Goal: Task Accomplishment & Management: Use online tool/utility

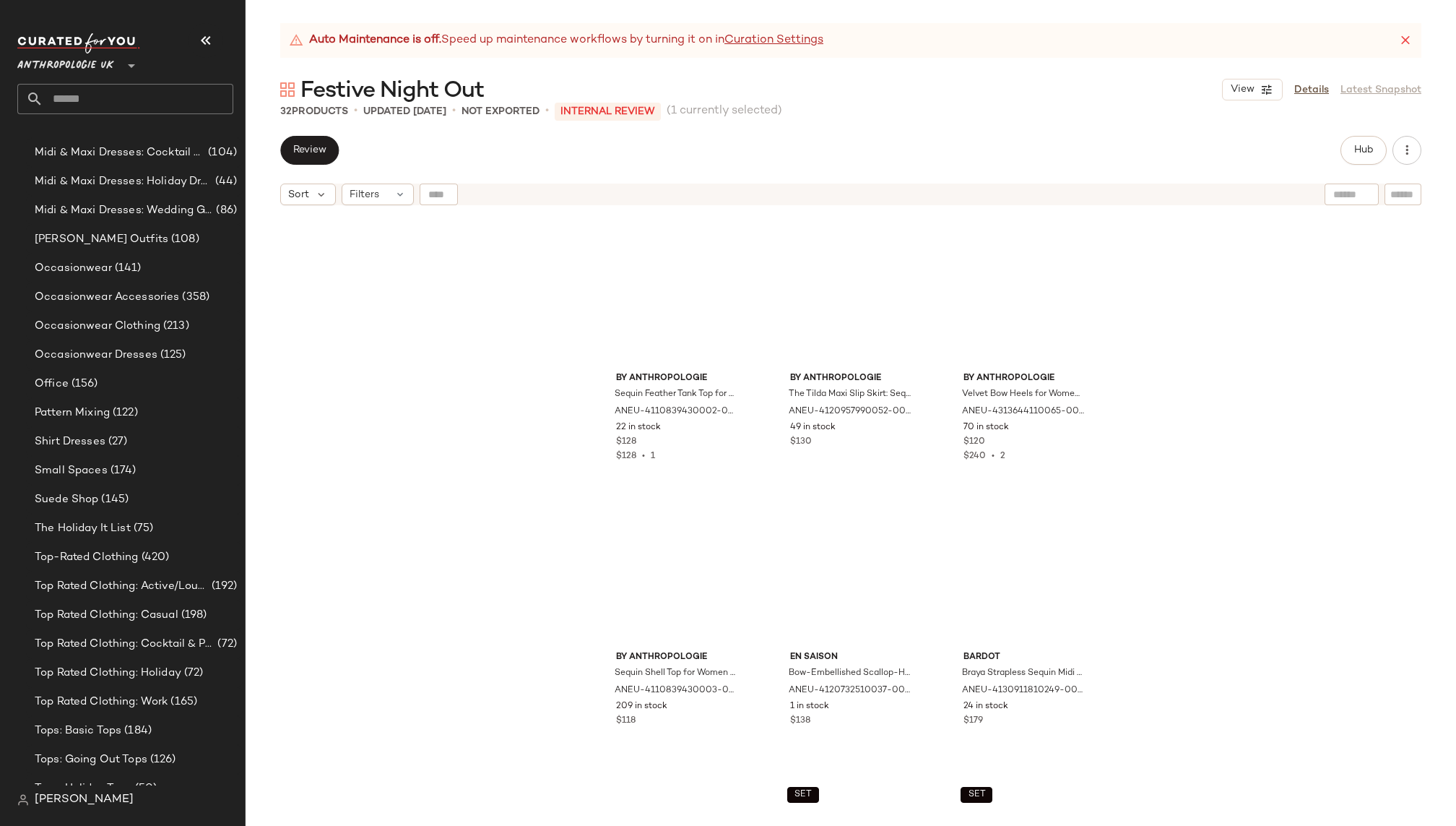
scroll to position [1575, 0]
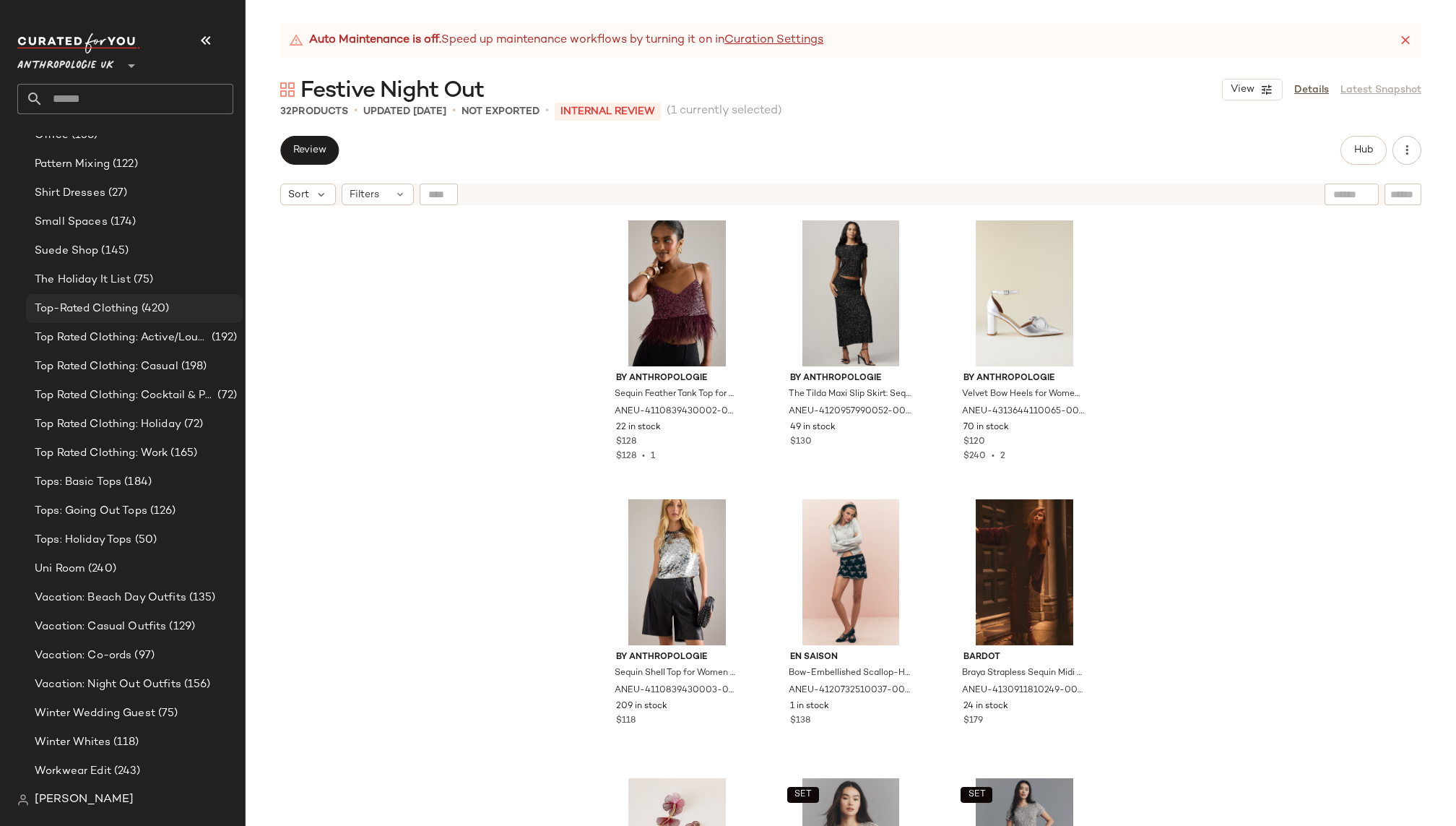
click at [126, 317] on div "Top-Rated Clothing (420)" at bounding box center [135, 308] width 217 height 29
click at [154, 301] on span "(420)" at bounding box center [154, 309] width 31 height 17
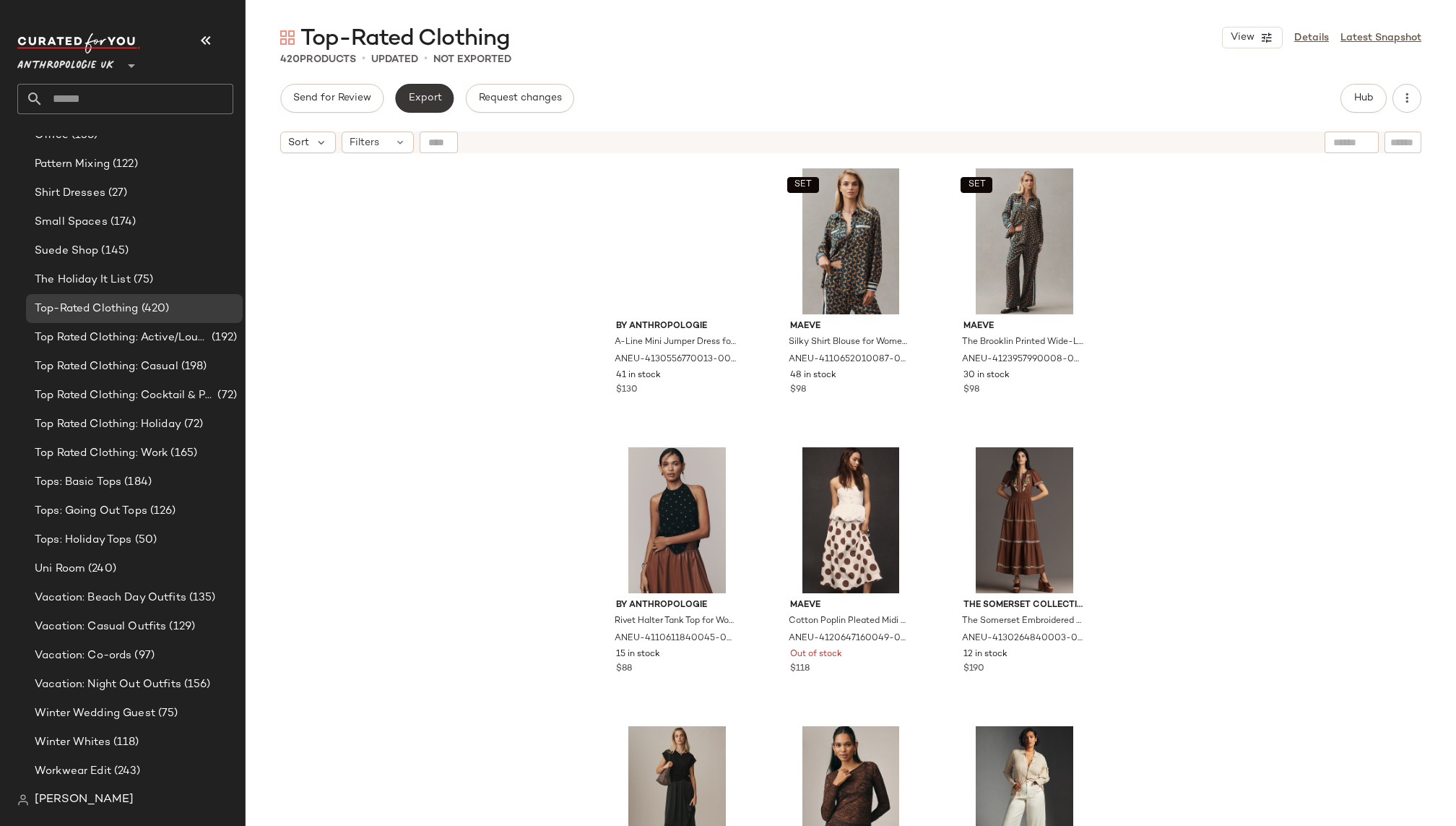
click at [435, 106] on button "Export" at bounding box center [424, 98] width 58 height 29
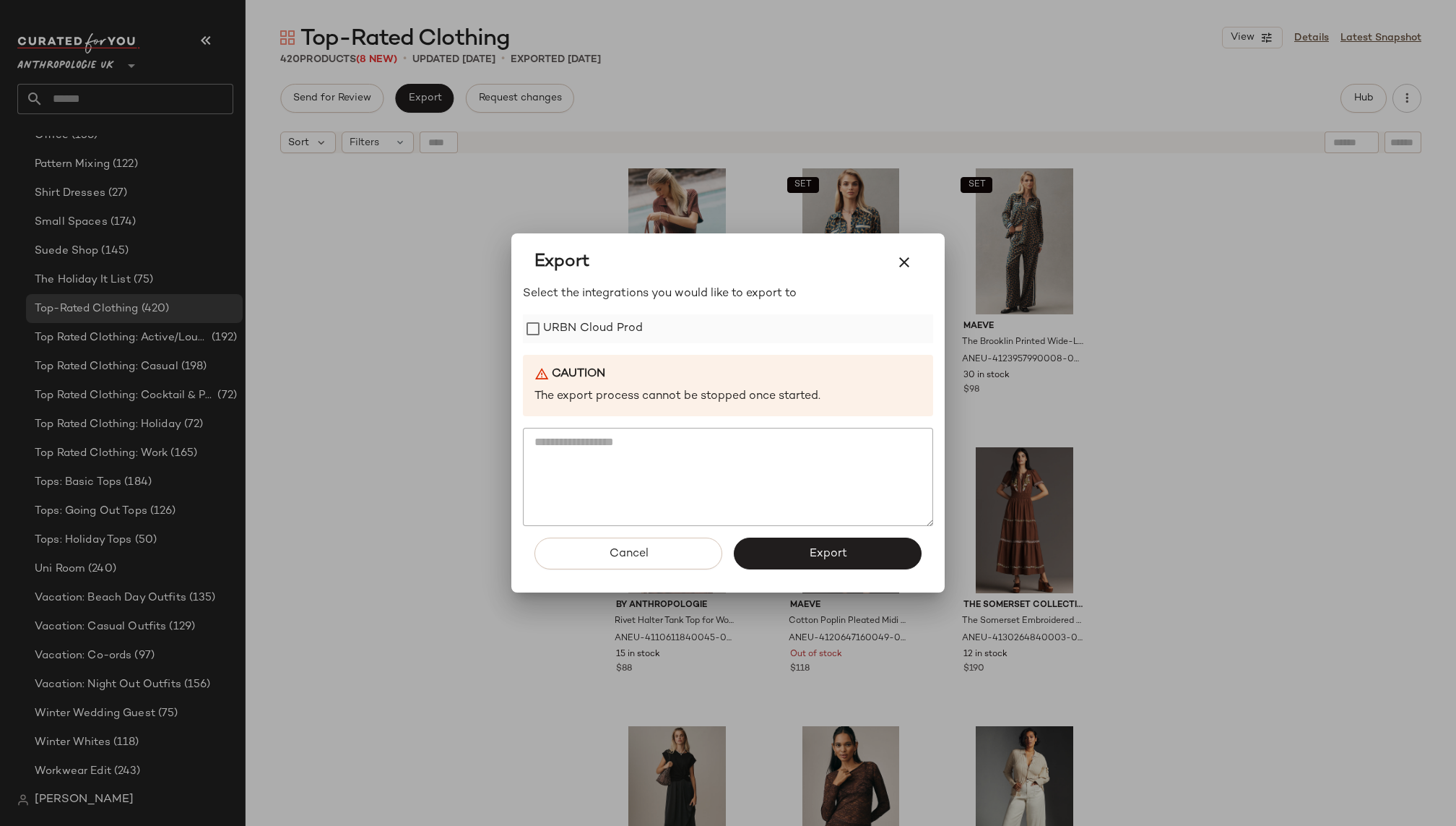
click at [630, 341] on label "URBN Cloud Prod" at bounding box center [593, 328] width 100 height 29
click at [784, 559] on button "Export" at bounding box center [827, 553] width 188 height 32
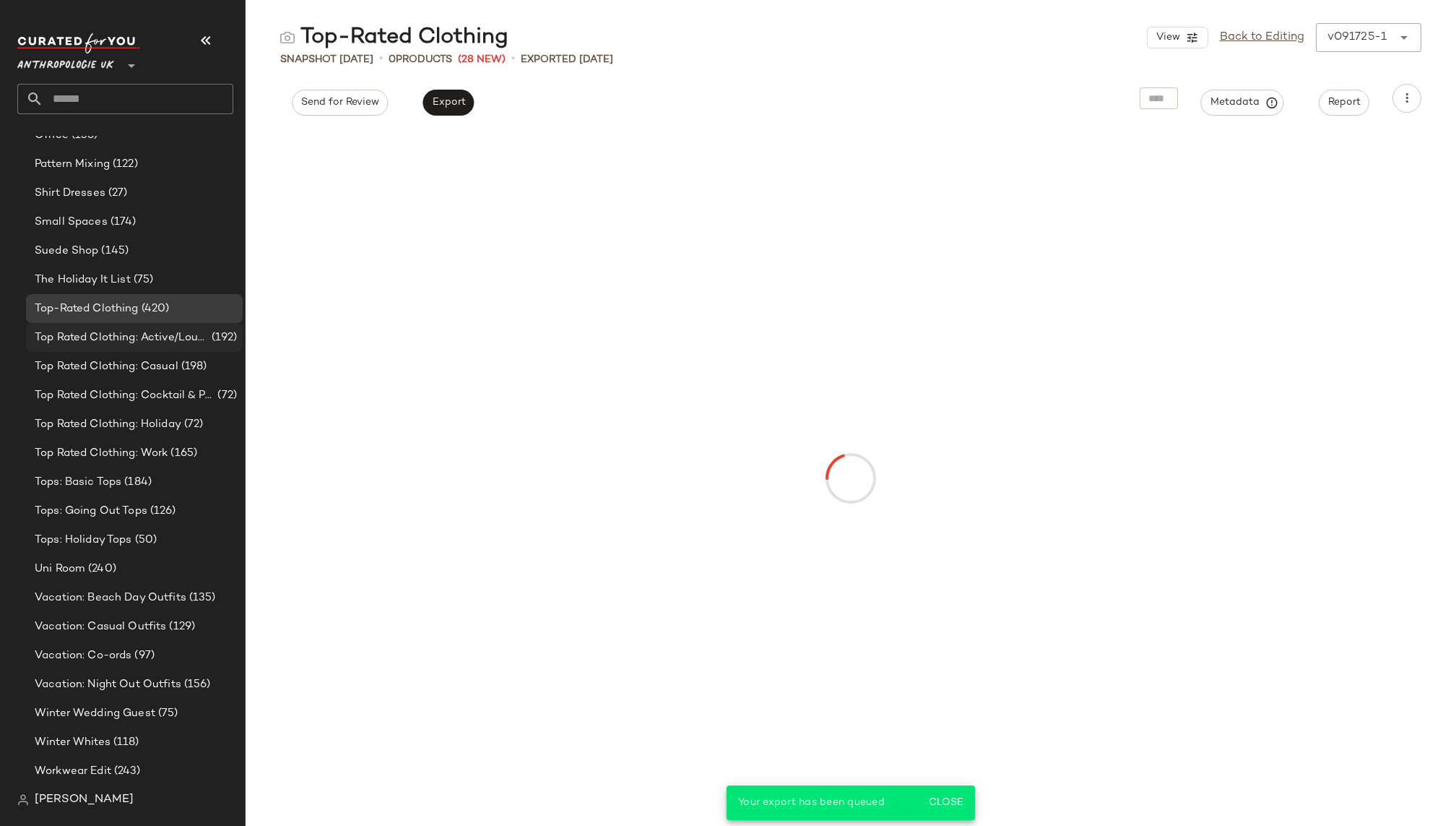
click at [132, 341] on span "Top Rated Clothing: Active/Lounge/Sport" at bounding box center [122, 338] width 174 height 17
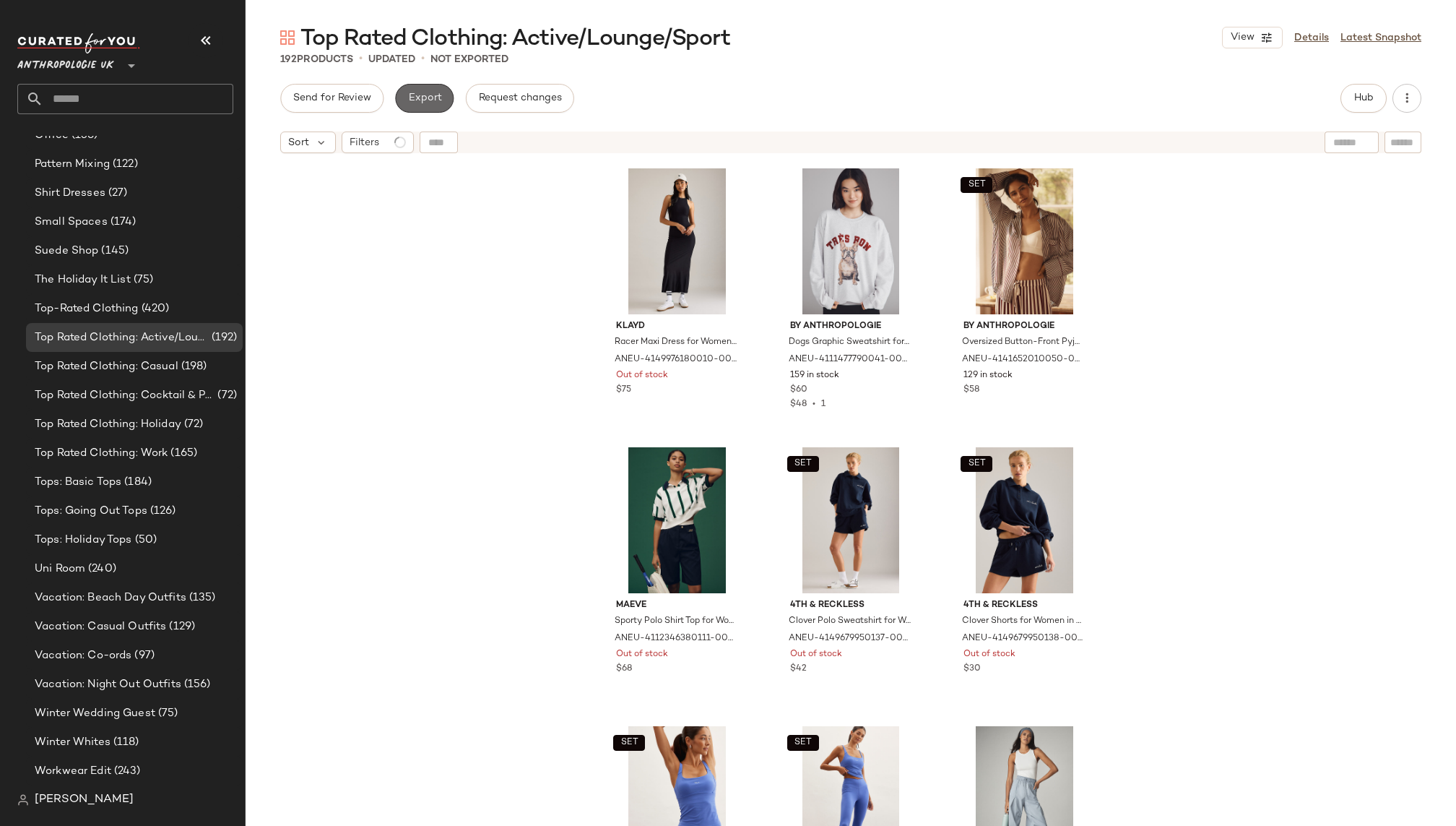
click at [440, 98] on button "Export" at bounding box center [424, 98] width 58 height 29
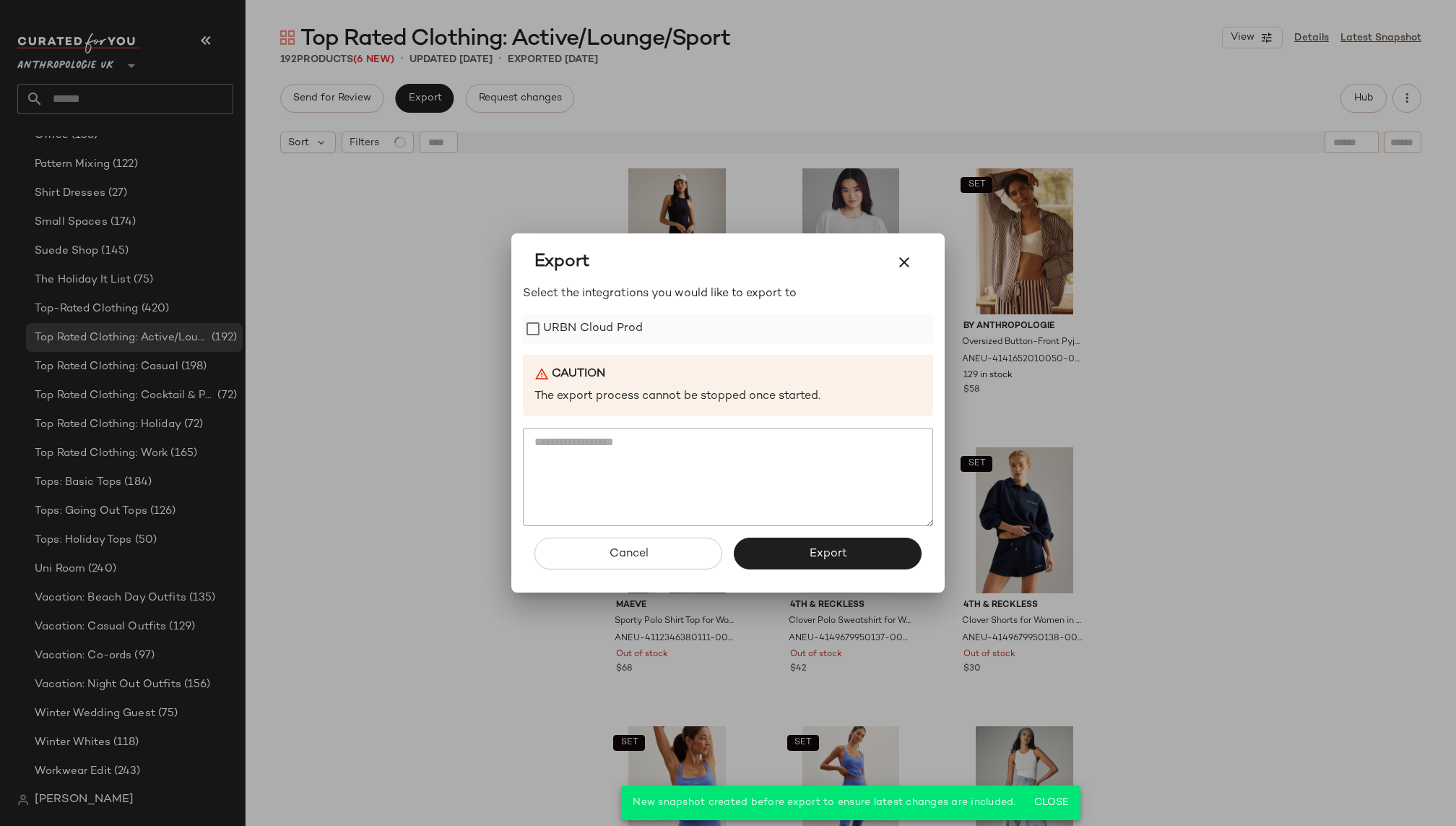
click at [618, 319] on label "URBN Cloud Prod" at bounding box center [593, 328] width 100 height 29
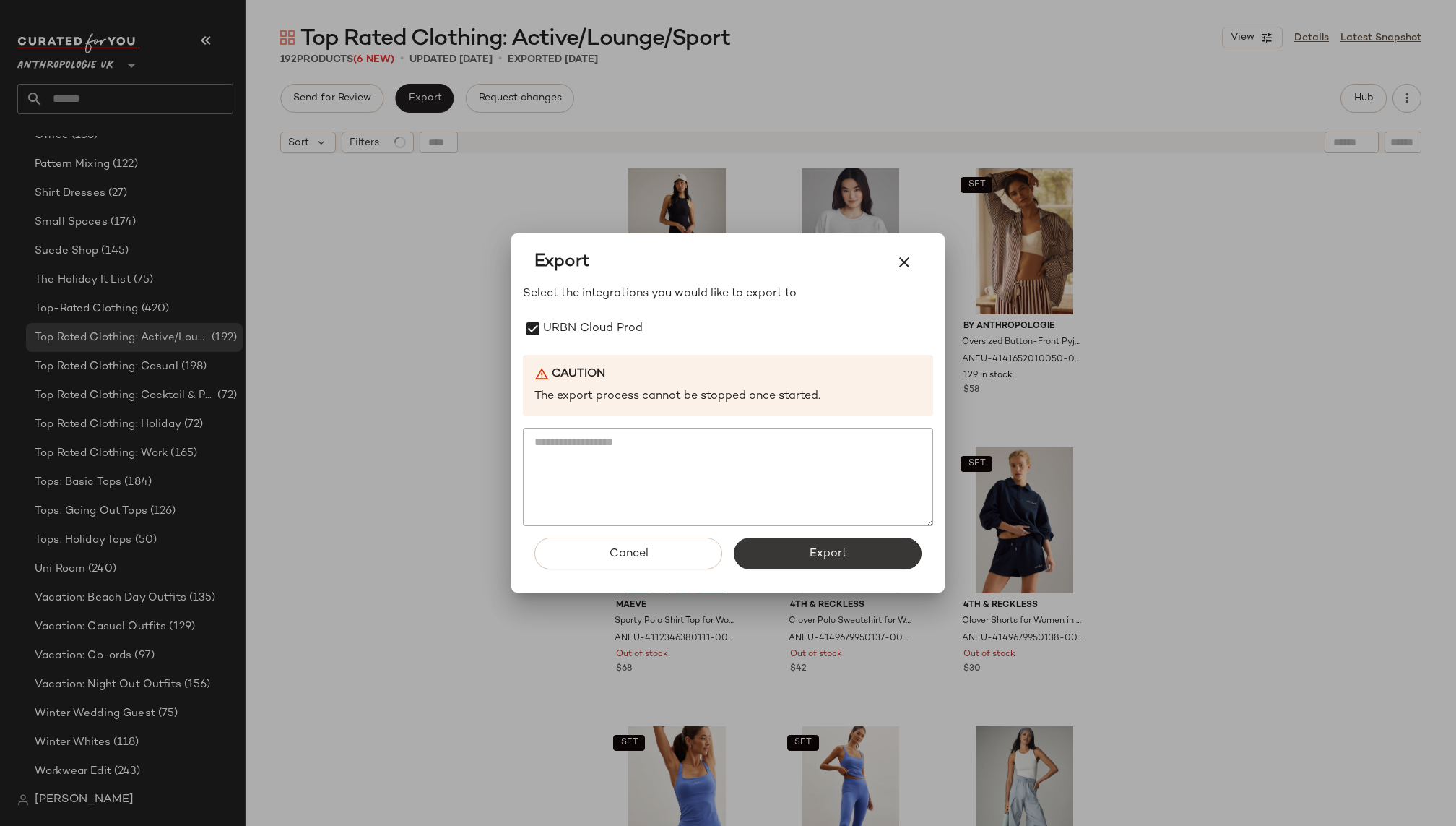
click at [792, 548] on button "Export" at bounding box center [827, 553] width 188 height 32
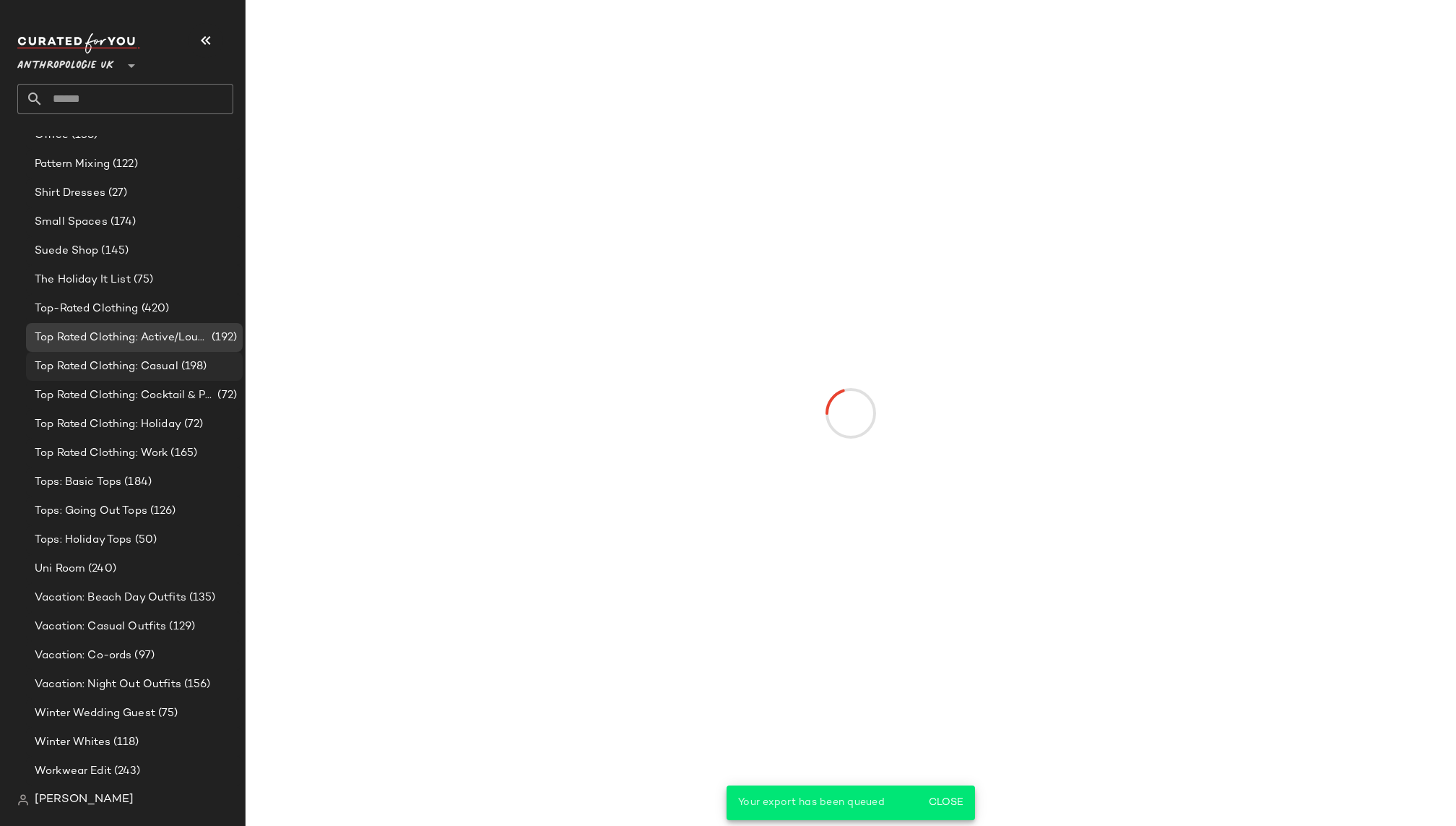
click at [175, 371] on span "Top Rated Clothing: Casual" at bounding box center [107, 366] width 144 height 17
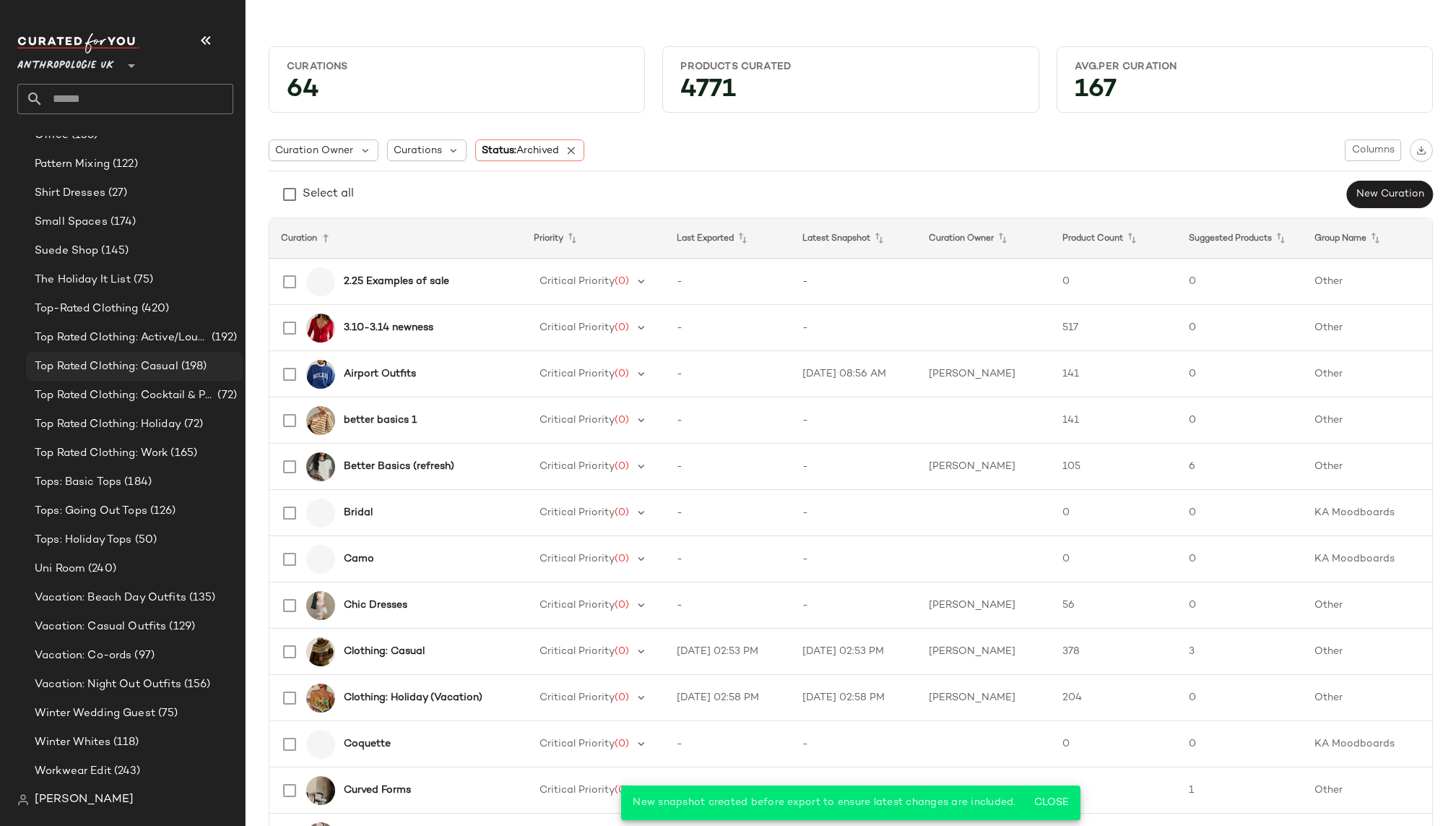
click at [157, 371] on span "Top Rated Clothing: Casual" at bounding box center [107, 366] width 144 height 17
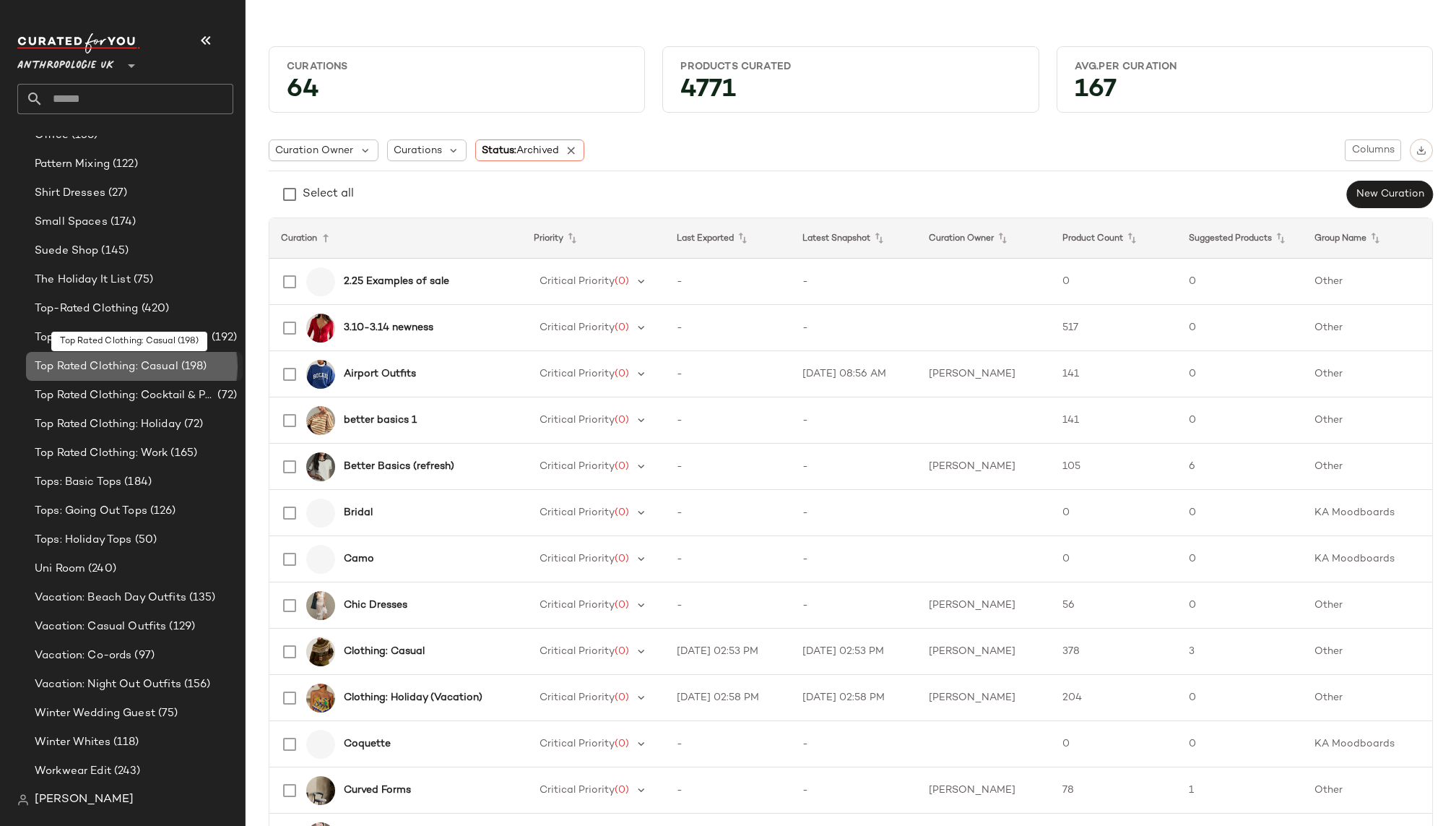
click at [157, 371] on span "Top Rated Clothing: Casual" at bounding box center [107, 366] width 144 height 17
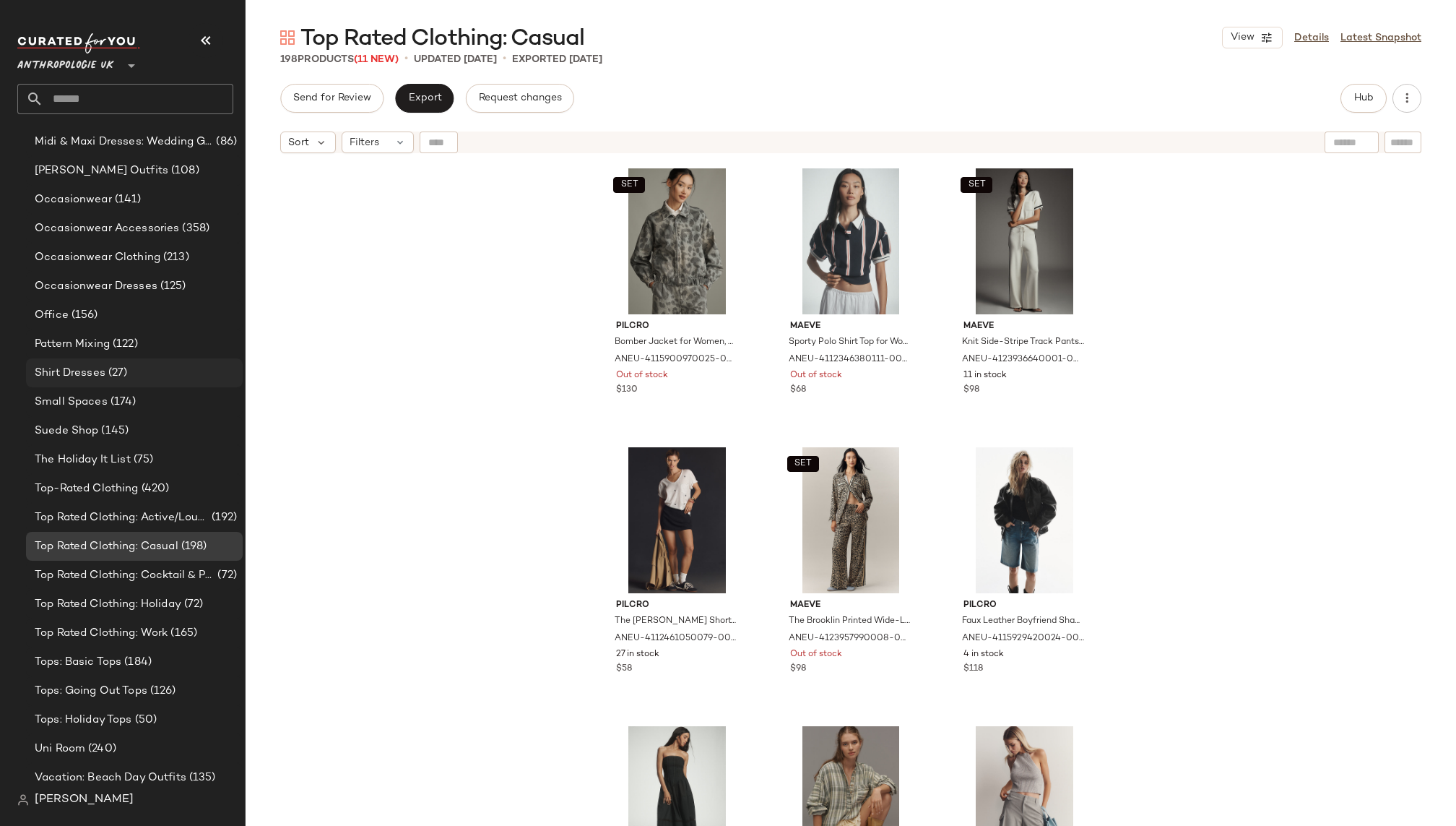
scroll to position [1402, 0]
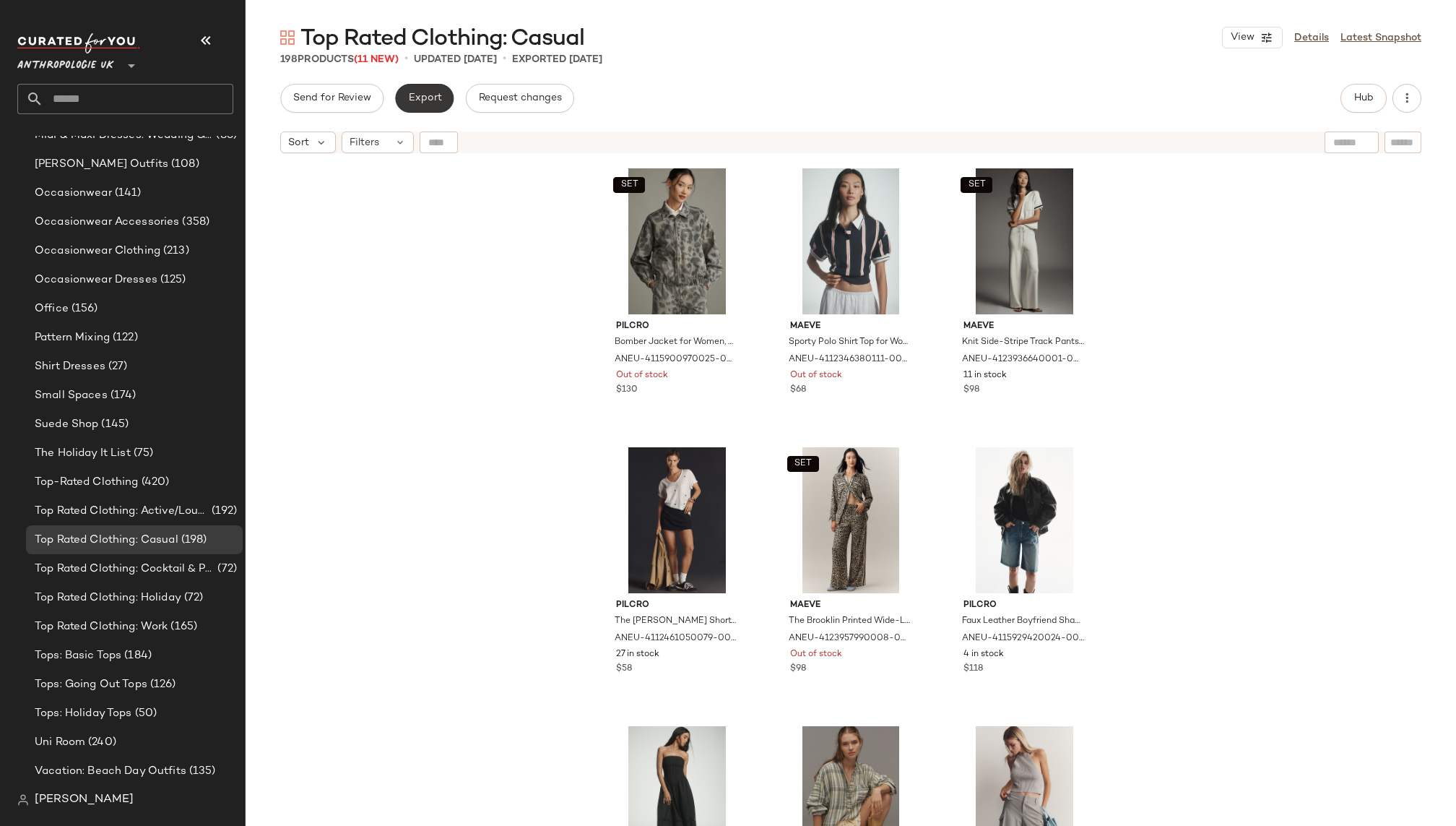
click at [409, 96] on span "Export" at bounding box center [424, 98] width 34 height 12
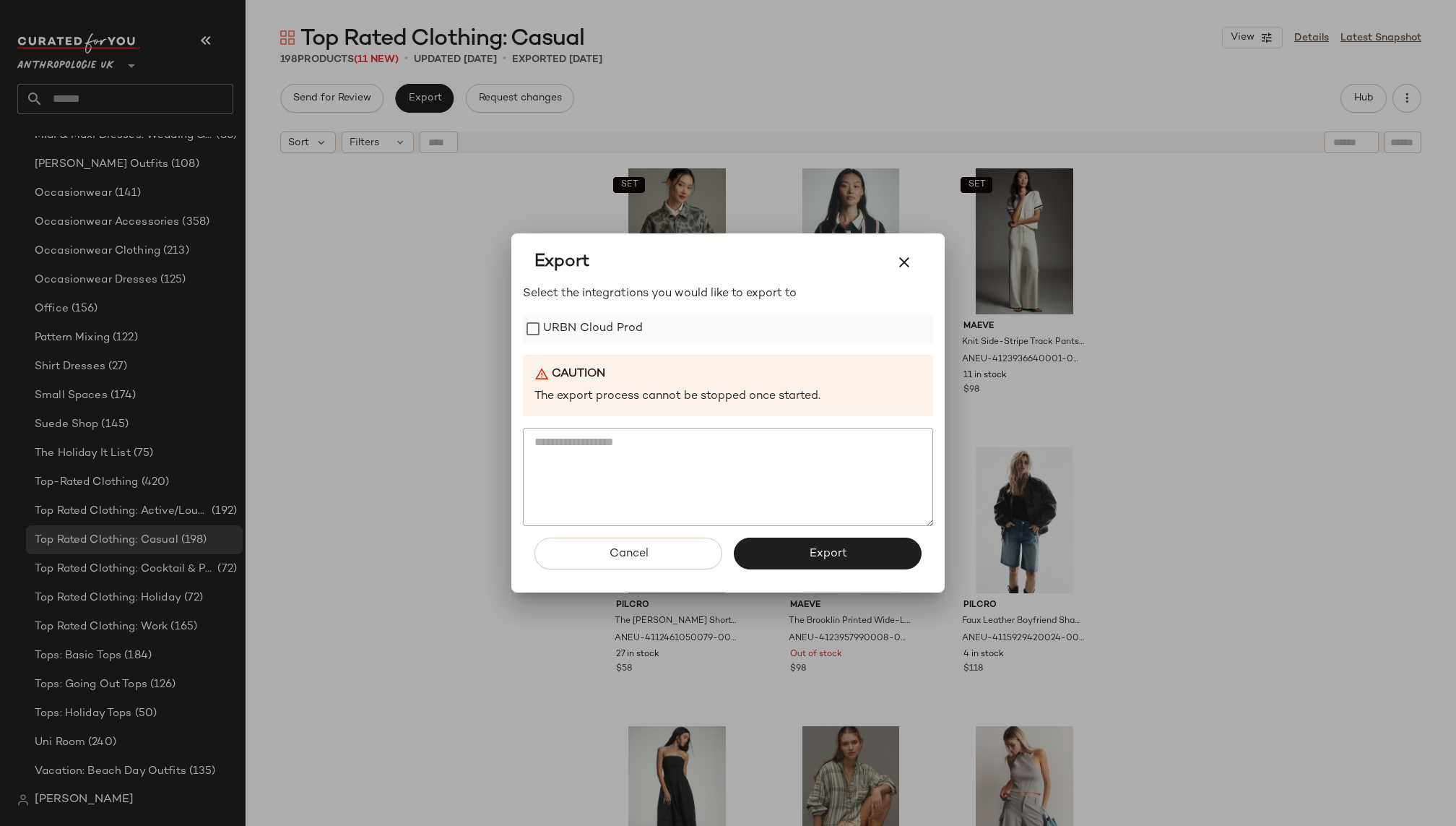
click at [634, 331] on label "URBN Cloud Prod" at bounding box center [593, 328] width 100 height 29
click at [799, 556] on button "Export" at bounding box center [827, 553] width 188 height 32
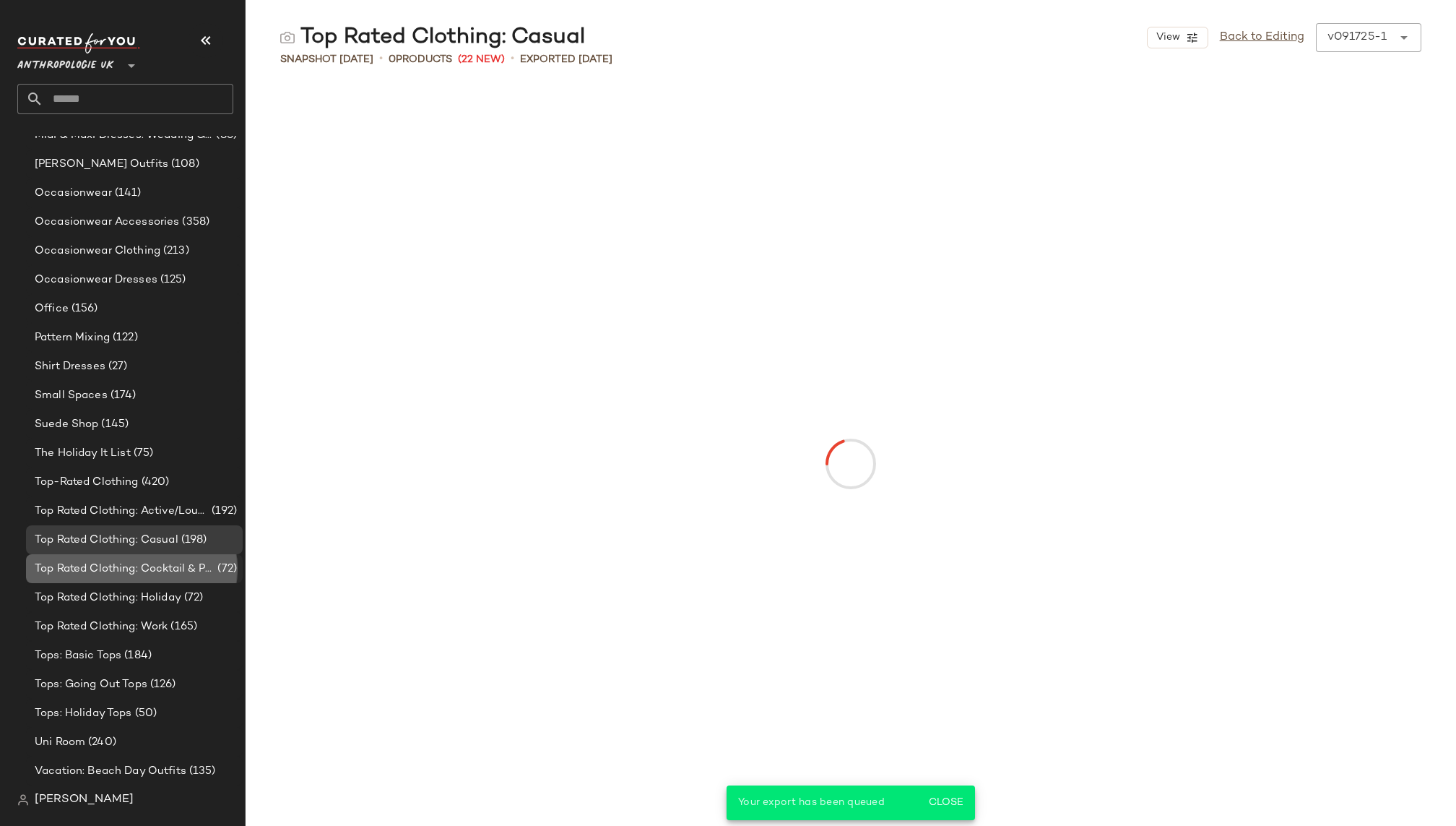
click at [153, 576] on div "Top Rated Clothing: Cocktail & Party (72)" at bounding box center [135, 569] width 217 height 29
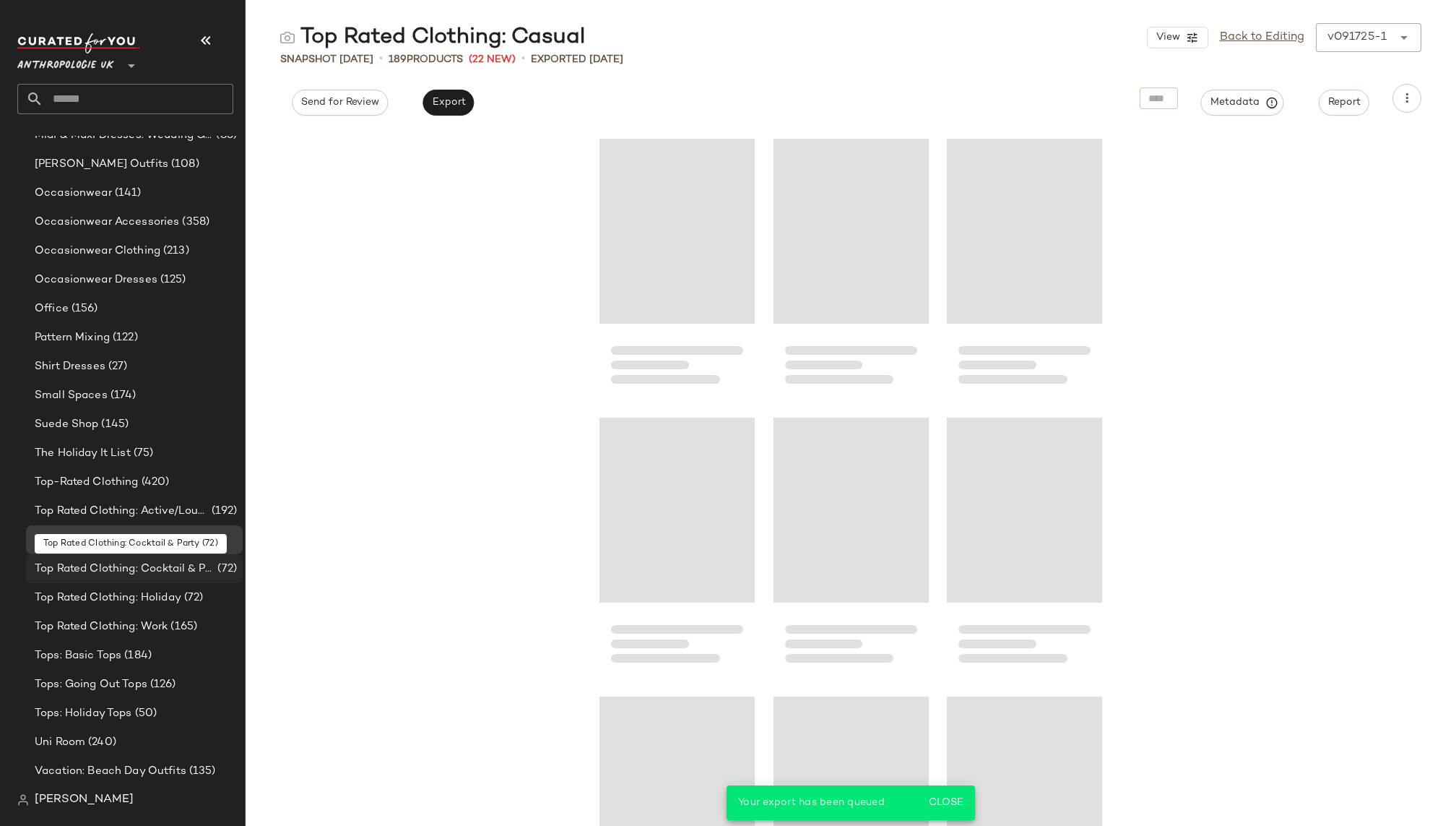
click at [155, 571] on span "Top Rated Clothing: Cocktail & Party" at bounding box center [124, 569] width 180 height 17
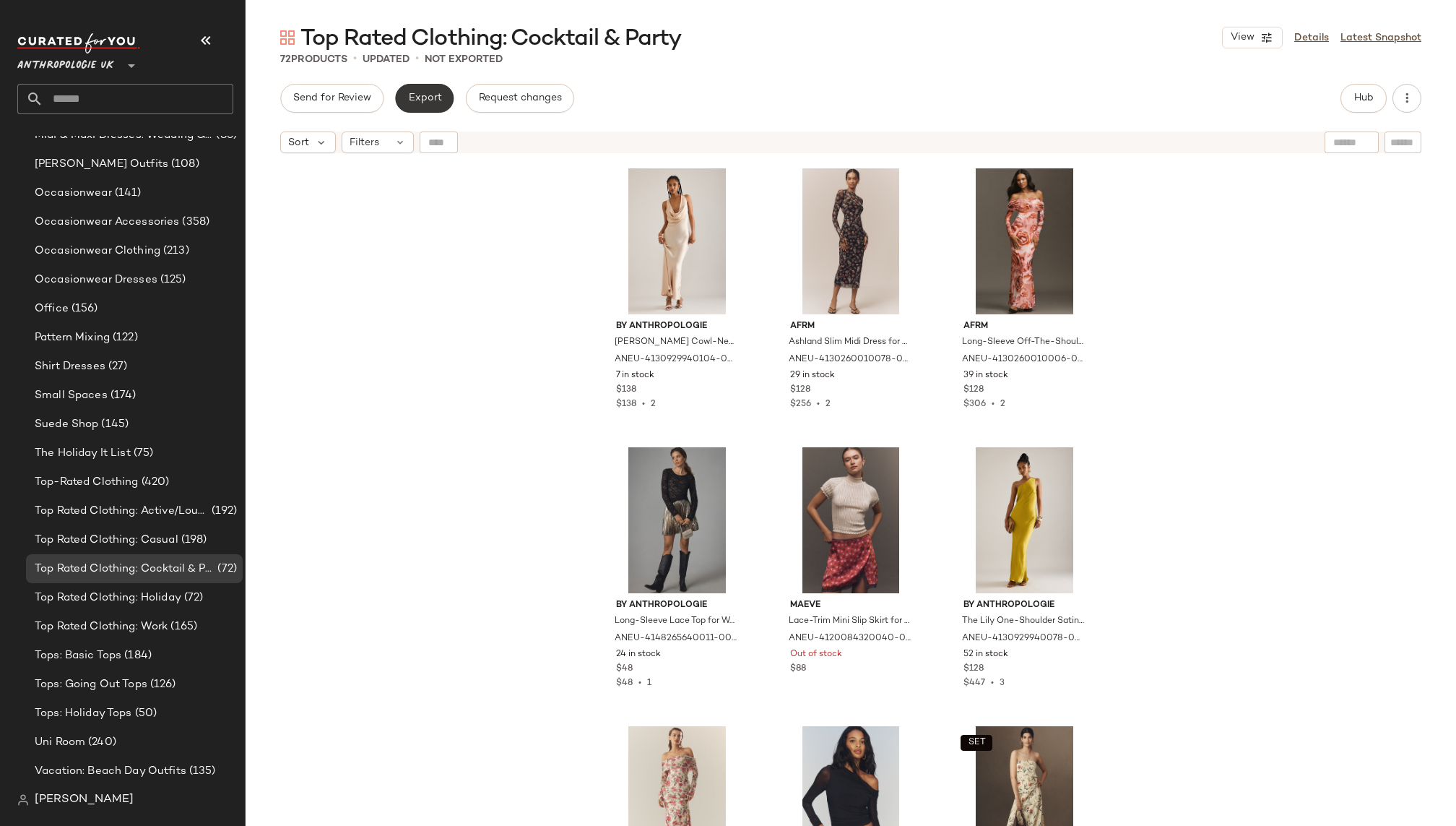
click at [441, 97] on button "Export" at bounding box center [424, 98] width 58 height 29
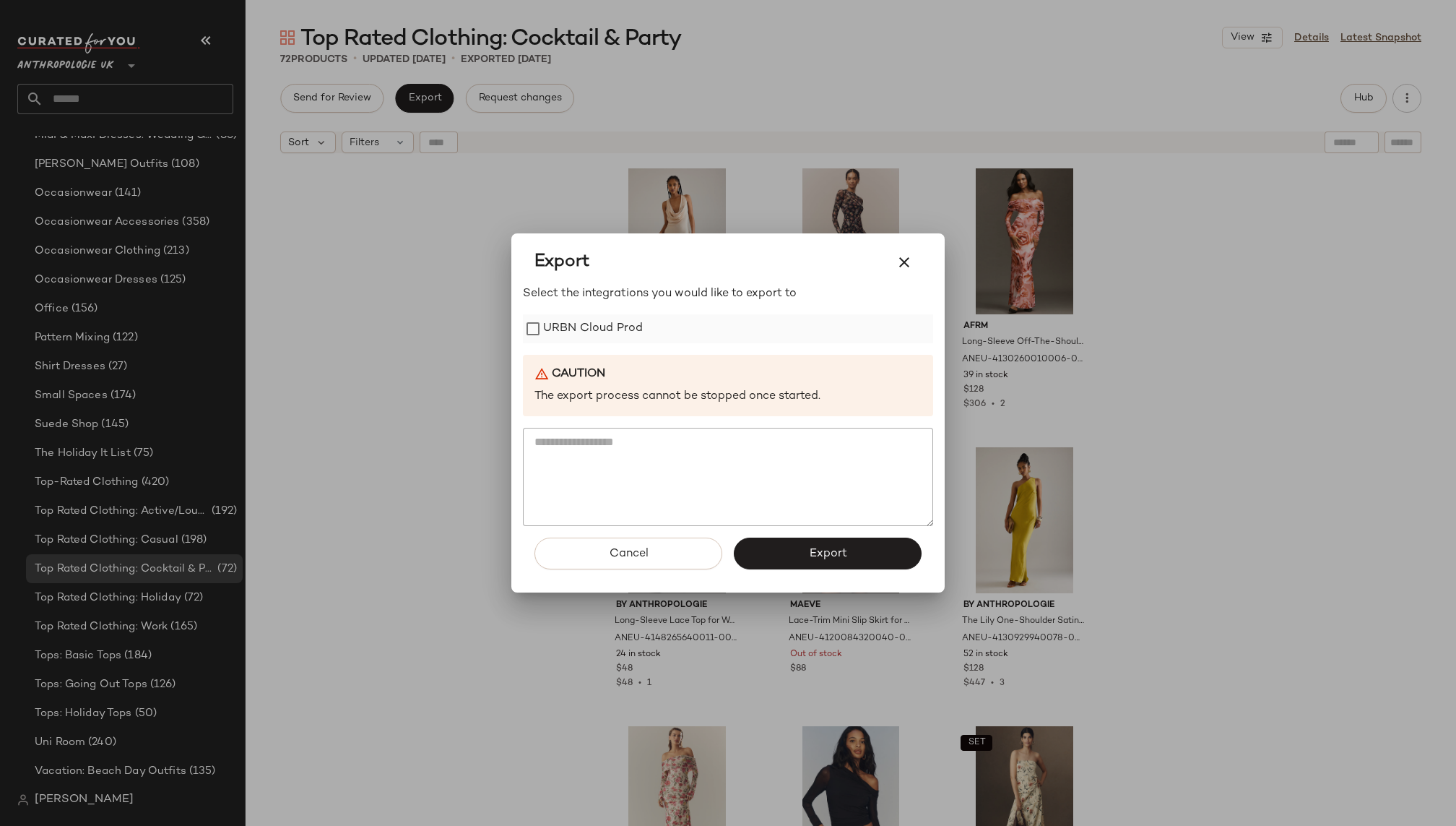
click at [610, 325] on label "URBN Cloud Prod" at bounding box center [593, 328] width 100 height 29
click at [801, 559] on button "Export" at bounding box center [827, 553] width 188 height 32
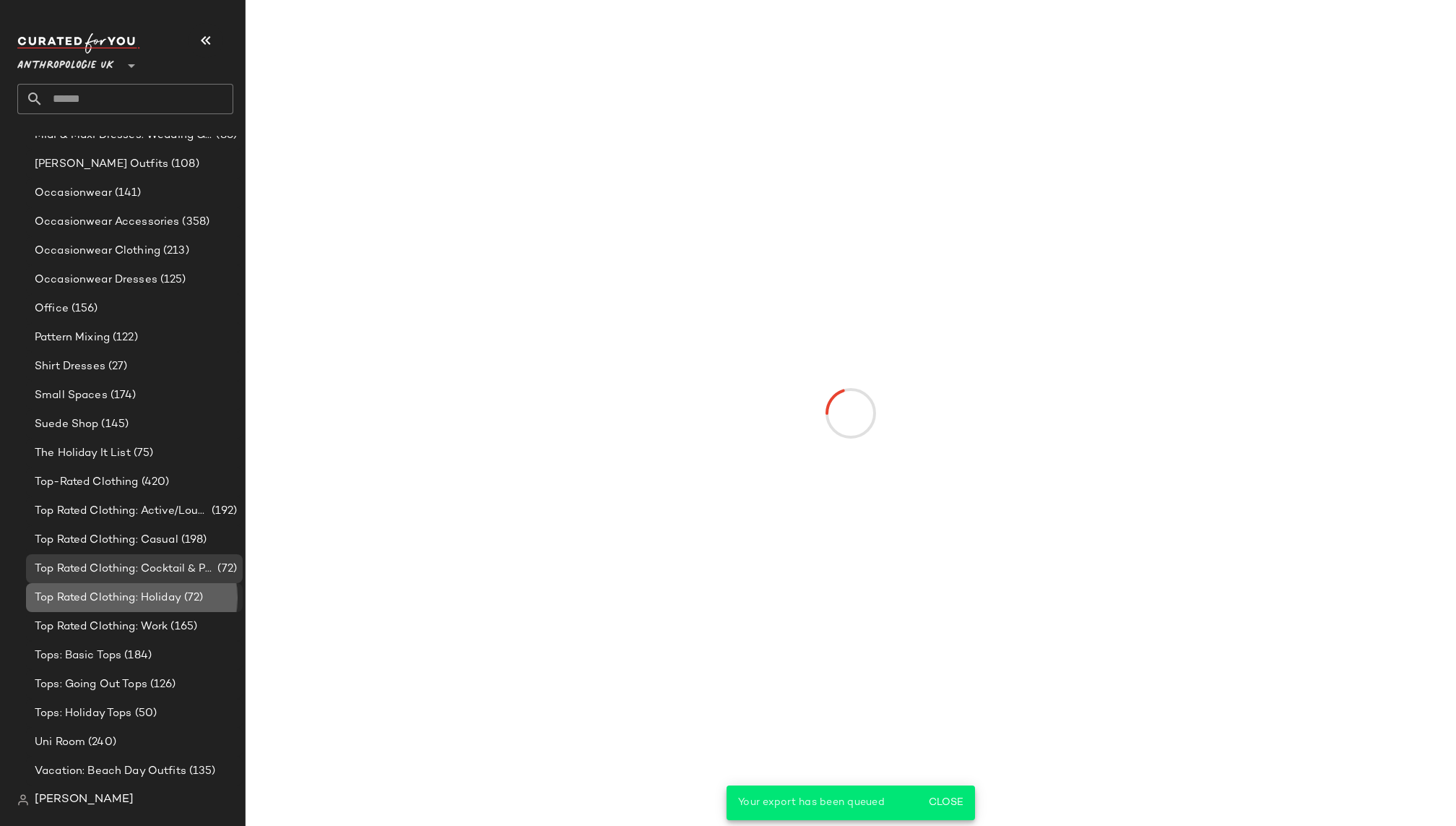
click at [162, 598] on span "Top Rated Clothing: Holiday" at bounding box center [107, 597] width 146 height 17
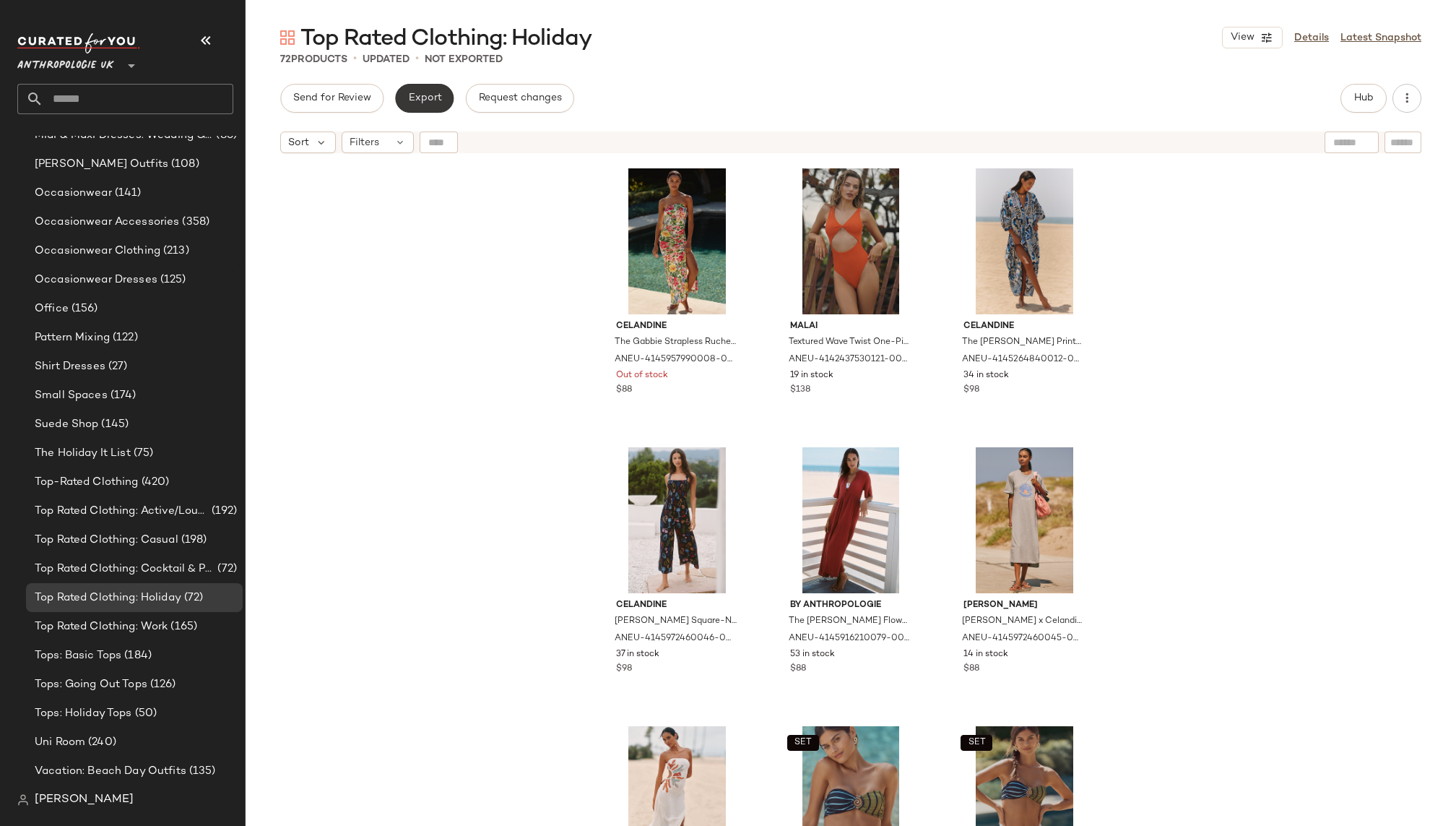
click at [431, 104] on button "Export" at bounding box center [424, 98] width 58 height 29
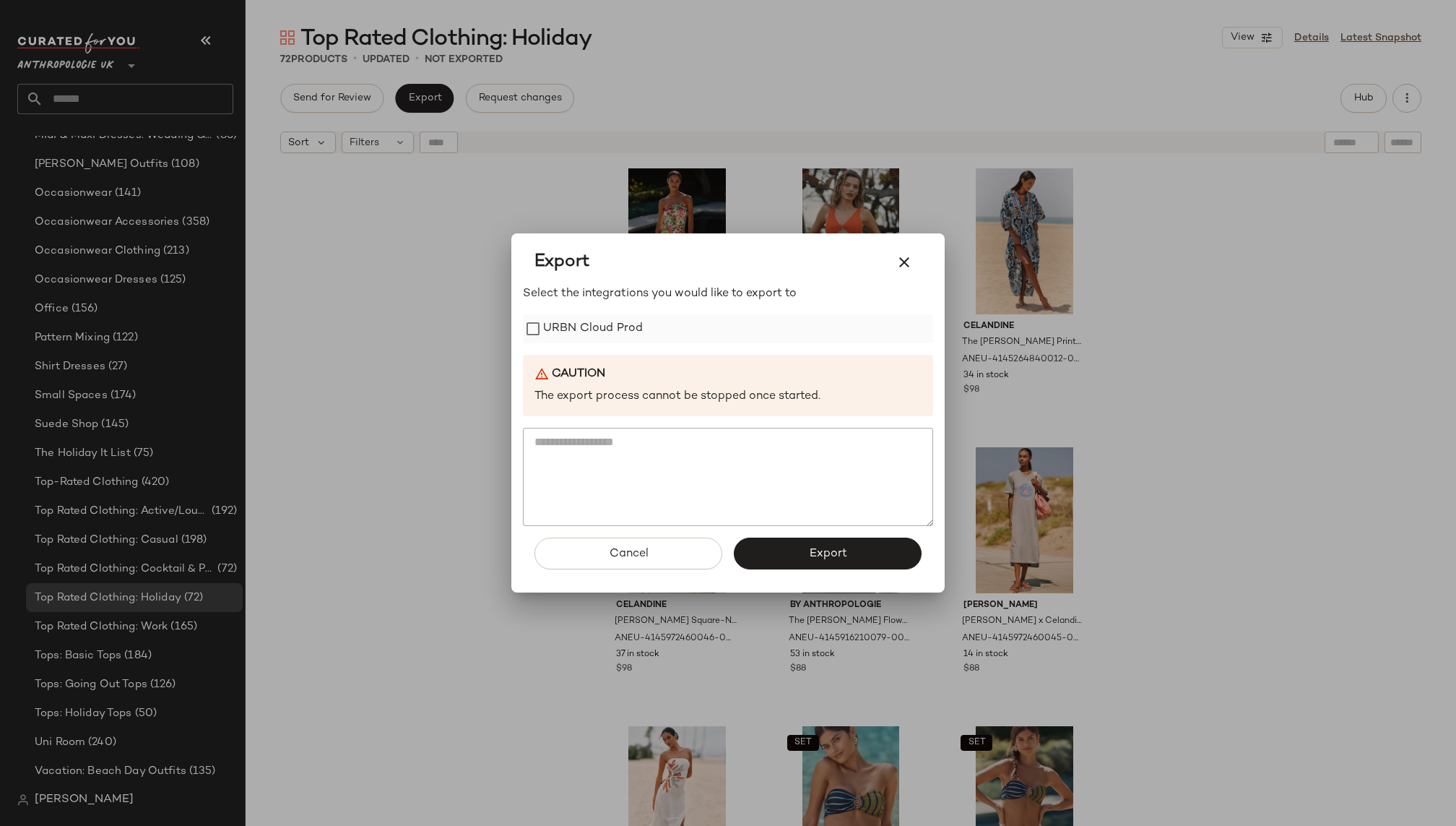
click at [621, 329] on label "URBN Cloud Prod" at bounding box center [593, 328] width 100 height 29
click at [827, 551] on span "Export" at bounding box center [827, 553] width 38 height 14
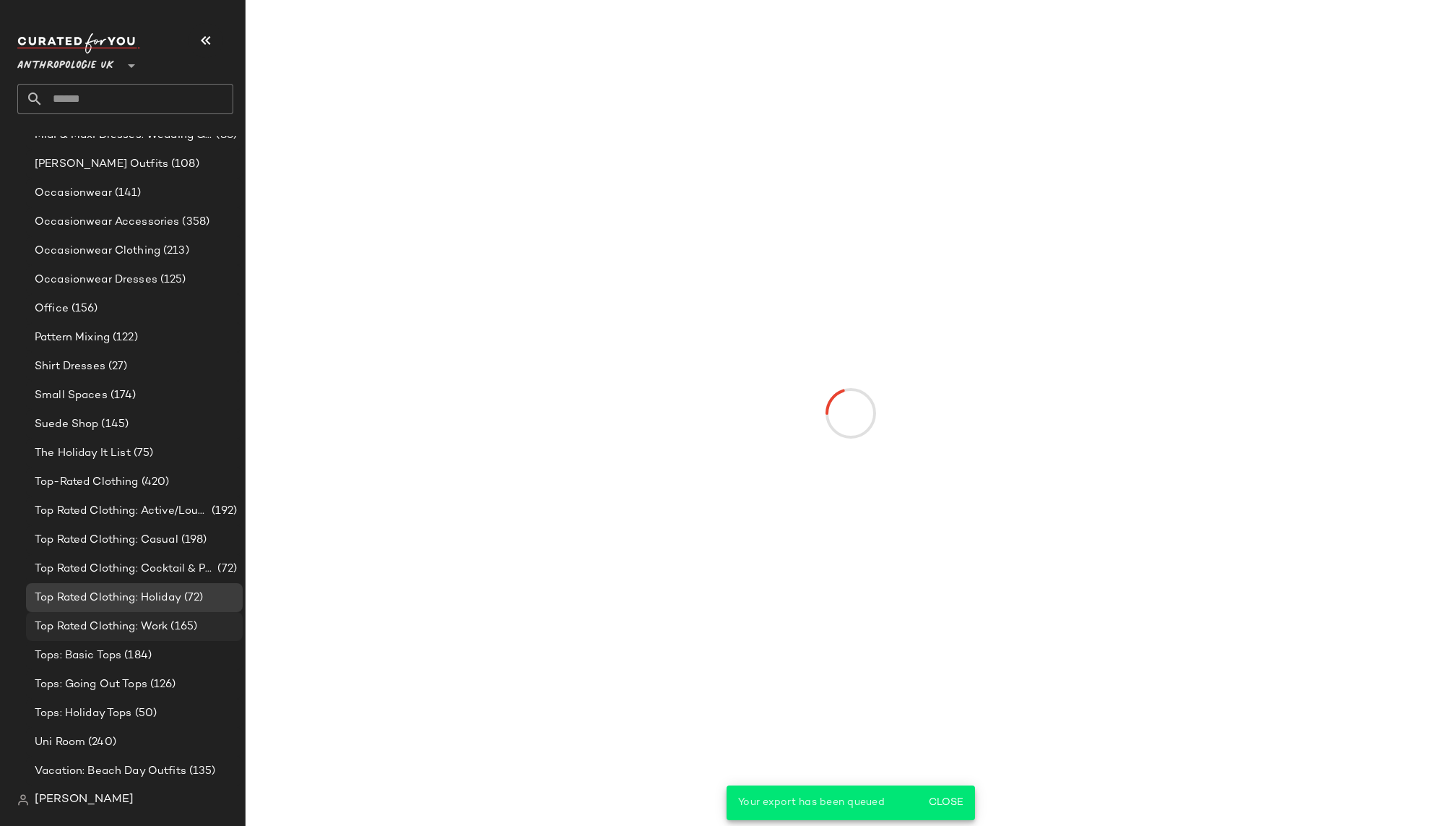
click at [182, 620] on span "(165)" at bounding box center [182, 627] width 30 height 17
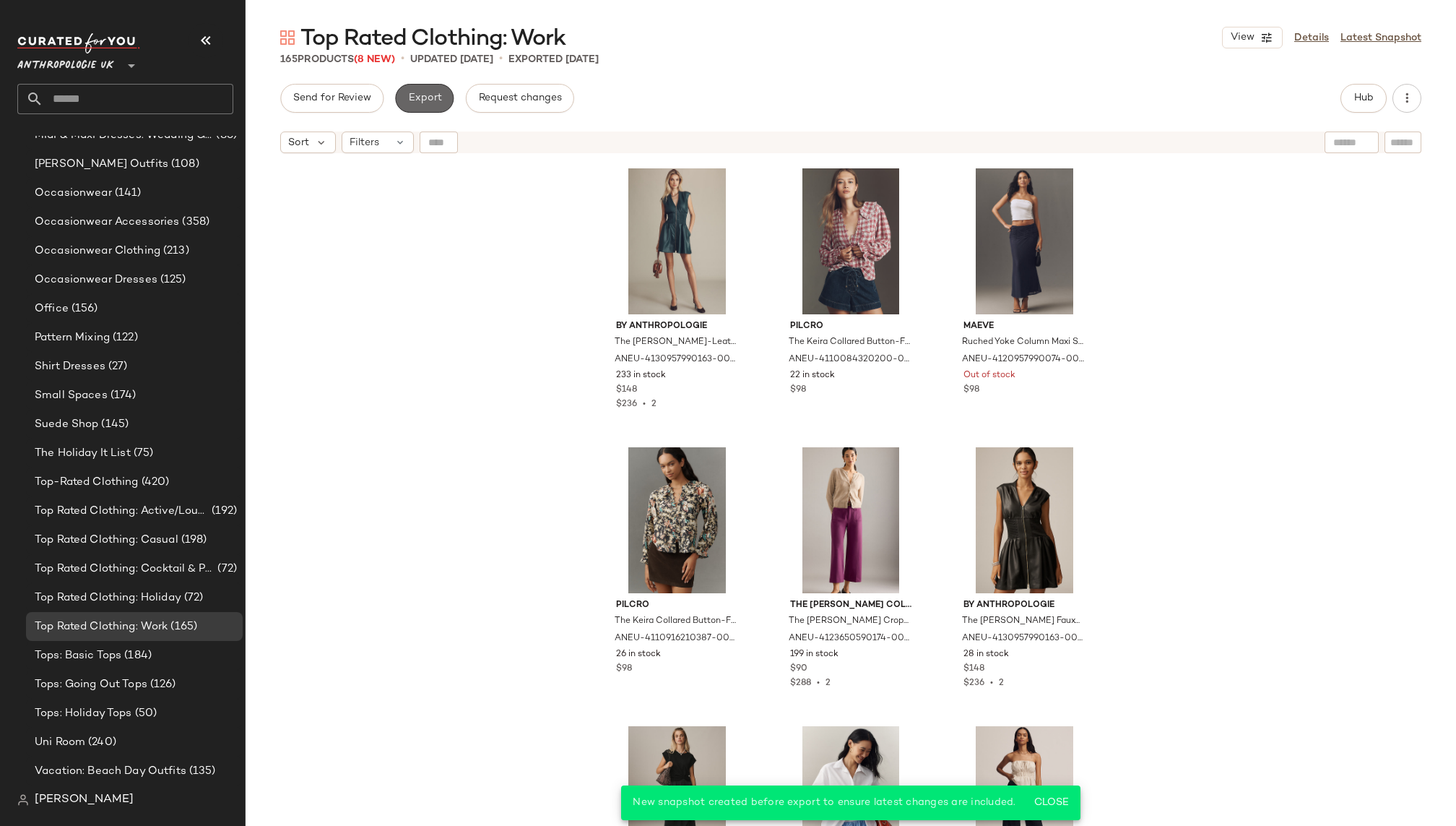
click at [438, 101] on span "Export" at bounding box center [424, 98] width 34 height 12
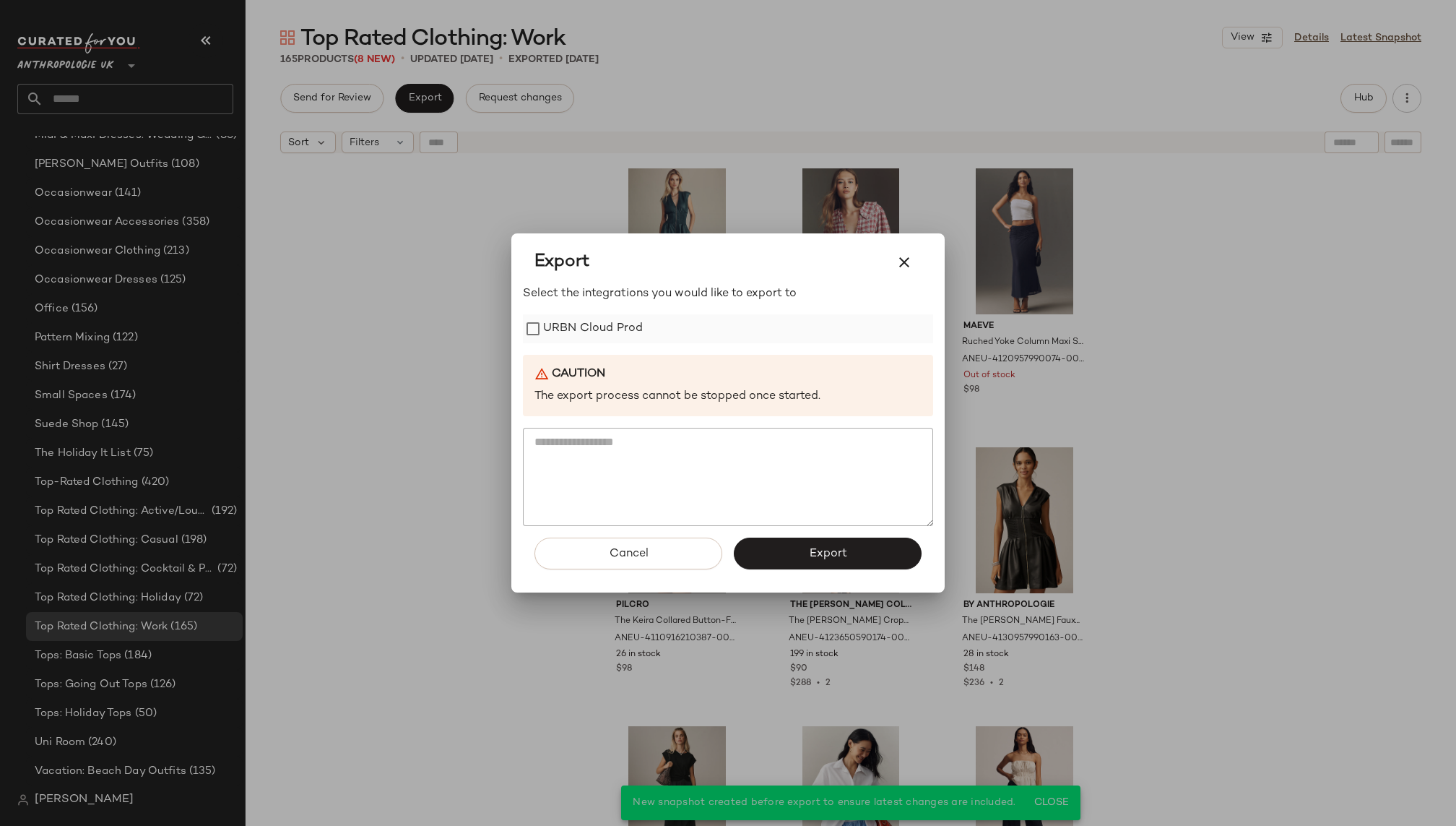
click at [625, 314] on label "URBN Cloud Prod" at bounding box center [593, 328] width 100 height 29
click at [809, 548] on span "Export" at bounding box center [827, 553] width 38 height 14
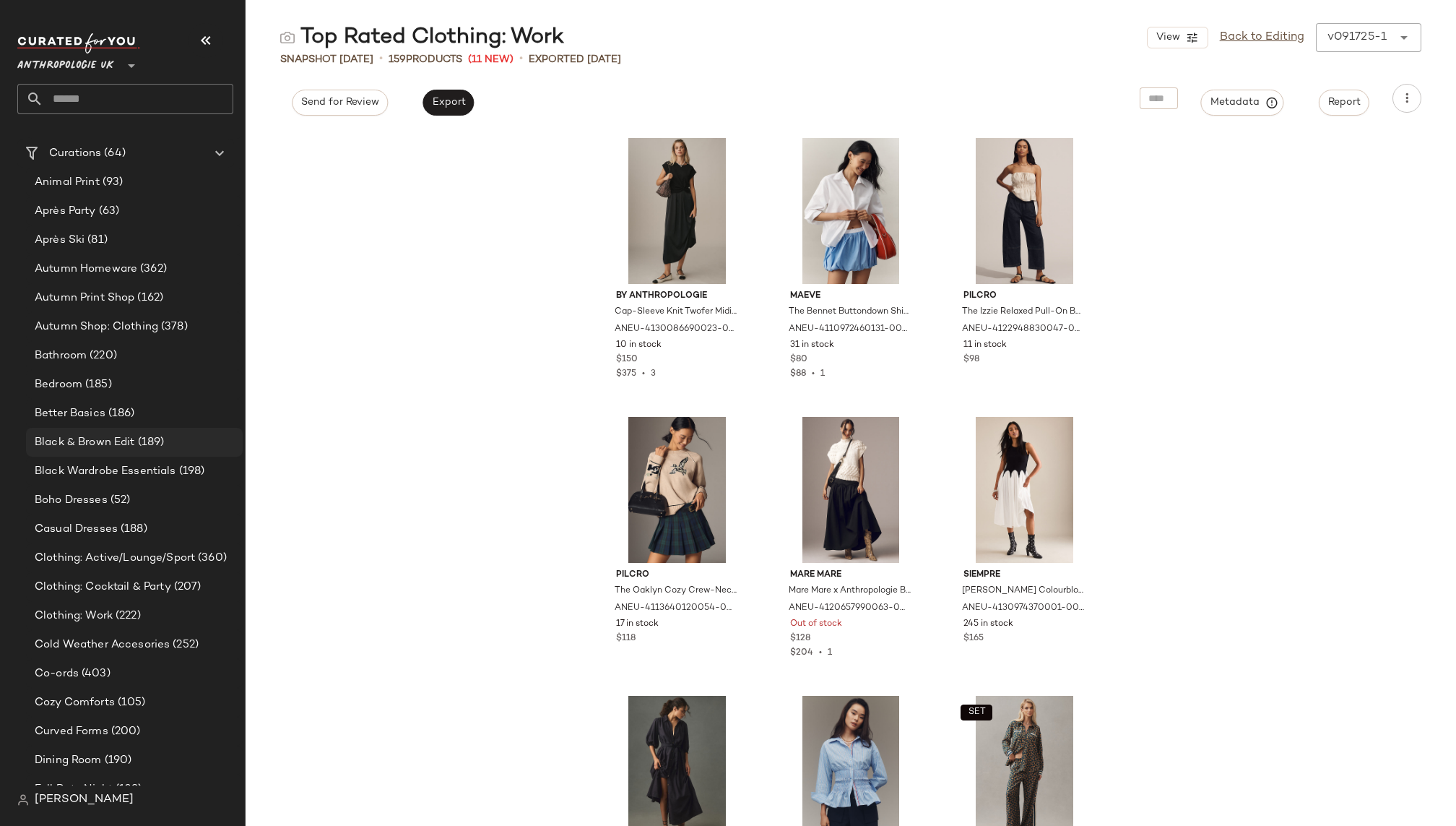
scroll to position [327, 0]
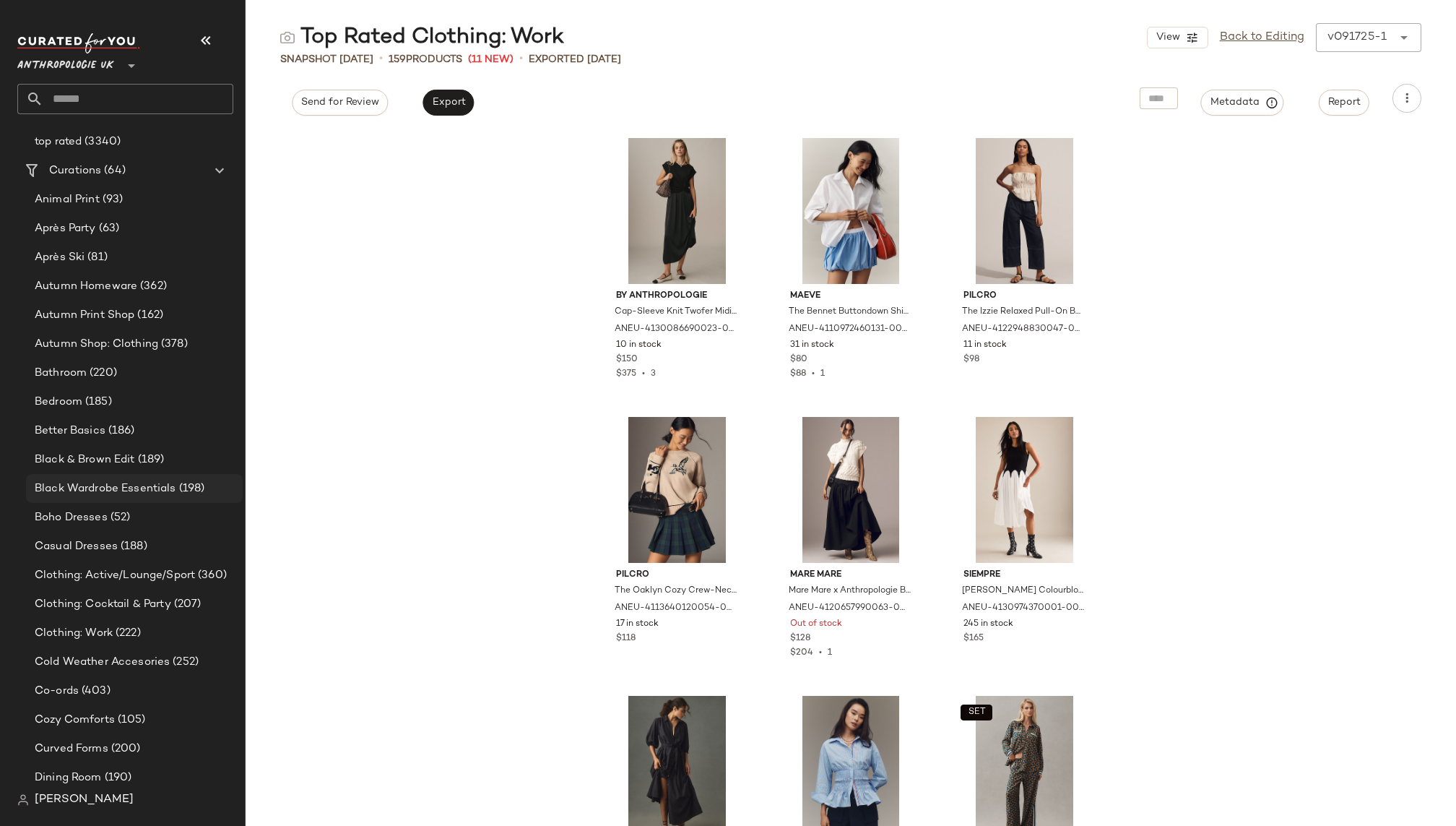
click at [126, 483] on span "Black Wardrobe Essentials" at bounding box center [105, 489] width 141 height 17
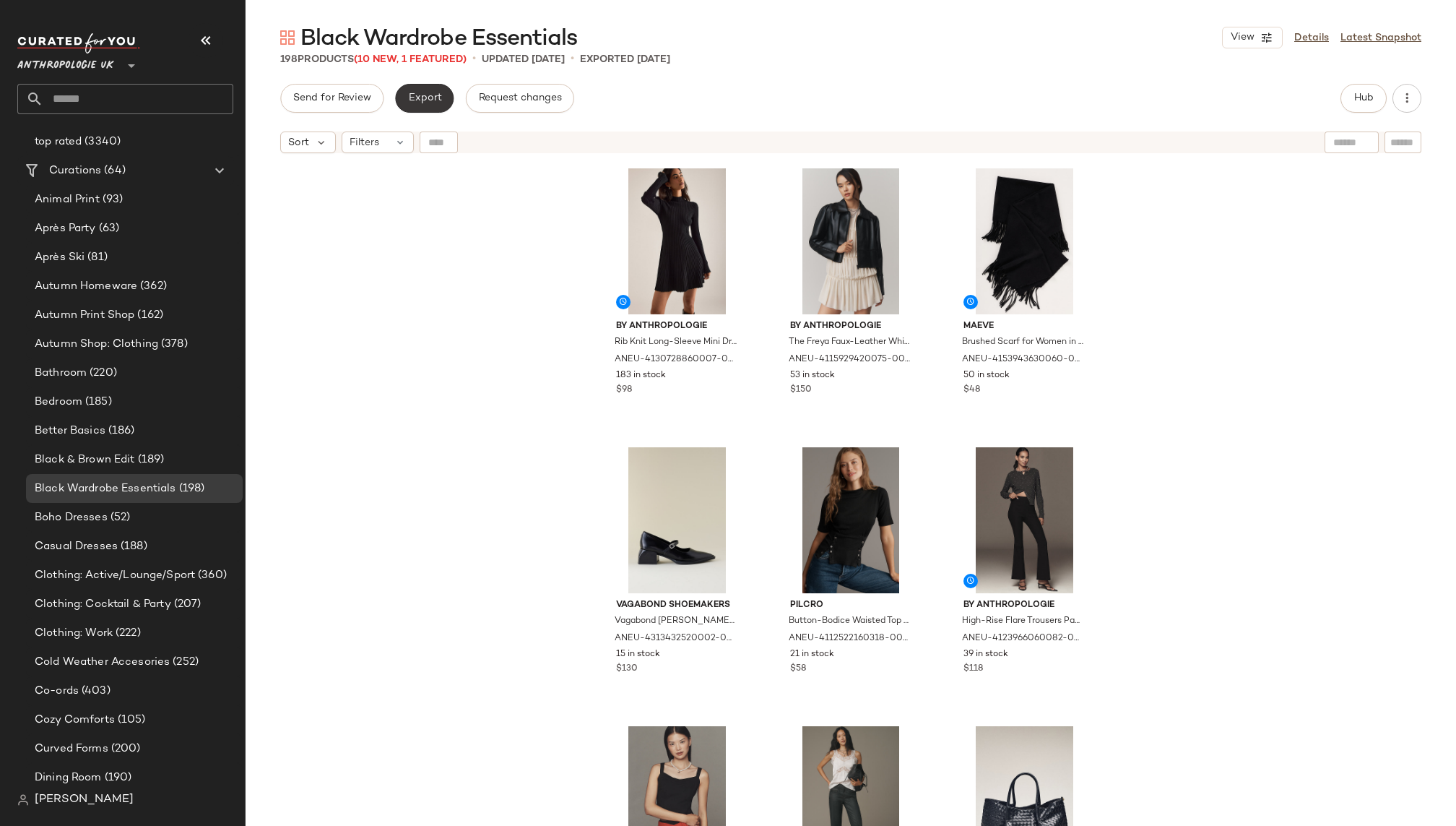
click at [427, 101] on span "Export" at bounding box center [424, 98] width 34 height 12
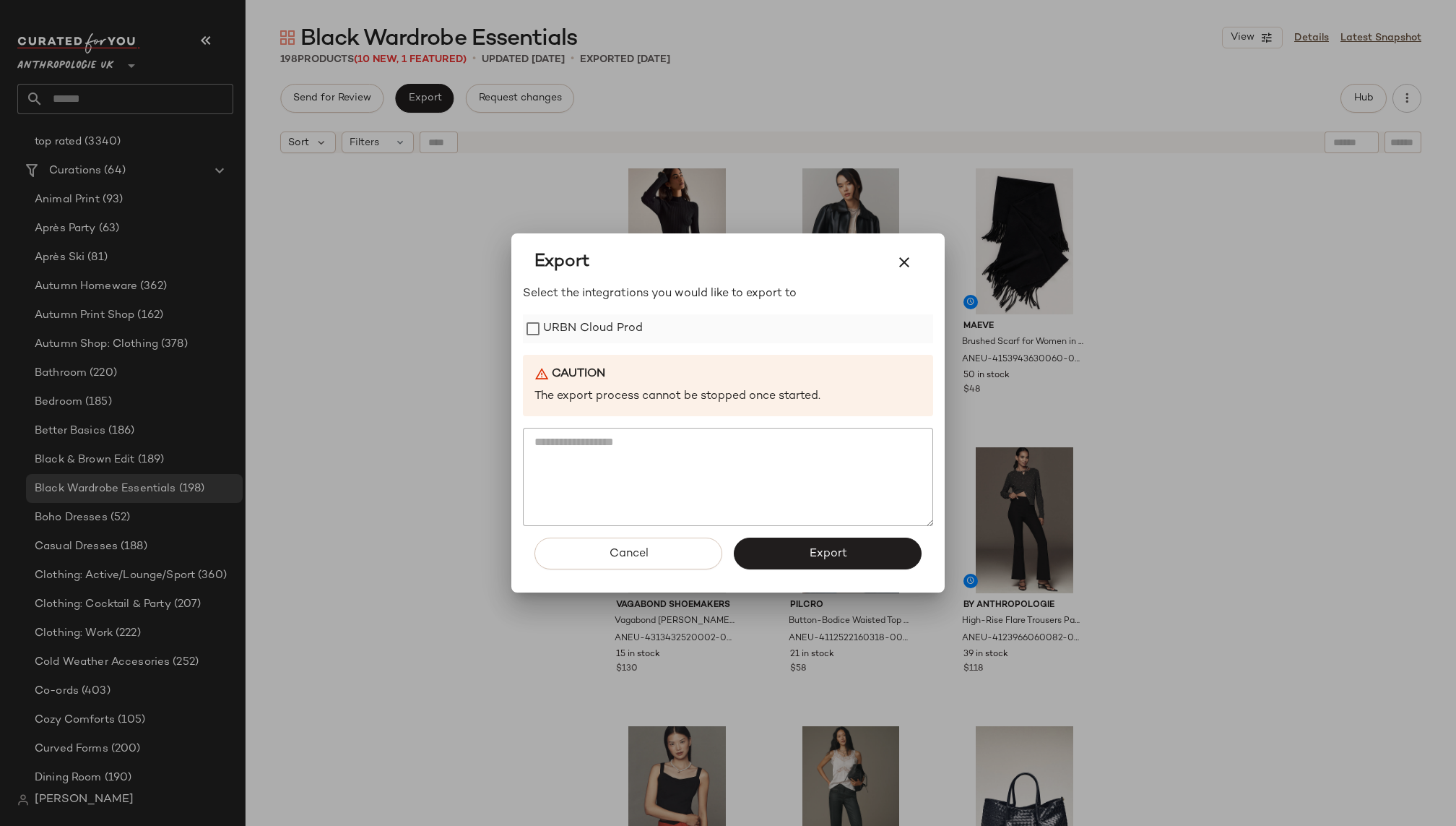
click at [567, 332] on label "URBN Cloud Prod" at bounding box center [593, 328] width 100 height 29
click at [807, 549] on button "Export" at bounding box center [827, 553] width 188 height 32
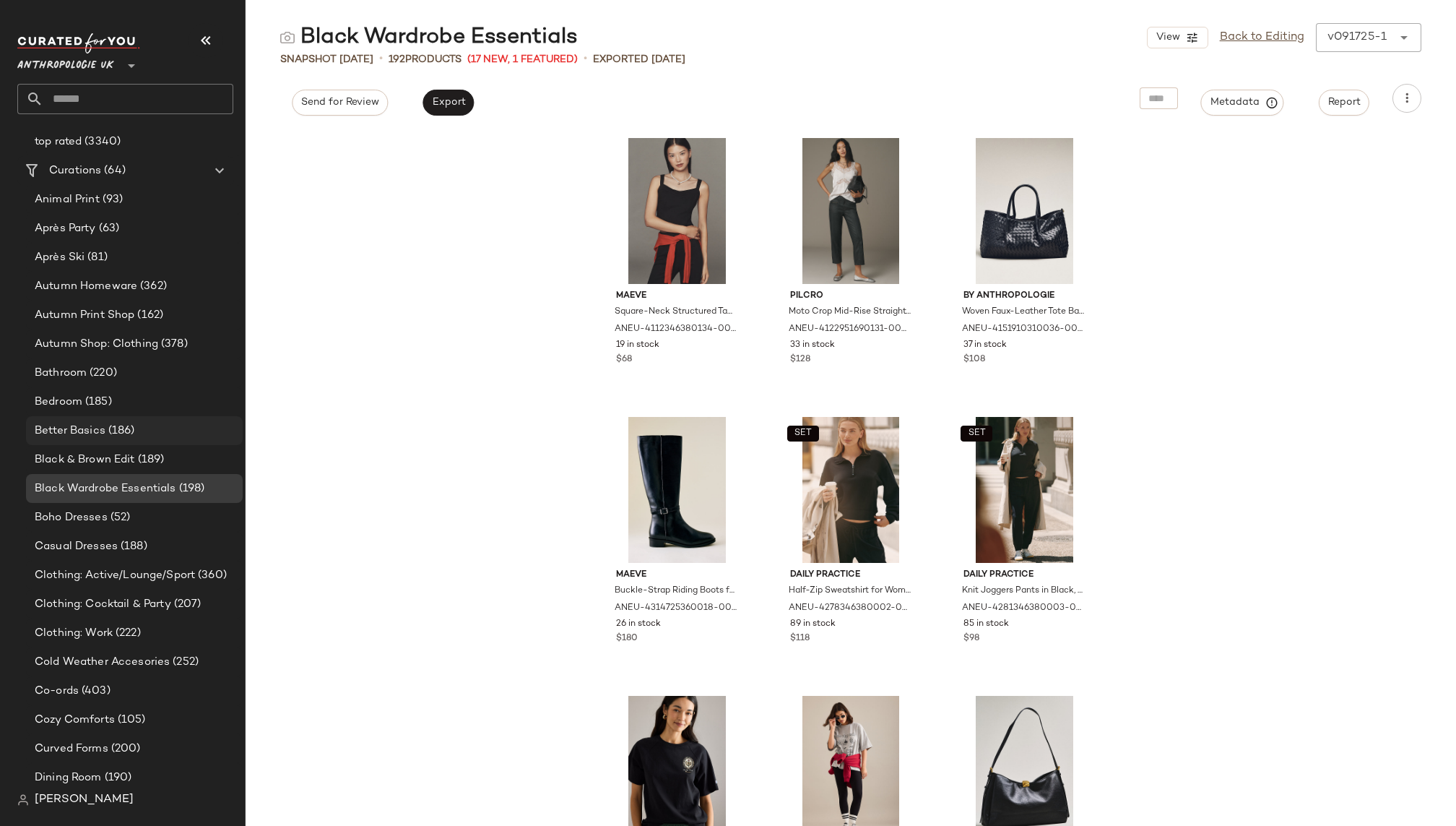
click at [135, 421] on div "Better Basics (186)" at bounding box center [135, 431] width 217 height 29
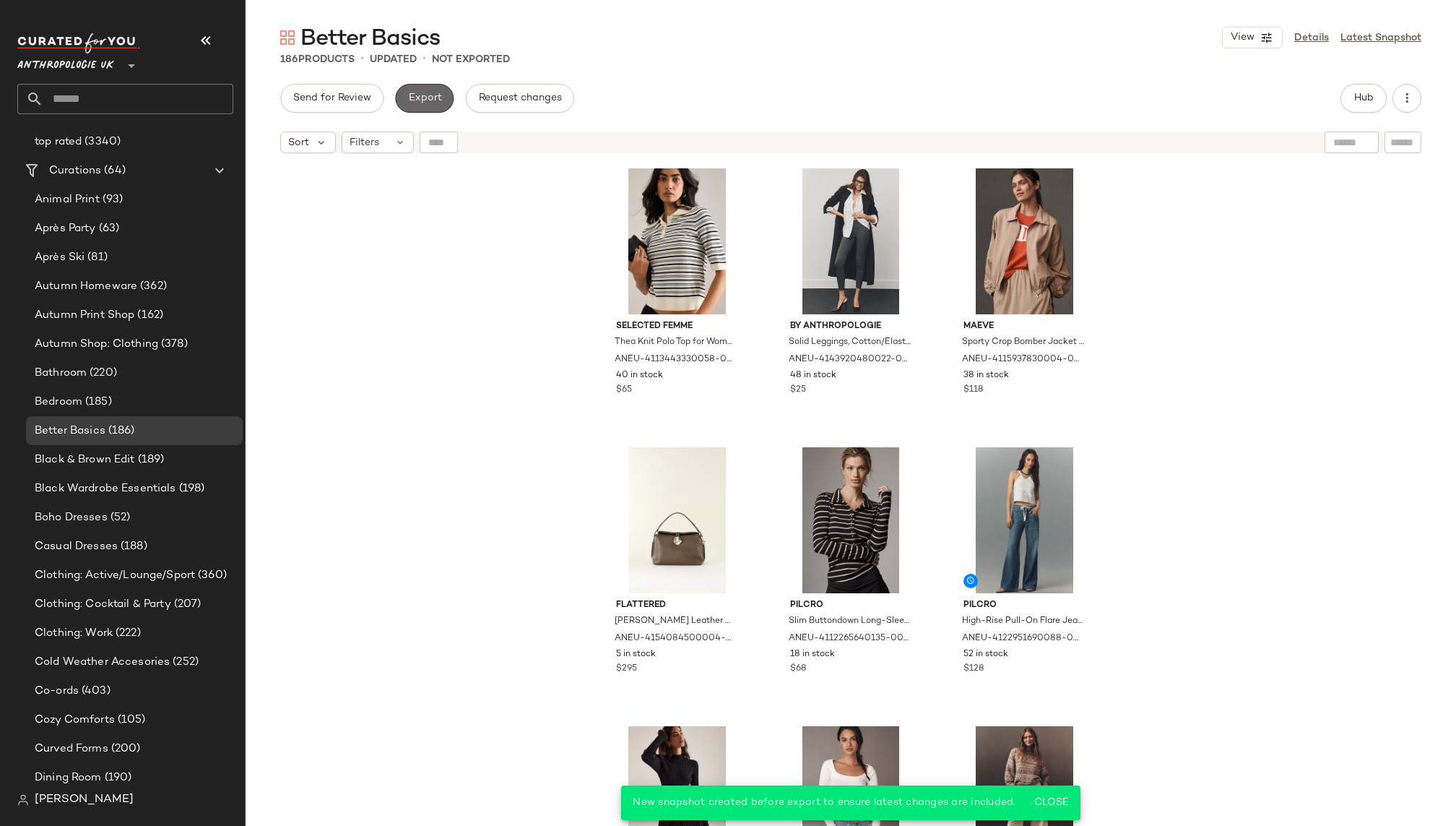
click at [426, 102] on span "Export" at bounding box center [424, 98] width 34 height 12
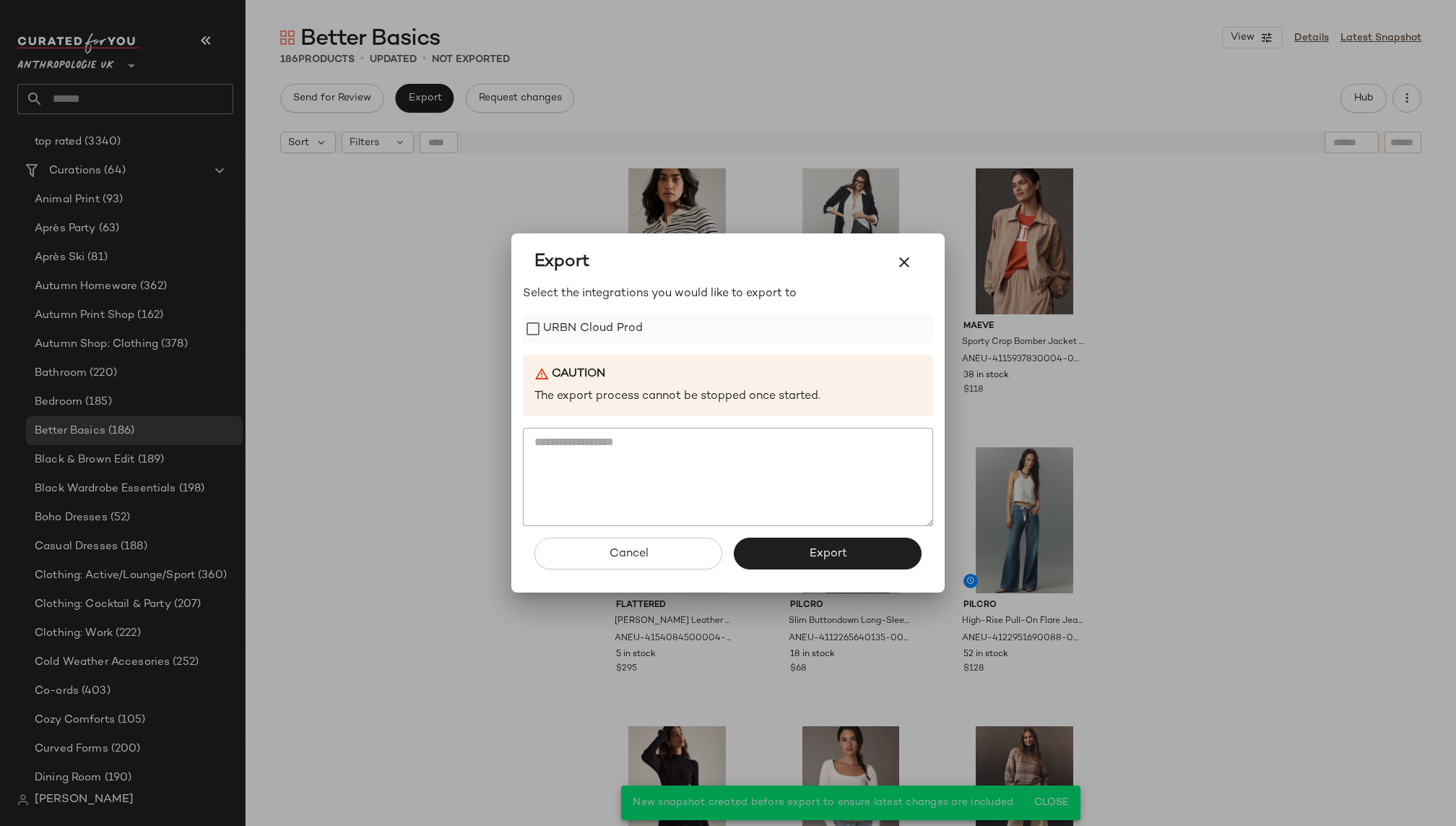
click at [616, 323] on label "URBN Cloud Prod" at bounding box center [593, 328] width 100 height 29
click at [785, 543] on button "Export" at bounding box center [827, 553] width 188 height 32
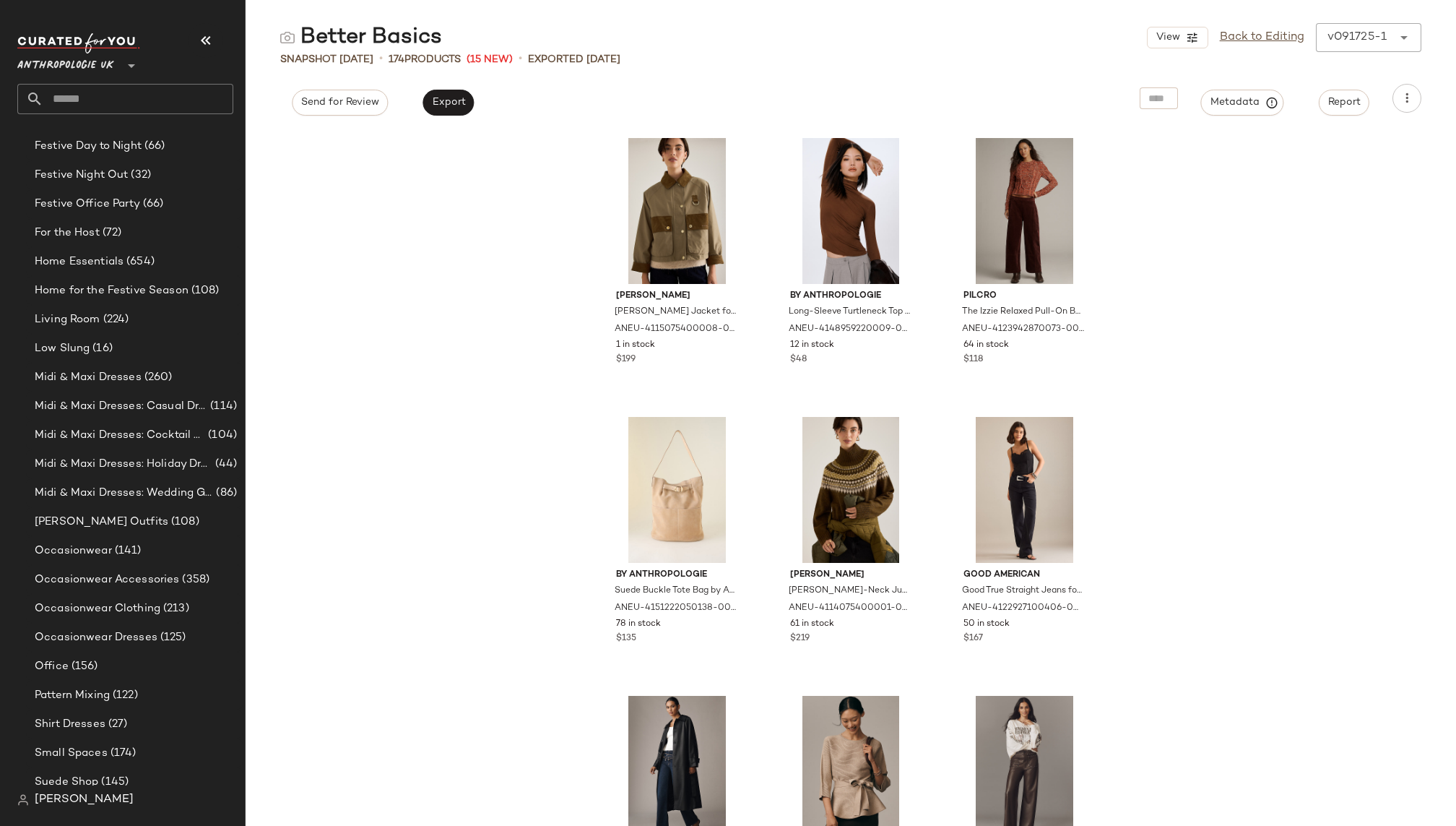
scroll to position [1575, 0]
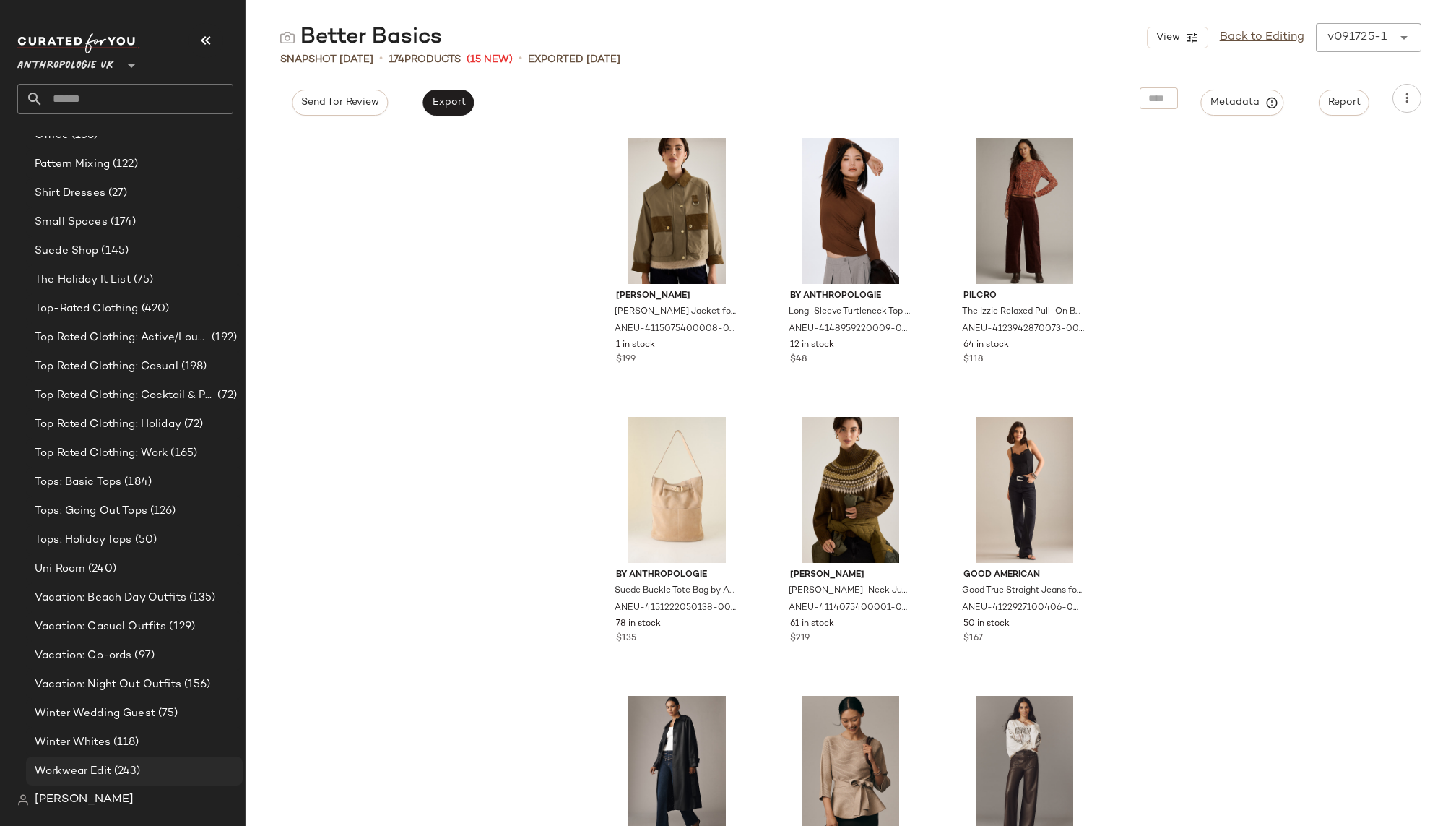
click at [139, 757] on div "Workwear Edit (243)" at bounding box center [135, 771] width 217 height 29
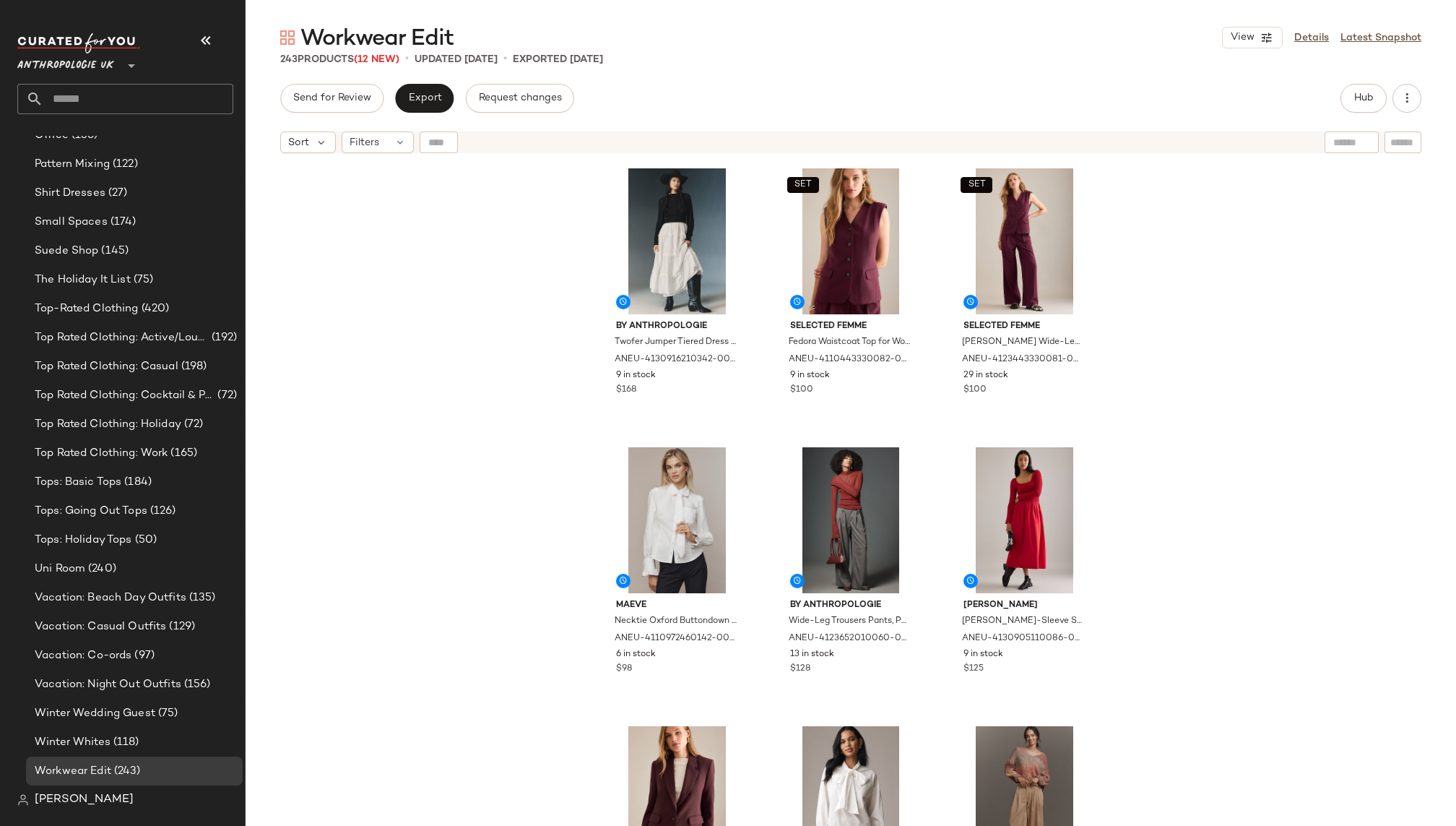
click at [433, 104] on button "Export" at bounding box center [424, 98] width 58 height 29
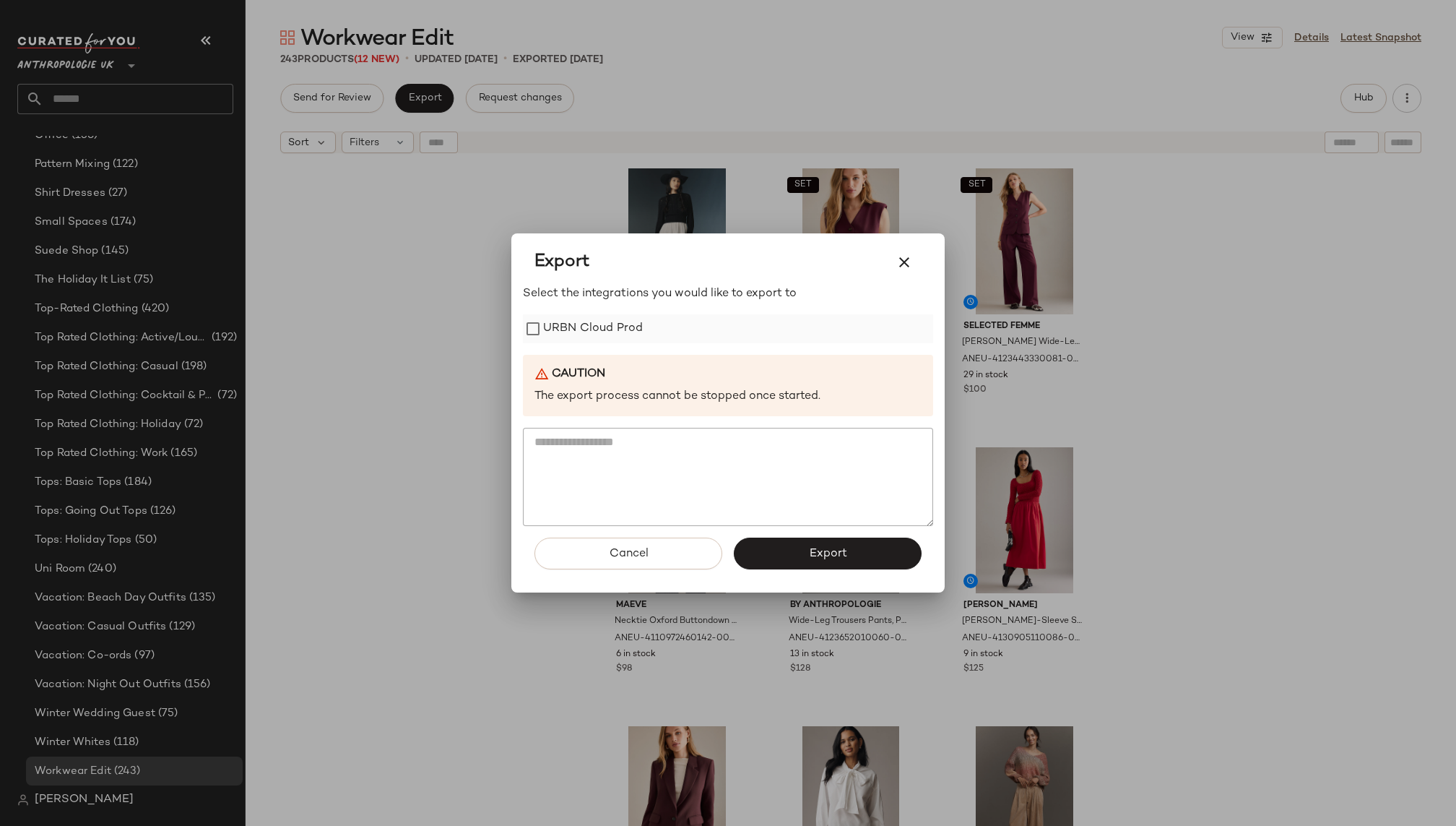
click at [588, 328] on label "URBN Cloud Prod" at bounding box center [593, 328] width 100 height 29
click at [838, 552] on span "Export" at bounding box center [827, 553] width 38 height 14
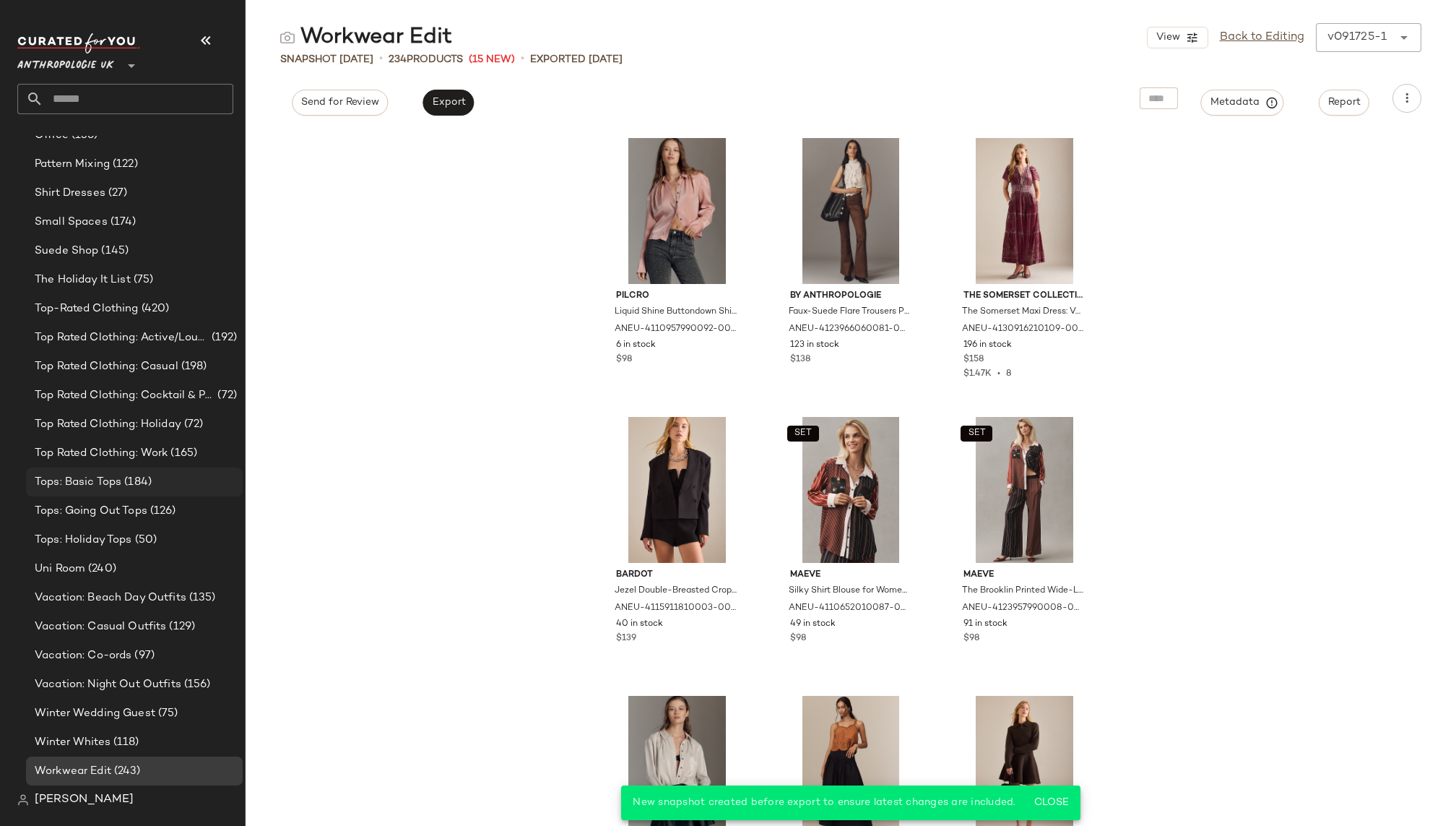
click at [137, 484] on span "(184)" at bounding box center [136, 482] width 30 height 17
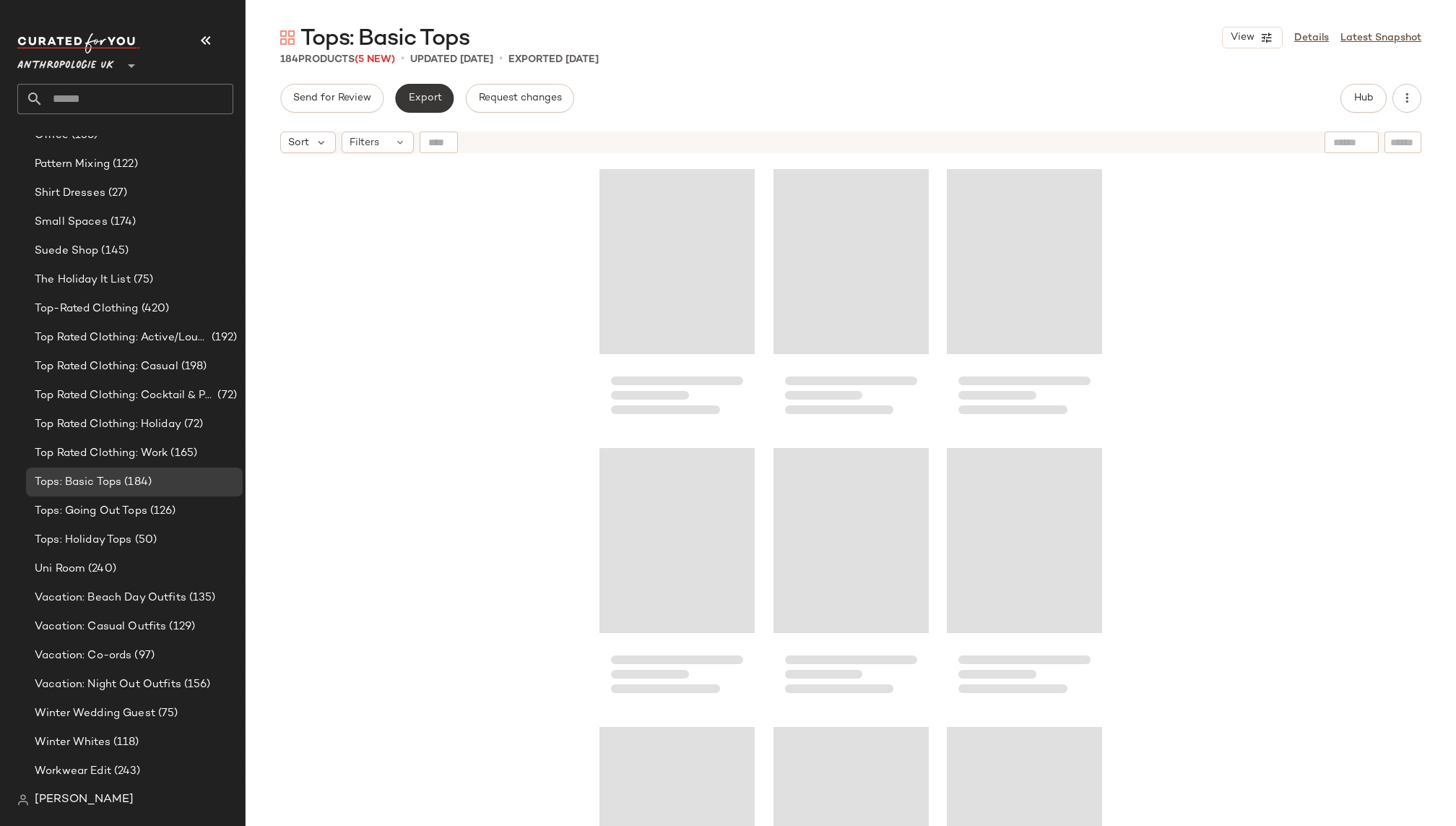
click at [425, 103] on span "Export" at bounding box center [424, 98] width 34 height 12
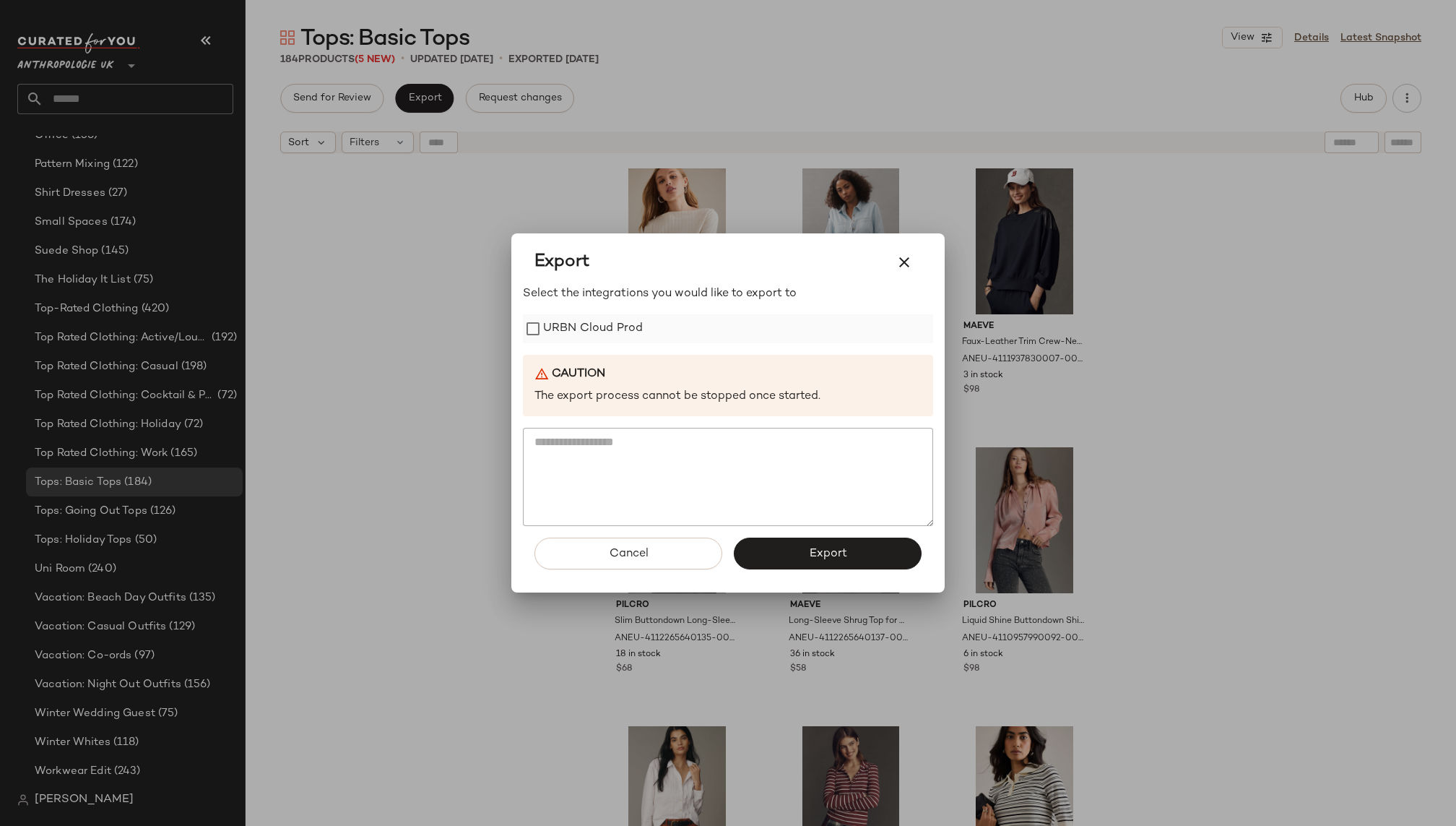
click at [614, 334] on label "URBN Cloud Prod" at bounding box center [593, 328] width 100 height 29
click at [769, 548] on button "Export" at bounding box center [827, 553] width 188 height 32
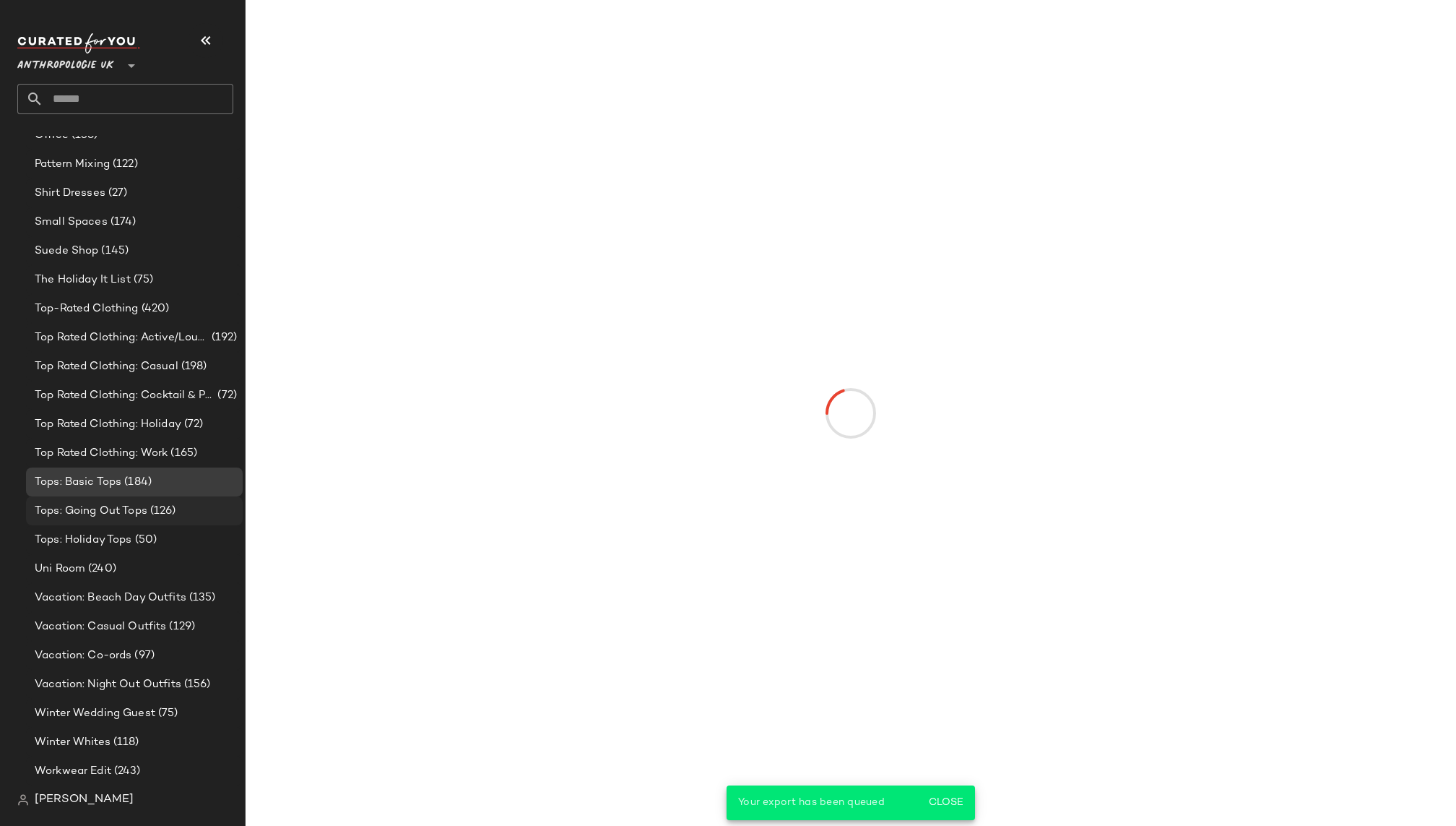
click at [153, 506] on span "(126)" at bounding box center [162, 511] width 29 height 17
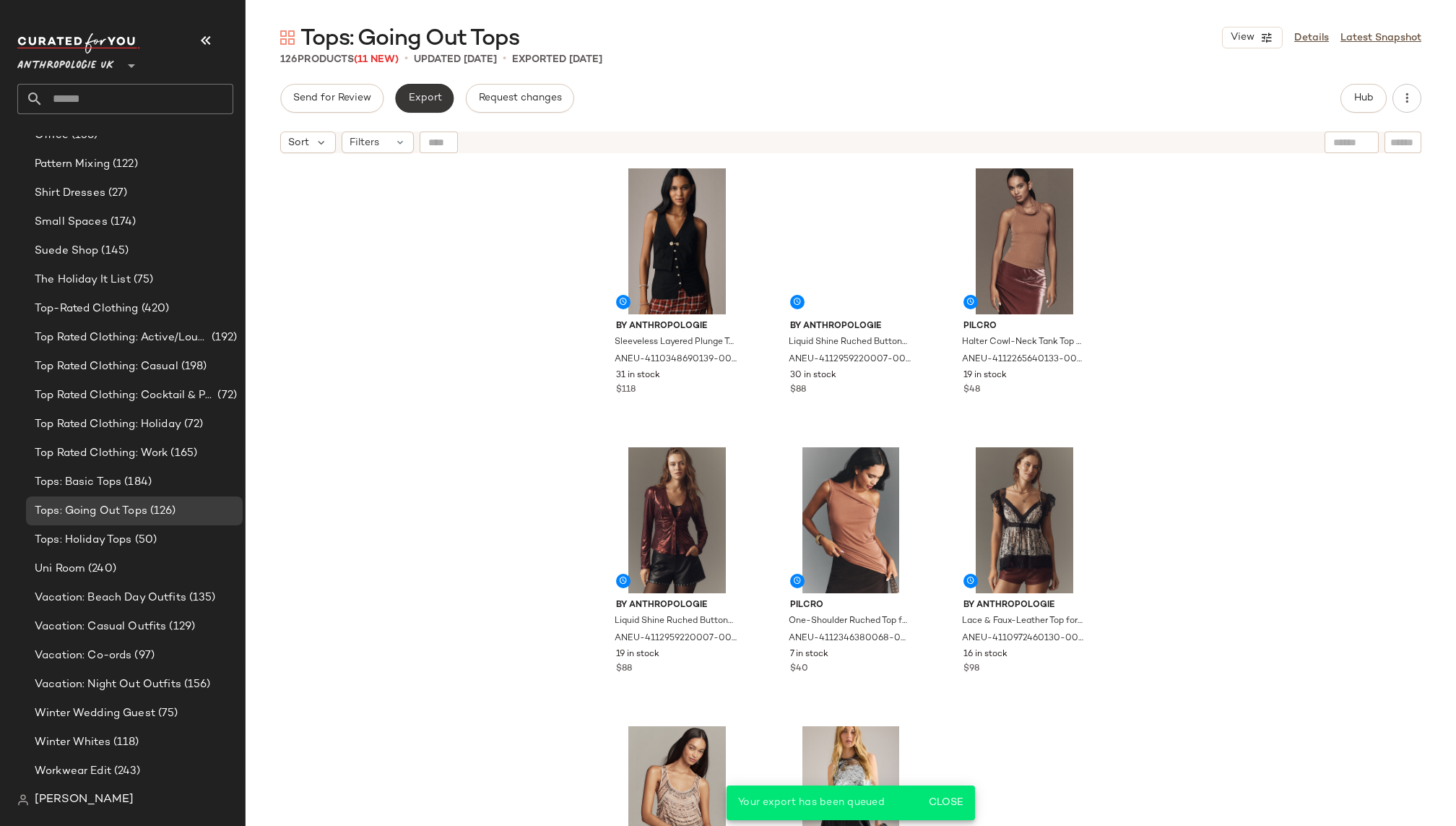
click at [439, 95] on button "Export" at bounding box center [424, 98] width 58 height 29
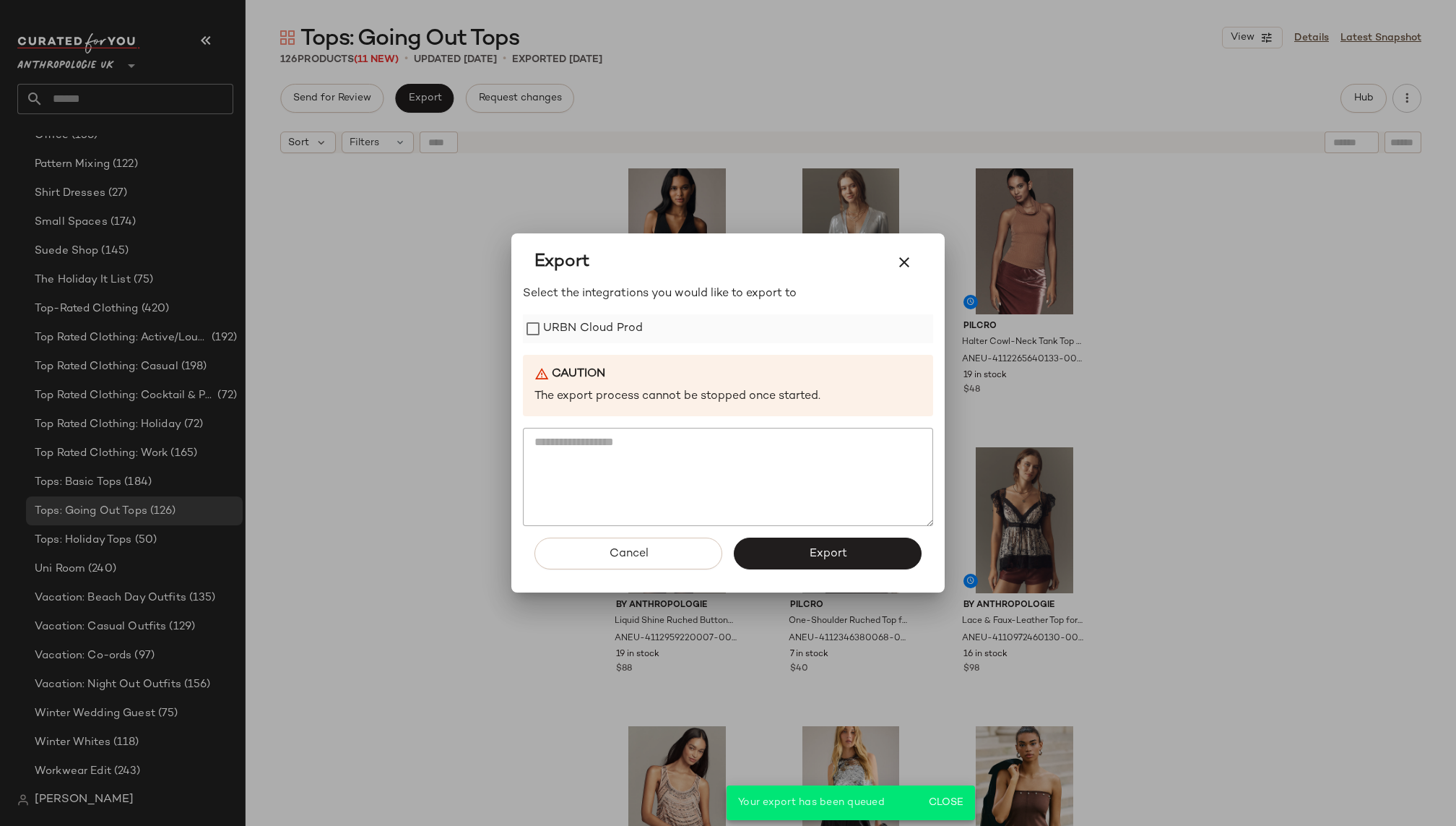
click at [590, 323] on label "URBN Cloud Prod" at bounding box center [593, 328] width 100 height 29
click at [801, 547] on button "Export" at bounding box center [827, 553] width 188 height 32
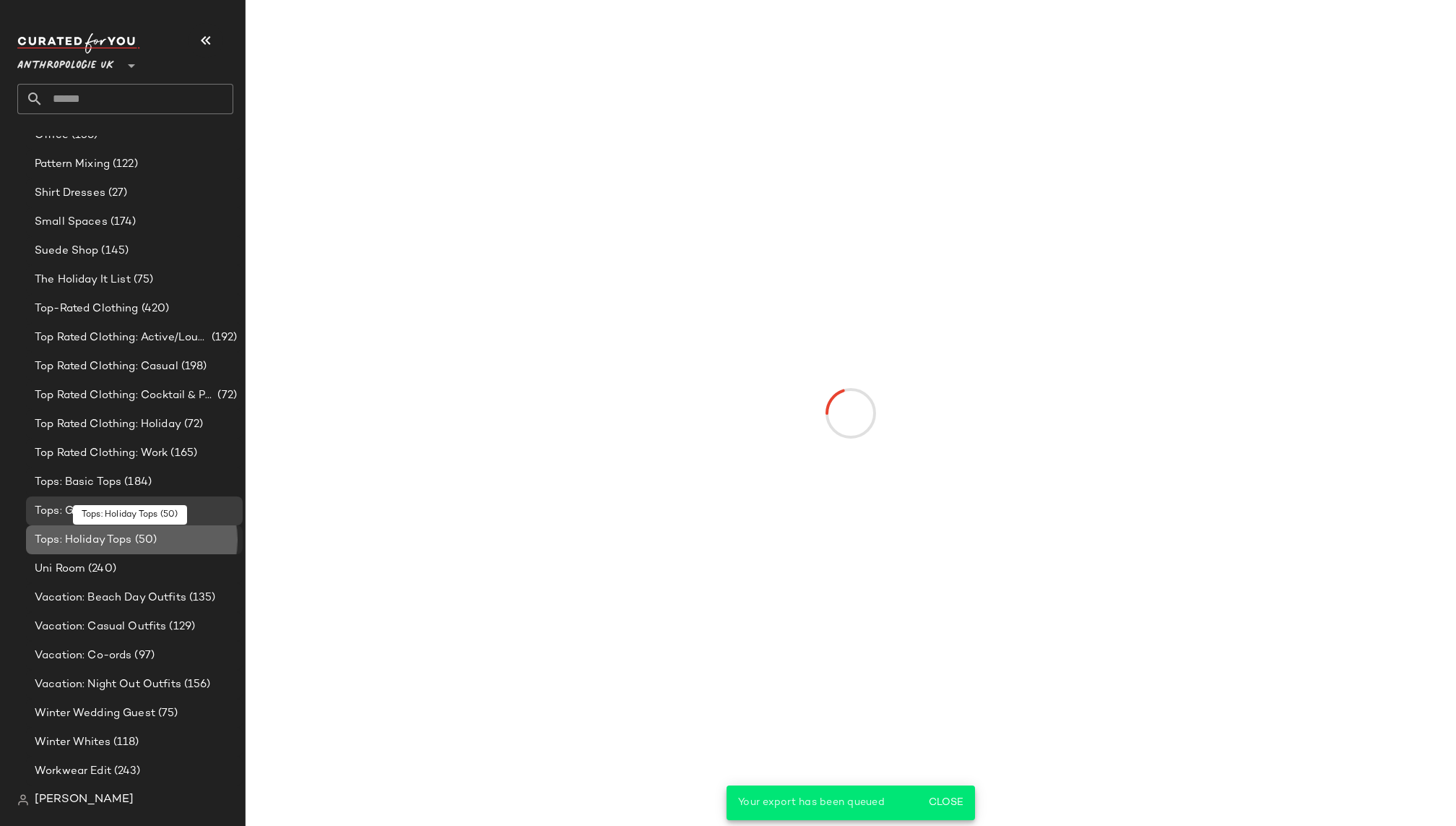
click at [200, 539] on div "Tops: Holiday Tops (50)" at bounding box center [134, 540] width 206 height 17
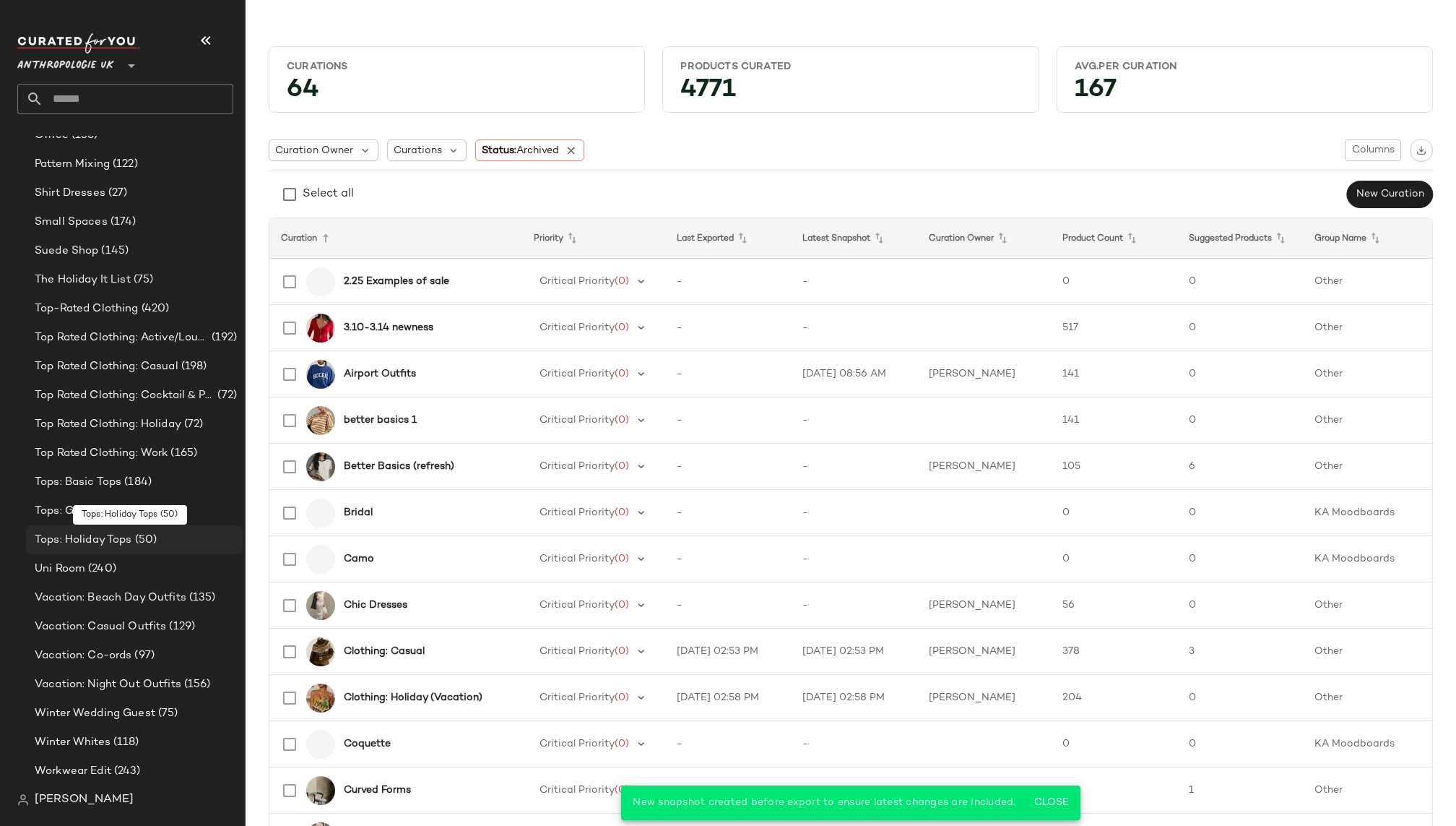
click at [184, 537] on div "Tops: Holiday Tops (50)" at bounding box center [134, 540] width 206 height 17
click at [149, 539] on span "(50)" at bounding box center [145, 540] width 25 height 17
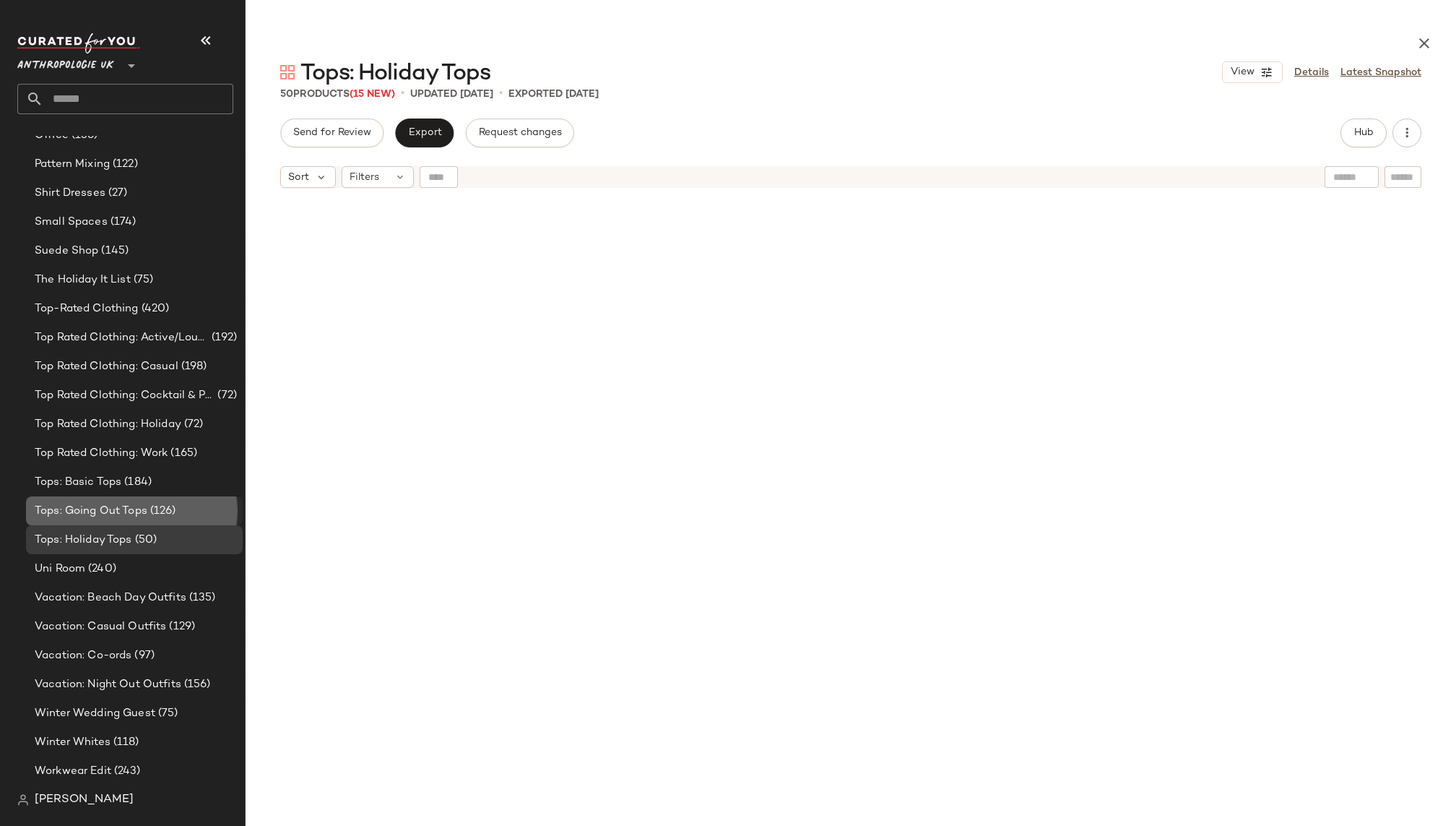
click at [155, 505] on span "(126)" at bounding box center [162, 511] width 29 height 17
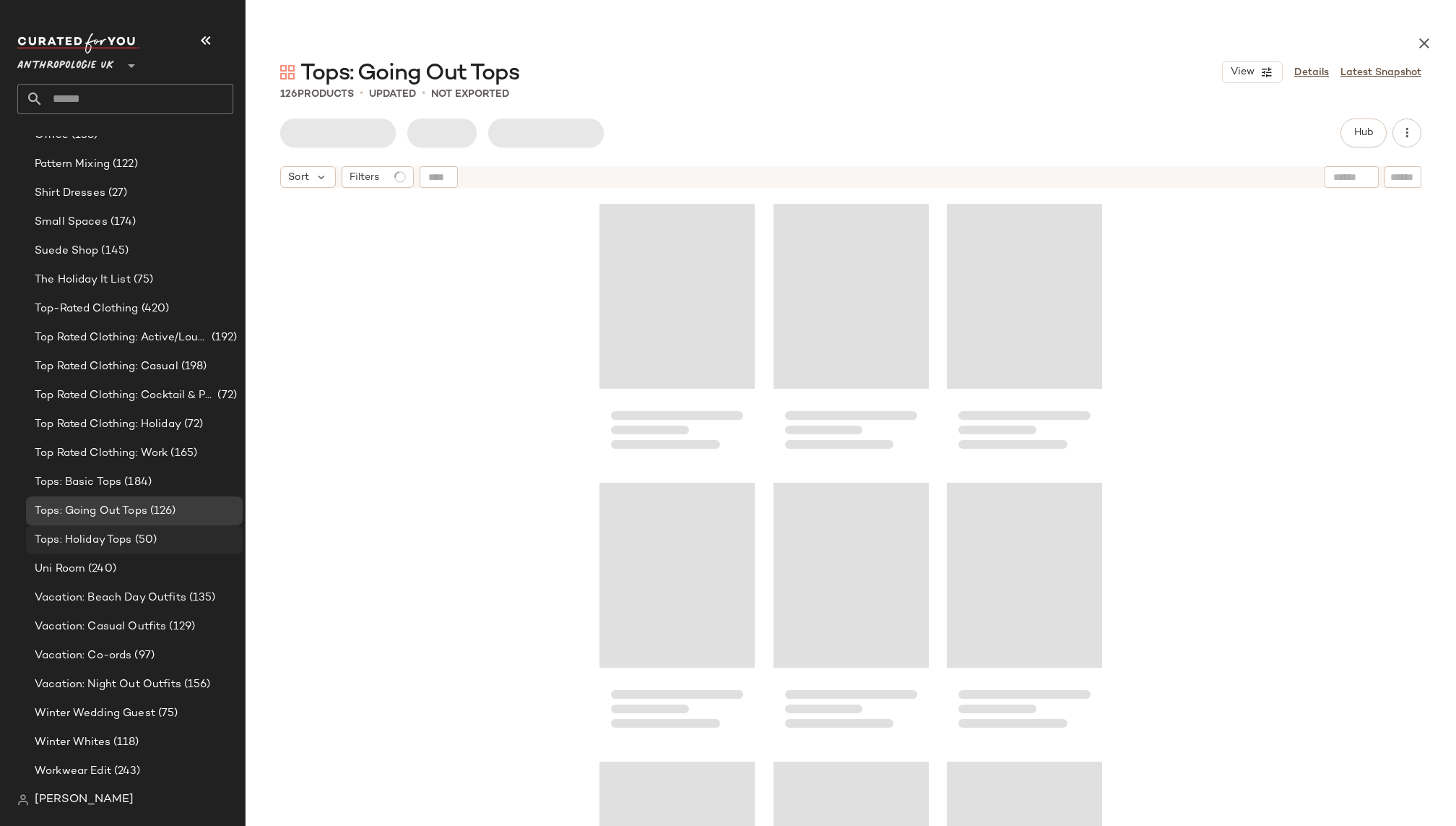
click at [151, 535] on span "(50)" at bounding box center [145, 540] width 25 height 17
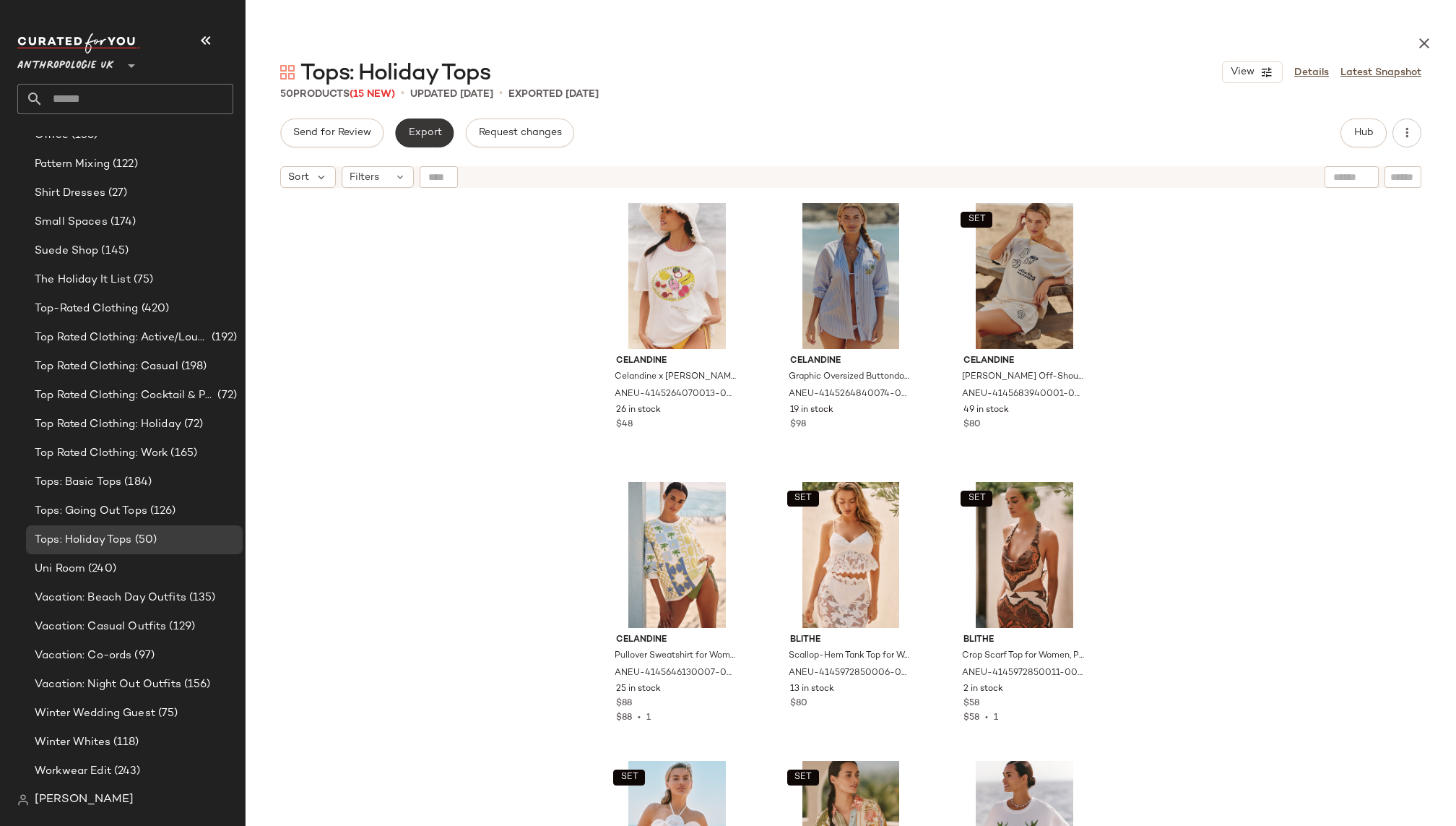
click at [422, 134] on span "Export" at bounding box center [424, 133] width 34 height 12
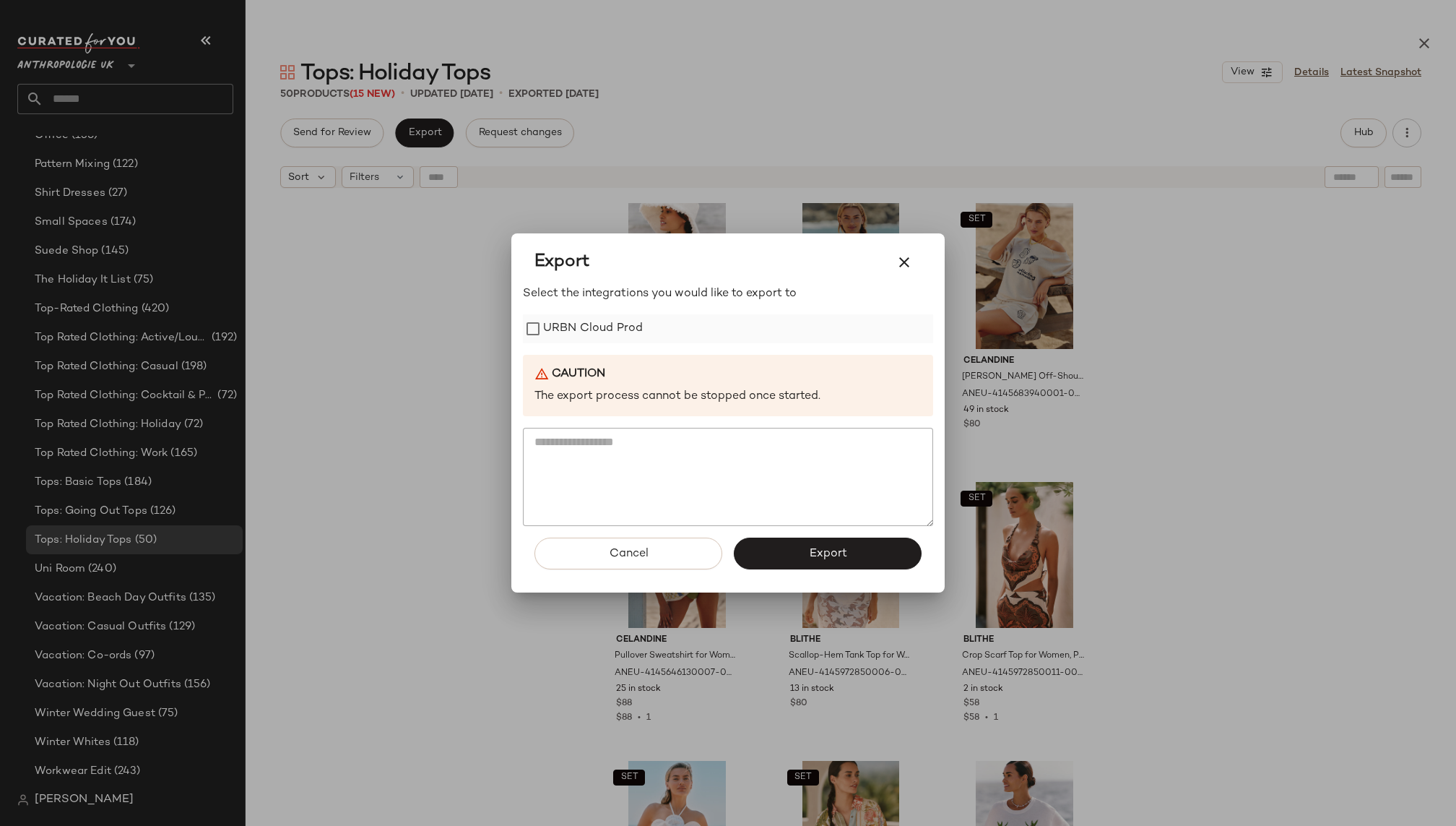
click at [589, 328] on label "URBN Cloud Prod" at bounding box center [593, 328] width 100 height 29
click at [784, 564] on button "Export" at bounding box center [827, 553] width 188 height 32
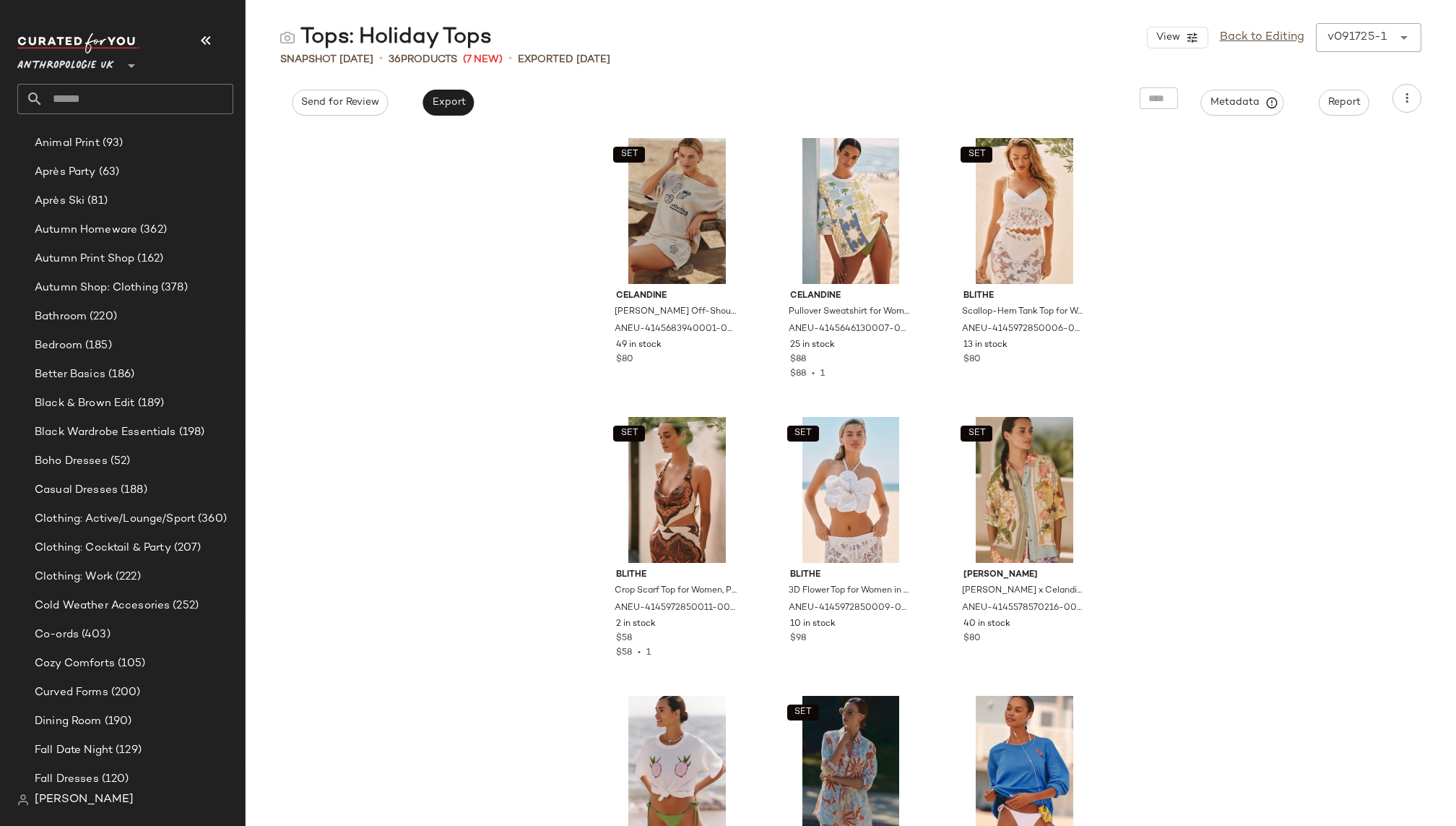
scroll to position [365, 0]
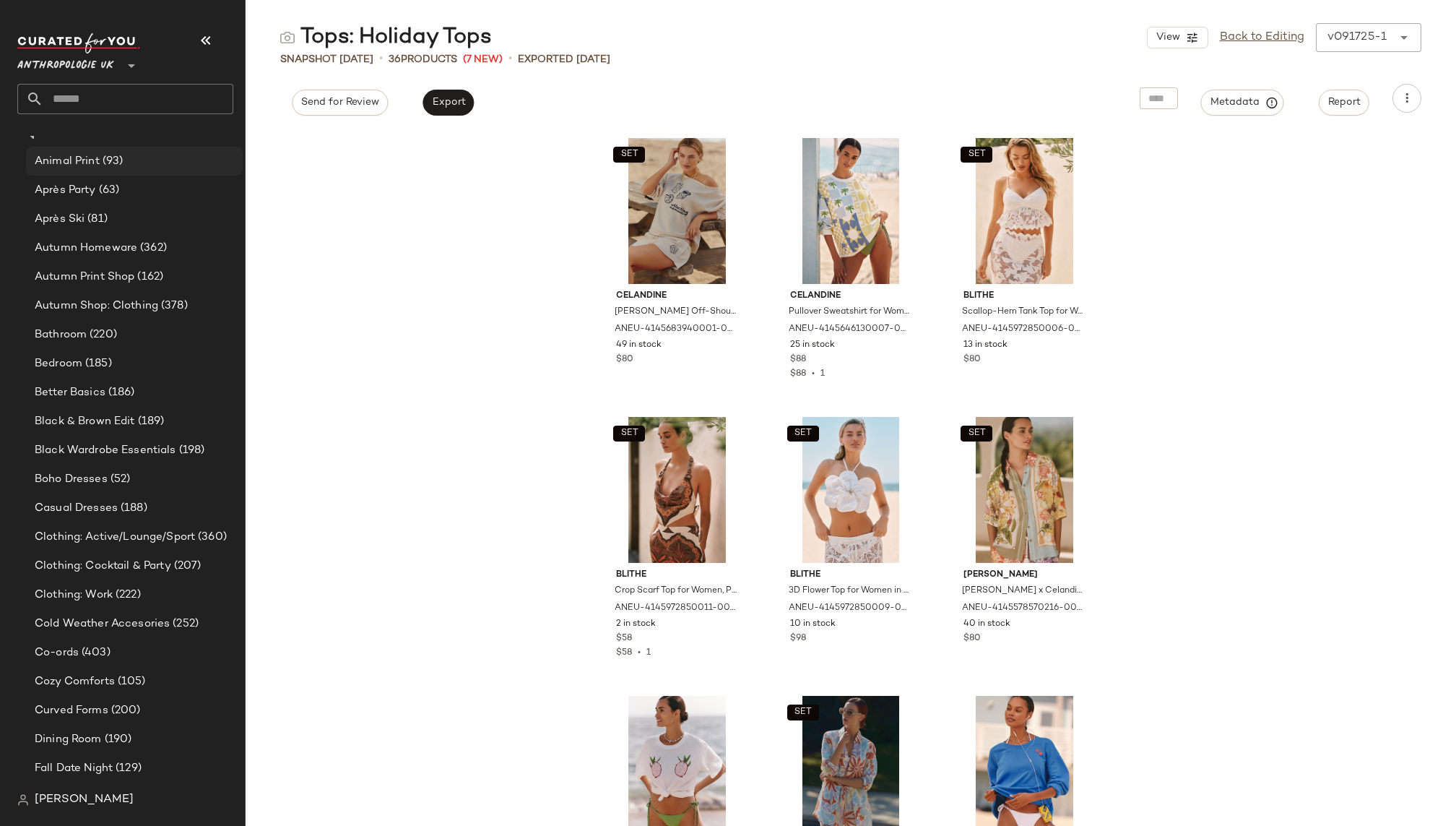
click at [153, 164] on div "Animal Print (93)" at bounding box center [134, 162] width 206 height 17
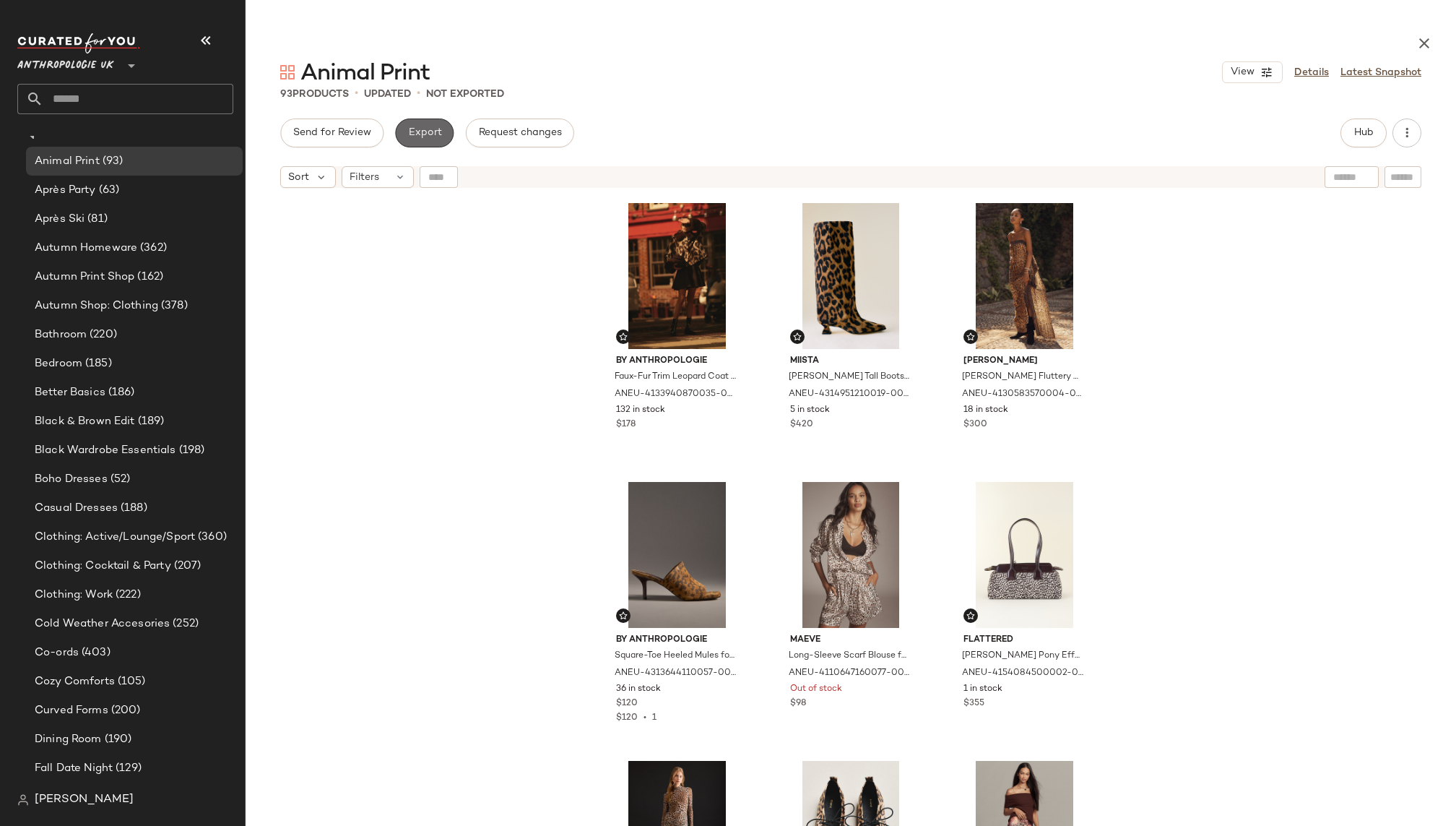
click at [421, 137] on span "Export" at bounding box center [424, 133] width 34 height 12
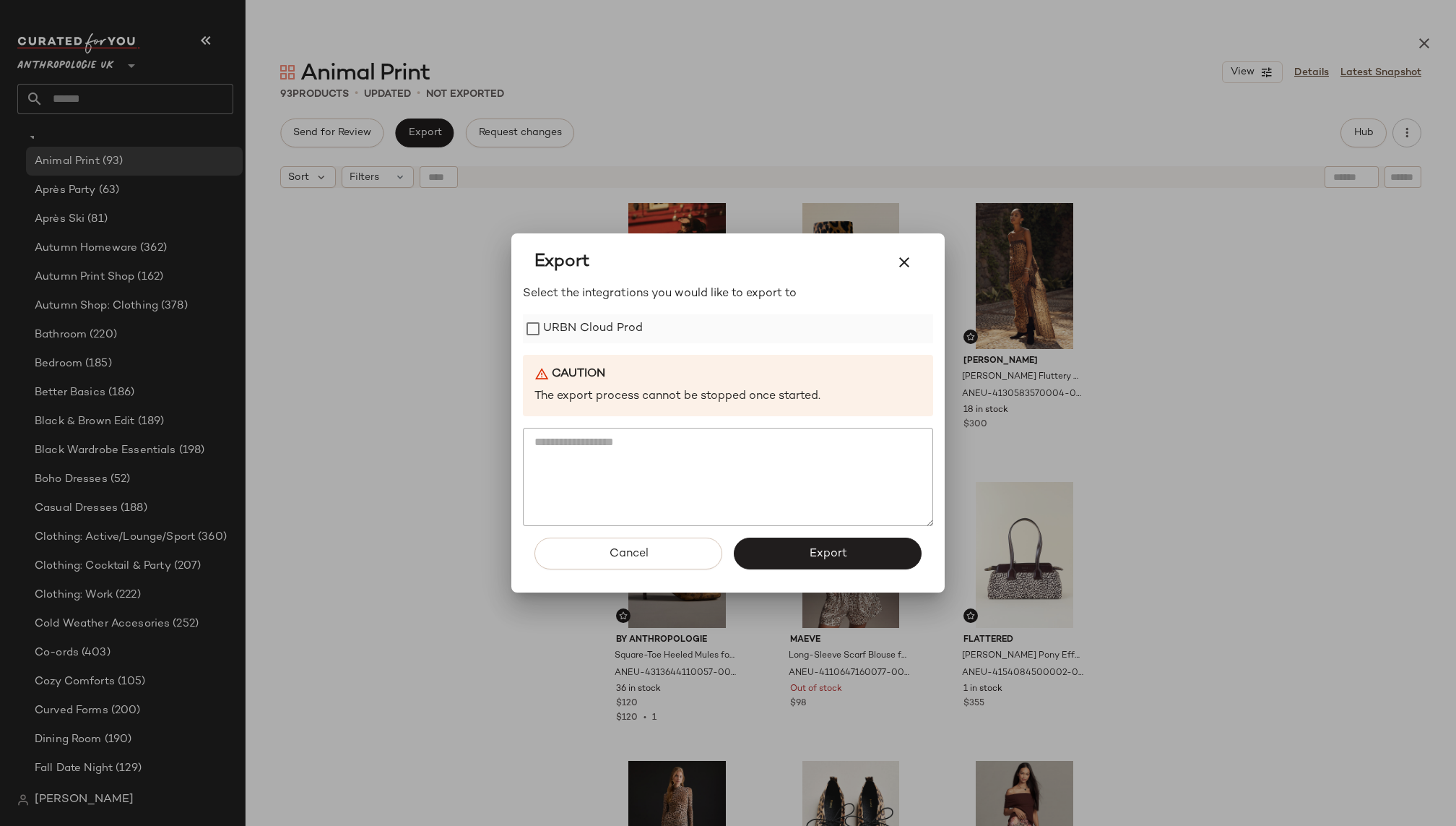
click at [590, 330] on label "URBN Cloud Prod" at bounding box center [593, 328] width 100 height 29
click at [787, 553] on button "Export" at bounding box center [827, 553] width 188 height 32
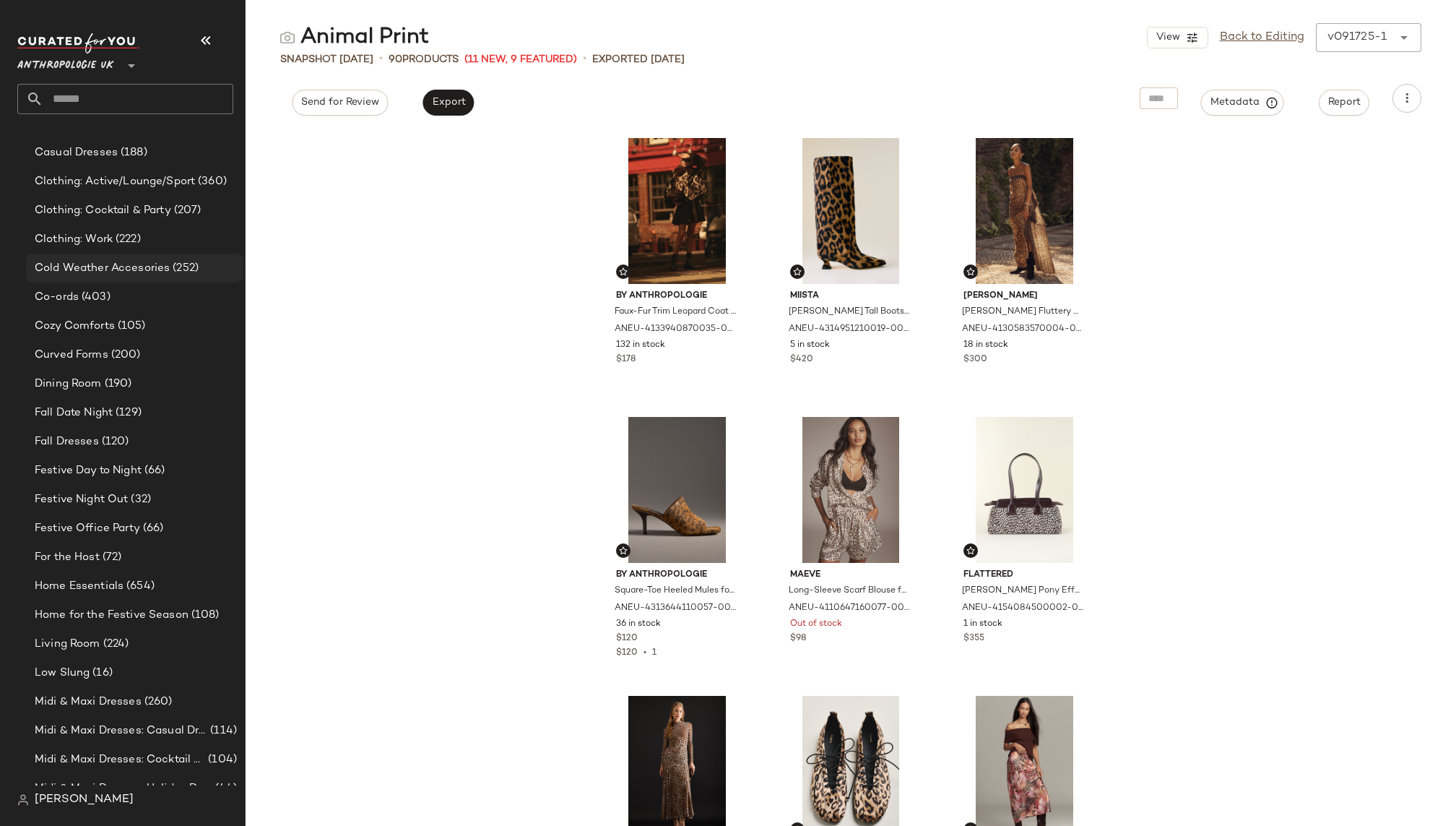
scroll to position [727, 0]
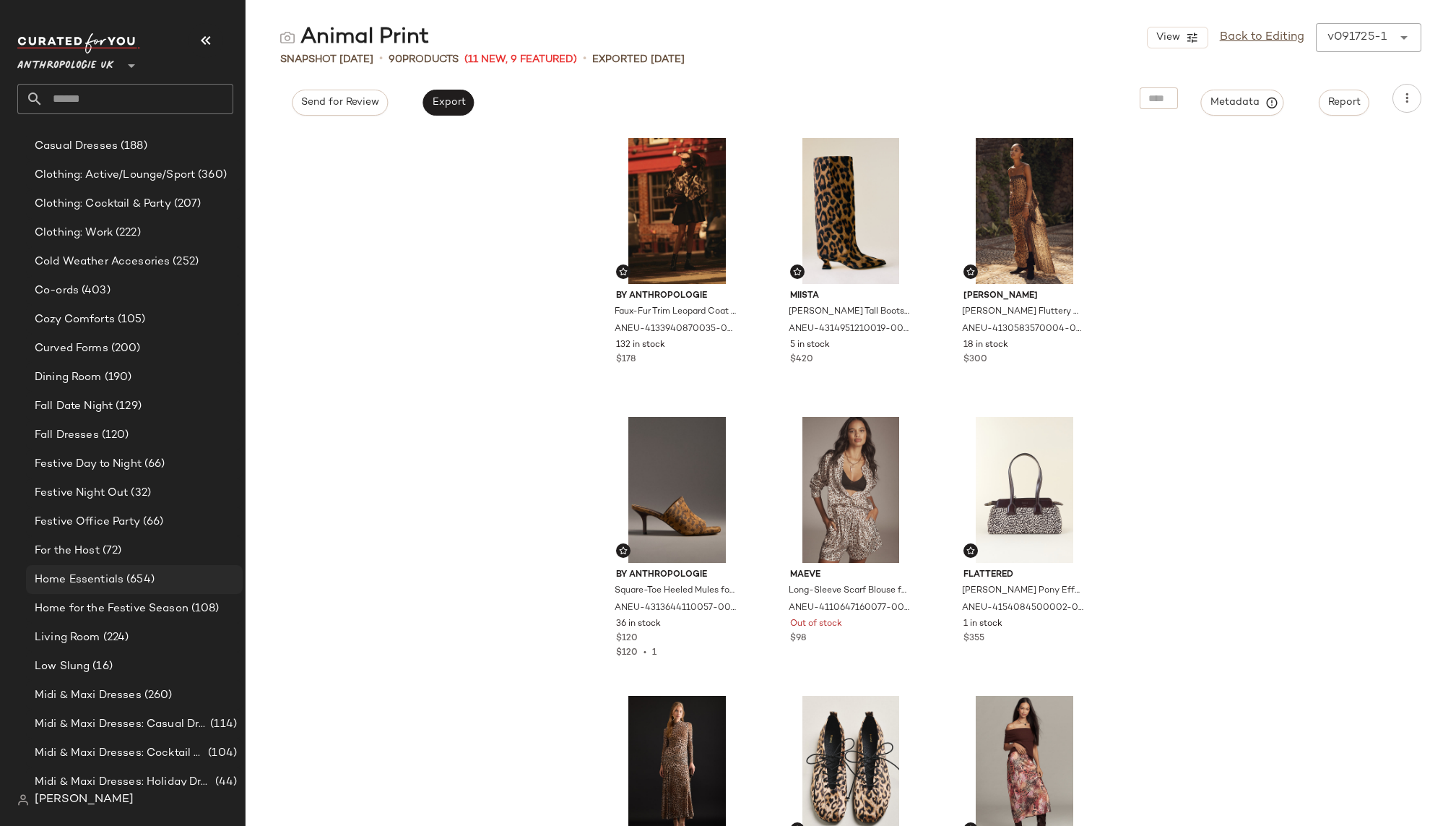
click at [160, 584] on div "Home Essentials (654)" at bounding box center [134, 580] width 206 height 17
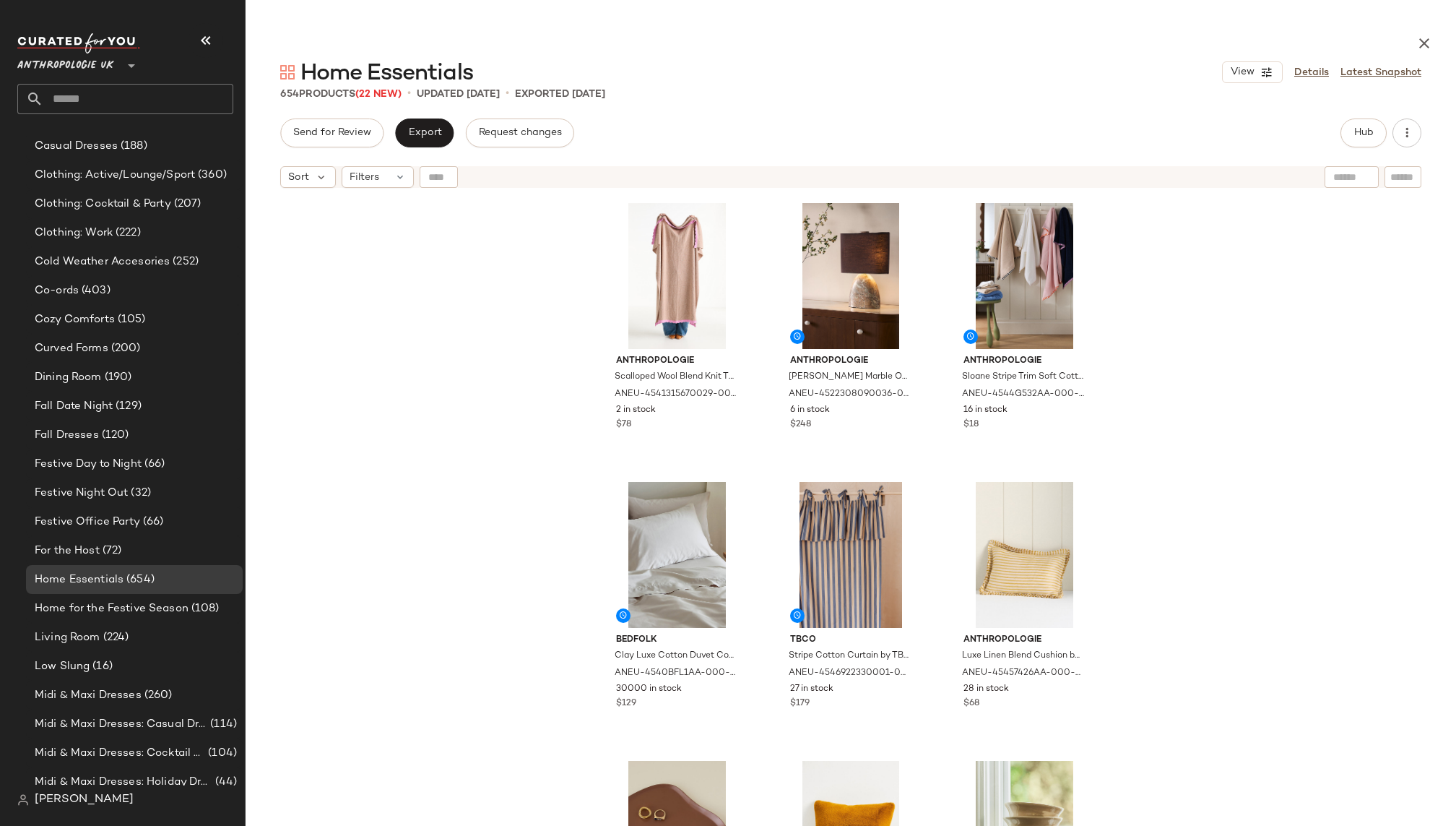
click at [426, 151] on div "Send for Review Export Request changes Hub Sort Filters Anthropologie Scalloped…" at bounding box center [850, 489] width 1210 height 742
click at [435, 129] on span "Export" at bounding box center [424, 133] width 34 height 12
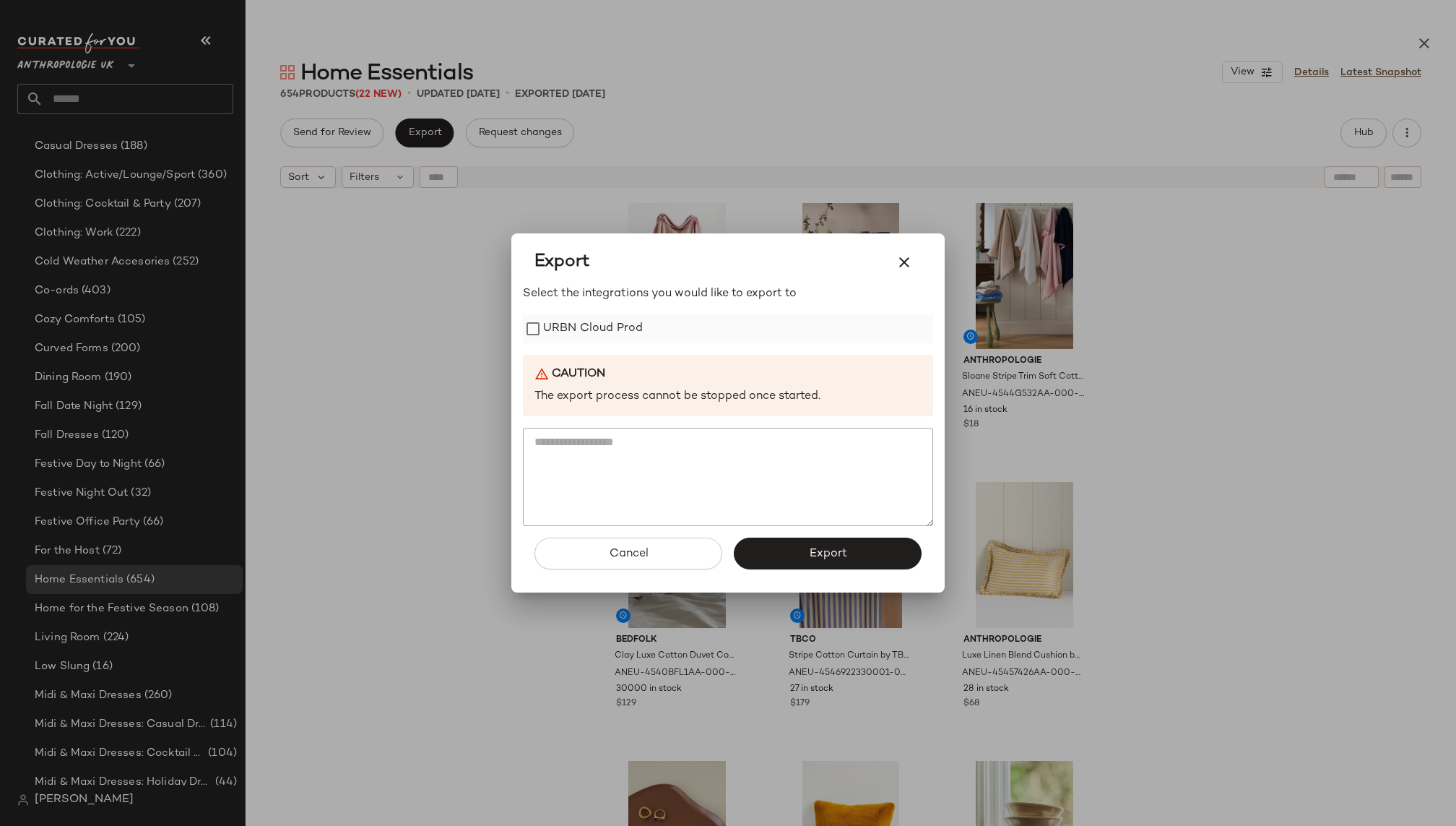
click at [613, 328] on label "URBN Cloud Prod" at bounding box center [593, 328] width 100 height 29
click at [809, 561] on button "Export" at bounding box center [827, 553] width 188 height 32
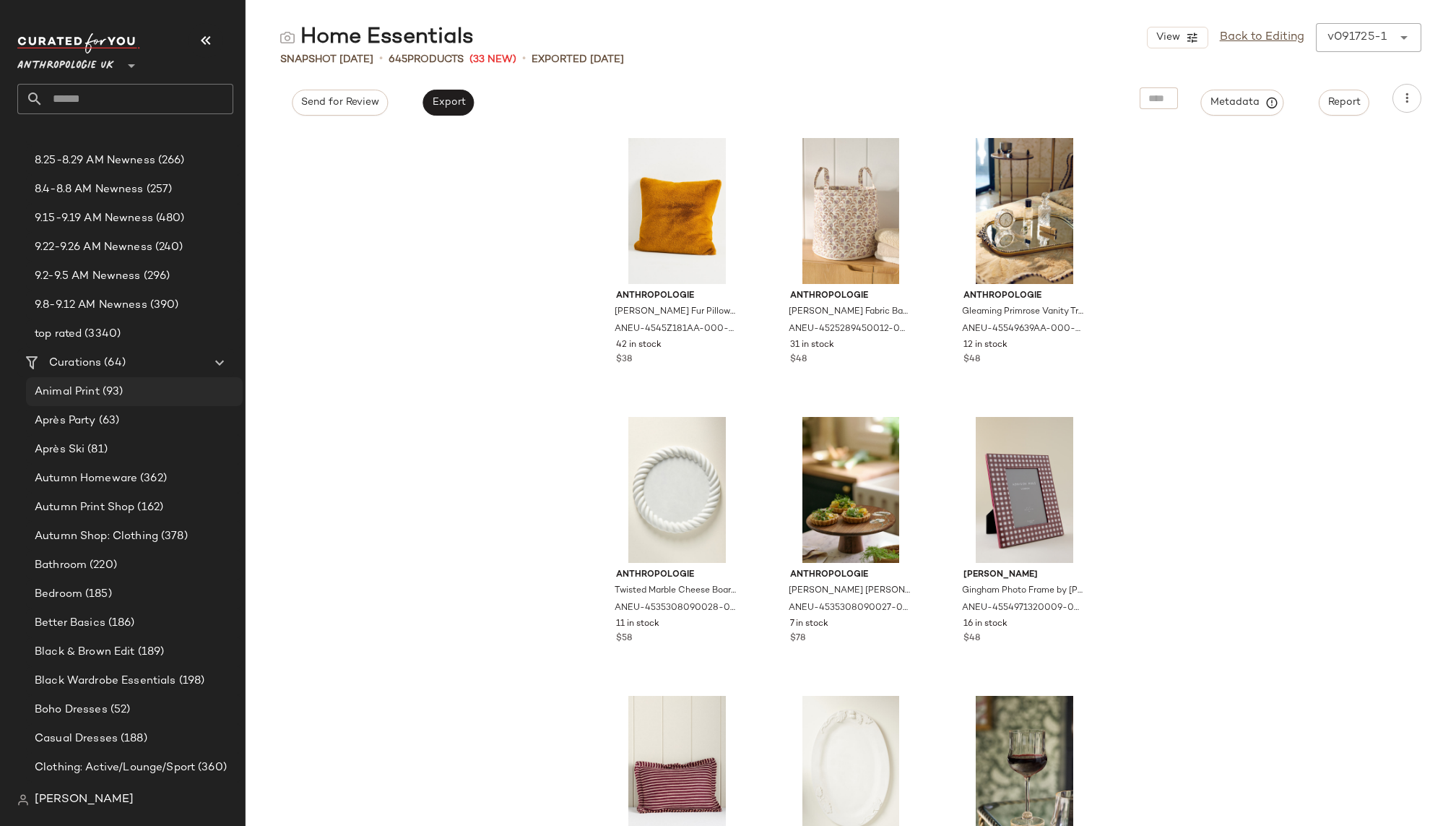
scroll to position [184, 0]
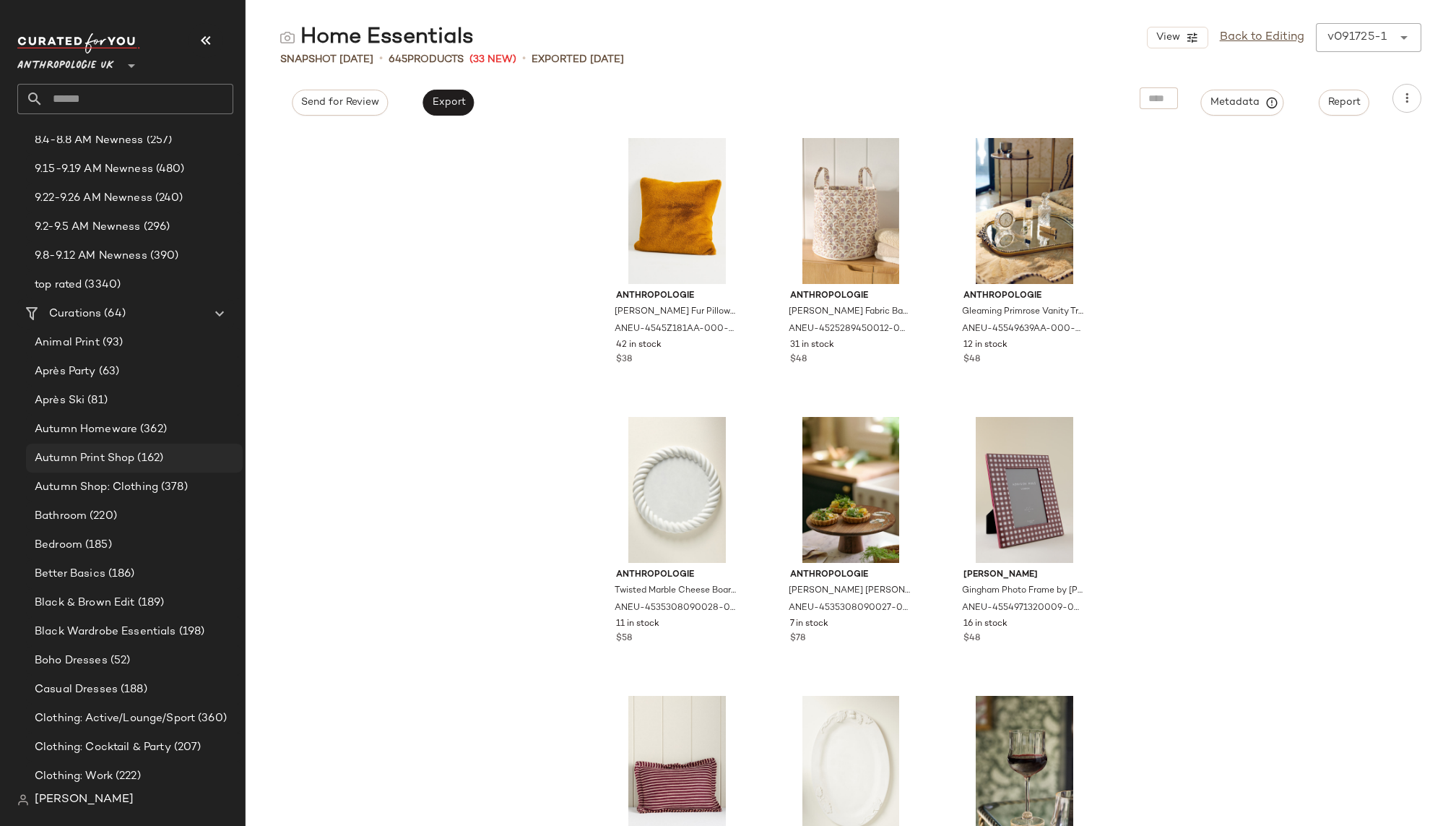
click at [136, 450] on span "(162)" at bounding box center [149, 459] width 29 height 17
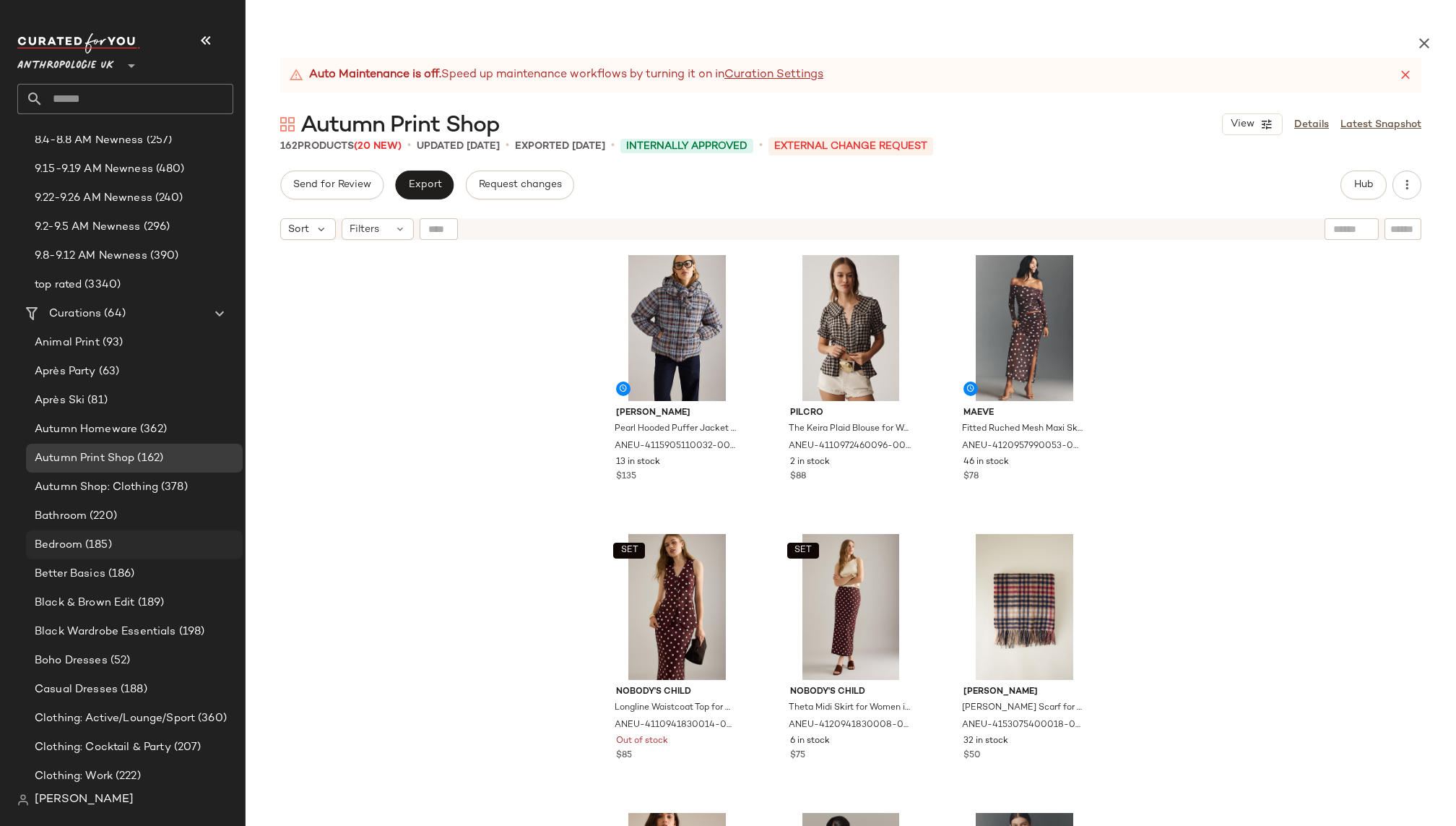
scroll to position [229, 0]
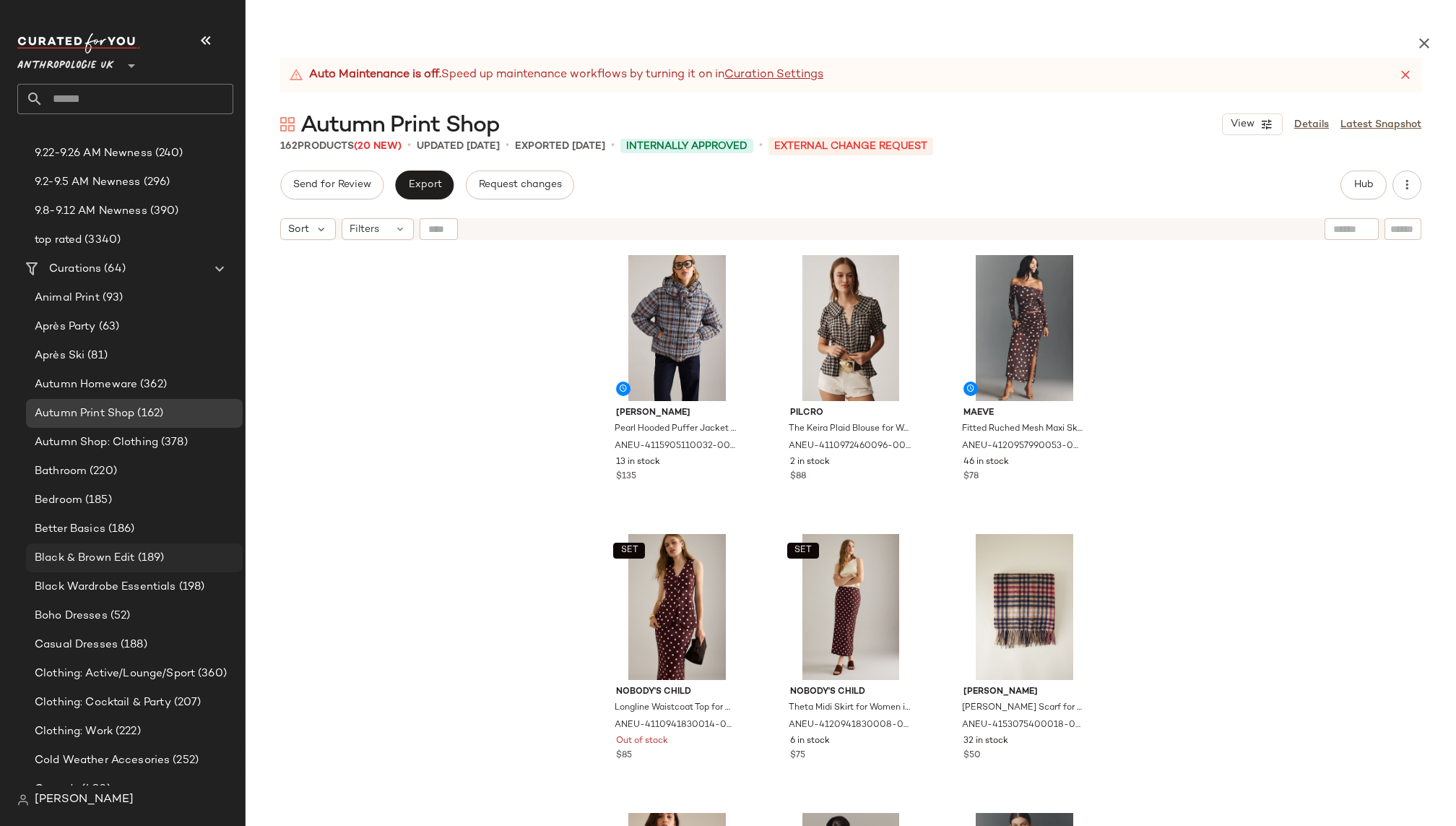
click at [144, 564] on span "(189)" at bounding box center [150, 558] width 30 height 17
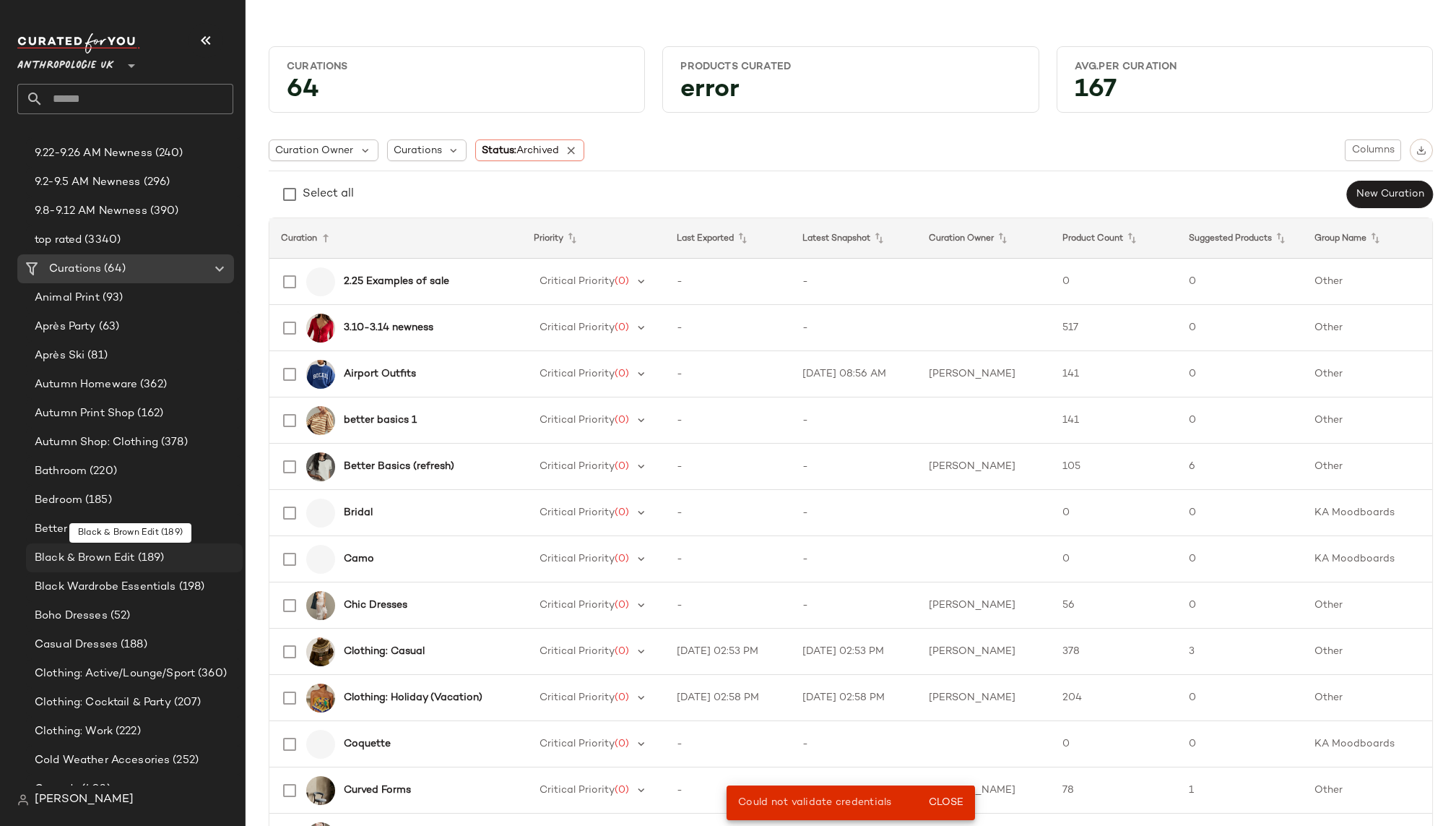
click at [94, 556] on span "Black & Brown Edit" at bounding box center [85, 558] width 101 height 17
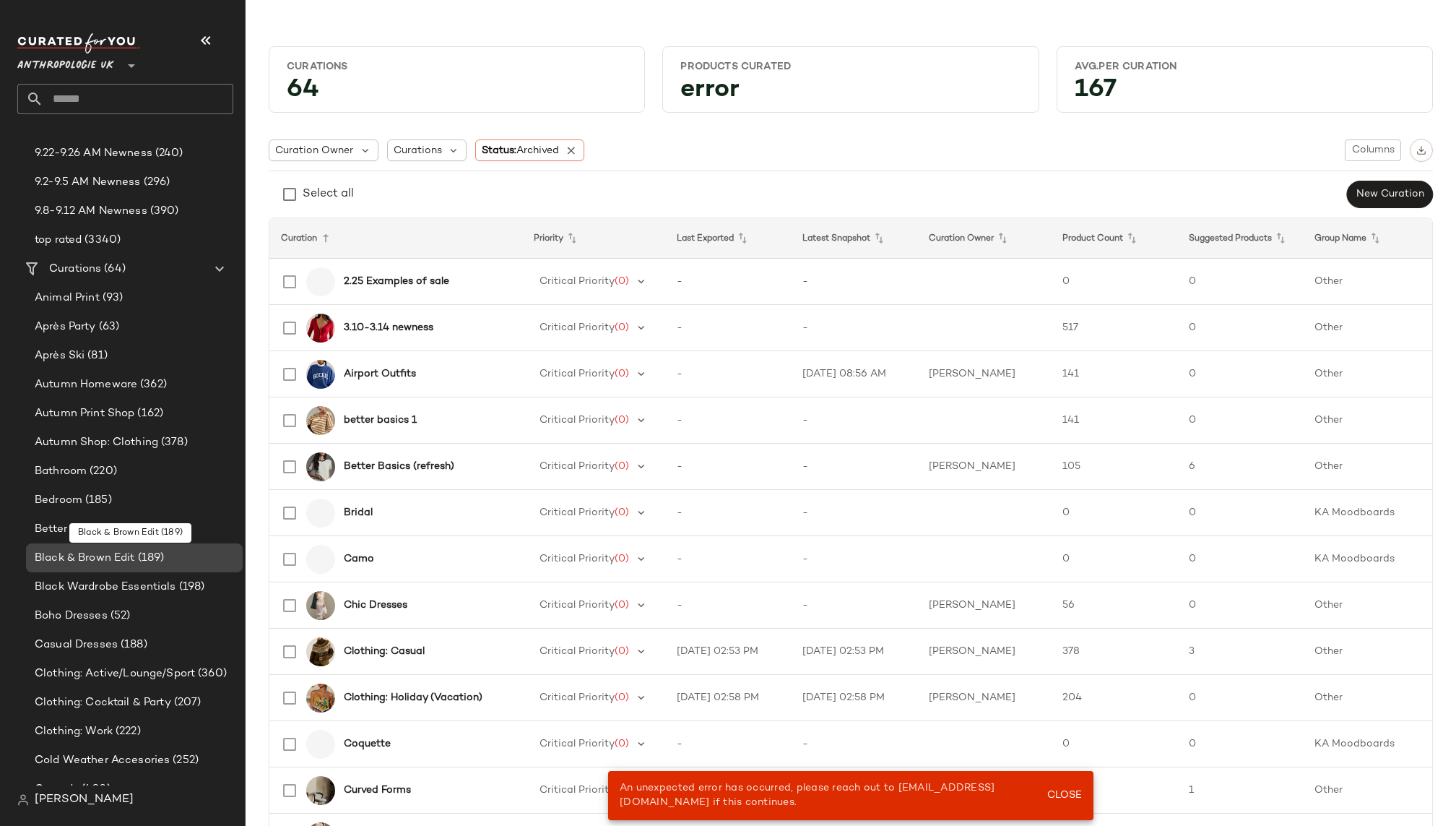
click at [94, 556] on span "Black & Brown Edit" at bounding box center [85, 558] width 101 height 17
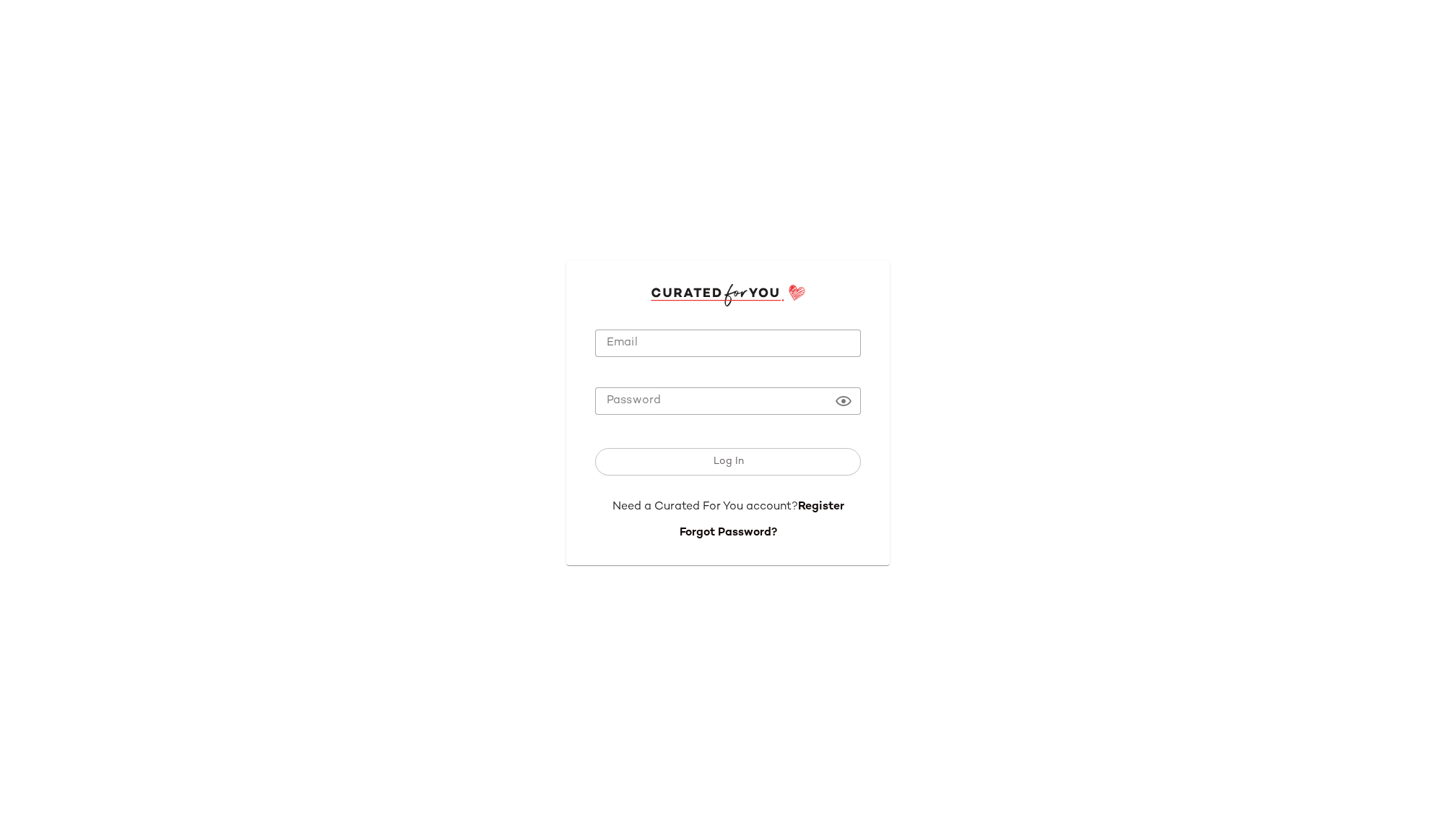
type input "**********"
click at [710, 463] on button "Log In" at bounding box center [728, 461] width 266 height 27
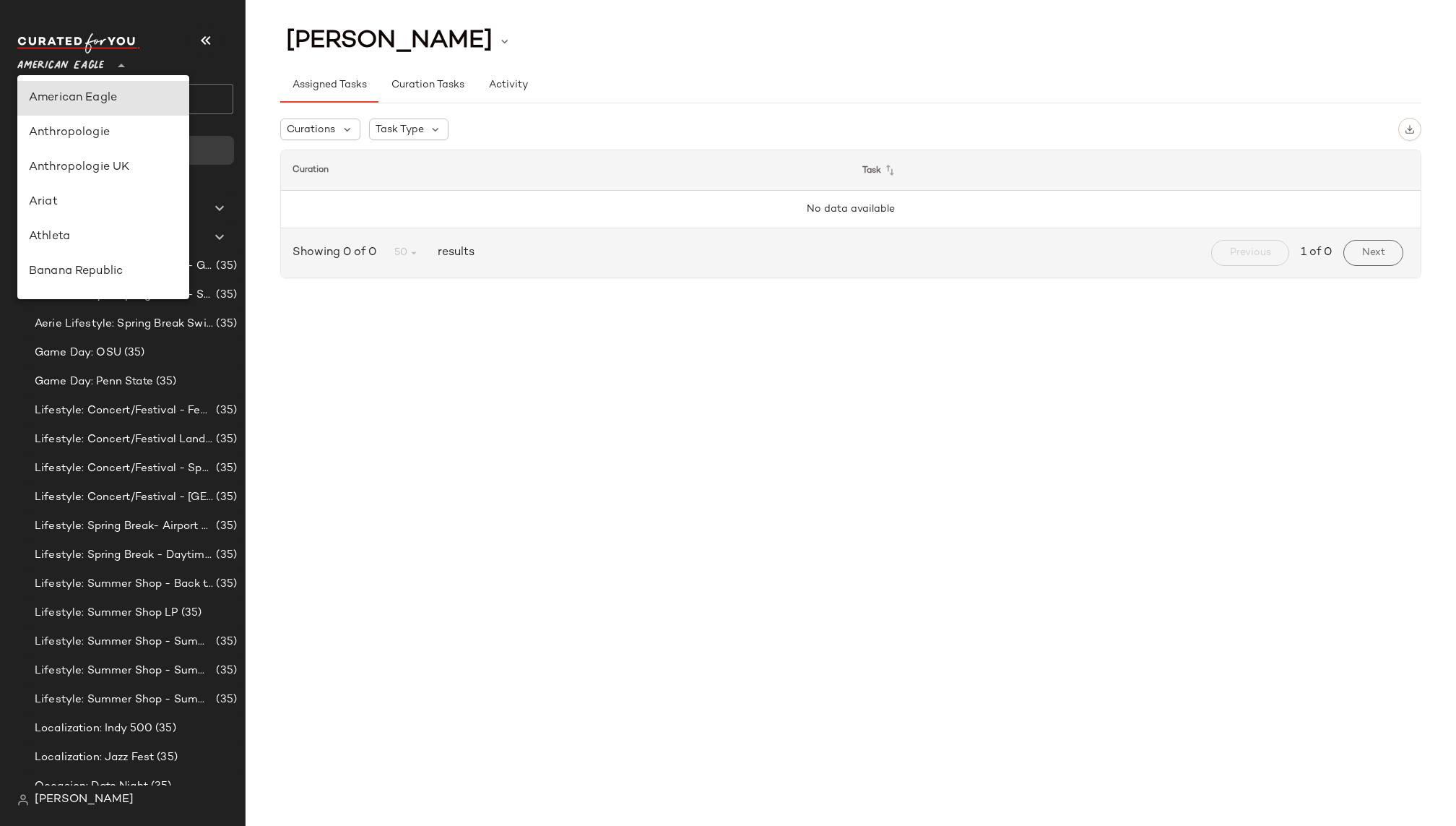
click at [80, 57] on span "American Eagle" at bounding box center [60, 62] width 86 height 26
click at [111, 165] on div "Anthropologie UK" at bounding box center [103, 168] width 149 height 17
type input "**"
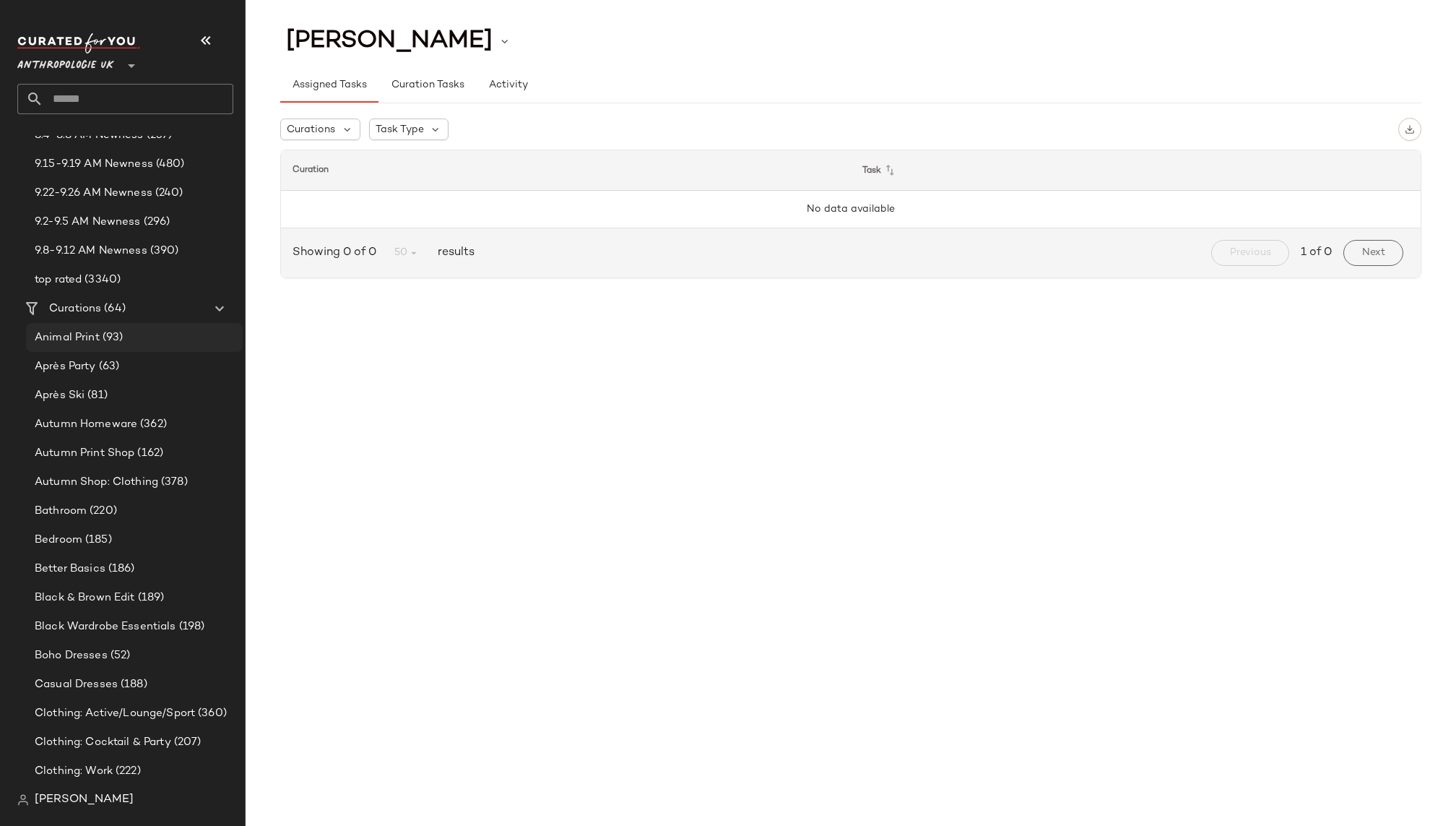
scroll to position [214, 0]
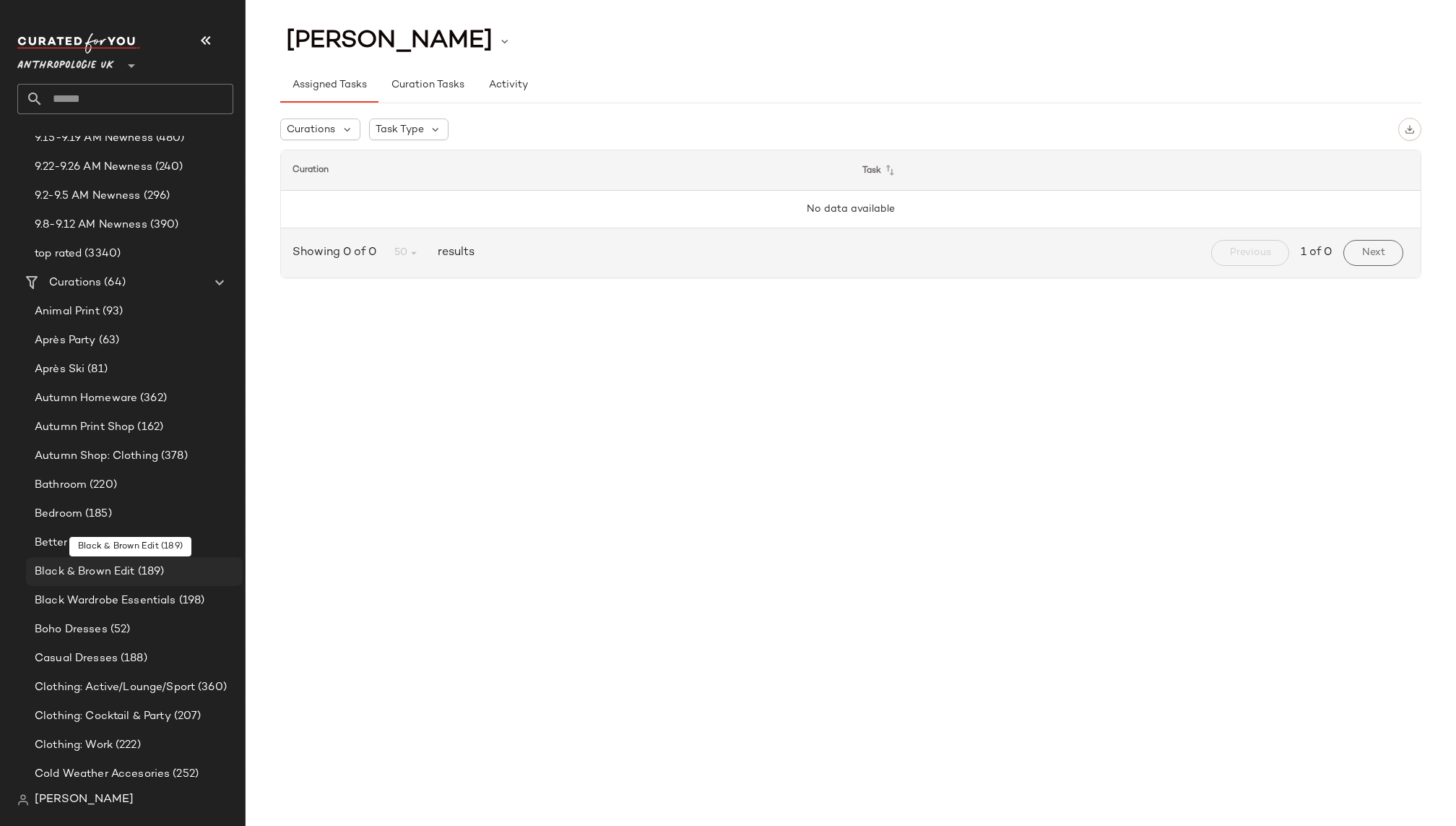
click at [135, 575] on span "(189)" at bounding box center [150, 572] width 30 height 17
click at [122, 570] on span "Black & Brown Edit" at bounding box center [85, 572] width 101 height 17
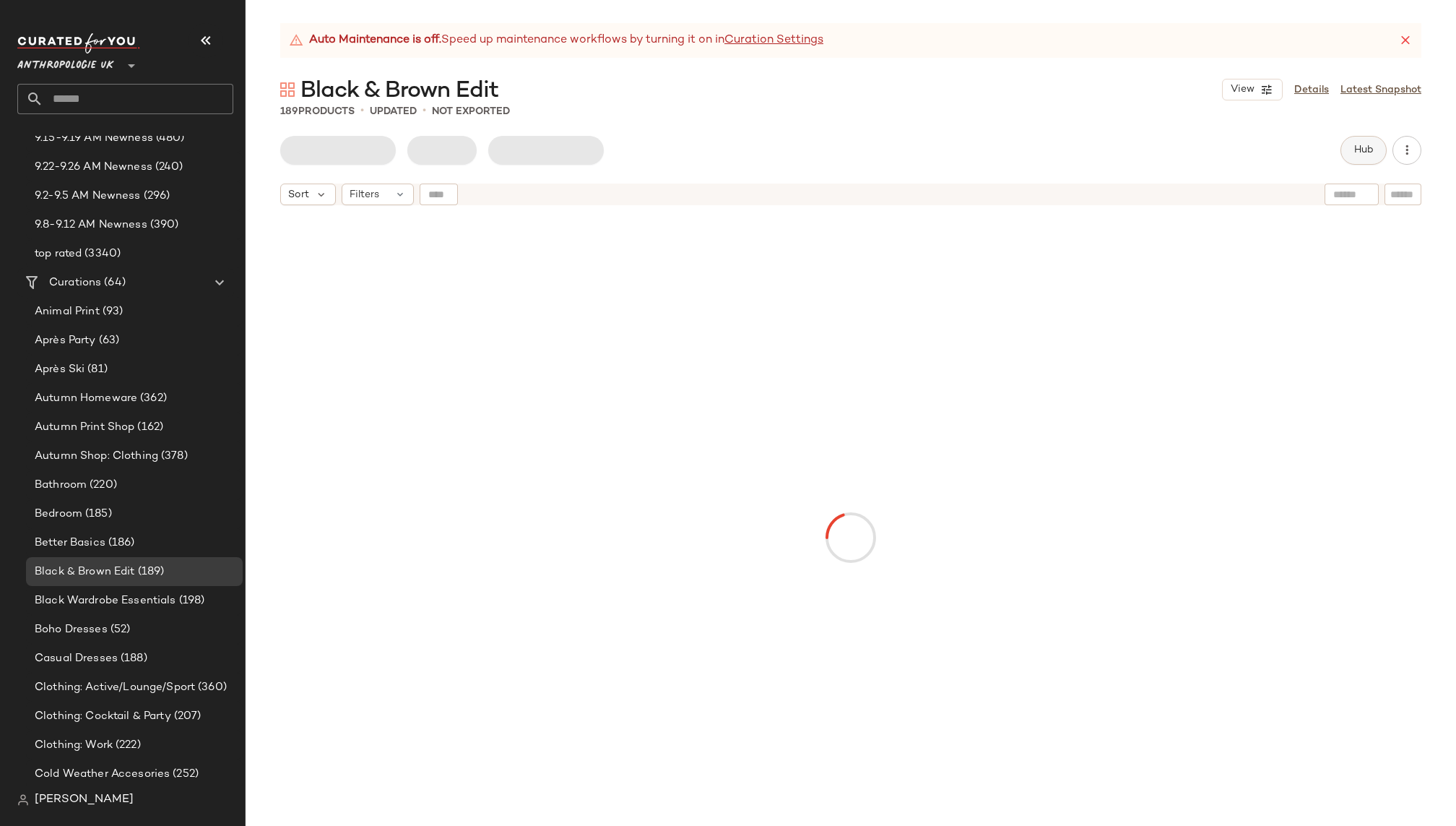
click at [1349, 150] on button "Hub" at bounding box center [1363, 150] width 47 height 29
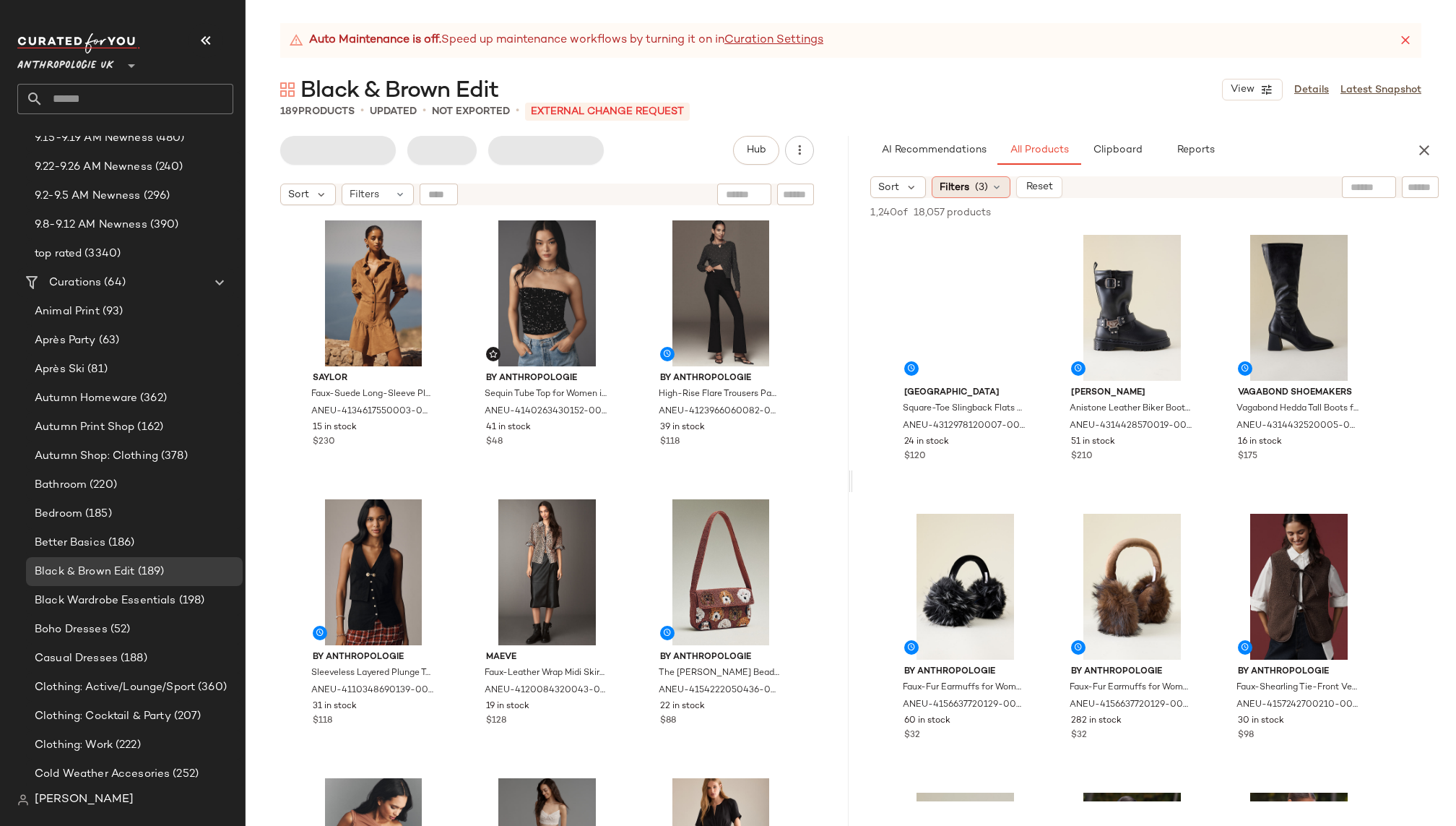
click at [987, 184] on div "Filters (3)" at bounding box center [970, 187] width 79 height 22
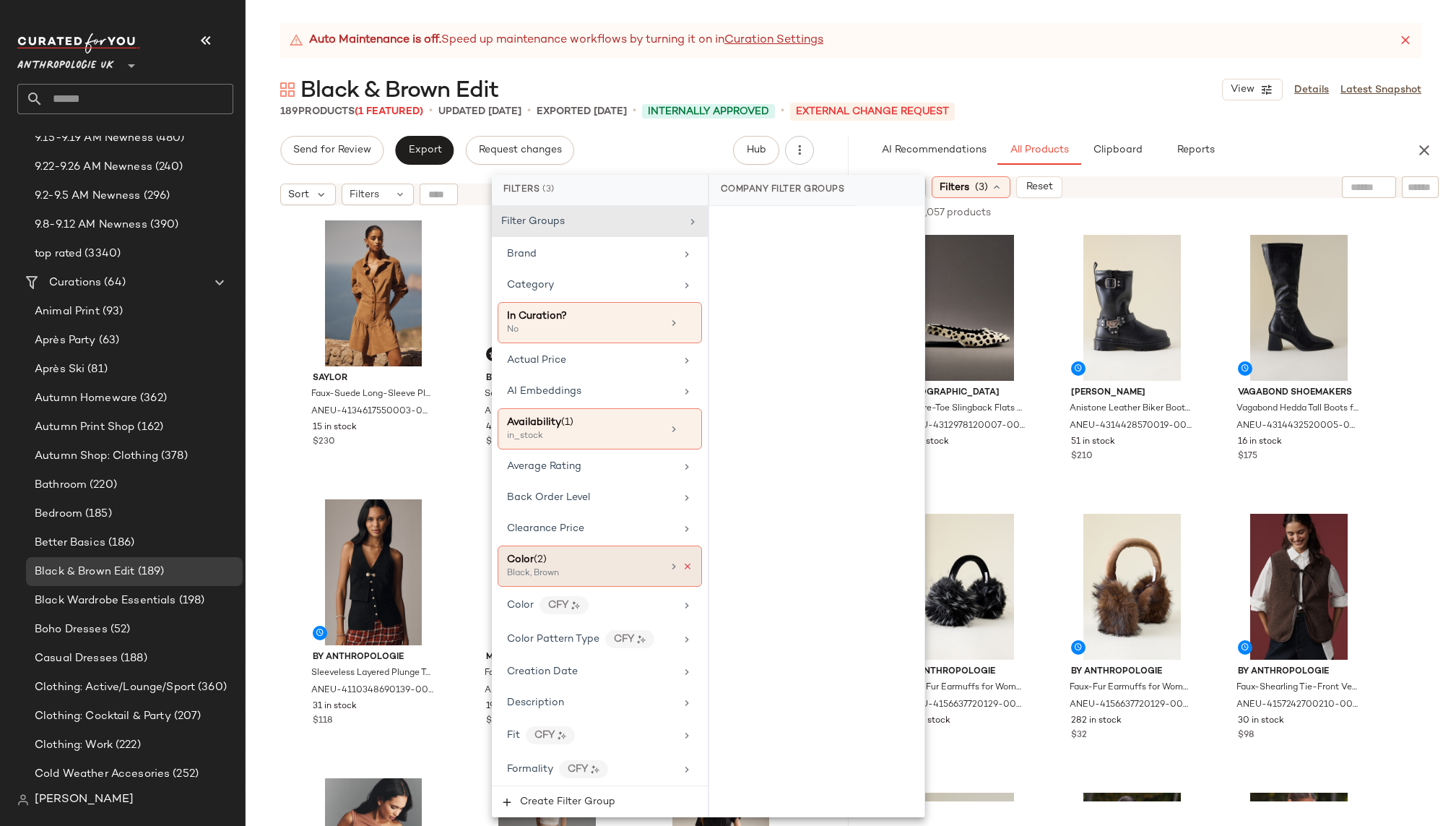
click at [683, 561] on icon at bounding box center [688, 566] width 10 height 10
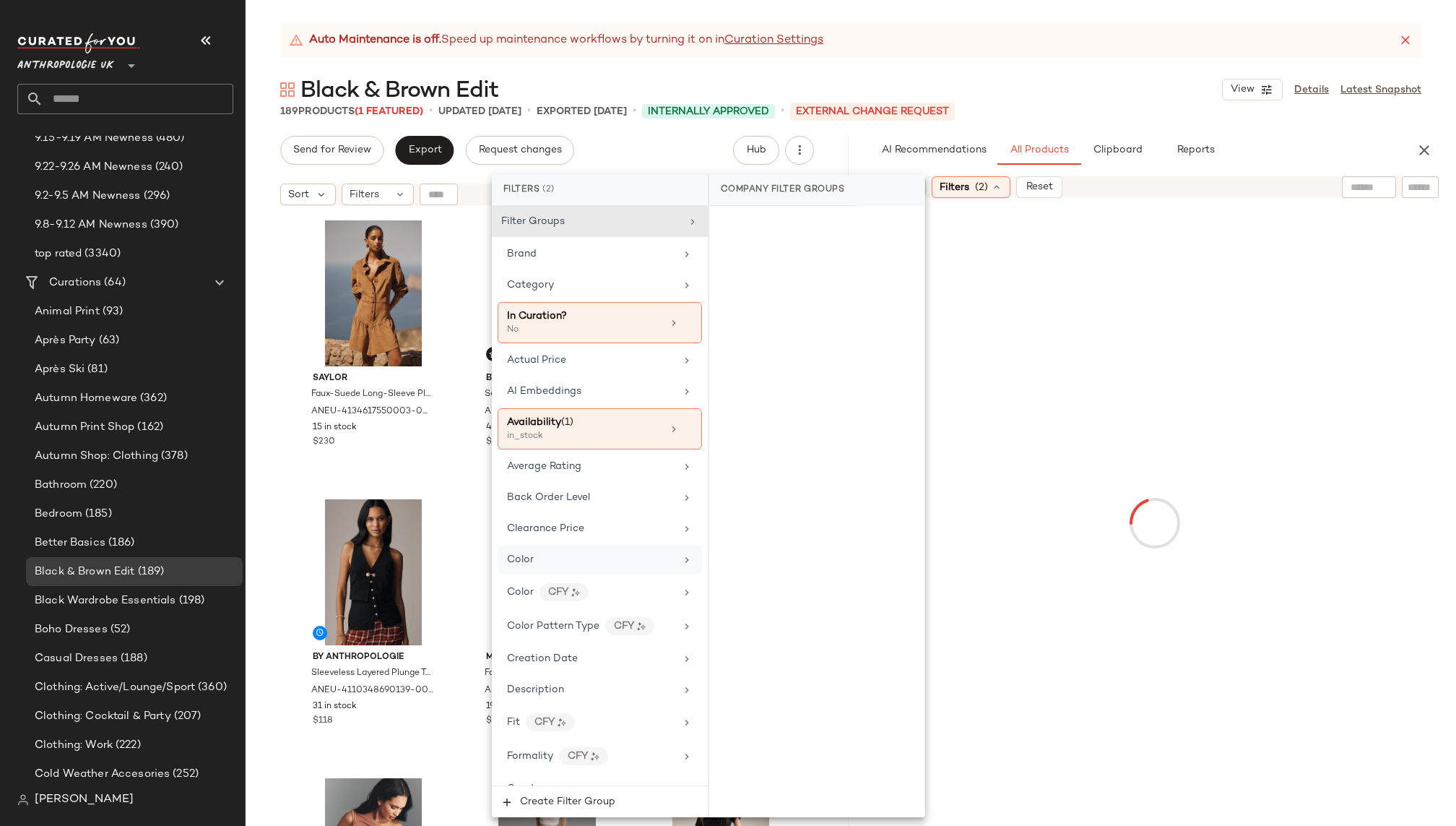
click at [1140, 67] on div "Auto Maintenance is off. Speed up maintenance workflows by turning it on in Cur…" at bounding box center [850, 424] width 1210 height 802
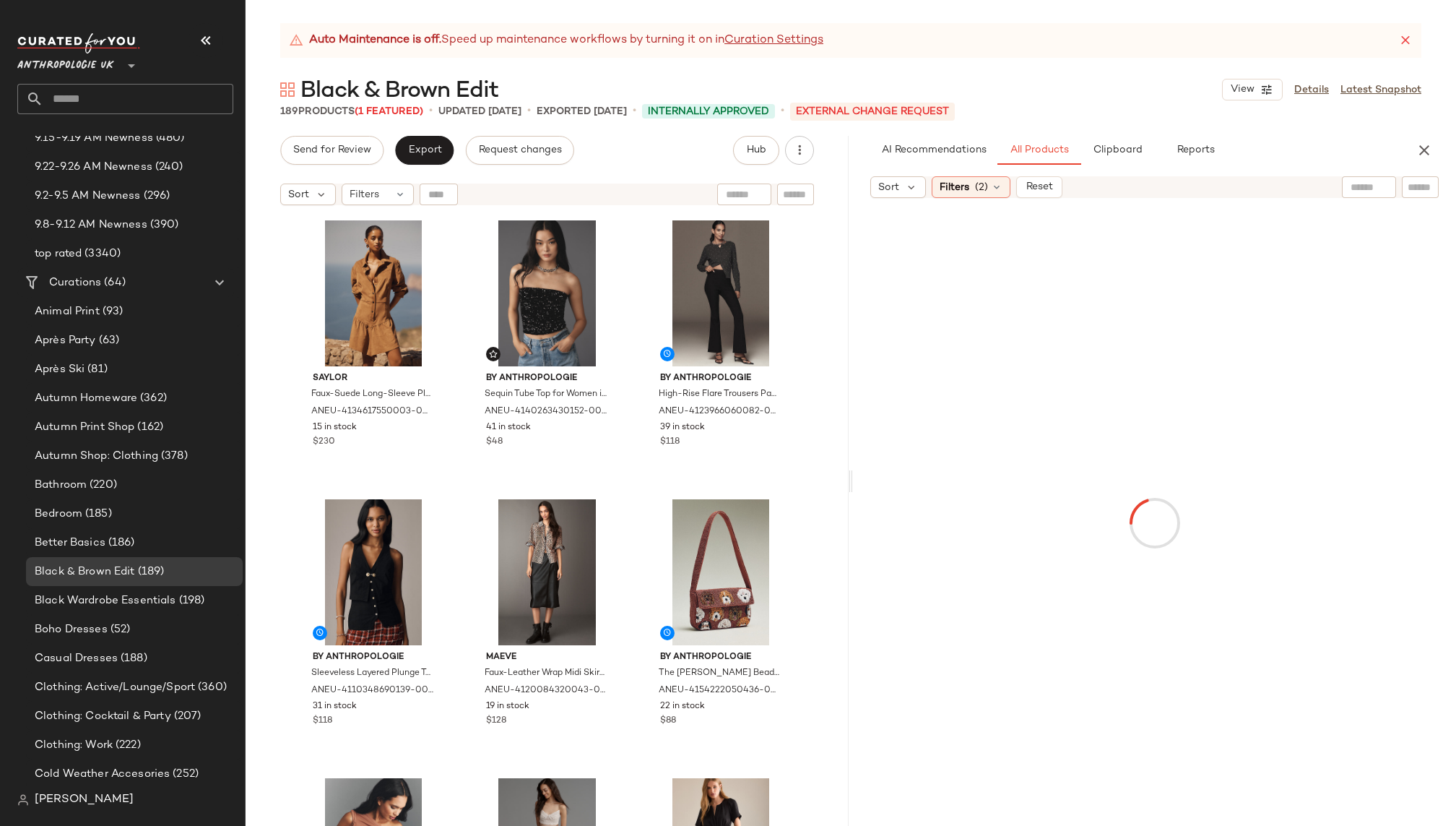
click at [1397, 190] on div at bounding box center [1390, 187] width 96 height 22
click at [1409, 190] on input "text" at bounding box center [1420, 188] width 25 height 15
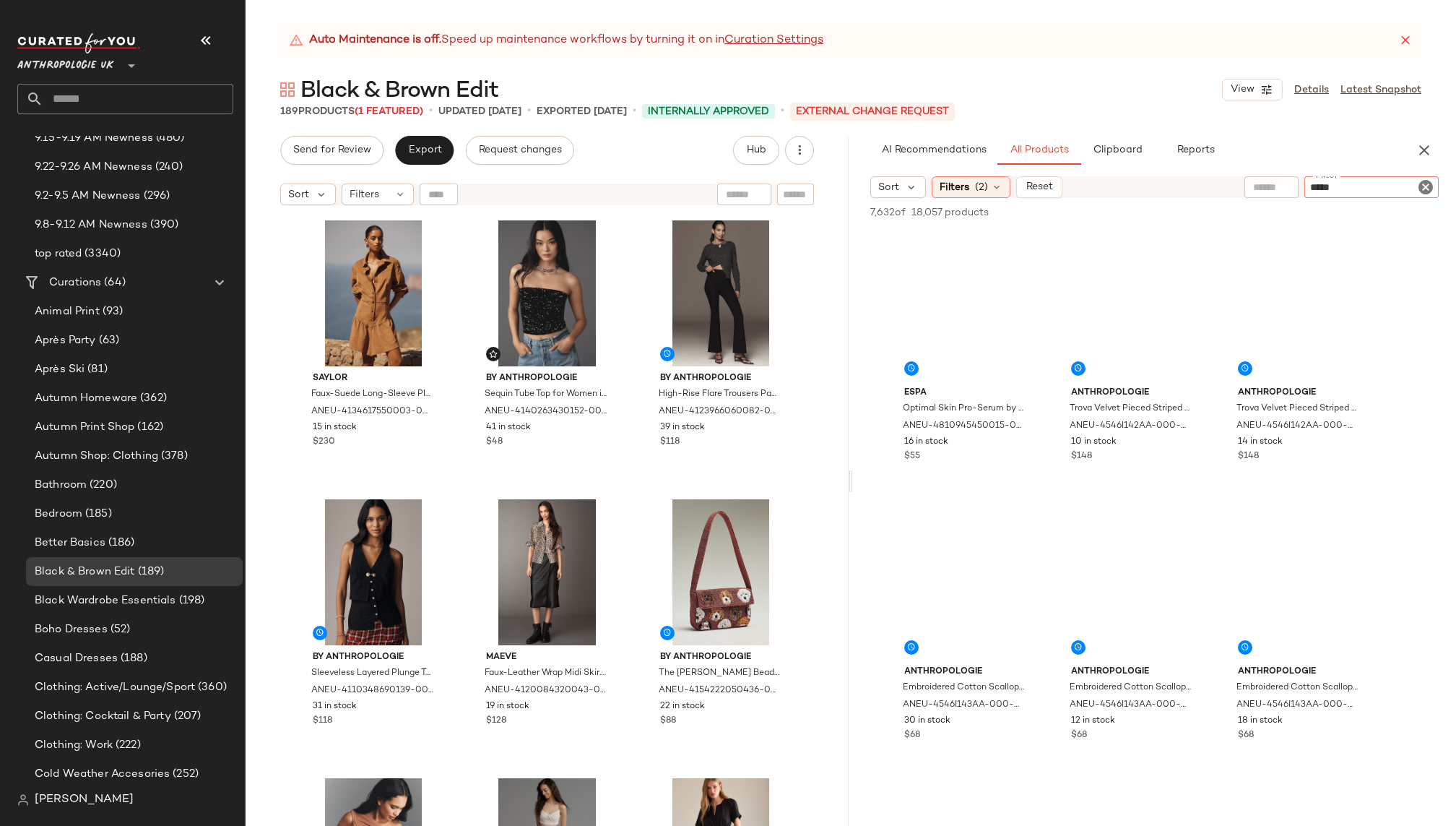
paste input "**********"
type input "**********"
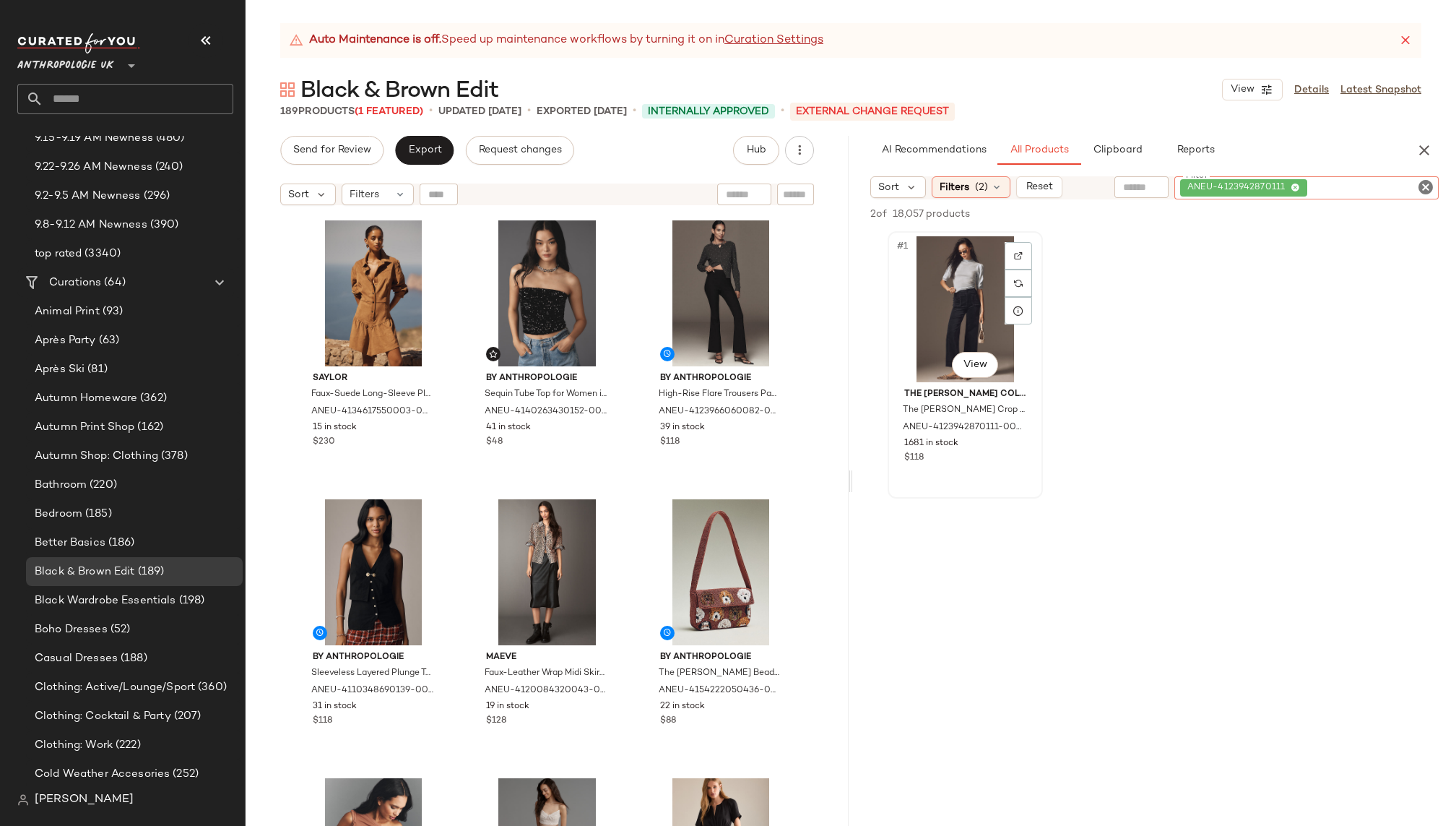
click at [928, 348] on div "#1 View" at bounding box center [965, 309] width 146 height 146
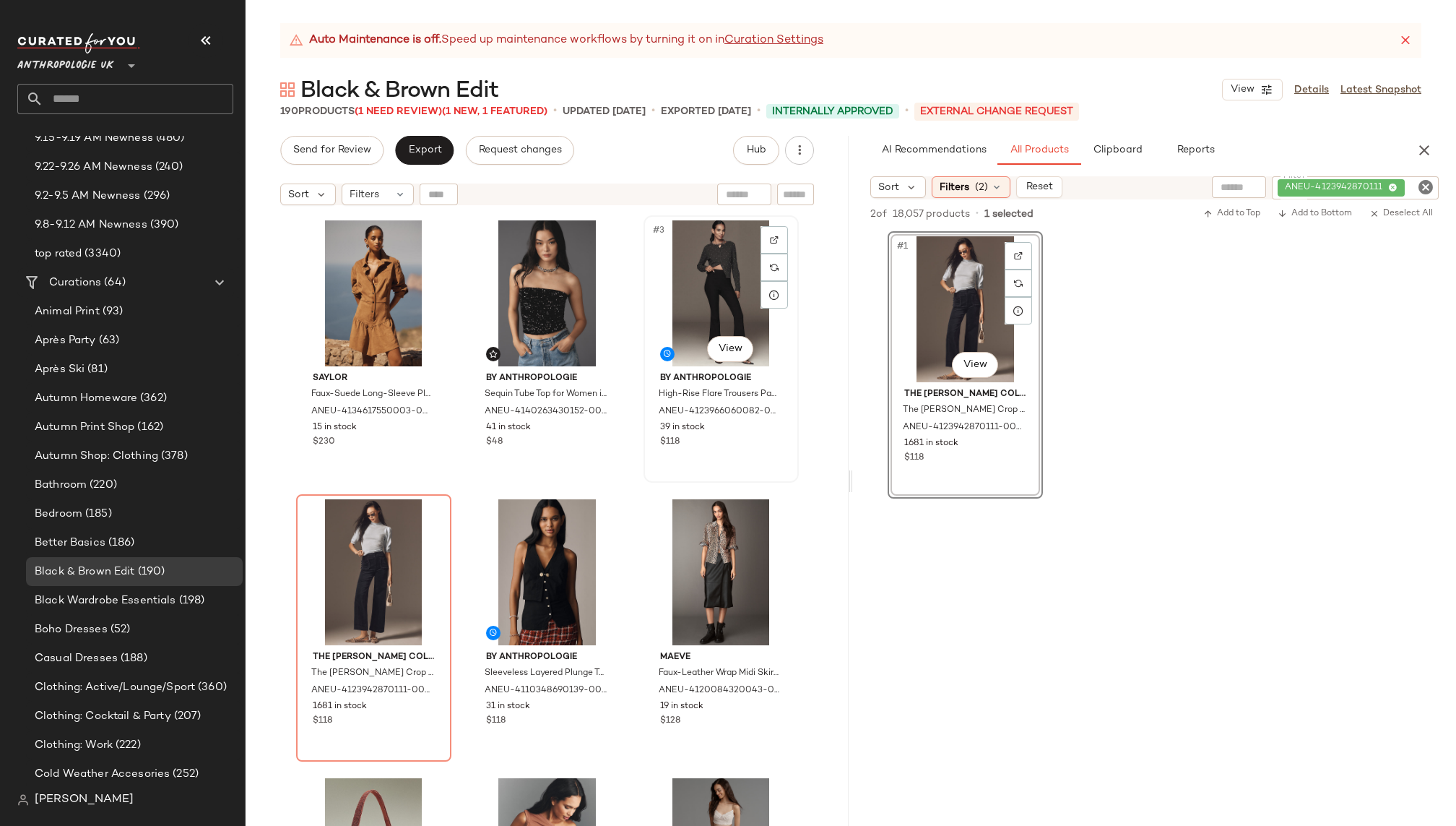
click at [688, 303] on div "#3 View" at bounding box center [721, 293] width 146 height 146
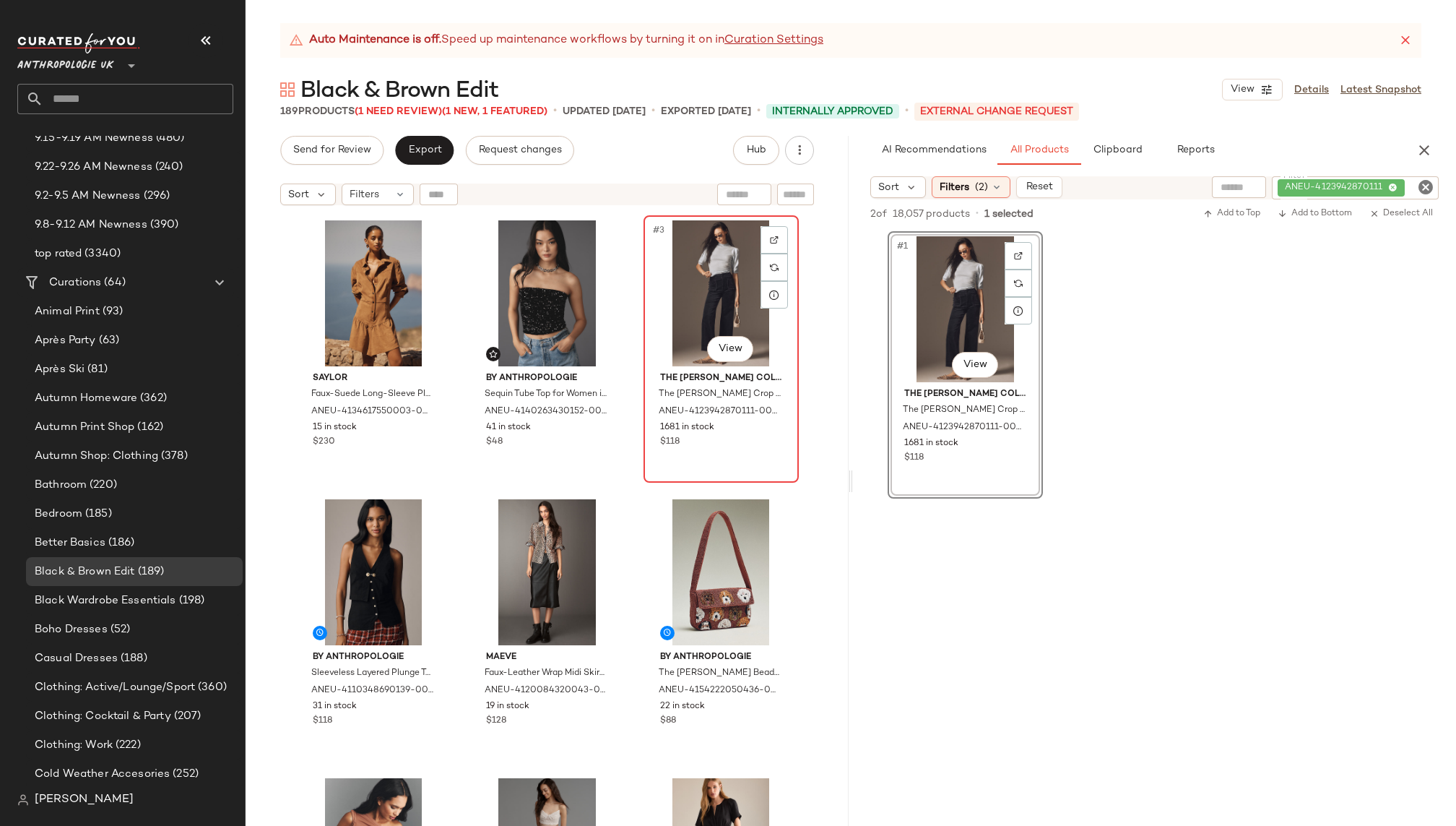
click at [702, 323] on div "#3 View" at bounding box center [721, 293] width 146 height 146
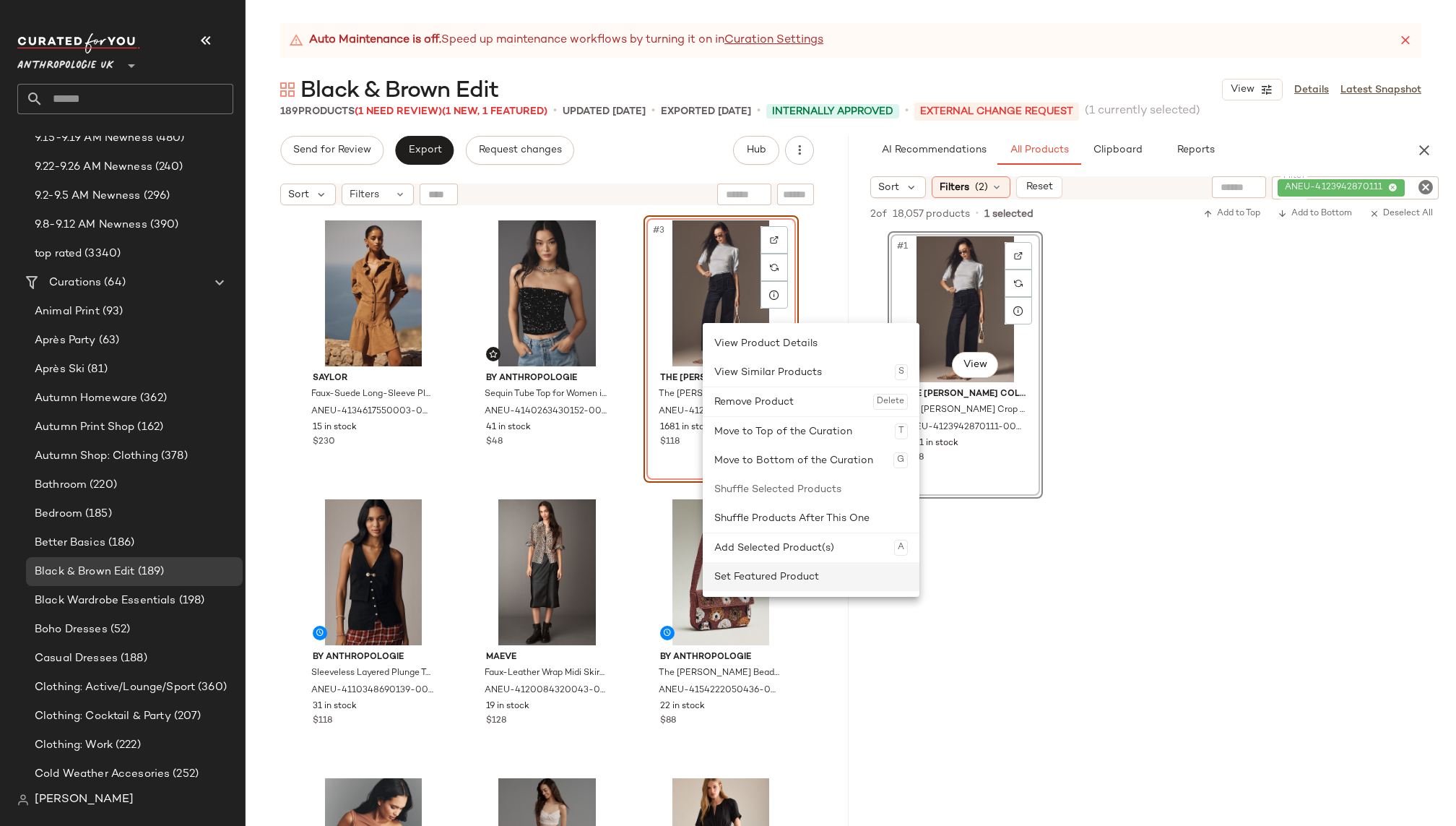
click at [766, 568] on div "Set Featured Product" at bounding box center [810, 576] width 194 height 29
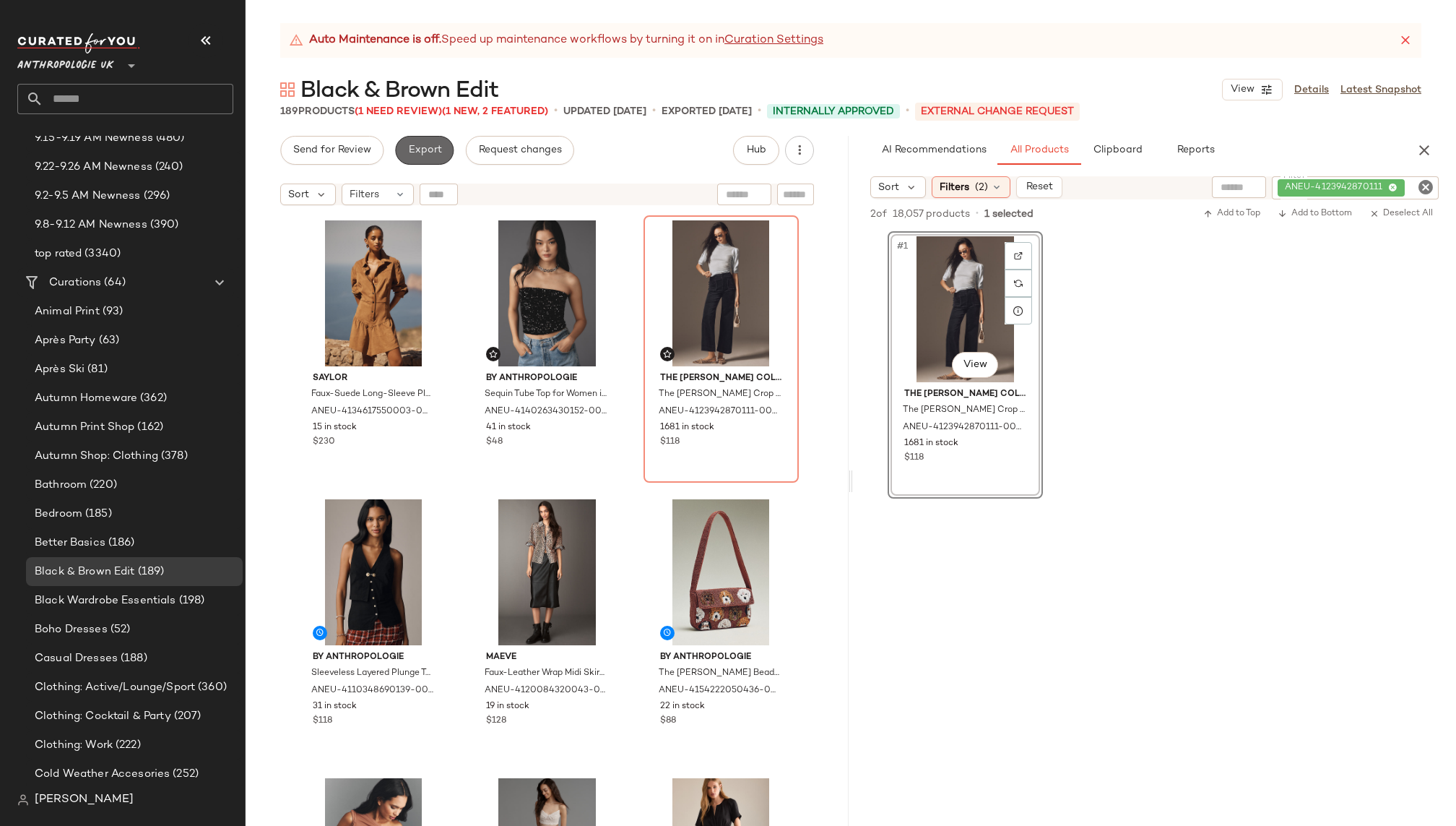
click at [430, 151] on span "Export" at bounding box center [424, 151] width 34 height 12
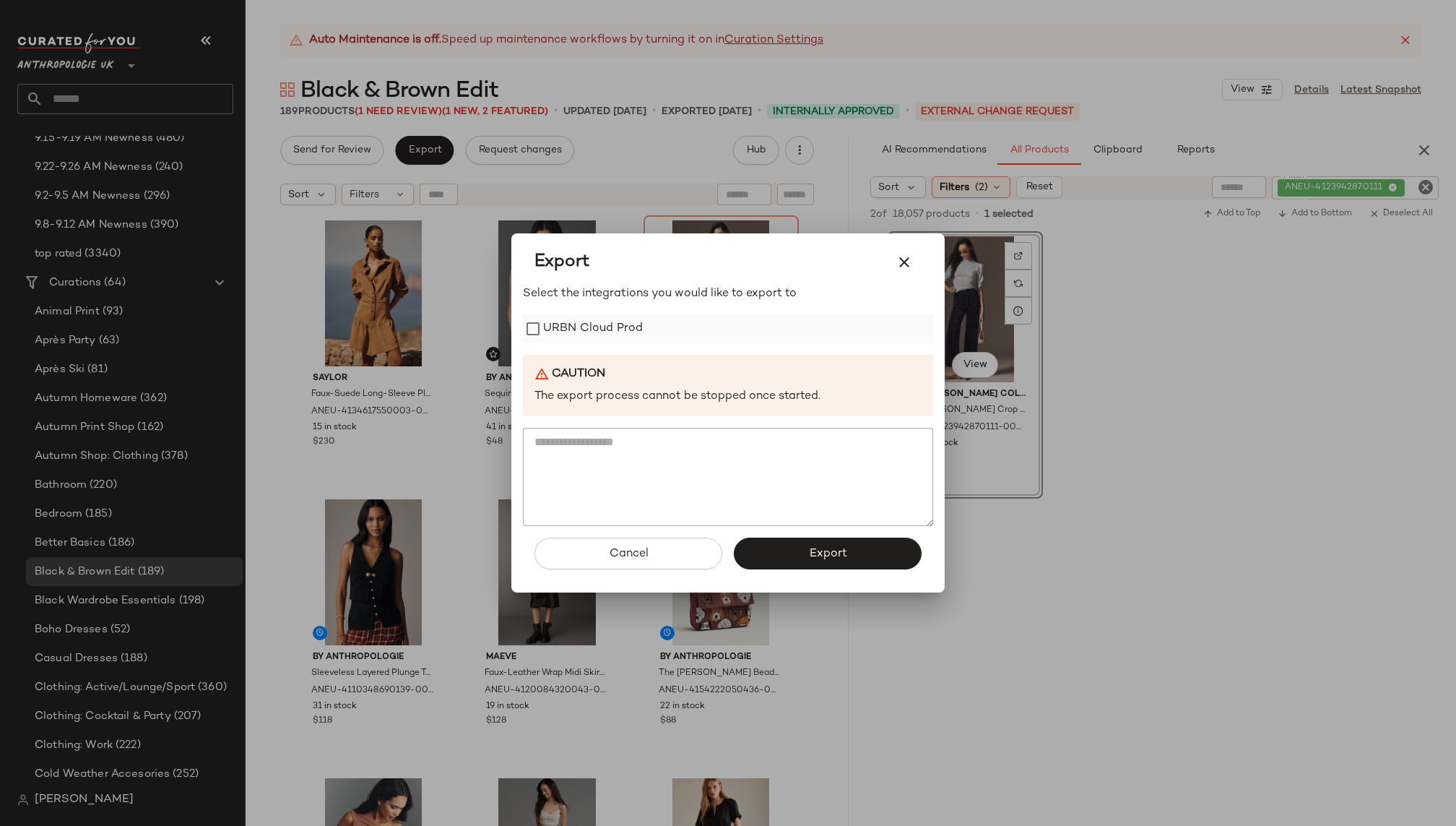
click at [585, 323] on label "URBN Cloud Prod" at bounding box center [593, 328] width 100 height 29
click at [813, 549] on span "Export" at bounding box center [827, 553] width 38 height 14
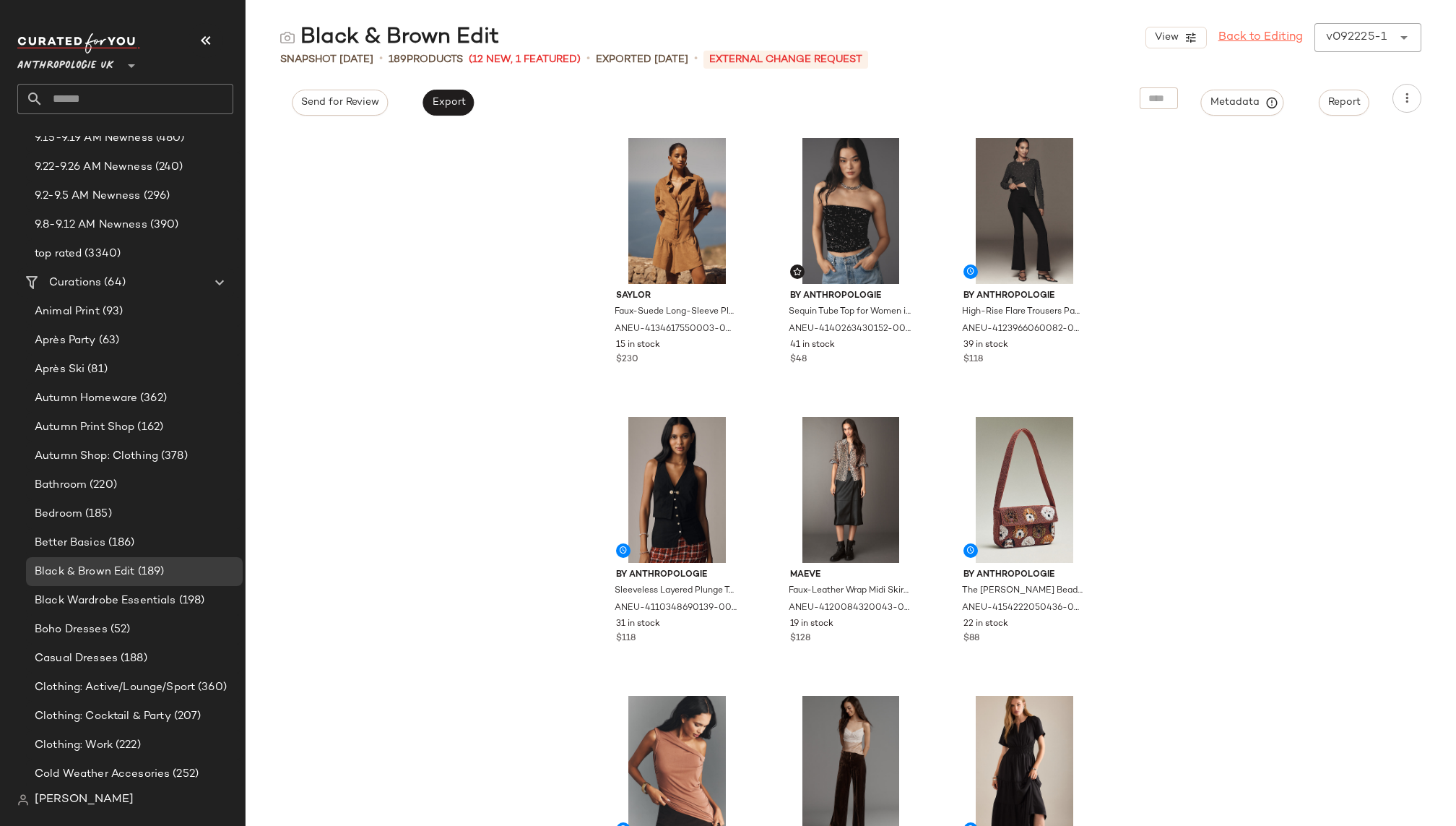
click at [1250, 32] on link "Back to Editing" at bounding box center [1261, 37] width 85 height 17
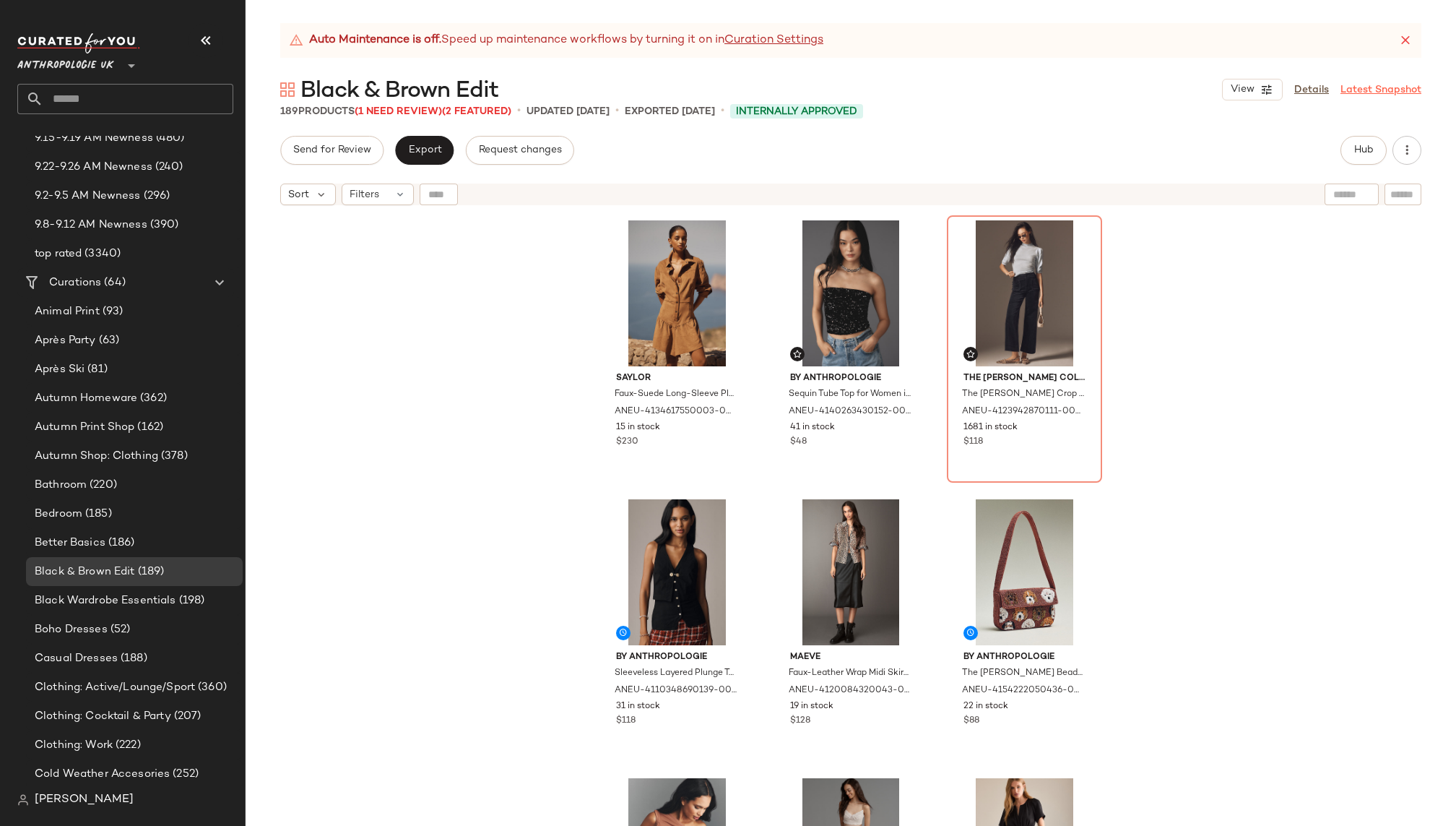
click at [1352, 88] on link "Latest Snapshot" at bounding box center [1381, 90] width 81 height 15
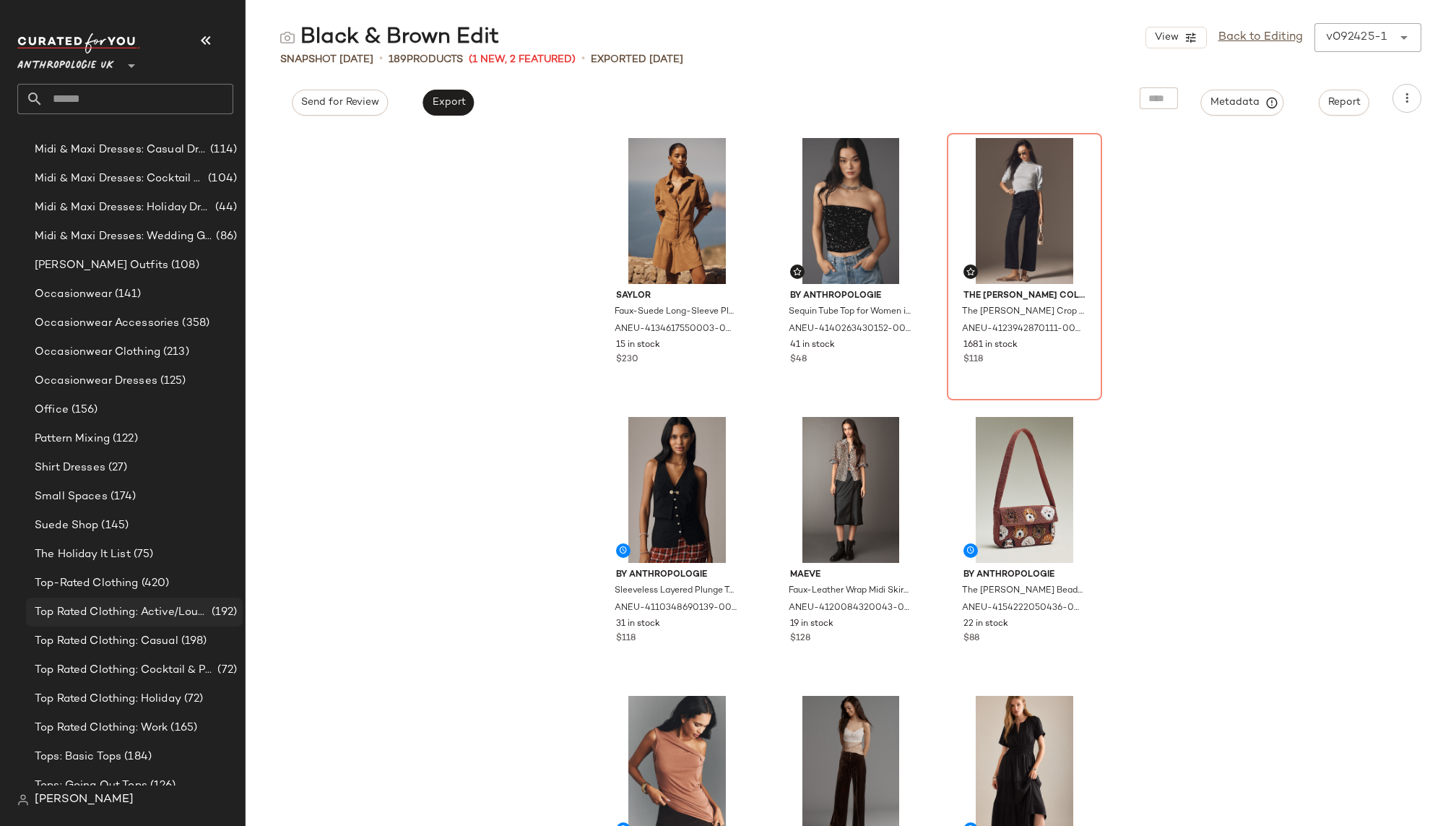
scroll to position [1575, 0]
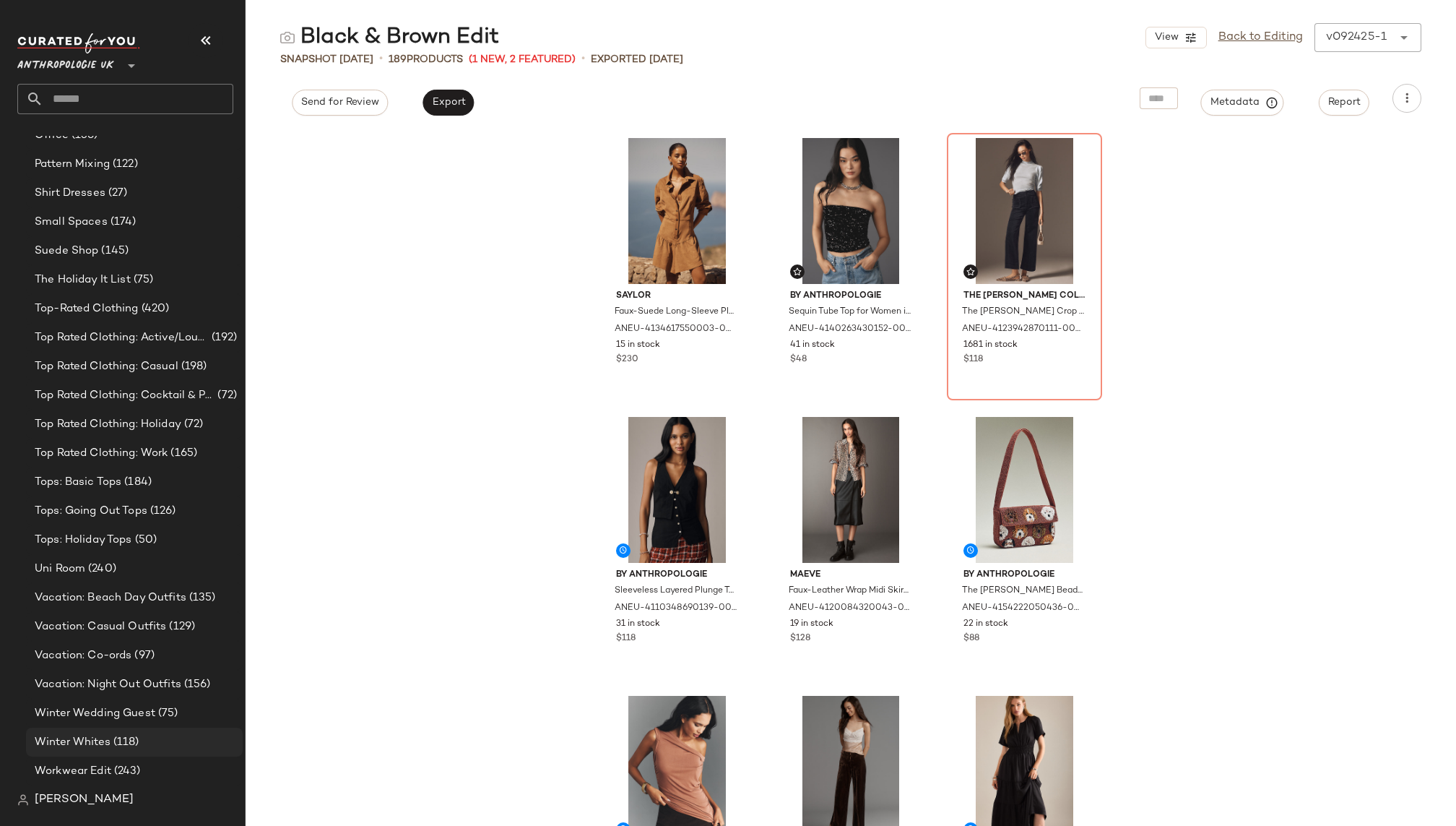
click at [134, 742] on span "(118)" at bounding box center [125, 742] width 29 height 17
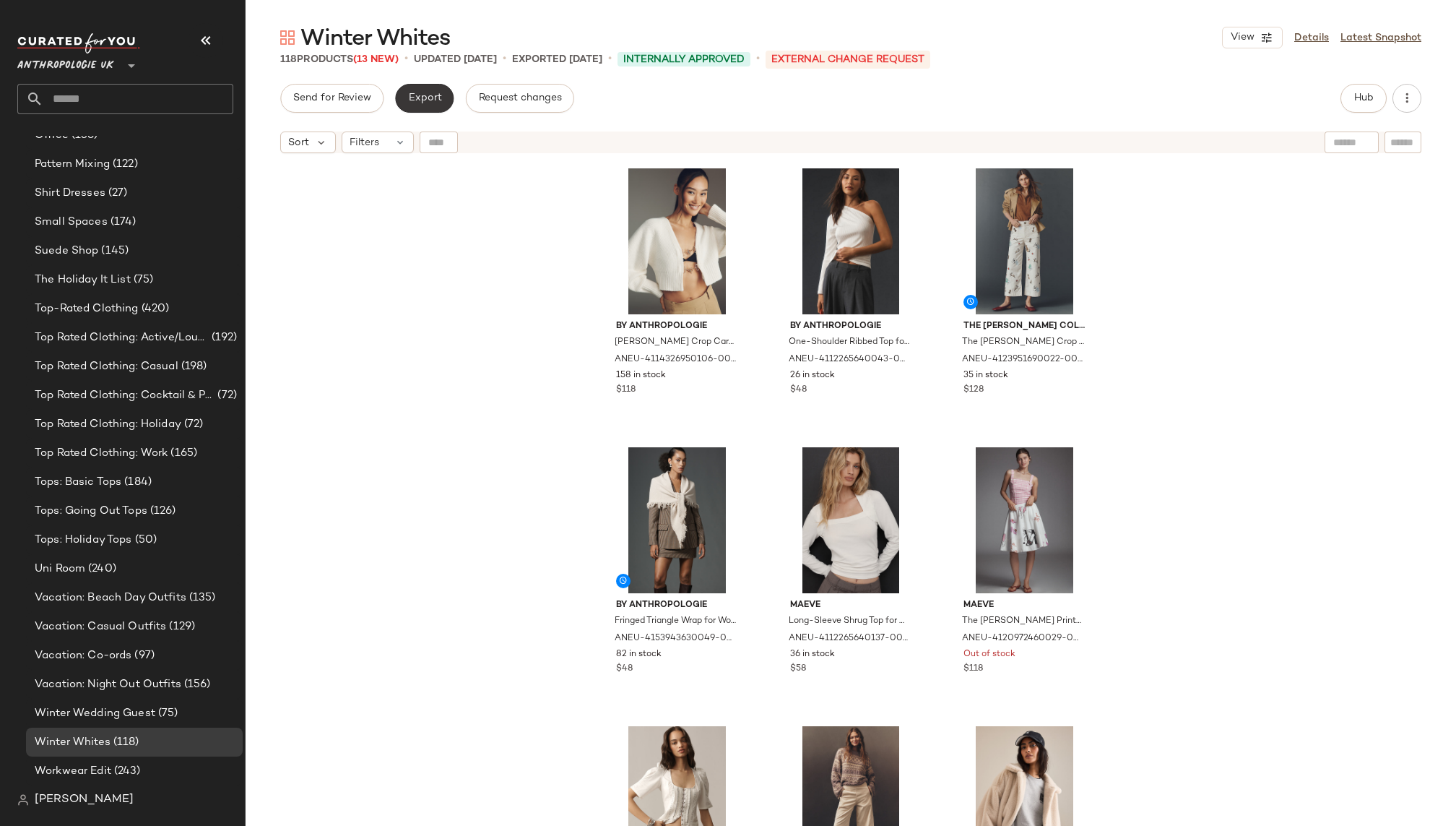
click at [418, 91] on button "Export" at bounding box center [424, 98] width 58 height 29
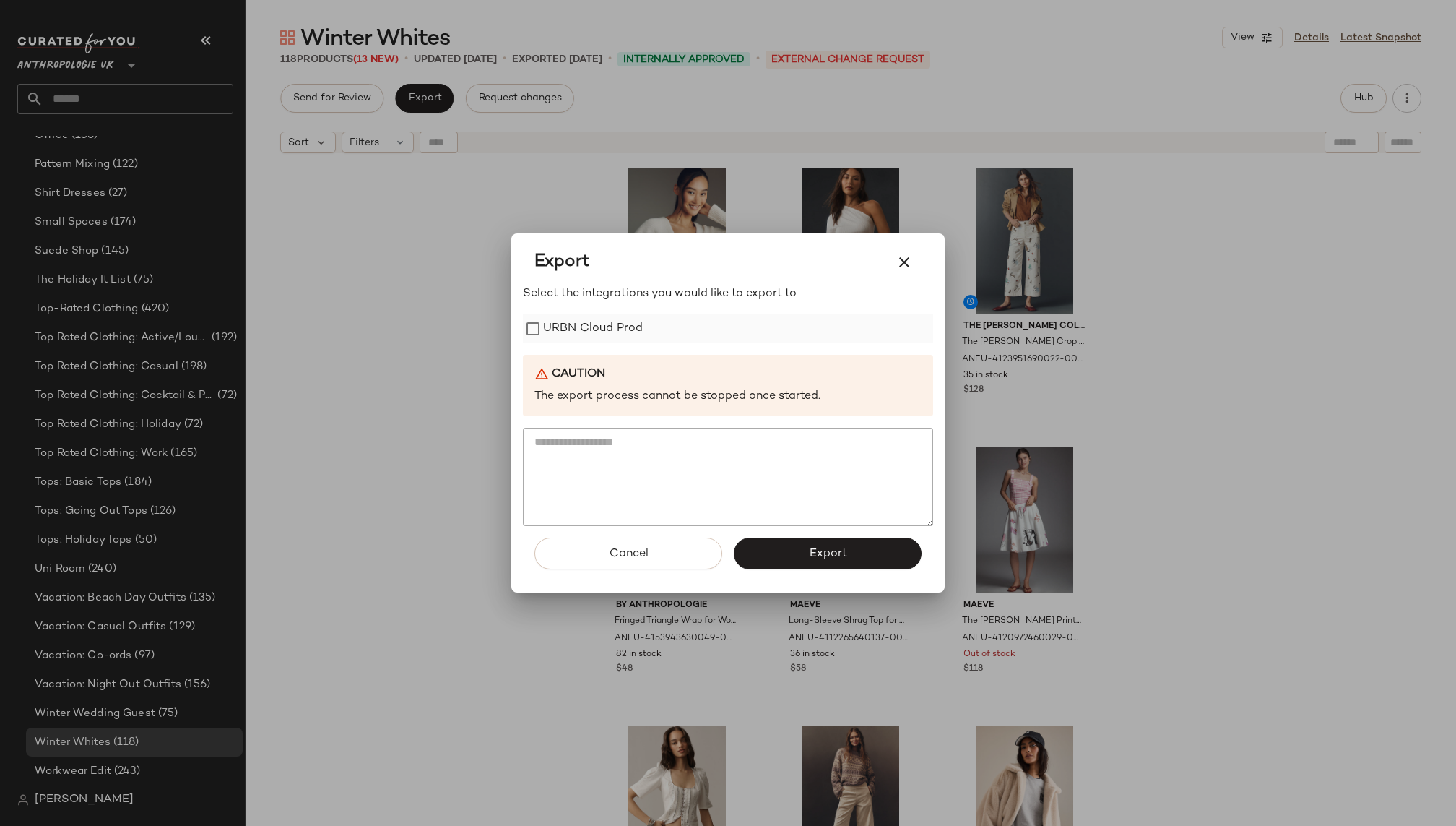
click at [622, 331] on label "URBN Cloud Prod" at bounding box center [593, 328] width 100 height 29
click at [807, 553] on button "Export" at bounding box center [827, 553] width 188 height 32
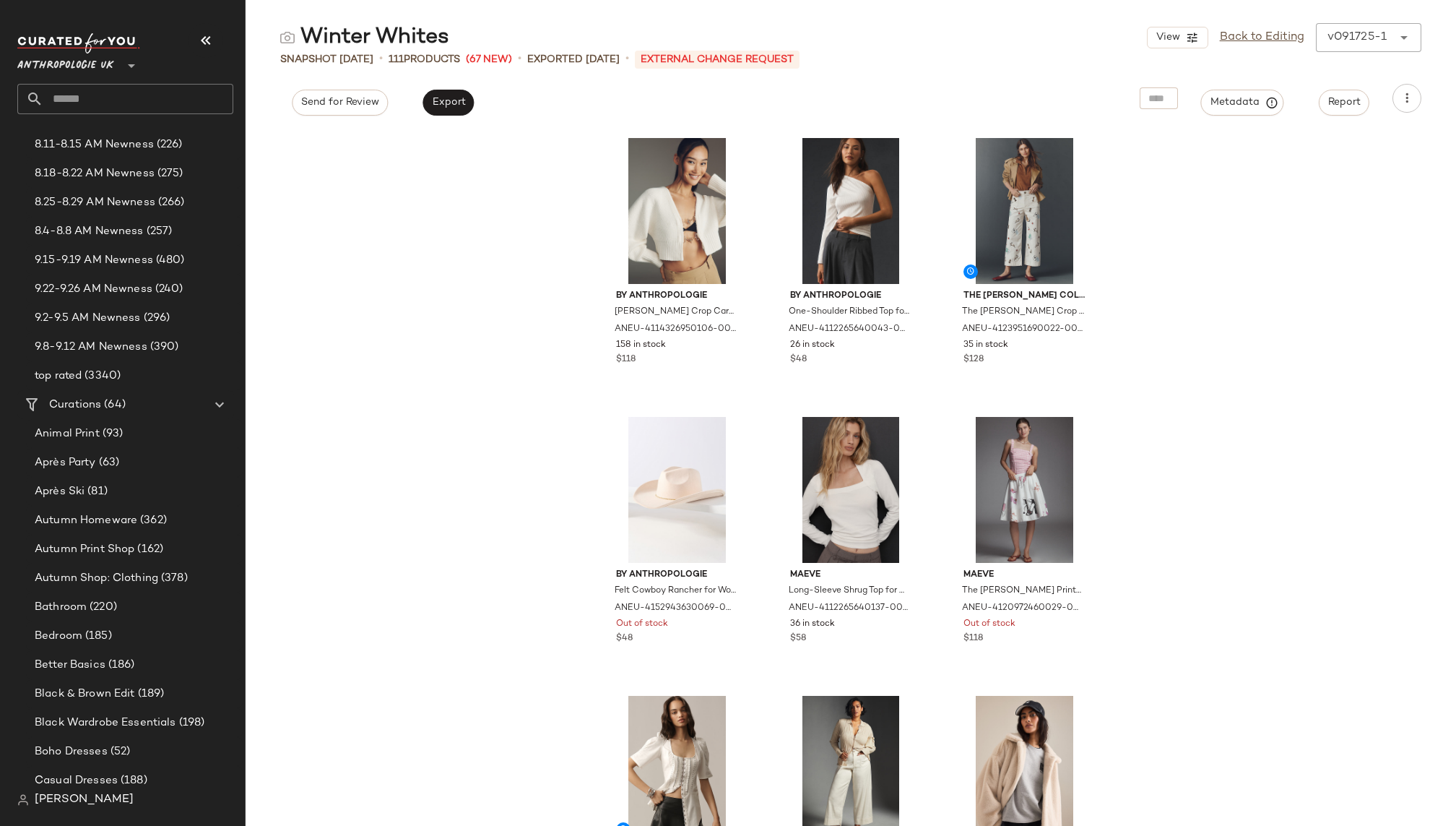
scroll to position [165, 0]
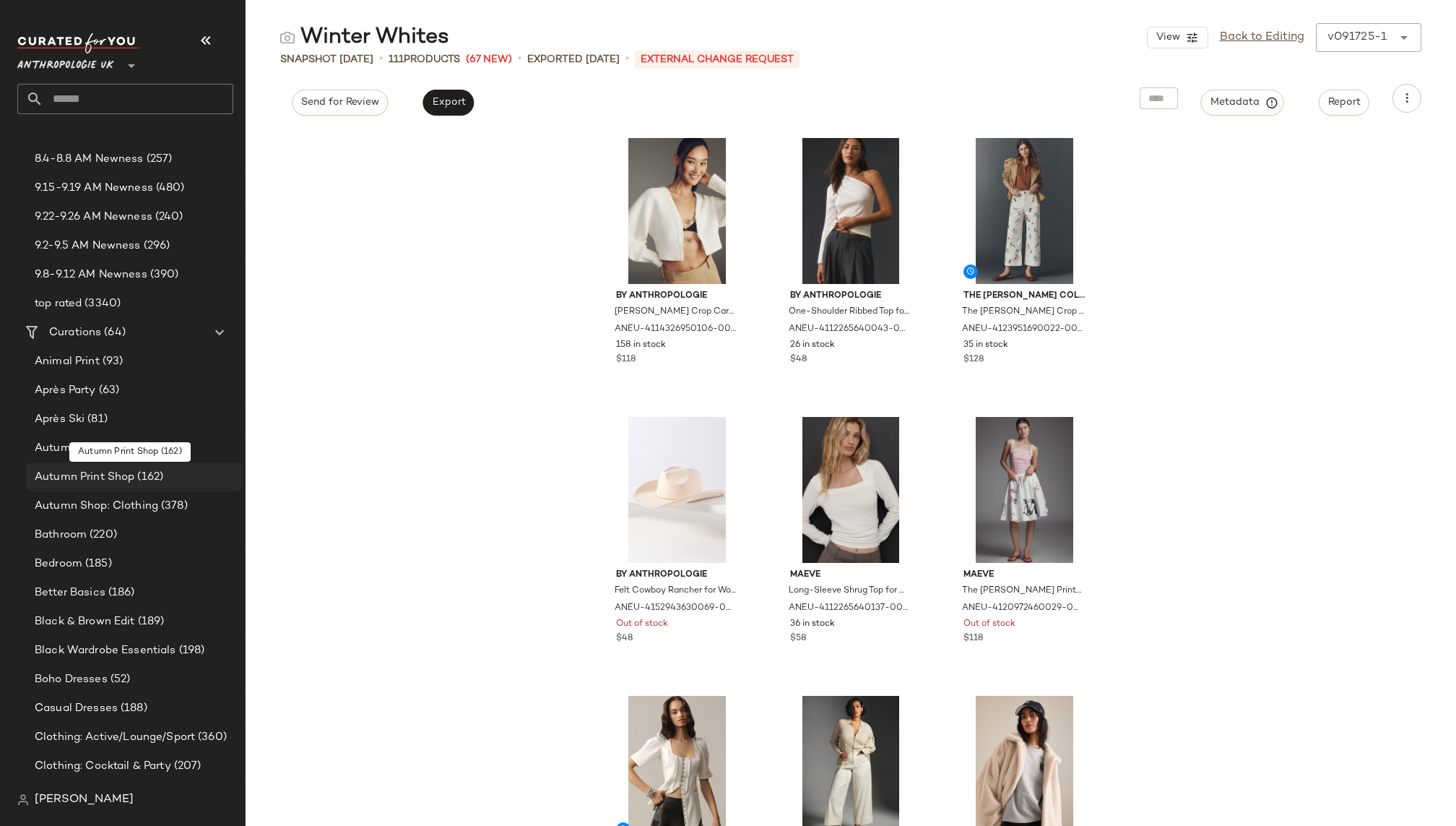
click at [143, 473] on span "(162)" at bounding box center [149, 477] width 29 height 17
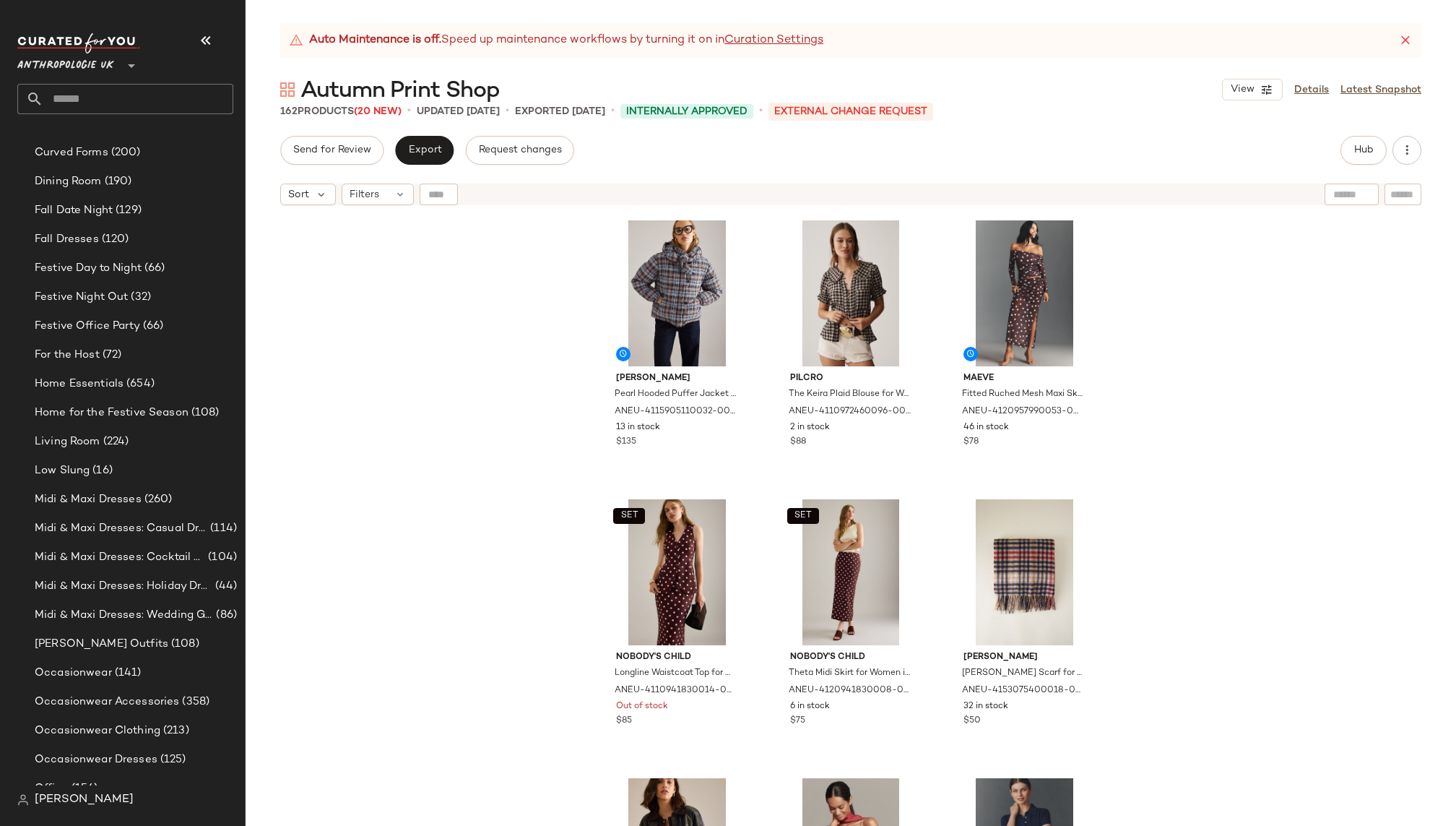
scroll to position [931, 0]
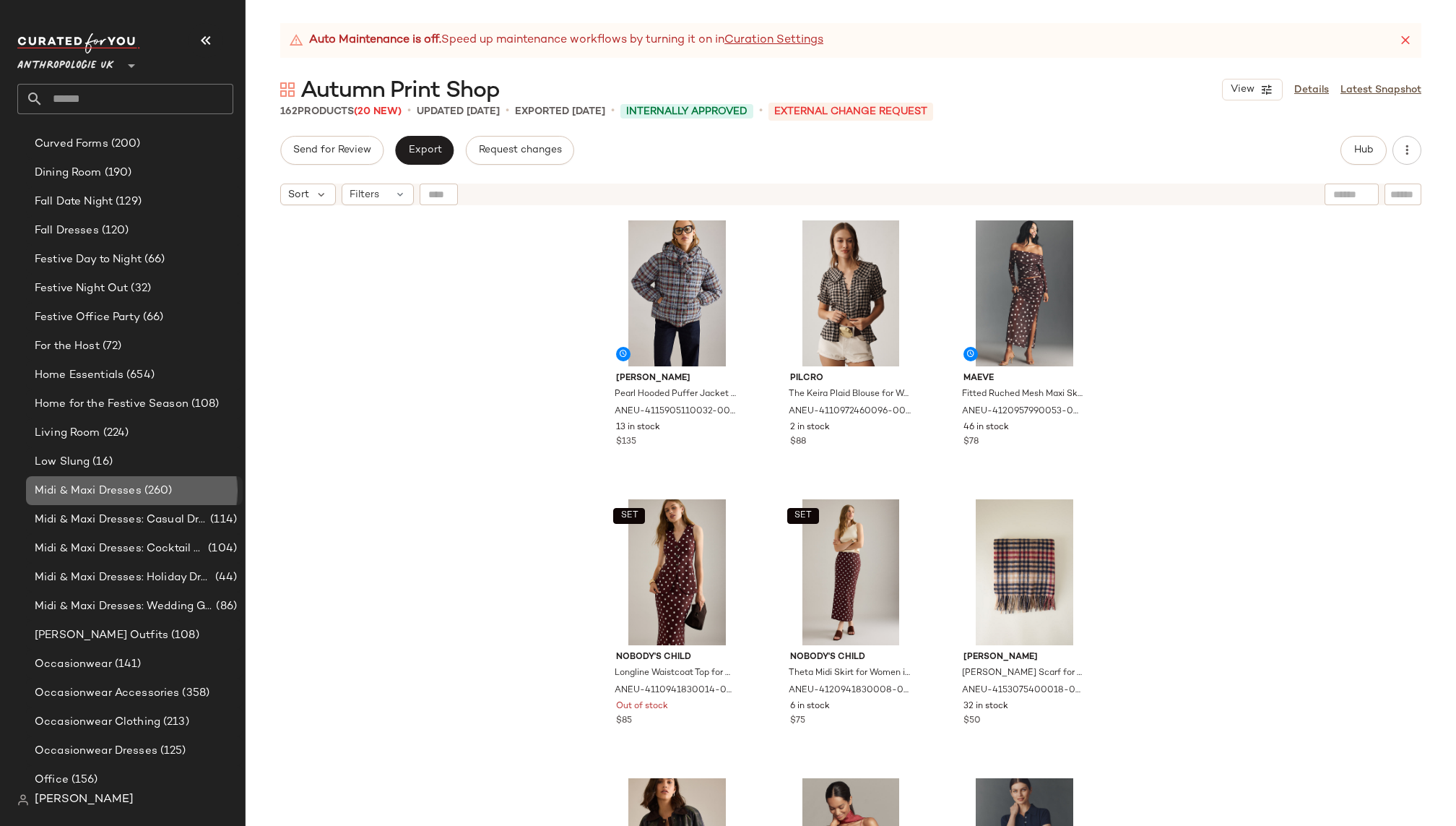
click at [158, 488] on span "(260)" at bounding box center [157, 491] width 31 height 17
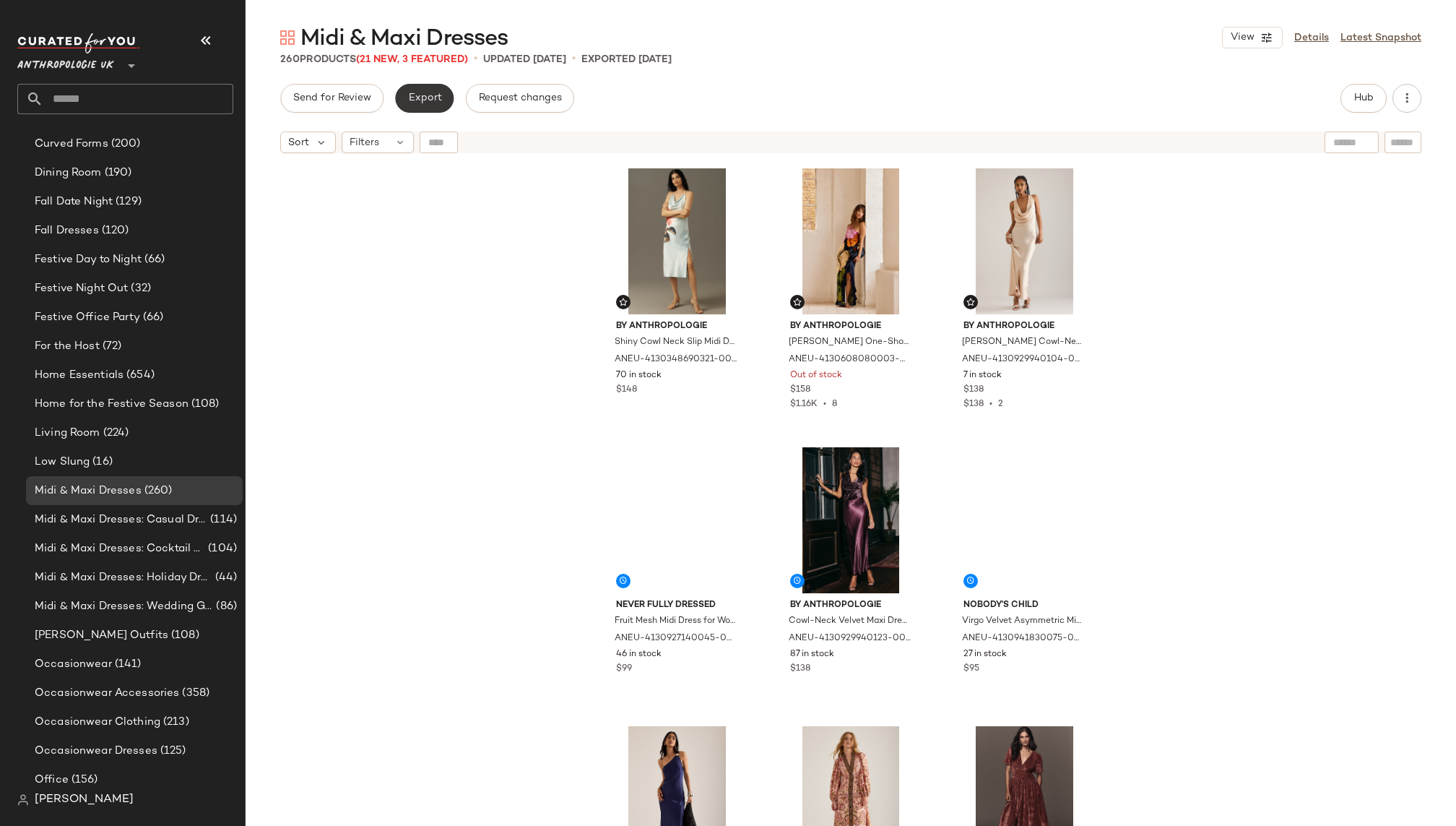
click at [441, 96] on button "Export" at bounding box center [424, 98] width 58 height 29
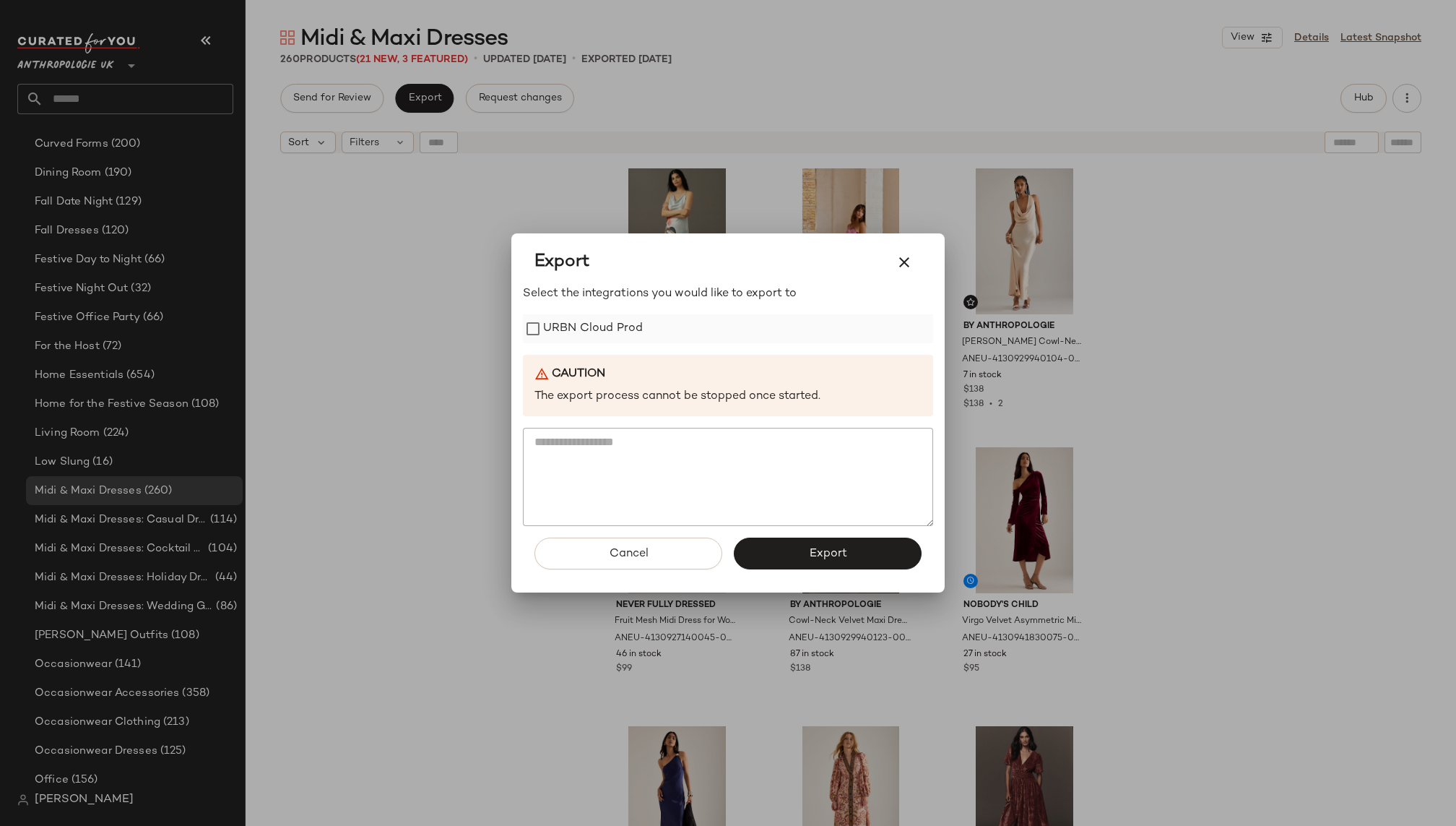
click at [584, 325] on label "URBN Cloud Prod" at bounding box center [593, 328] width 100 height 29
click at [915, 252] on button "button" at bounding box center [904, 262] width 35 height 35
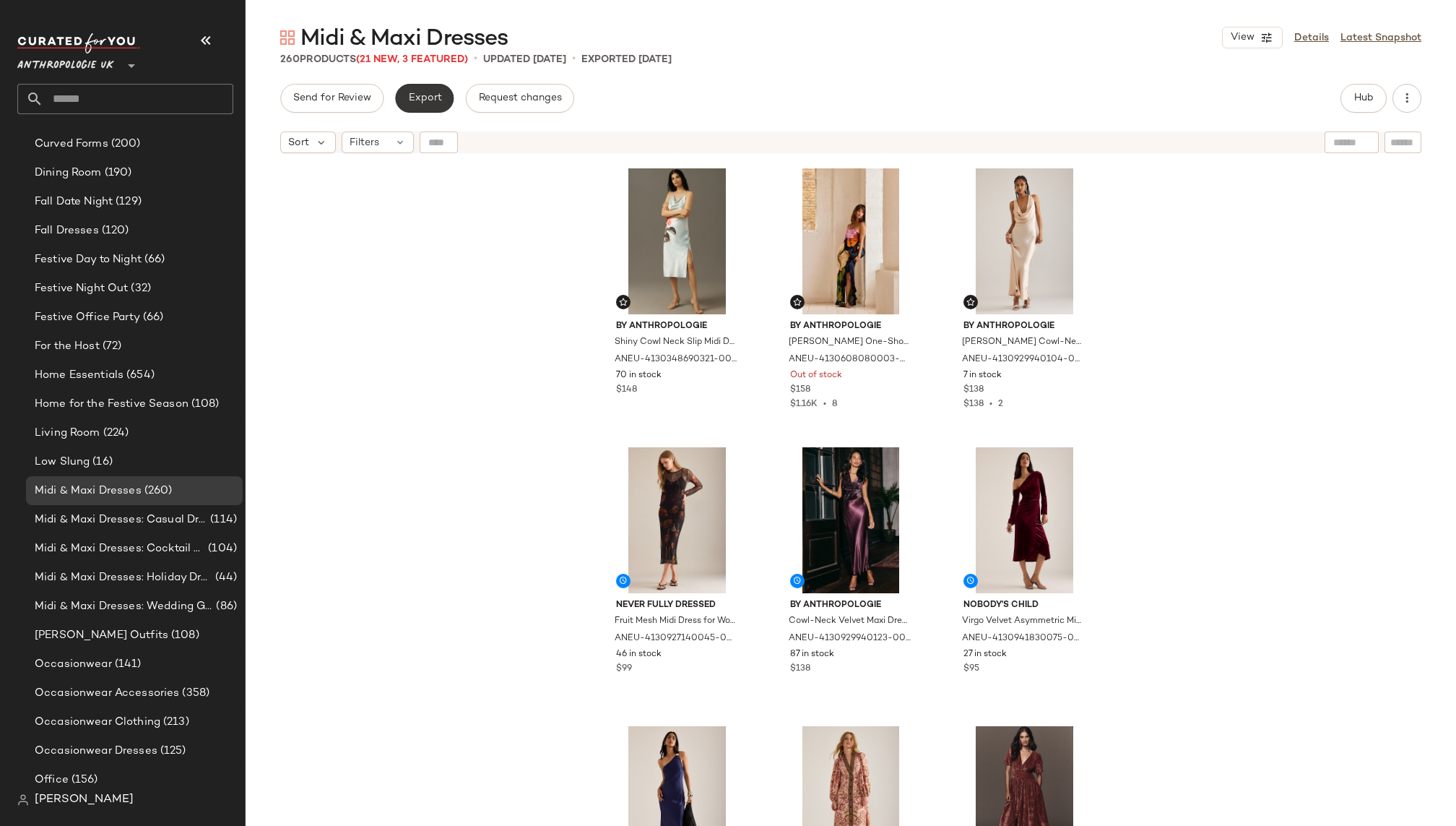
click at [424, 98] on span "Export" at bounding box center [424, 98] width 34 height 12
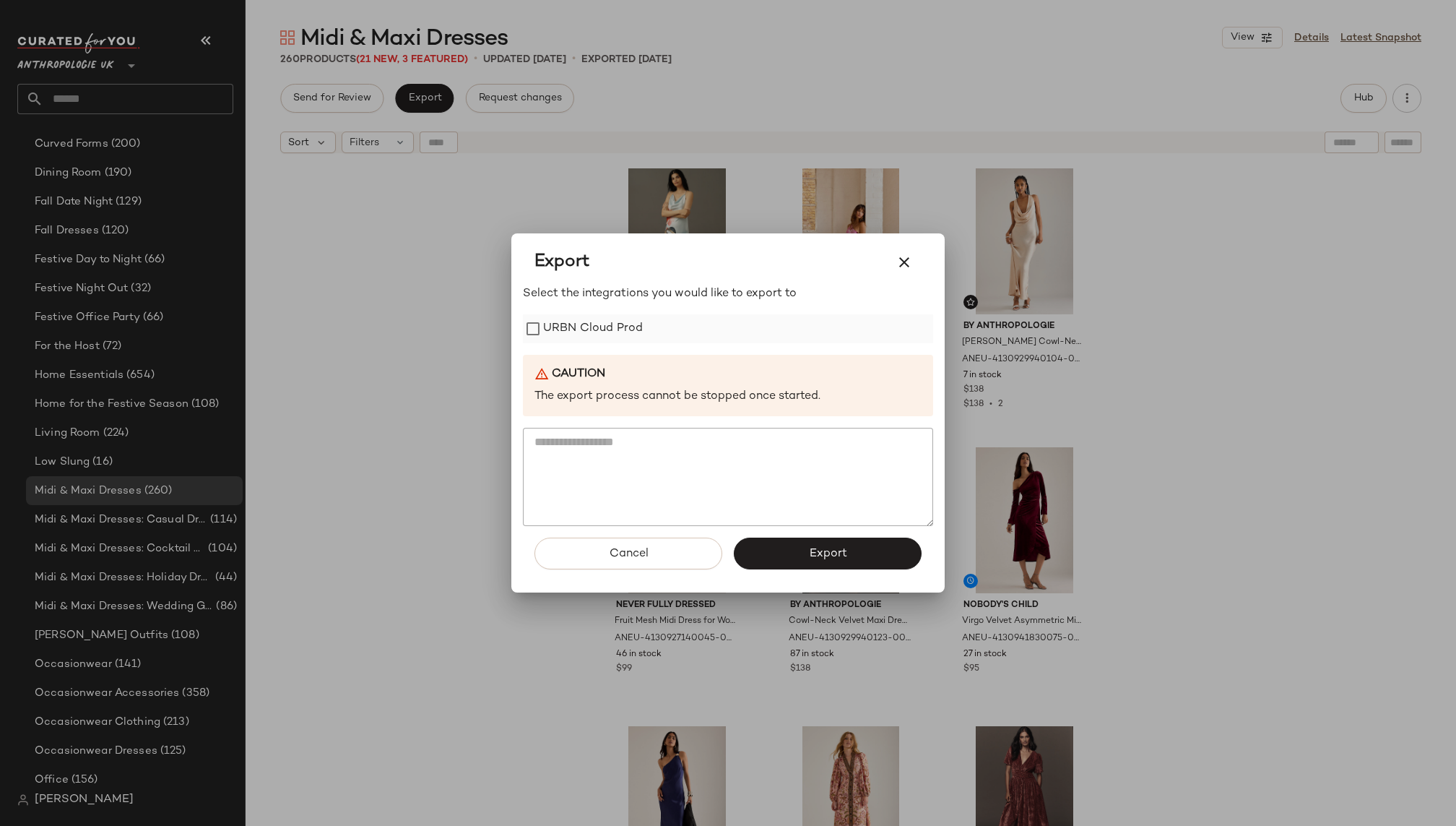
click at [555, 323] on label "URBN Cloud Prod" at bounding box center [593, 328] width 100 height 29
click at [815, 548] on span "Export" at bounding box center [827, 553] width 38 height 14
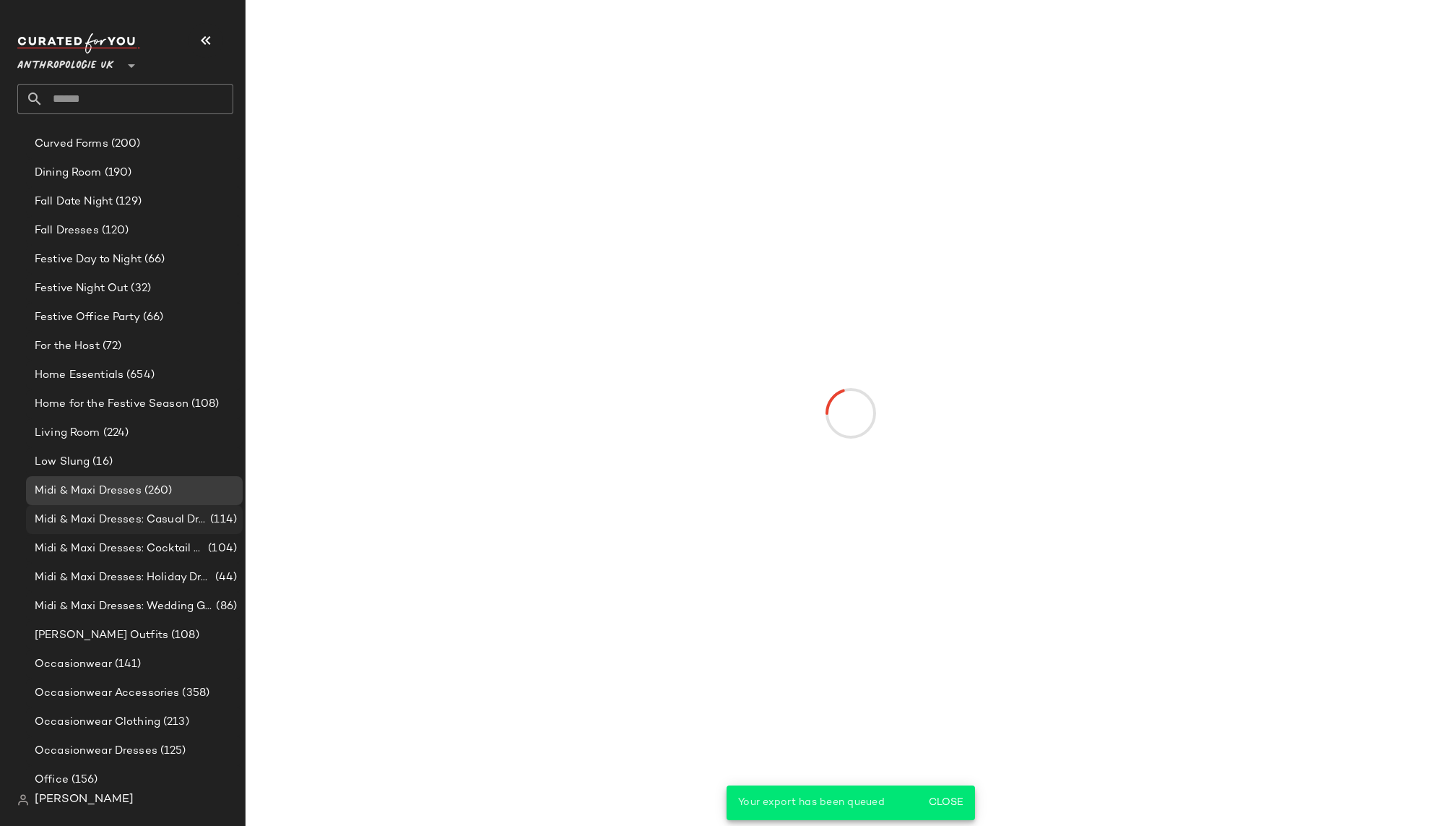
click at [199, 524] on span "Midi & Maxi Dresses: Casual Dresses" at bounding box center [121, 520] width 173 height 17
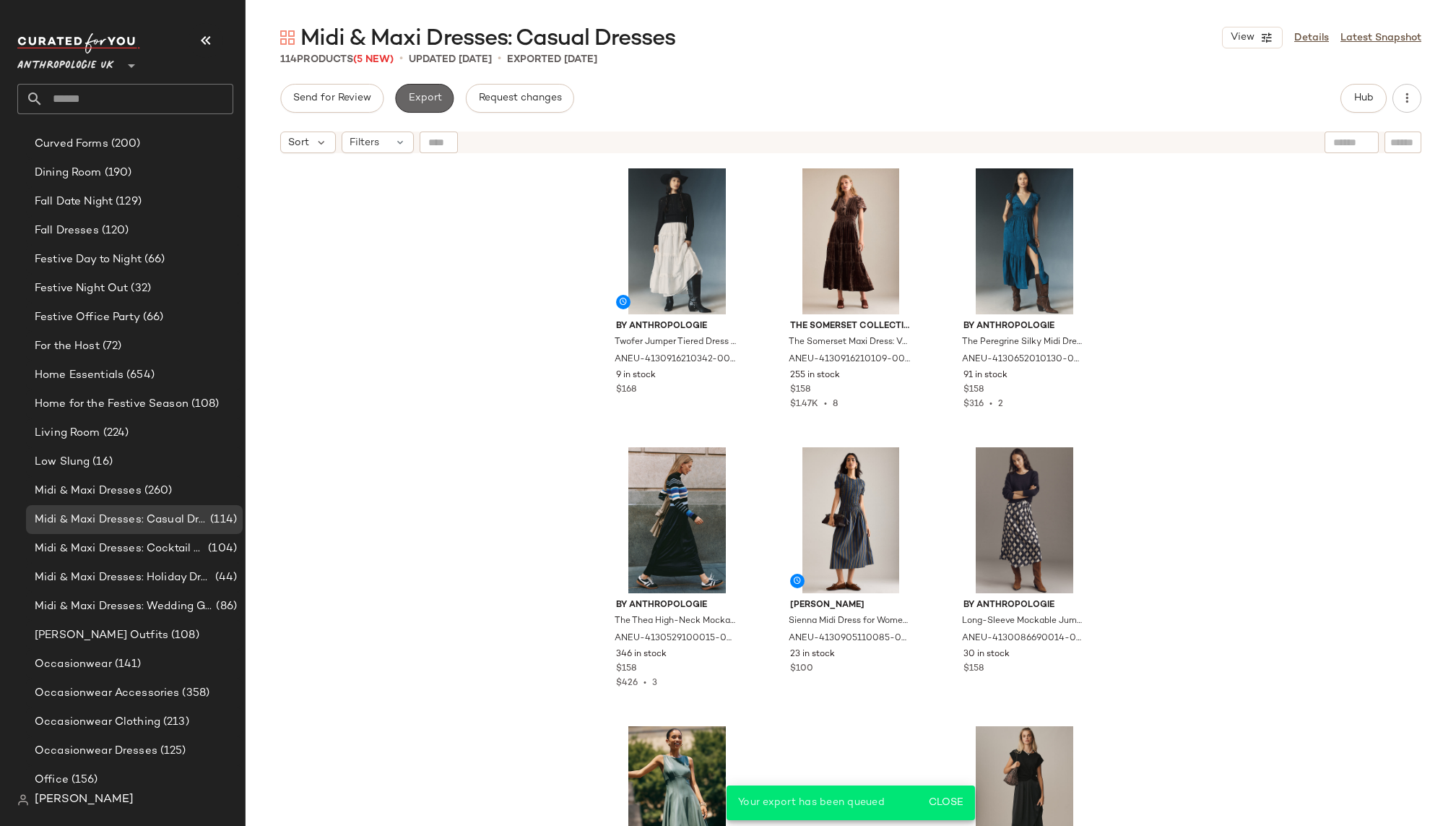
click at [421, 110] on button "Export" at bounding box center [424, 98] width 58 height 29
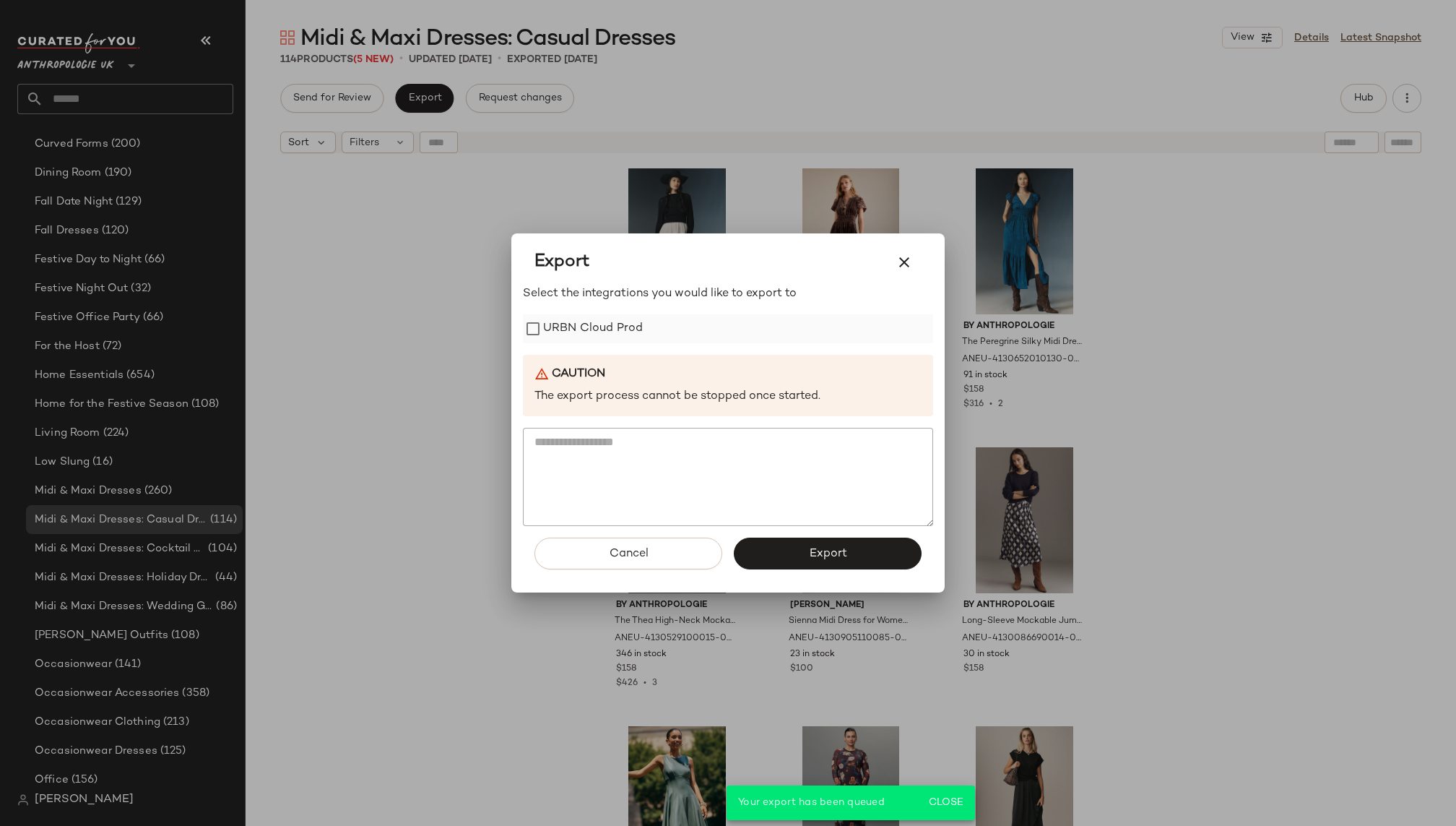
click at [596, 326] on label "URBN Cloud Prod" at bounding box center [593, 328] width 100 height 29
click at [796, 531] on div "Cancel Export" at bounding box center [728, 559] width 410 height 67
click at [801, 548] on button "Export" at bounding box center [827, 553] width 188 height 32
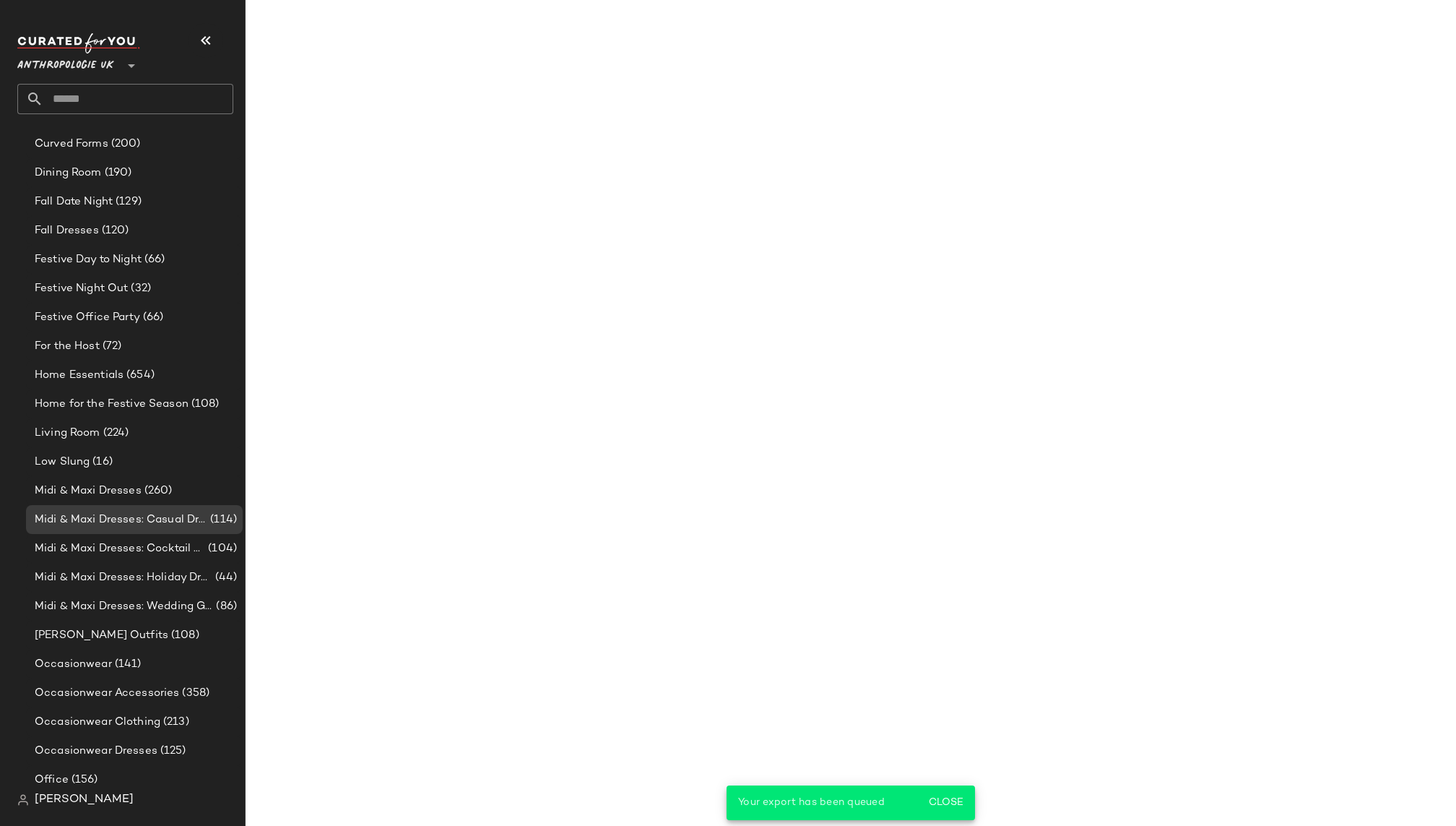
click at [181, 545] on span "Midi & Maxi Dresses: Cocktail & Party" at bounding box center [119, 548] width 170 height 17
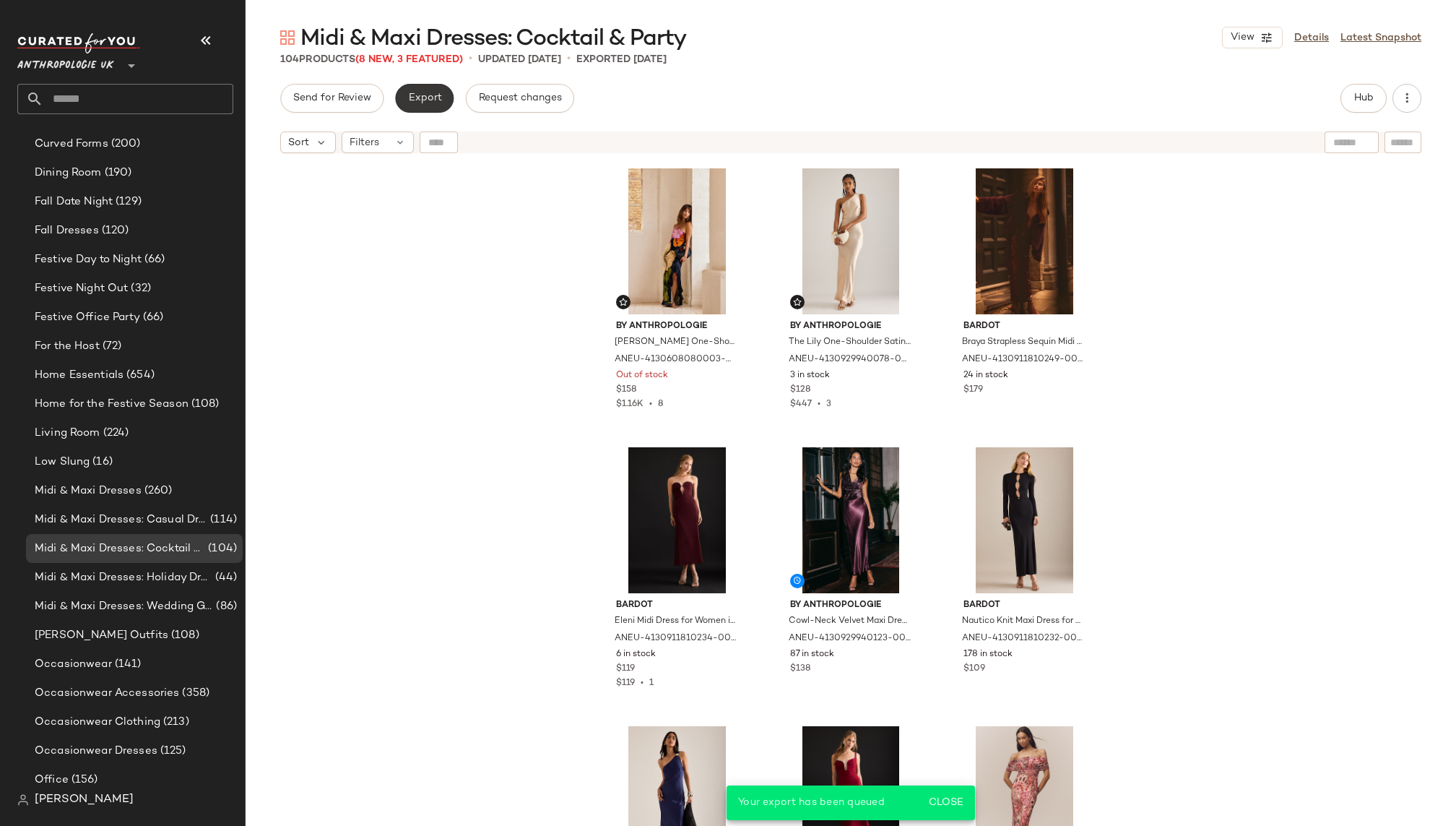
click at [441, 96] on button "Export" at bounding box center [424, 98] width 58 height 29
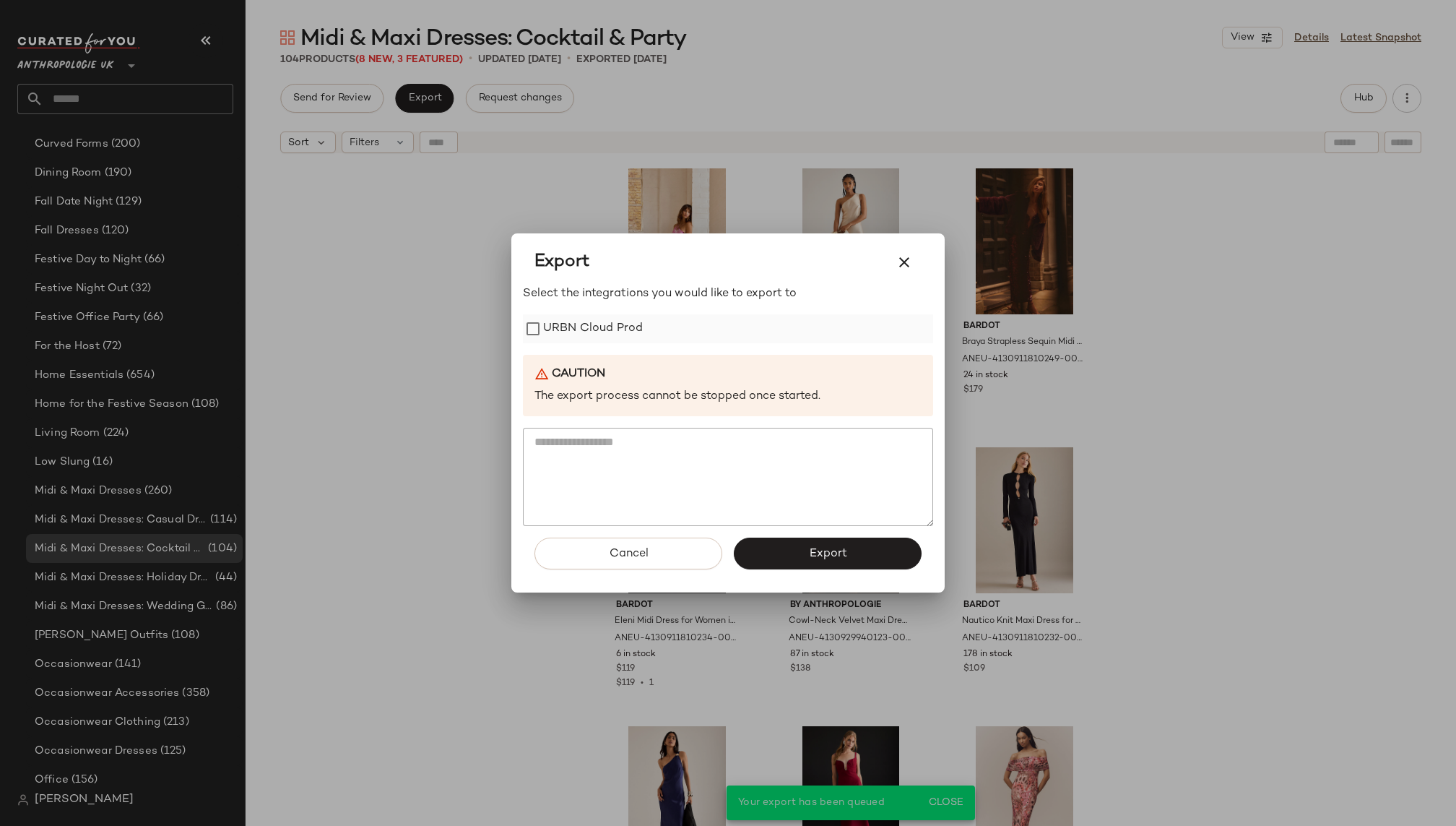
click at [620, 330] on label "URBN Cloud Prod" at bounding box center [593, 328] width 100 height 29
click at [788, 552] on button "Export" at bounding box center [827, 553] width 188 height 32
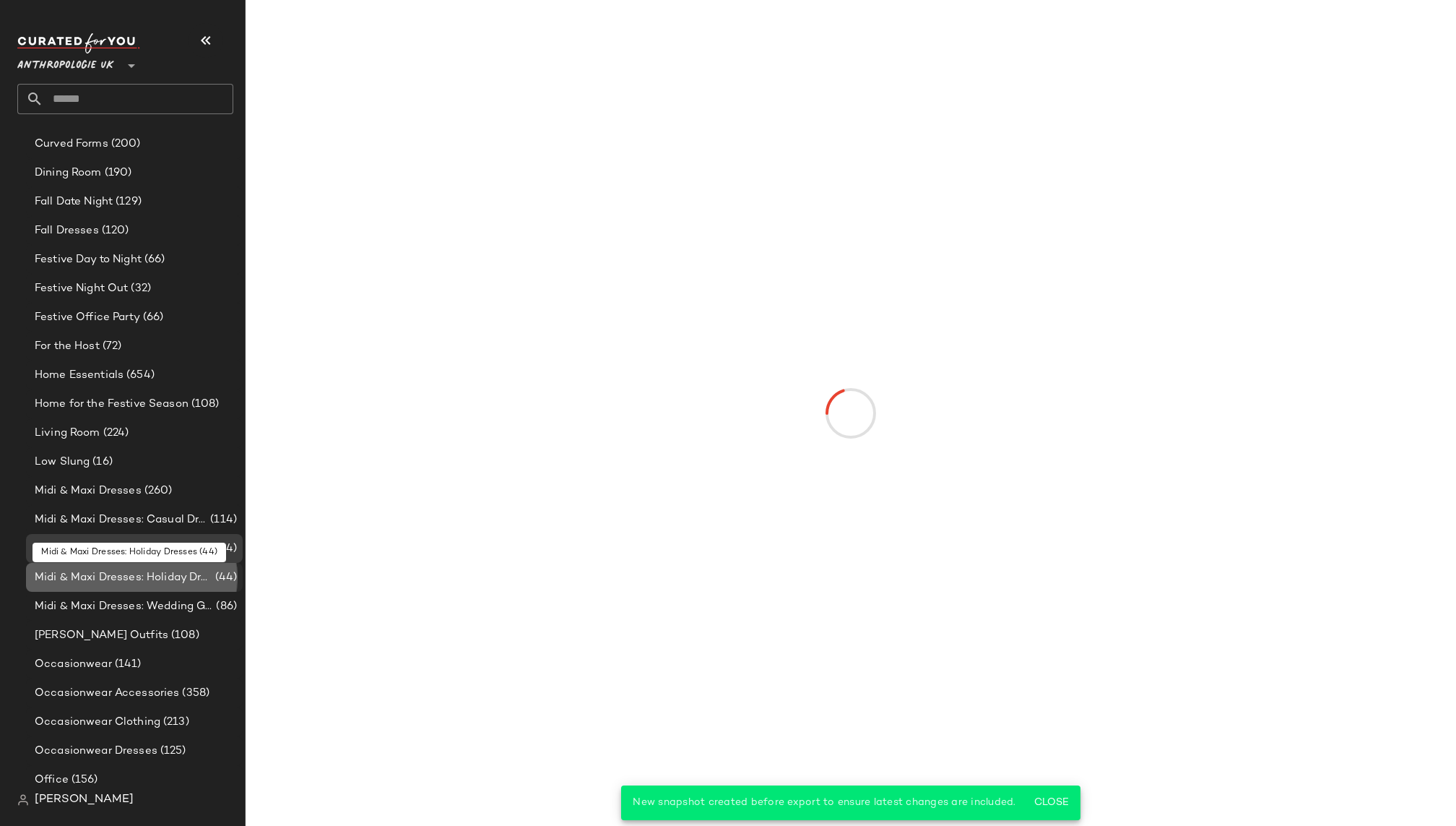
click at [162, 575] on span "Midi & Maxi Dresses: Holiday Dresses" at bounding box center [124, 578] width 178 height 17
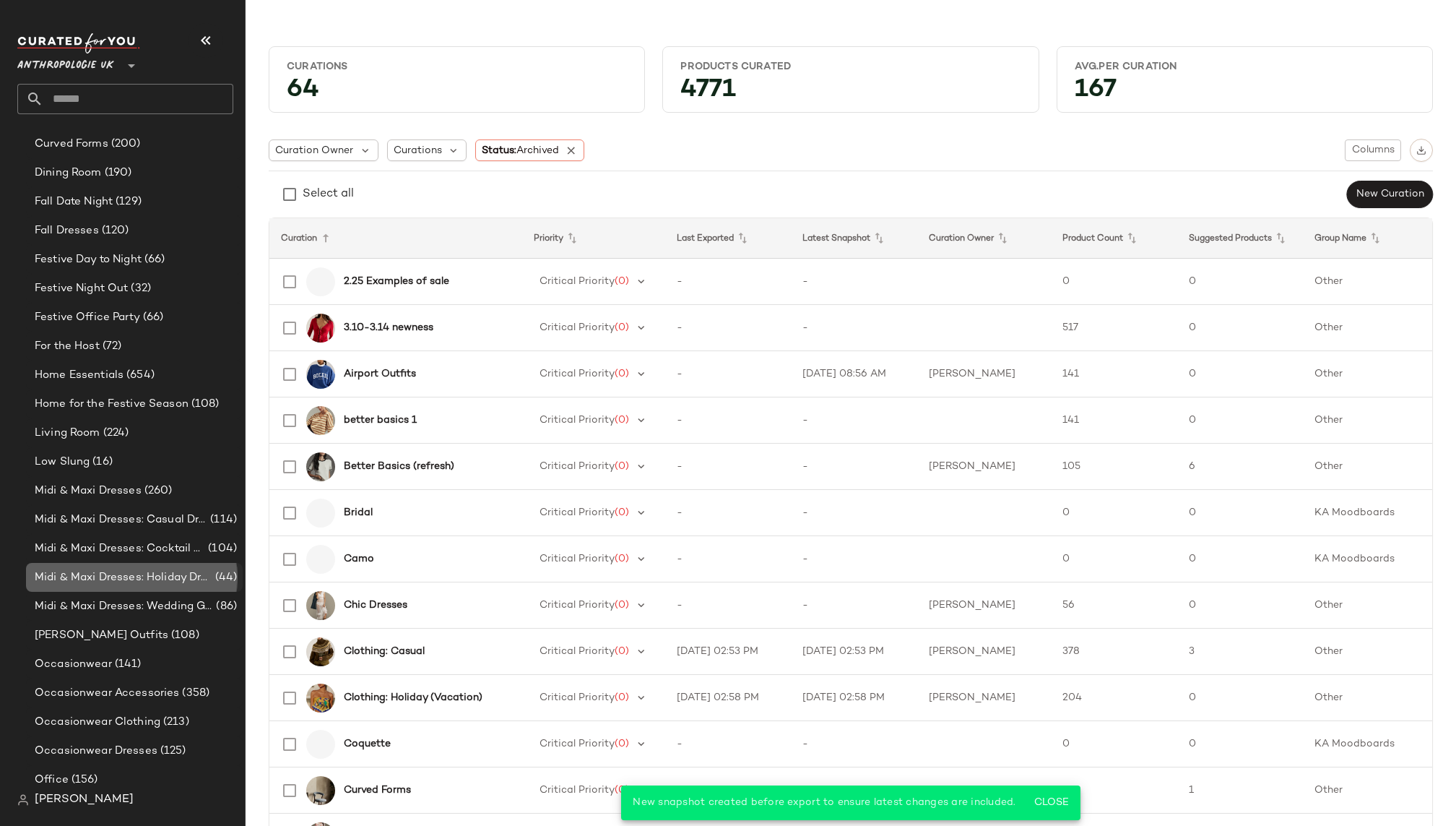
click at [165, 579] on span "Midi & Maxi Dresses: Holiday Dresses" at bounding box center [124, 578] width 178 height 17
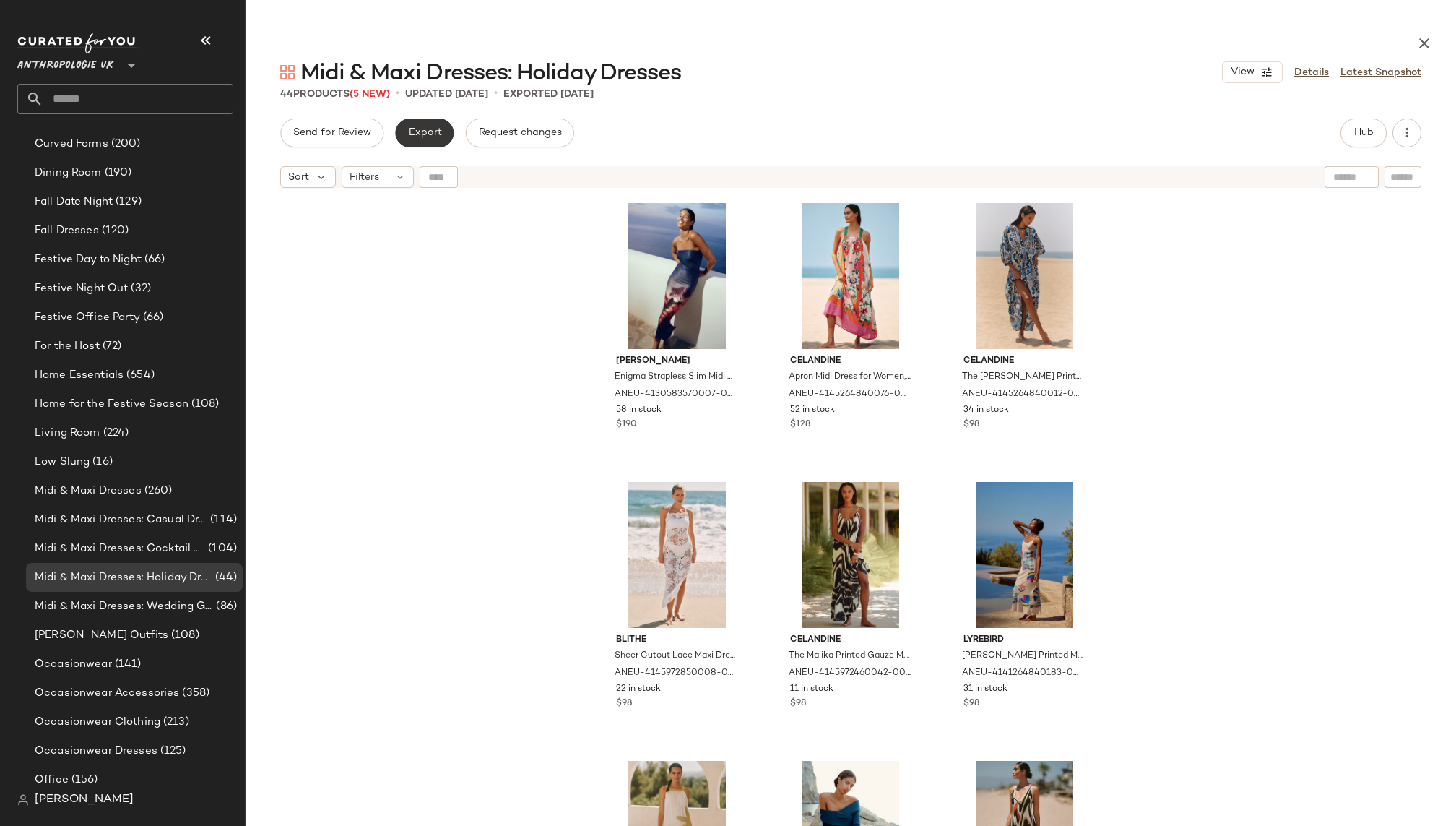
click at [427, 125] on button "Export" at bounding box center [424, 133] width 58 height 29
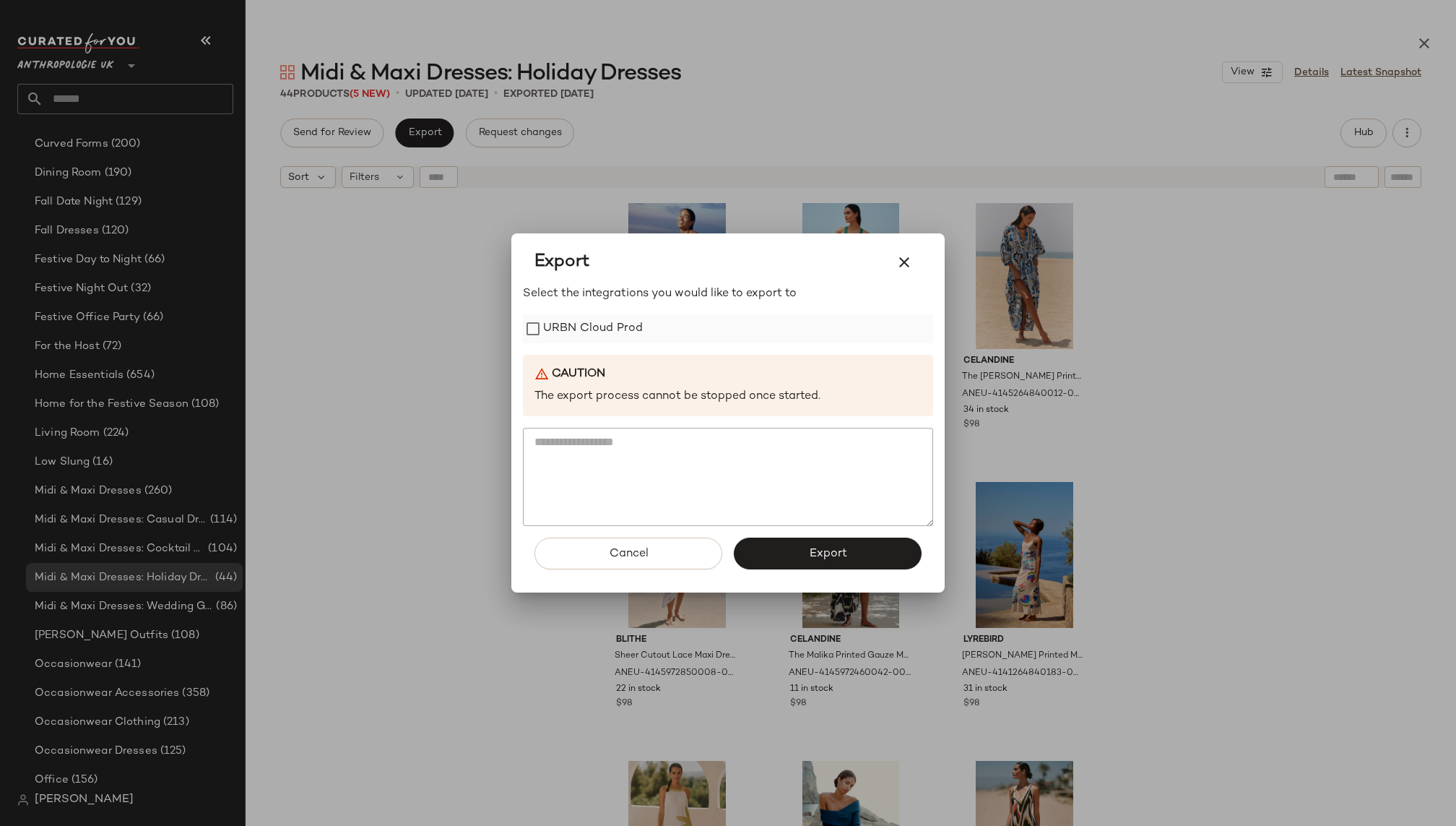
click at [589, 318] on label "URBN Cloud Prod" at bounding box center [593, 328] width 100 height 29
click at [791, 566] on button "Export" at bounding box center [827, 553] width 188 height 32
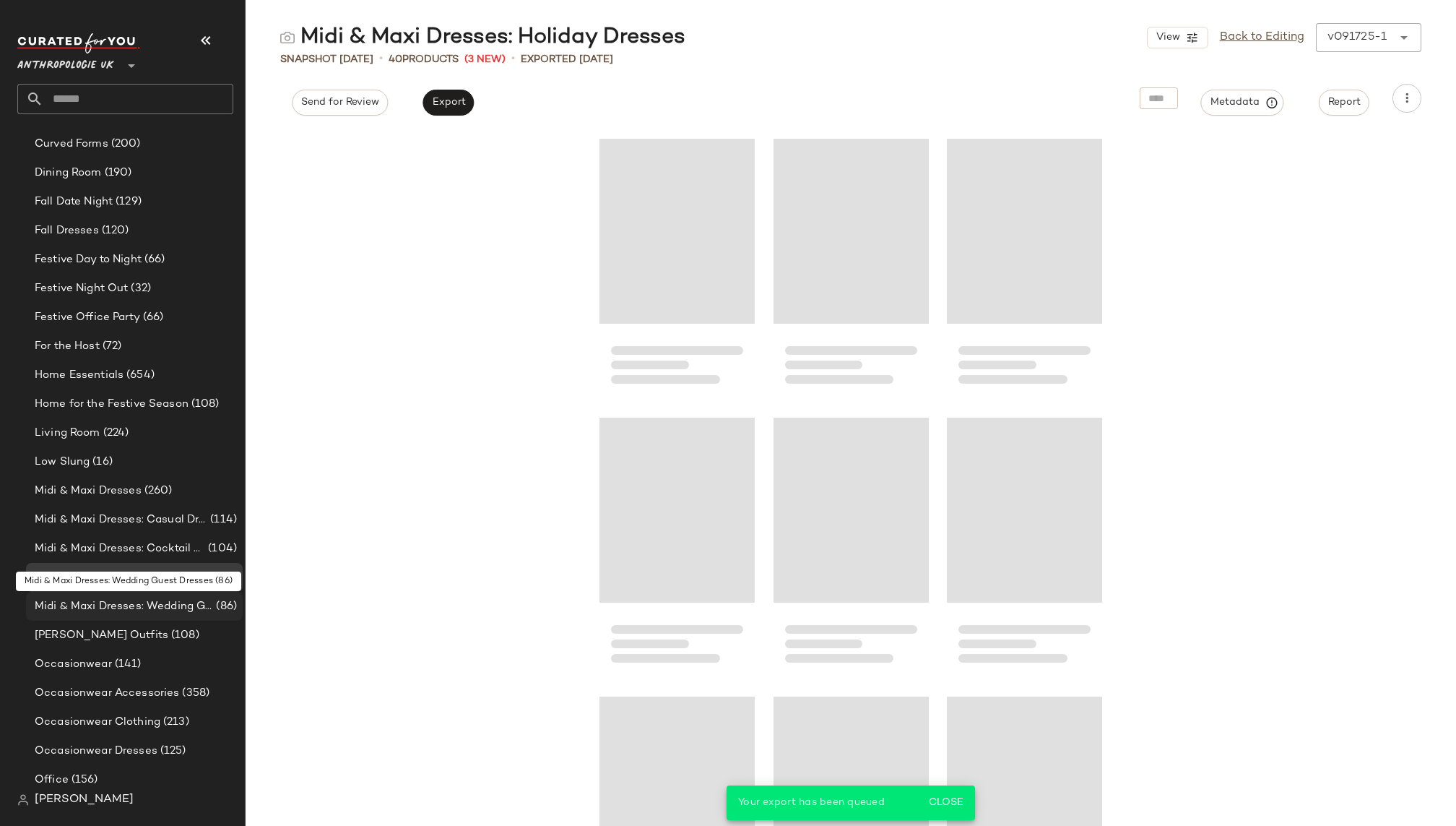
click at [174, 602] on span "Midi & Maxi Dresses: Wedding Guest Dresses" at bounding box center [124, 607] width 179 height 17
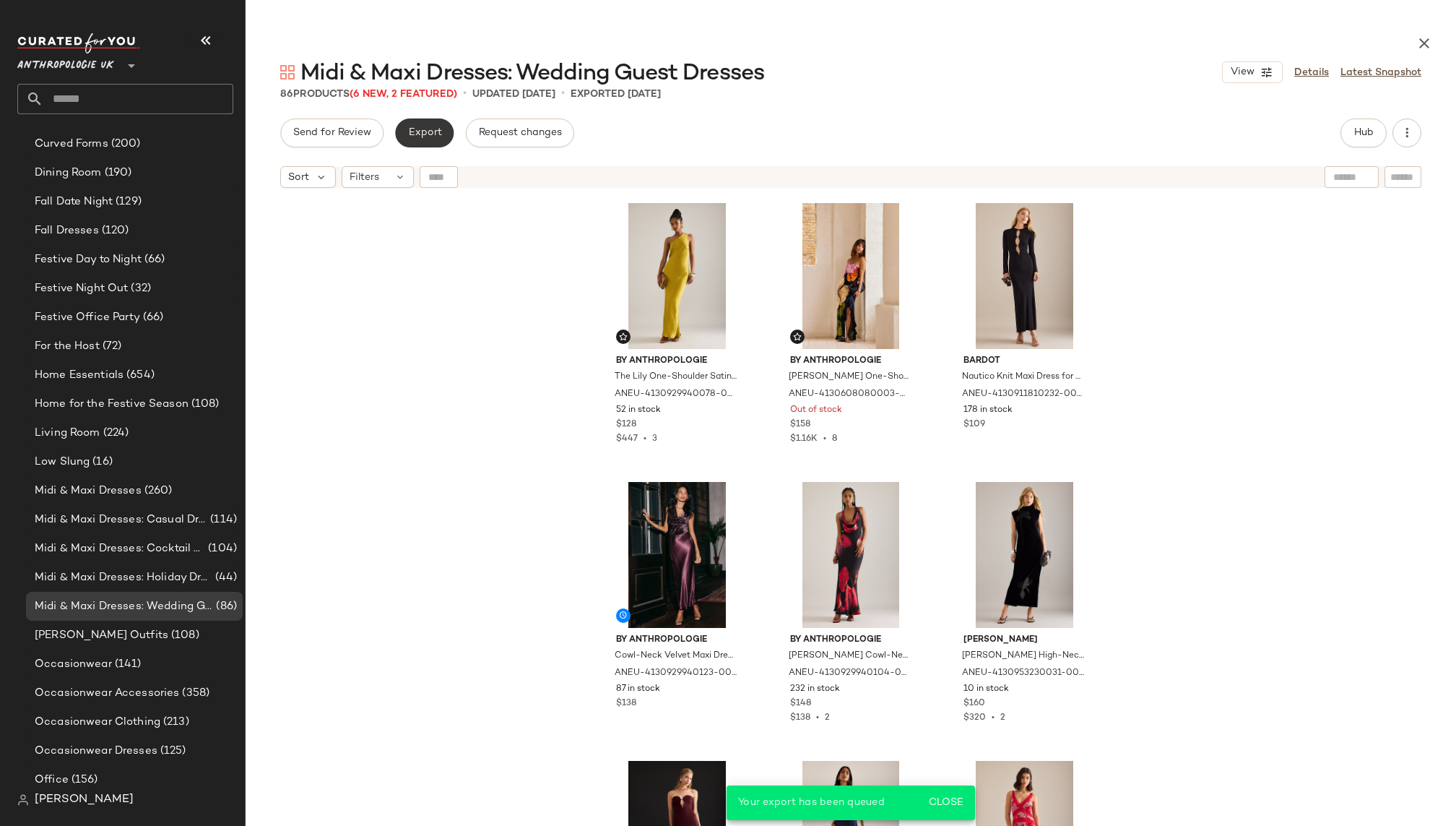
click at [402, 138] on button "Export" at bounding box center [424, 133] width 58 height 29
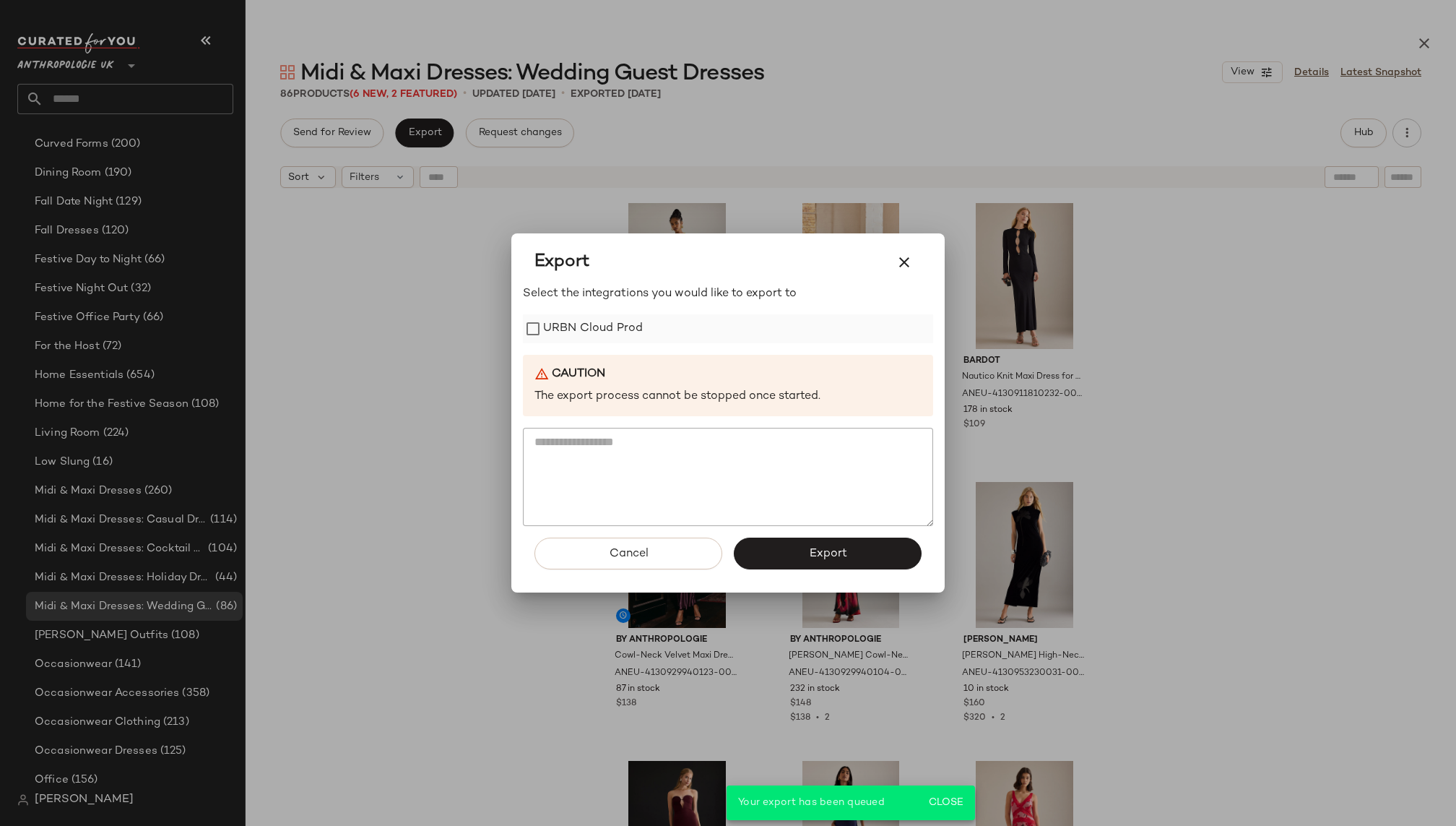
click at [611, 338] on label "URBN Cloud Prod" at bounding box center [593, 328] width 100 height 29
click at [807, 564] on button "Export" at bounding box center [827, 553] width 188 height 32
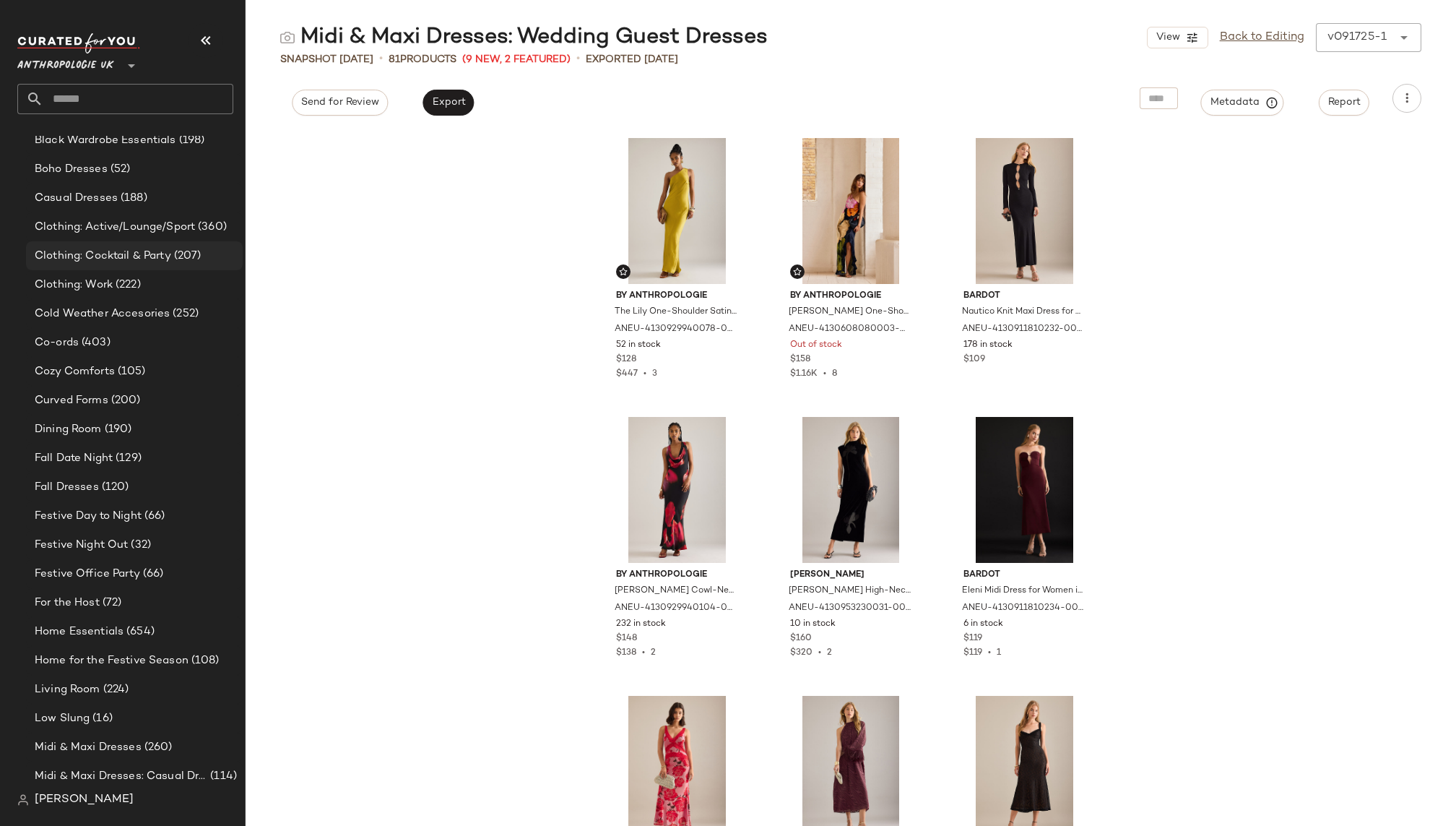
scroll to position [662, 0]
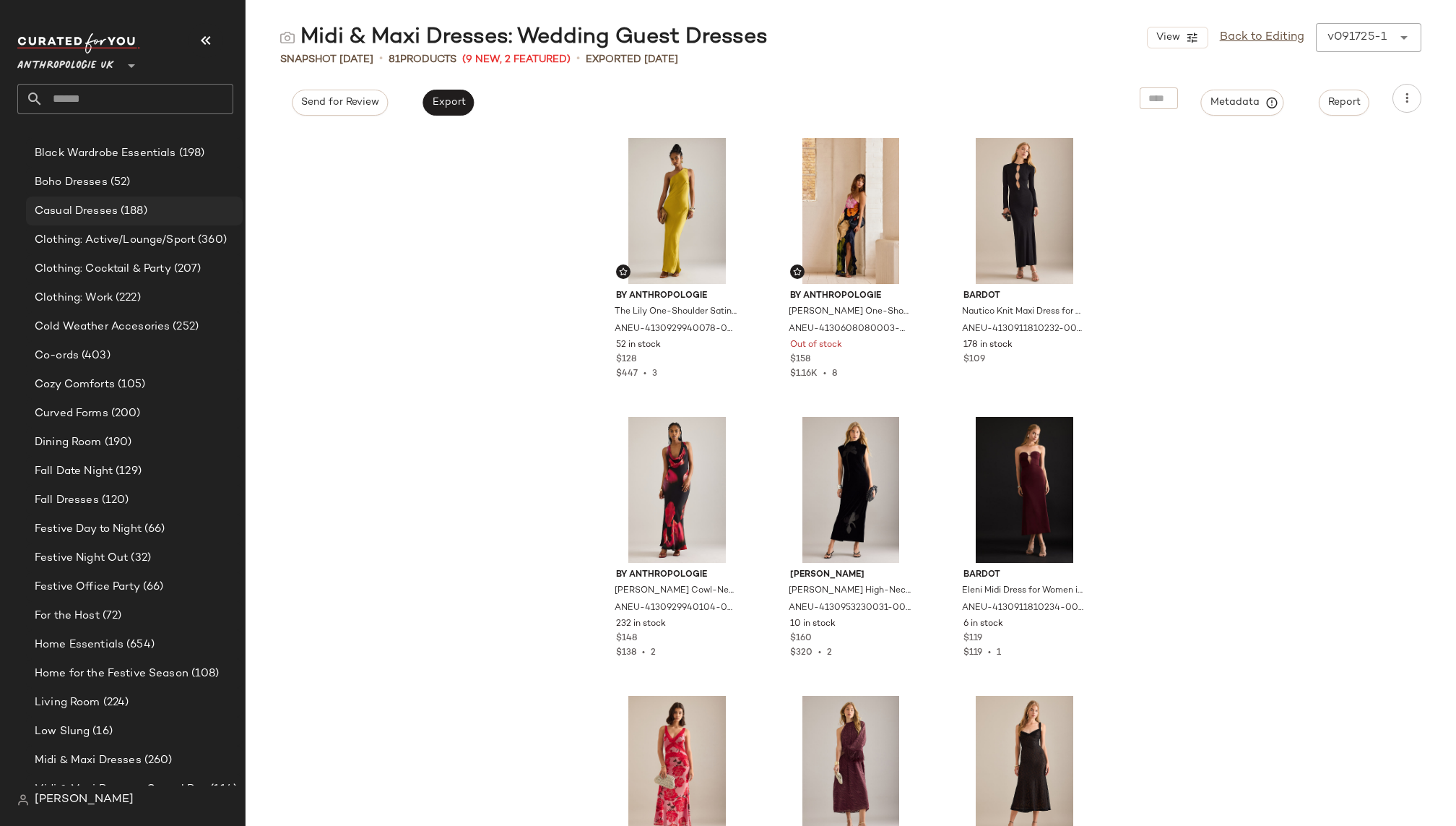
click at [132, 200] on div "Casual Dresses (188)" at bounding box center [135, 211] width 217 height 29
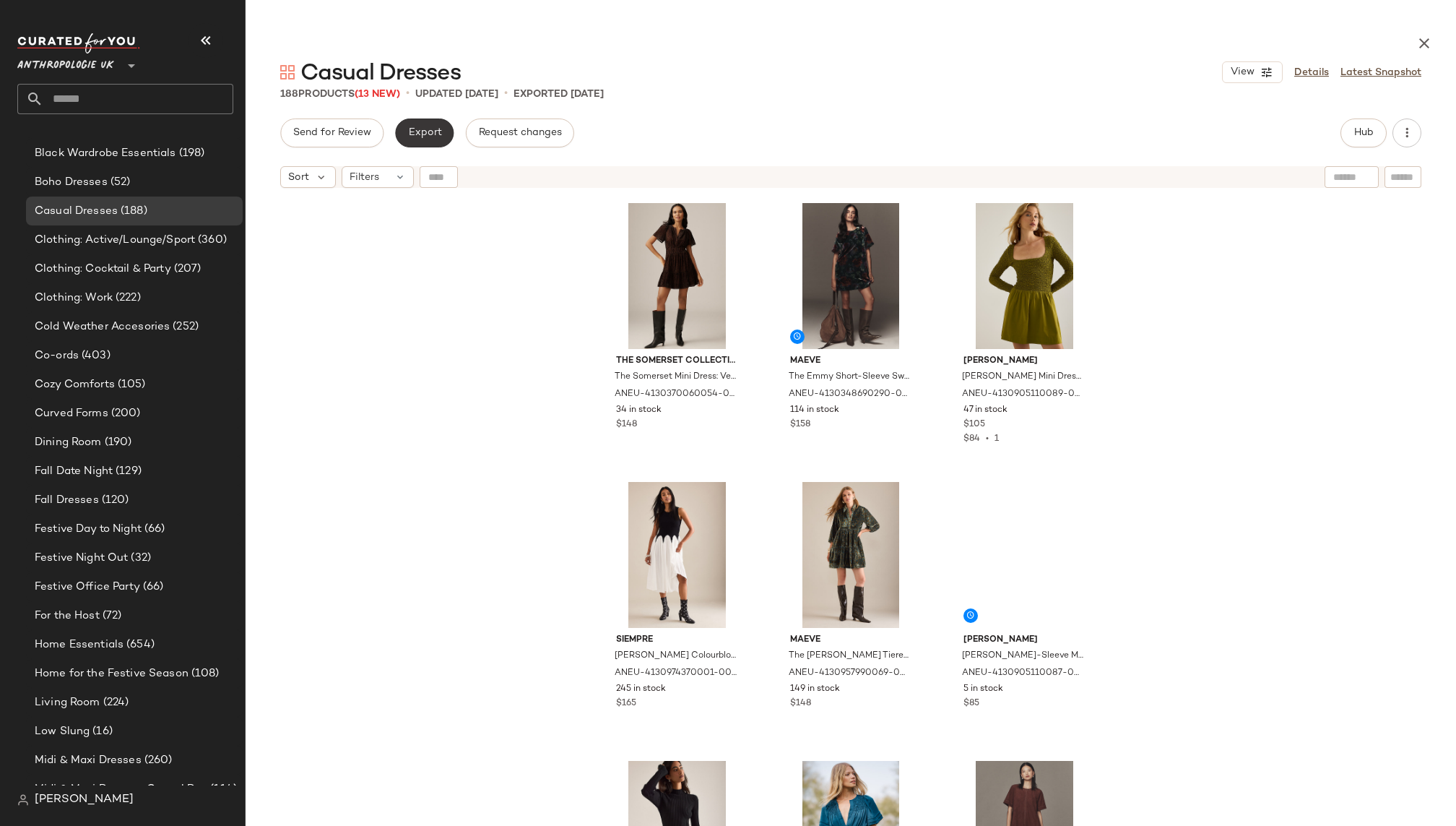
click at [425, 127] on span "Export" at bounding box center [424, 133] width 34 height 12
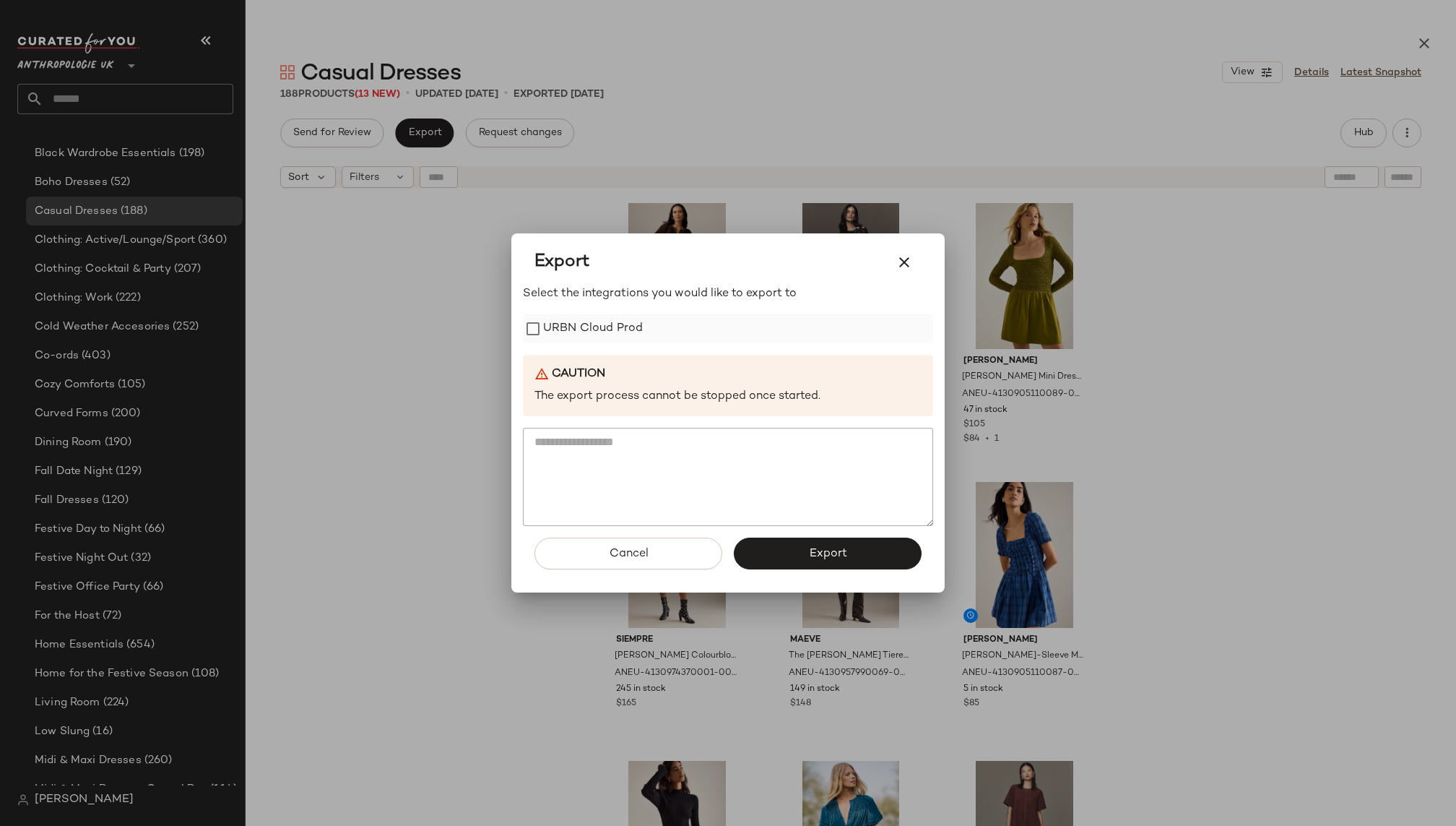
click at [607, 333] on label "URBN Cloud Prod" at bounding box center [593, 328] width 100 height 29
click at [825, 542] on button "Export" at bounding box center [827, 553] width 188 height 32
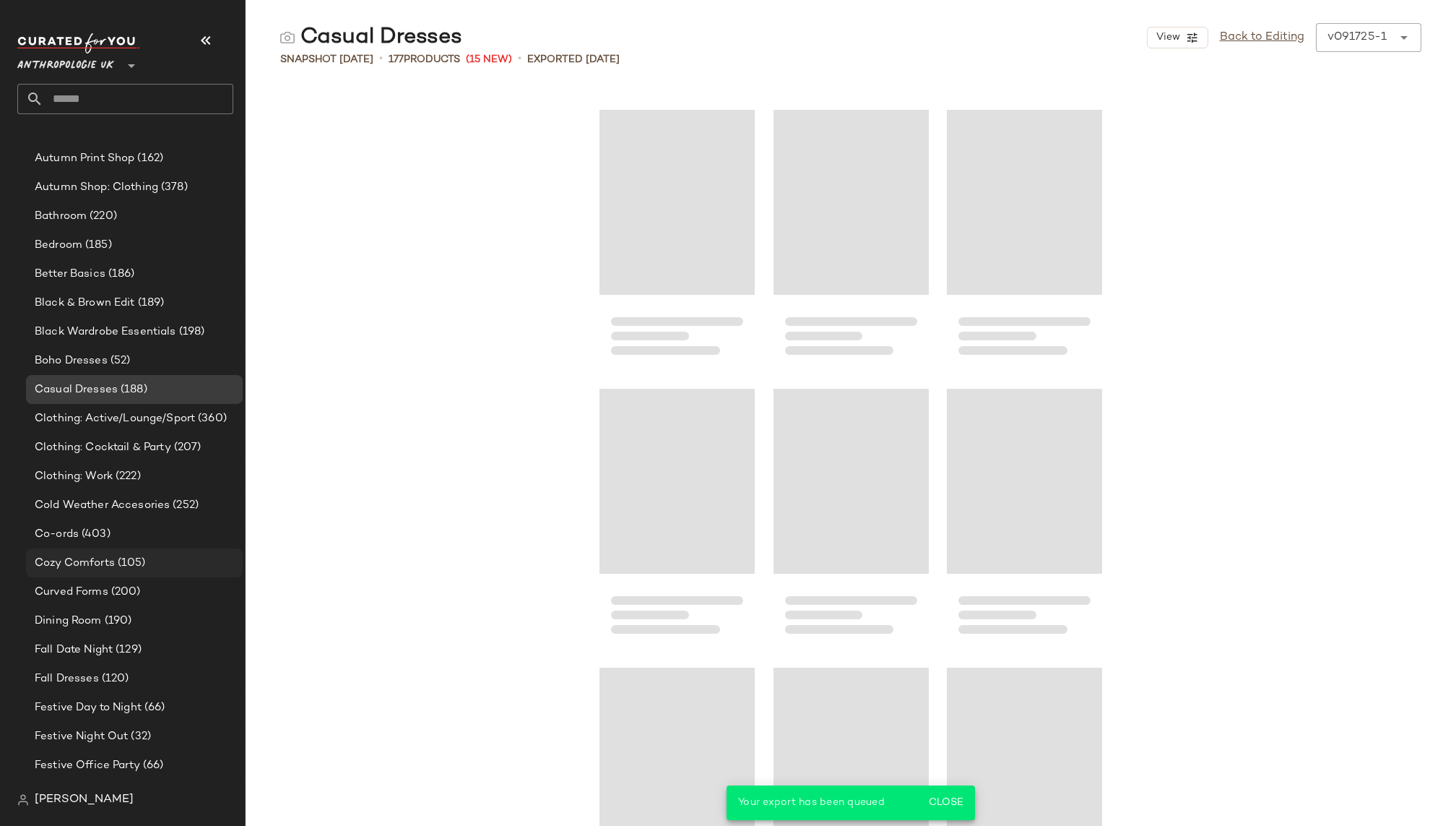
scroll to position [388, 0]
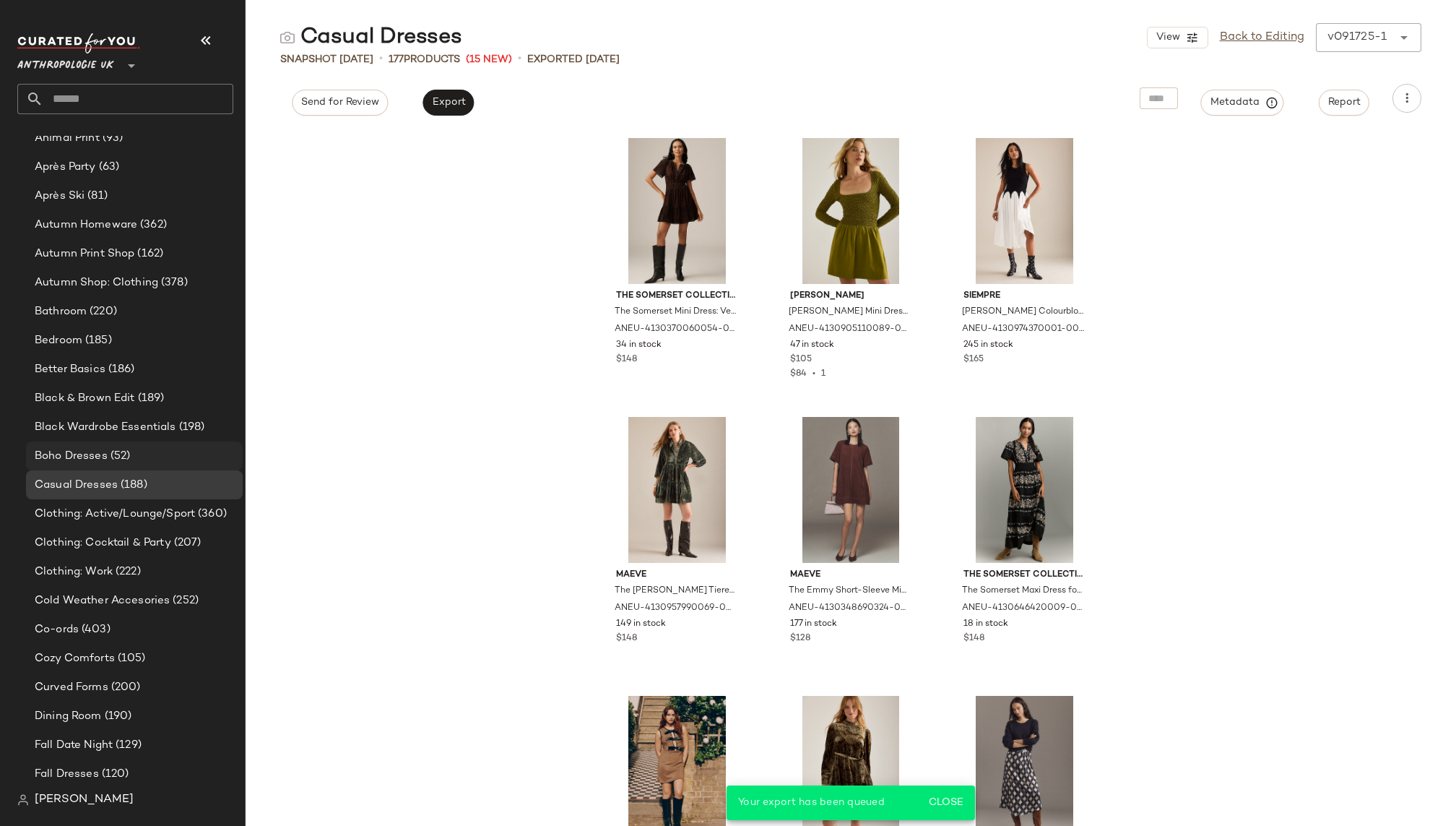
click at [116, 454] on span "(52)" at bounding box center [118, 456] width 23 height 17
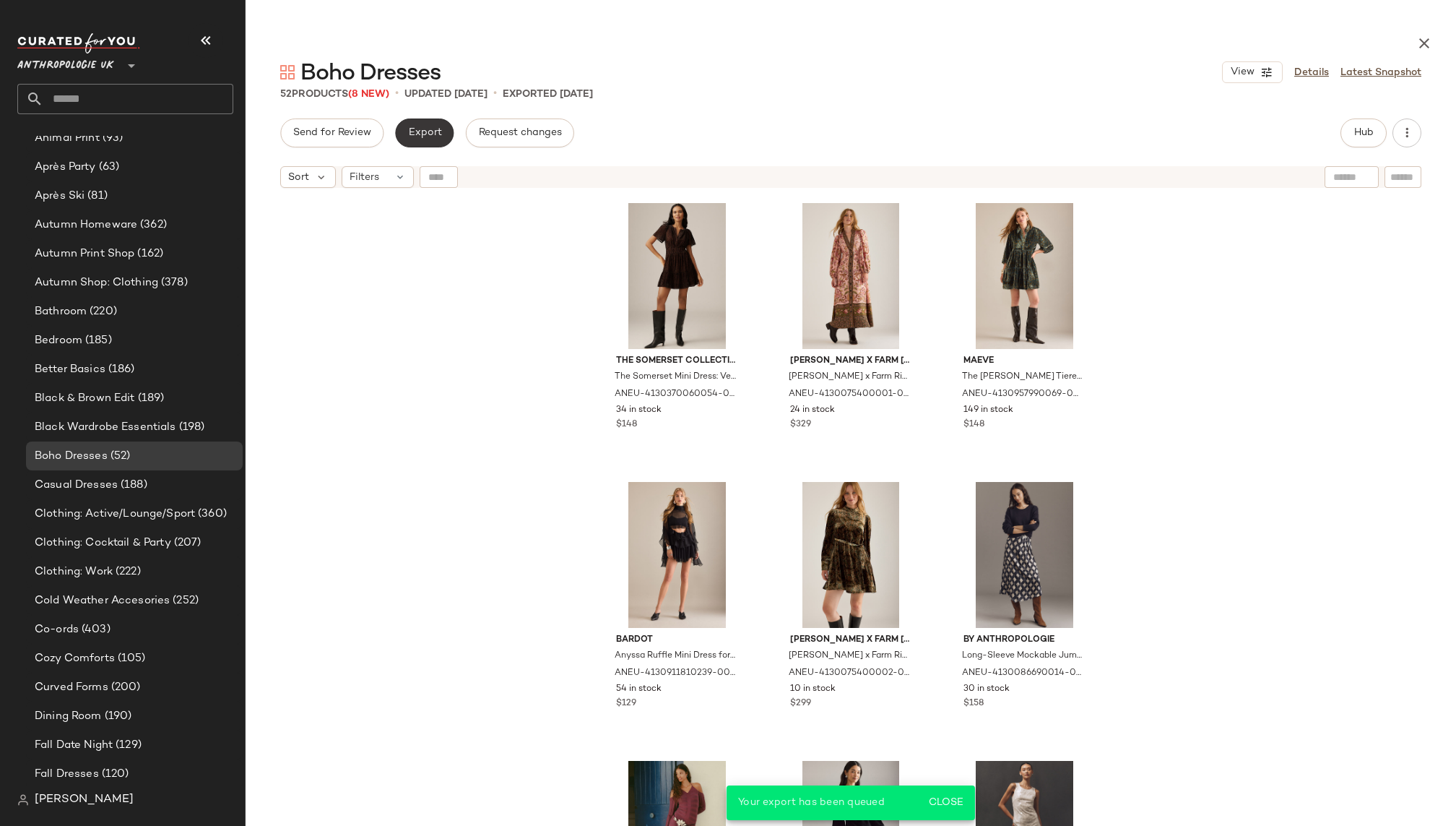
click at [416, 129] on span "Export" at bounding box center [424, 133] width 34 height 12
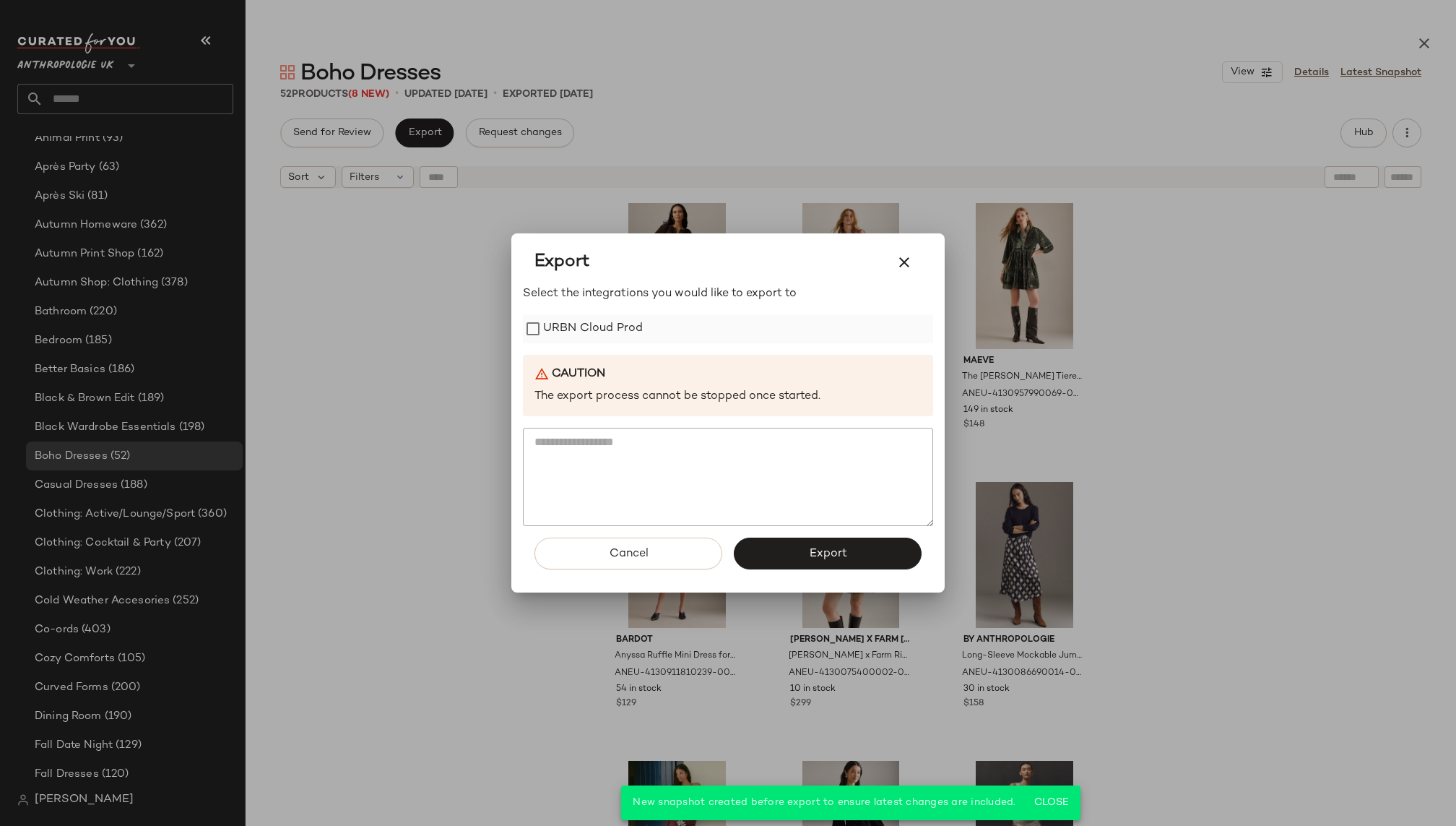
click at [602, 333] on label "URBN Cloud Prod" at bounding box center [593, 328] width 100 height 29
click at [788, 548] on button "Export" at bounding box center [827, 553] width 188 height 32
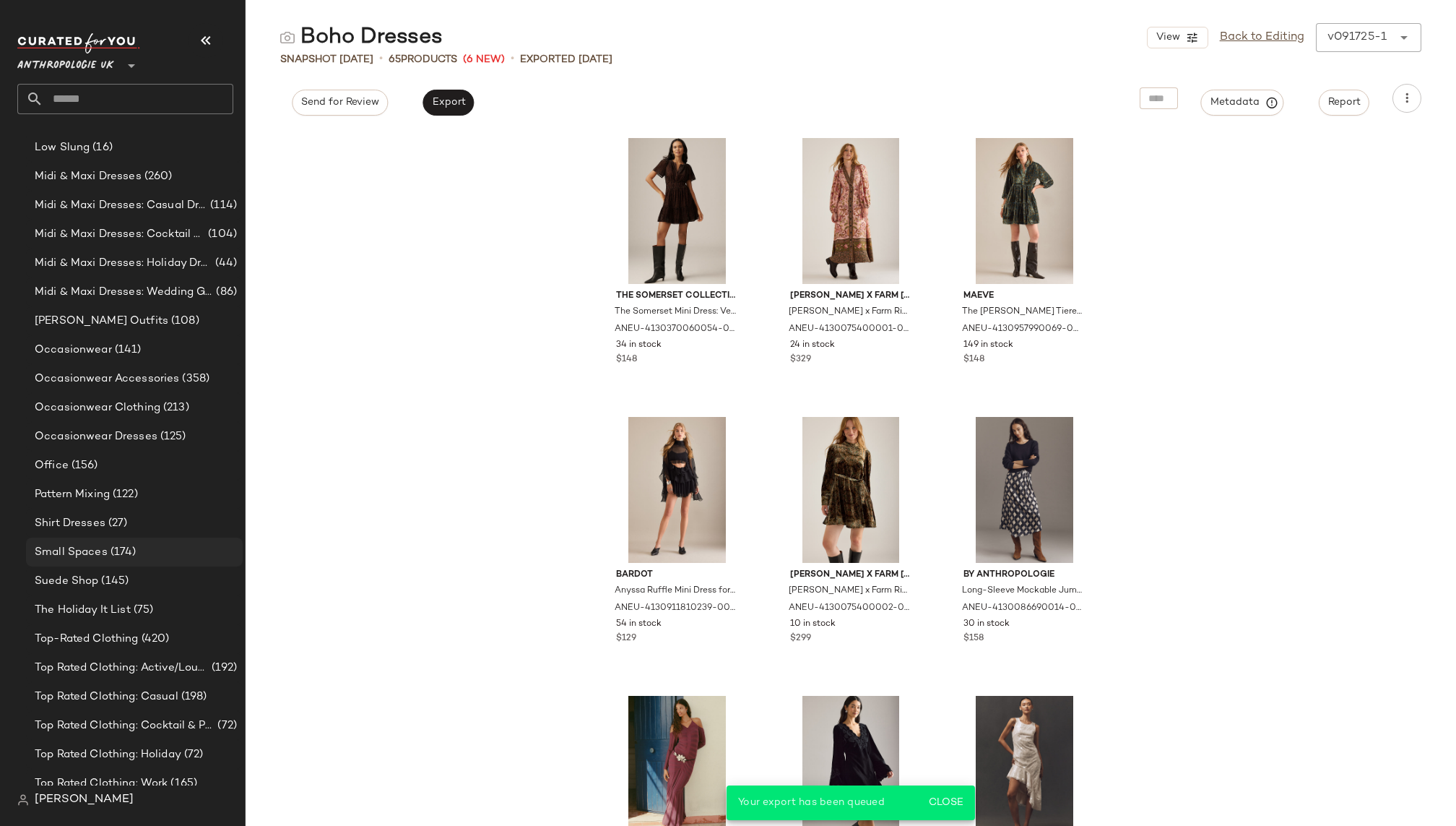
scroll to position [1247, 0]
click at [135, 520] on div "Shirt Dresses (27)" at bounding box center [134, 522] width 206 height 17
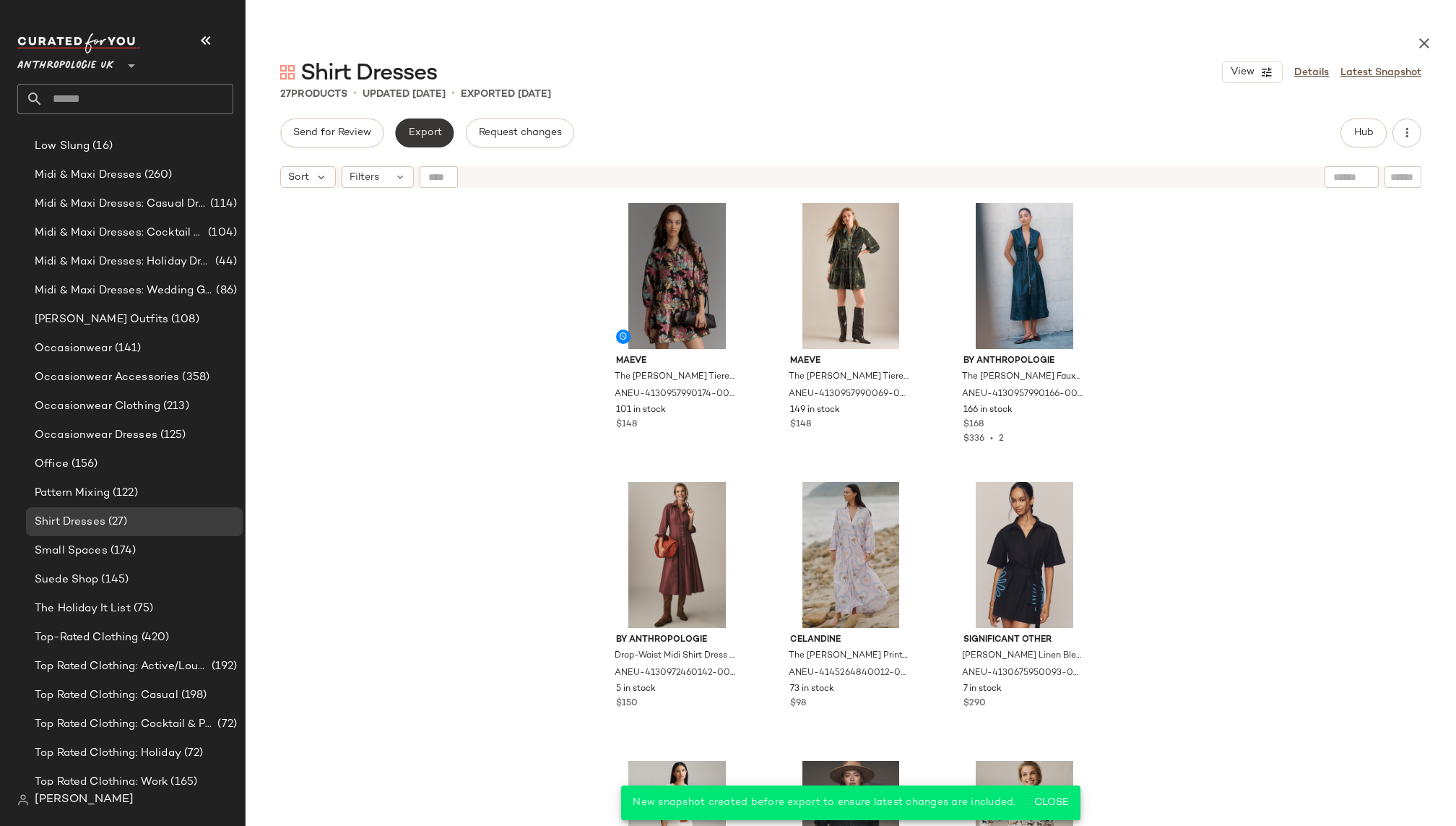
click at [441, 125] on button "Export" at bounding box center [424, 133] width 58 height 29
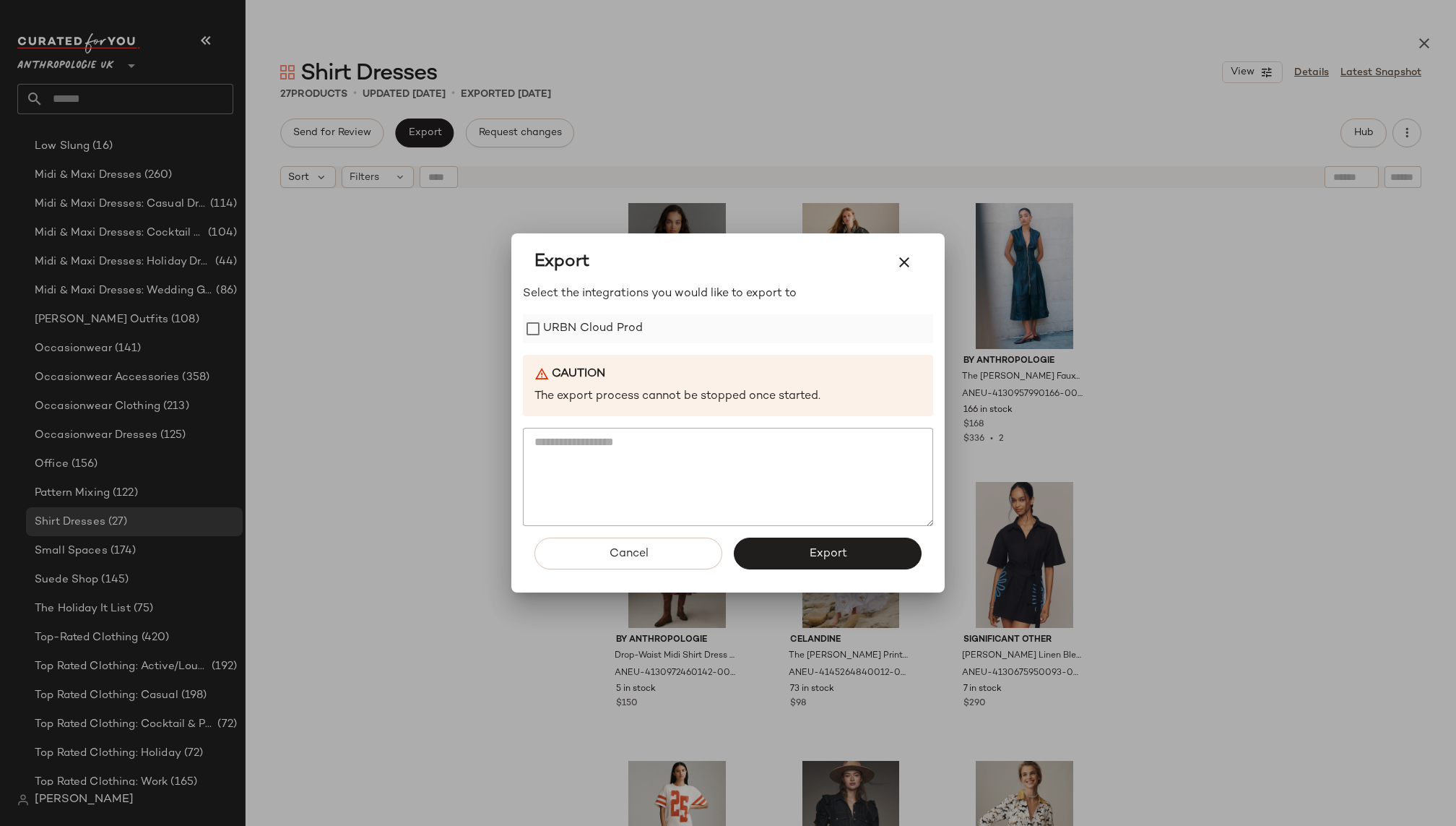
click at [572, 316] on label "URBN Cloud Prod" at bounding box center [593, 328] width 100 height 29
click at [783, 543] on button "Export" at bounding box center [827, 553] width 188 height 32
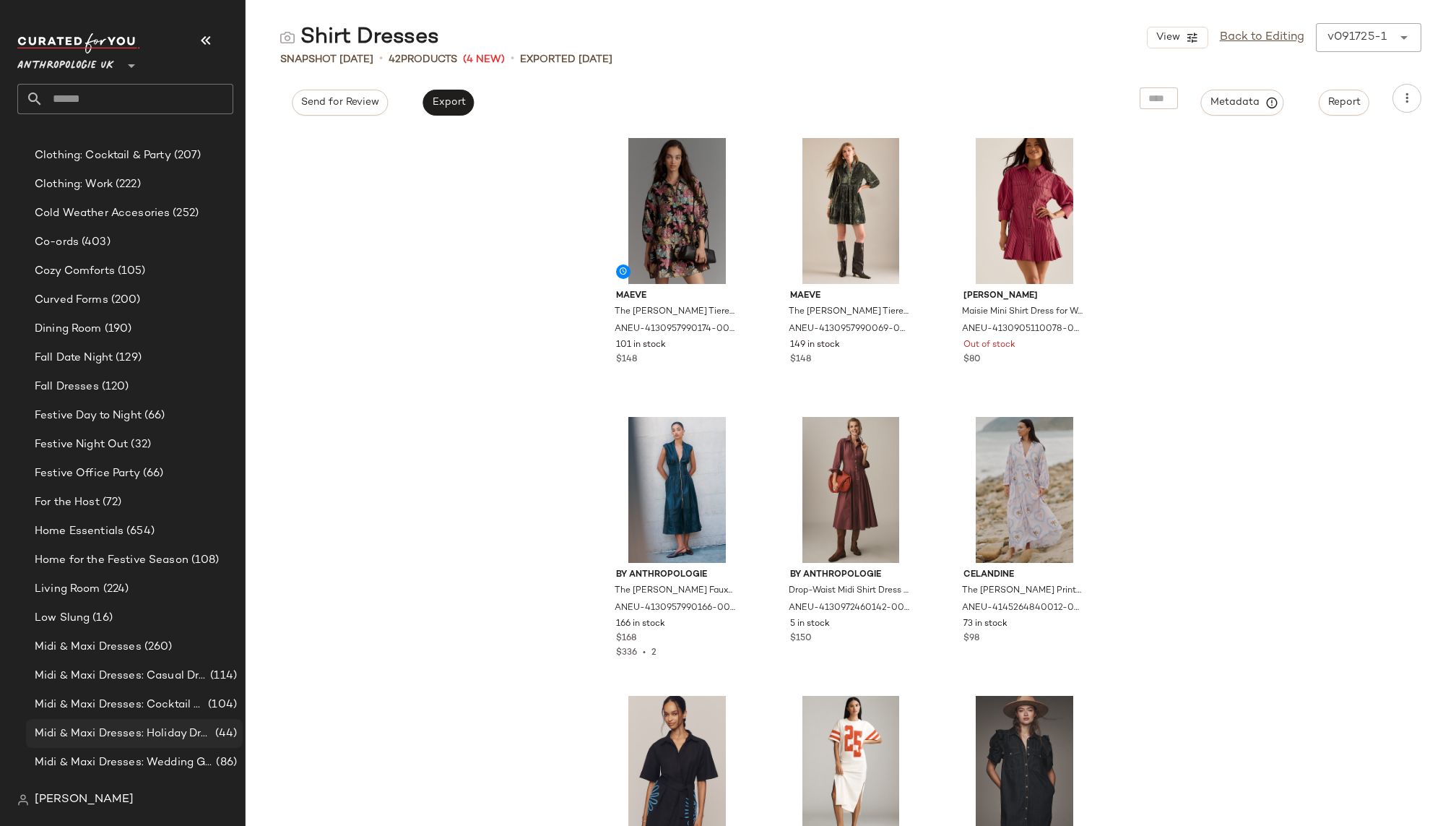
scroll to position [708, 0]
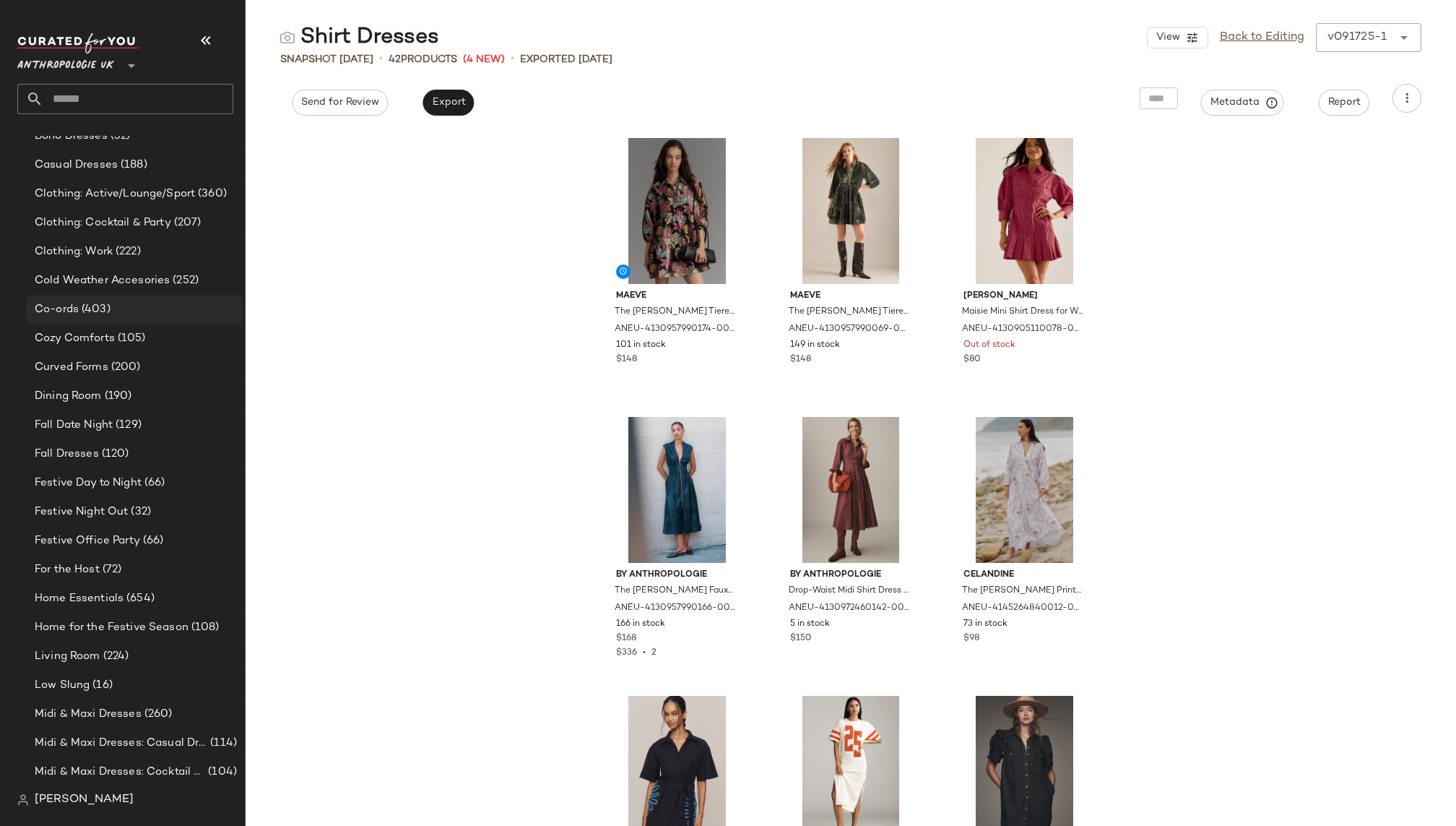
click at [131, 308] on div "Co-ords (403)" at bounding box center [134, 310] width 206 height 17
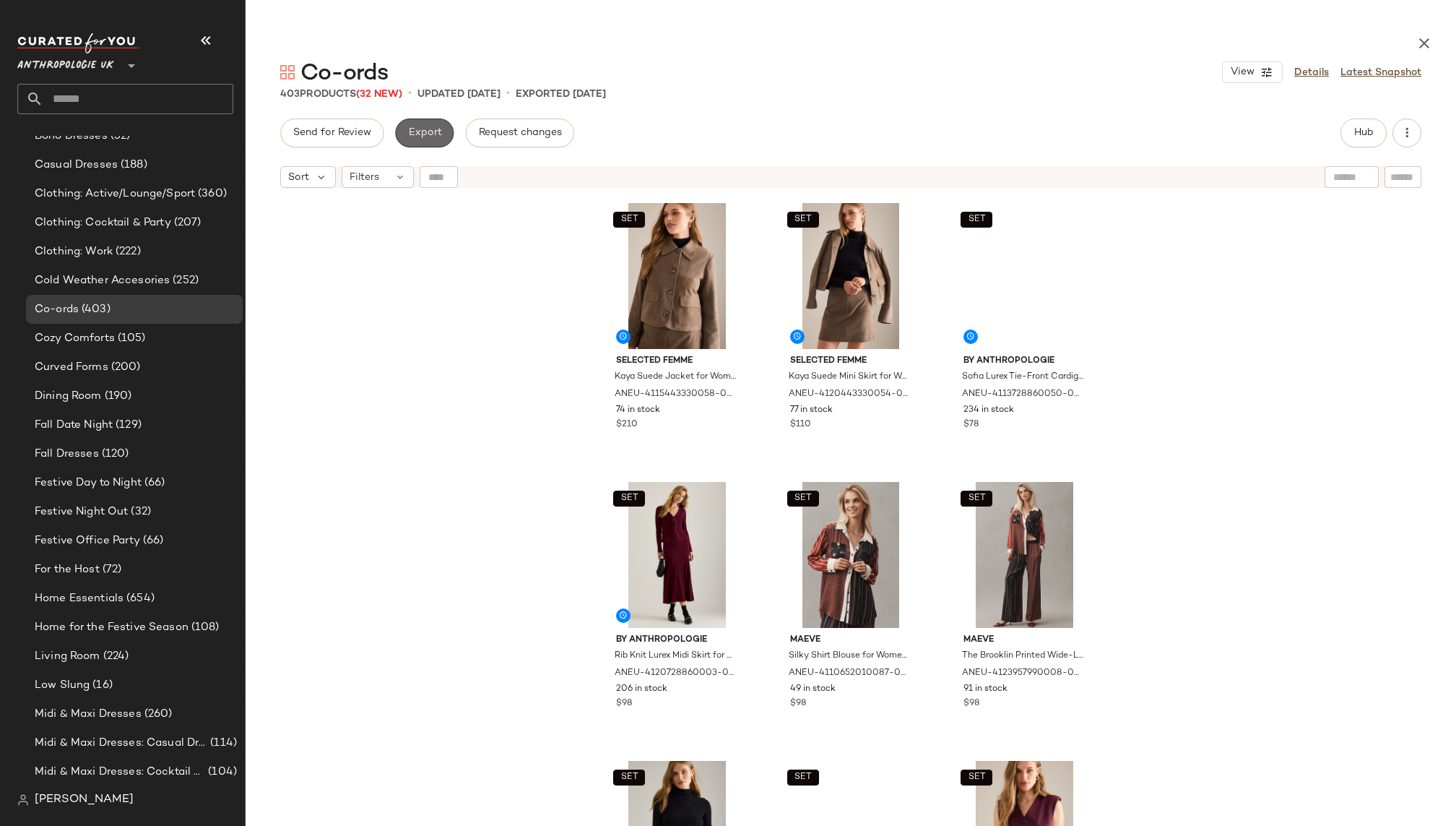
click at [420, 140] on button "Export" at bounding box center [424, 133] width 58 height 29
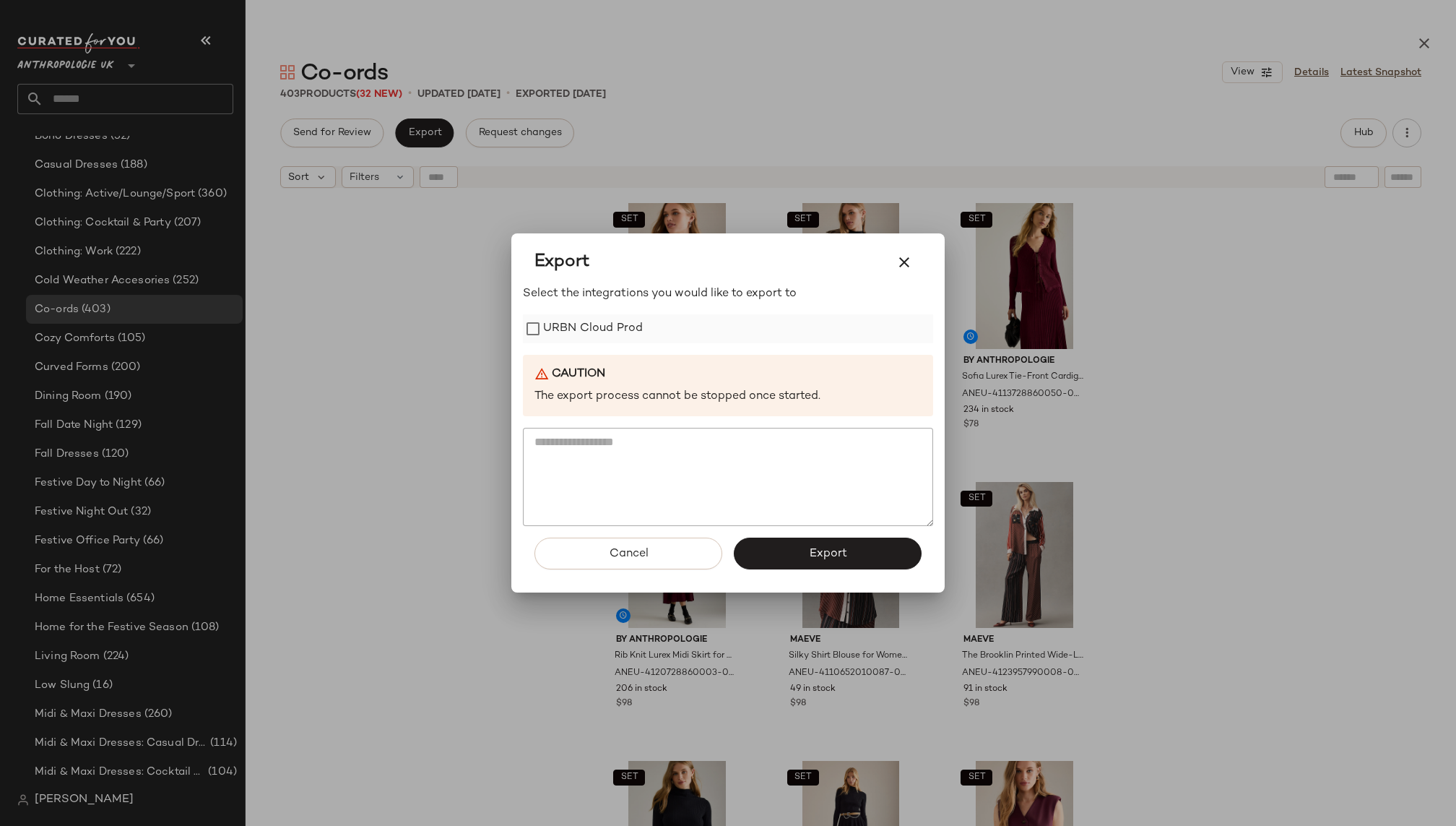
click at [561, 317] on label "URBN Cloud Prod" at bounding box center [593, 328] width 100 height 29
click at [788, 548] on button "Export" at bounding box center [827, 553] width 188 height 32
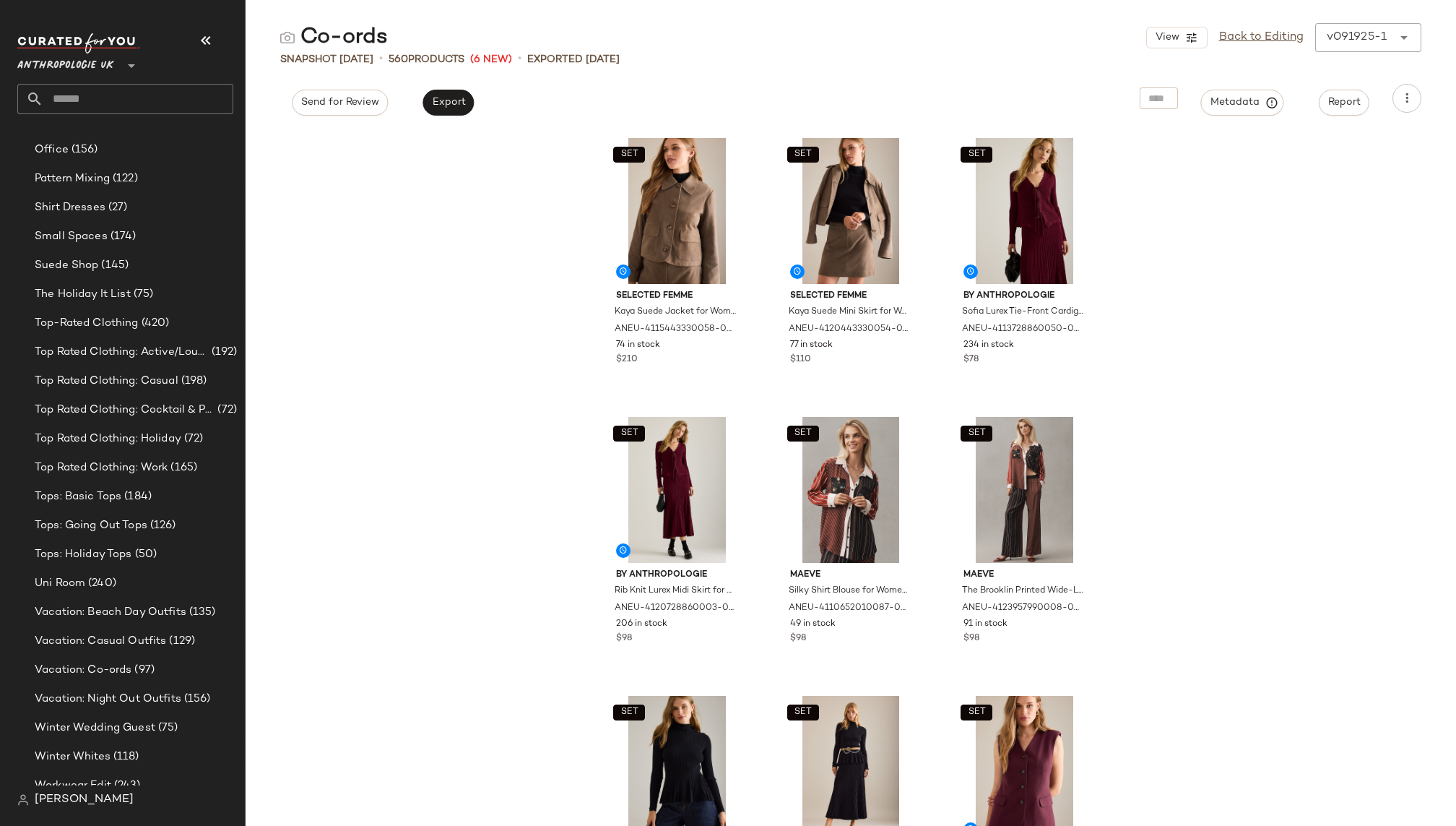
scroll to position [1575, 0]
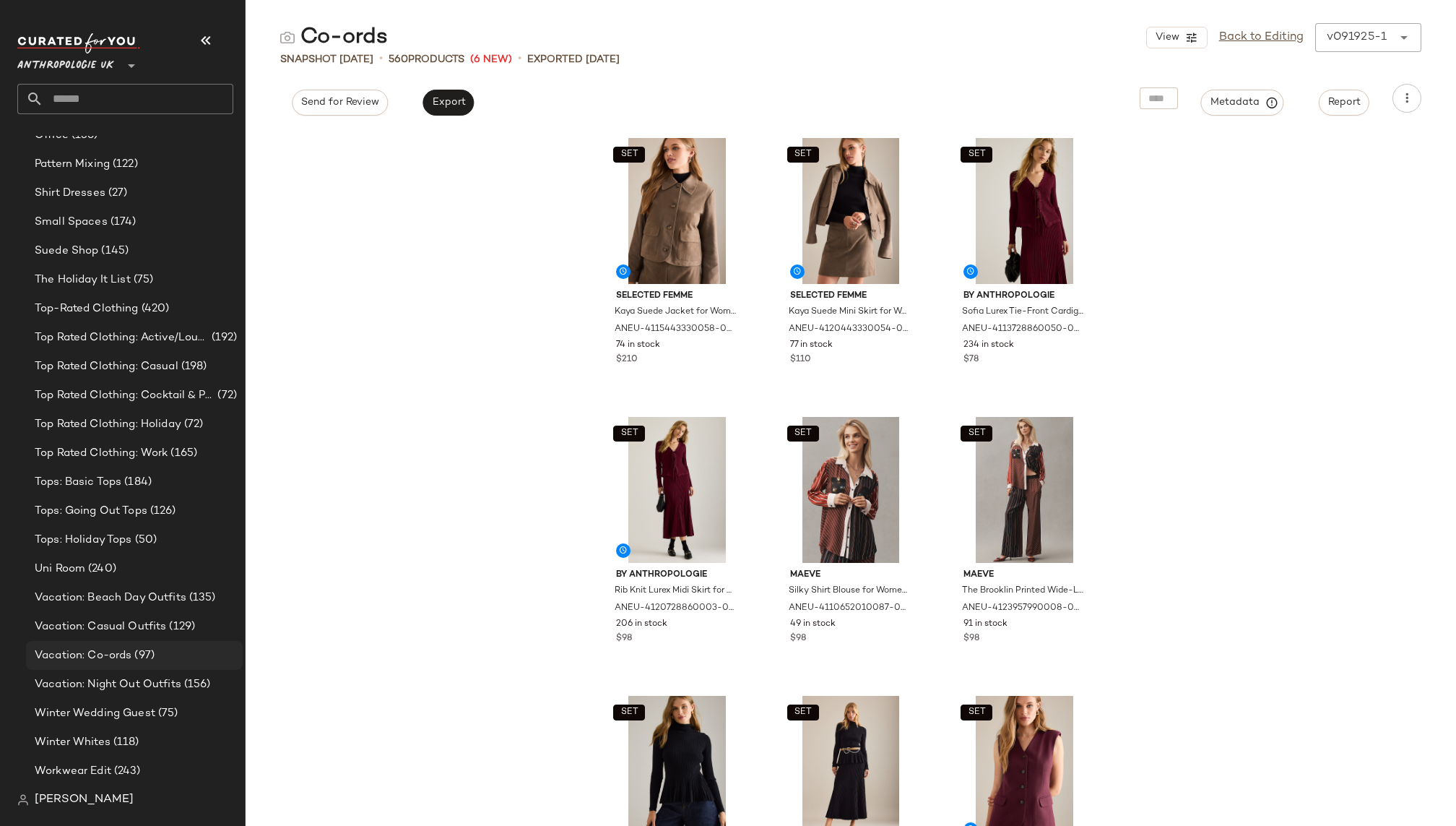
click at [140, 648] on span "(97)" at bounding box center [142, 656] width 23 height 17
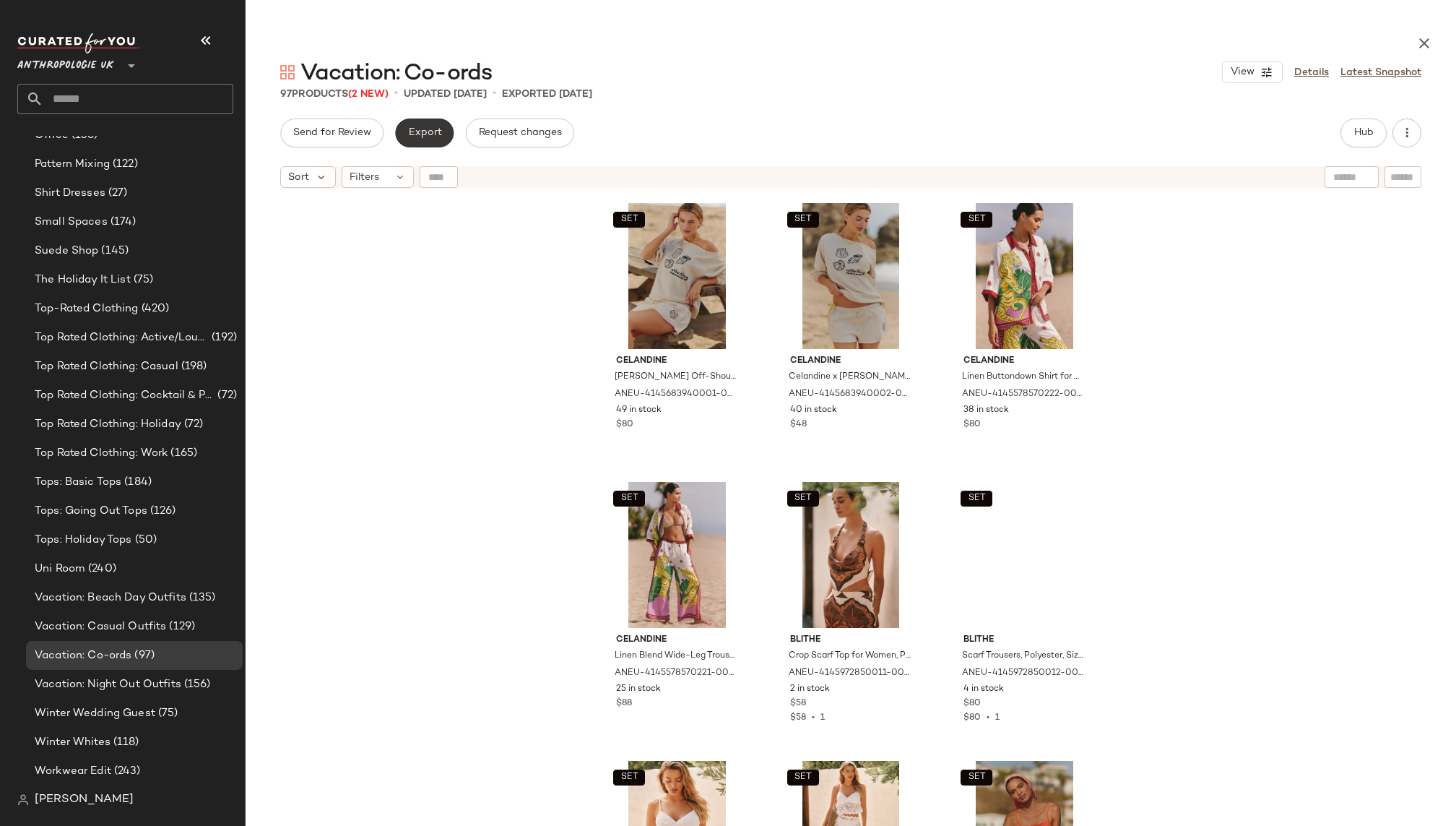
click at [427, 140] on button "Export" at bounding box center [424, 133] width 58 height 29
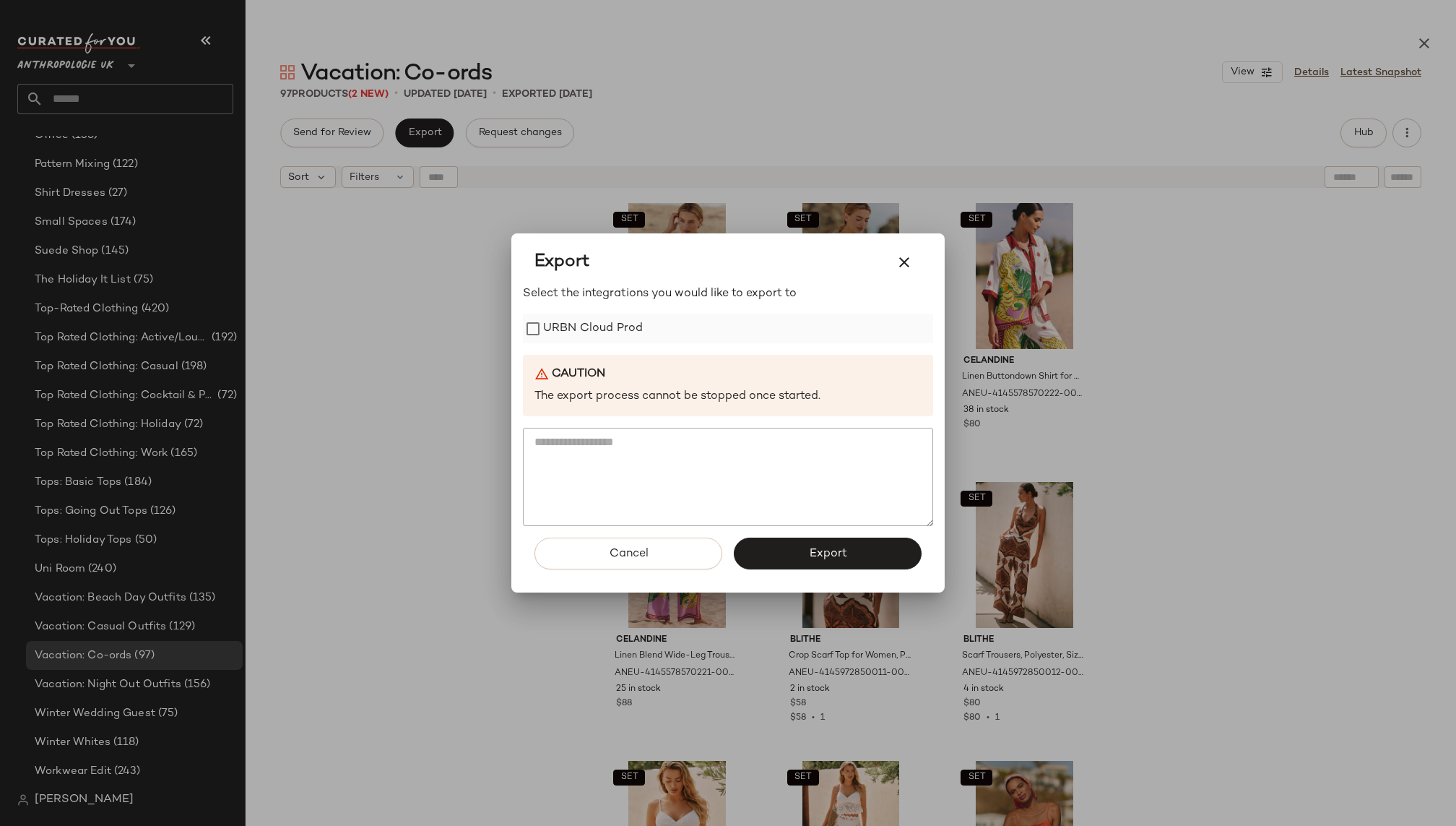
click at [579, 324] on label "URBN Cloud Prod" at bounding box center [593, 328] width 100 height 29
click at [792, 549] on button "Export" at bounding box center [827, 553] width 188 height 32
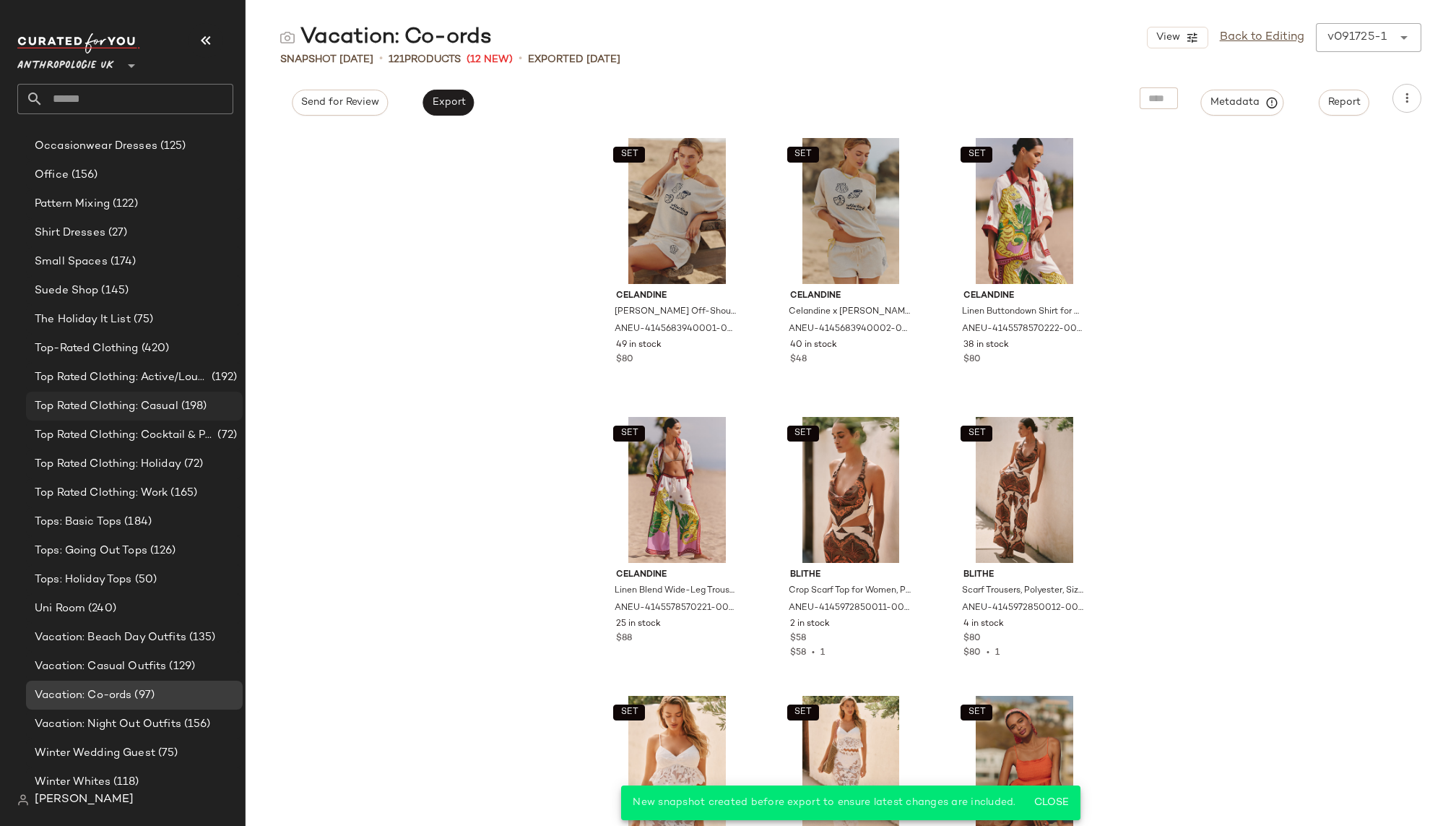
scroll to position [1534, 0]
click at [121, 605] on div "Uni Room (240)" at bounding box center [134, 610] width 206 height 17
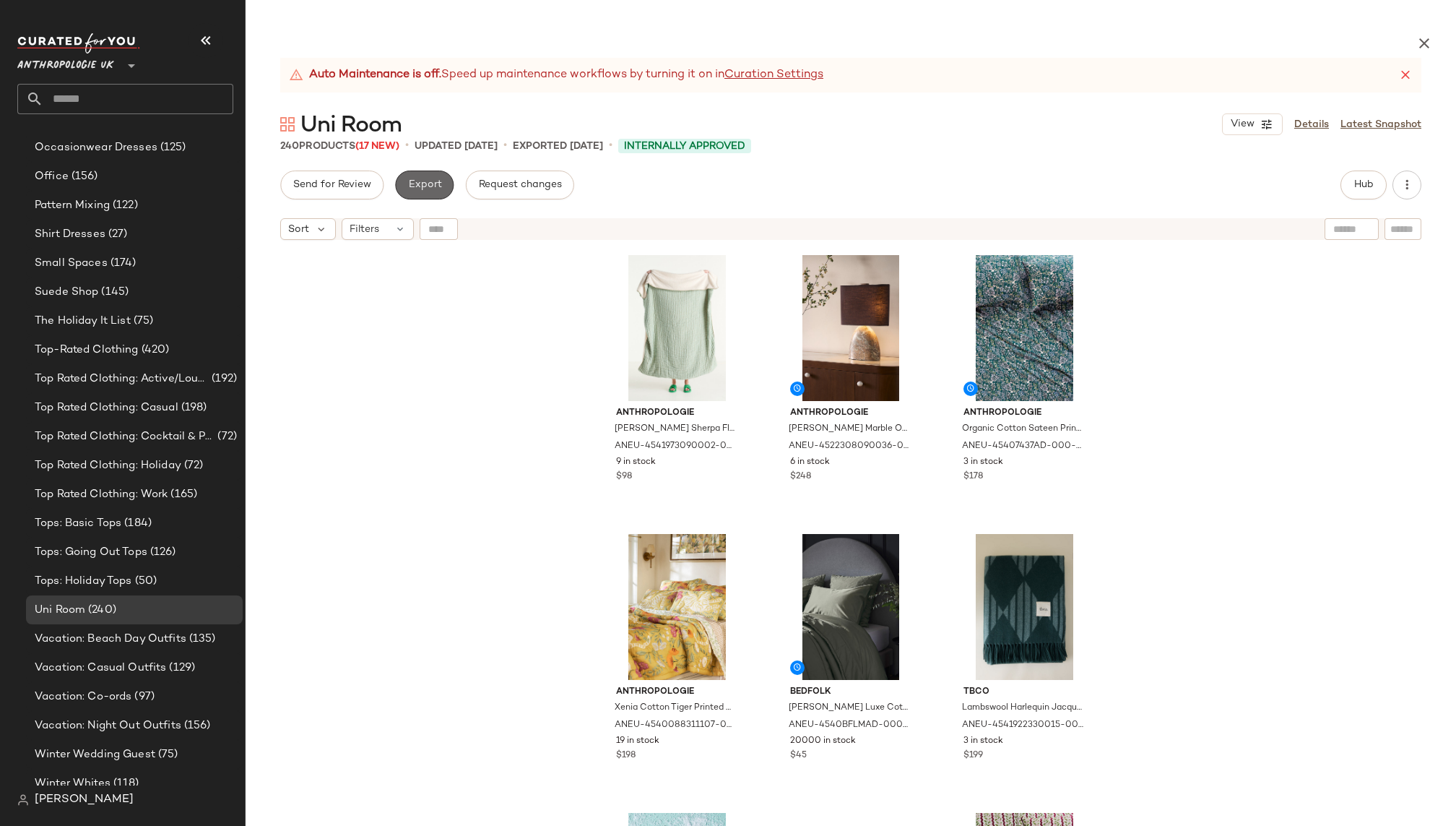
click at [427, 189] on span "Export" at bounding box center [424, 185] width 34 height 12
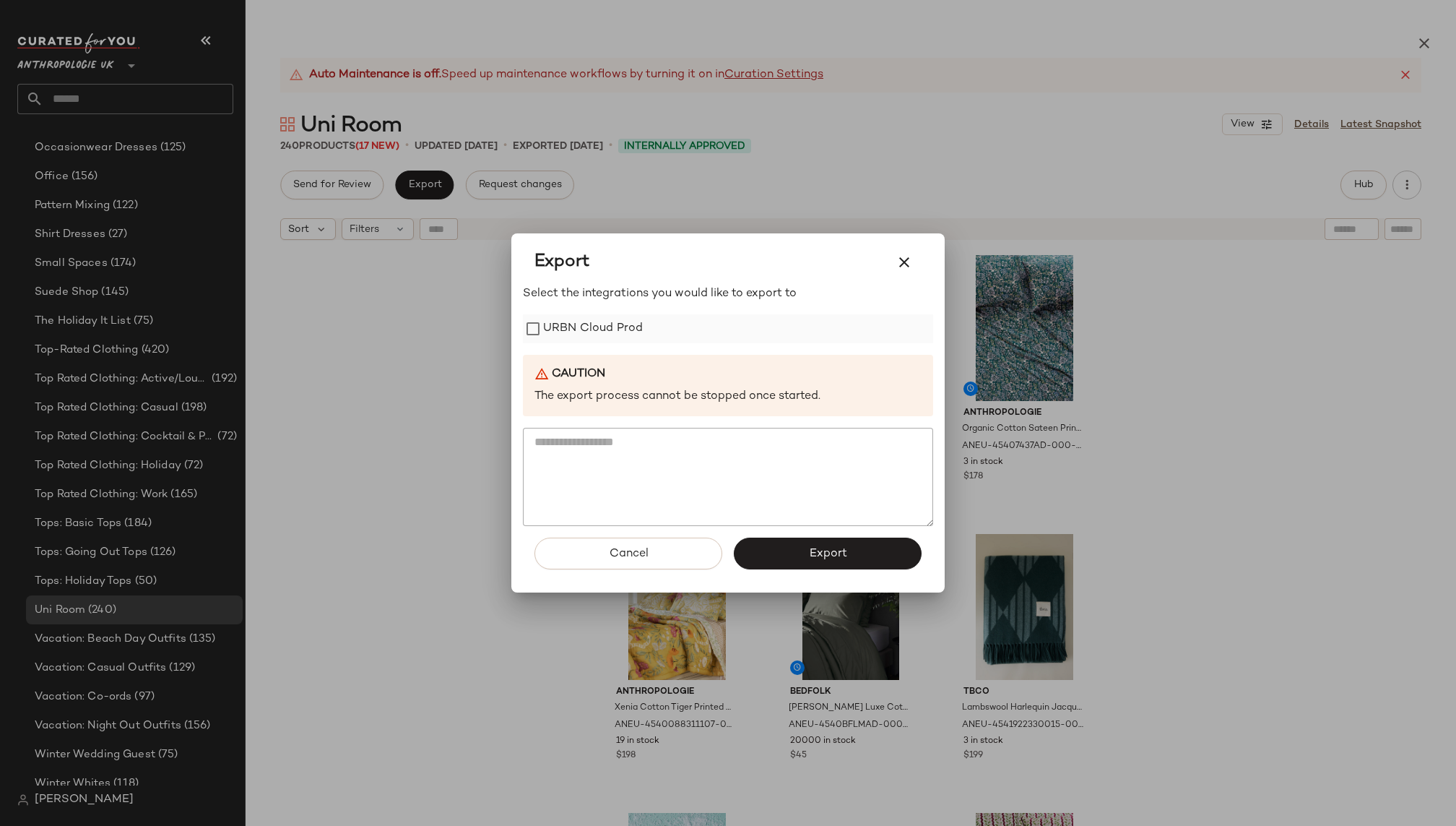
click at [605, 330] on label "URBN Cloud Prod" at bounding box center [593, 328] width 100 height 29
click at [810, 572] on div "Cancel Export" at bounding box center [728, 559] width 410 height 67
click at [810, 554] on span "Export" at bounding box center [827, 553] width 38 height 14
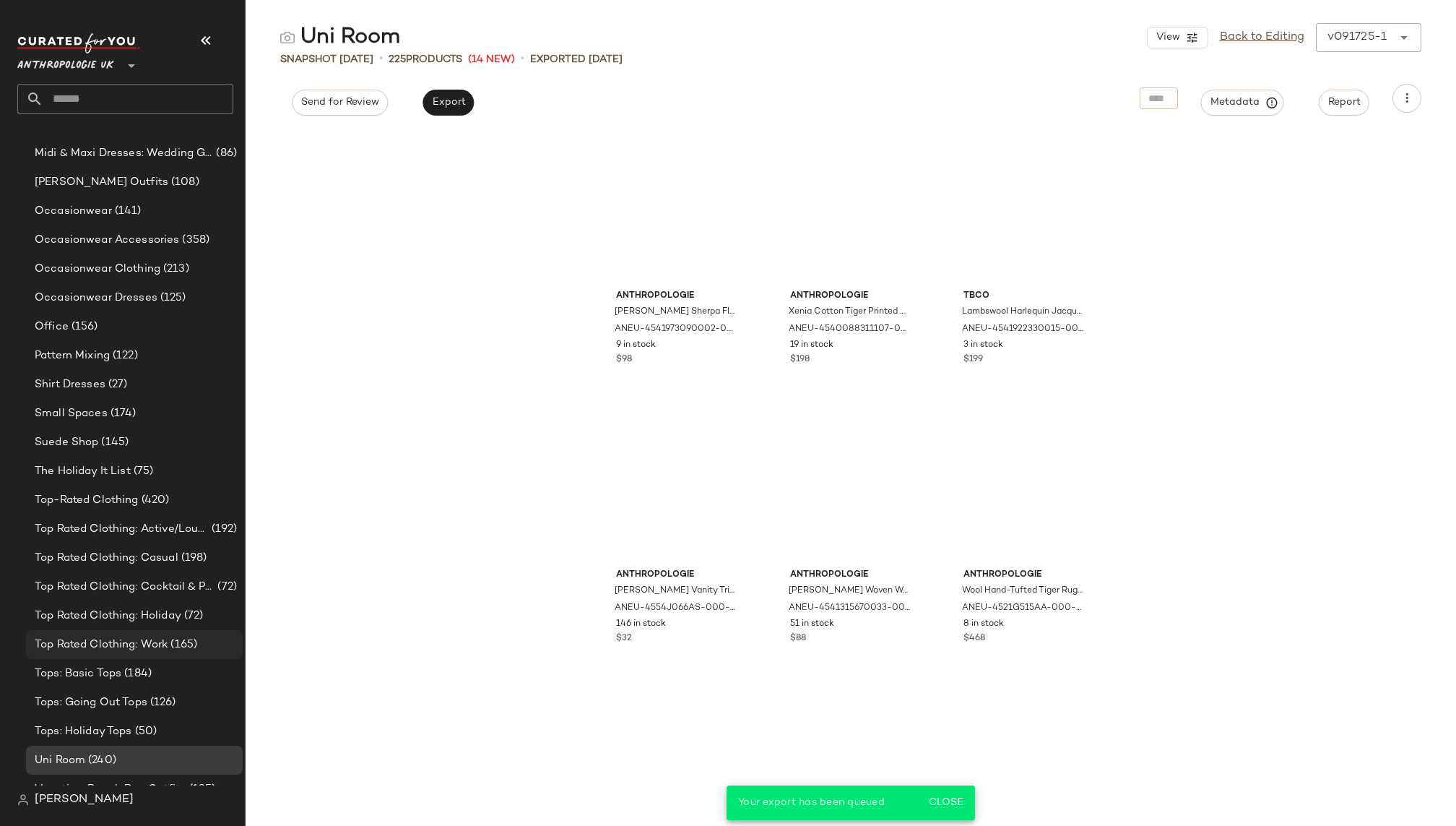
scroll to position [1375, 0]
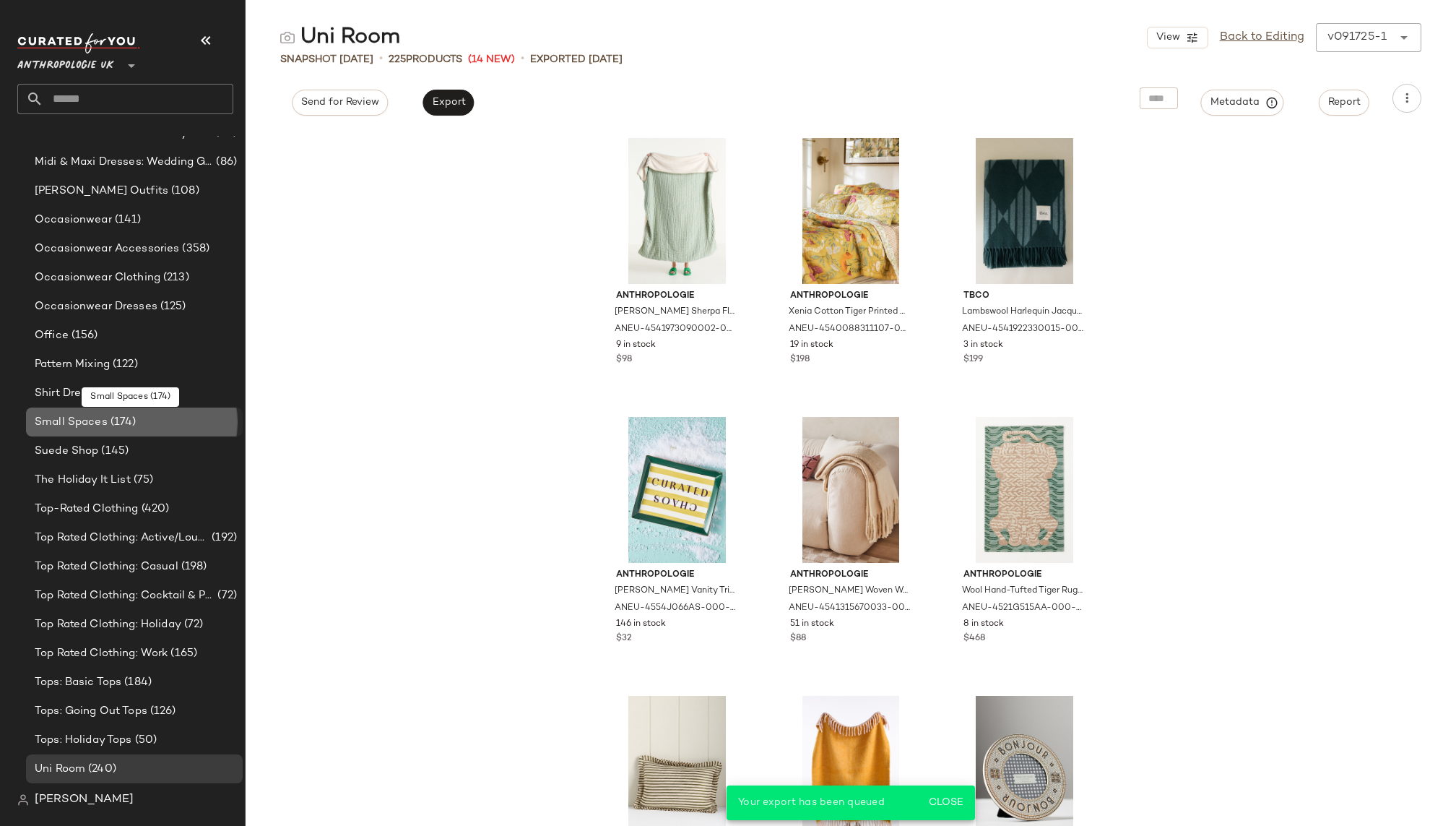
click at [151, 412] on div "Small Spaces (174)" at bounding box center [135, 421] width 217 height 29
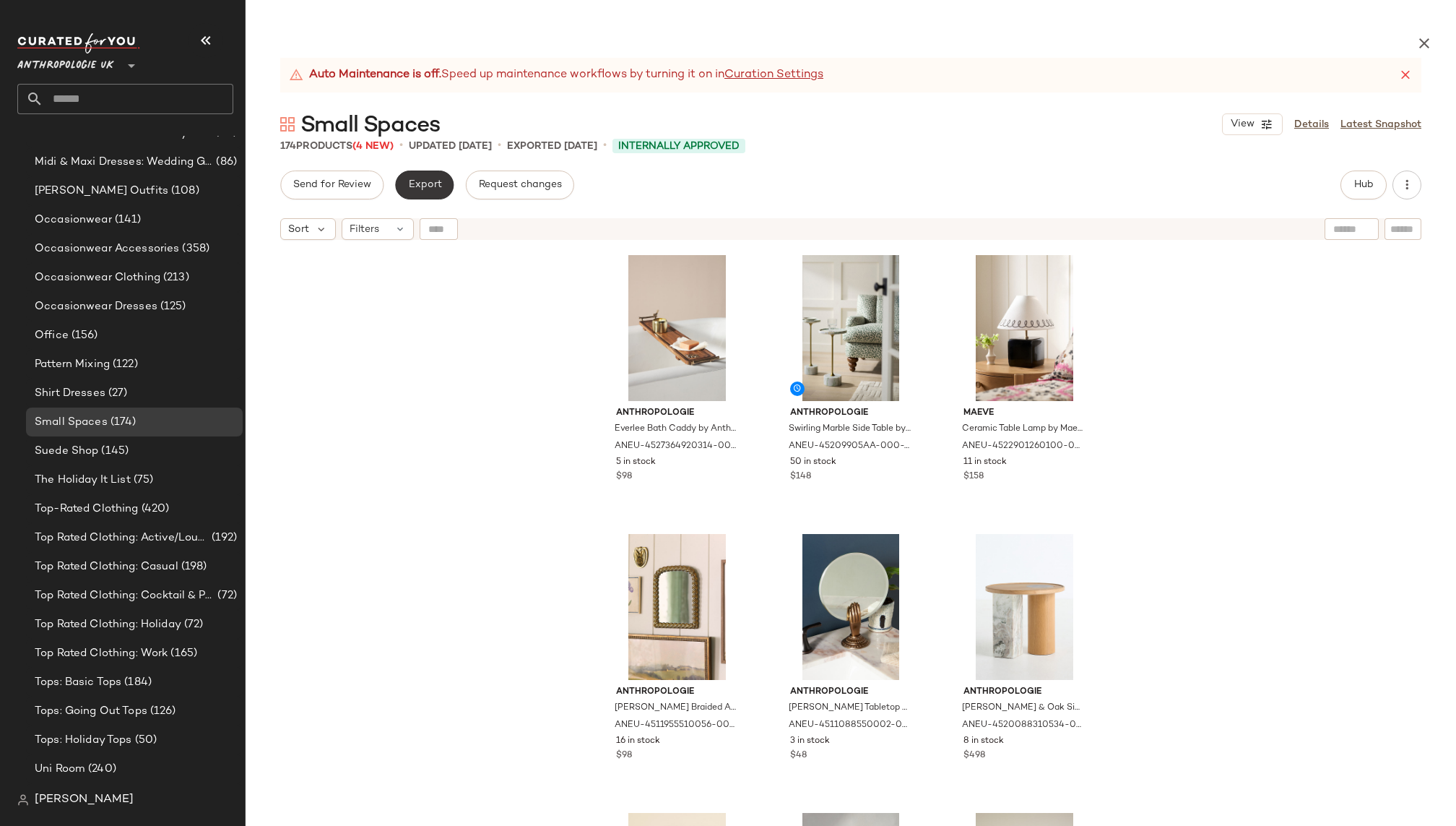
click at [431, 184] on span "Export" at bounding box center [424, 185] width 34 height 12
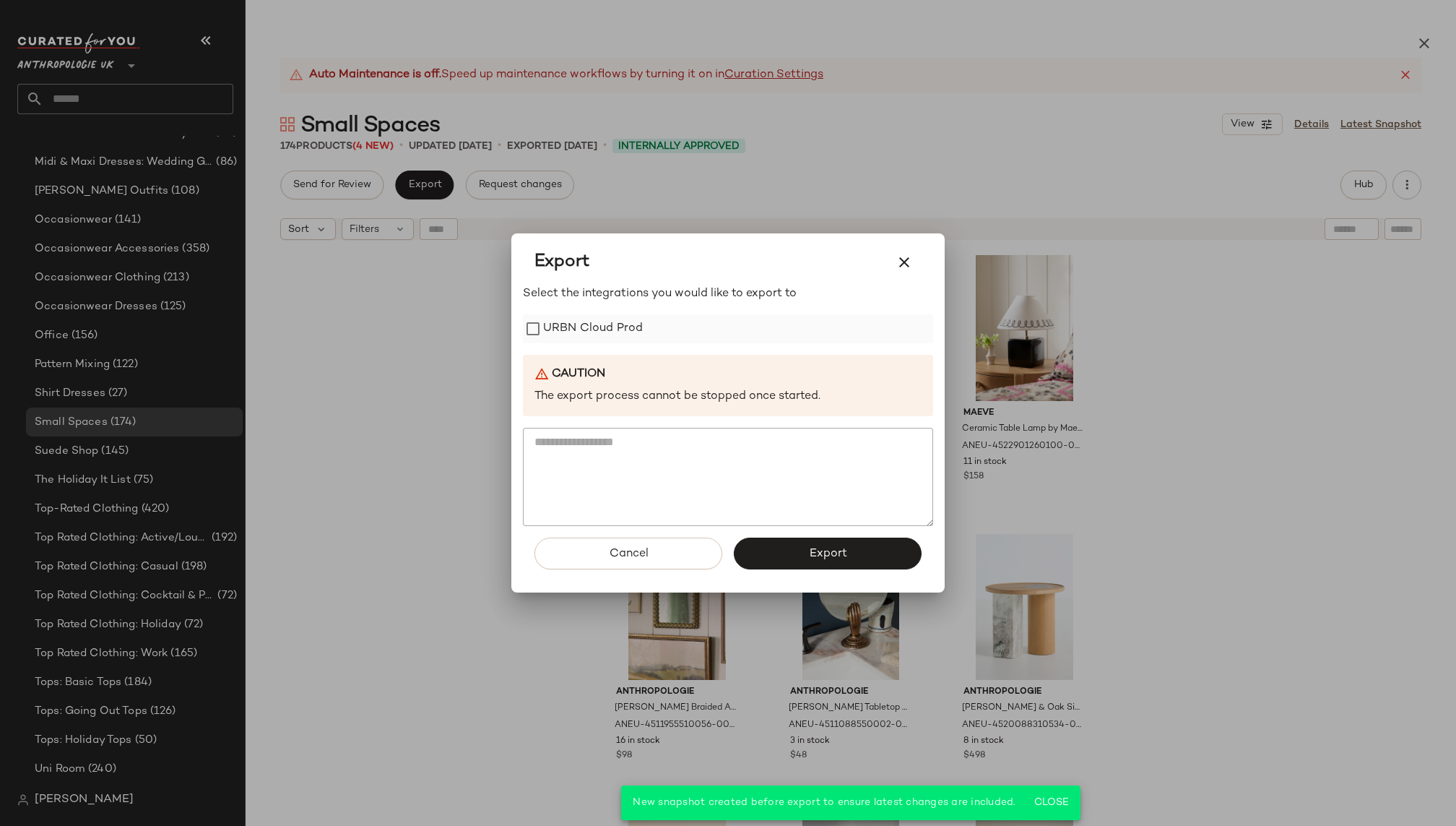
click at [574, 328] on label "URBN Cloud Prod" at bounding box center [593, 328] width 100 height 29
click at [775, 549] on button "Export" at bounding box center [827, 553] width 188 height 32
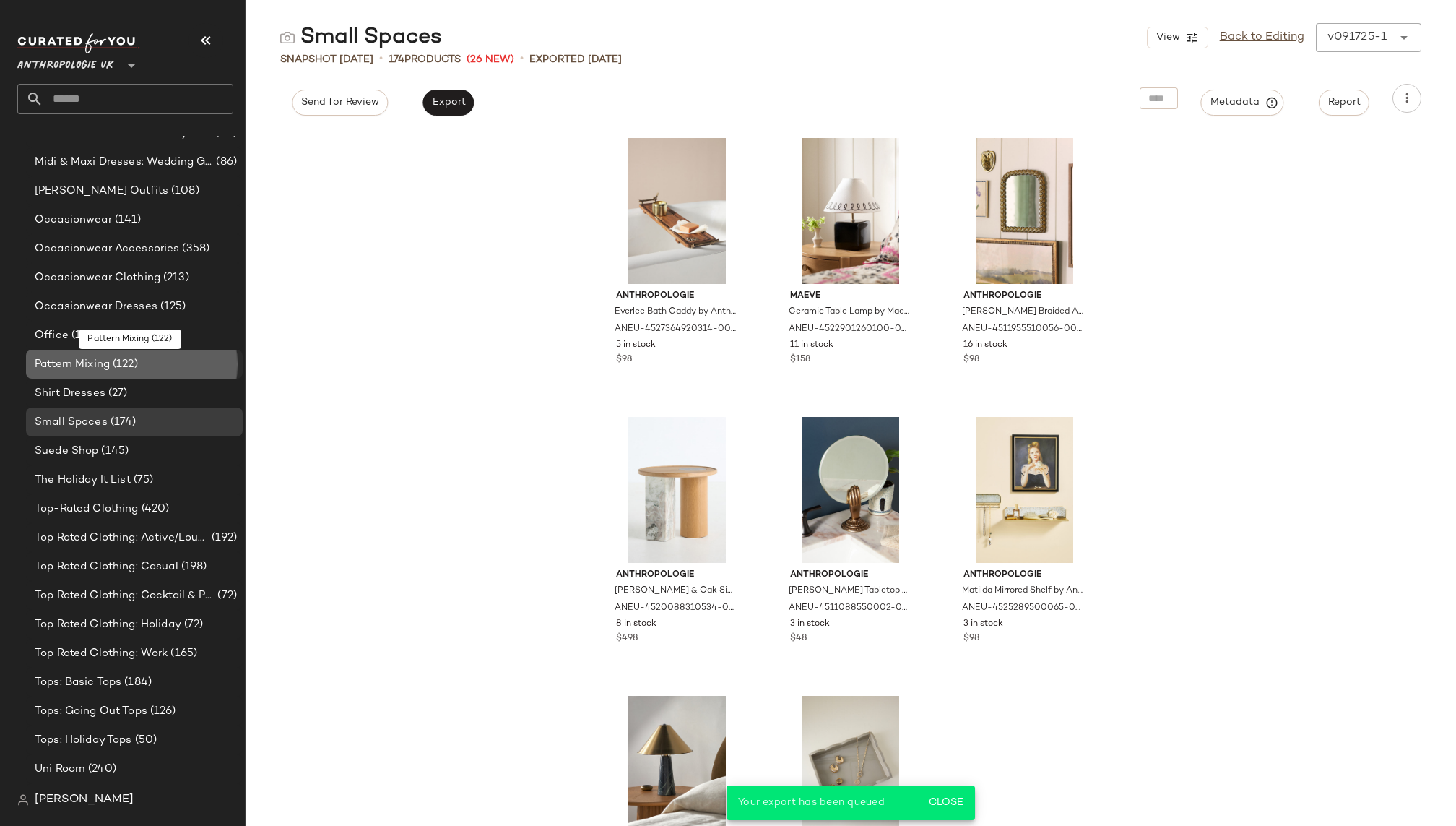
click at [138, 366] on span "(122)" at bounding box center [124, 365] width 28 height 17
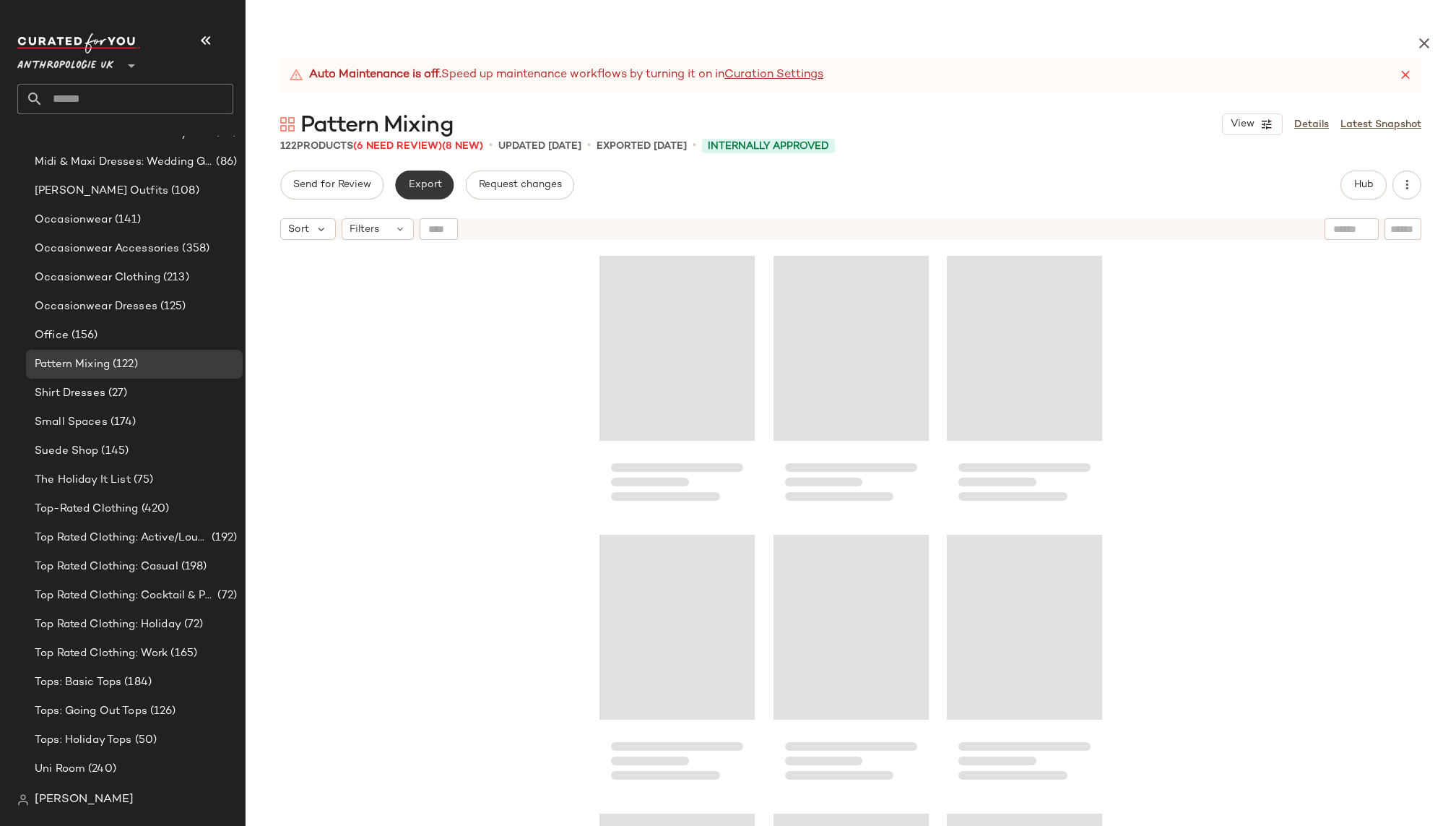
click at [431, 189] on span "Export" at bounding box center [424, 185] width 34 height 12
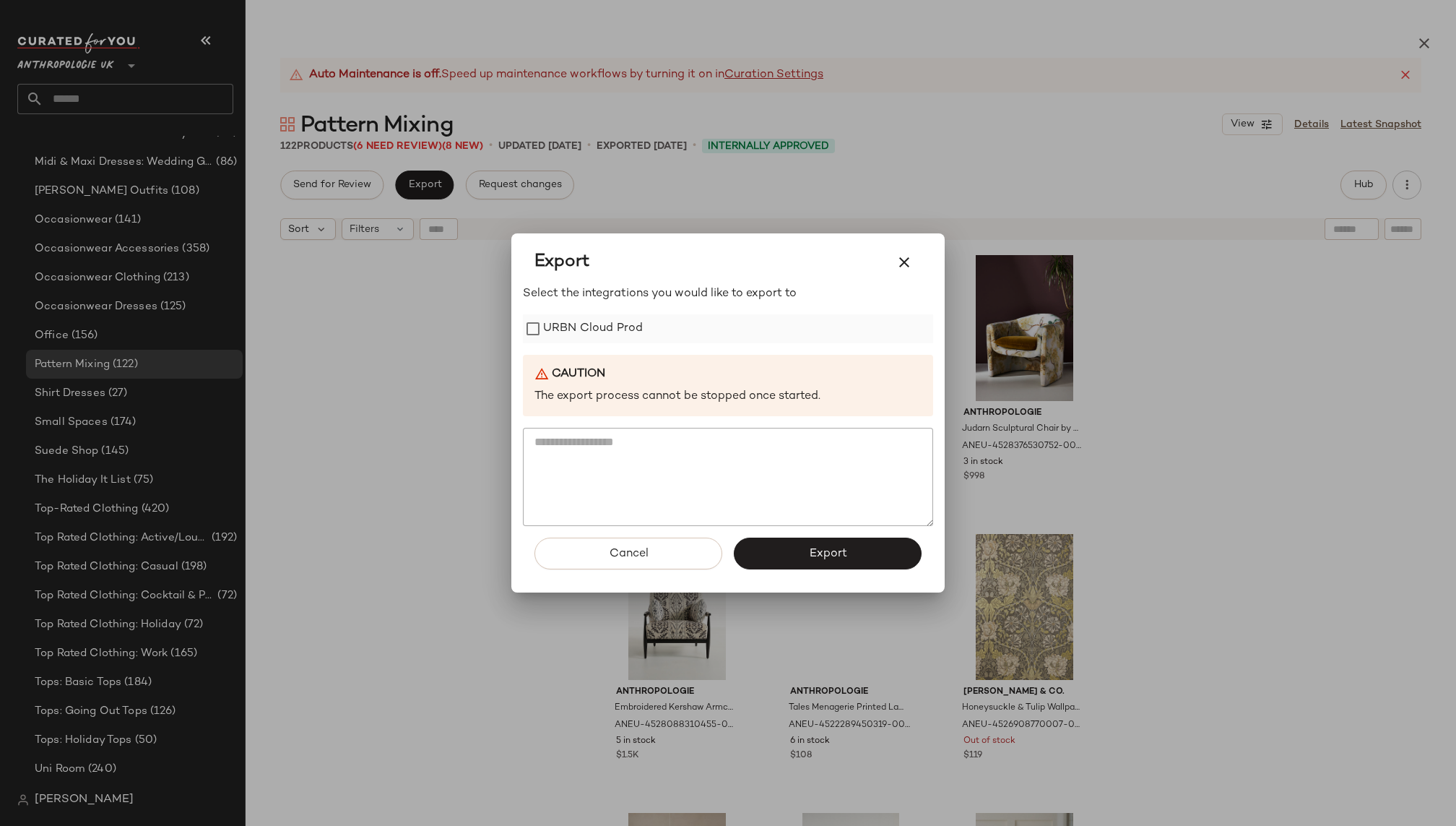
click at [580, 323] on label "URBN Cloud Prod" at bounding box center [593, 328] width 100 height 29
click at [798, 543] on button "Export" at bounding box center [827, 553] width 188 height 32
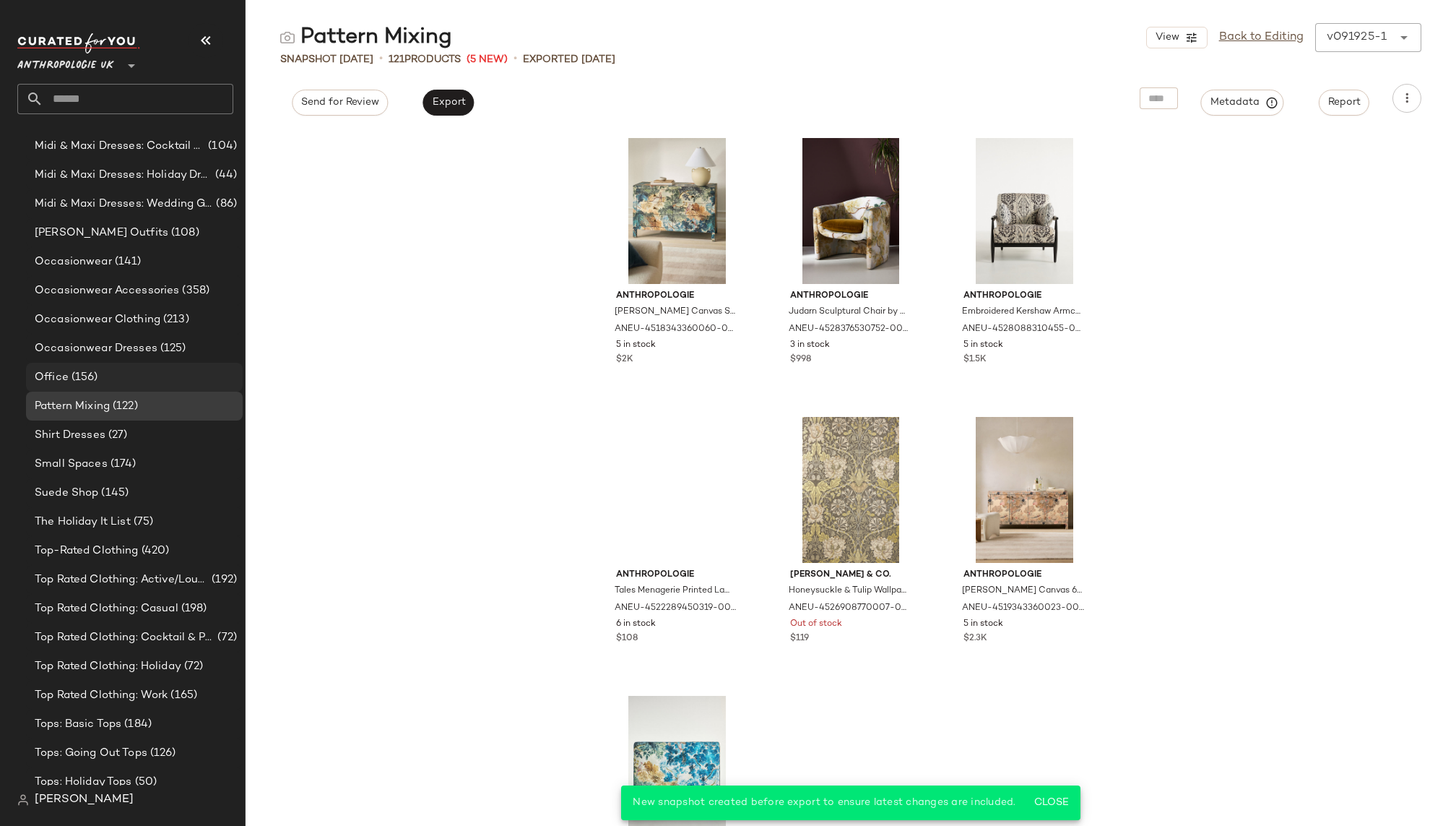
scroll to position [1330, 0]
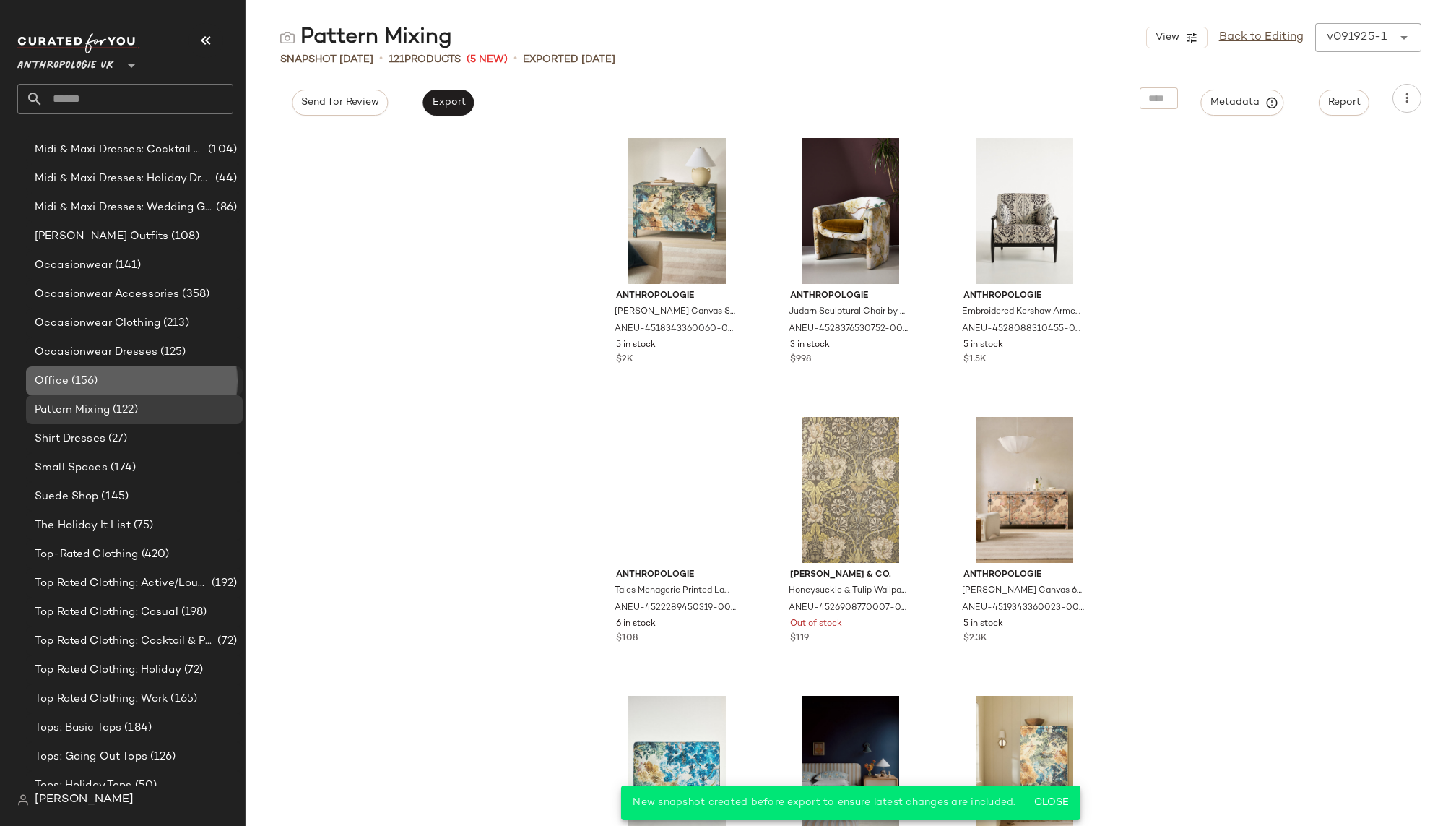
click at [132, 381] on div "Office (156)" at bounding box center [134, 381] width 206 height 17
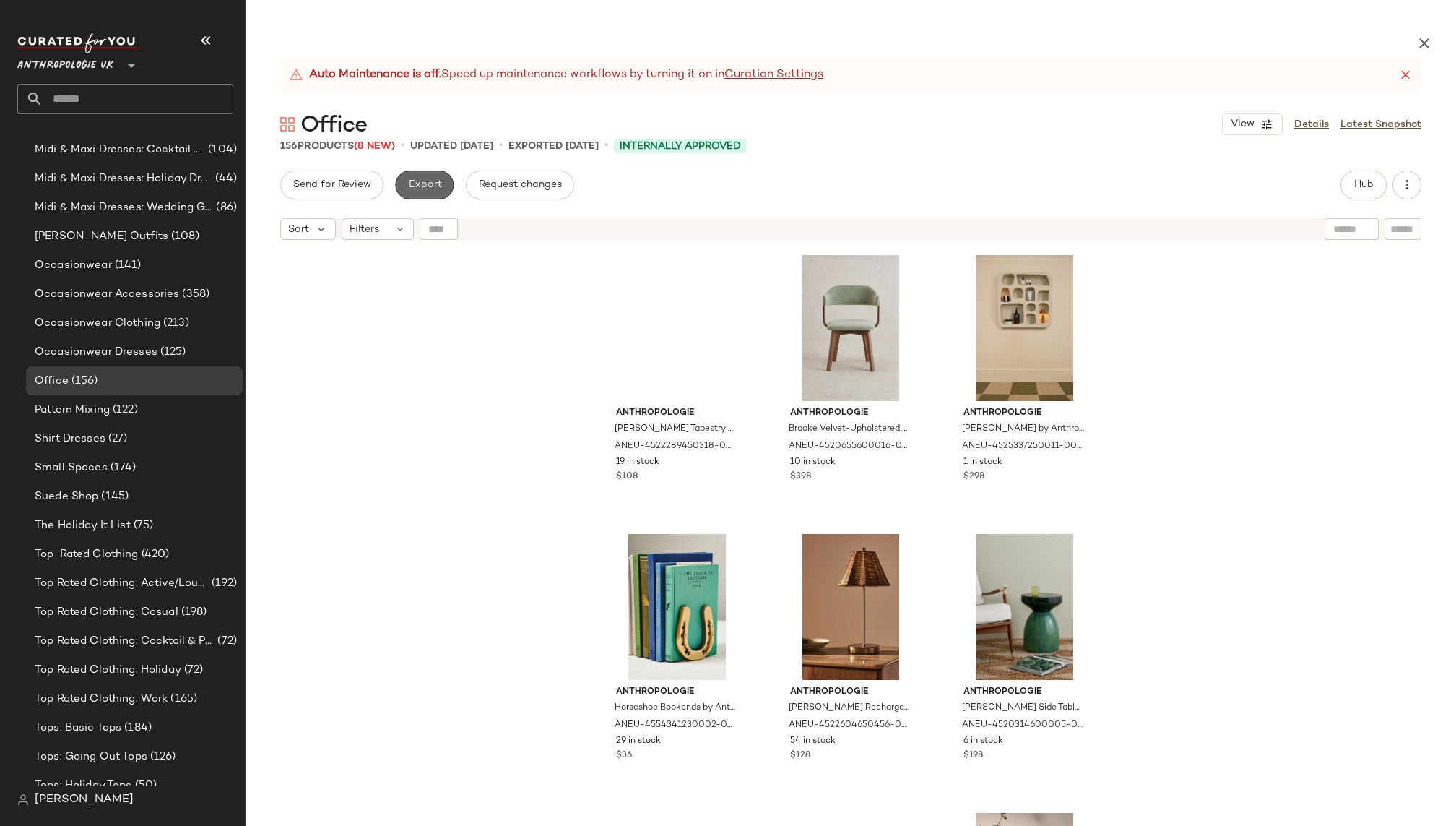
click at [434, 184] on span "Export" at bounding box center [424, 185] width 34 height 12
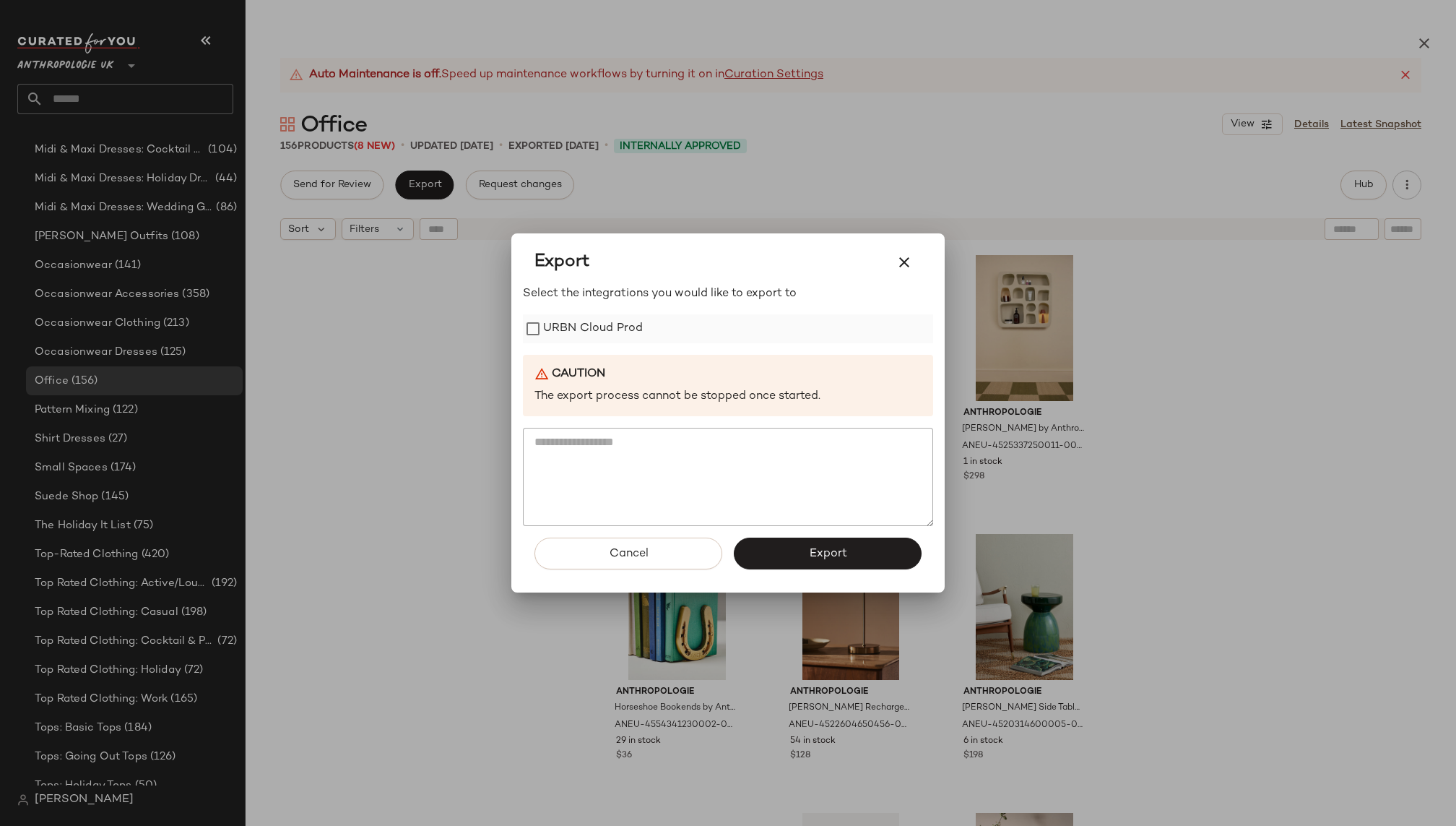
click at [586, 331] on label "URBN Cloud Prod" at bounding box center [593, 328] width 100 height 29
click at [829, 550] on span "Export" at bounding box center [827, 553] width 38 height 14
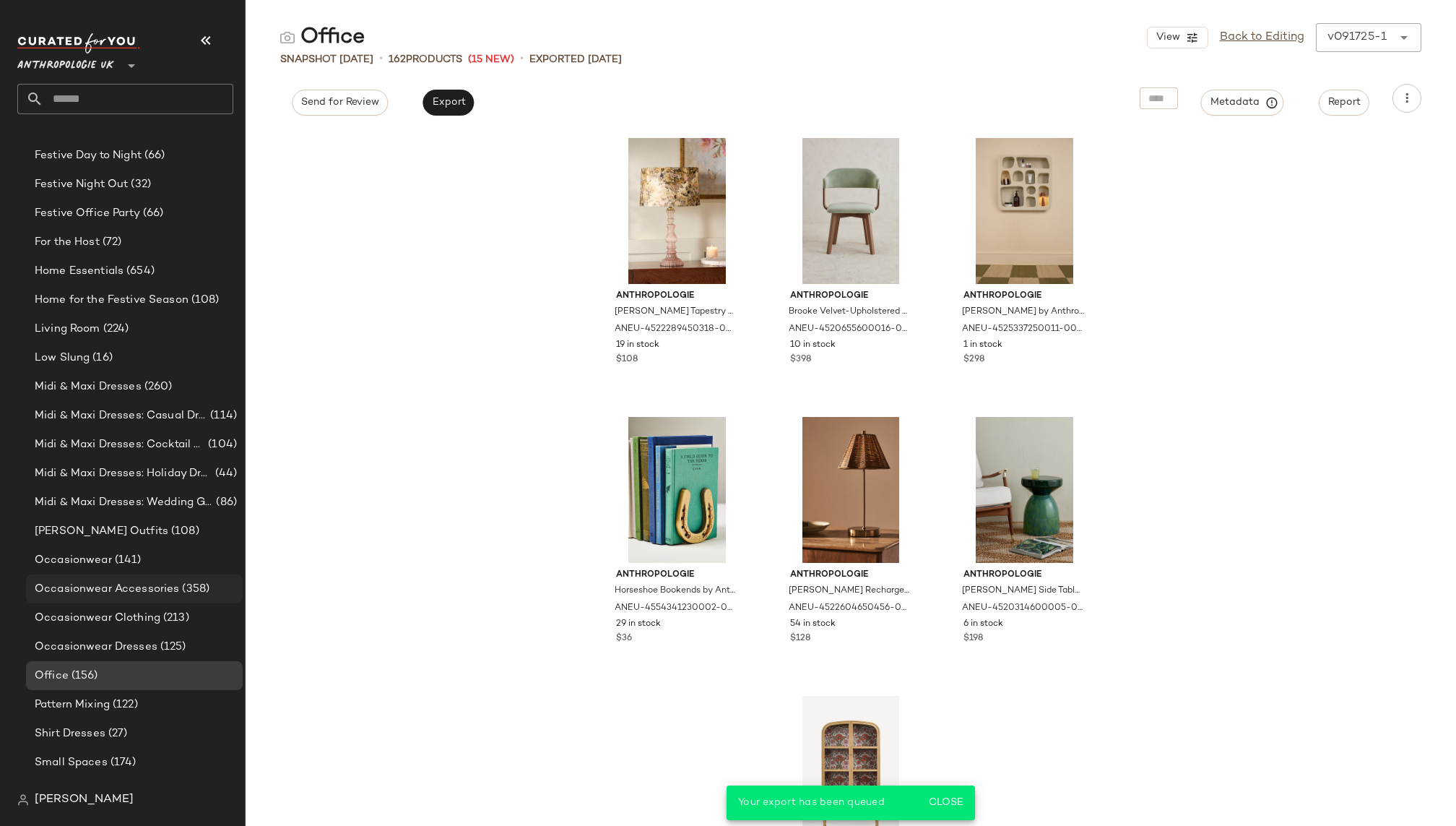
scroll to position [1023, 0]
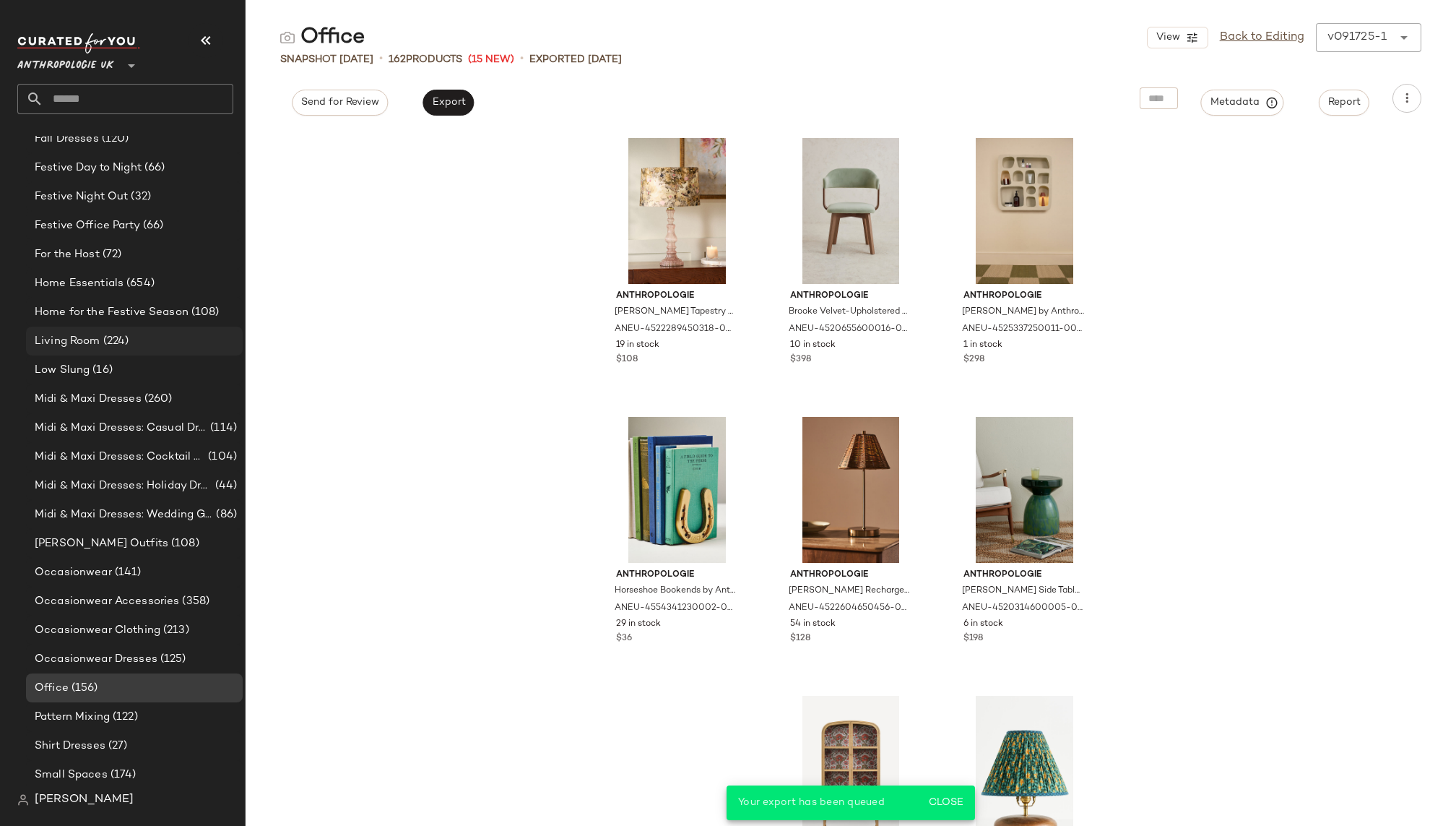
click at [130, 335] on div "Living Room (224)" at bounding box center [134, 341] width 206 height 17
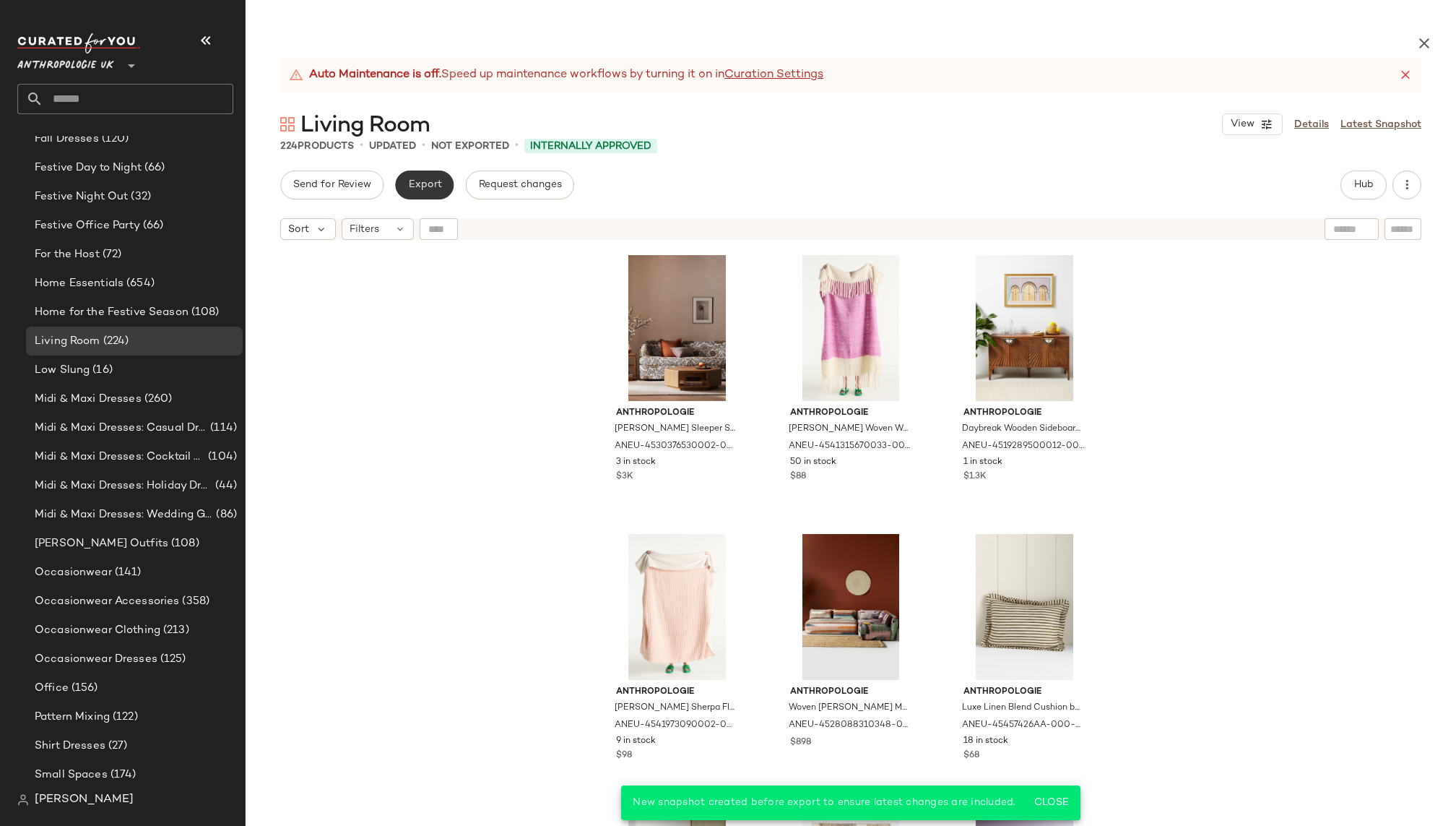
click at [445, 184] on button "Export" at bounding box center [424, 184] width 58 height 29
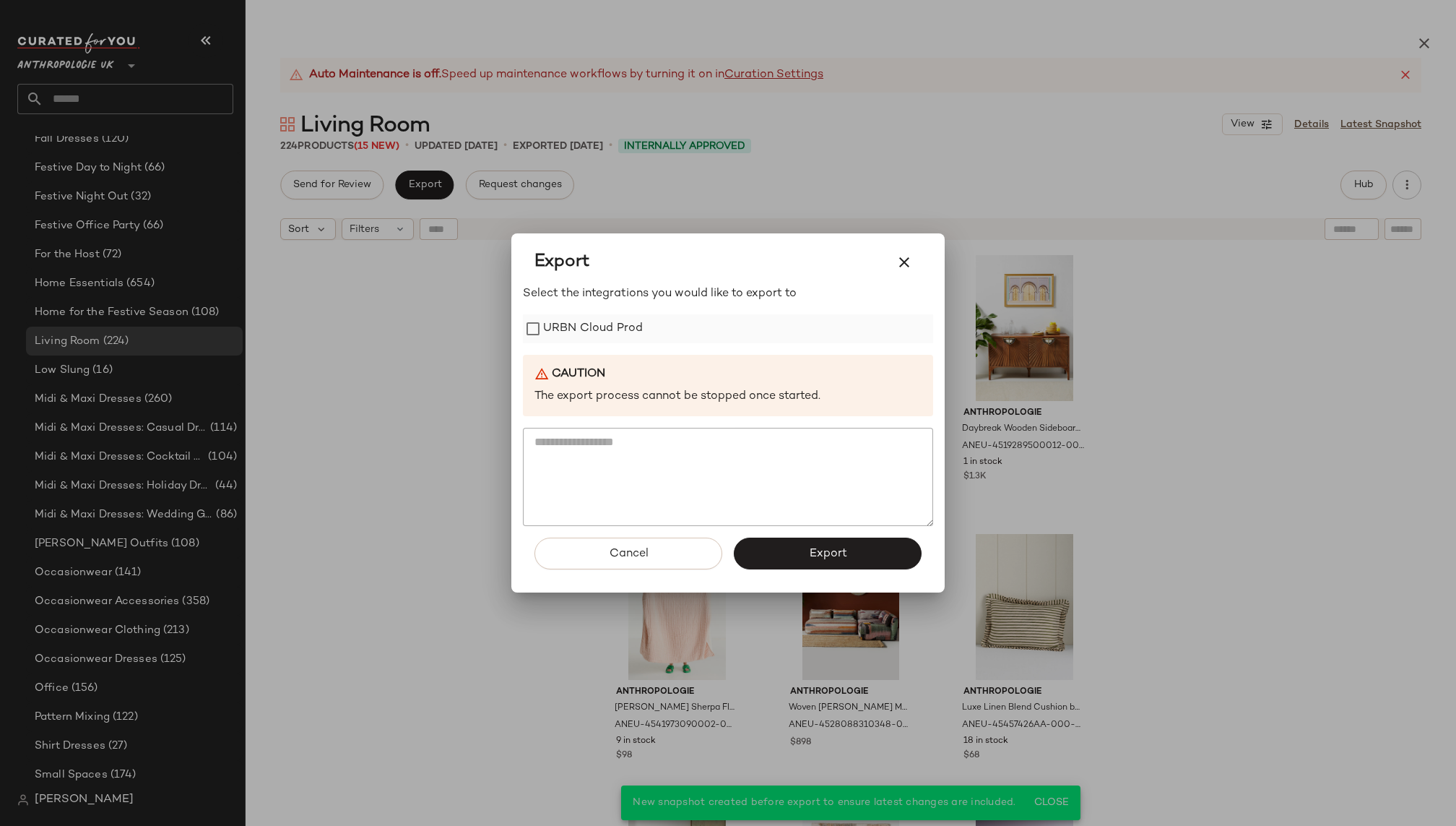
click at [600, 333] on label "URBN Cloud Prod" at bounding box center [593, 328] width 100 height 29
click at [799, 549] on button "Export" at bounding box center [827, 553] width 188 height 32
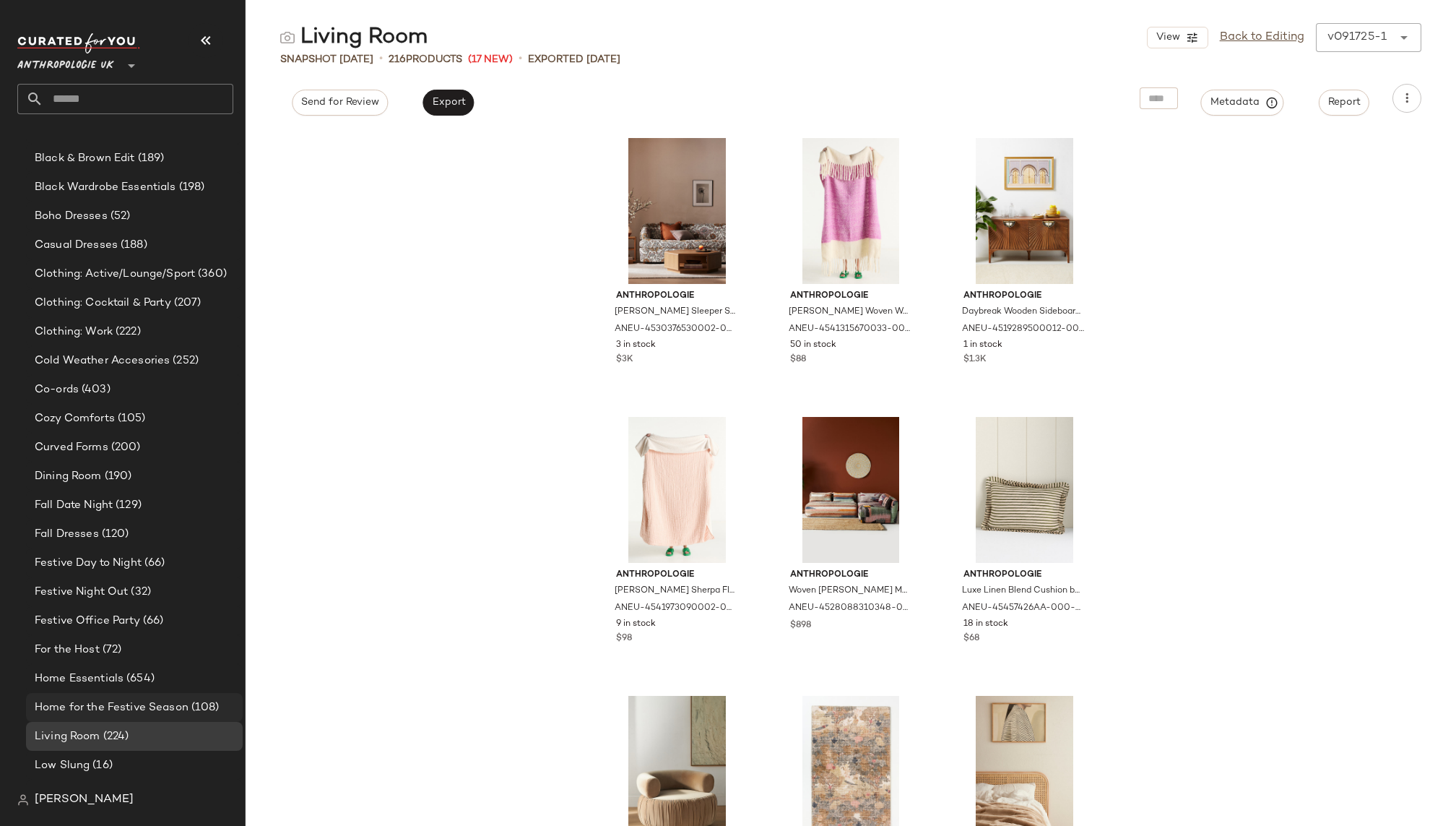
scroll to position [625, 0]
click at [140, 446] on span "(200)" at bounding box center [124, 449] width 32 height 17
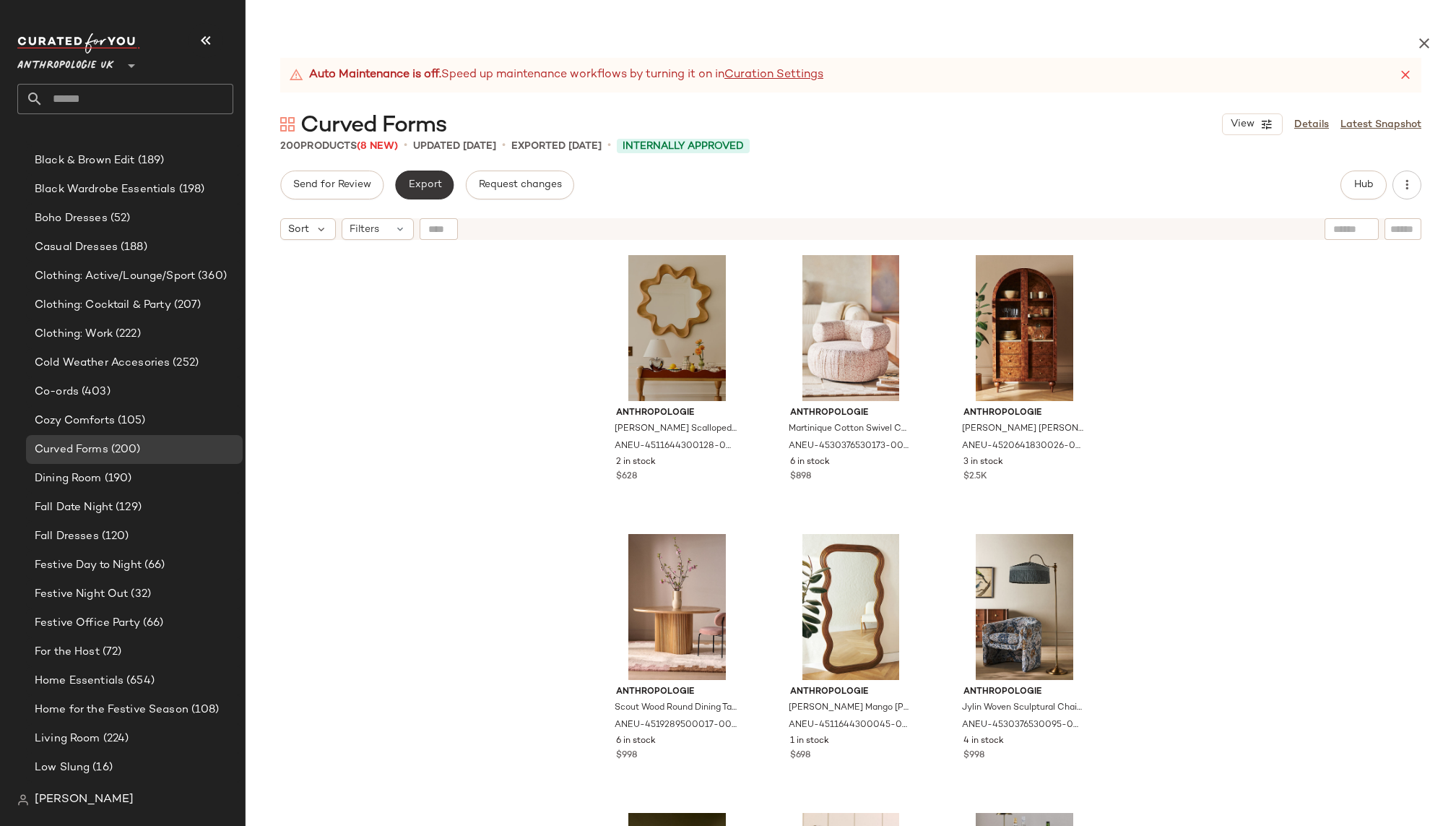
click at [424, 182] on span "Export" at bounding box center [424, 185] width 34 height 12
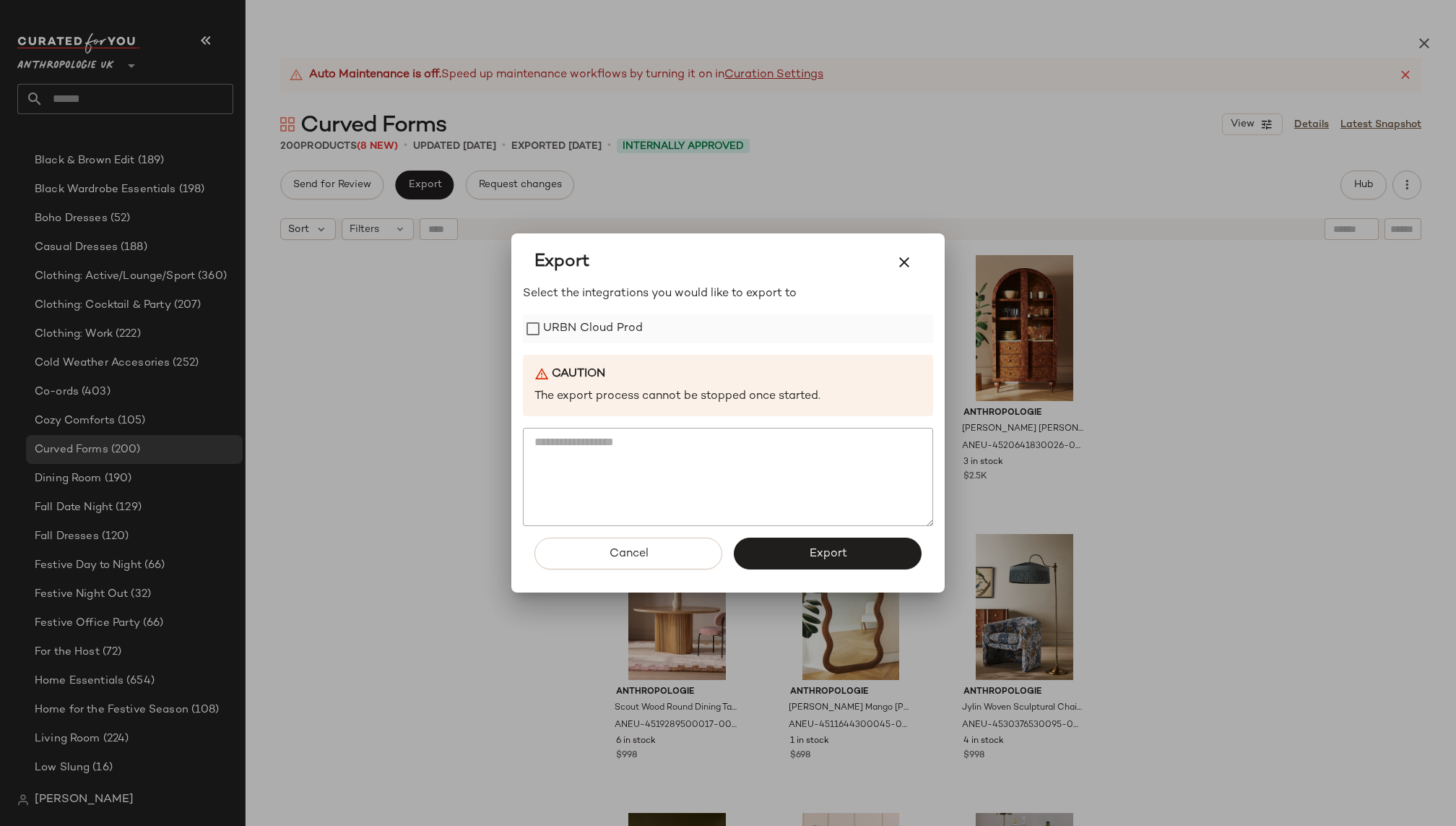
click at [583, 332] on label "URBN Cloud Prod" at bounding box center [593, 328] width 100 height 29
click at [775, 550] on button "Export" at bounding box center [827, 553] width 188 height 32
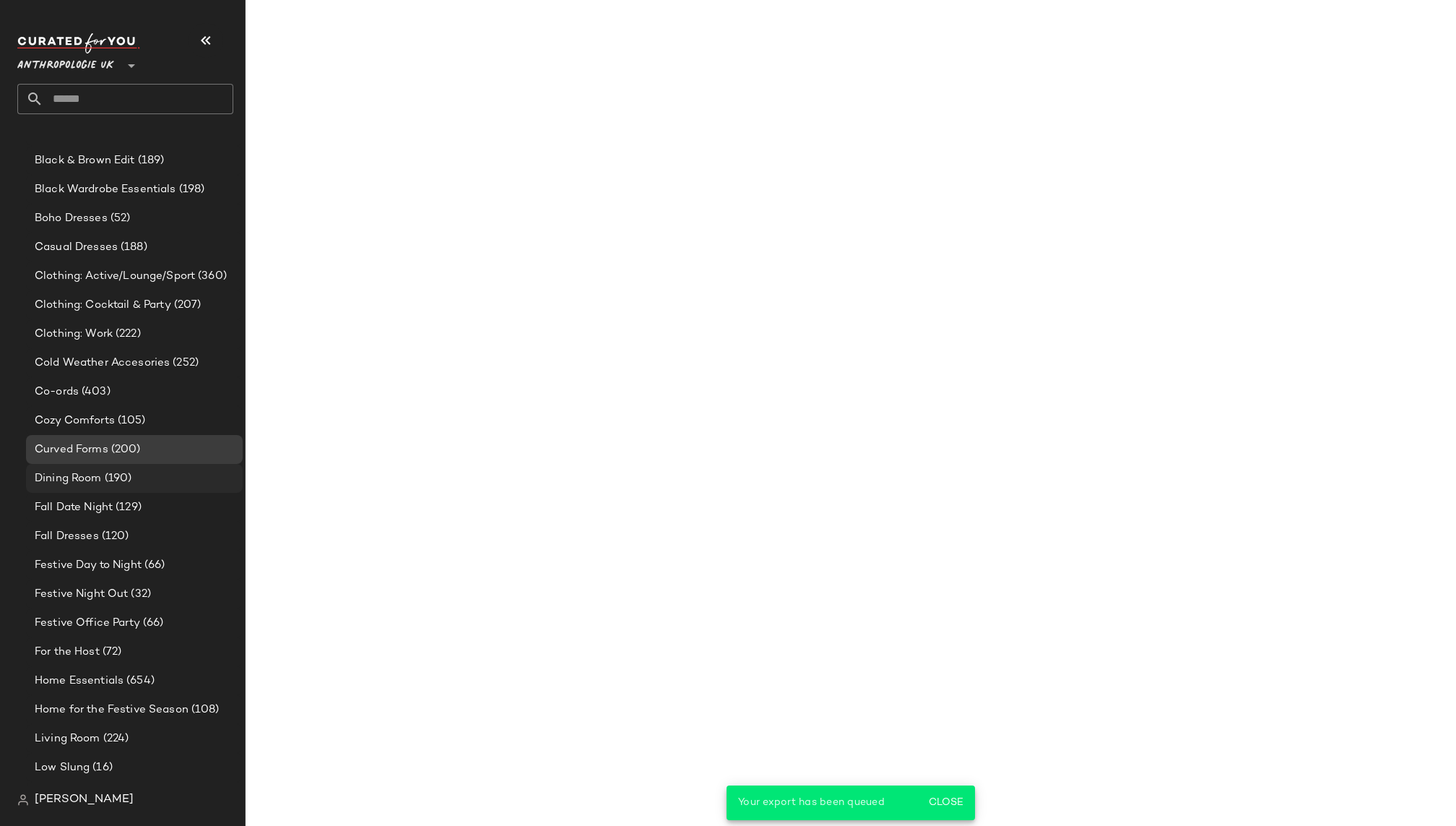
click at [140, 475] on div "Dining Room (190)" at bounding box center [134, 479] width 206 height 17
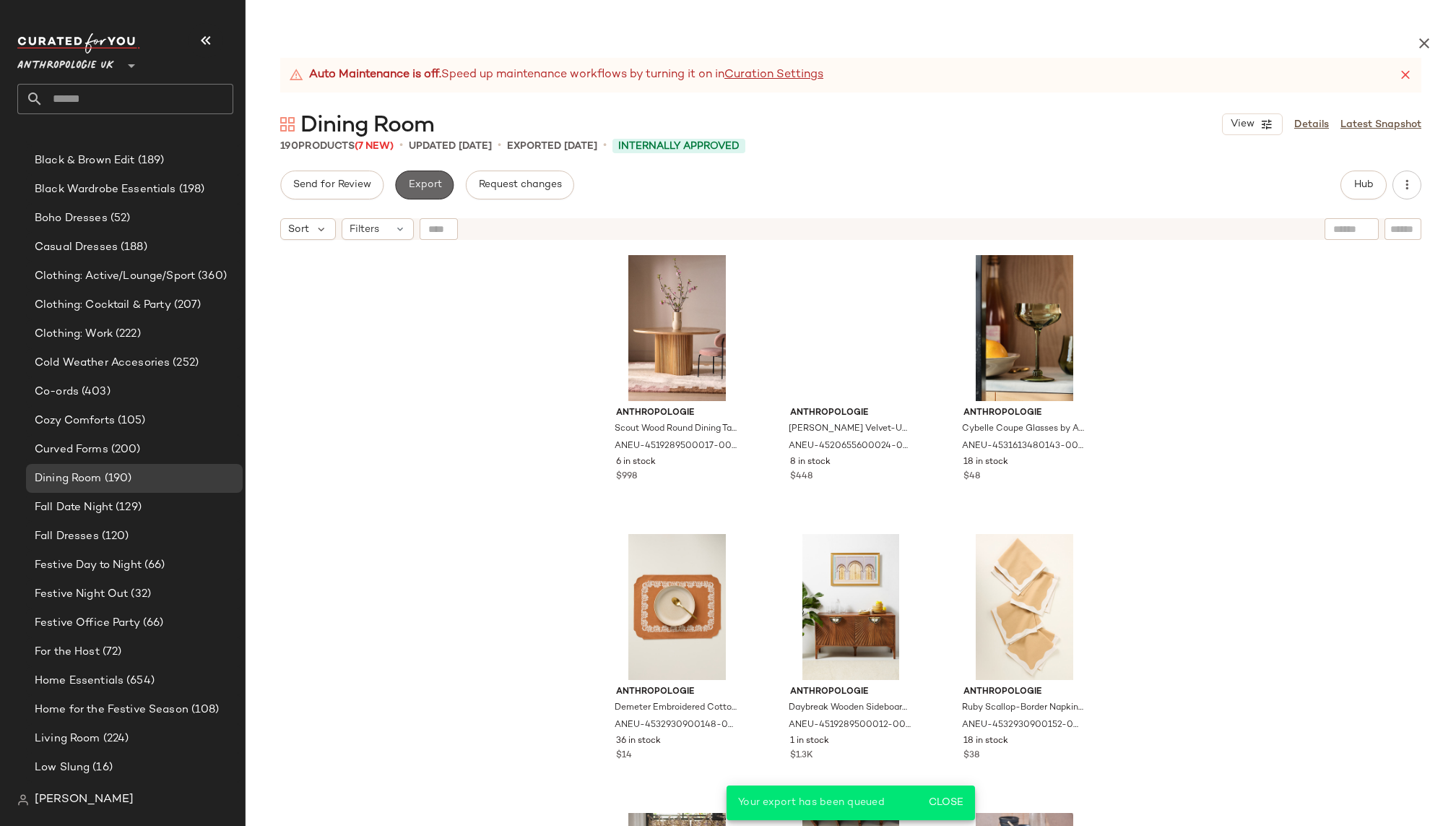
click at [416, 190] on button "Export" at bounding box center [424, 184] width 58 height 29
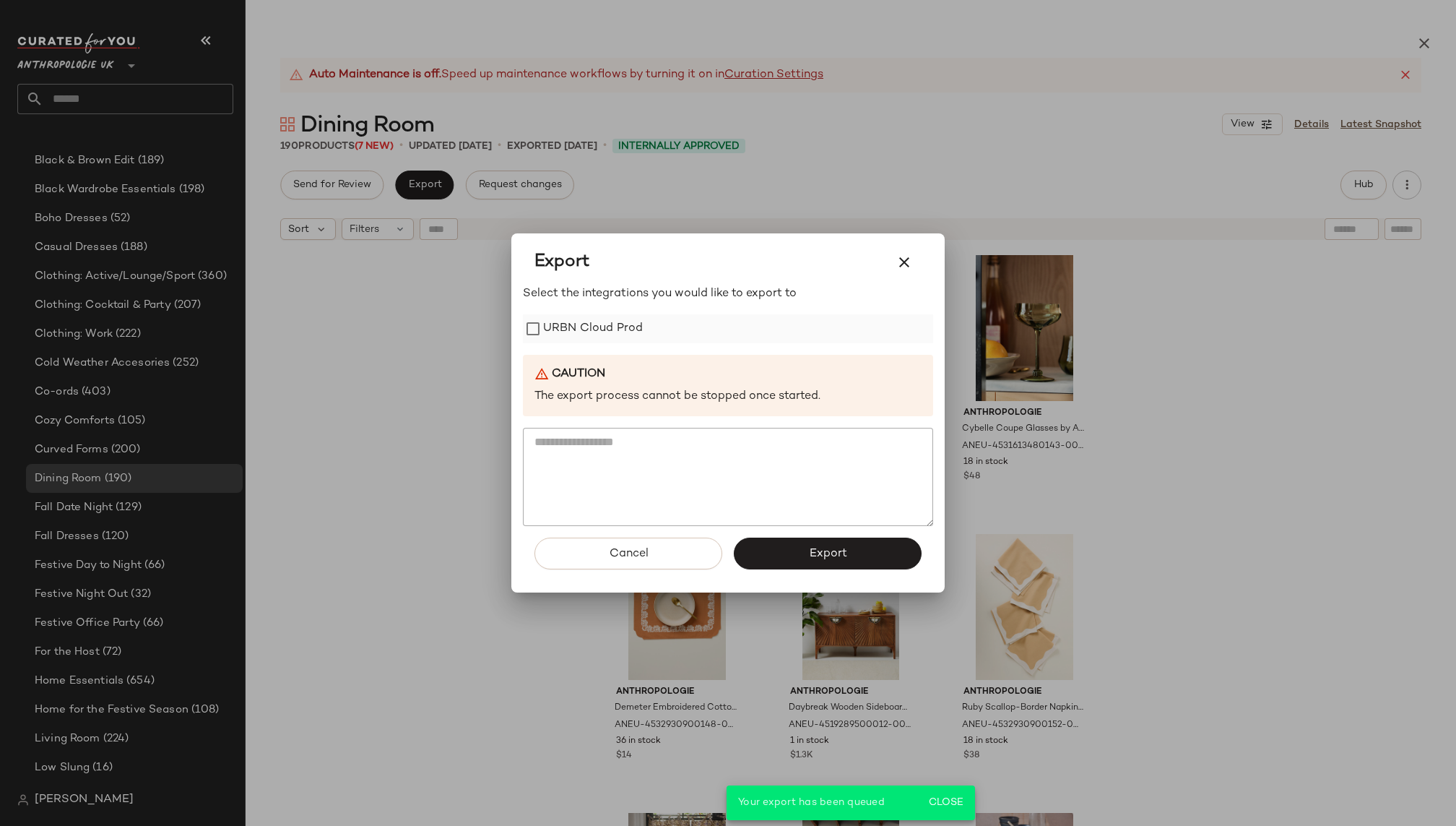
click at [608, 338] on label "URBN Cloud Prod" at bounding box center [593, 328] width 100 height 29
click at [789, 545] on button "Export" at bounding box center [827, 553] width 188 height 32
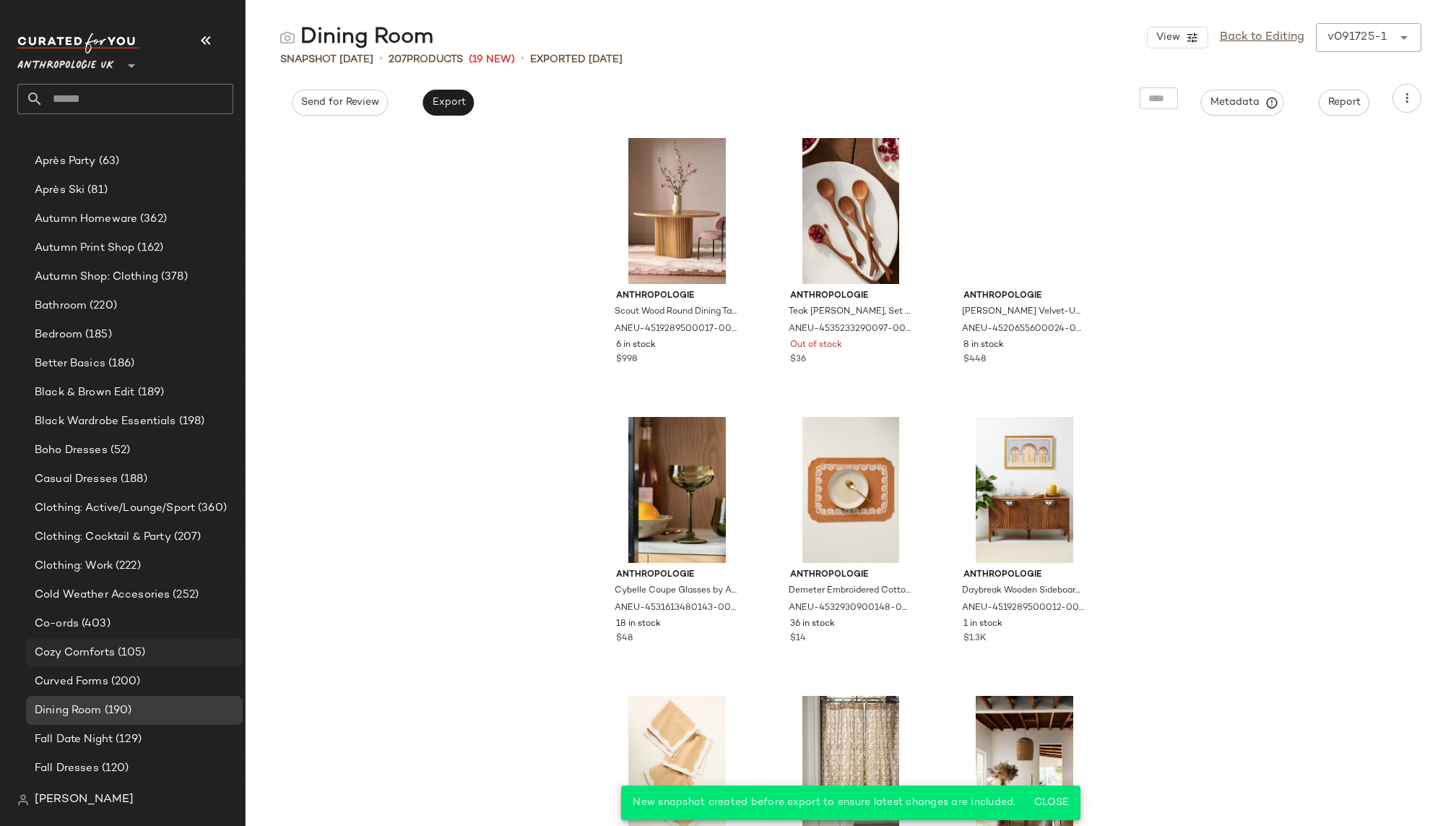
scroll to position [391, 0]
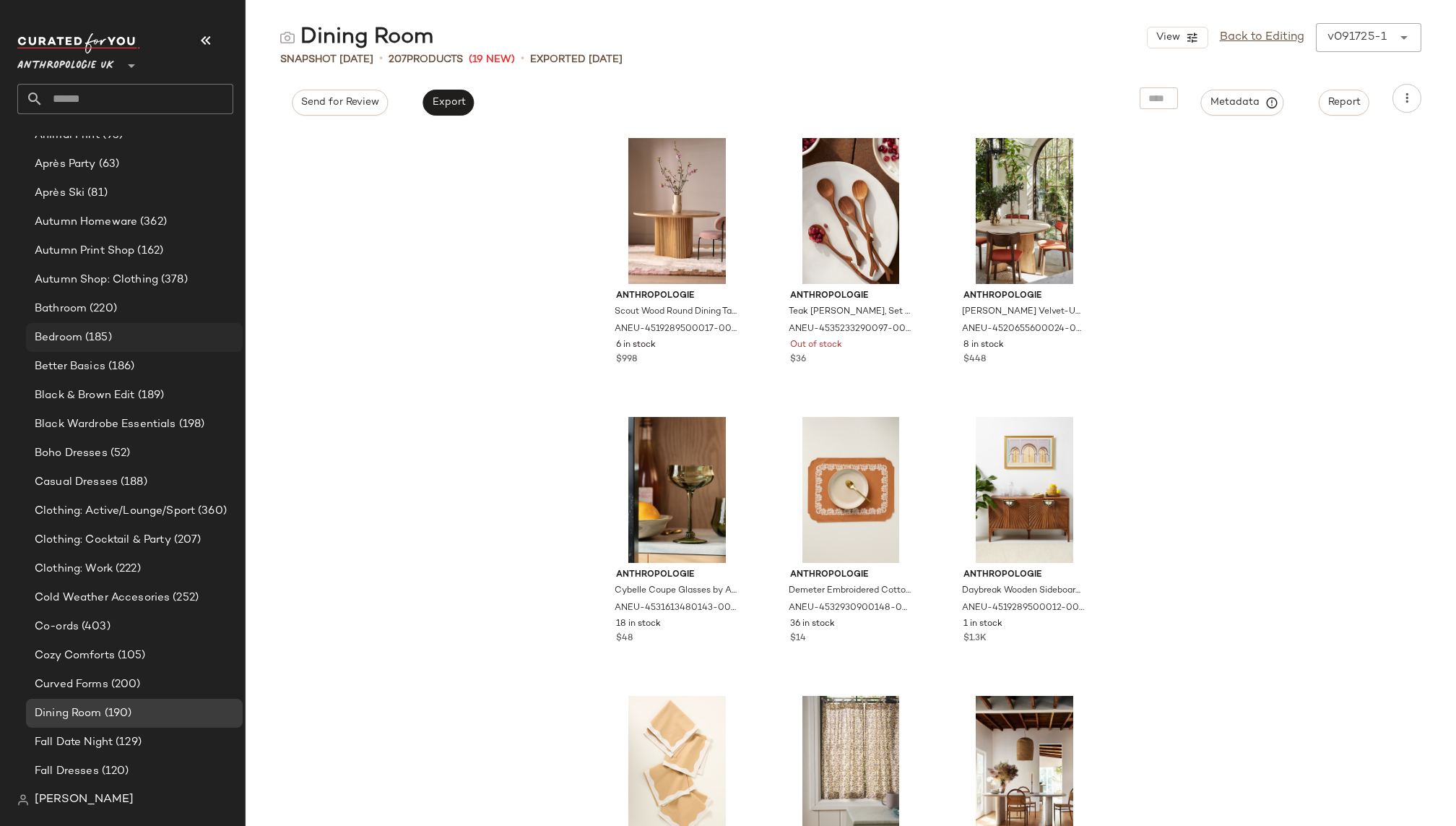
click at [168, 344] on div "Bedroom (185)" at bounding box center [134, 338] width 206 height 17
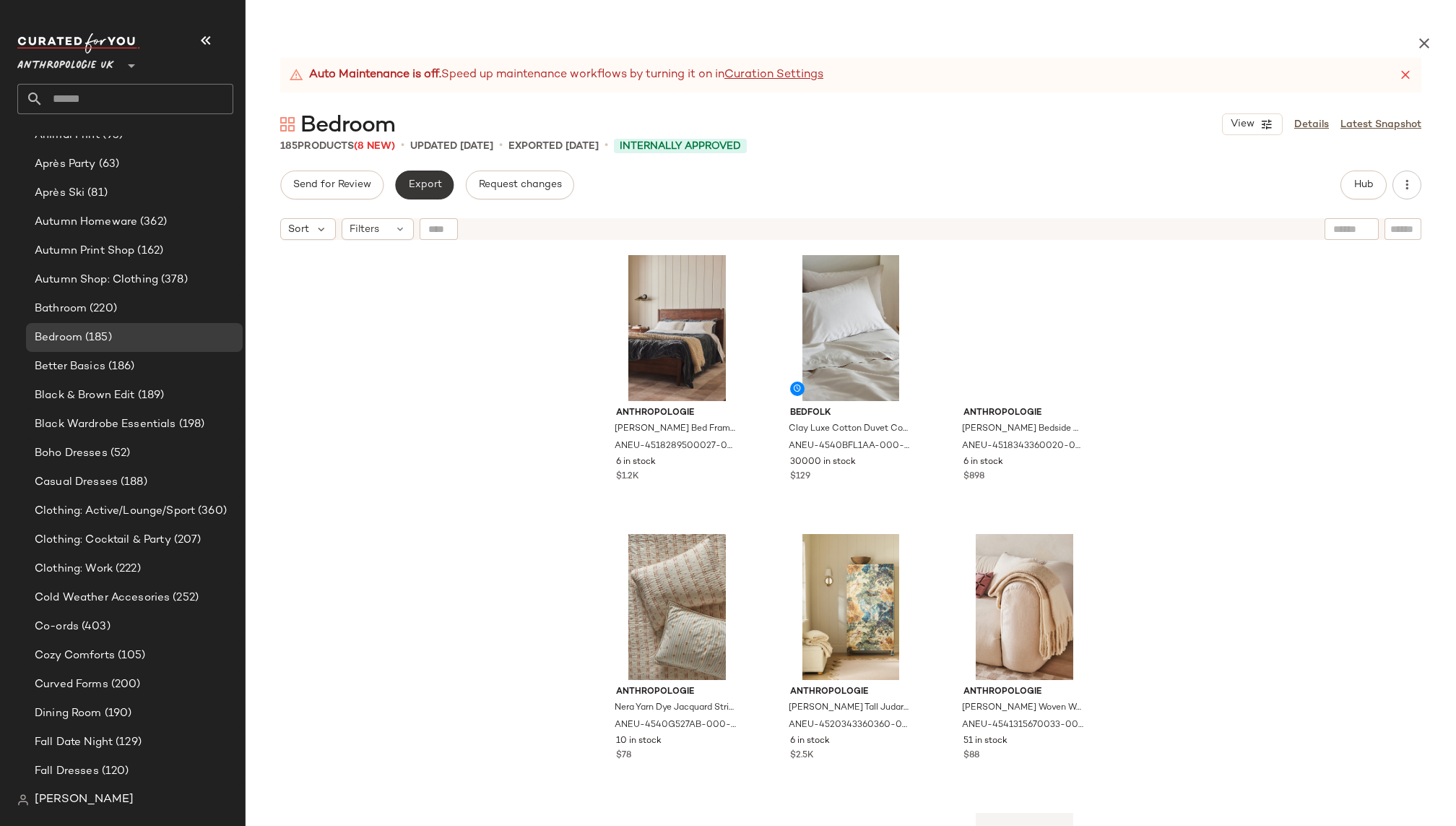
click at [423, 180] on span "Export" at bounding box center [424, 185] width 34 height 12
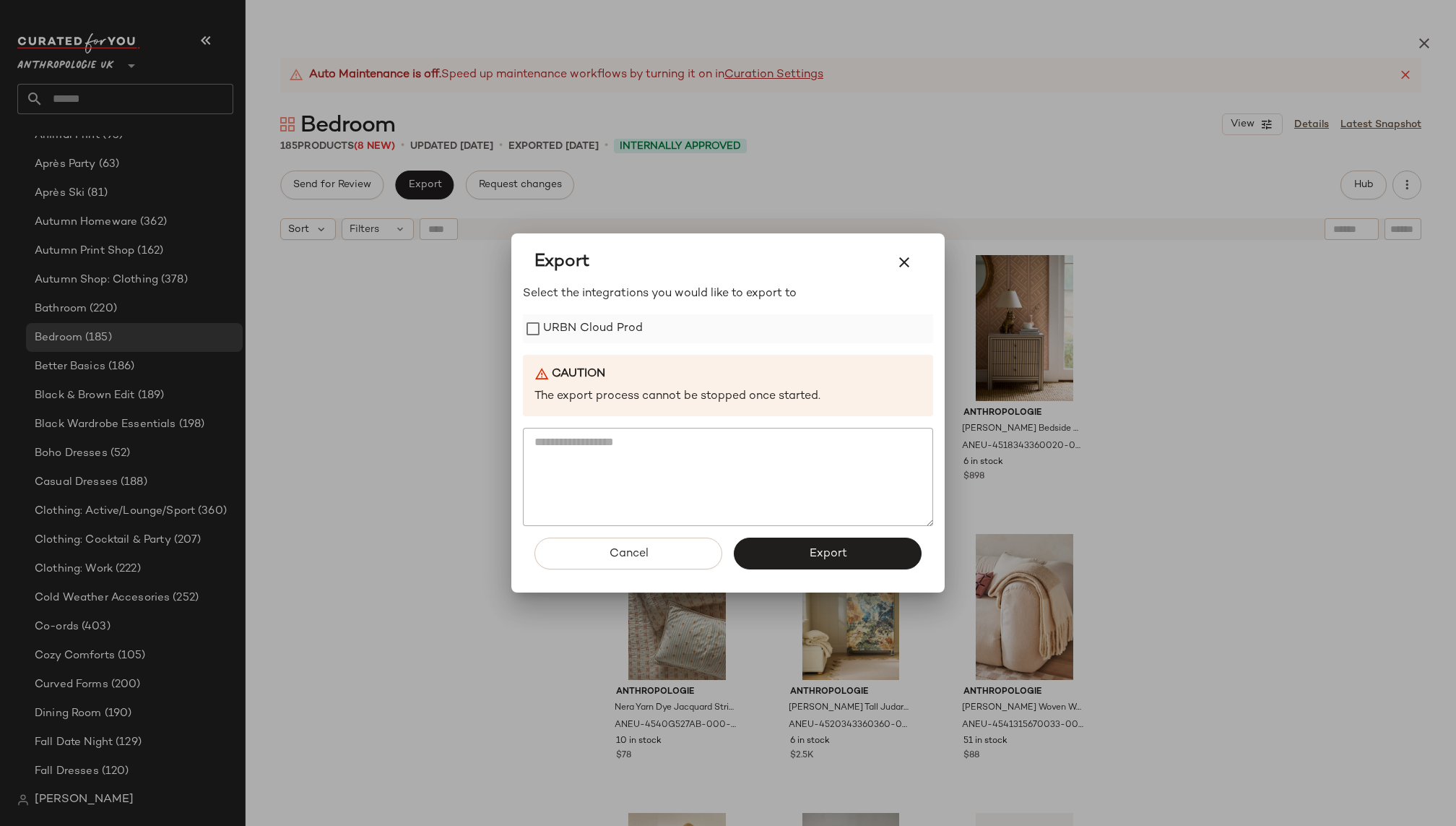
click at [559, 322] on label "URBN Cloud Prod" at bounding box center [593, 328] width 100 height 29
click at [806, 543] on button "Export" at bounding box center [827, 553] width 188 height 32
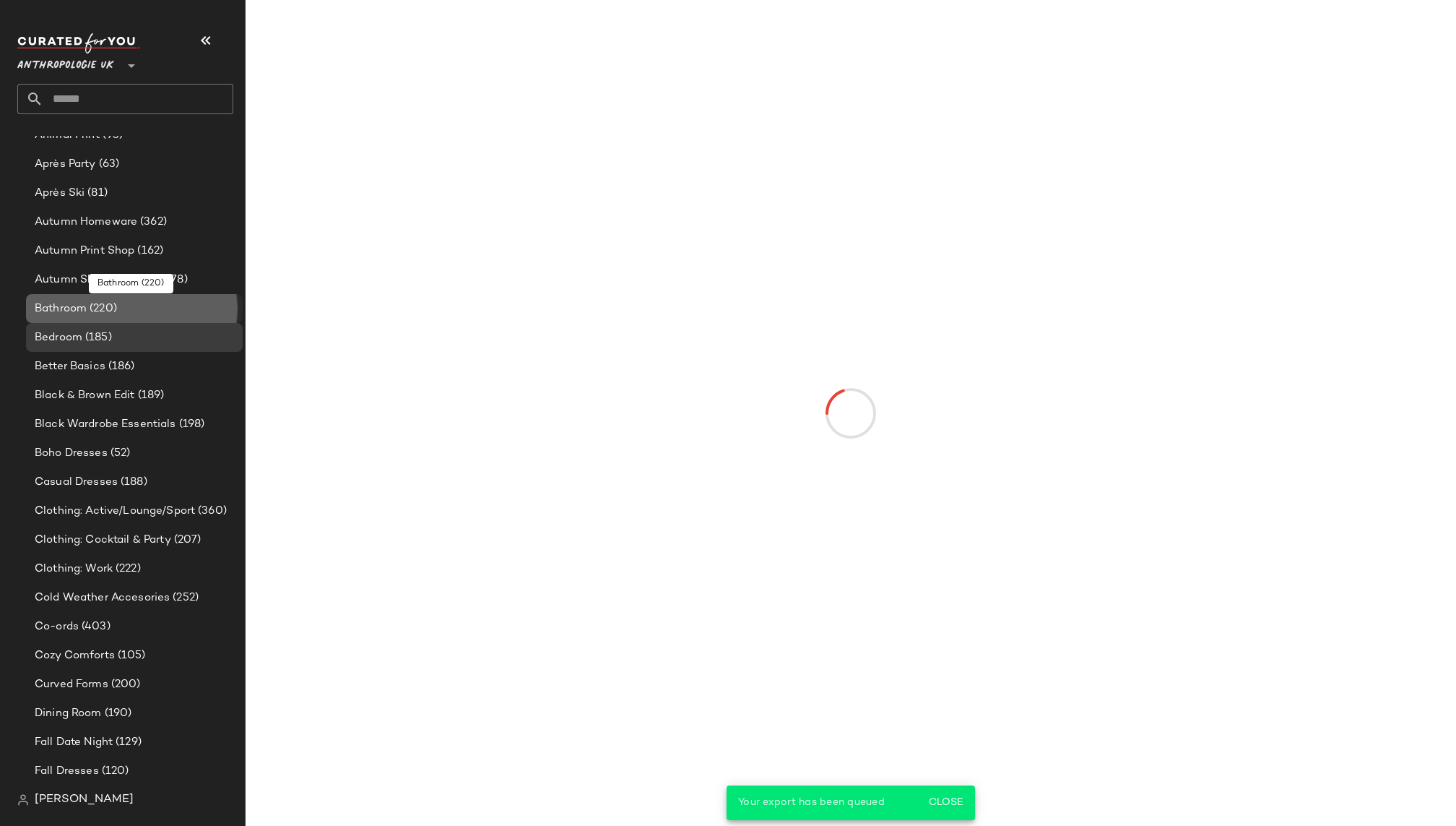
click at [91, 308] on span "(220)" at bounding box center [102, 309] width 30 height 17
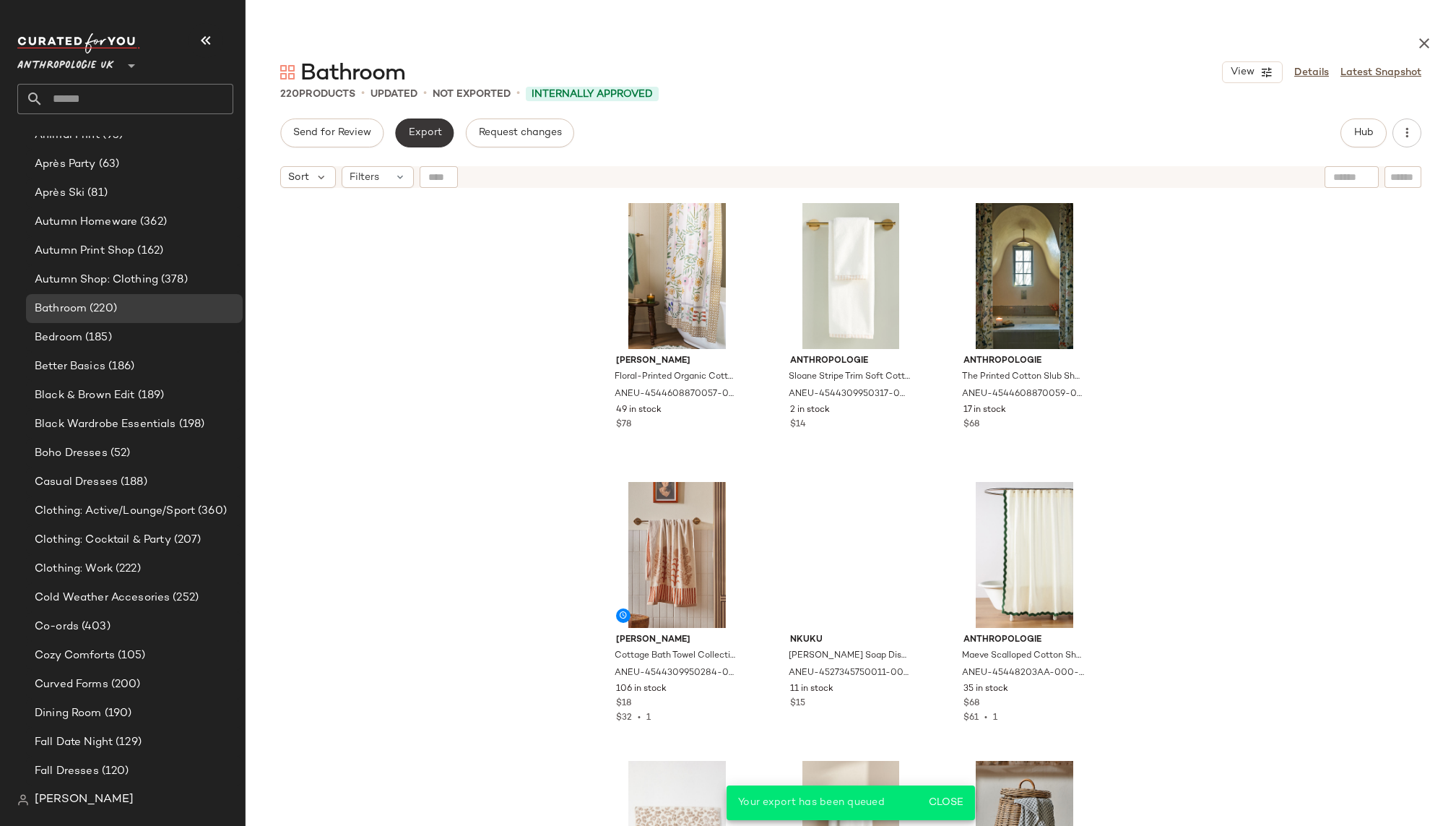
click at [431, 135] on span "Export" at bounding box center [424, 133] width 34 height 12
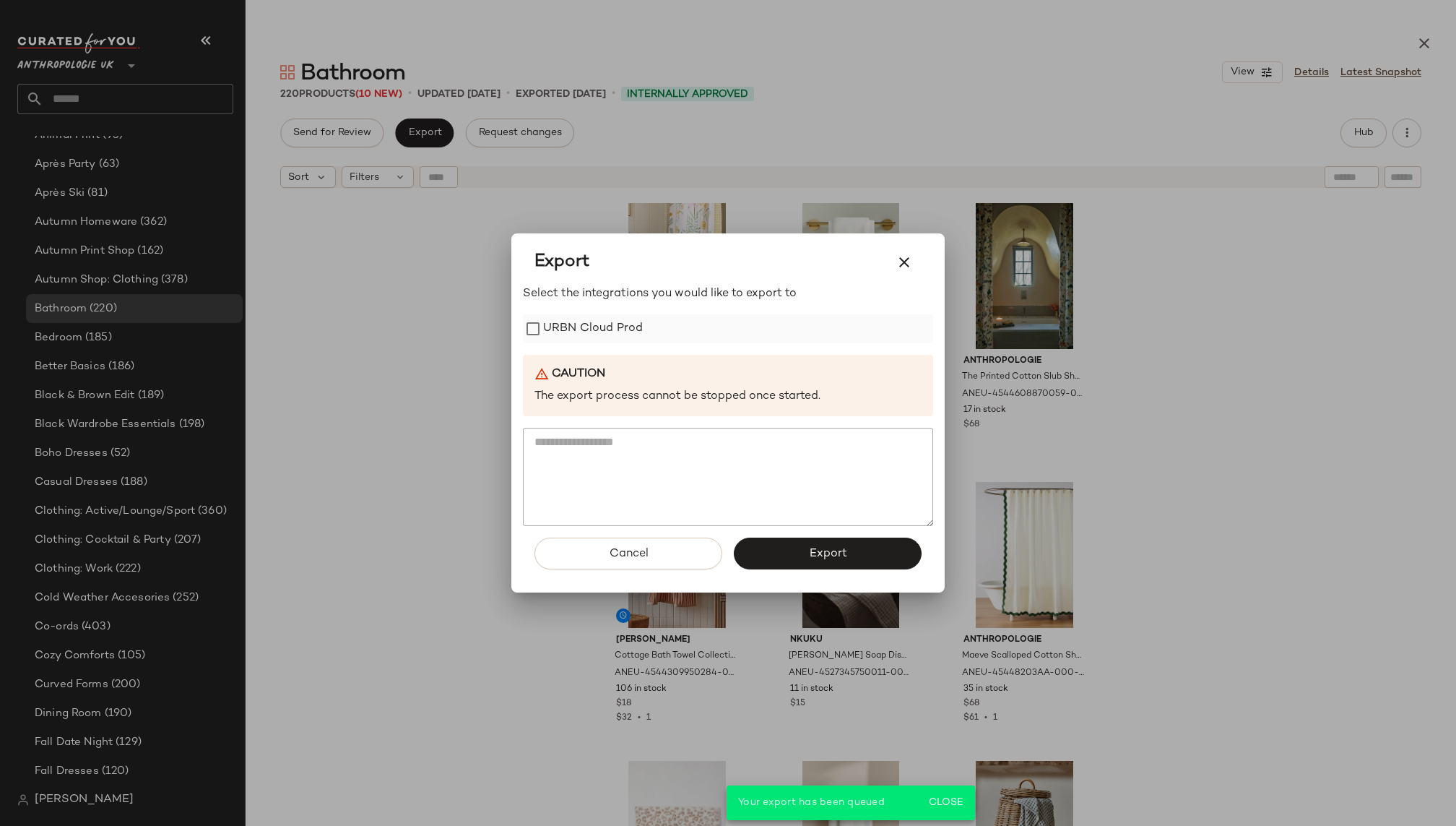
click at [629, 322] on label "URBN Cloud Prod" at bounding box center [593, 328] width 100 height 29
click at [796, 527] on div "Cancel Export" at bounding box center [728, 559] width 410 height 67
click at [807, 561] on button "Export" at bounding box center [827, 553] width 188 height 32
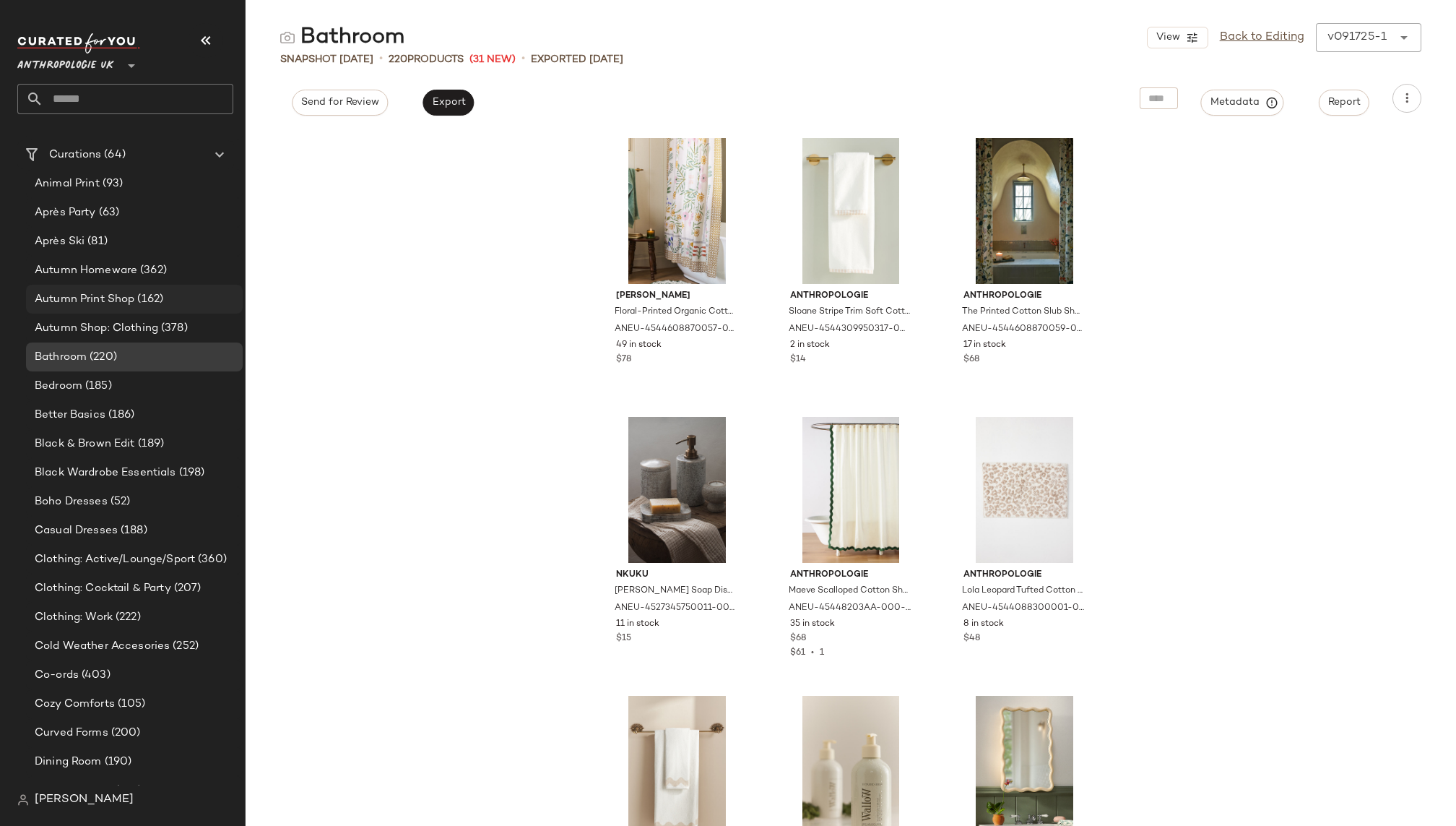
scroll to position [337, 0]
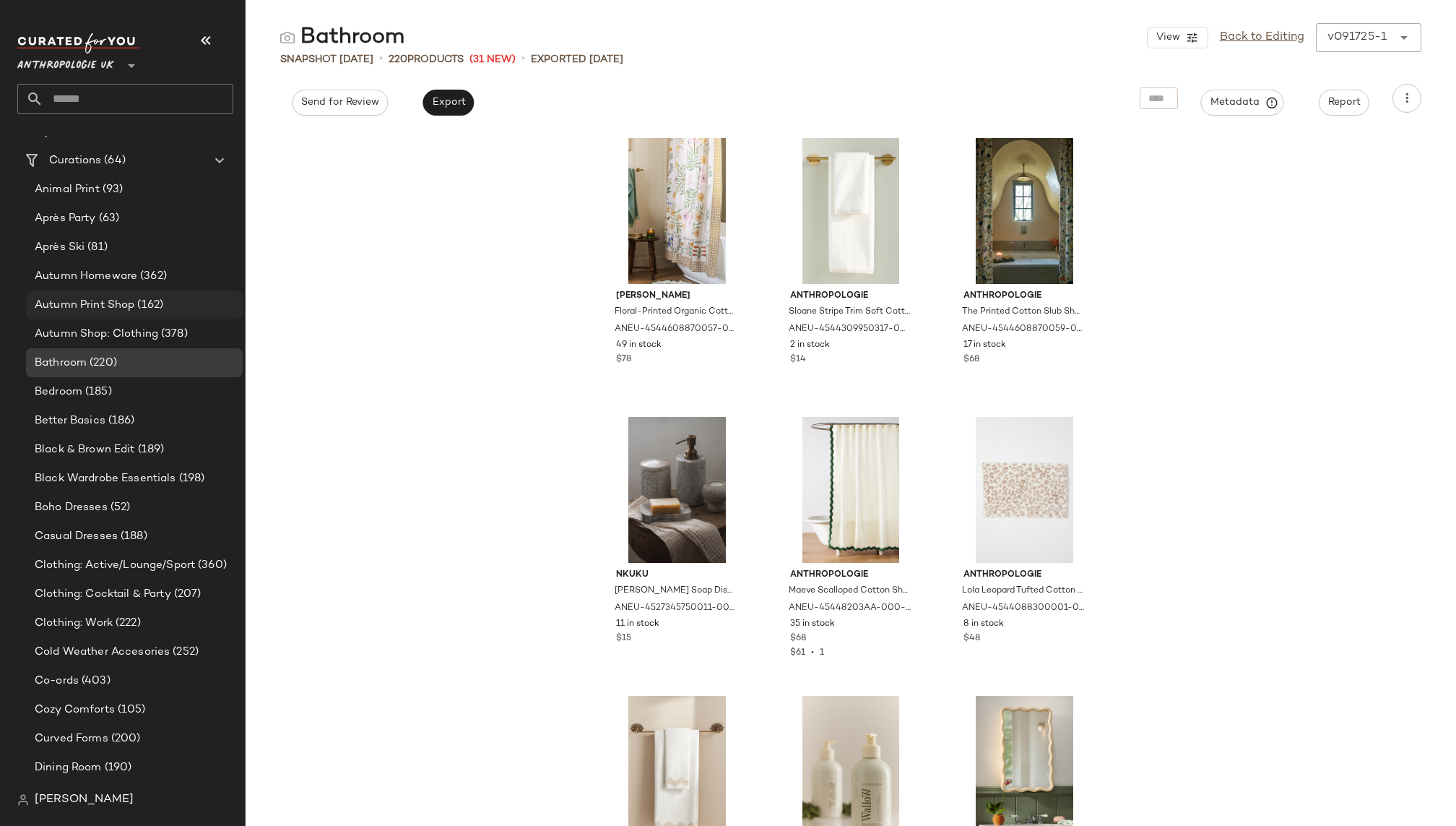
click at [146, 302] on span "(162)" at bounding box center [149, 306] width 29 height 17
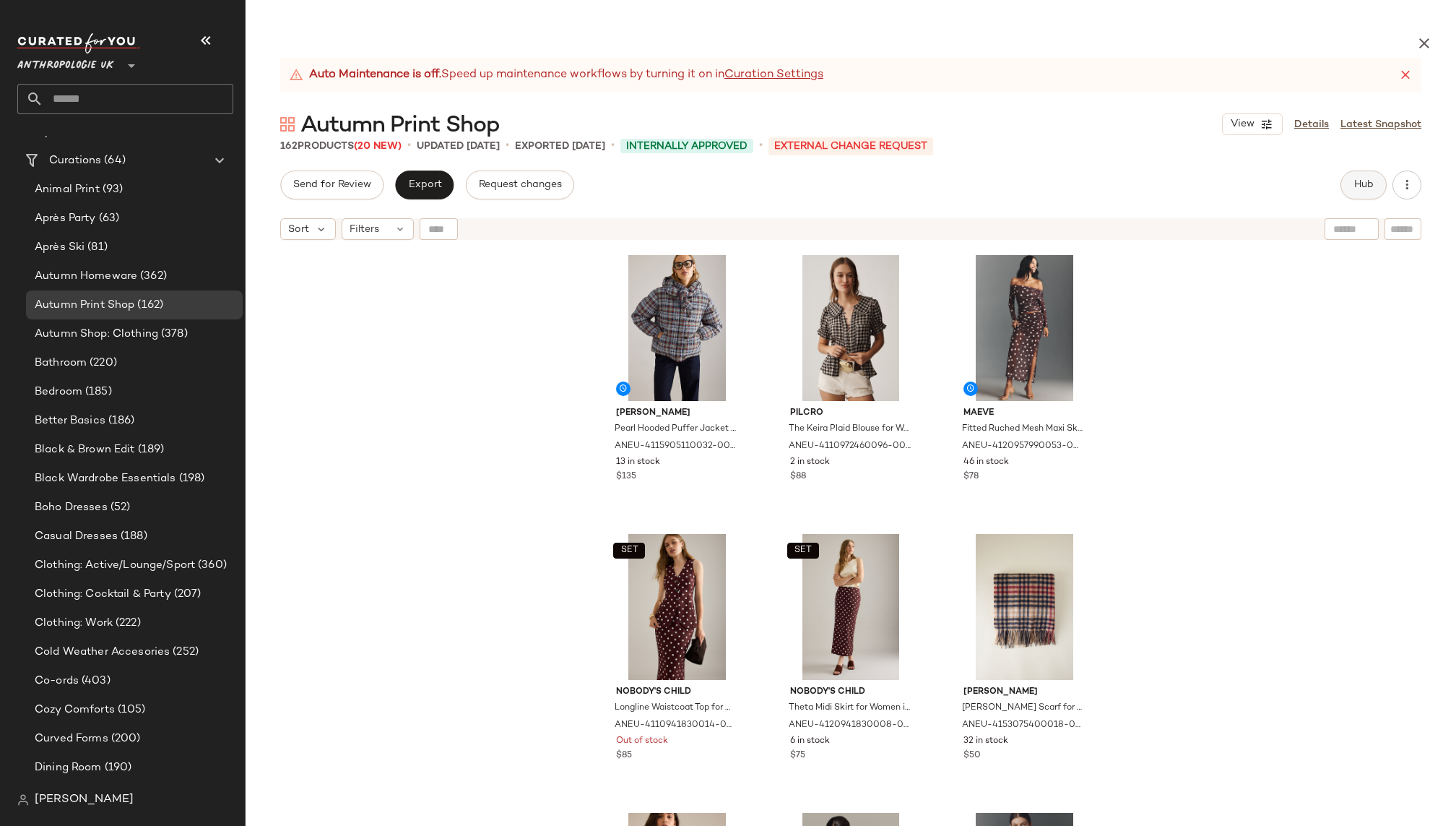
click at [1362, 184] on span "Hub" at bounding box center [1363, 185] width 20 height 12
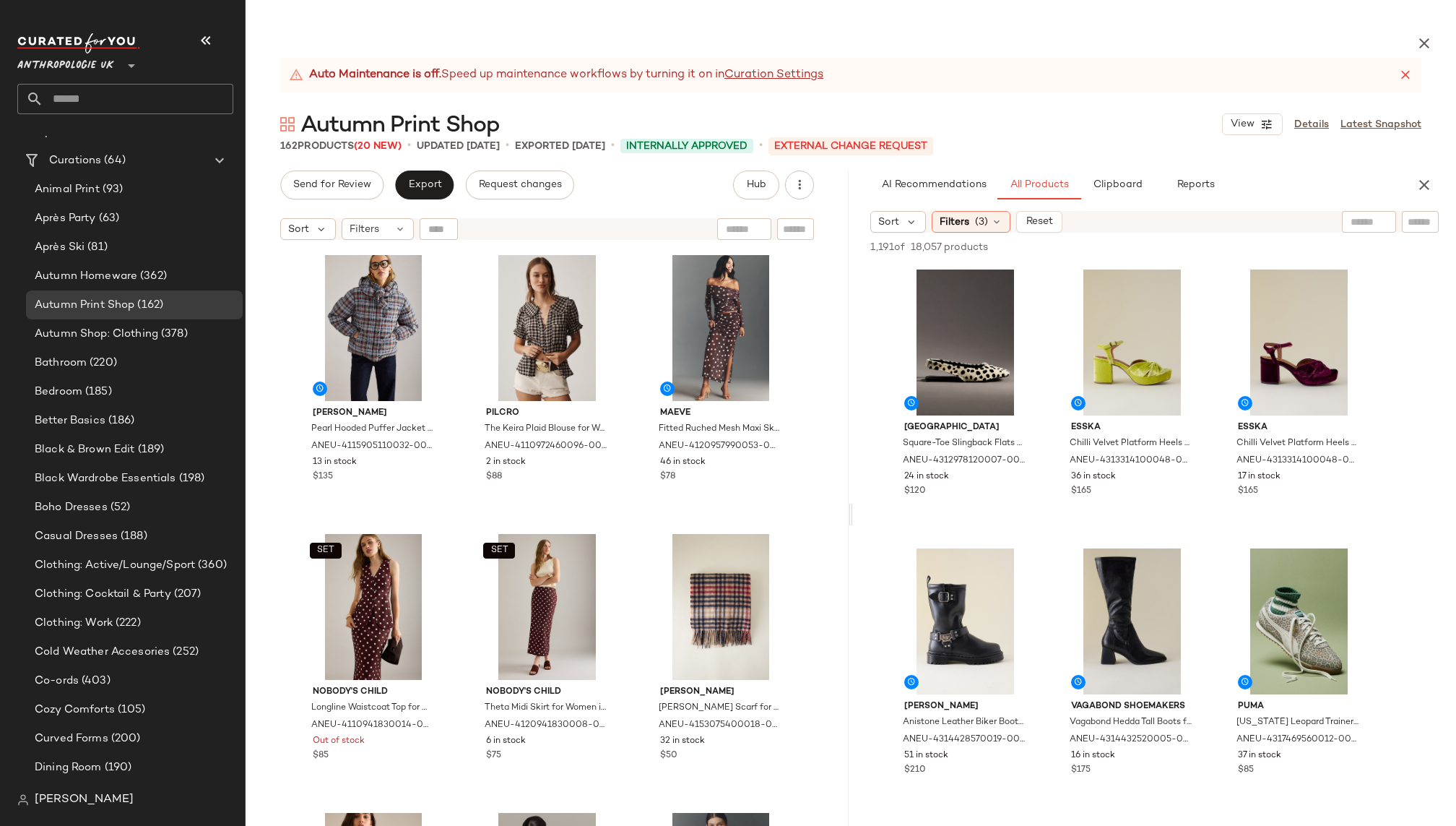
click at [1416, 219] on input "text" at bounding box center [1420, 222] width 25 height 15
paste input "**********"
type input "**********"
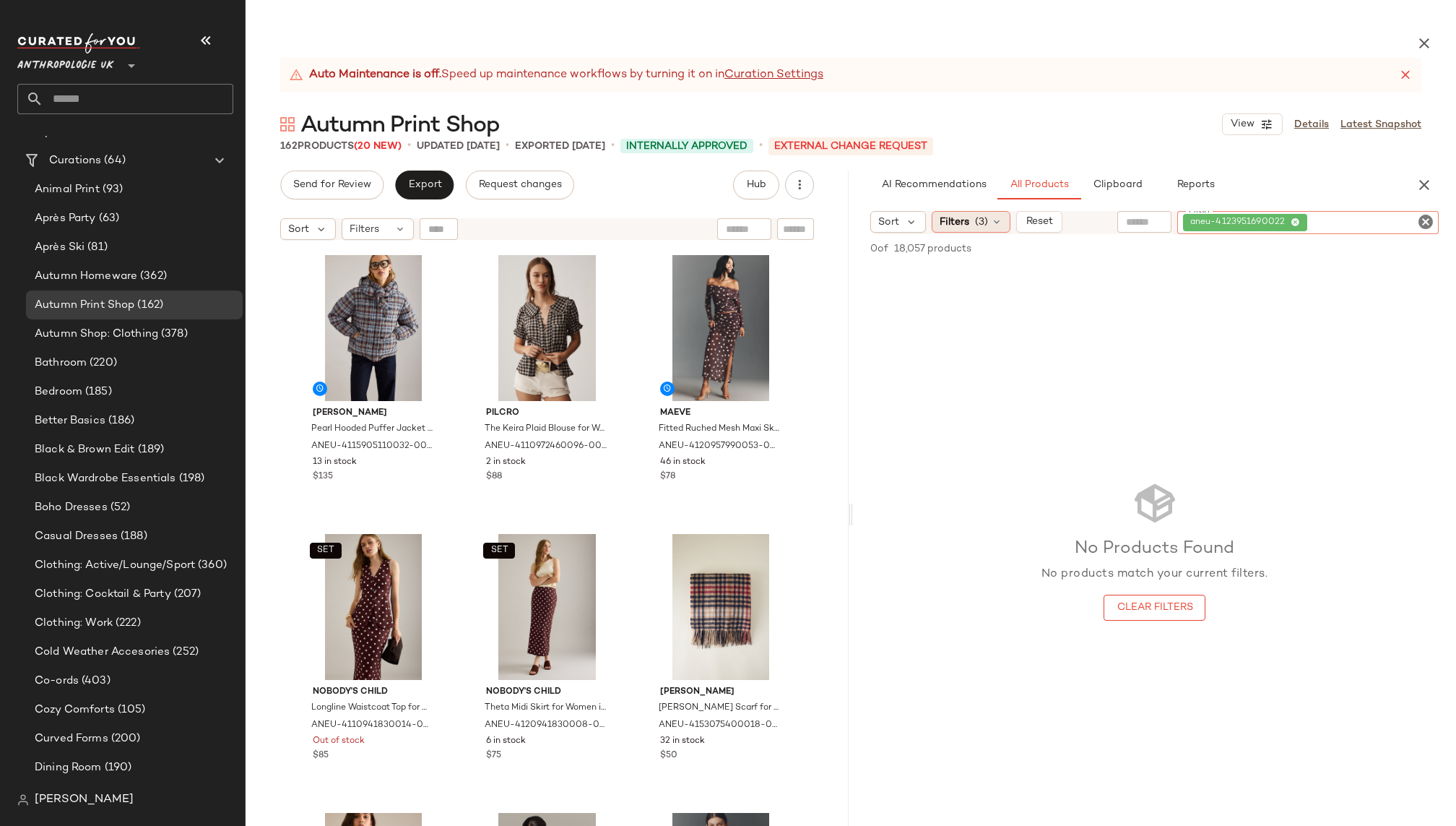
click at [971, 212] on div "Filters (3)" at bounding box center [970, 222] width 79 height 22
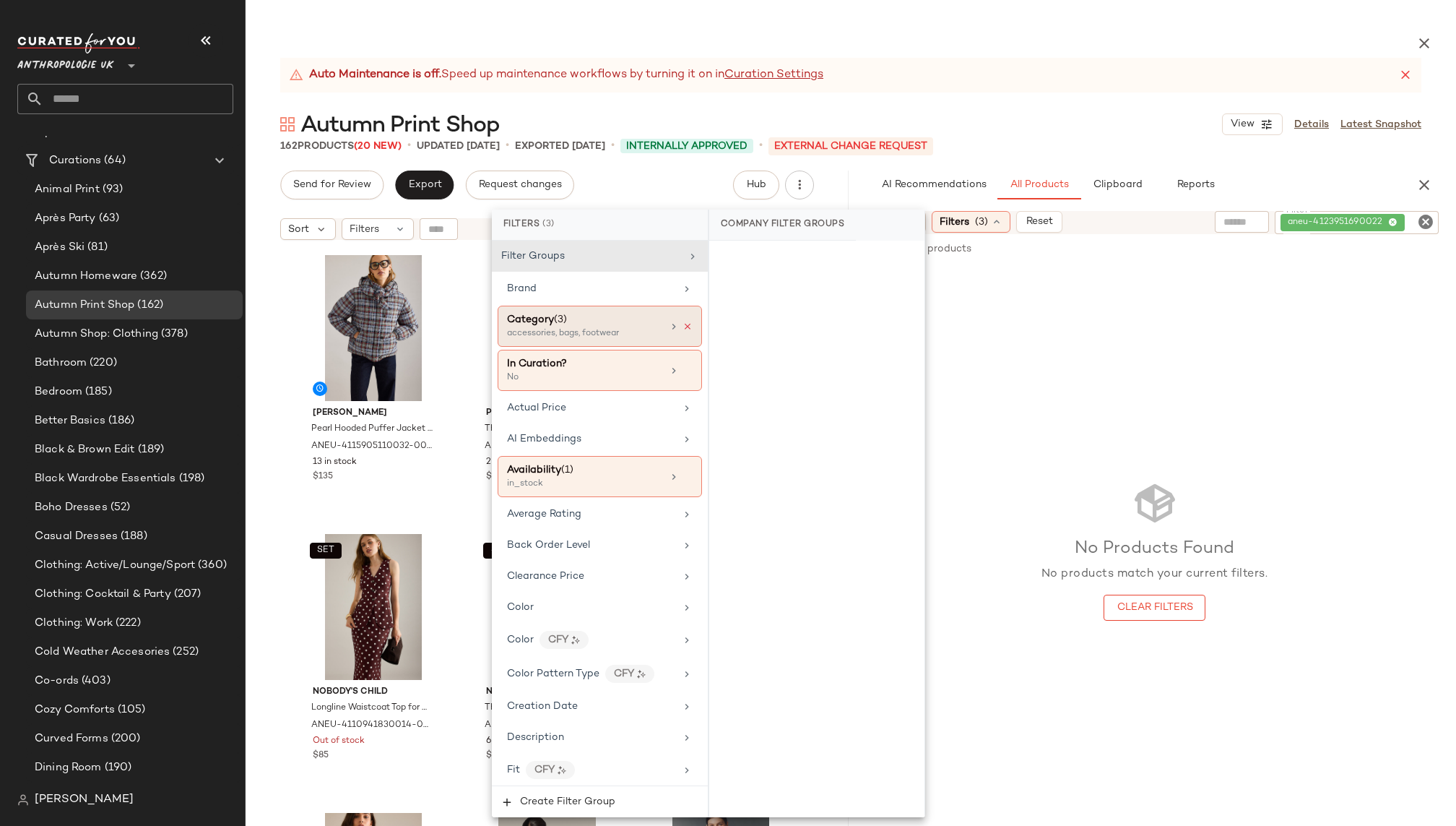
click at [683, 326] on icon at bounding box center [688, 327] width 10 height 10
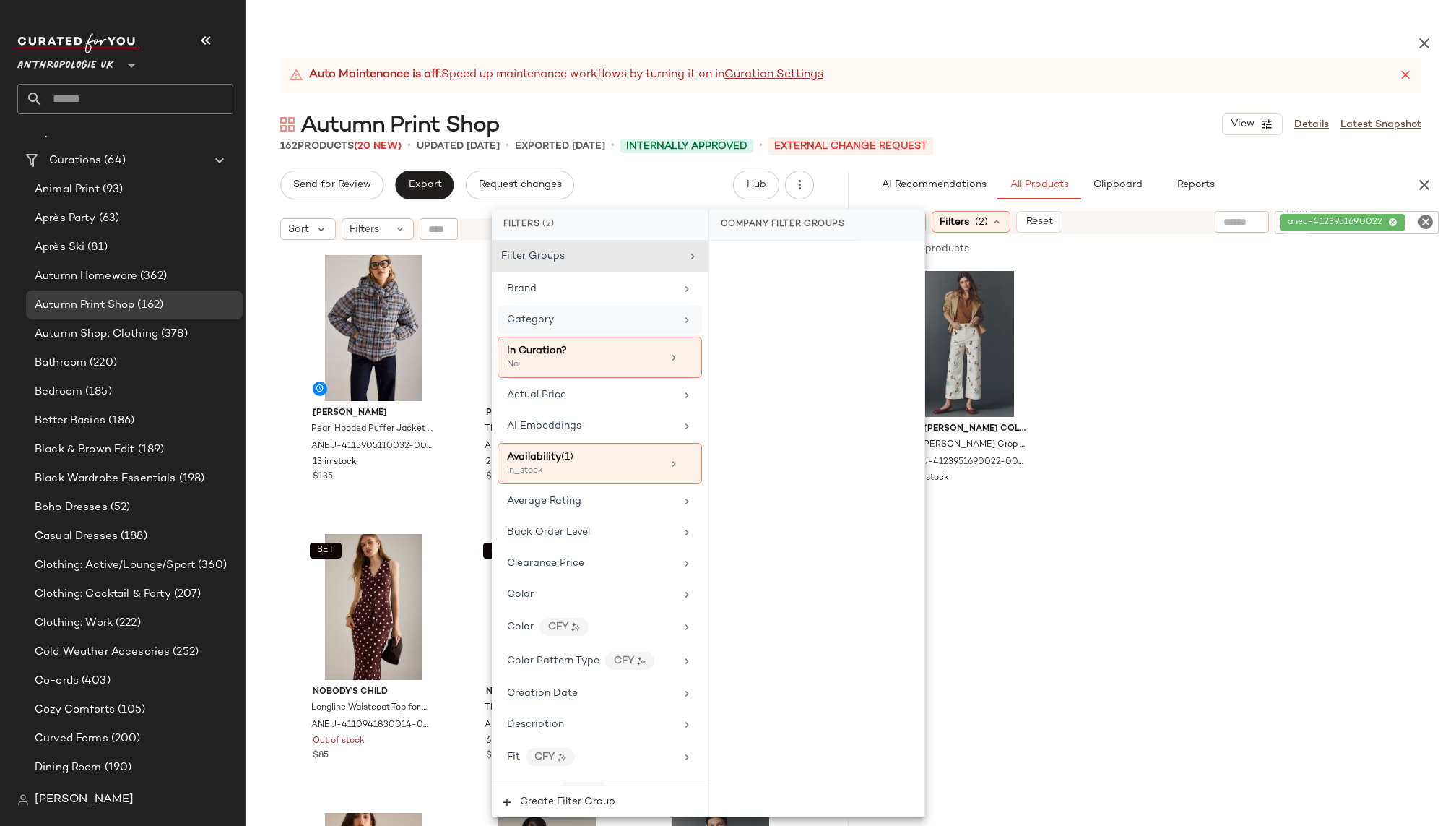
click at [1027, 151] on div "162 Products (20 New) • updated Sep 22nd • Exported Sep 17th • Internally Appro…" at bounding box center [850, 146] width 1210 height 14
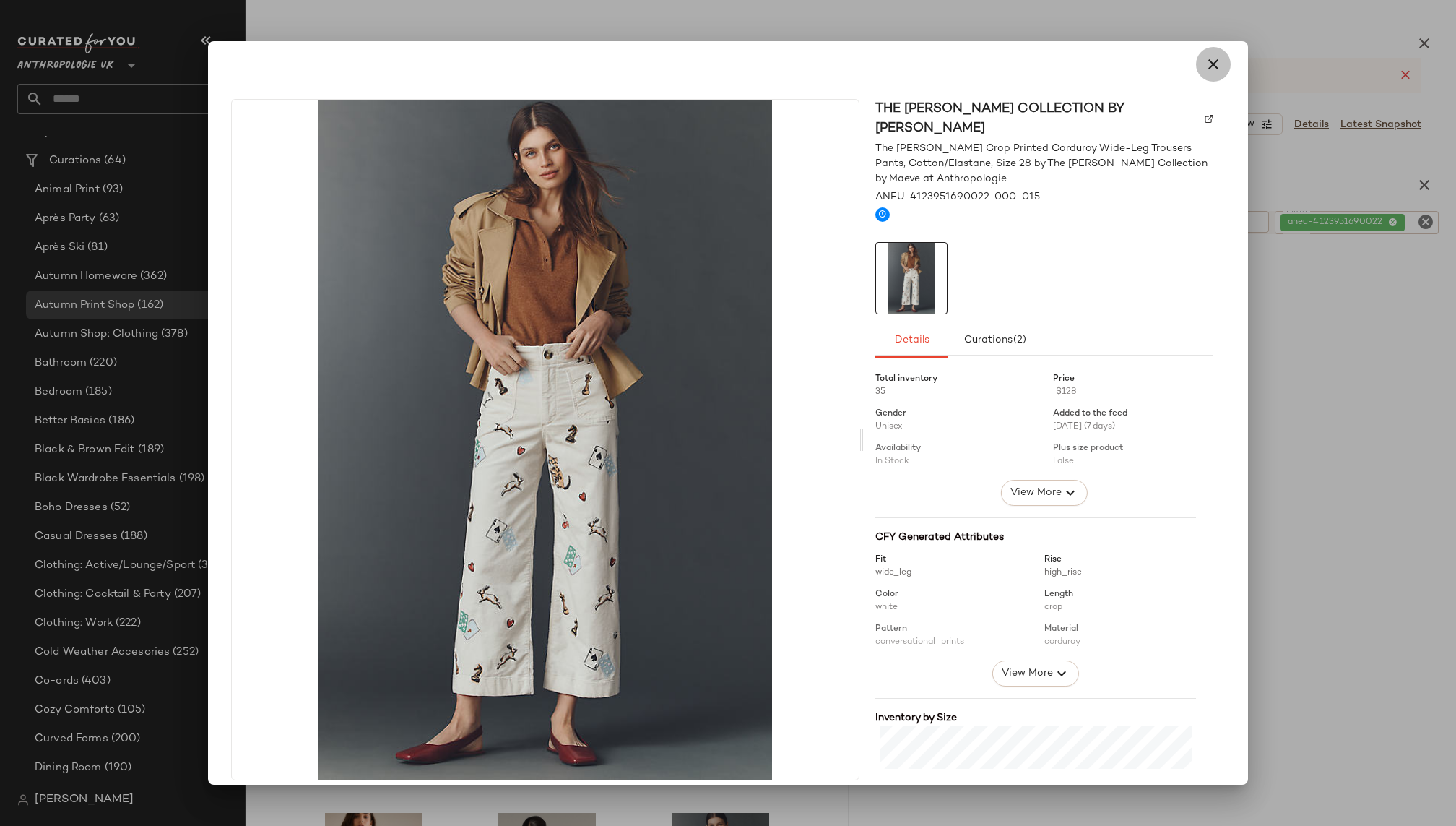
click at [1205, 70] on icon "button" at bounding box center [1213, 64] width 17 height 17
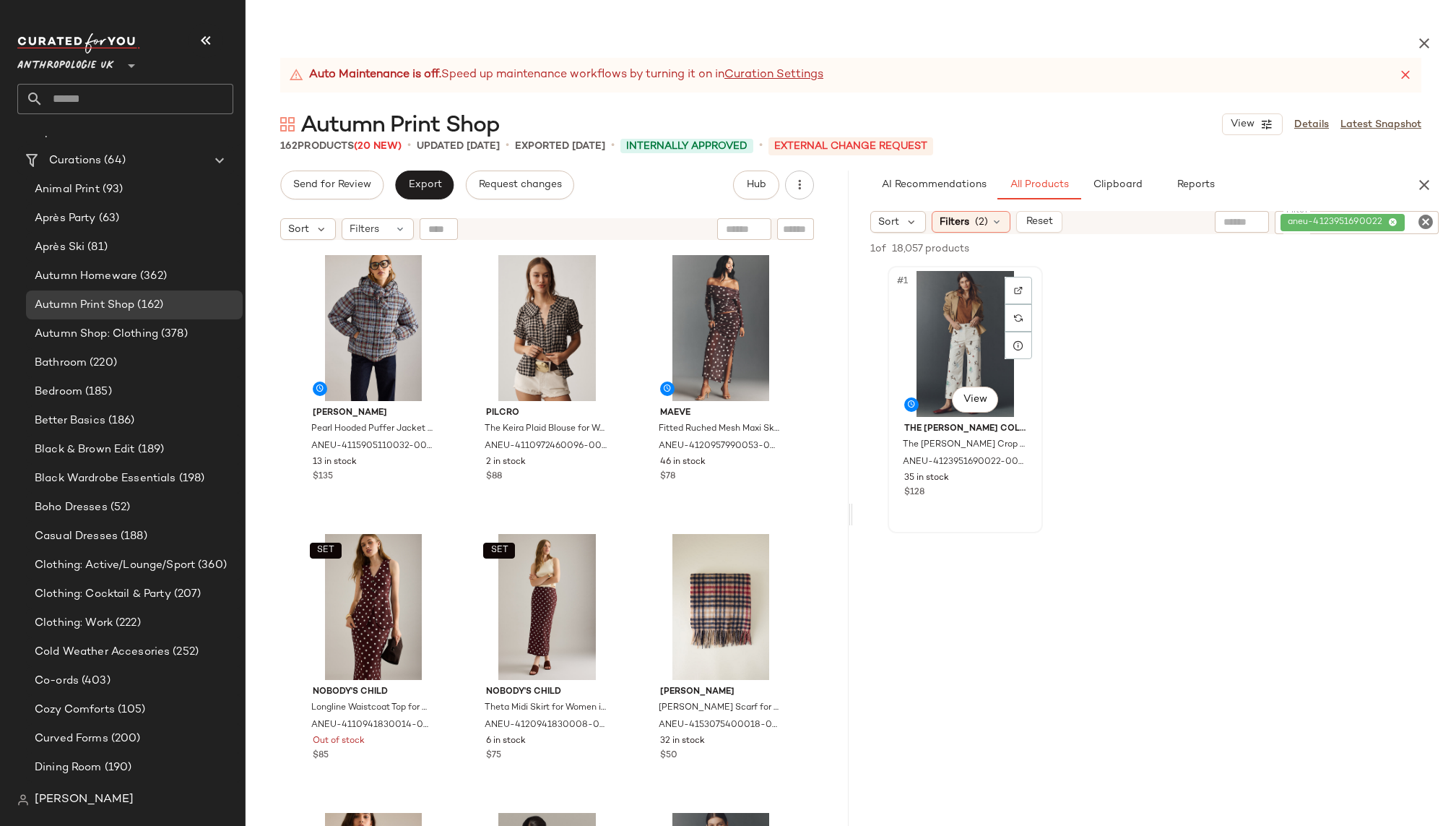
click at [963, 322] on div "#1 View" at bounding box center [965, 344] width 146 height 146
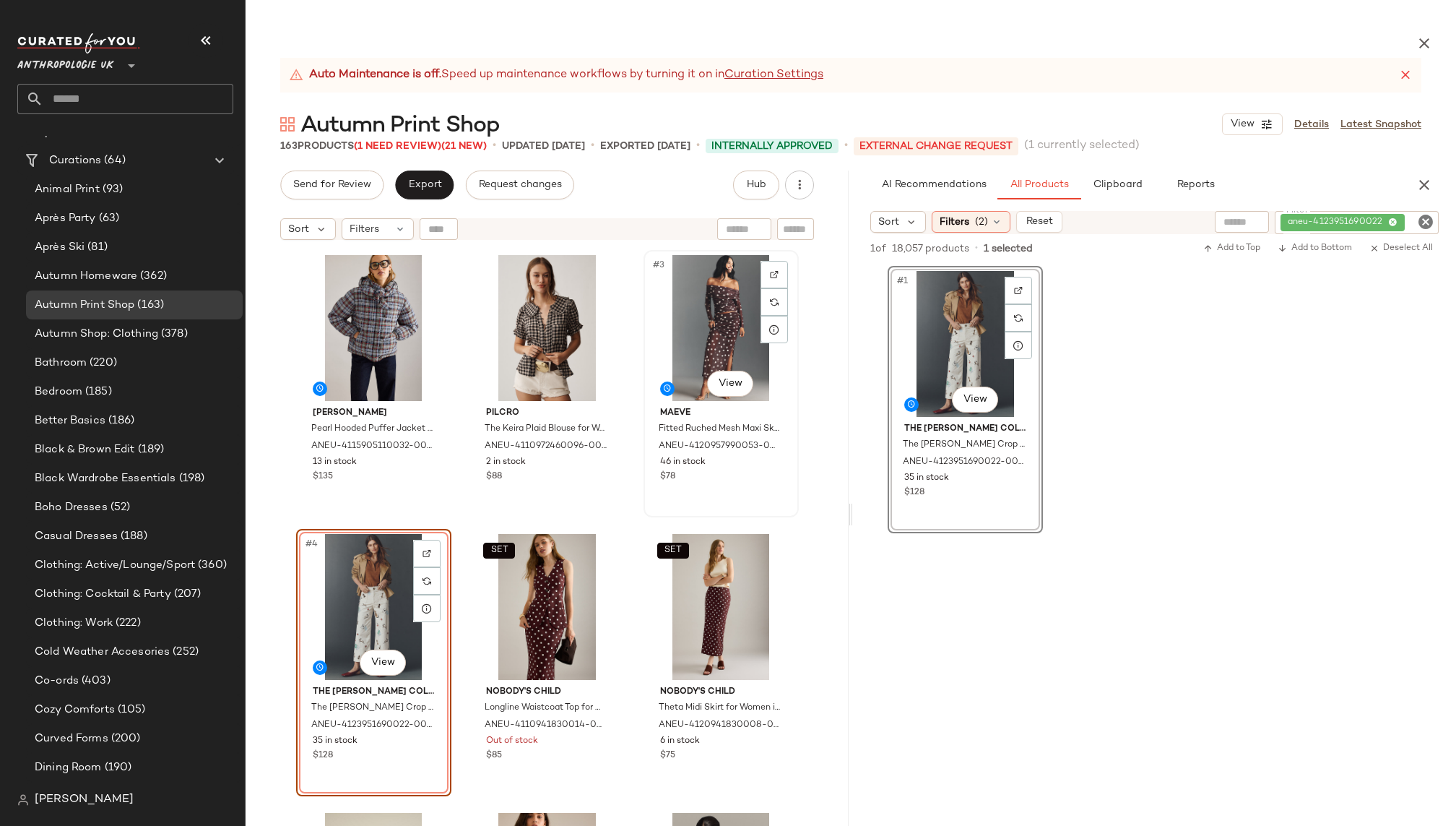
click at [685, 324] on div "#3 View" at bounding box center [721, 328] width 146 height 146
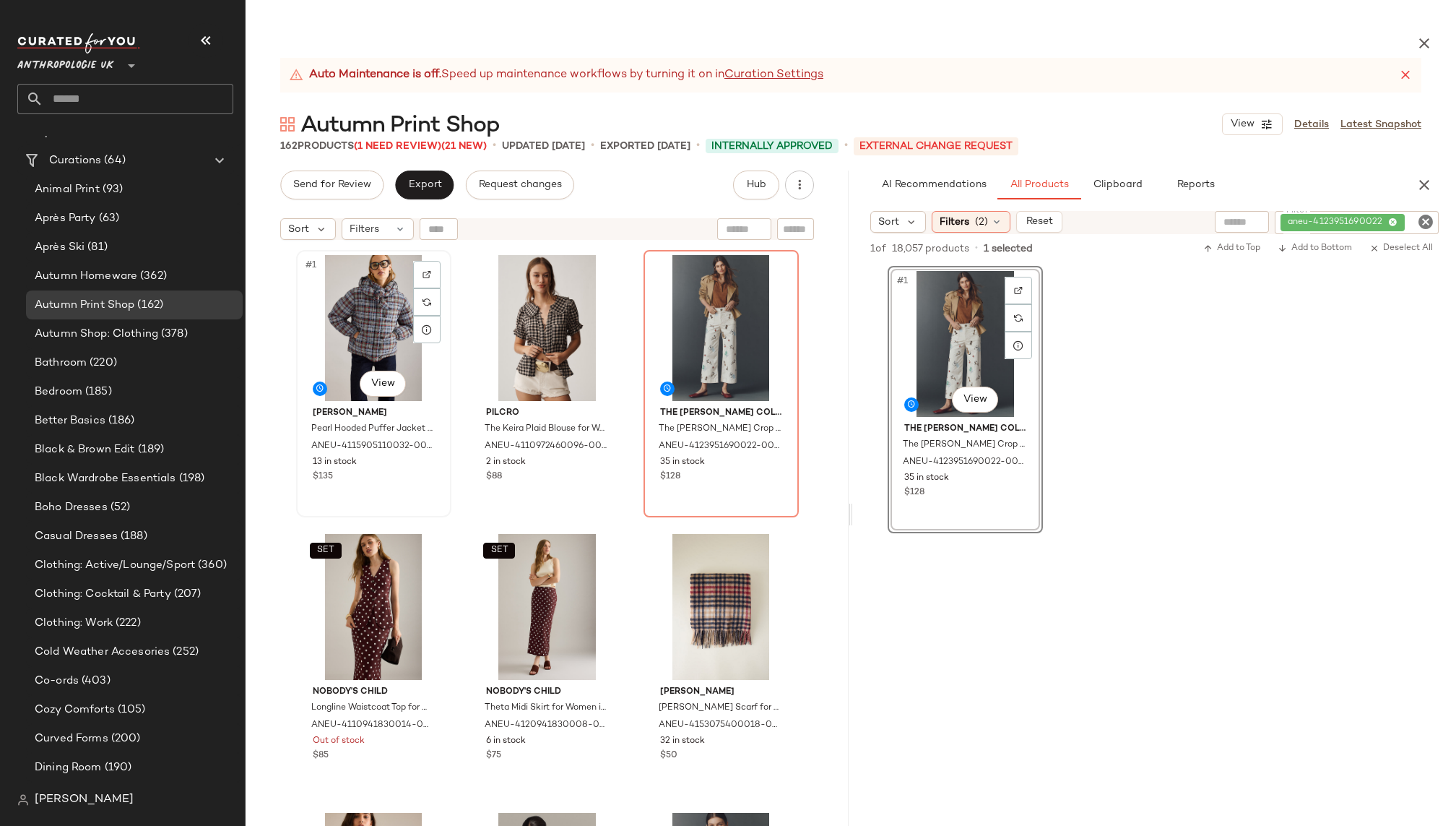
click at [376, 359] on div "#1 View" at bounding box center [374, 328] width 146 height 146
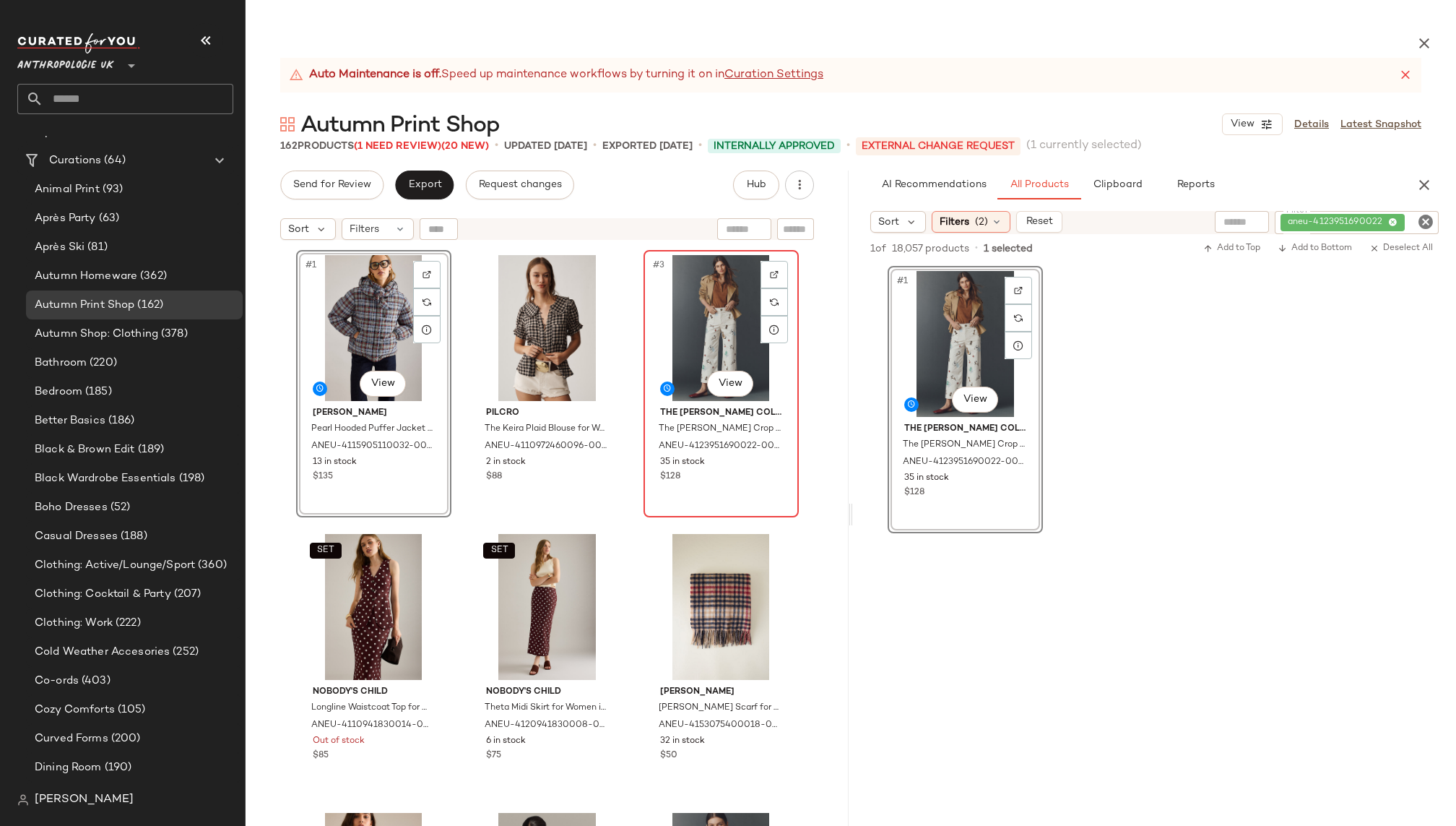
click at [683, 361] on div "#3 View" at bounding box center [721, 328] width 146 height 146
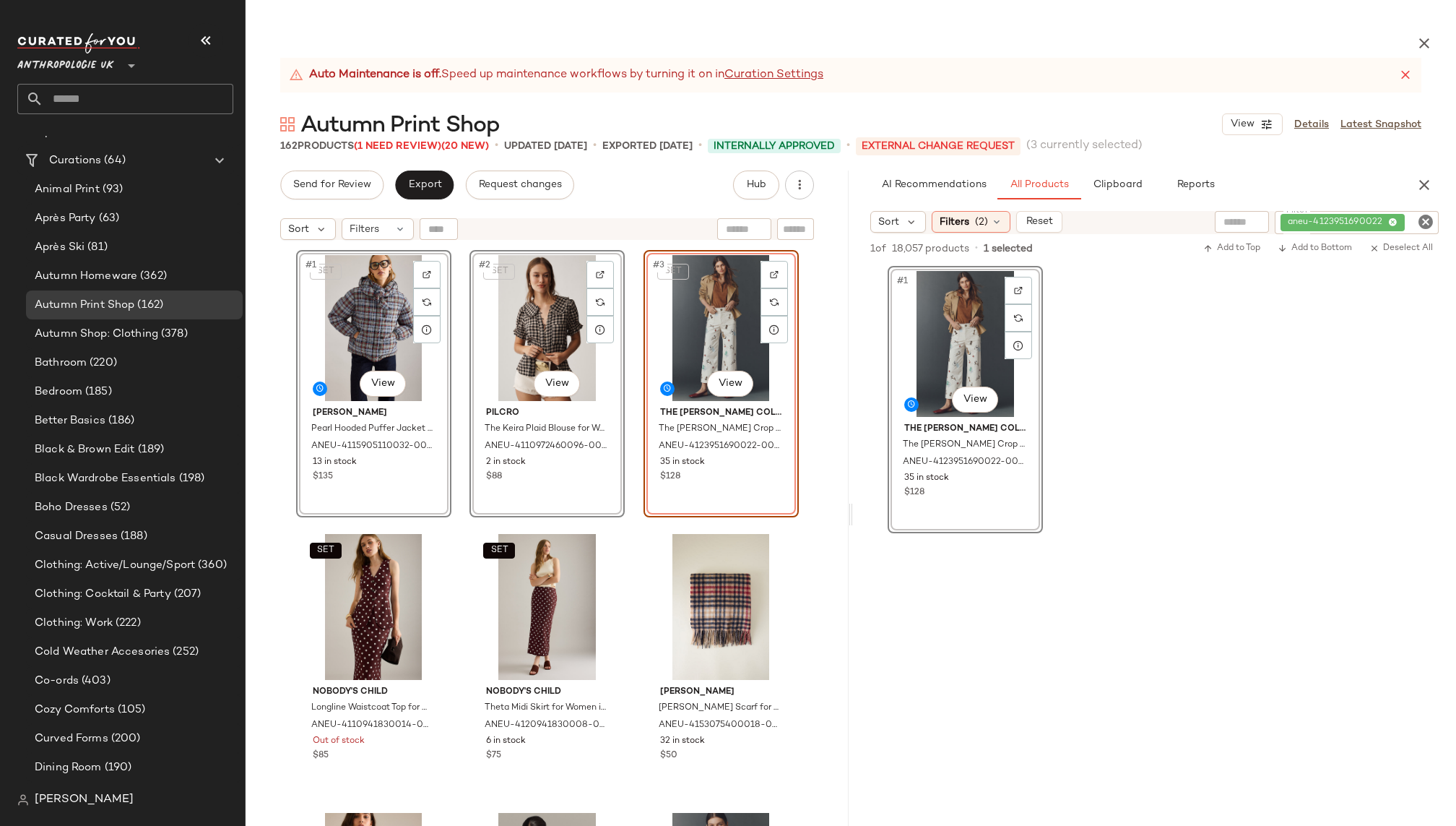
click at [451, 485] on div "SET #1 View Damson Madder Pearl Hooded Puffer Jacket for Women, Polyamide, Size…" at bounding box center [547, 571] width 503 height 643
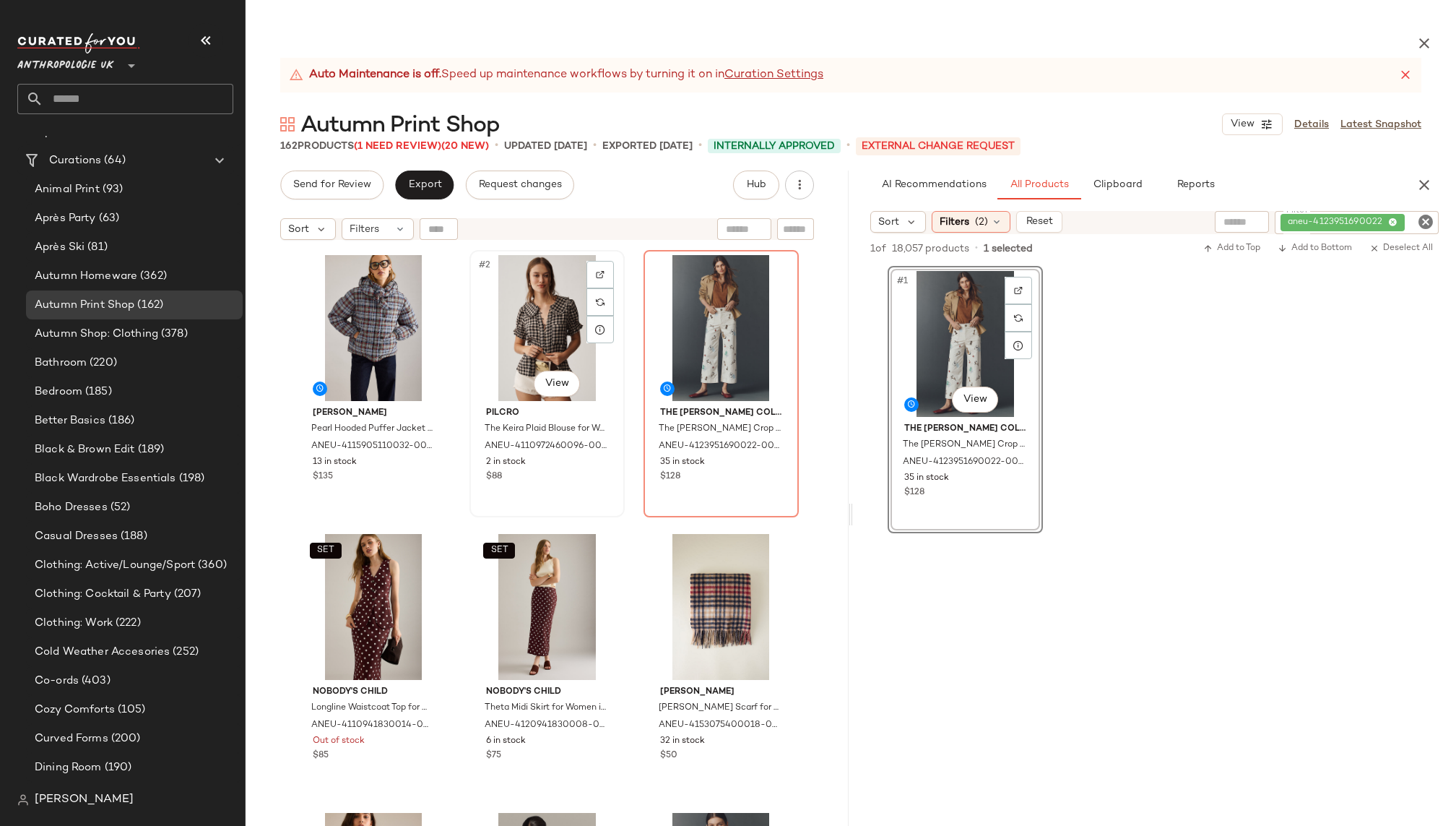
click at [510, 340] on div "#2 View" at bounding box center [547, 328] width 146 height 146
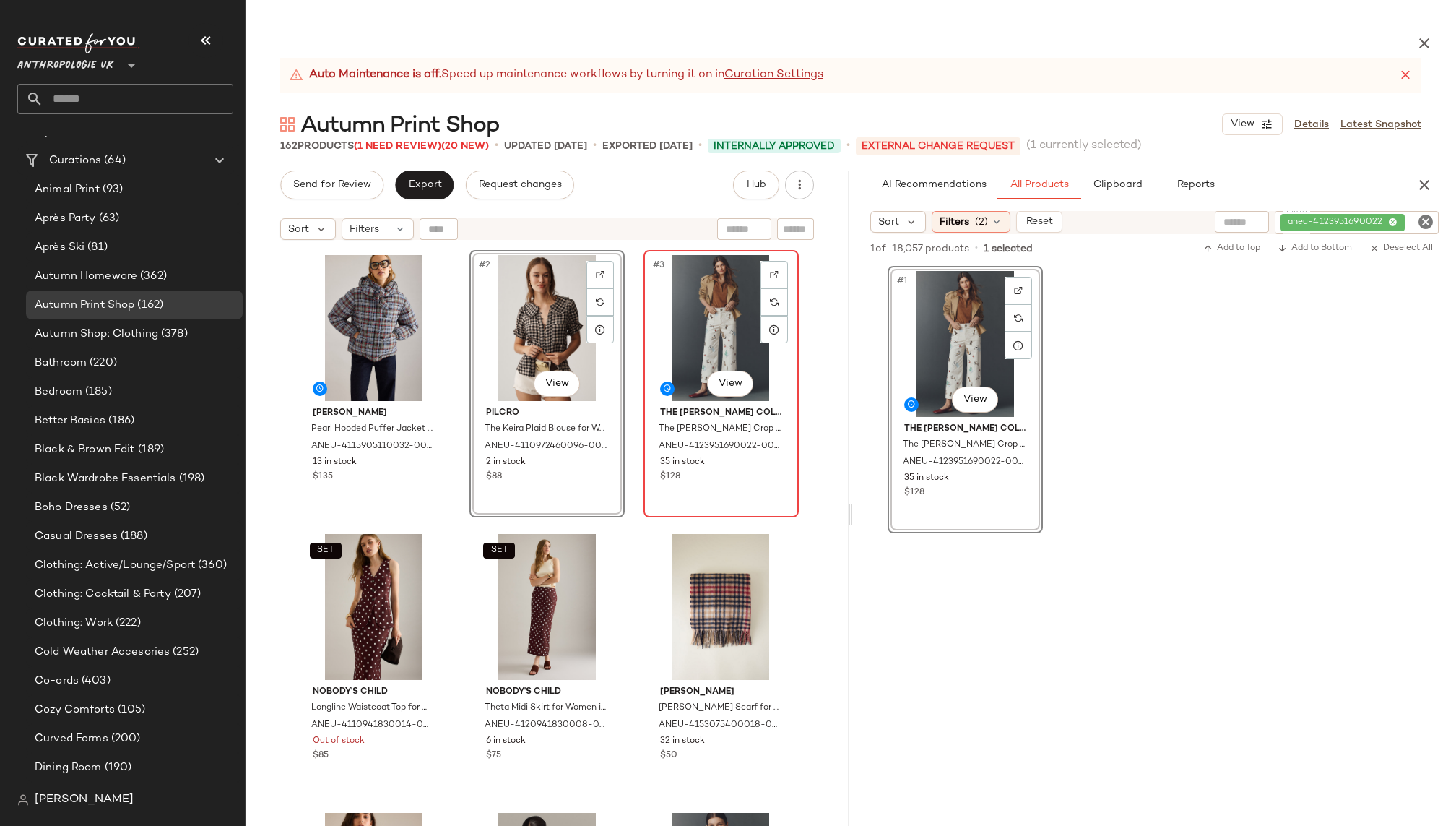
click at [701, 350] on div "#3 View" at bounding box center [721, 328] width 146 height 146
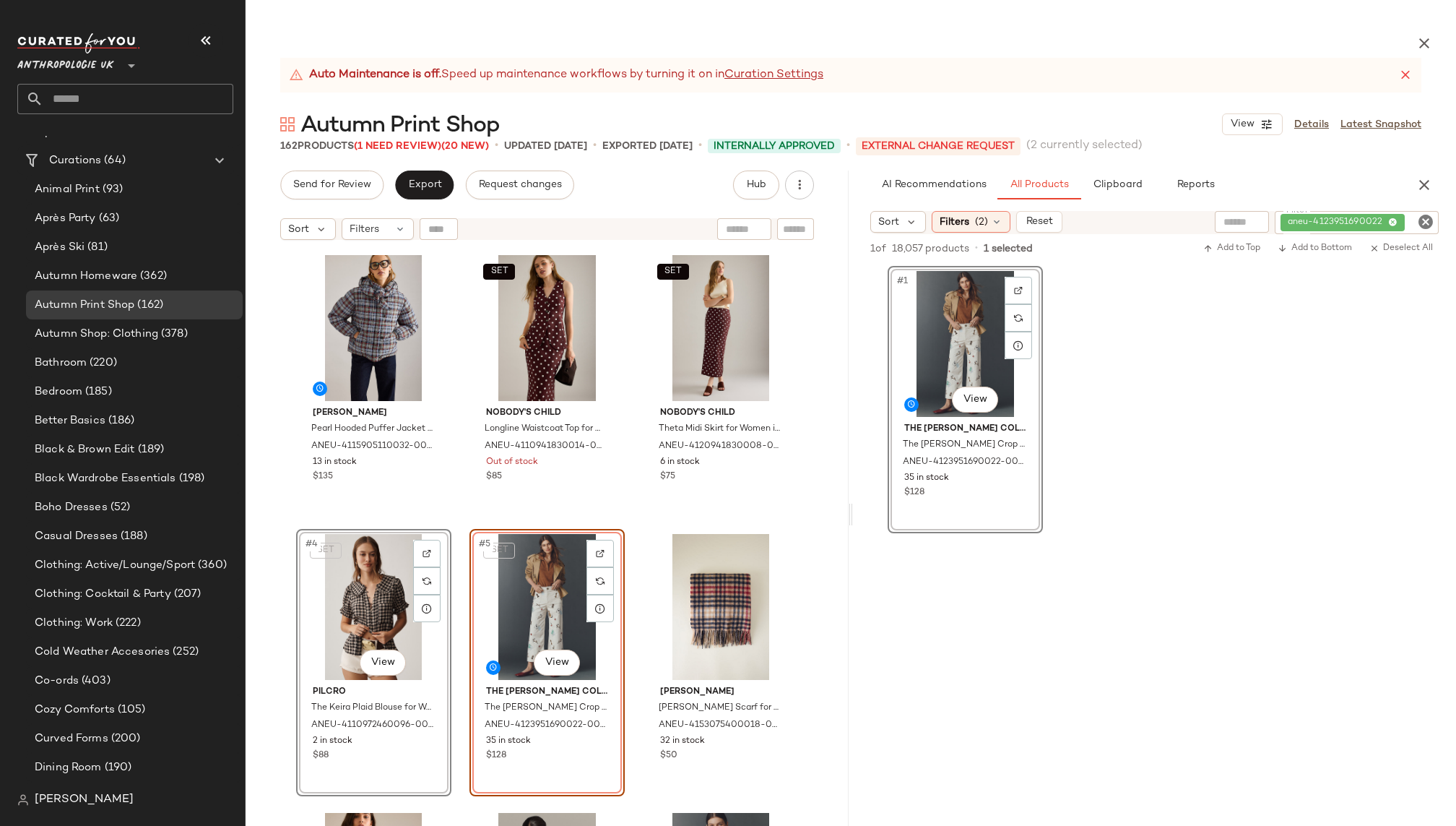
click at [629, 629] on div "Damson Madder Pearl Hooded Puffer Jacket for Women, Polyamide, Size 20 by Damso…" at bounding box center [547, 571] width 503 height 643
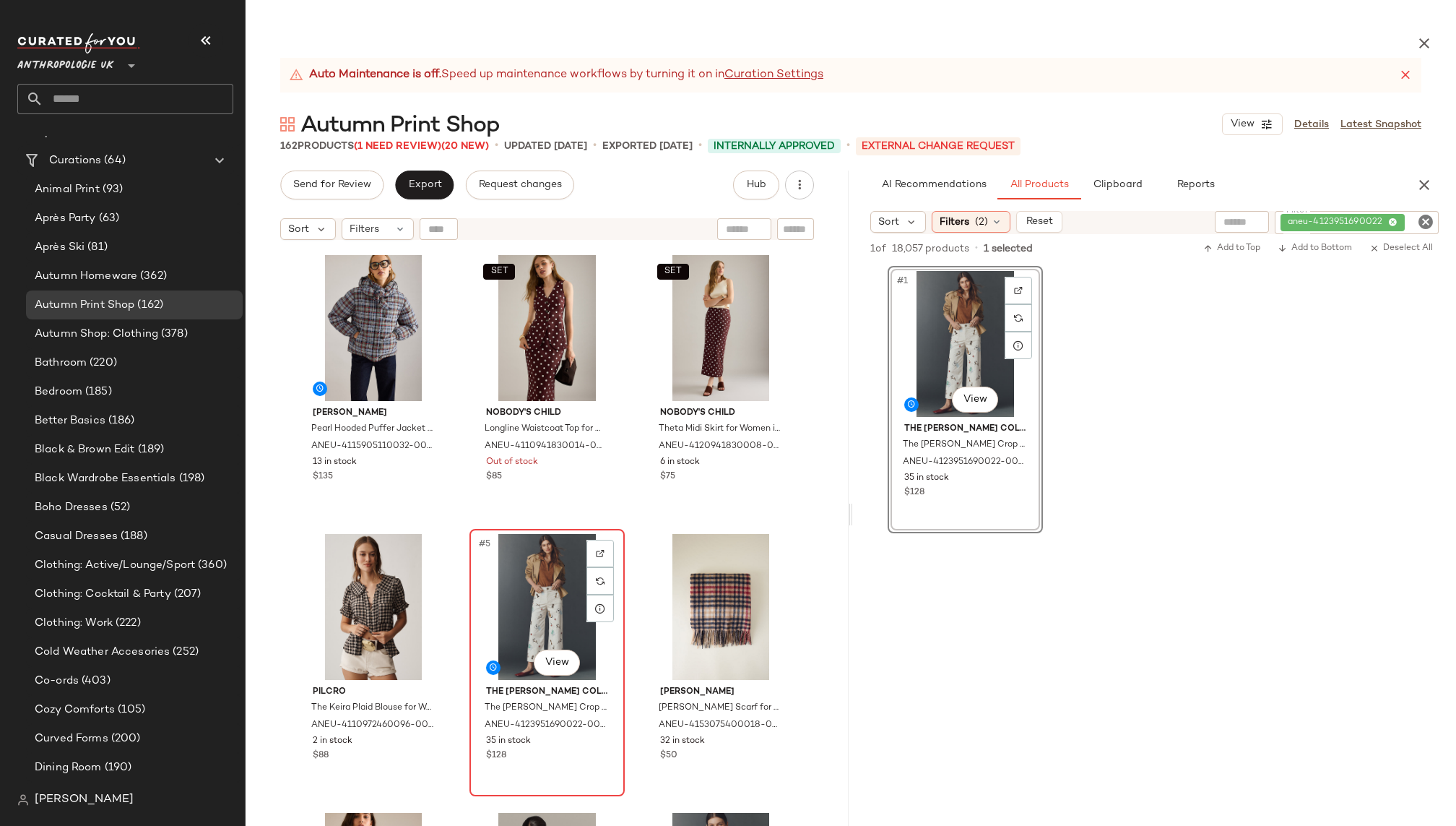
click at [498, 603] on div "#5 View" at bounding box center [547, 607] width 146 height 146
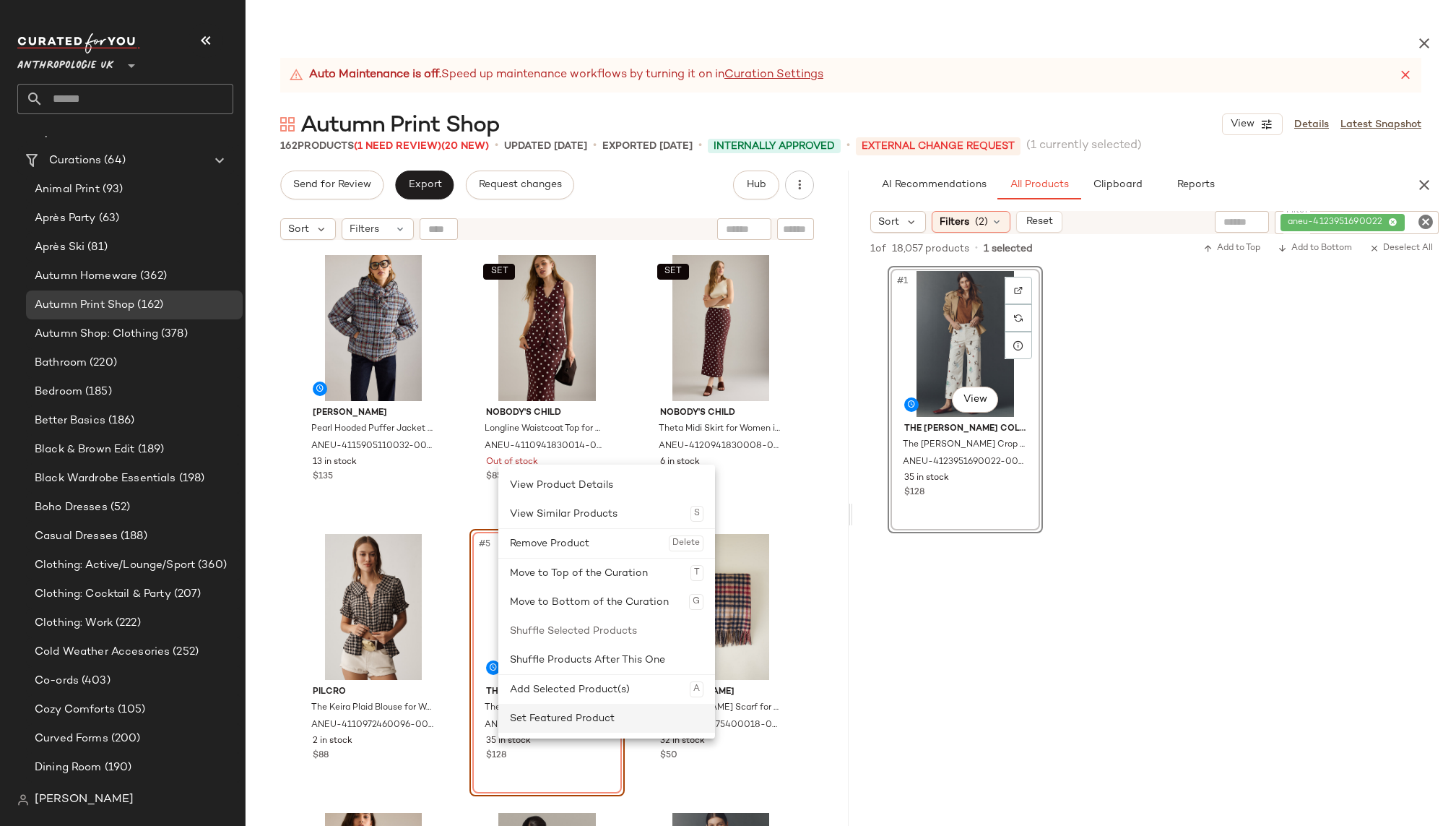
click at [565, 713] on div "Set Featured Product" at bounding box center [607, 718] width 194 height 29
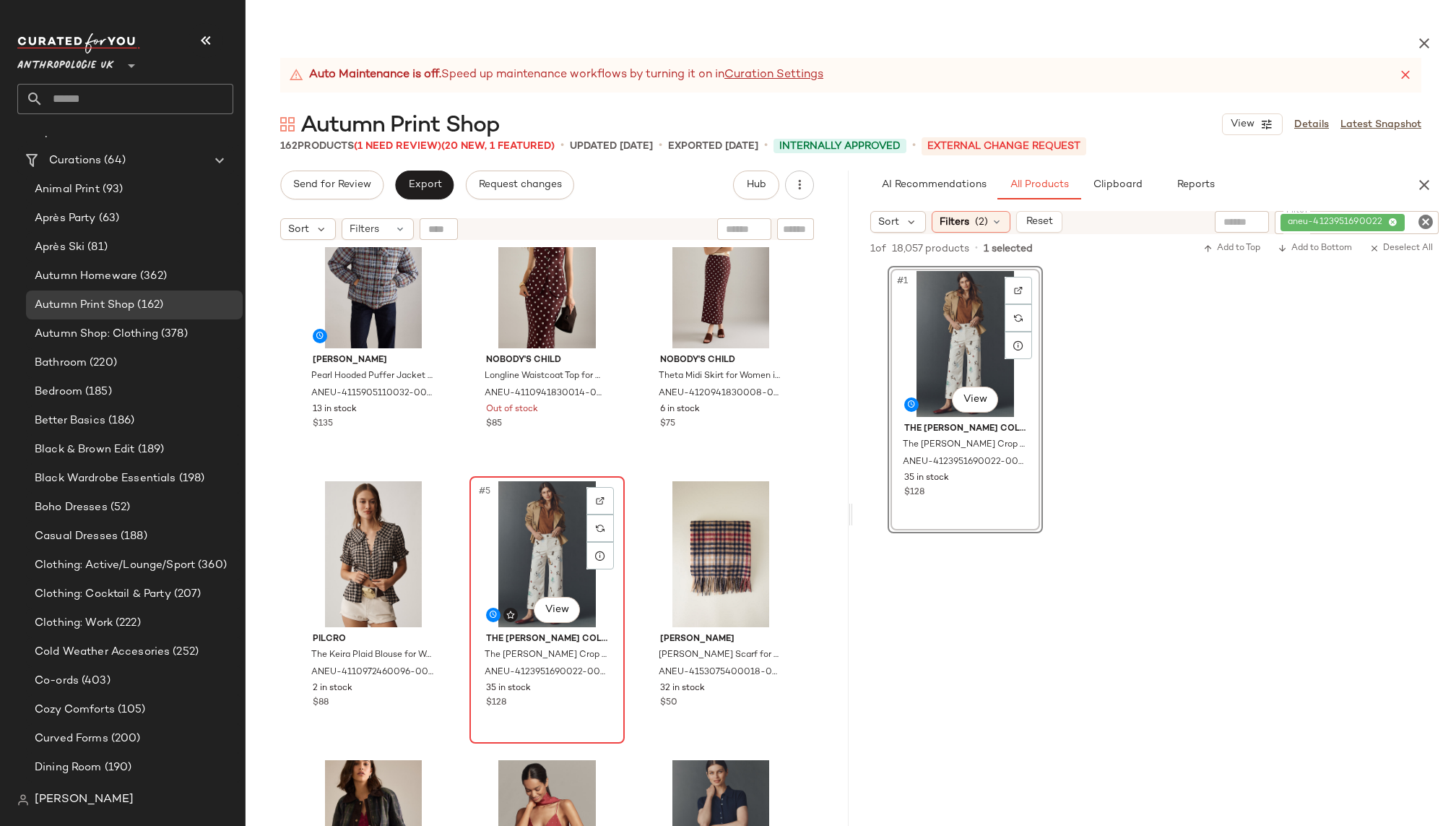
scroll to position [62, 0]
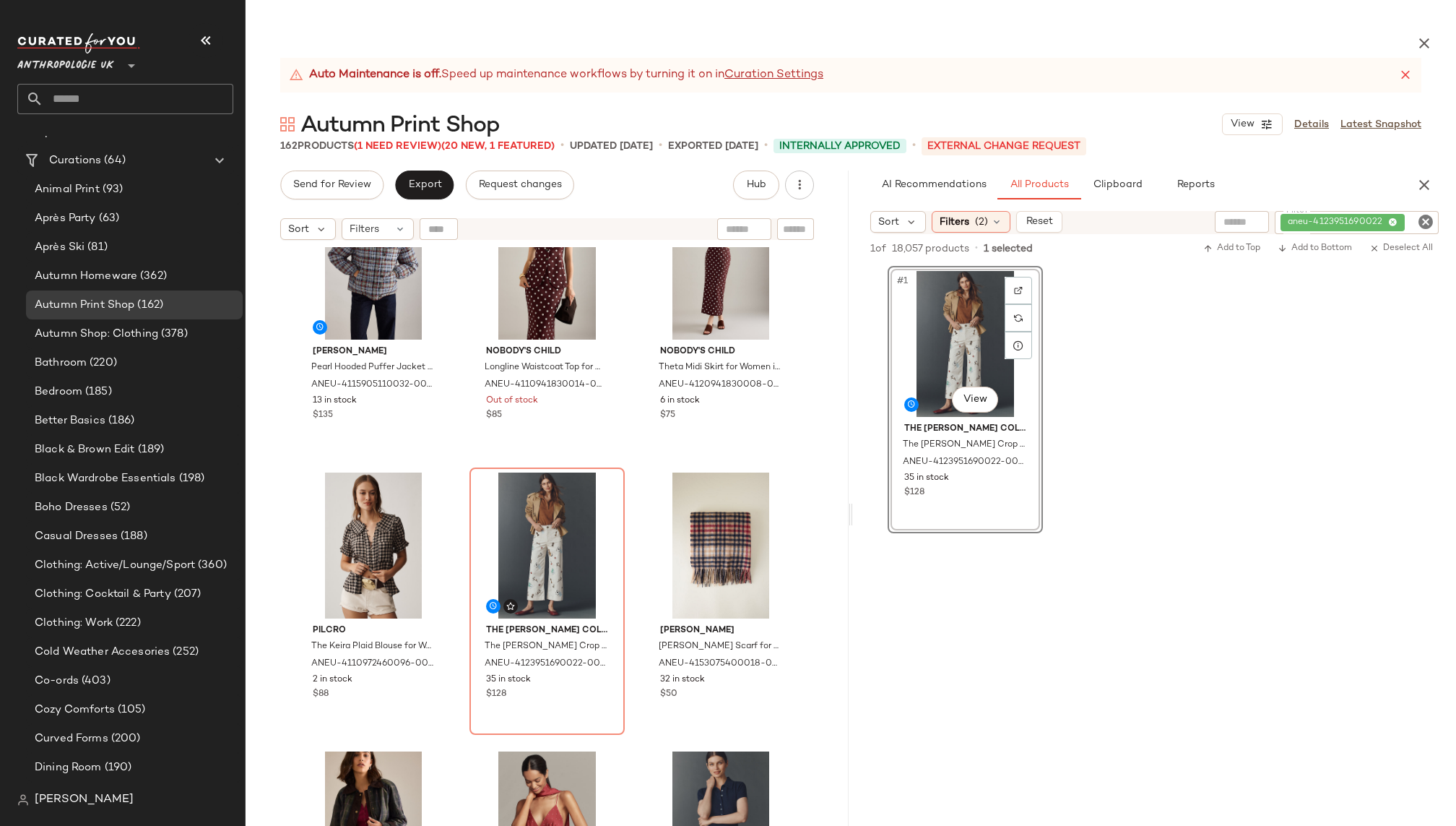
click at [1408, 73] on icon at bounding box center [1404, 74] width 14 height 14
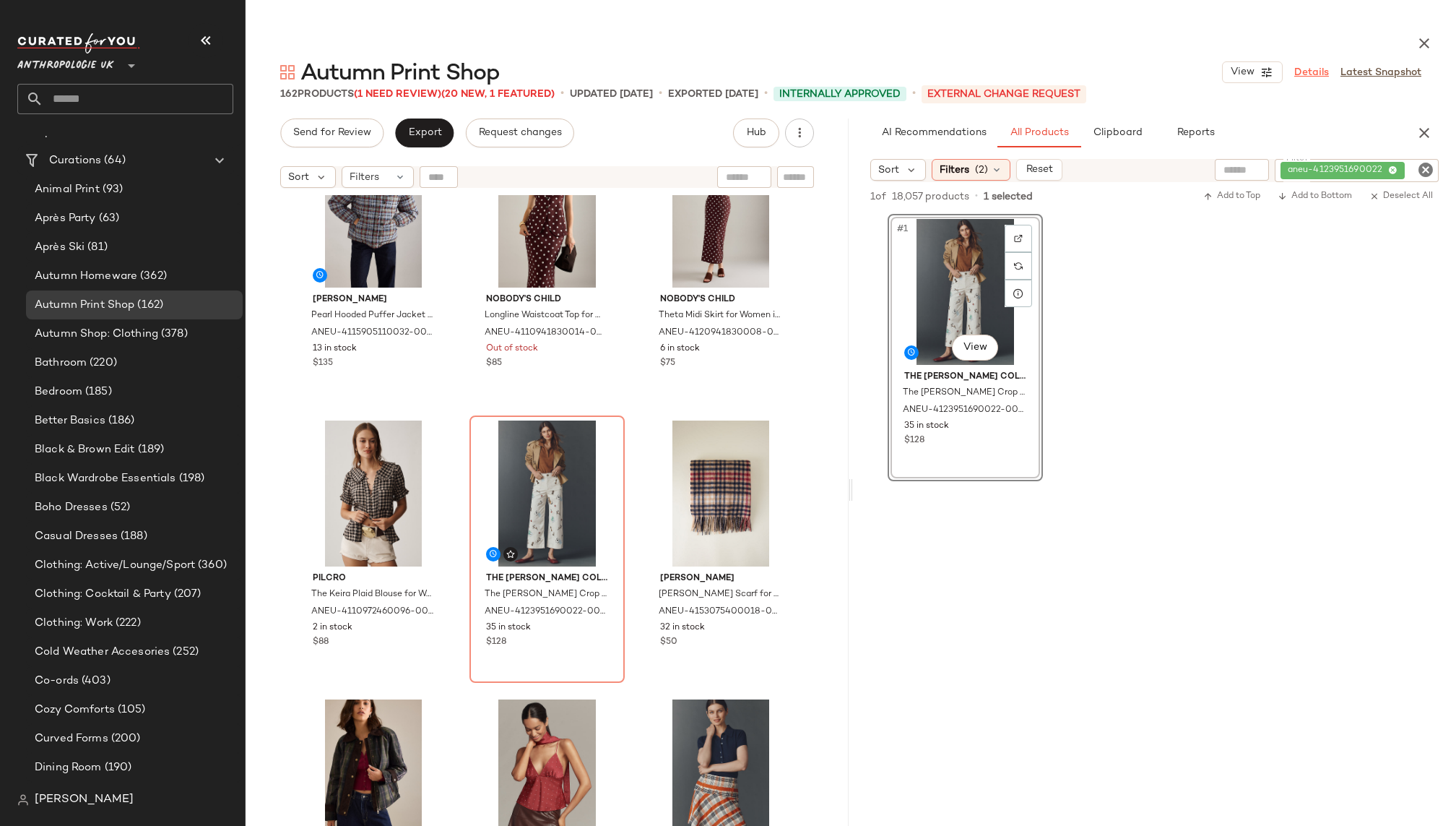
click at [1310, 74] on link "Details" at bounding box center [1310, 73] width 35 height 15
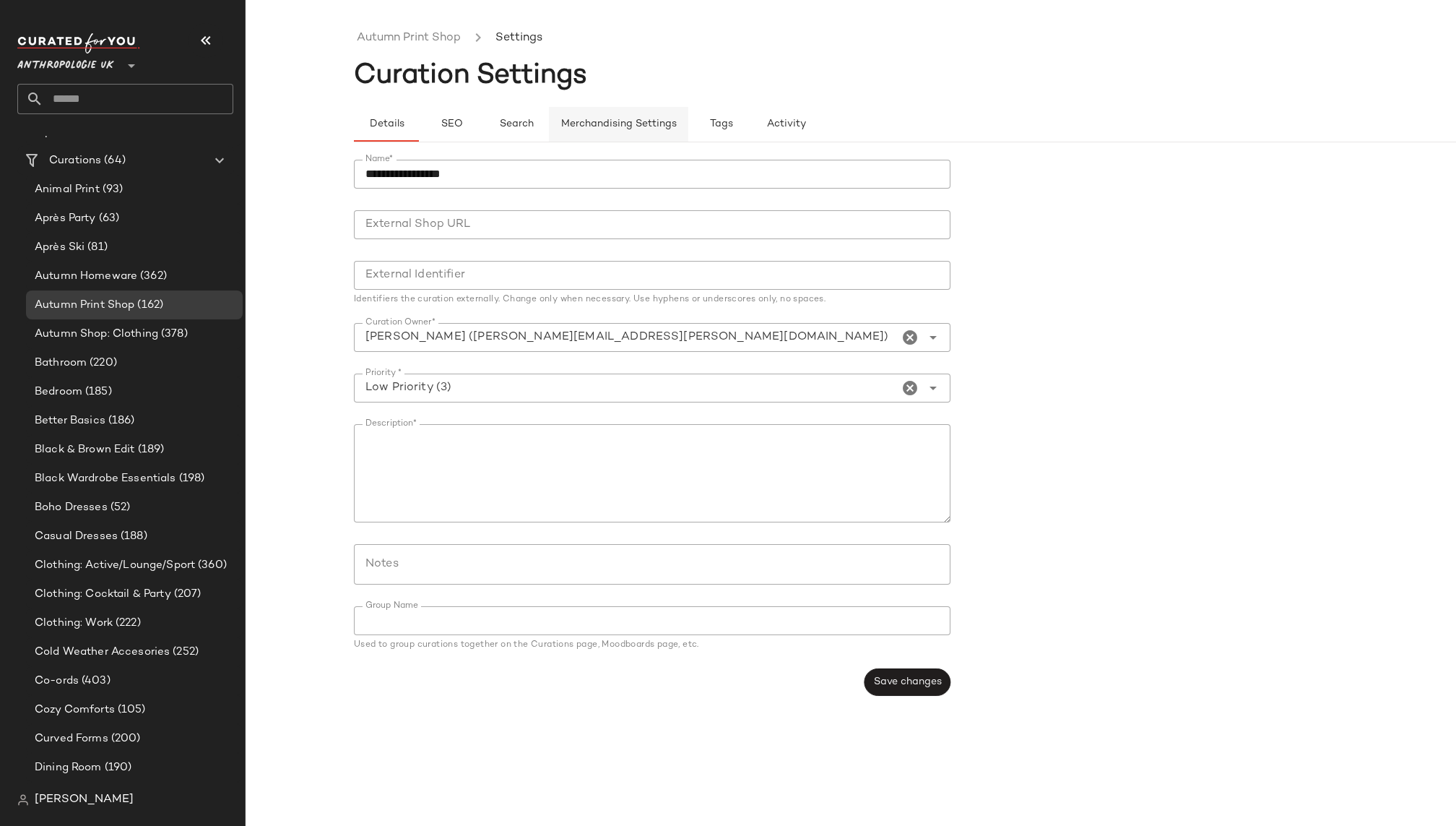
click at [629, 117] on button "Merchandising Settings" at bounding box center [618, 124] width 140 height 35
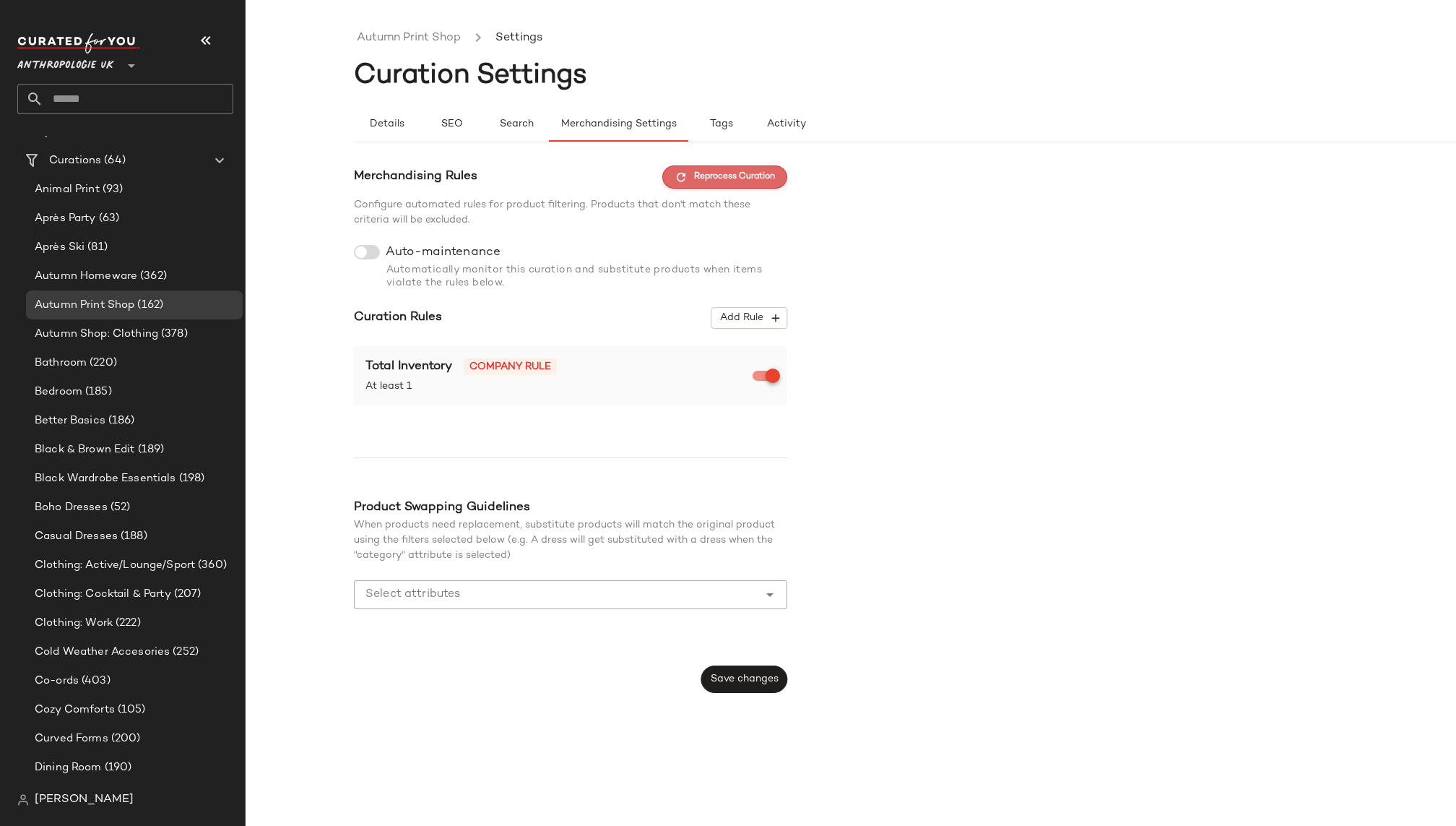
click at [731, 170] on span "Reprocess Curation" at bounding box center [724, 176] width 101 height 13
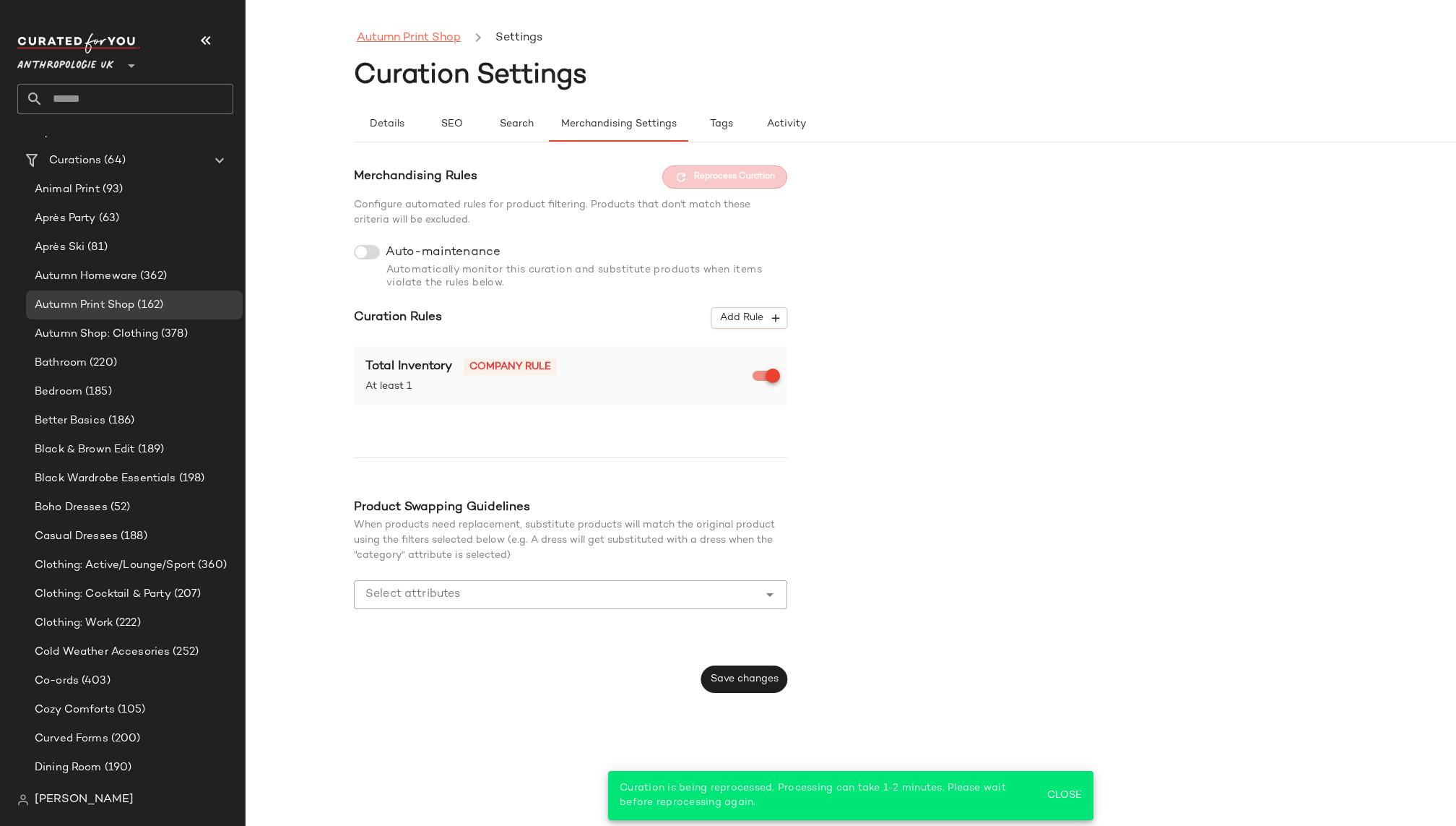
click at [422, 42] on link "Autumn Print Shop" at bounding box center [409, 38] width 104 height 19
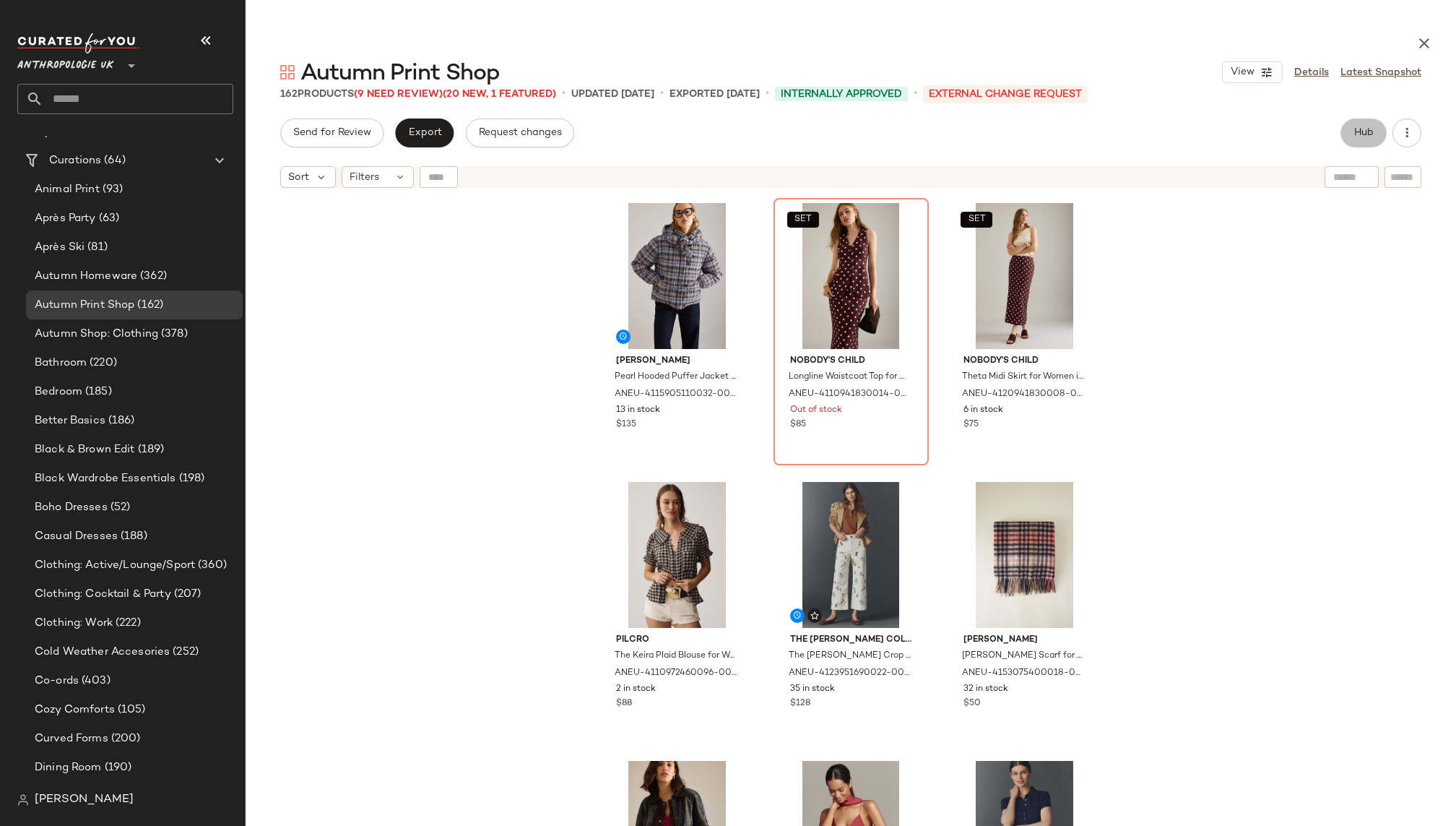
click at [1367, 125] on button "Hub" at bounding box center [1363, 133] width 47 height 29
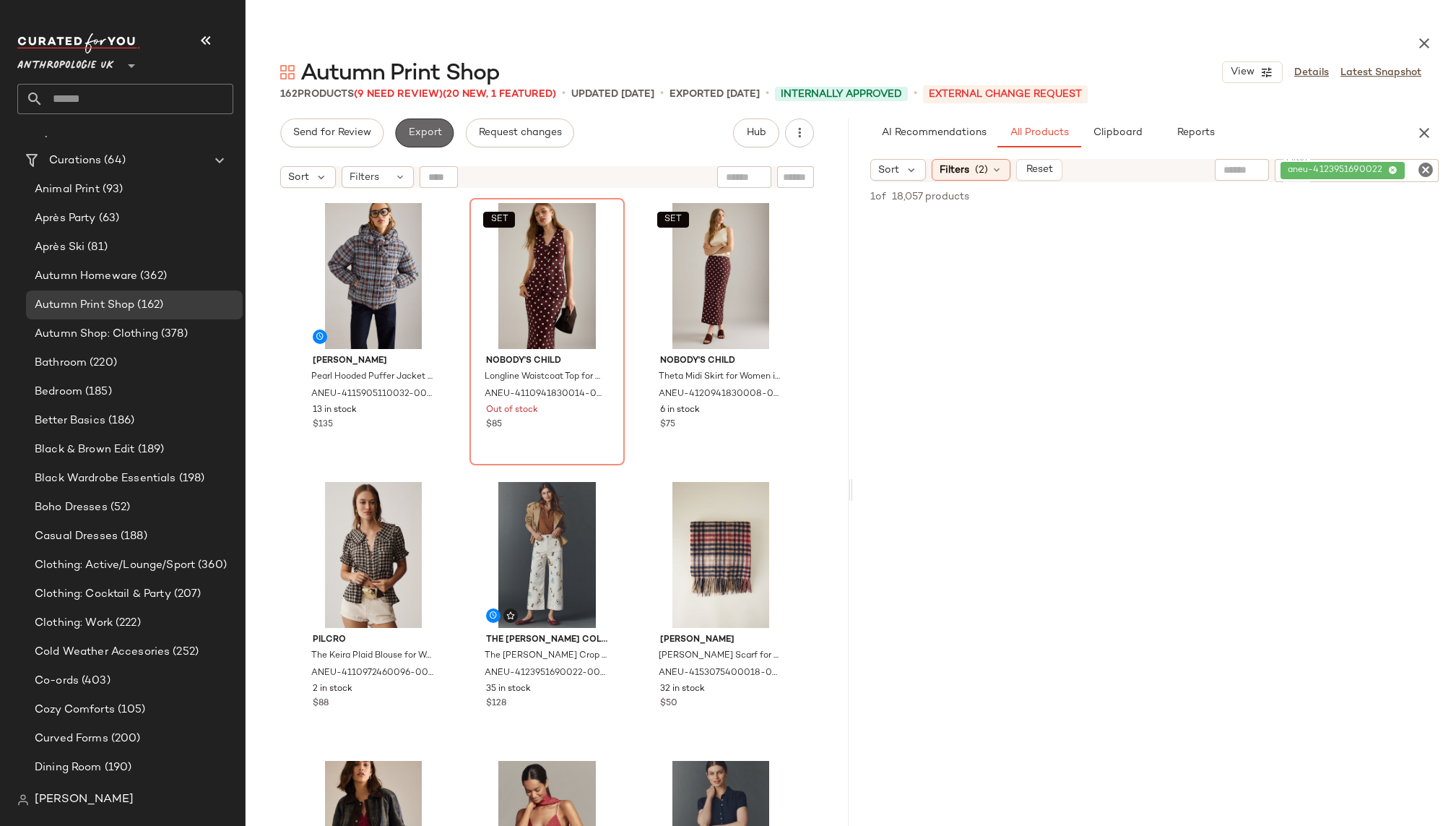
click at [437, 136] on span "Export" at bounding box center [424, 133] width 34 height 12
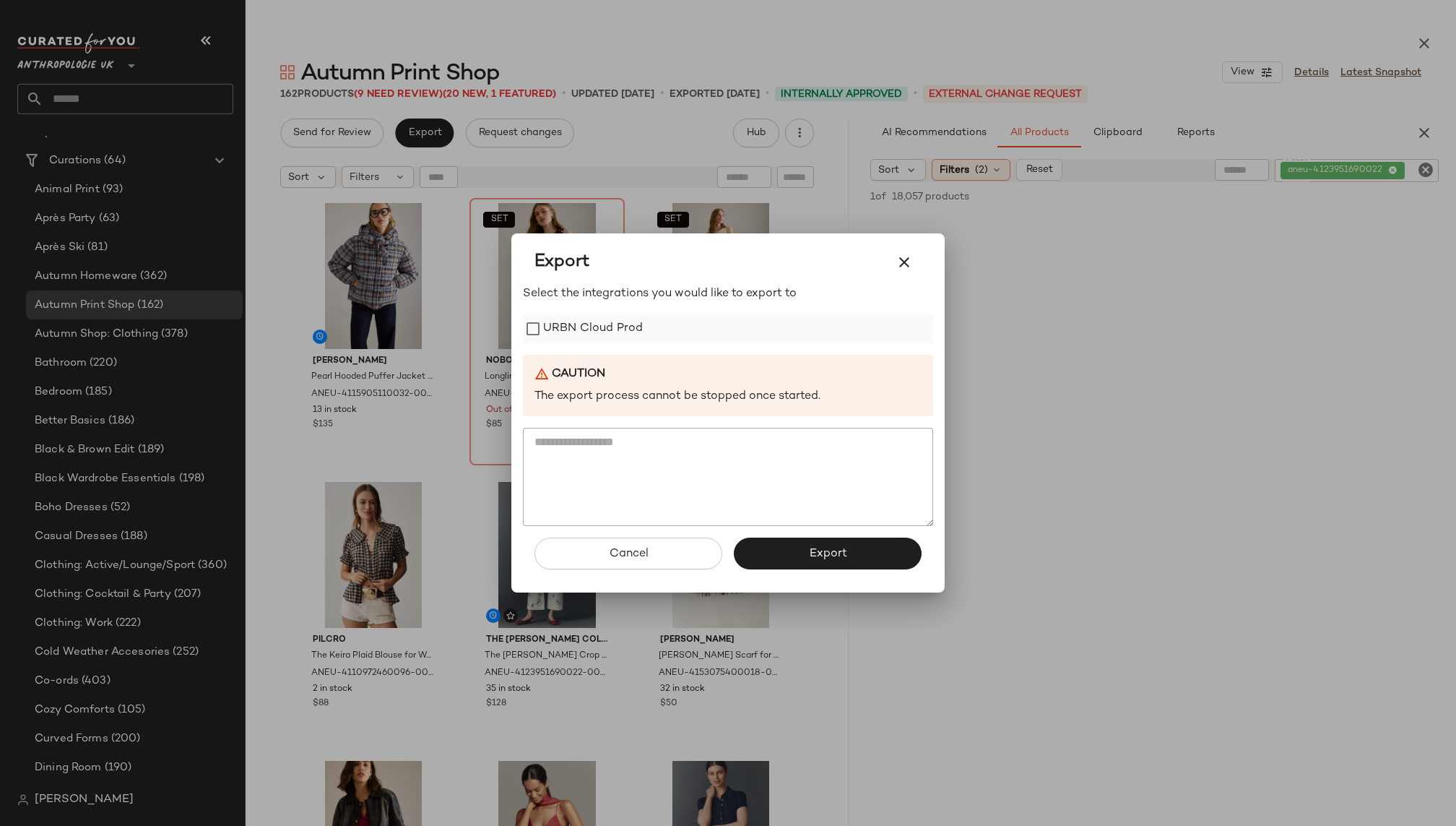
click at [581, 325] on label "URBN Cloud Prod" at bounding box center [593, 328] width 100 height 29
click at [786, 548] on button "Export" at bounding box center [827, 553] width 188 height 32
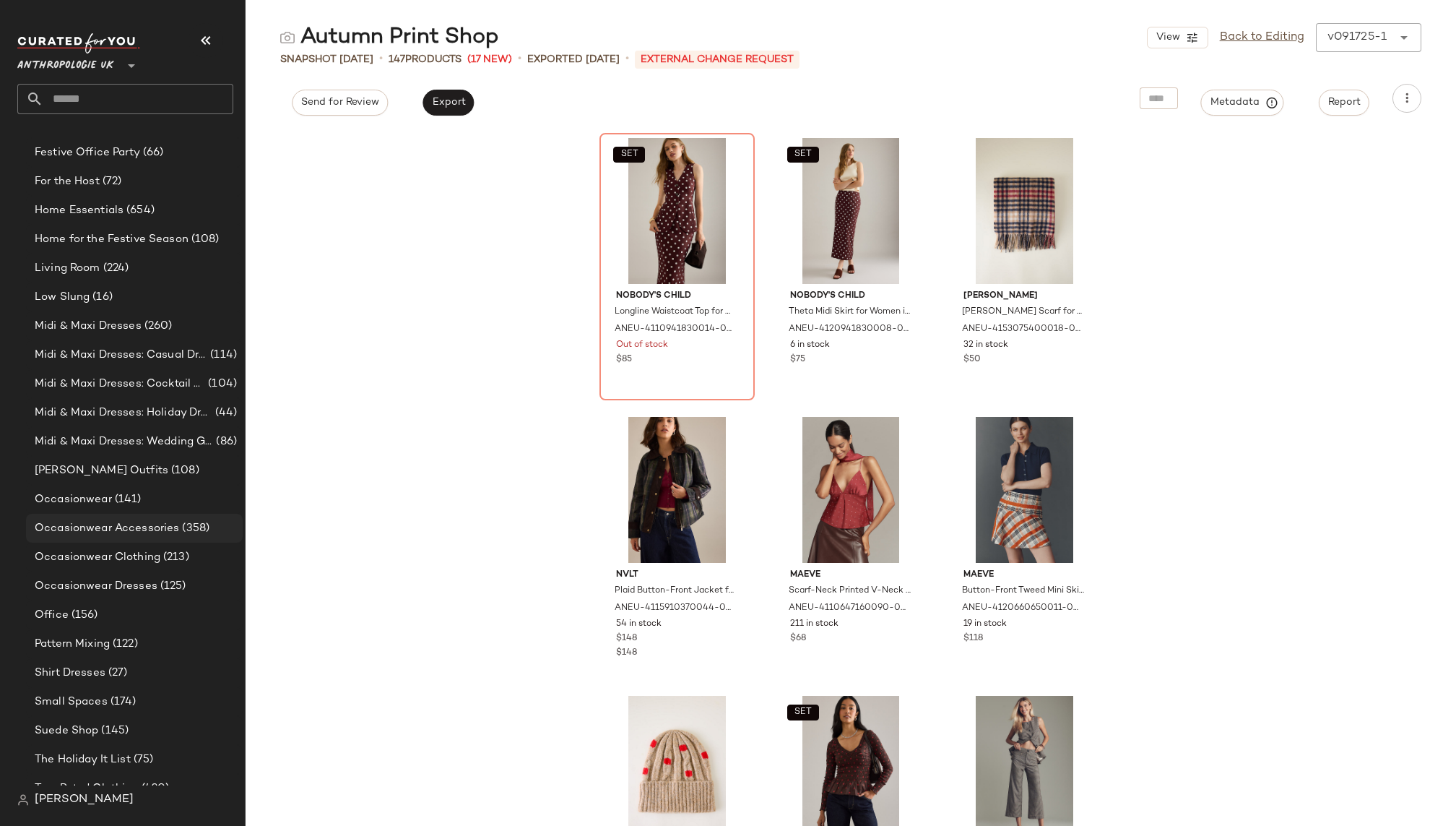
scroll to position [1098, 0]
click at [138, 495] on span "(141)" at bounding box center [126, 498] width 30 height 17
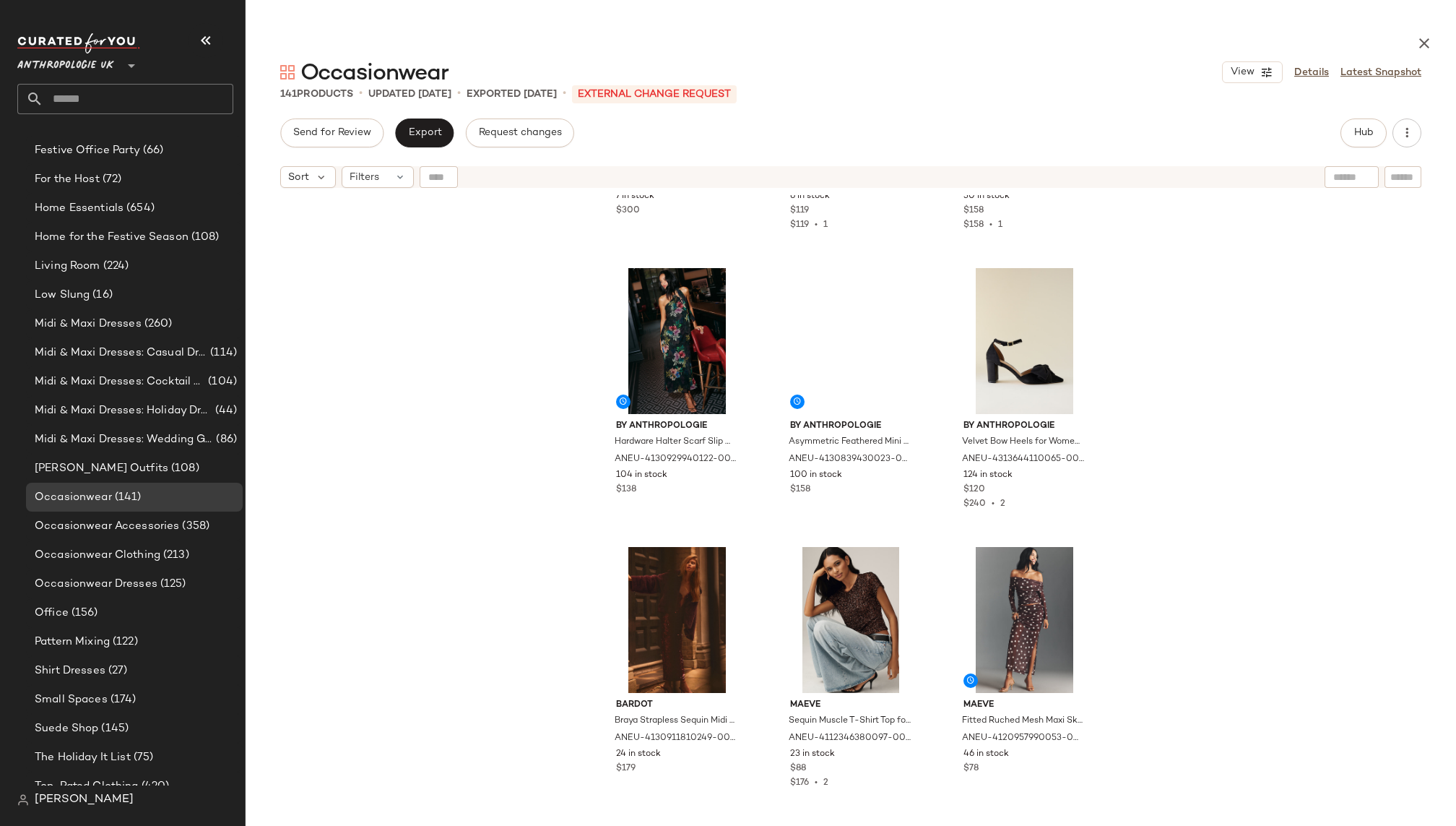
scroll to position [217, 0]
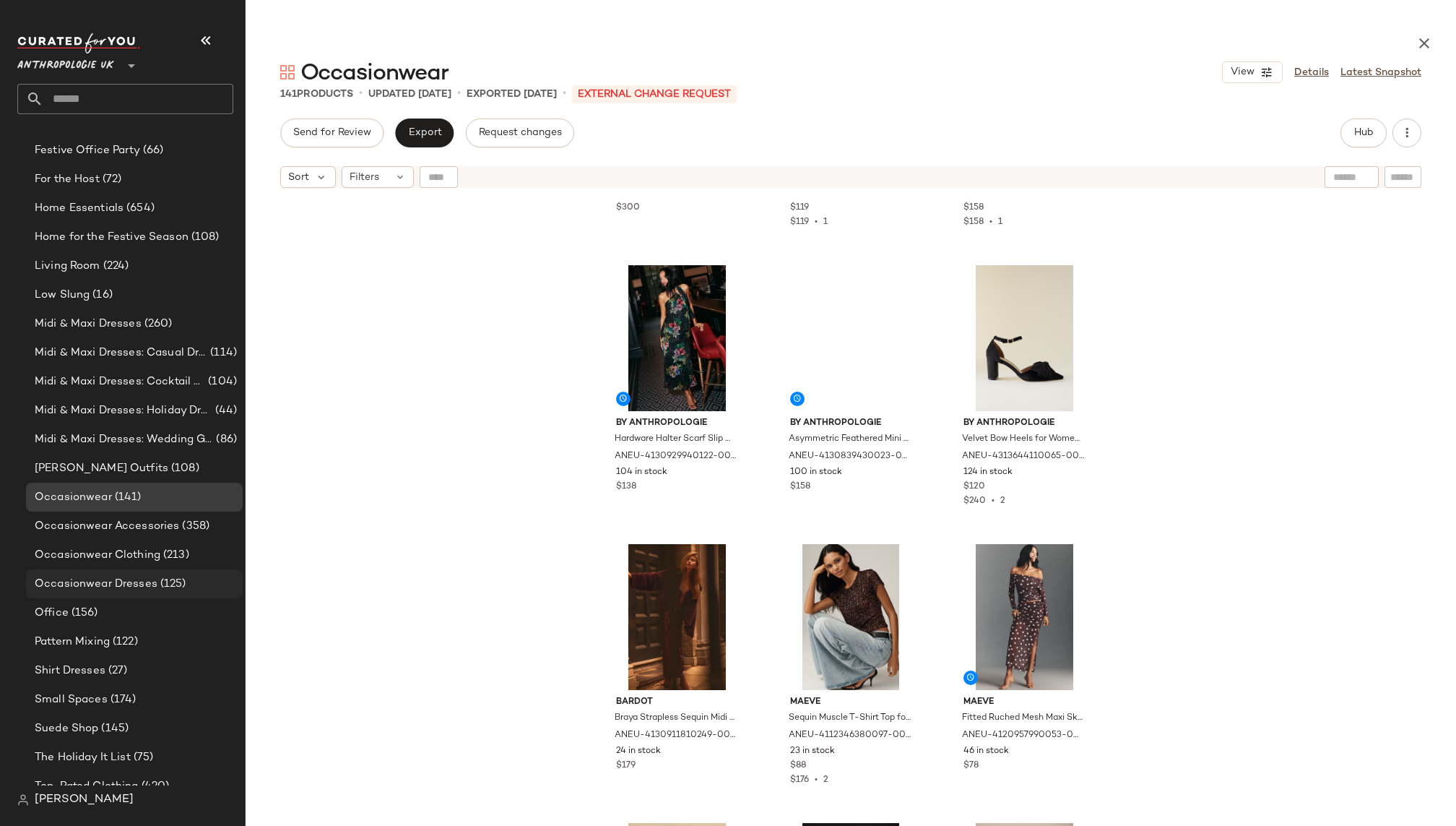
click at [143, 587] on span "Occasionwear Dresses" at bounding box center [96, 584] width 123 height 17
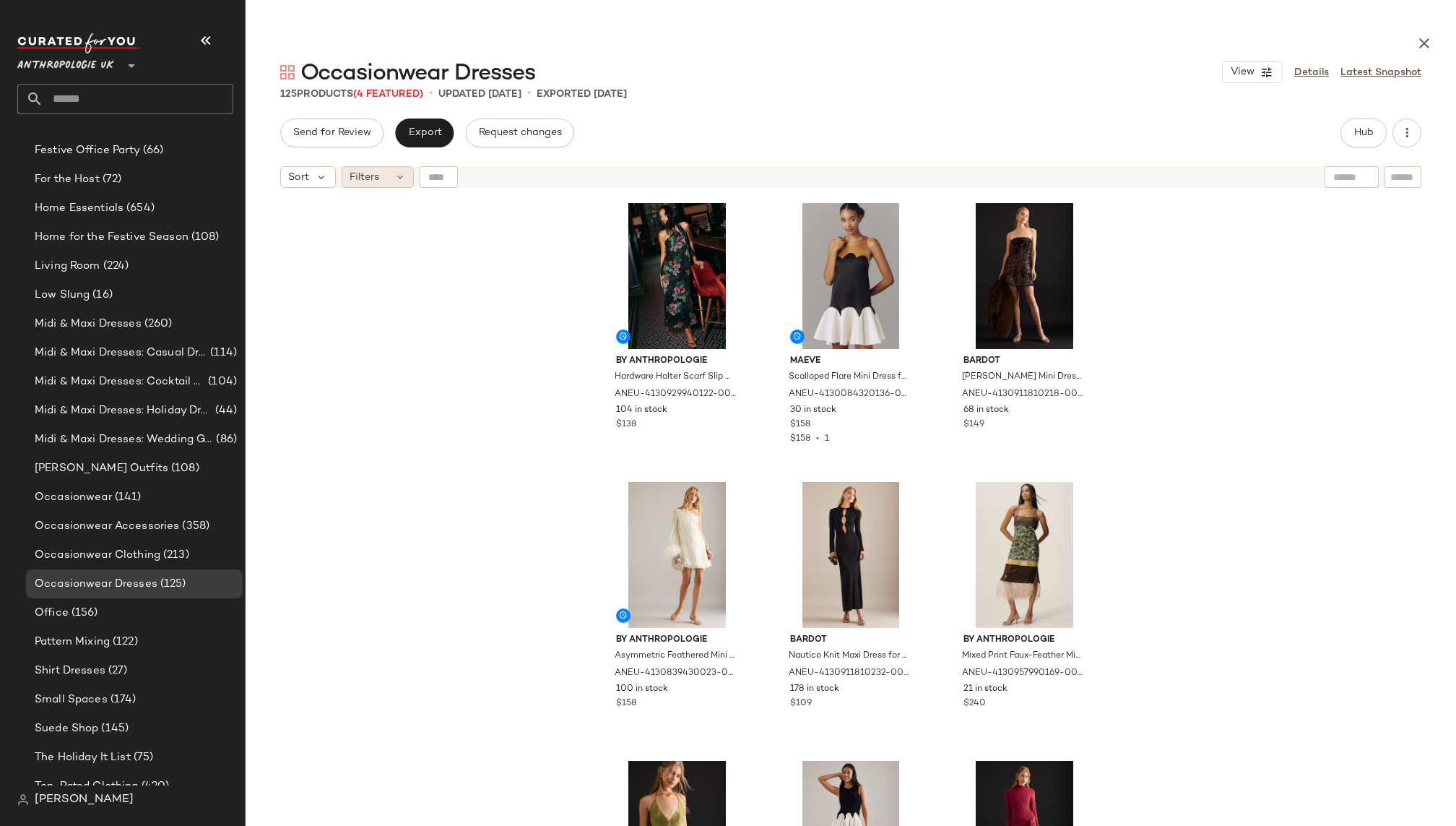
click at [367, 184] on div "Filters" at bounding box center [377, 177] width 72 height 22
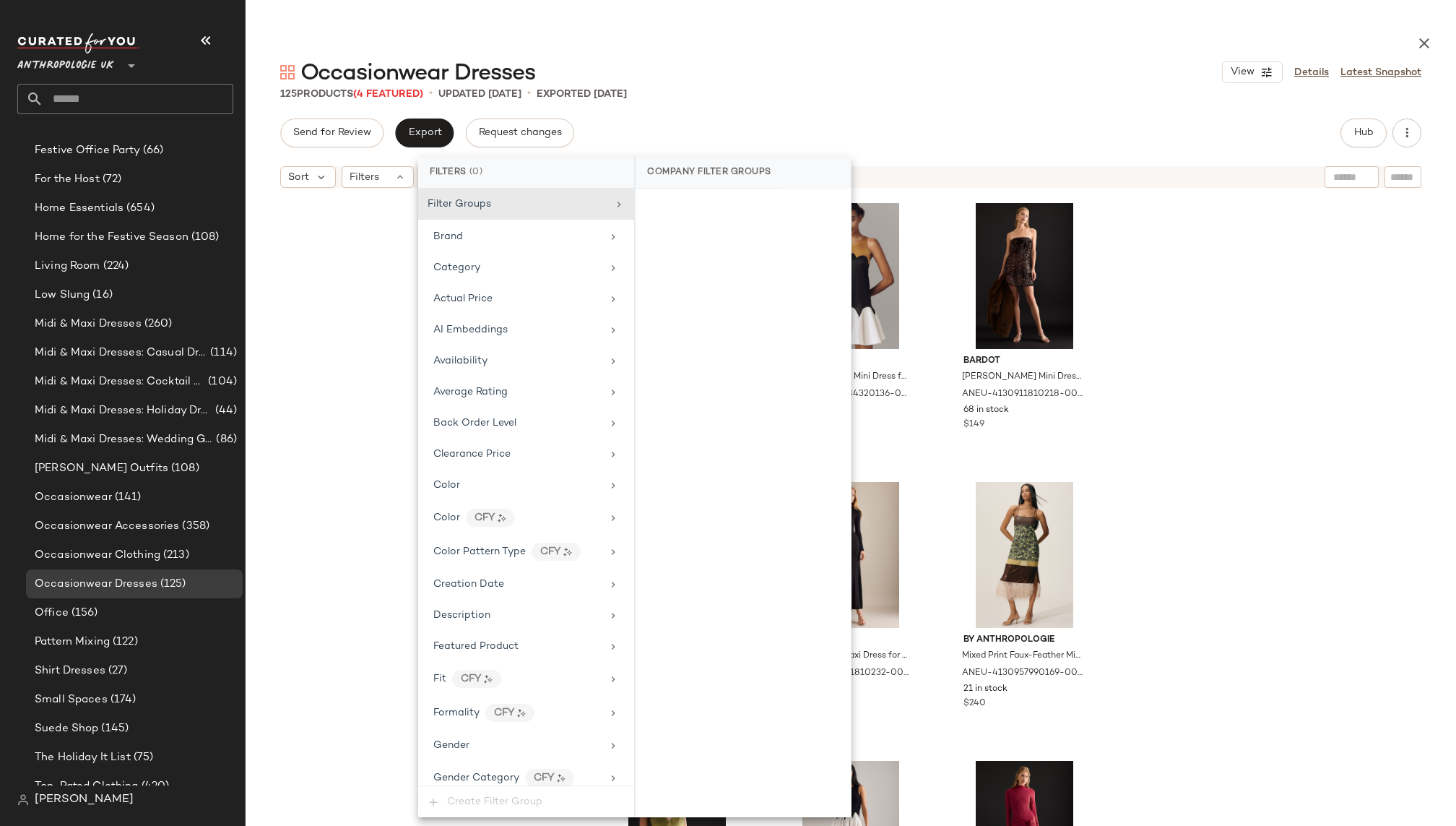
click at [323, 425] on div "By Anthropologie Hardware Halter Scarf Slip Maxi Dress for Women, Polyester/Vis…" at bounding box center [850, 545] width 1210 height 702
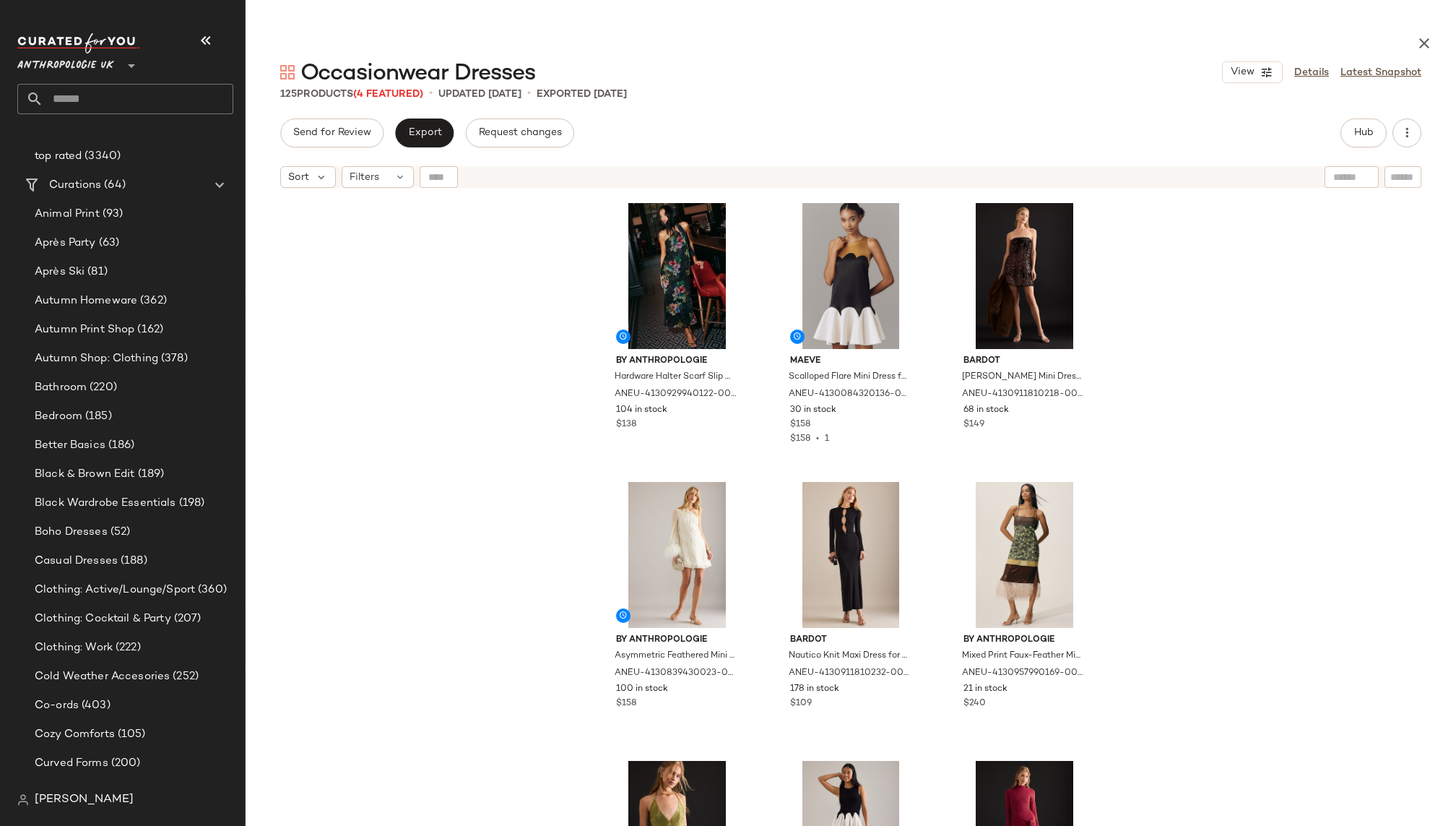
scroll to position [306, 0]
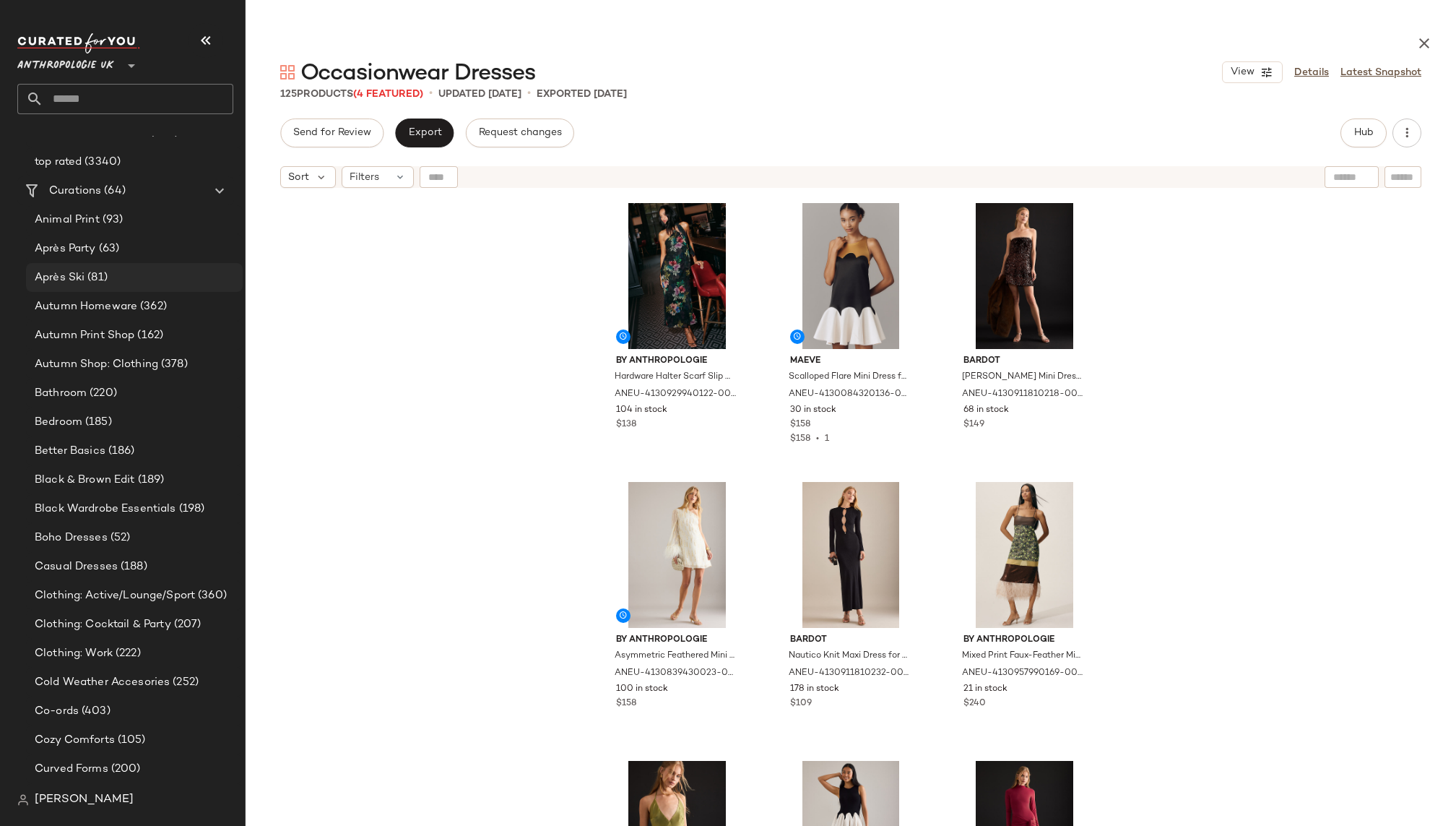
click at [140, 272] on div "Après Ski (81)" at bounding box center [134, 278] width 206 height 17
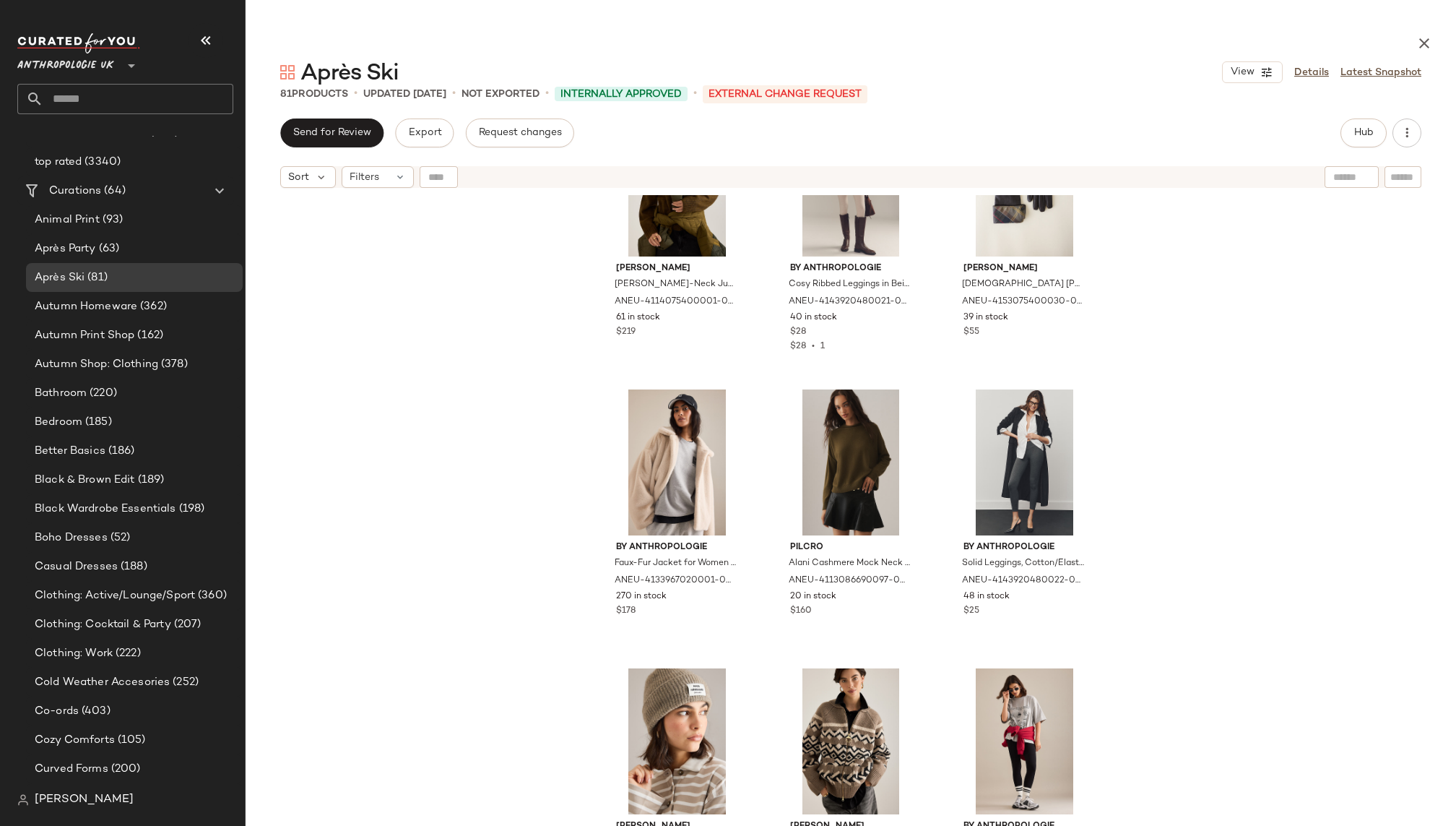
scroll to position [128, 0]
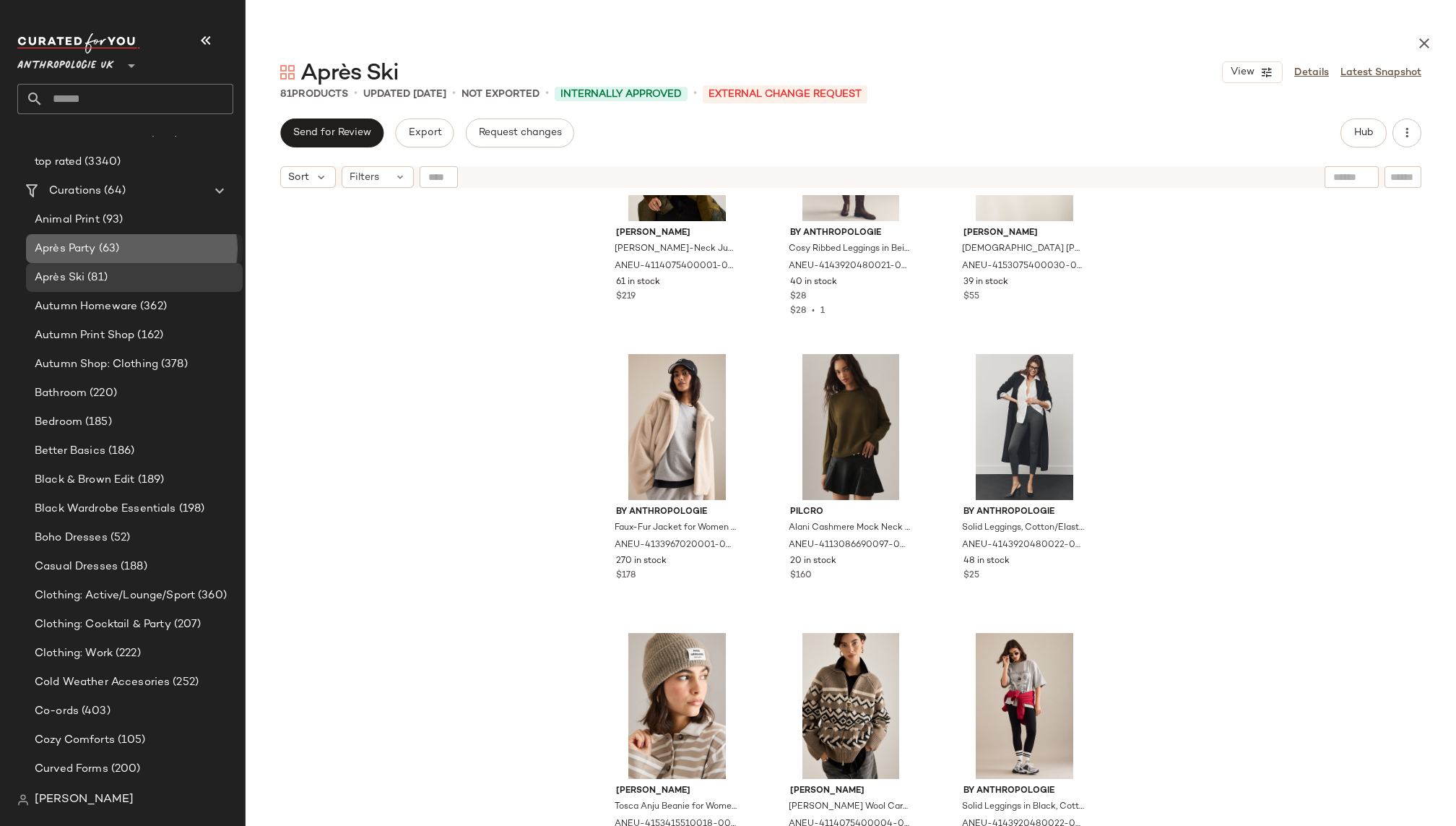
click at [131, 249] on div "Après Party (63)" at bounding box center [134, 249] width 206 height 17
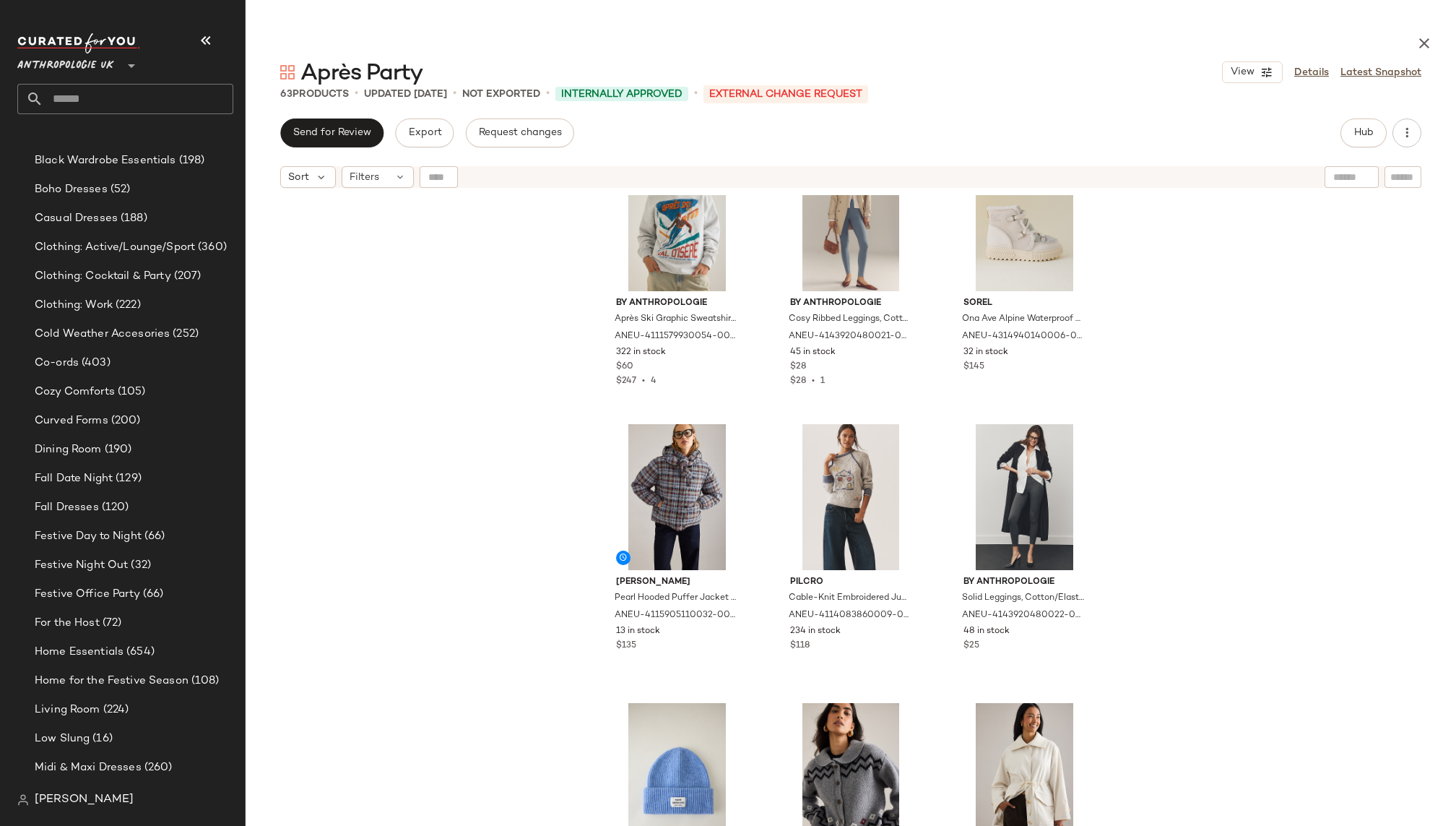
scroll to position [686, 0]
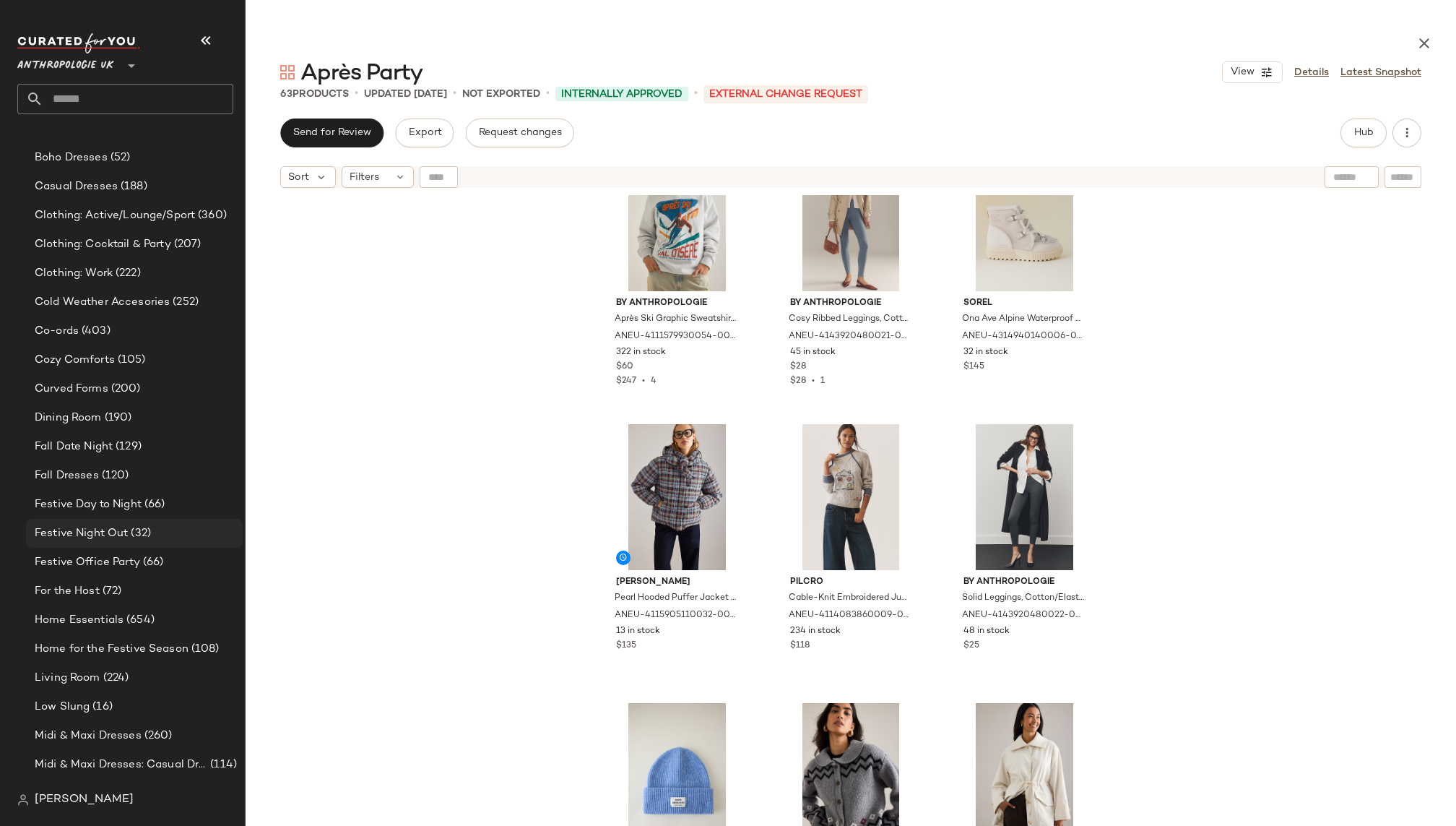
click at [147, 532] on span "(32)" at bounding box center [139, 533] width 23 height 17
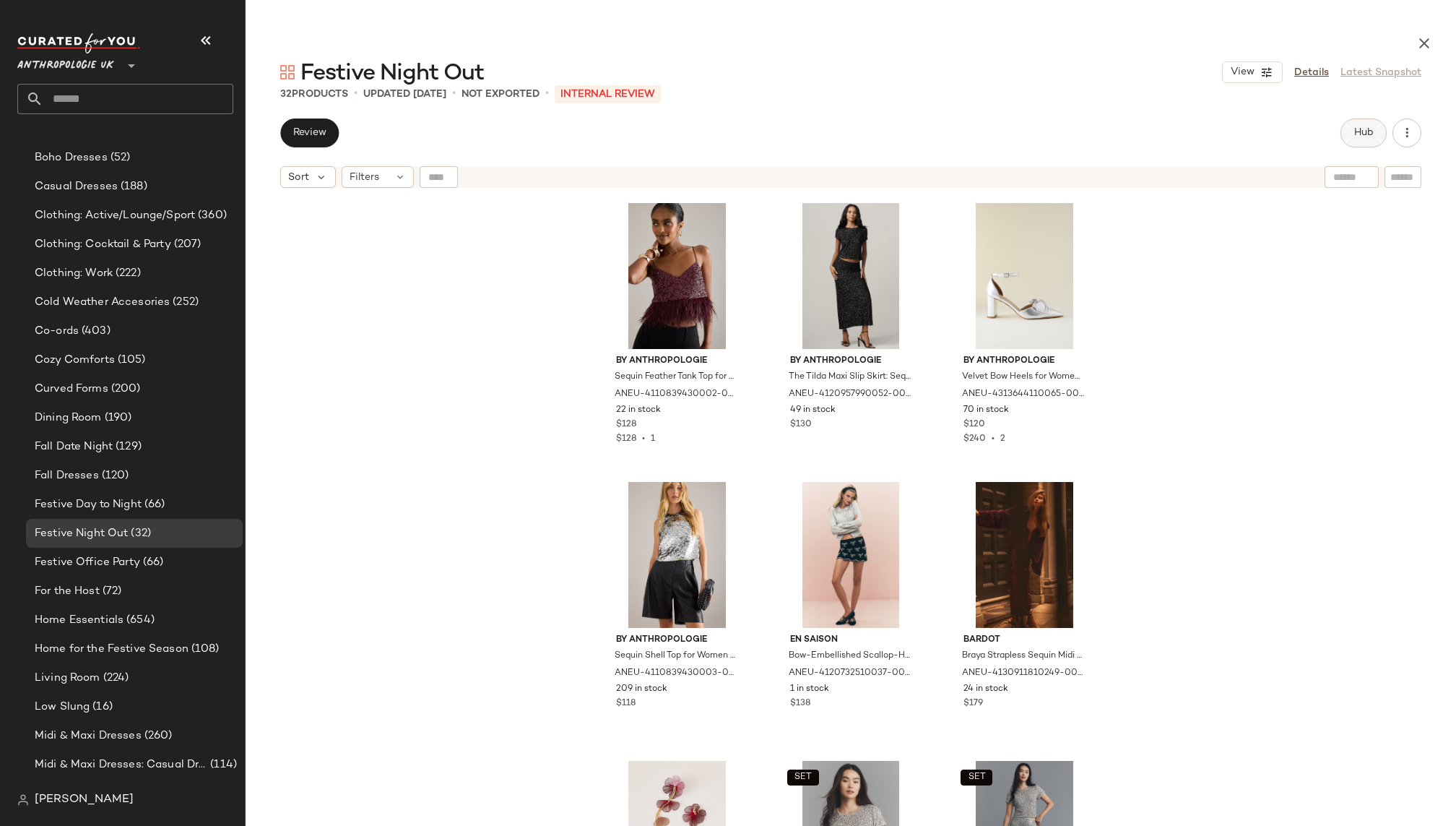
click at [1370, 124] on button "Hub" at bounding box center [1363, 133] width 47 height 29
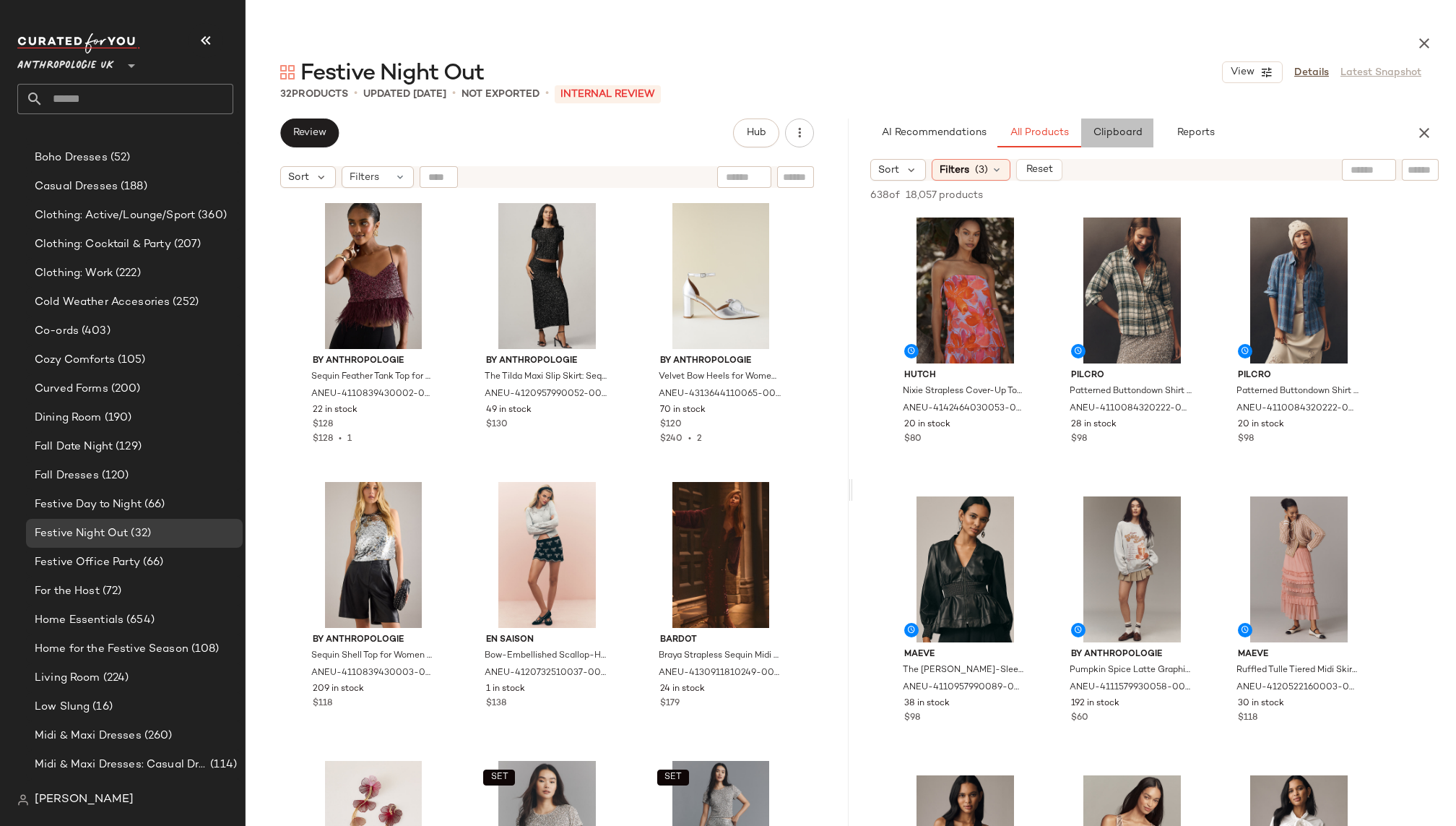
click at [1136, 129] on span "Clipboard" at bounding box center [1116, 133] width 50 height 12
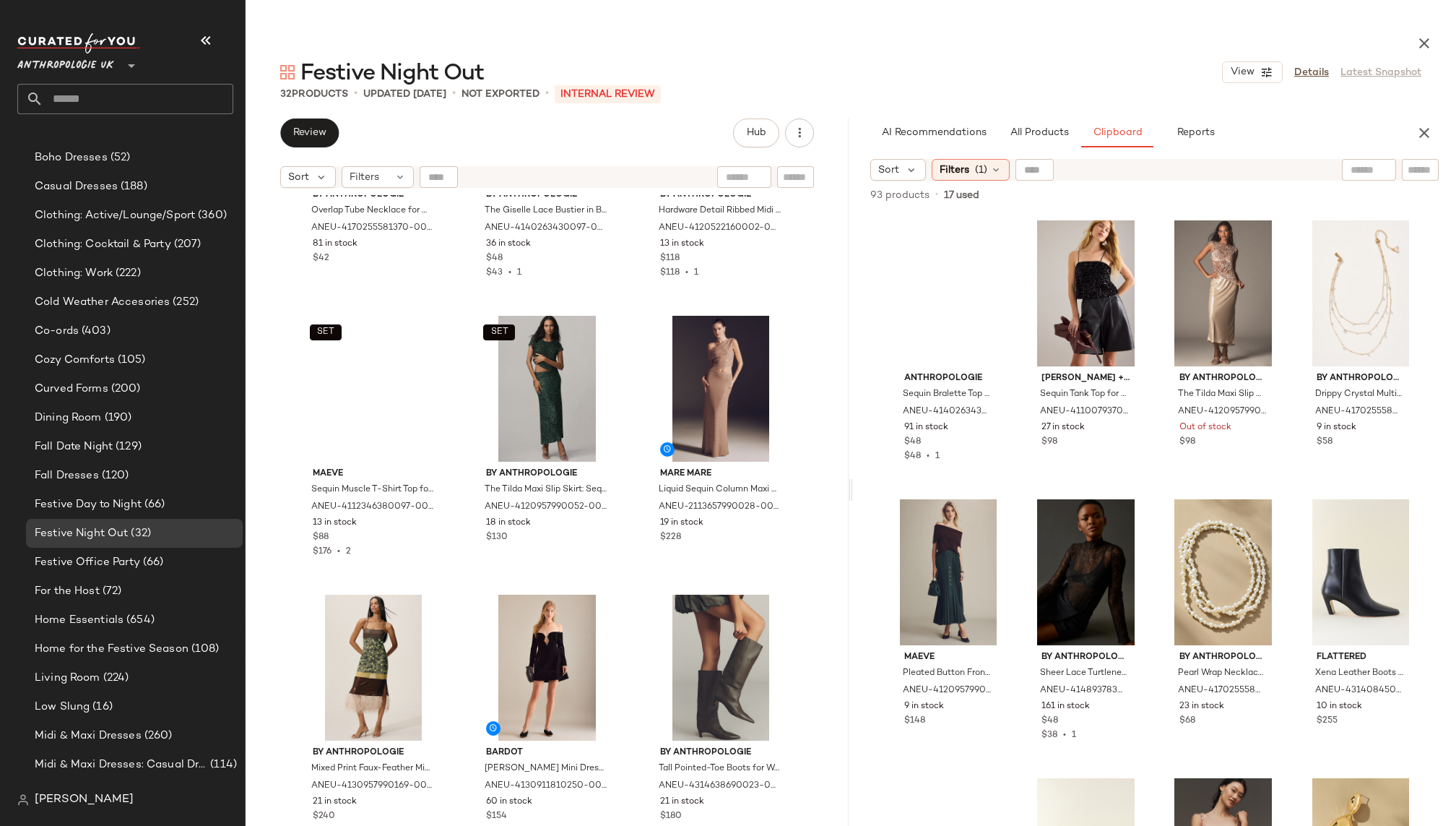
scroll to position [2369, 0]
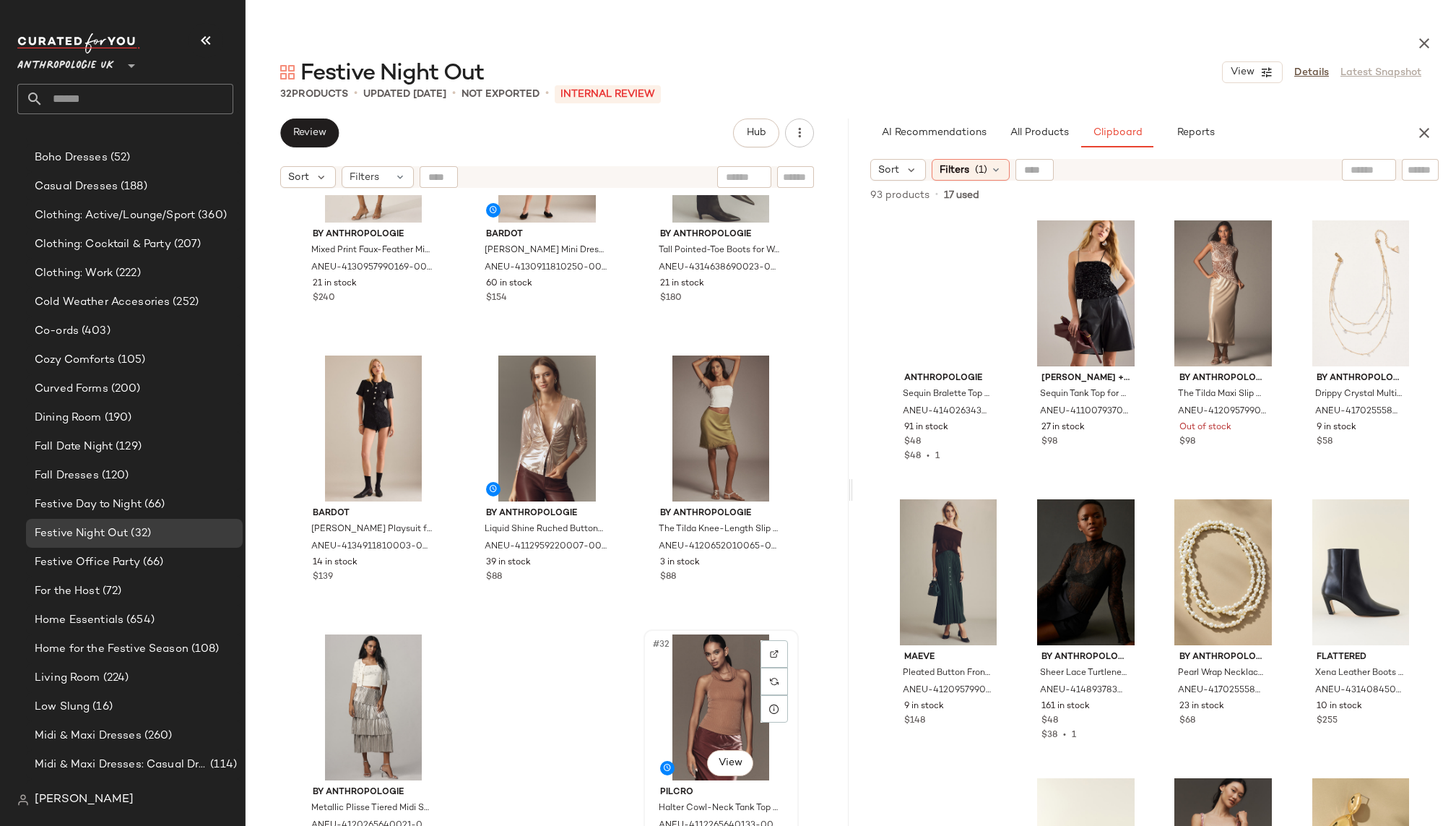
click at [689, 690] on div "#32 View" at bounding box center [721, 707] width 146 height 146
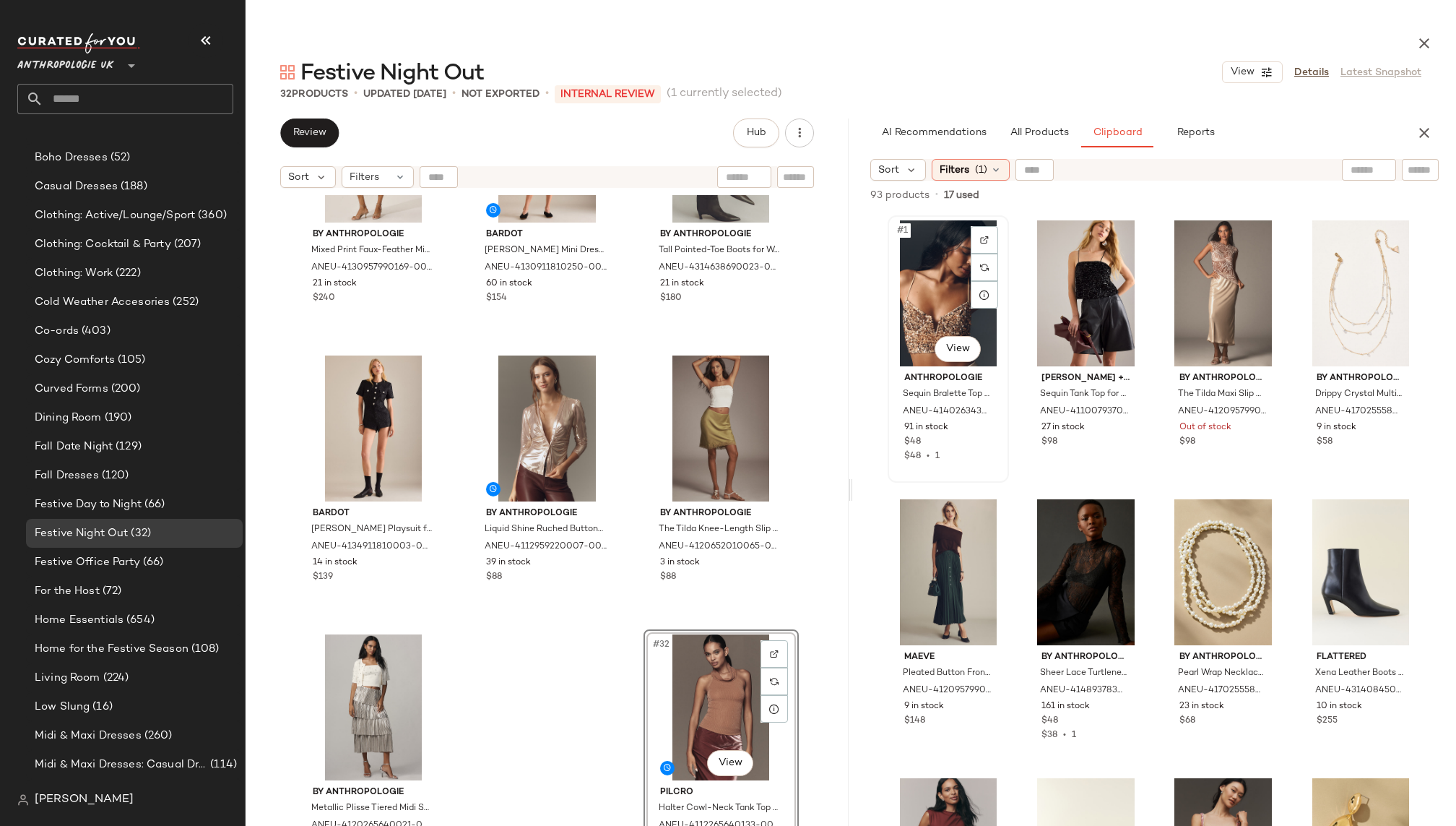
click at [925, 272] on div "#1 View" at bounding box center [948, 293] width 111 height 146
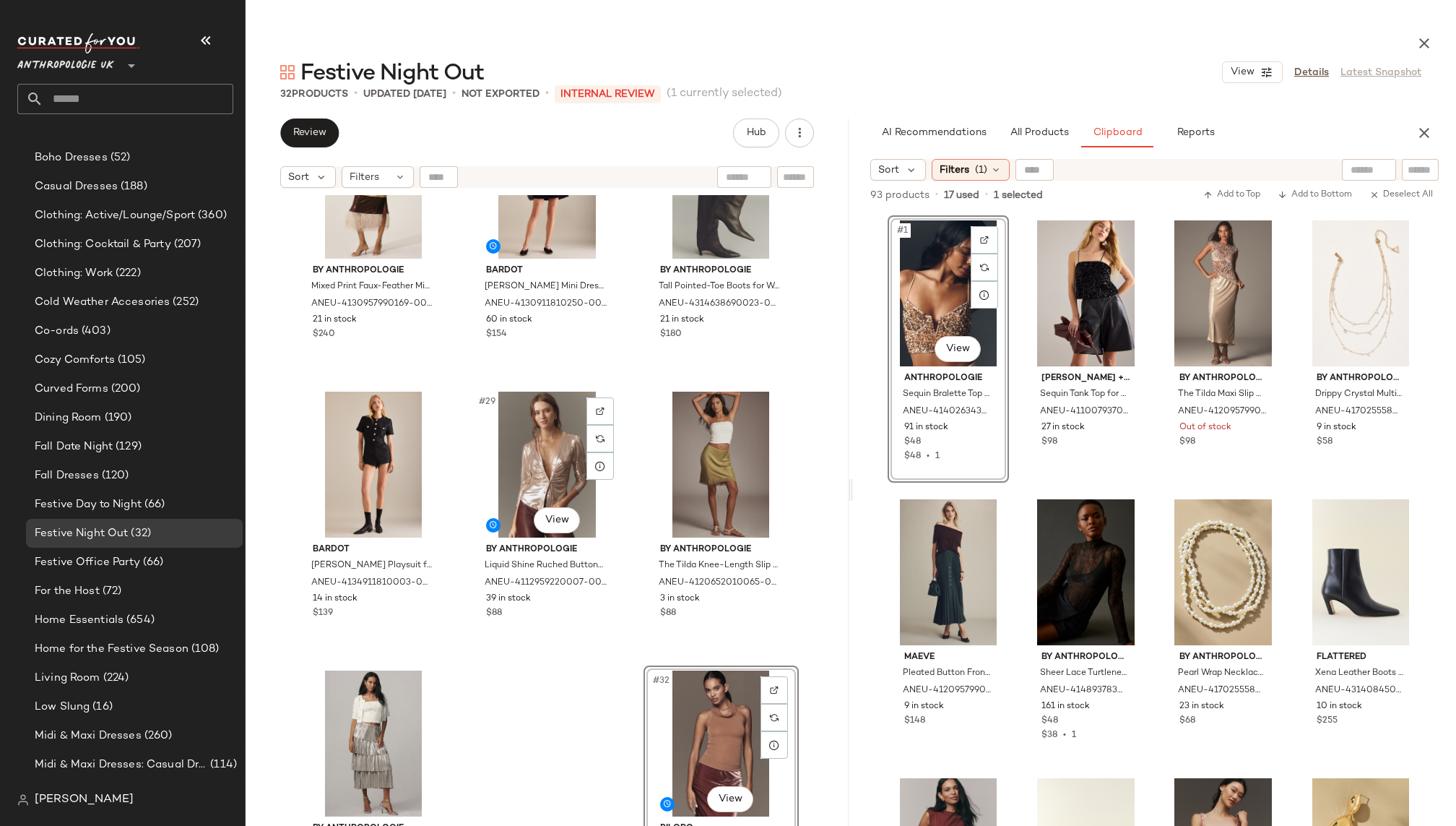
scroll to position [2369, 0]
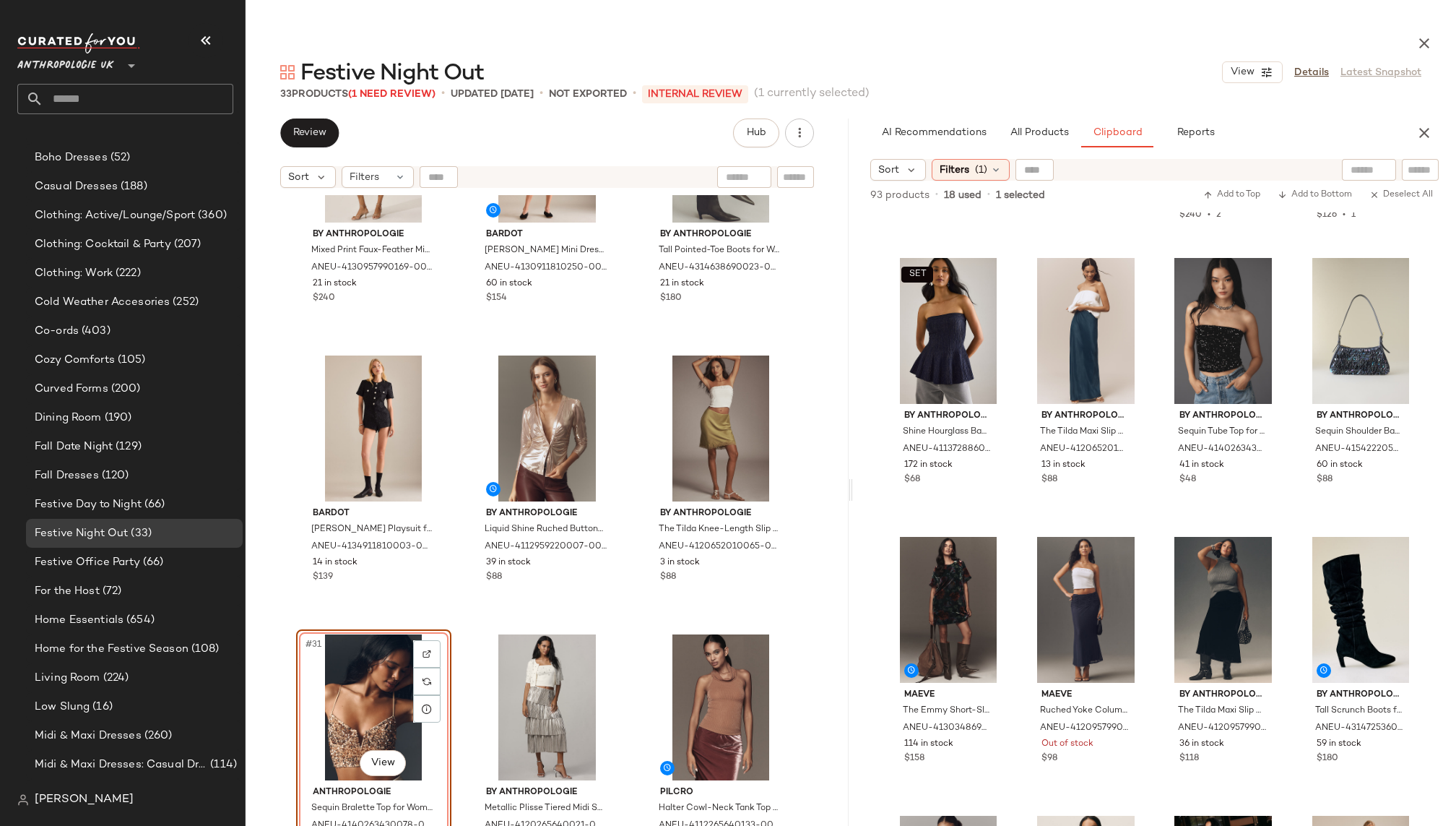
scroll to position [1639, 0]
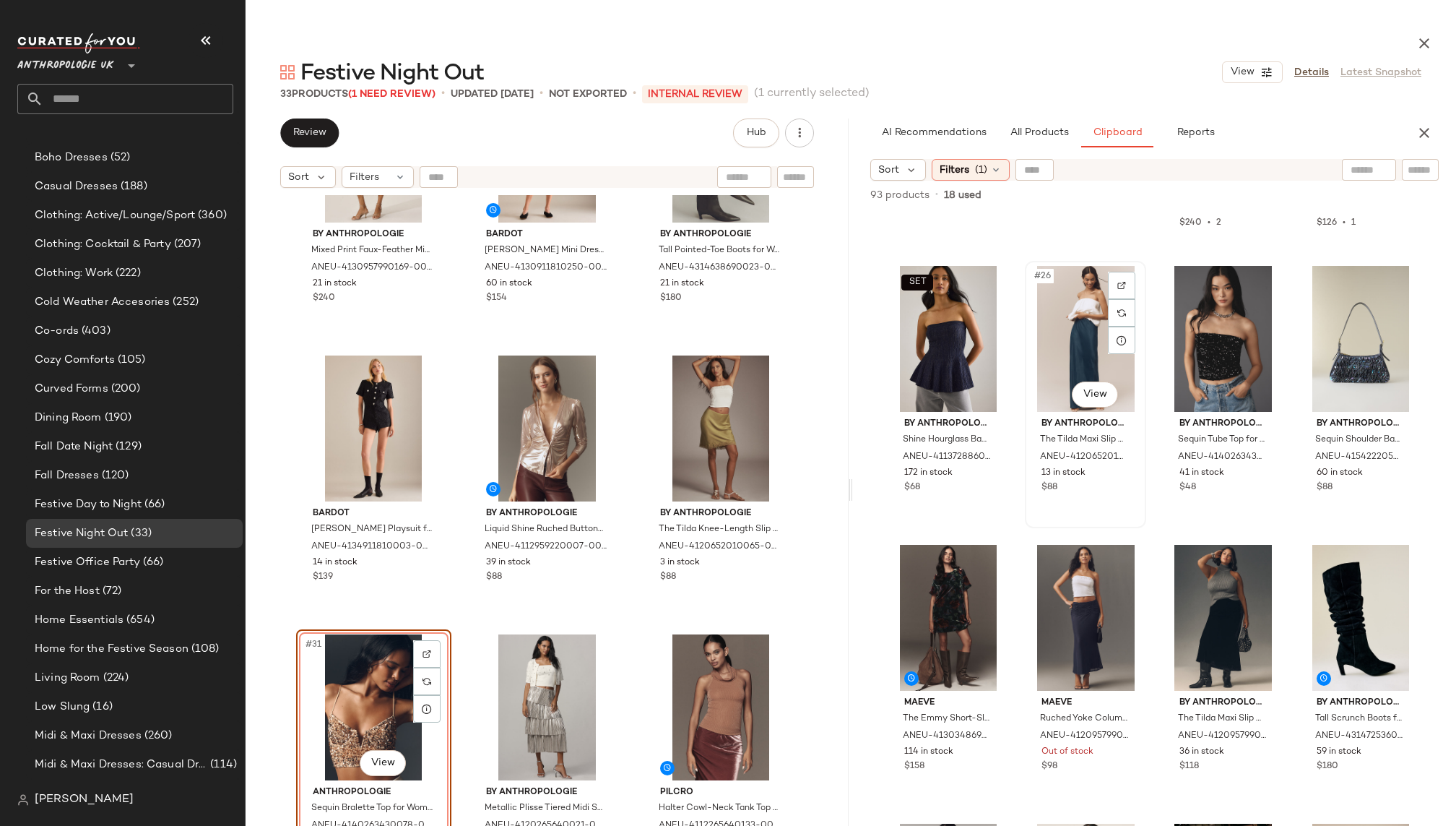
click at [1069, 338] on div "#26 View" at bounding box center [1085, 339] width 111 height 146
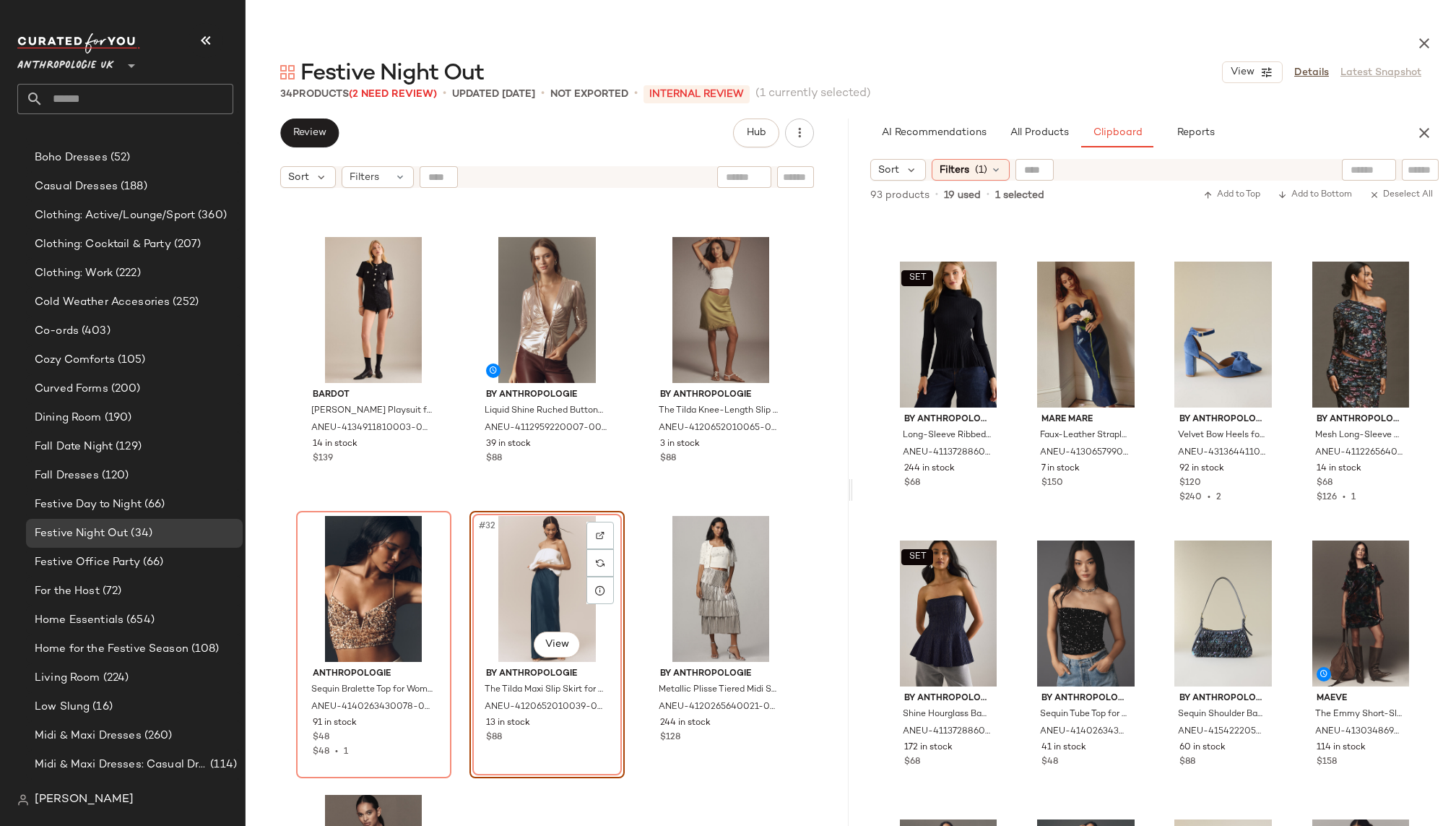
scroll to position [0, 0]
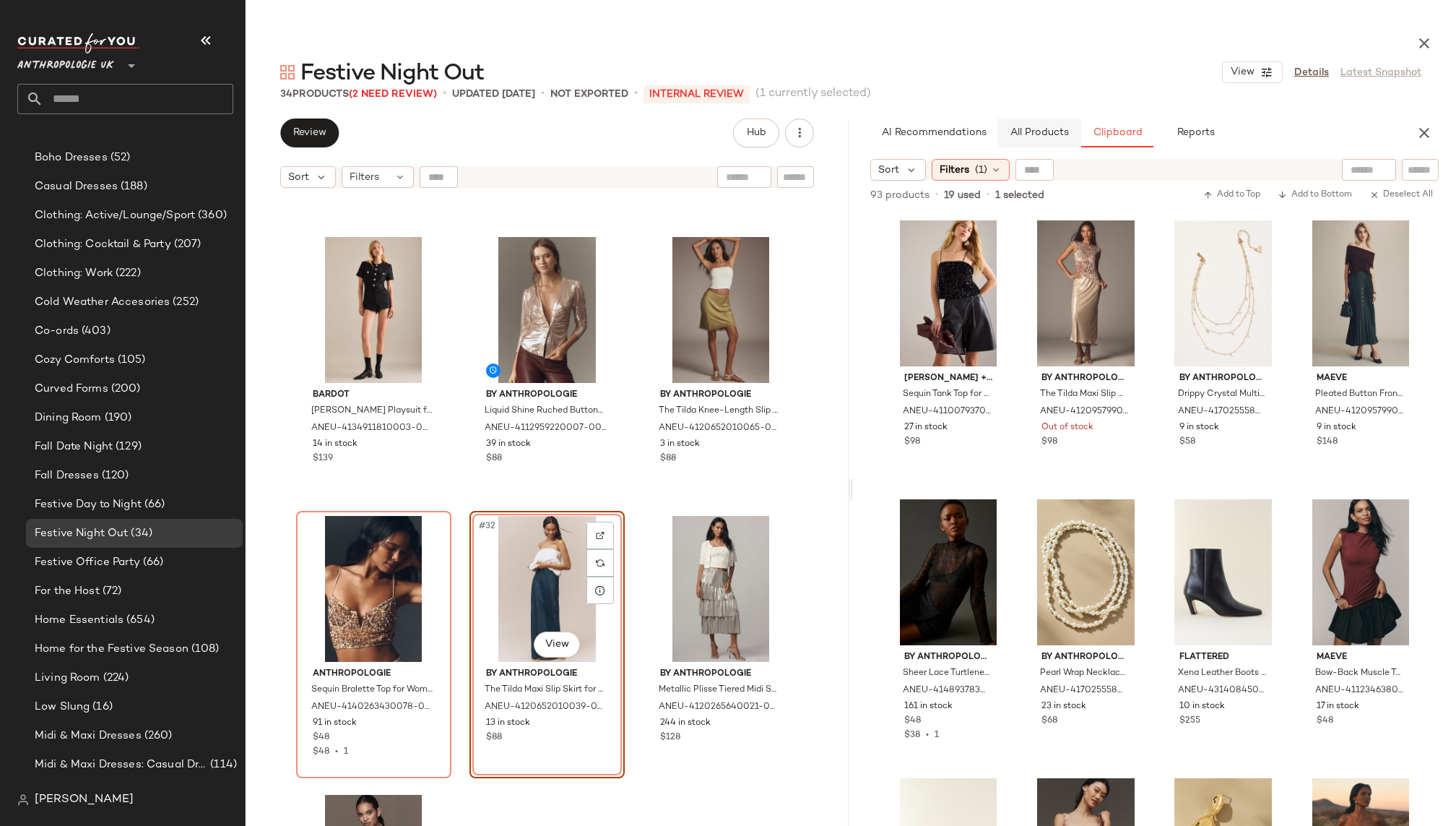
click at [1060, 122] on button "All Products" at bounding box center [1039, 133] width 84 height 29
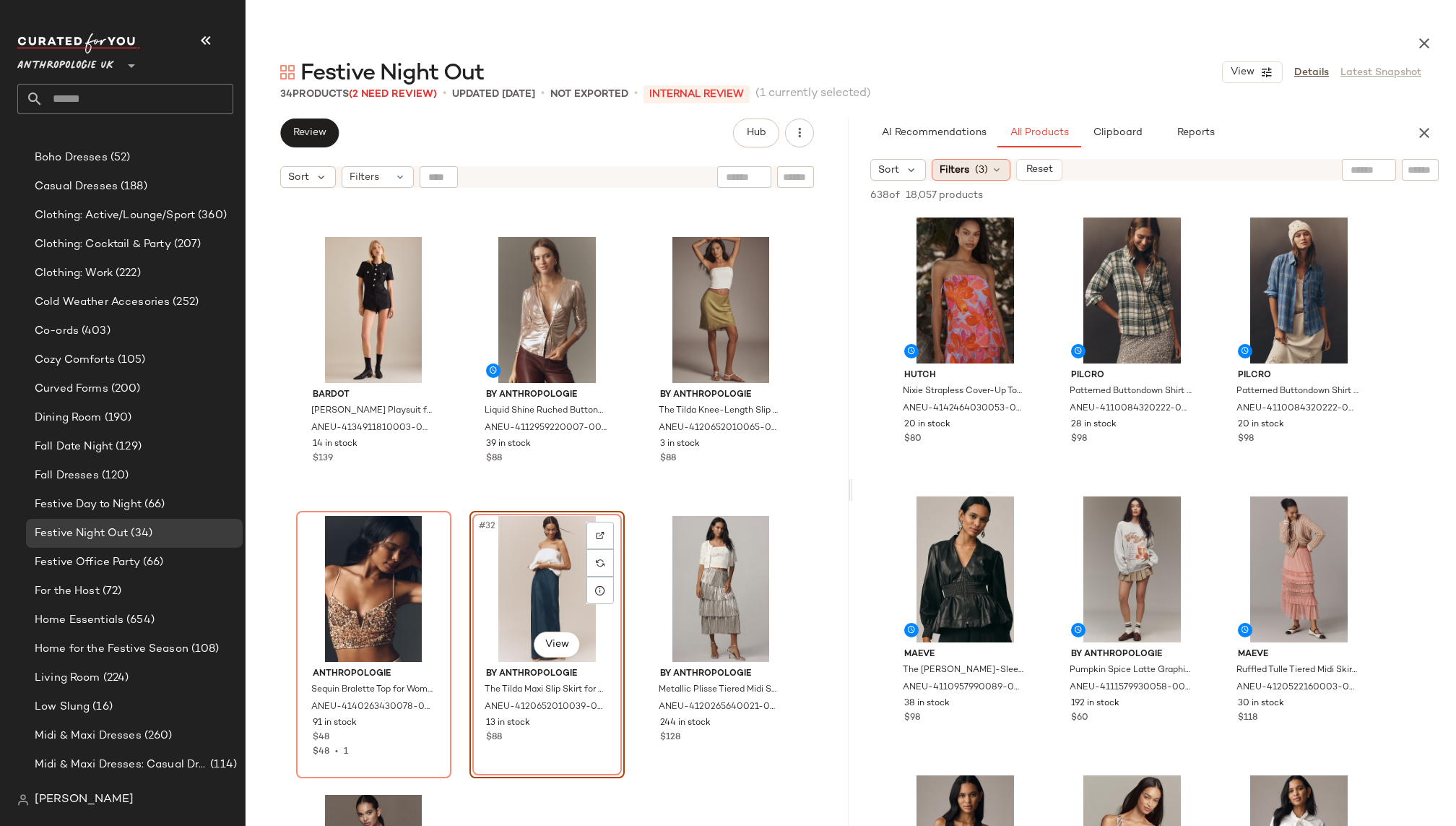
click at [998, 168] on icon at bounding box center [997, 170] width 12 height 12
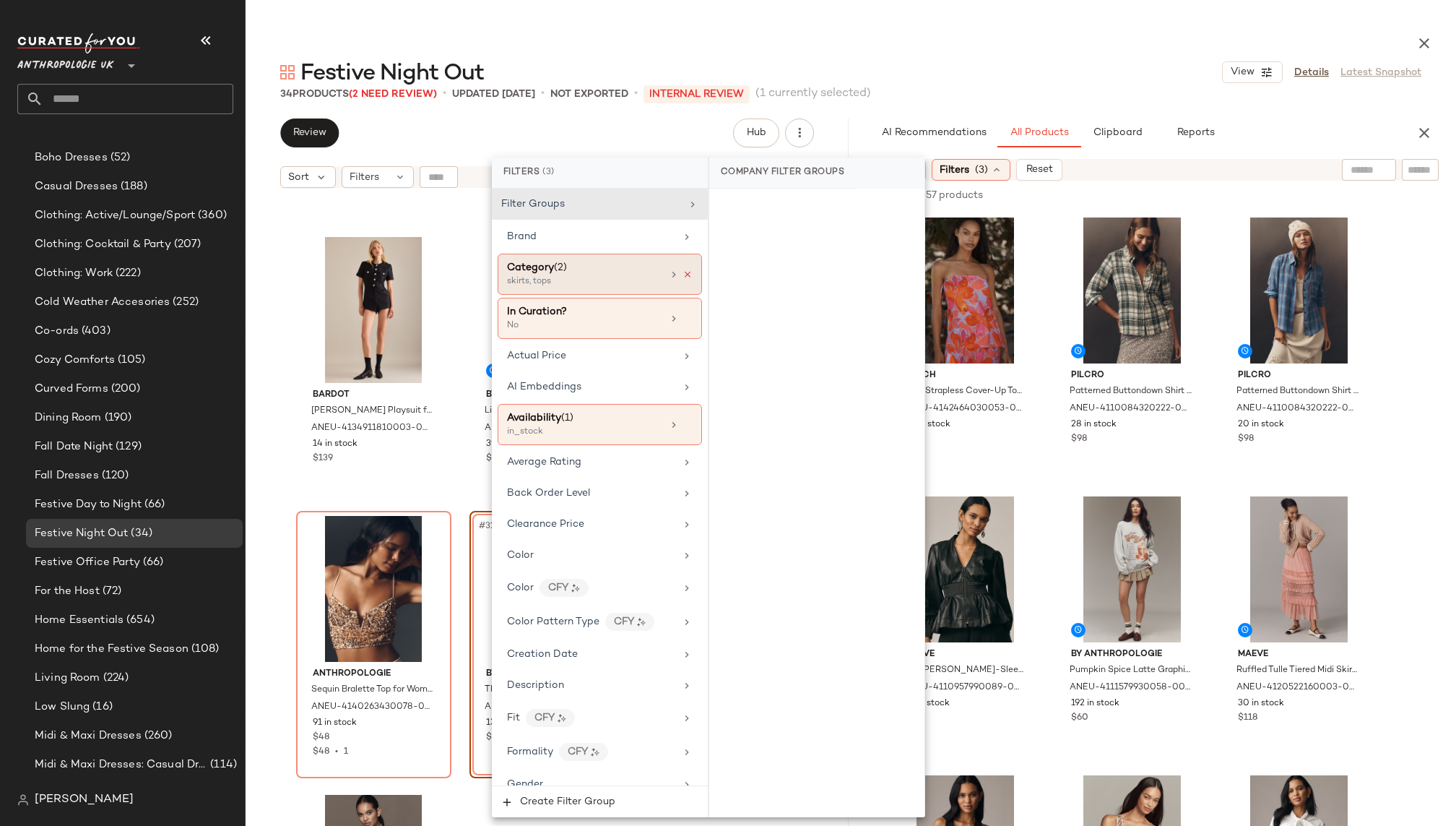
click at [683, 269] on icon at bounding box center [688, 274] width 10 height 10
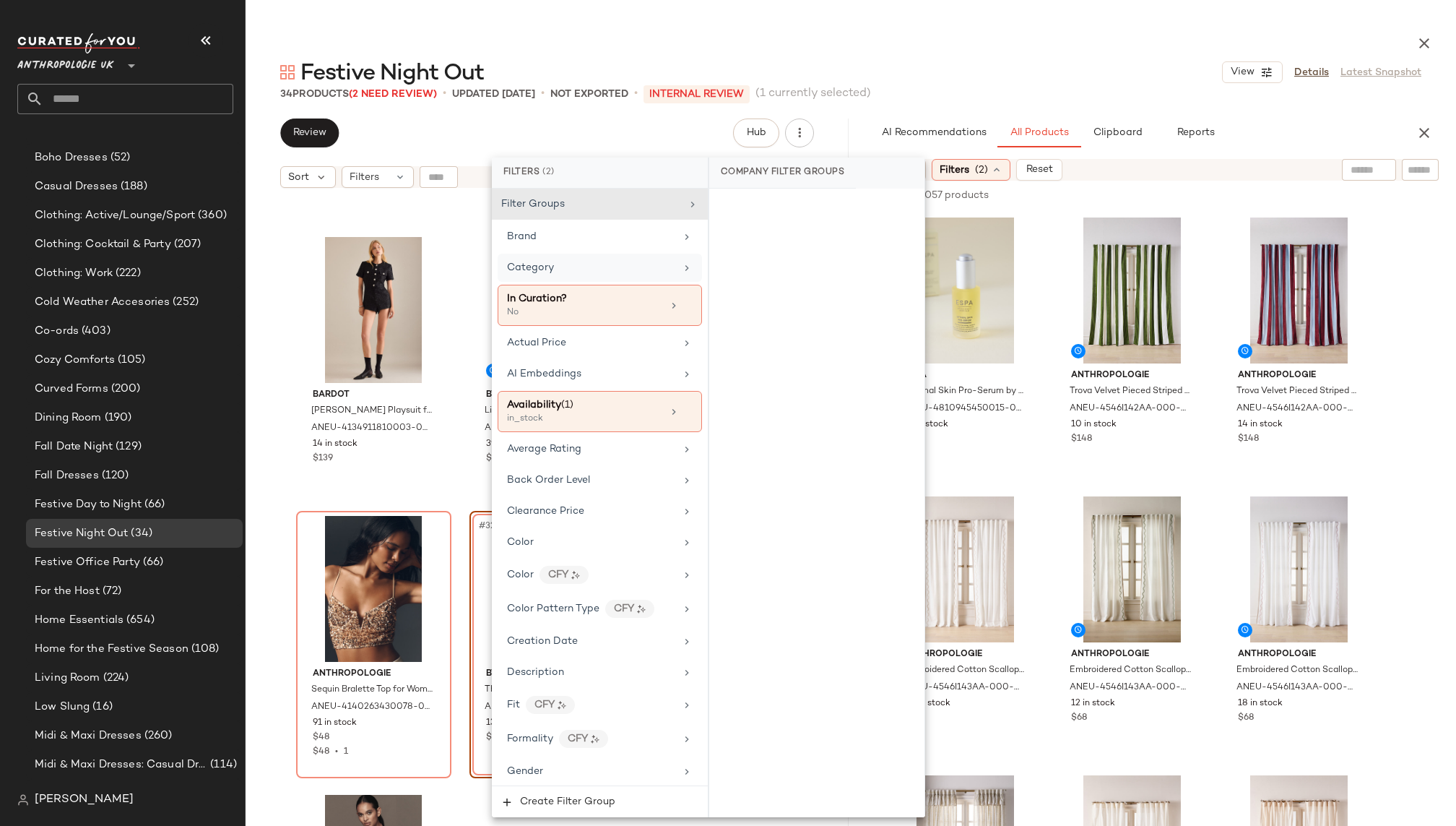
click at [1035, 68] on div "Festive Night Out View Details Latest Snapshot" at bounding box center [850, 72] width 1210 height 29
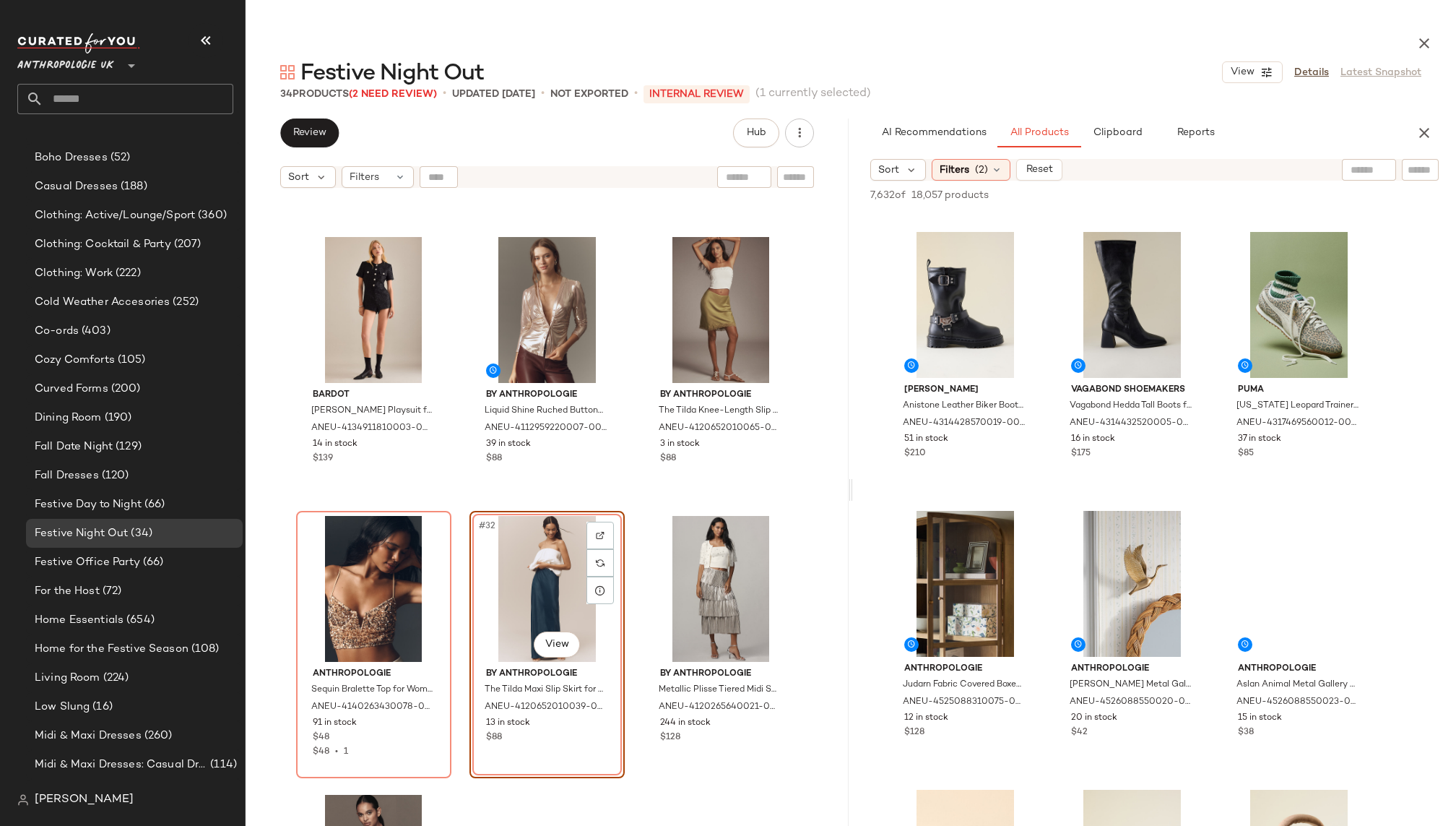
scroll to position [3670, 0]
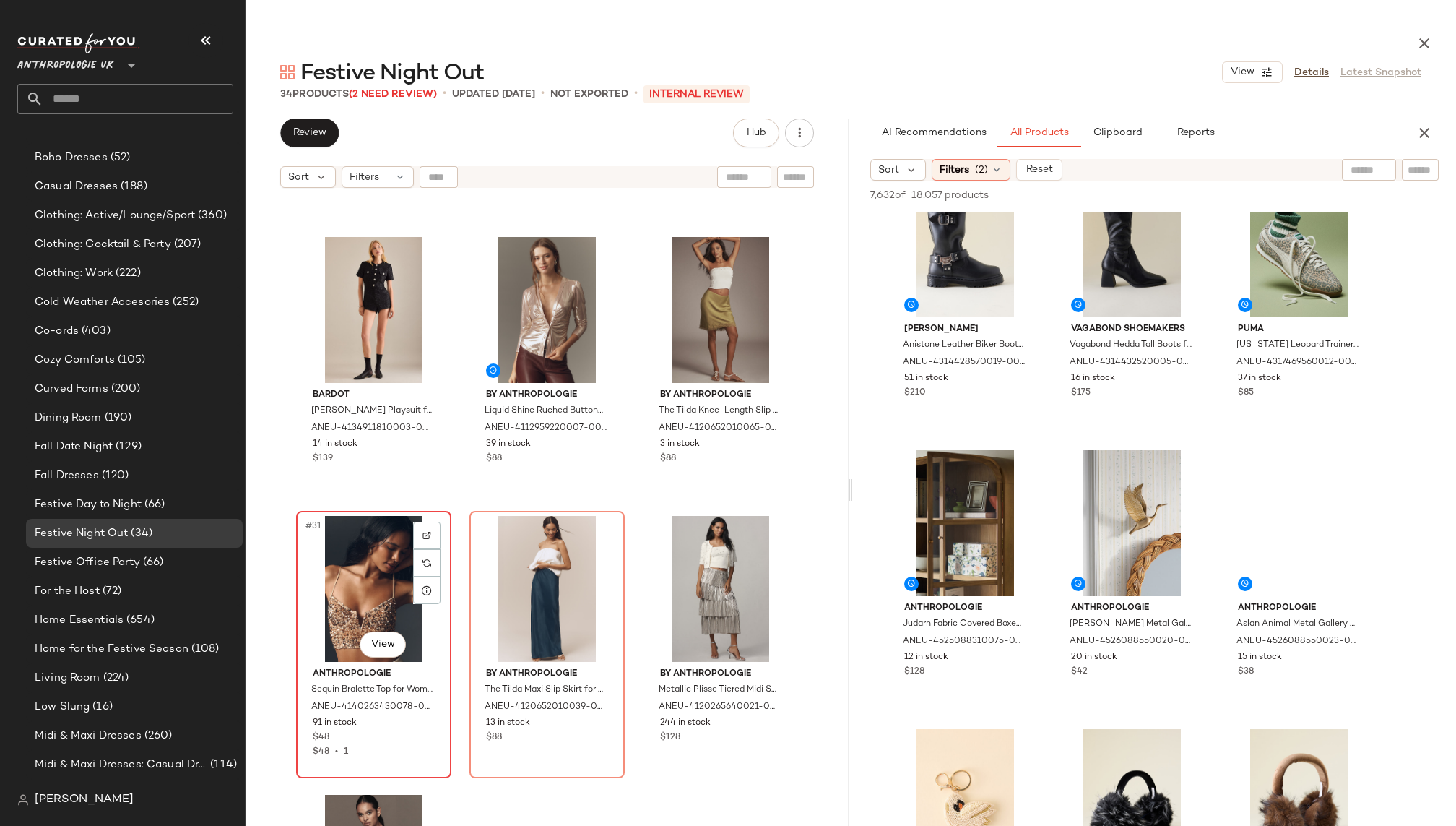
click at [364, 581] on div "#31 View" at bounding box center [374, 588] width 146 height 146
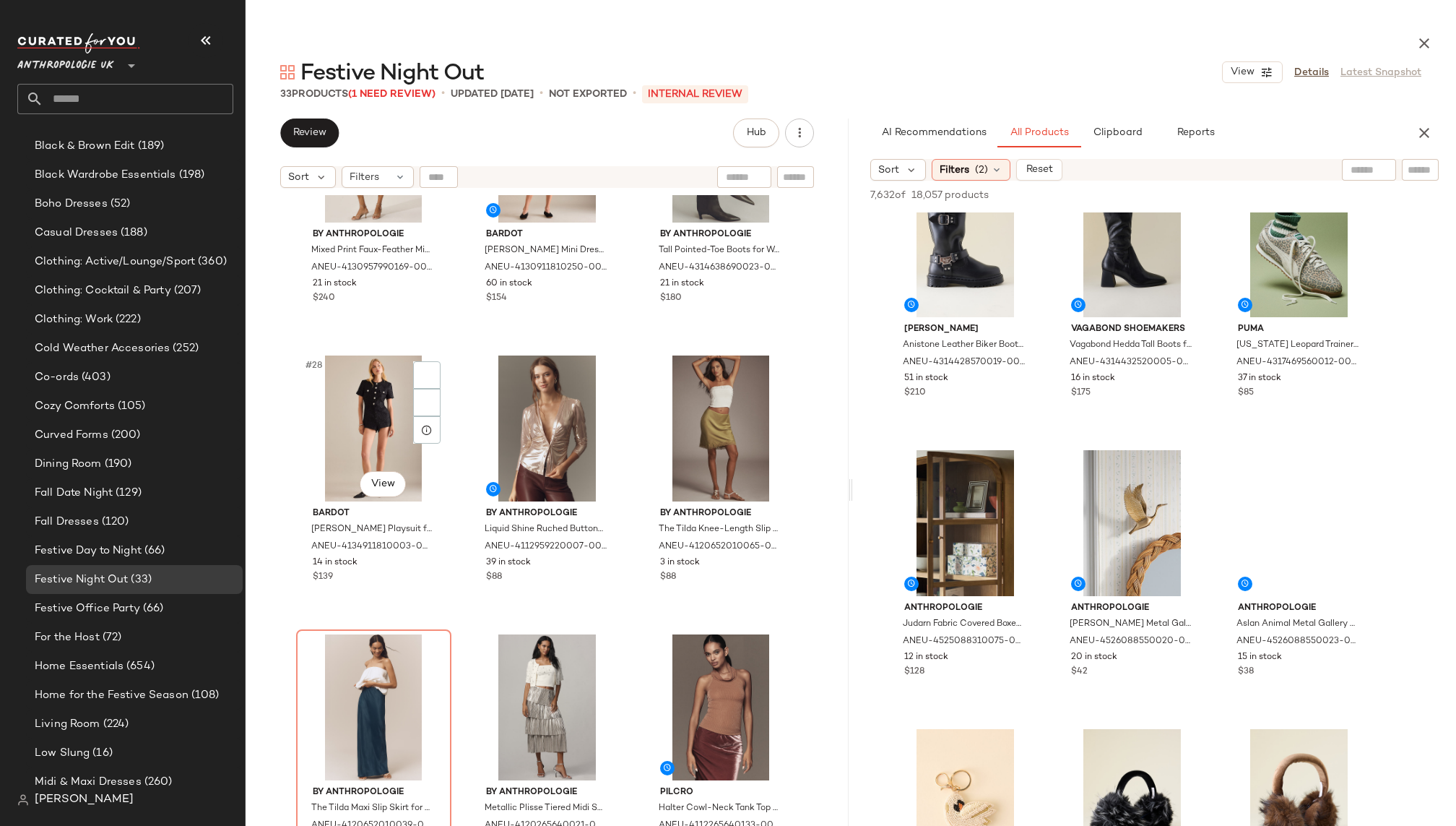
scroll to position [686, 0]
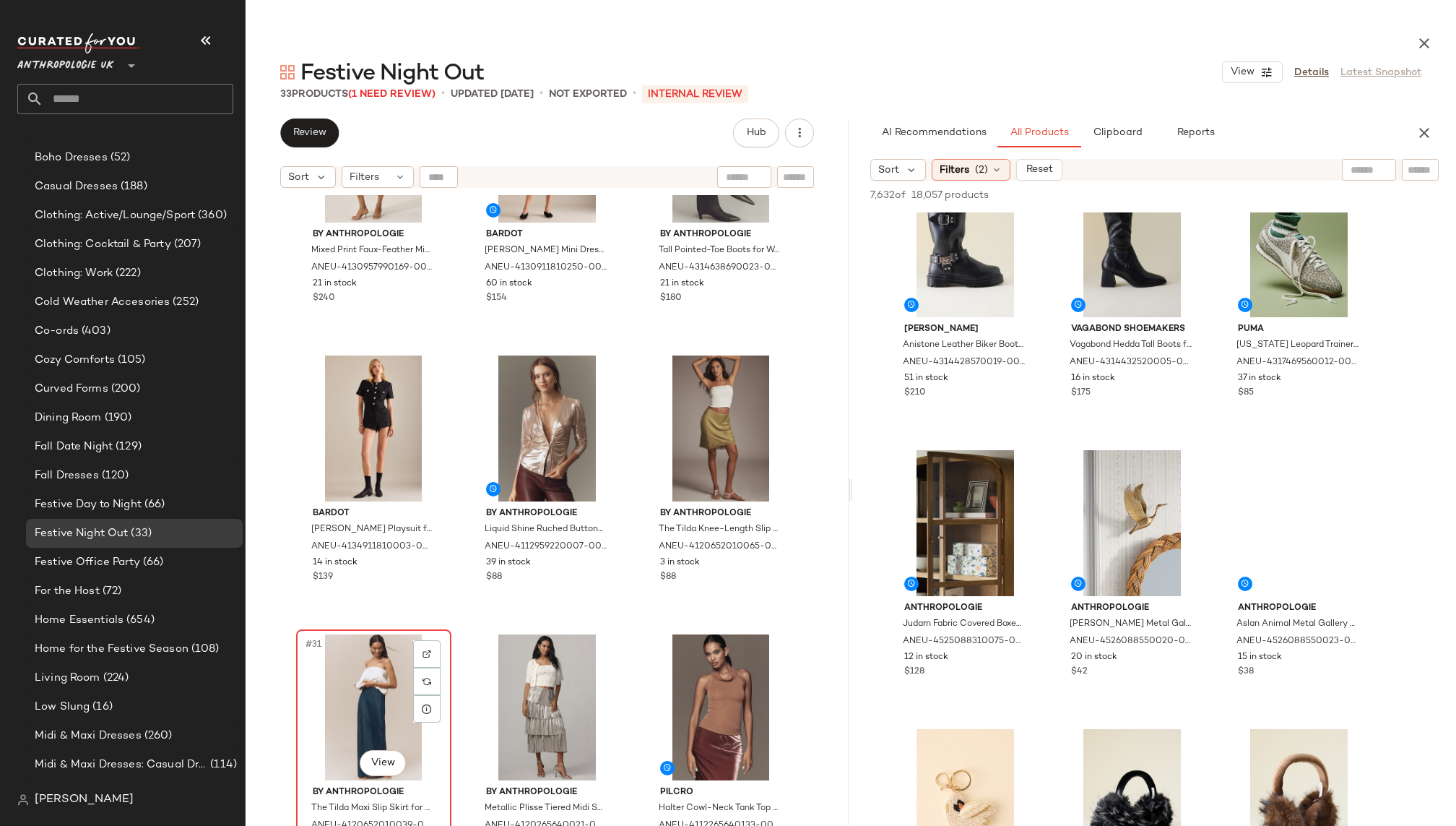
click at [360, 712] on div "#31 View" at bounding box center [374, 707] width 146 height 146
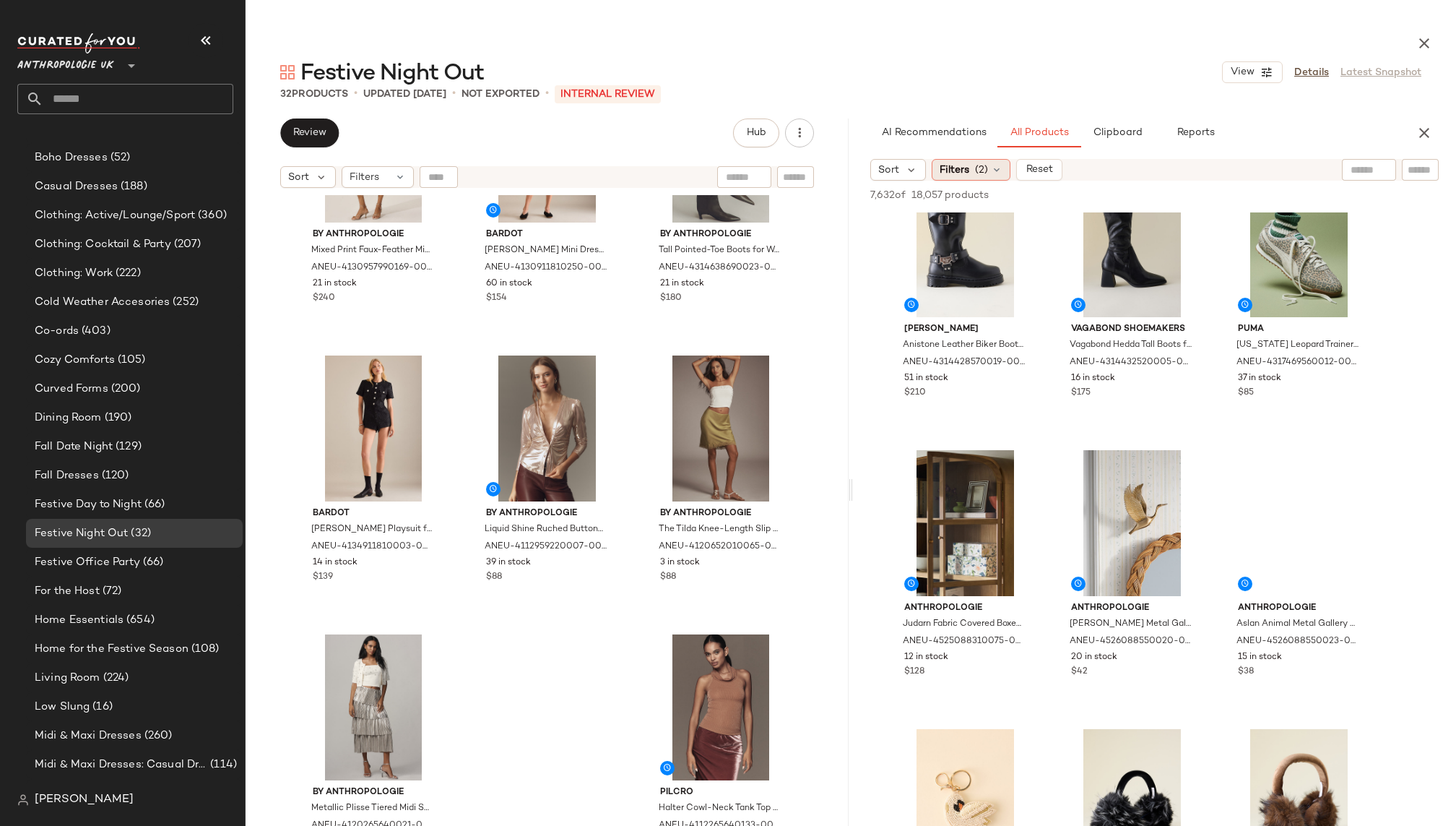
click at [984, 170] on span "(2)" at bounding box center [981, 170] width 13 height 15
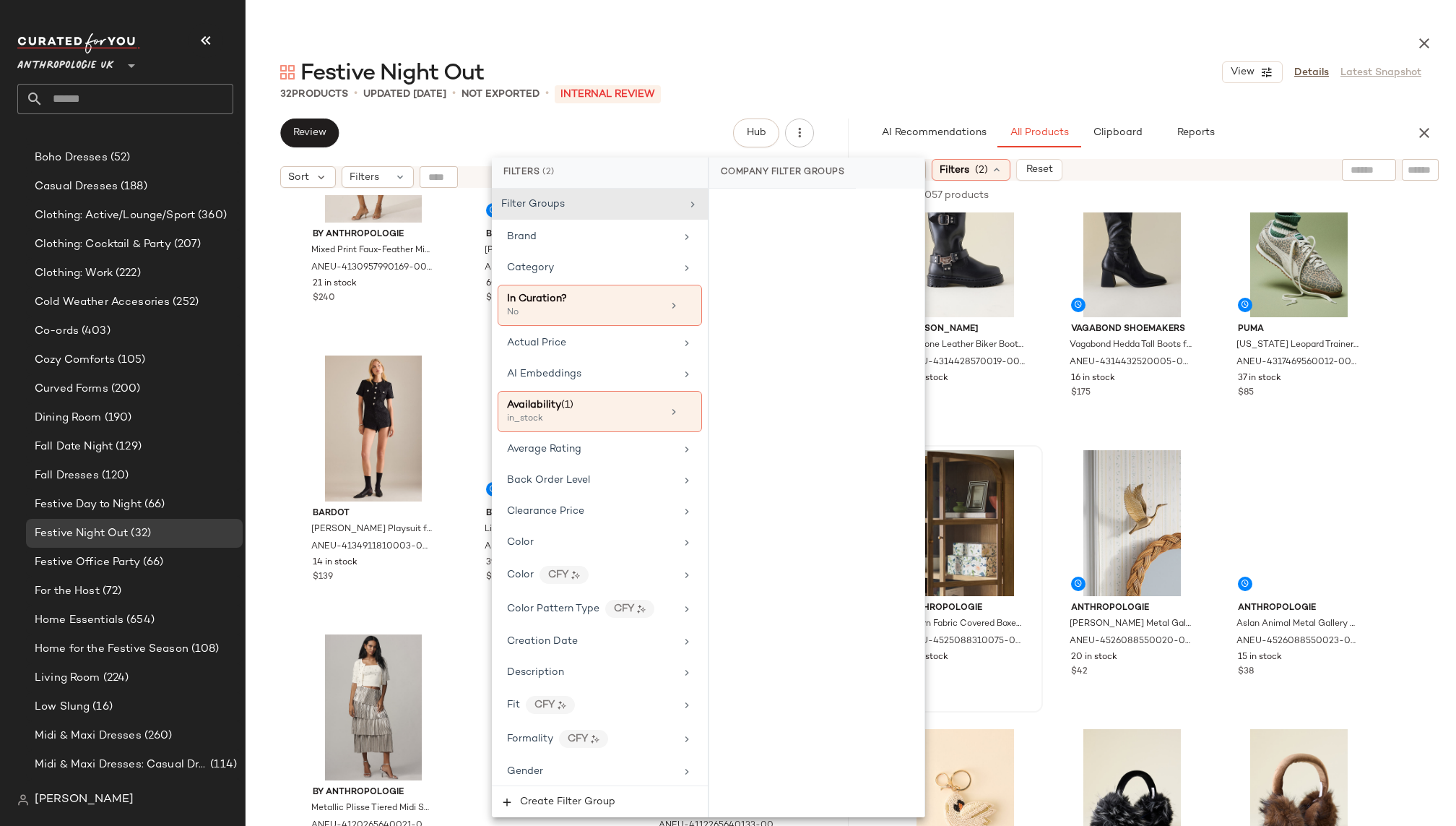
click at [1042, 564] on div "Anthropologie Judarn Fabric Covered Boxes, Set of 2 by Anthropologie in White S…" at bounding box center [964, 579] width 155 height 267
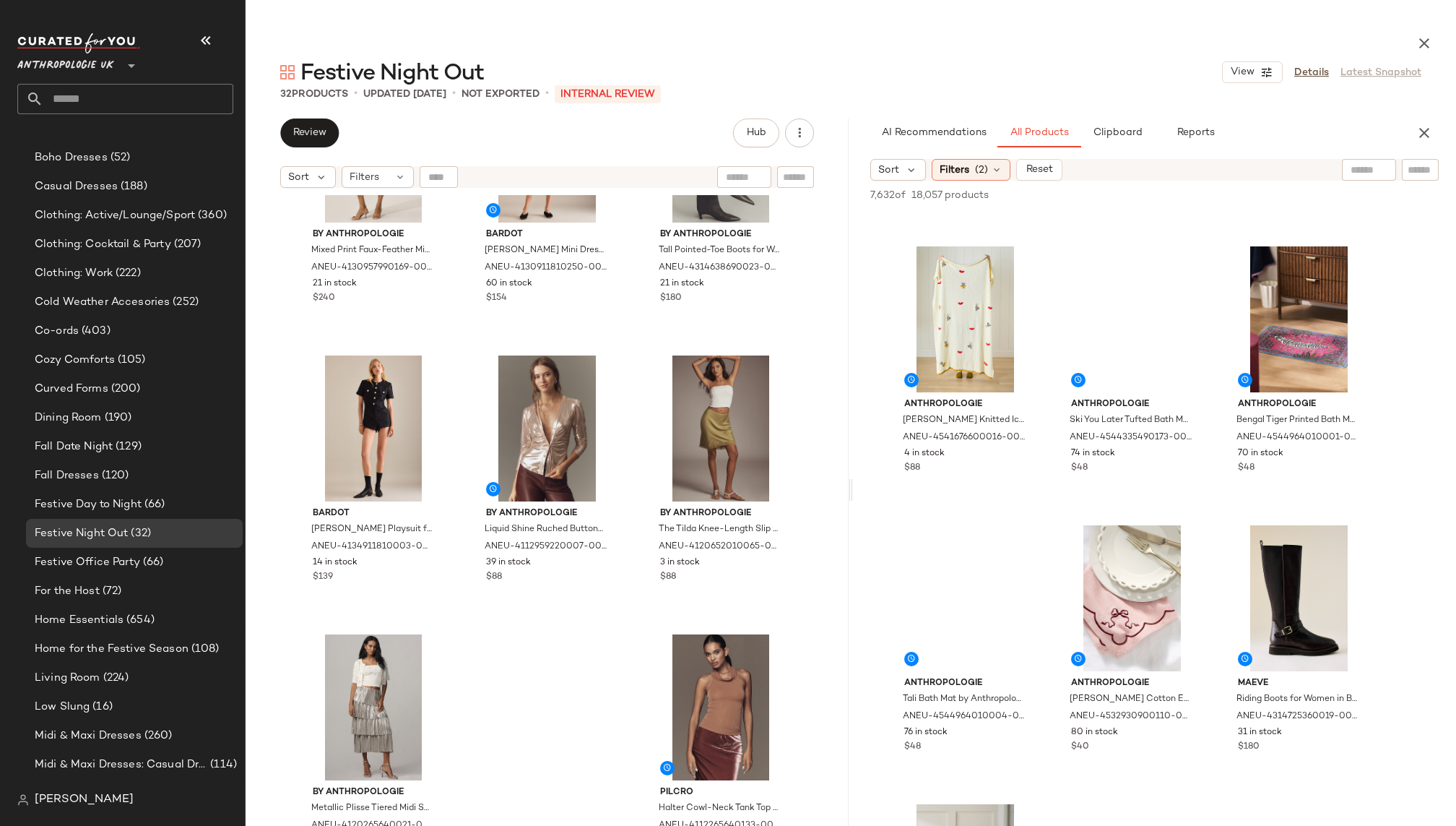
scroll to position [12596, 0]
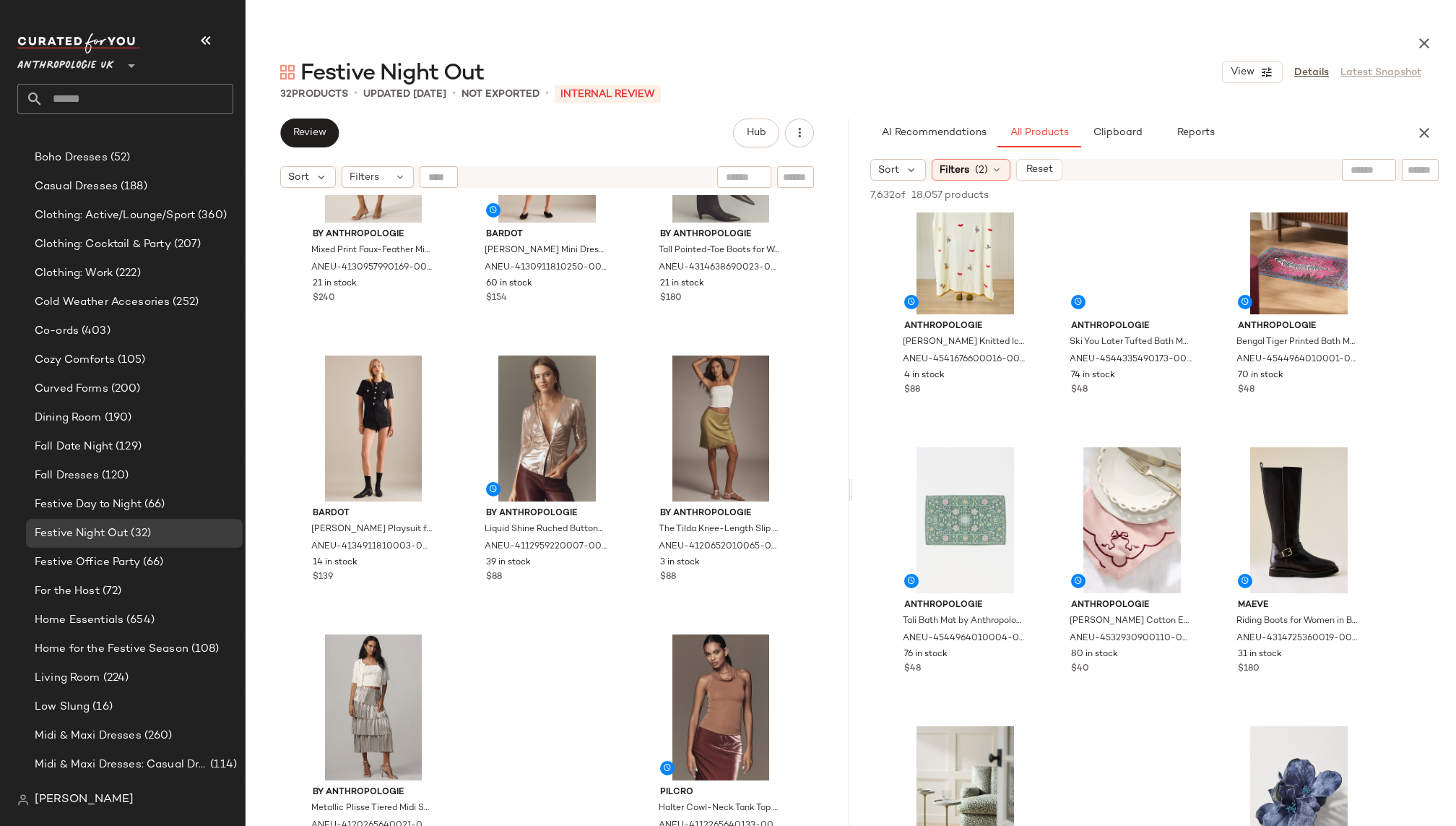
click at [974, 157] on div "AI Recommendations All Products Clipboard Reports Sort Filters (2) Reset 7,632 …" at bounding box center [1154, 489] width 603 height 742
click at [975, 165] on span "(2)" at bounding box center [981, 170] width 13 height 15
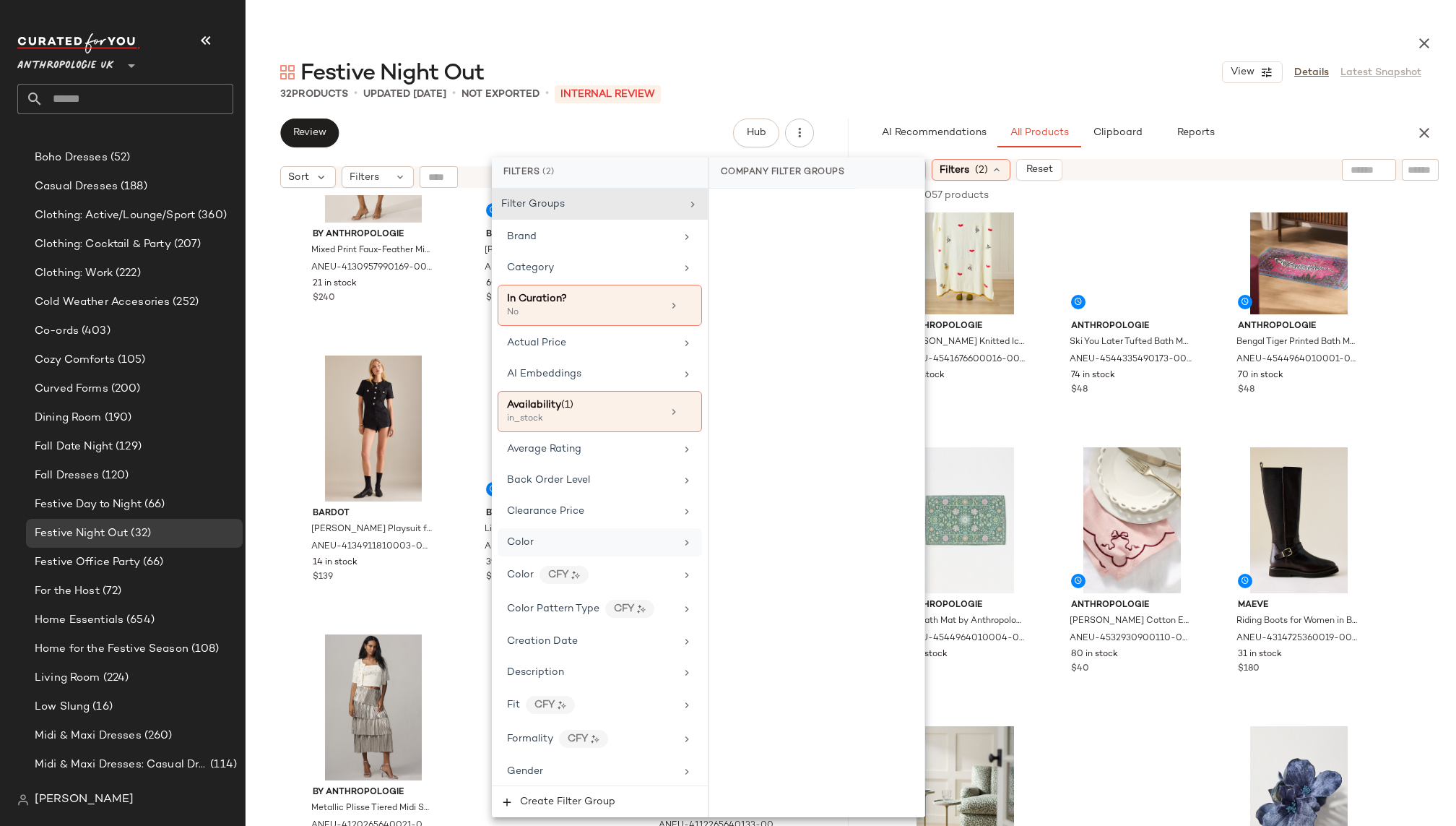
click at [611, 535] on div "Color" at bounding box center [591, 542] width 168 height 15
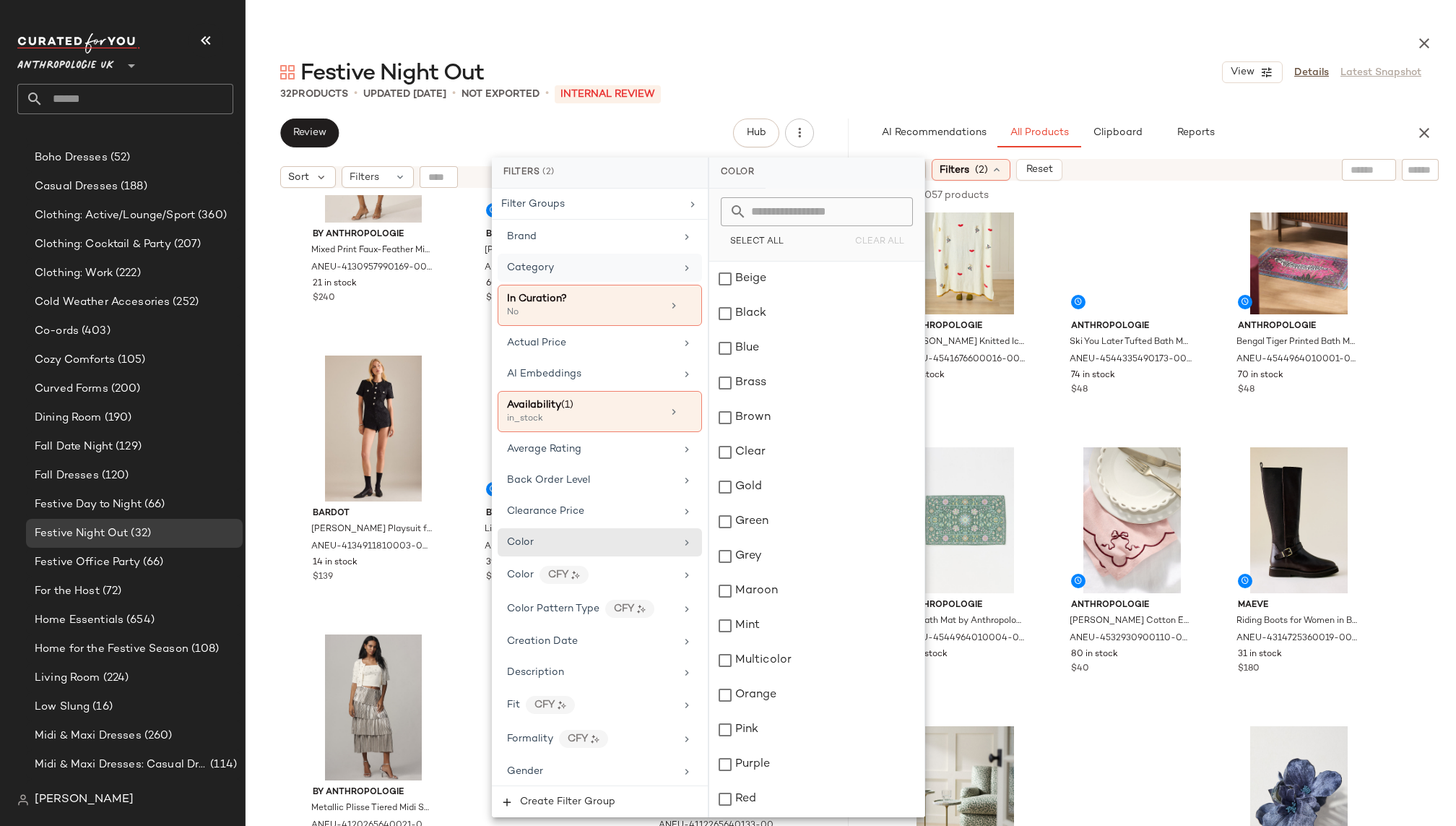
click at [619, 266] on div "Category" at bounding box center [591, 267] width 168 height 15
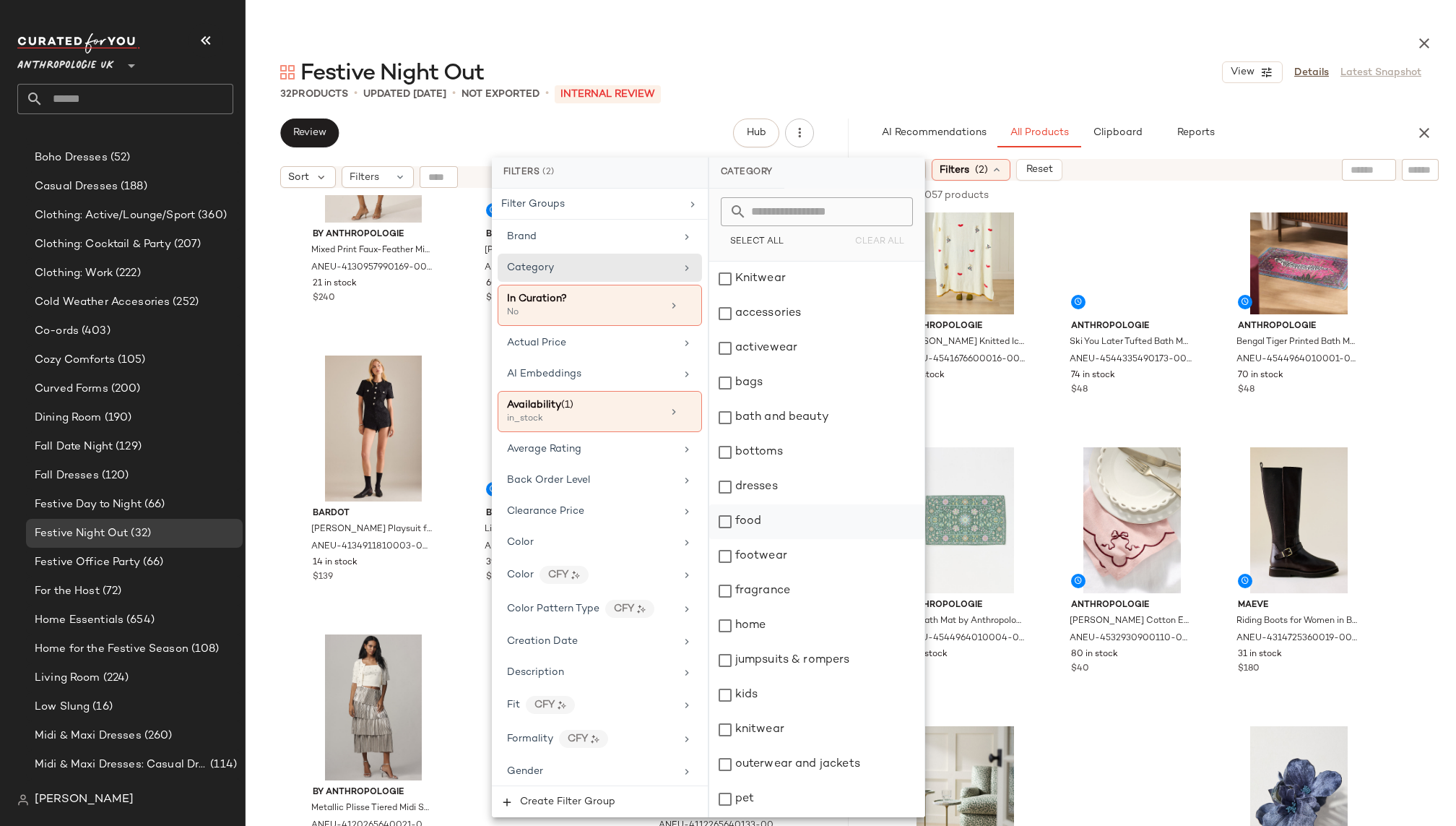
scroll to position [311, 0]
click at [782, 725] on div "tops" at bounding box center [816, 730] width 215 height 35
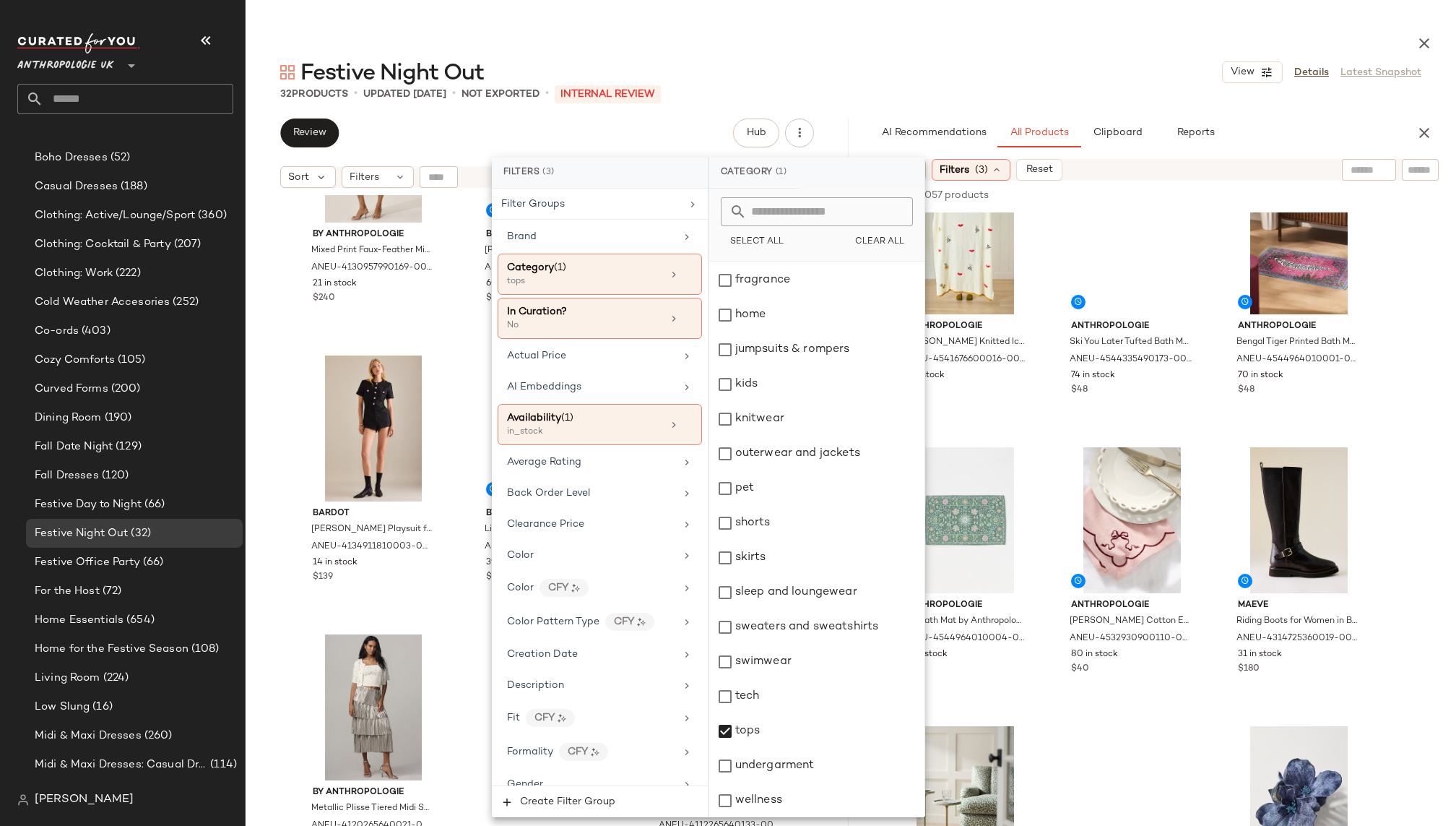
click at [1113, 76] on div "Festive Night Out View Details Latest Snapshot" at bounding box center [850, 72] width 1210 height 29
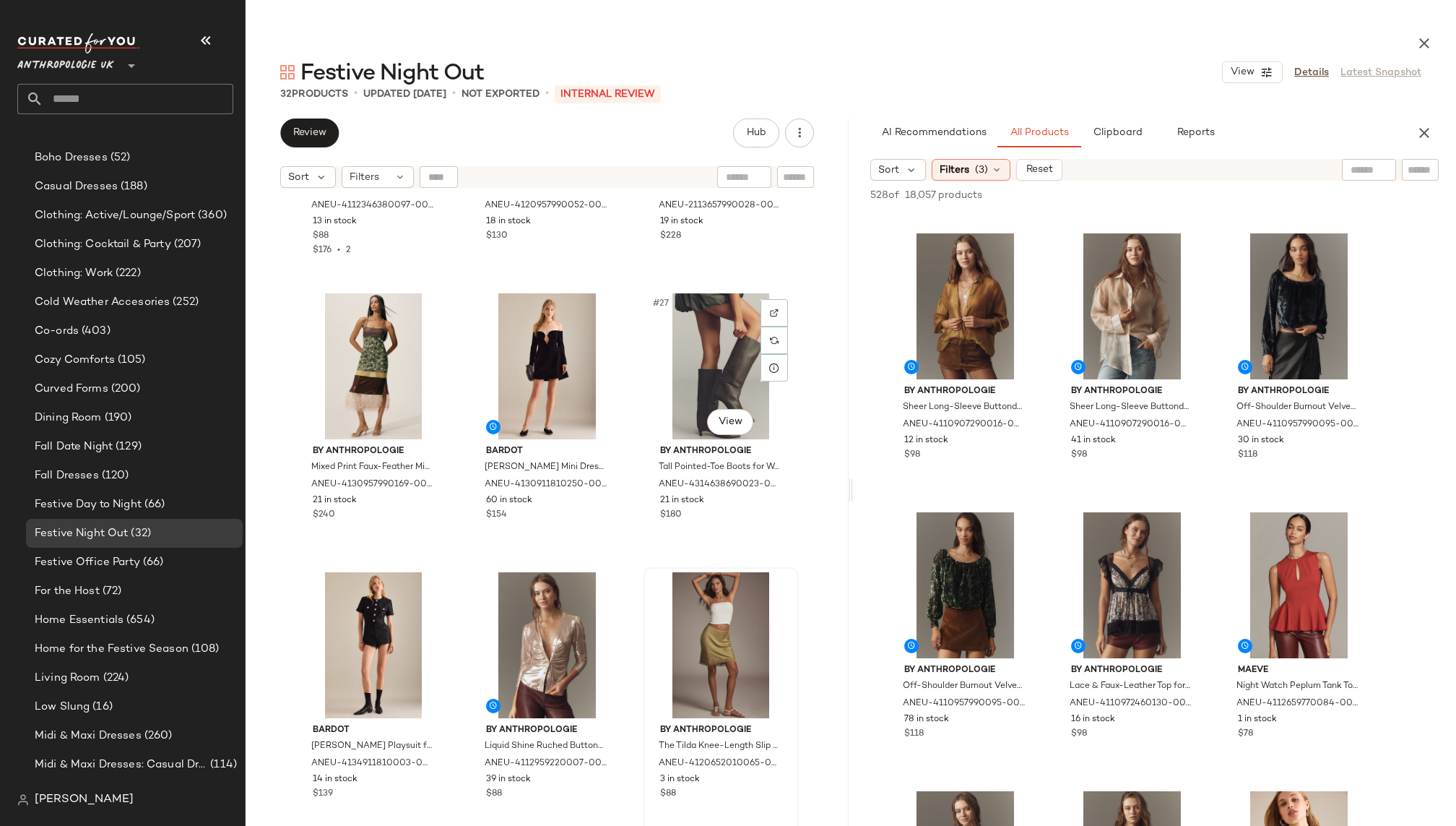
scroll to position [2369, 0]
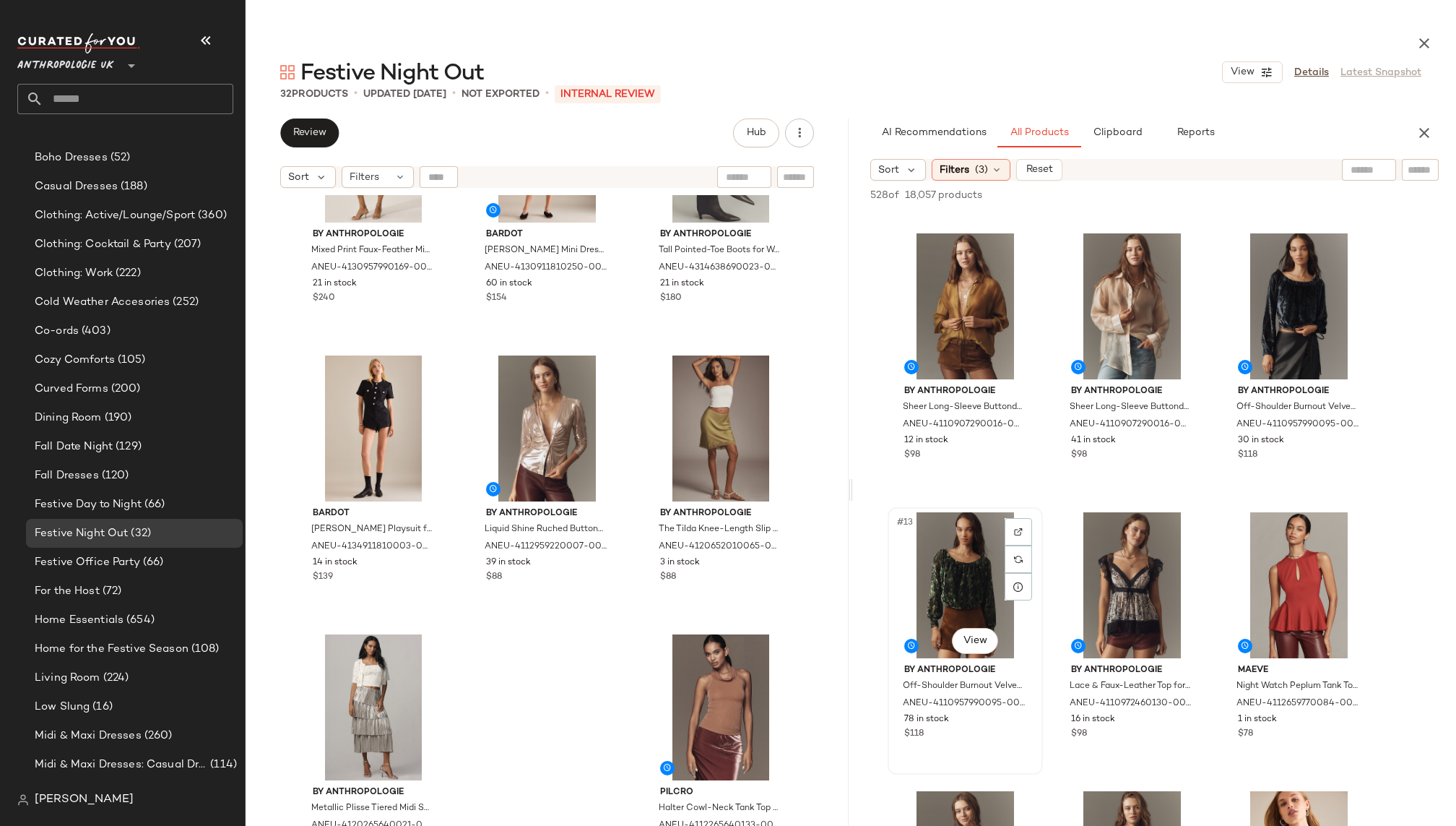
click at [940, 612] on div "#13 View" at bounding box center [965, 585] width 146 height 146
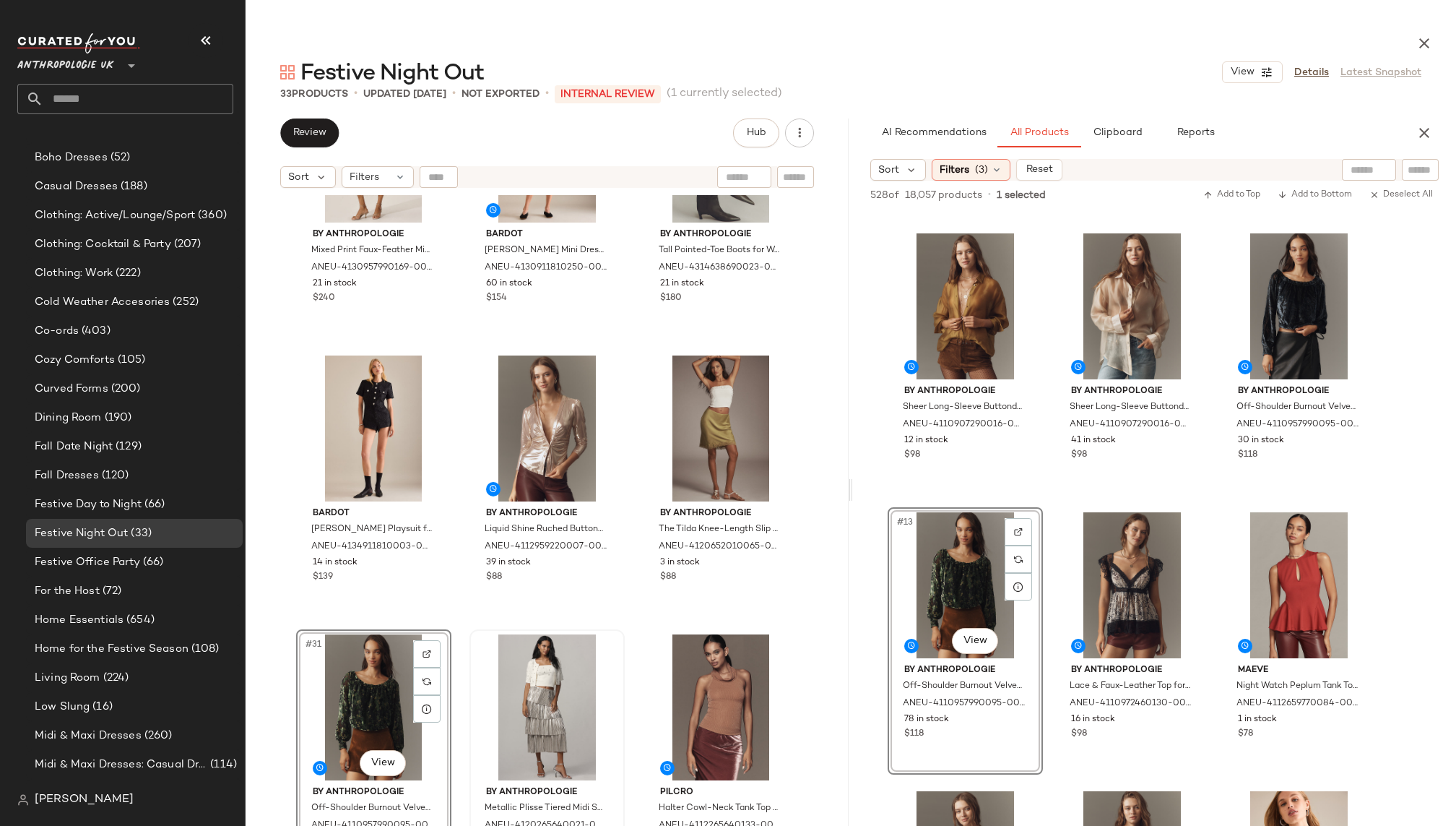
scroll to position [686, 0]
click at [1116, 127] on span "Clipboard" at bounding box center [1116, 133] width 50 height 12
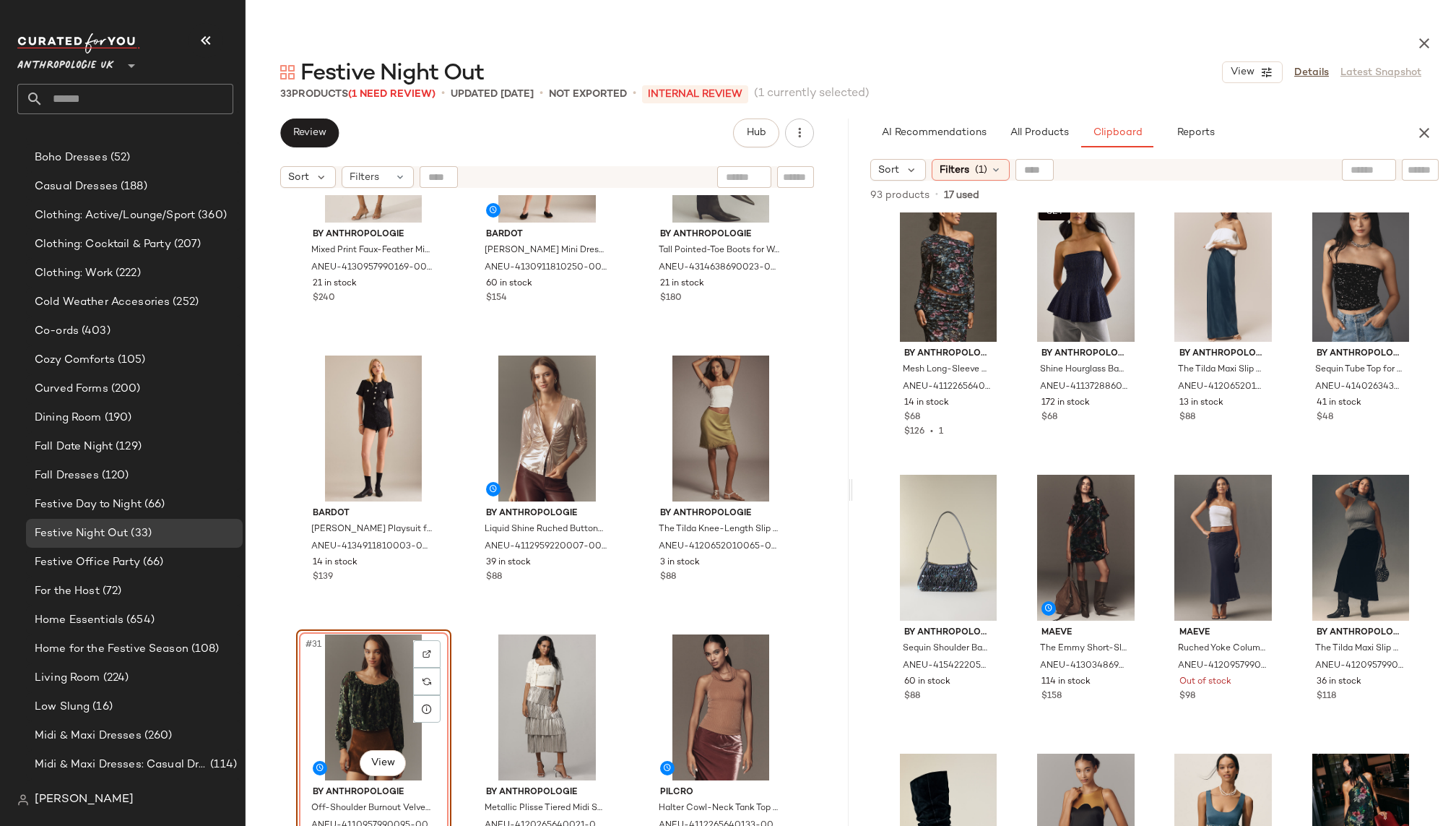
scroll to position [1712, 0]
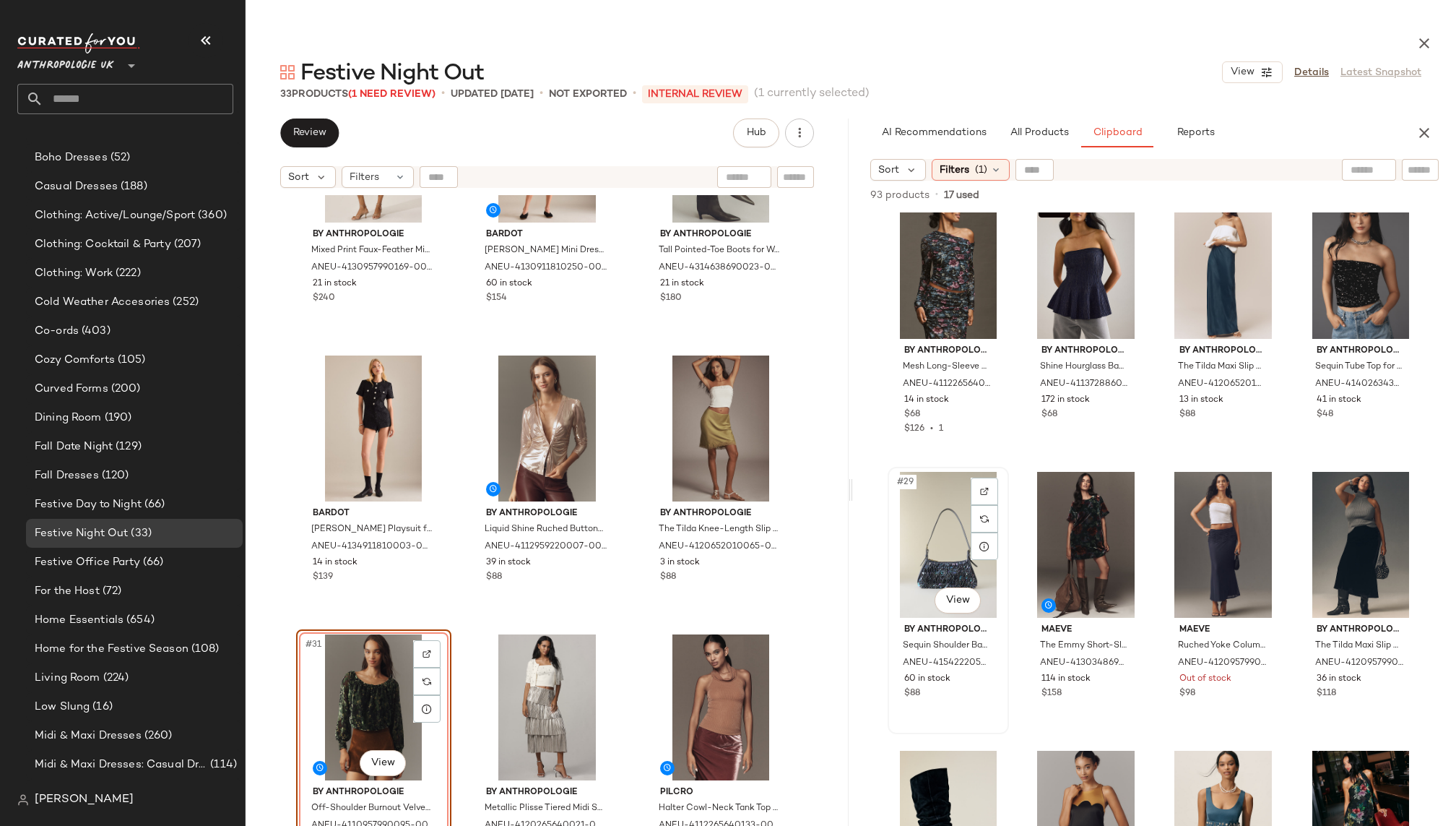
click at [940, 559] on div "#29 View" at bounding box center [948, 544] width 111 height 146
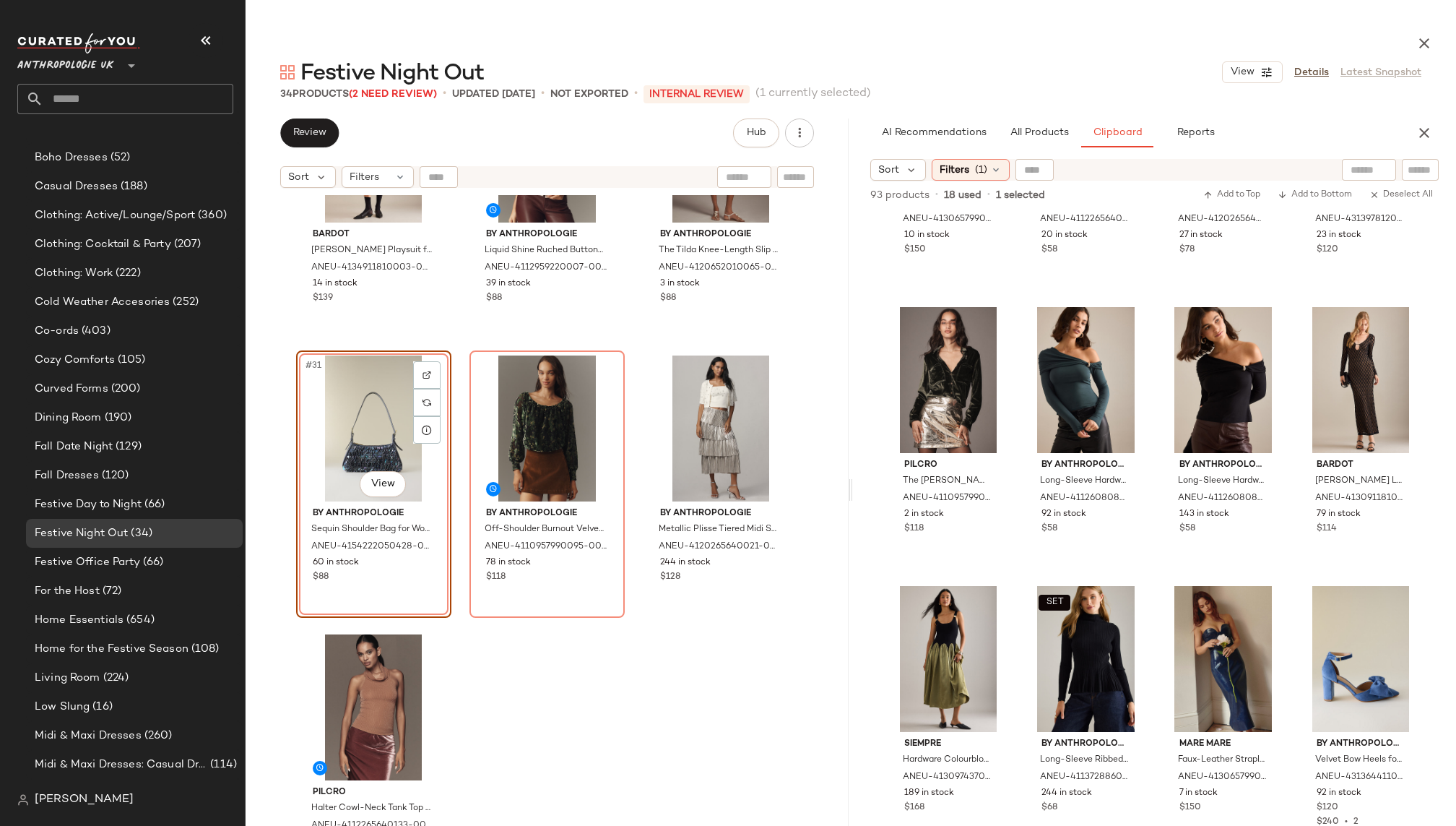
scroll to position [1032, 0]
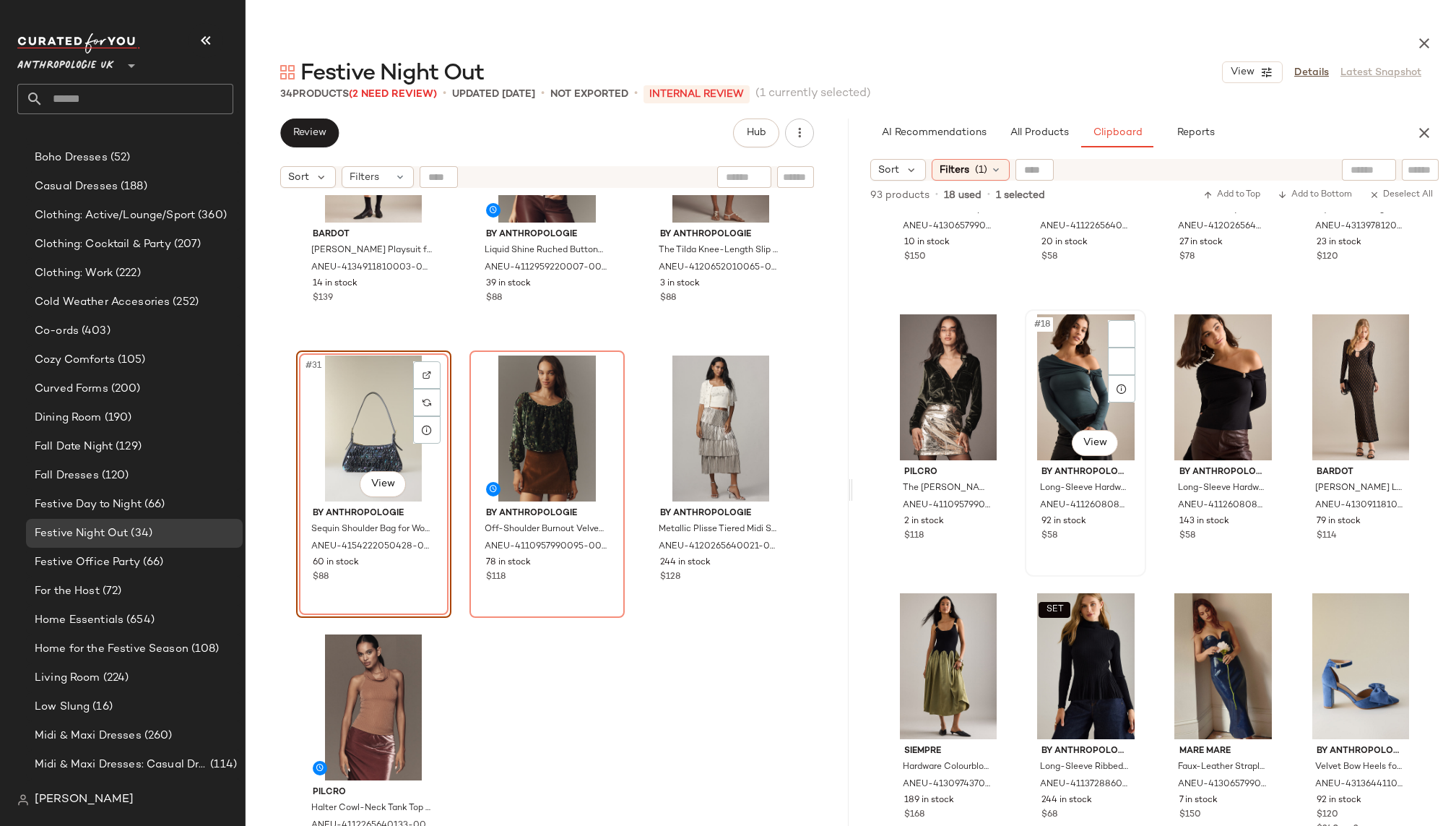
click at [1054, 399] on div "#18 View" at bounding box center [1085, 387] width 111 height 146
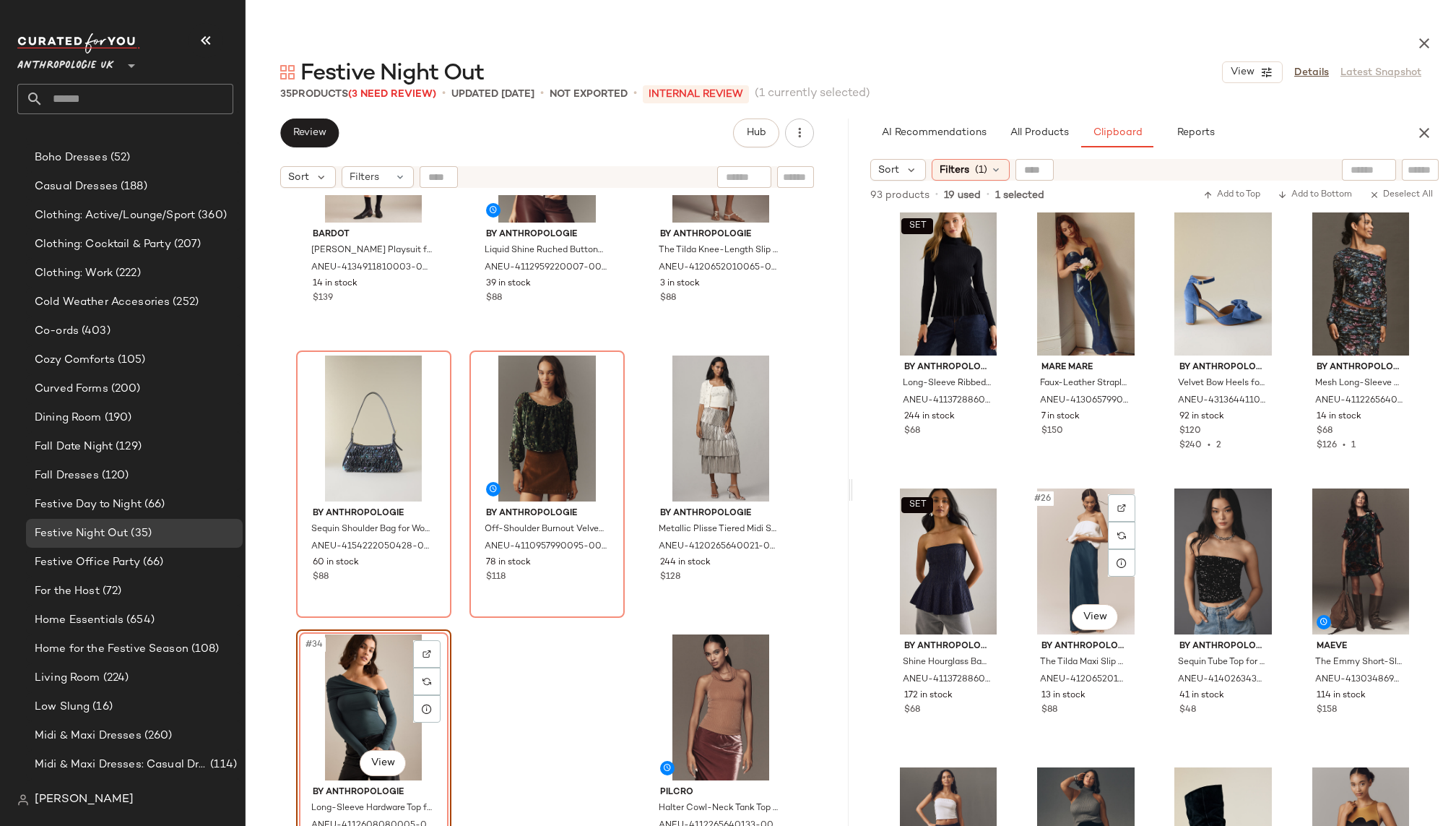
scroll to position [1469, 0]
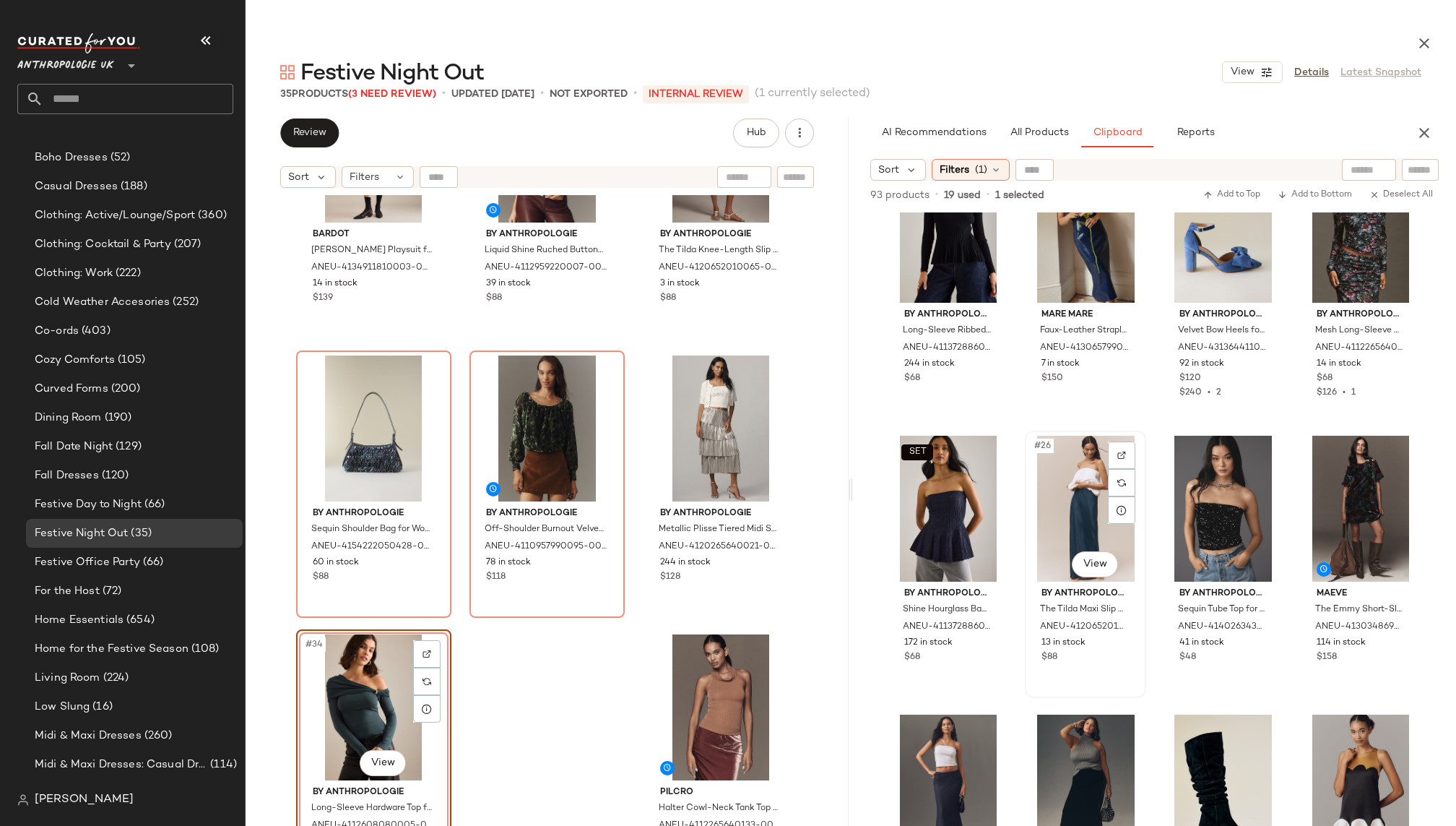
click at [1045, 533] on div "#26 View" at bounding box center [1085, 509] width 111 height 146
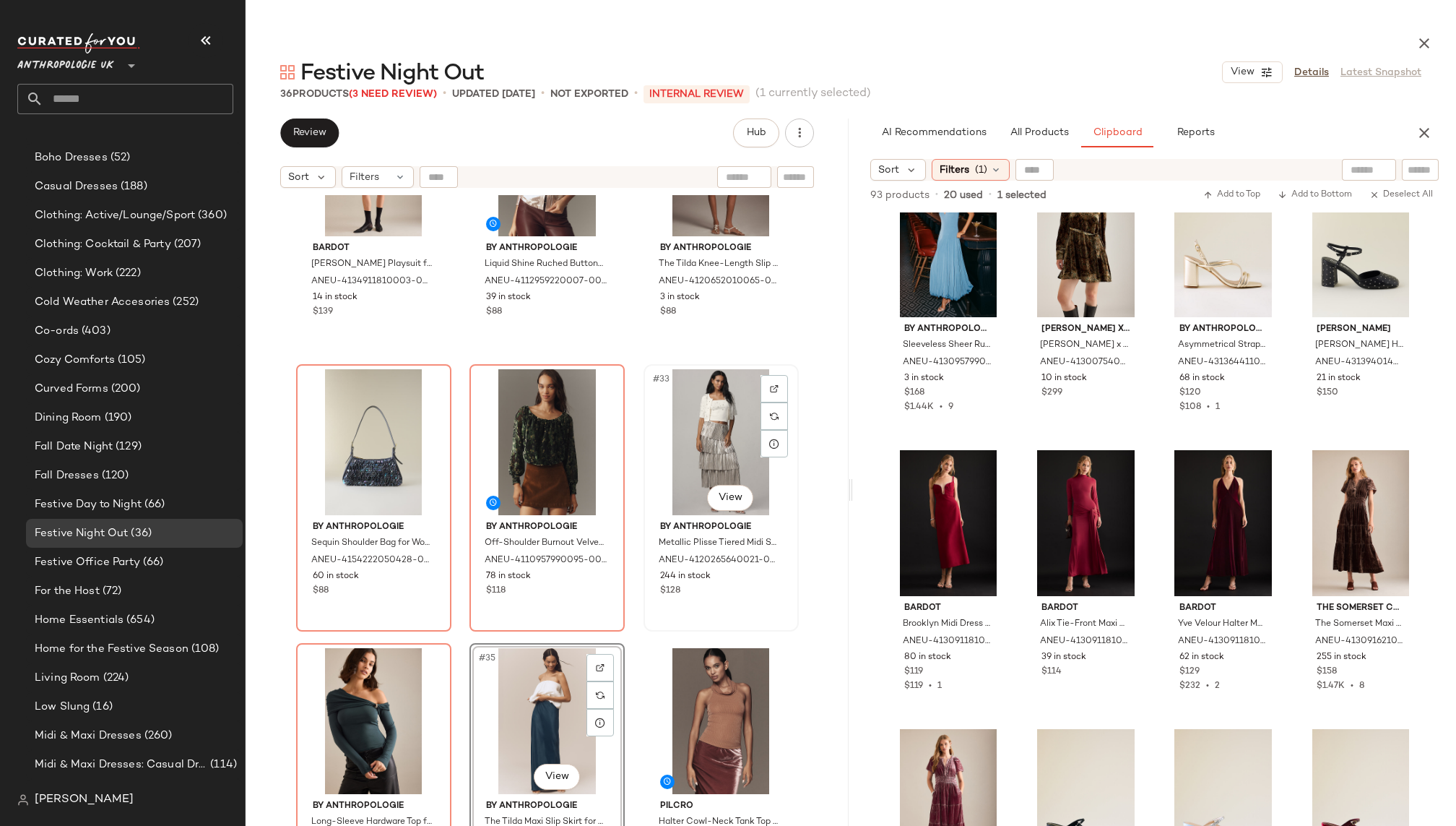
scroll to position [2647, 0]
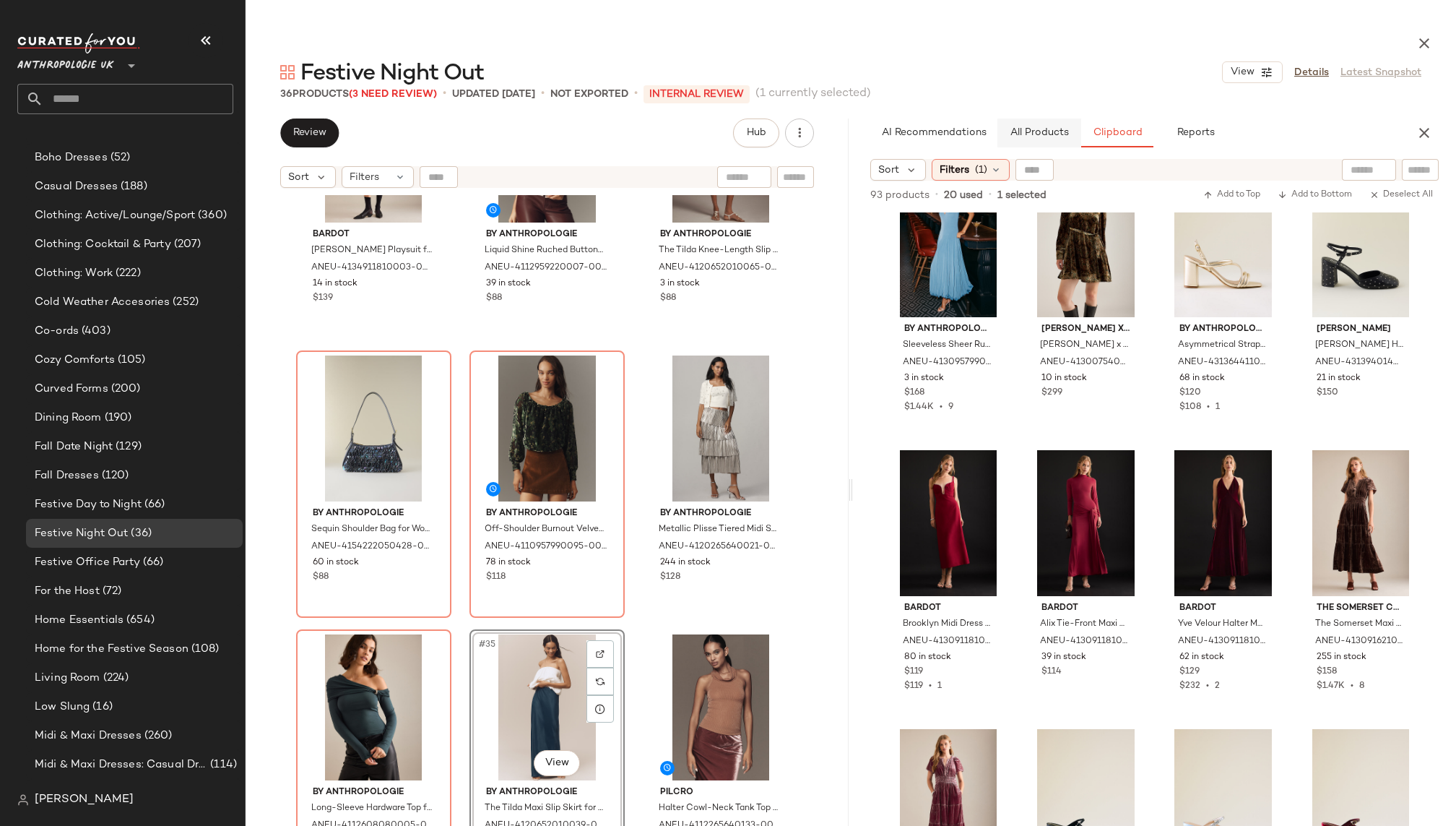
click at [1047, 124] on button "All Products" at bounding box center [1039, 133] width 84 height 29
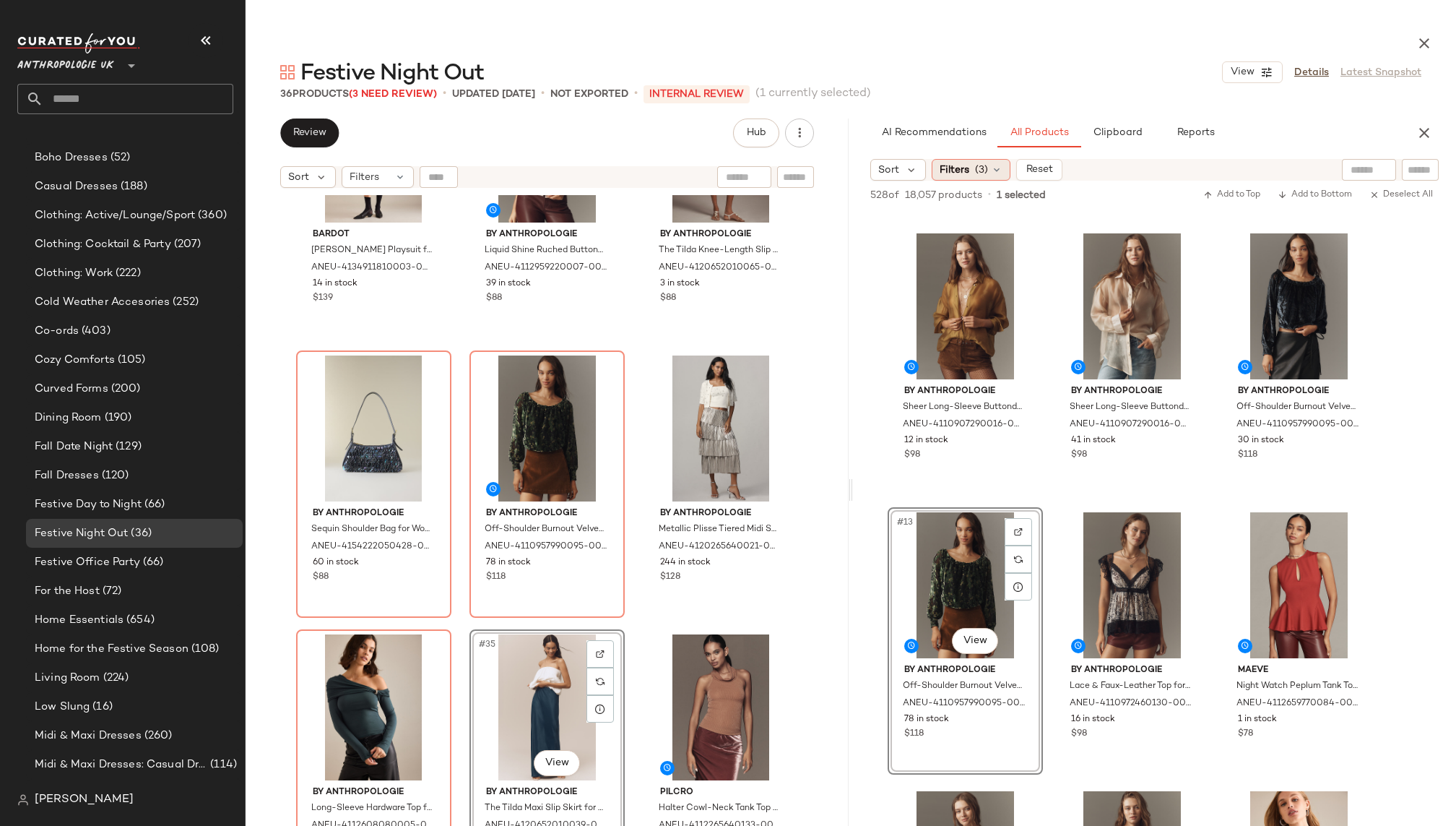
click at [958, 165] on span "Filters" at bounding box center [953, 170] width 30 height 15
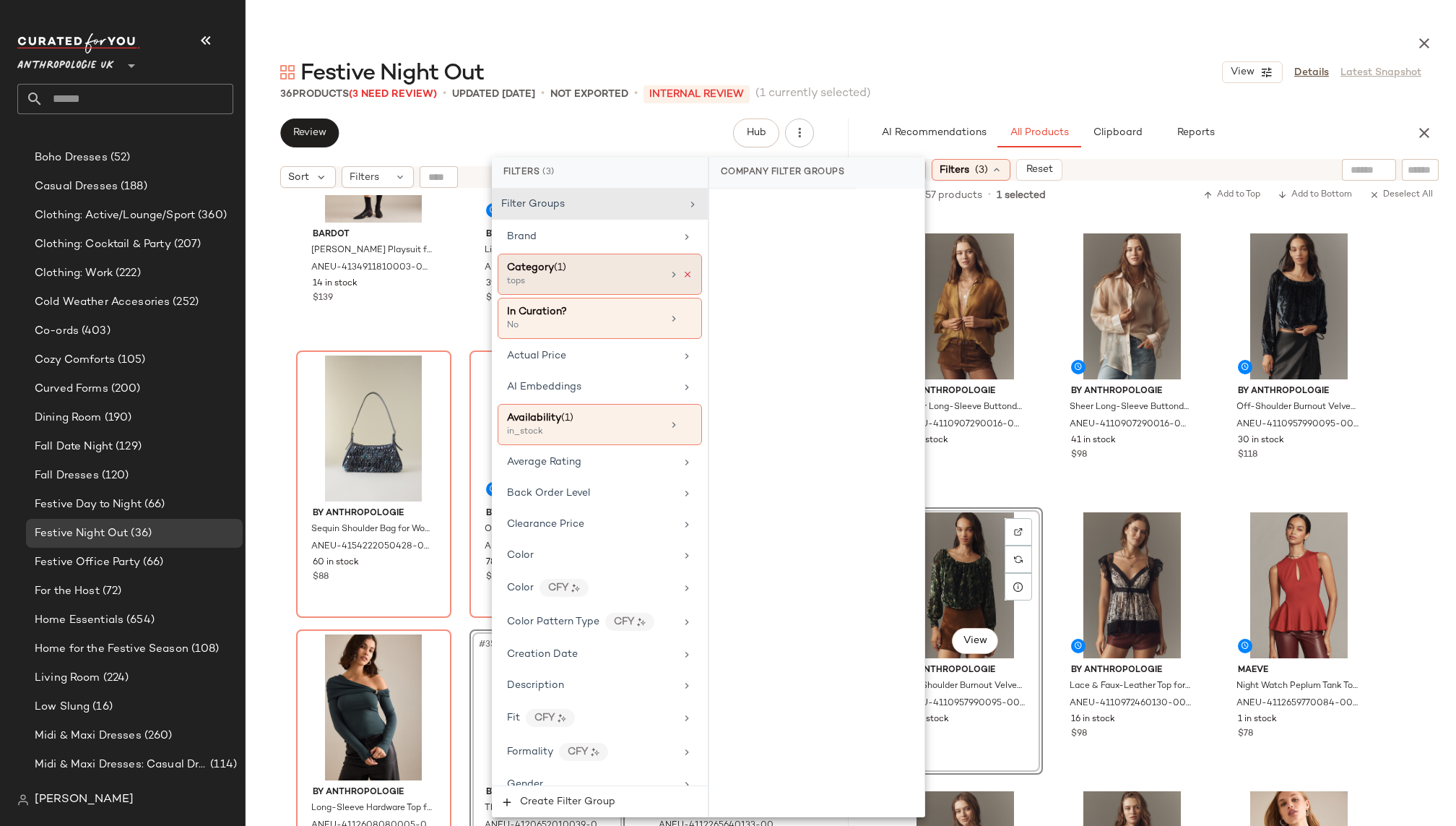
click at [683, 269] on icon at bounding box center [688, 274] width 10 height 10
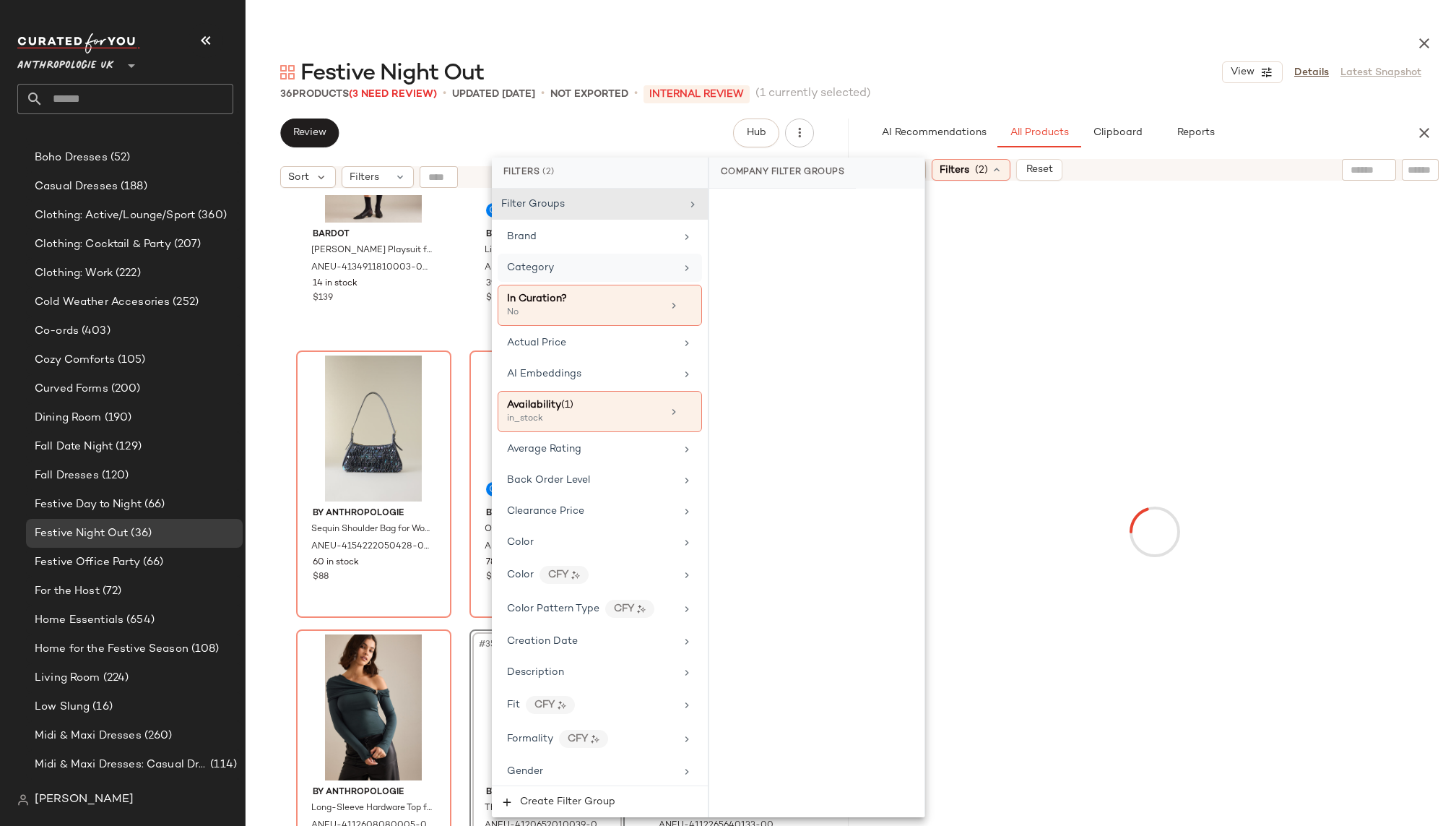
click at [639, 267] on div "Category" at bounding box center [591, 267] width 168 height 15
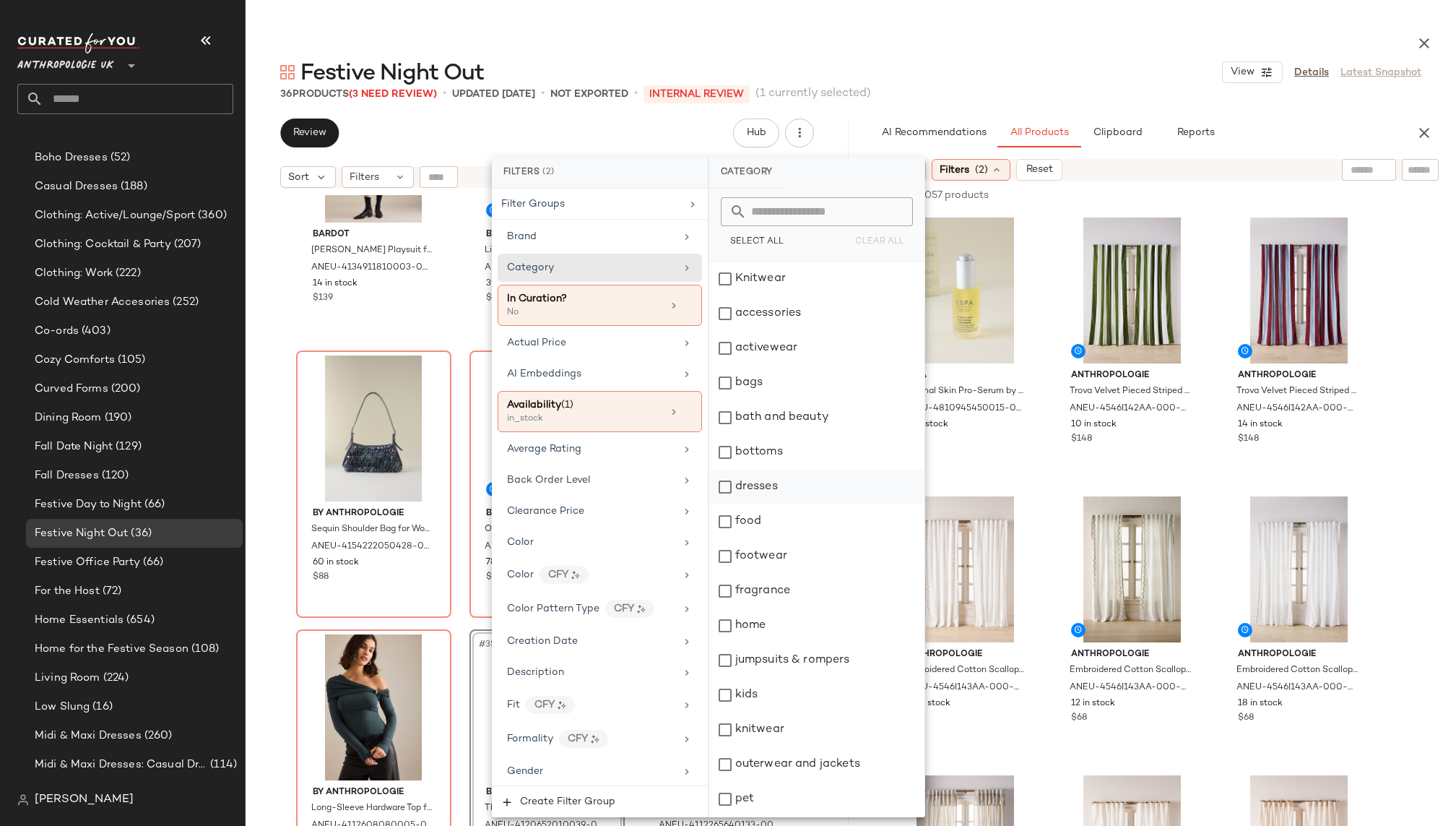
click at [763, 487] on div "dresses" at bounding box center [816, 487] width 215 height 35
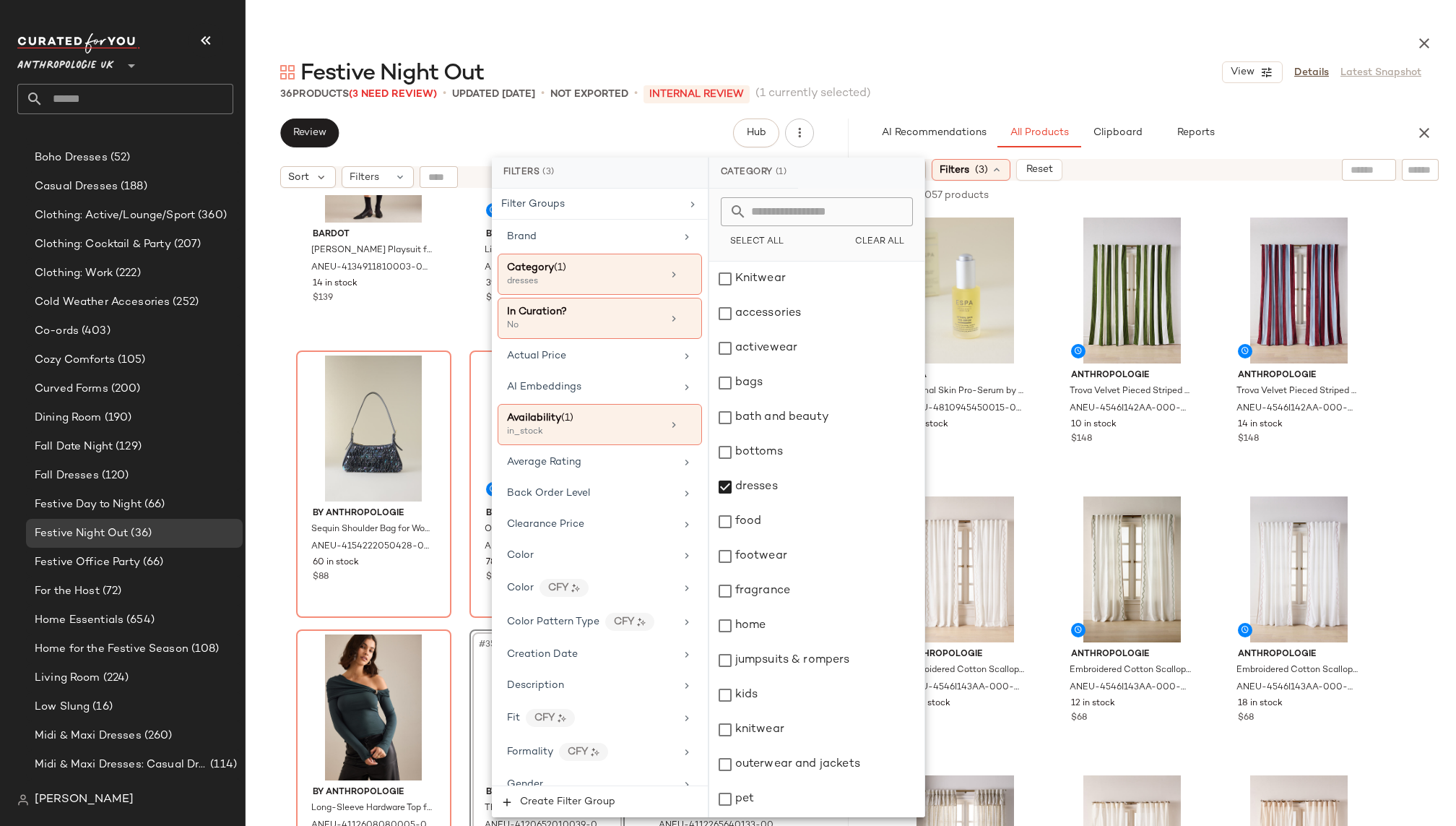
click at [1063, 93] on div "36 Products (3 Need Review) • updated Sep 24th • Not Exported • INTERNAL REVIEW…" at bounding box center [850, 93] width 1210 height 14
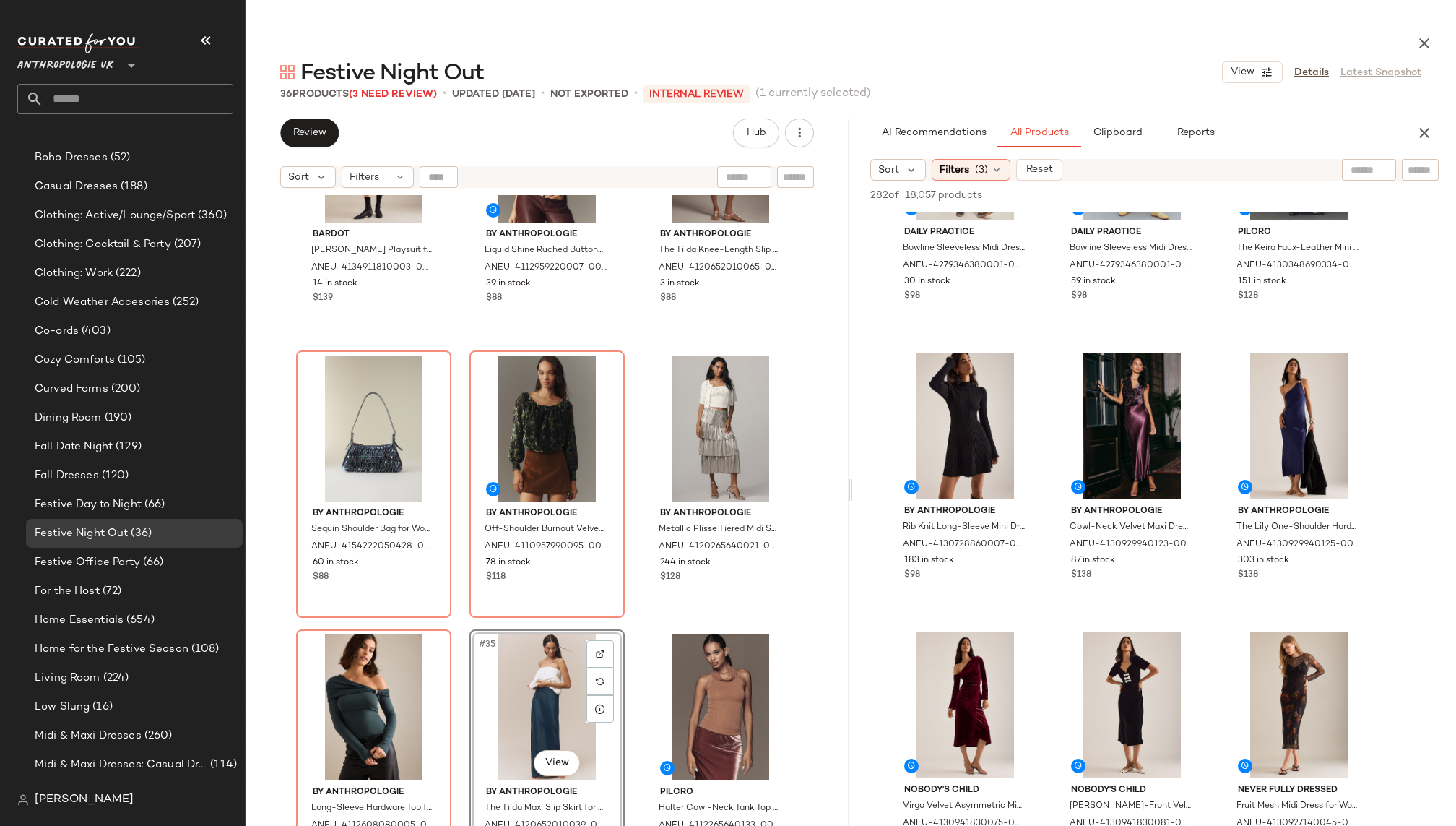
scroll to position [160, 0]
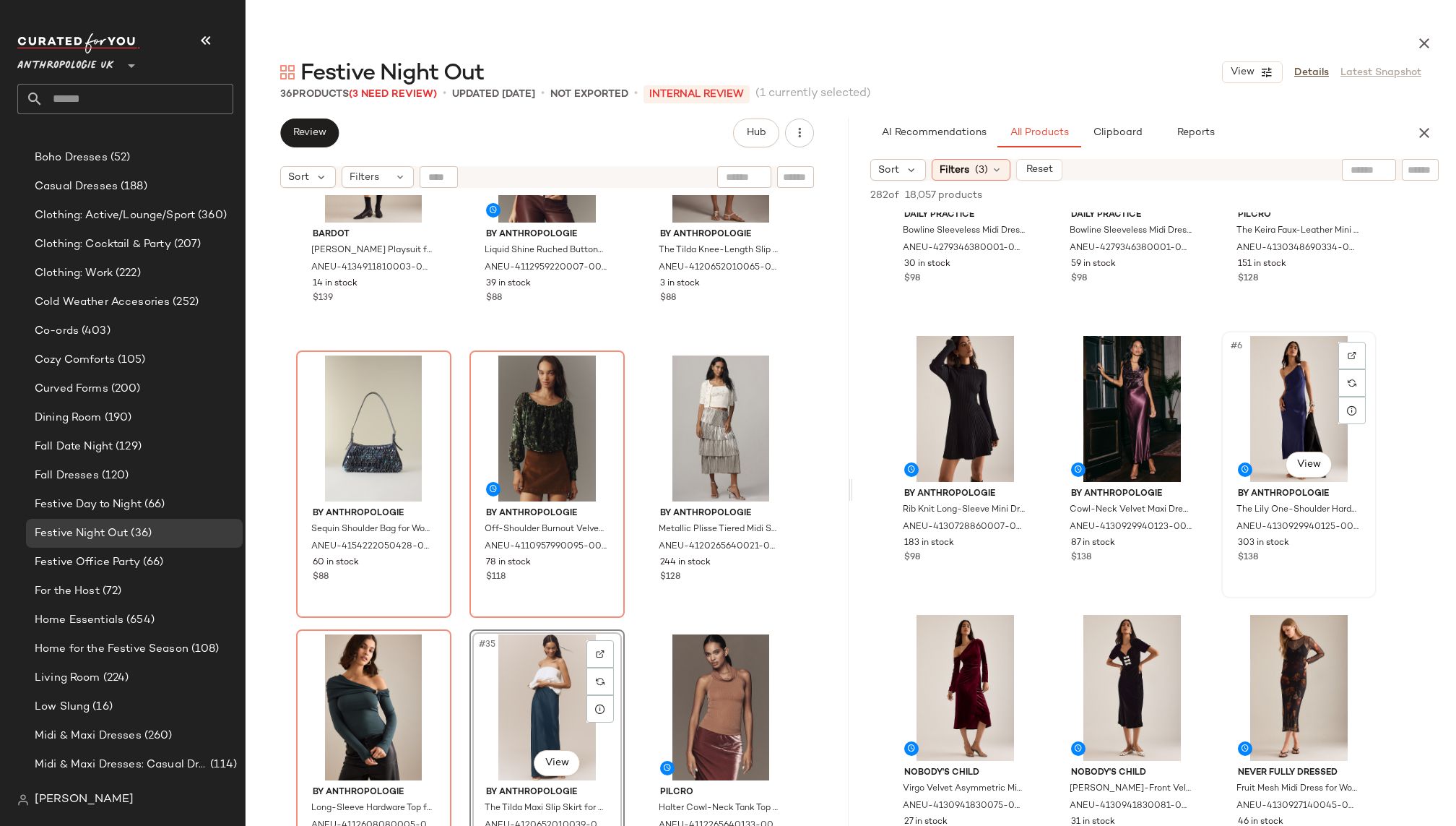
click at [1264, 421] on div "#6 View" at bounding box center [1299, 409] width 146 height 146
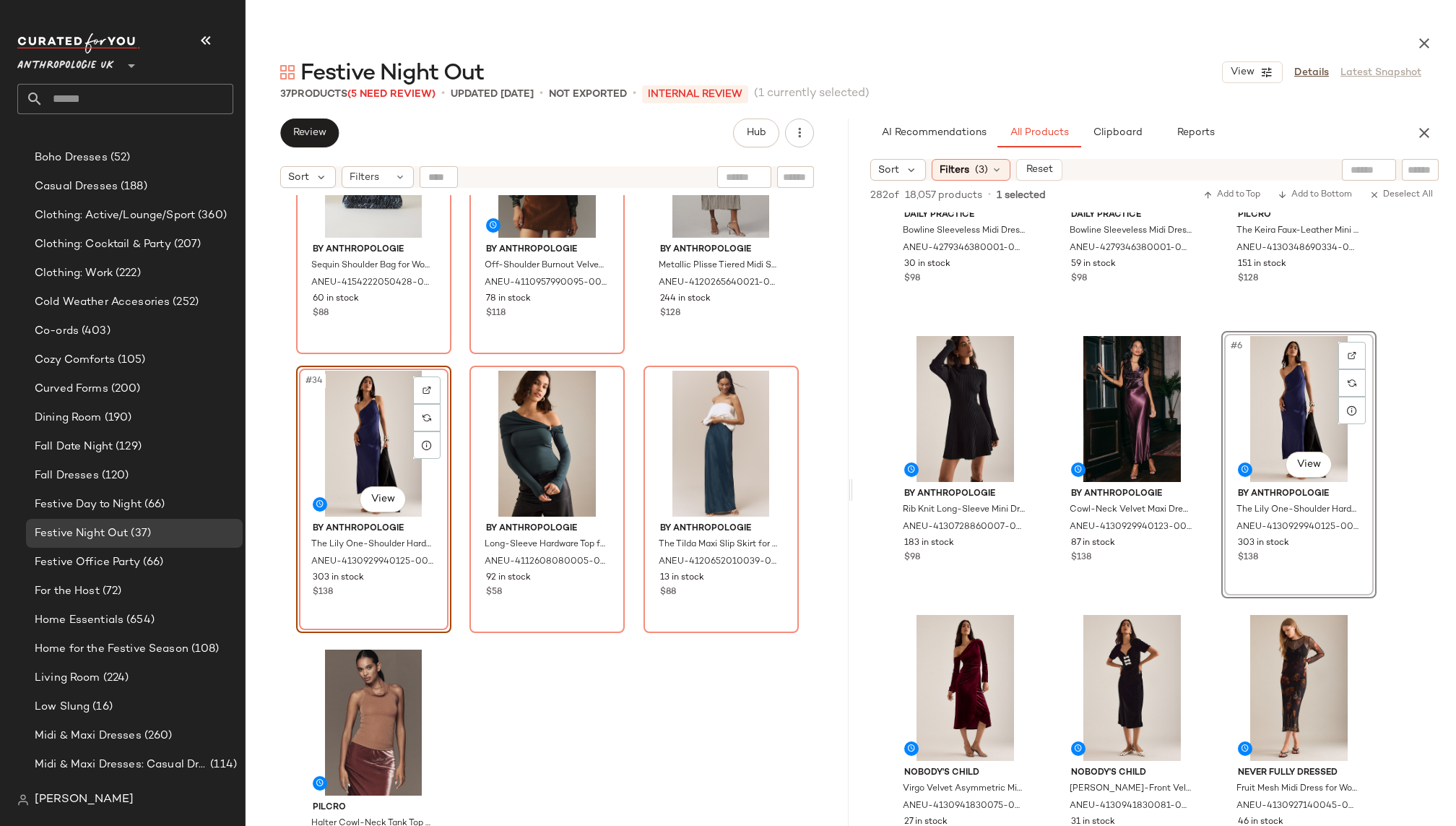
scroll to position [2920, 0]
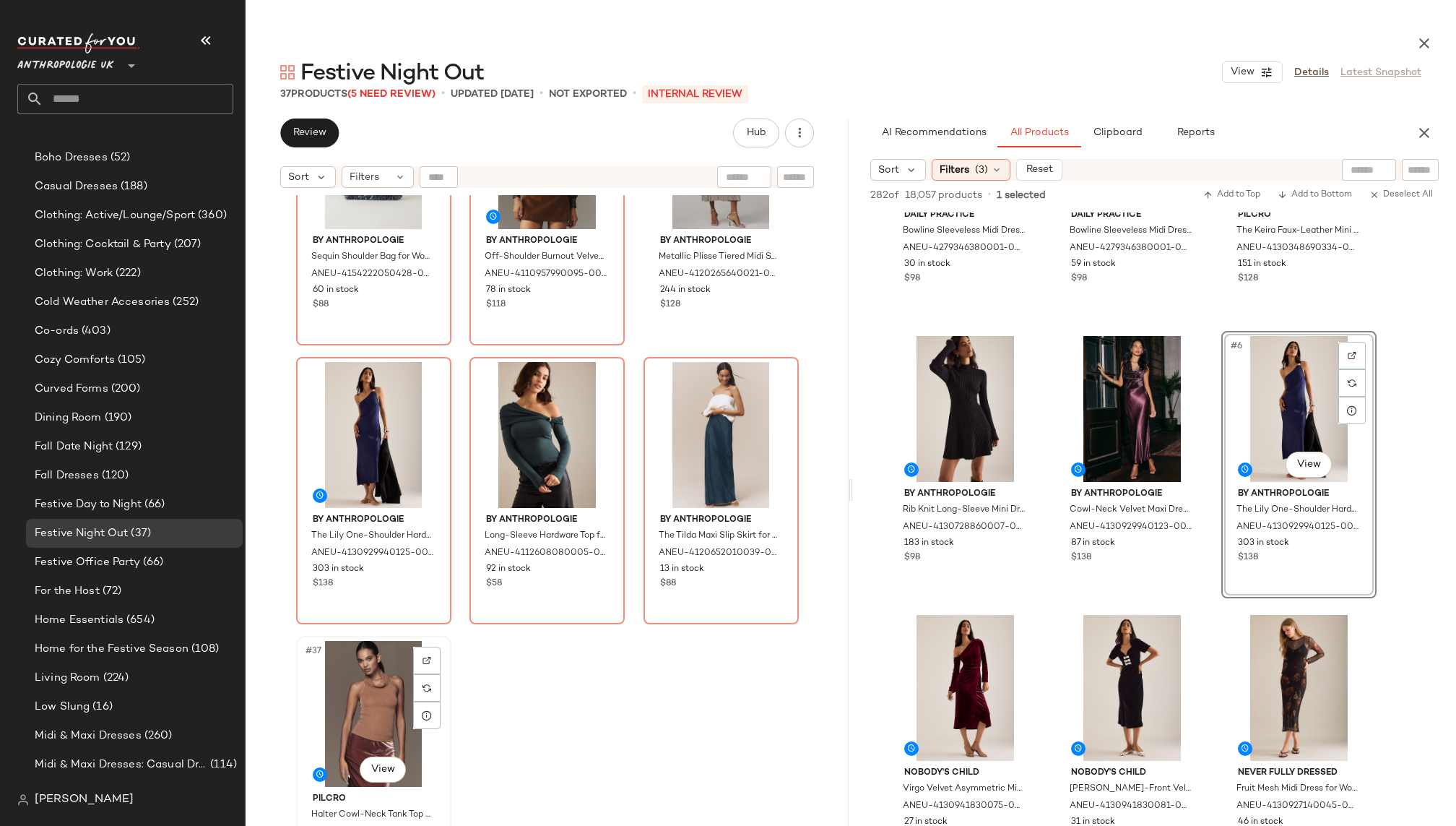
click at [349, 706] on div "#37 View" at bounding box center [374, 713] width 146 height 146
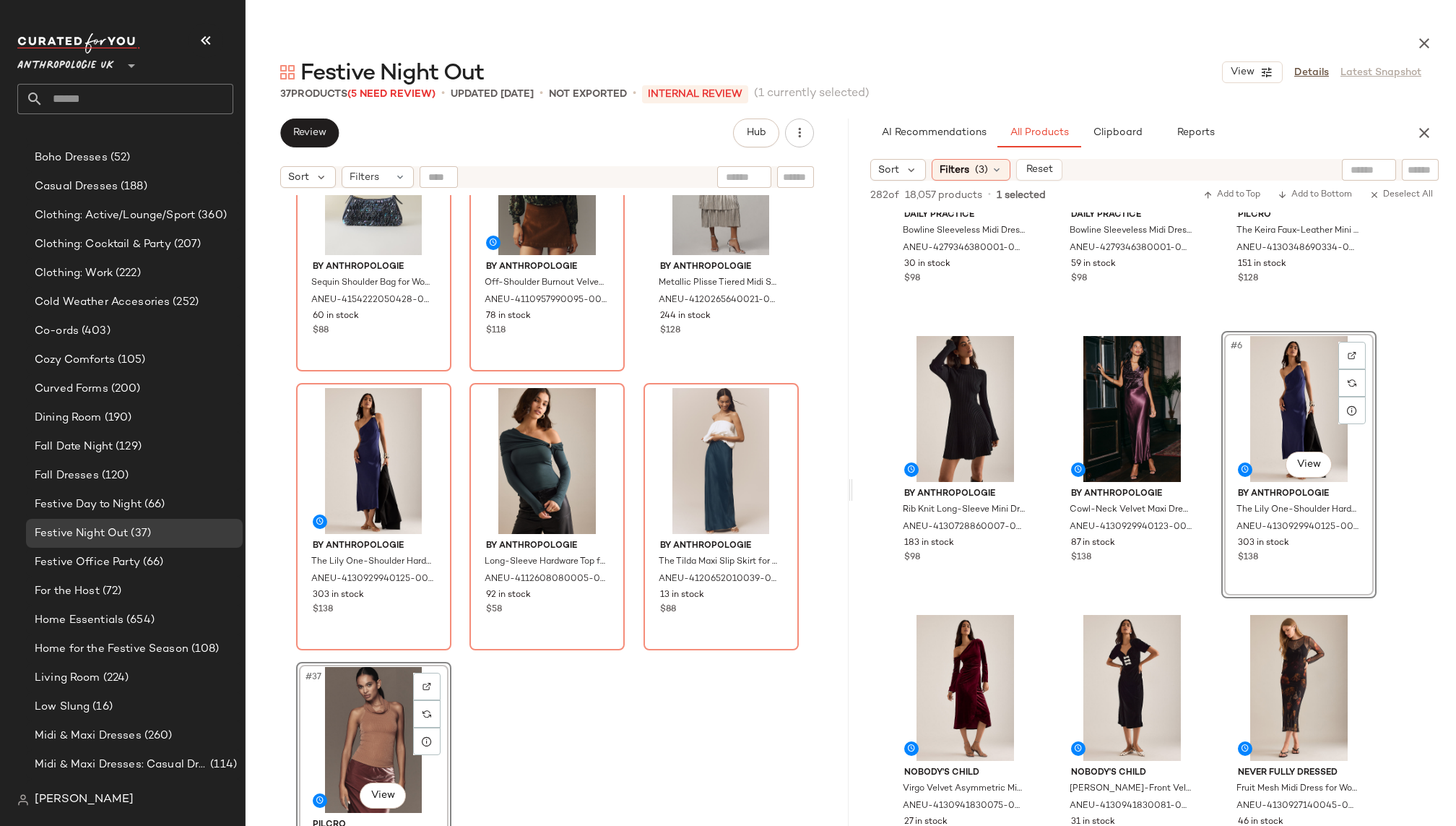
scroll to position [2889, 0]
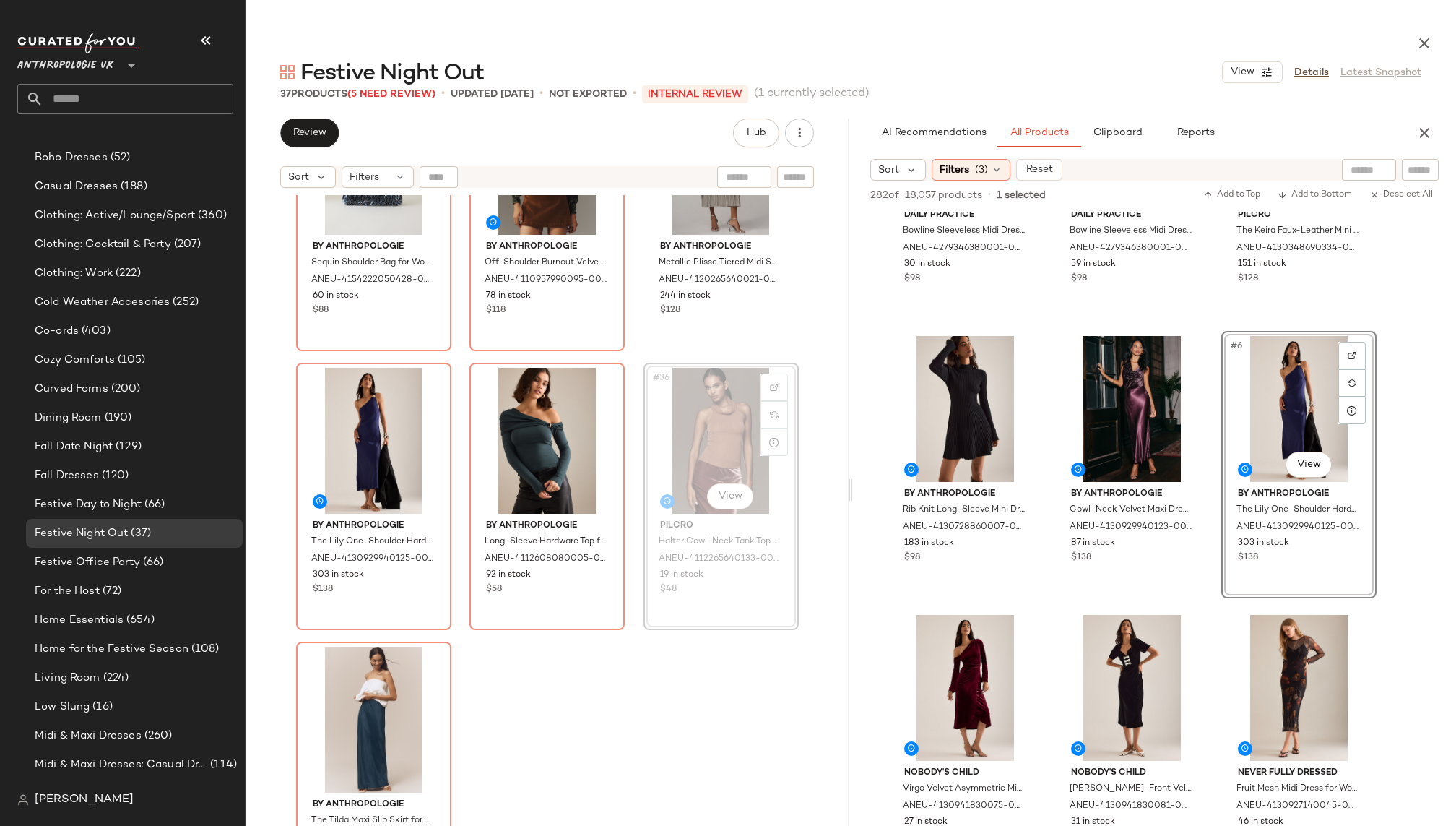
scroll to position [2926, 0]
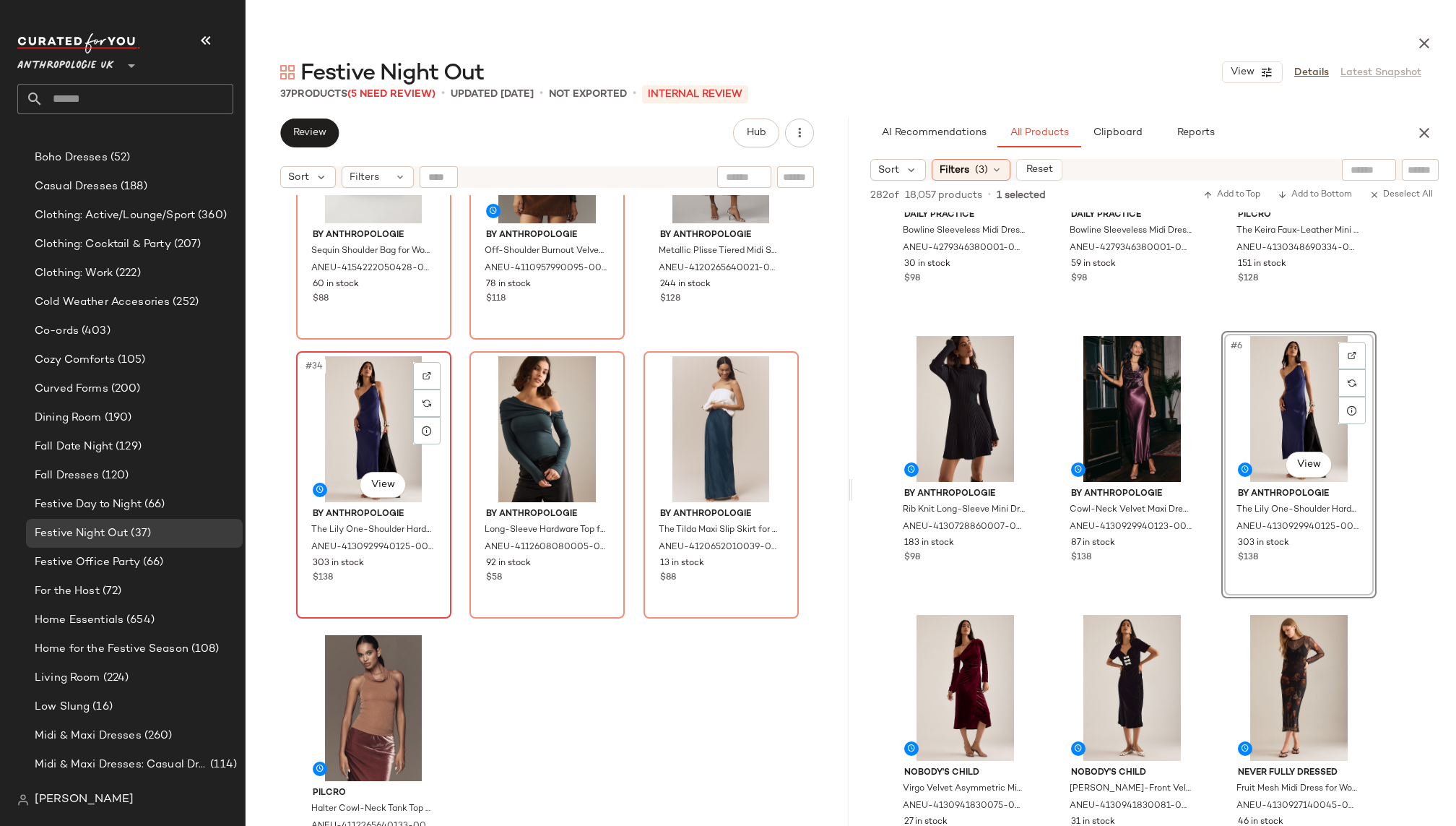
click at [357, 429] on div "#34 View" at bounding box center [374, 429] width 146 height 146
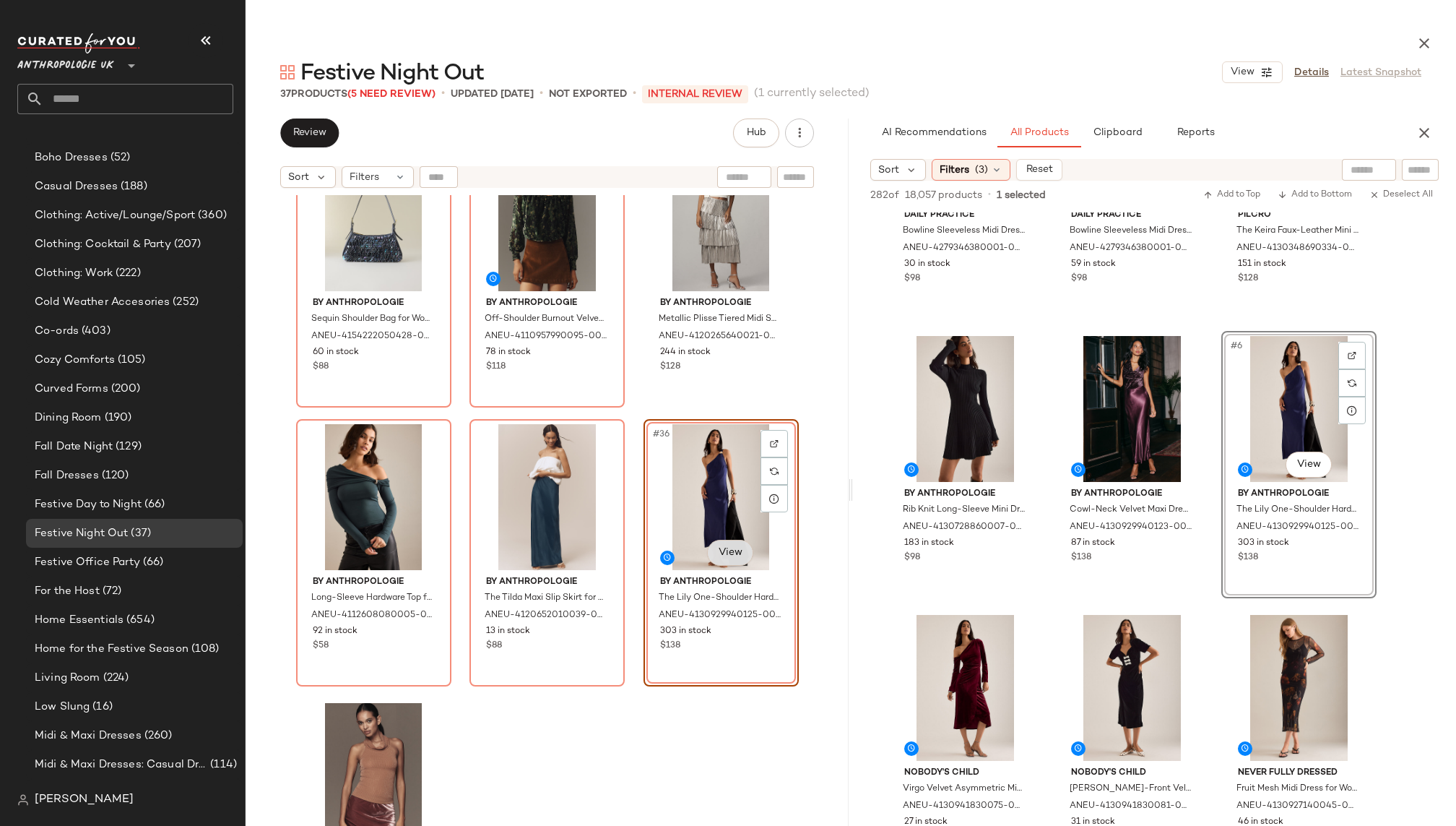
scroll to position [2866, 0]
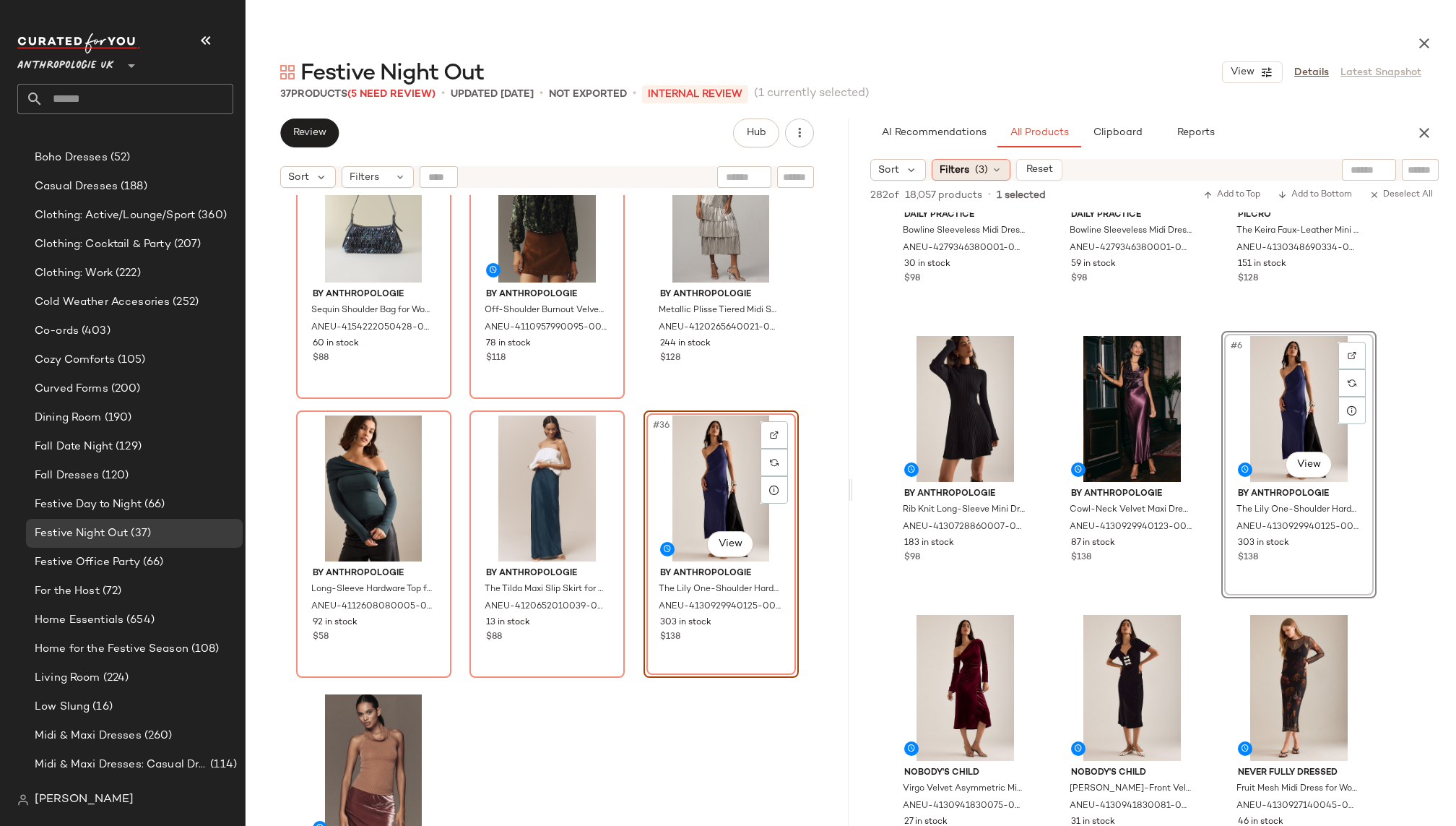
click at [991, 168] on icon at bounding box center [997, 170] width 12 height 12
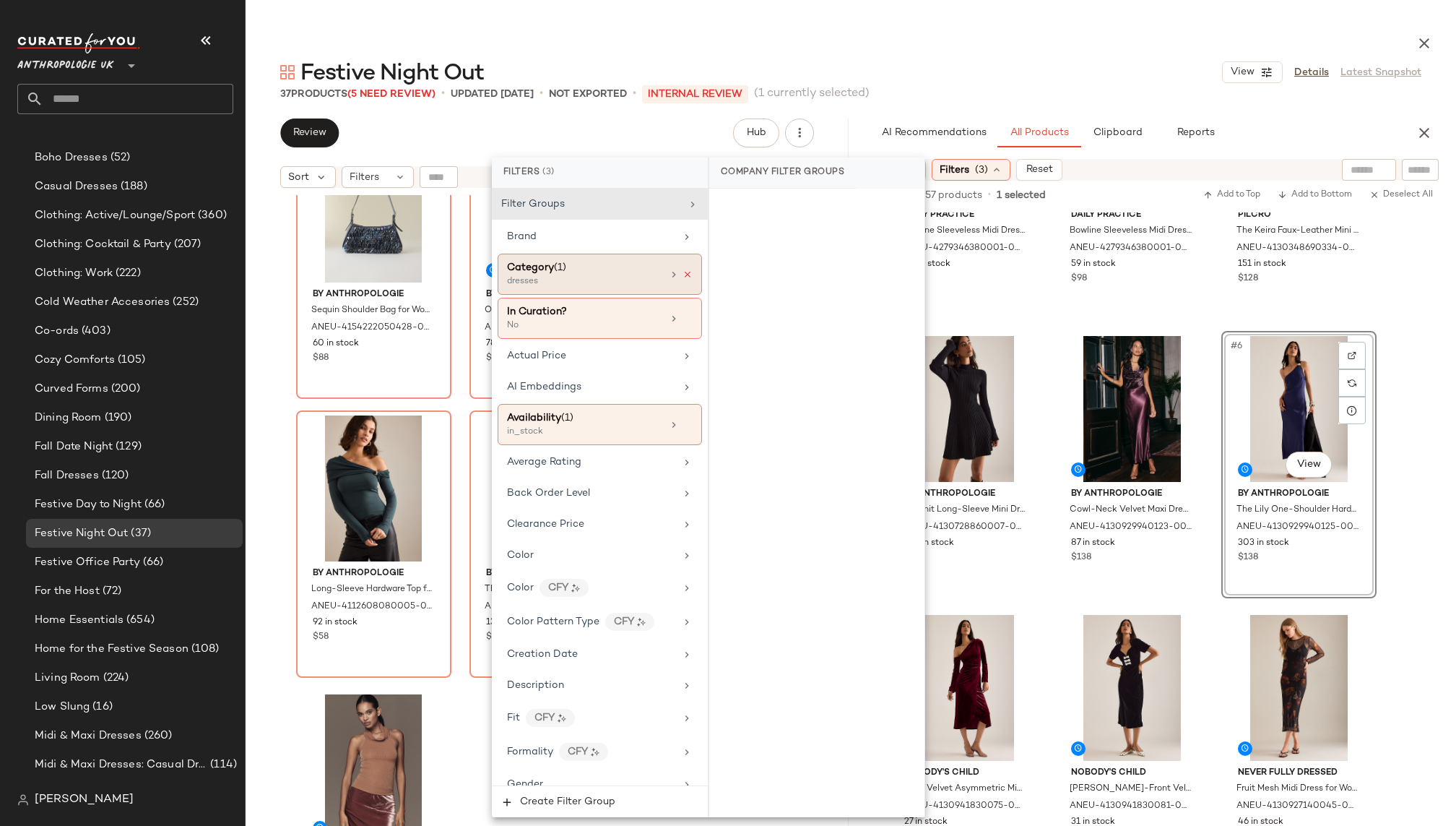
click at [683, 273] on icon at bounding box center [688, 274] width 10 height 10
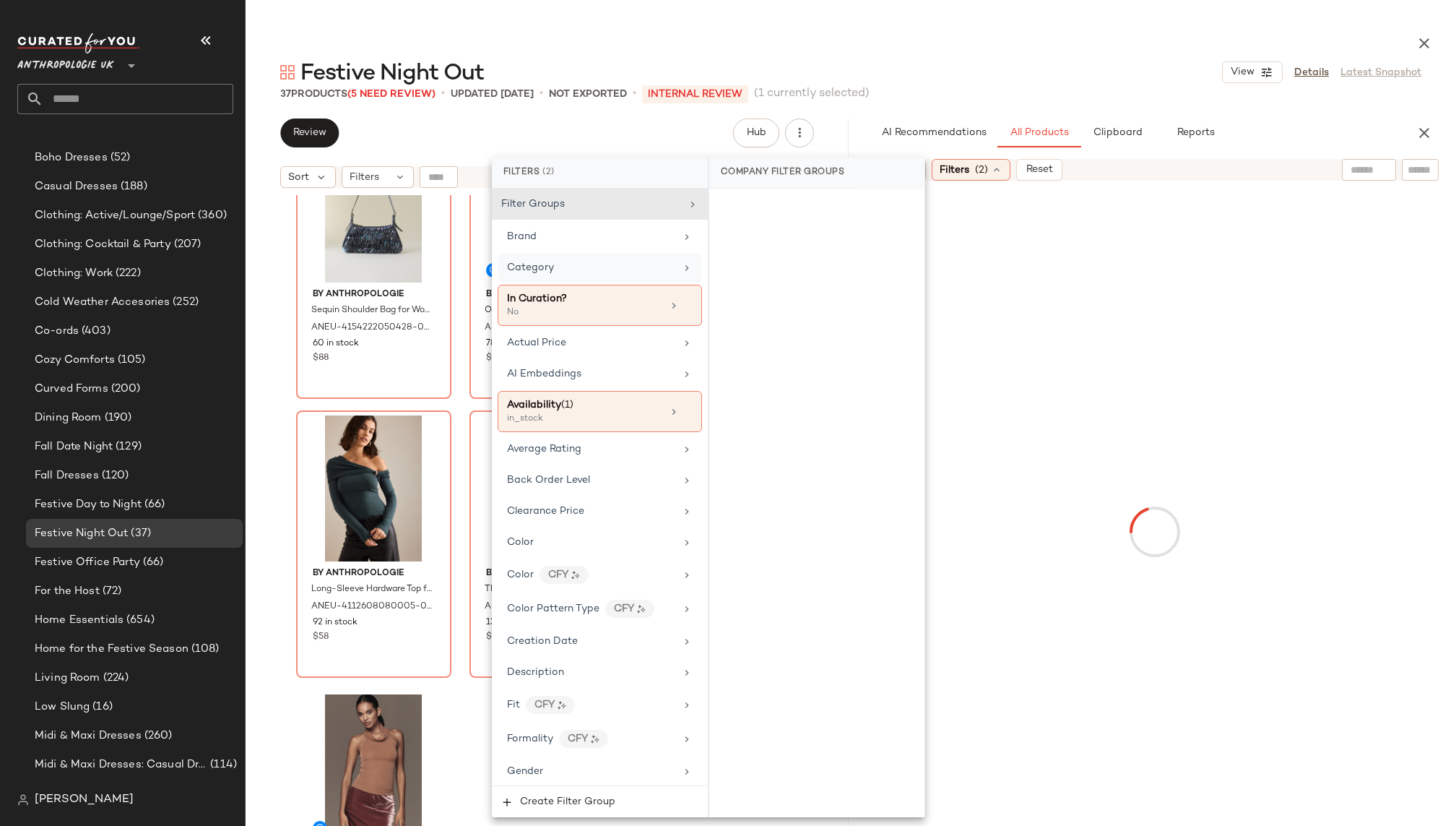
click at [631, 271] on div "Category" at bounding box center [591, 267] width 168 height 15
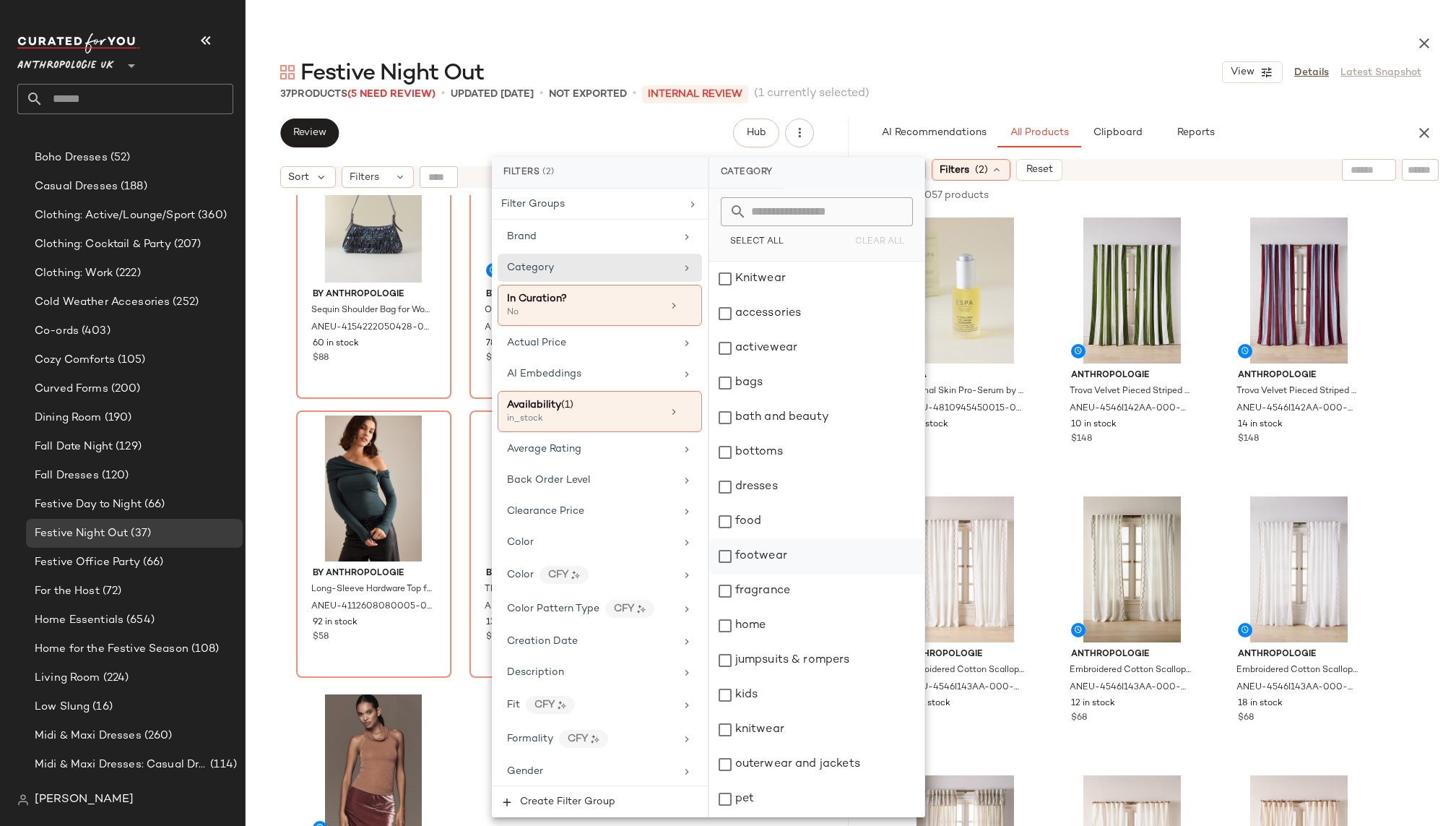
scroll to position [311, 0]
click at [783, 556] on div "skirts" at bounding box center [816, 557] width 215 height 35
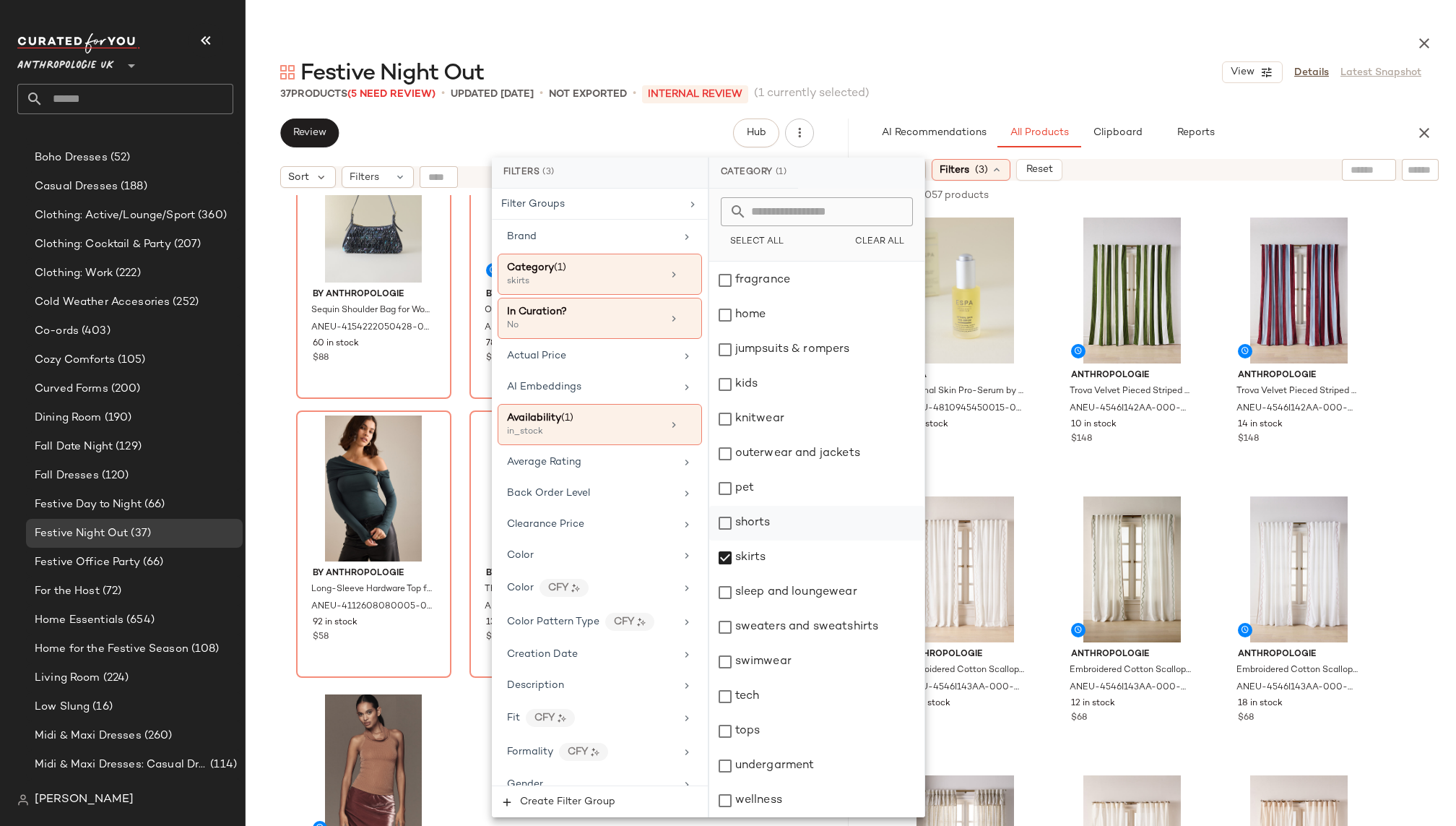
click at [779, 525] on div "shorts" at bounding box center [816, 522] width 215 height 35
click at [1093, 97] on div "37 Products (5 Need Review) • updated Sep 24th • Not Exported • INTERNAL REVIEW…" at bounding box center [850, 93] width 1210 height 14
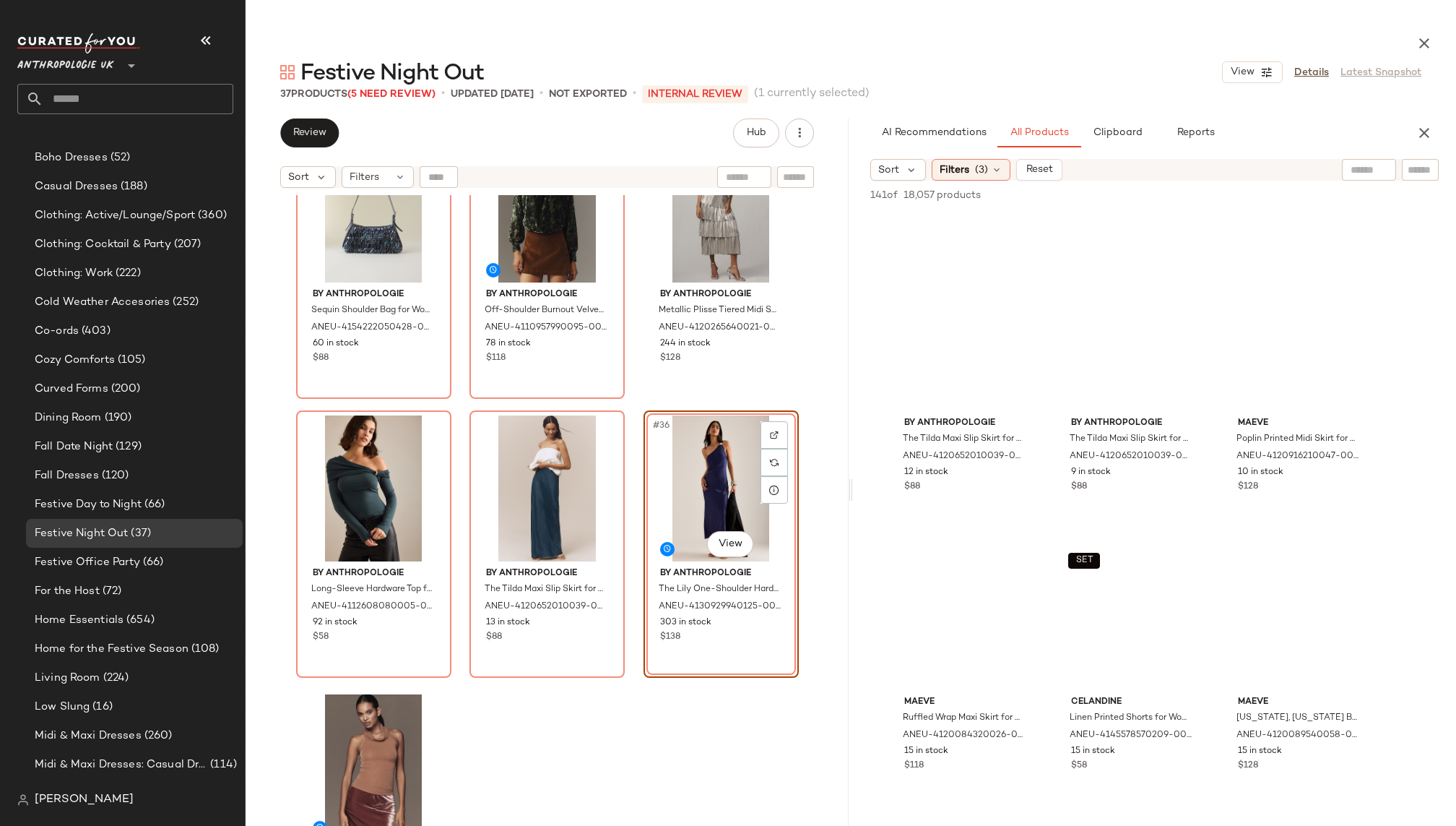
scroll to position [8874, 0]
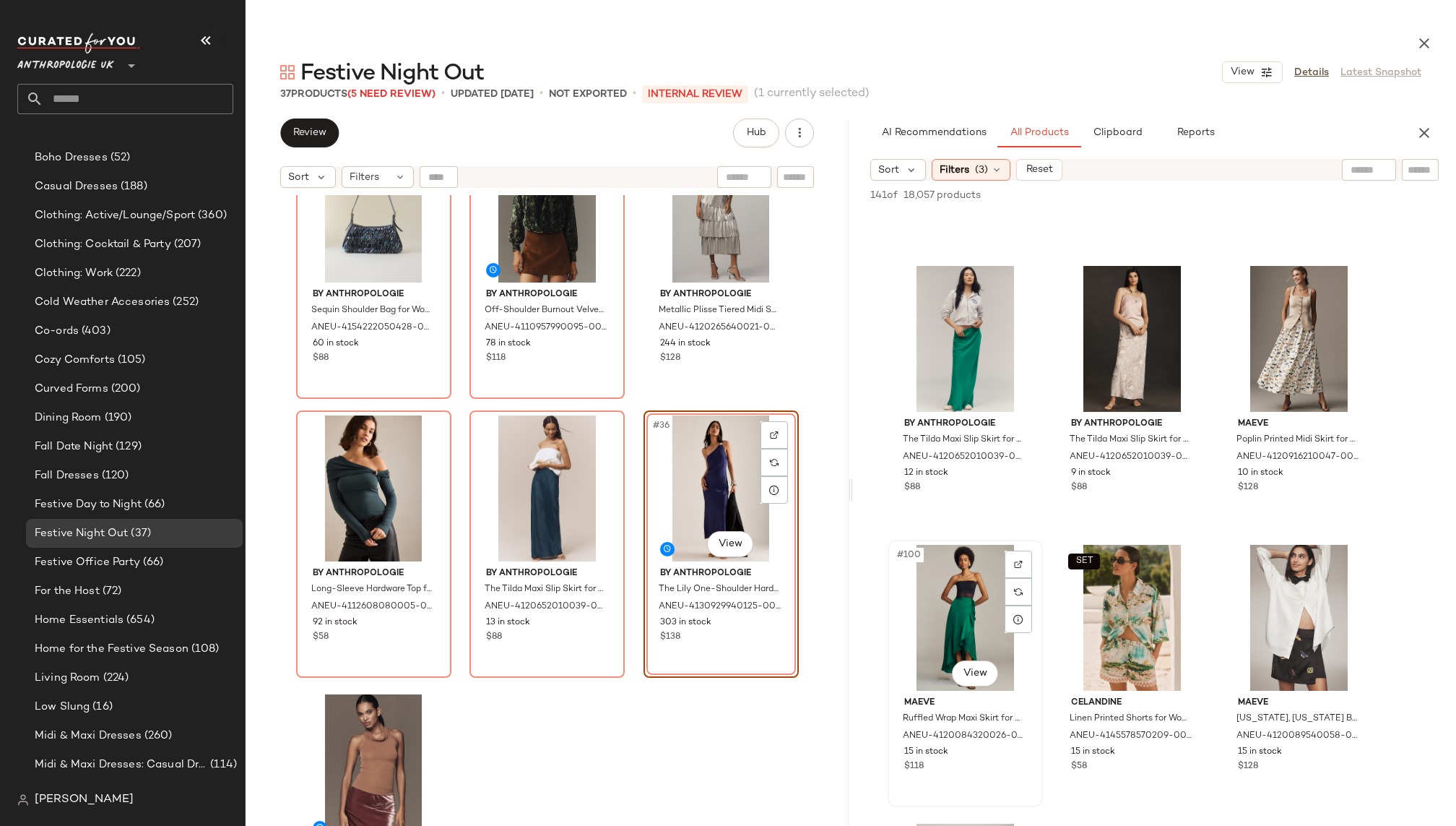
click at [923, 630] on div "#100 View" at bounding box center [965, 618] width 146 height 146
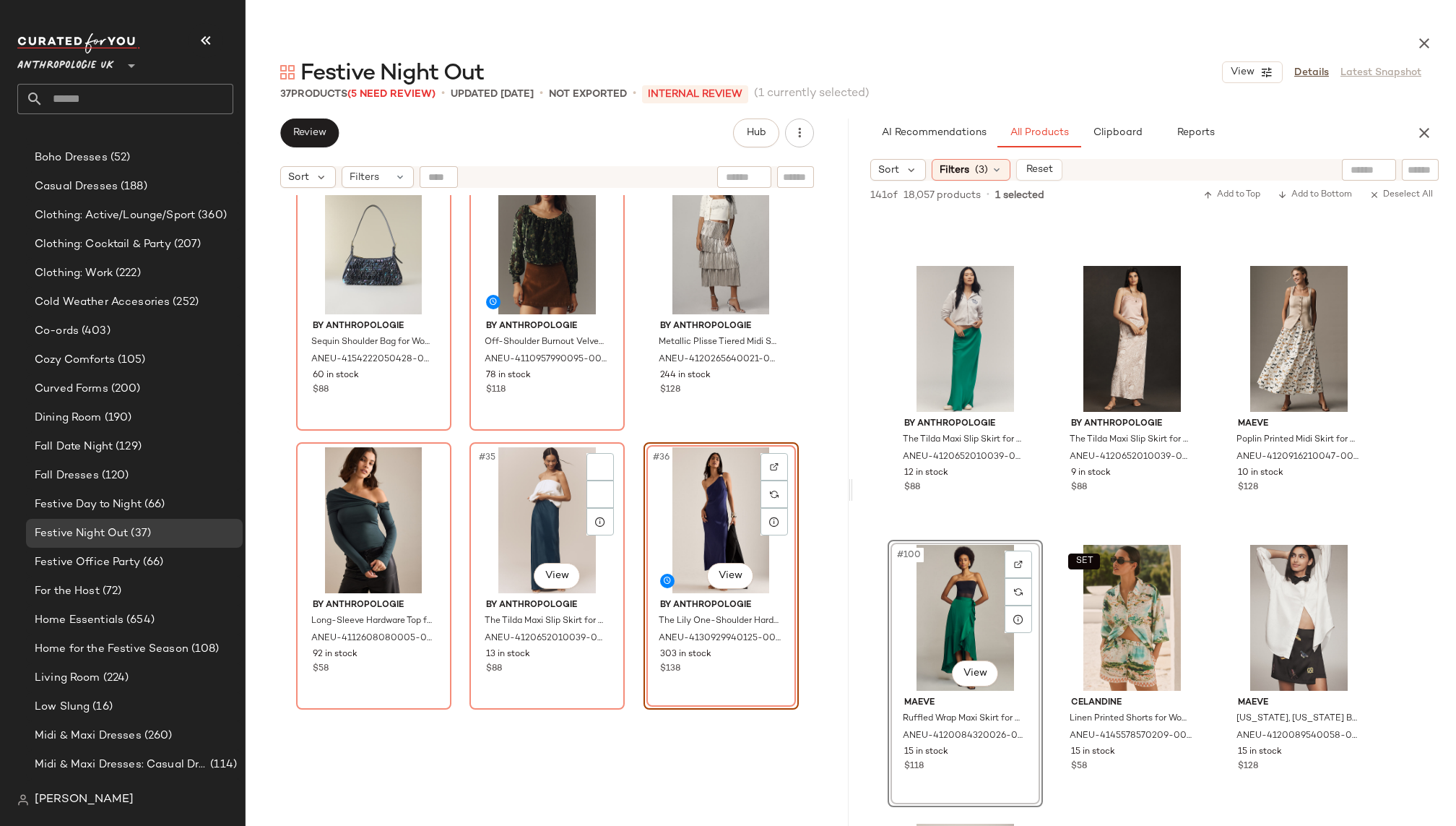
scroll to position [2926, 0]
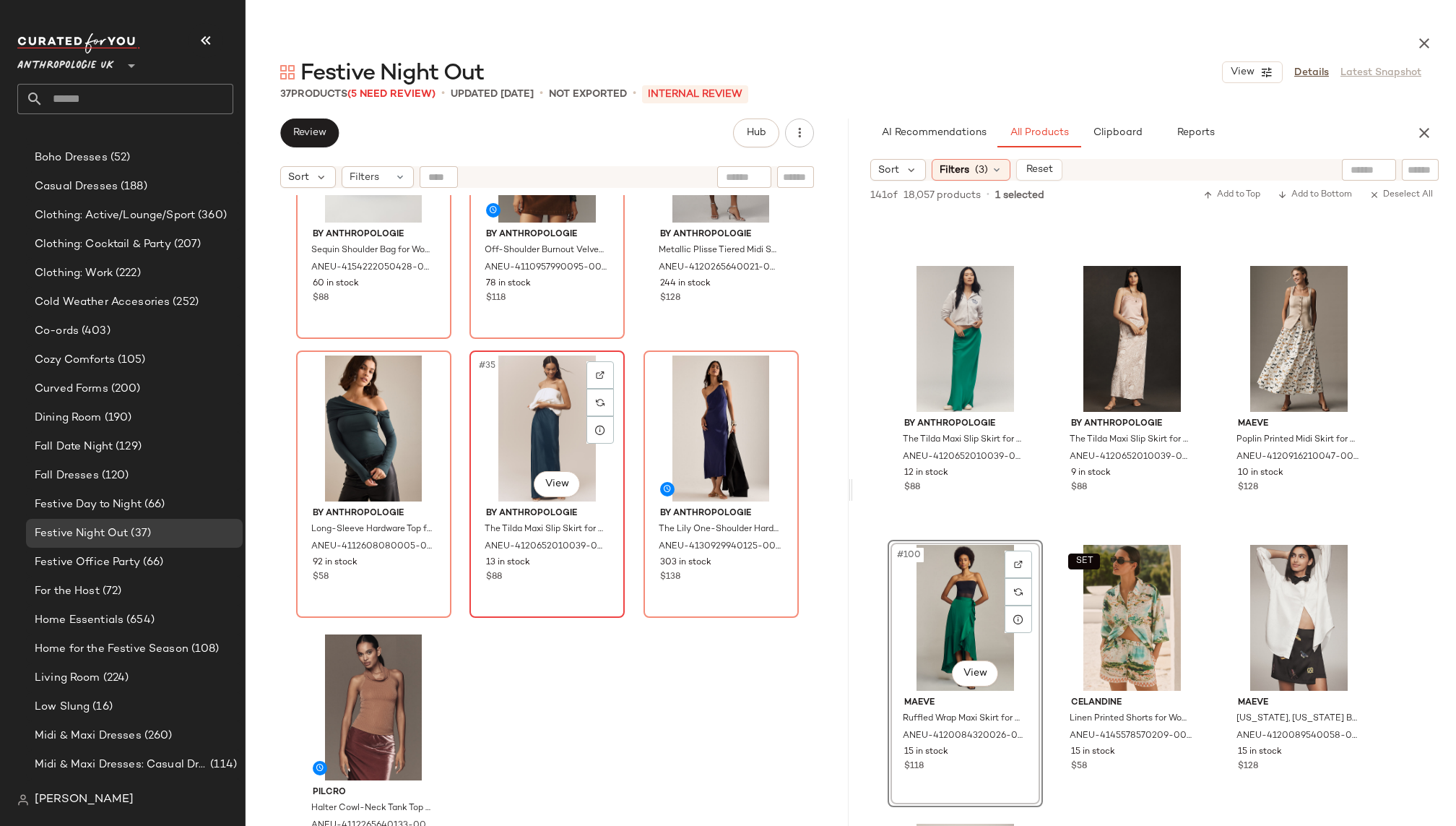
click at [530, 443] on div "#35 View" at bounding box center [547, 428] width 146 height 146
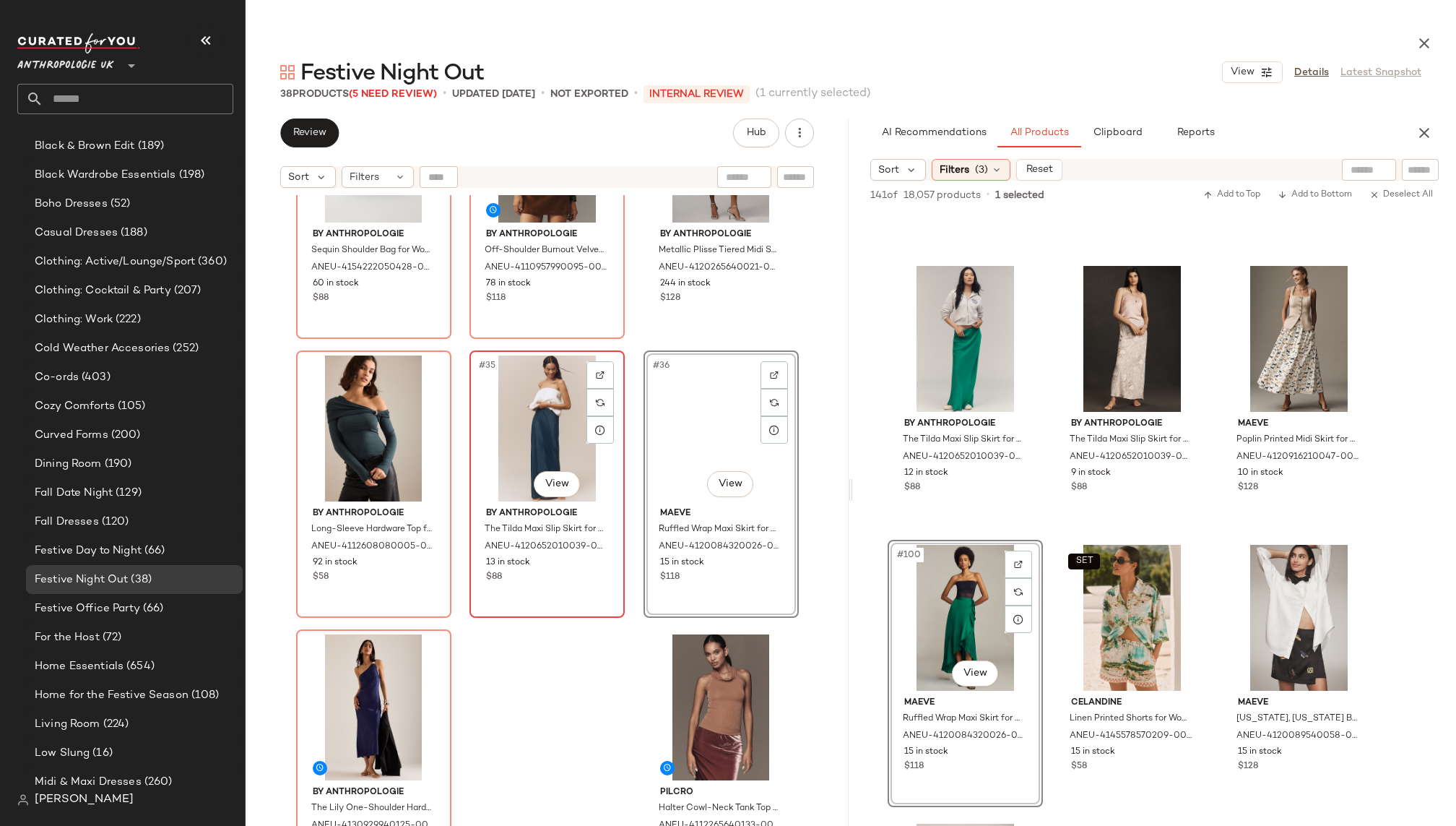
scroll to position [732, 0]
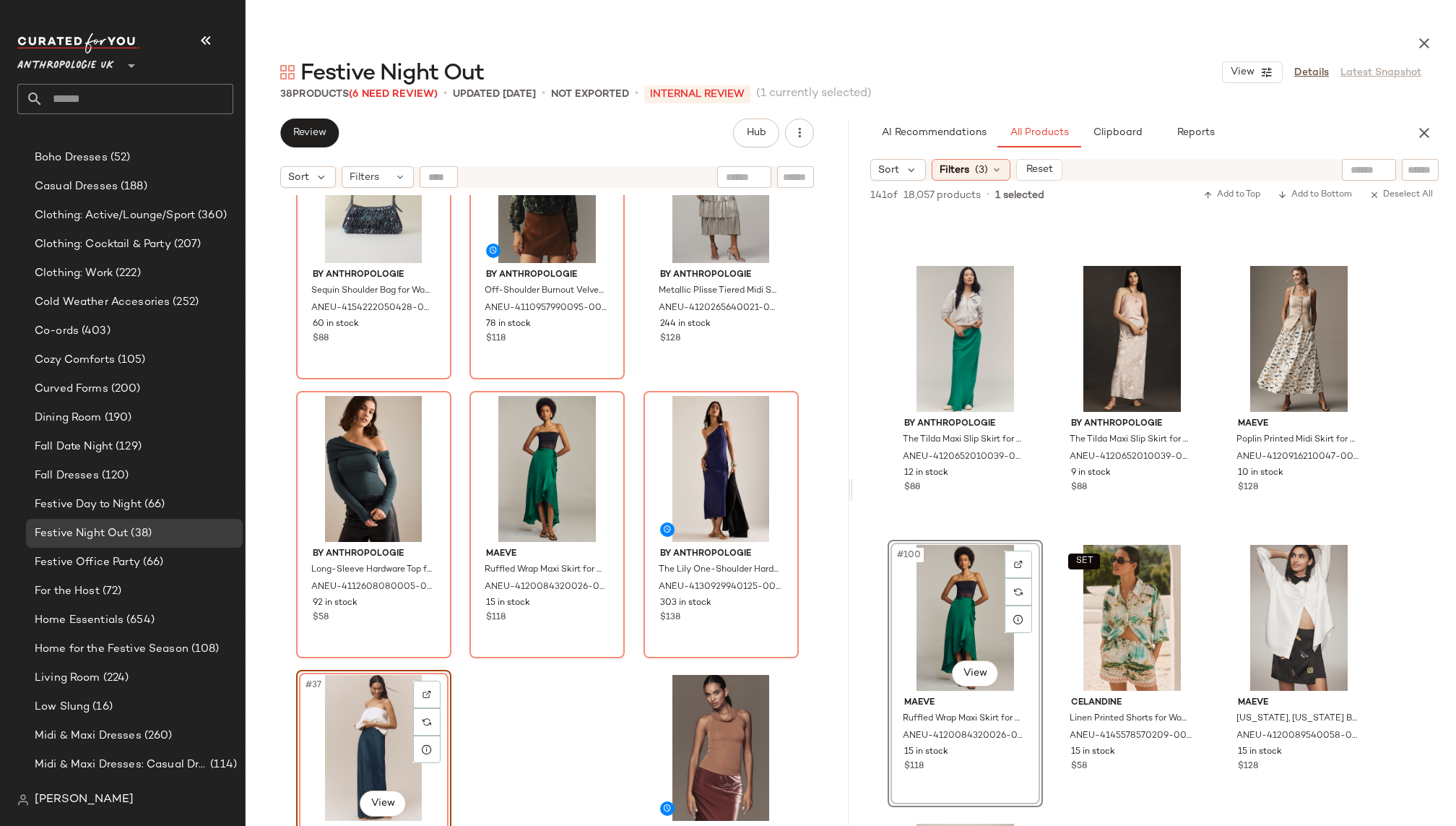
scroll to position [2926, 0]
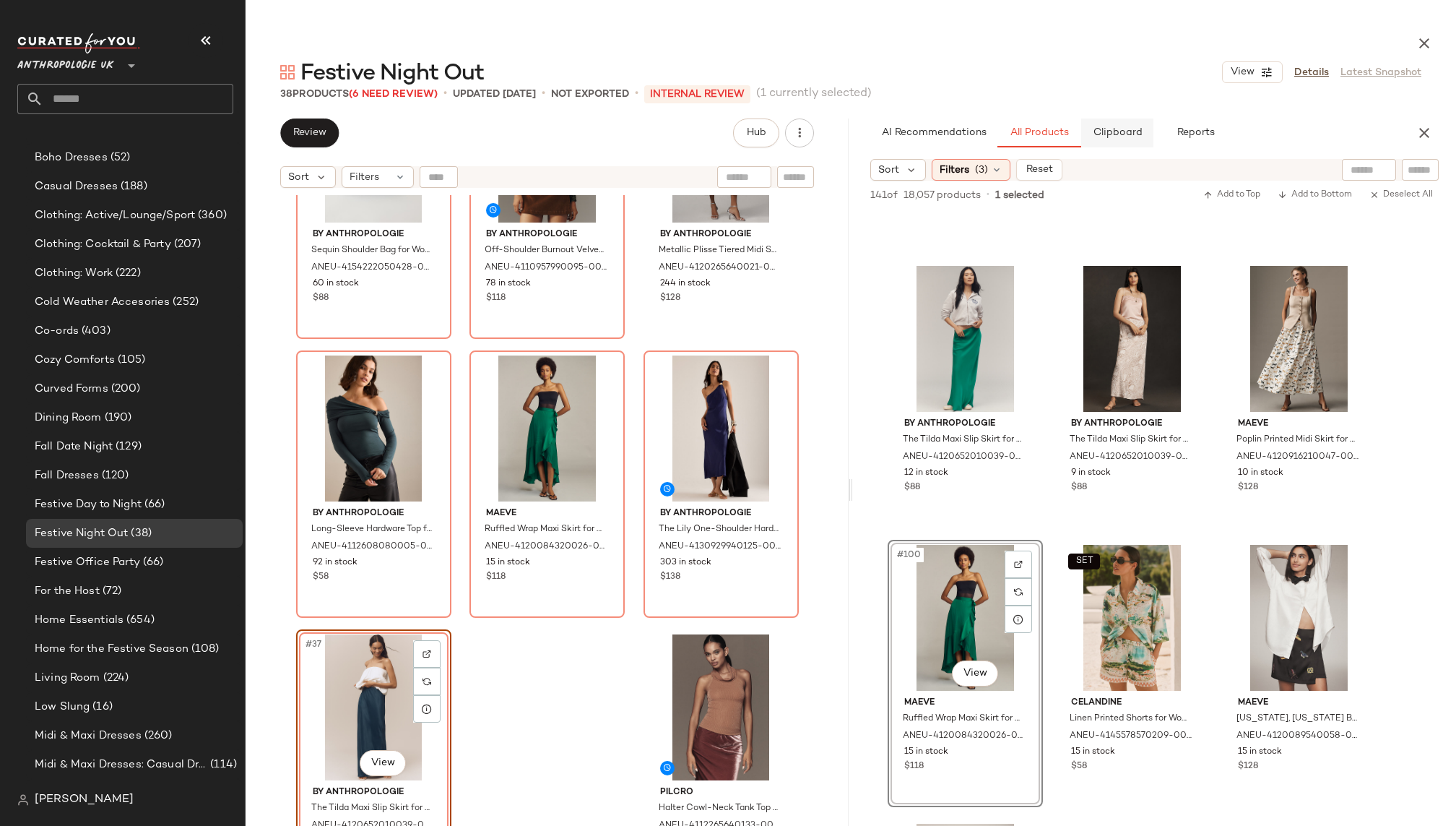
click at [1124, 130] on span "Clipboard" at bounding box center [1116, 133] width 50 height 12
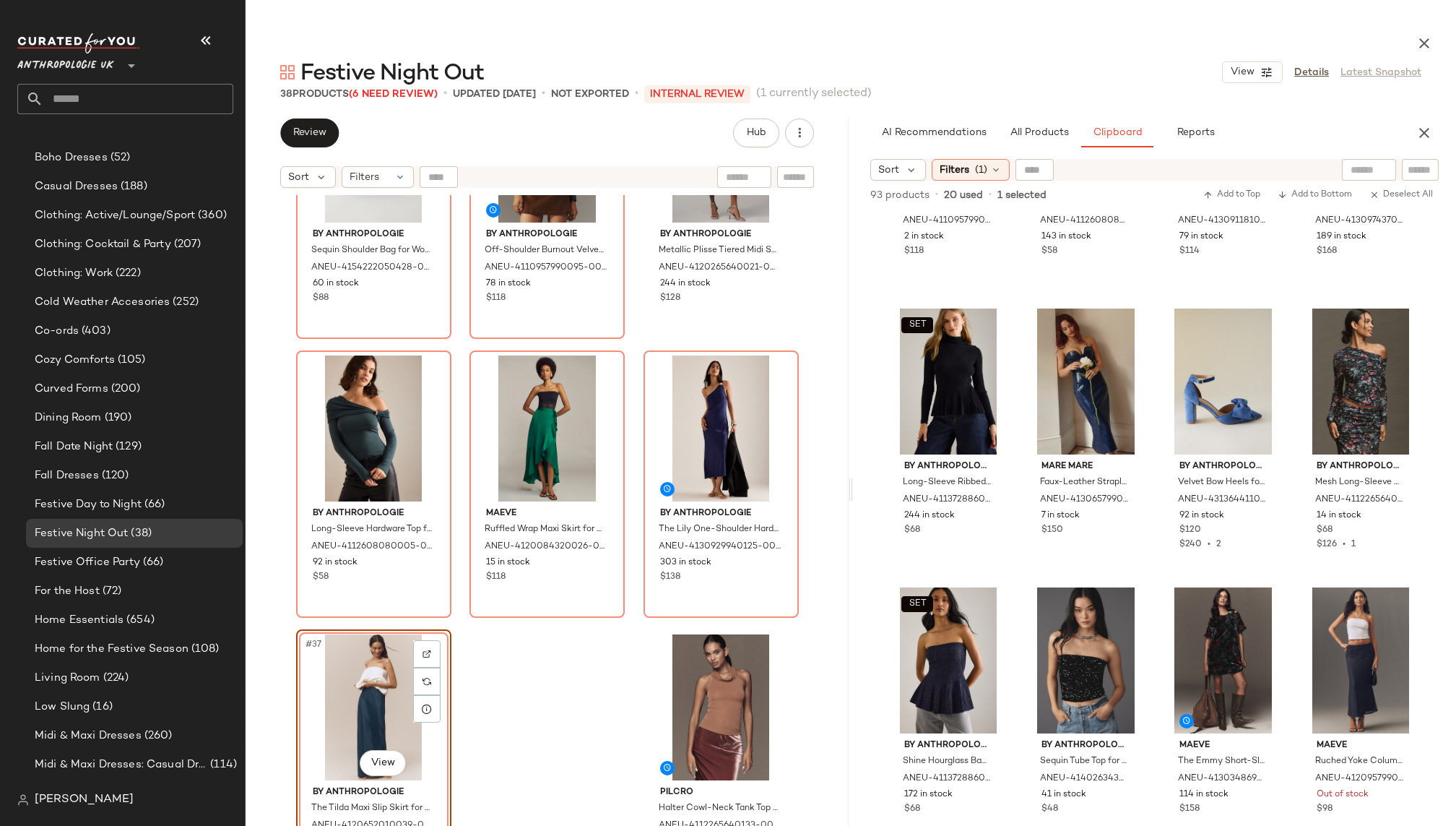
scroll to position [1304, 0]
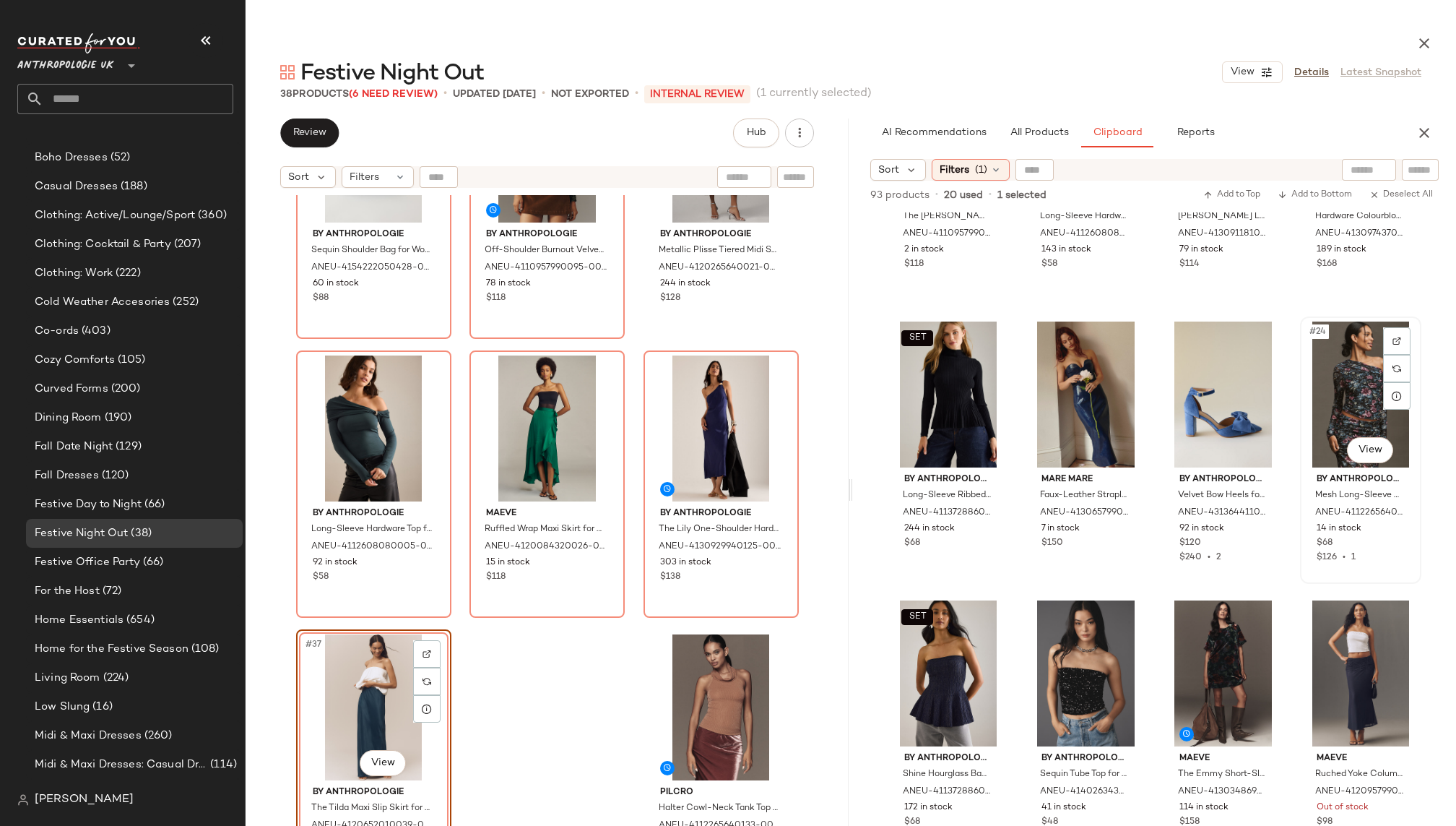
click at [1316, 407] on div "#24 View" at bounding box center [1360, 394] width 111 height 146
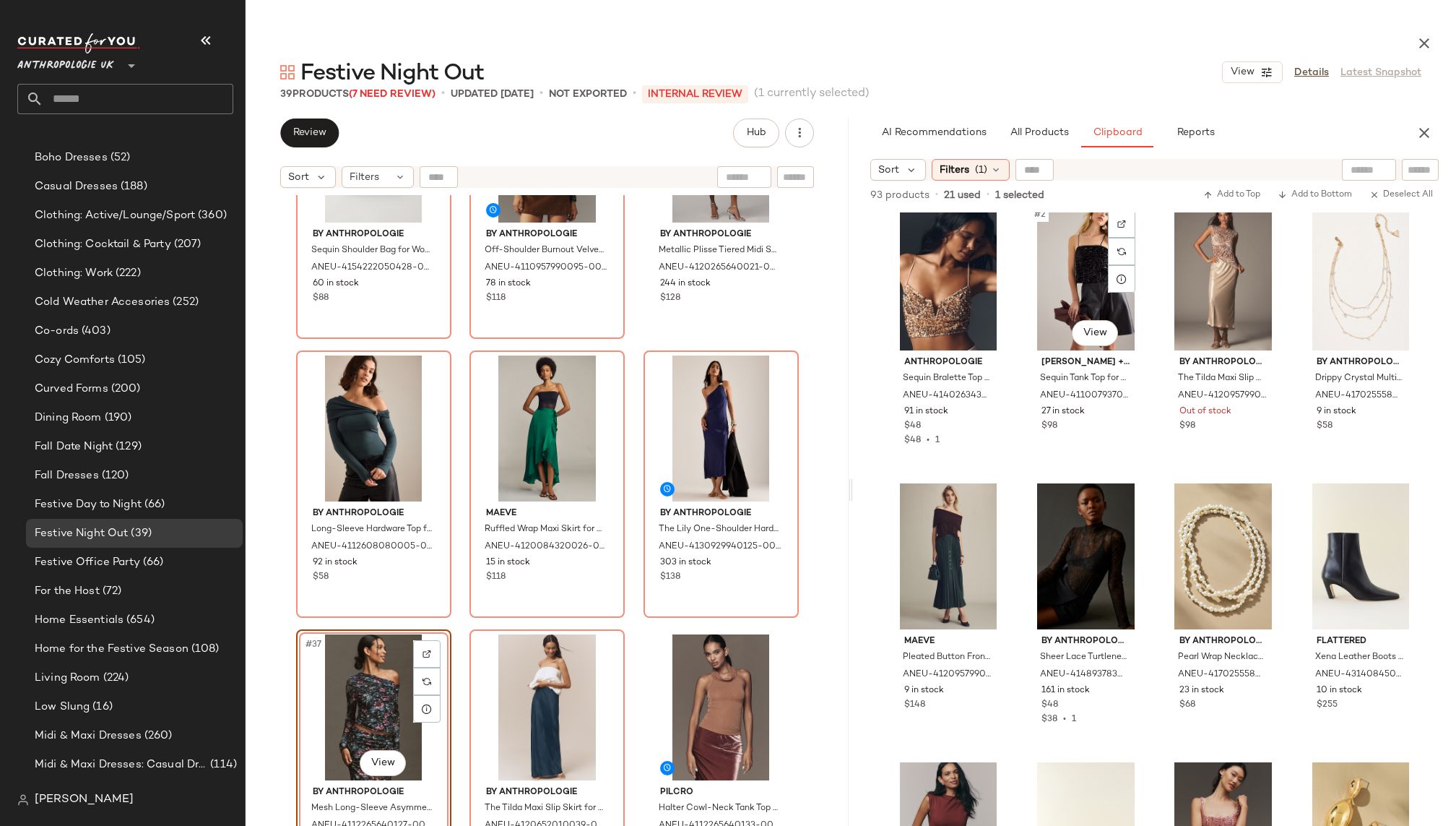
scroll to position [0, 0]
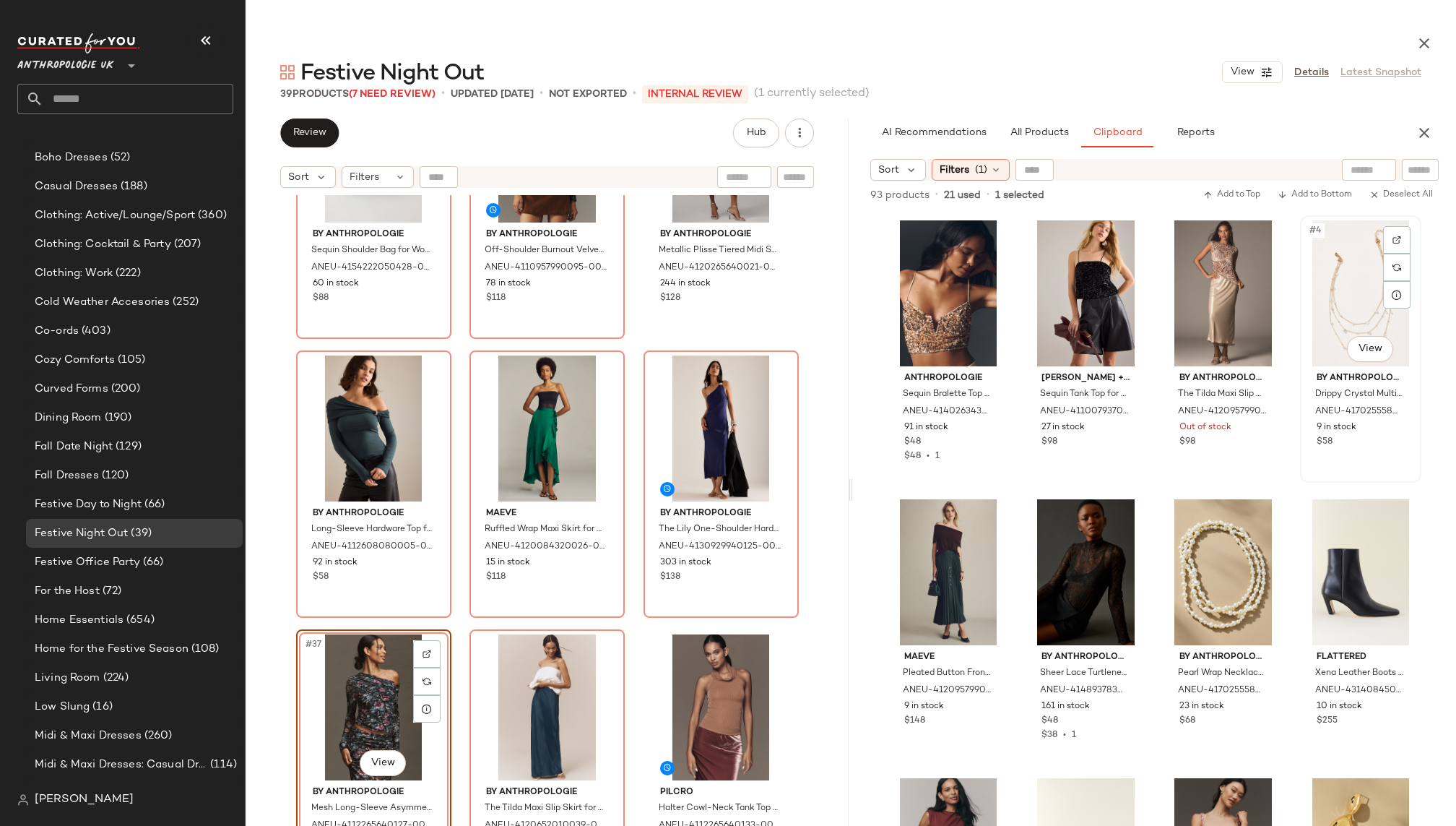
click at [1314, 298] on div "#4 View" at bounding box center [1360, 293] width 111 height 146
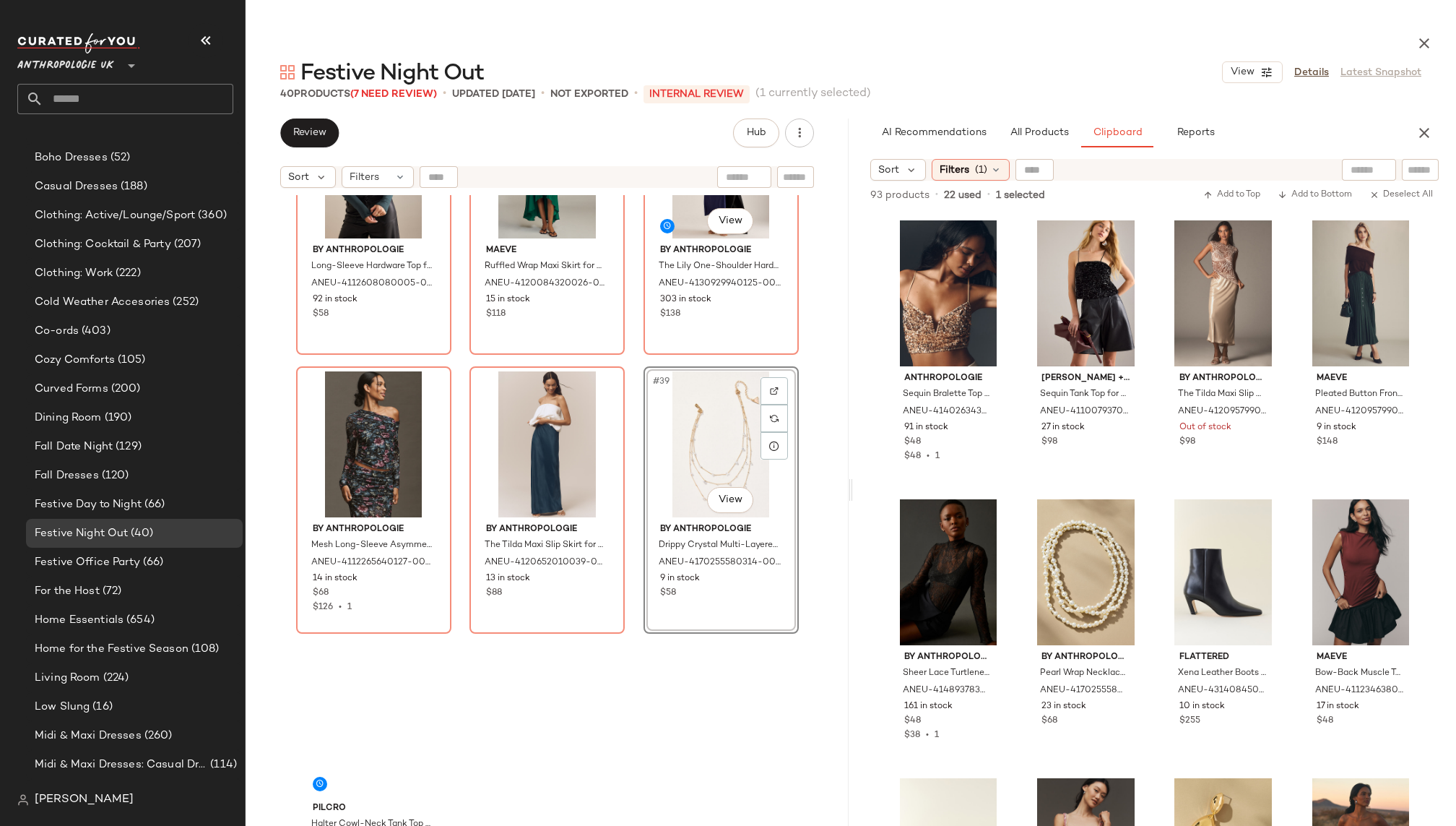
scroll to position [3205, 0]
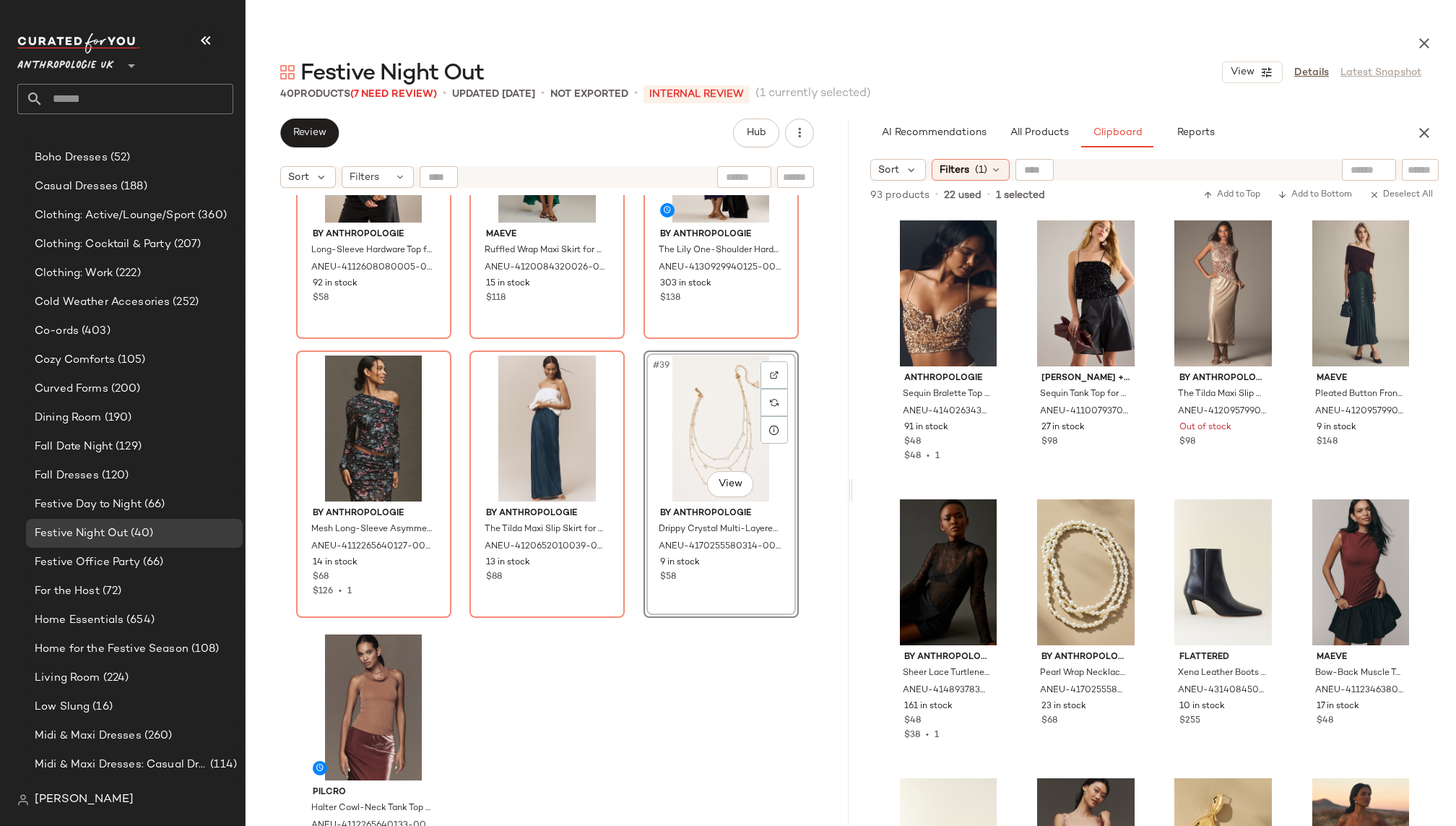
drag, startPoint x: 1323, startPoint y: 269, endPoint x: 62, endPoint y: 8, distance: 1287.7
click at [1054, 311] on div "#2 View" at bounding box center [1085, 293] width 111 height 146
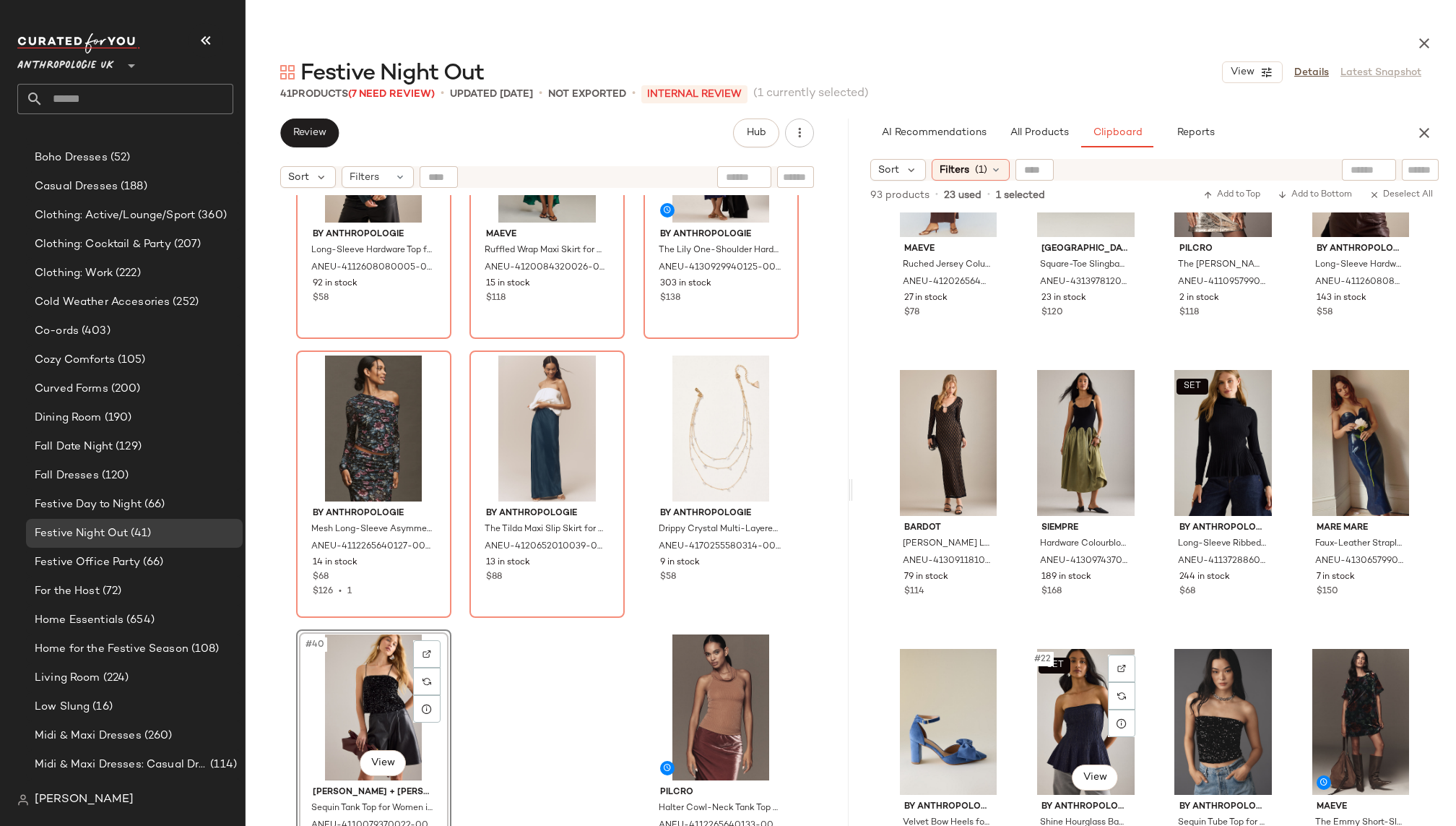
scroll to position [994, 0]
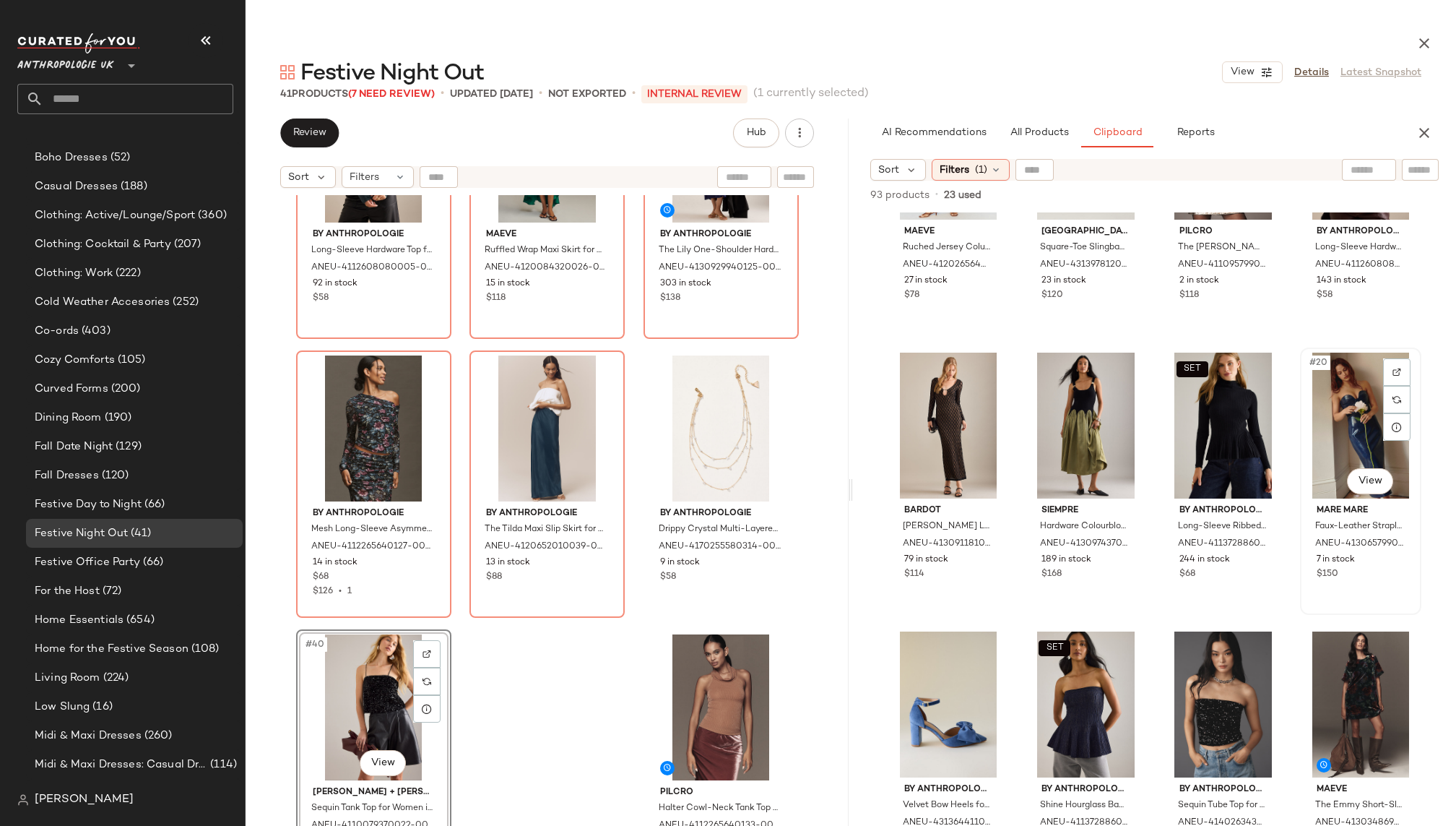
click at [1315, 452] on div "#20 View" at bounding box center [1360, 425] width 111 height 146
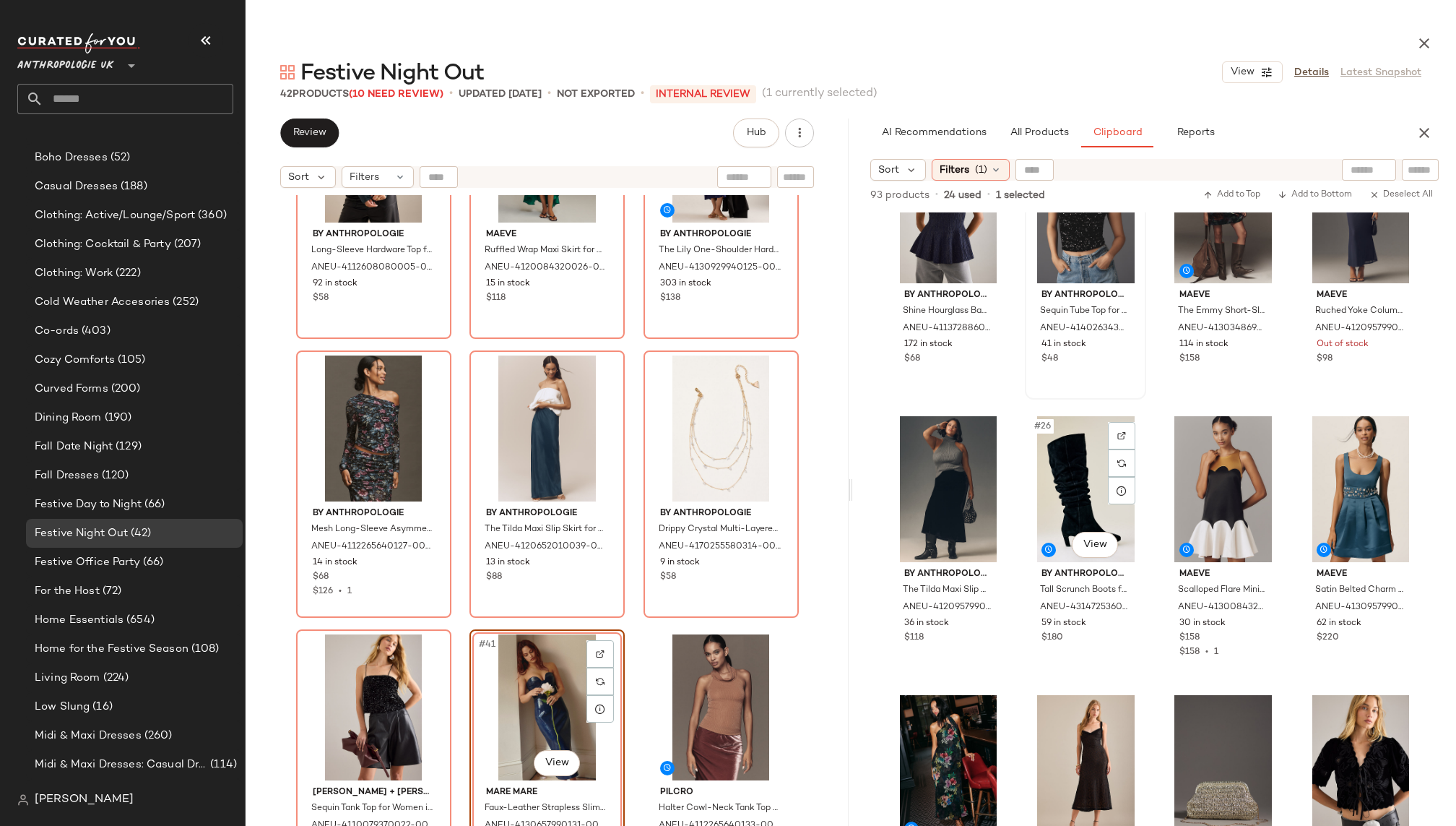
scroll to position [1531, 0]
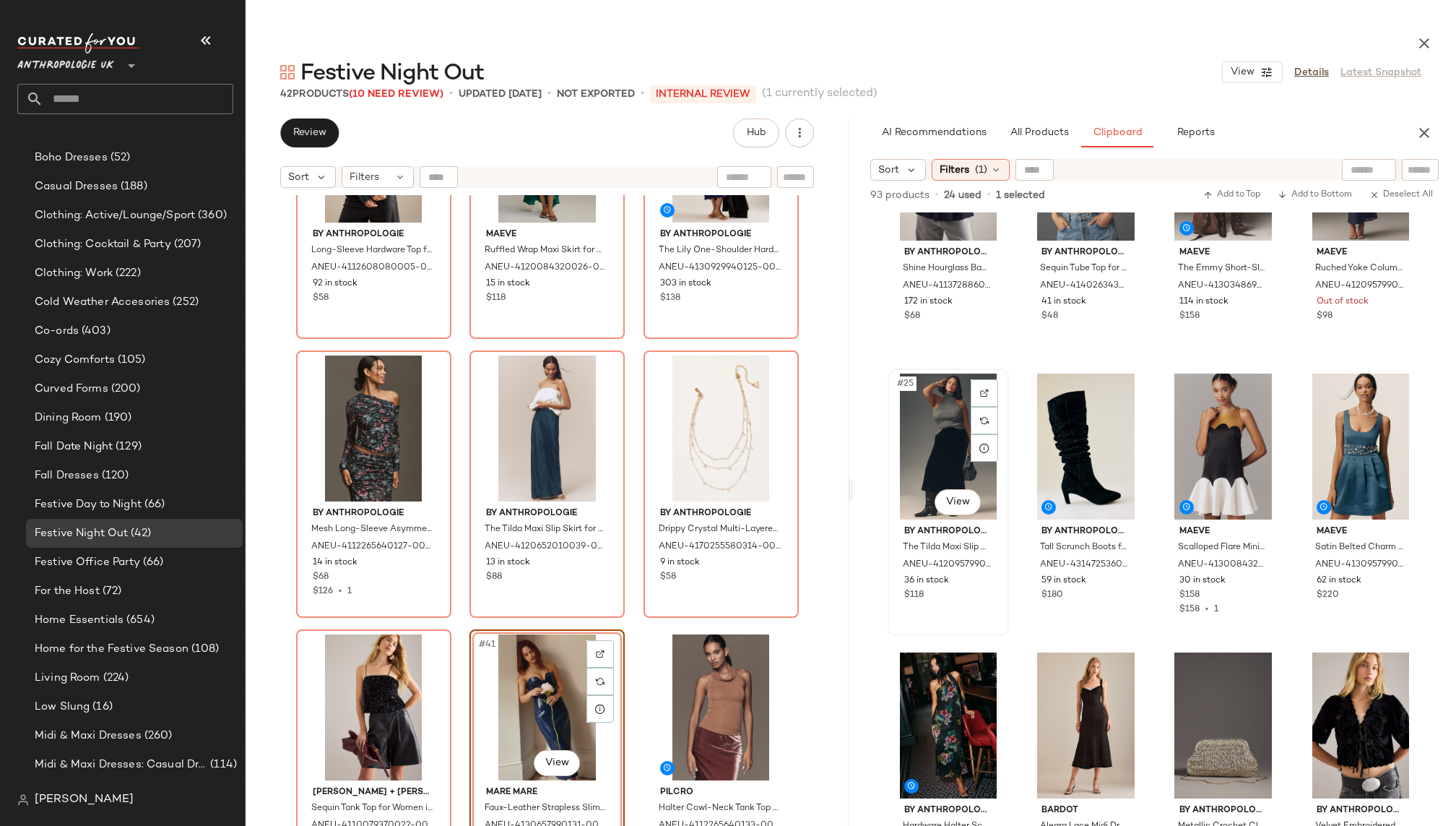
click at [939, 454] on div "#25 View" at bounding box center [948, 446] width 111 height 146
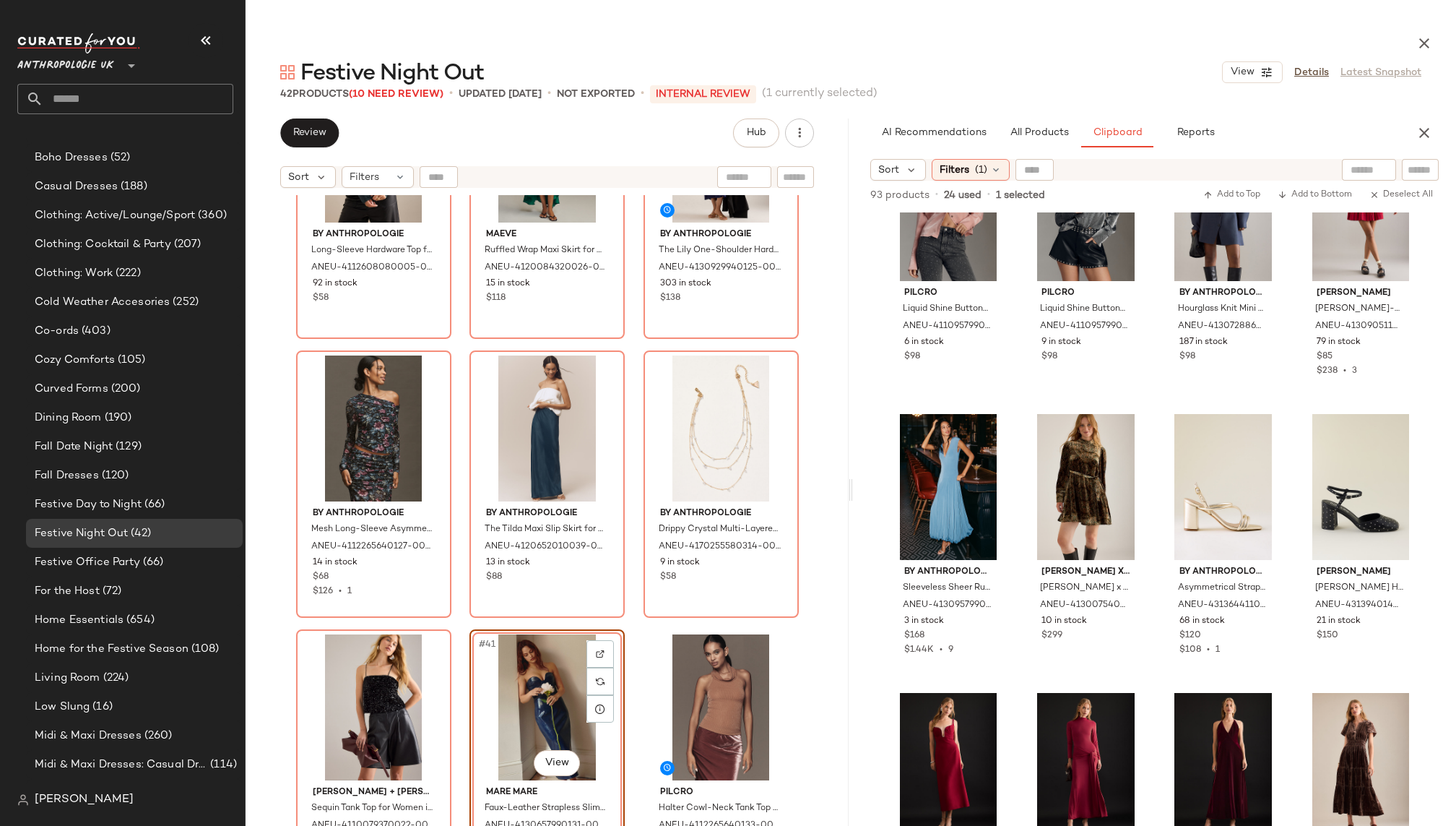
scroll to position [3168, 0]
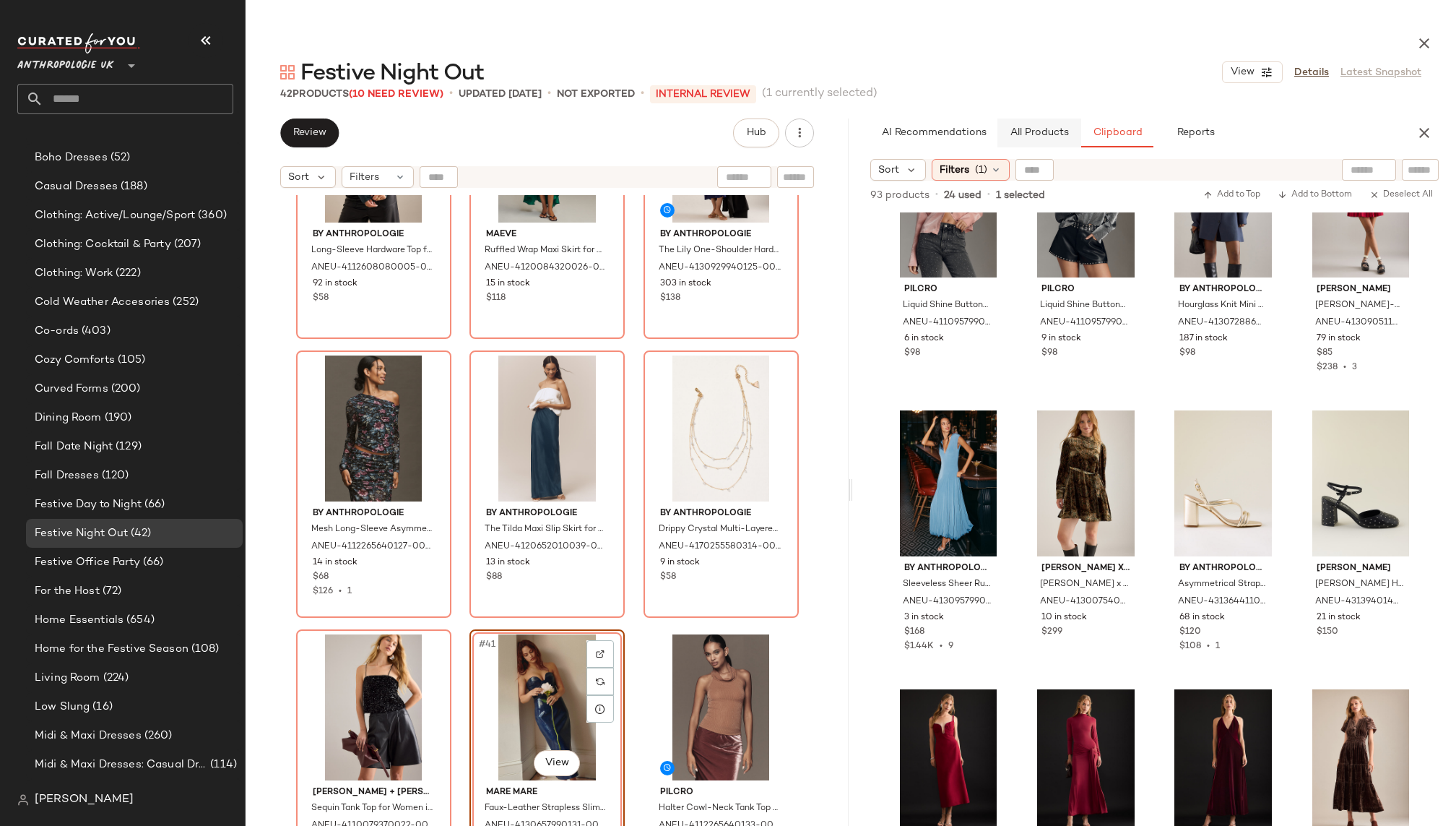
click at [1052, 120] on button "All Products" at bounding box center [1039, 133] width 84 height 29
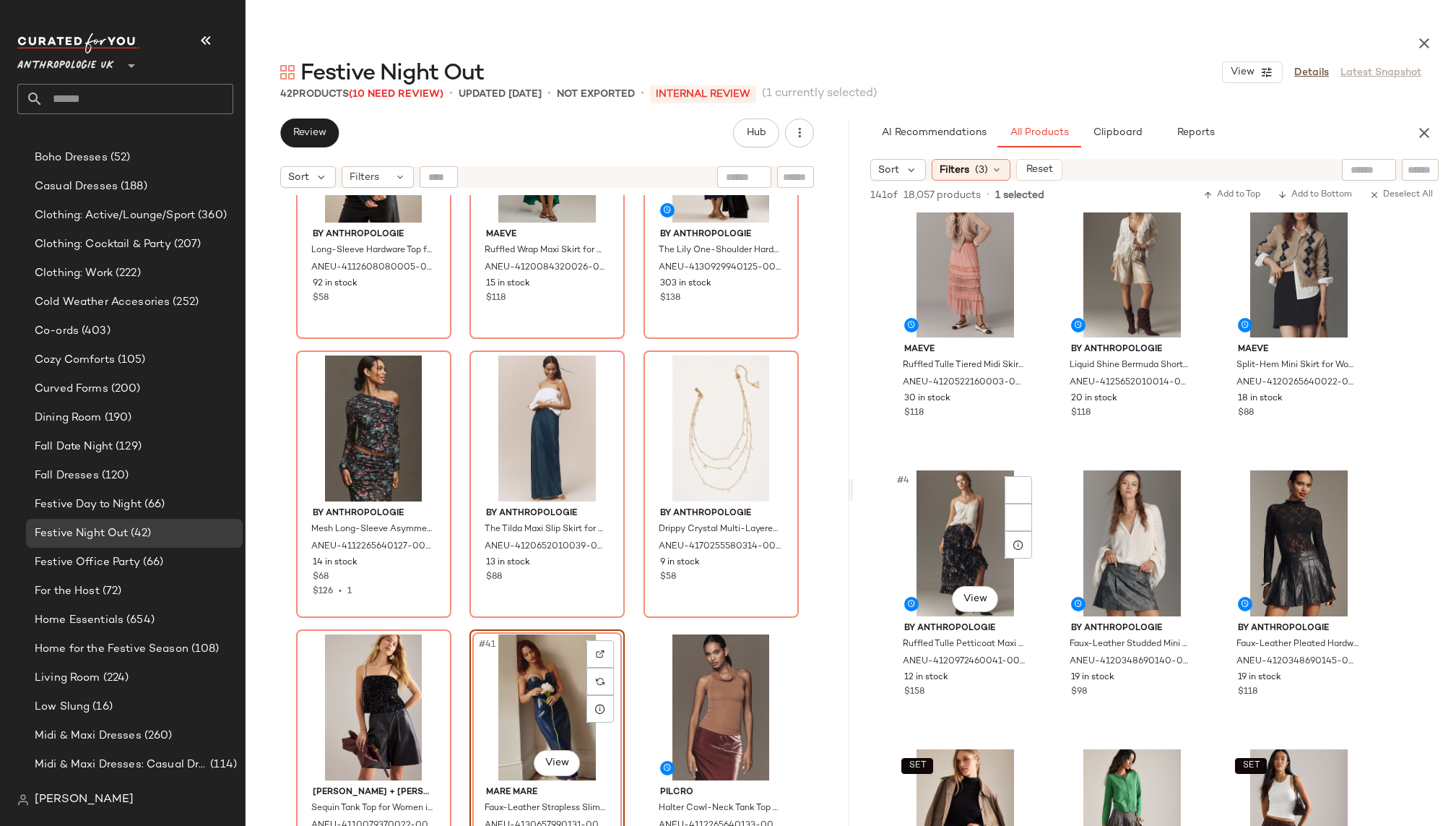
scroll to position [0, 0]
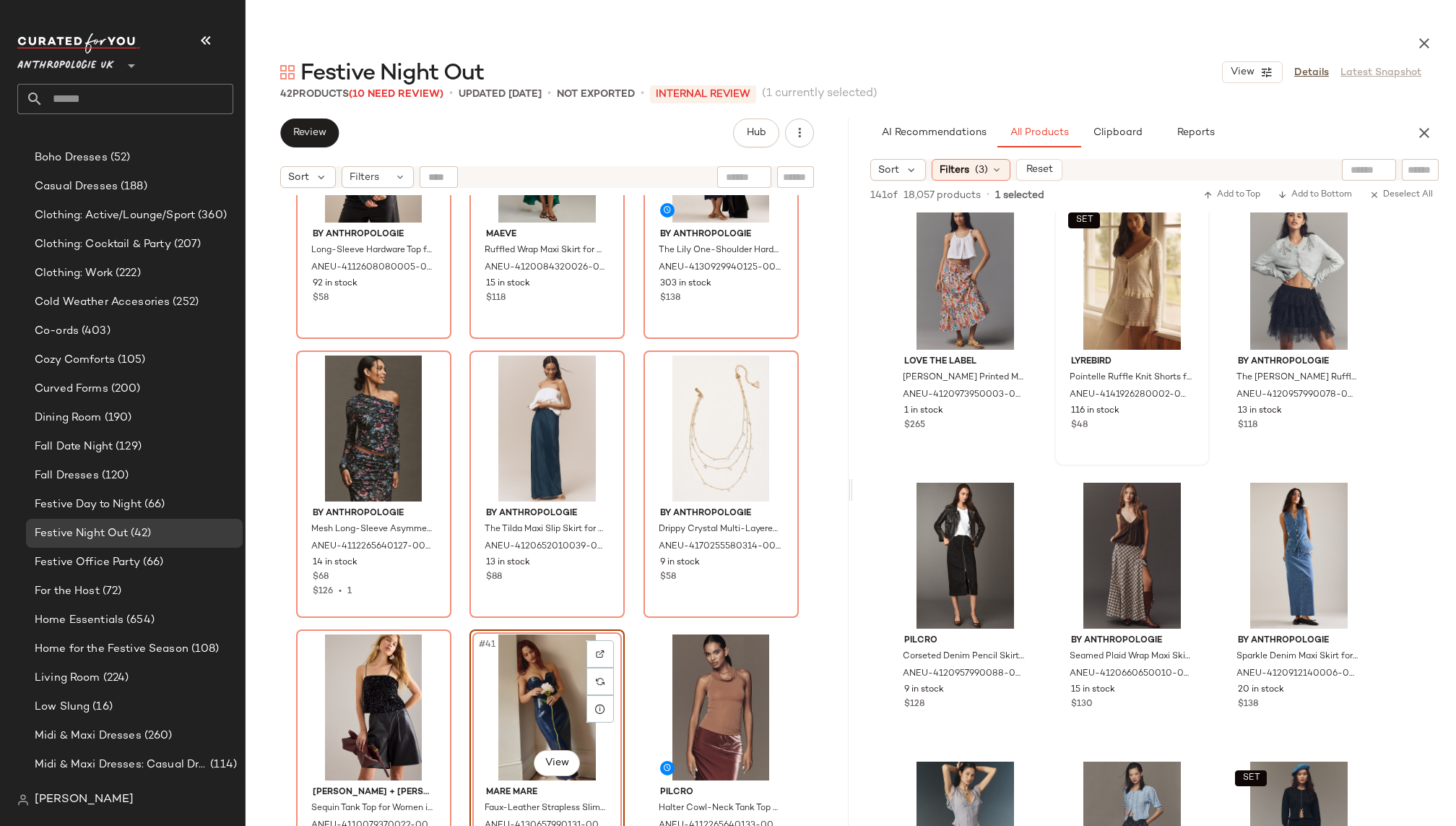
scroll to position [4208, 0]
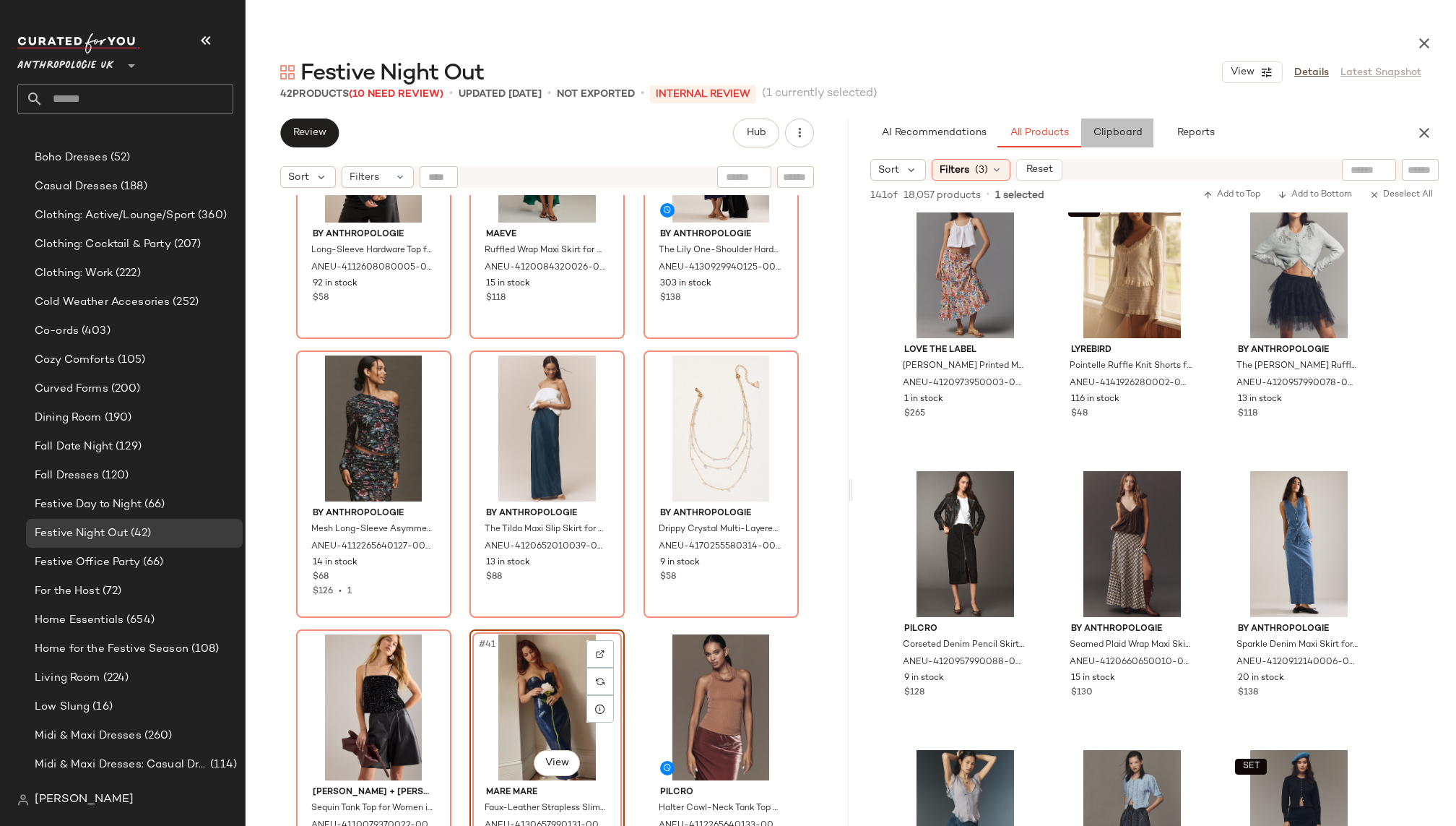
click at [1128, 133] on span "Clipboard" at bounding box center [1116, 133] width 50 height 12
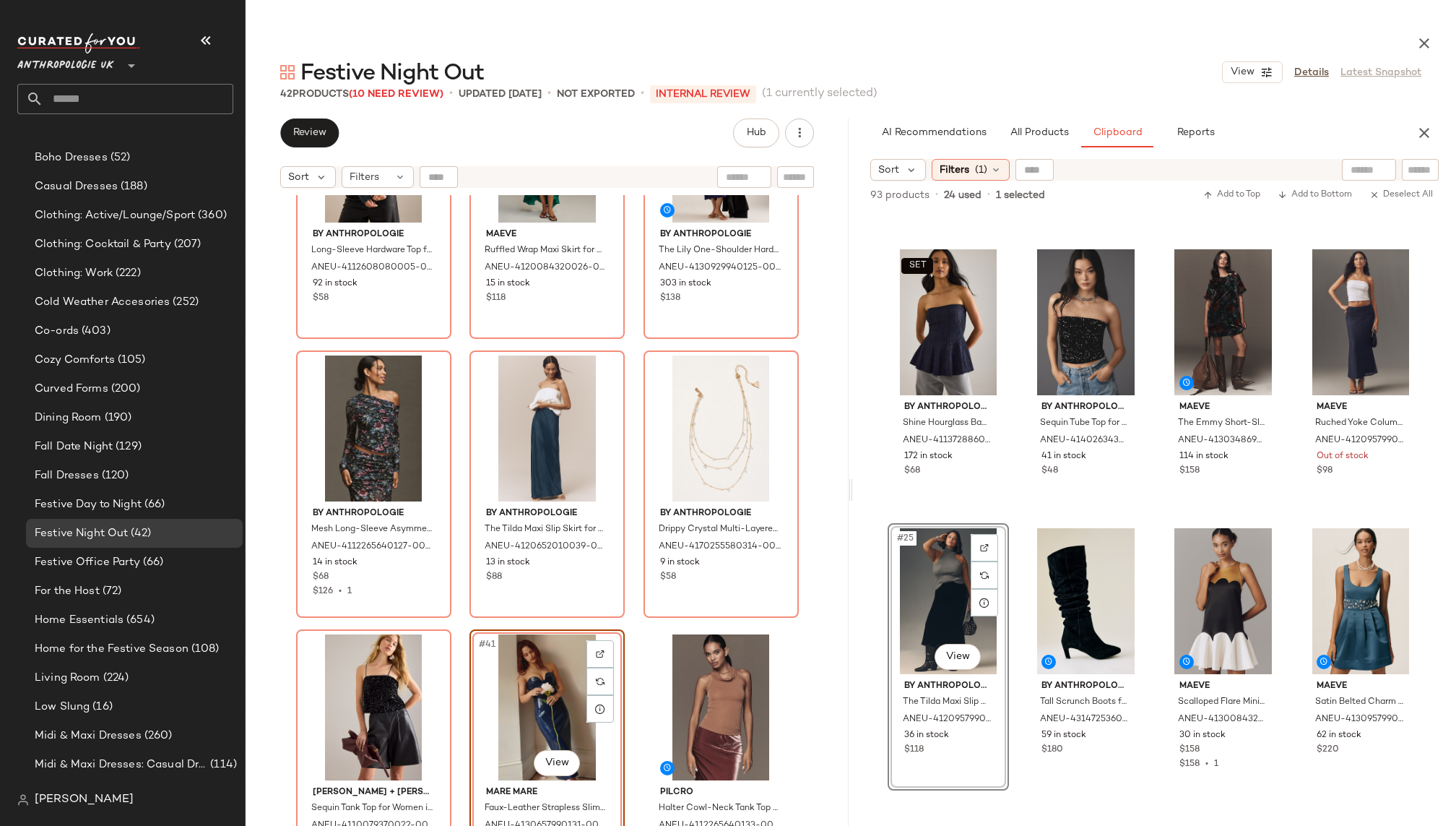
scroll to position [1381, 0]
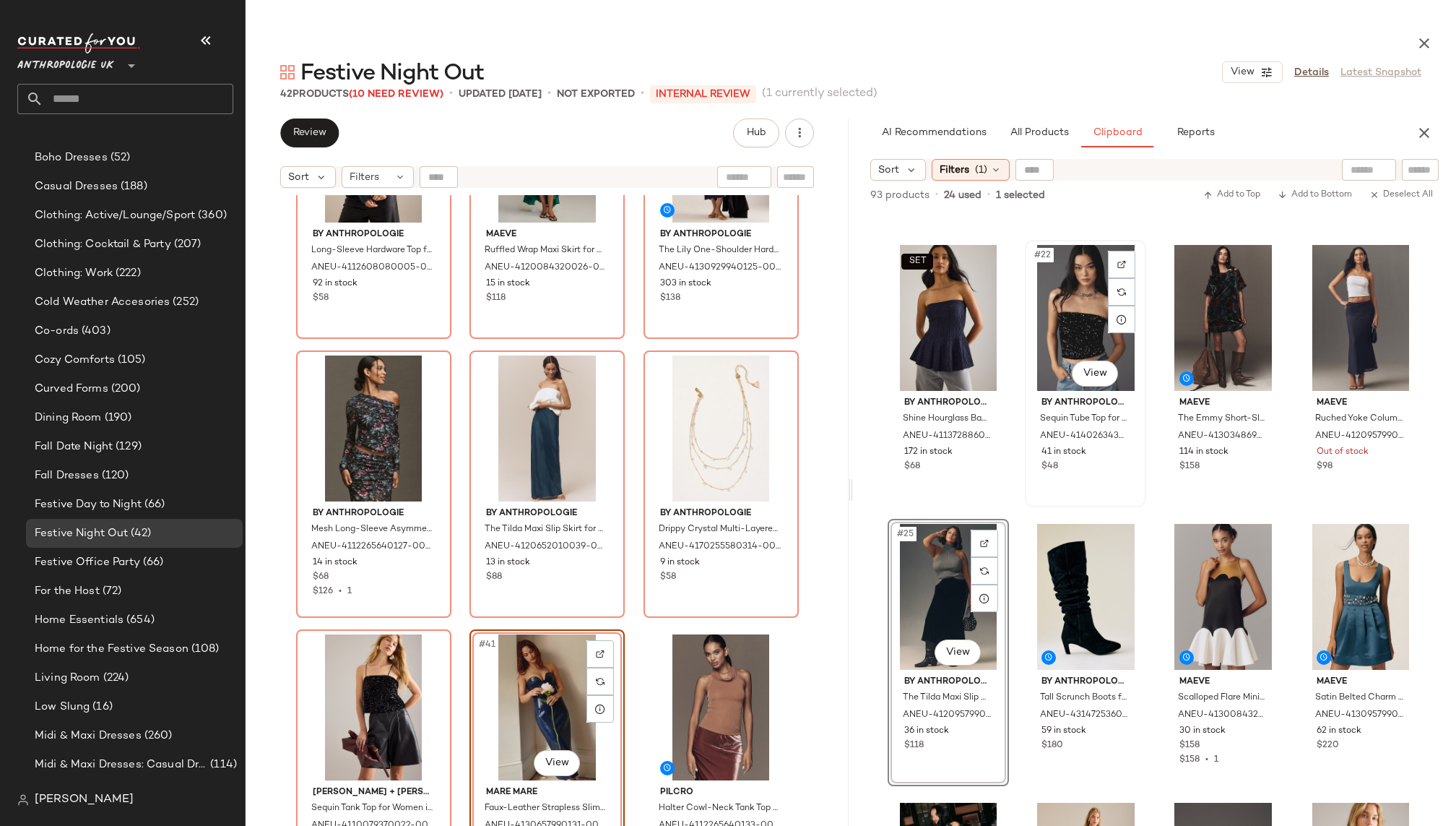
click at [1052, 333] on div "#22 View" at bounding box center [1085, 317] width 111 height 146
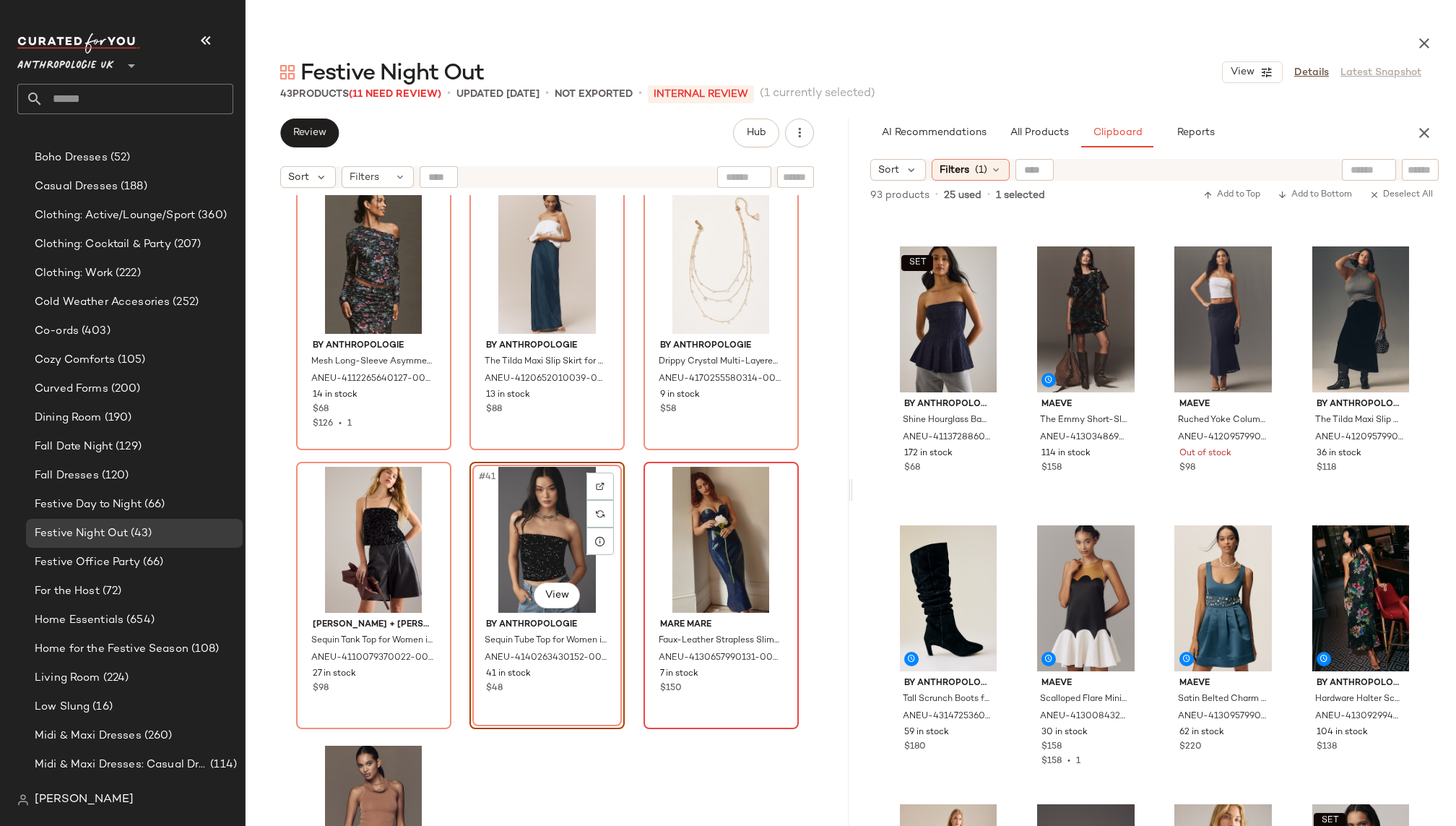
scroll to position [3433, 0]
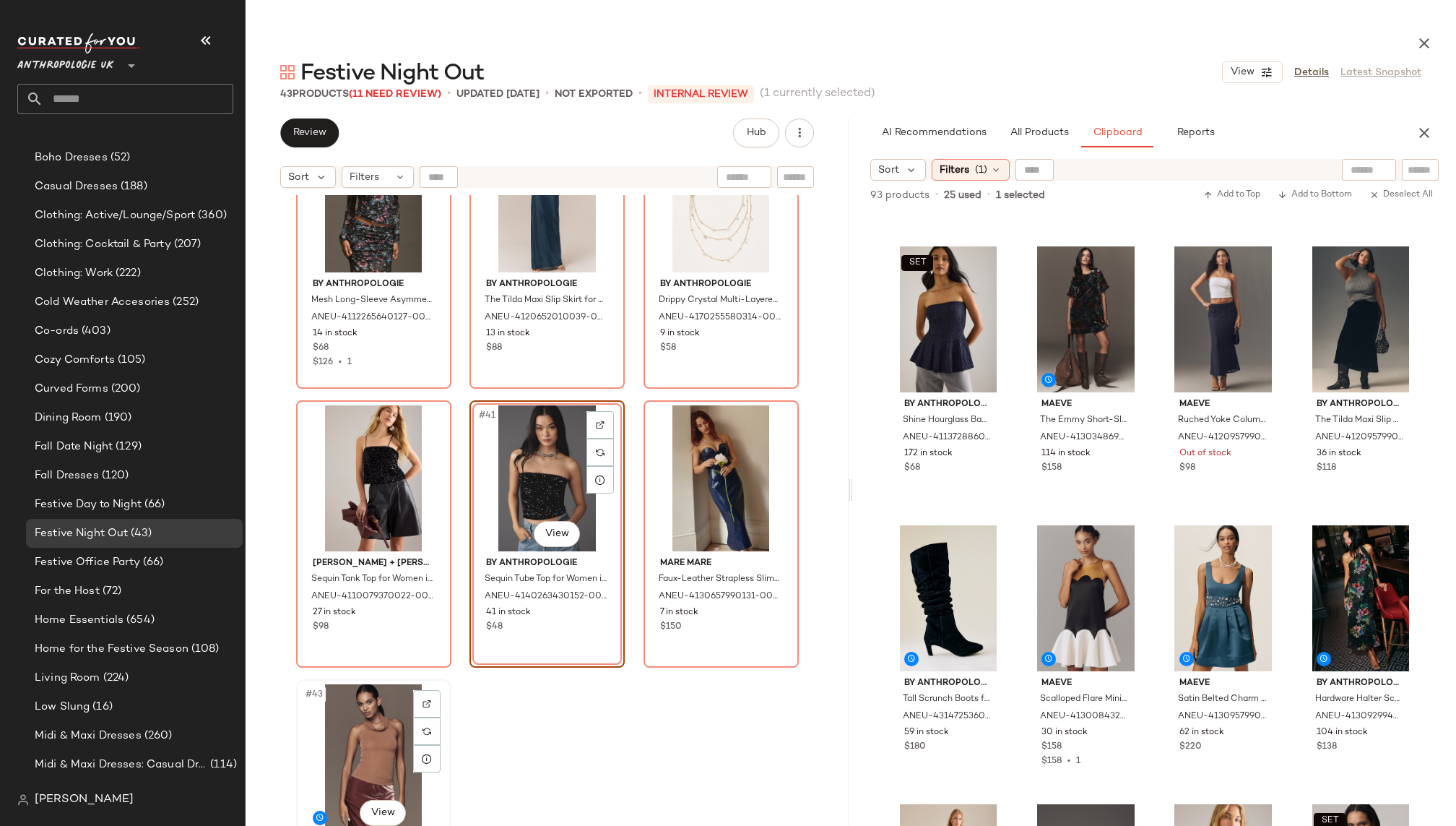
click at [355, 741] on div "#43 View" at bounding box center [374, 757] width 146 height 146
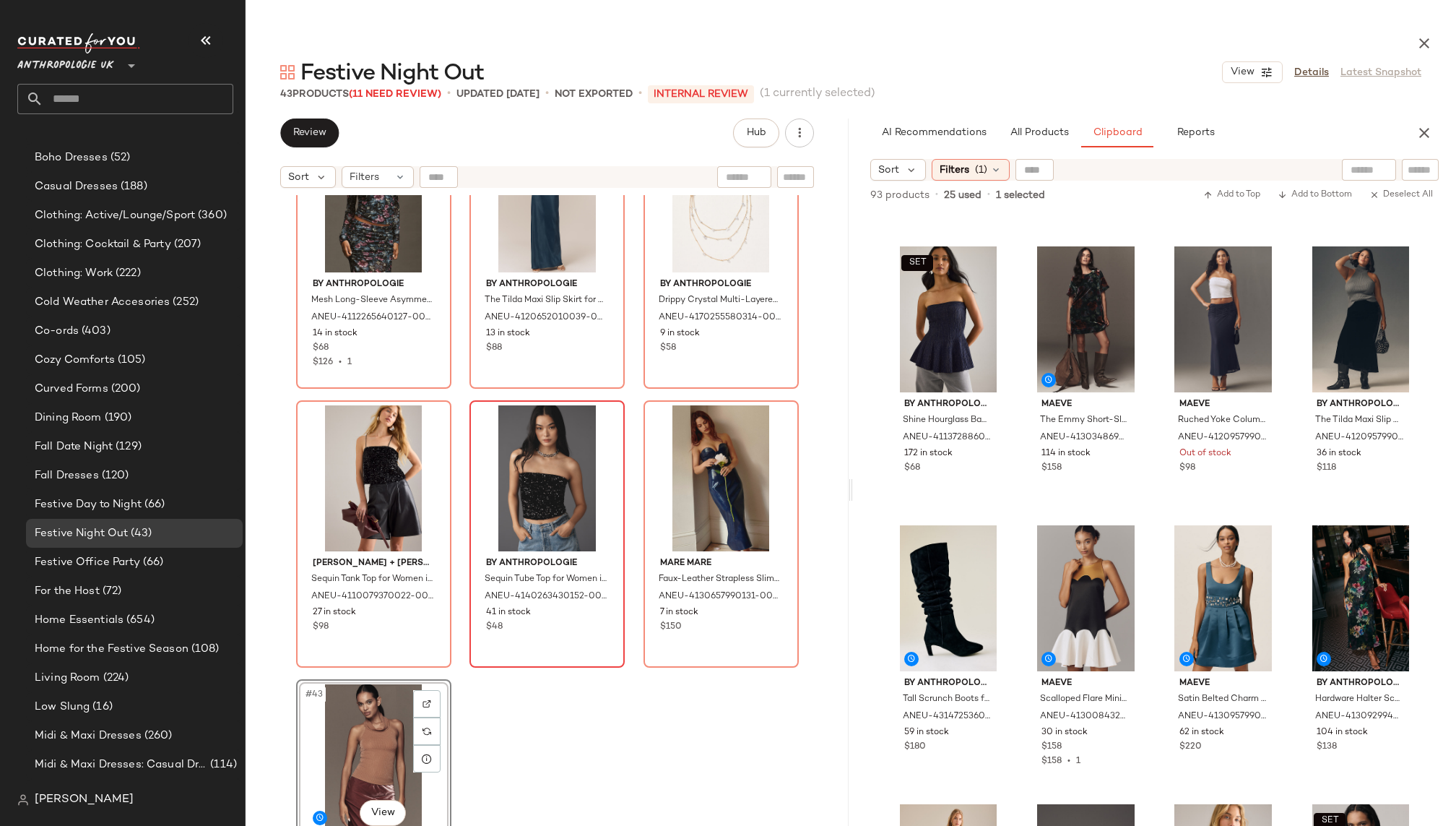
scroll to position [658, 0]
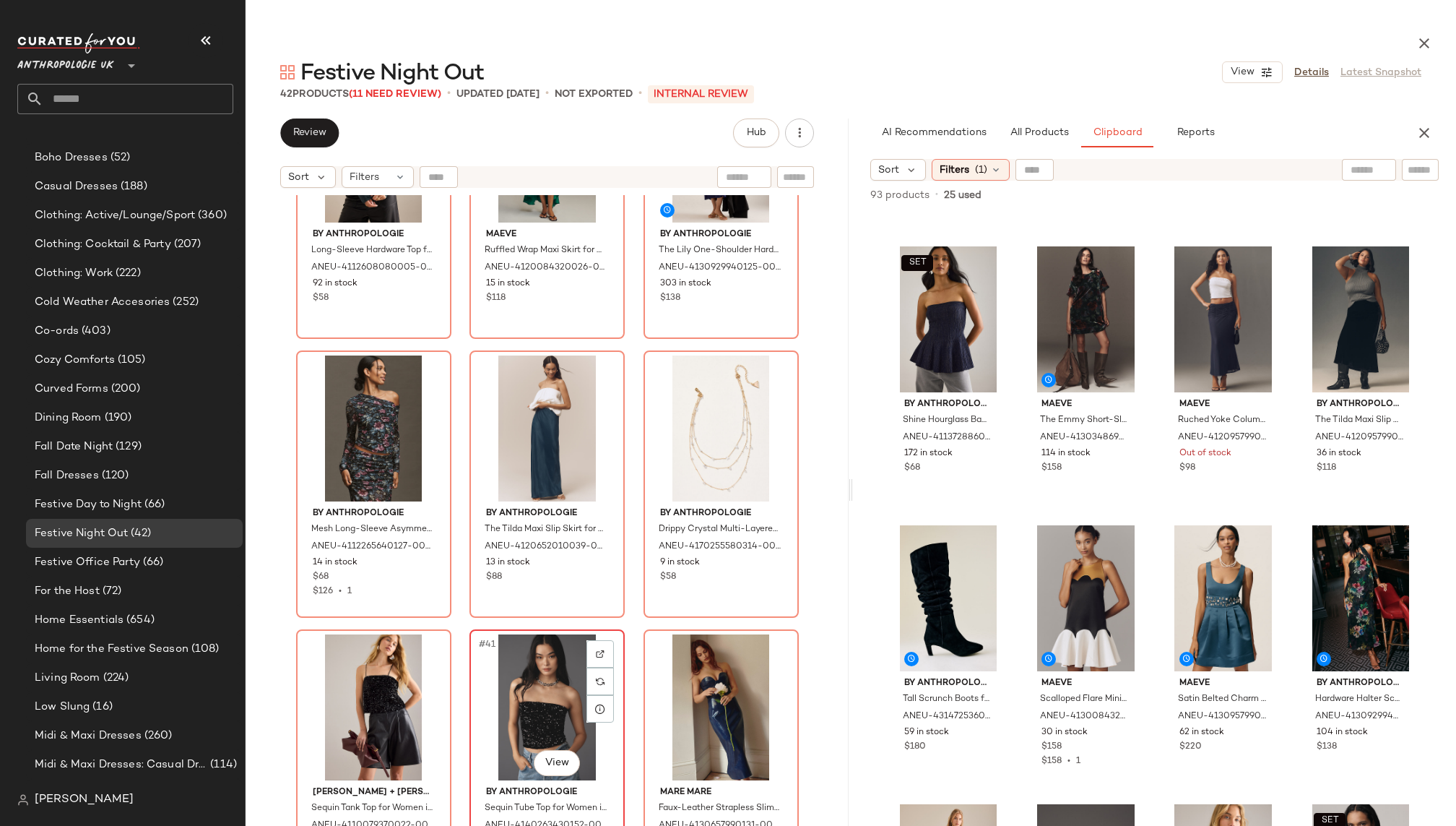
click at [586, 747] on div "#41 View" at bounding box center [547, 707] width 146 height 146
click at [709, 717] on div "#42 View" at bounding box center [721, 707] width 146 height 146
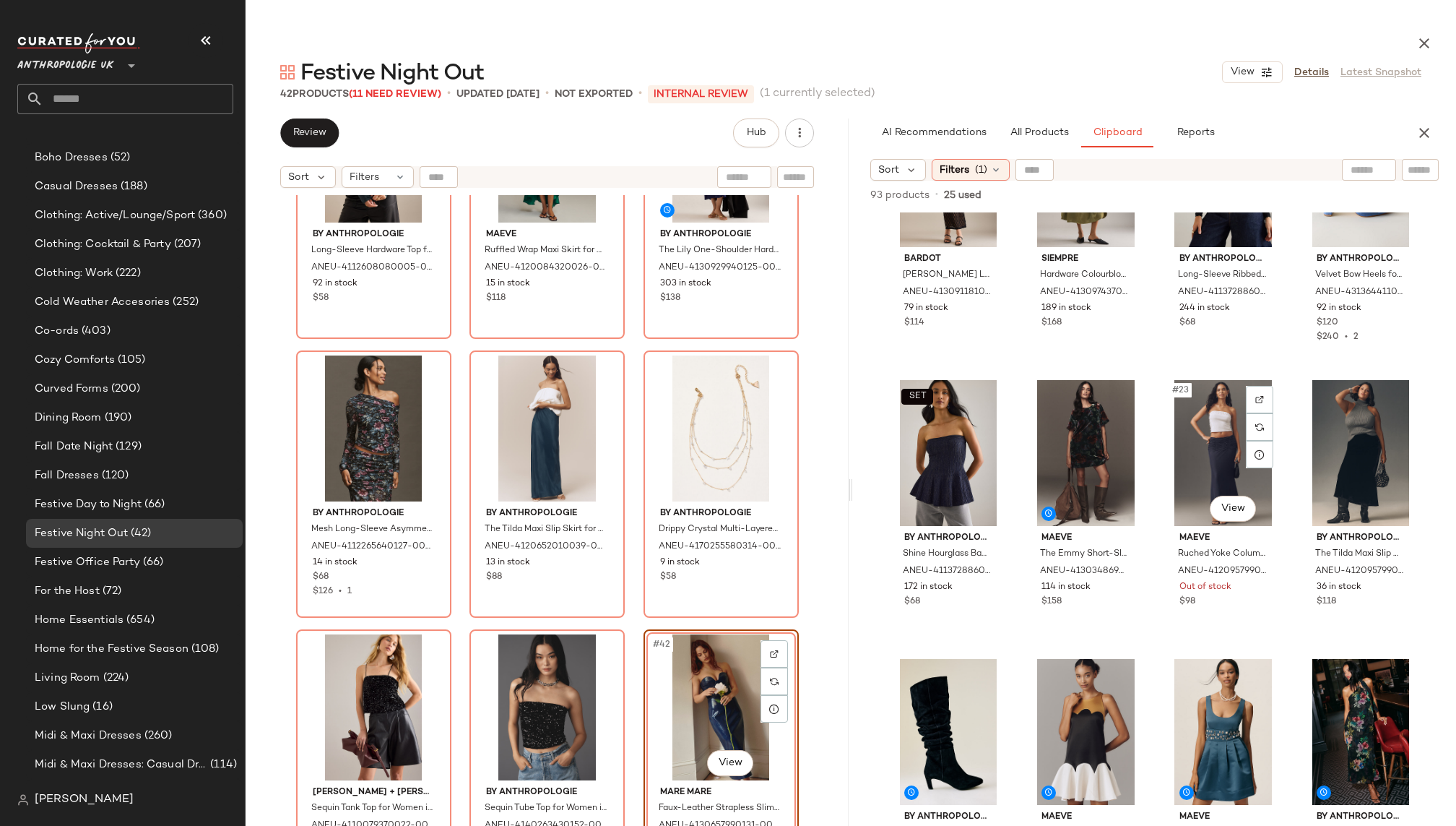
scroll to position [1243, 0]
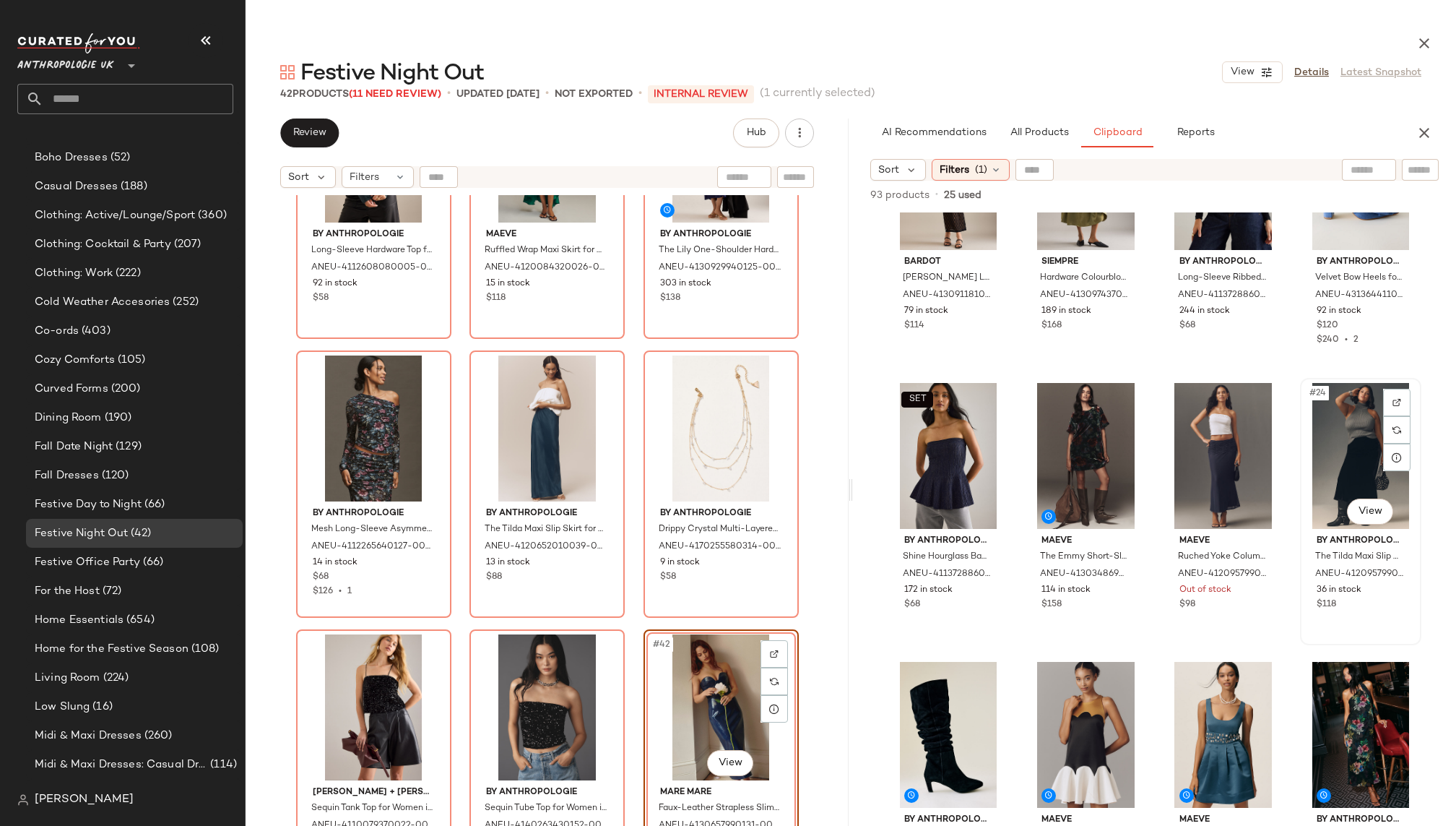
click at [1305, 449] on div "#24 View" at bounding box center [1360, 455] width 111 height 146
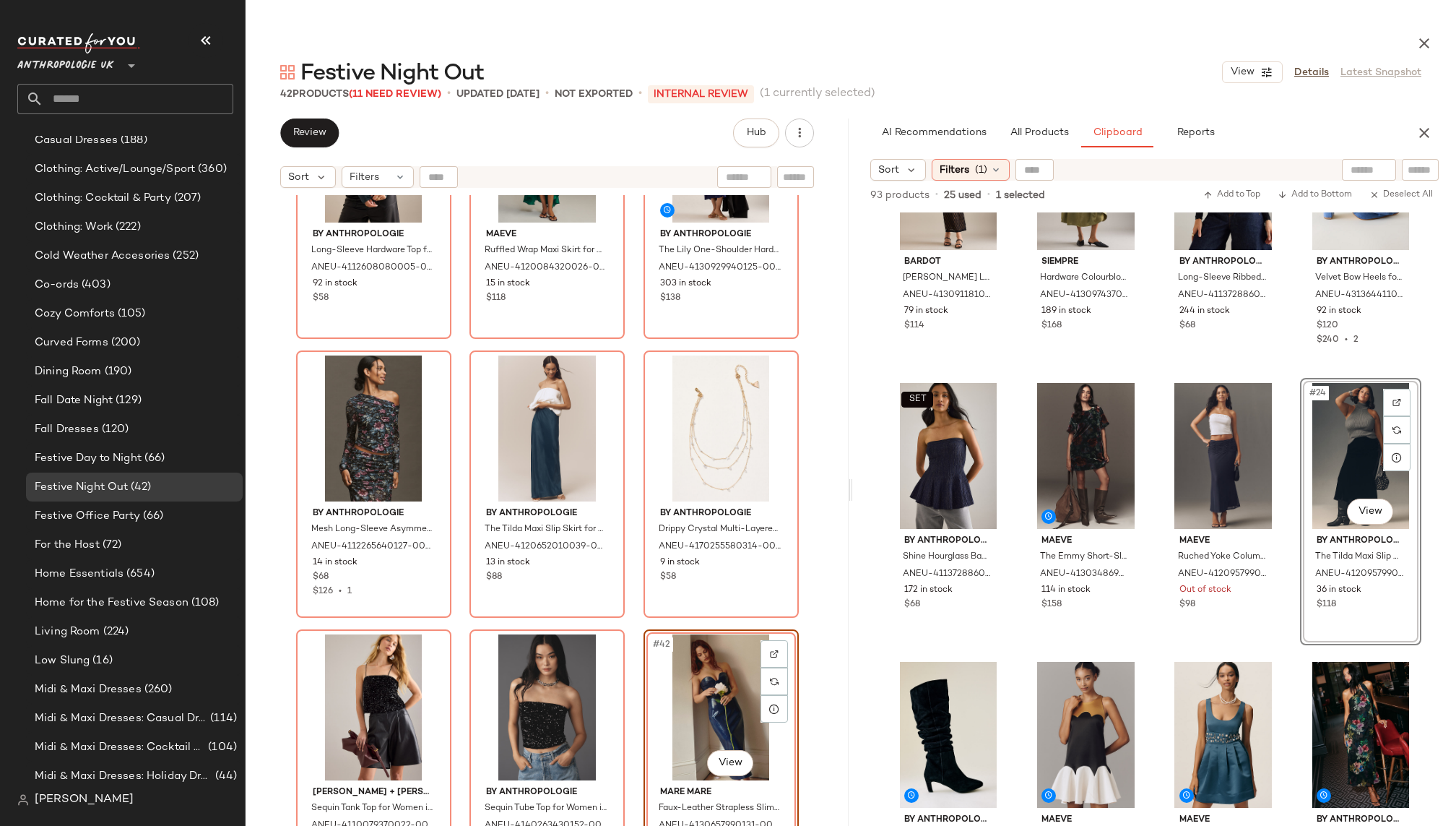
scroll to position [658, 0]
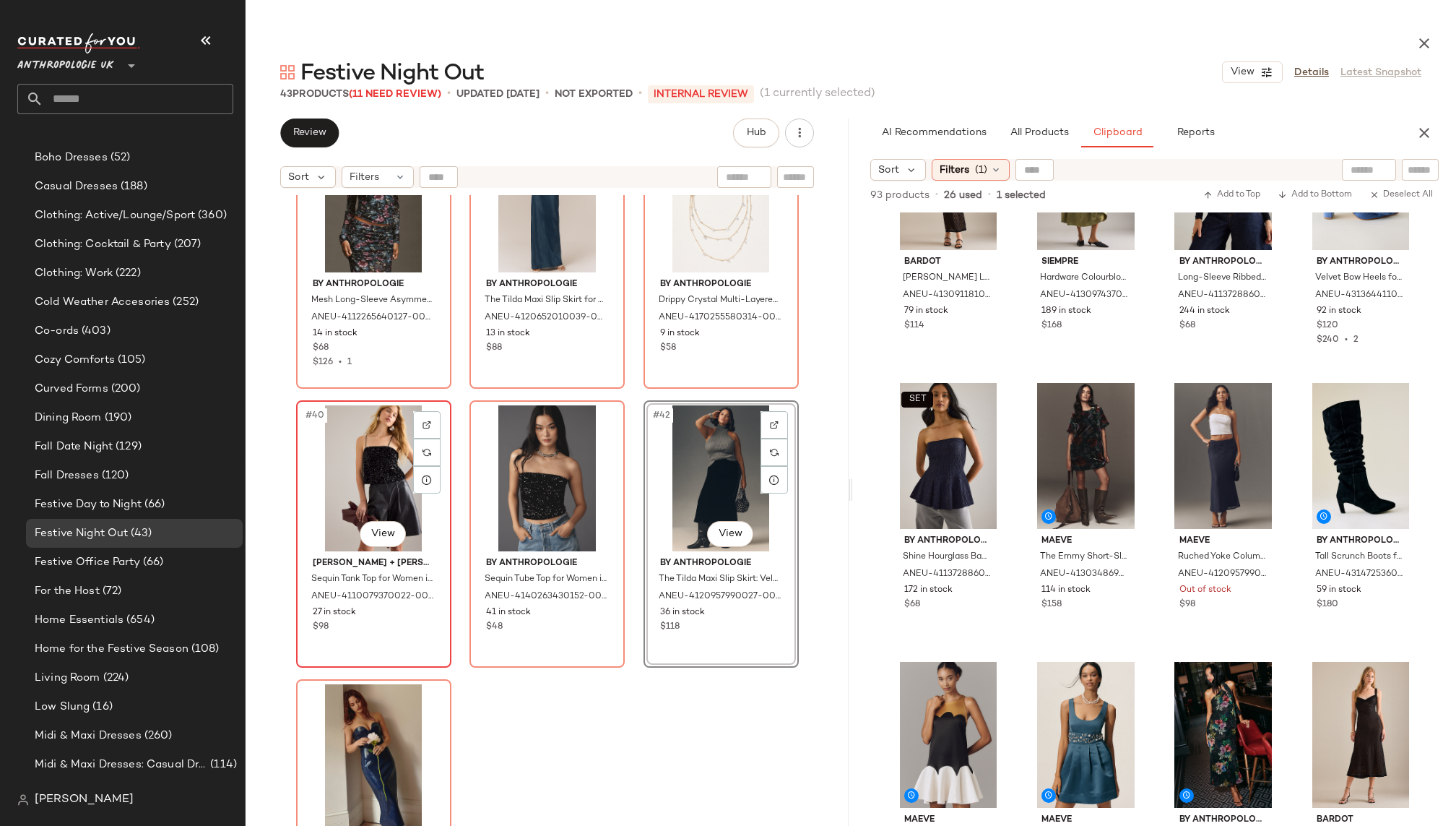
click at [348, 484] on div "#40 View" at bounding box center [374, 478] width 146 height 146
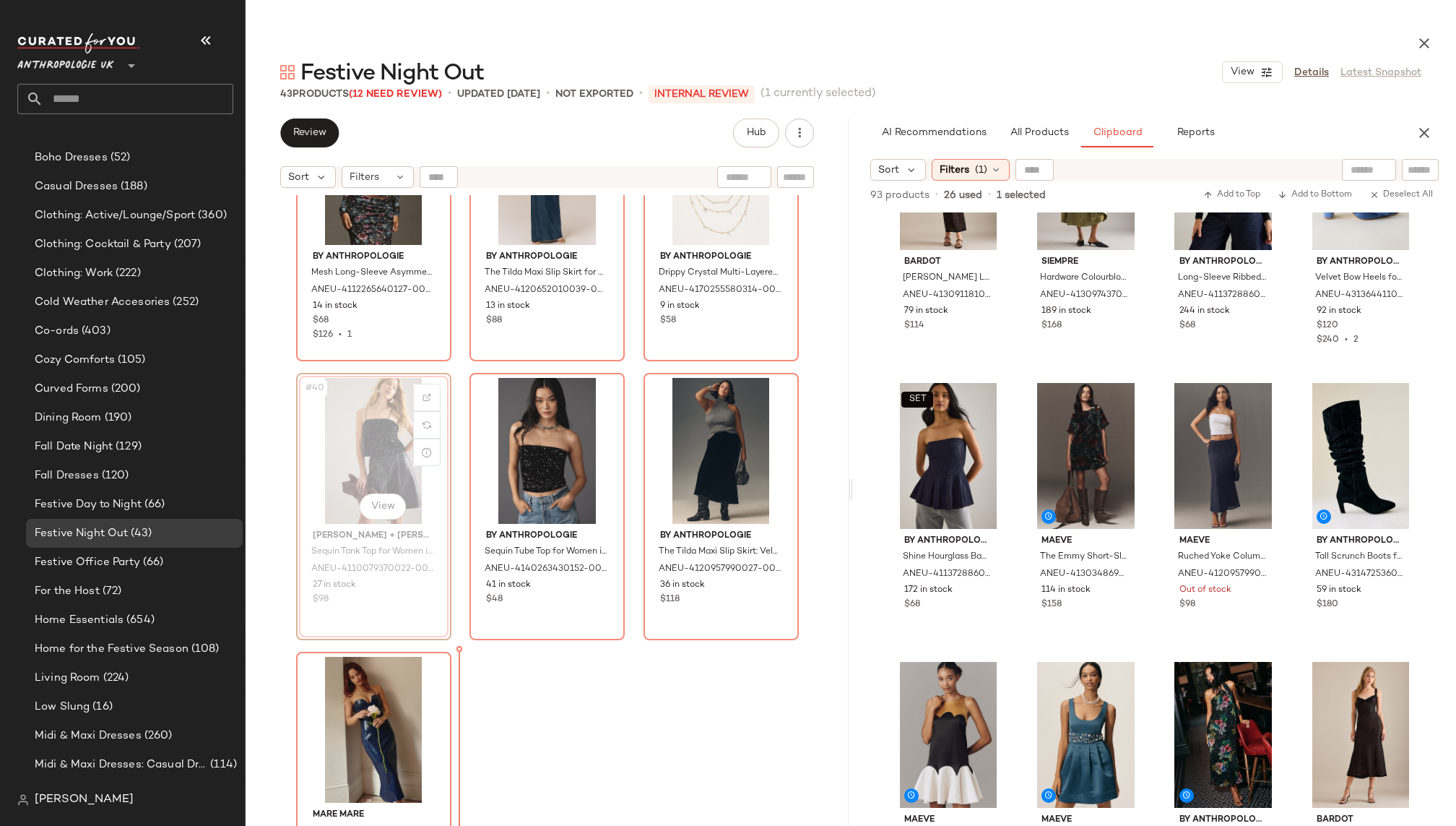
scroll to position [3472, 0]
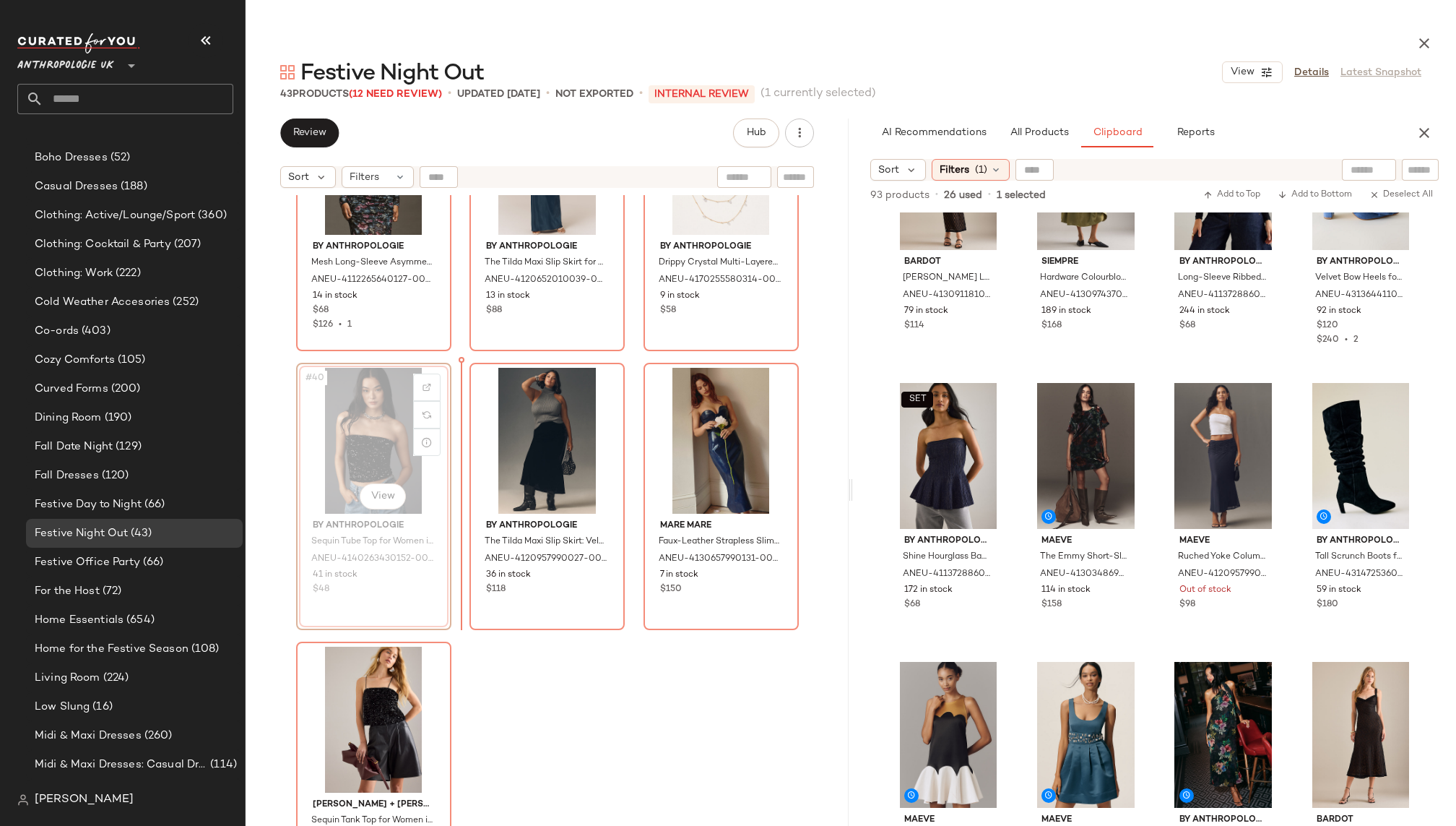
scroll to position [3483, 0]
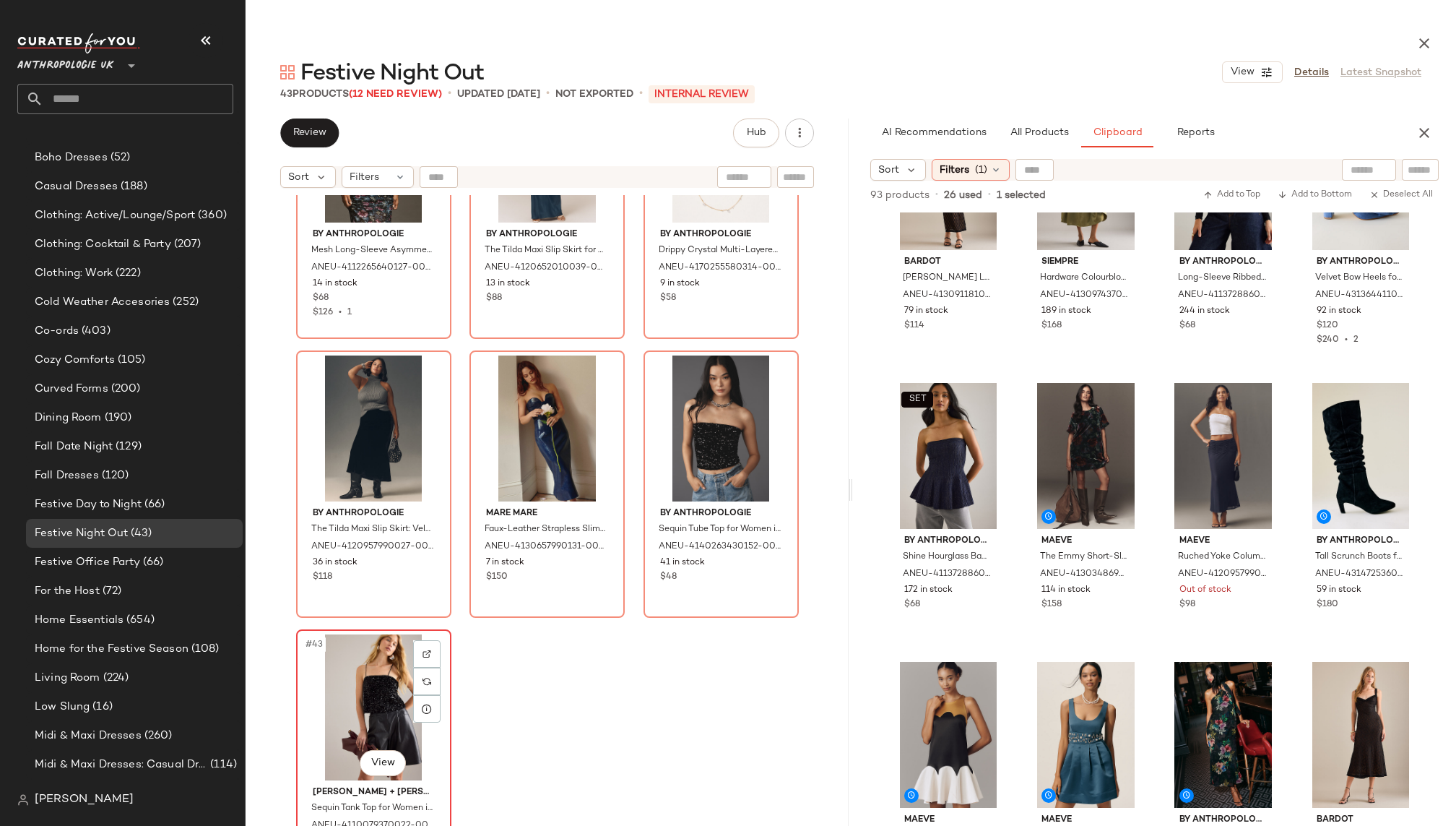
click at [379, 688] on div "#43 View" at bounding box center [374, 707] width 146 height 146
click at [674, 407] on div "#42 View" at bounding box center [721, 428] width 146 height 146
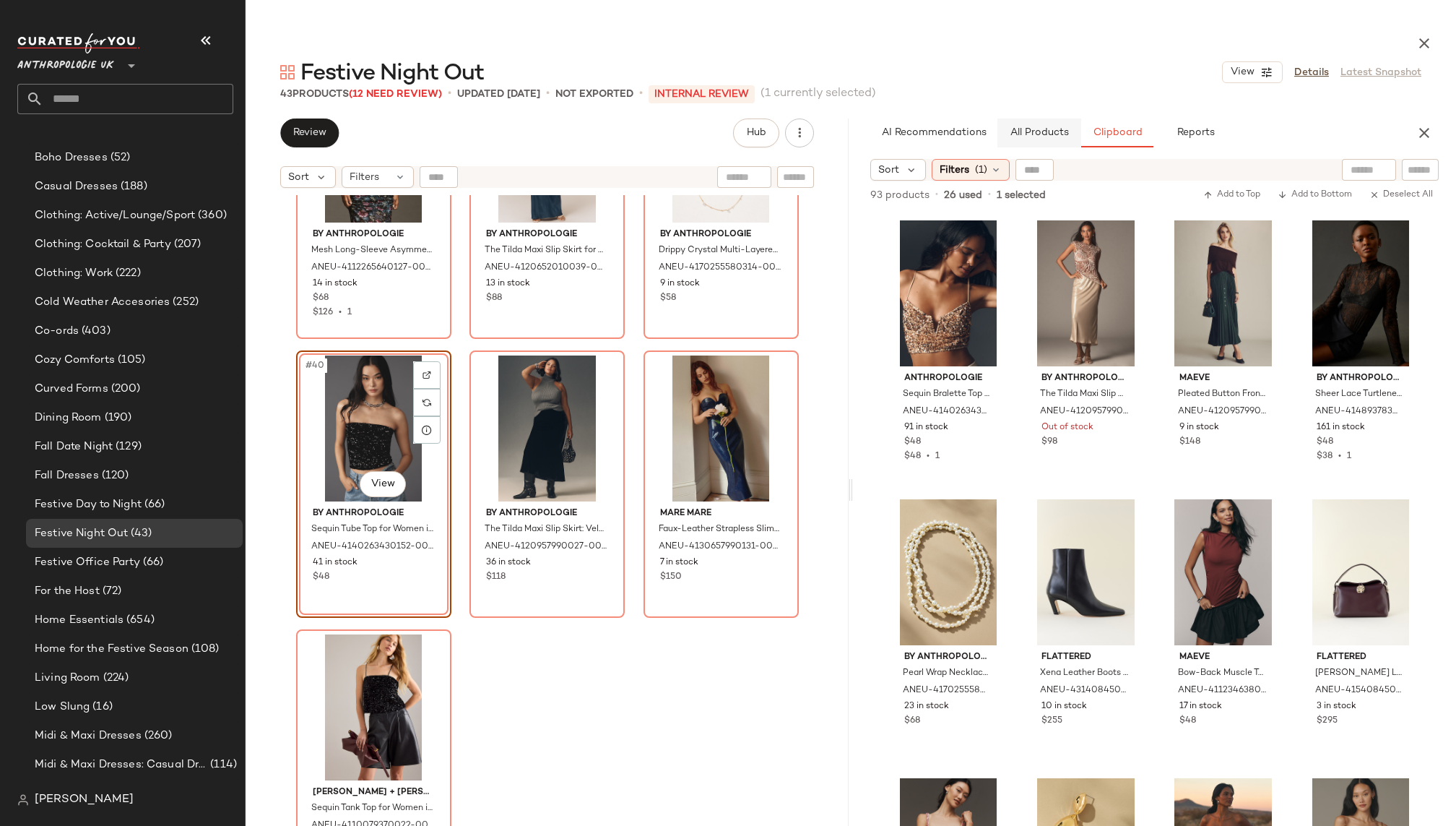
click at [1036, 131] on span "All Products" at bounding box center [1039, 133] width 59 height 12
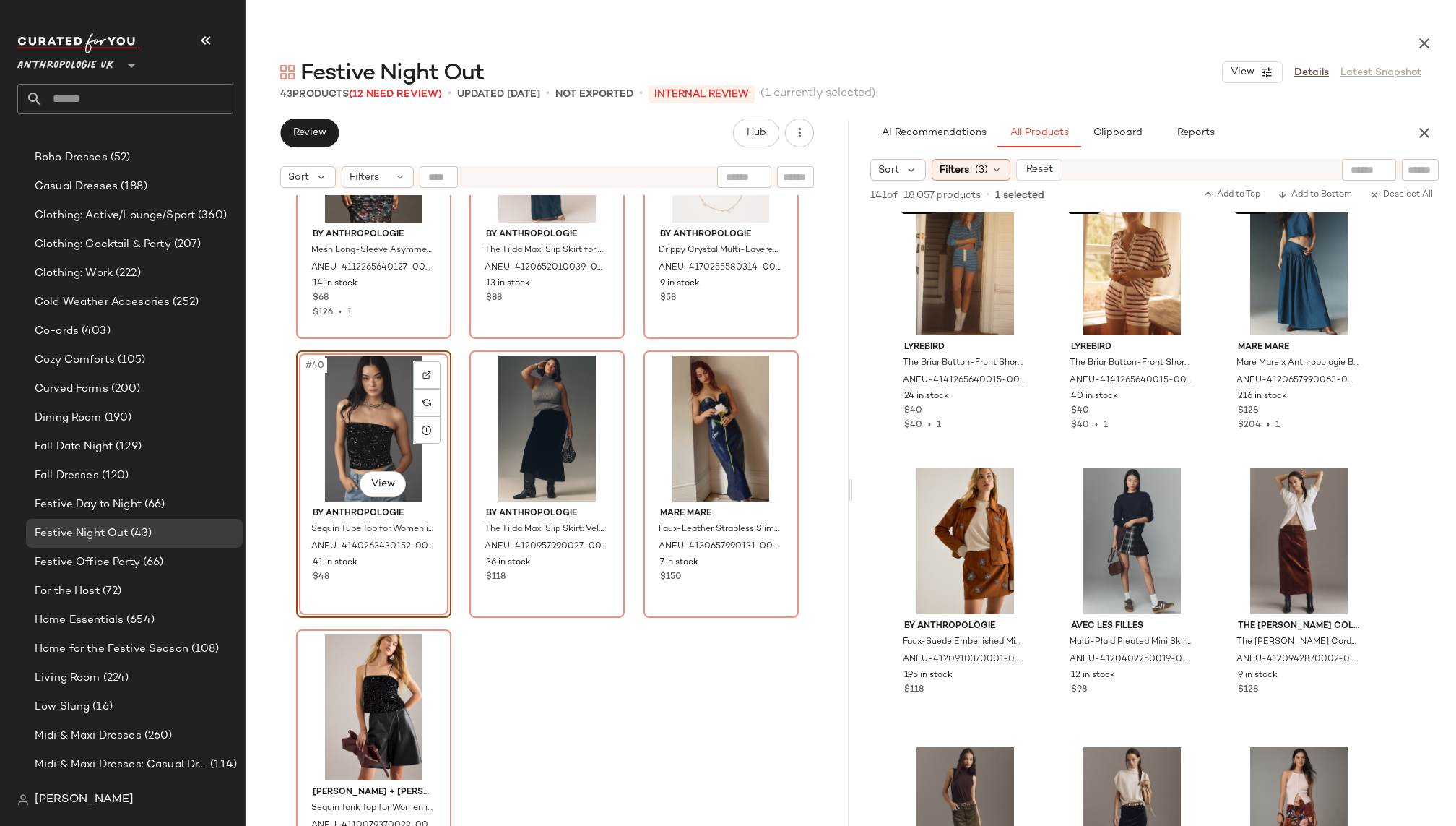
scroll to position [2795, 0]
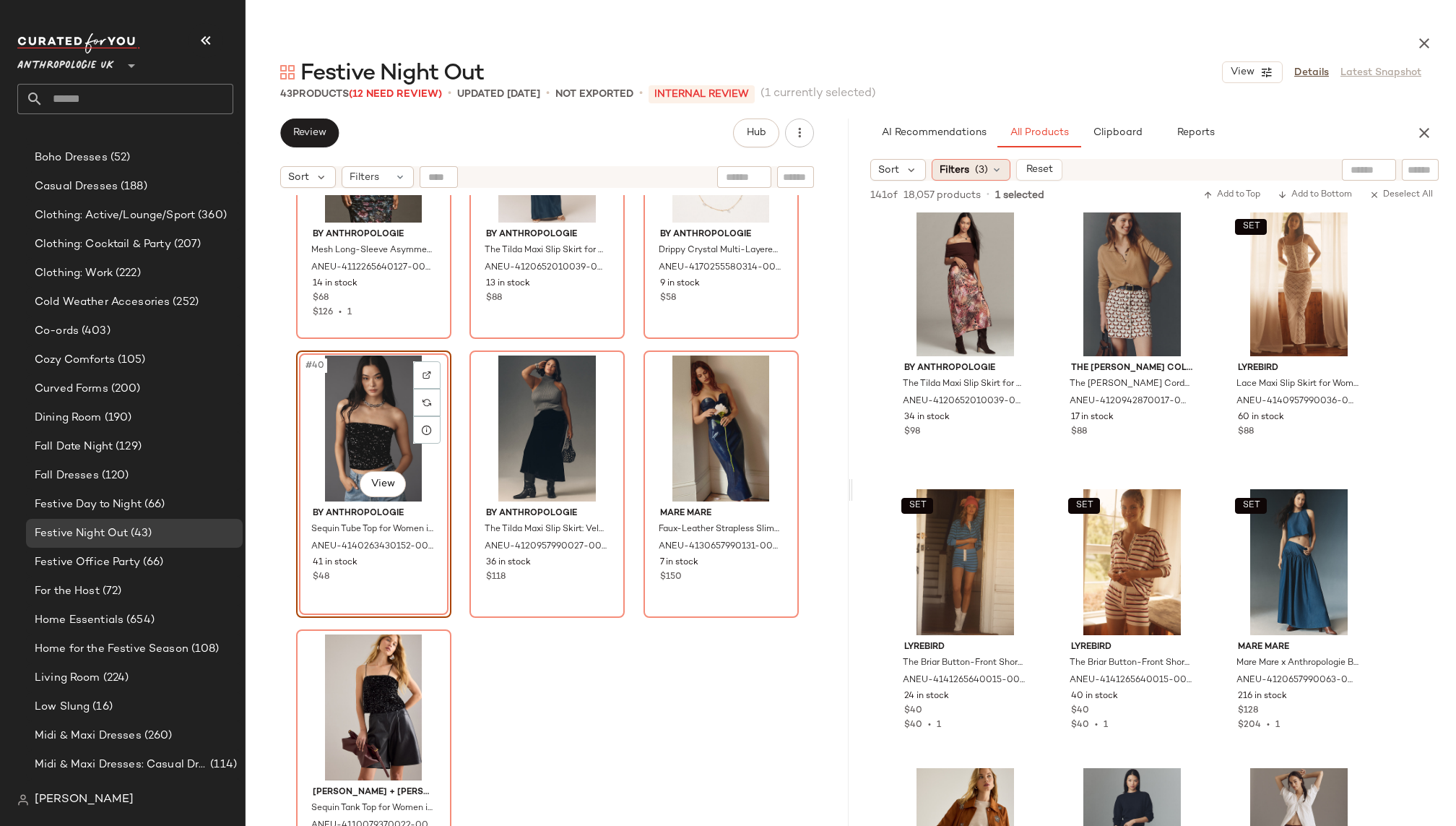
click at [980, 168] on span "(3)" at bounding box center [981, 170] width 13 height 15
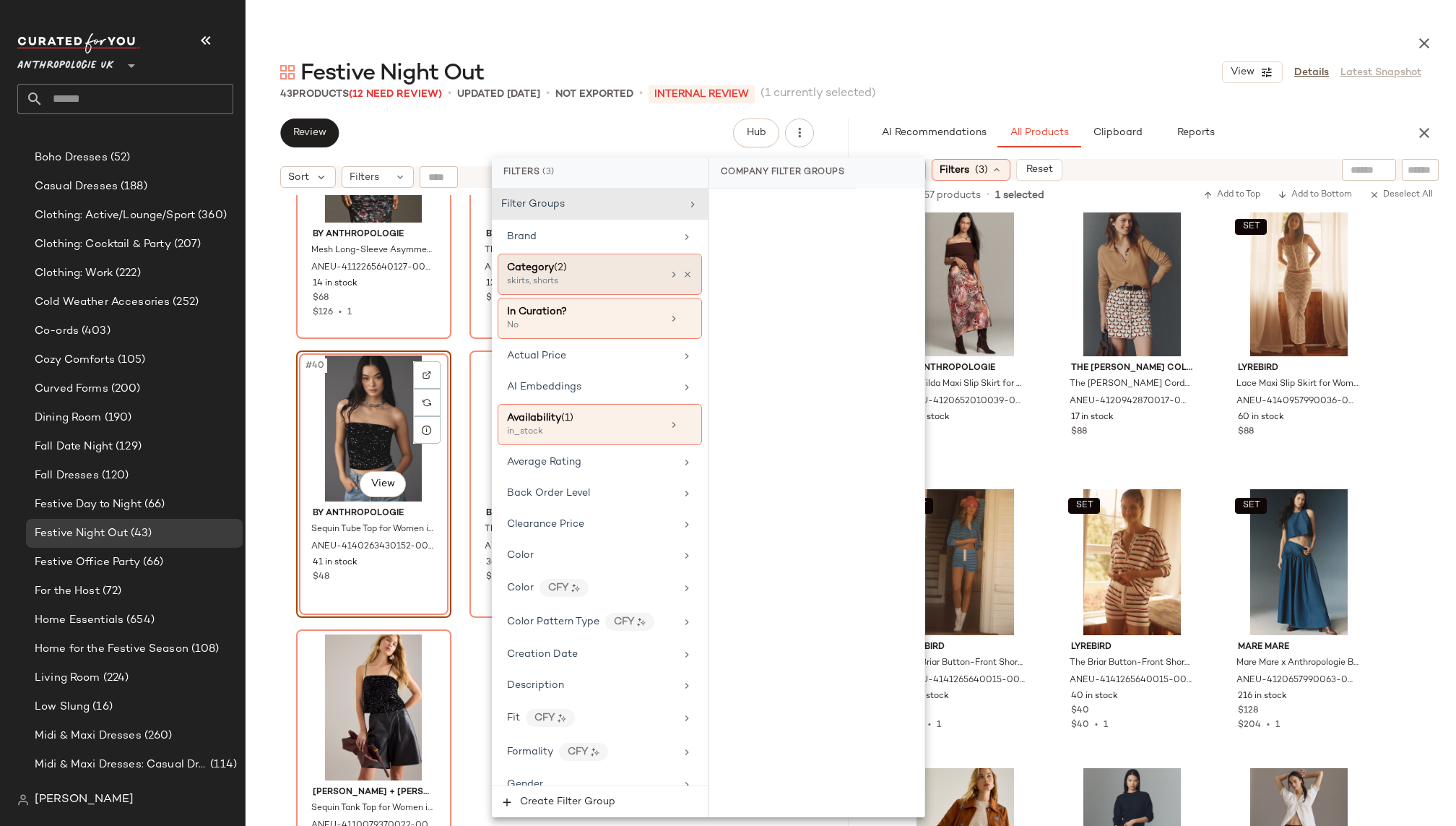
click at [687, 269] on div "Category (2) skirts, shorts" at bounding box center [600, 274] width 205 height 41
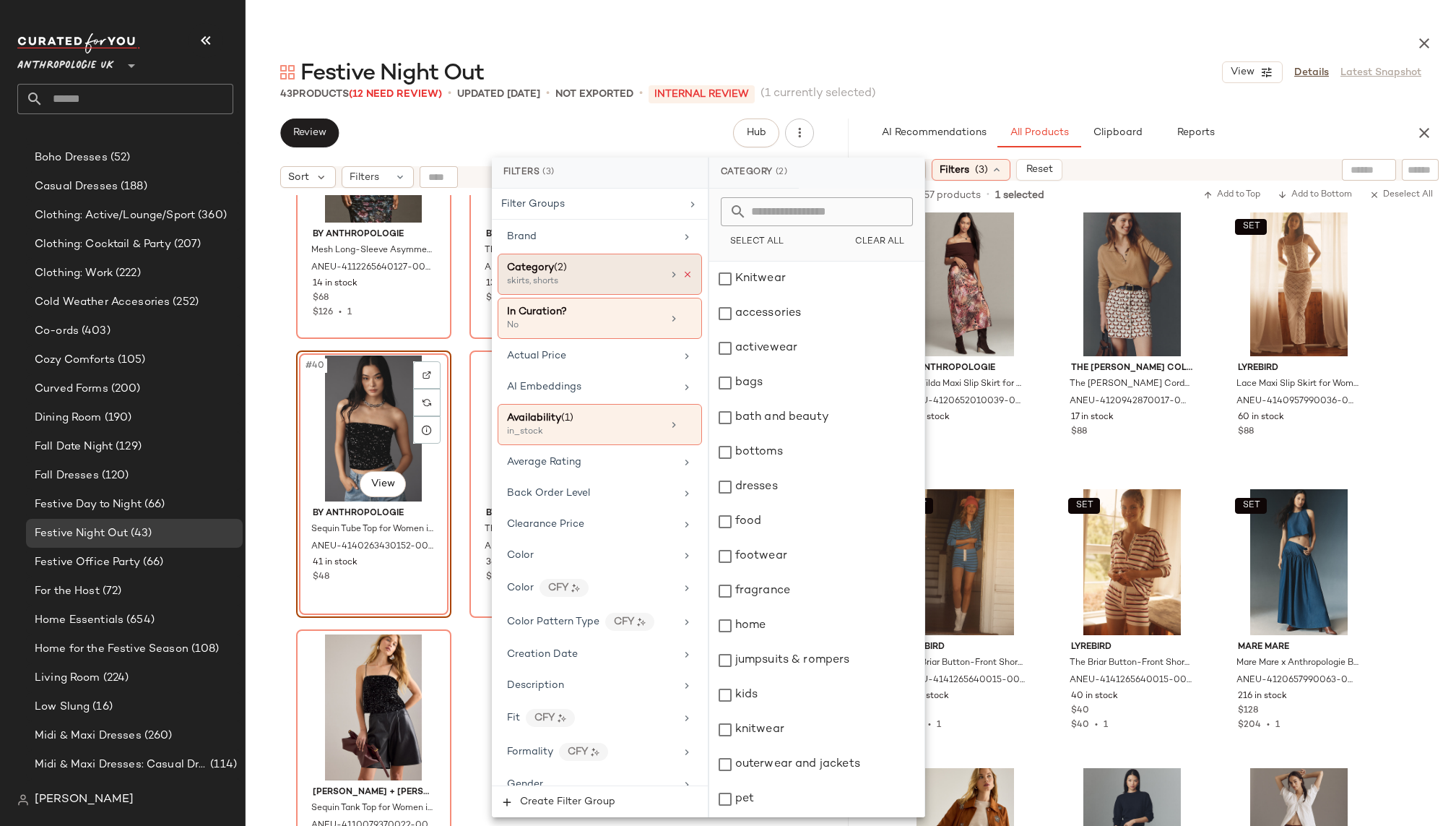
click at [683, 269] on icon at bounding box center [688, 274] width 10 height 10
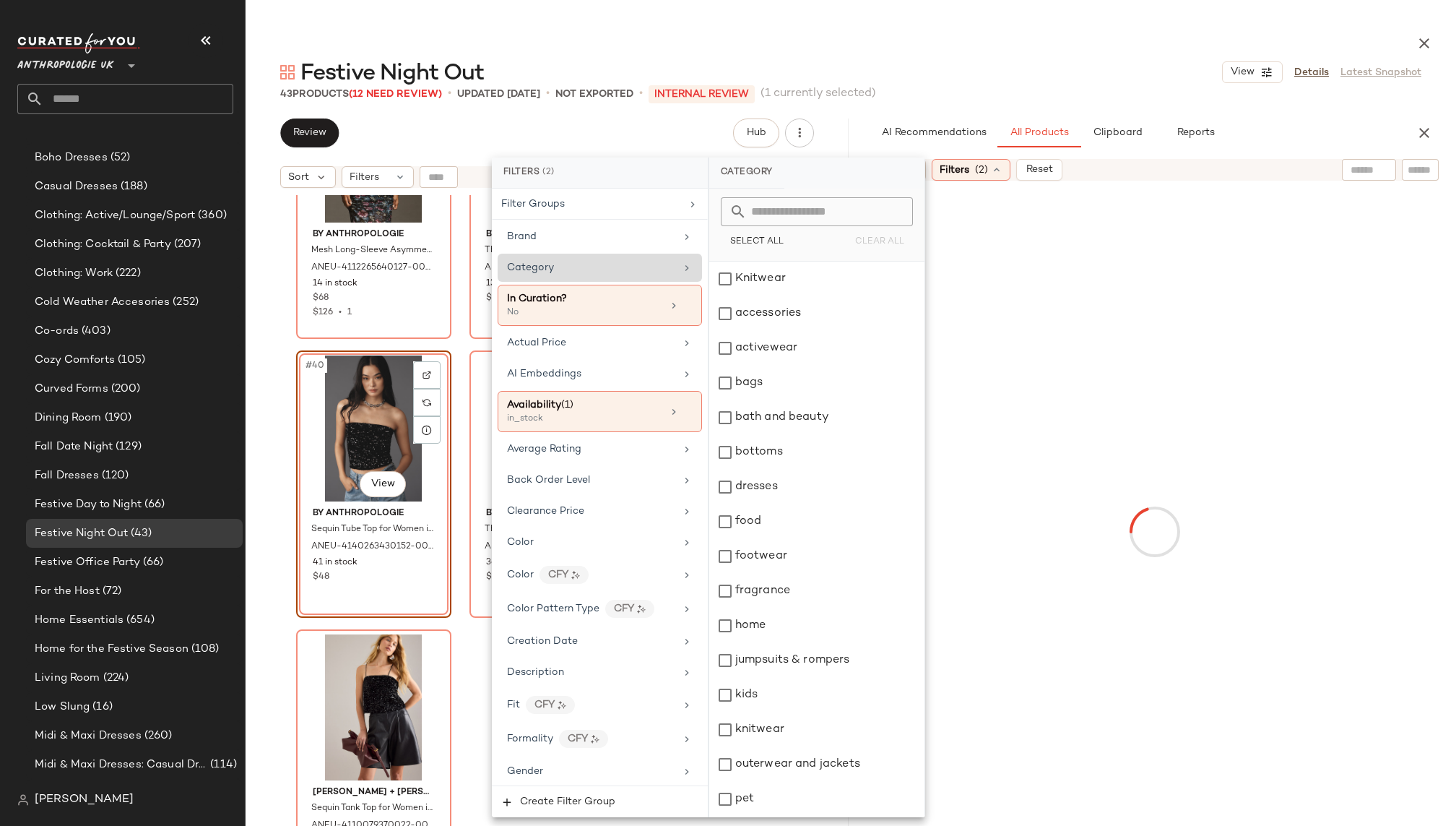
click at [643, 268] on div "Category" at bounding box center [591, 267] width 168 height 15
click at [783, 488] on div "dresses" at bounding box center [816, 487] width 215 height 35
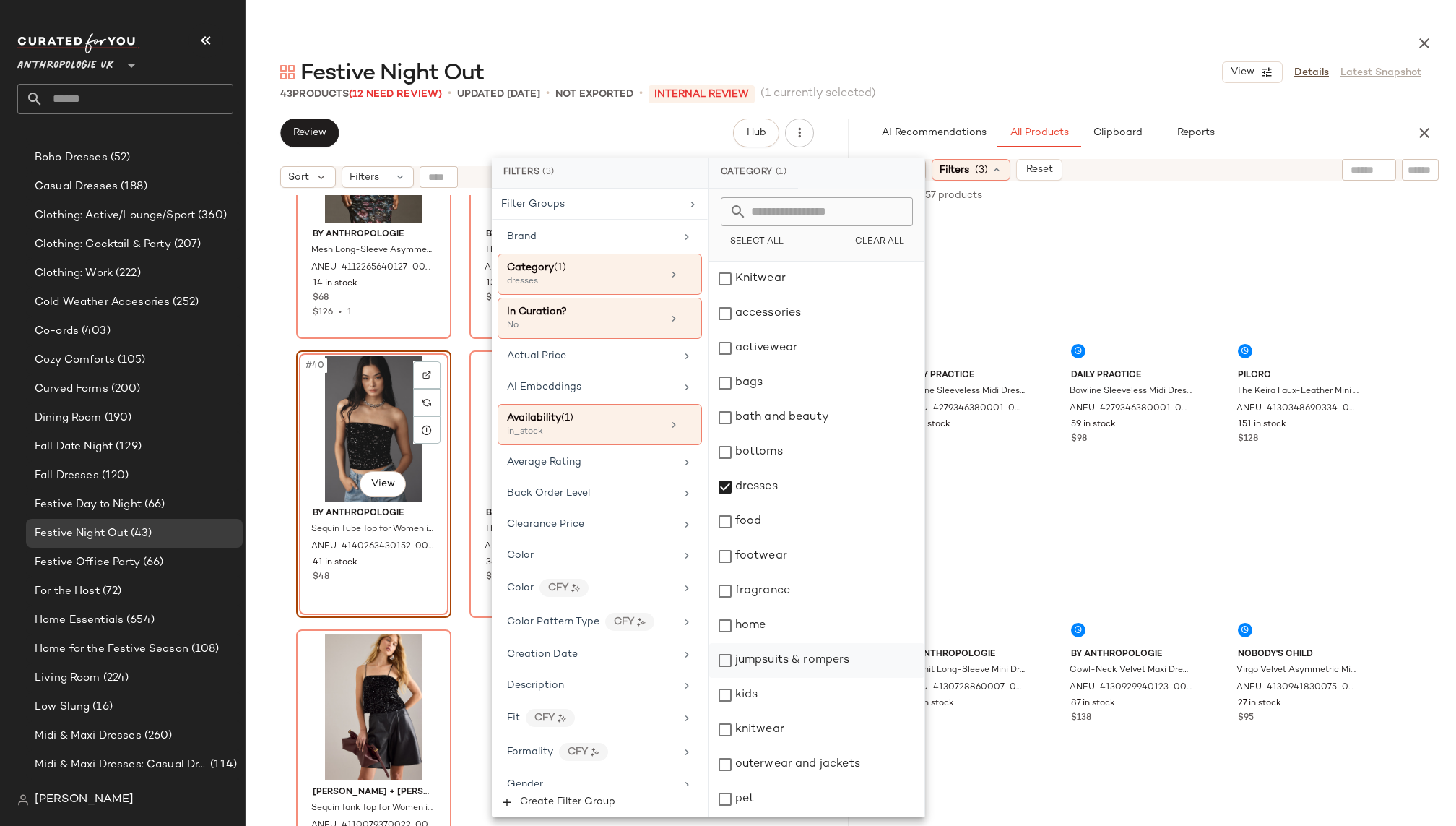
click at [786, 663] on div "jumpsuits & rompers" at bounding box center [816, 660] width 215 height 35
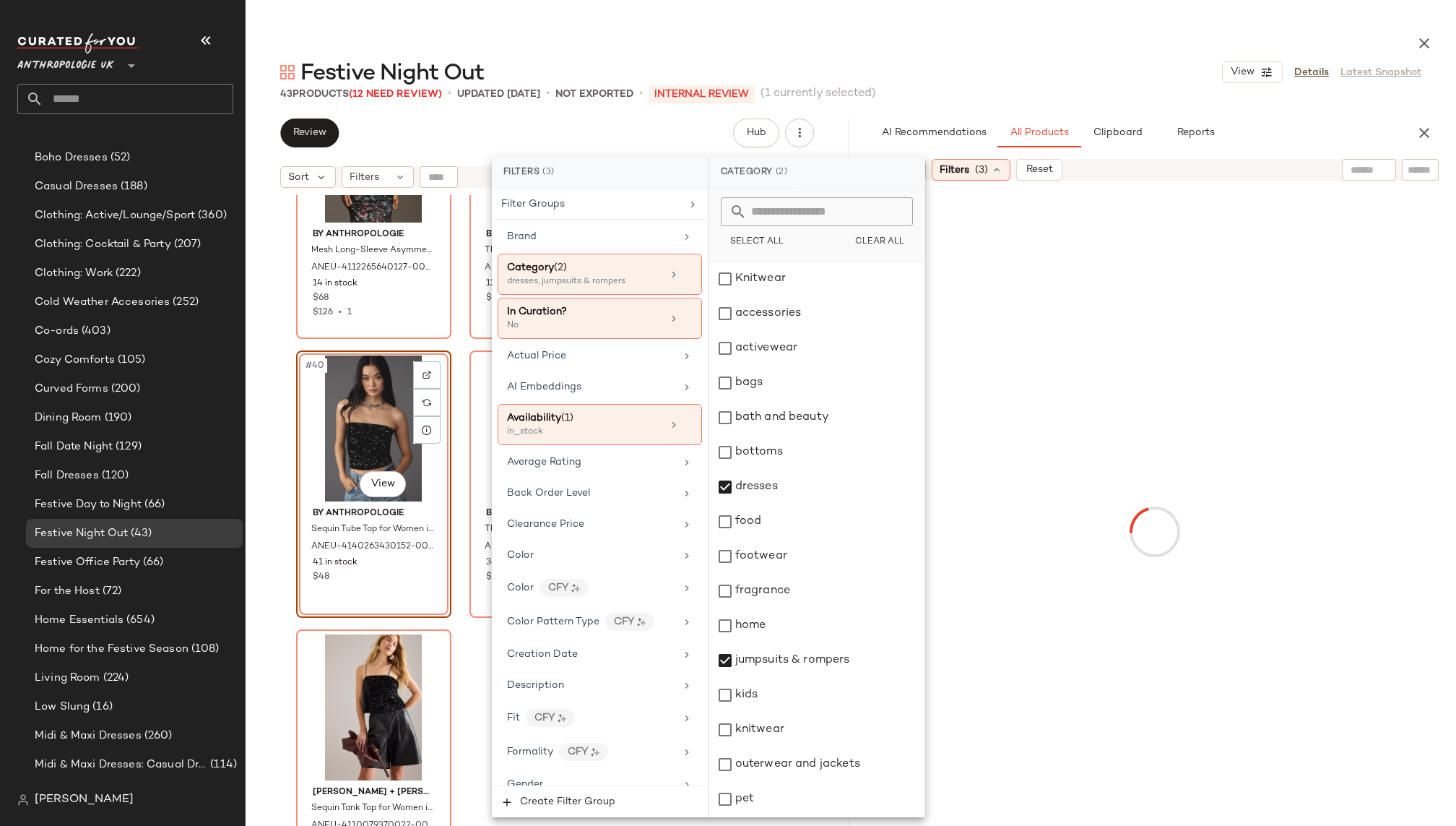
click at [1069, 71] on div "Festive Night Out View Details Latest Snapshot" at bounding box center [850, 72] width 1210 height 29
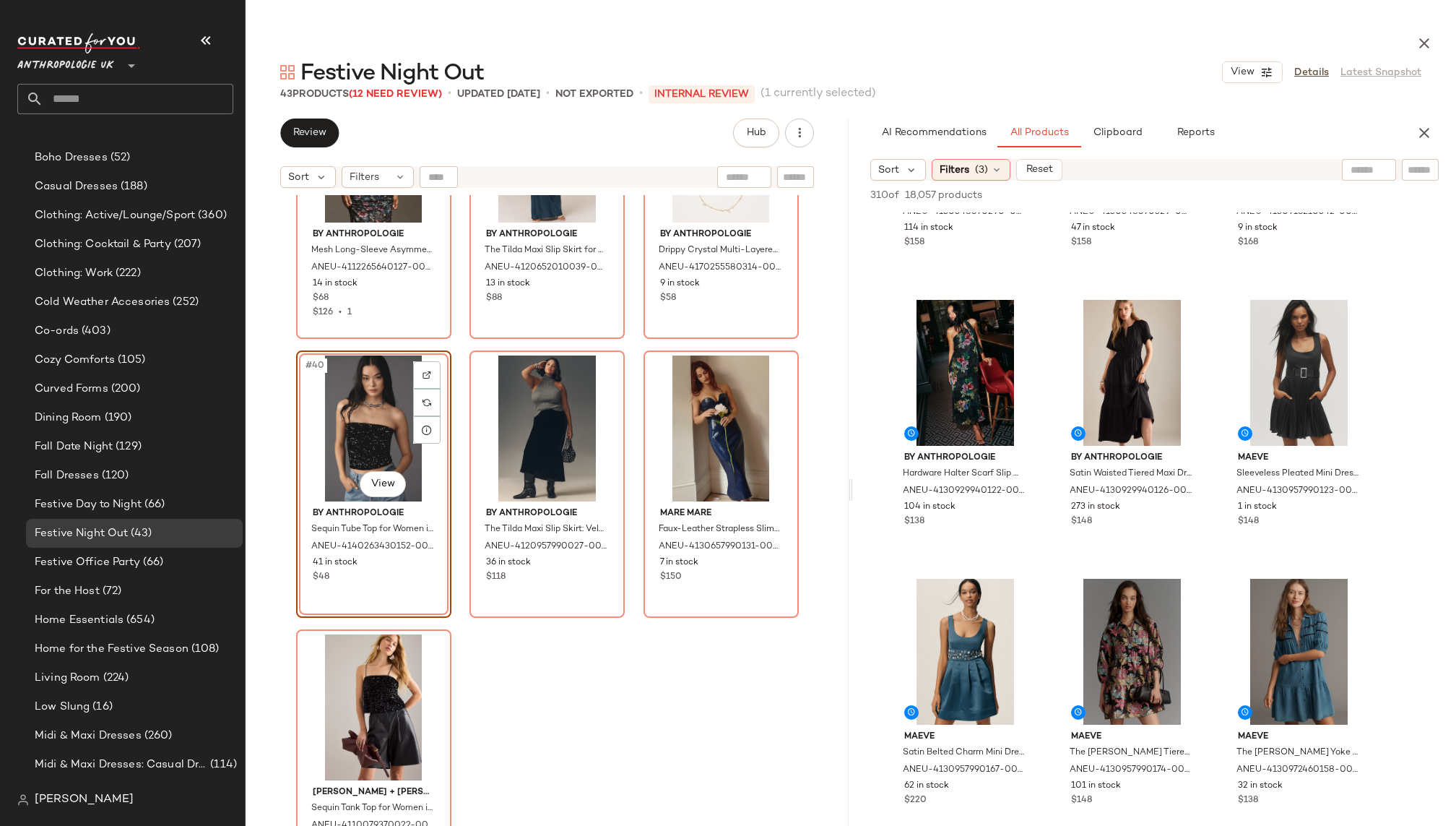
scroll to position [2399, 0]
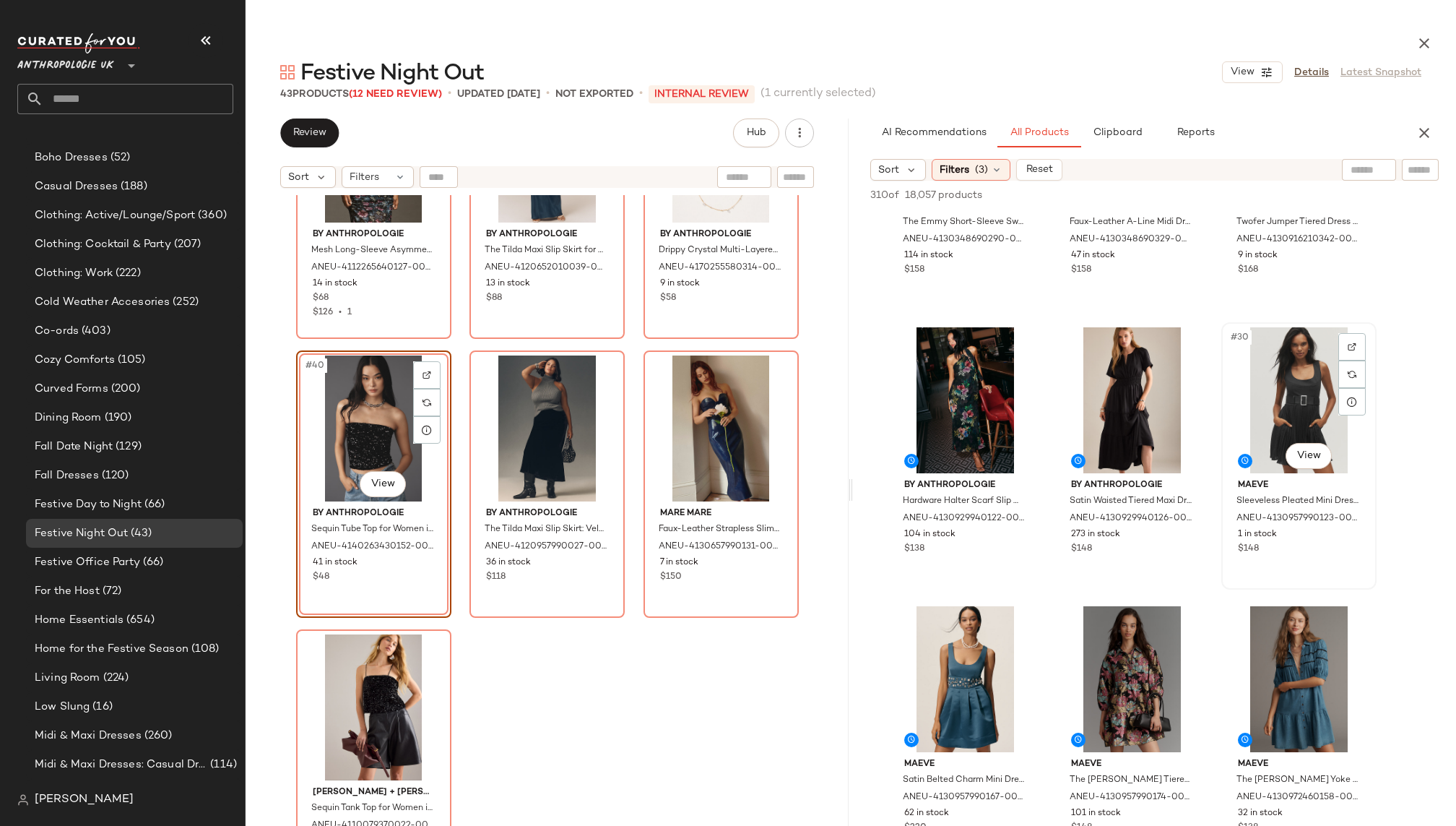
click at [1283, 394] on div "#30 View" at bounding box center [1299, 400] width 146 height 146
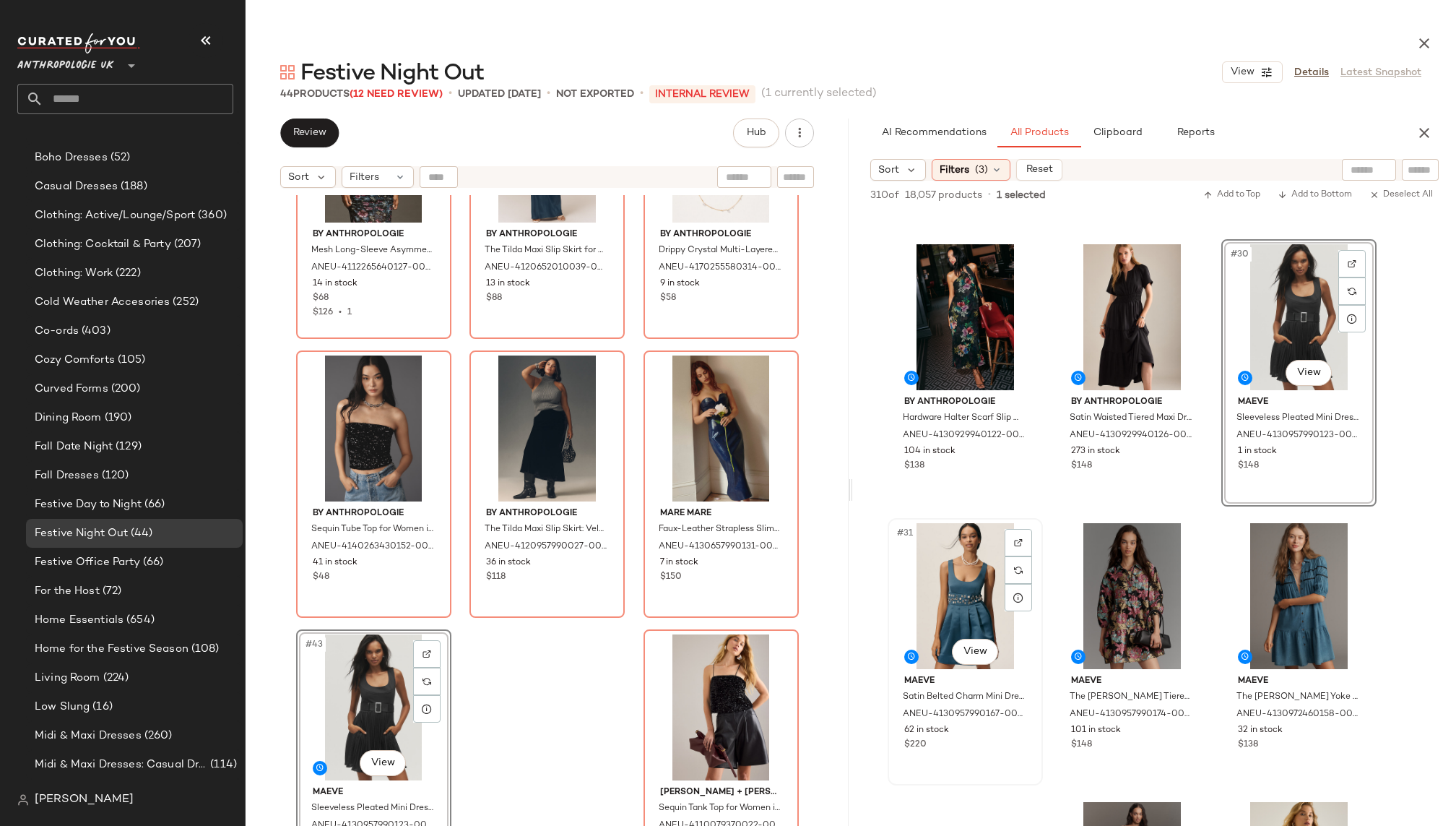
scroll to position [2536, 0]
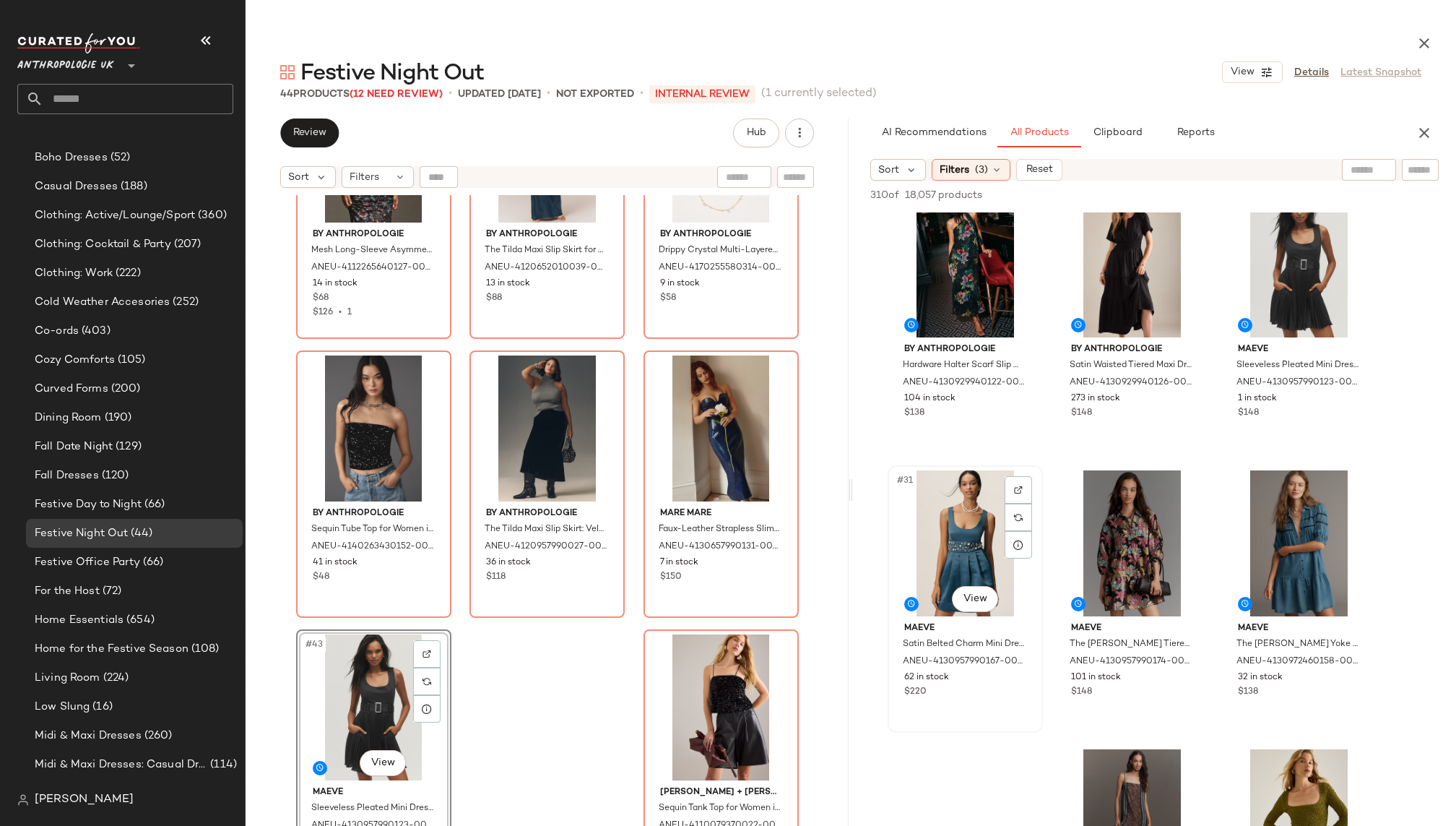
click at [960, 527] on div "#31 View" at bounding box center [965, 543] width 146 height 146
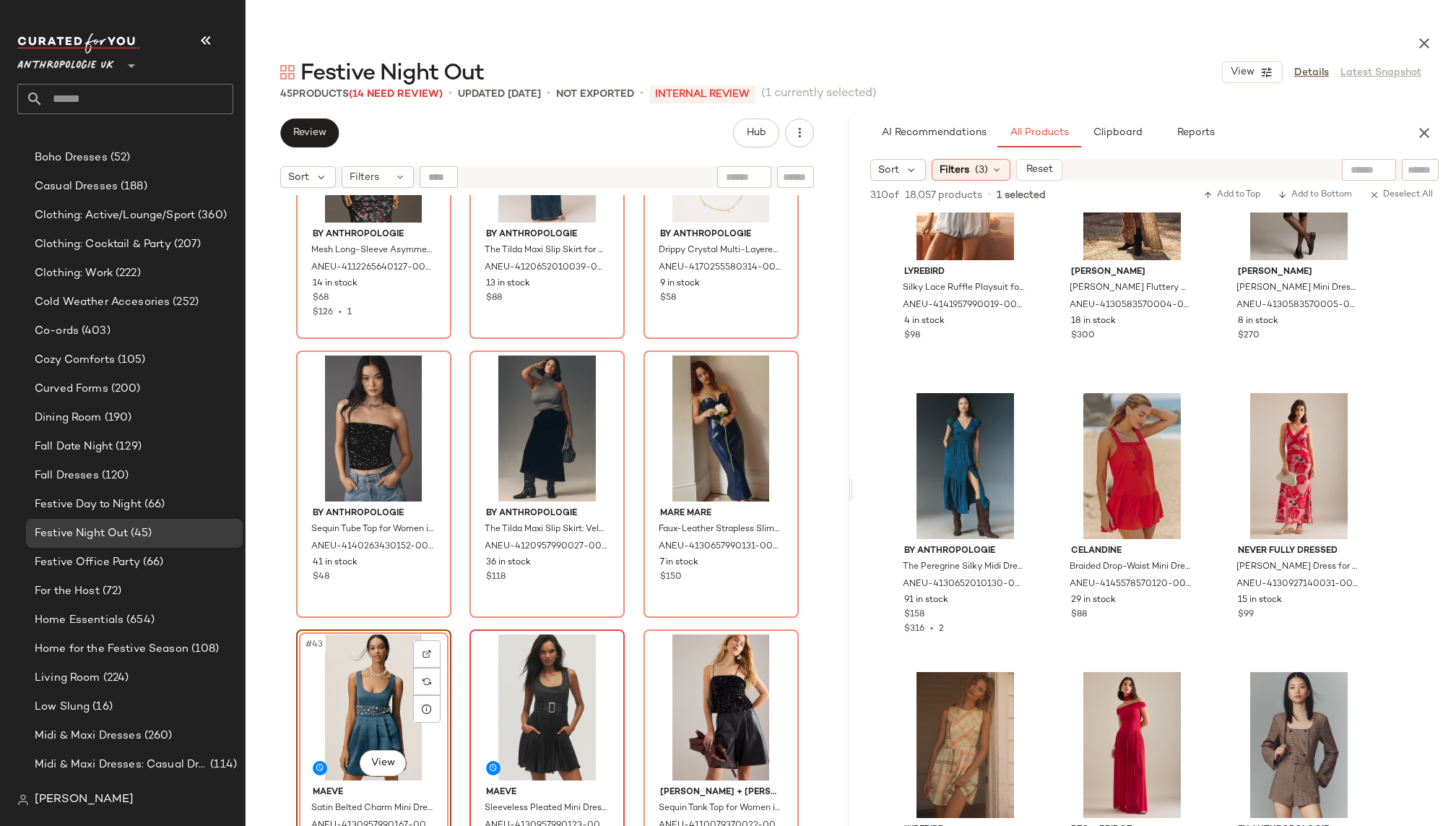
scroll to position [5418, 0]
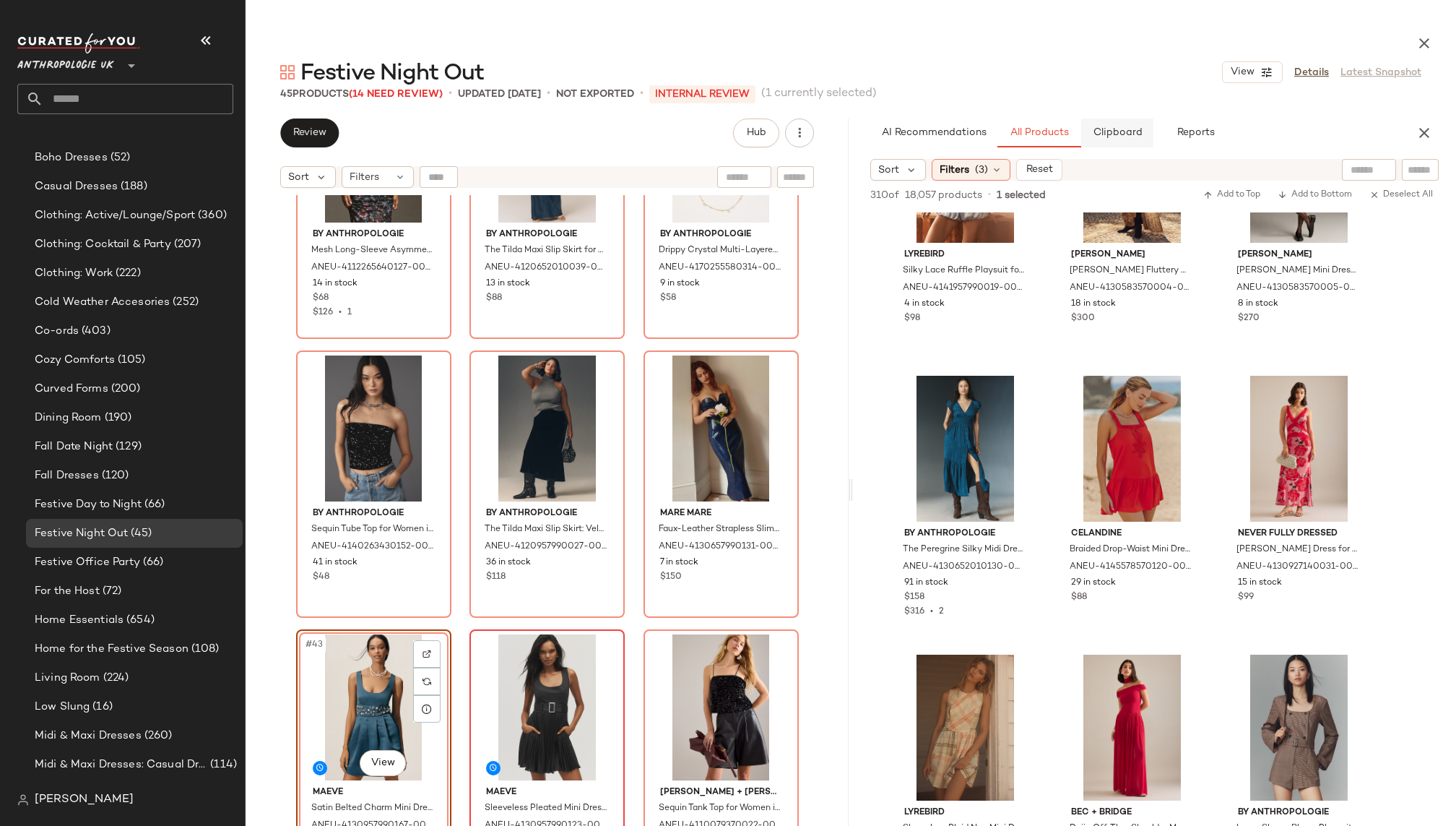
click at [1107, 140] on button "Clipboard" at bounding box center [1117, 133] width 72 height 29
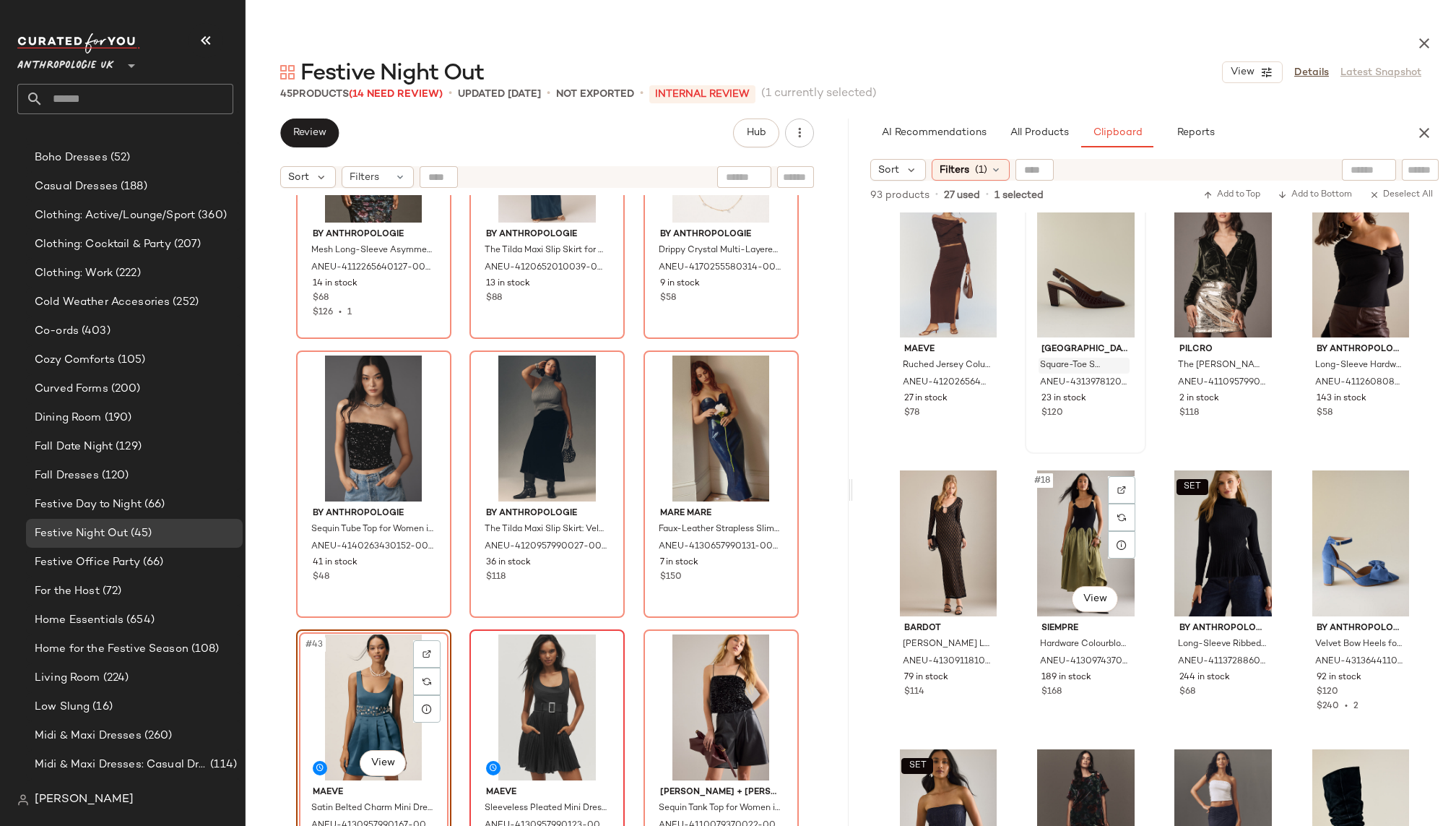
scroll to position [903, 0]
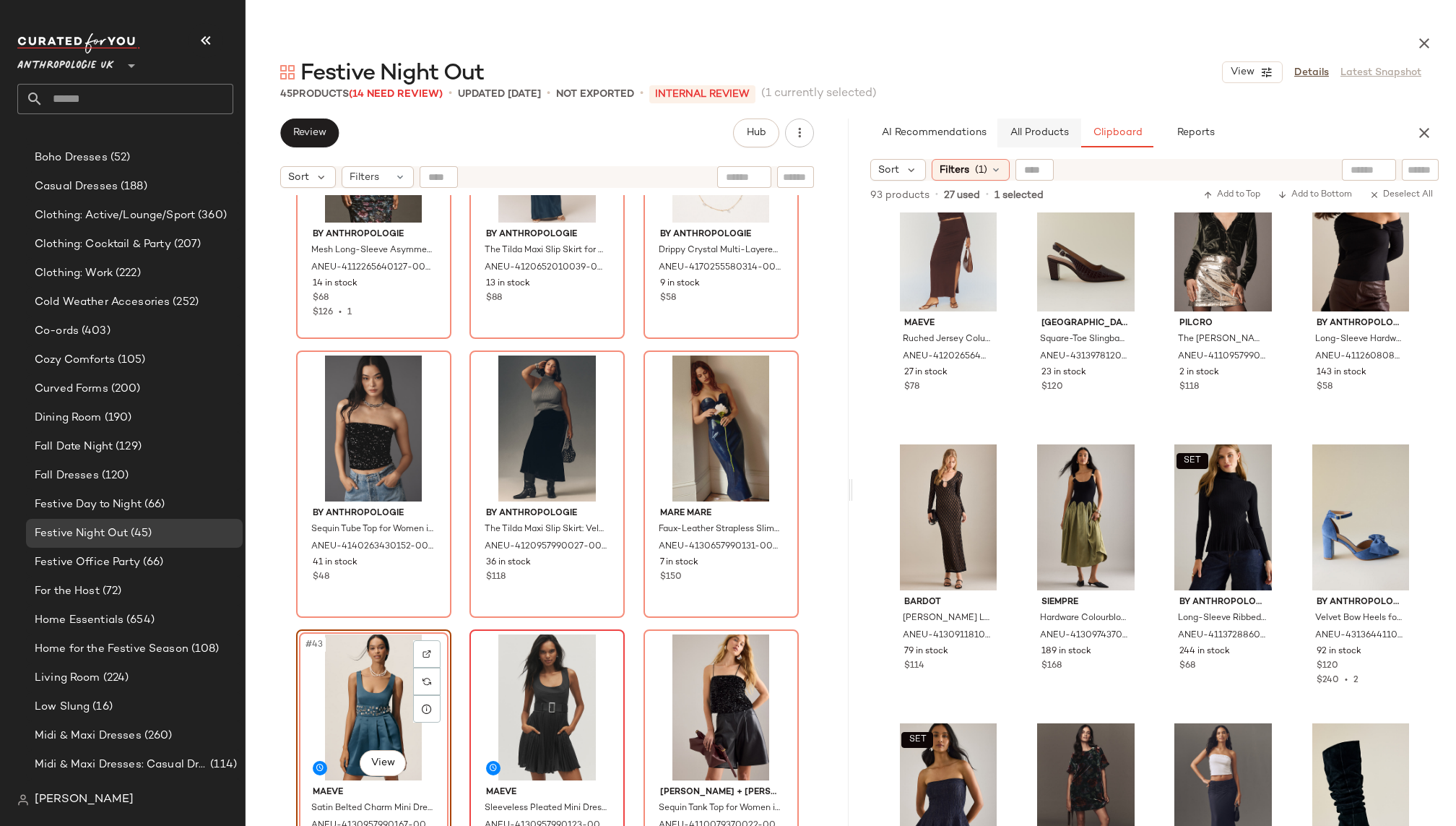
click at [1041, 142] on button "All Products" at bounding box center [1039, 133] width 84 height 29
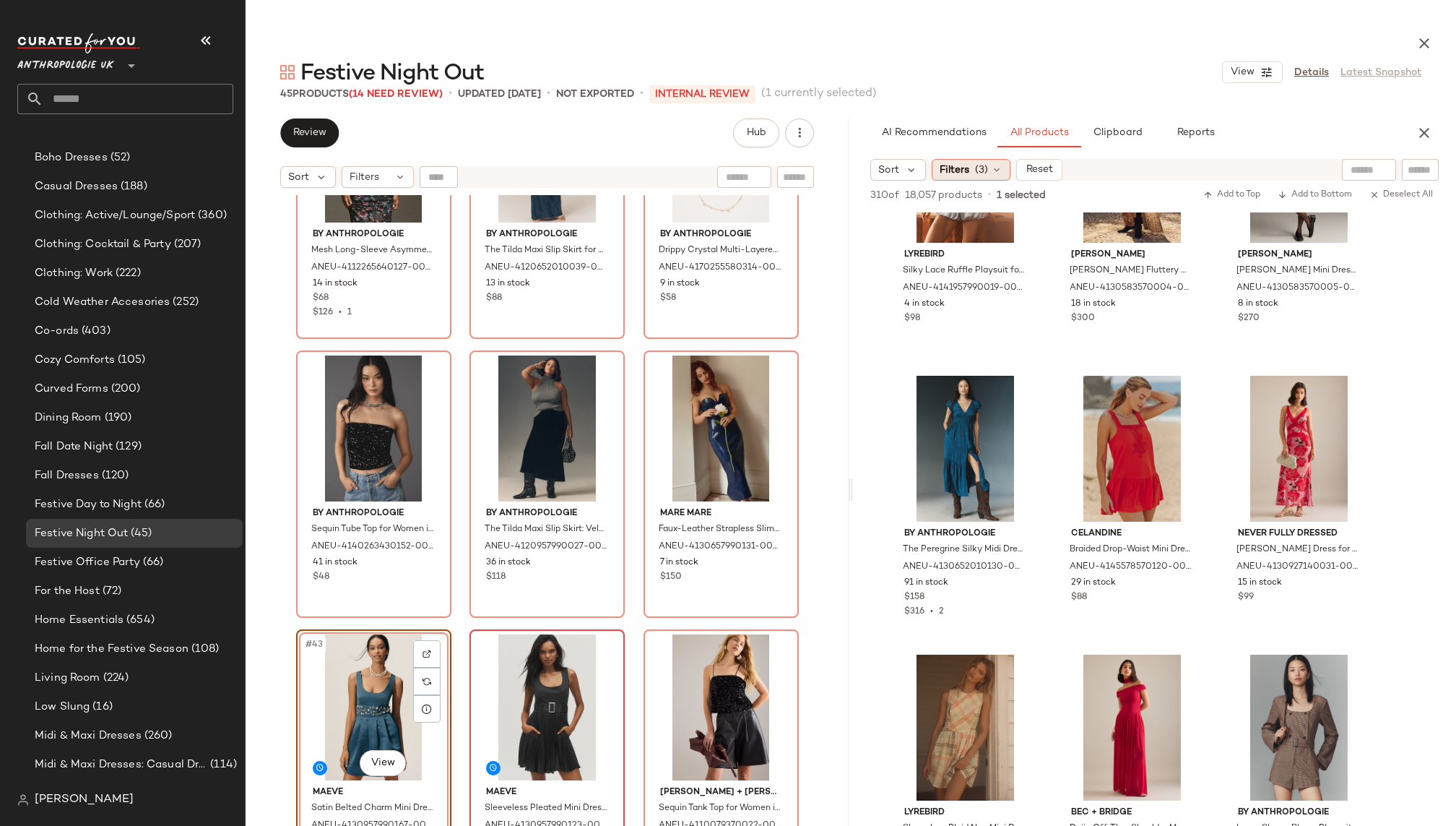
click at [976, 173] on span "(3)" at bounding box center [981, 170] width 13 height 15
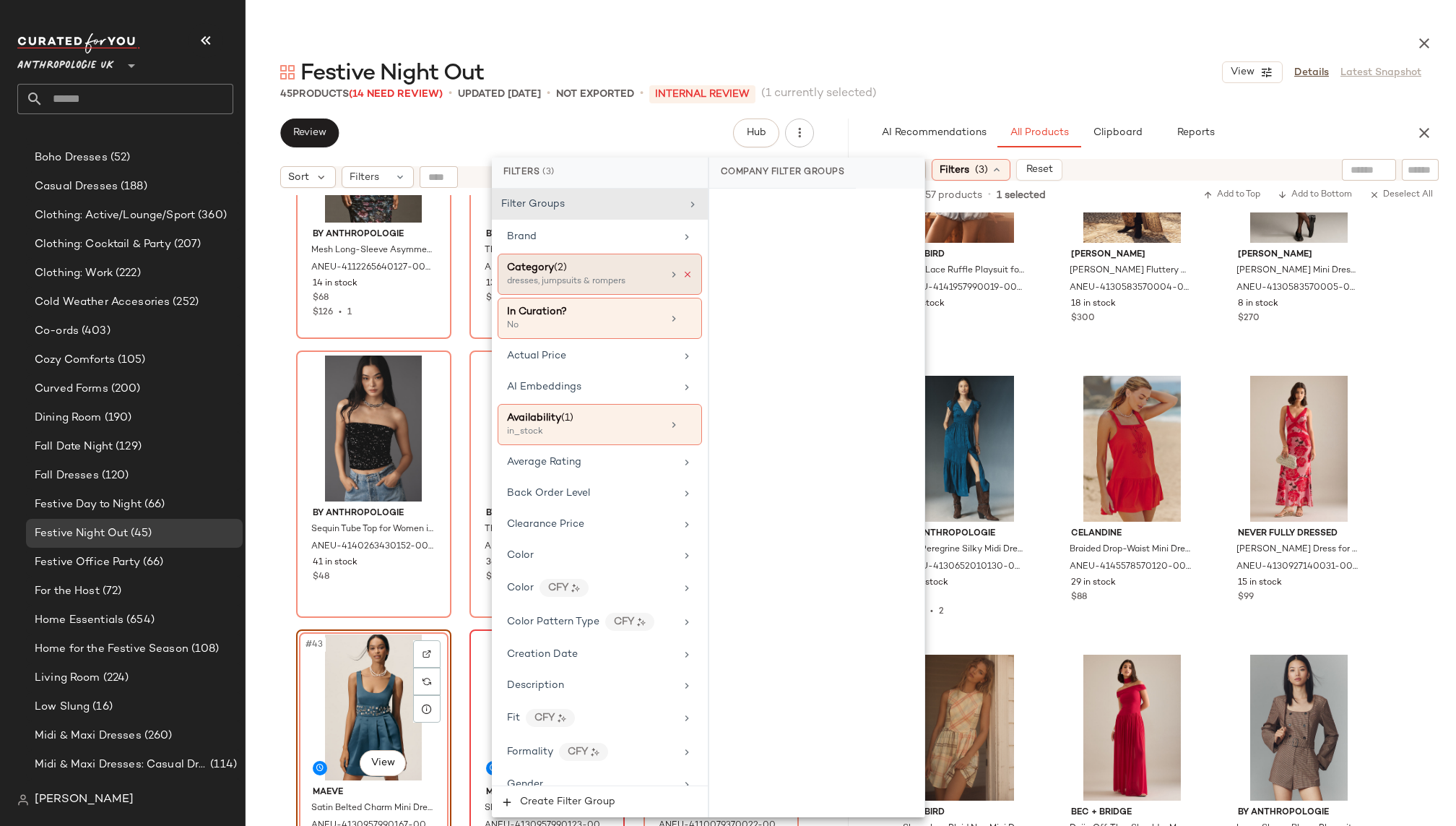
click at [683, 269] on icon at bounding box center [688, 274] width 10 height 10
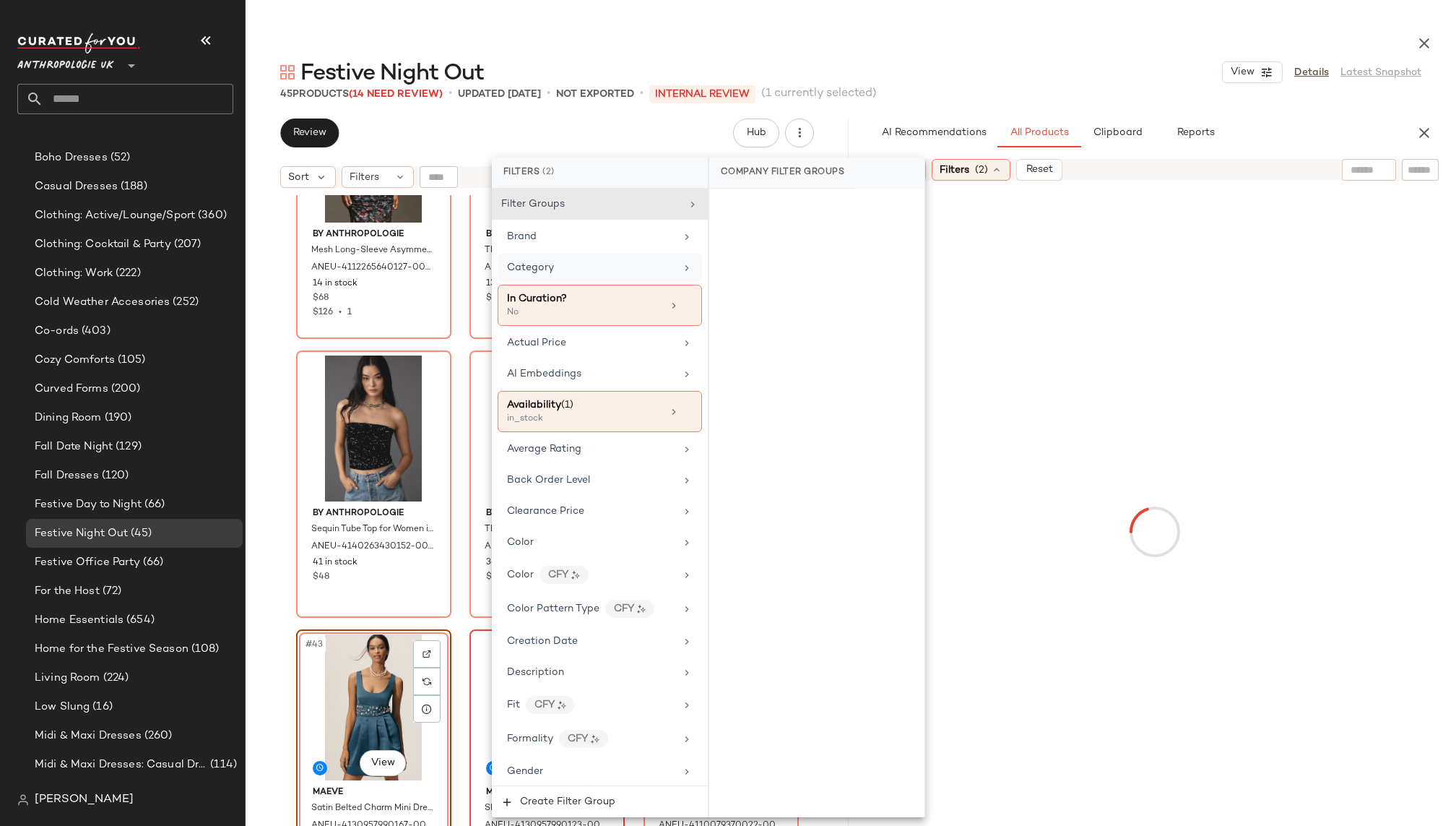
click at [669, 262] on div "Category" at bounding box center [591, 267] width 168 height 15
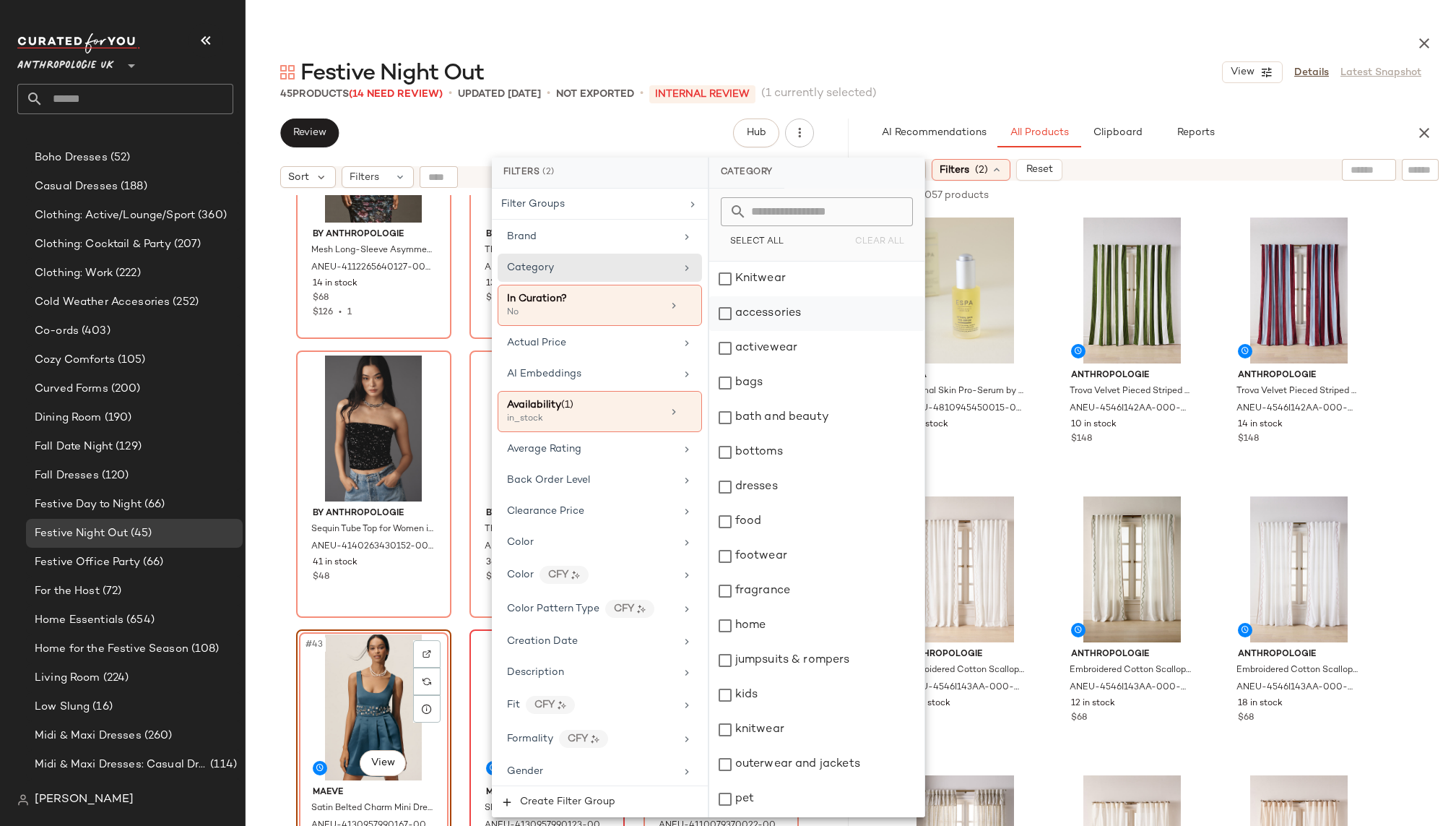
click at [793, 305] on div "accessories" at bounding box center [816, 313] width 215 height 35
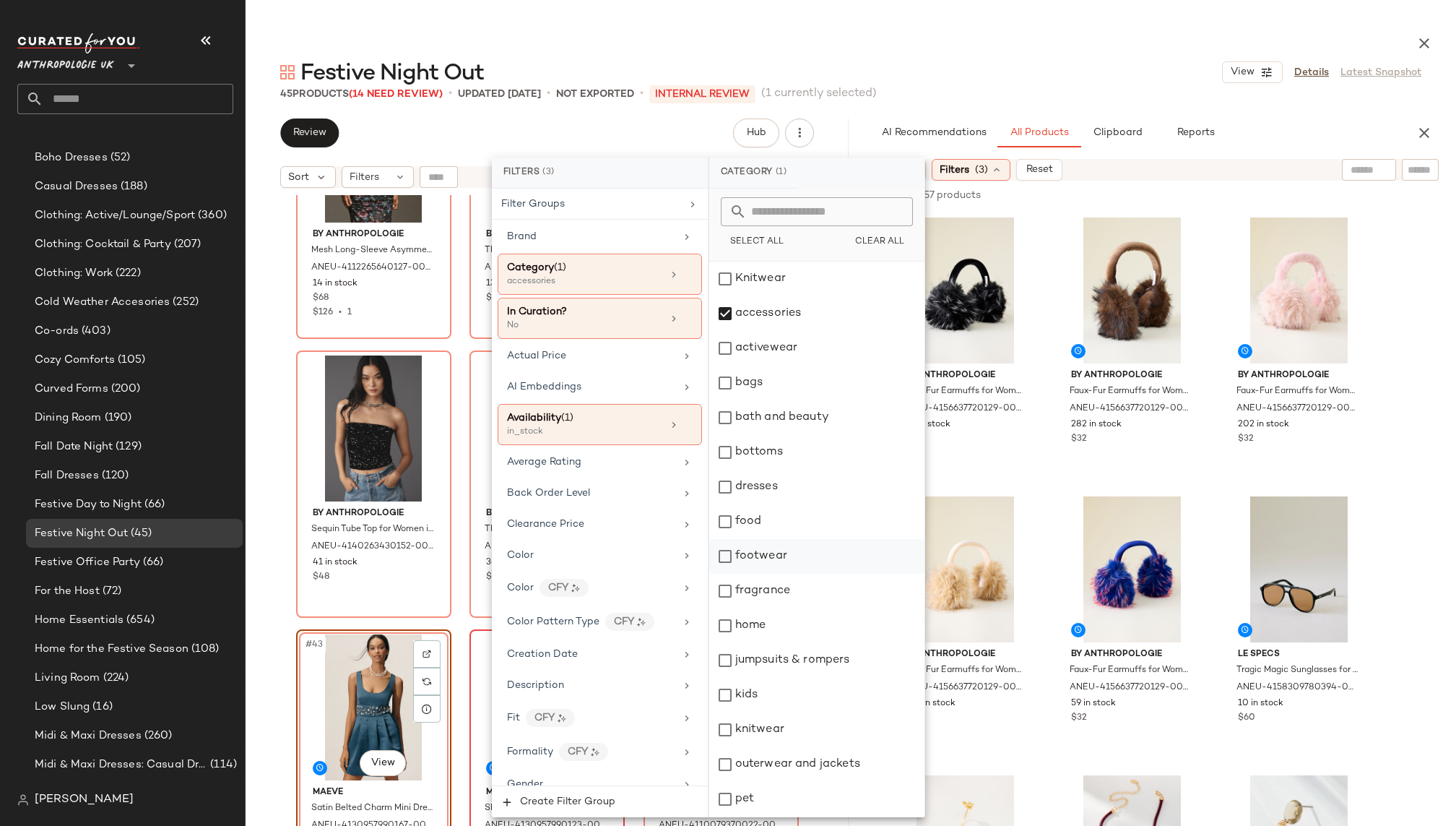
click at [782, 553] on div "footwear" at bounding box center [816, 556] width 215 height 35
click at [1069, 85] on div "Festive Night Out View Details Latest Snapshot" at bounding box center [850, 72] width 1210 height 29
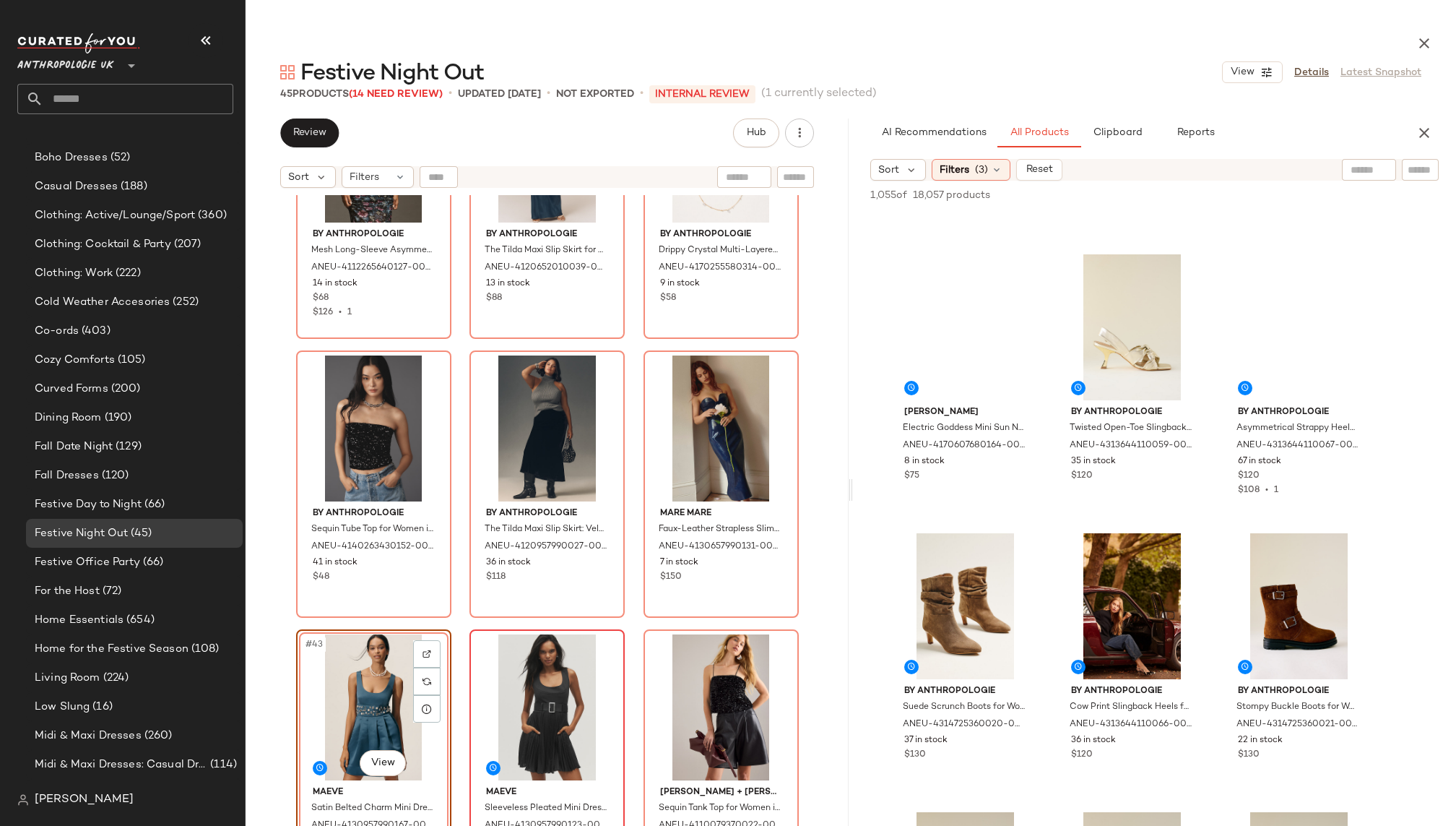
scroll to position [3260, 0]
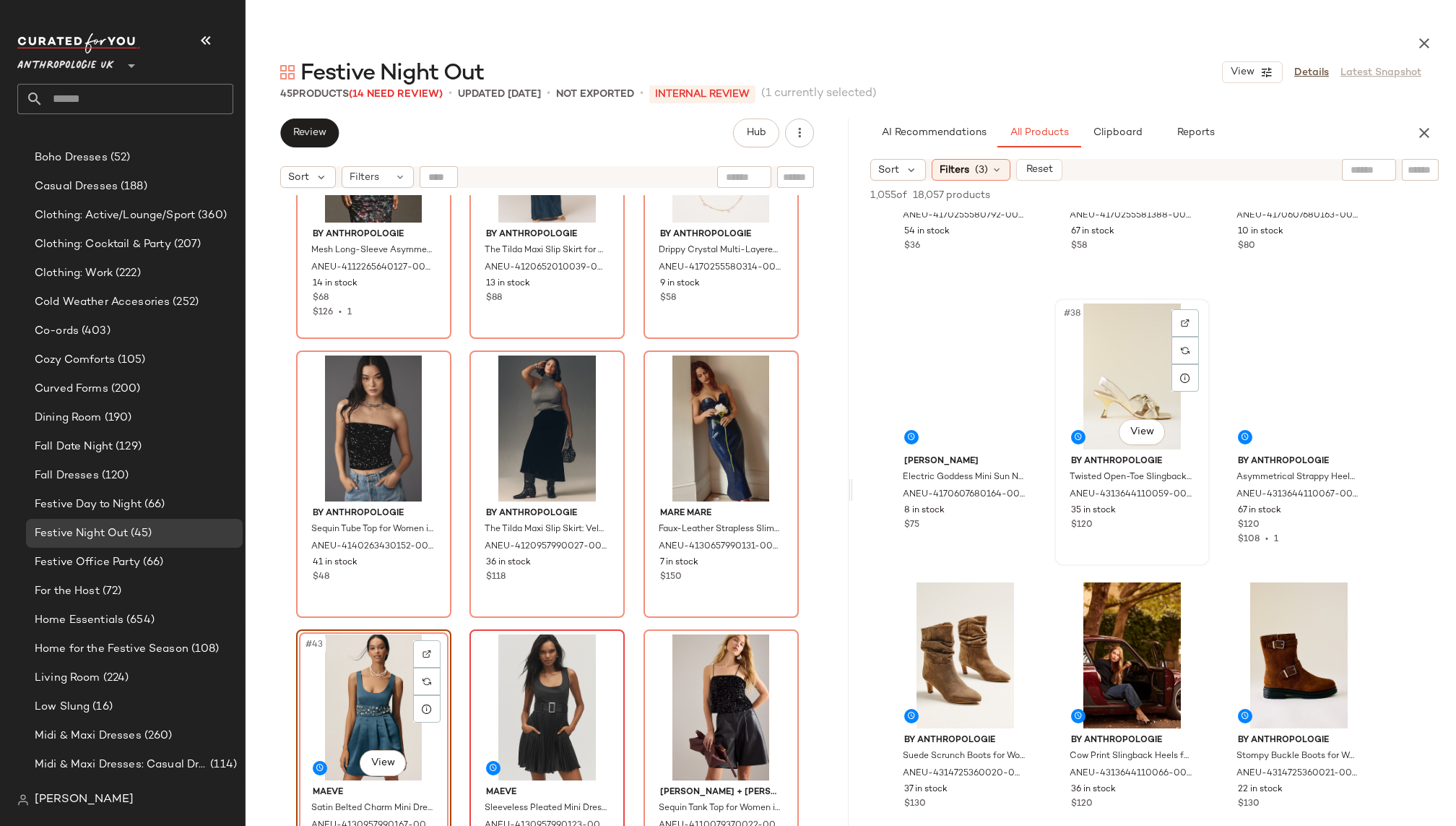
click at [1088, 395] on div "#38 View" at bounding box center [1132, 376] width 146 height 146
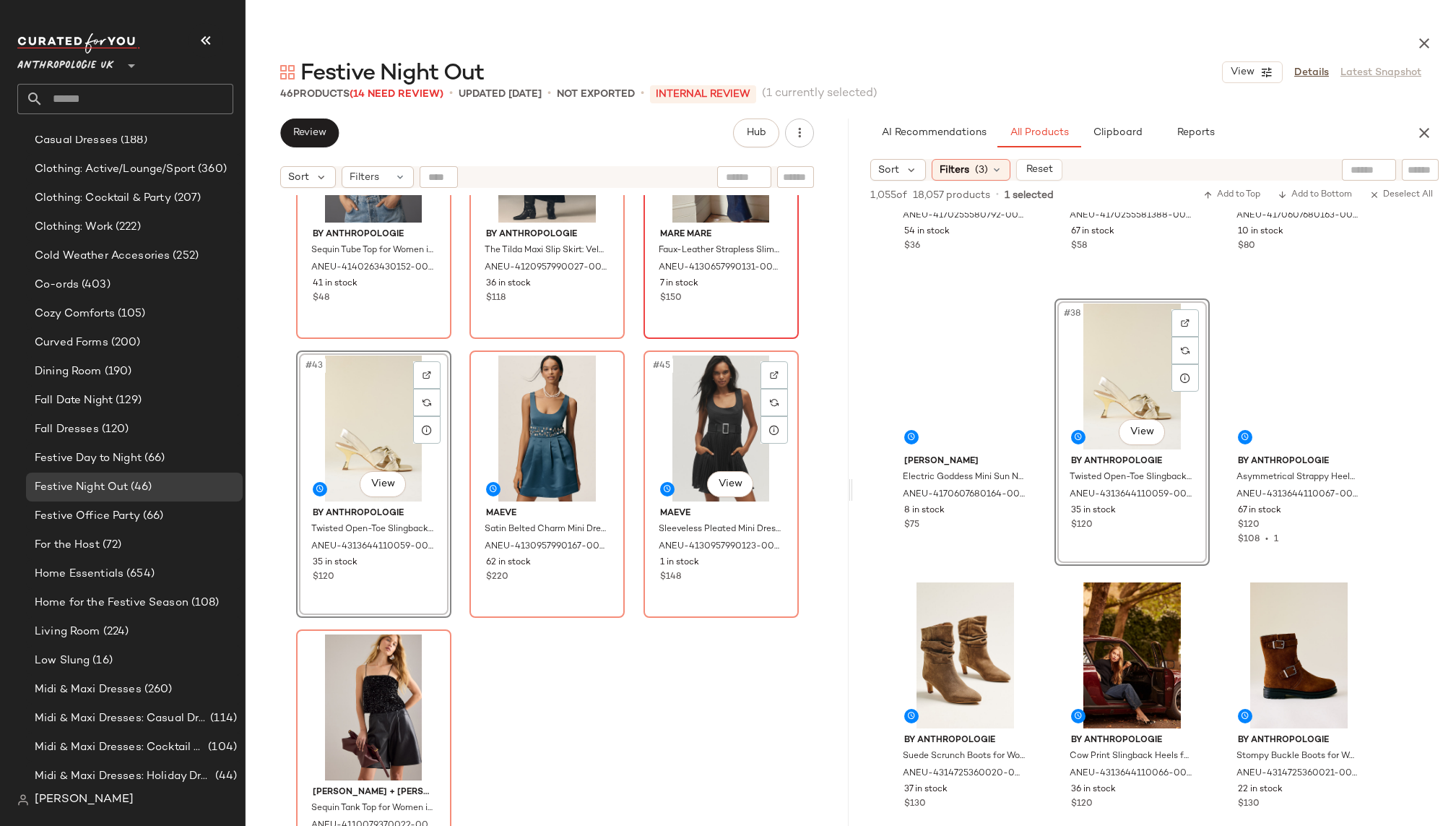
scroll to position [658, 0]
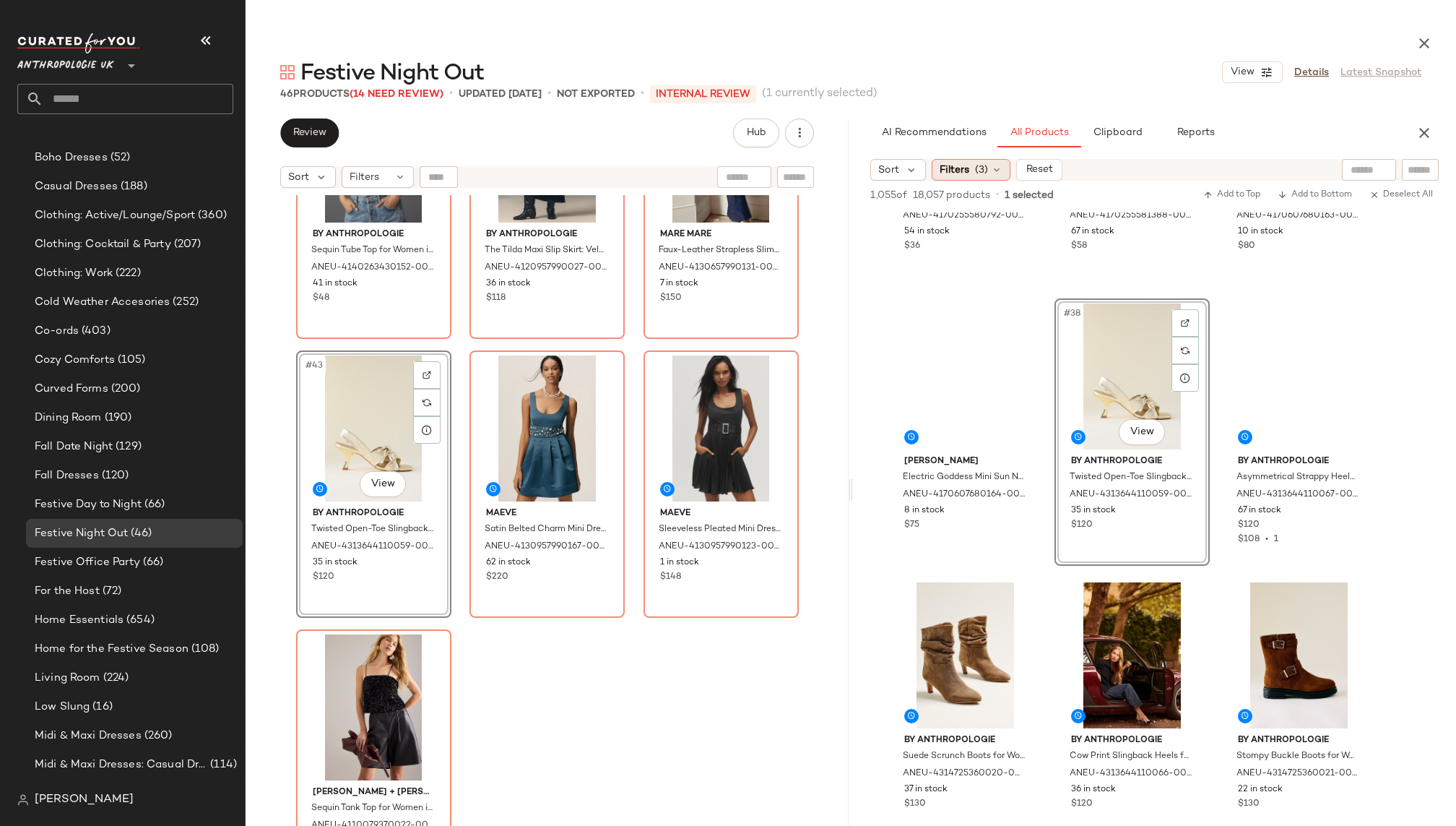
click at [983, 169] on span "(3)" at bounding box center [981, 170] width 13 height 15
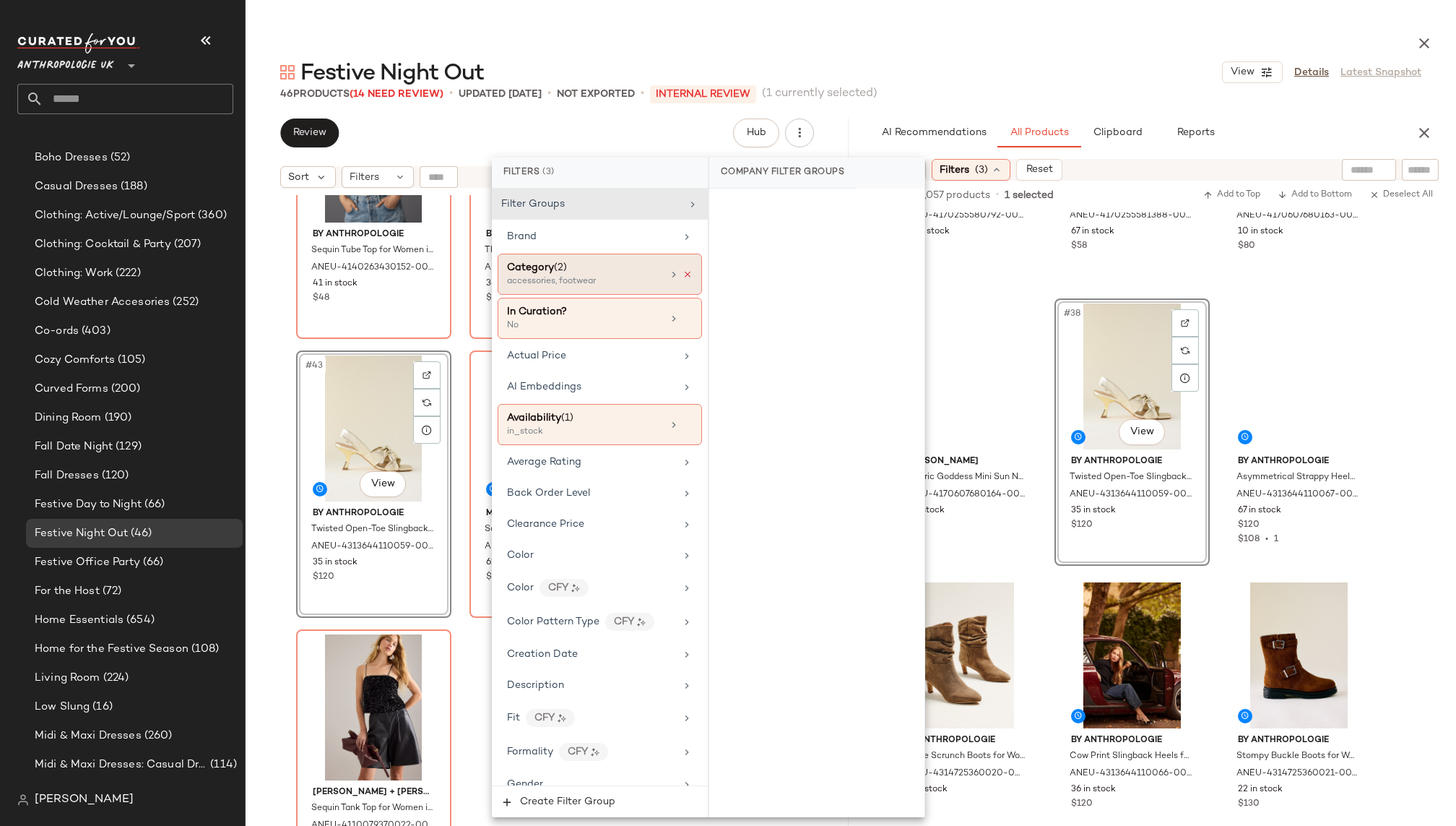
click at [686, 271] on icon at bounding box center [688, 274] width 10 height 10
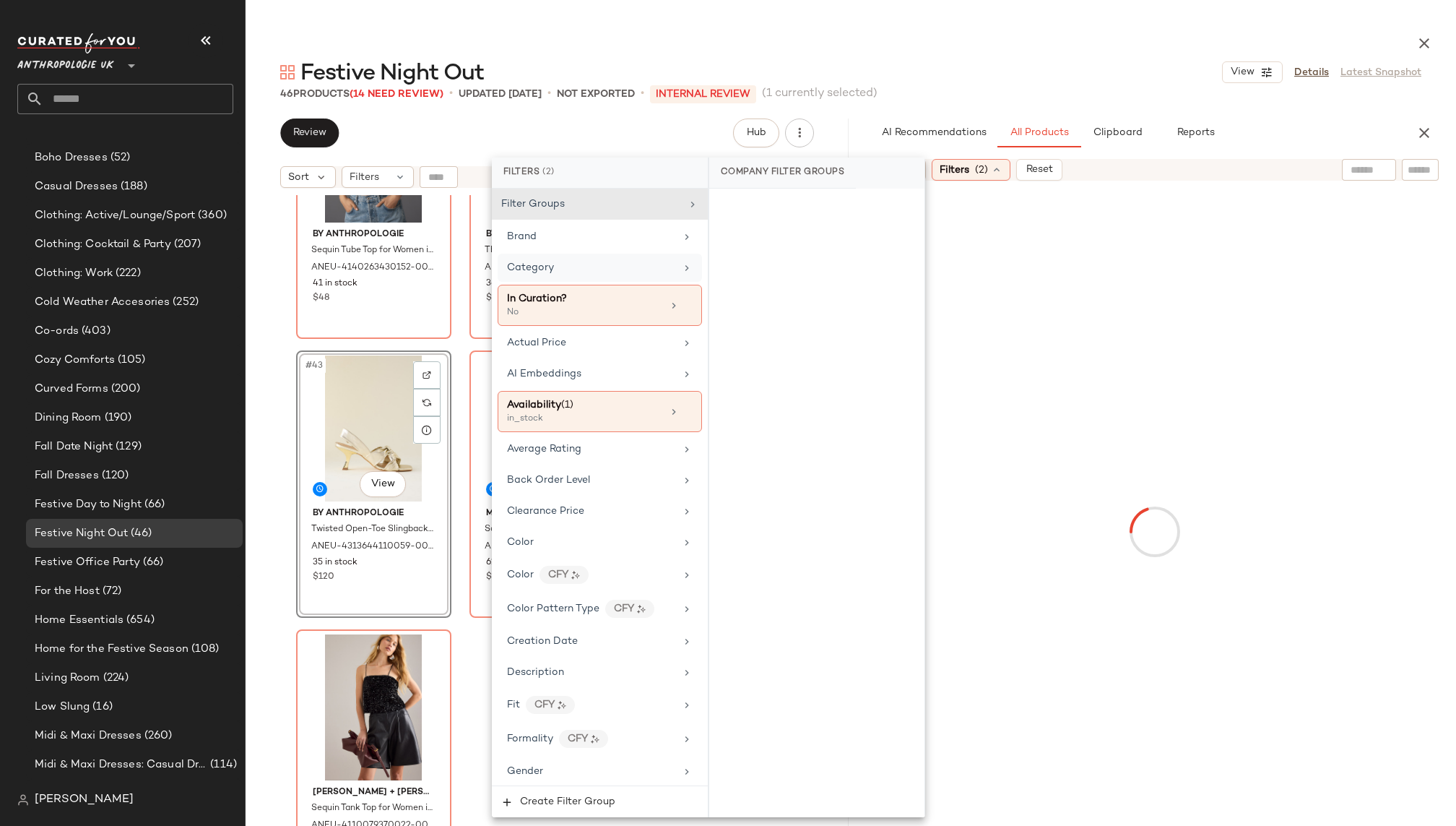
click at [681, 263] on icon at bounding box center [687, 268] width 12 height 12
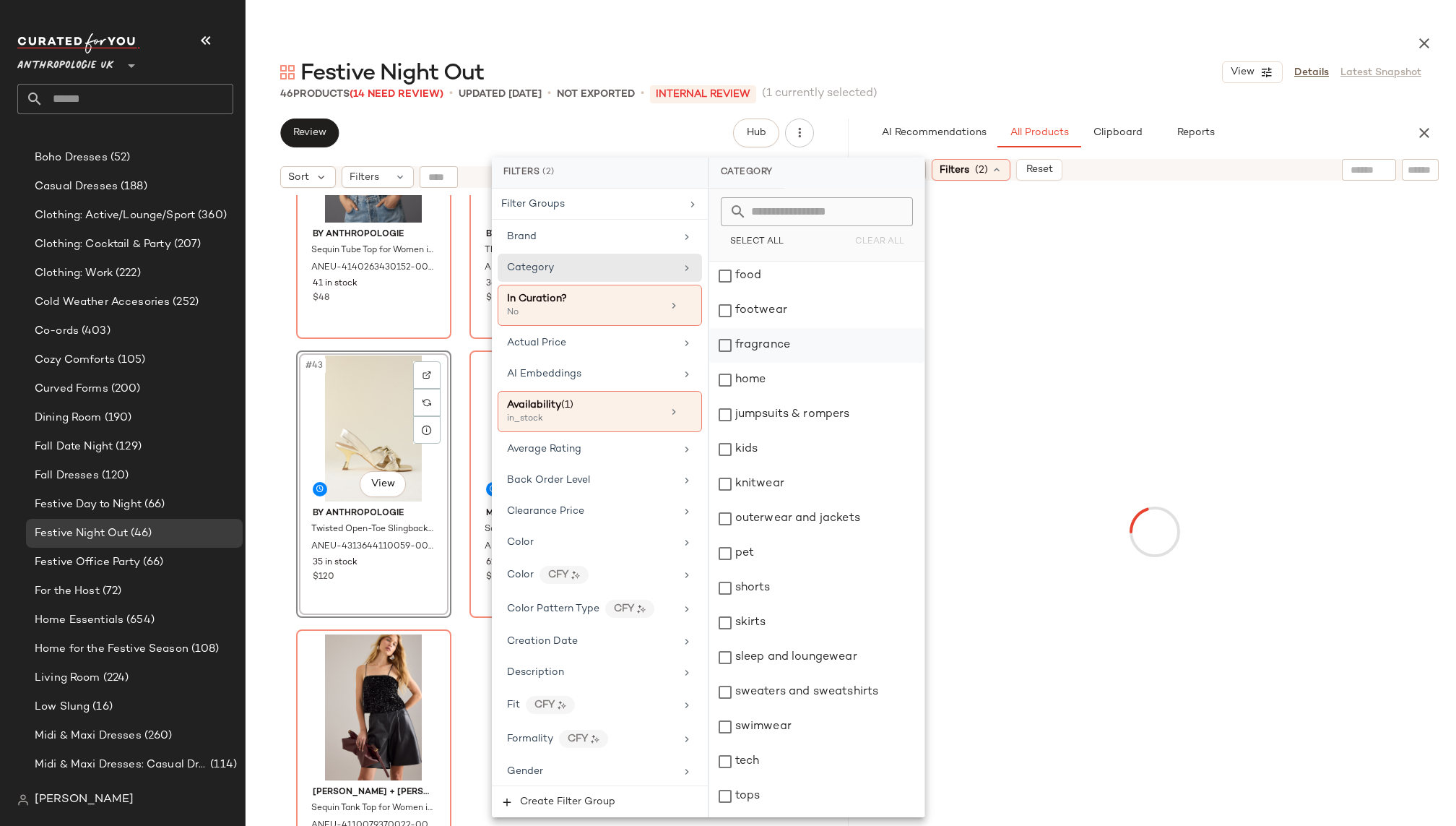
scroll to position [311, 0]
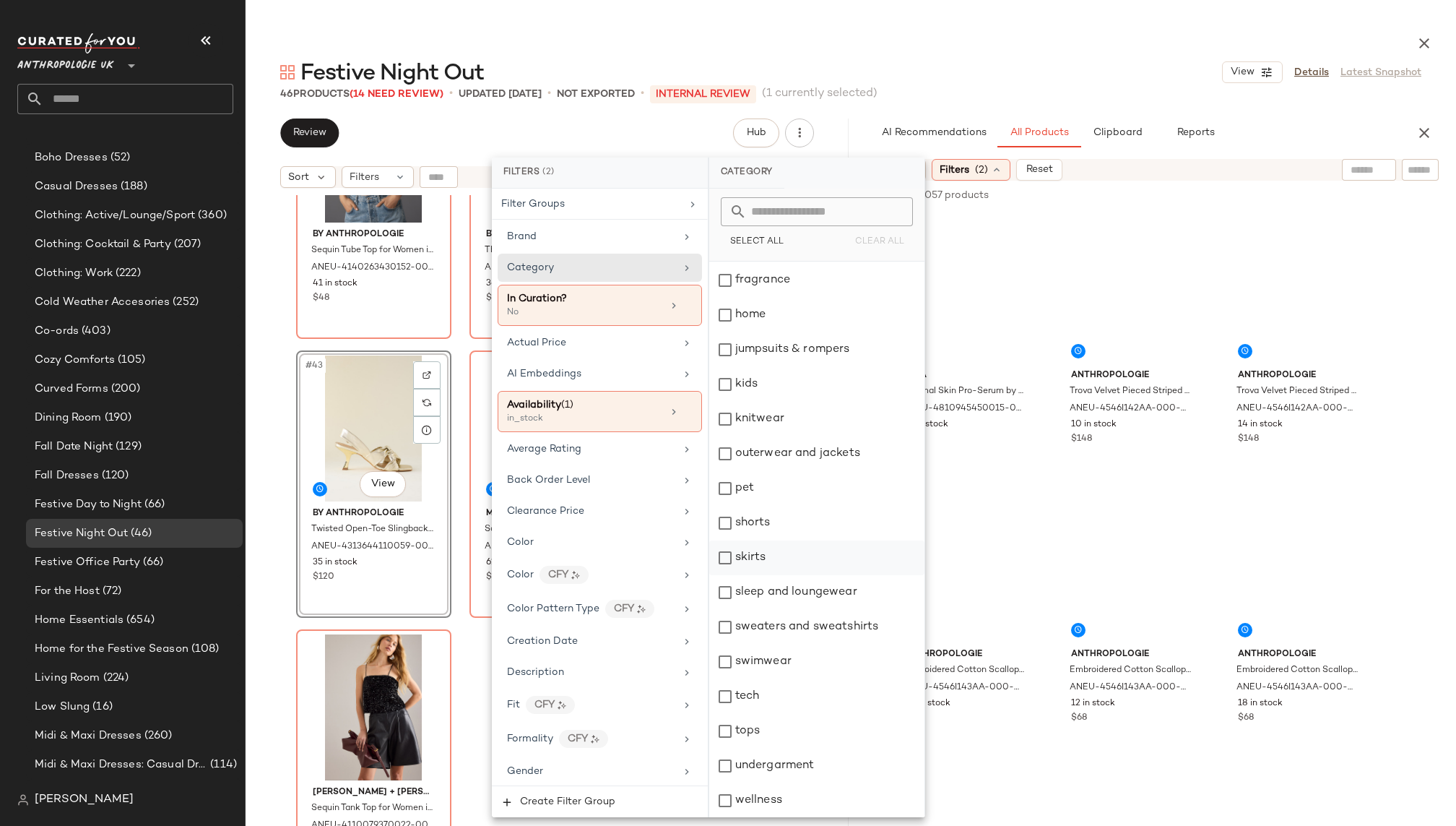
click at [797, 554] on div "skirts" at bounding box center [816, 557] width 215 height 35
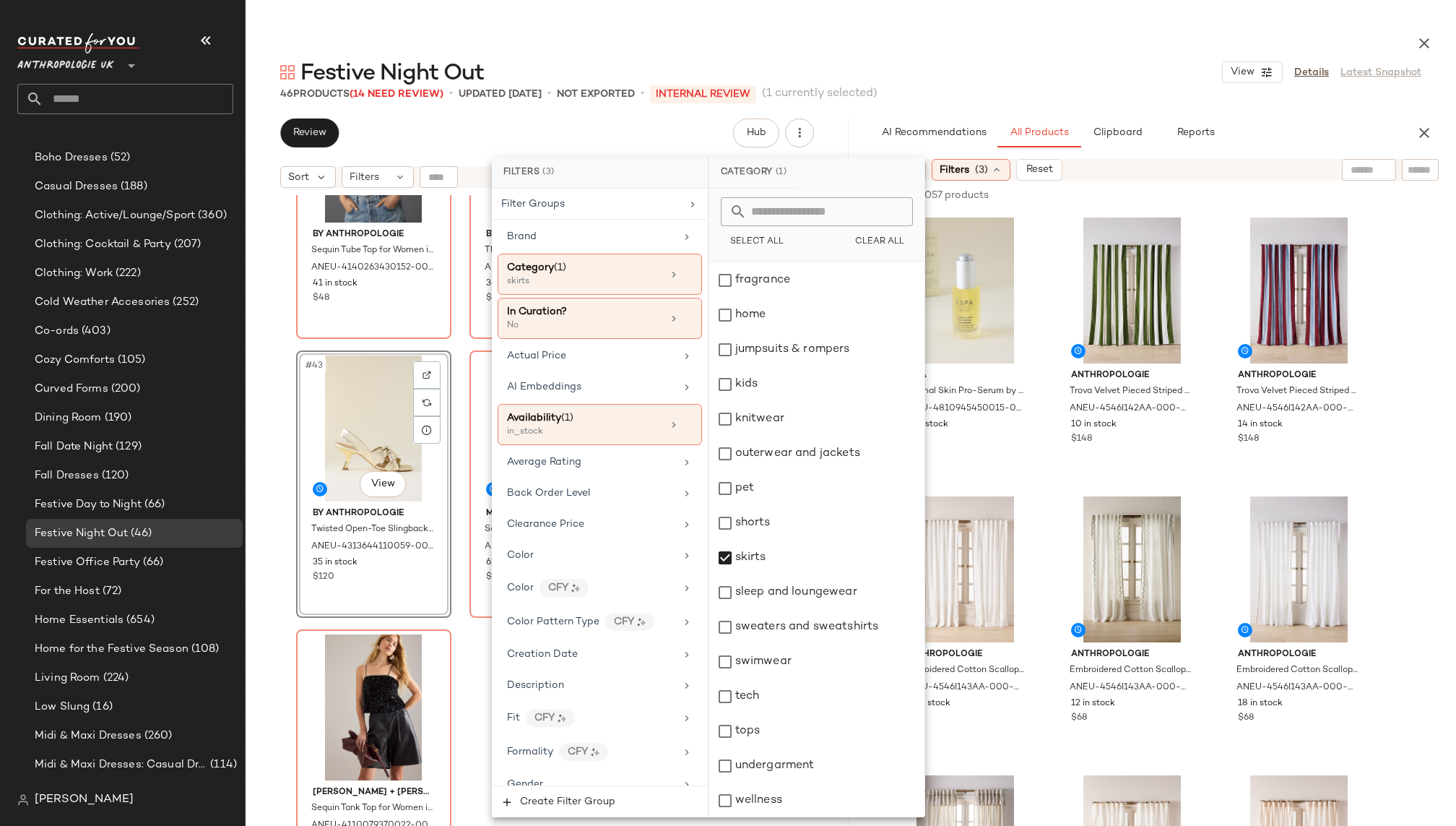
click at [1034, 67] on div "Festive Night Out View Details Latest Snapshot" at bounding box center [850, 72] width 1210 height 29
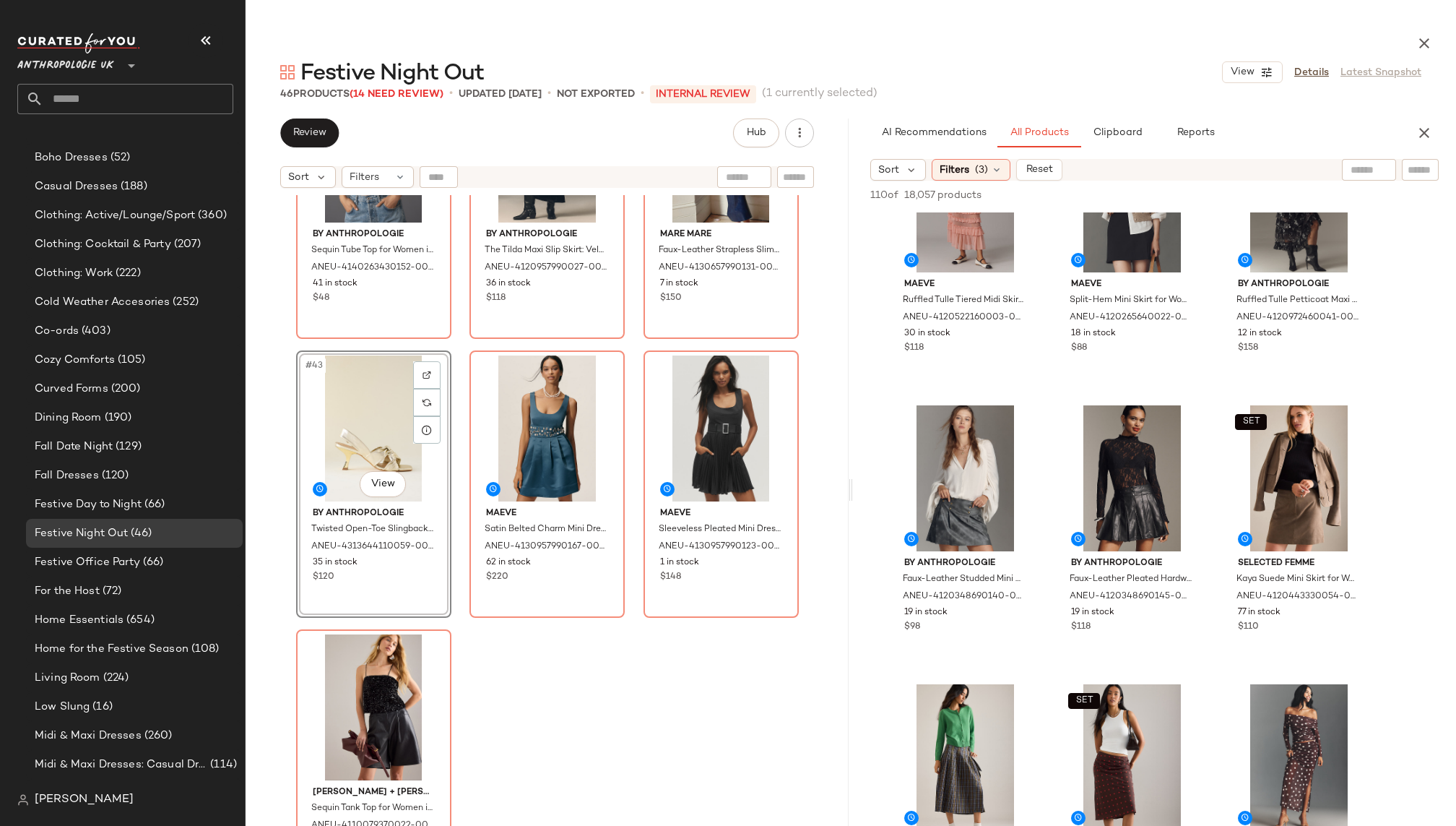
scroll to position [113, 0]
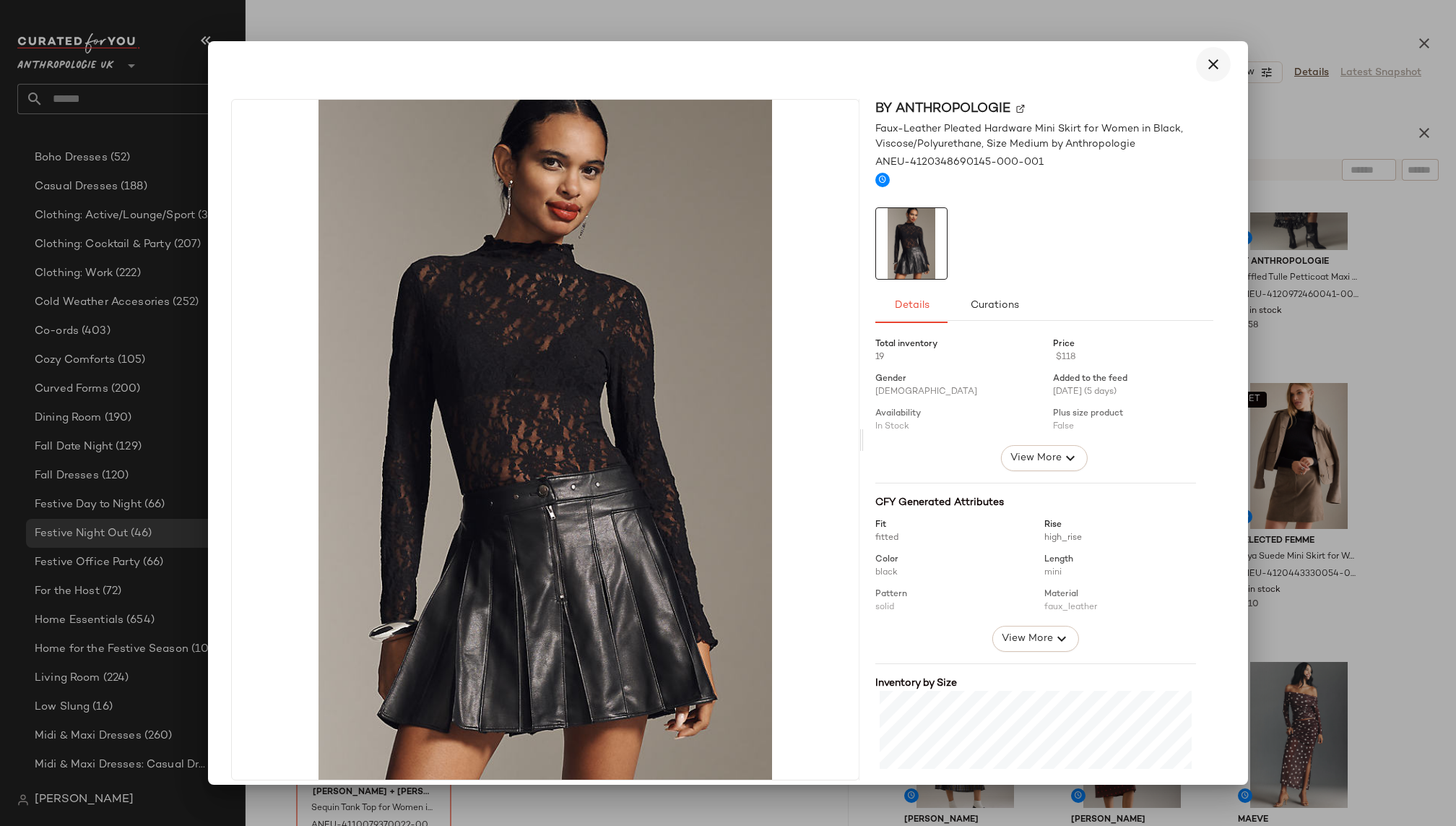
click at [1208, 56] on icon "button" at bounding box center [1213, 64] width 17 height 17
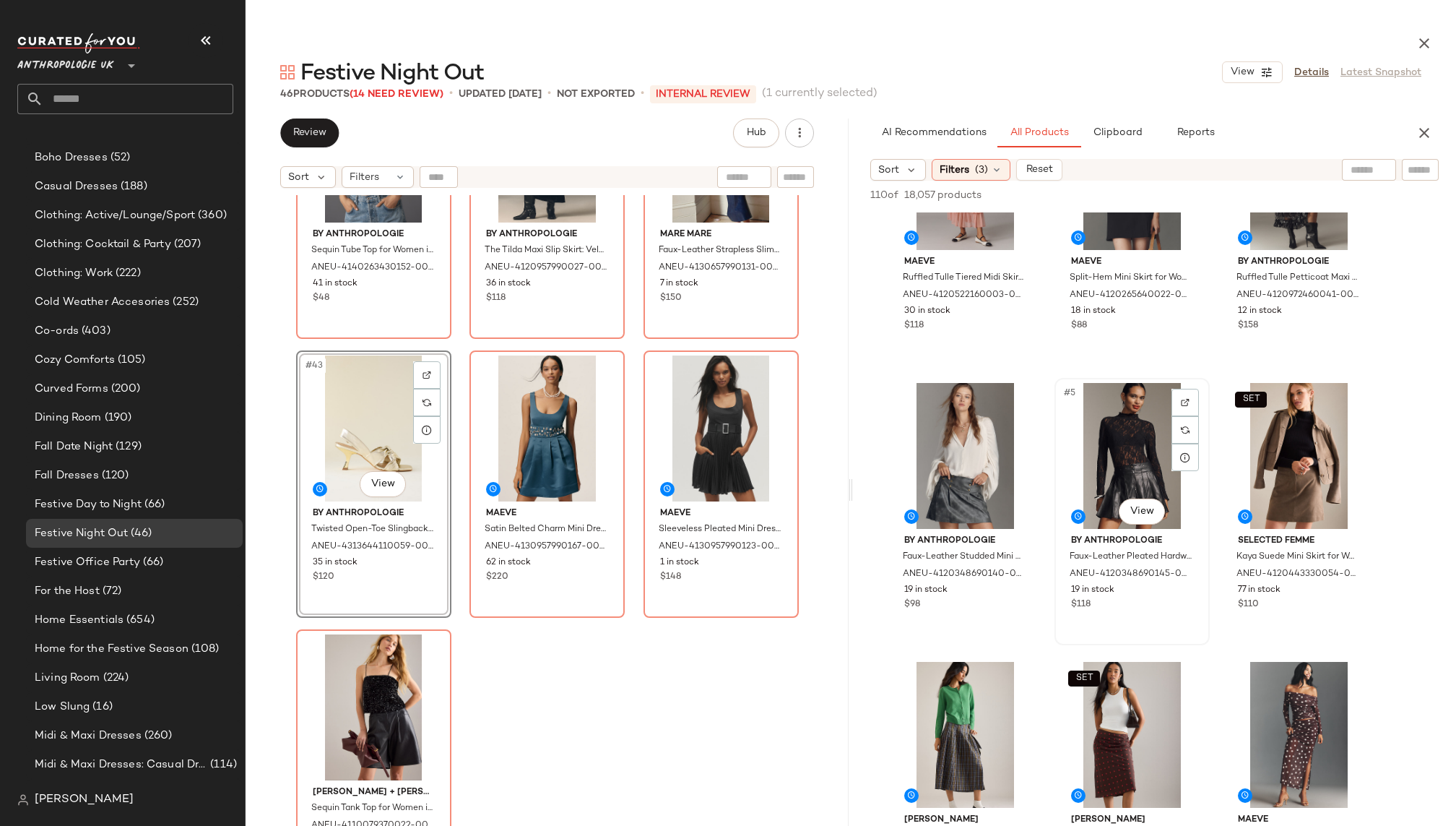
click at [1107, 424] on div "#5 View" at bounding box center [1132, 455] width 146 height 146
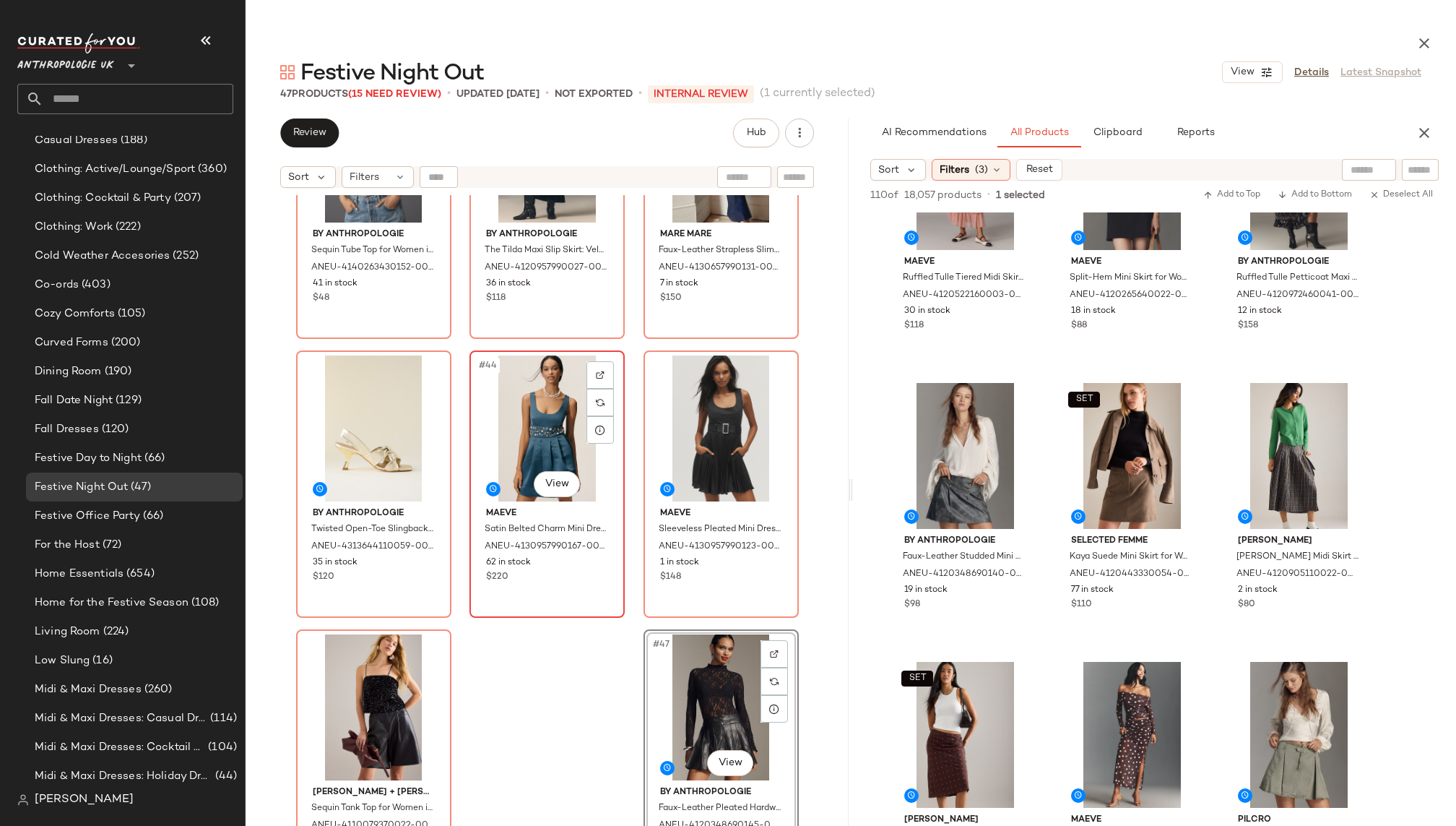
scroll to position [658, 0]
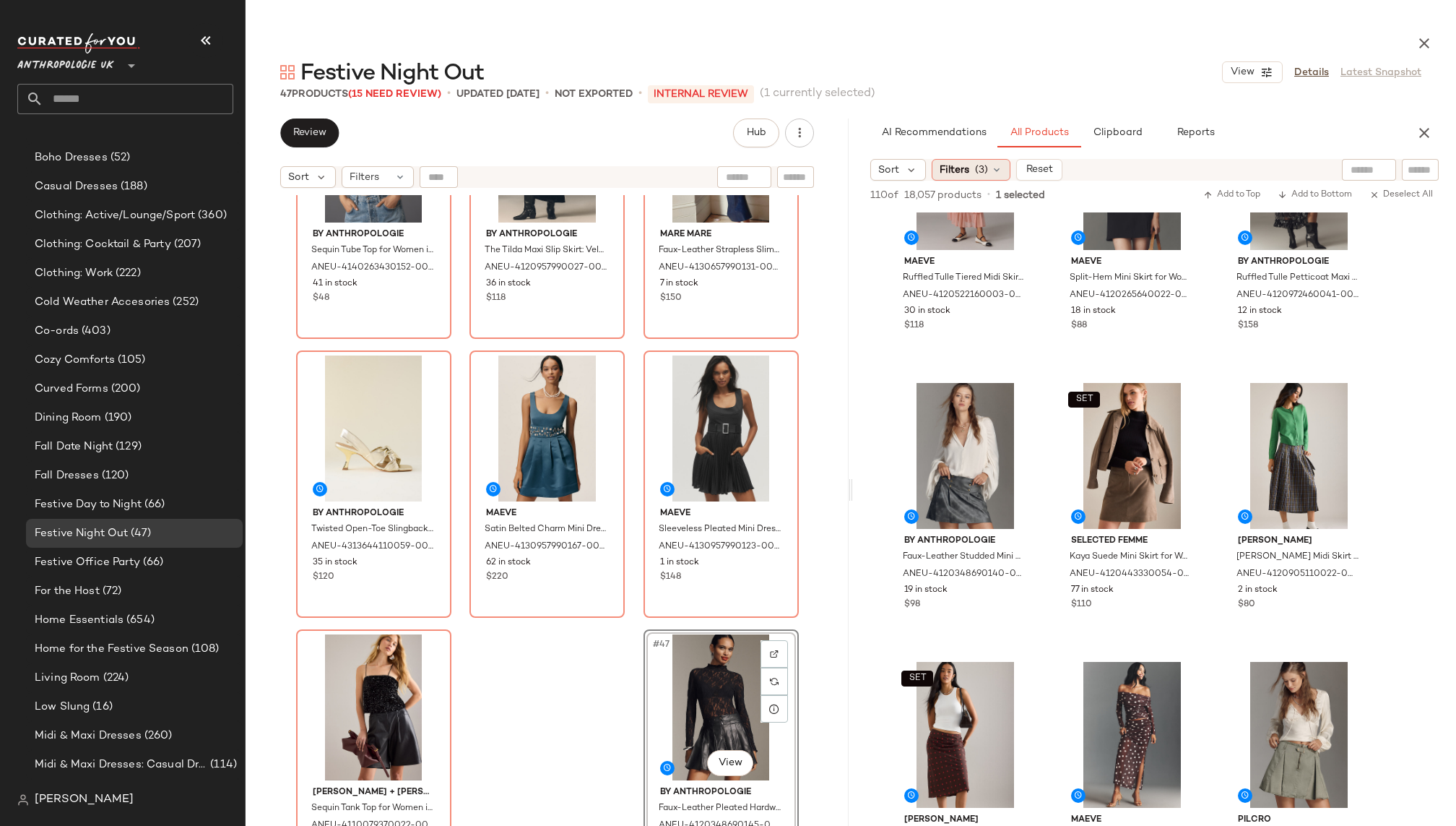
click at [988, 162] on div "Filters (3)" at bounding box center [970, 170] width 79 height 22
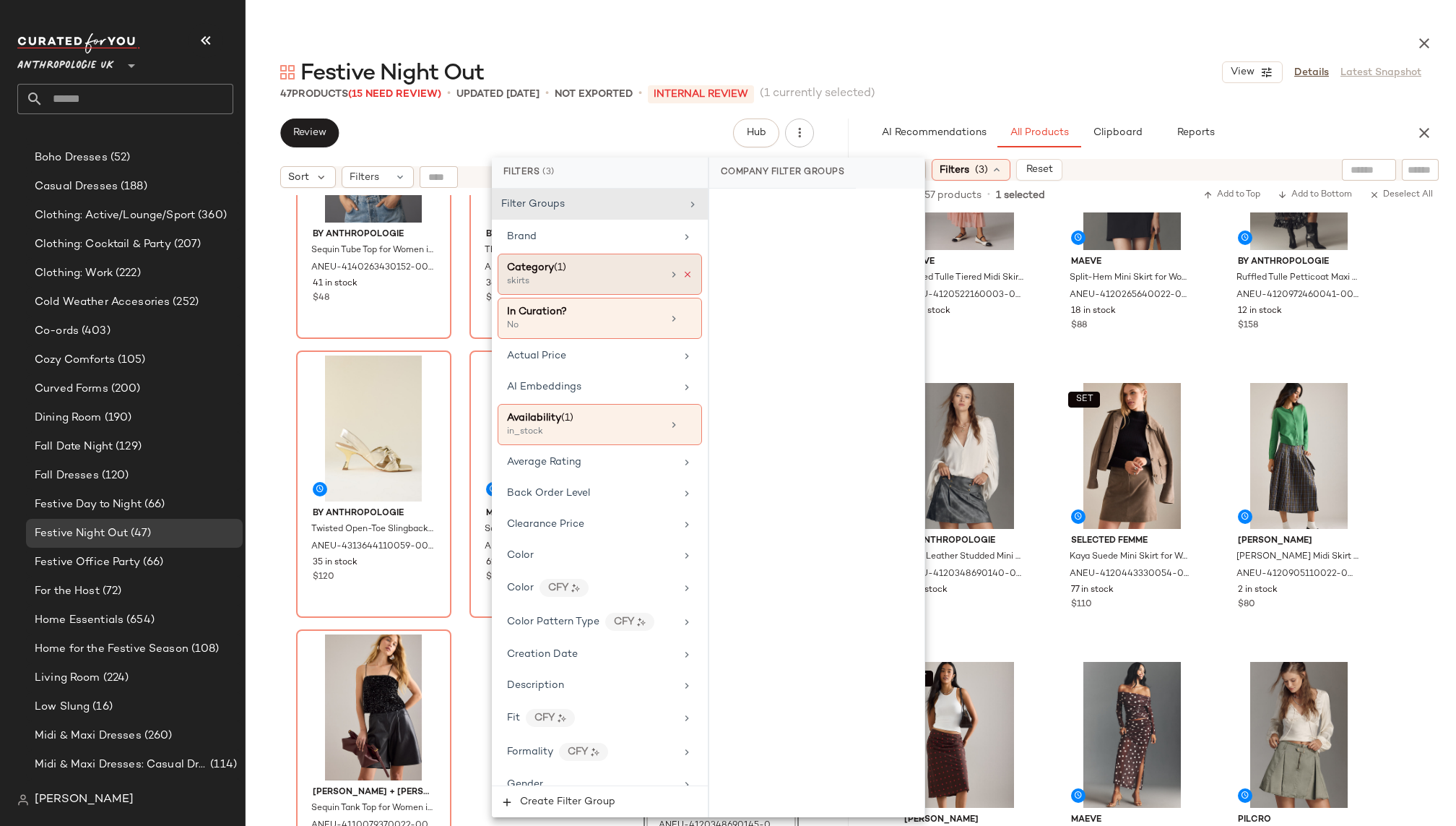
click at [683, 273] on icon at bounding box center [688, 274] width 10 height 10
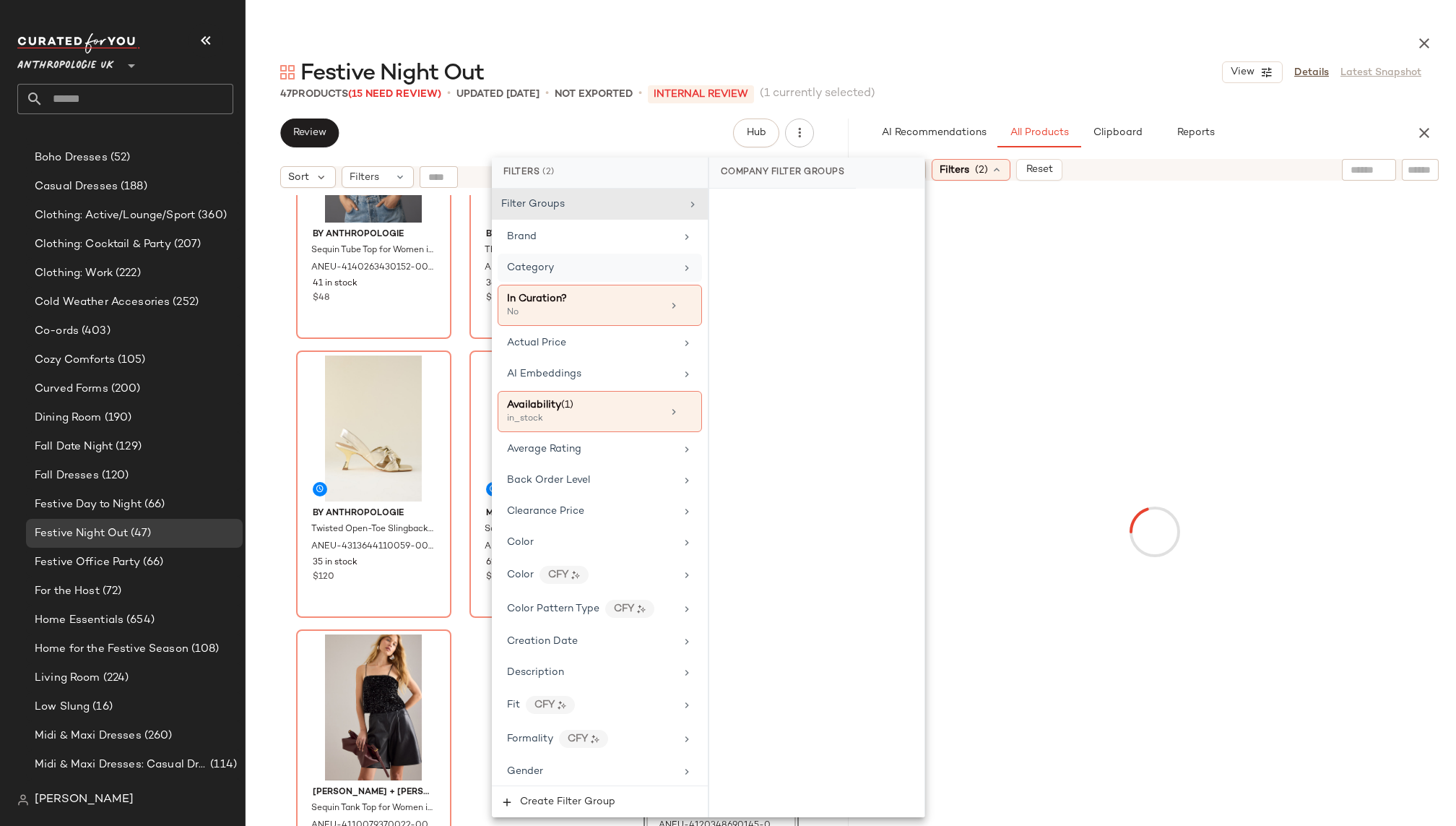
click at [637, 275] on div "Category" at bounding box center [600, 267] width 205 height 28
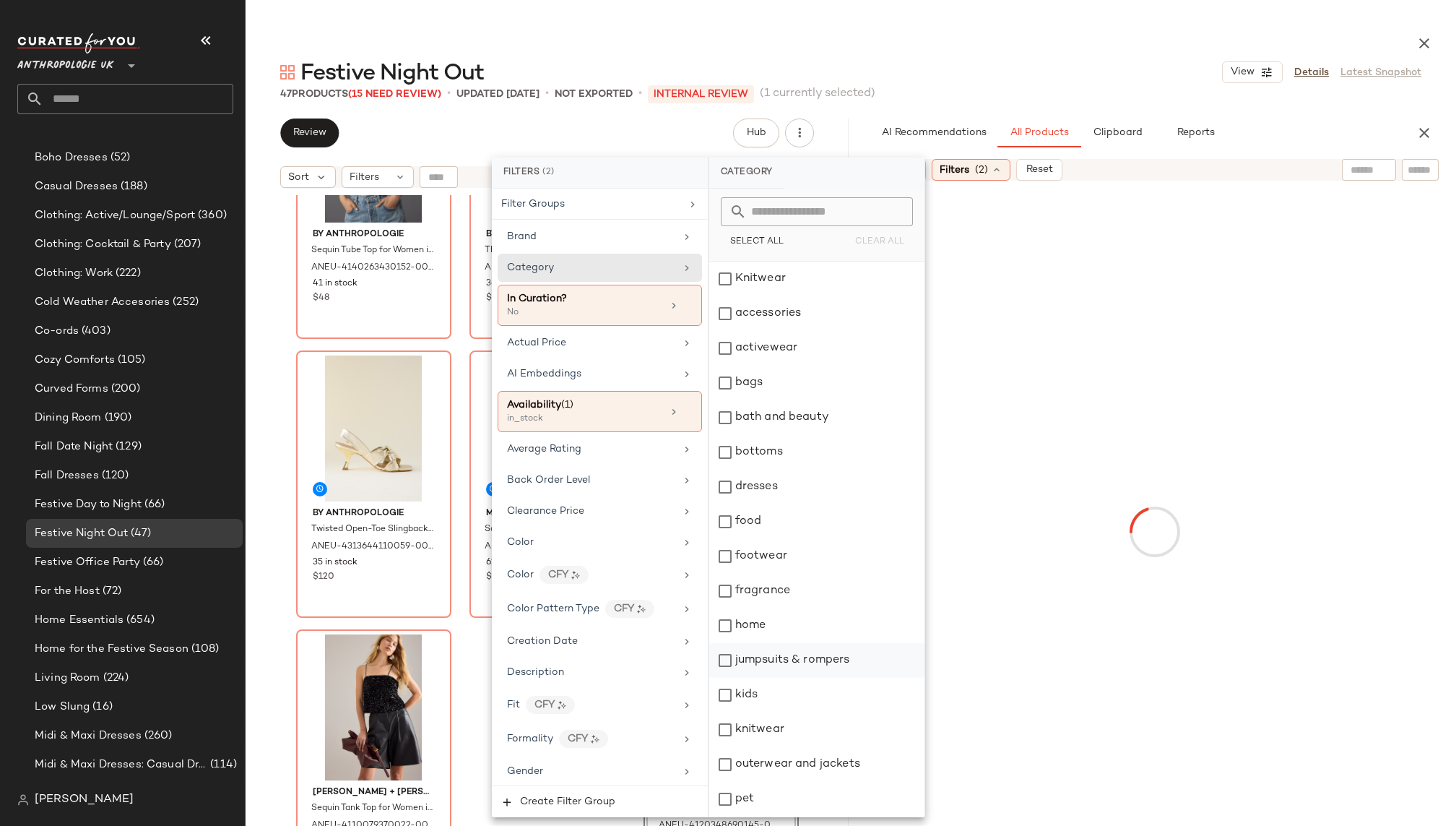
click at [786, 656] on div "jumpsuits & rompers" at bounding box center [816, 660] width 215 height 35
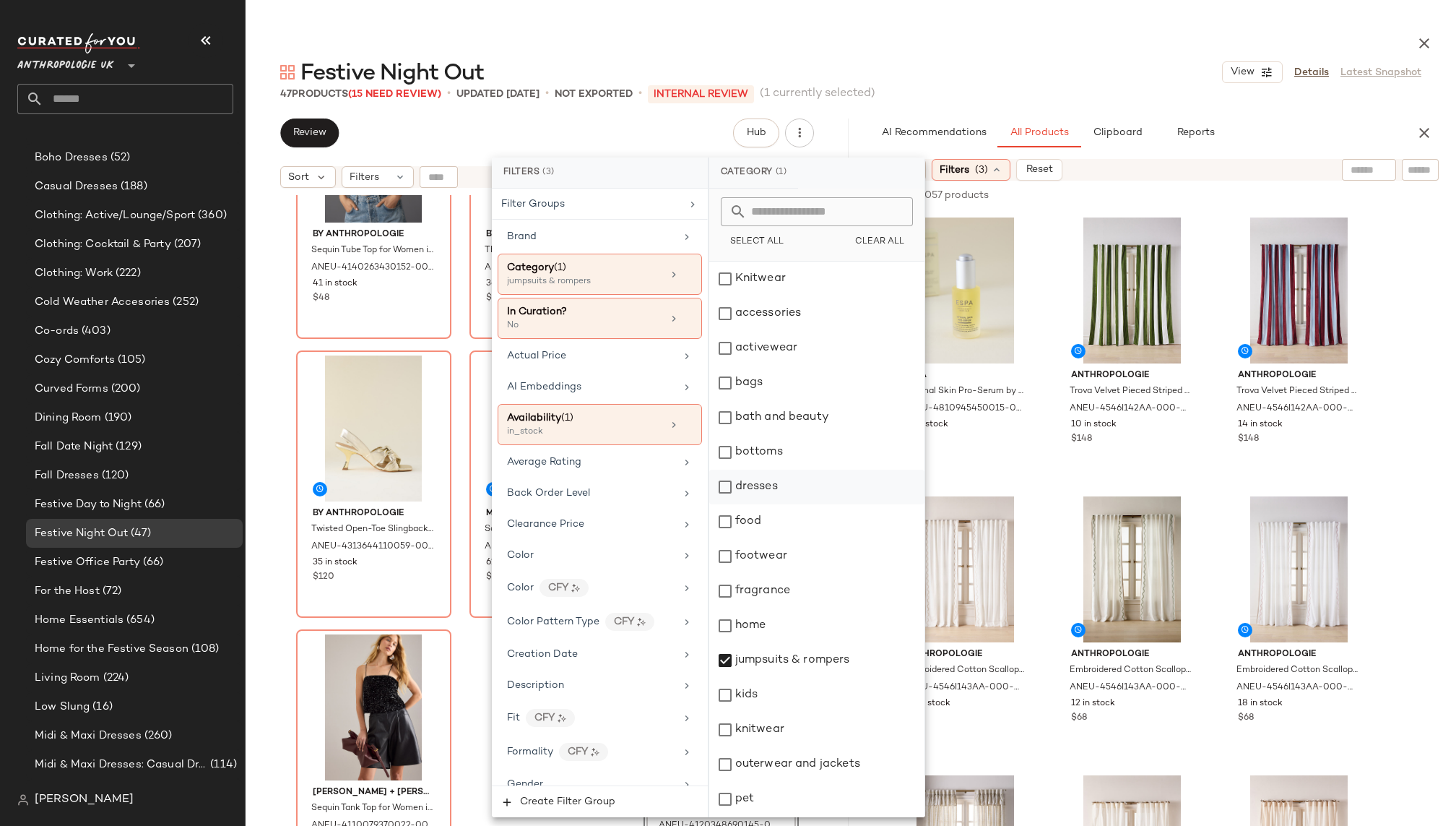
click at [781, 489] on div "dresses" at bounding box center [816, 487] width 215 height 35
click at [977, 68] on div "Festive Night Out View Details Latest Snapshot" at bounding box center [850, 72] width 1210 height 29
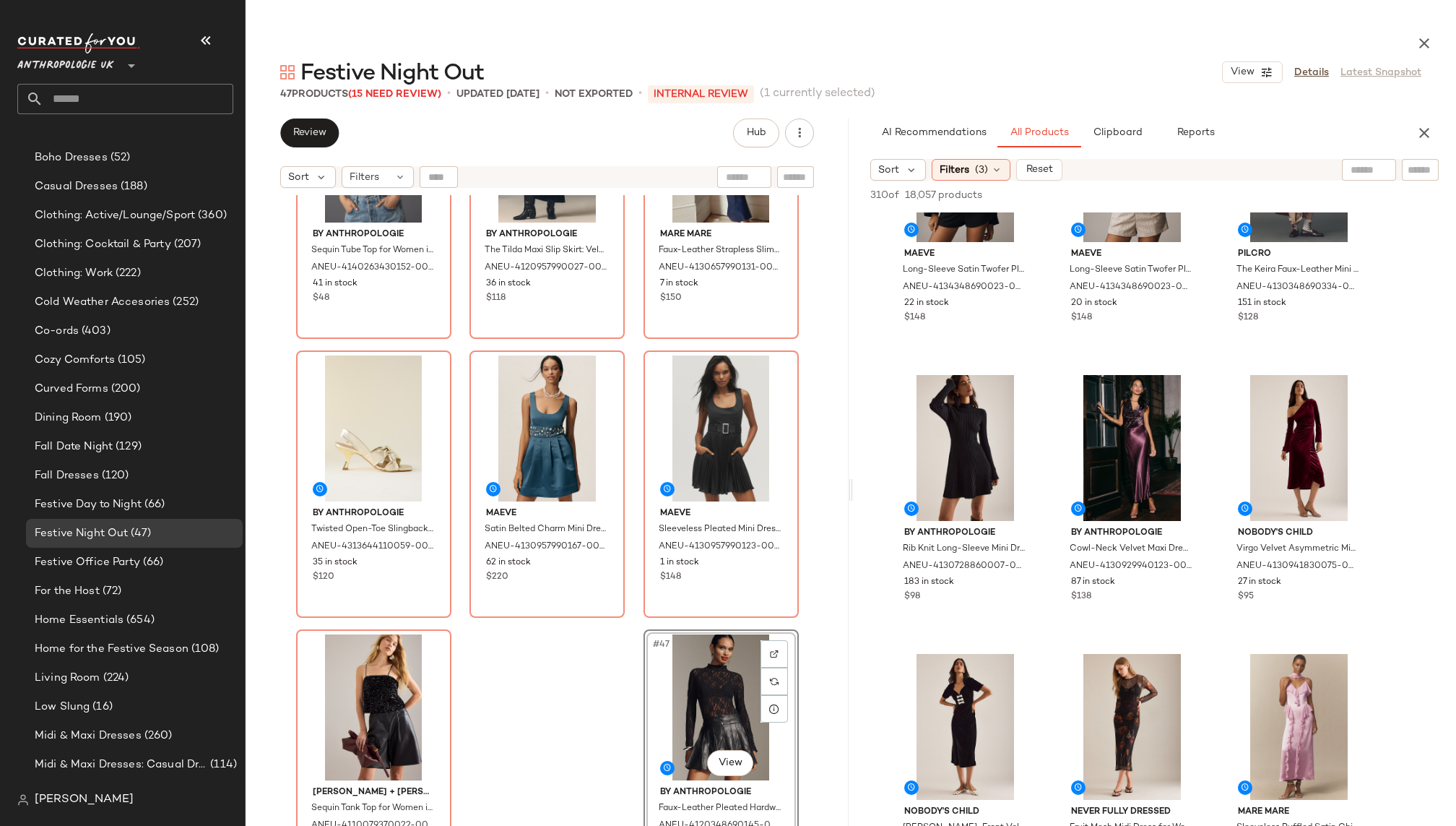
scroll to position [415, 0]
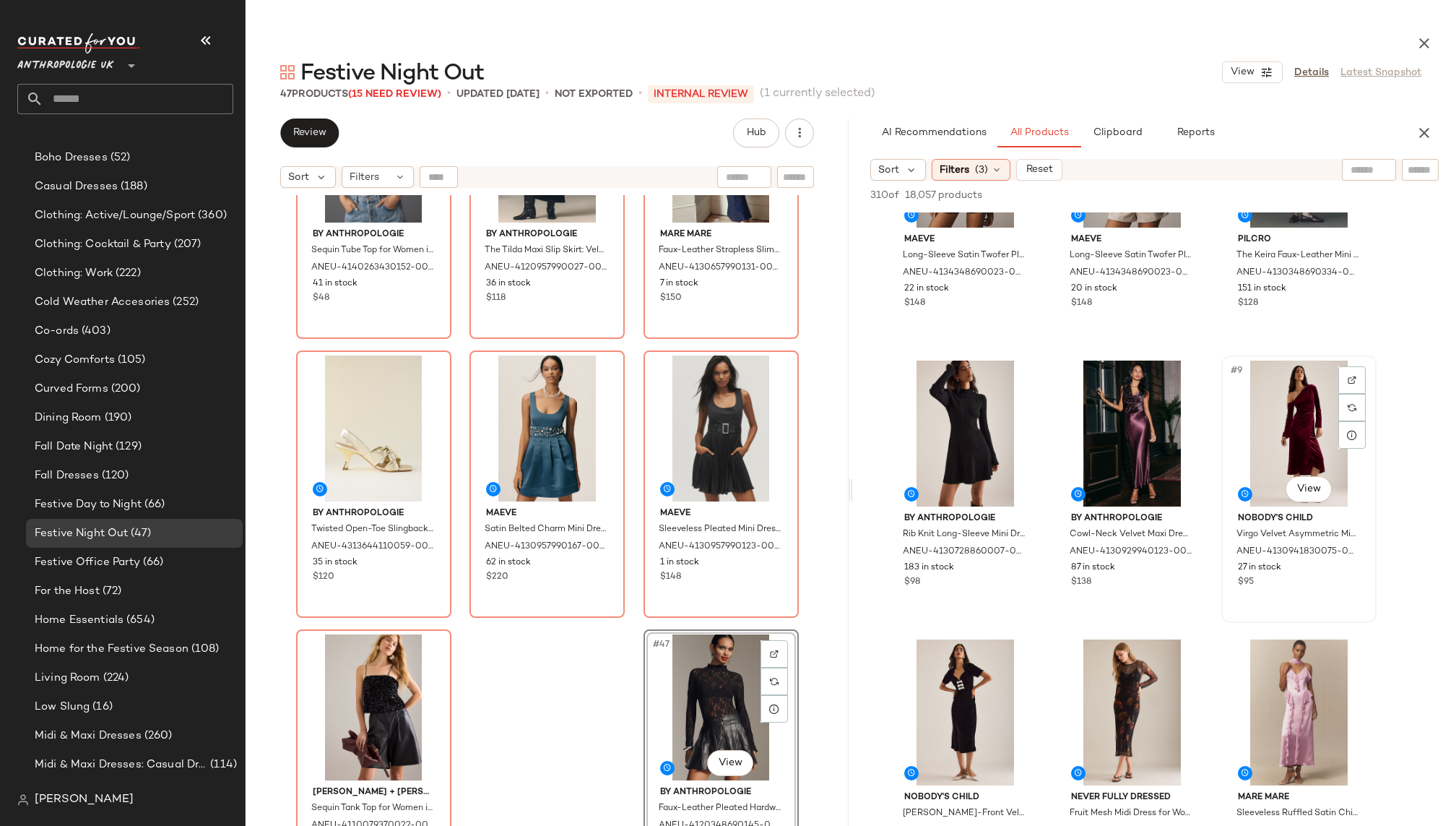
click at [1279, 432] on div "#9 View" at bounding box center [1299, 433] width 146 height 146
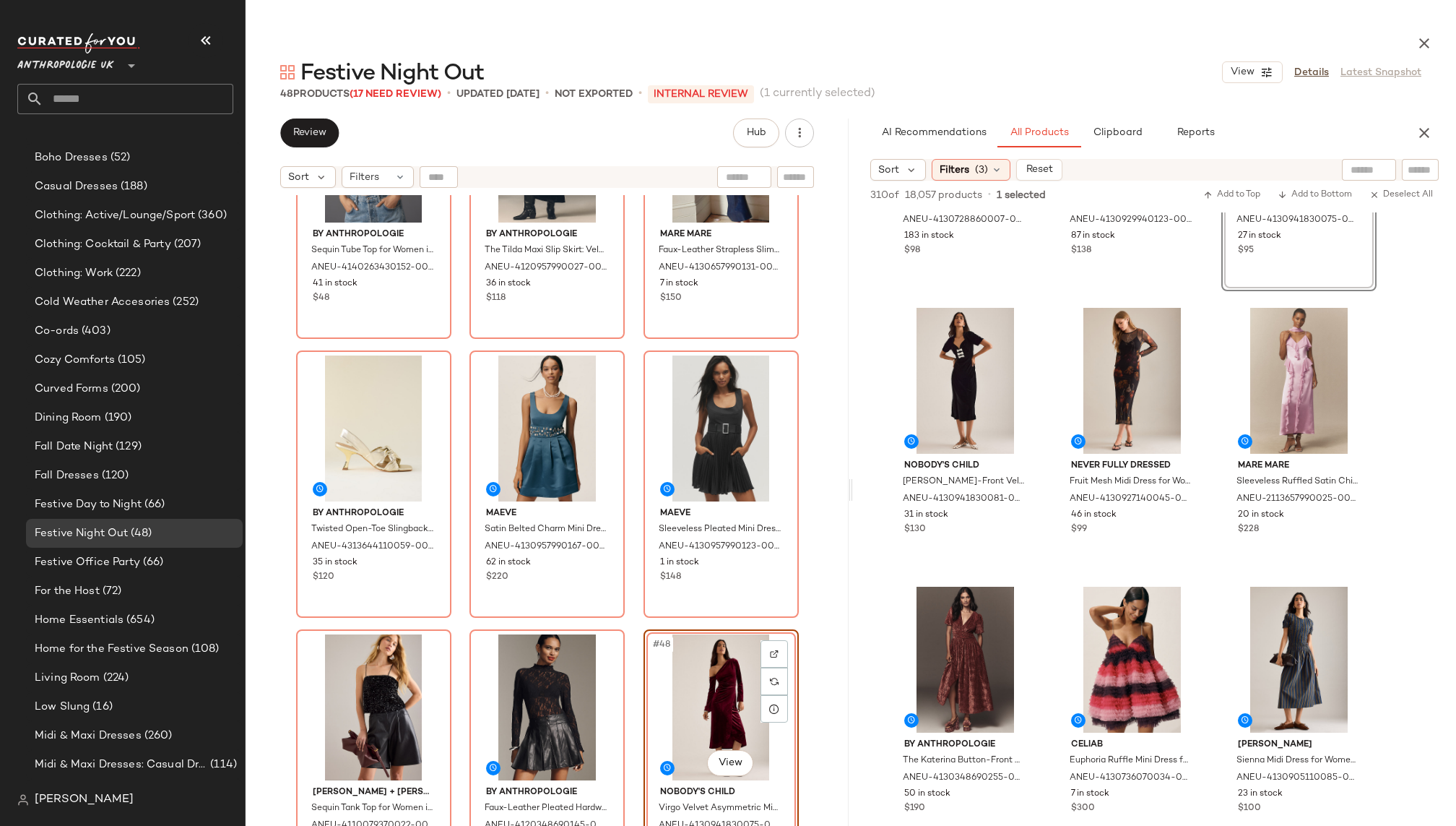
scroll to position [787, 0]
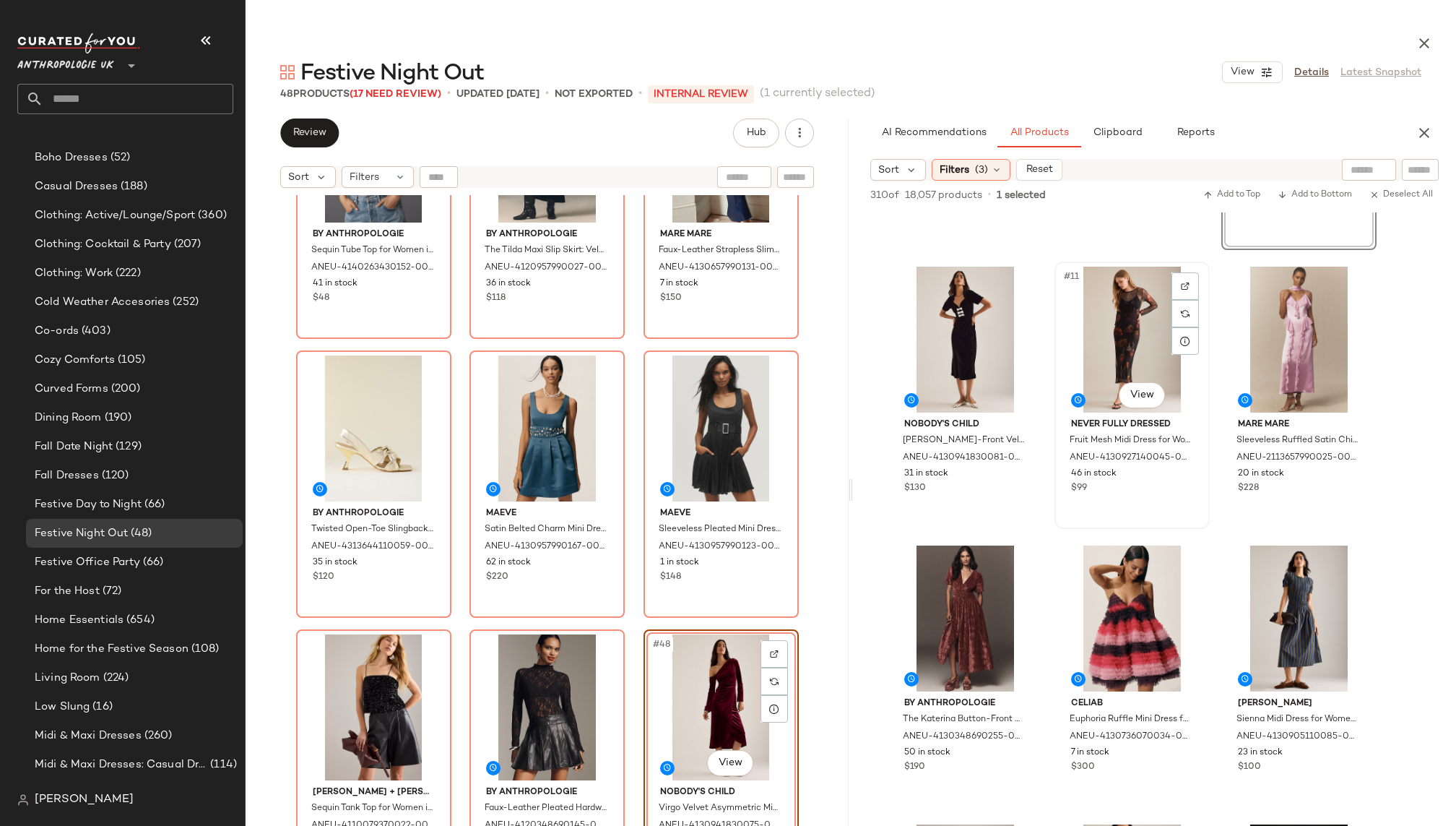
click at [1098, 335] on div "#11 View" at bounding box center [1132, 339] width 146 height 146
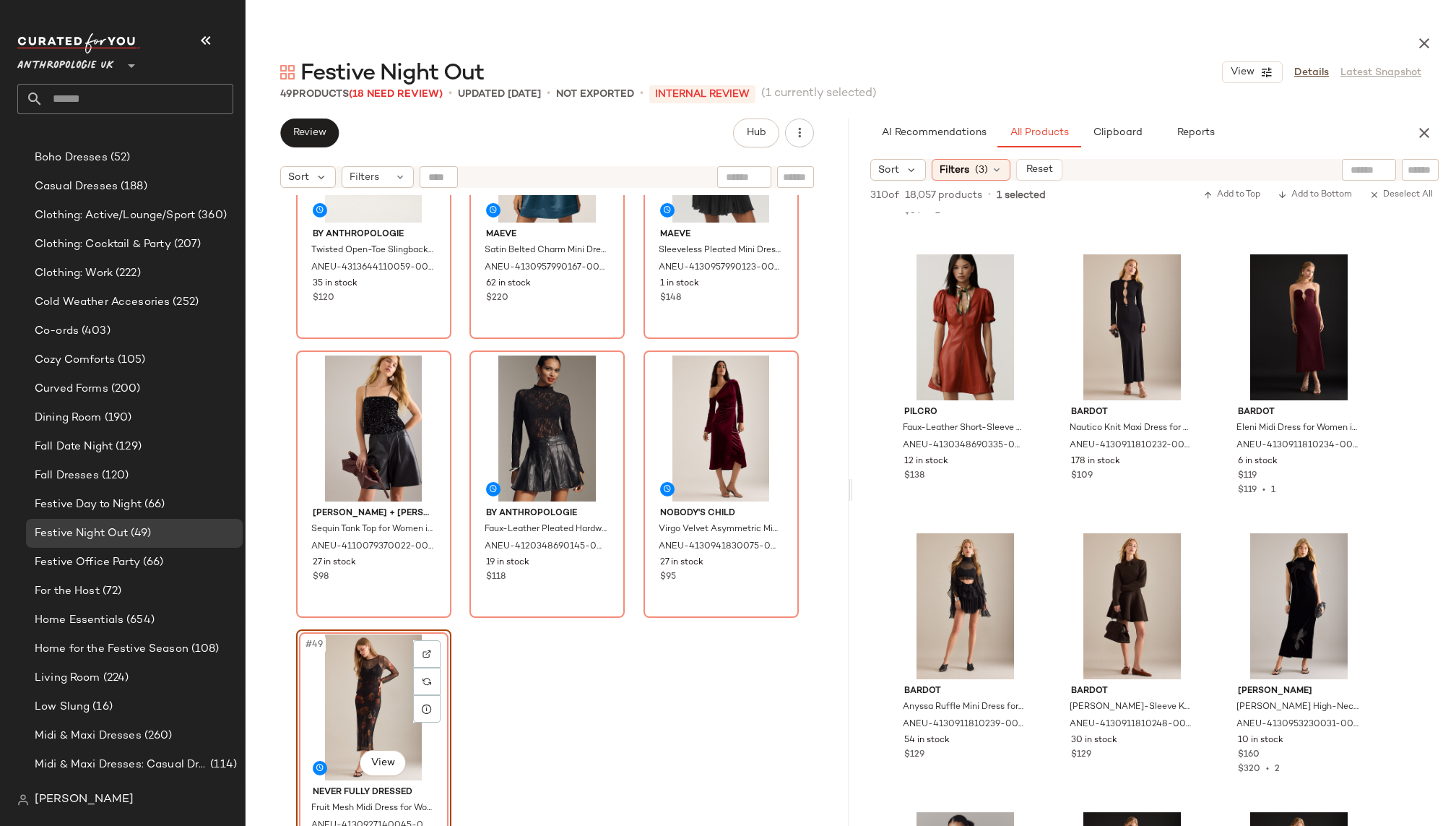
scroll to position [3279, 0]
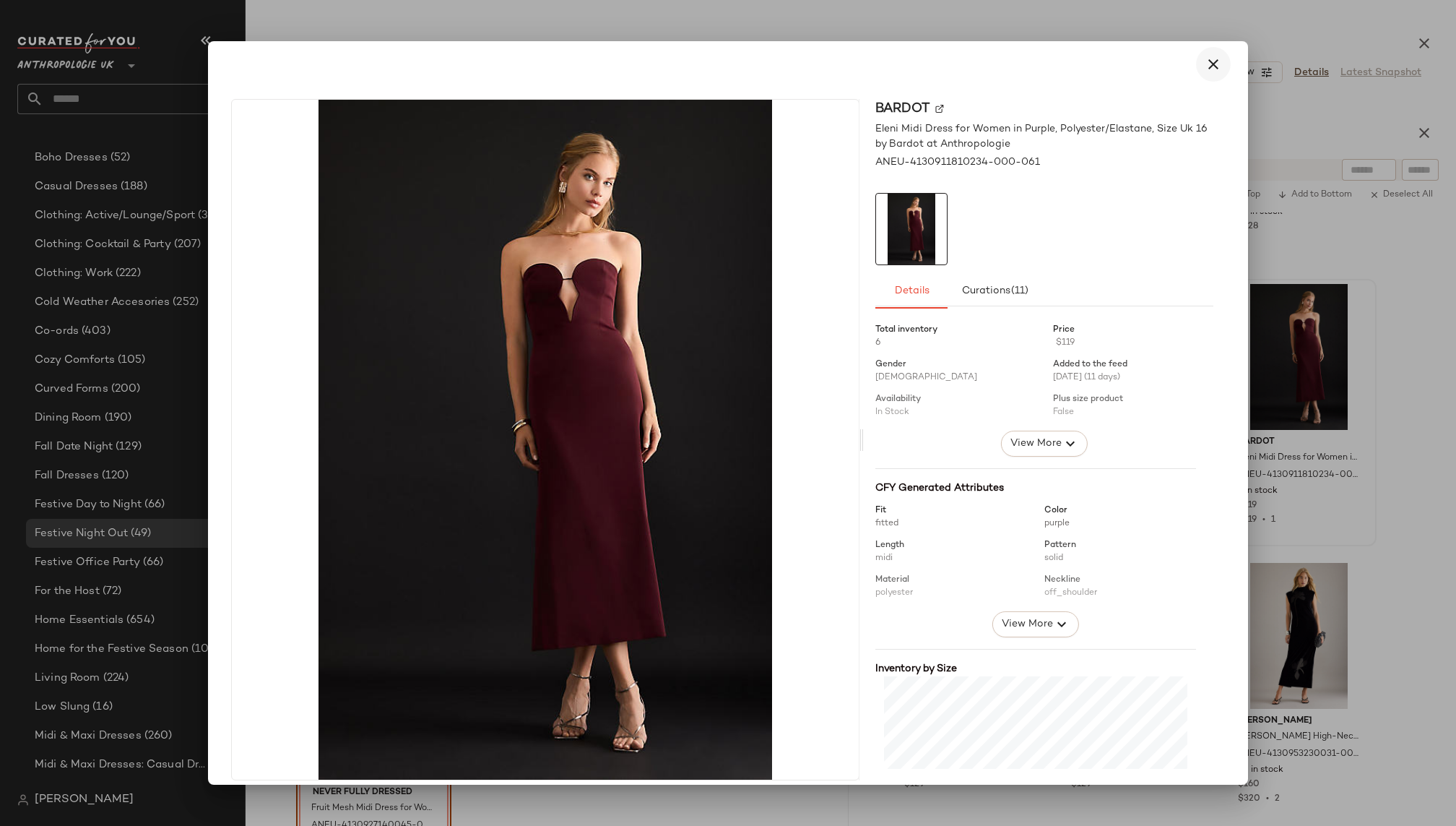
click at [1210, 64] on icon "button" at bounding box center [1213, 64] width 17 height 17
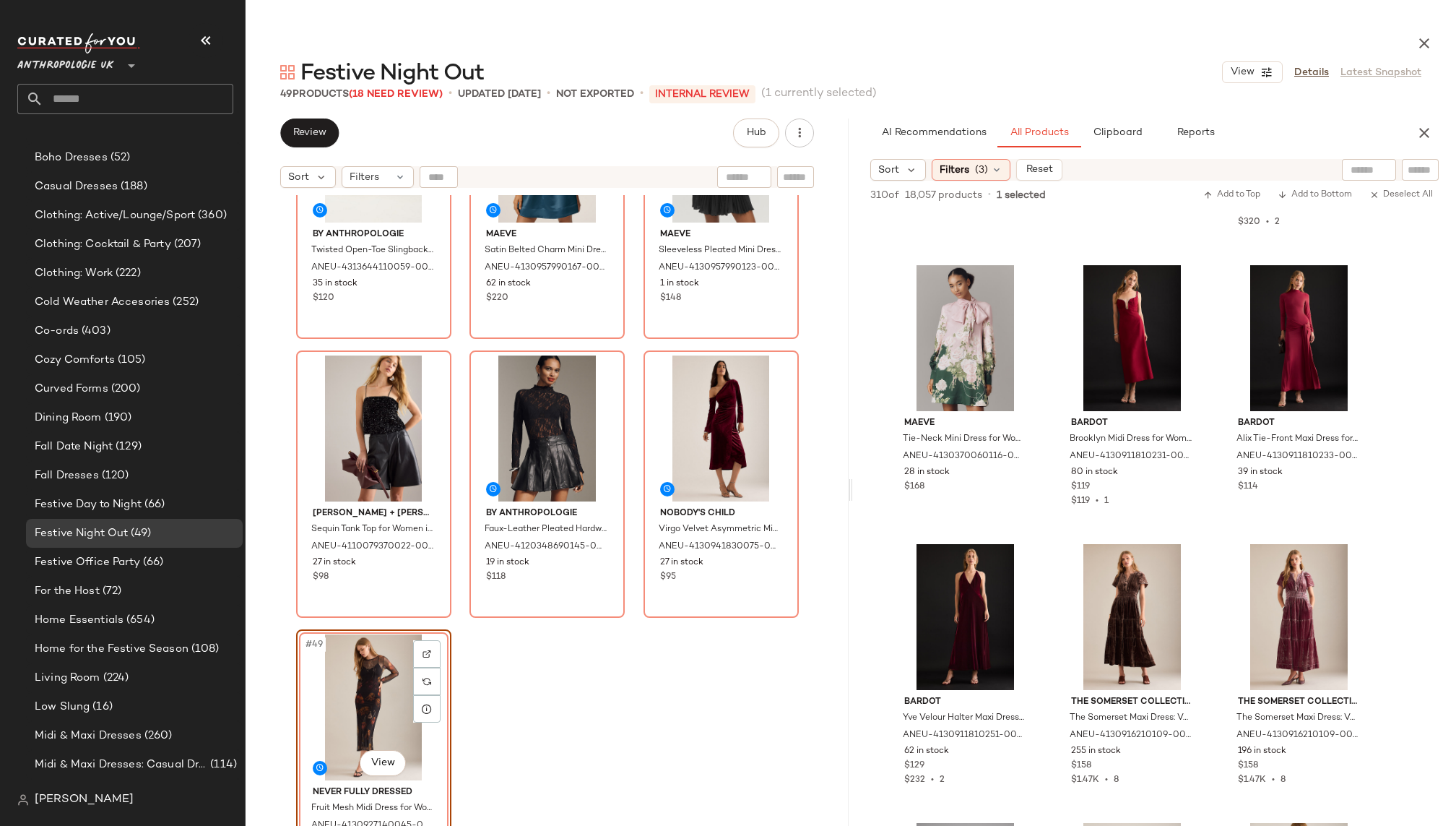
scroll to position [3843, 0]
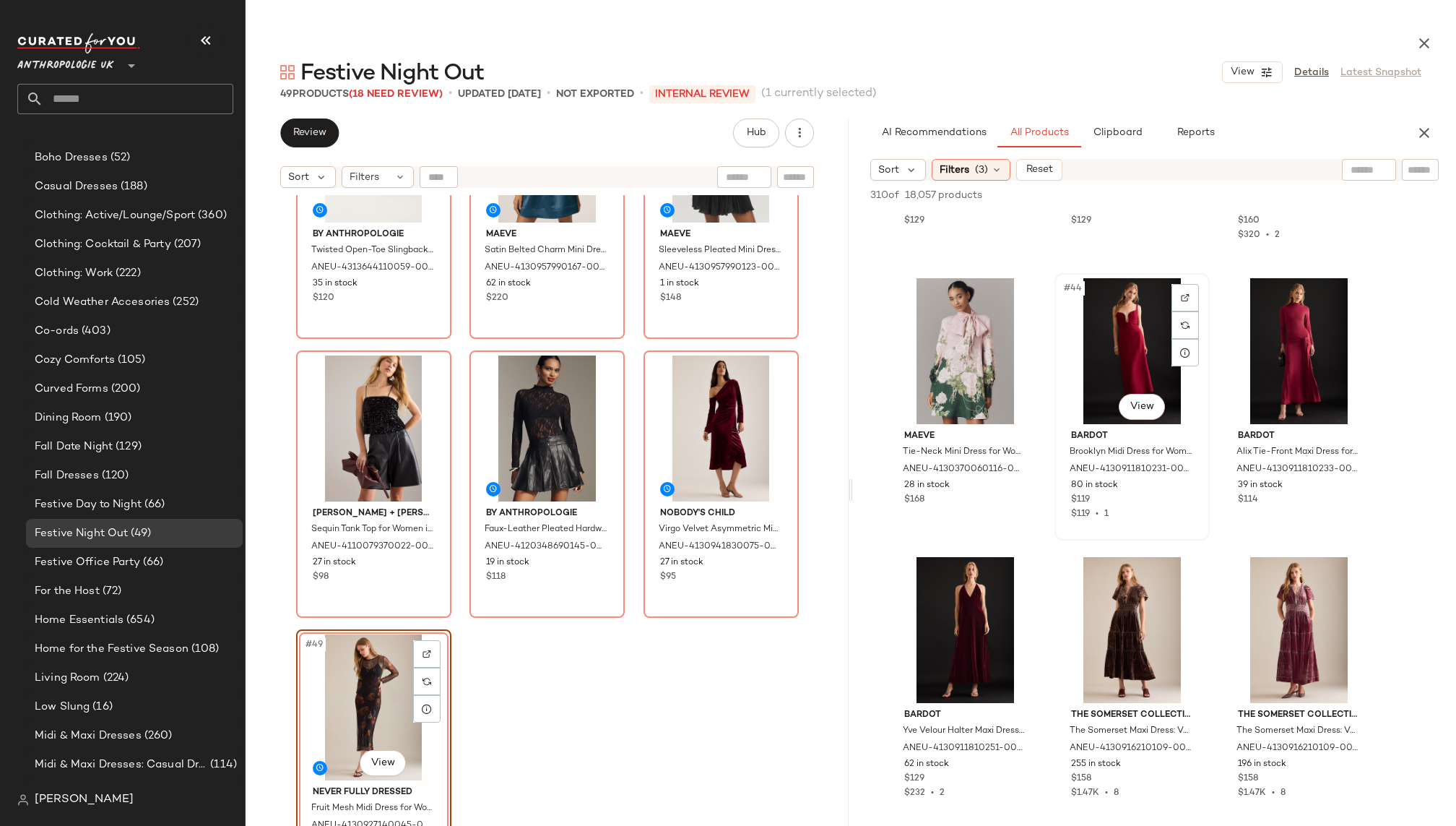
click at [1085, 354] on div "#44 View" at bounding box center [1132, 351] width 146 height 146
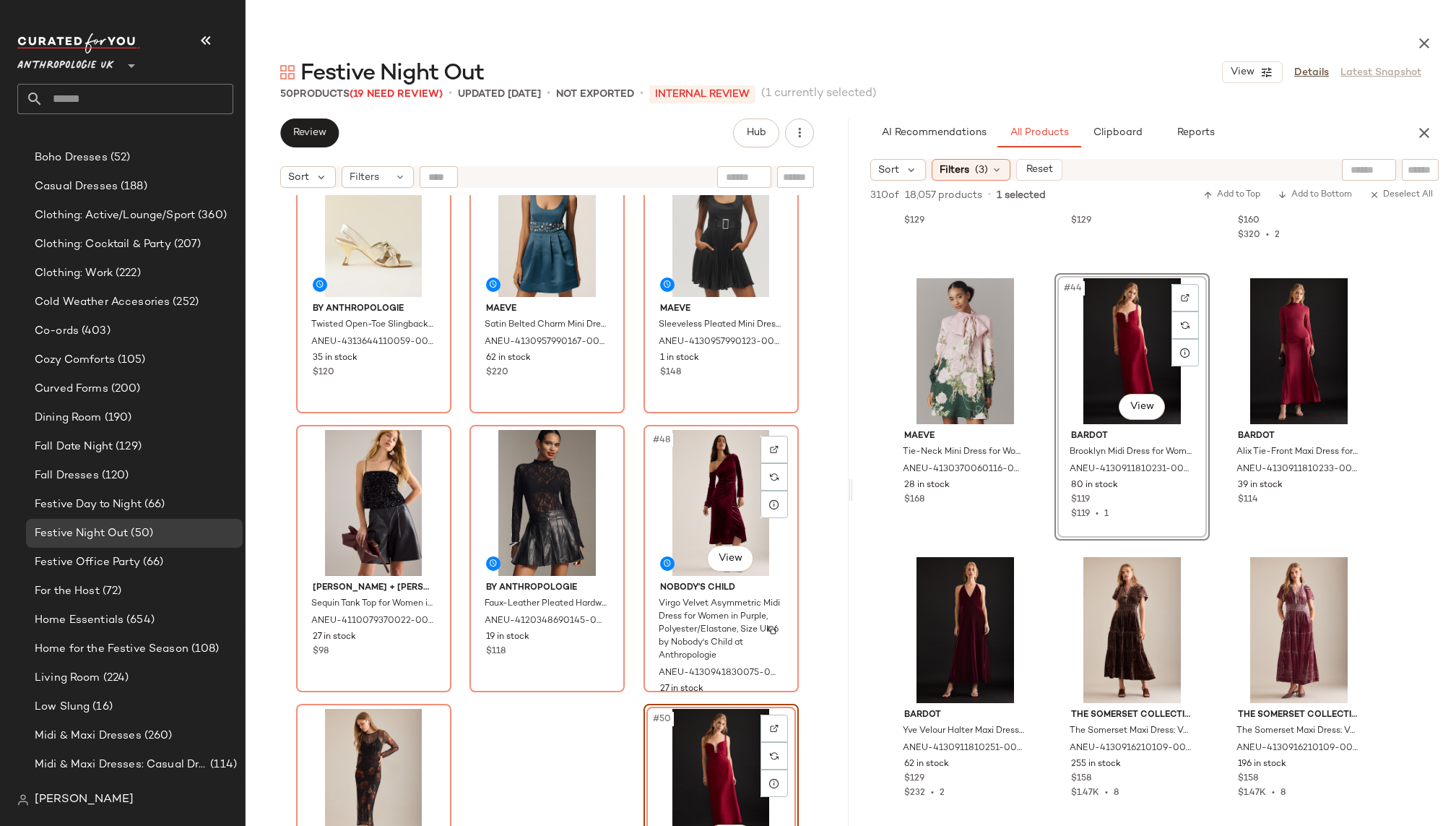
scroll to position [4041, 0]
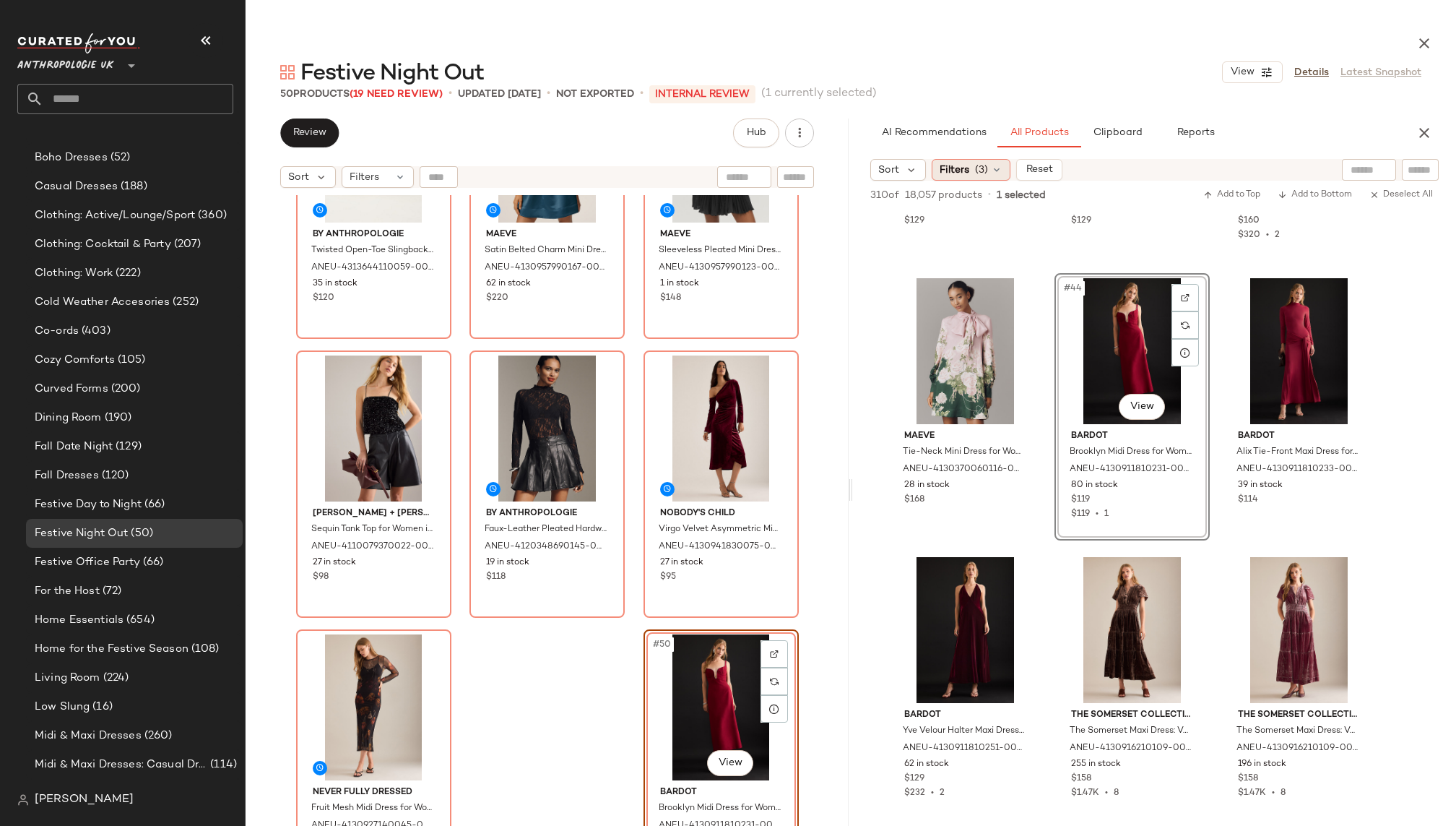
click at [962, 174] on span "Filters" at bounding box center [953, 170] width 30 height 15
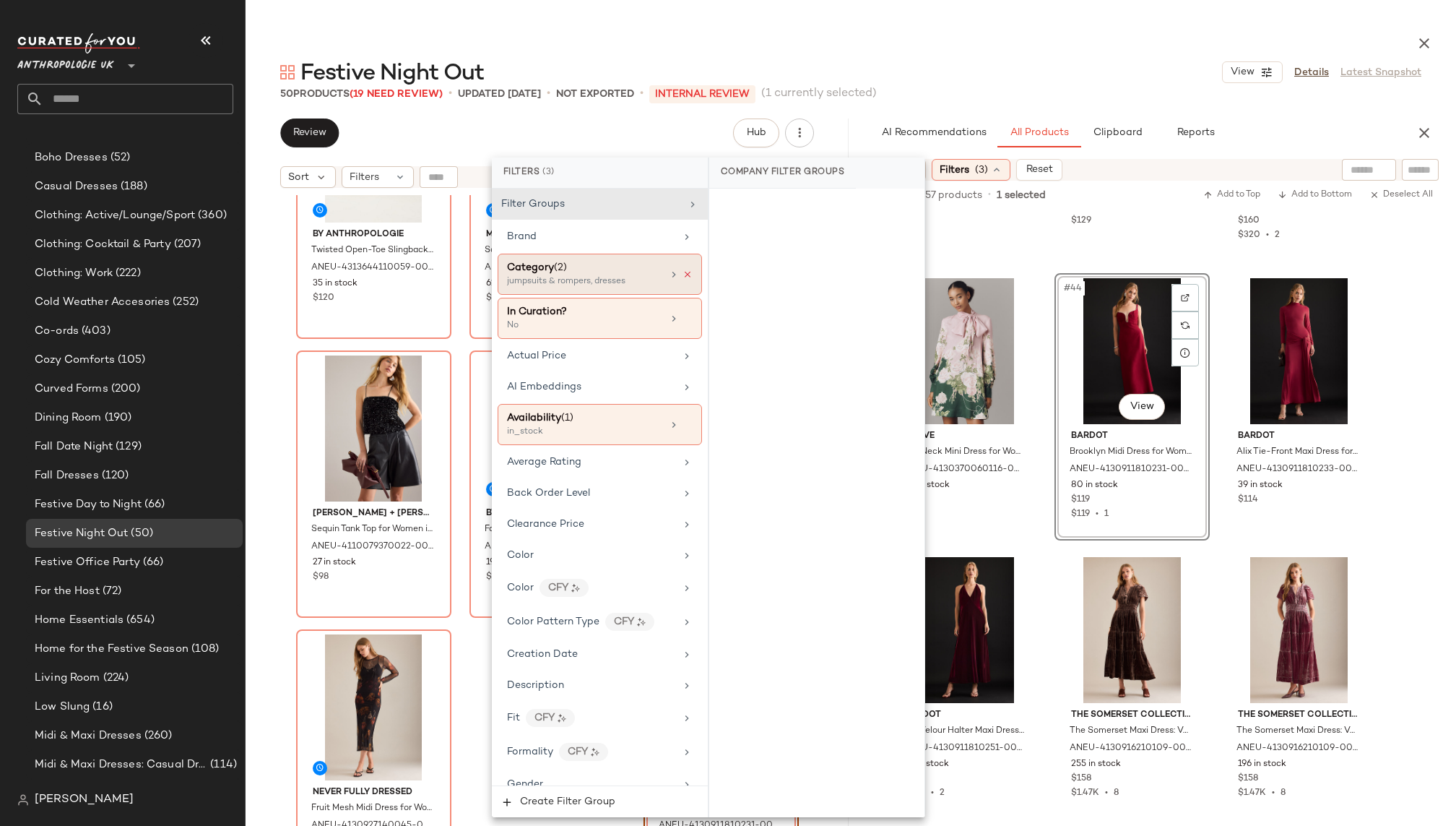
click at [683, 273] on icon at bounding box center [688, 274] width 10 height 10
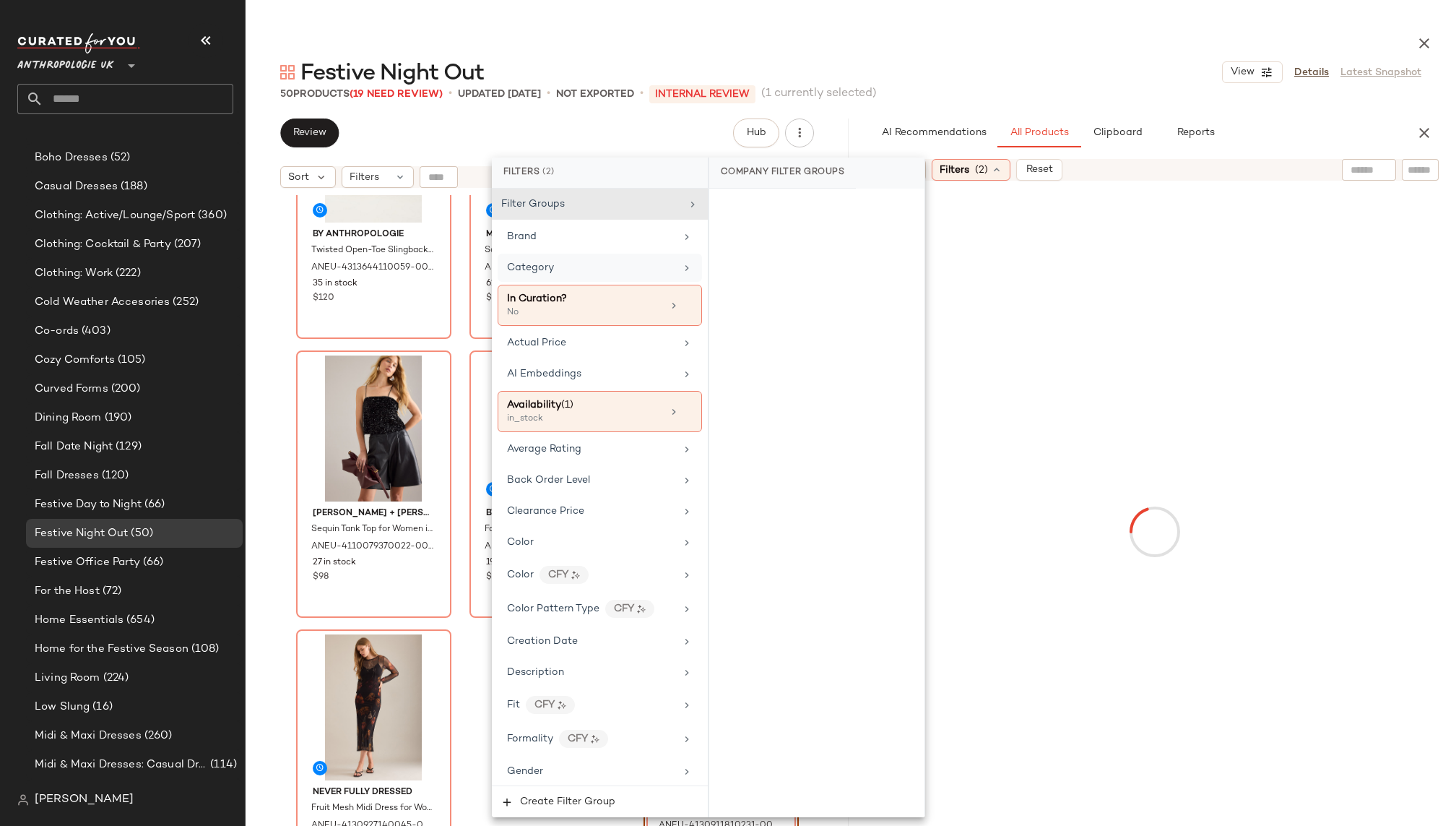
click at [649, 265] on div "Category" at bounding box center [591, 267] width 168 height 15
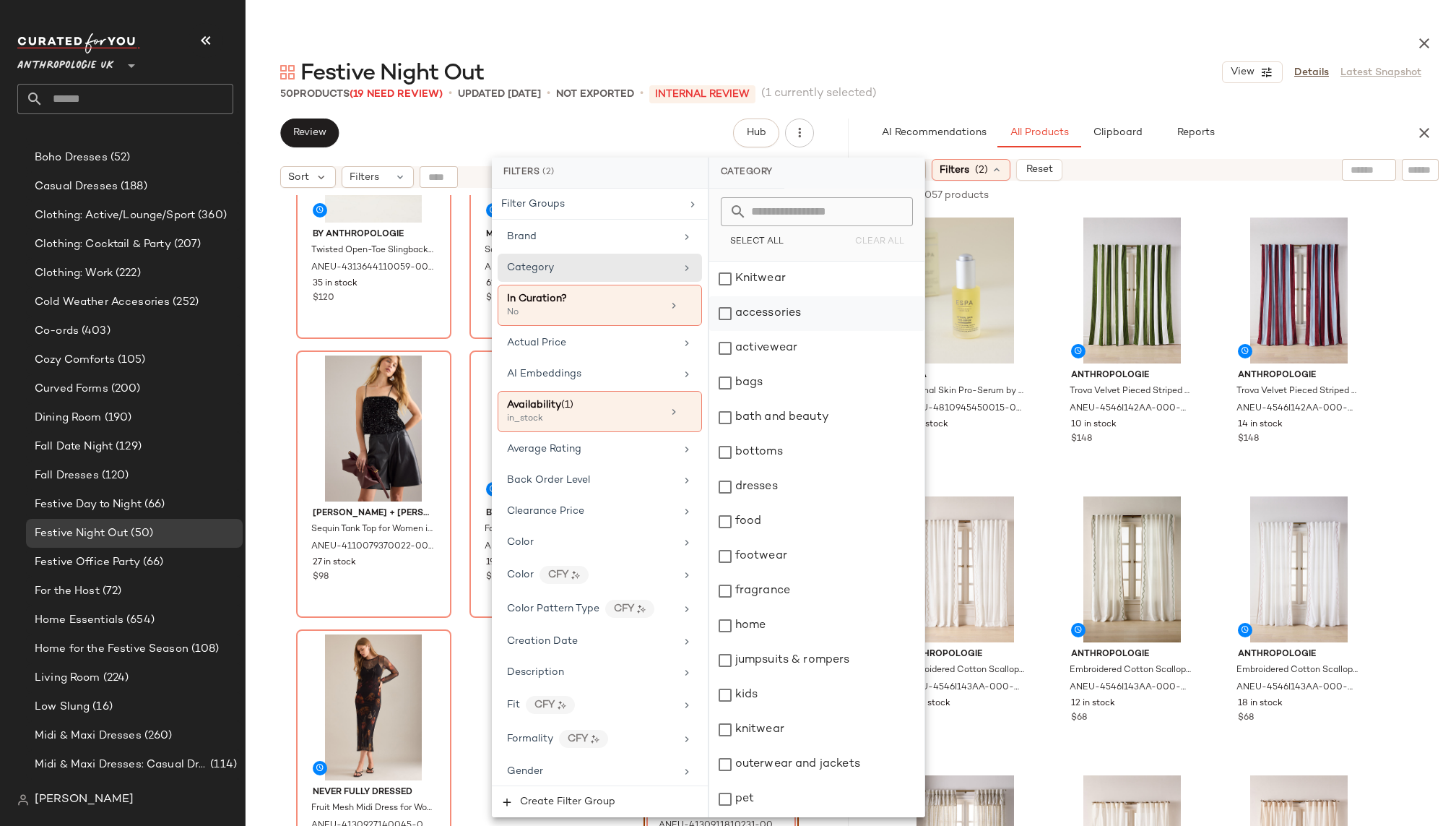
click at [786, 311] on div "accessories" at bounding box center [816, 313] width 215 height 35
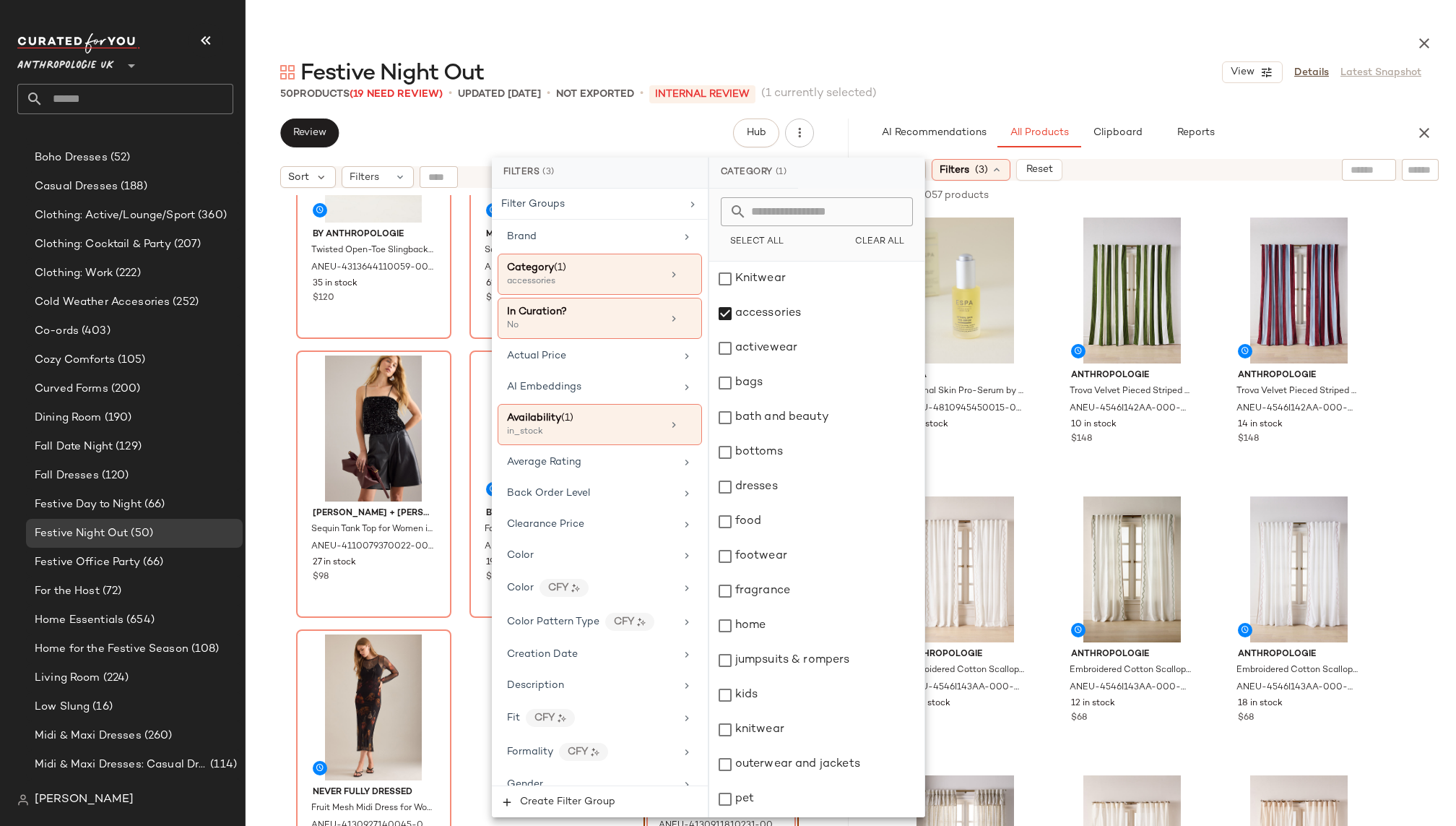
click at [1055, 76] on div "Festive Night Out View Details Latest Snapshot" at bounding box center [850, 72] width 1210 height 29
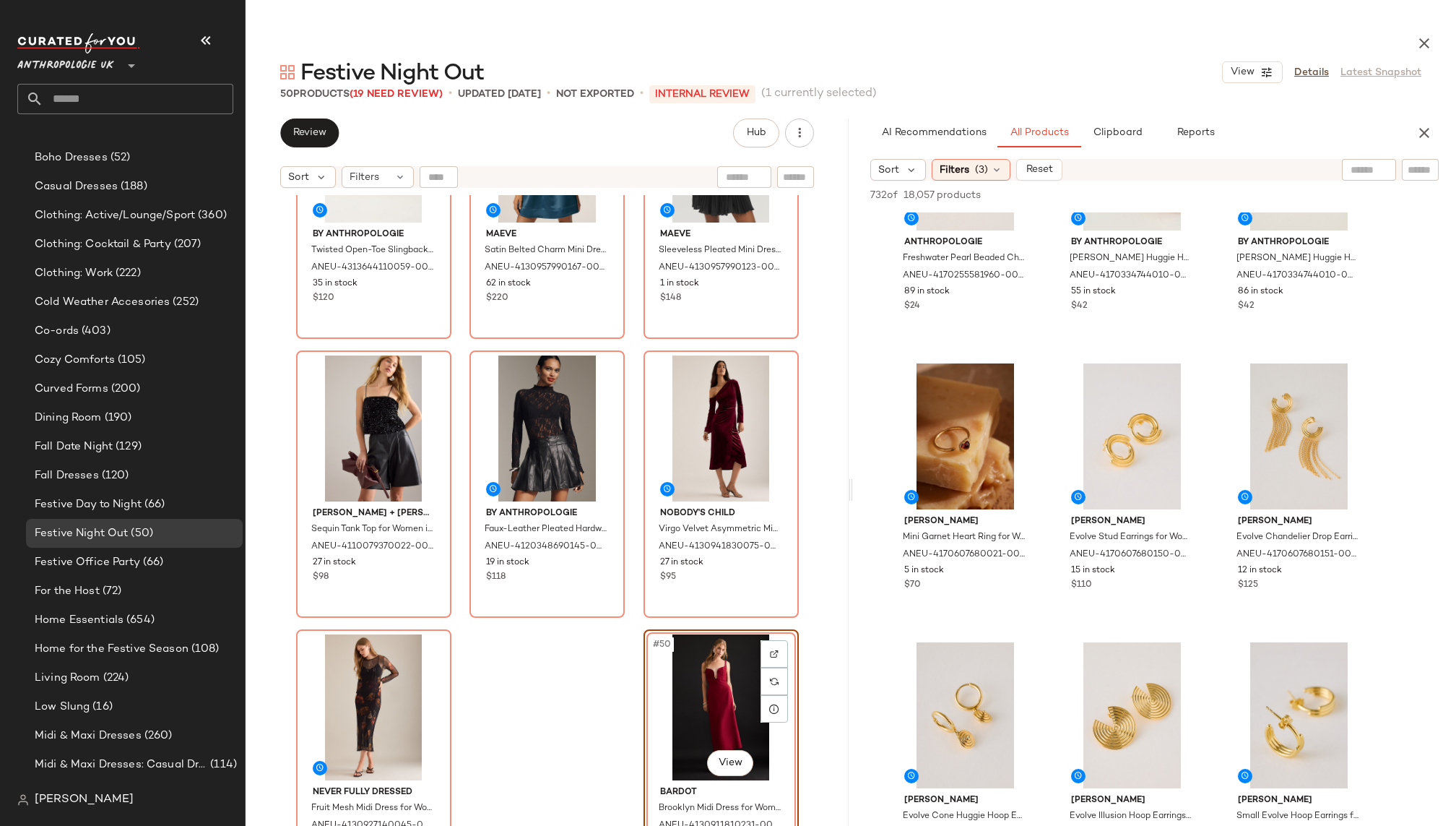
scroll to position [4038, 0]
click at [948, 431] on div "#46 View" at bounding box center [965, 435] width 146 height 146
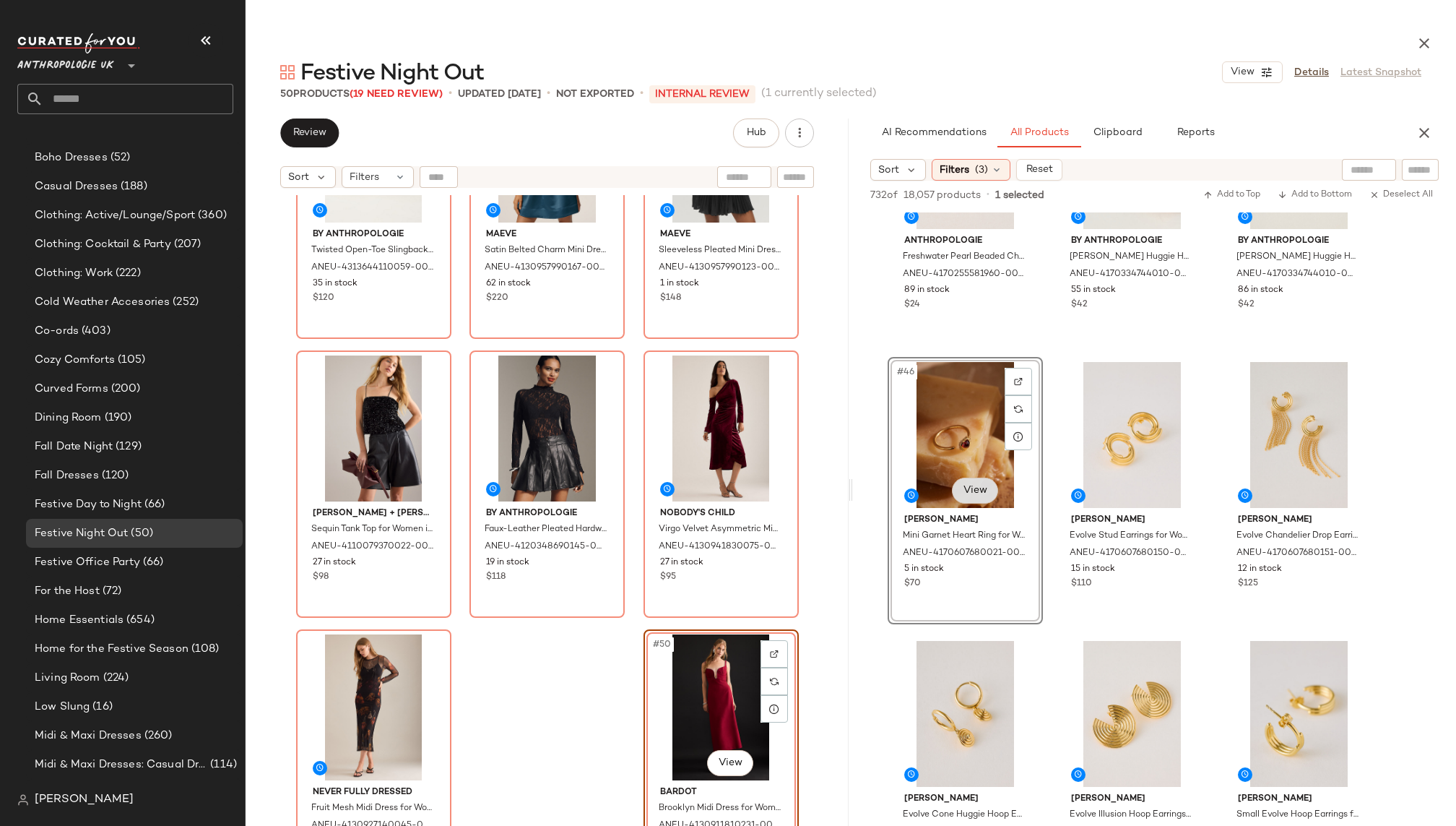
click at [970, 493] on body "Anthropologie UK ** Dashboard All Products Global Clipboards (9) 8.11-8.15 AM N…" at bounding box center [728, 413] width 1456 height 826
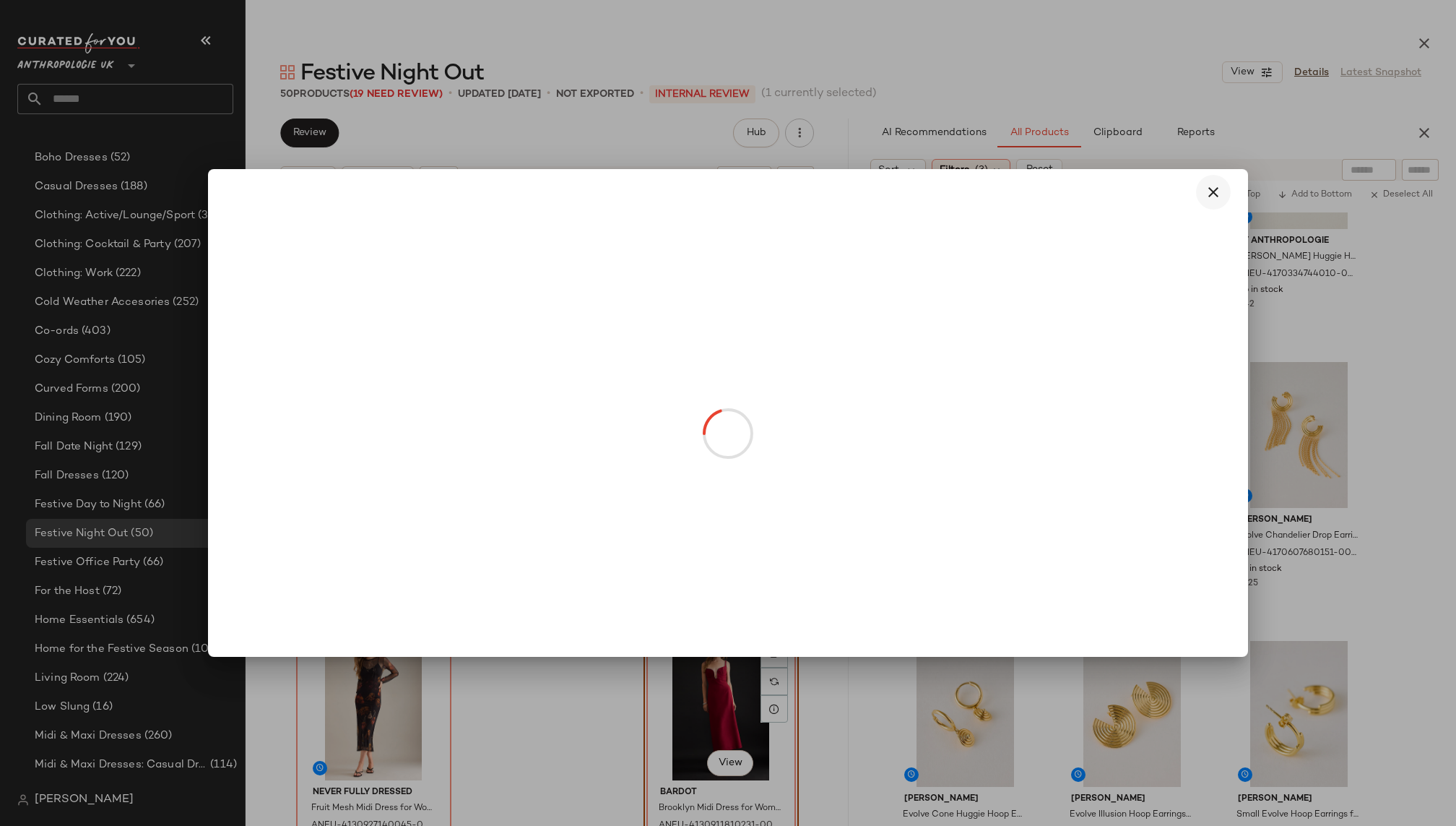
click at [1211, 184] on div at bounding box center [728, 413] width 1040 height 488
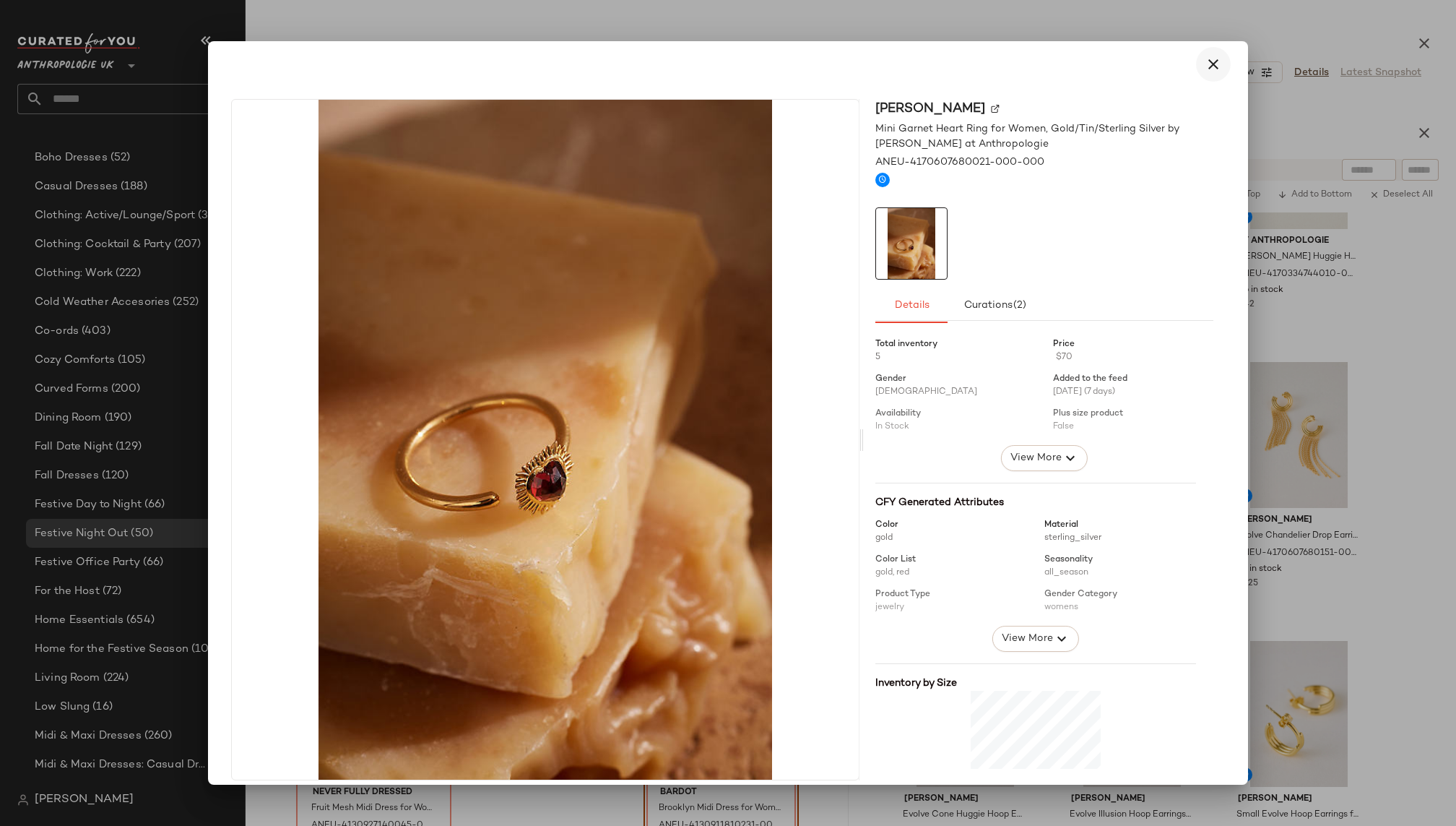
click at [1205, 61] on icon "button" at bounding box center [1213, 64] width 17 height 17
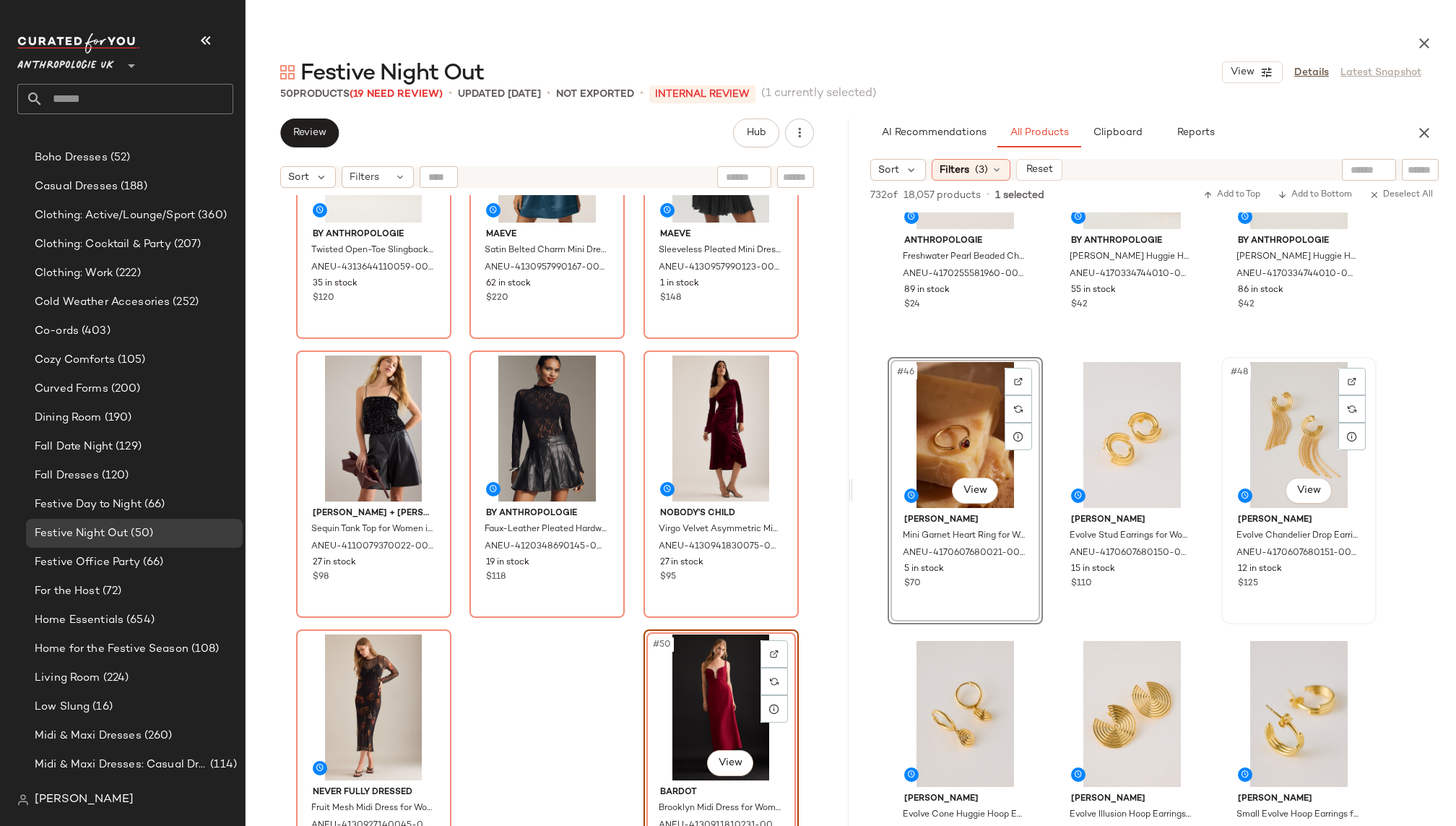
click at [1261, 449] on div "#48 View" at bounding box center [1299, 435] width 146 height 146
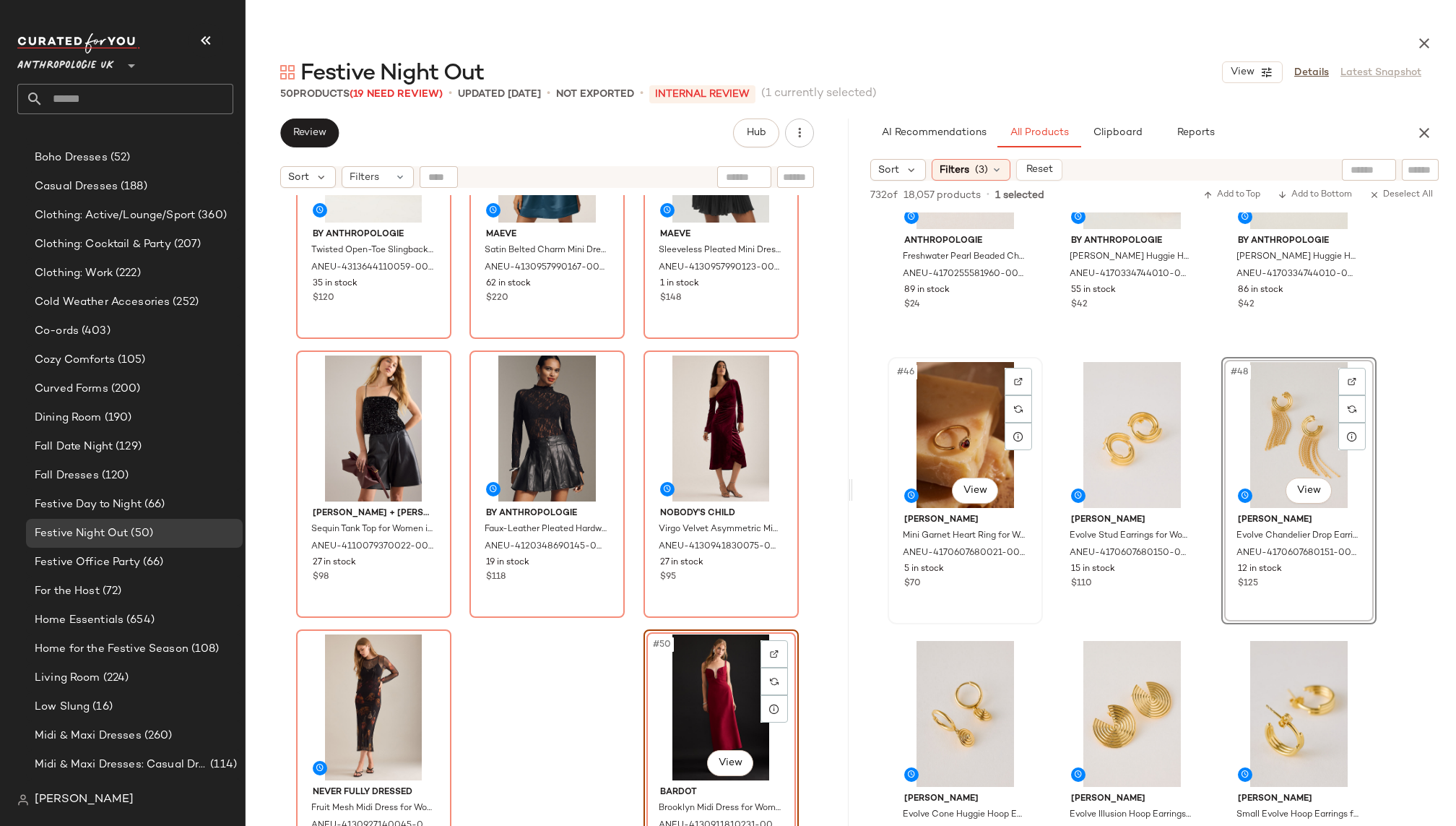
click at [968, 421] on div "#46 View" at bounding box center [965, 435] width 146 height 146
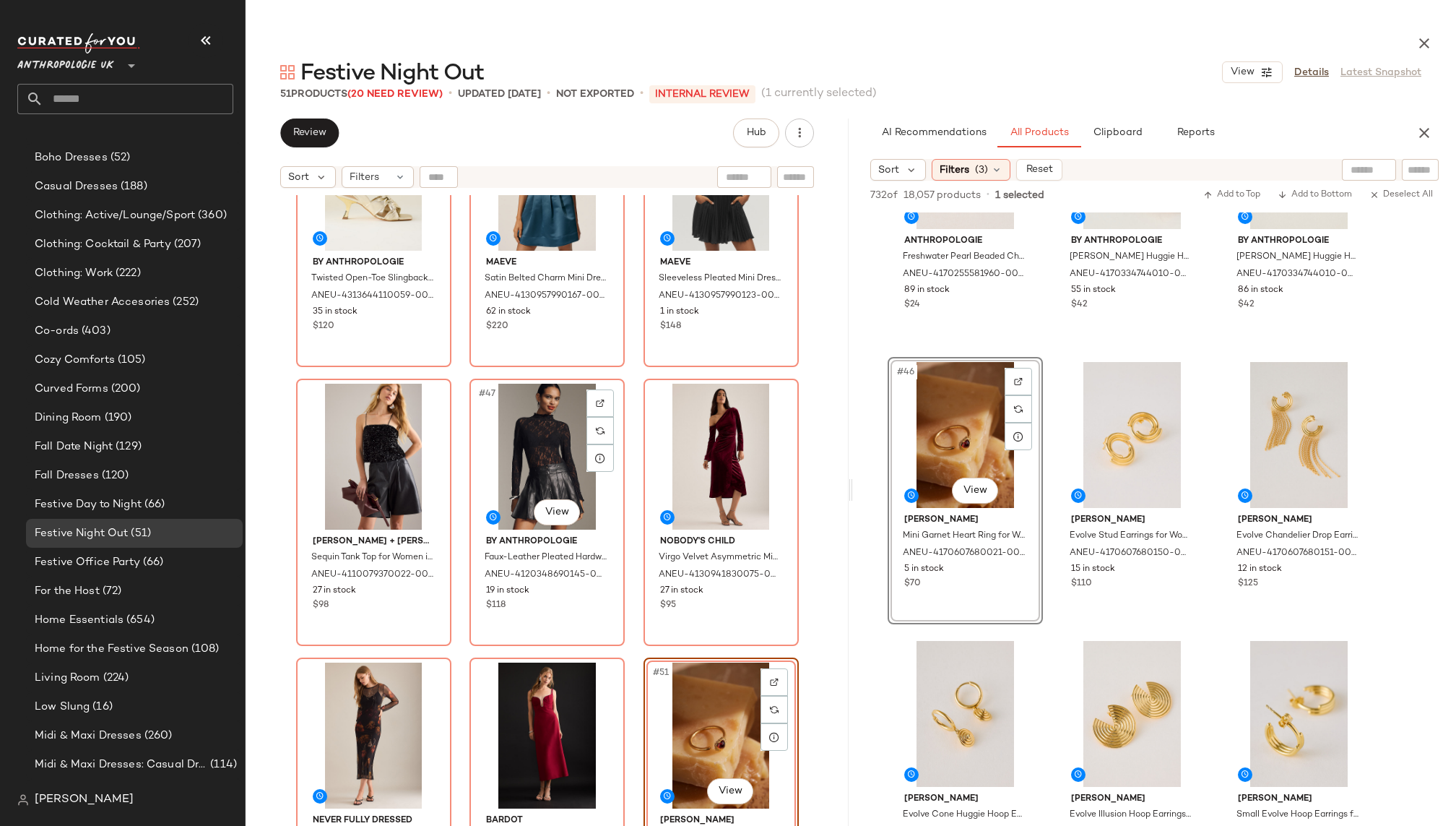
scroll to position [4041, 0]
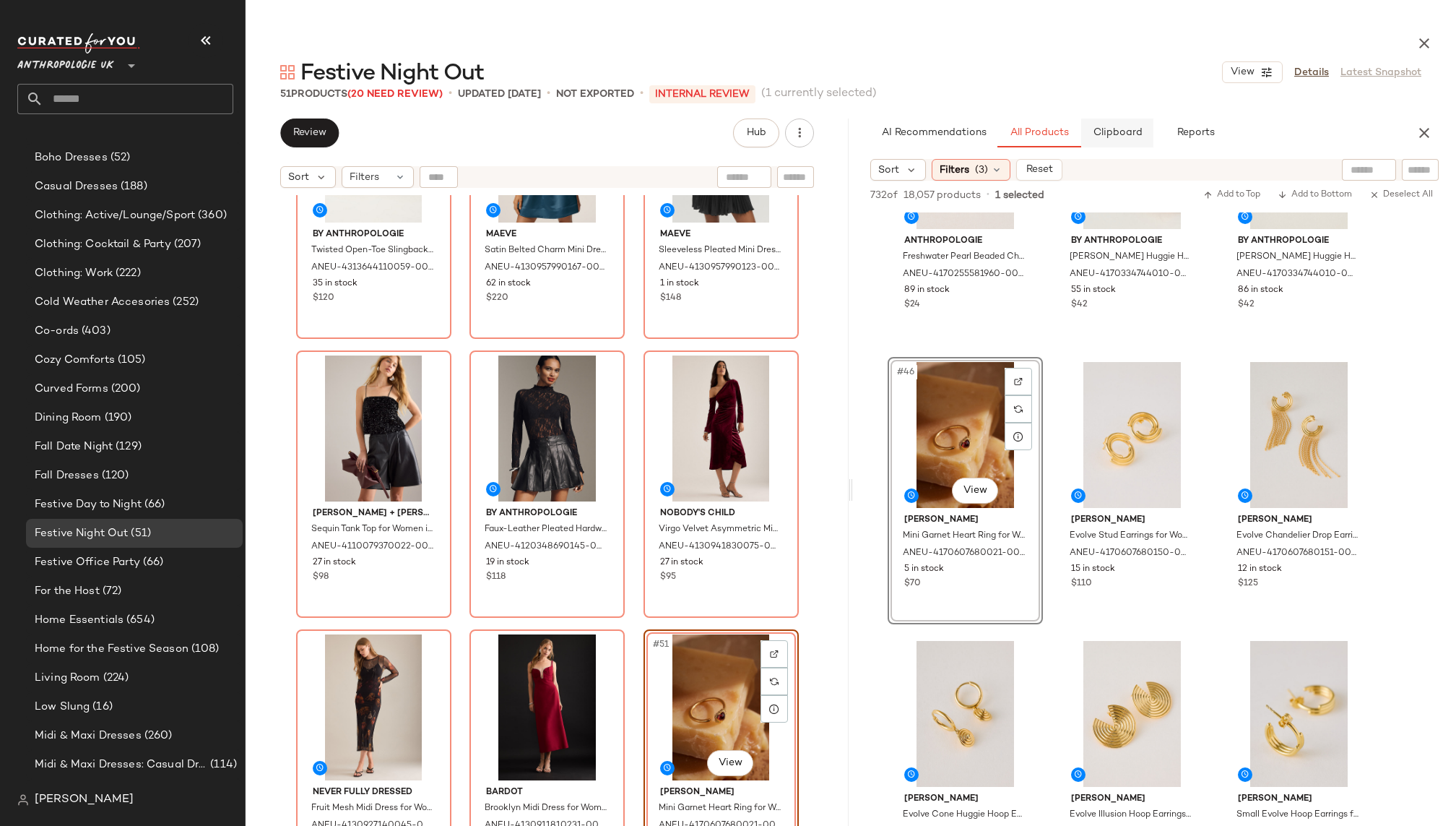
click at [1123, 127] on span "Clipboard" at bounding box center [1116, 133] width 50 height 12
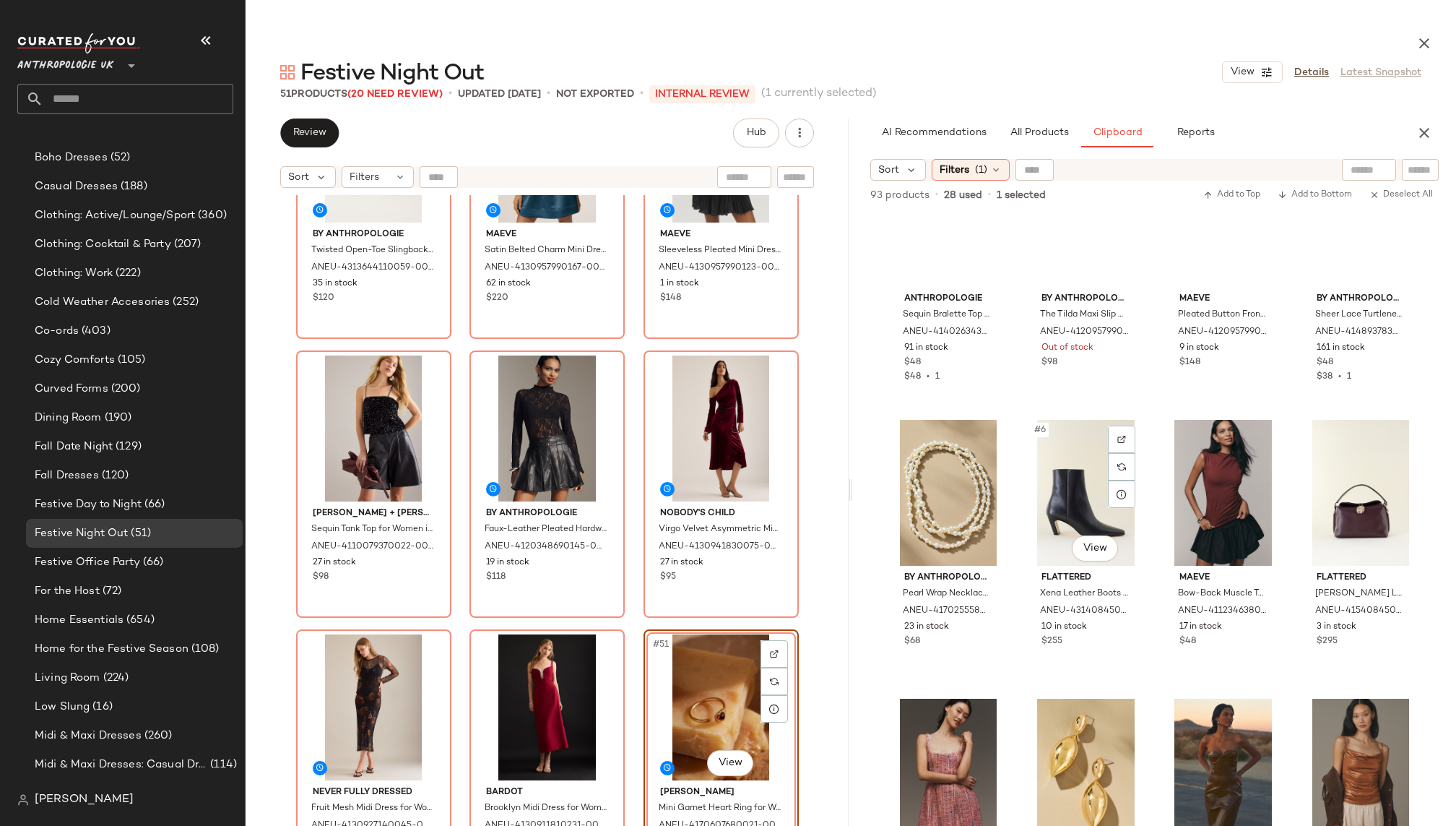
scroll to position [0, 0]
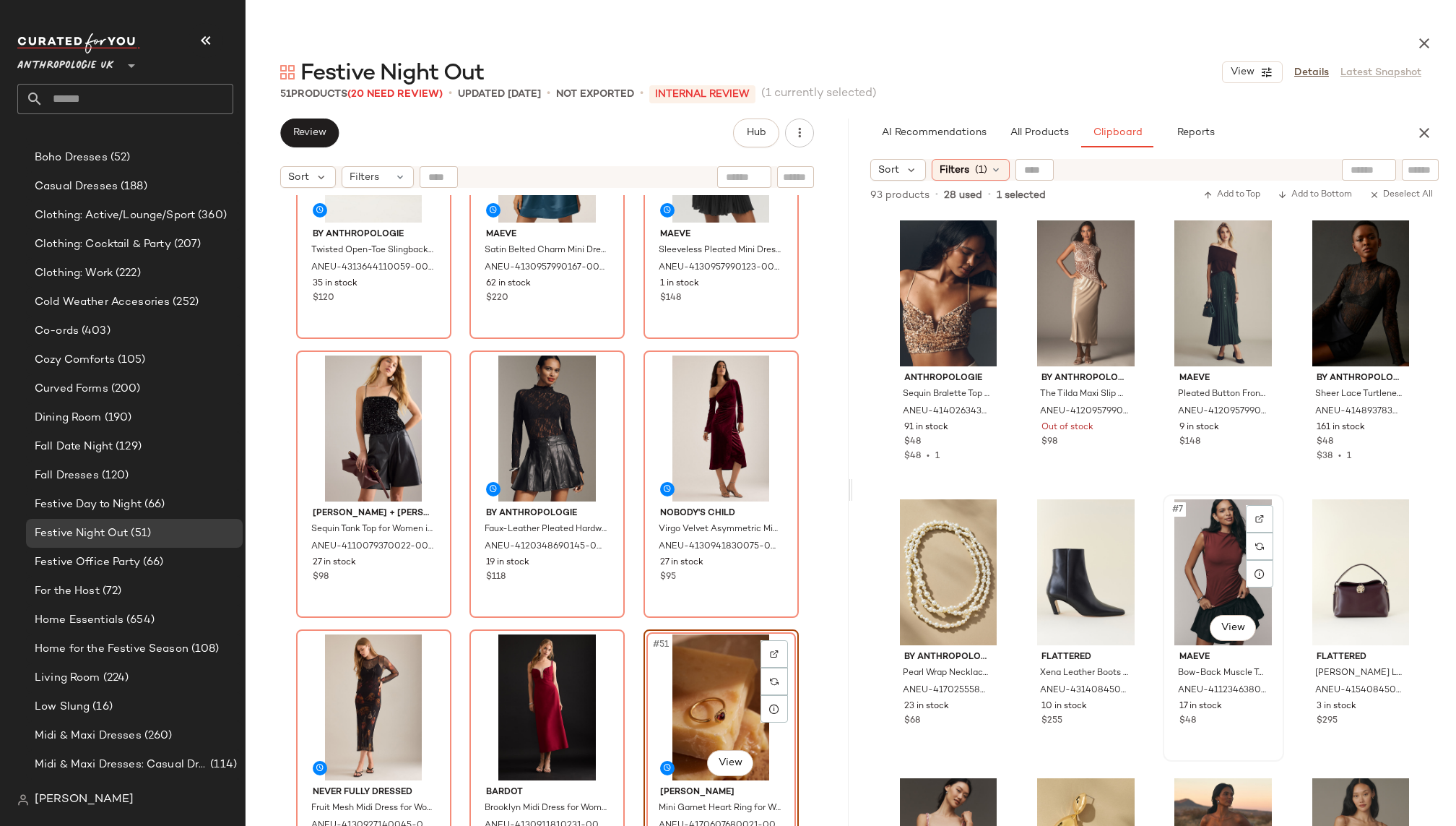
click at [1198, 581] on div "#7 View" at bounding box center [1222, 572] width 111 height 146
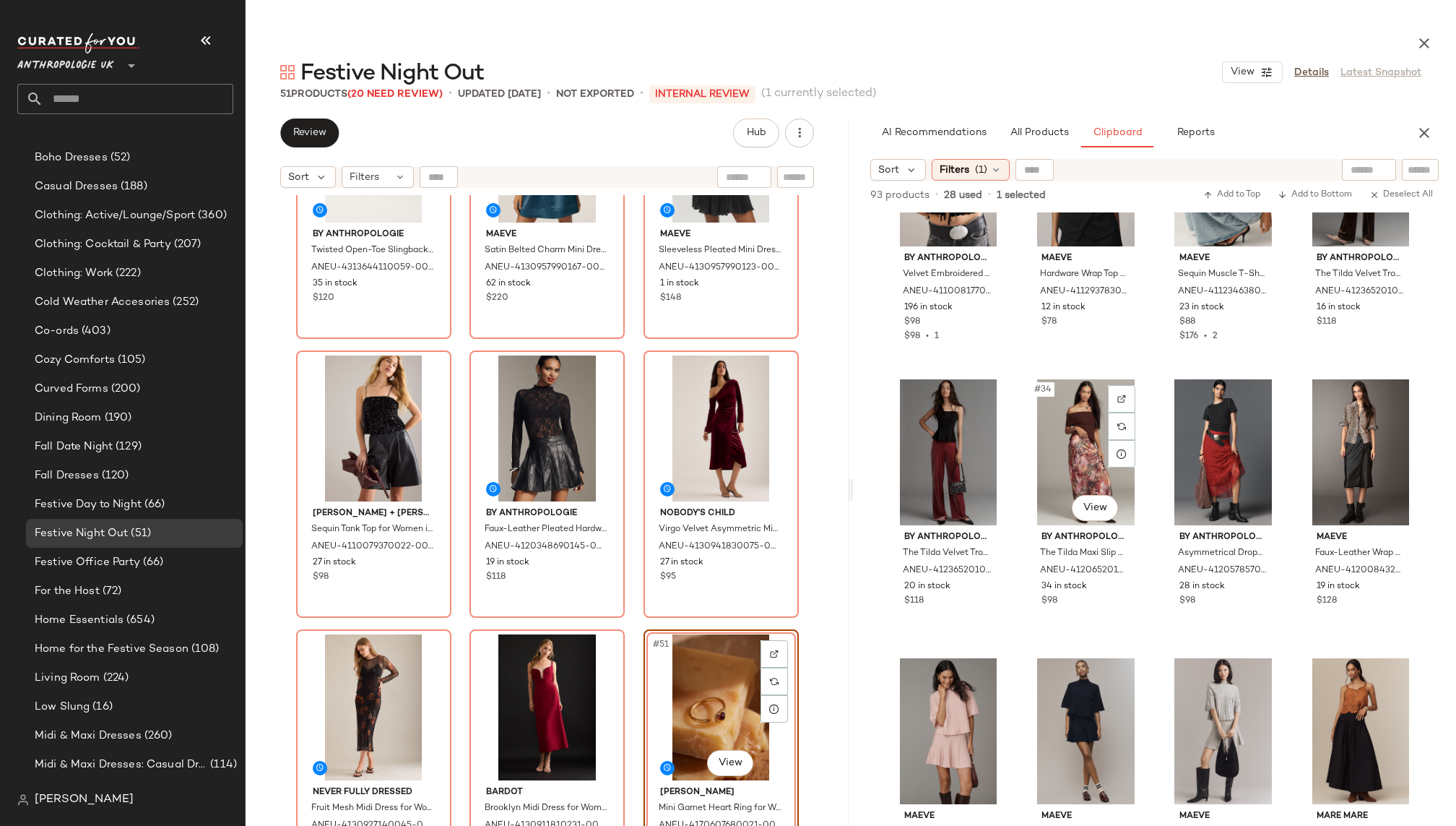
scroll to position [2106, 0]
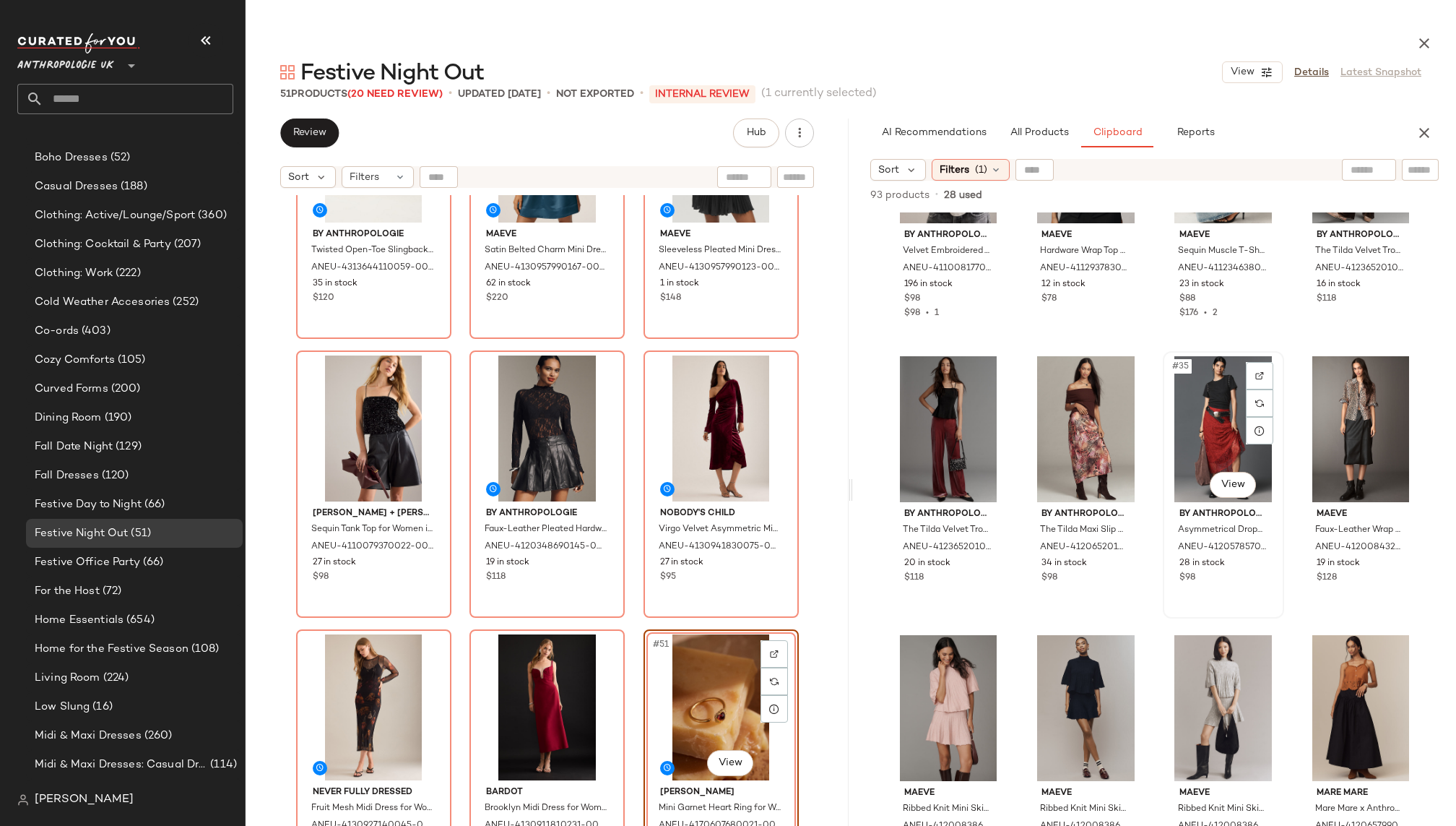
click at [1197, 446] on div "#35 View" at bounding box center [1222, 429] width 111 height 146
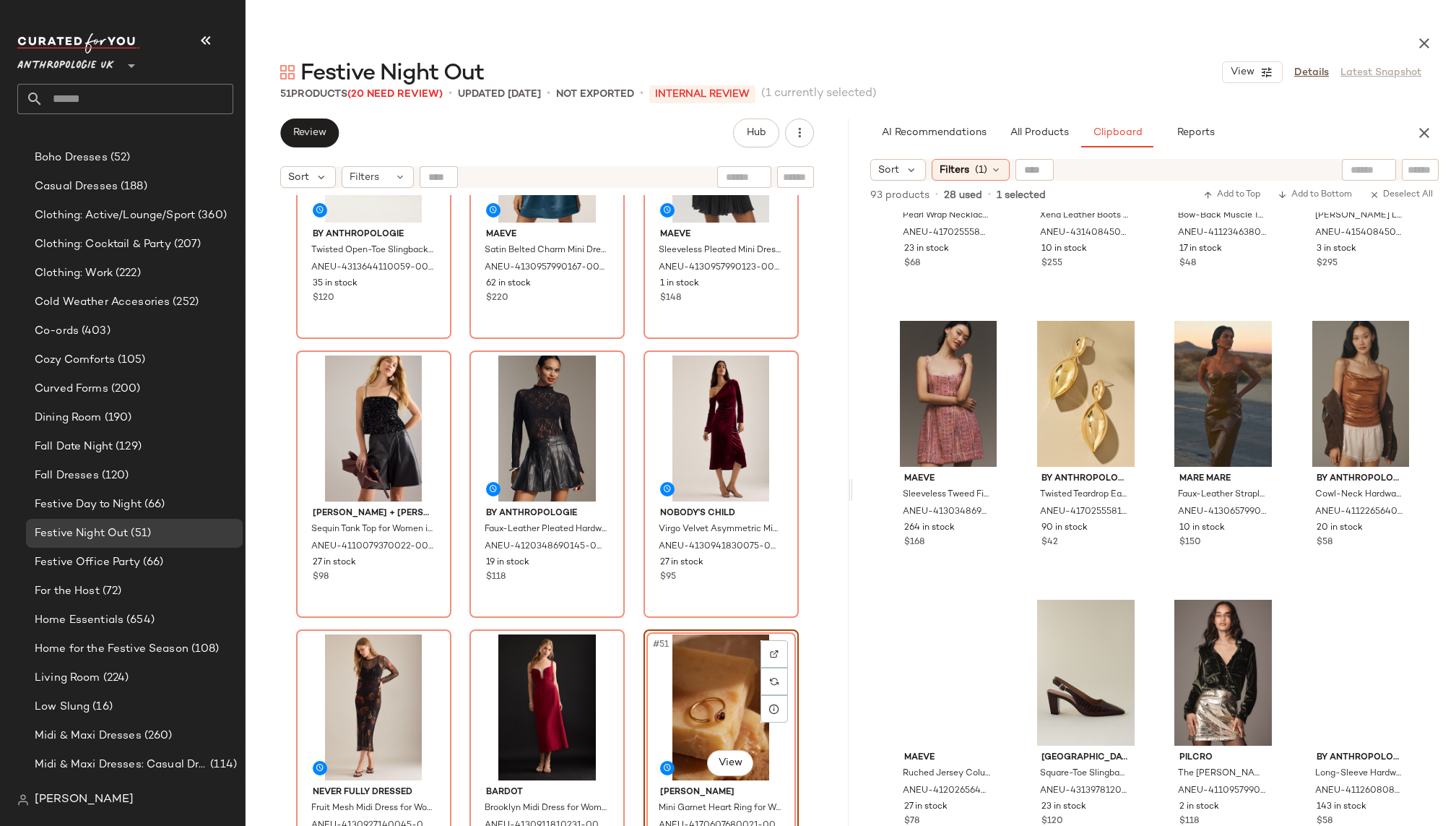
scroll to position [0, 0]
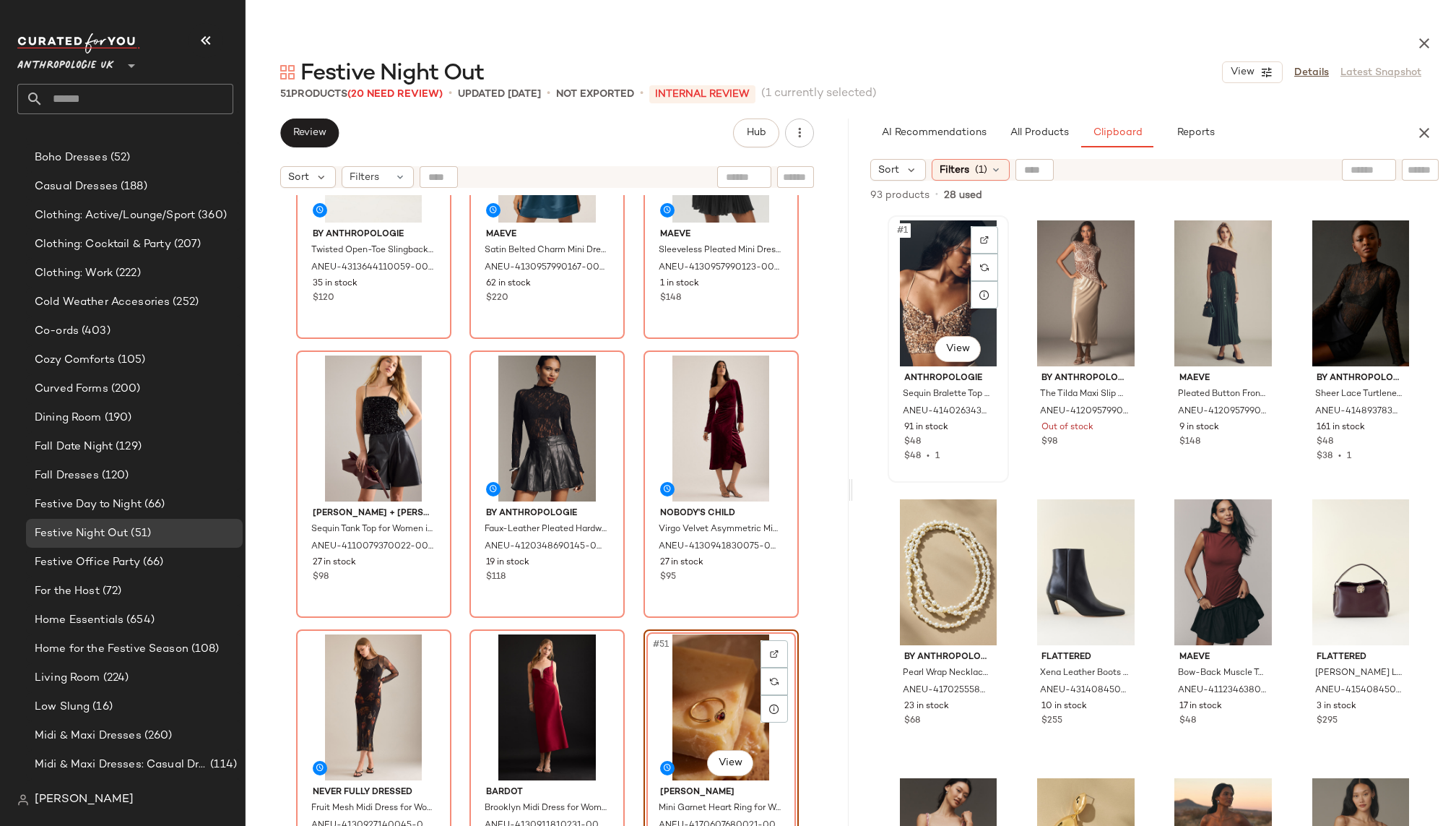
click at [909, 303] on div "#1 View" at bounding box center [948, 293] width 111 height 146
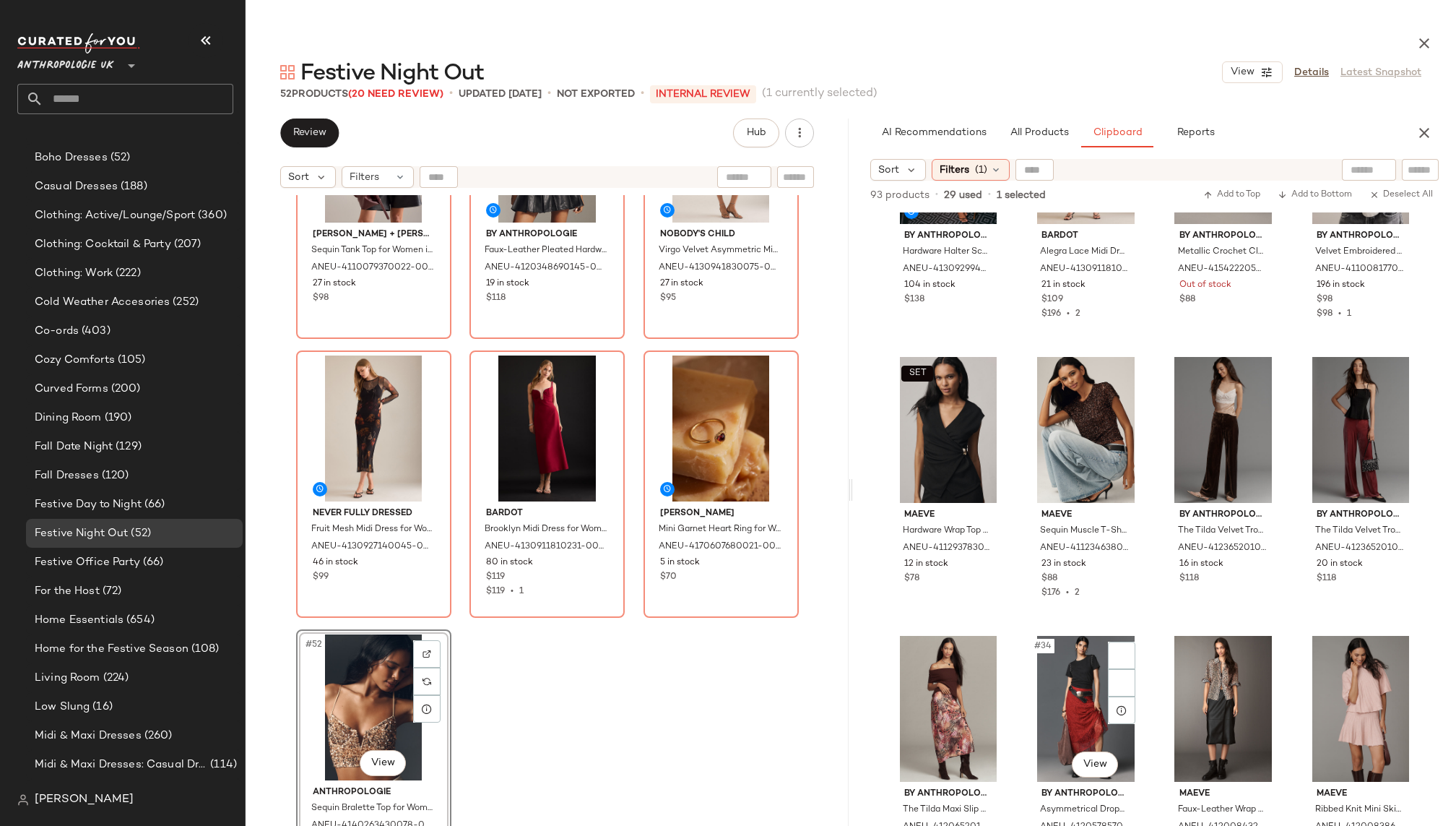
scroll to position [1878, 0]
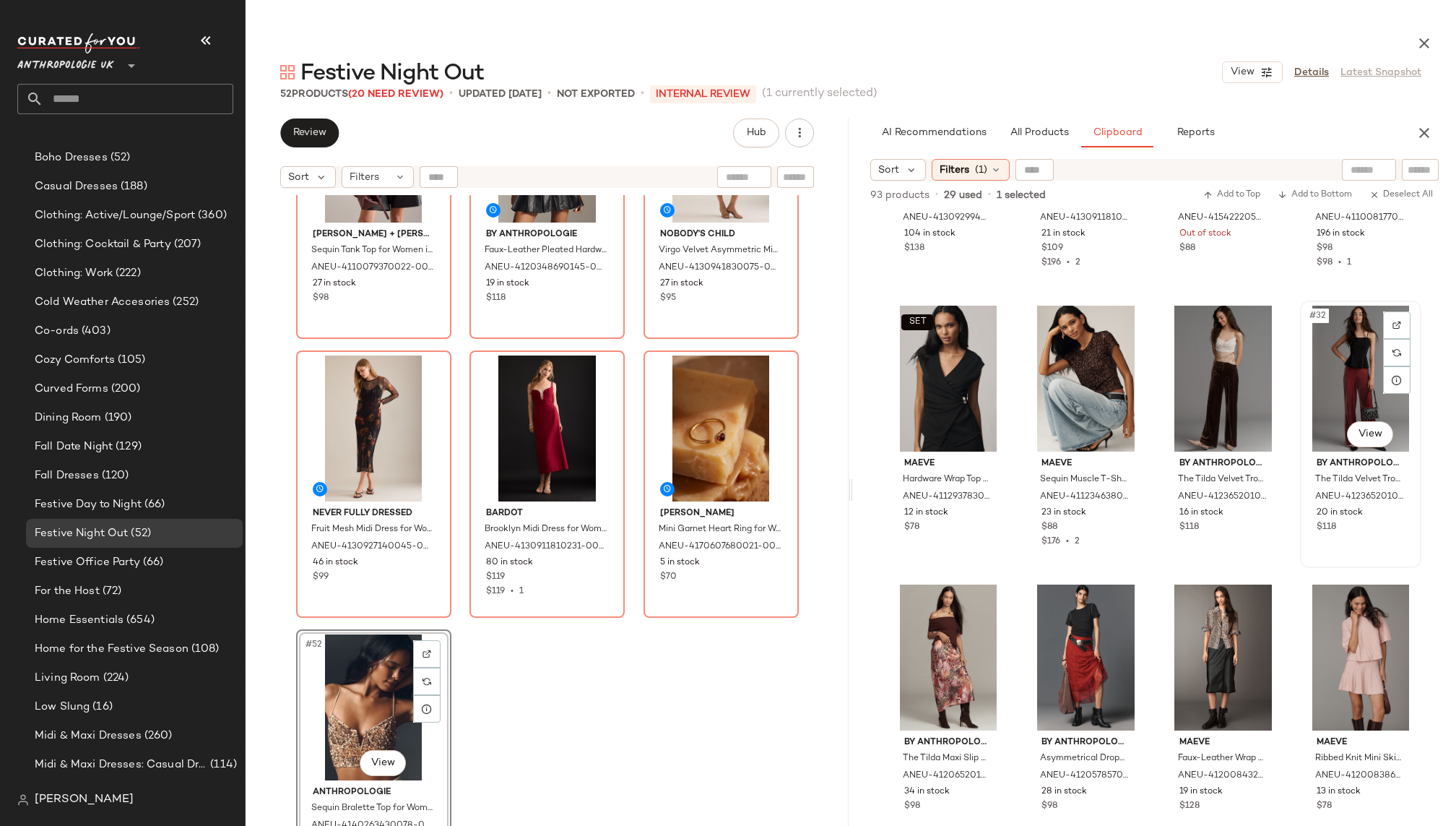
click at [1320, 405] on div "#32 View" at bounding box center [1360, 378] width 111 height 146
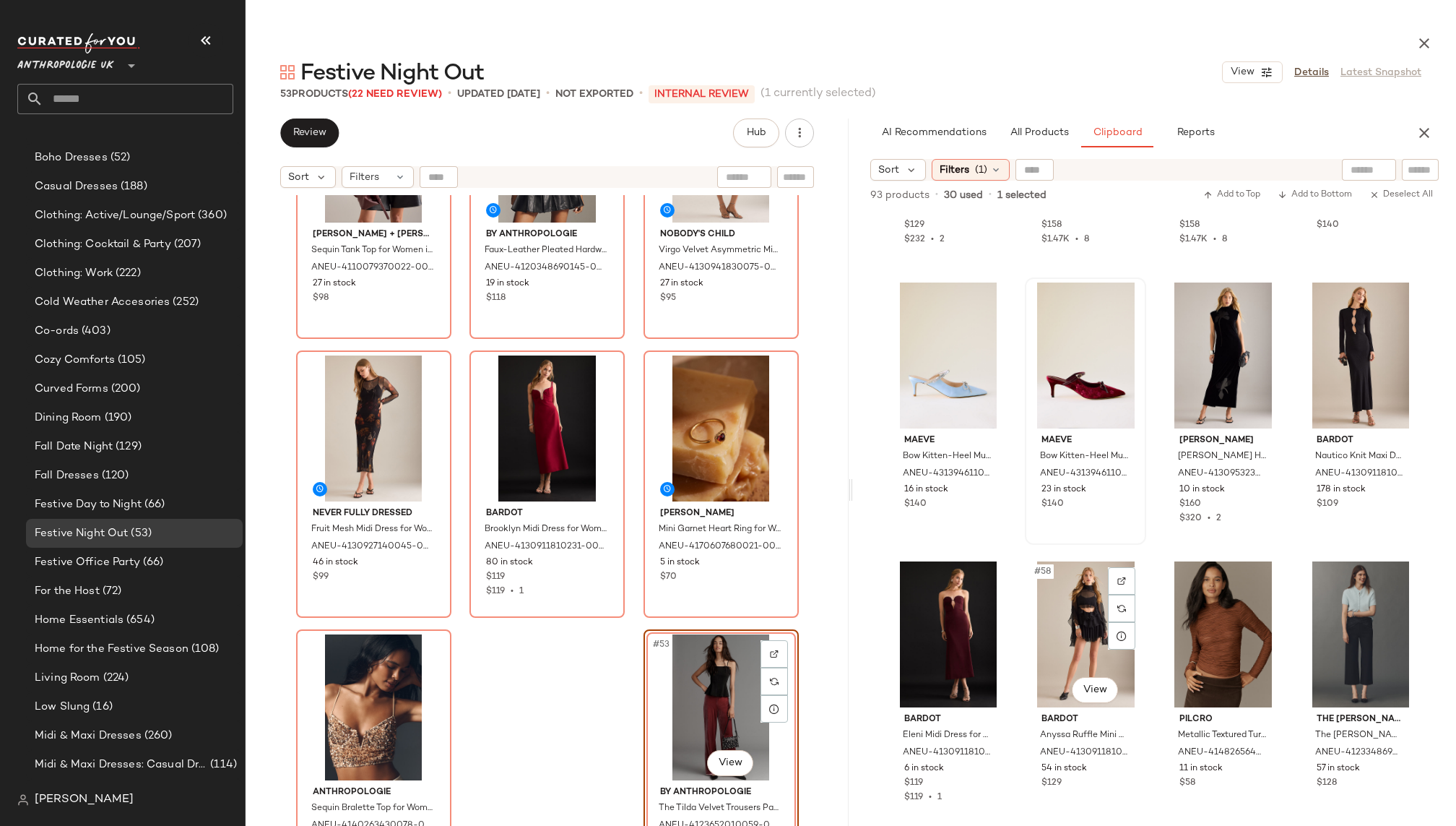
scroll to position [3593, 0]
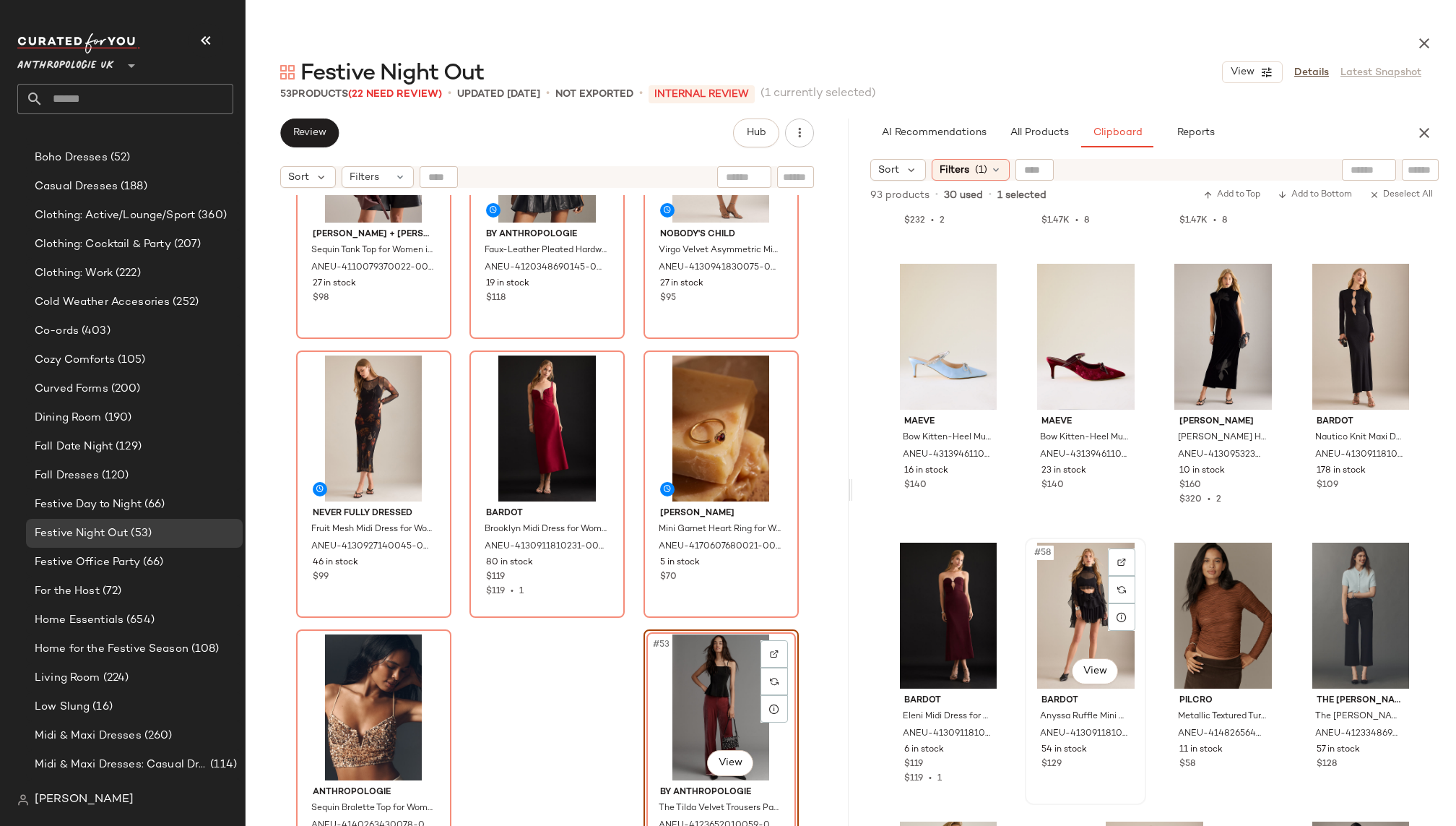
click at [1073, 621] on div "#58 View" at bounding box center [1085, 615] width 111 height 146
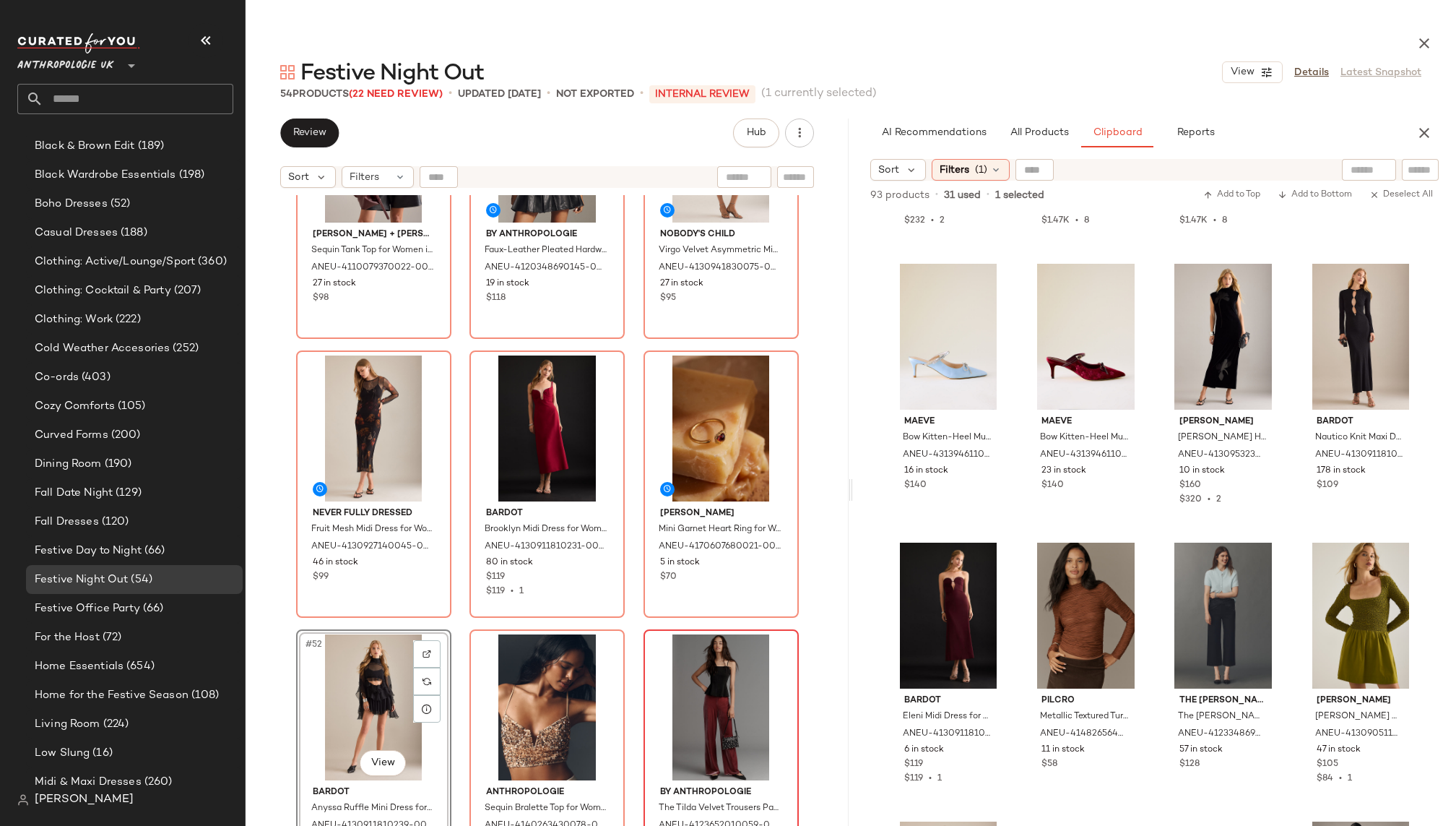
scroll to position [658, 0]
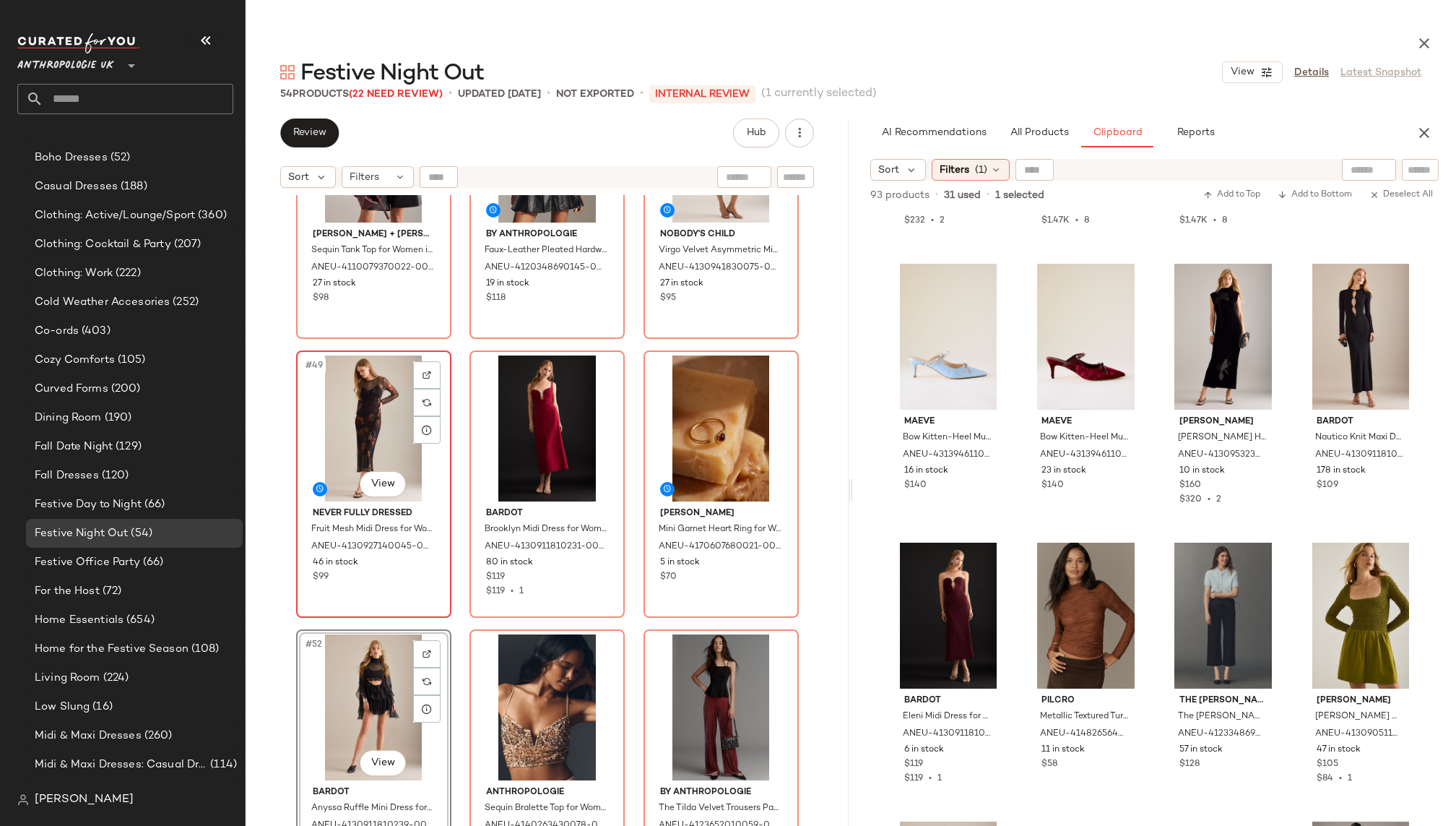
click at [333, 460] on div "#49 View" at bounding box center [374, 428] width 146 height 146
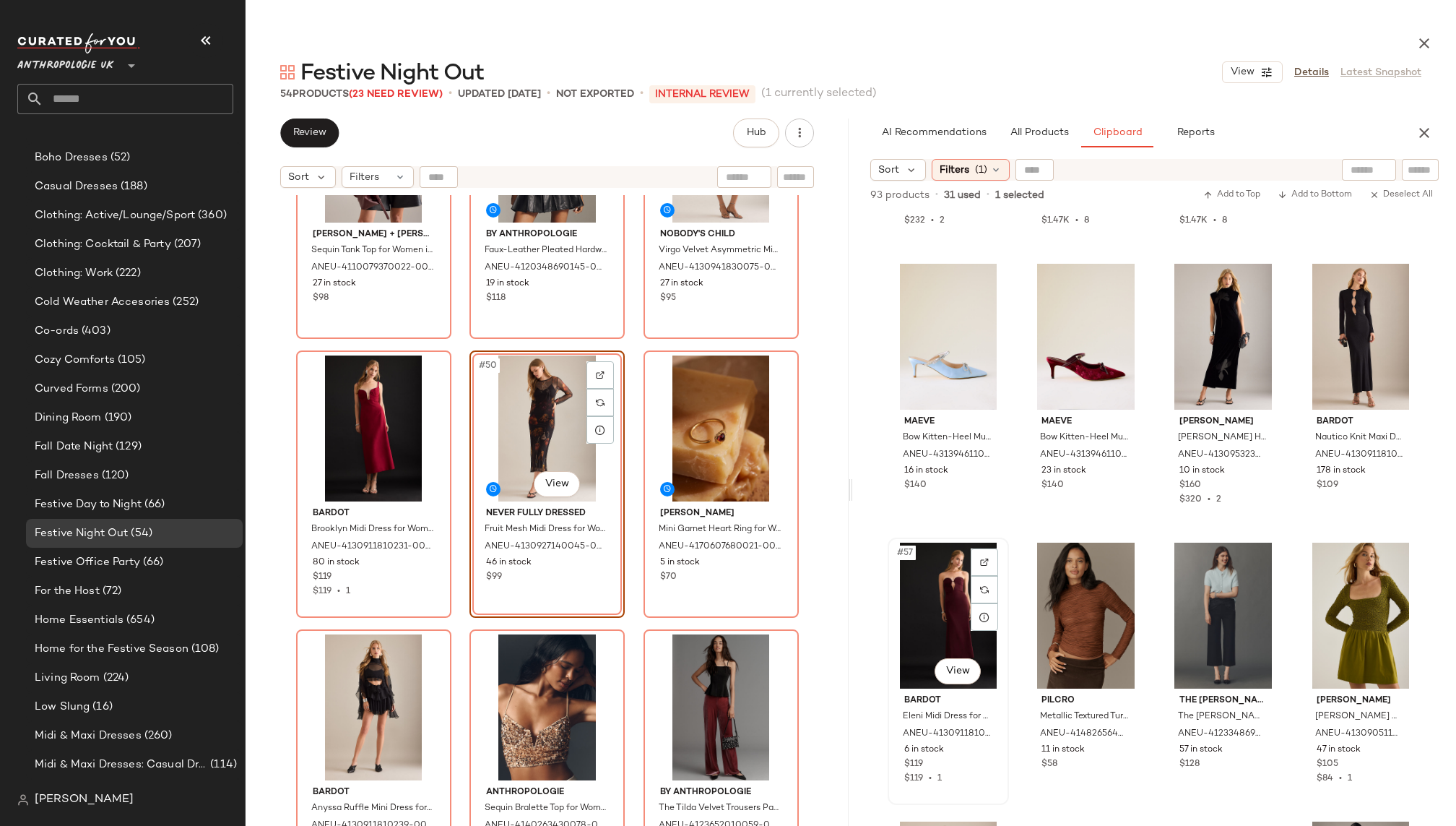
click at [896, 621] on div "#57 View" at bounding box center [948, 615] width 111 height 146
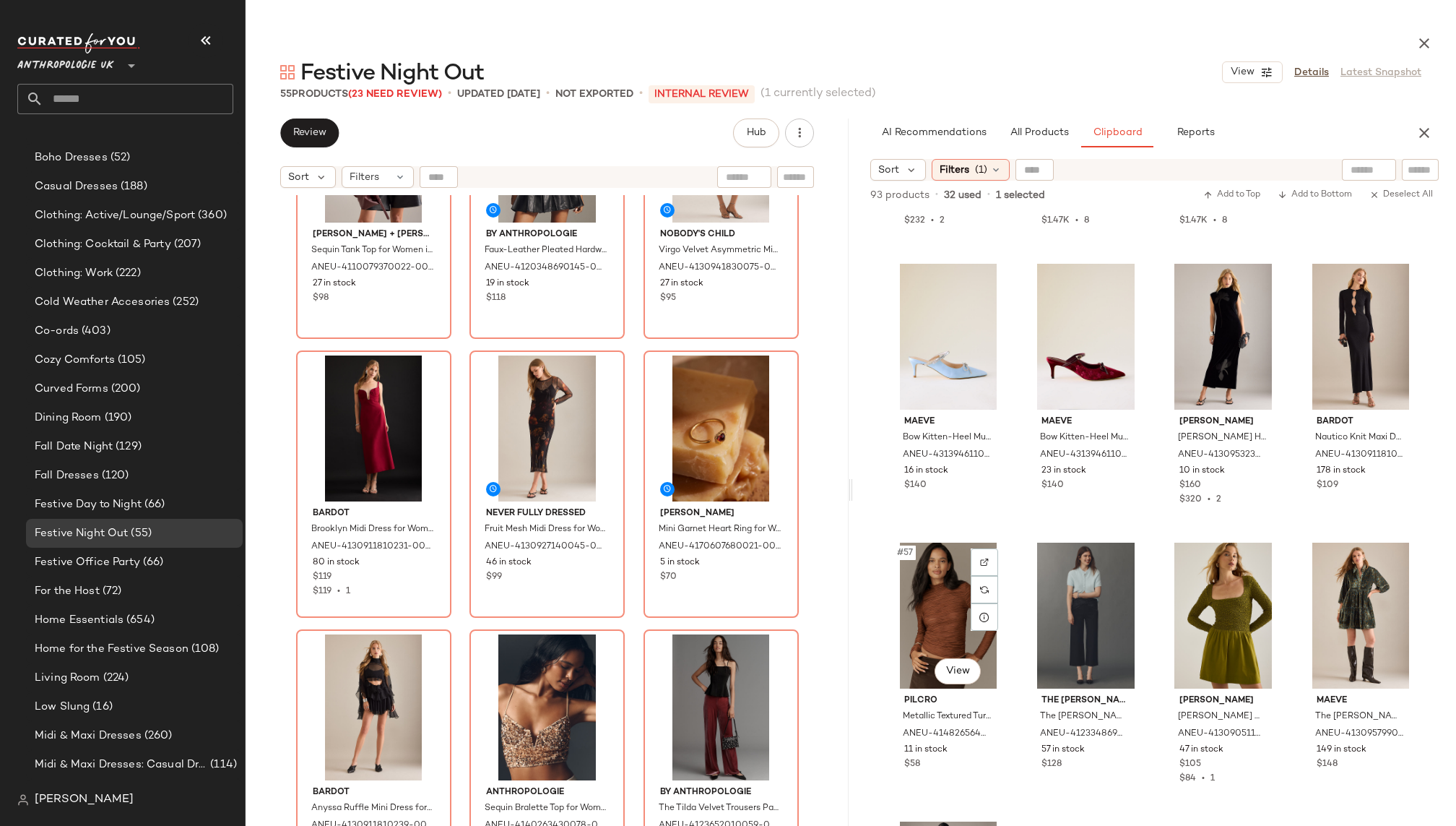
scroll to position [4599, 0]
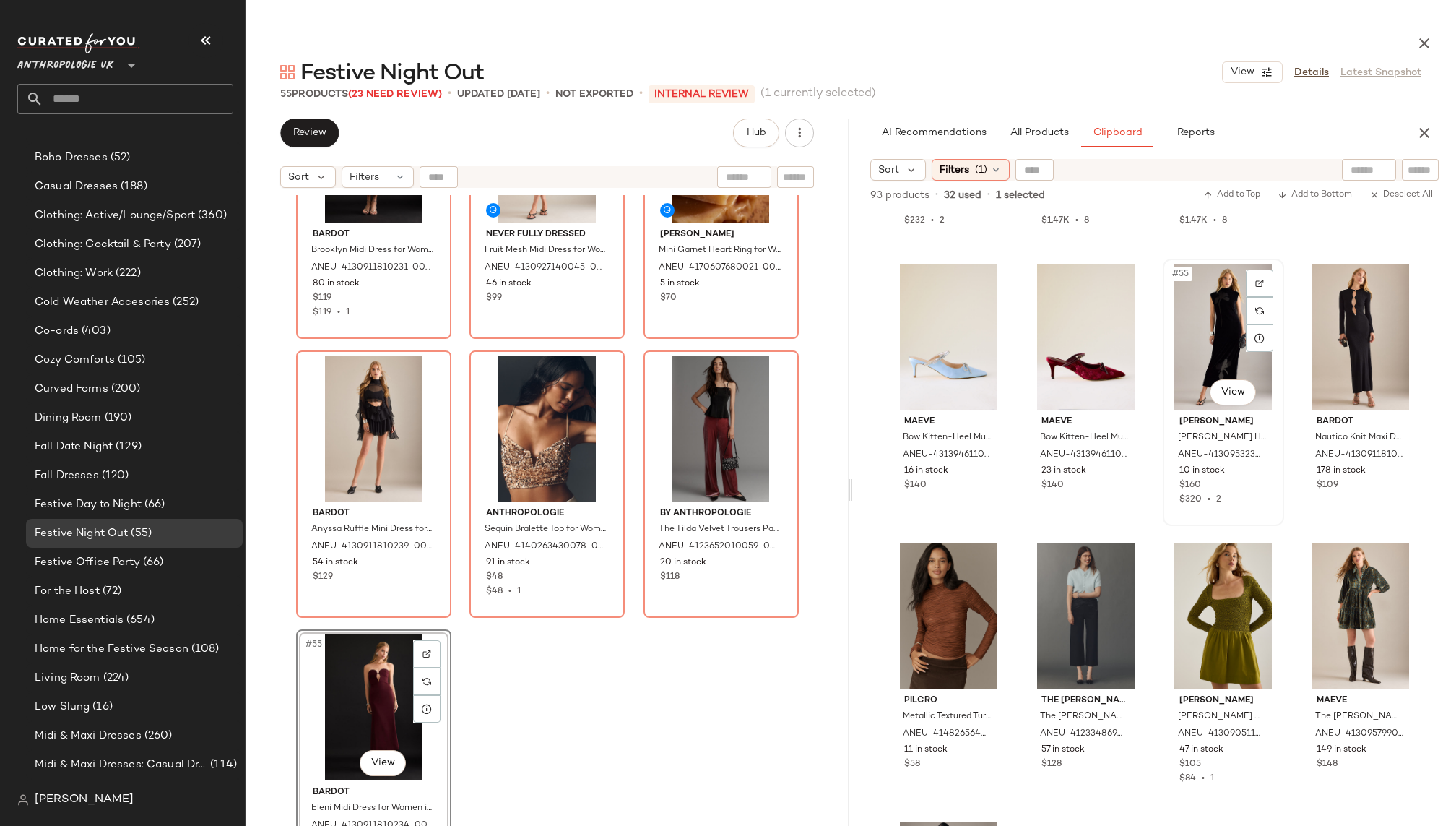
click at [1207, 357] on div "#55 View" at bounding box center [1222, 337] width 111 height 146
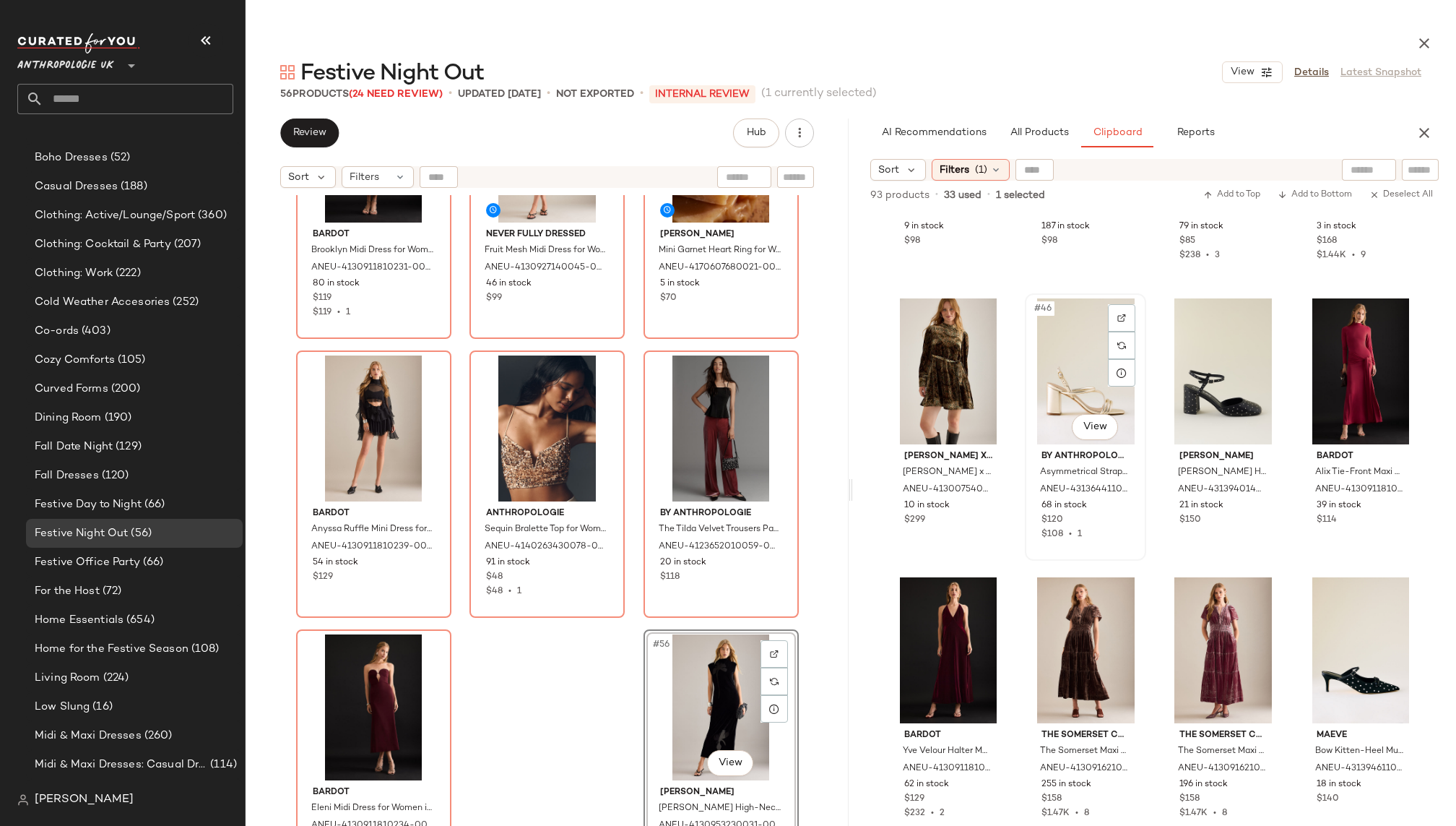
click at [1057, 388] on div "#46 View" at bounding box center [1085, 371] width 111 height 146
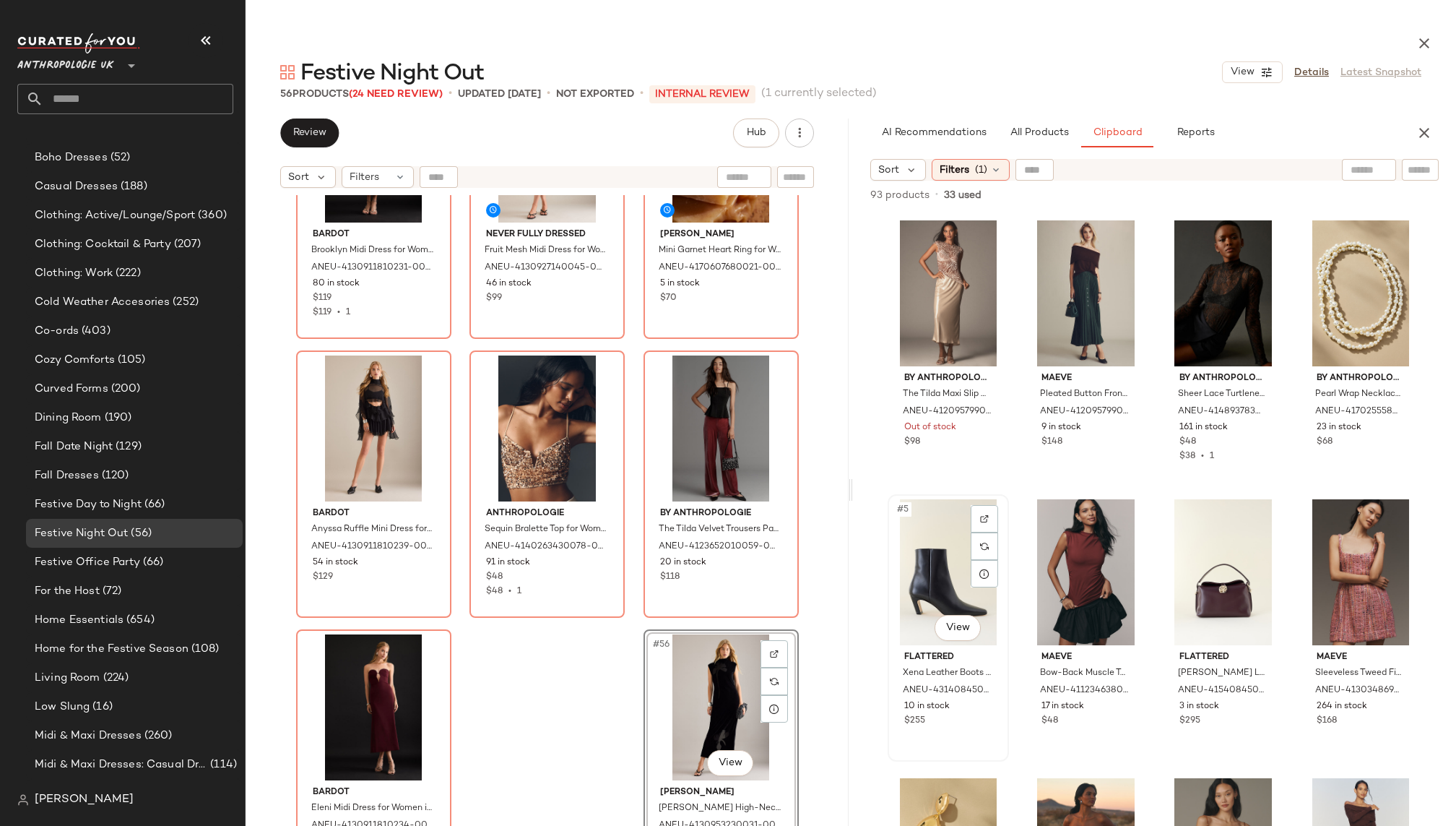
click at [934, 594] on div "#5 View" at bounding box center [948, 572] width 111 height 146
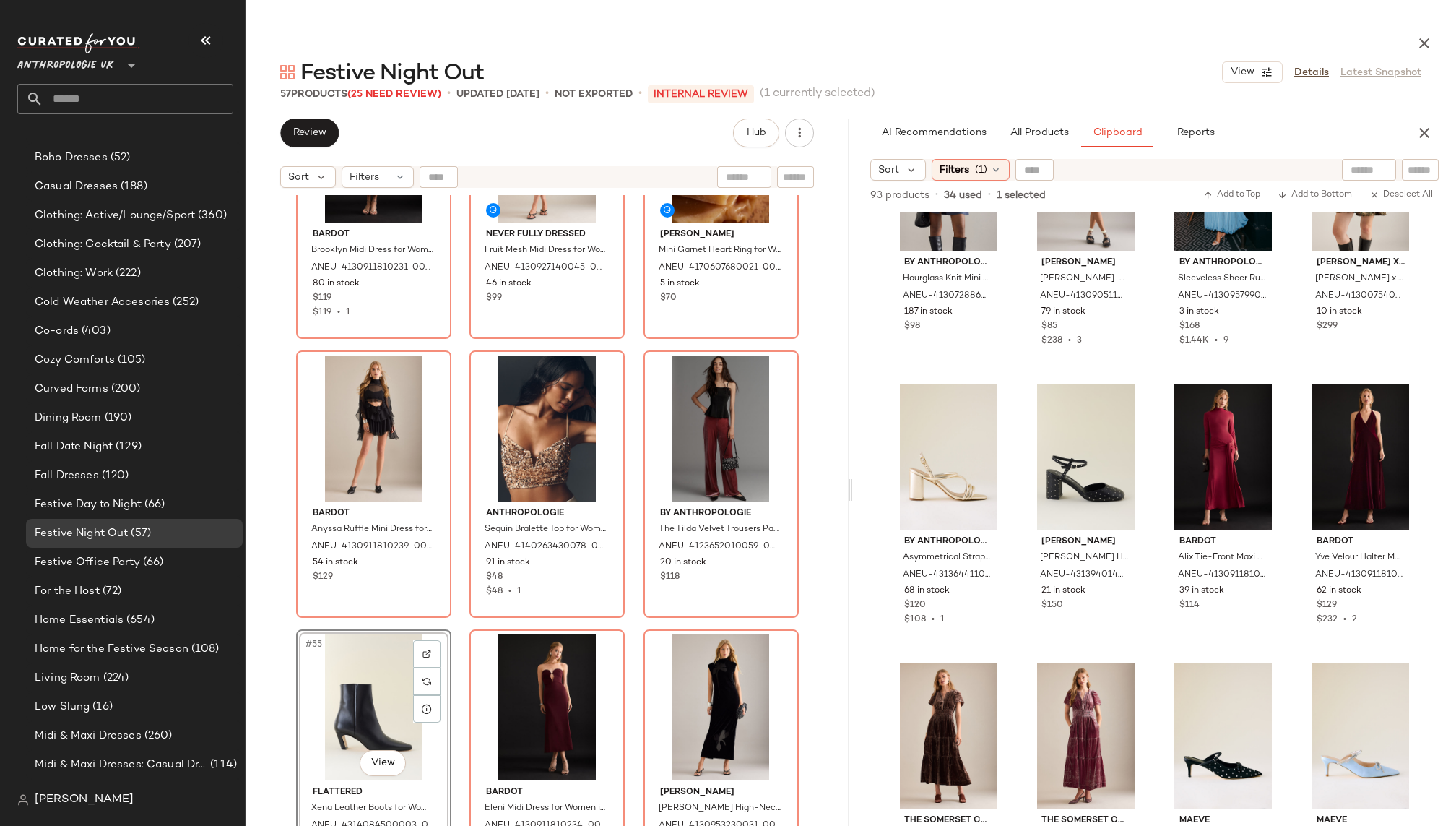
scroll to position [2920, 0]
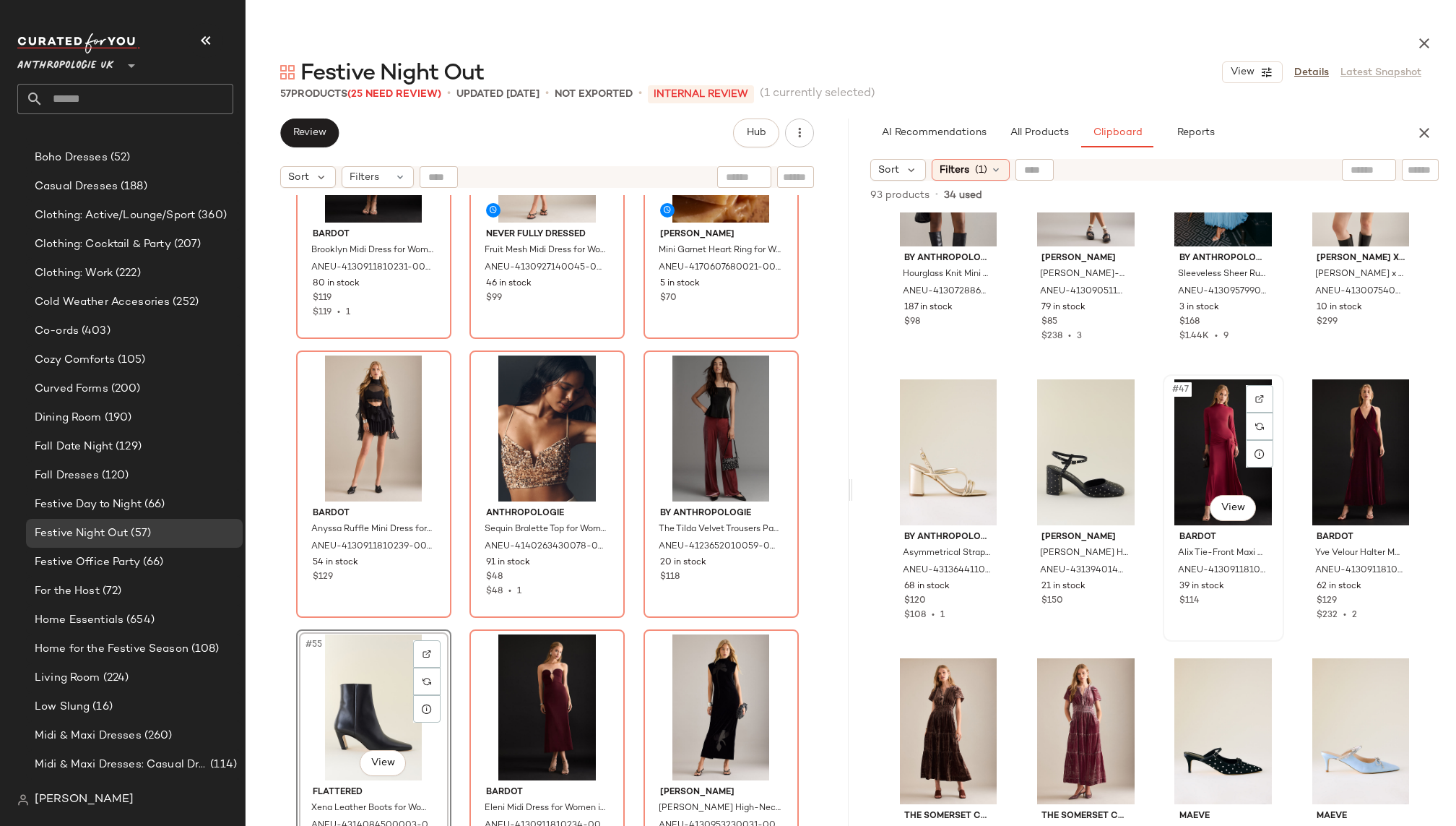
click at [1207, 441] on div "#47 View" at bounding box center [1222, 452] width 111 height 146
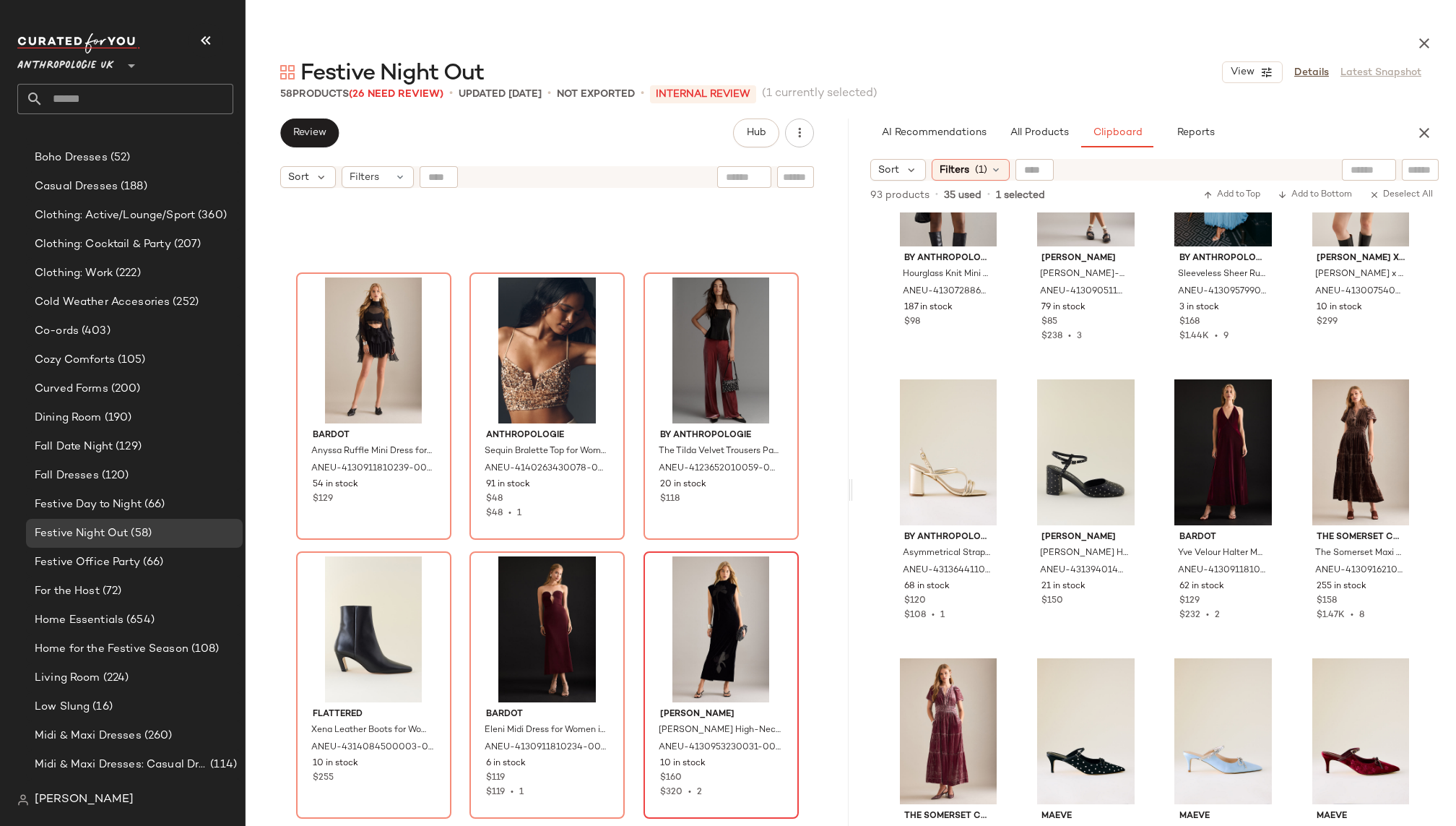
scroll to position [4878, 0]
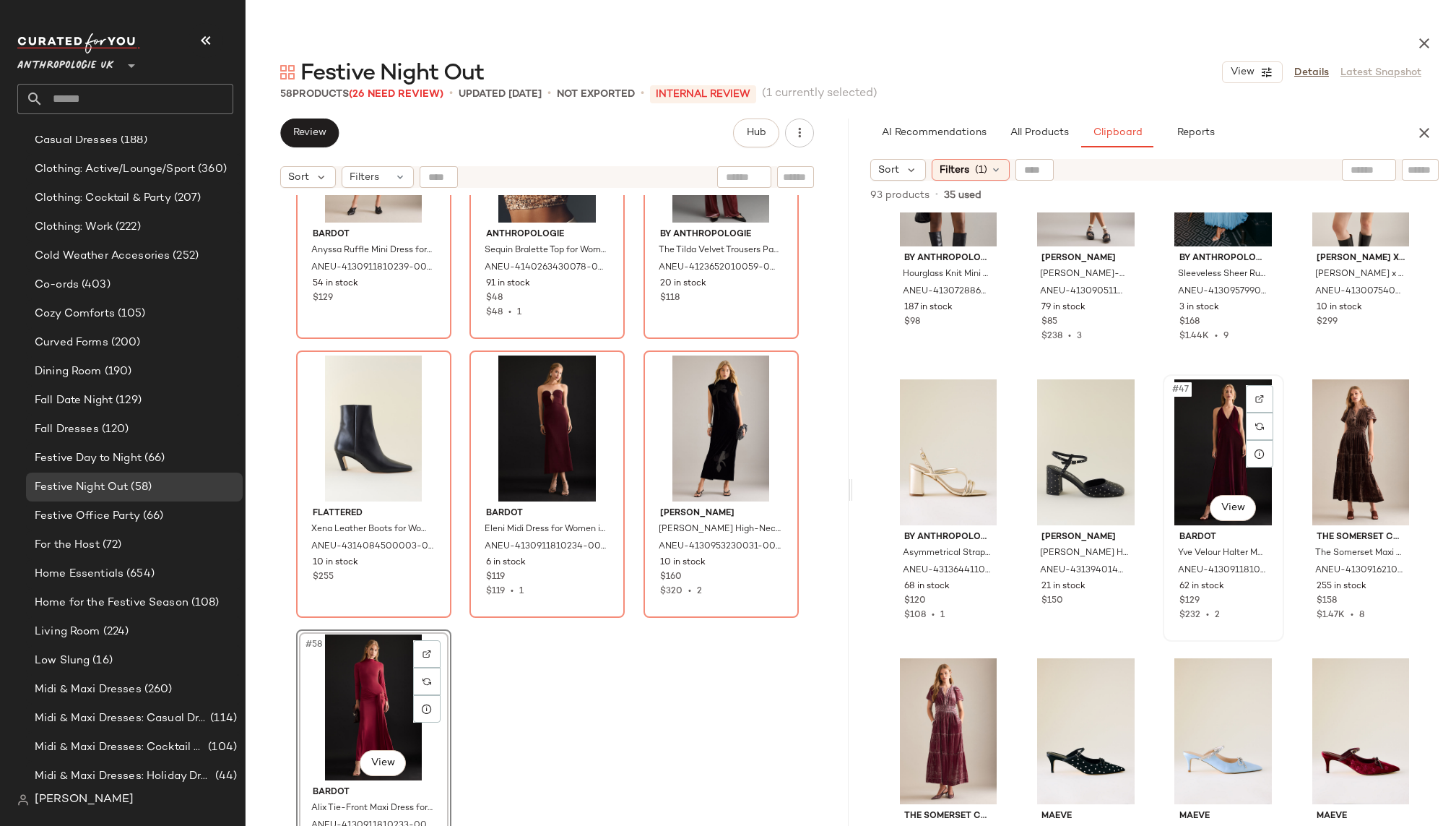
click at [1195, 457] on div "#47 View" at bounding box center [1222, 452] width 111 height 146
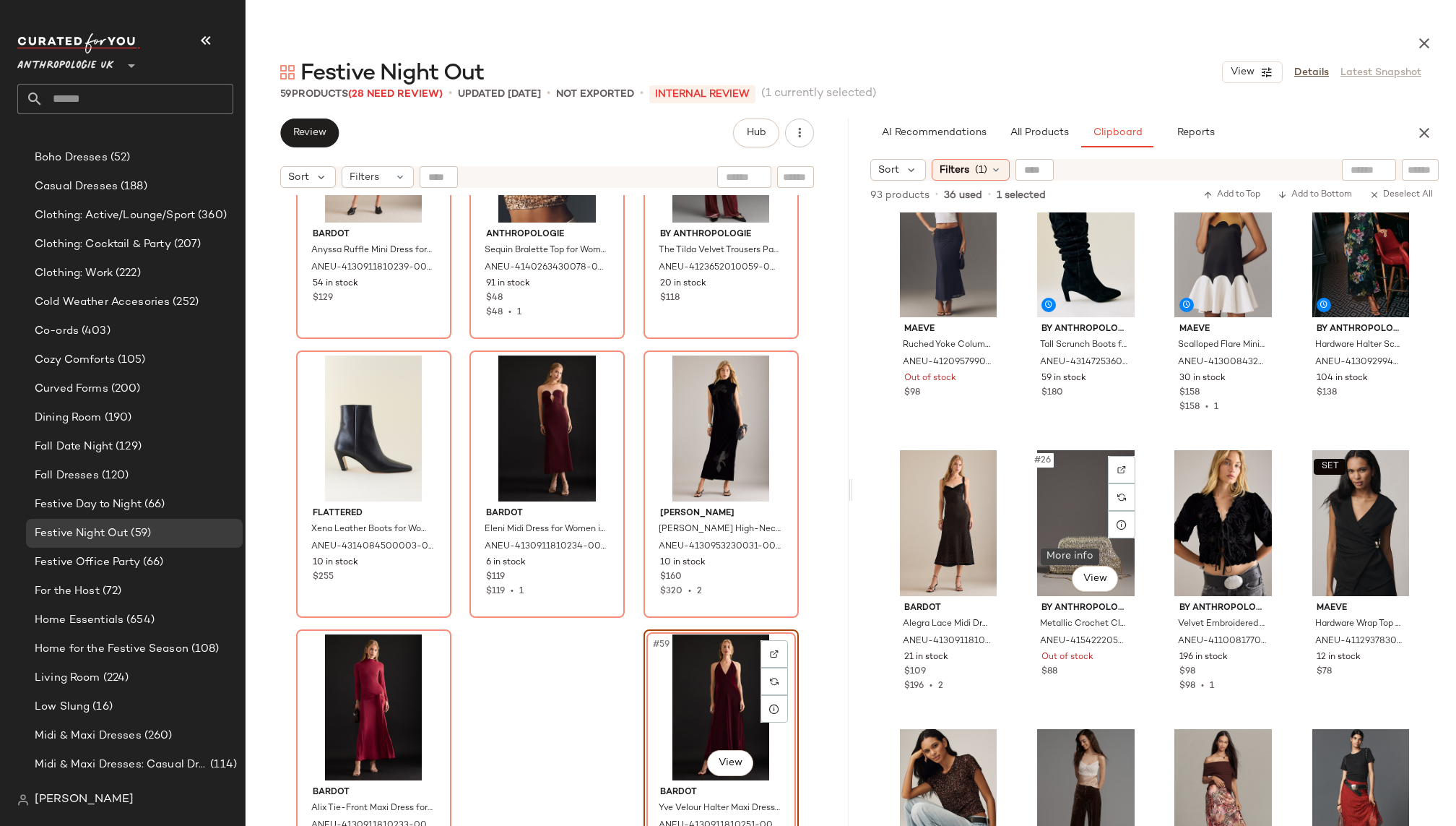
scroll to position [1457, 0]
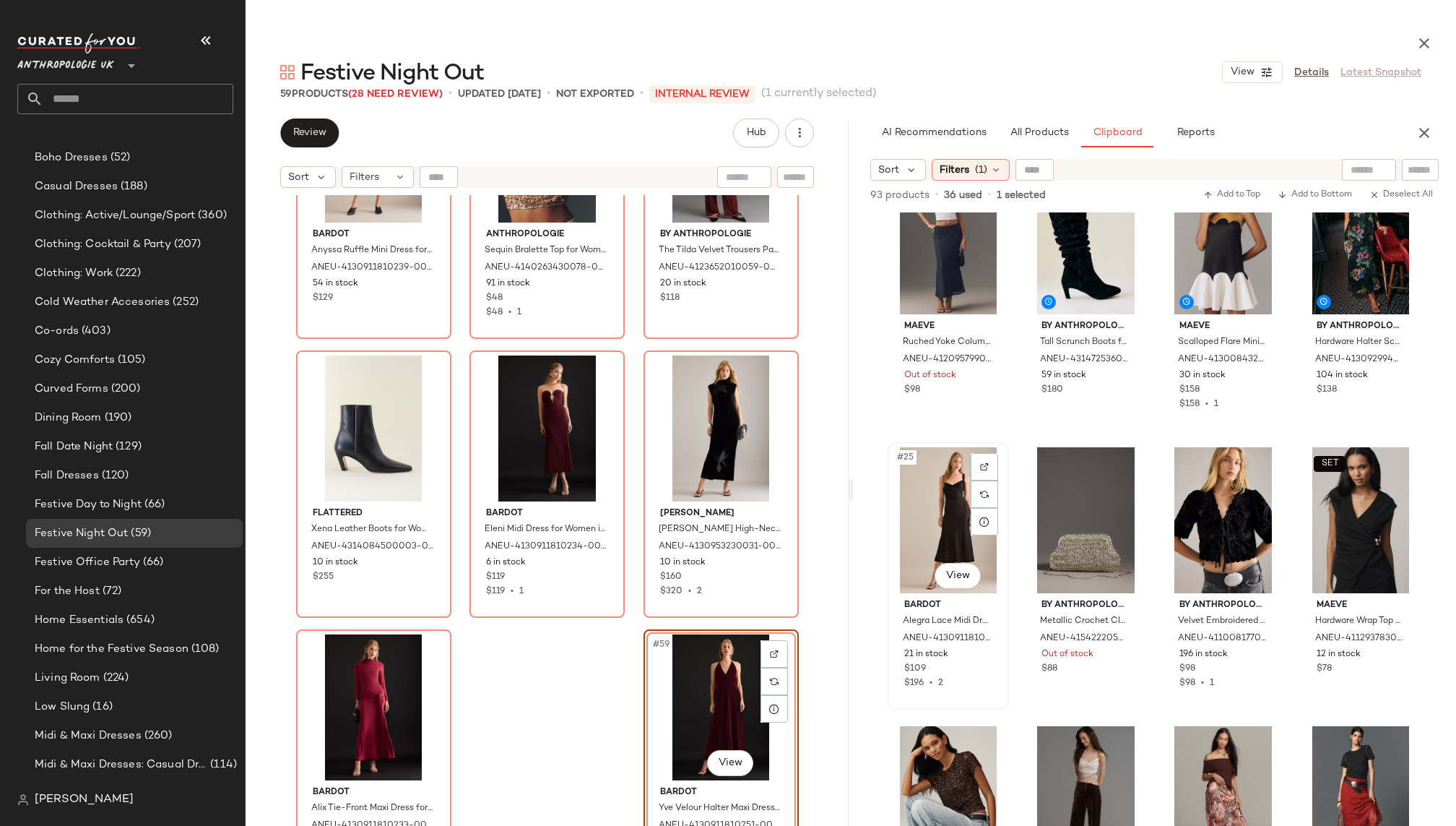
click at [948, 532] on div "#25 View" at bounding box center [948, 520] width 111 height 146
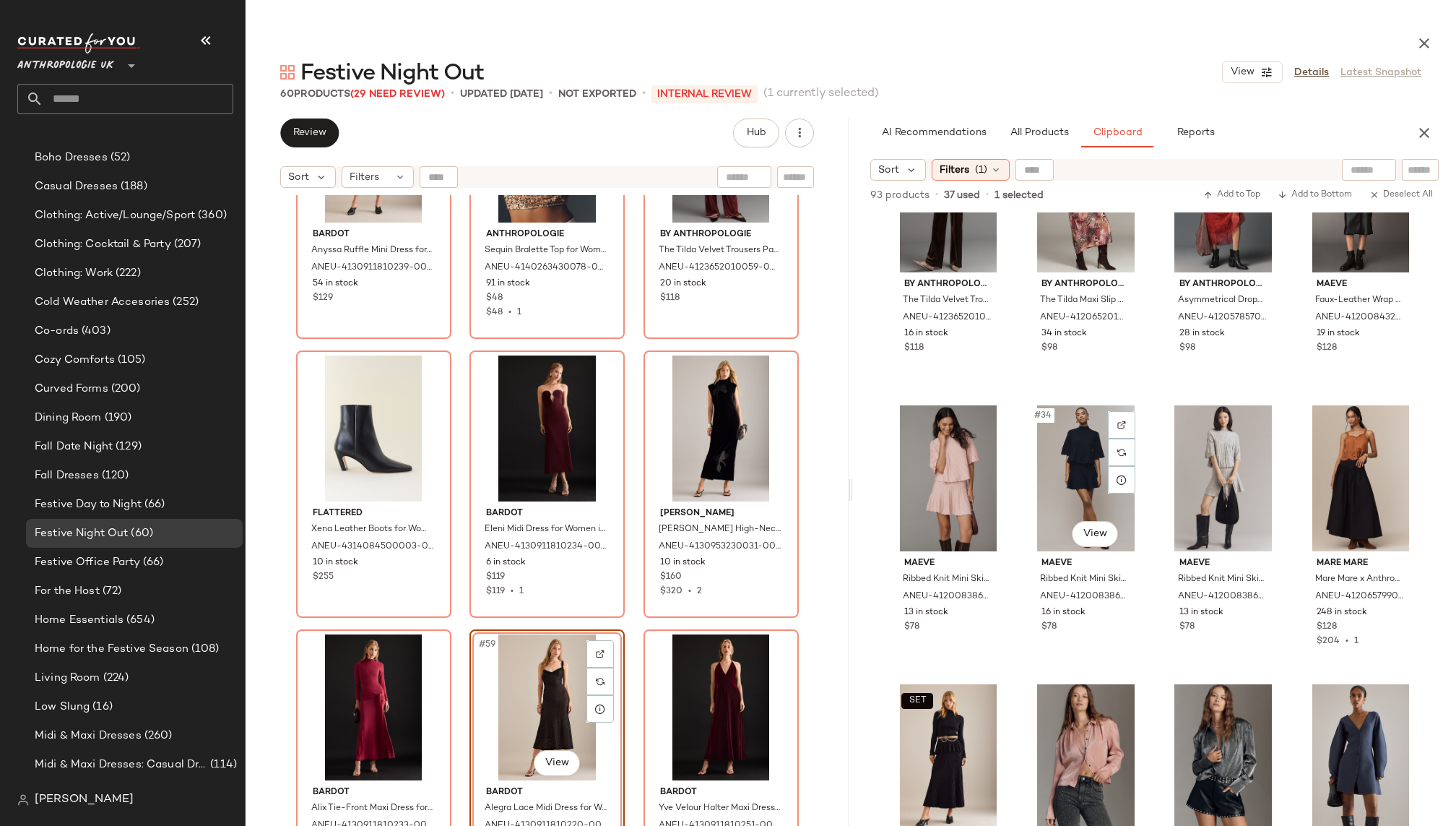
scroll to position [2066, 0]
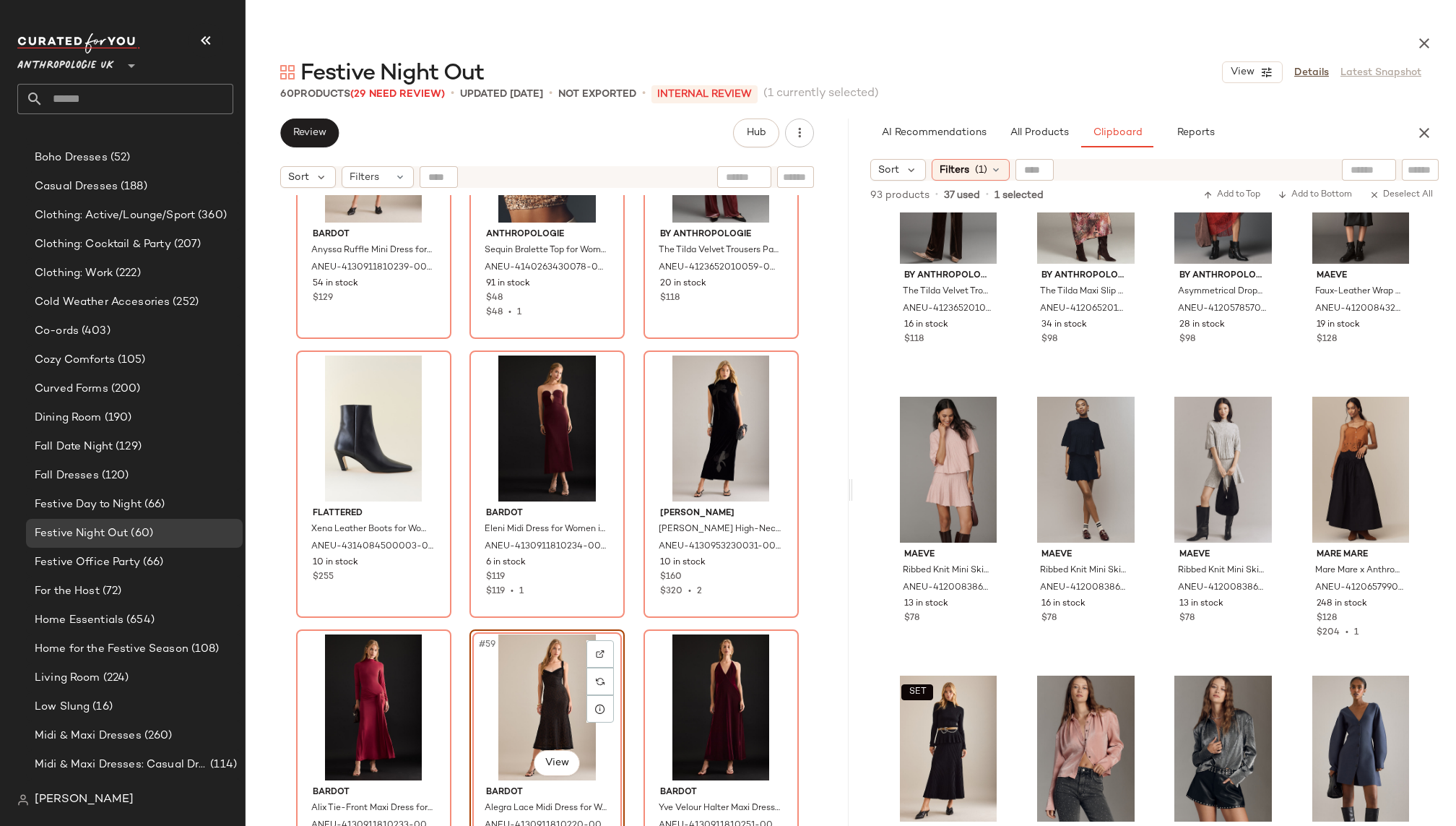
drag, startPoint x: 949, startPoint y: 495, endPoint x: 345, endPoint y: 7, distance: 776.5
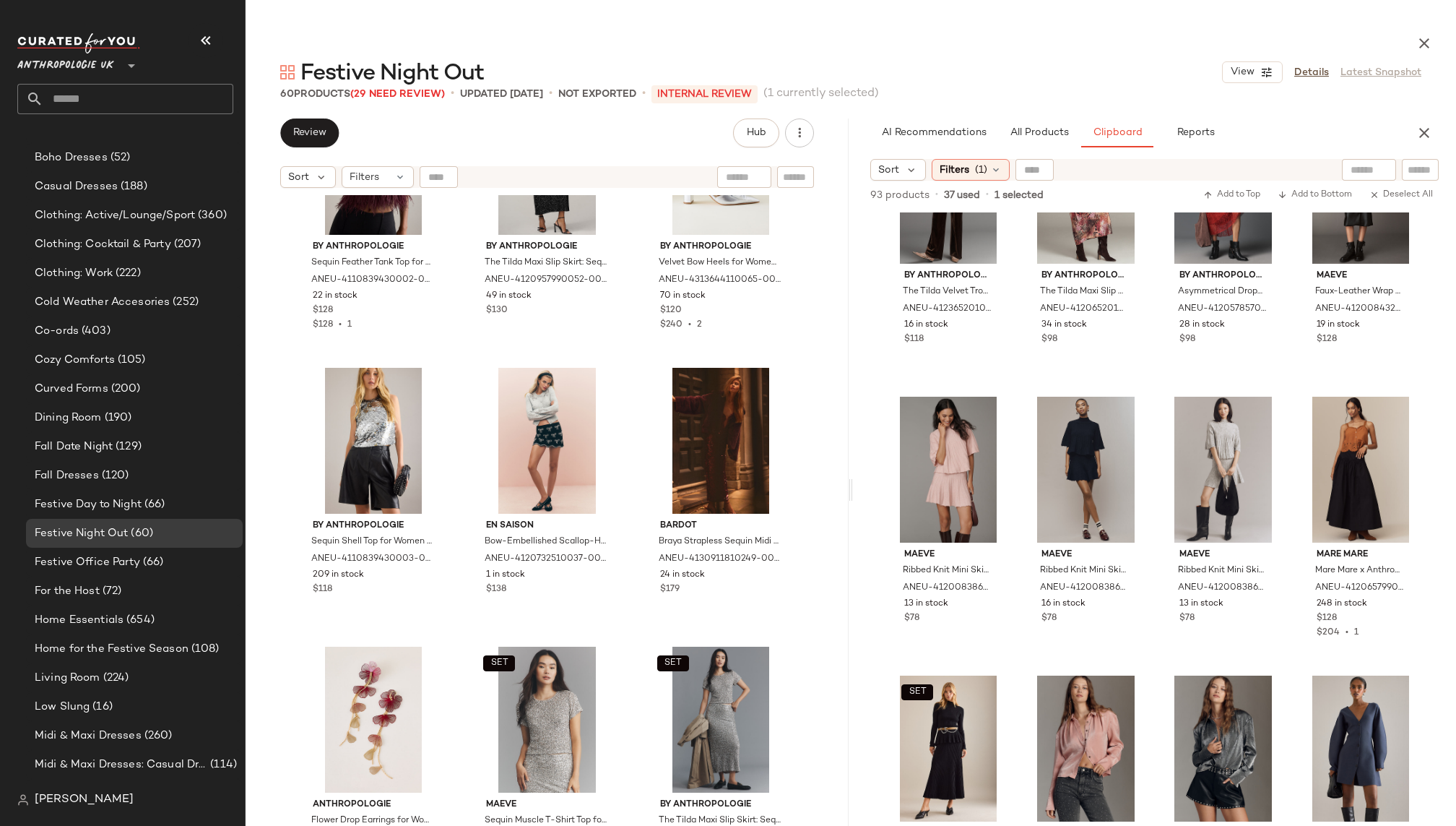
scroll to position [0, 0]
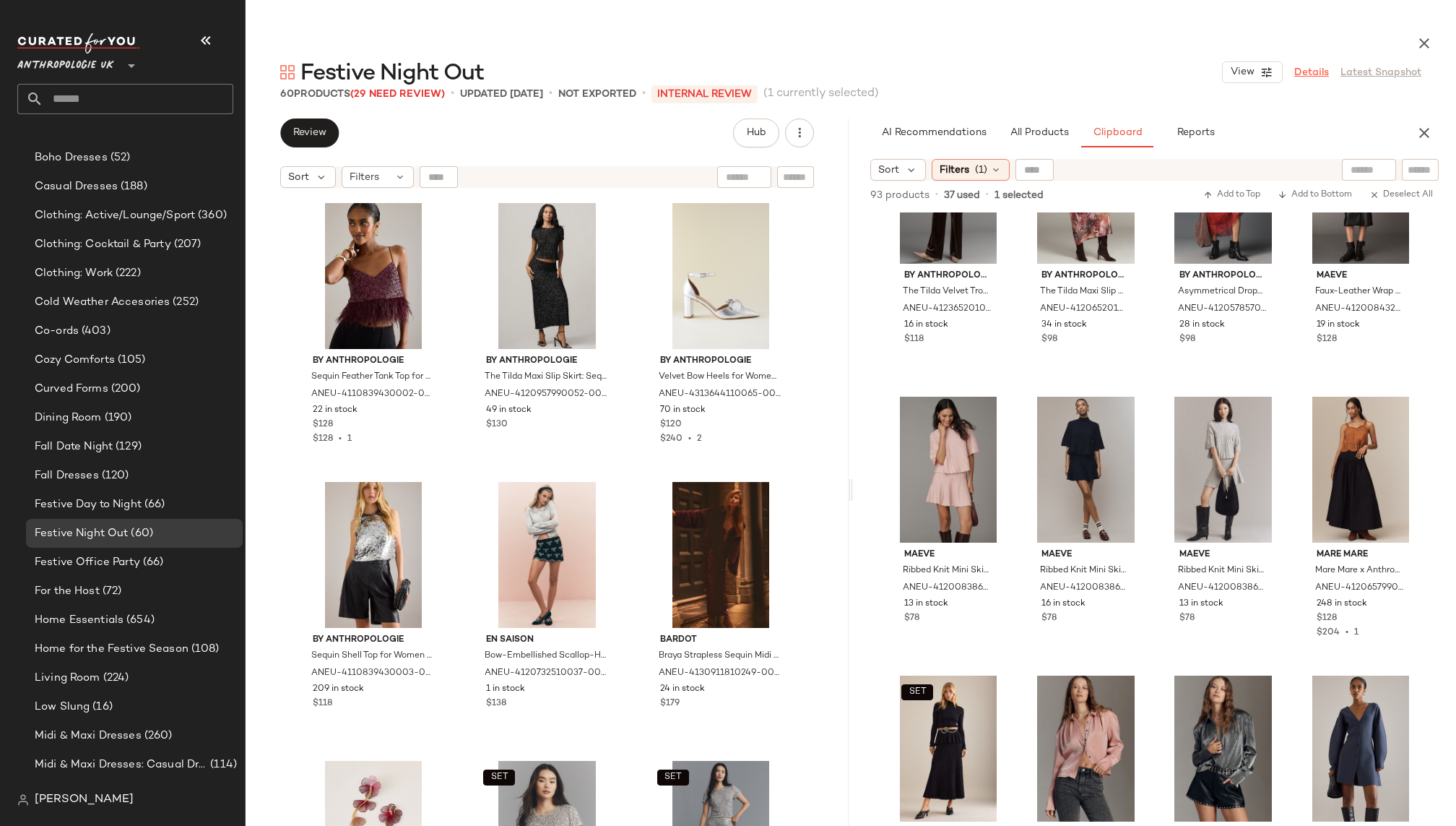
click at [1307, 69] on link "Details" at bounding box center [1310, 73] width 35 height 15
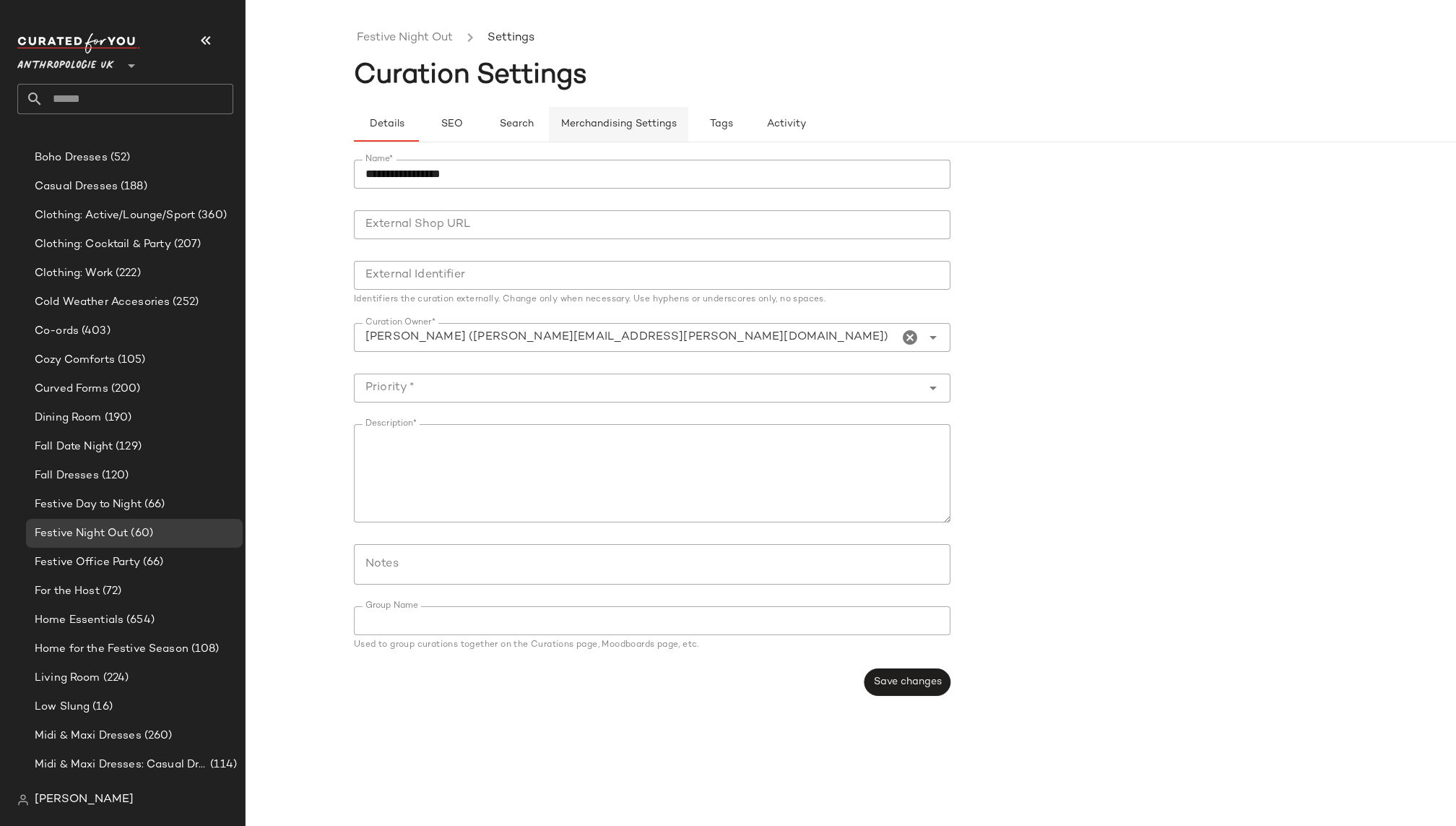
click at [648, 127] on span "Merchandising Settings" at bounding box center [618, 124] width 116 height 12
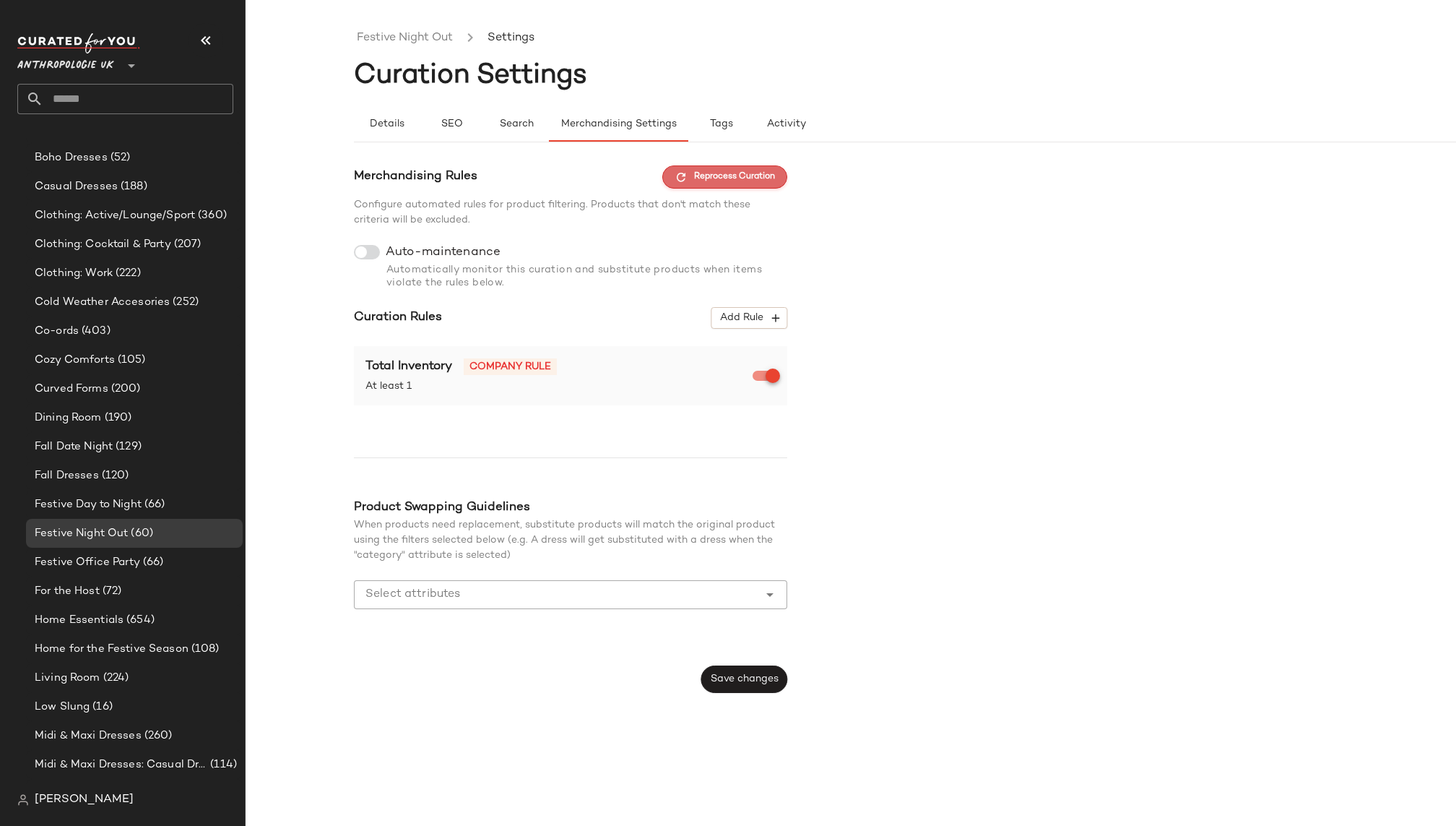
click at [734, 178] on span "Reprocess Curation" at bounding box center [724, 176] width 101 height 13
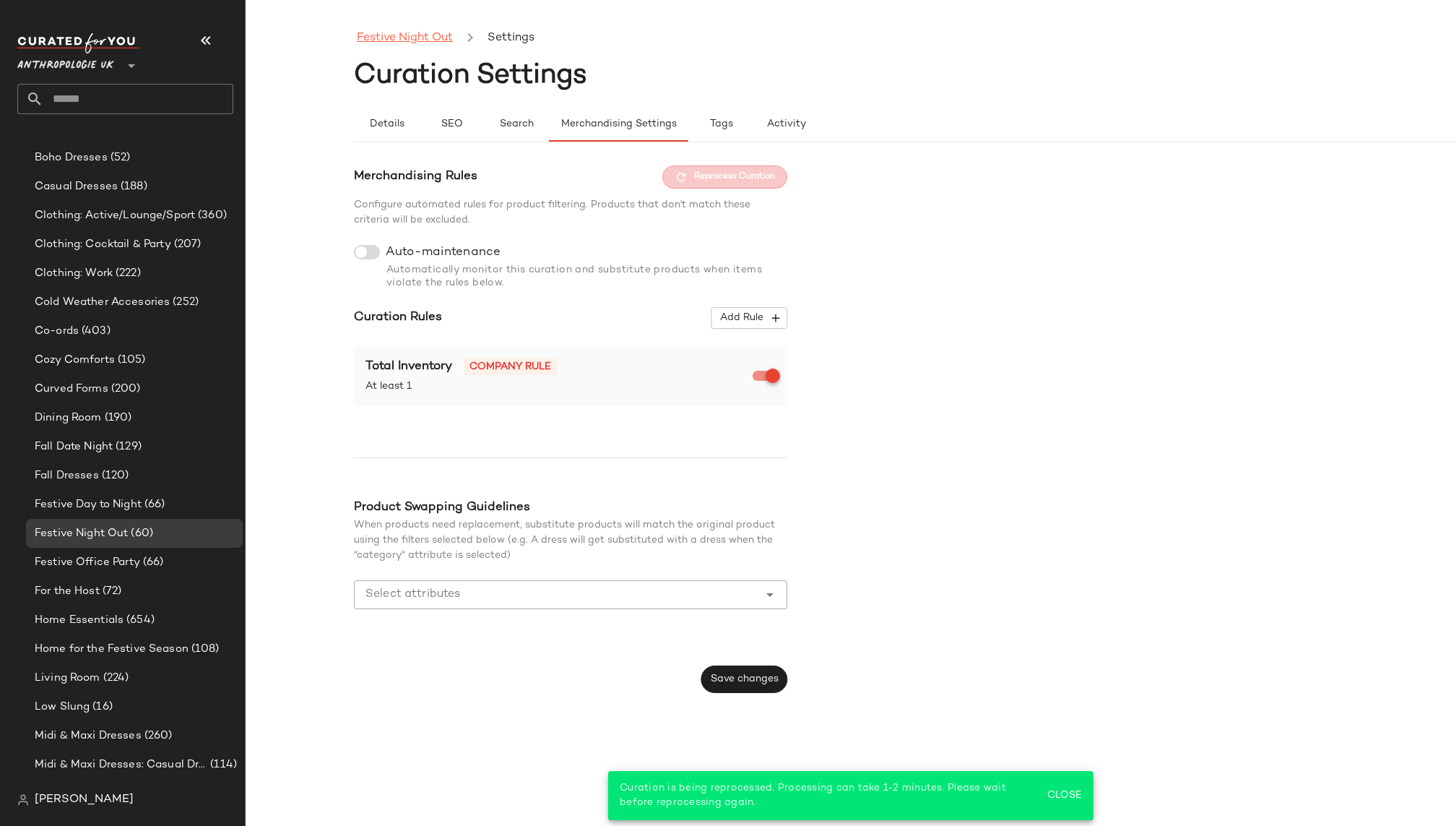
click at [427, 34] on link "Festive Night Out" at bounding box center [405, 38] width 96 height 19
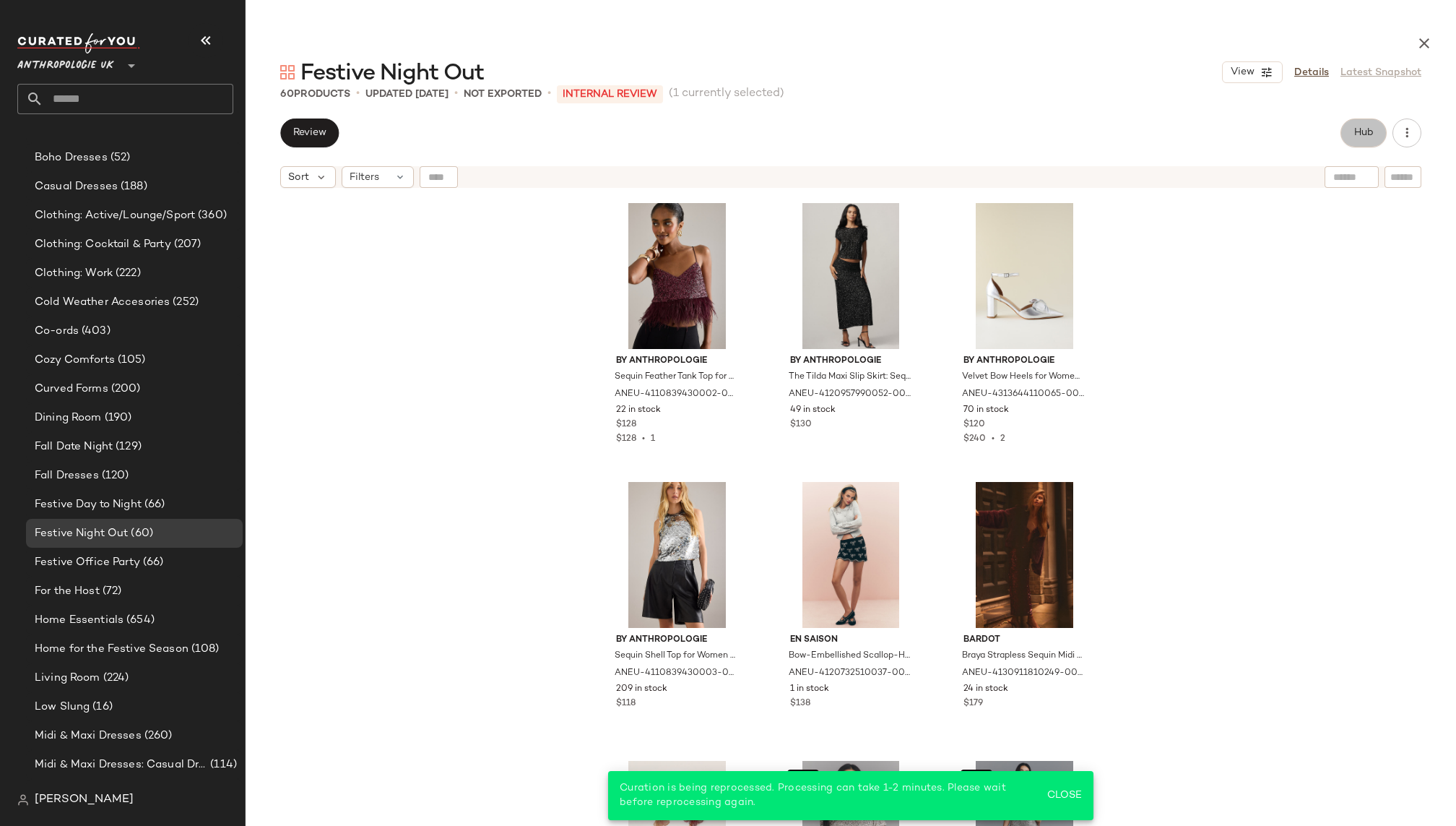
click at [1349, 137] on button "Hub" at bounding box center [1363, 133] width 47 height 29
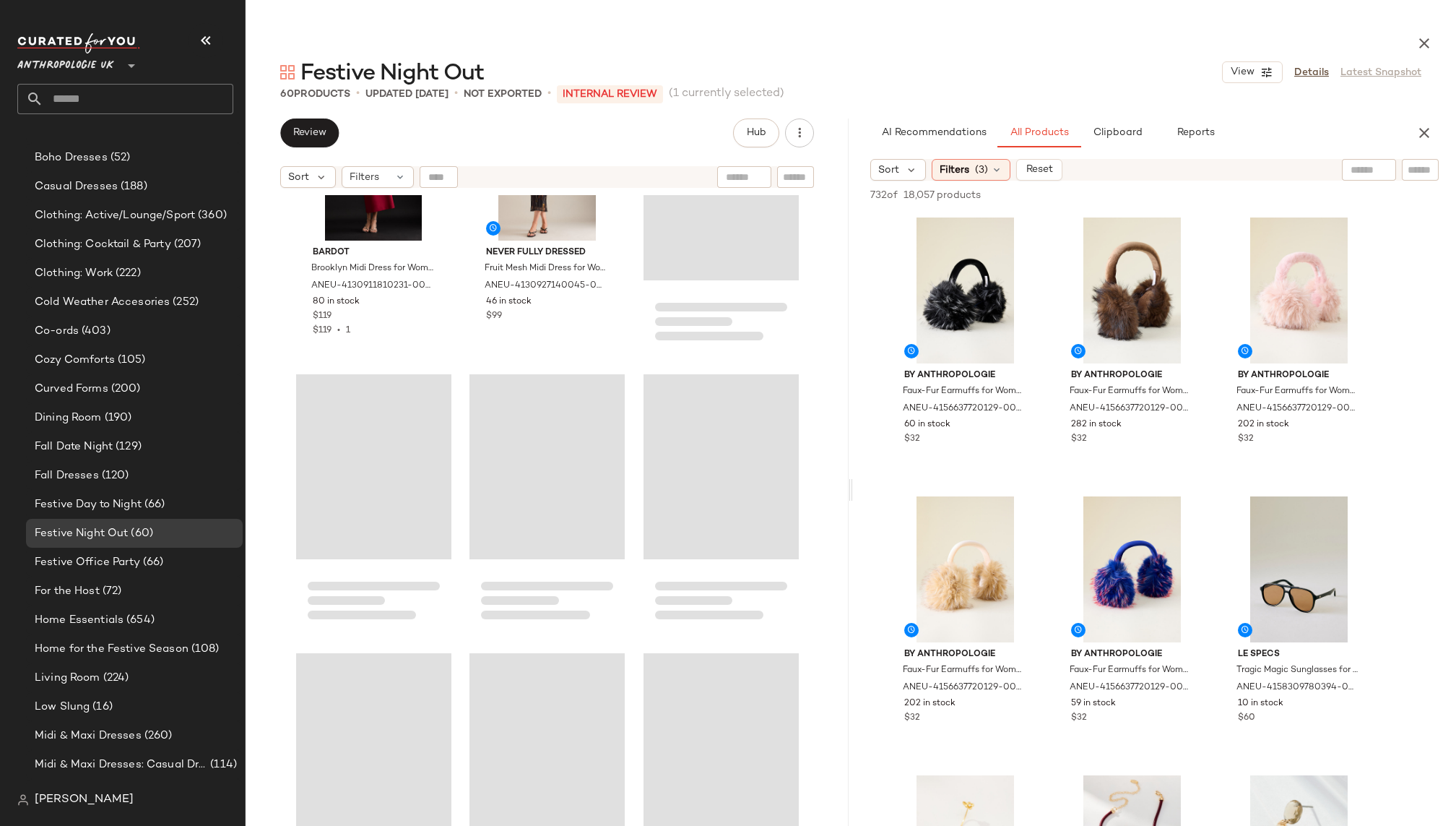
scroll to position [4878, 0]
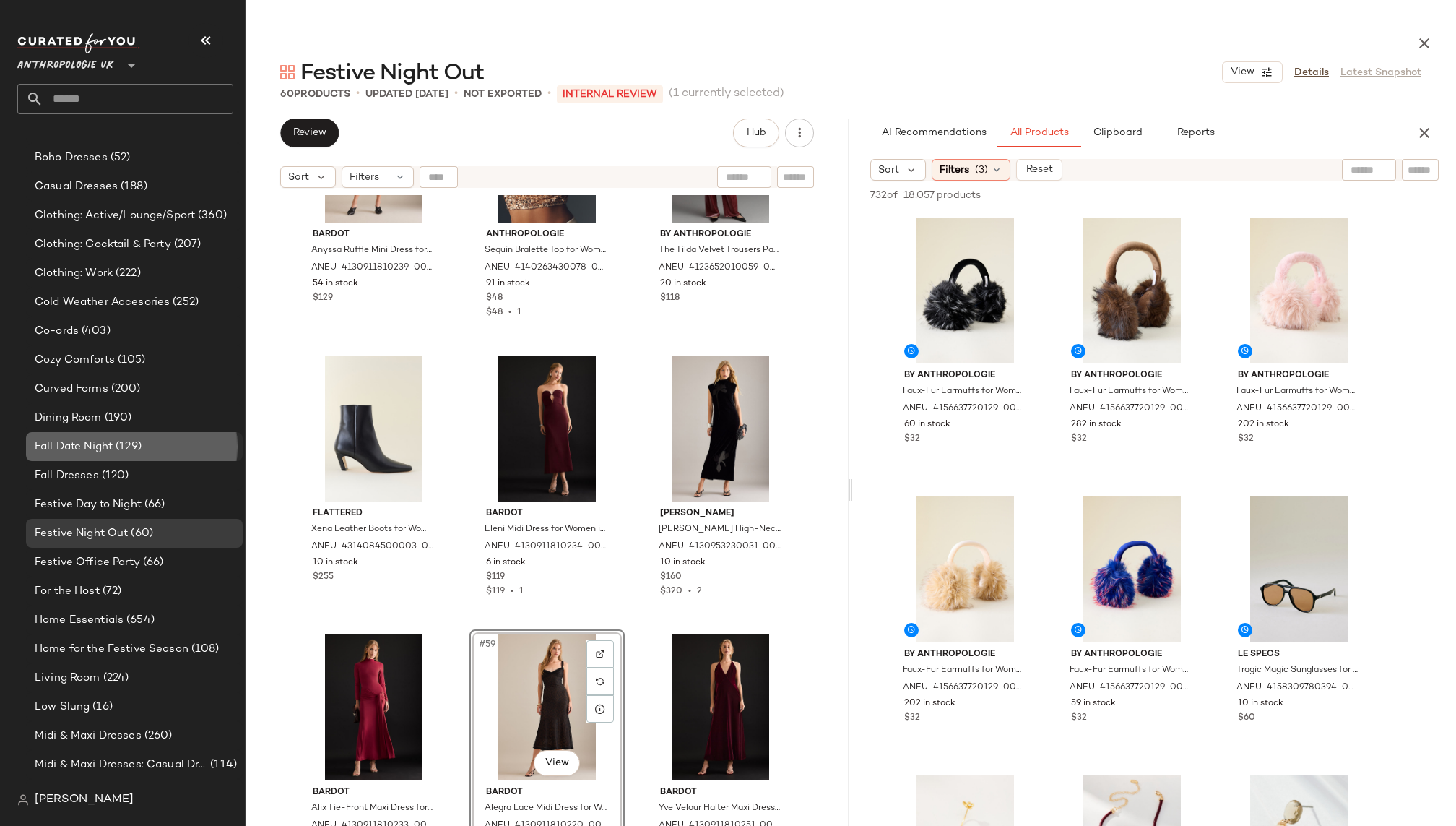
click at [125, 438] on span "(129)" at bounding box center [127, 447] width 29 height 17
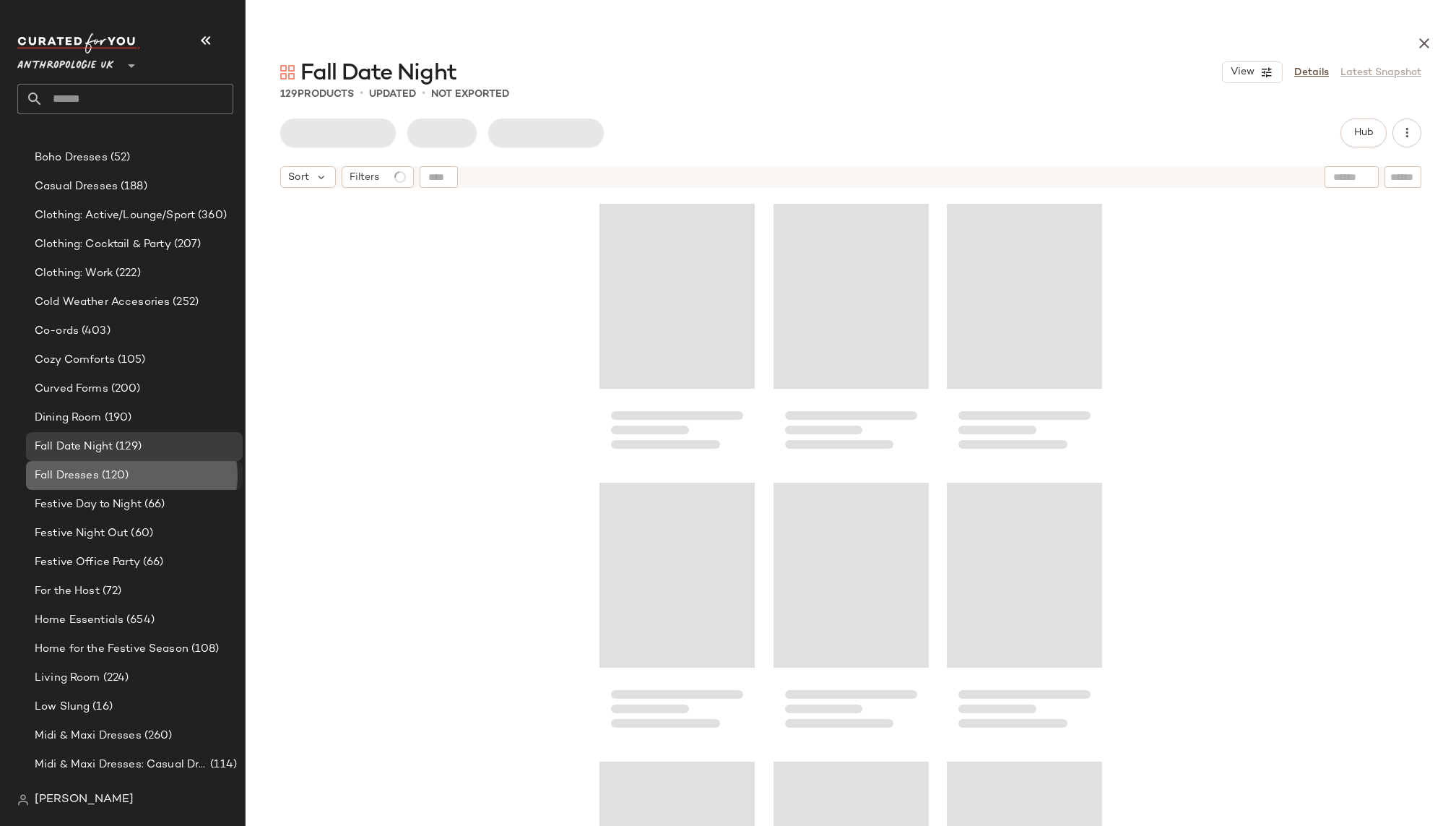
click at [124, 465] on div "Fall Dresses (120)" at bounding box center [135, 476] width 217 height 29
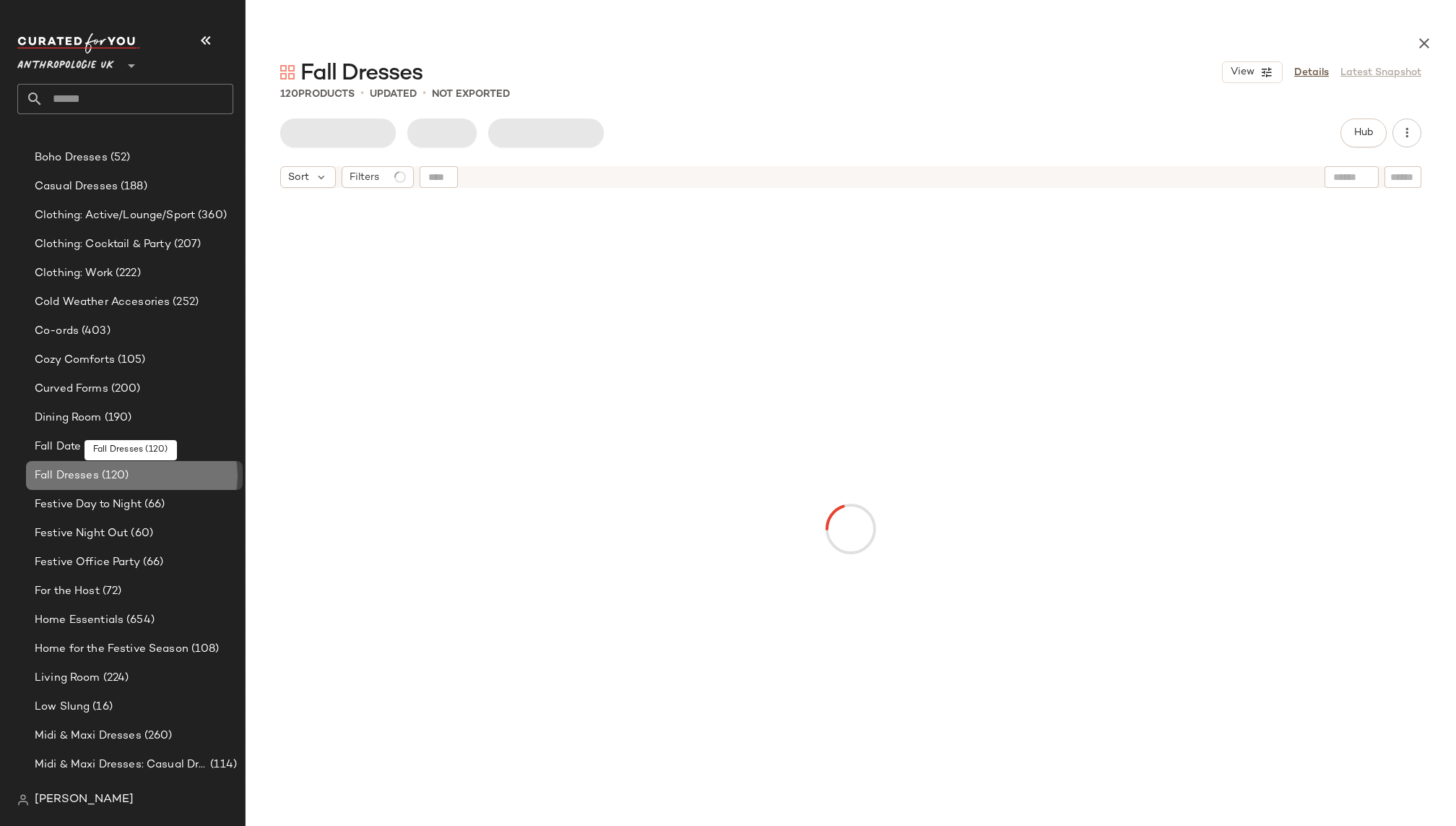
click at [126, 468] on span "(120)" at bounding box center [114, 476] width 30 height 17
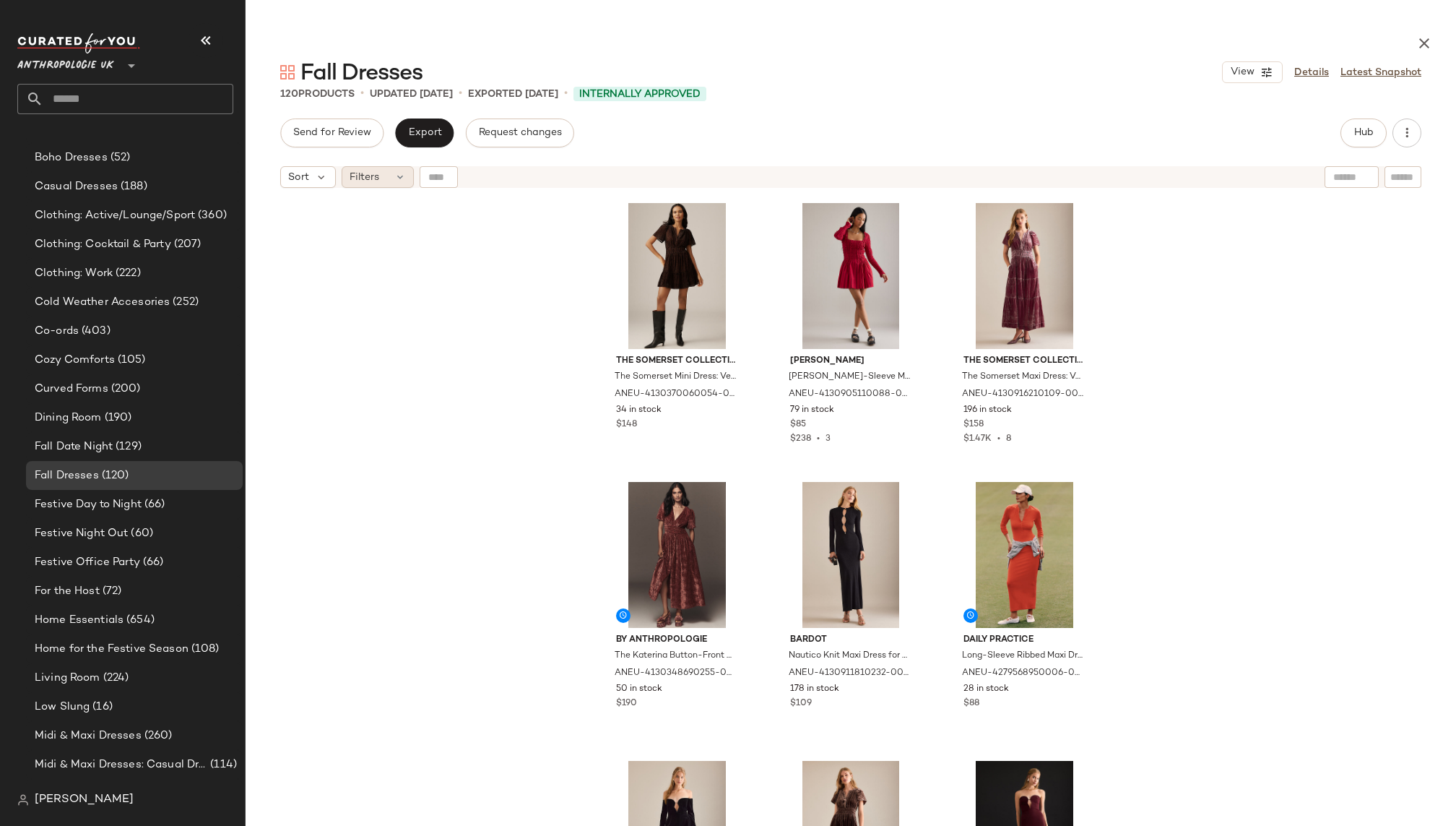
click at [374, 179] on span "Filters" at bounding box center [364, 178] width 30 height 15
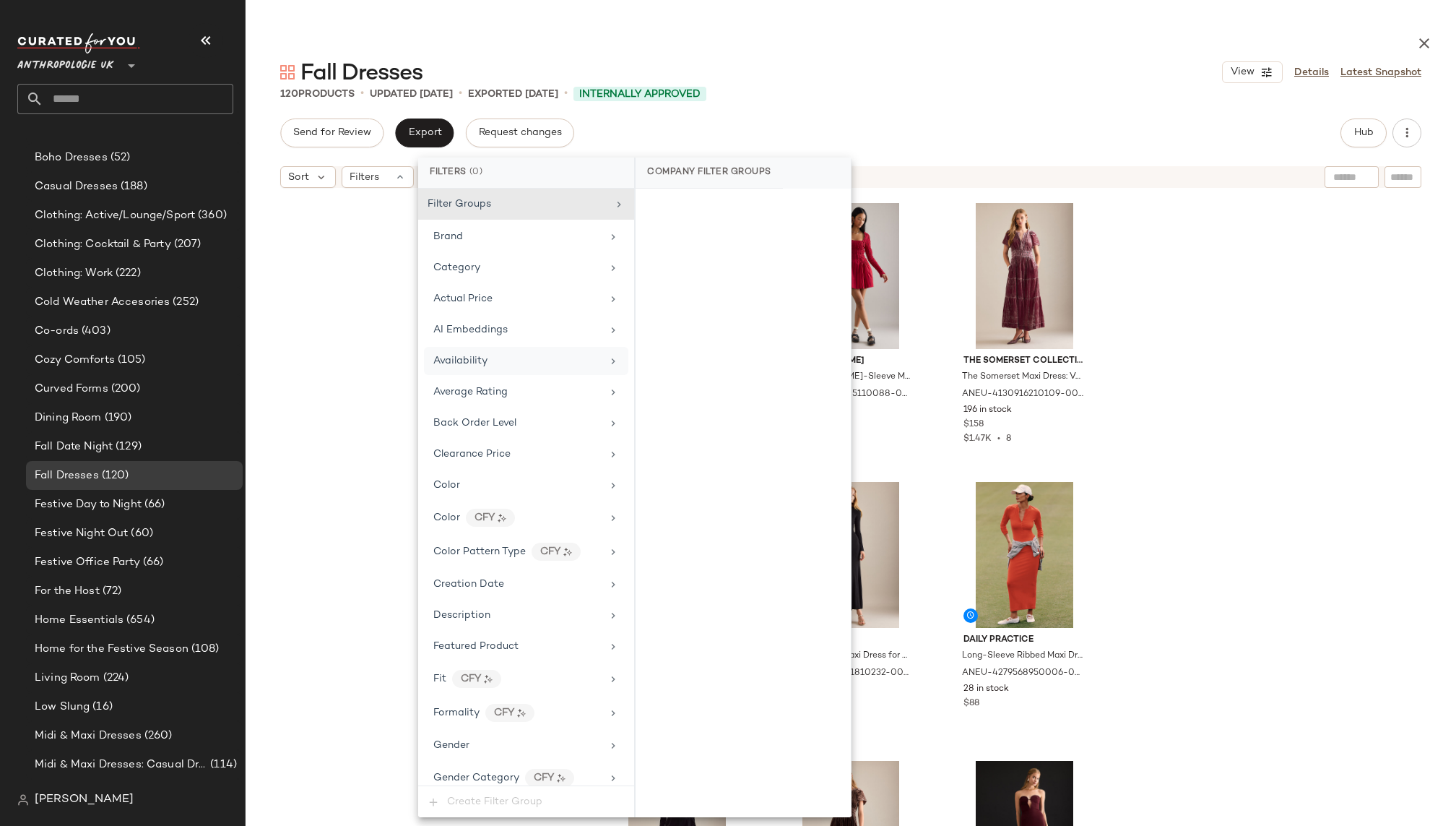
click at [529, 353] on div "Availability" at bounding box center [517, 361] width 168 height 15
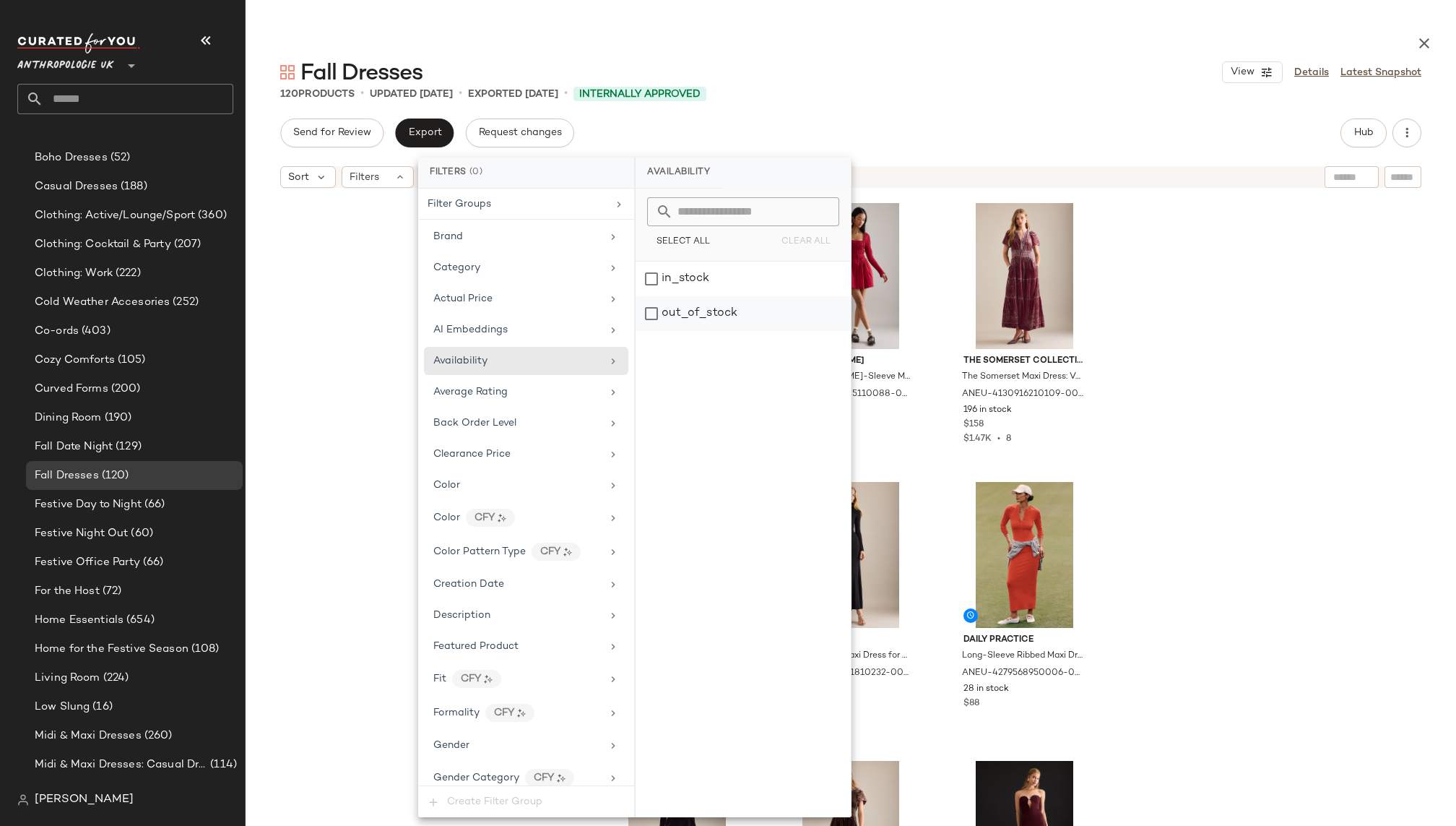
click at [678, 313] on div "out_of_stock" at bounding box center [743, 313] width 215 height 35
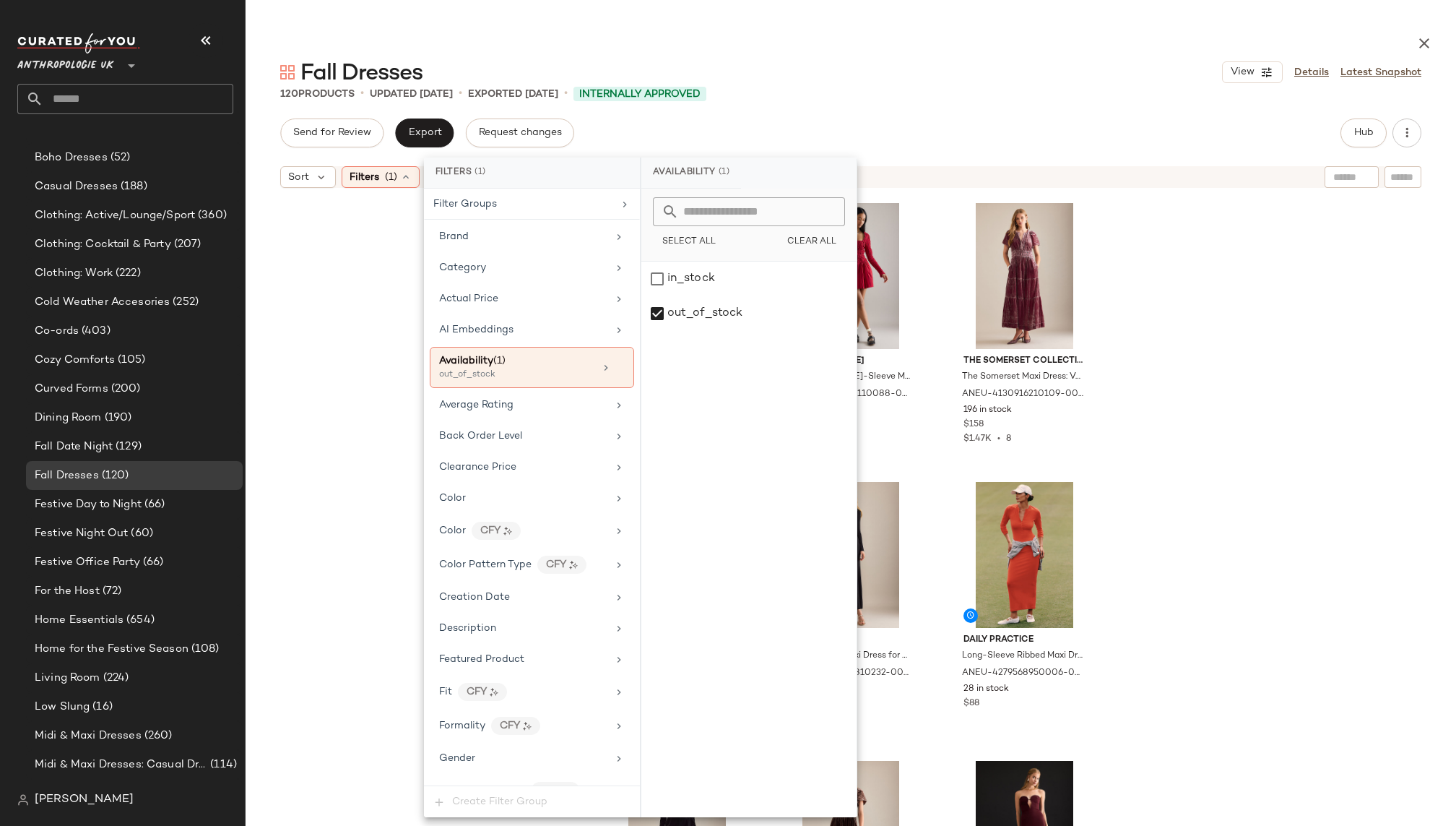
click at [893, 93] on div "120 Products • updated Sep 17th • Exported Sep 17th • Internally Approved" at bounding box center [850, 93] width 1210 height 14
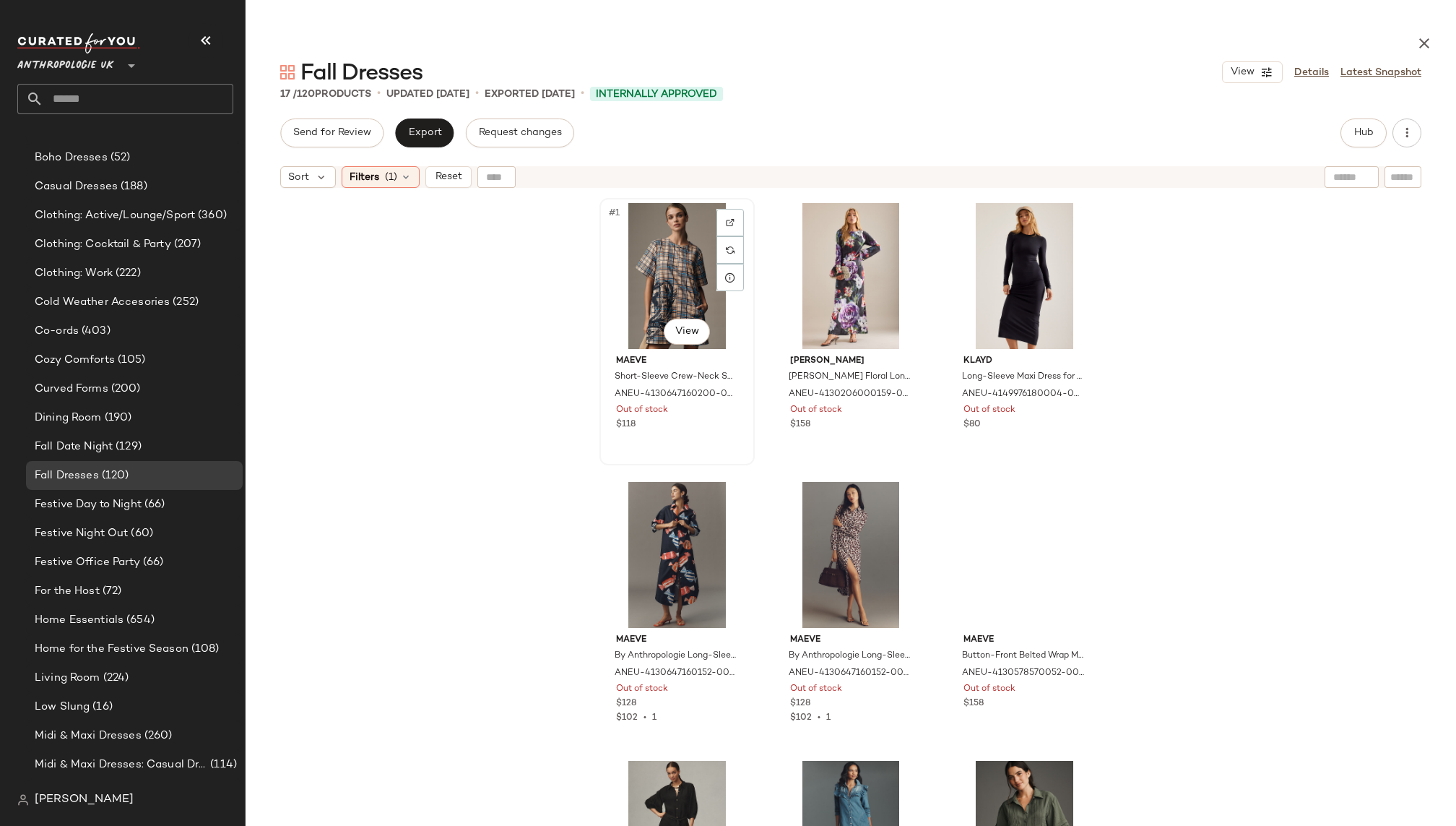
click at [657, 289] on div "#1 View" at bounding box center [677, 276] width 146 height 146
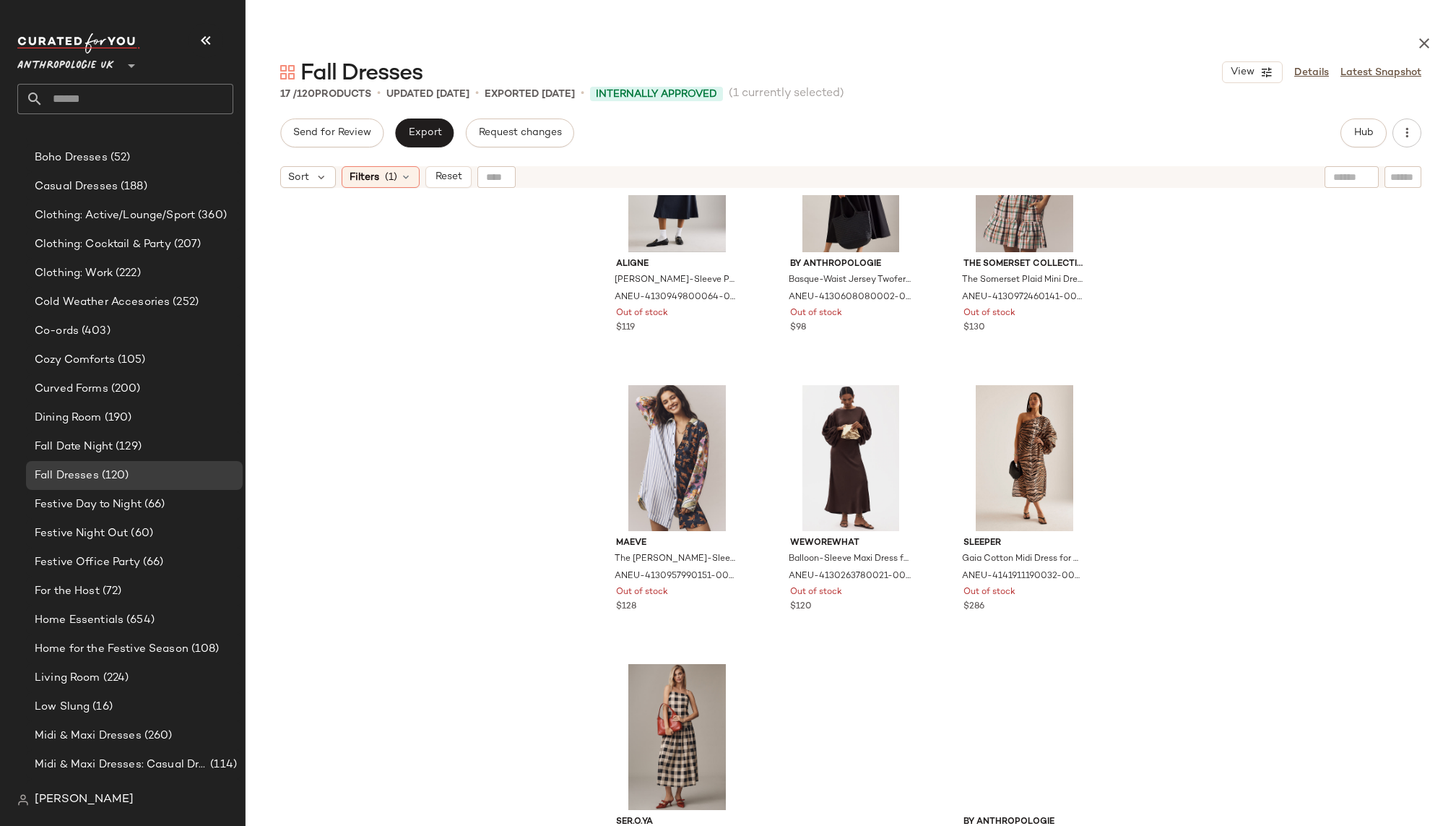
scroll to position [974, 0]
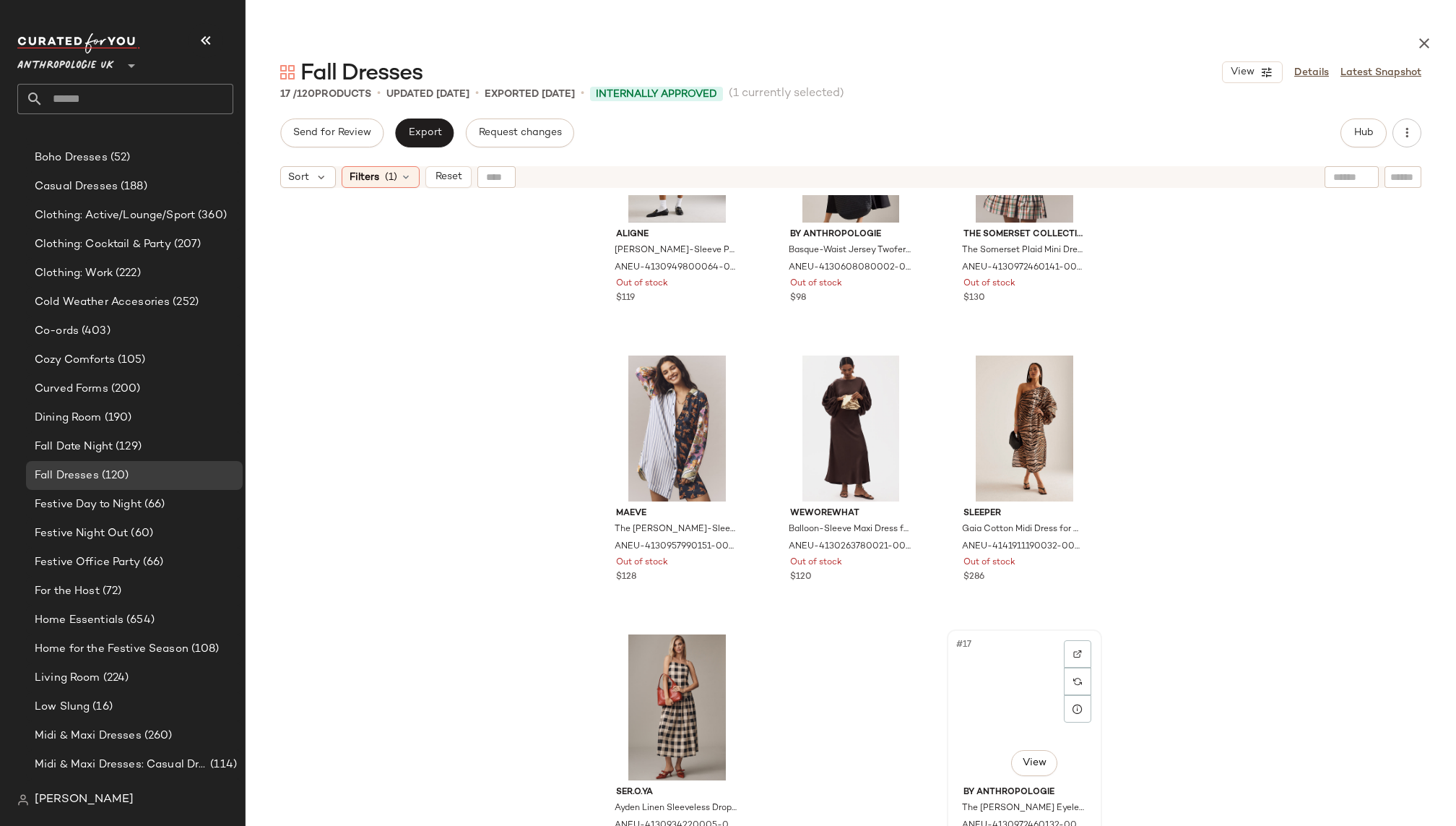
click at [1035, 697] on div "#17 View" at bounding box center [1025, 707] width 146 height 146
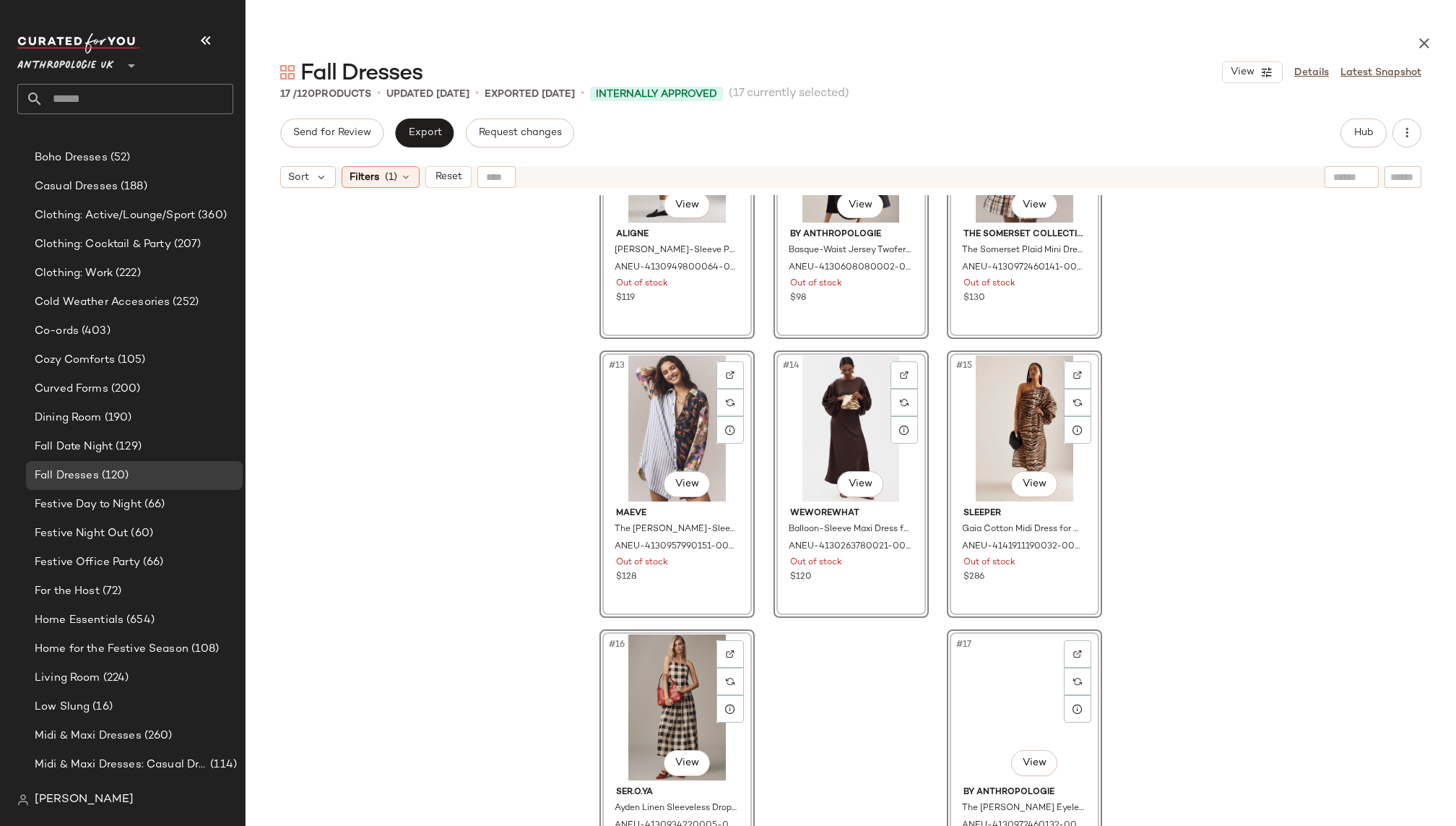
scroll to position [703, 0]
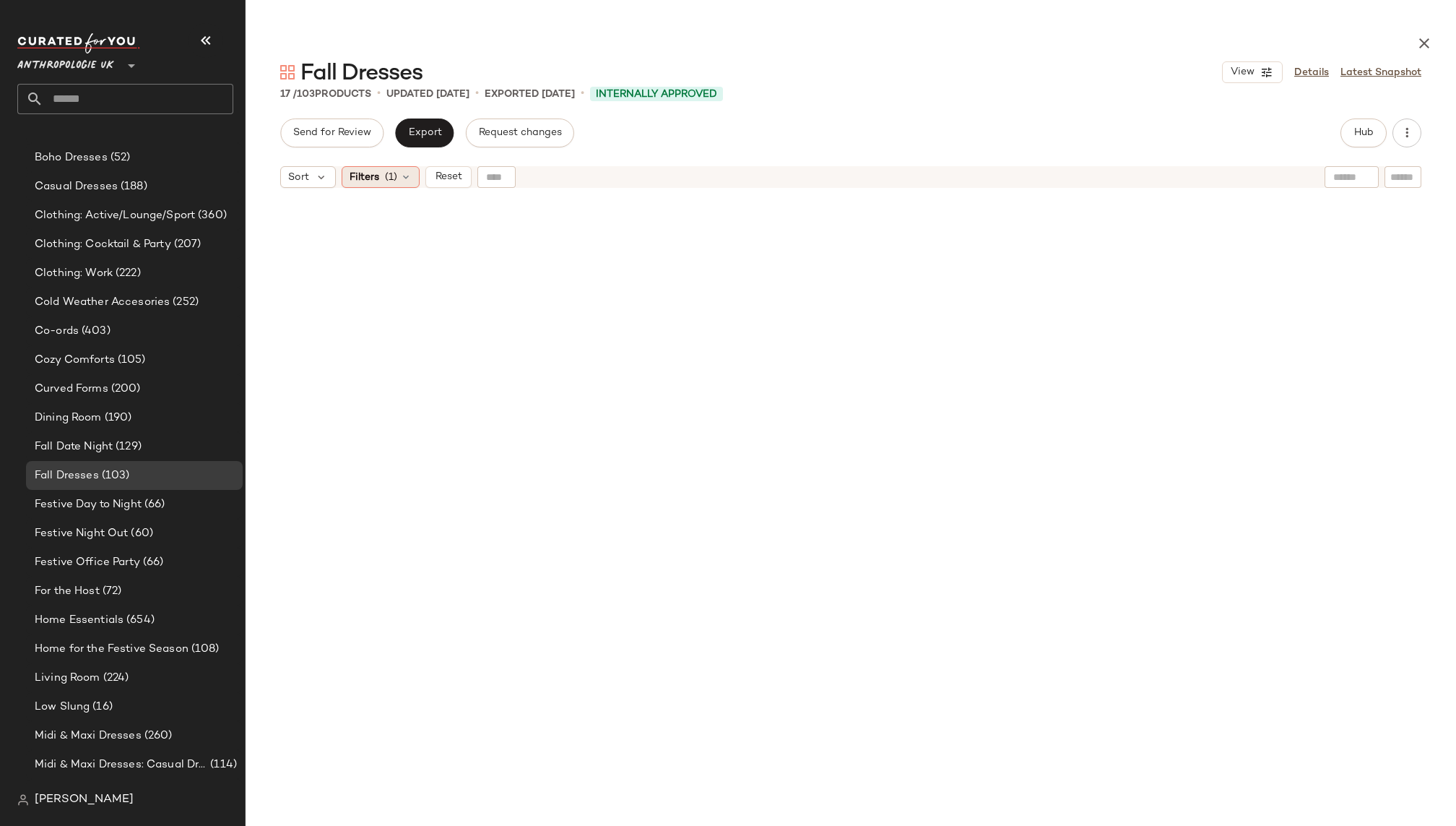
click at [397, 168] on div "Filters (1)" at bounding box center [381, 177] width 78 height 22
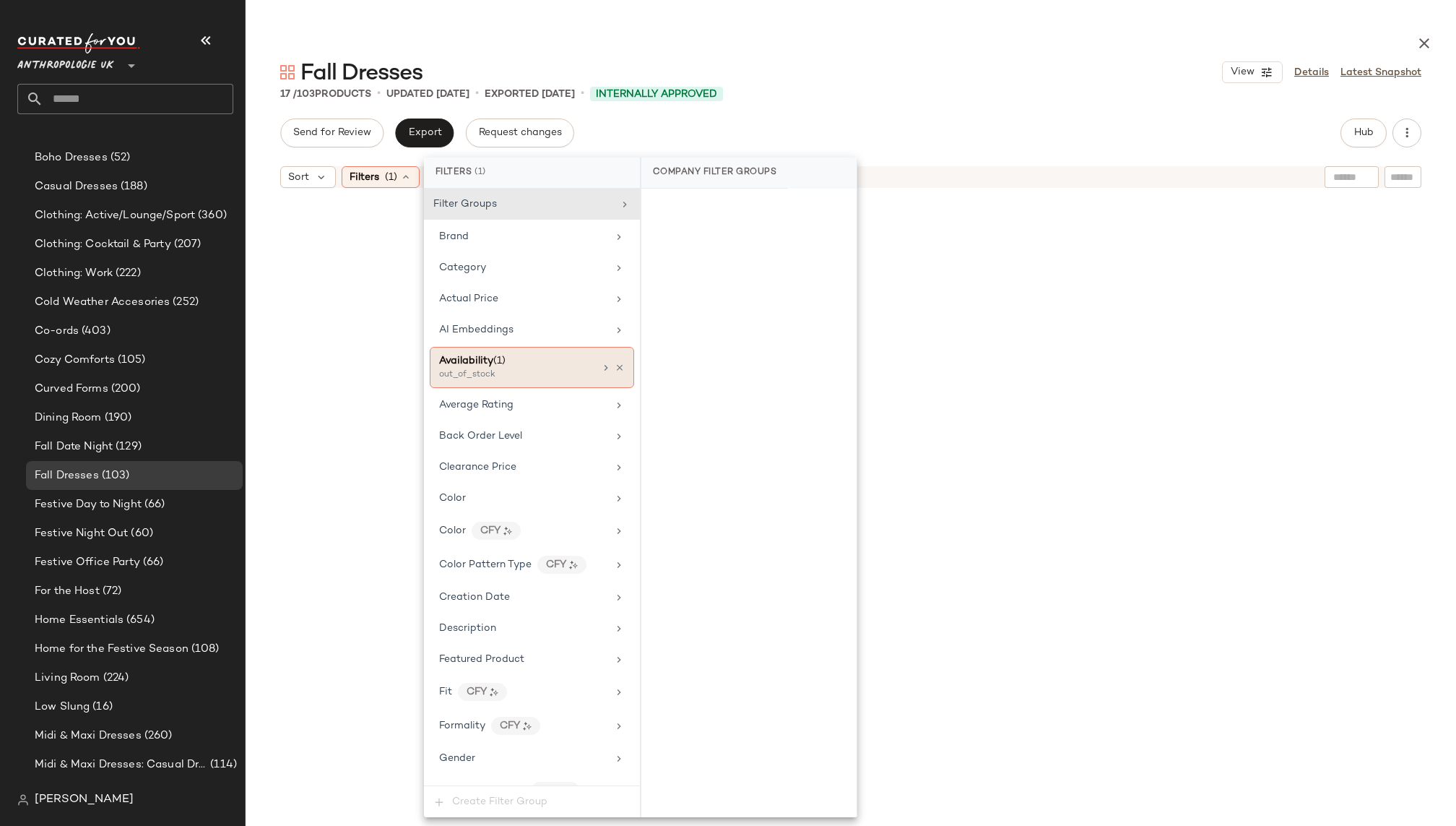
click at [619, 362] on div "Availability (1) out_of_stock" at bounding box center [532, 367] width 205 height 41
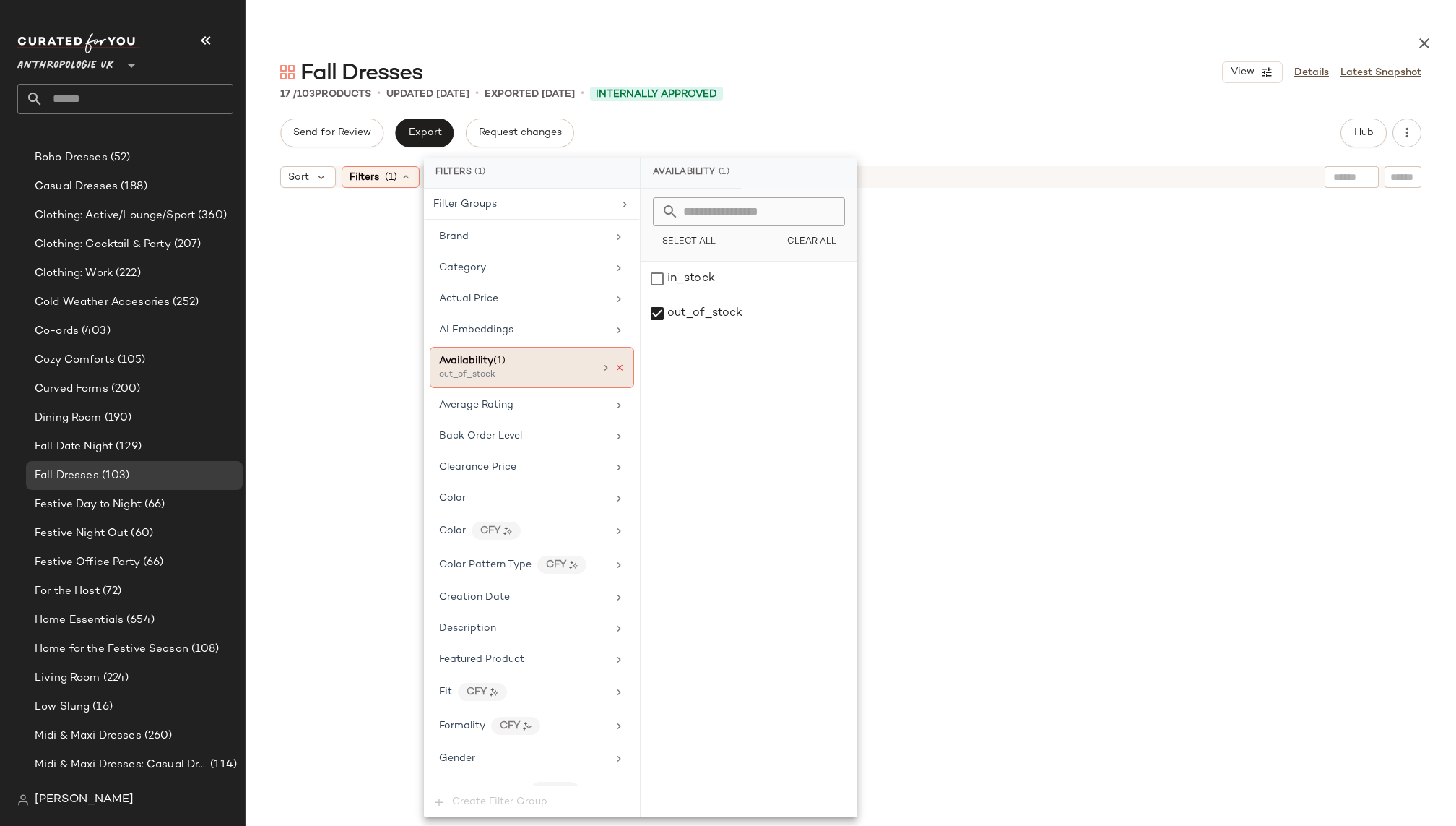
click at [617, 362] on icon at bounding box center [619, 367] width 10 height 10
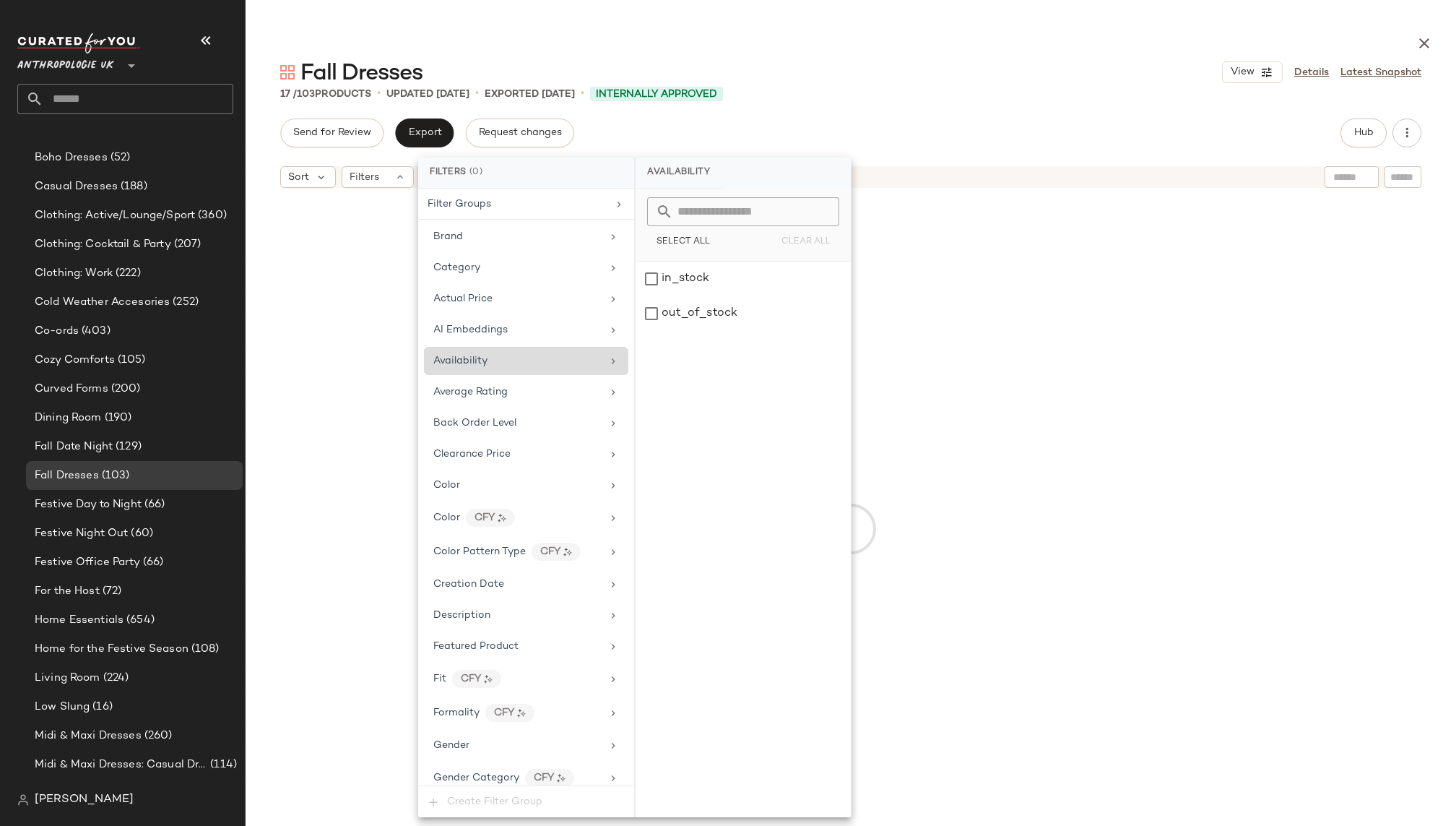
click at [1026, 416] on div at bounding box center [851, 528] width 1205 height 661
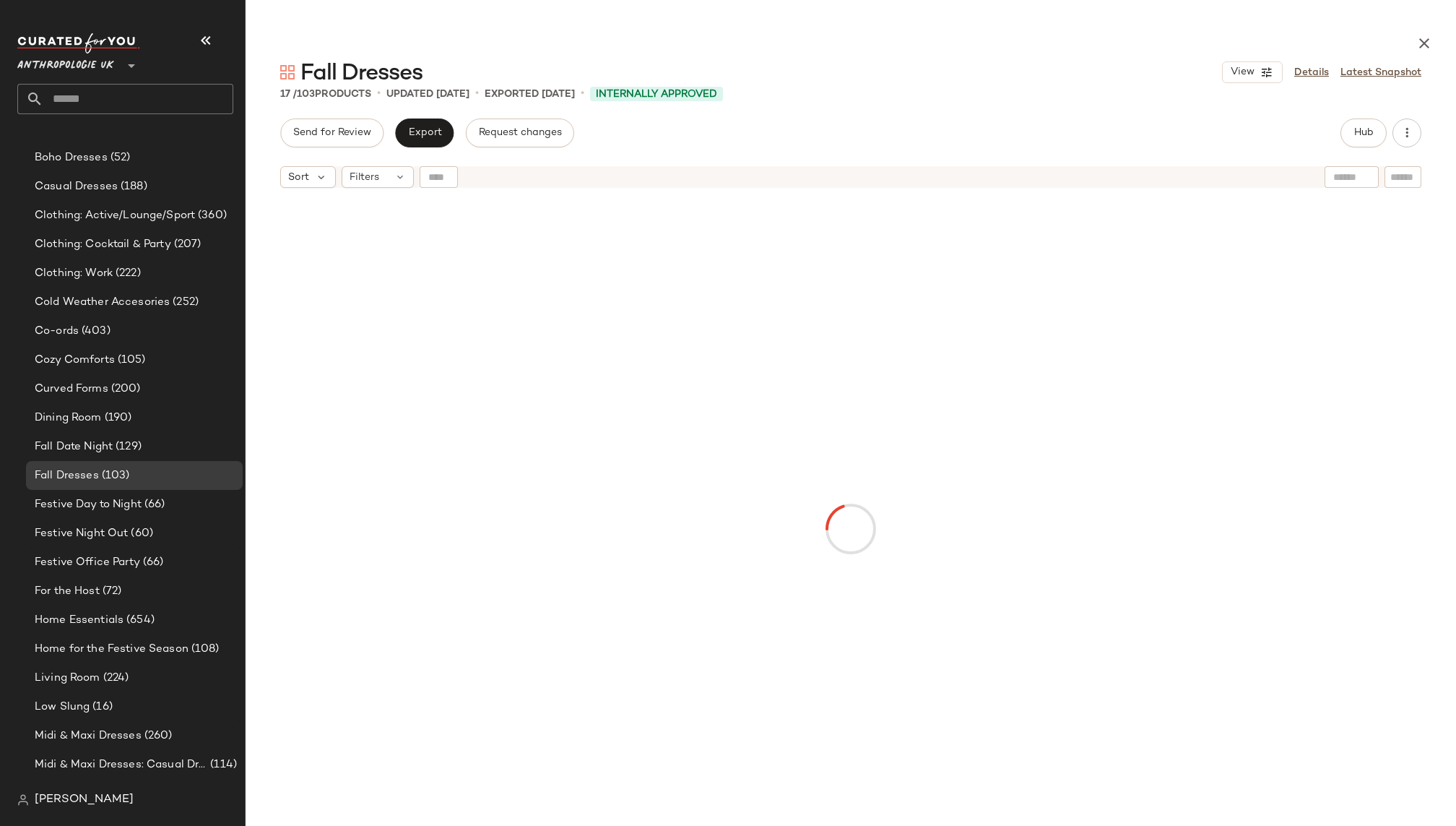
scroll to position [658, 0]
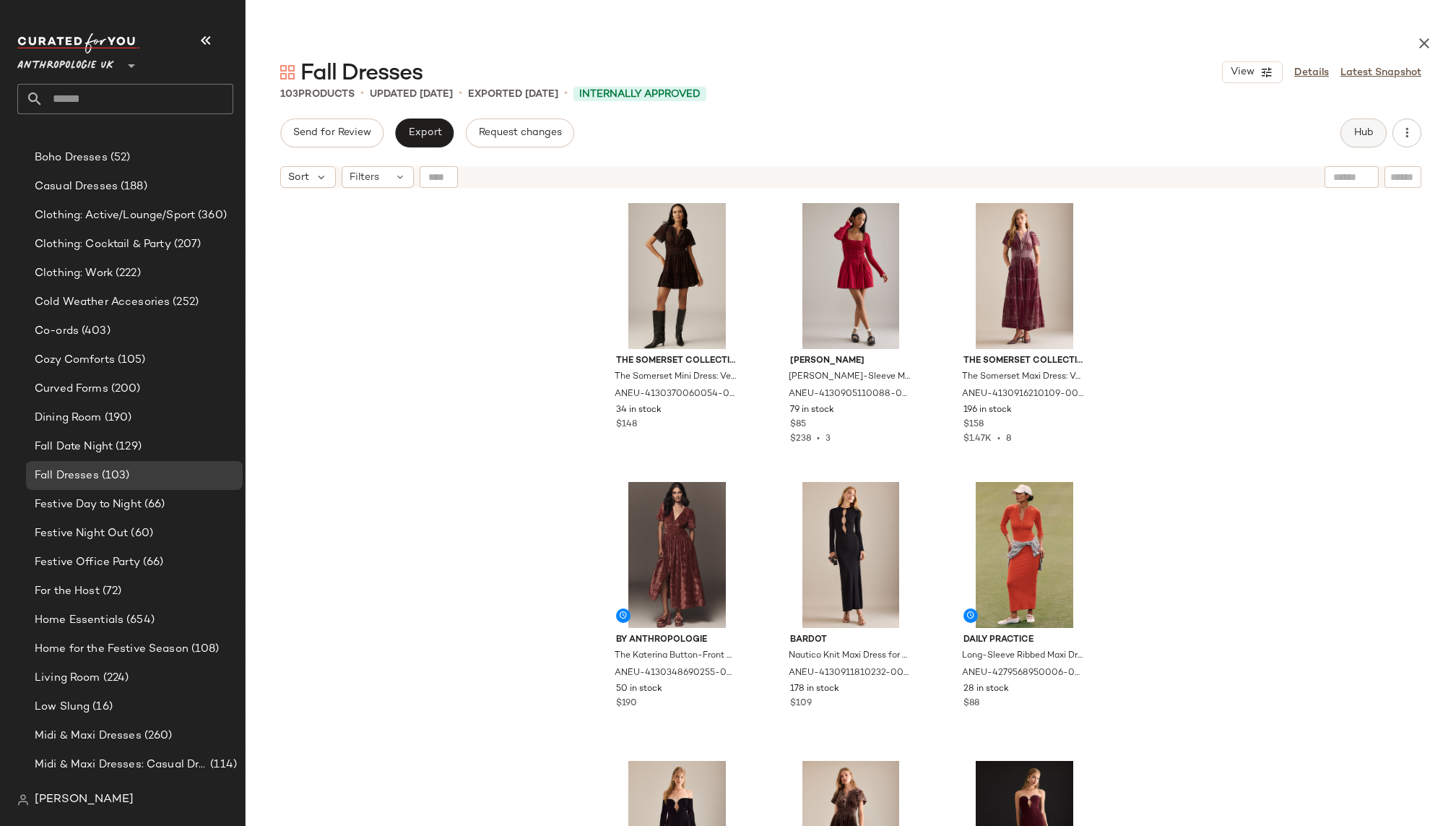
click at [1359, 126] on button "Hub" at bounding box center [1363, 133] width 47 height 29
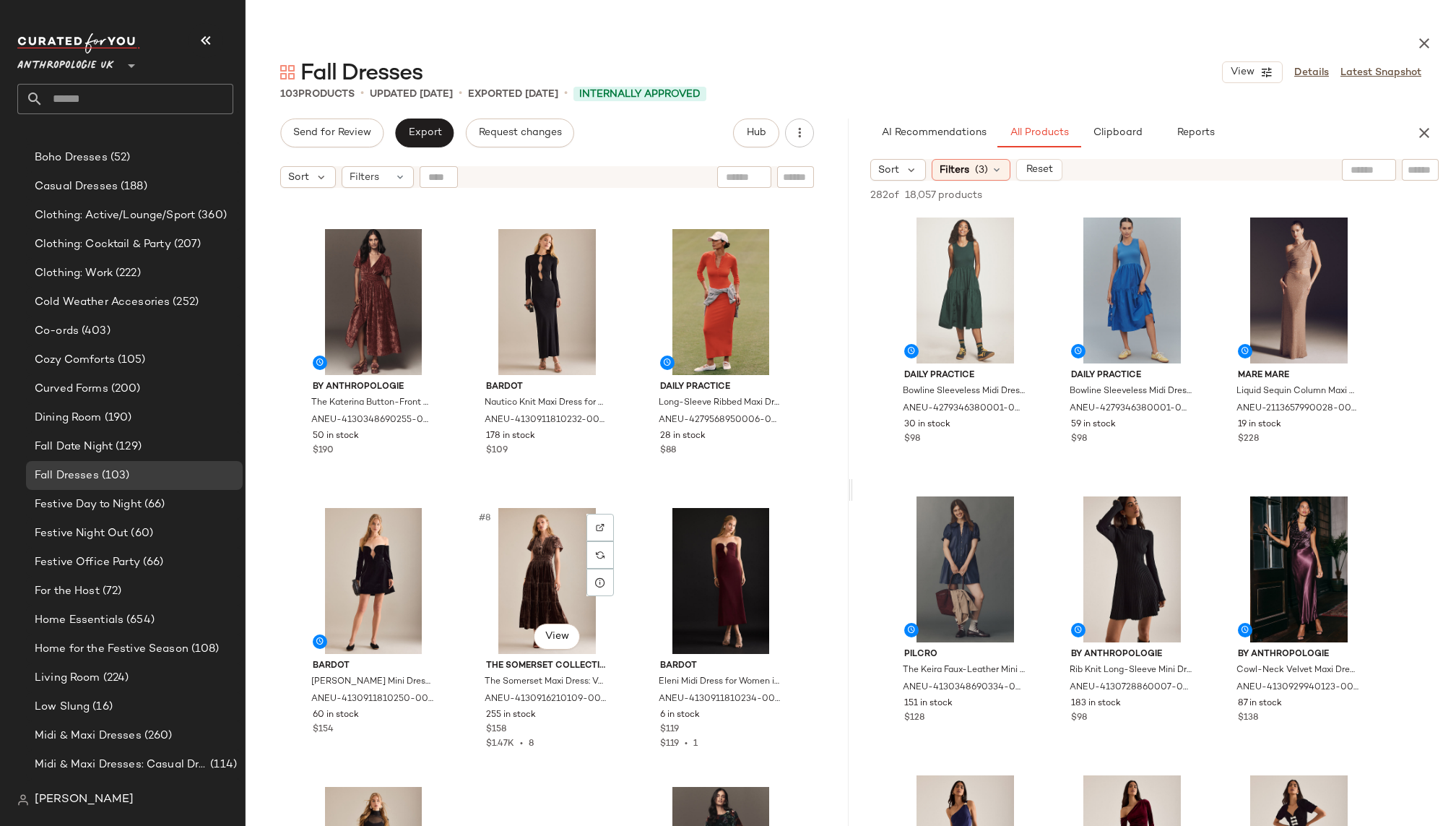
scroll to position [310, 0]
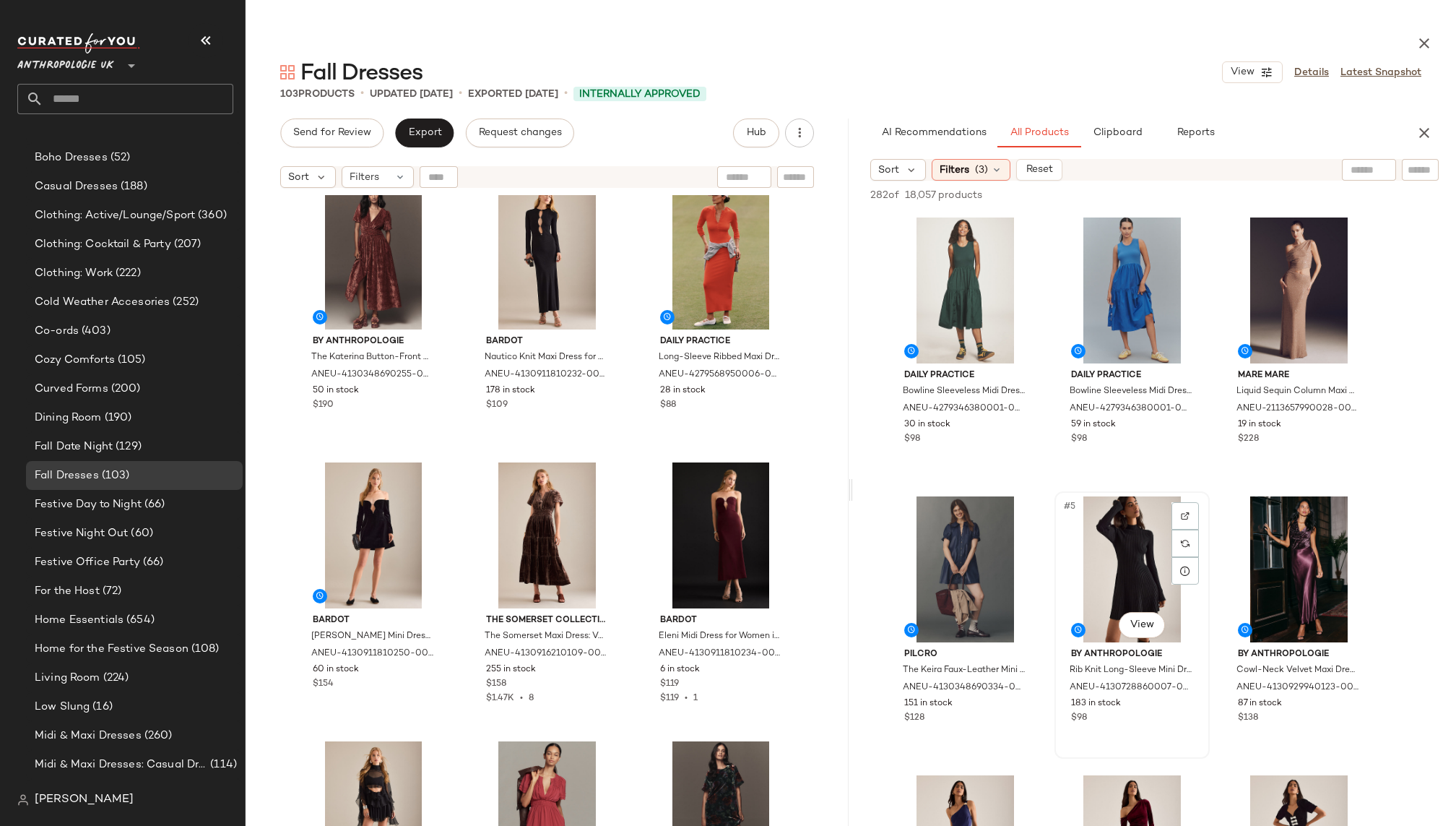
click at [1134, 554] on div "#5 View" at bounding box center [1132, 569] width 146 height 146
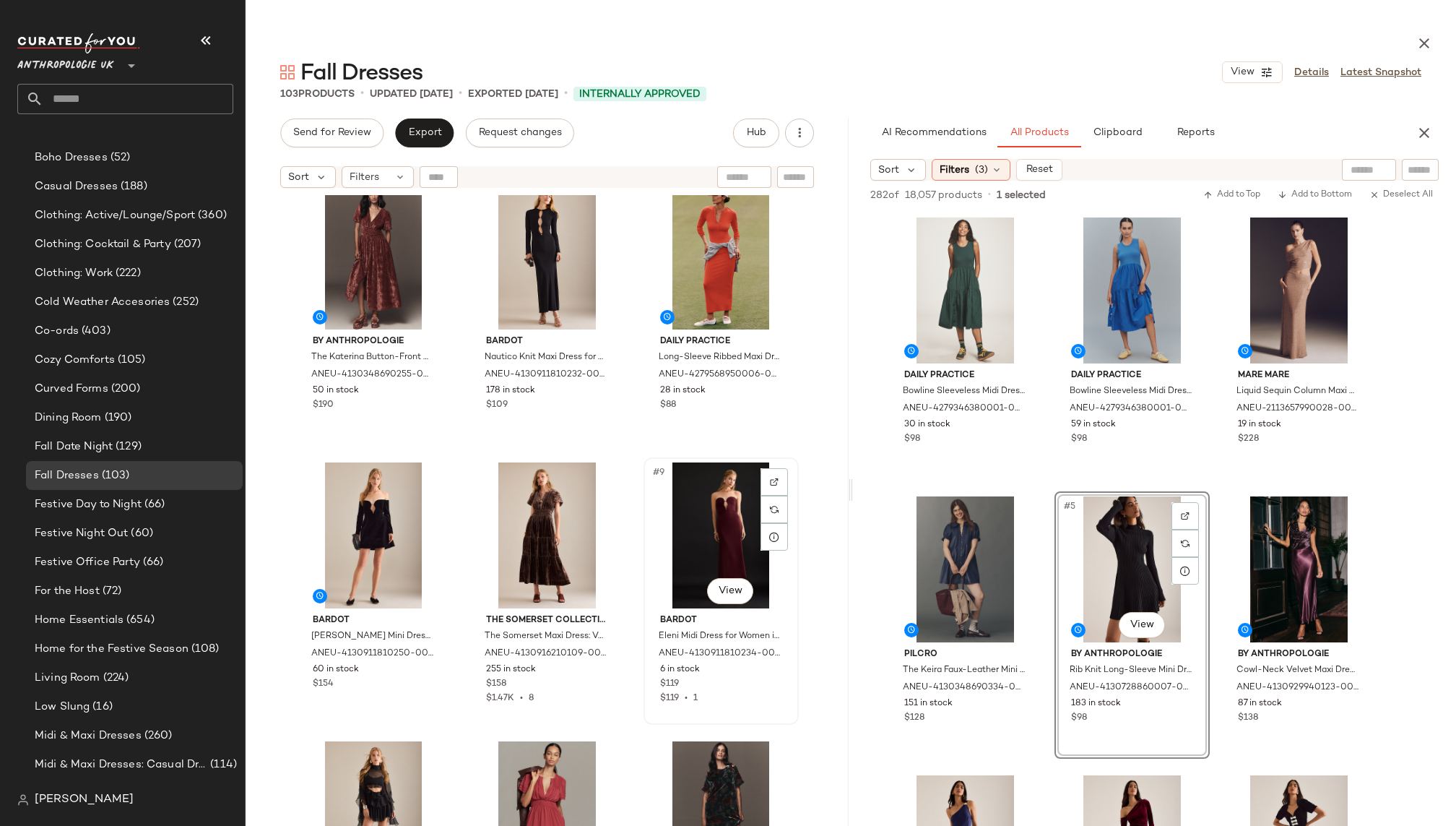
scroll to position [0, 0]
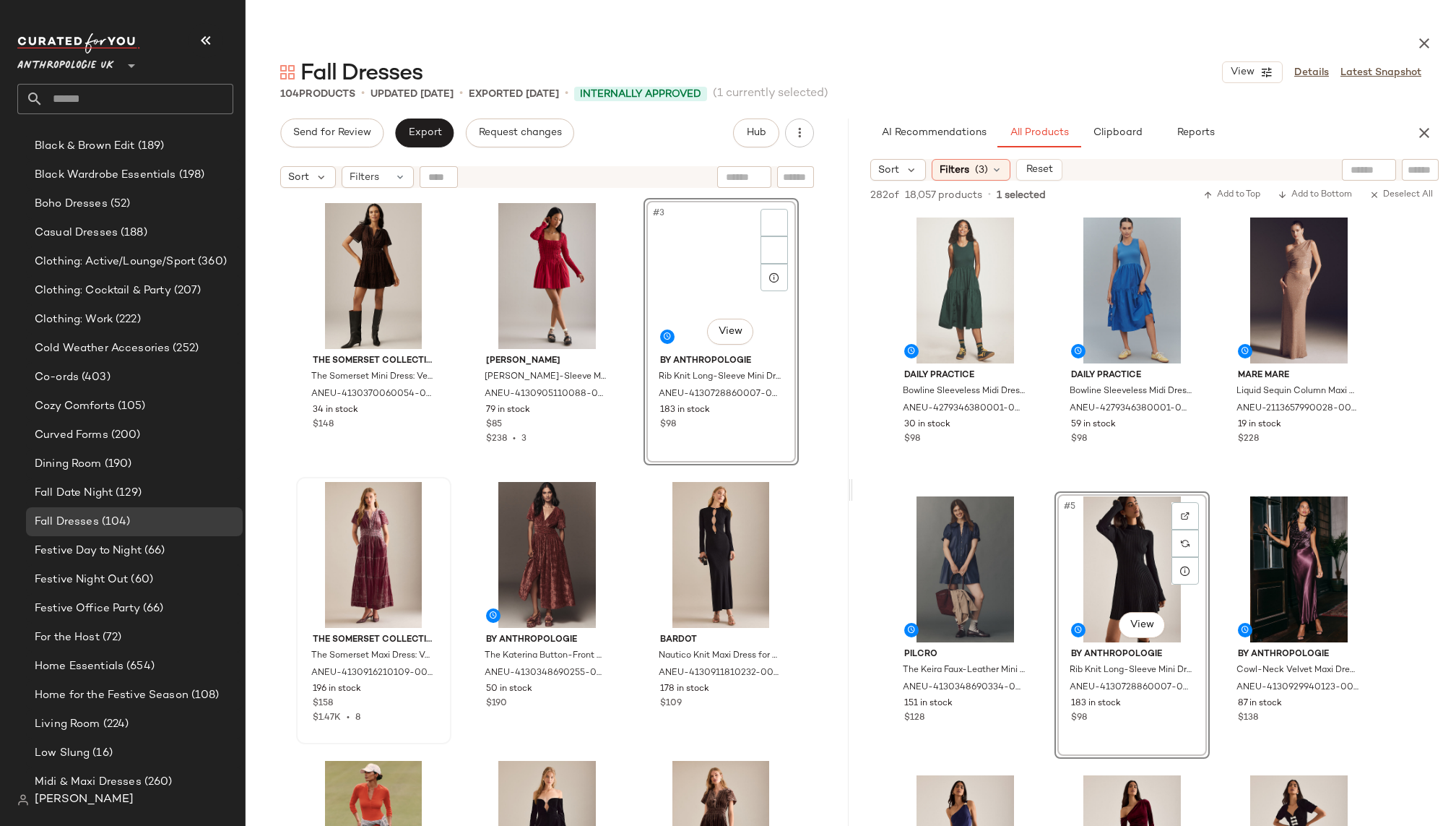
scroll to position [658, 0]
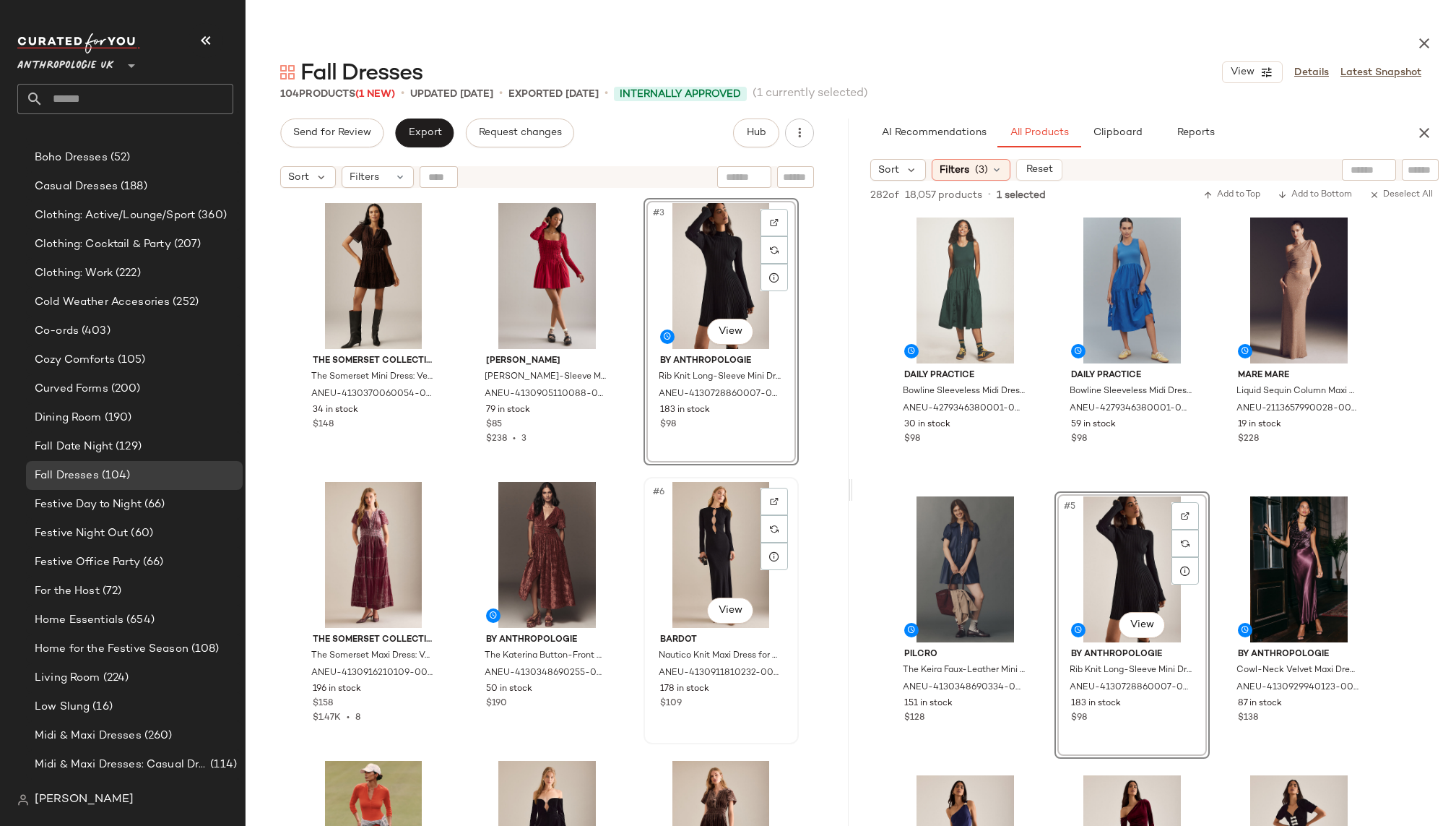
click at [702, 565] on div "#6 View" at bounding box center [721, 554] width 146 height 146
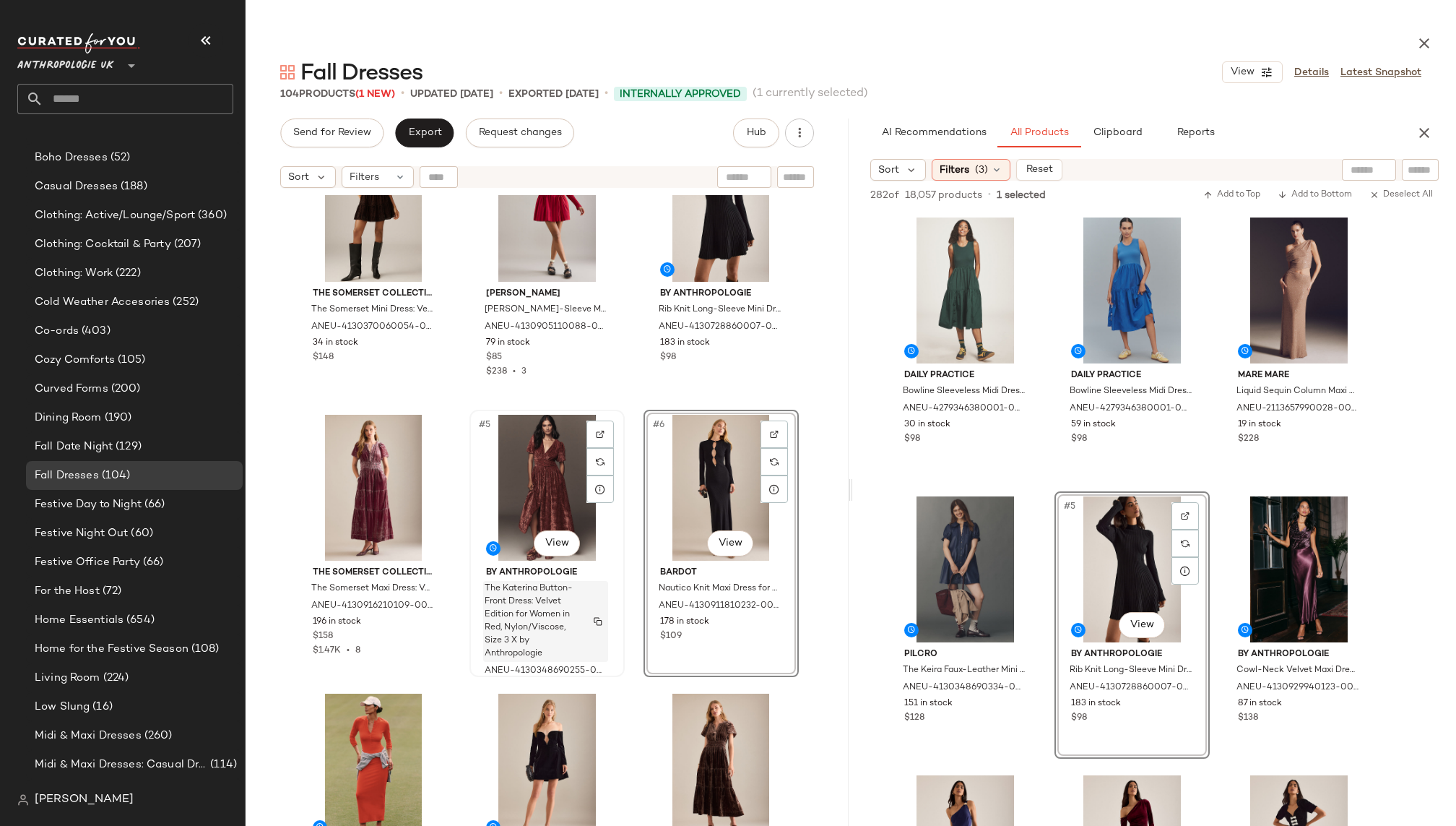
scroll to position [85, 0]
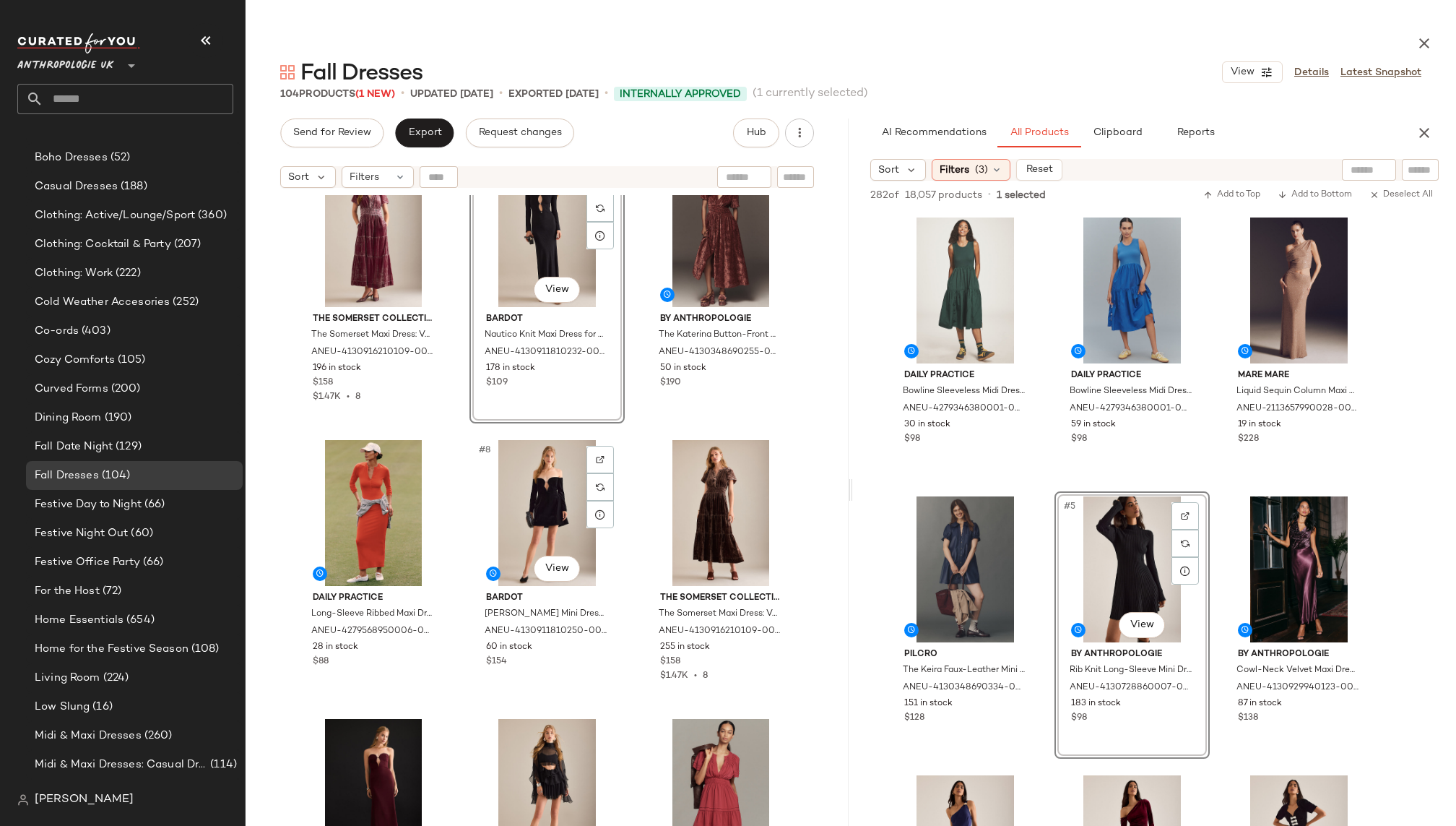
scroll to position [358, 0]
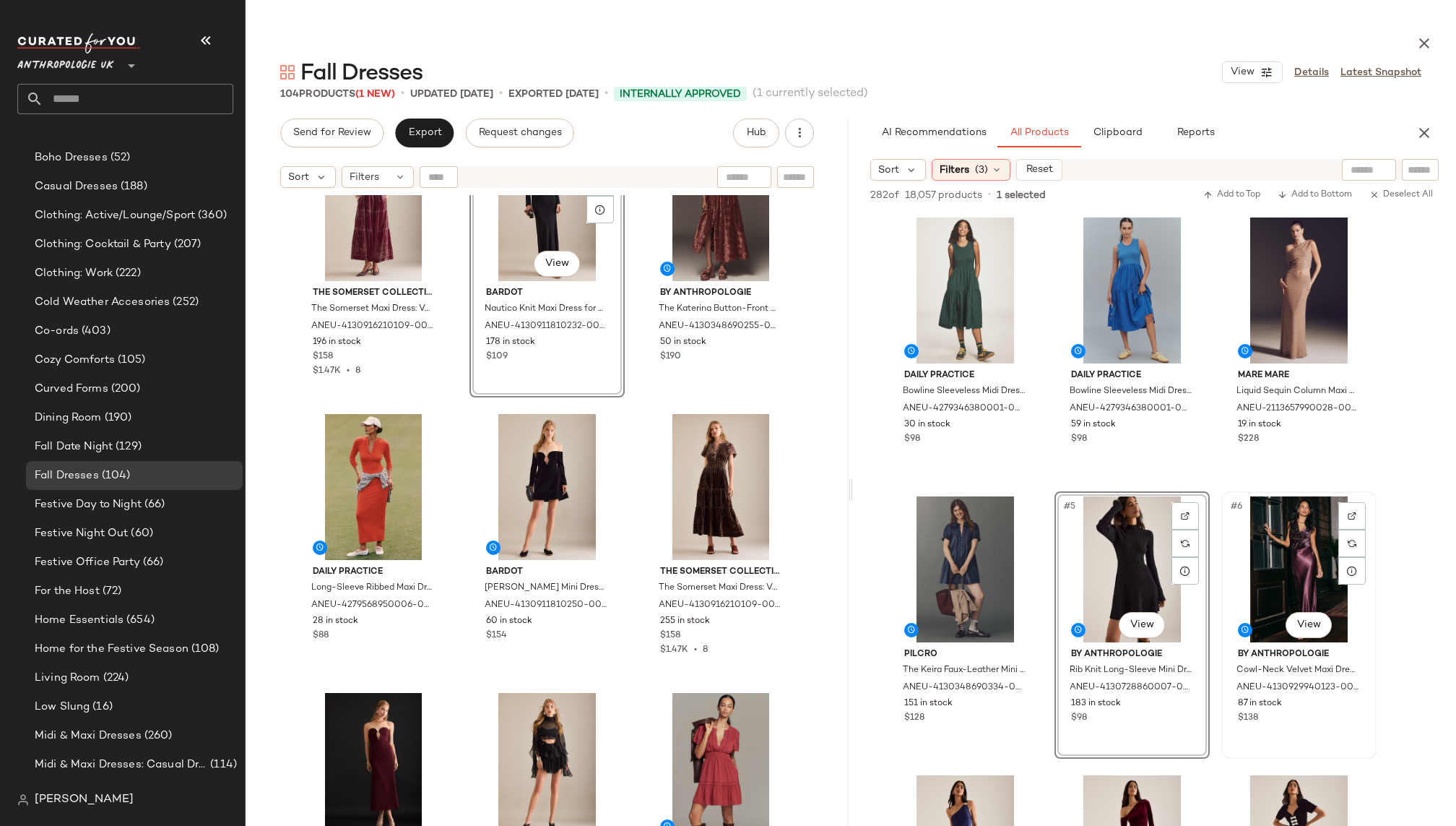
click at [1272, 571] on div "#6 View" at bounding box center [1299, 569] width 146 height 146
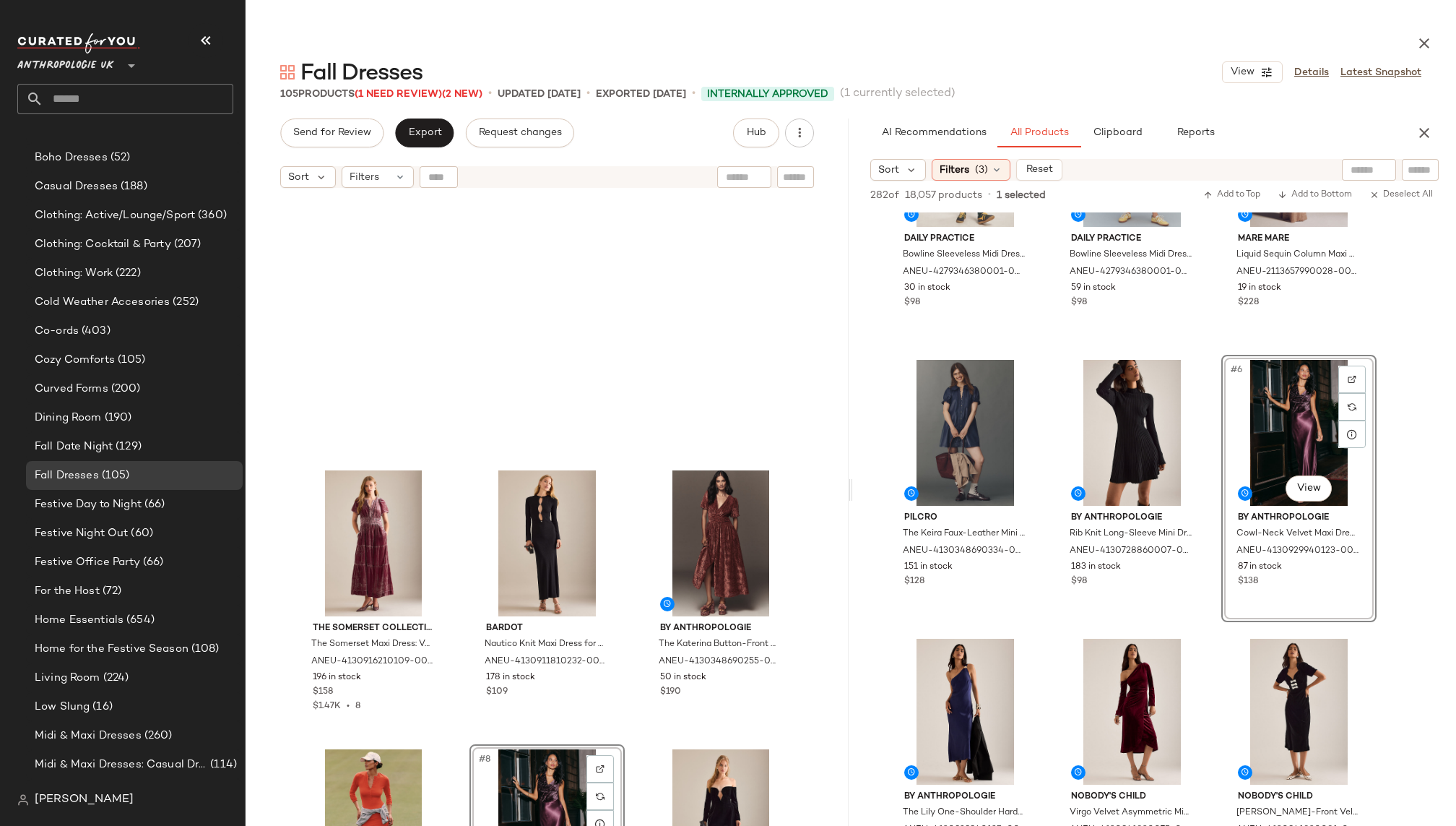
scroll to position [0, 0]
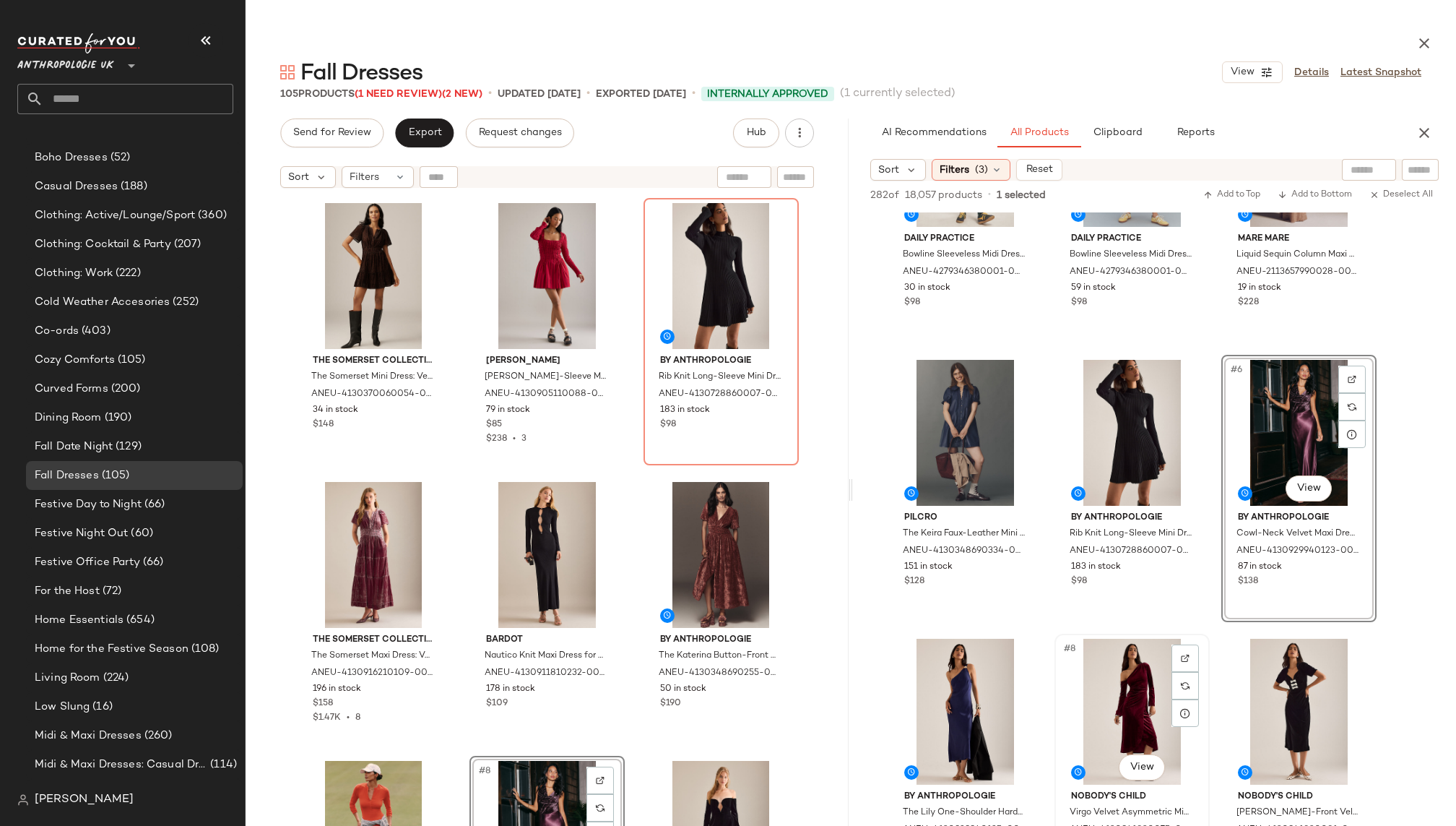
click at [1107, 713] on div "#8 View" at bounding box center [1132, 711] width 146 height 146
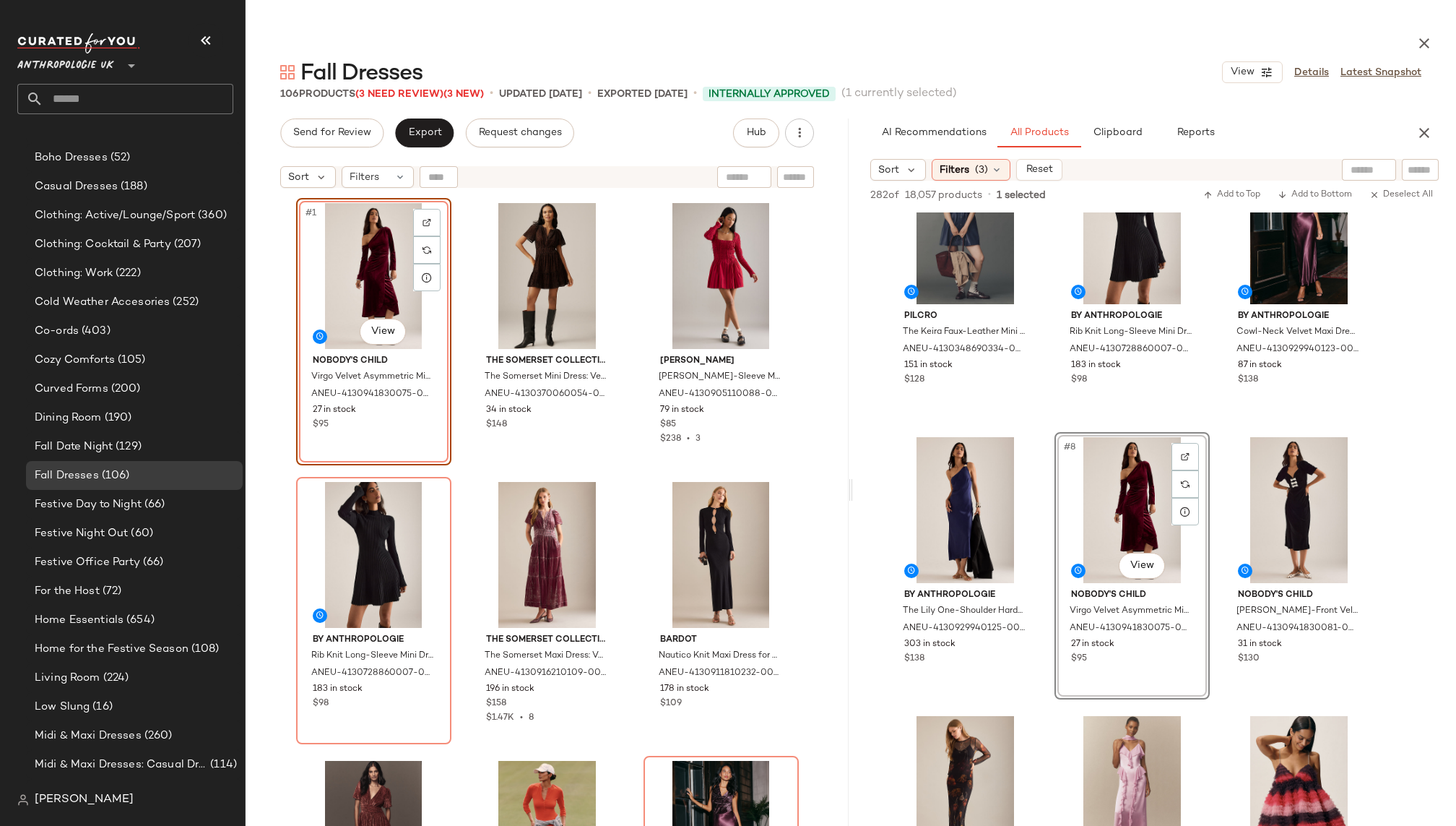
scroll to position [339, 0]
click at [1285, 519] on div "#9 View" at bounding box center [1299, 509] width 146 height 146
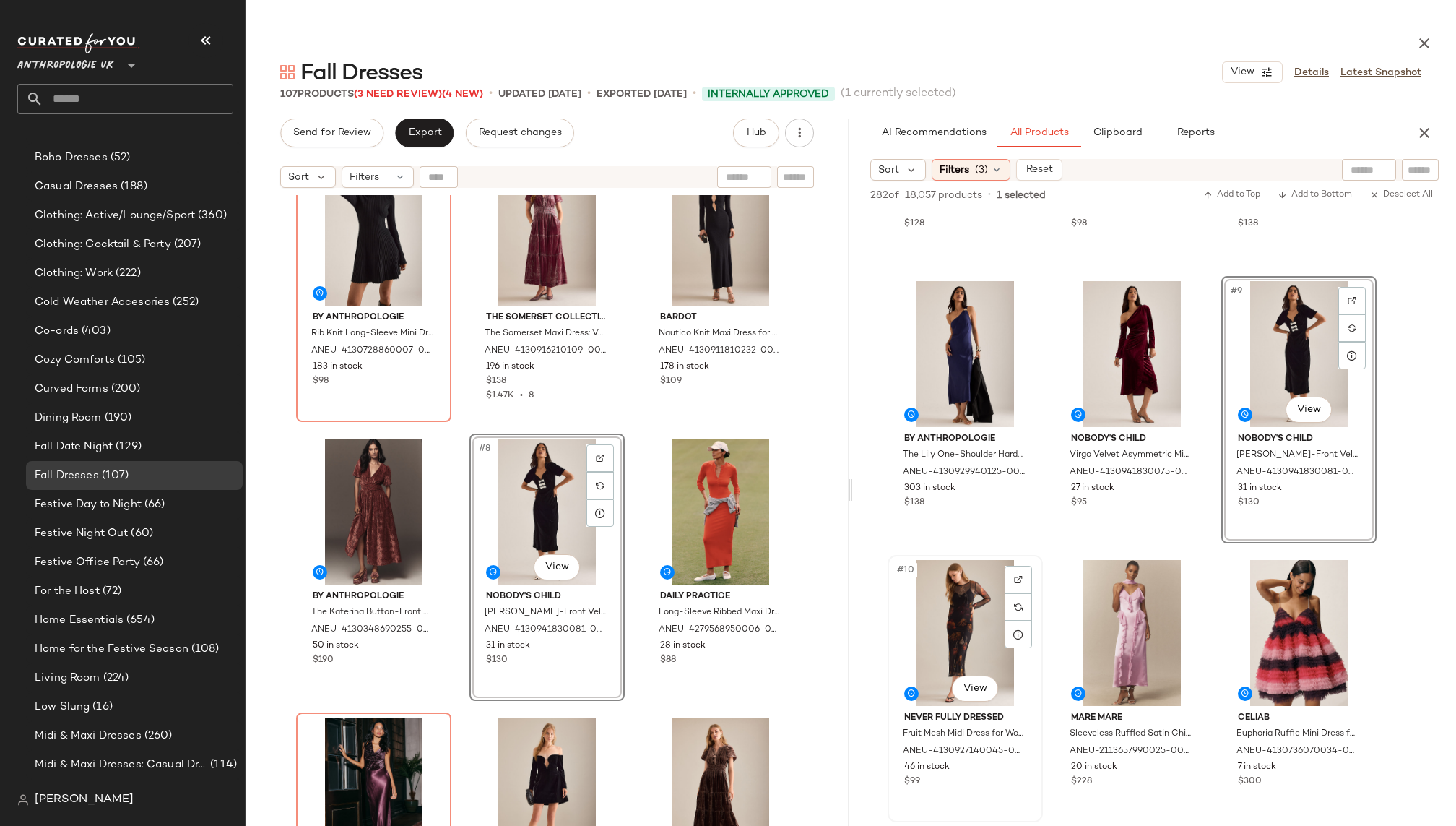
scroll to position [509, 0]
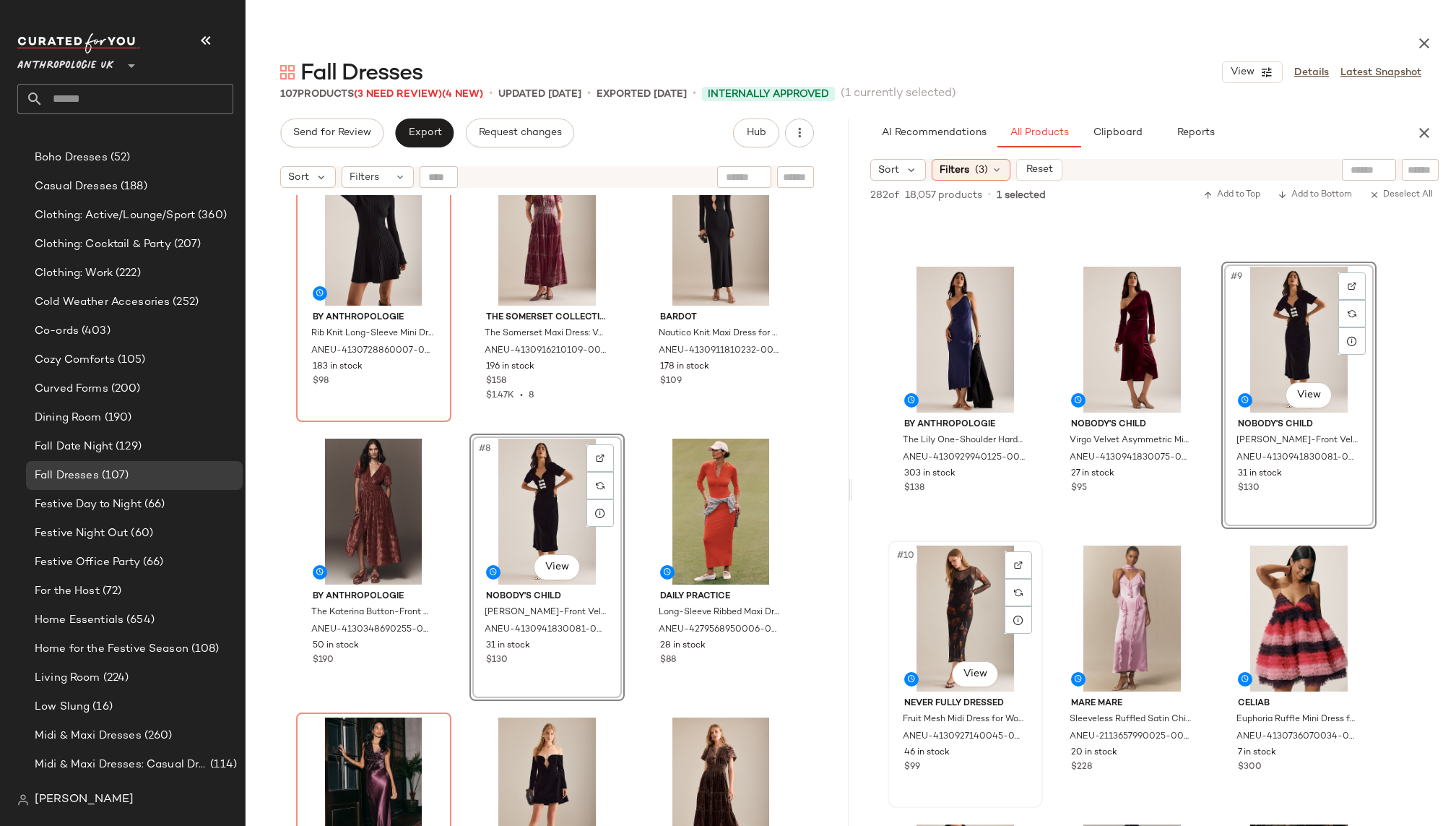
click at [926, 621] on div "#10 View" at bounding box center [965, 618] width 146 height 146
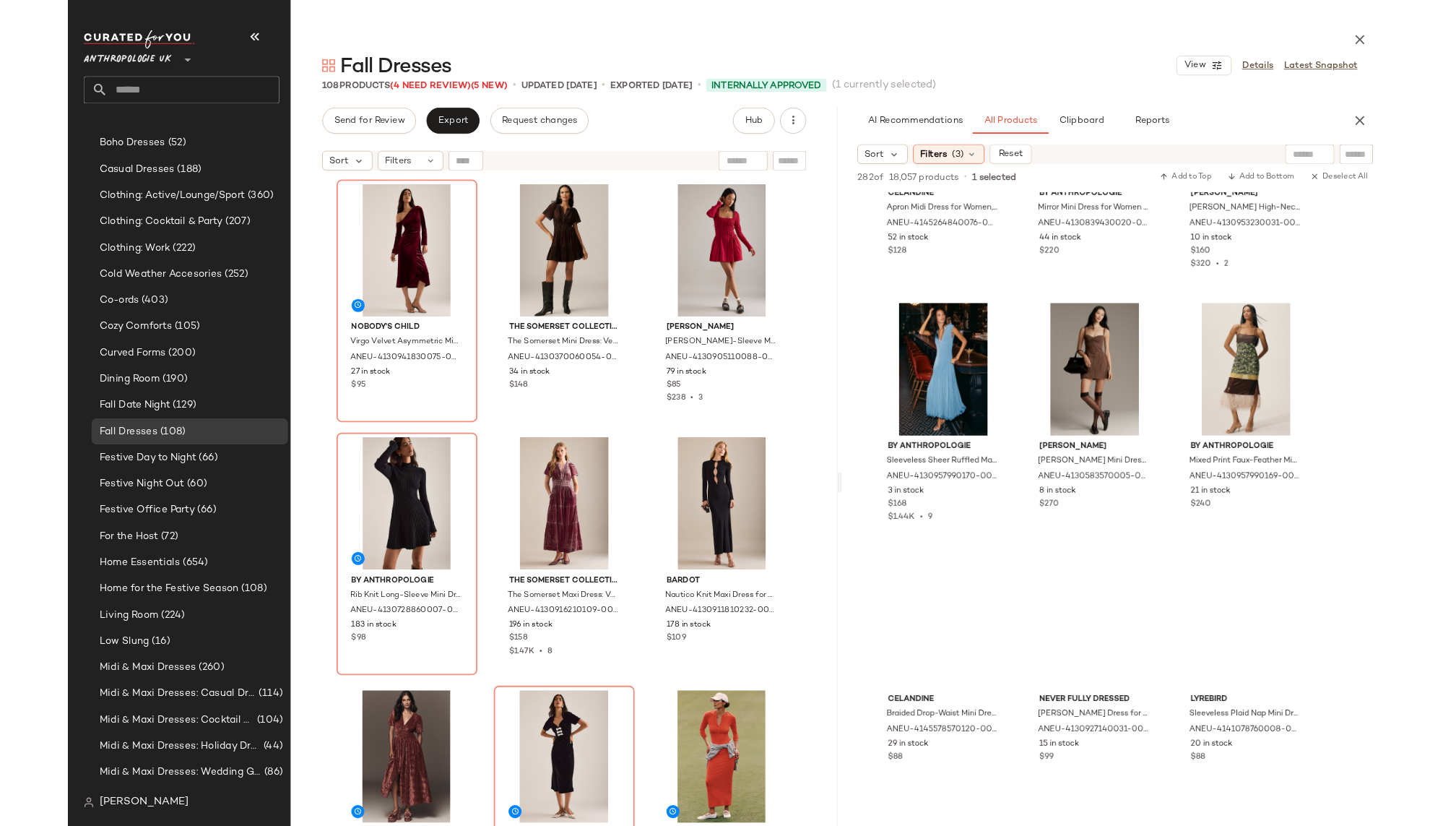
scroll to position [1278, 0]
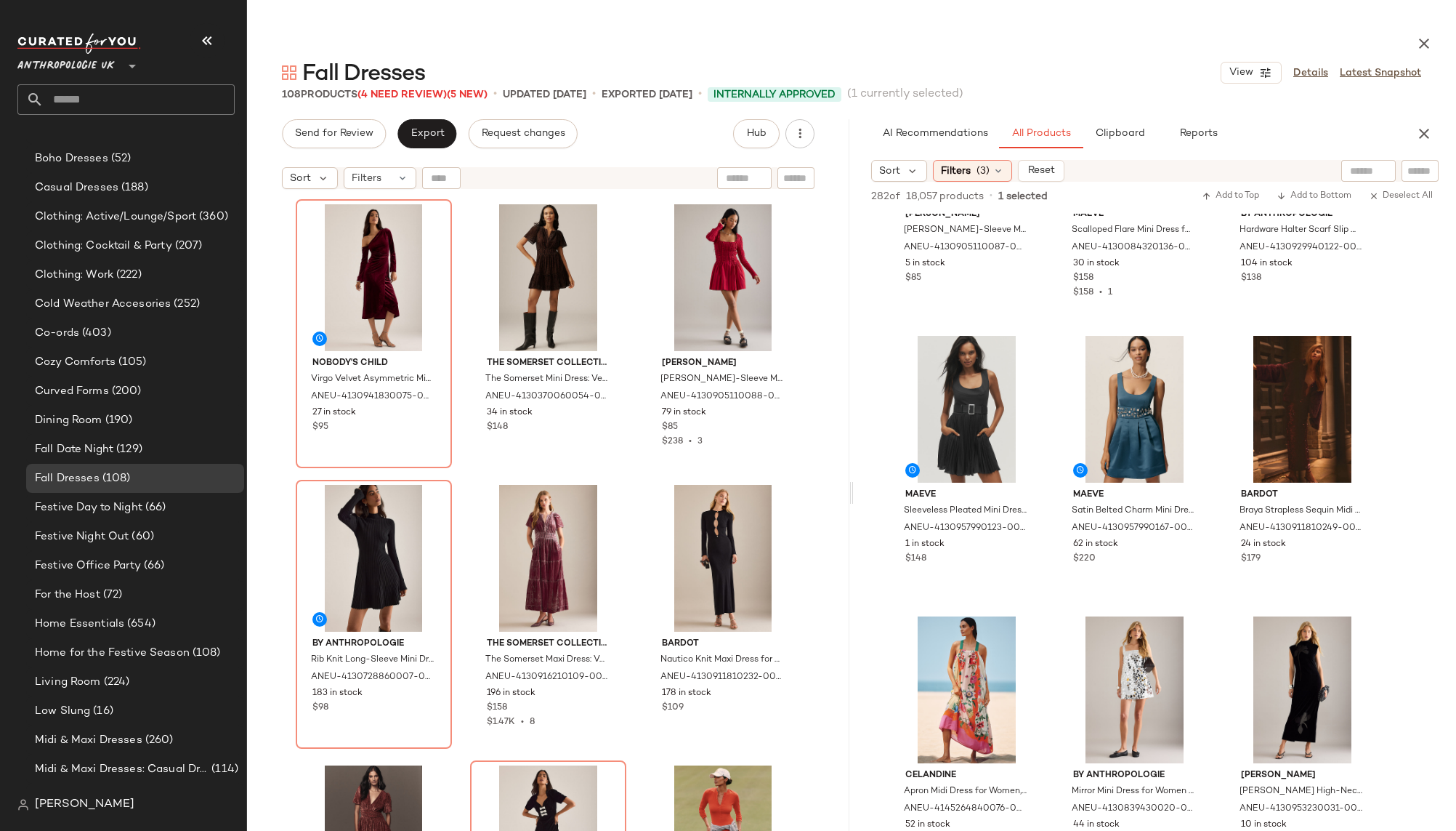
drag, startPoint x: 942, startPoint y: 627, endPoint x: 4, endPoint y: 6, distance: 1124.9
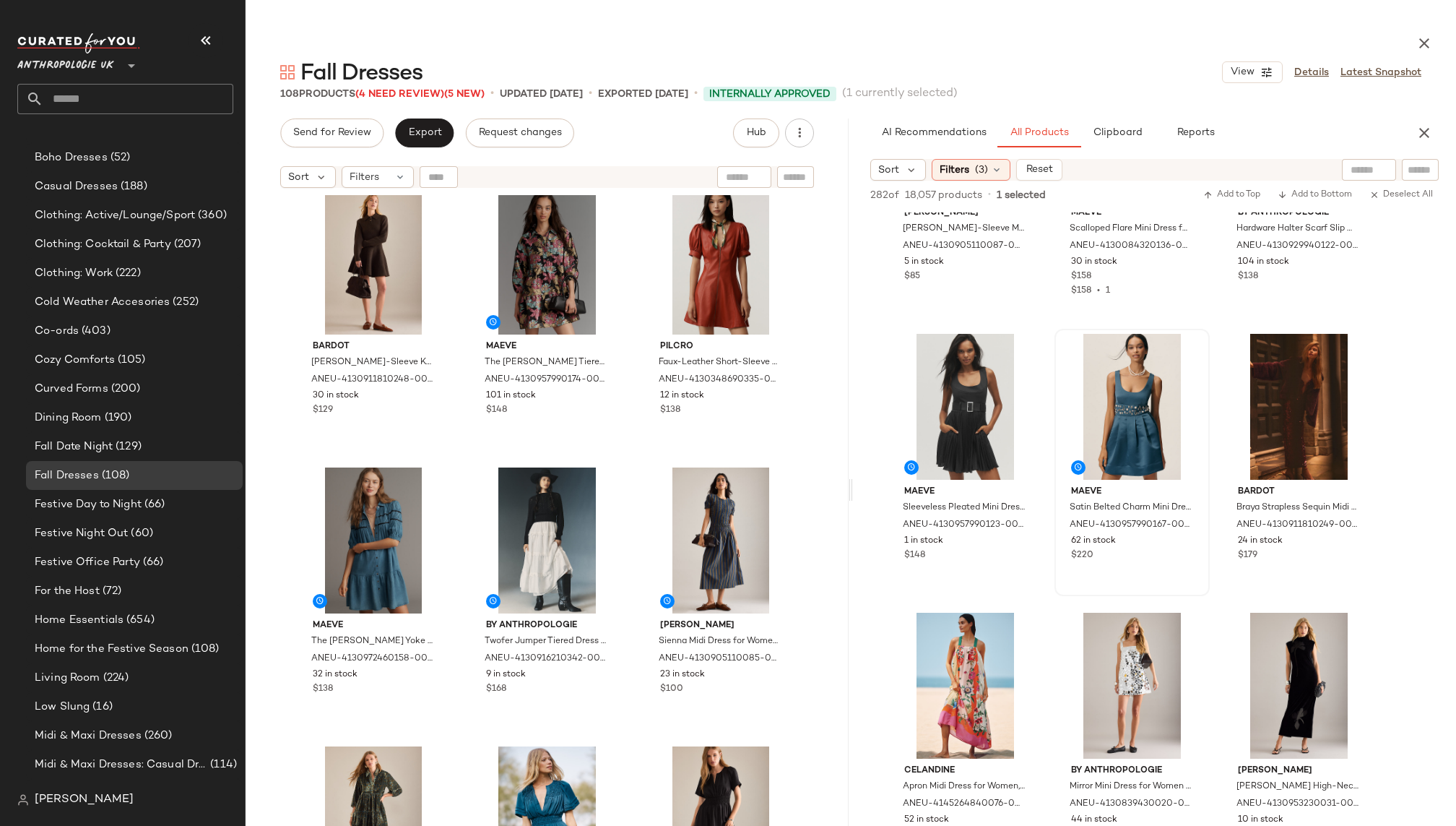
scroll to position [1994, 0]
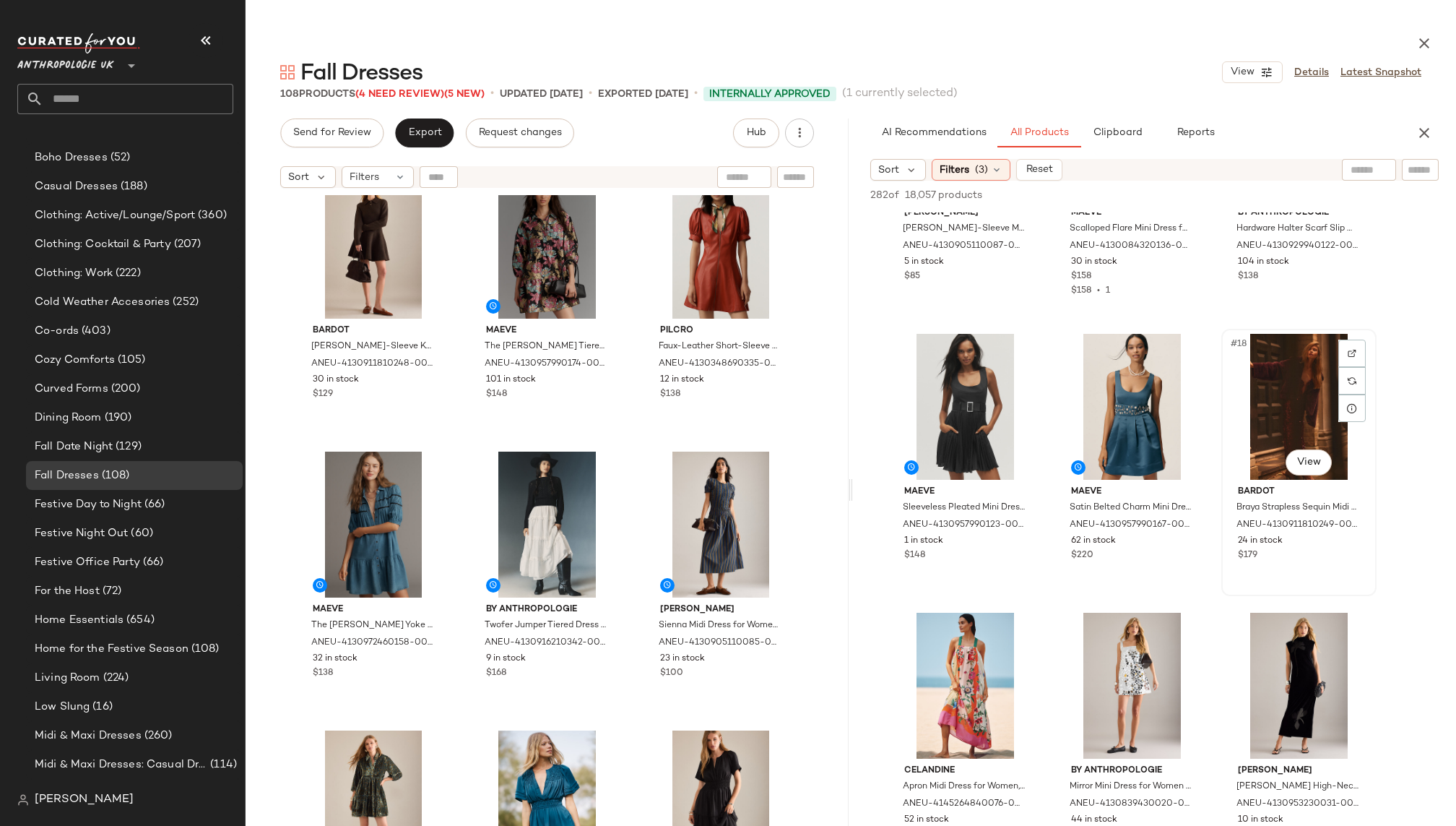
click at [1261, 450] on div "#18 View" at bounding box center [1299, 406] width 146 height 146
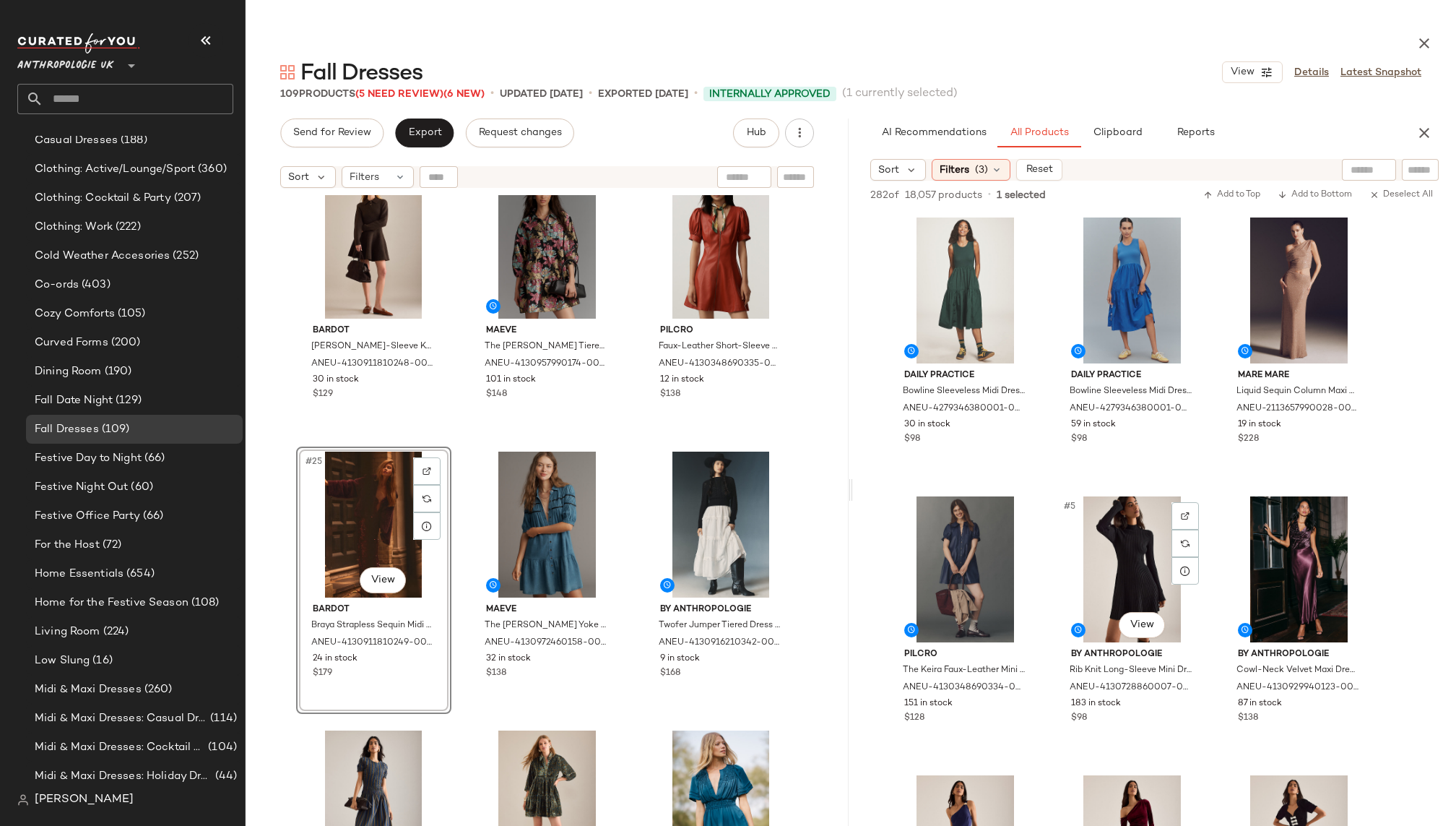
scroll to position [658, 0]
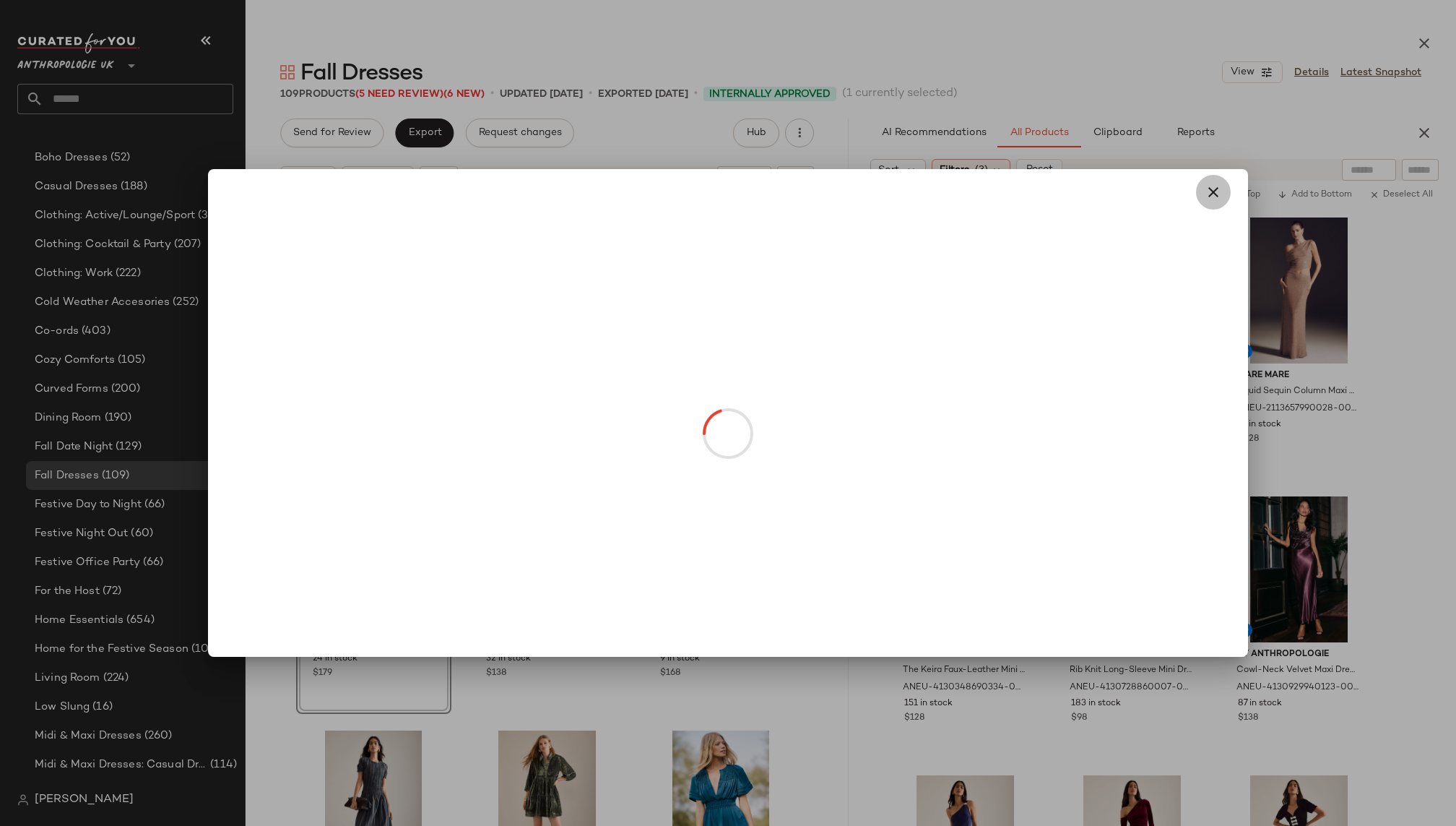
click at [1213, 188] on icon "button" at bounding box center [1213, 192] width 17 height 17
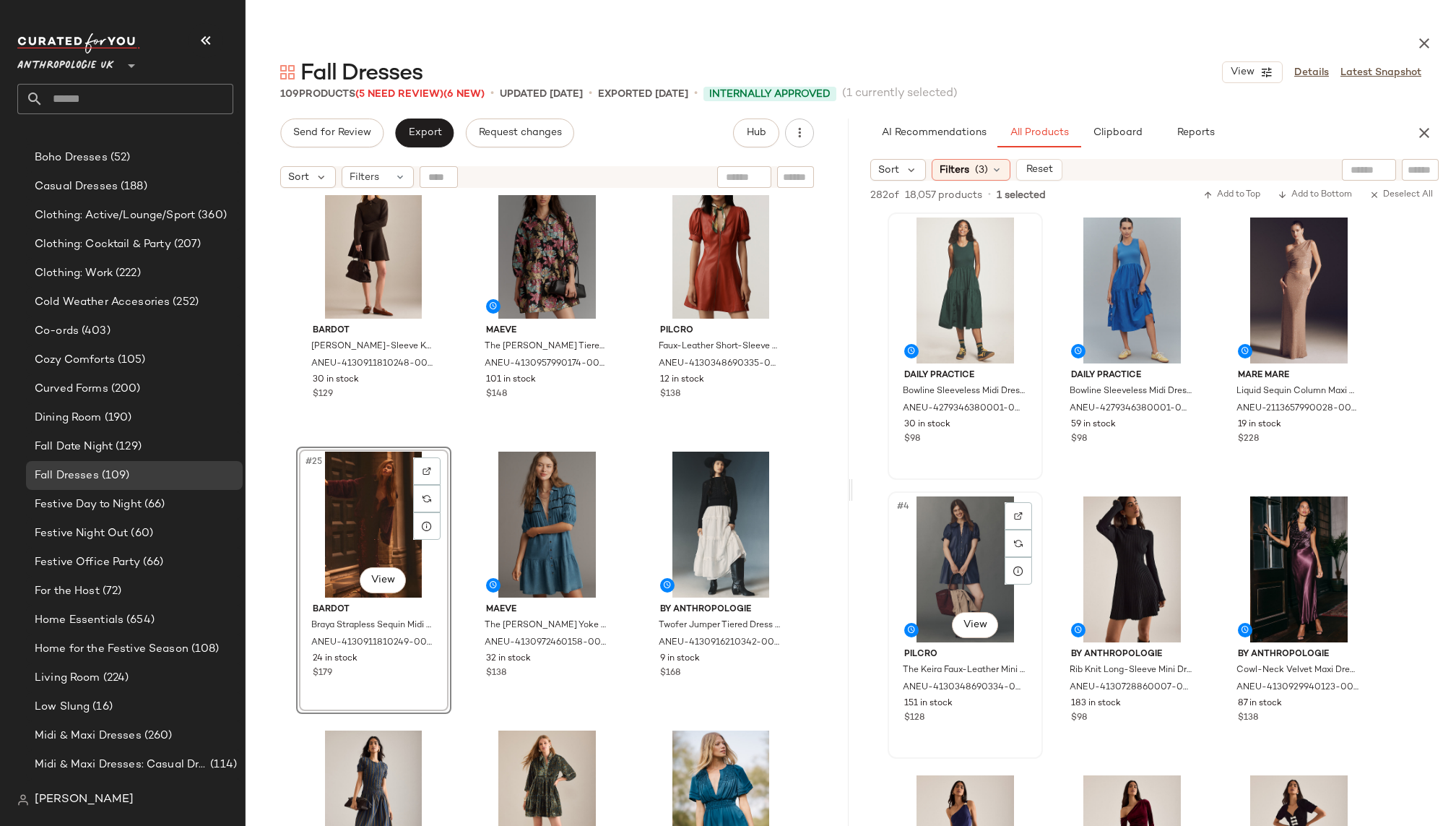
click at [962, 581] on div "#4 View" at bounding box center [965, 569] width 146 height 146
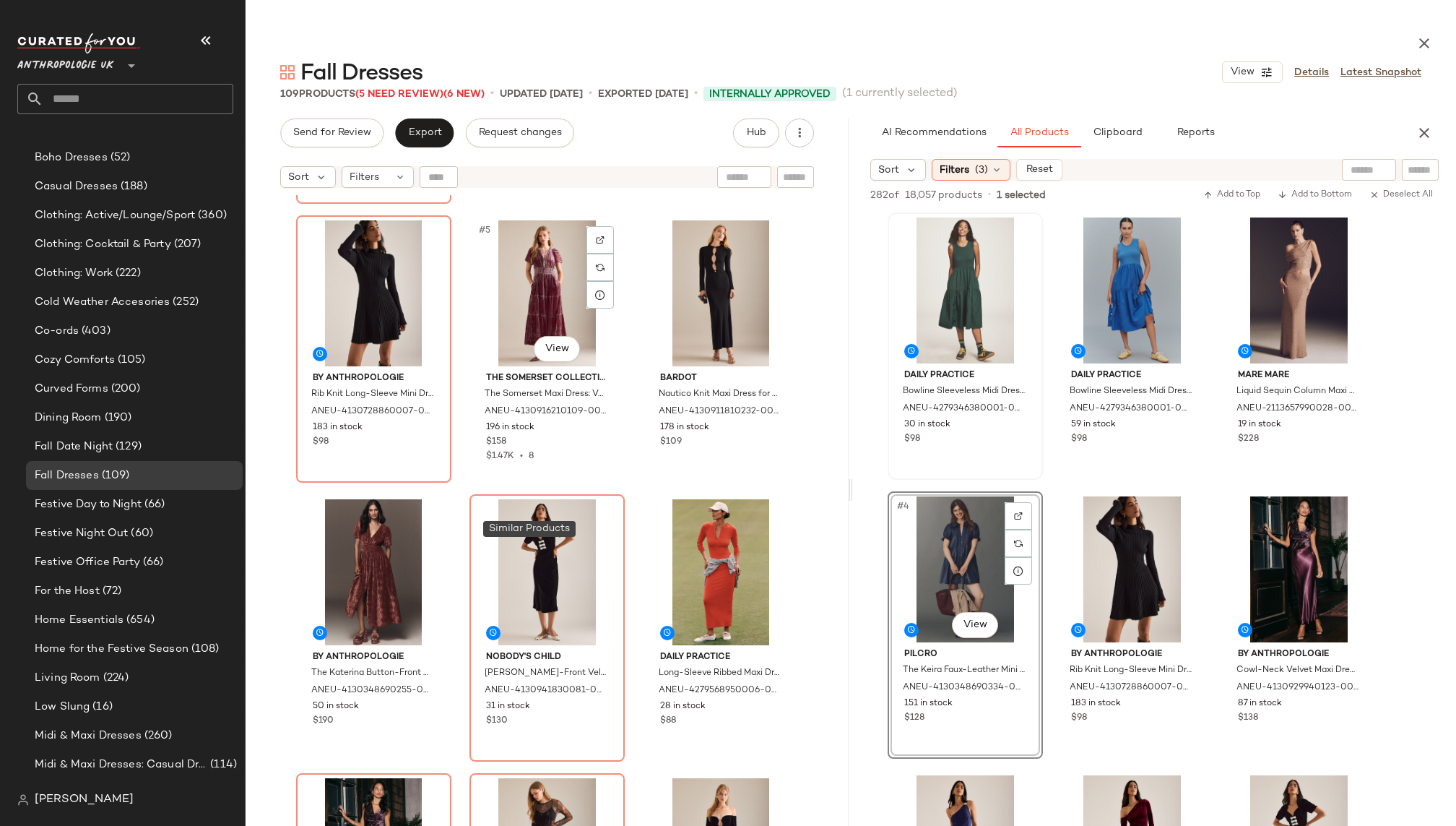
scroll to position [0, 0]
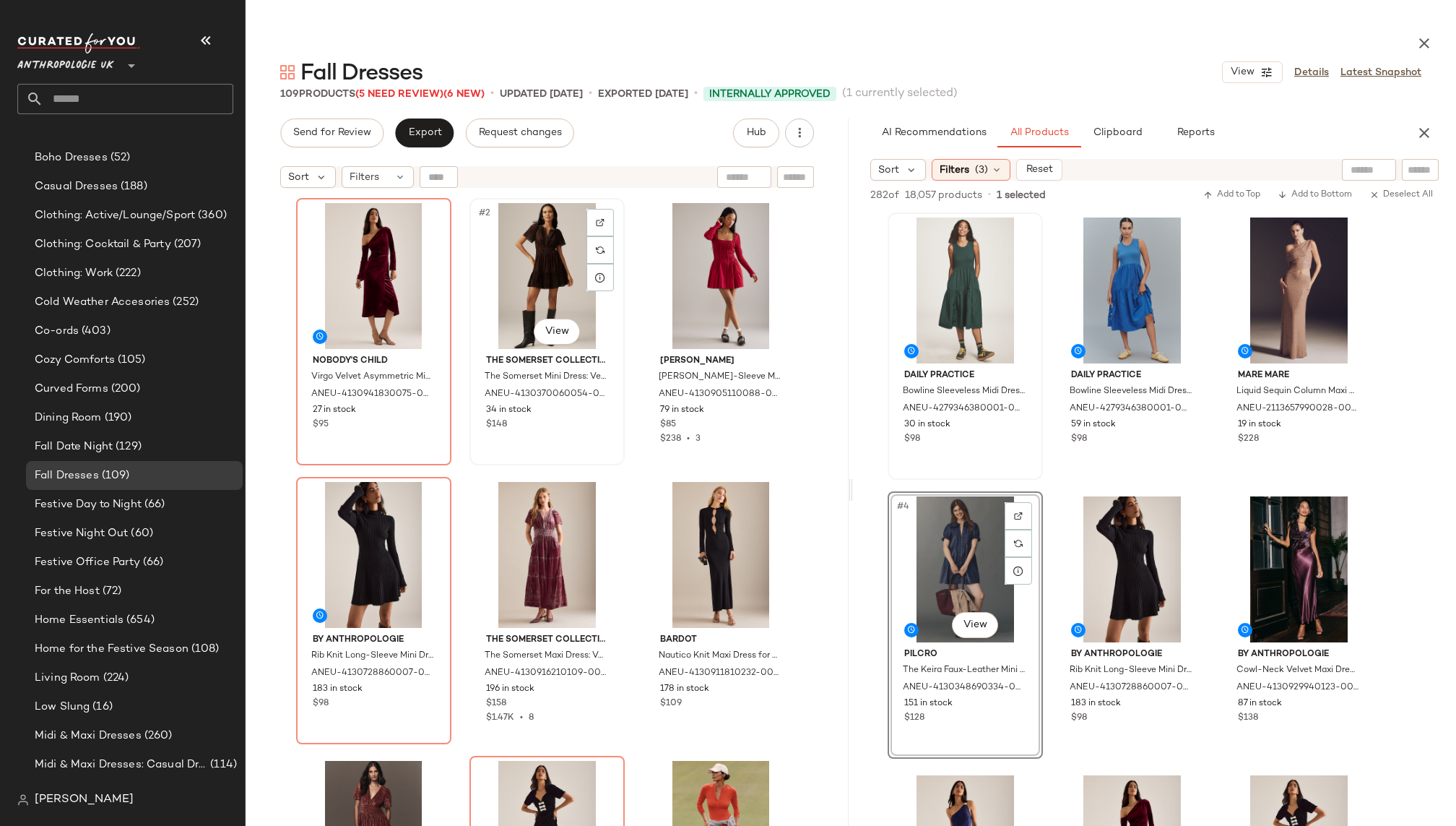
click at [516, 292] on div "#2 View" at bounding box center [547, 276] width 146 height 146
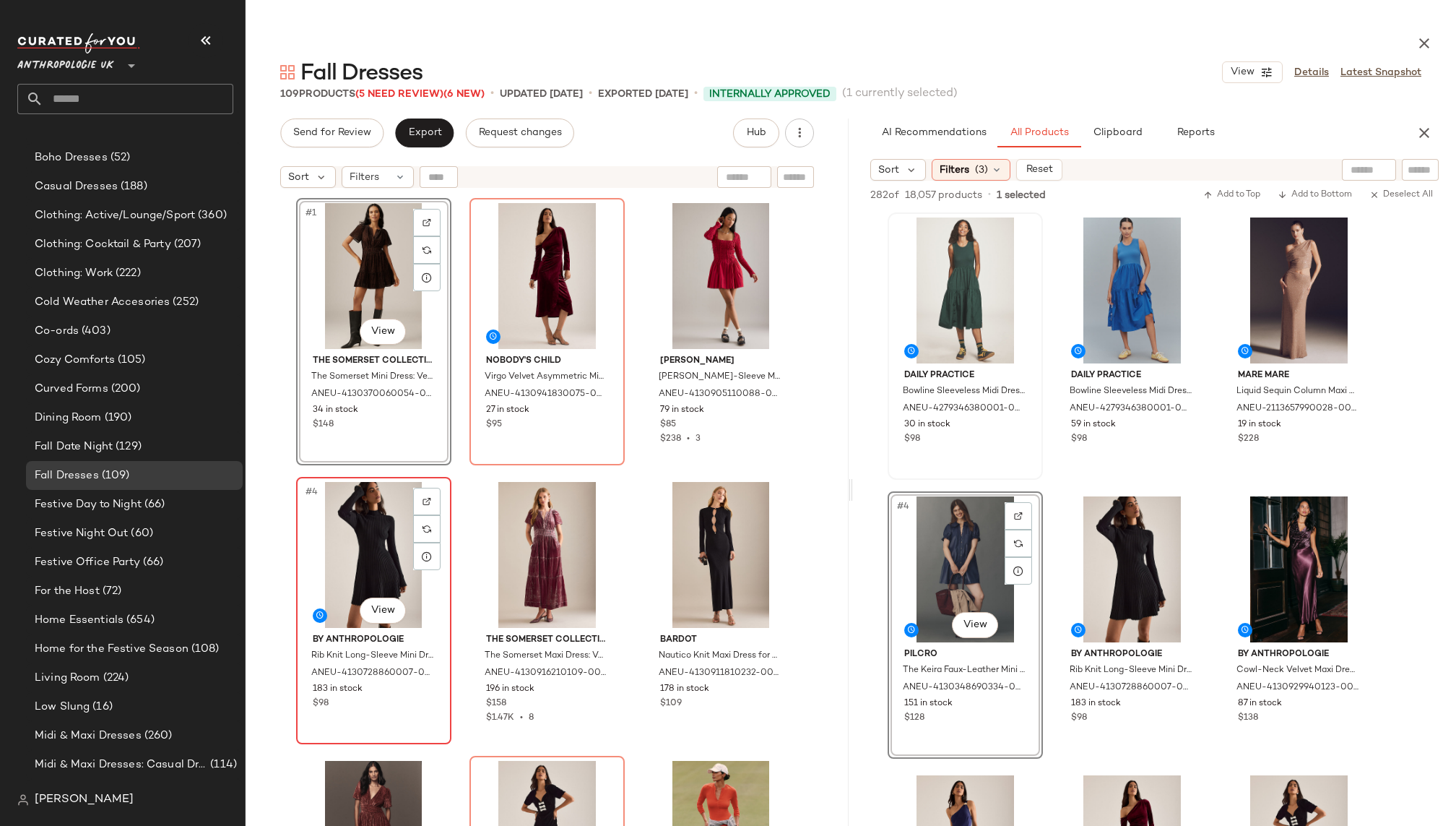
click at [354, 576] on div "#4 View" at bounding box center [374, 554] width 146 height 146
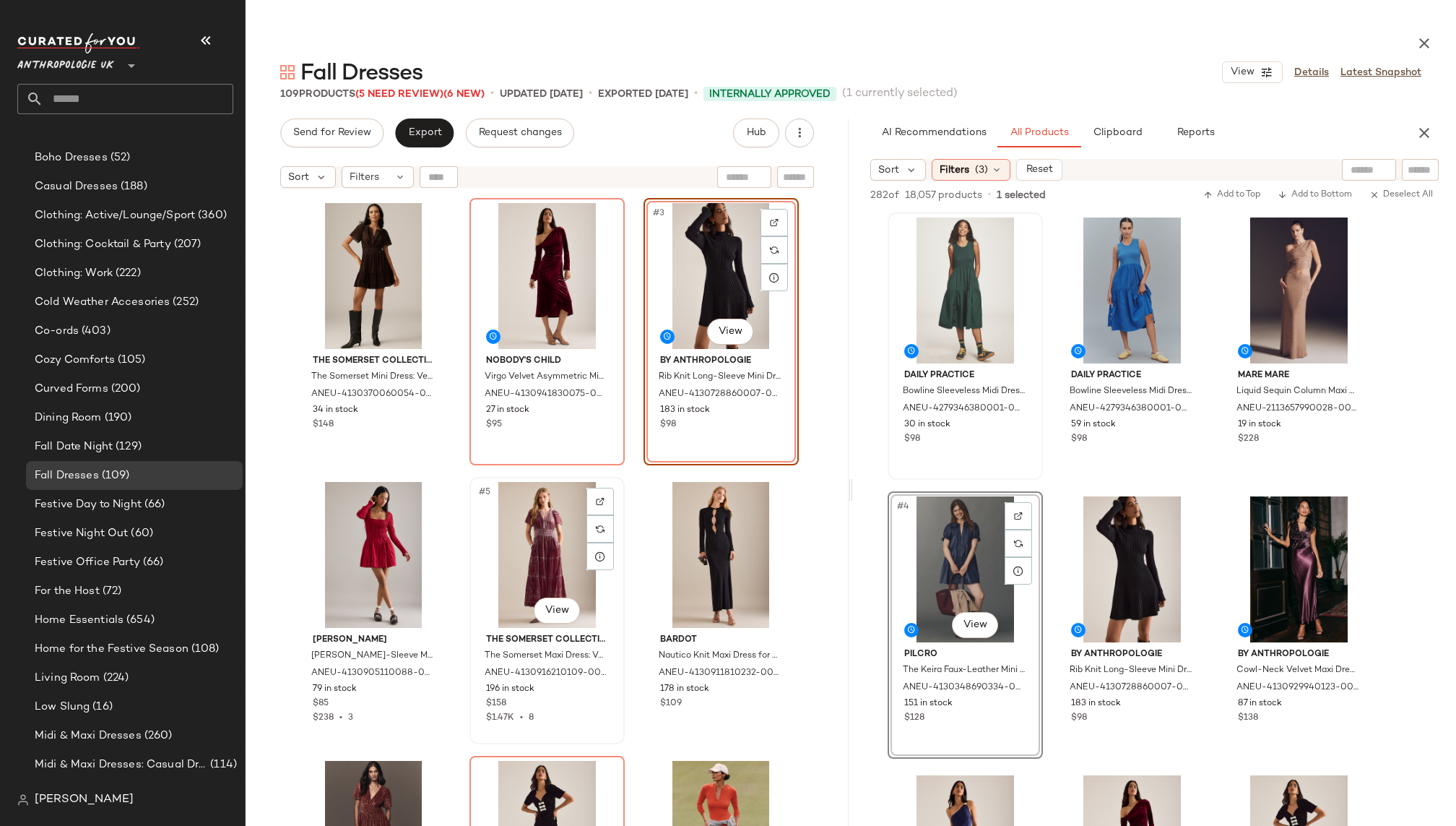
click at [525, 535] on div "#5 View" at bounding box center [547, 554] width 146 height 146
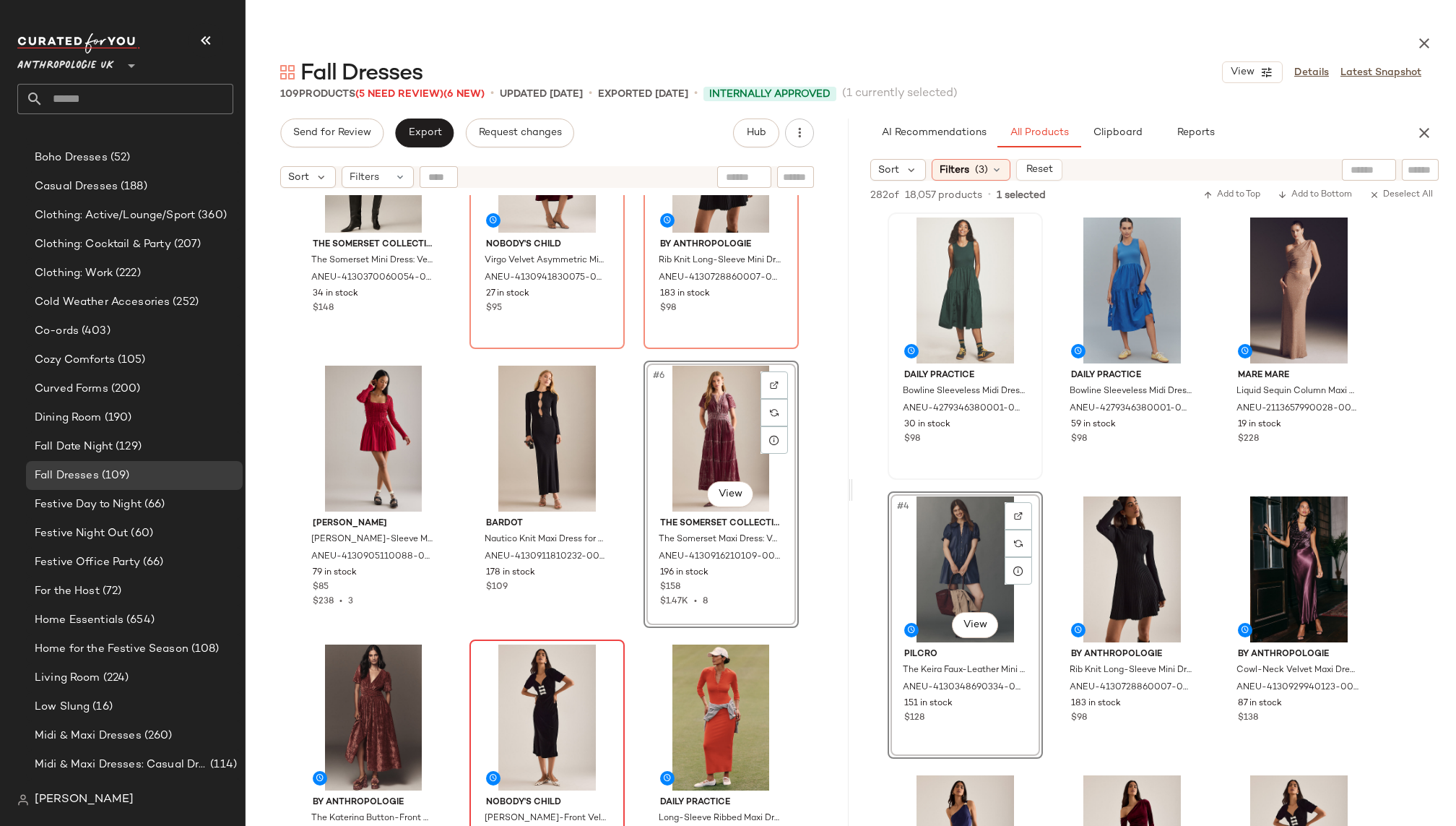
scroll to position [200, 0]
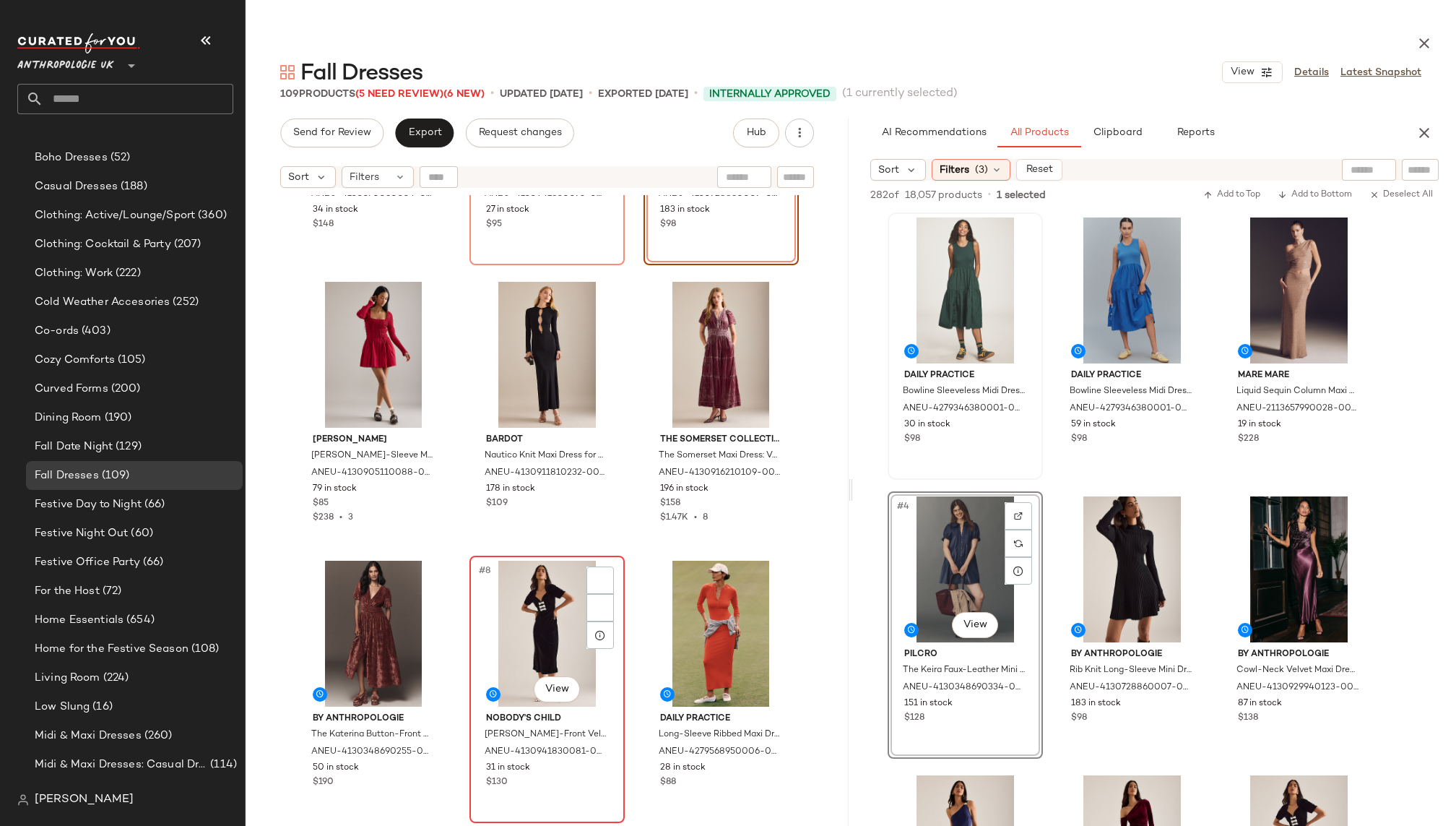
click at [502, 634] on div "#8 View" at bounding box center [547, 633] width 146 height 146
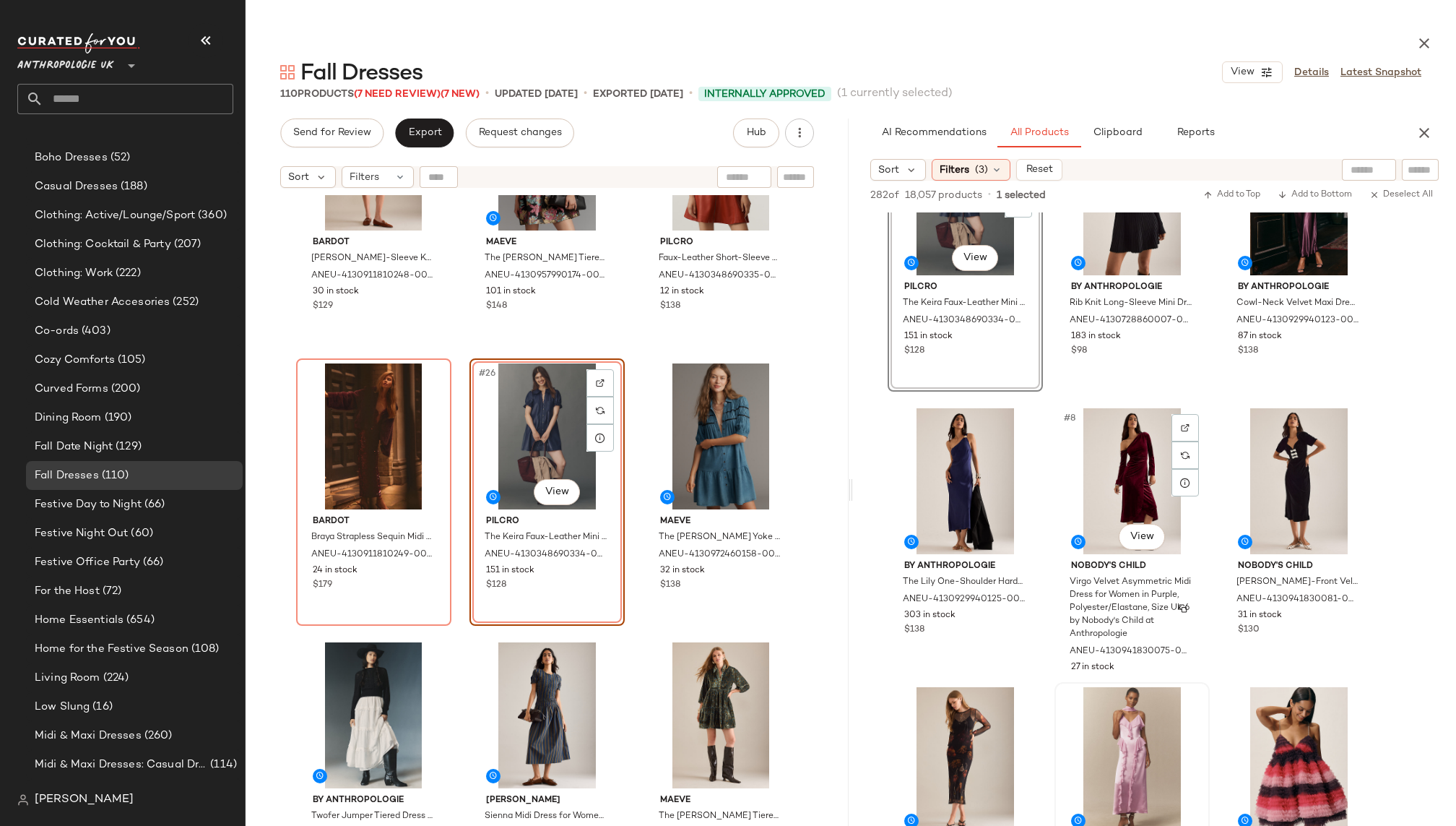
scroll to position [394, 0]
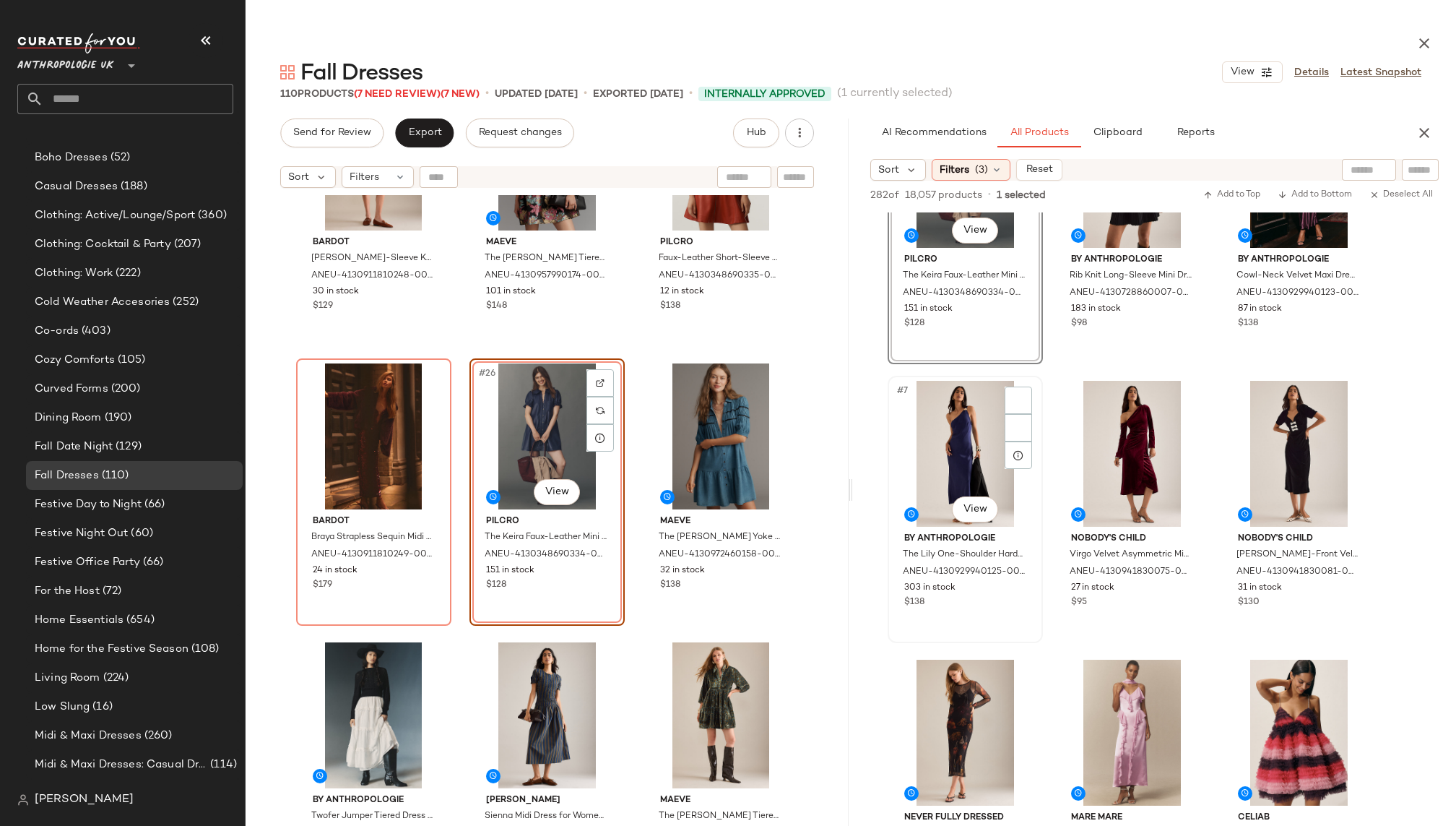
click at [955, 459] on div "#7 View" at bounding box center [965, 454] width 146 height 146
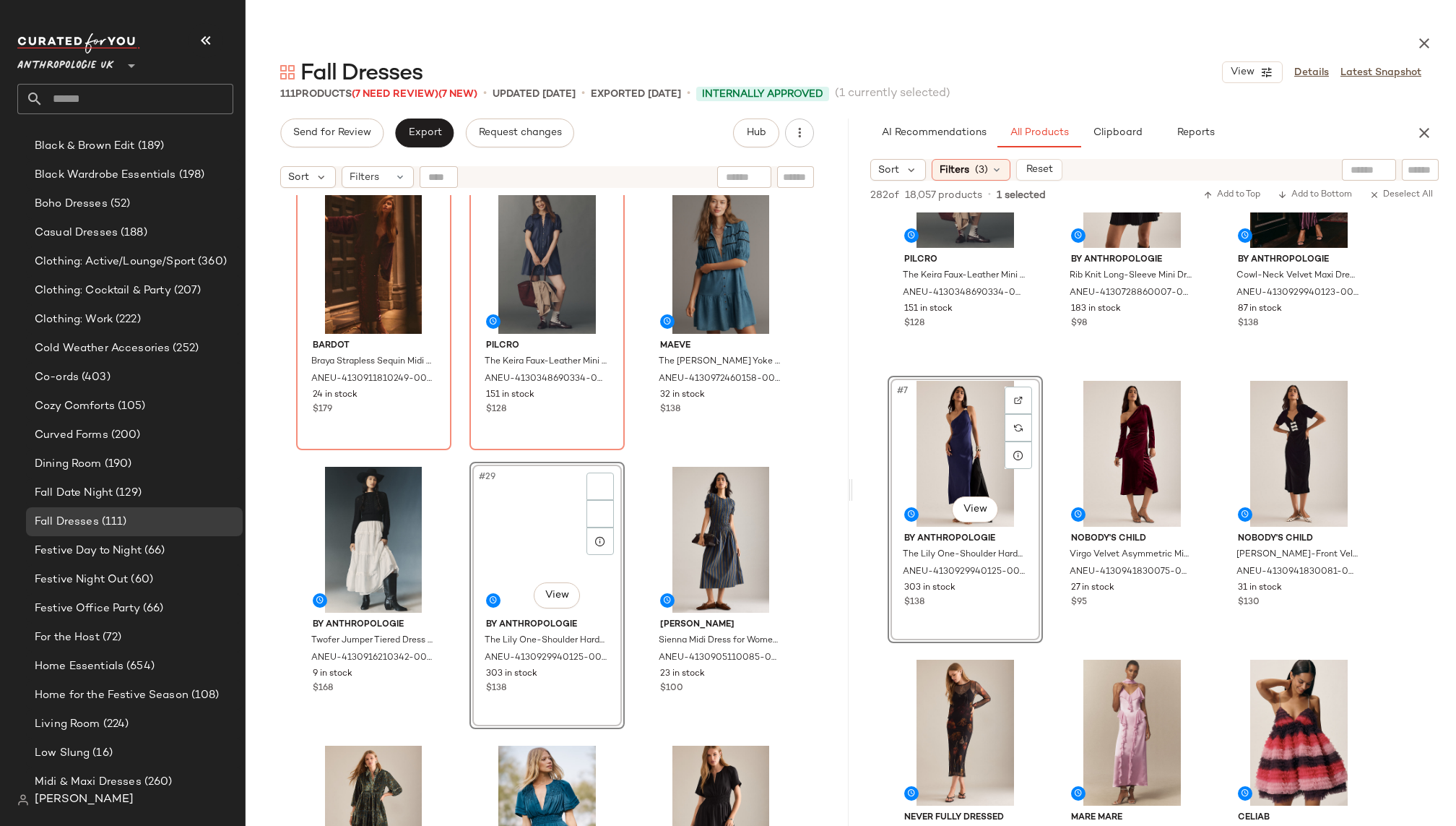
scroll to position [658, 0]
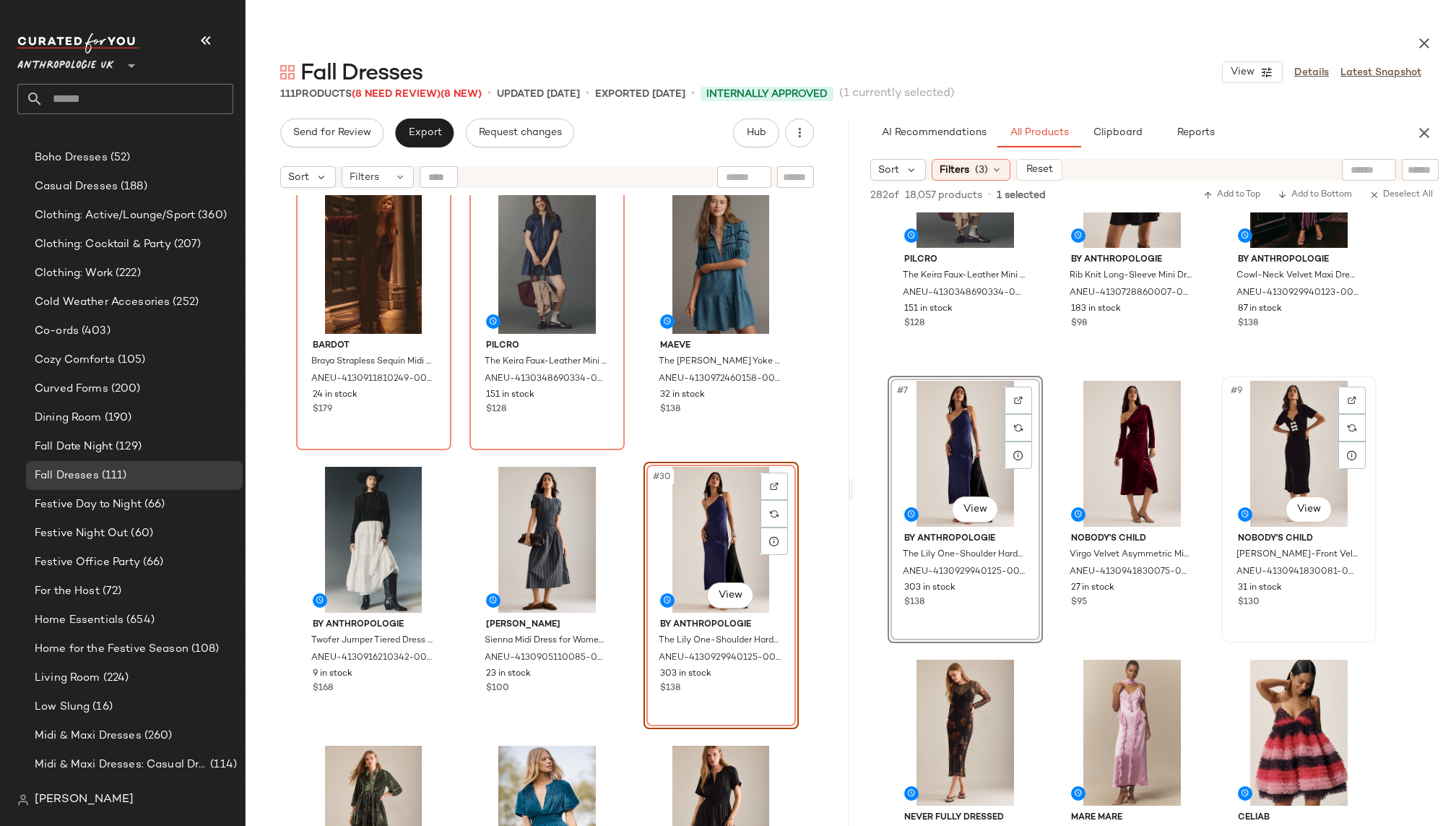
click at [1252, 451] on div "#9 View" at bounding box center [1299, 454] width 146 height 146
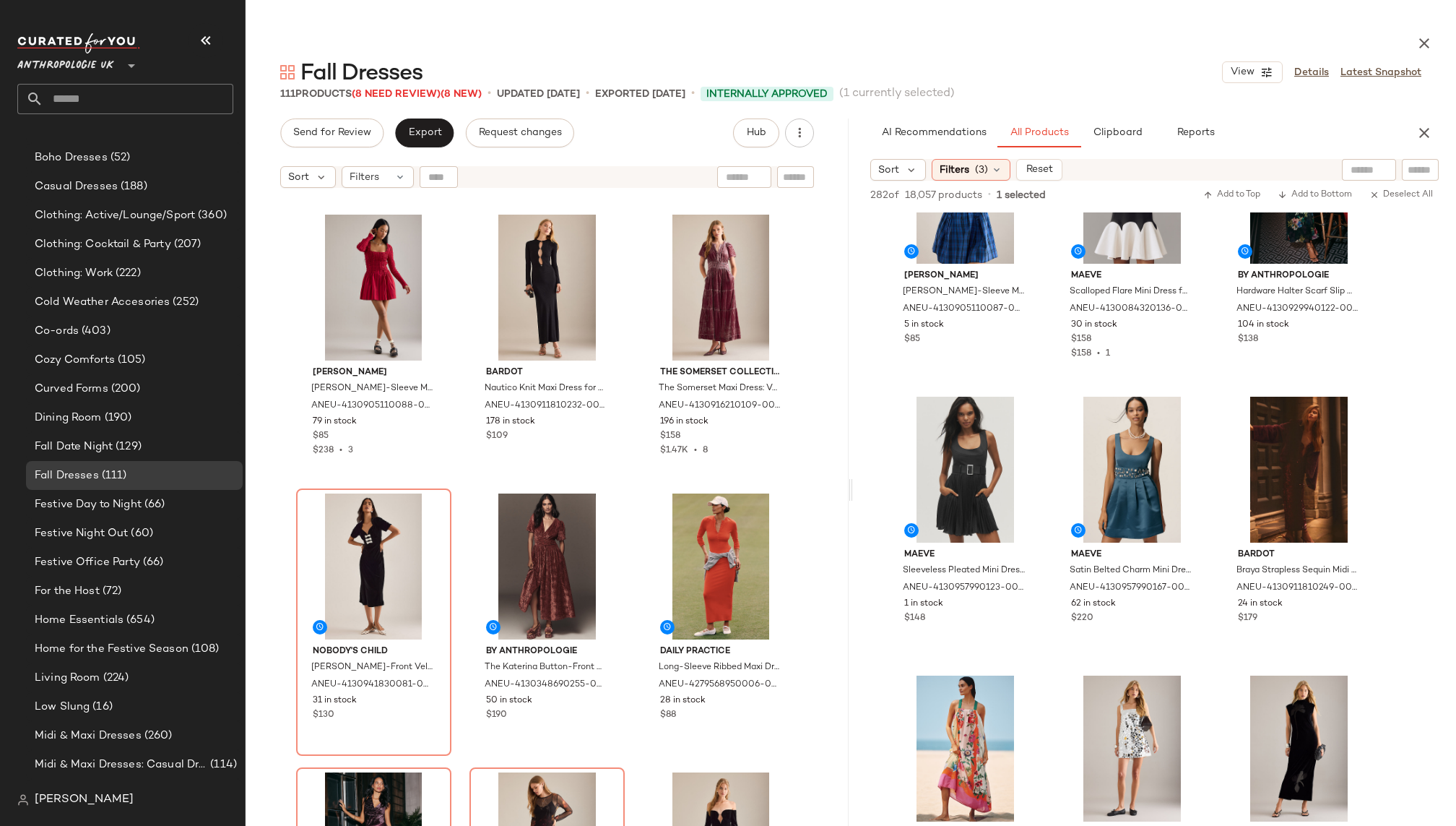
scroll to position [1216, 0]
click at [959, 473] on div "#16 View" at bounding box center [965, 468] width 146 height 146
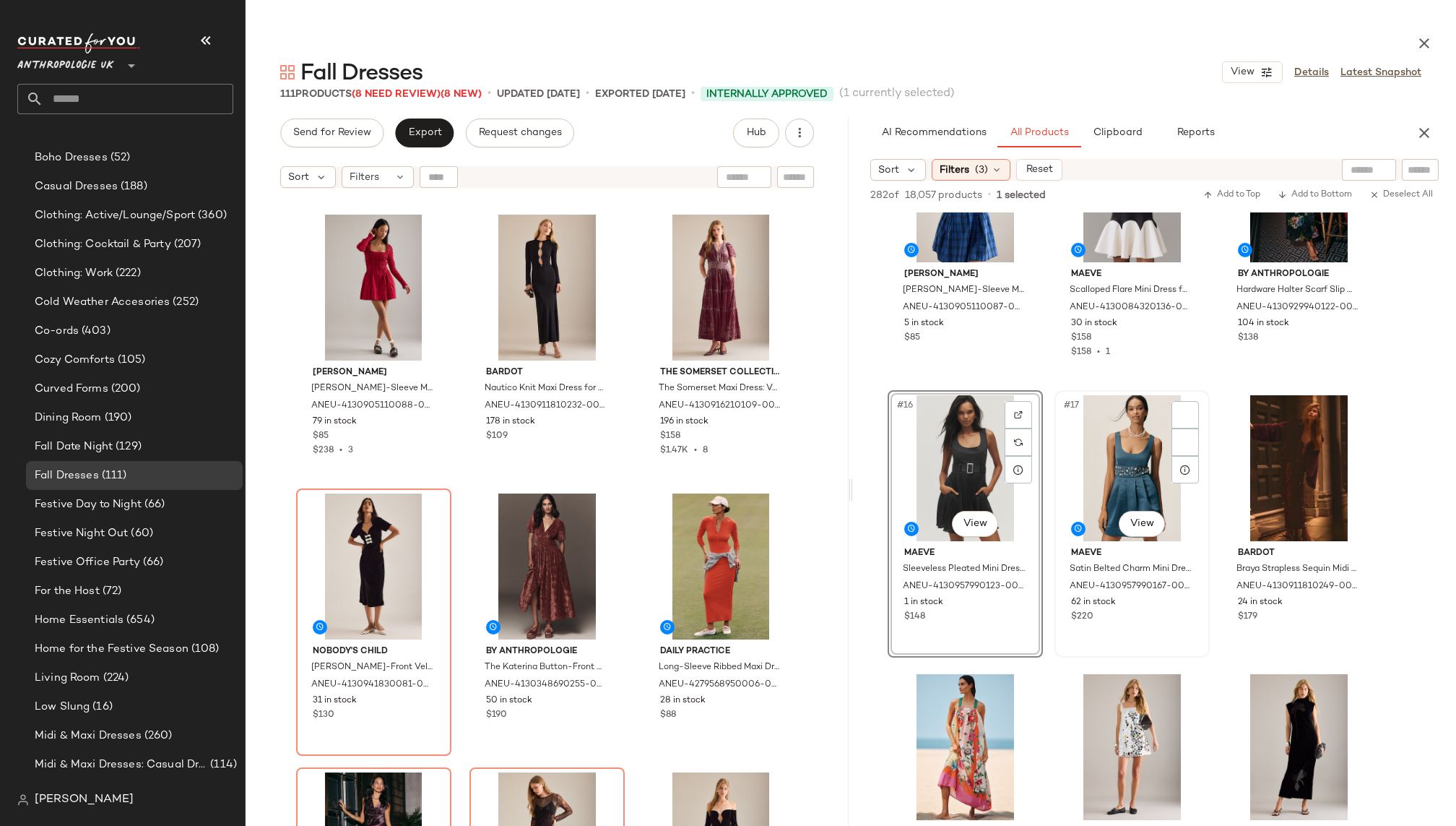
click at [1118, 479] on div "#17 View" at bounding box center [1132, 468] width 146 height 146
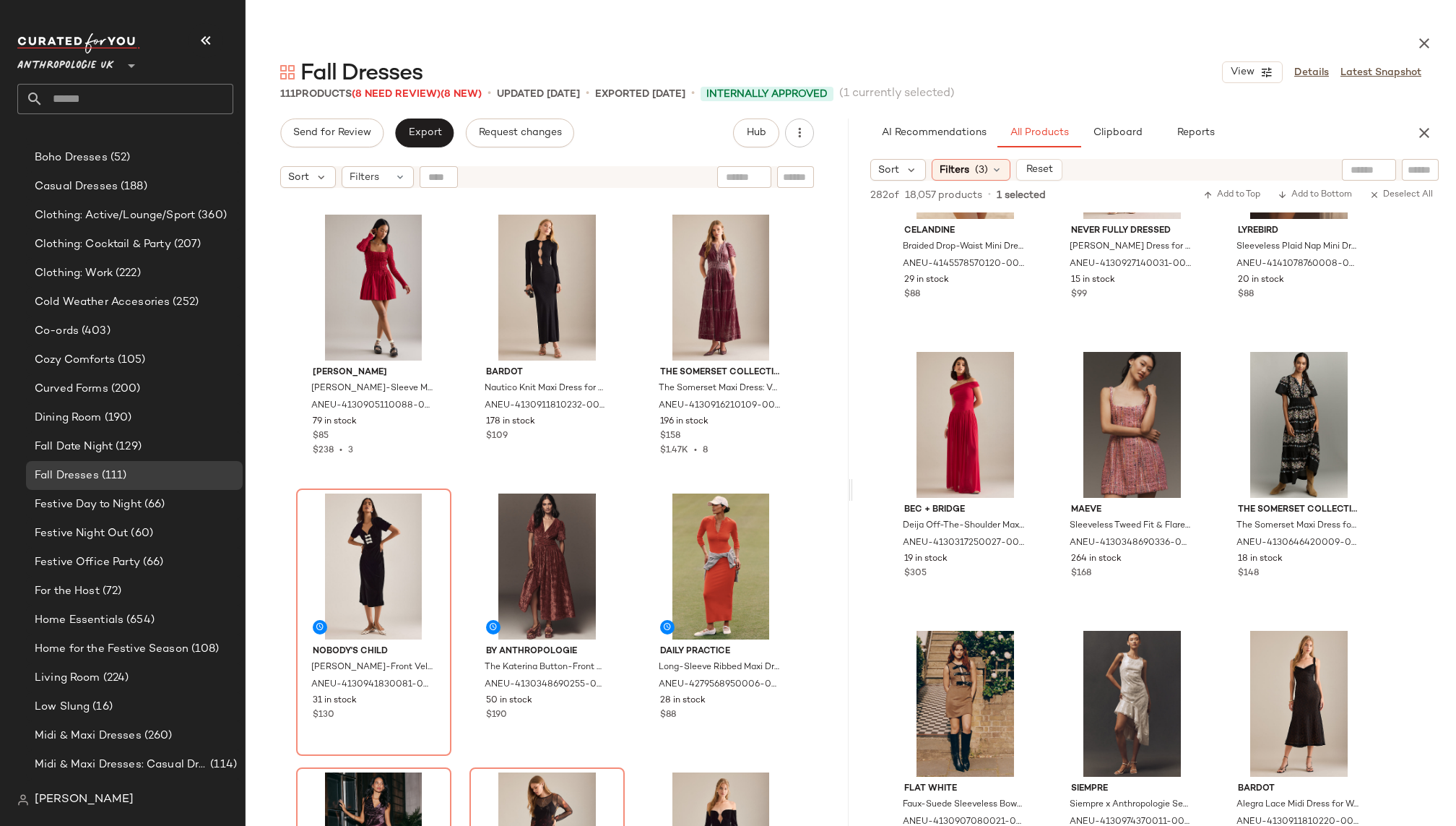
scroll to position [2387, 0]
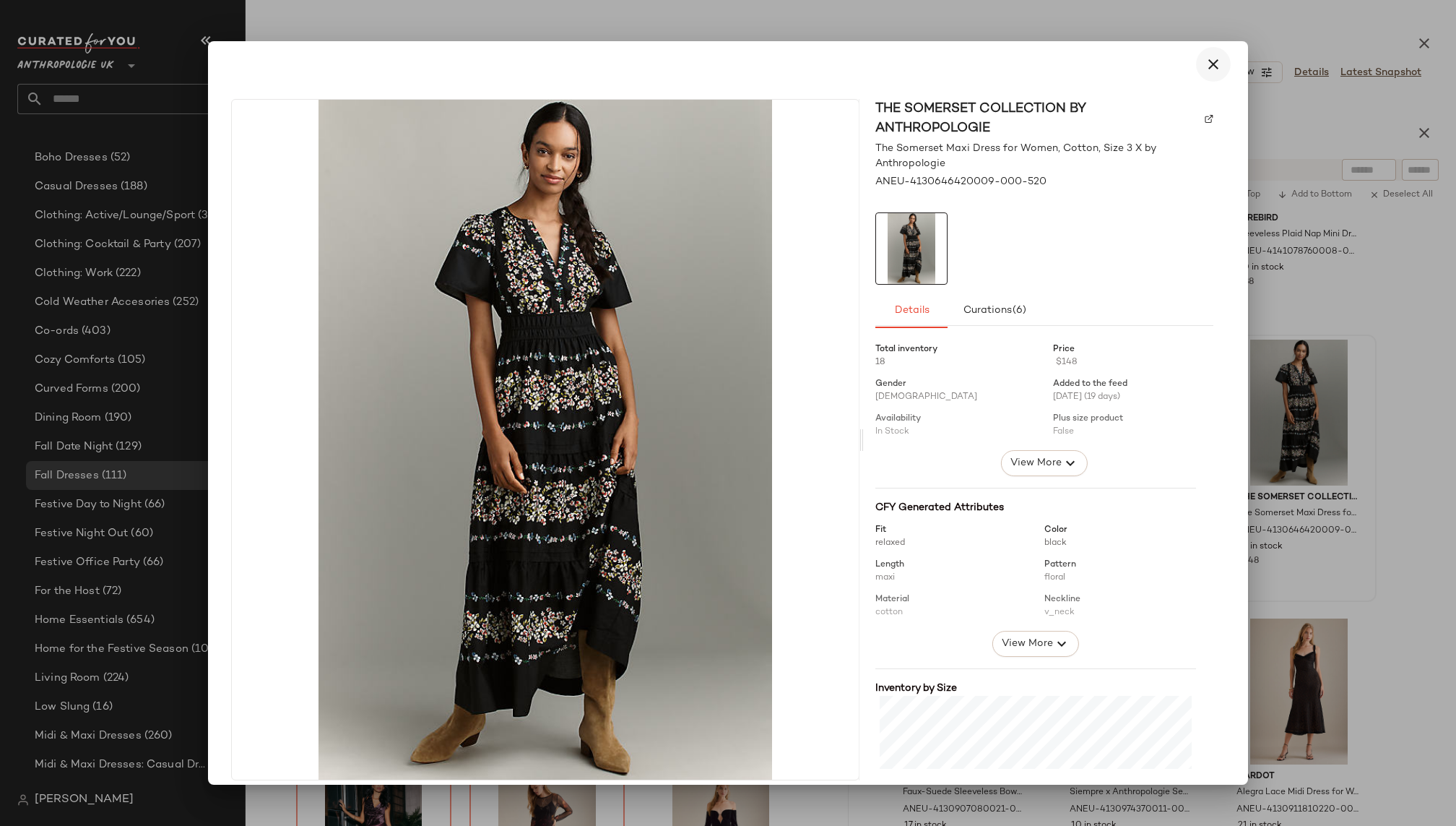
click at [1205, 71] on icon "button" at bounding box center [1213, 64] width 17 height 17
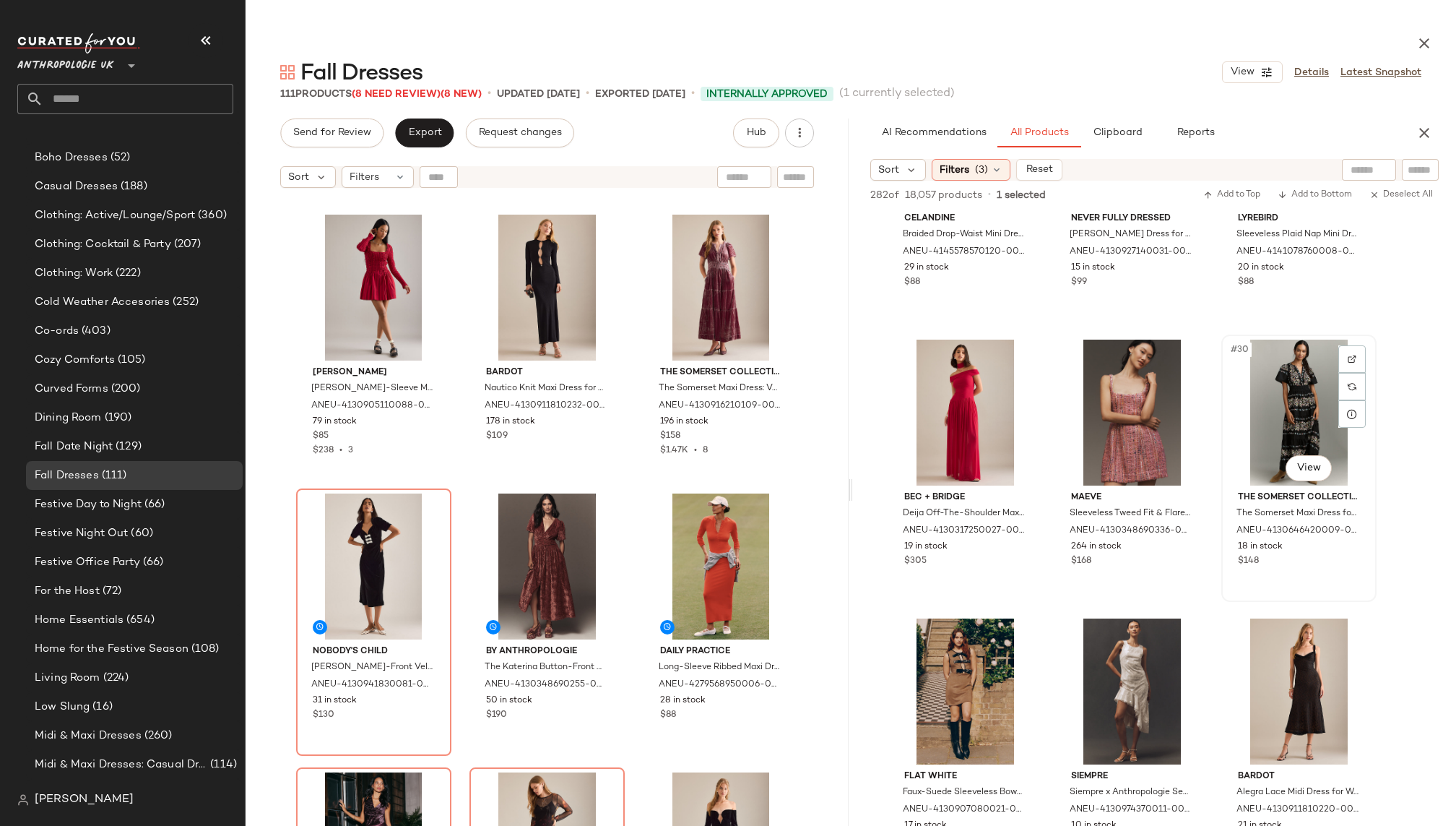
click at [1272, 399] on div "#30 View" at bounding box center [1299, 412] width 146 height 146
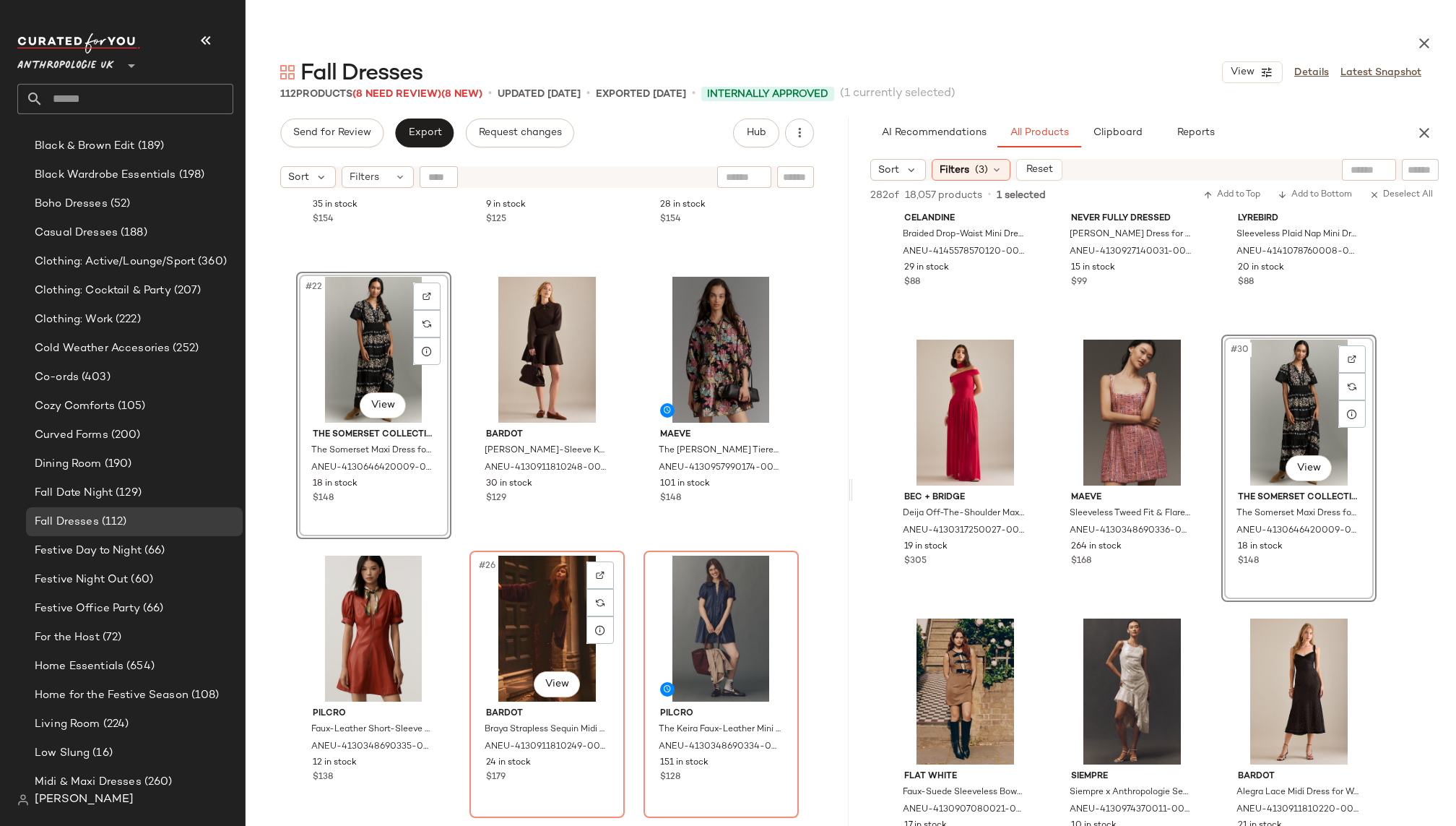
scroll to position [703, 0]
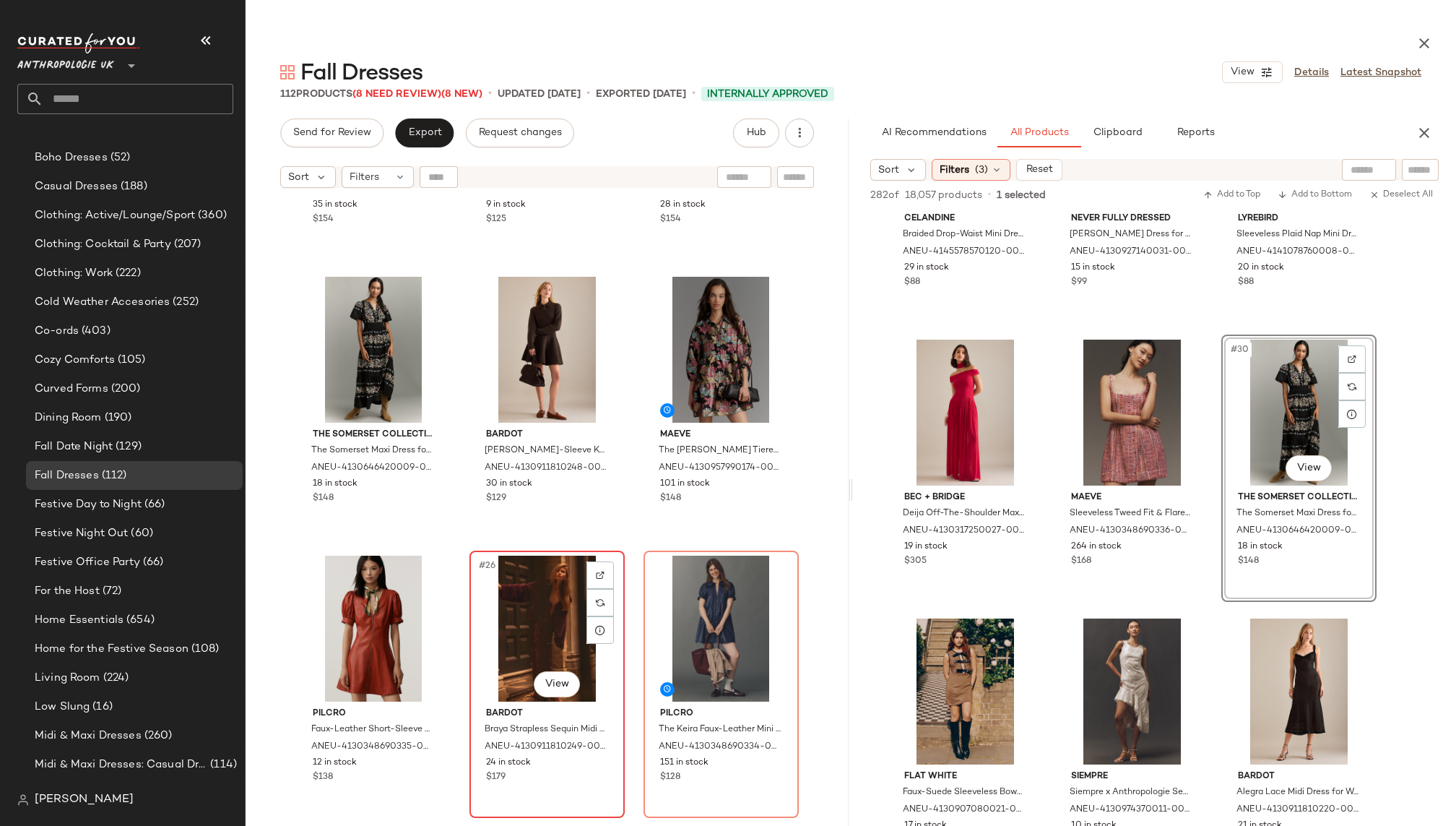
click at [510, 614] on div "#26 View" at bounding box center [547, 628] width 146 height 146
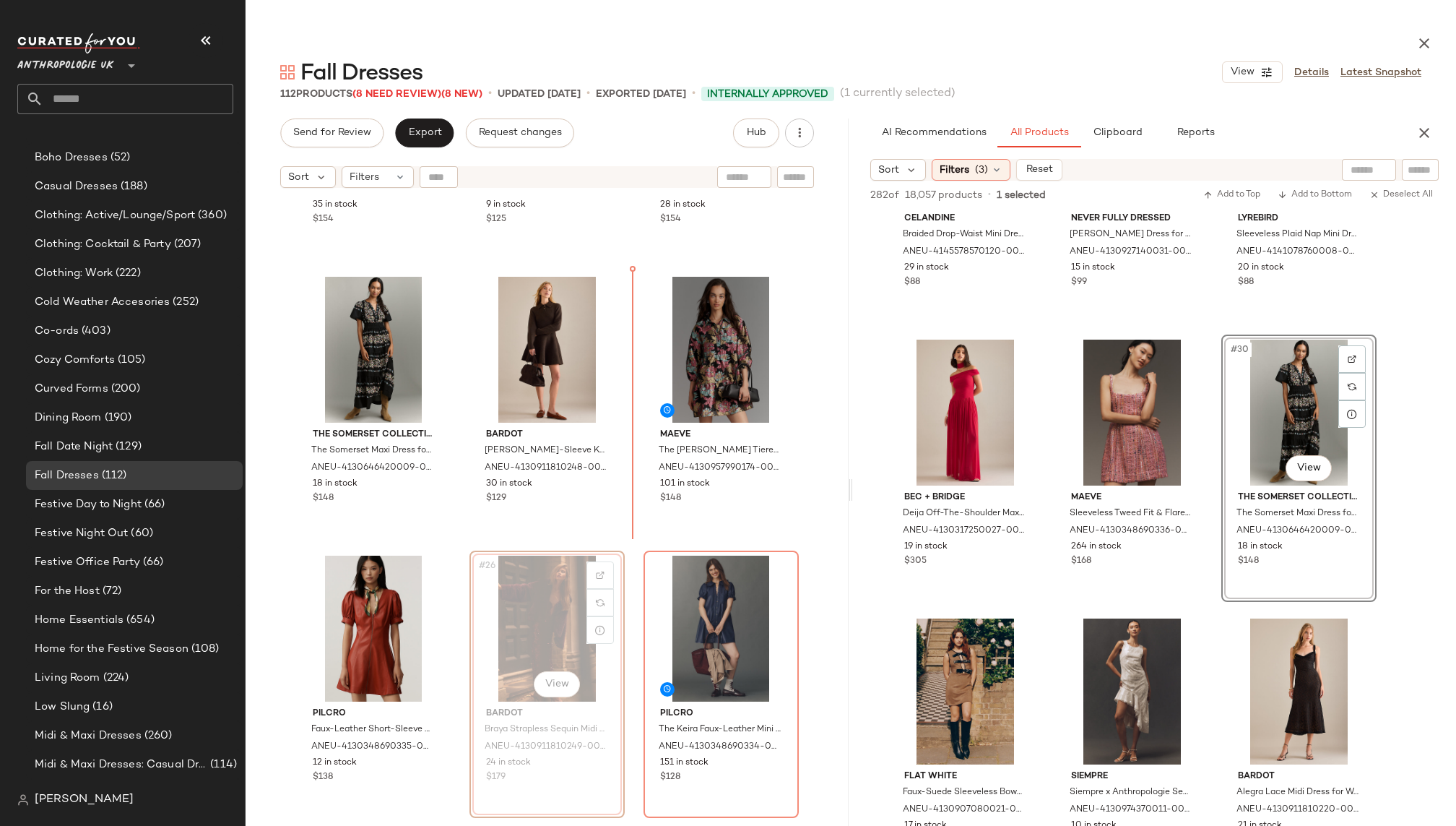
scroll to position [658, 0]
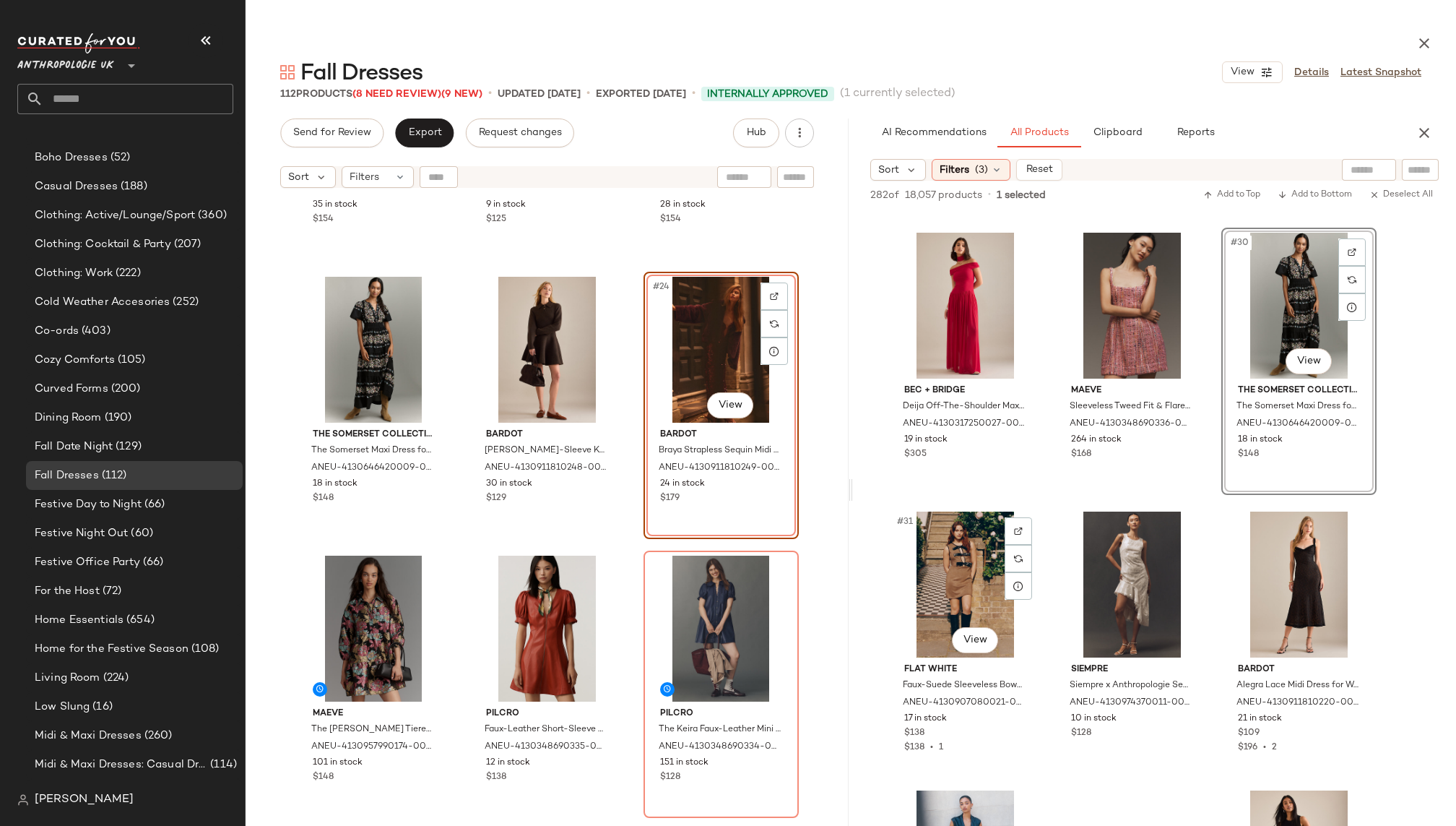
scroll to position [2511, 0]
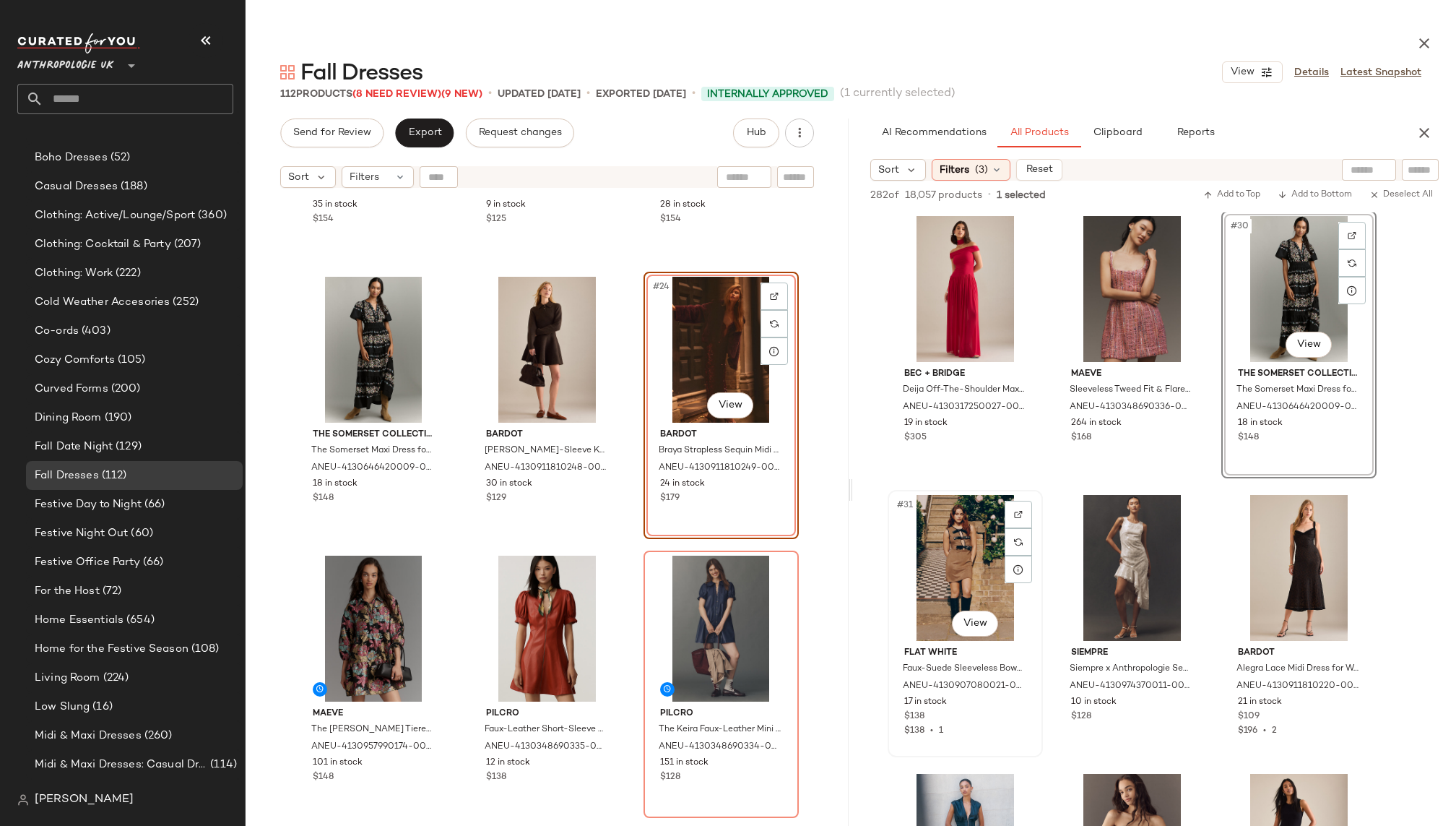
click at [933, 566] on div "#31 View" at bounding box center [965, 568] width 146 height 146
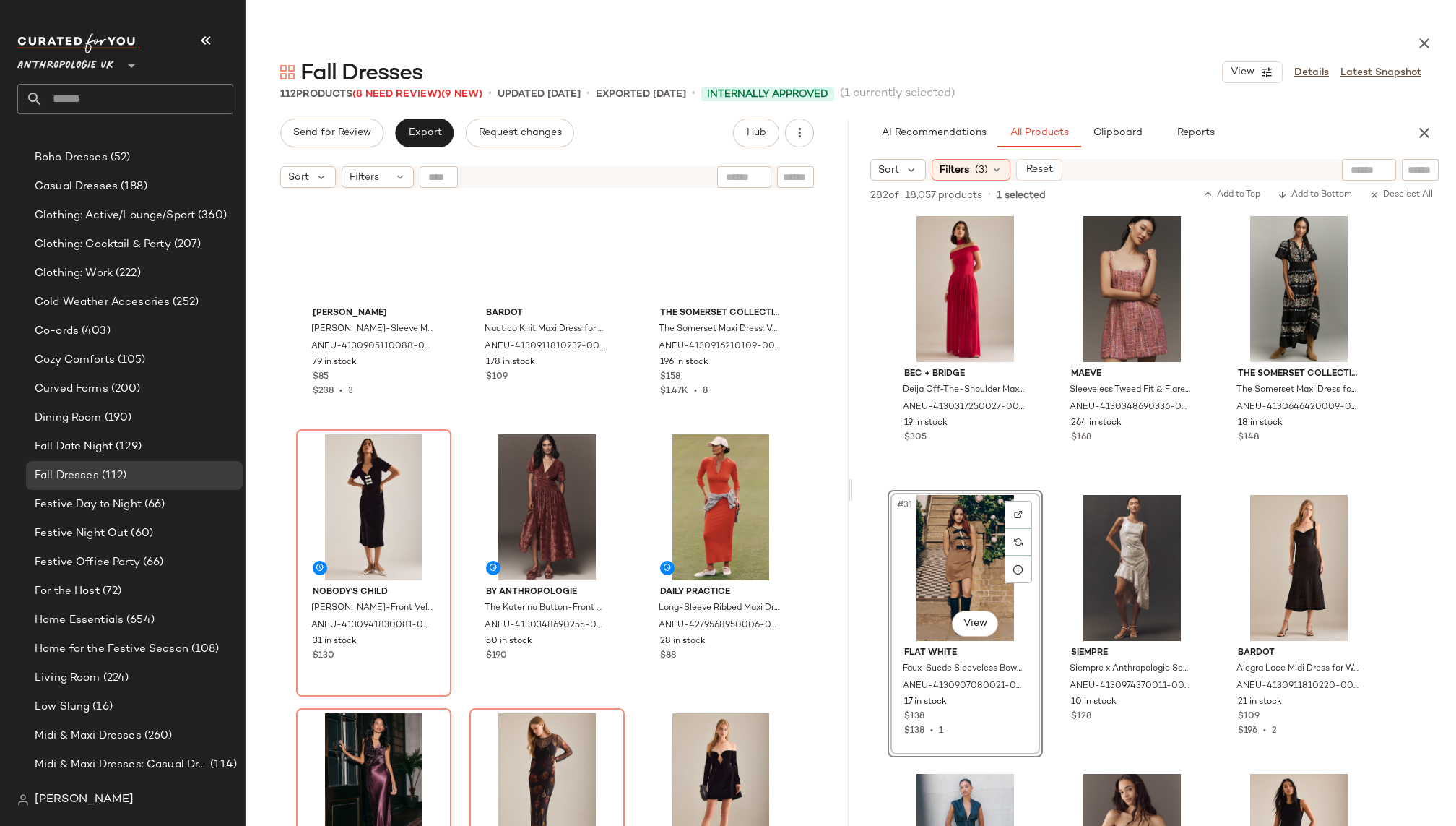
scroll to position [0, 0]
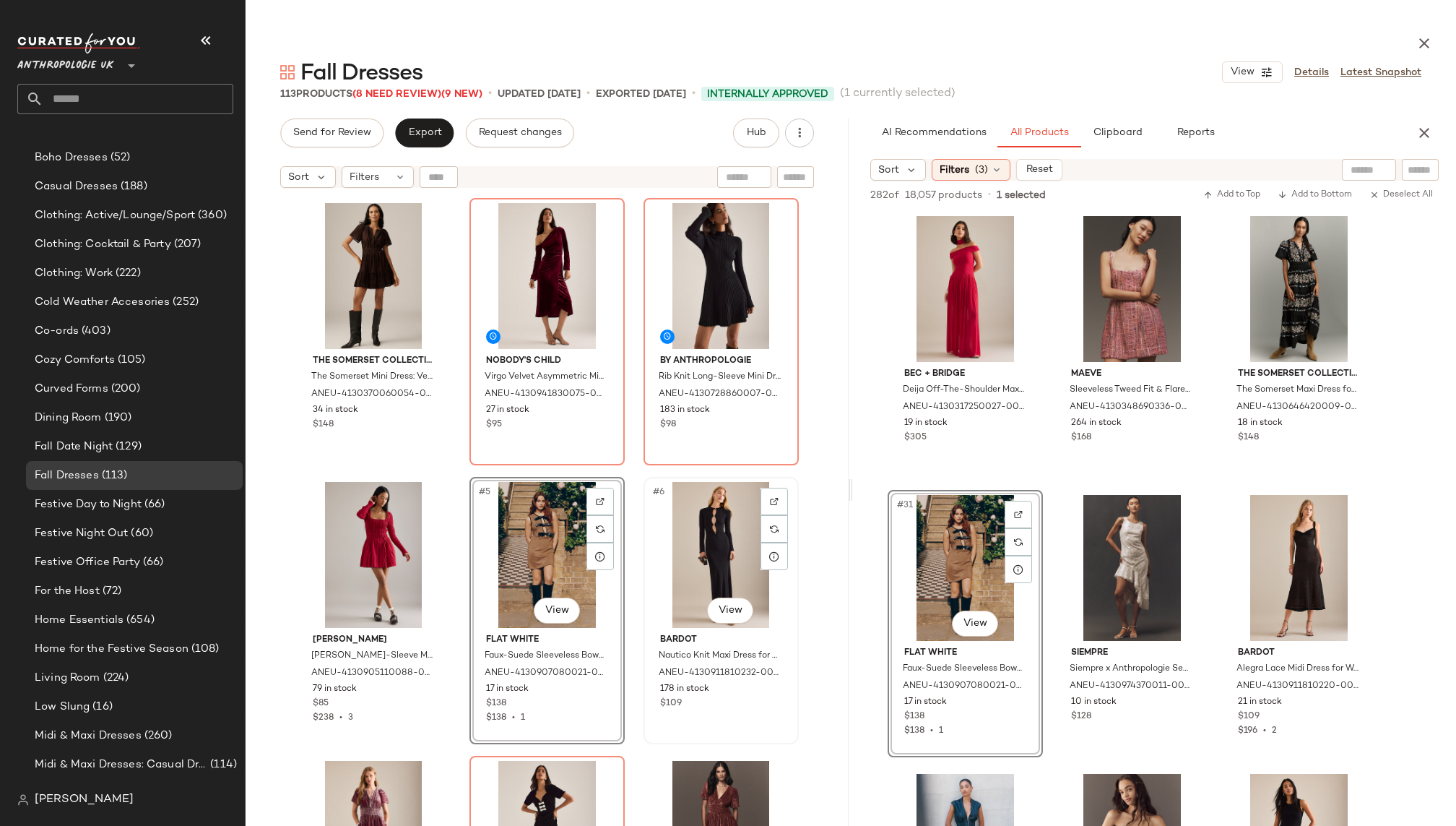
click at [681, 554] on div "#6 View" at bounding box center [721, 554] width 146 height 146
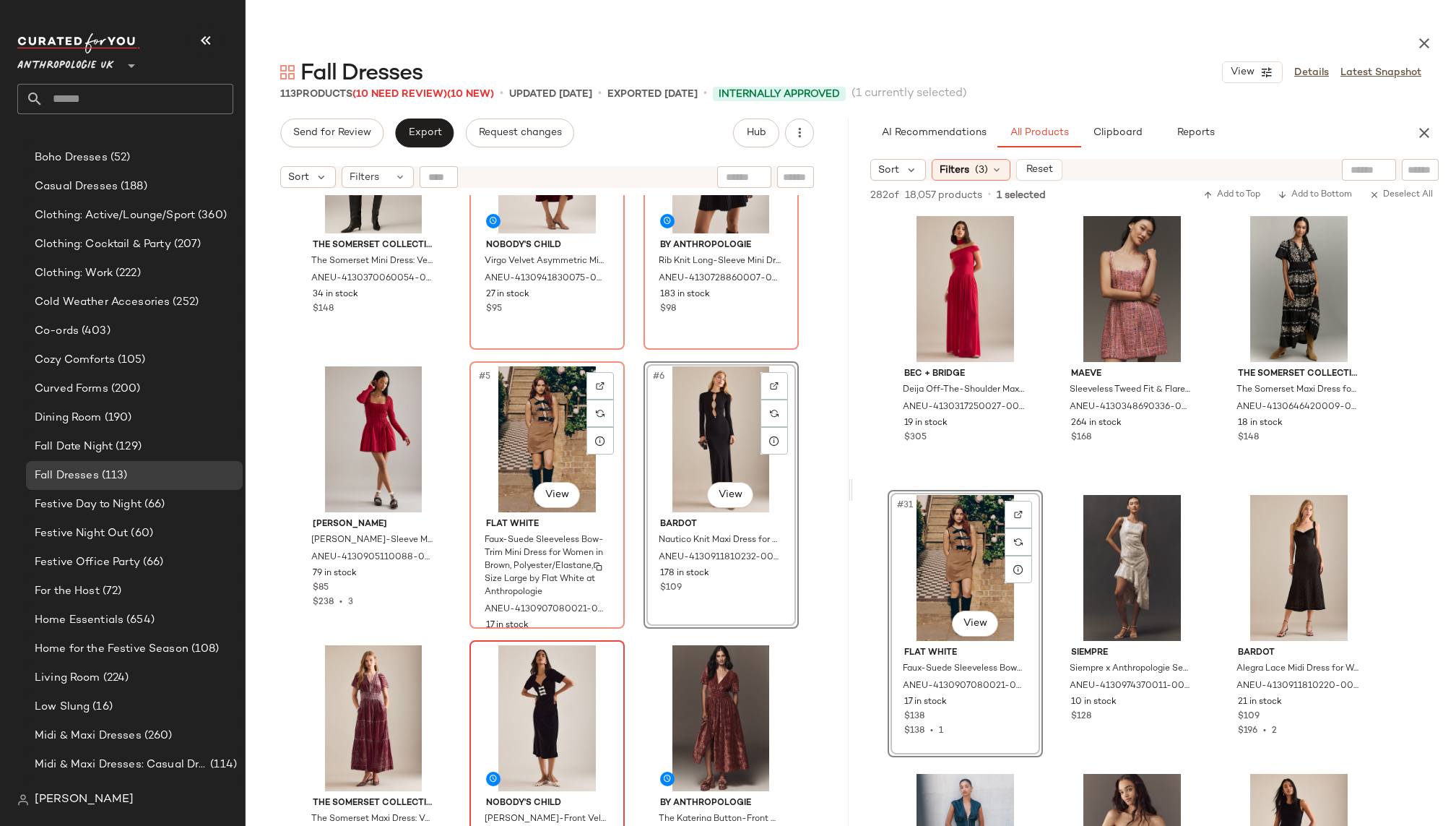
scroll to position [136, 0]
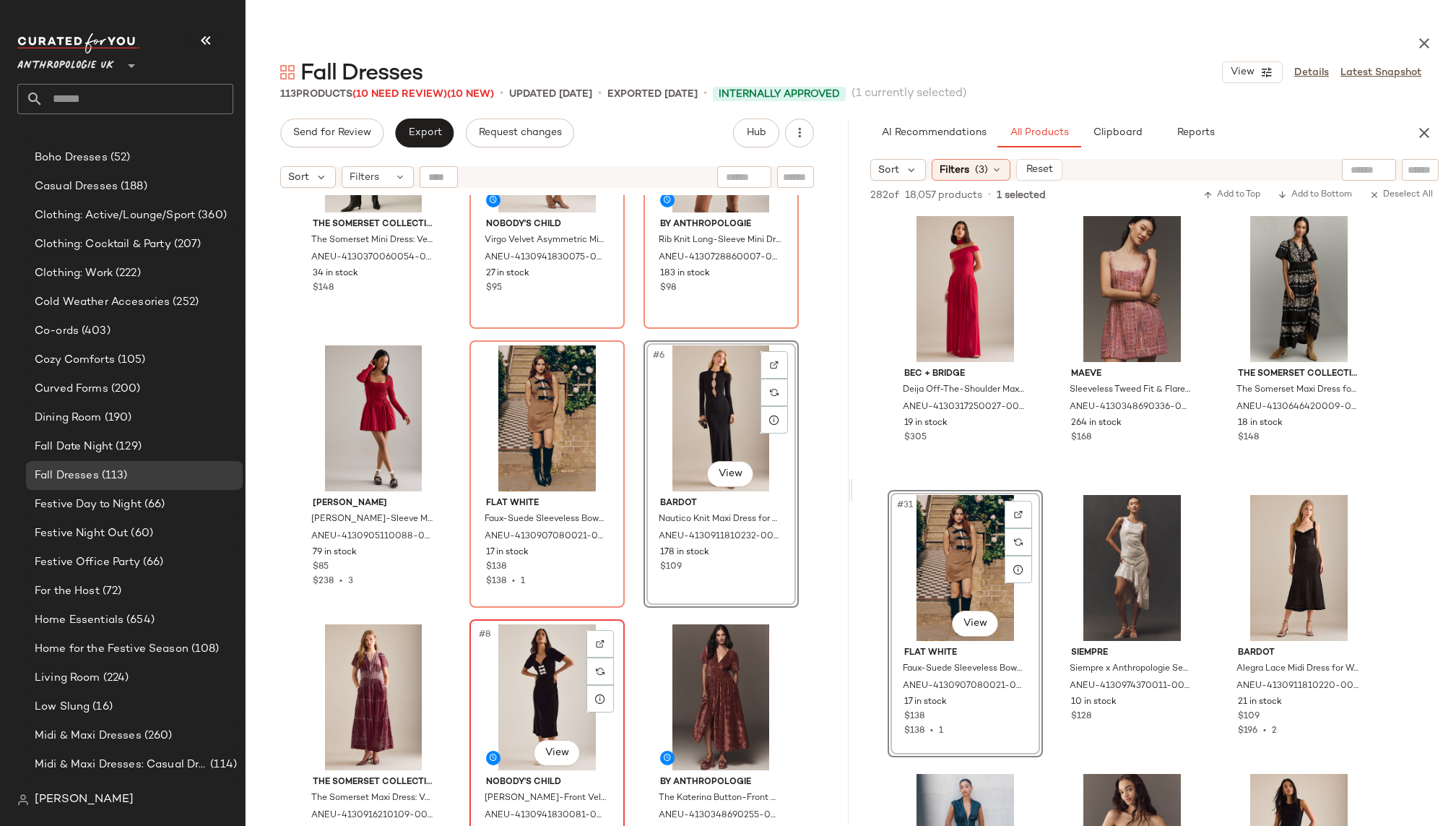
click at [517, 681] on div "#8 View" at bounding box center [547, 697] width 146 height 146
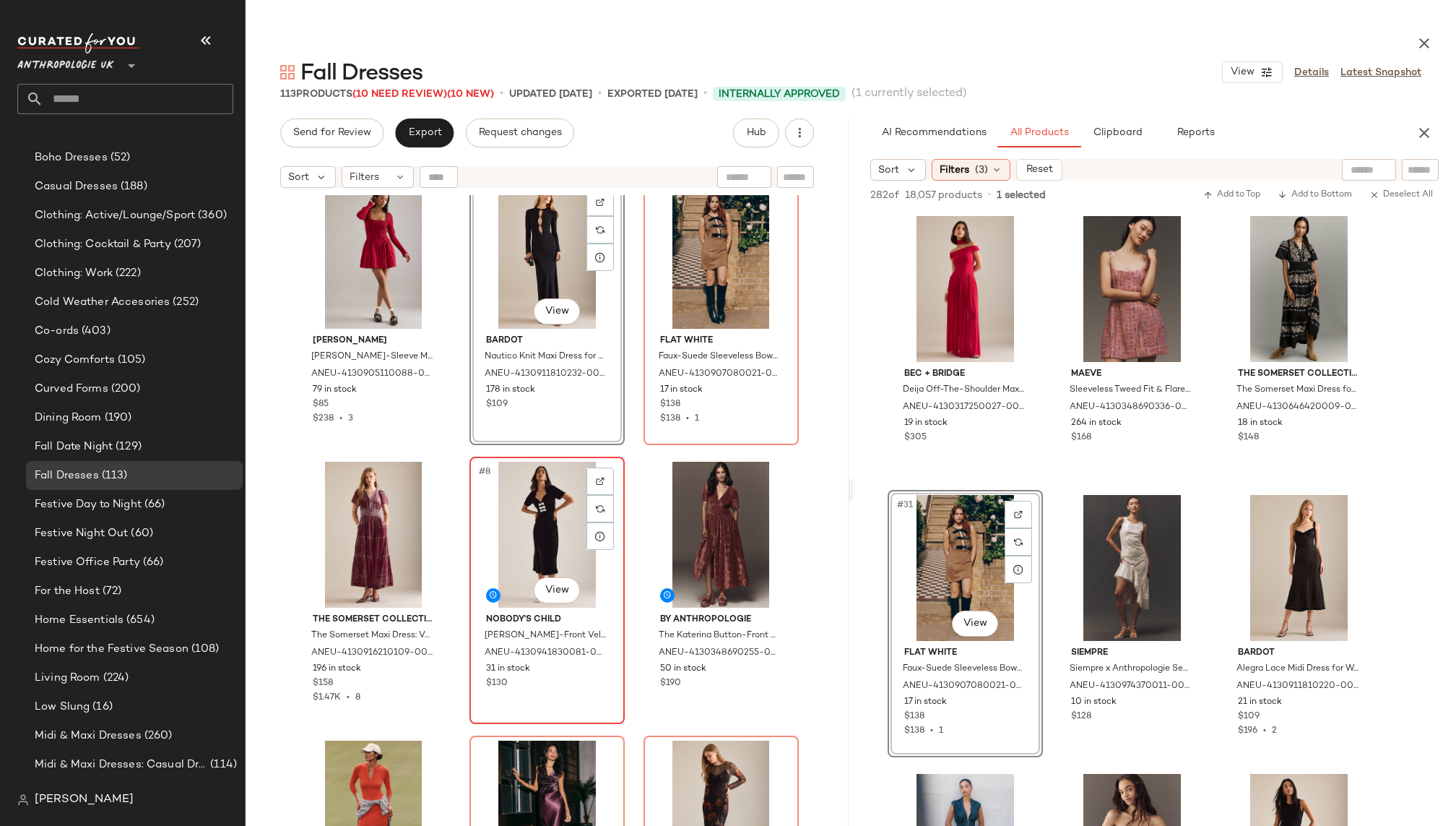
scroll to position [353, 0]
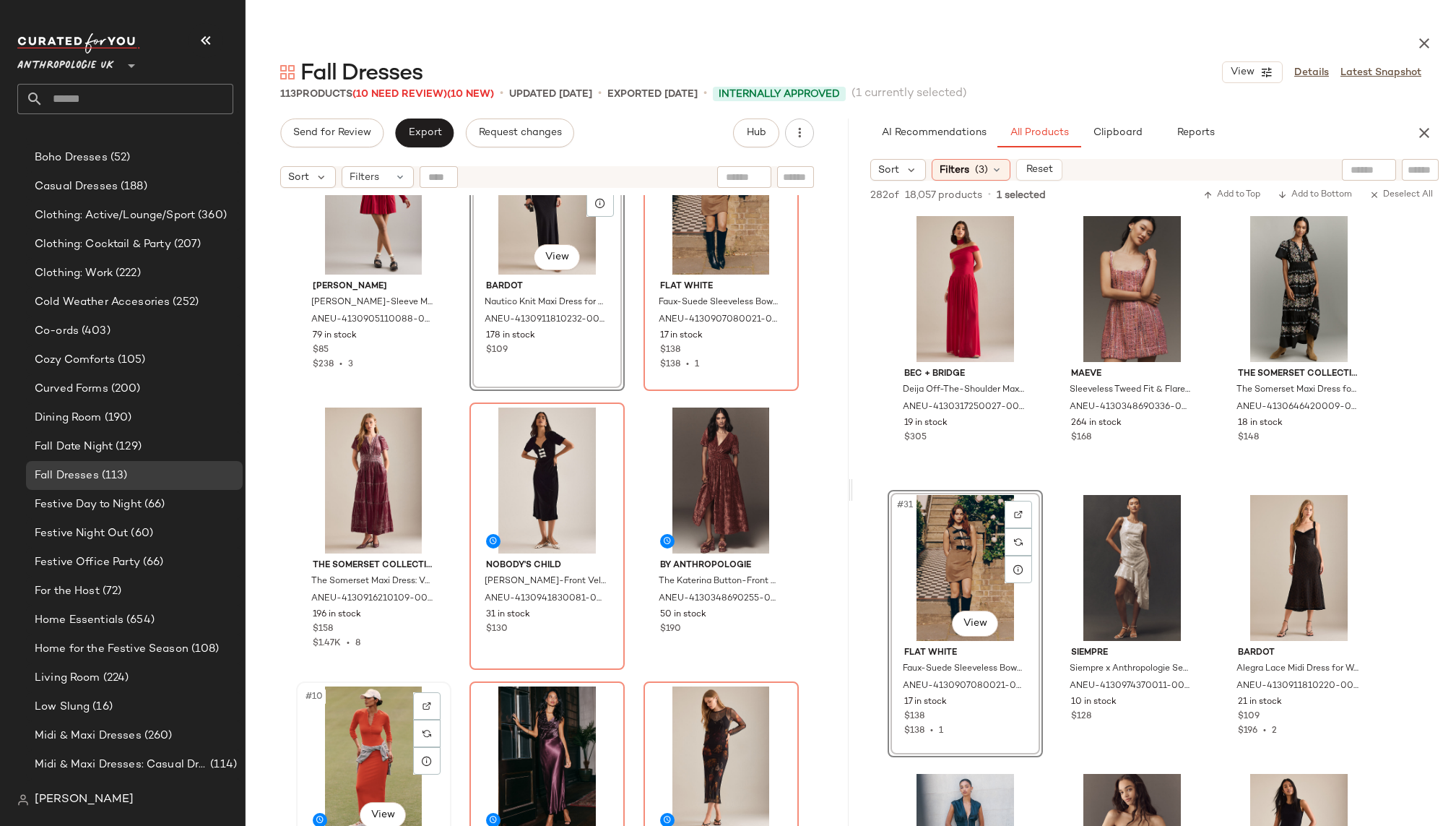
click at [322, 746] on div "#10 View" at bounding box center [374, 759] width 146 height 146
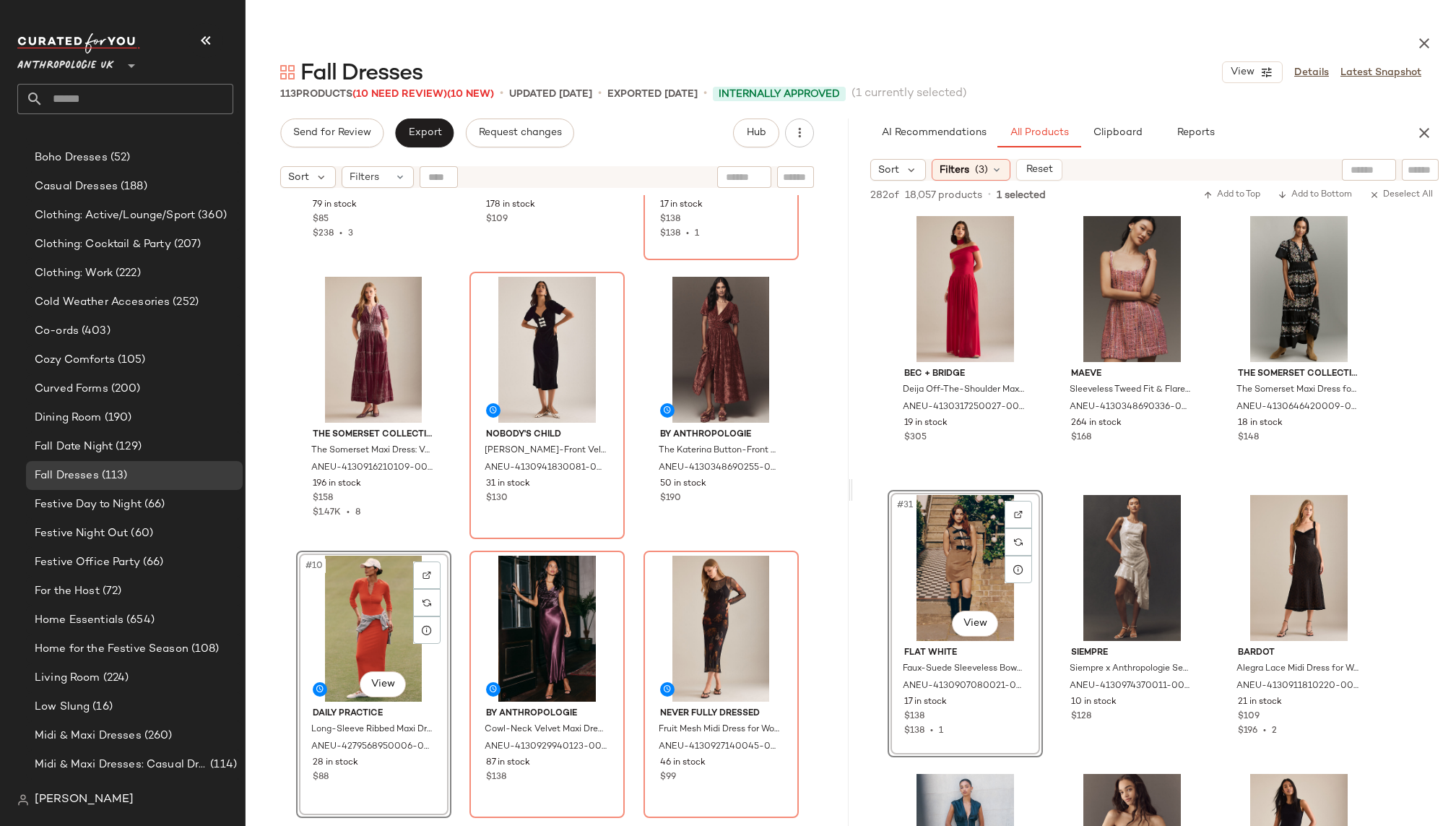
scroll to position [501, 0]
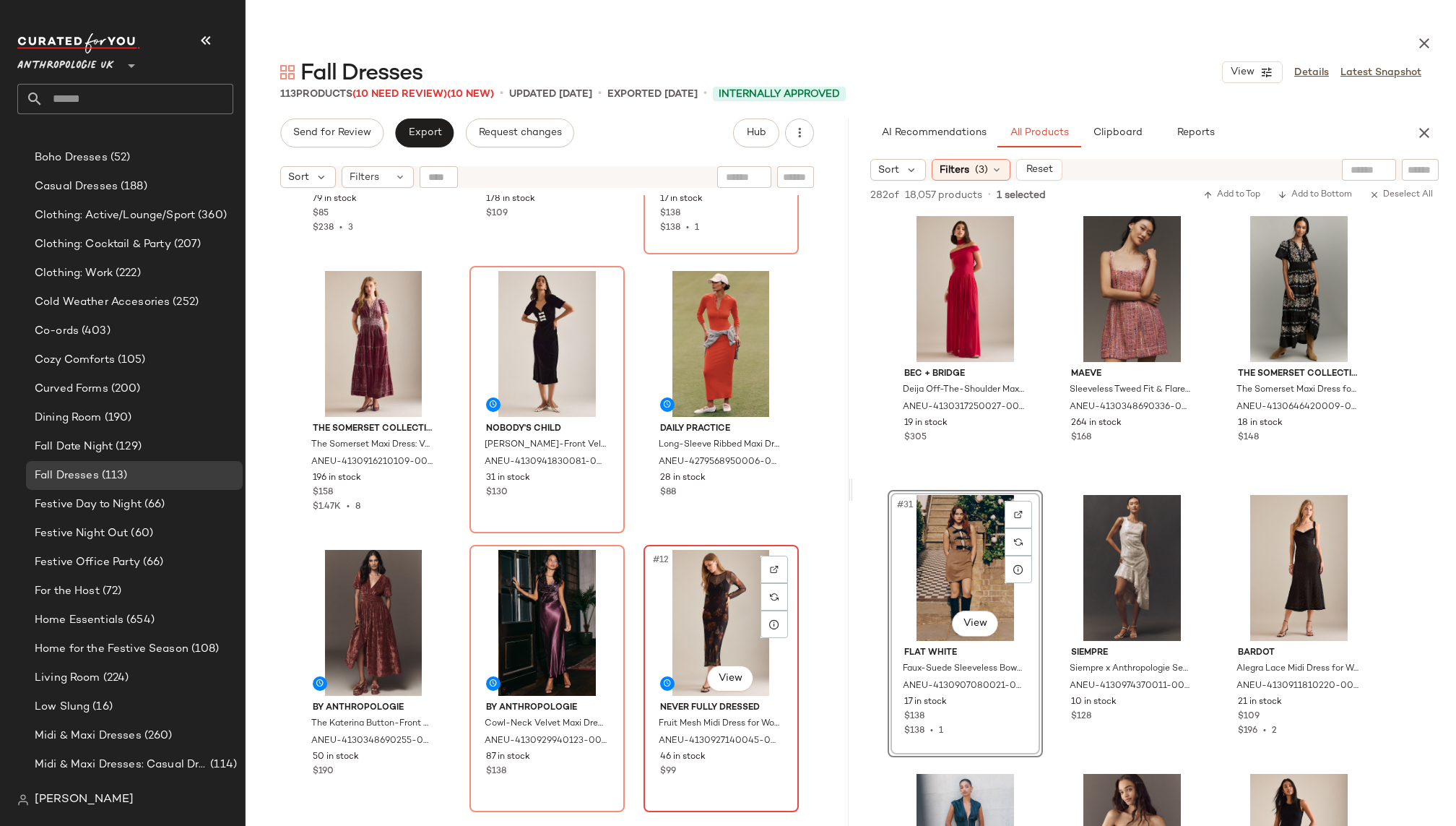
click at [671, 645] on div "#12 View" at bounding box center [721, 622] width 146 height 146
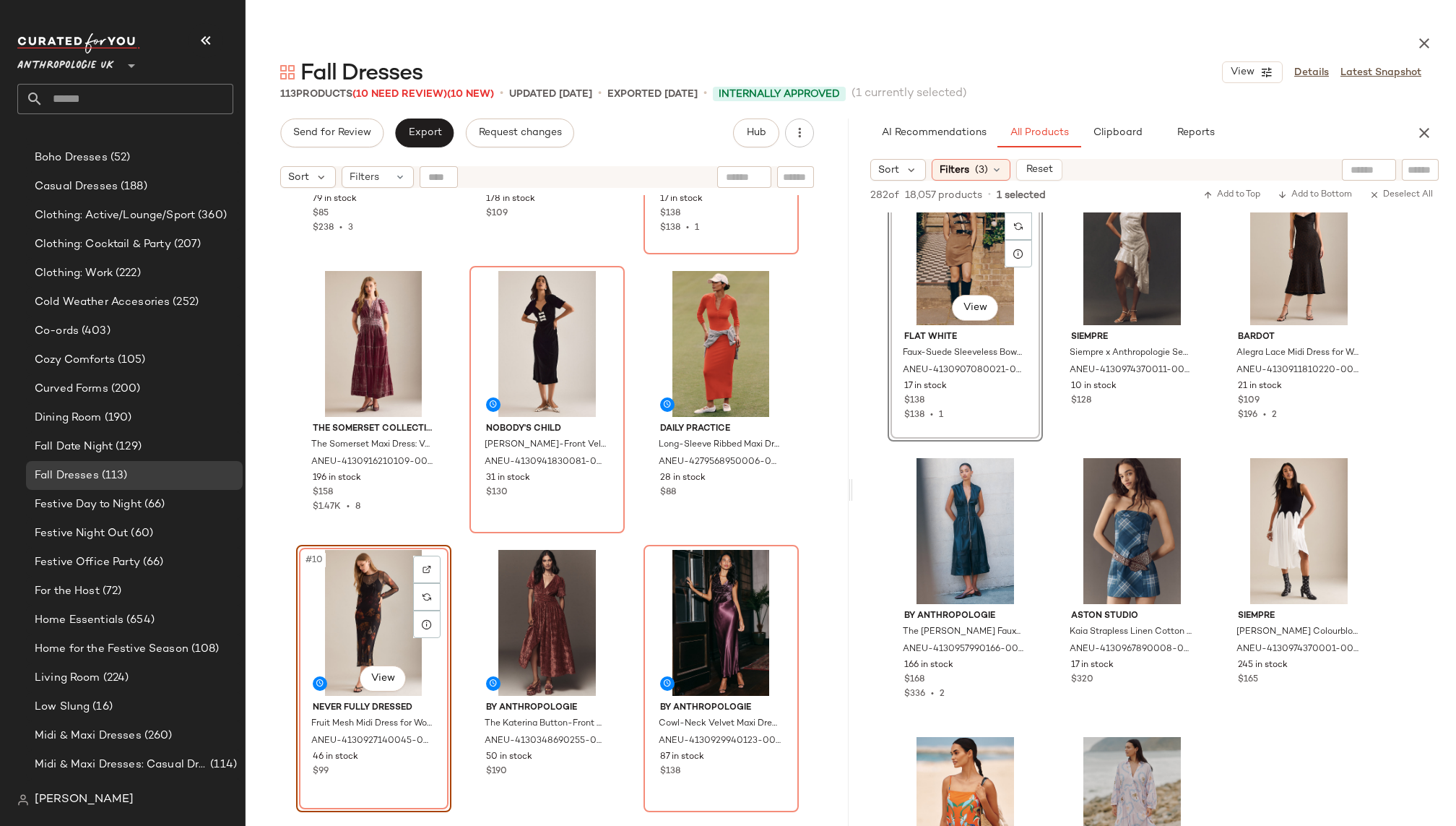
scroll to position [2866, 0]
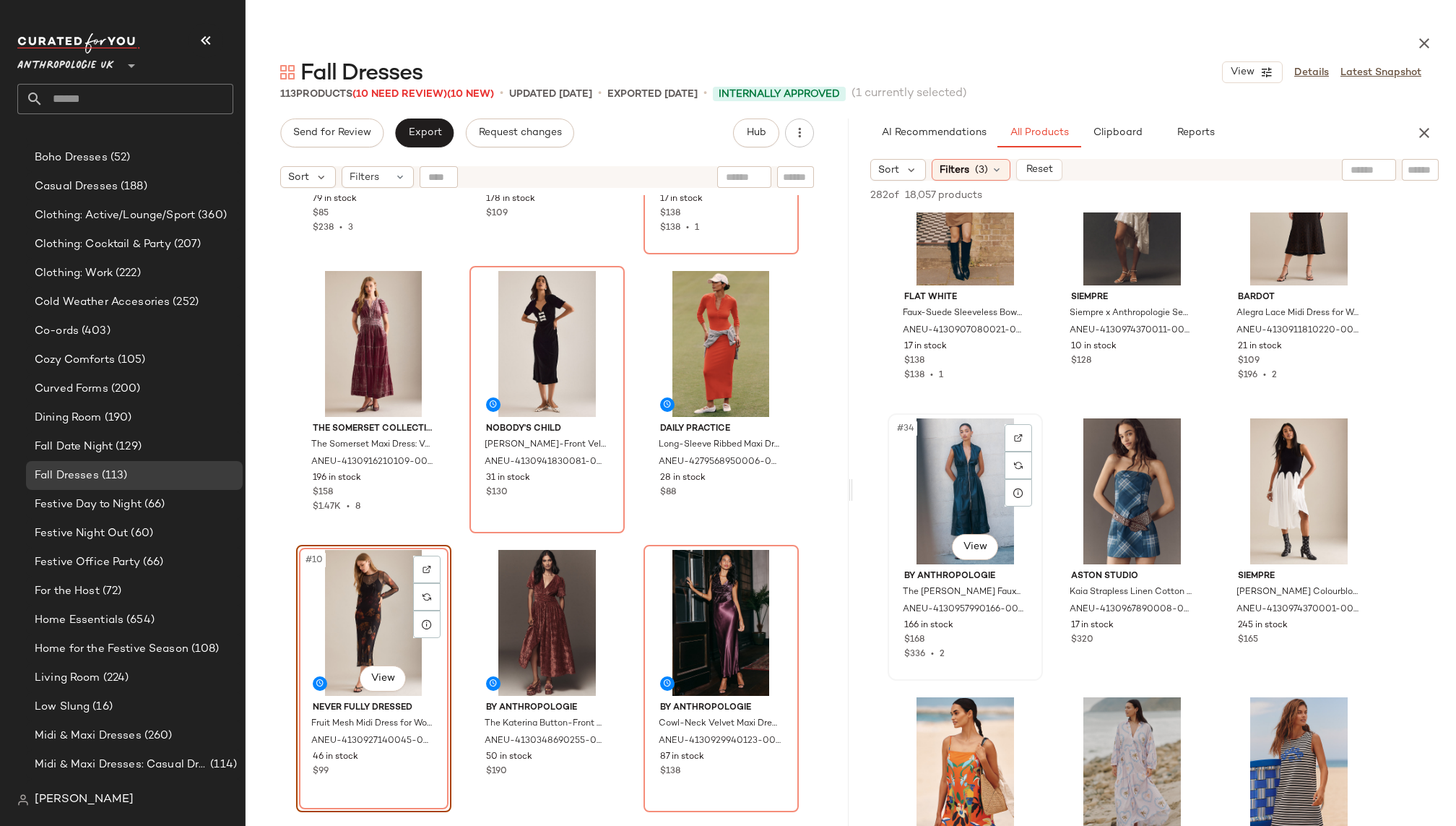
click at [942, 503] on div "#34 View" at bounding box center [965, 491] width 146 height 146
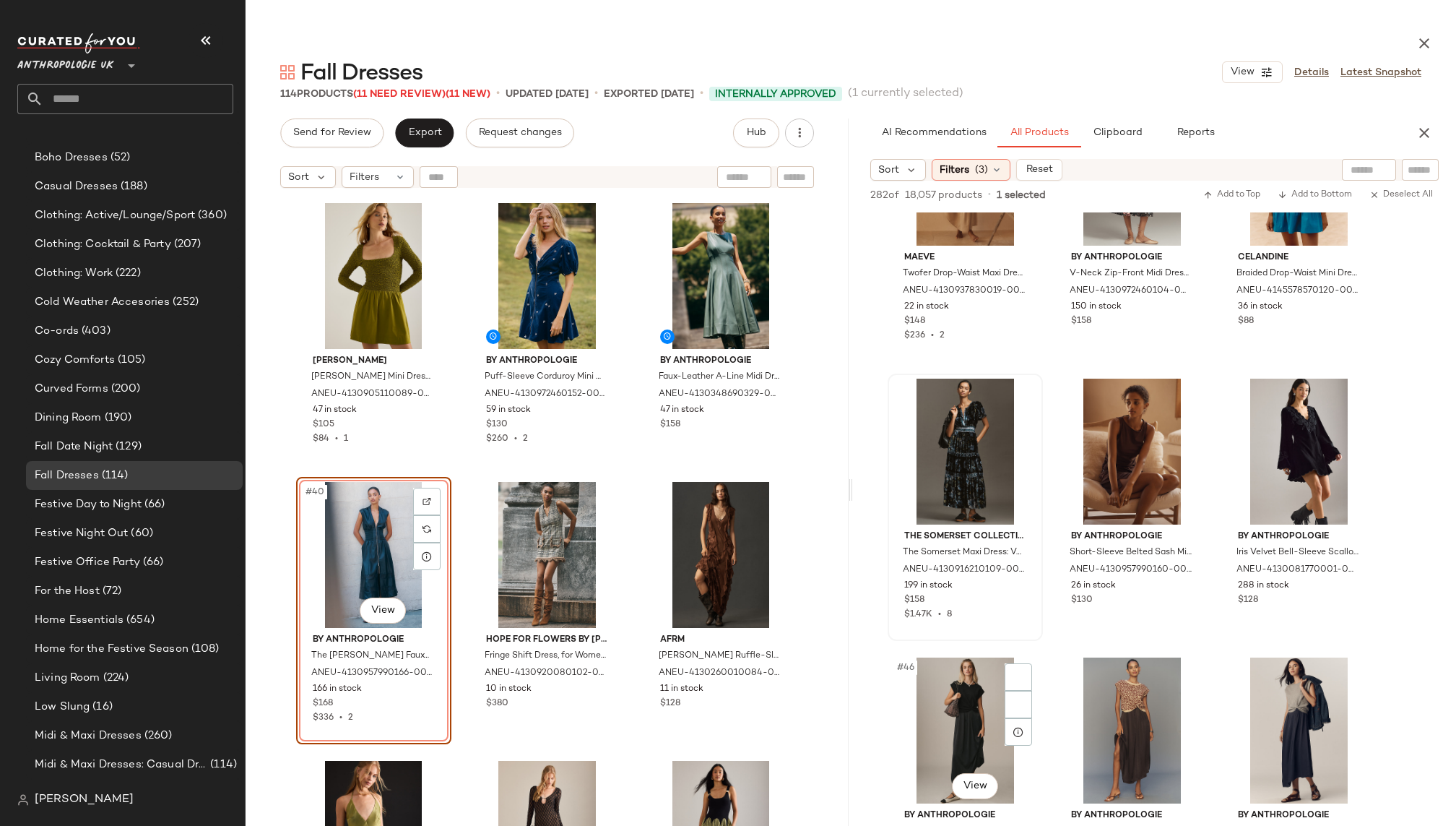
scroll to position [3806, 0]
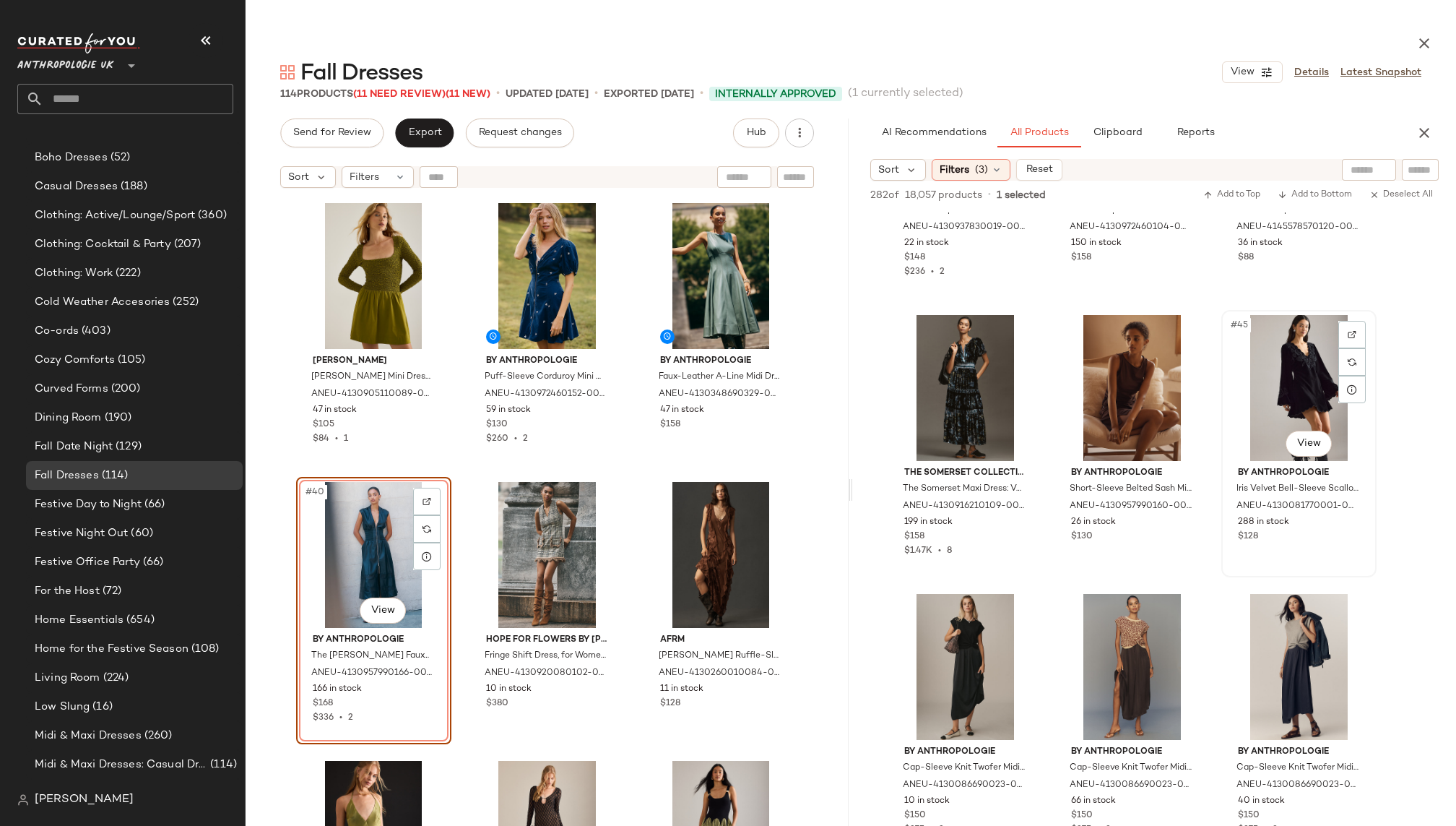
click at [1277, 377] on div "#45 View" at bounding box center [1299, 388] width 146 height 146
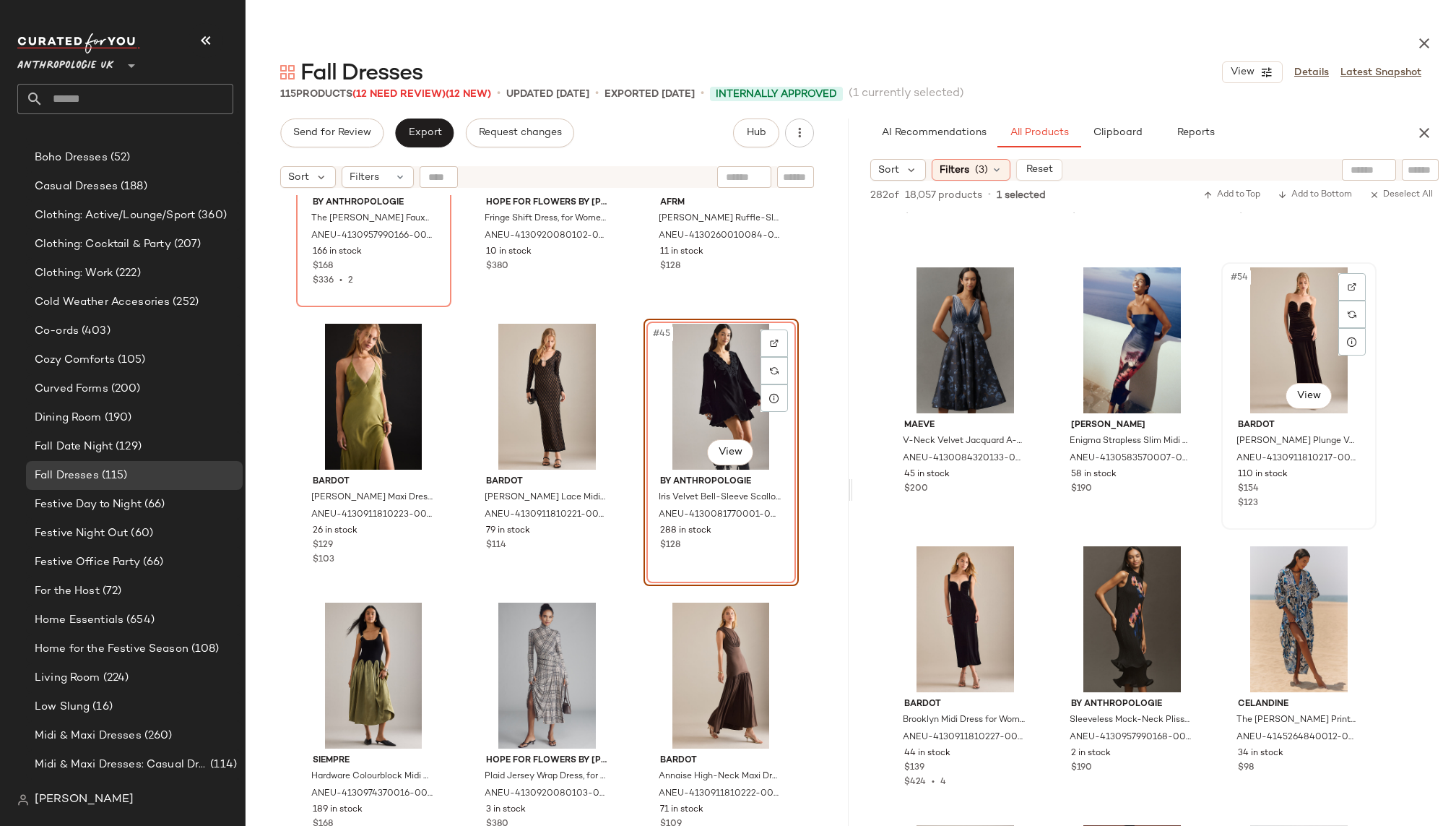
scroll to position [4675, 0]
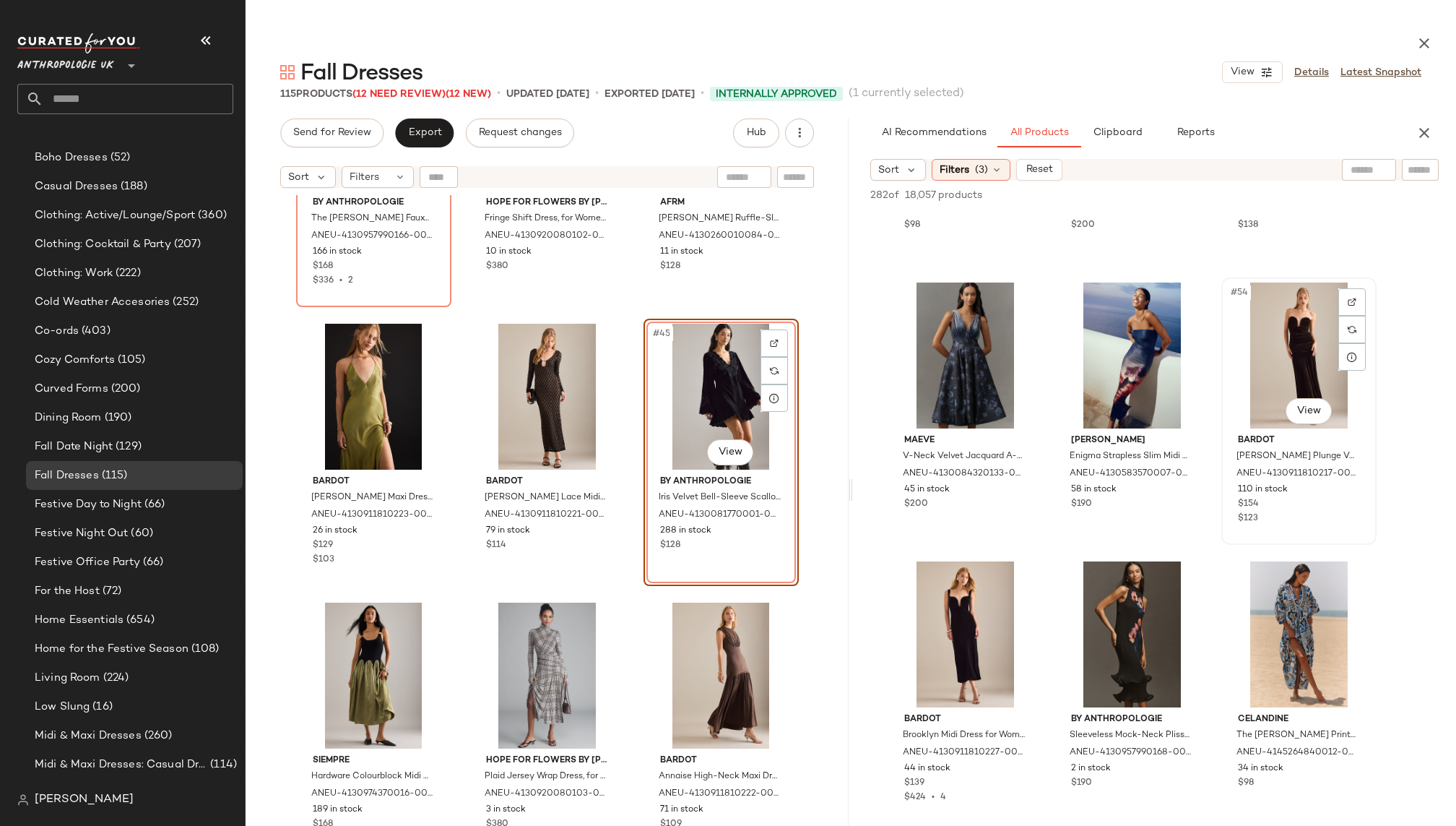
click at [1274, 363] on div "#54 View" at bounding box center [1299, 355] width 146 height 146
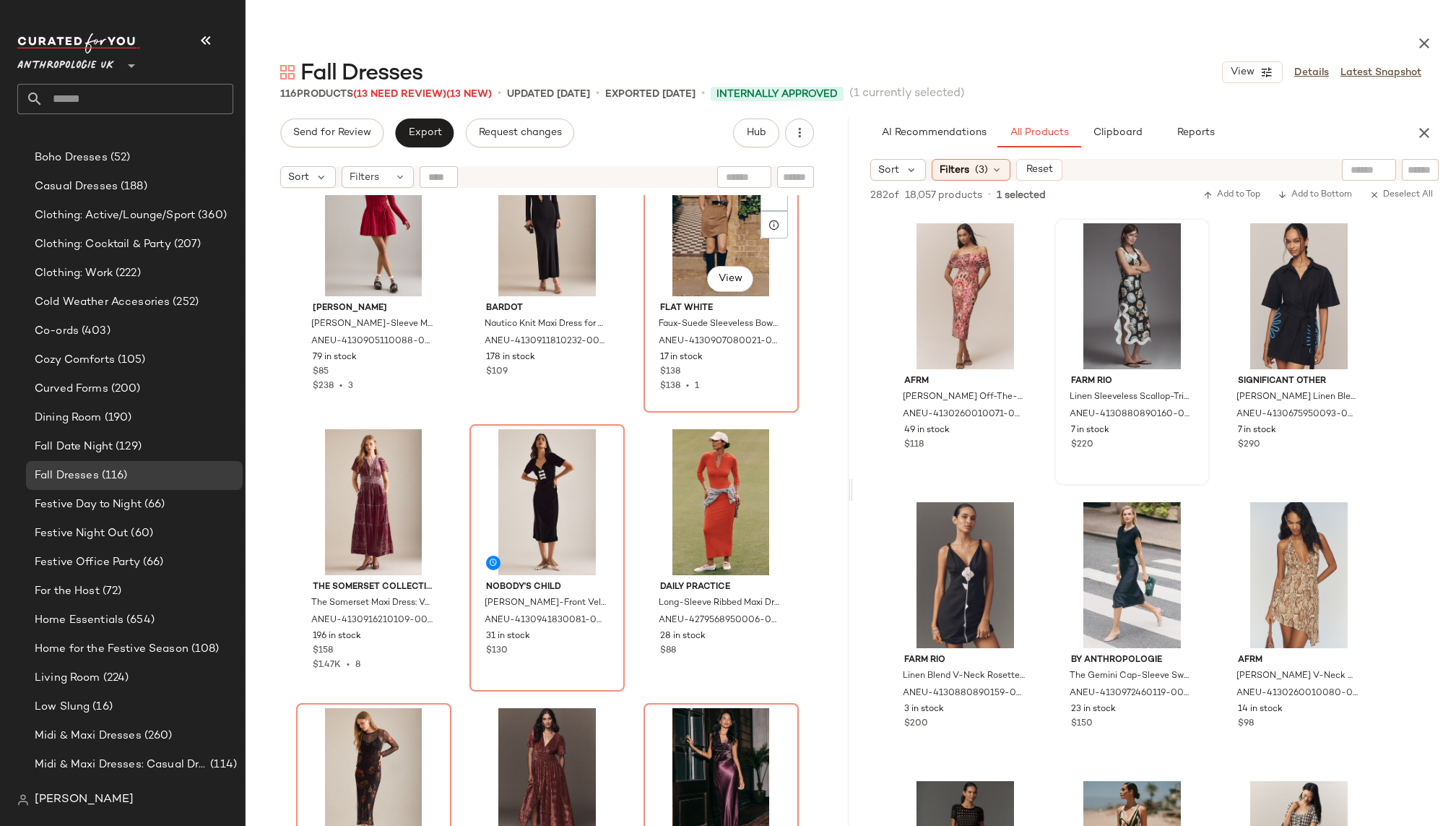
scroll to position [0, 0]
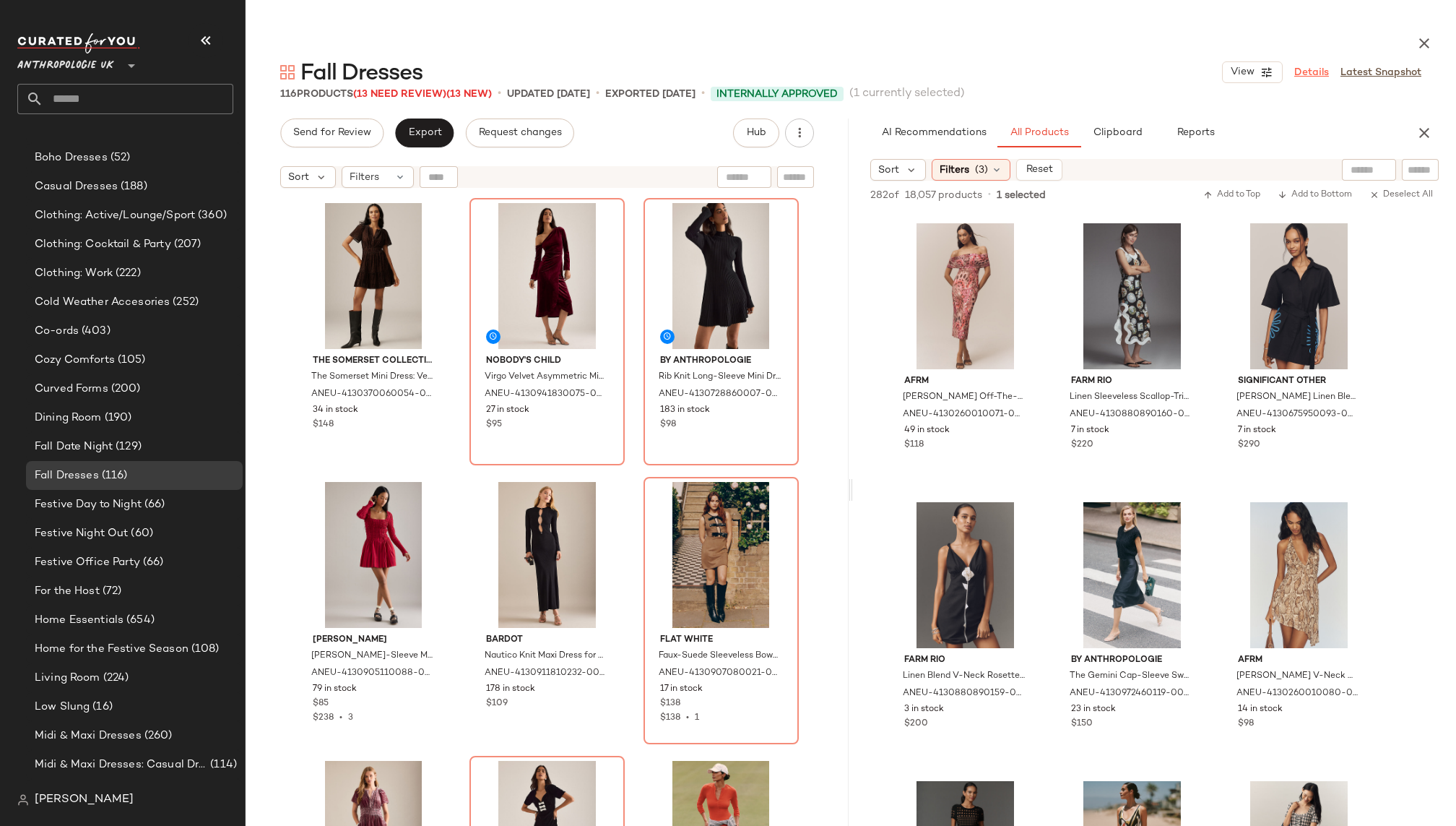
click at [1309, 73] on link "Details" at bounding box center [1310, 73] width 35 height 15
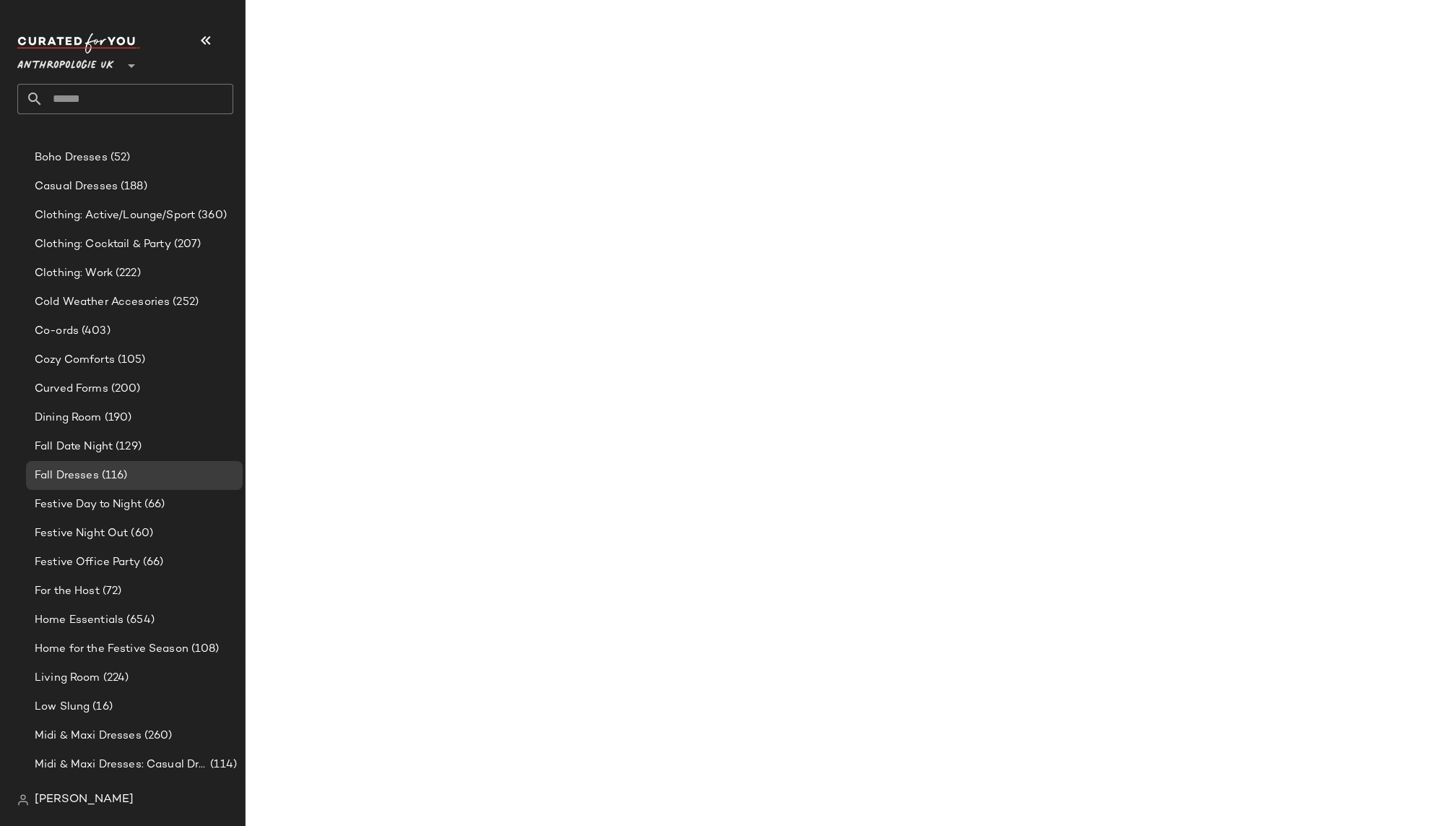
scroll to position [8637, 0]
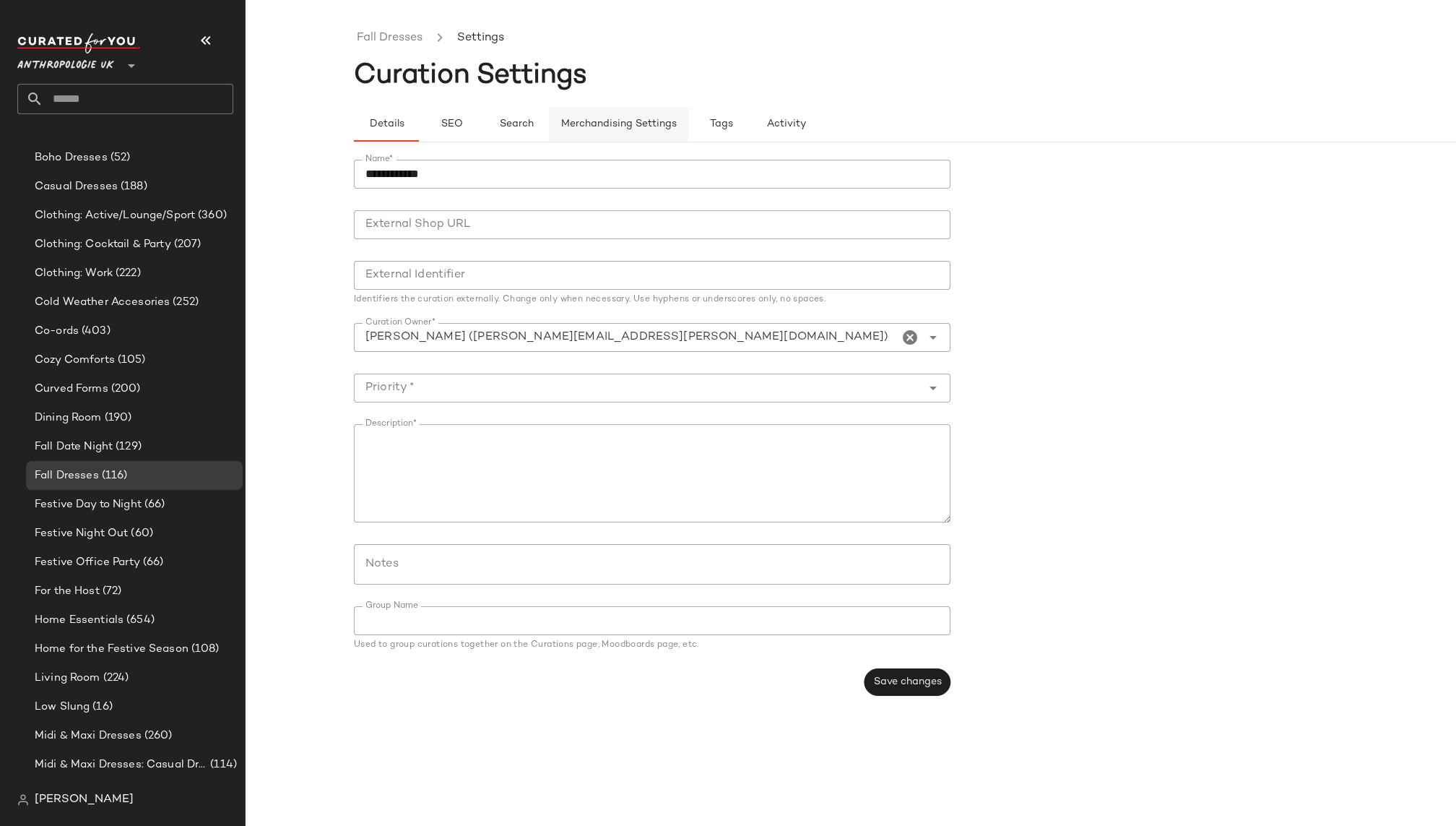
click at [638, 125] on span "Merchandising Settings" at bounding box center [618, 124] width 116 height 12
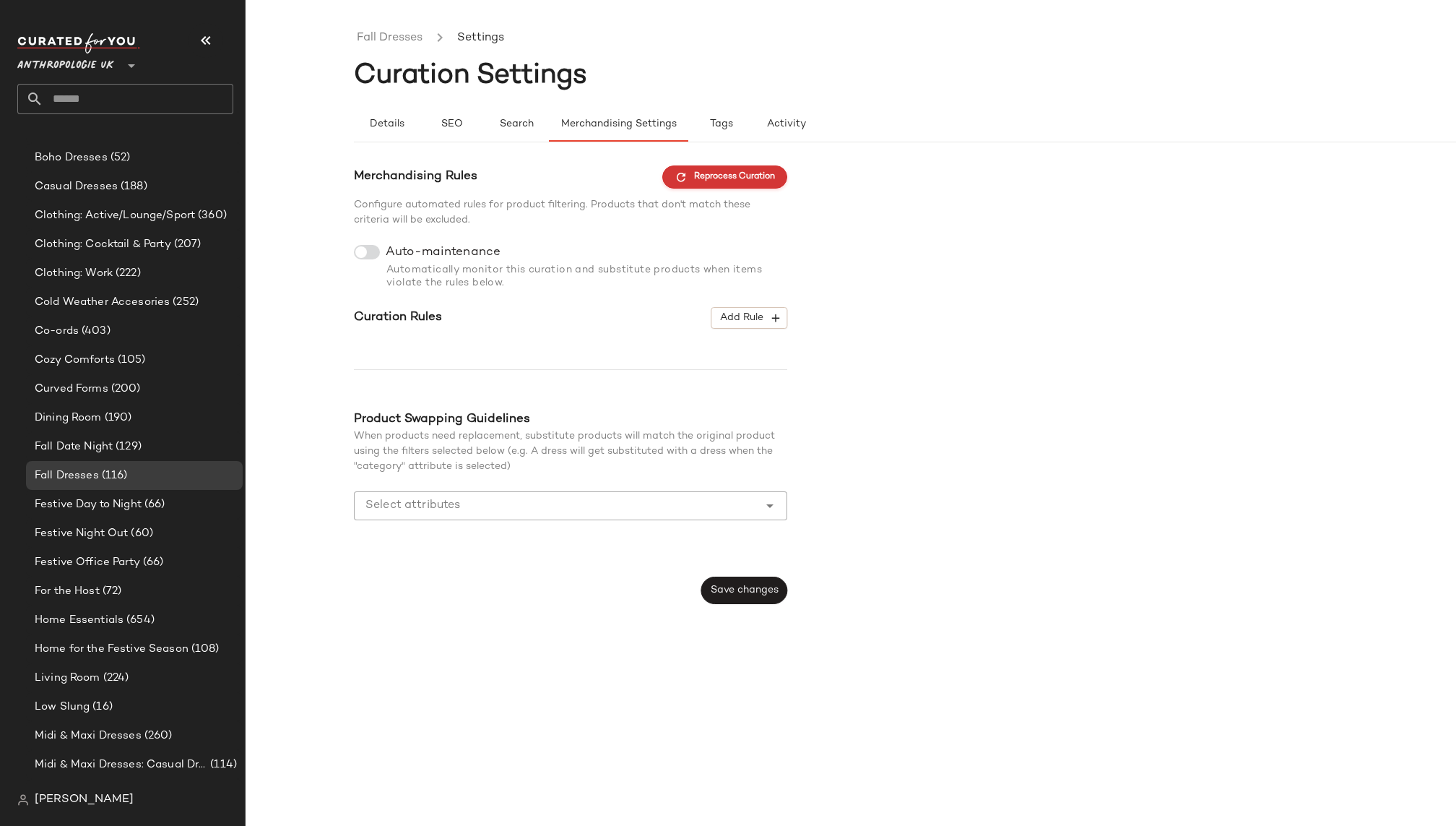
click at [748, 175] on span "Reprocess Curation" at bounding box center [724, 176] width 101 height 13
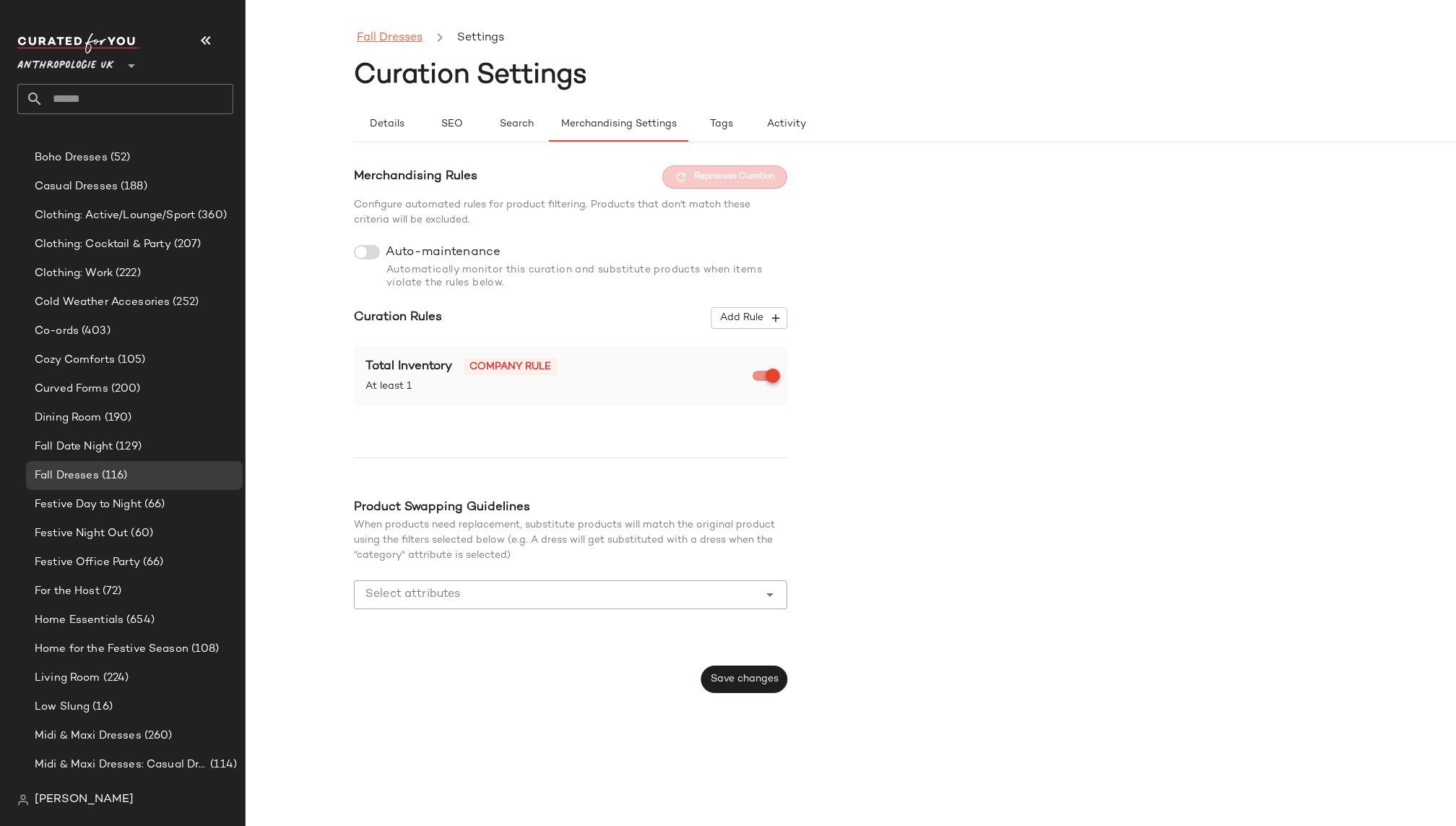
click at [404, 38] on link "Fall Dresses" at bounding box center [390, 38] width 66 height 19
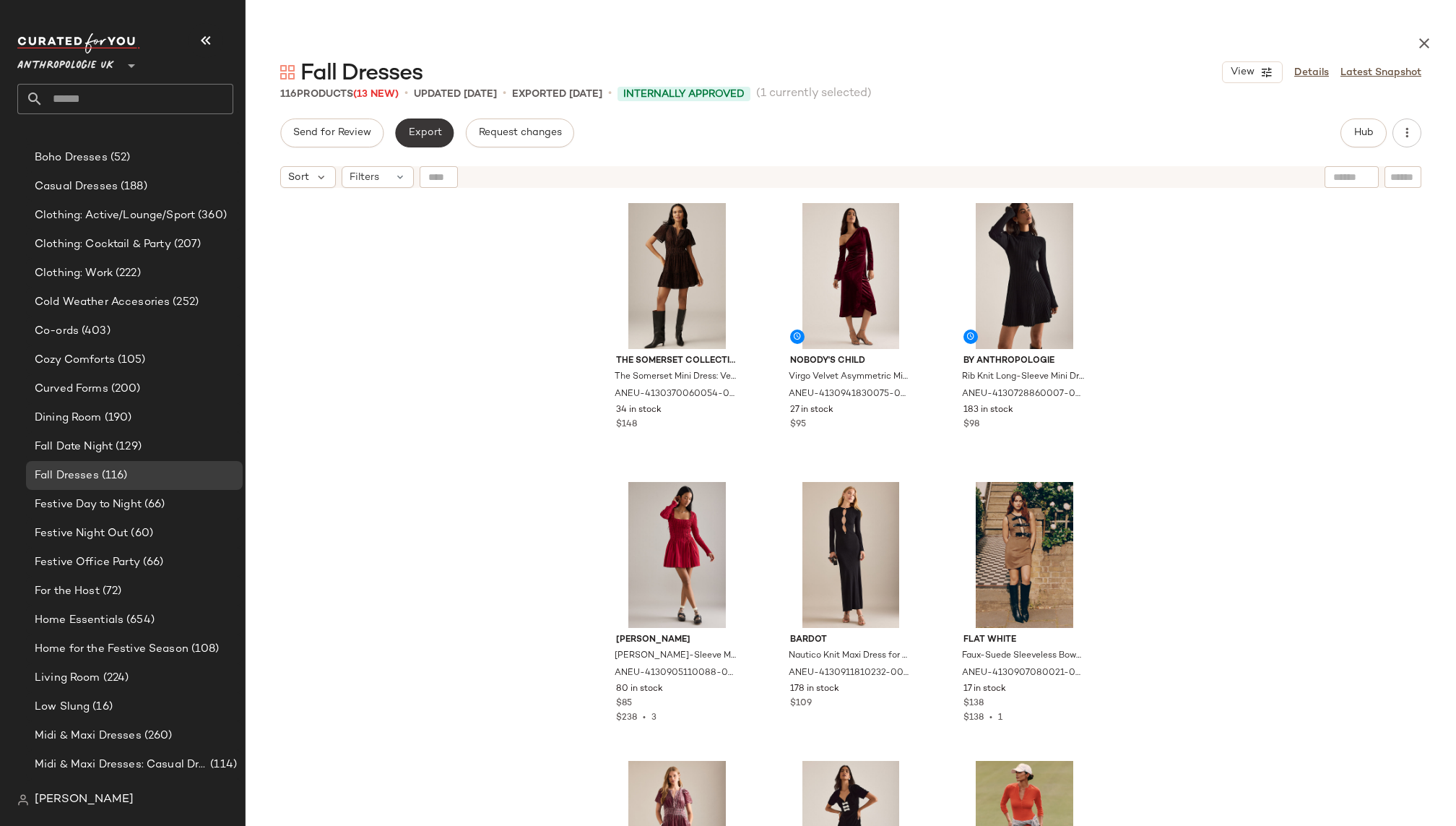
click at [431, 132] on span "Export" at bounding box center [424, 133] width 34 height 12
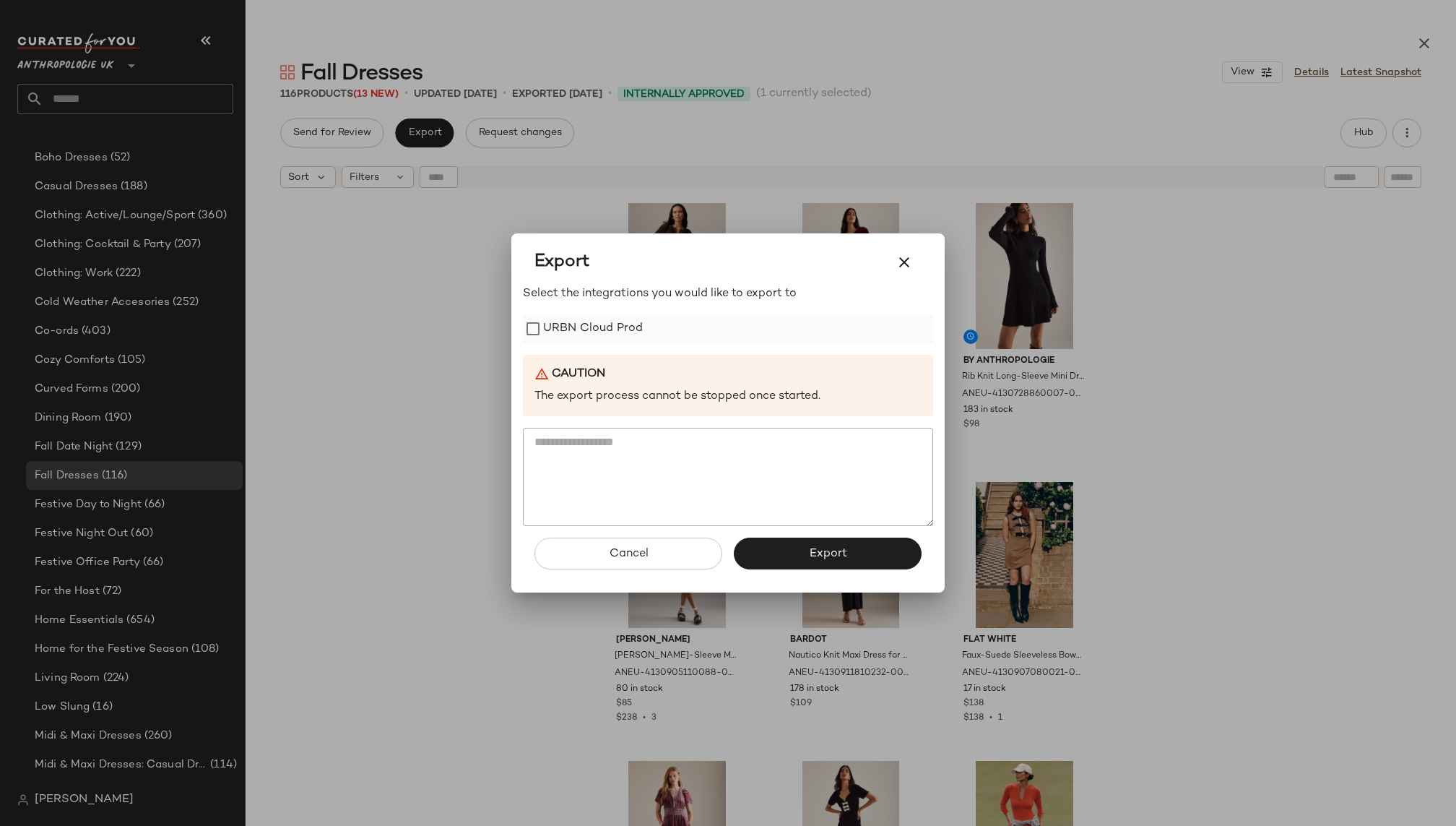
click at [607, 330] on label "URBN Cloud Prod" at bounding box center [593, 328] width 100 height 29
click at [819, 547] on span "Export" at bounding box center [827, 553] width 38 height 14
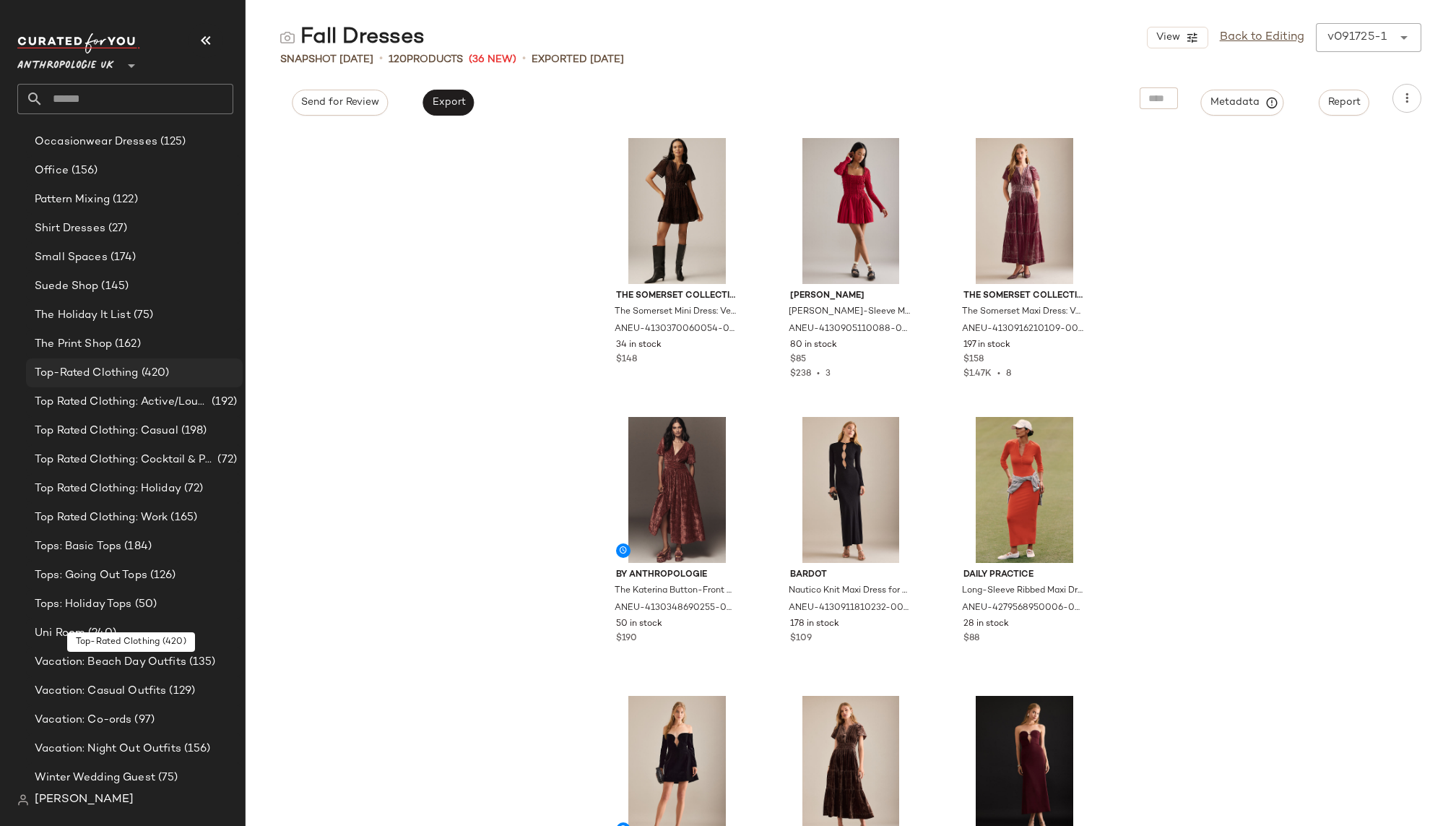
scroll to position [1575, 0]
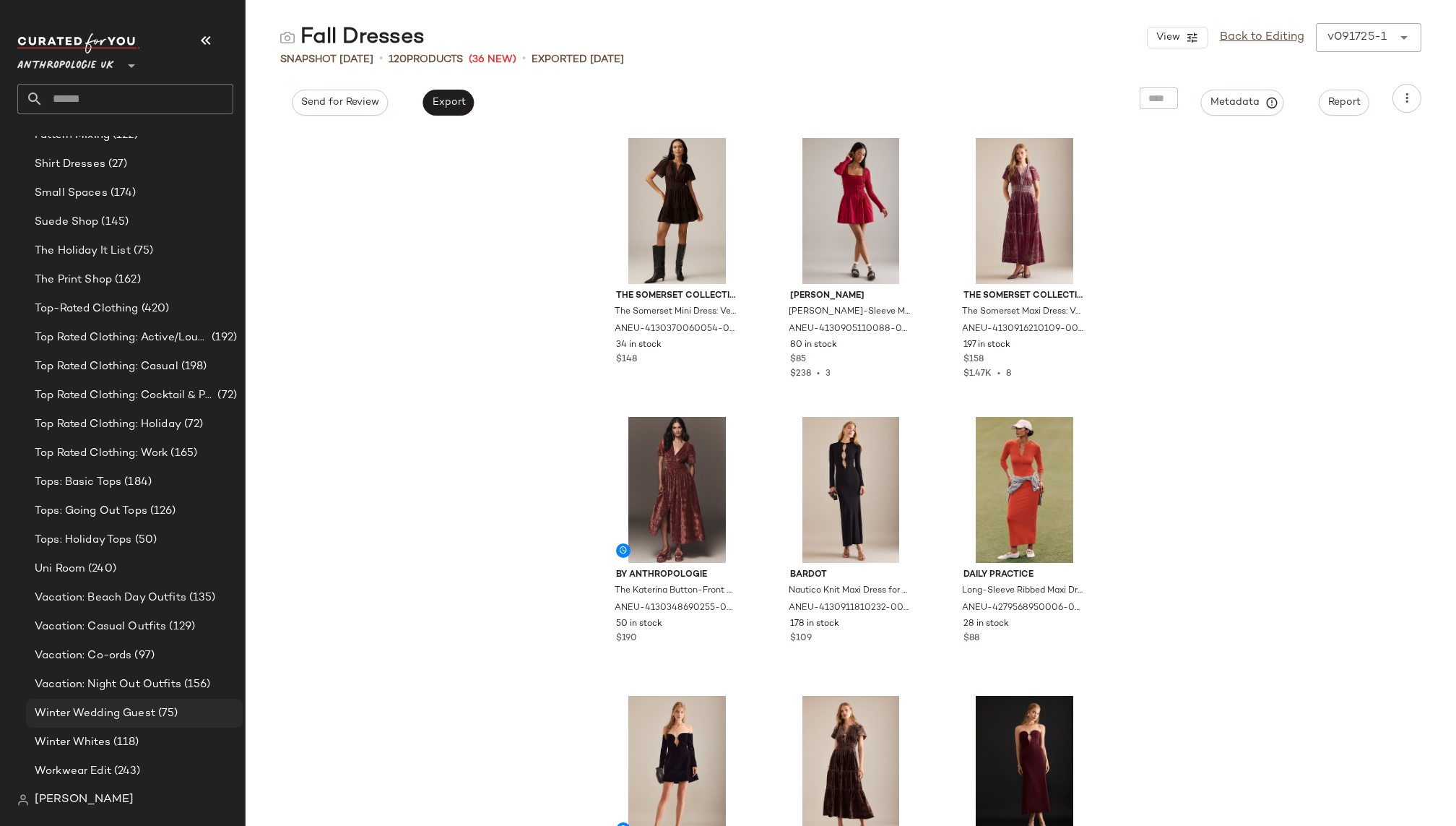
click at [123, 713] on span "Winter Wedding Guest" at bounding box center [95, 713] width 121 height 17
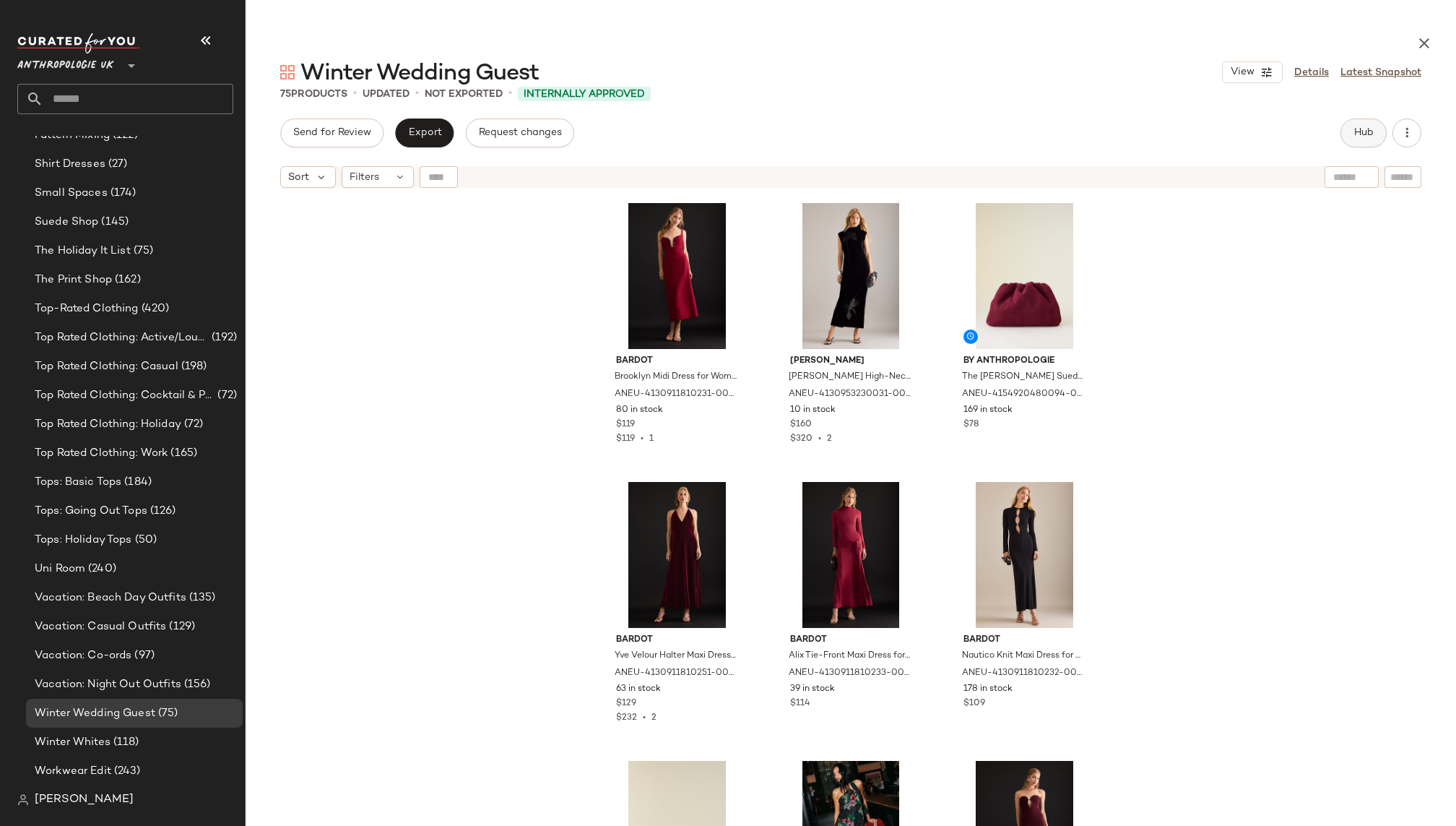
click at [1340, 129] on button "Hub" at bounding box center [1363, 133] width 47 height 29
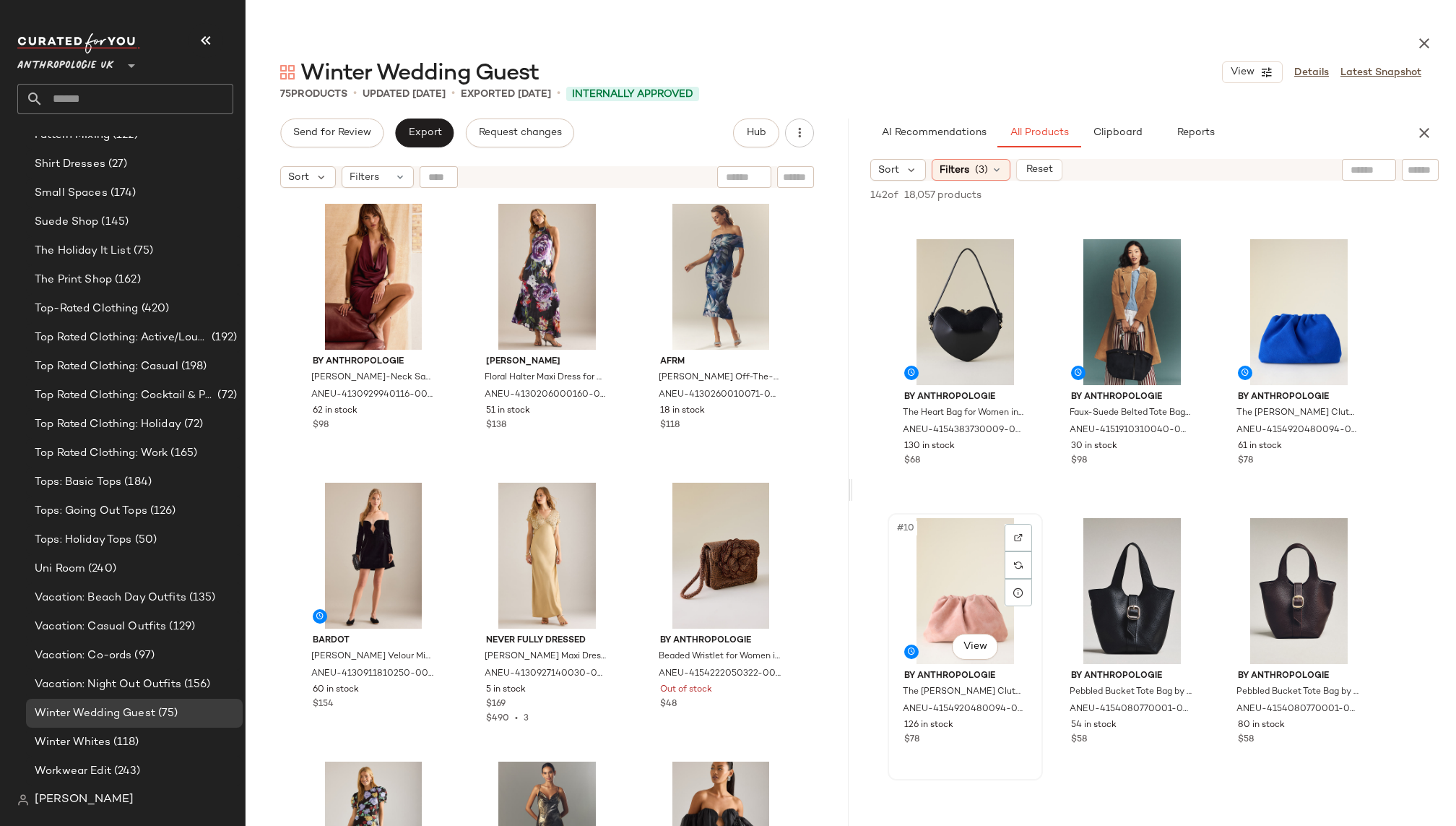
scroll to position [544, 0]
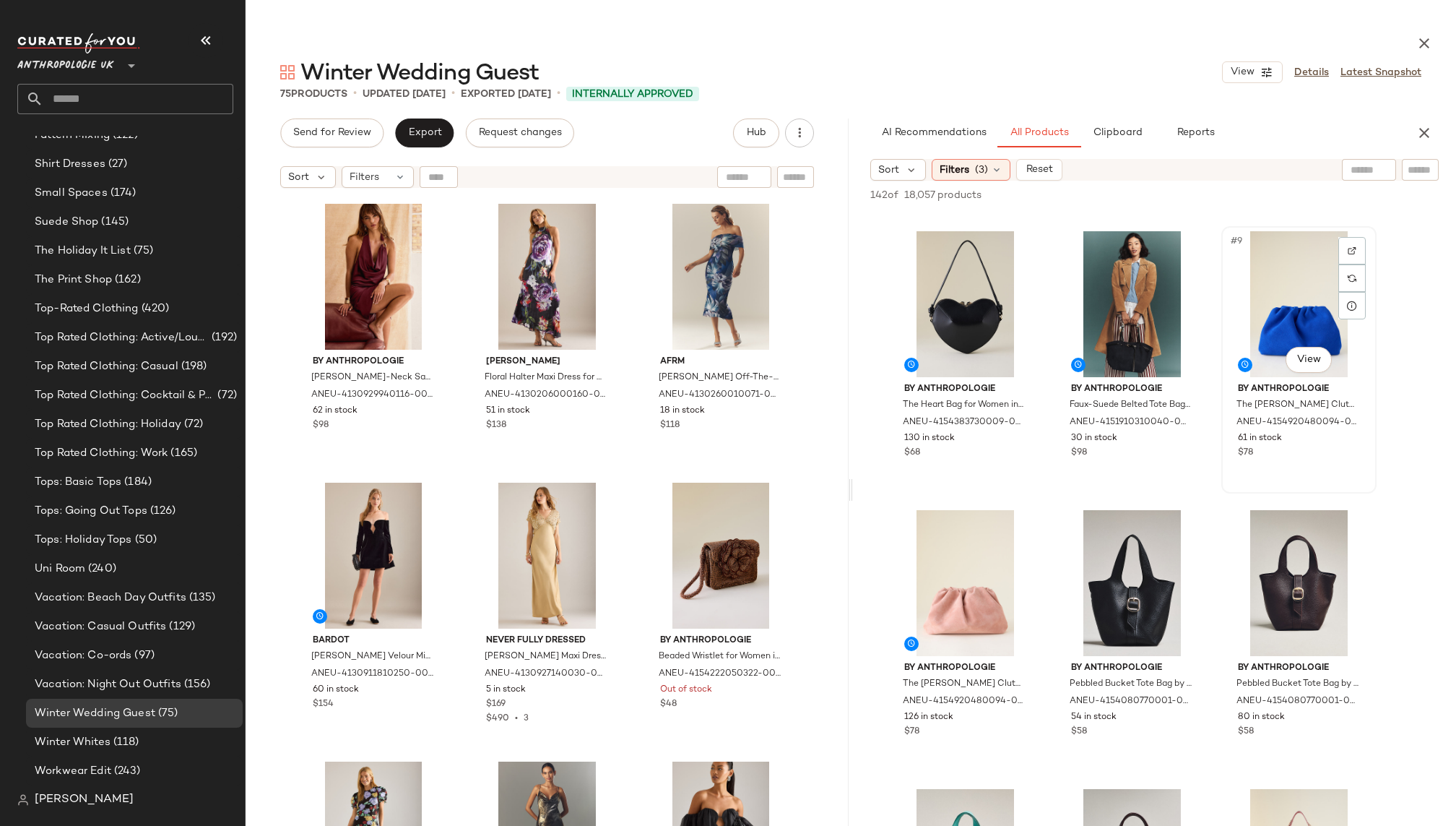
click at [1281, 316] on div "#9 View" at bounding box center [1299, 304] width 146 height 146
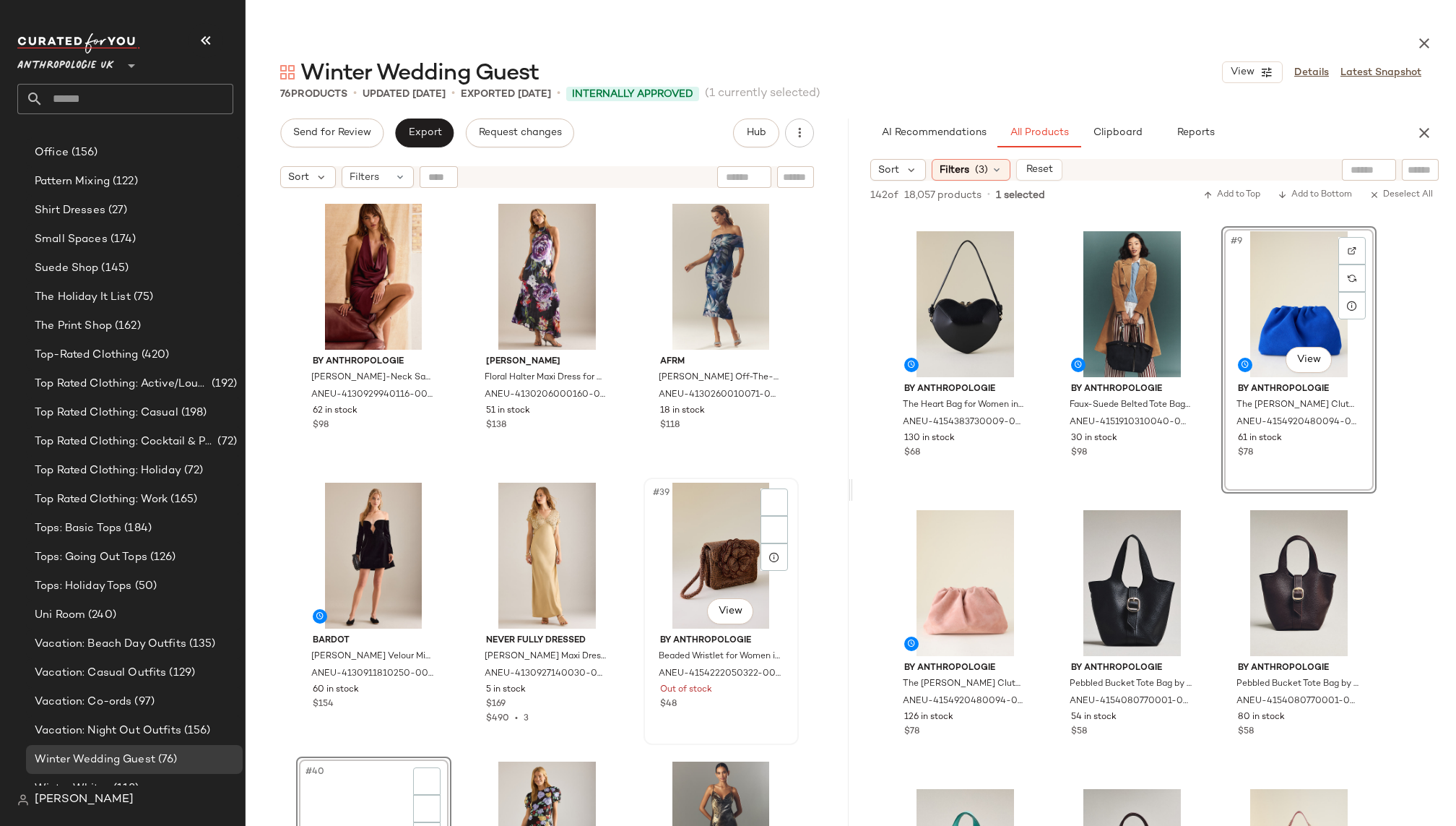
scroll to position [1622, 0]
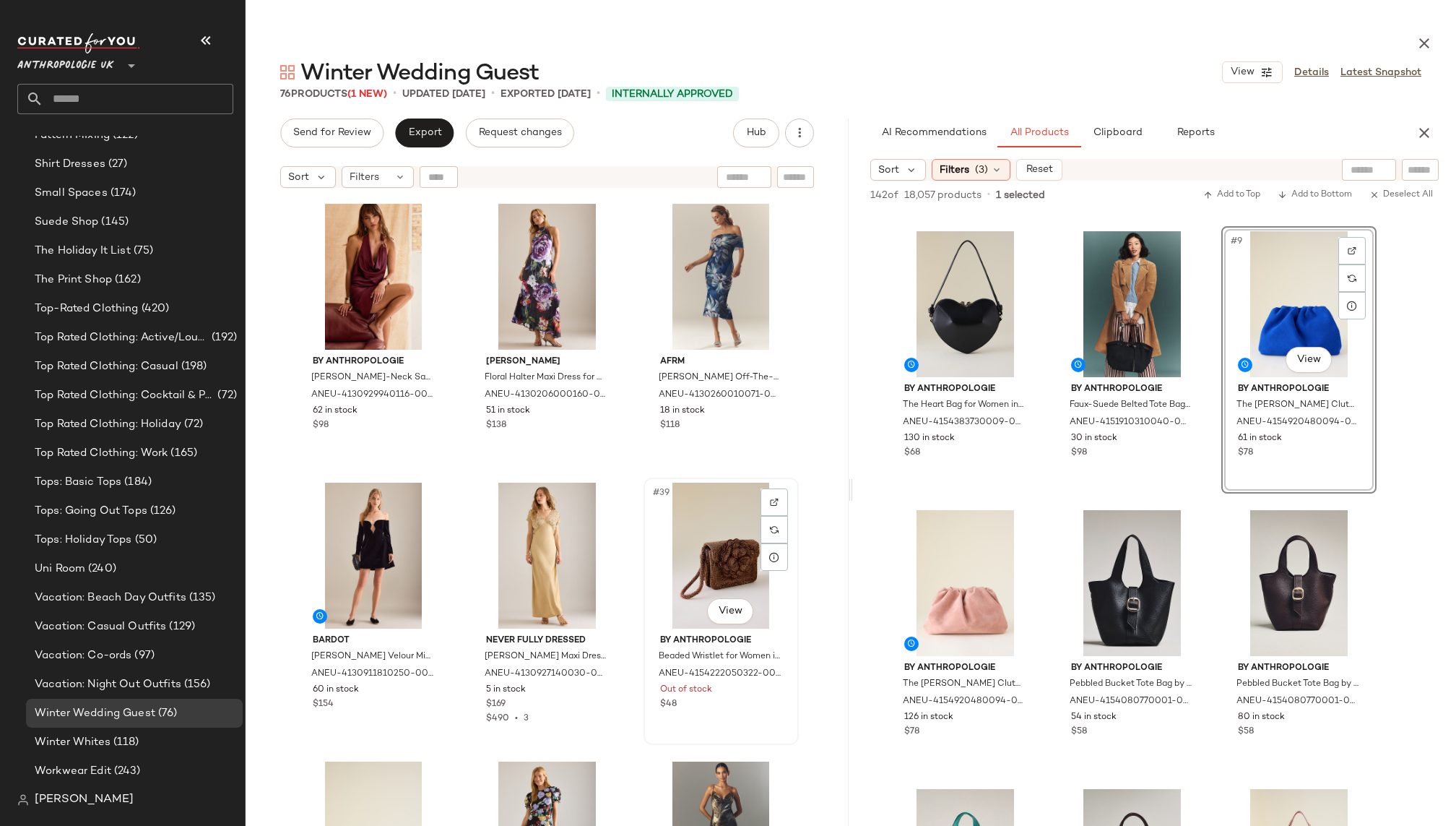
click at [664, 550] on div "#39 View" at bounding box center [721, 555] width 146 height 146
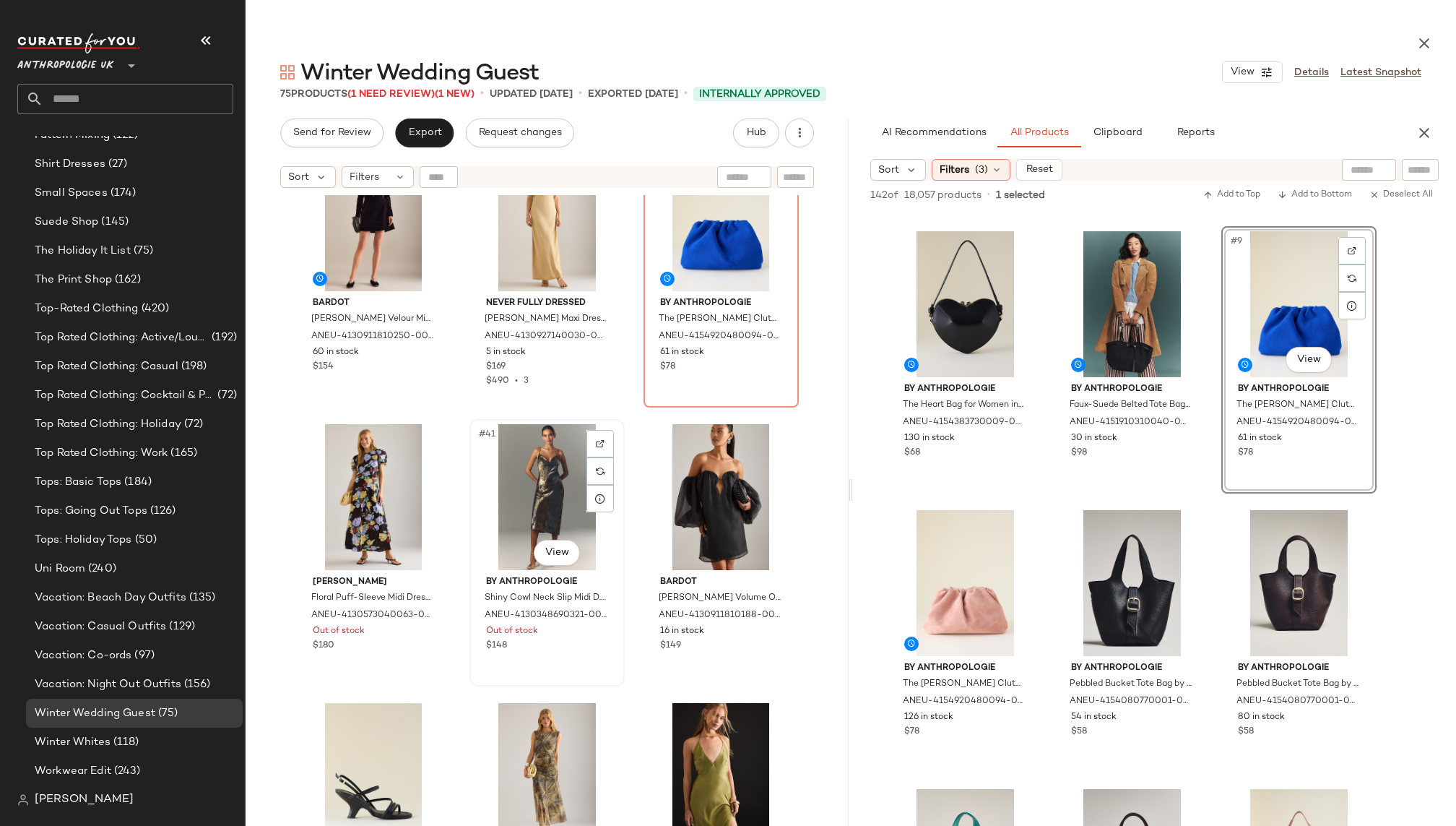
scroll to position [3398, 0]
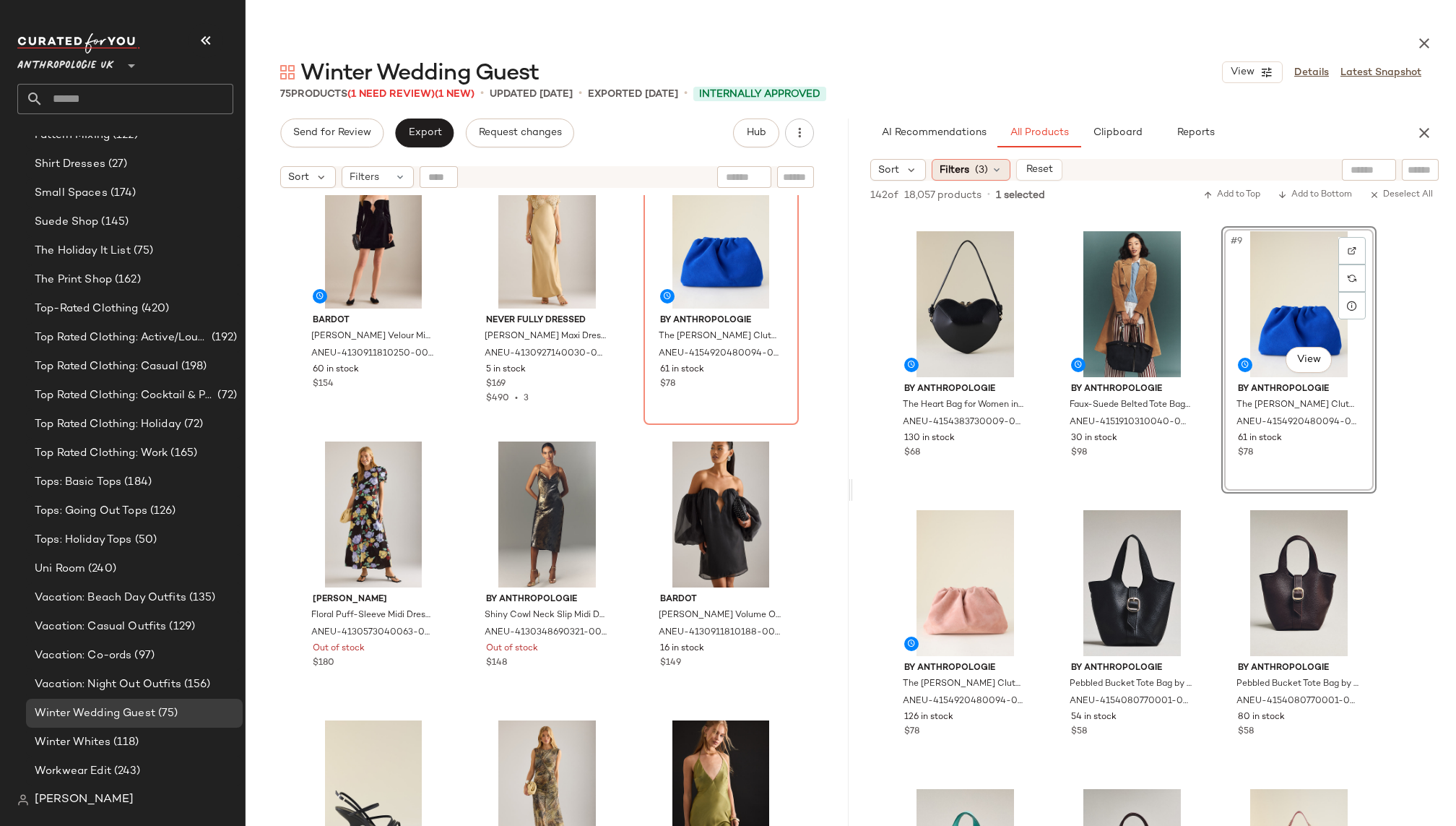
click at [980, 176] on span "(3)" at bounding box center [981, 170] width 13 height 15
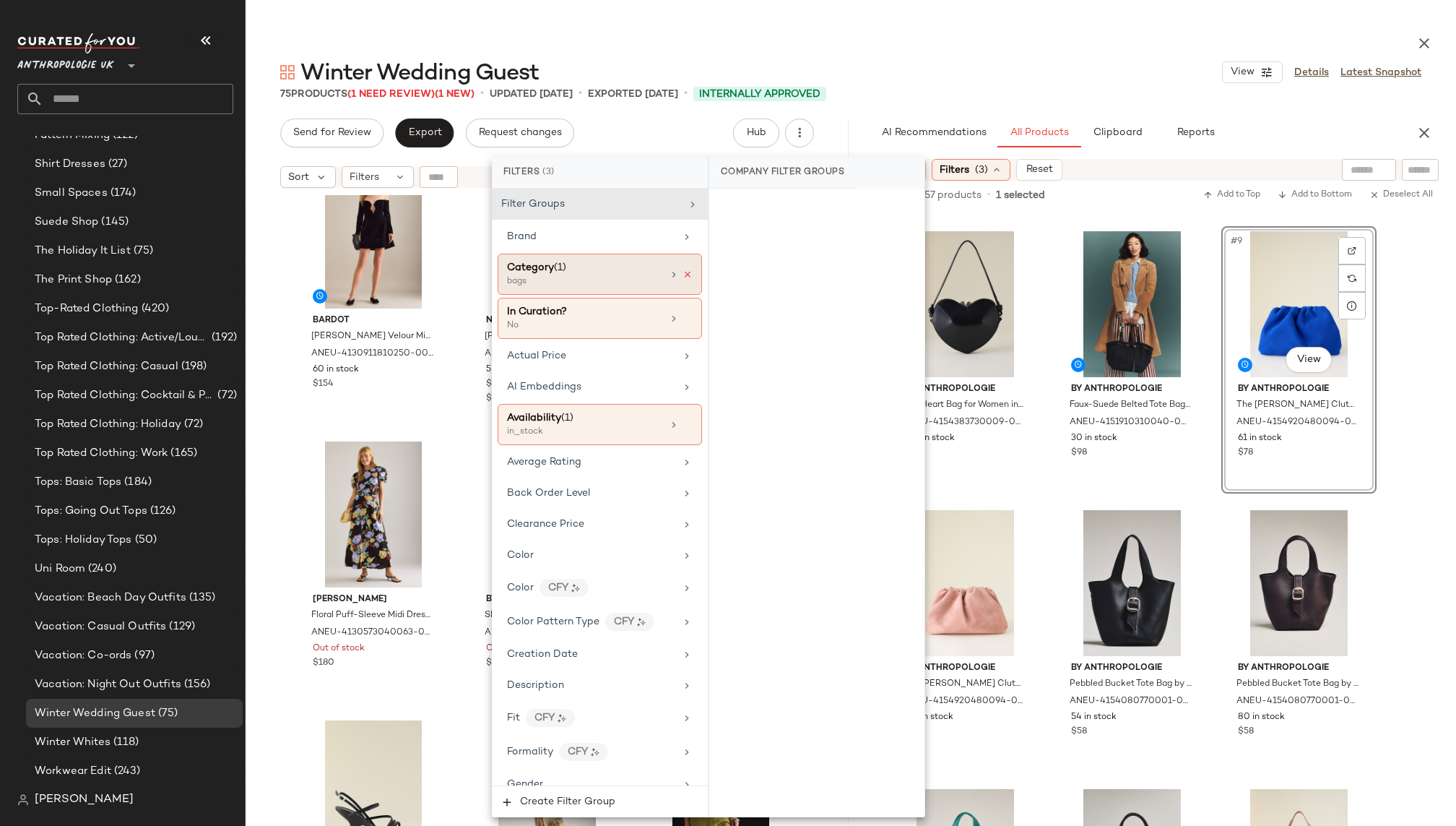
click at [683, 270] on icon at bounding box center [688, 274] width 10 height 10
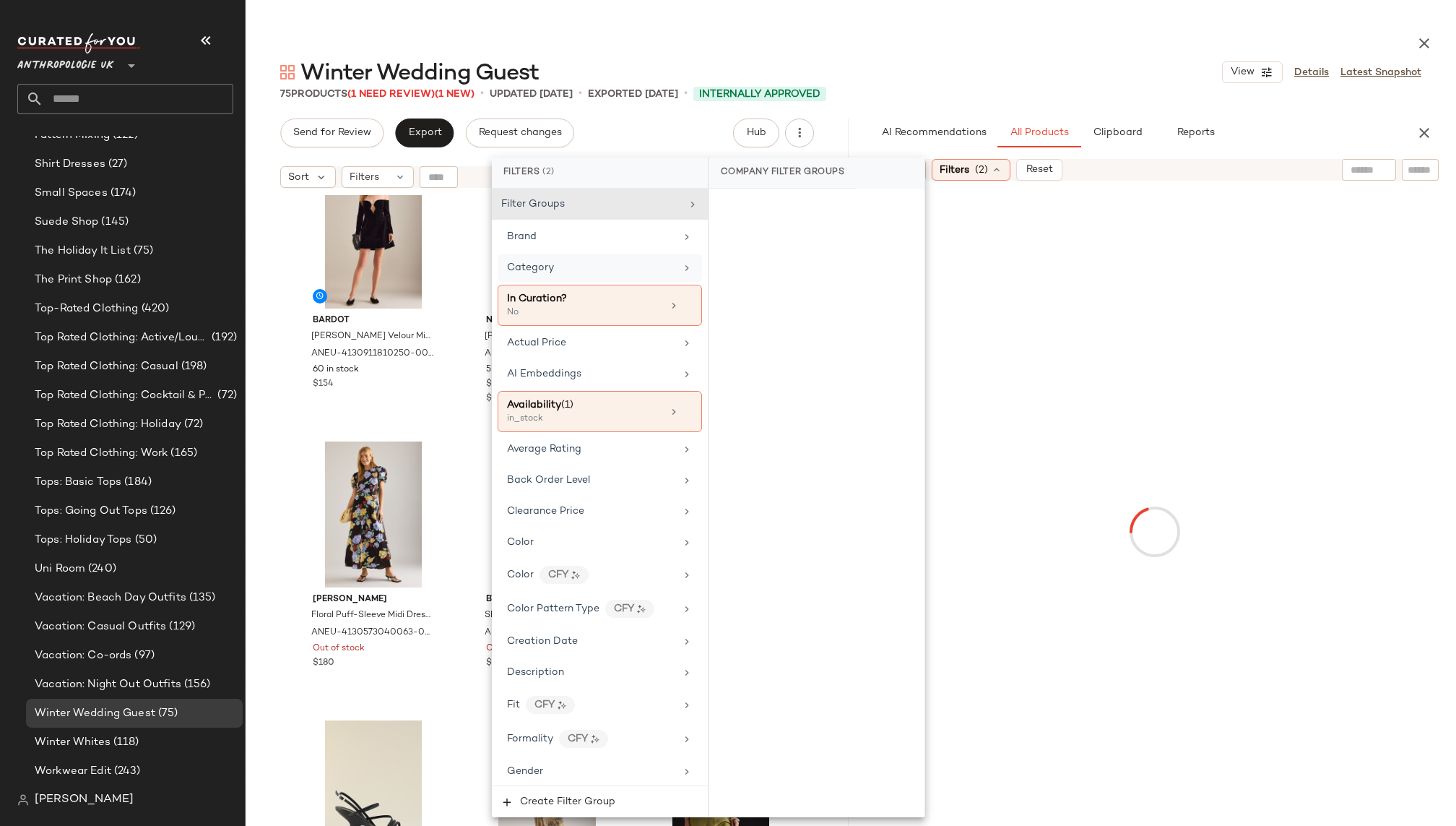
click at [645, 271] on div "Category" at bounding box center [591, 267] width 168 height 15
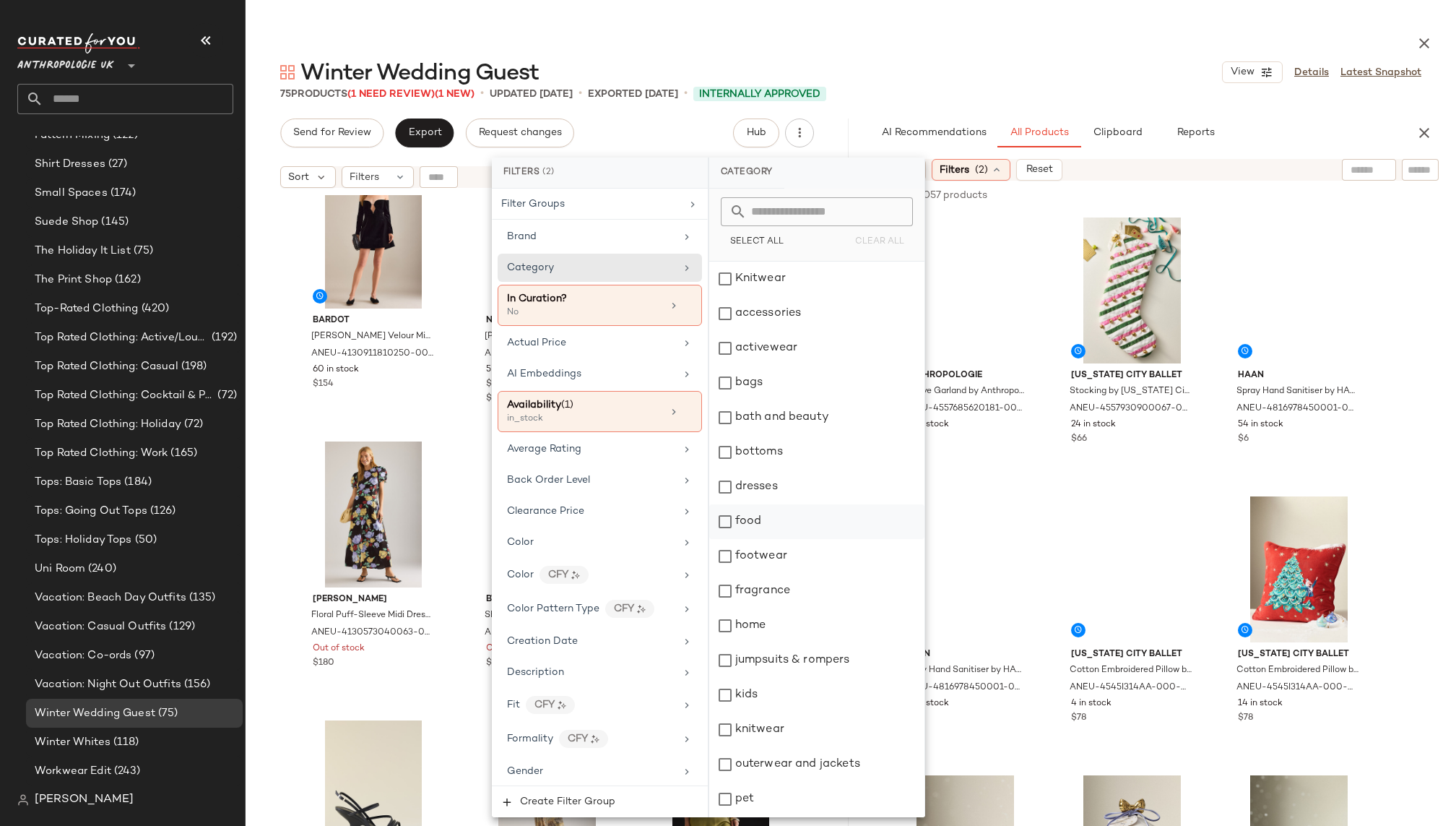
scroll to position [59, 0]
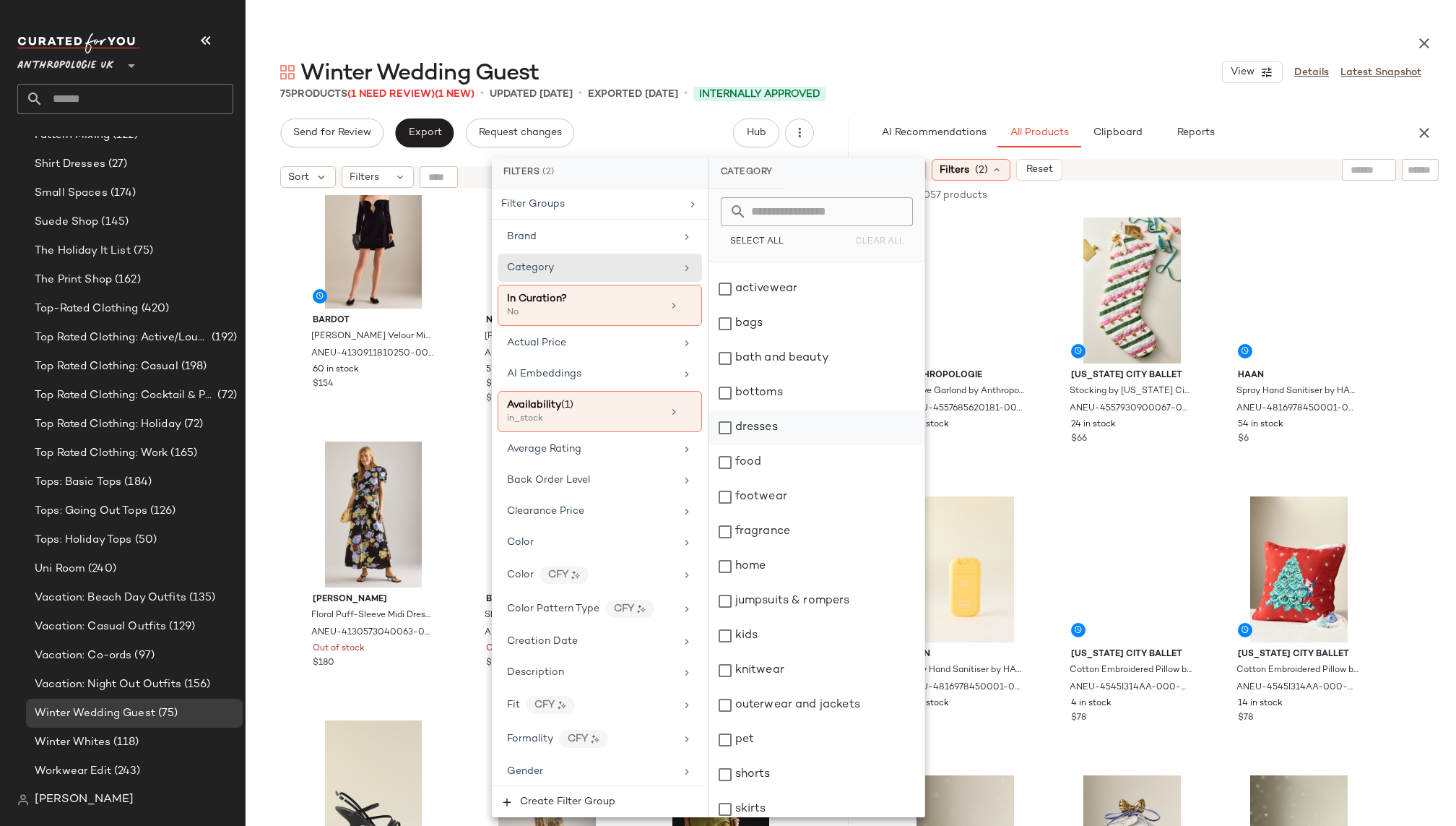
click at [773, 416] on div "dresses" at bounding box center [816, 427] width 215 height 35
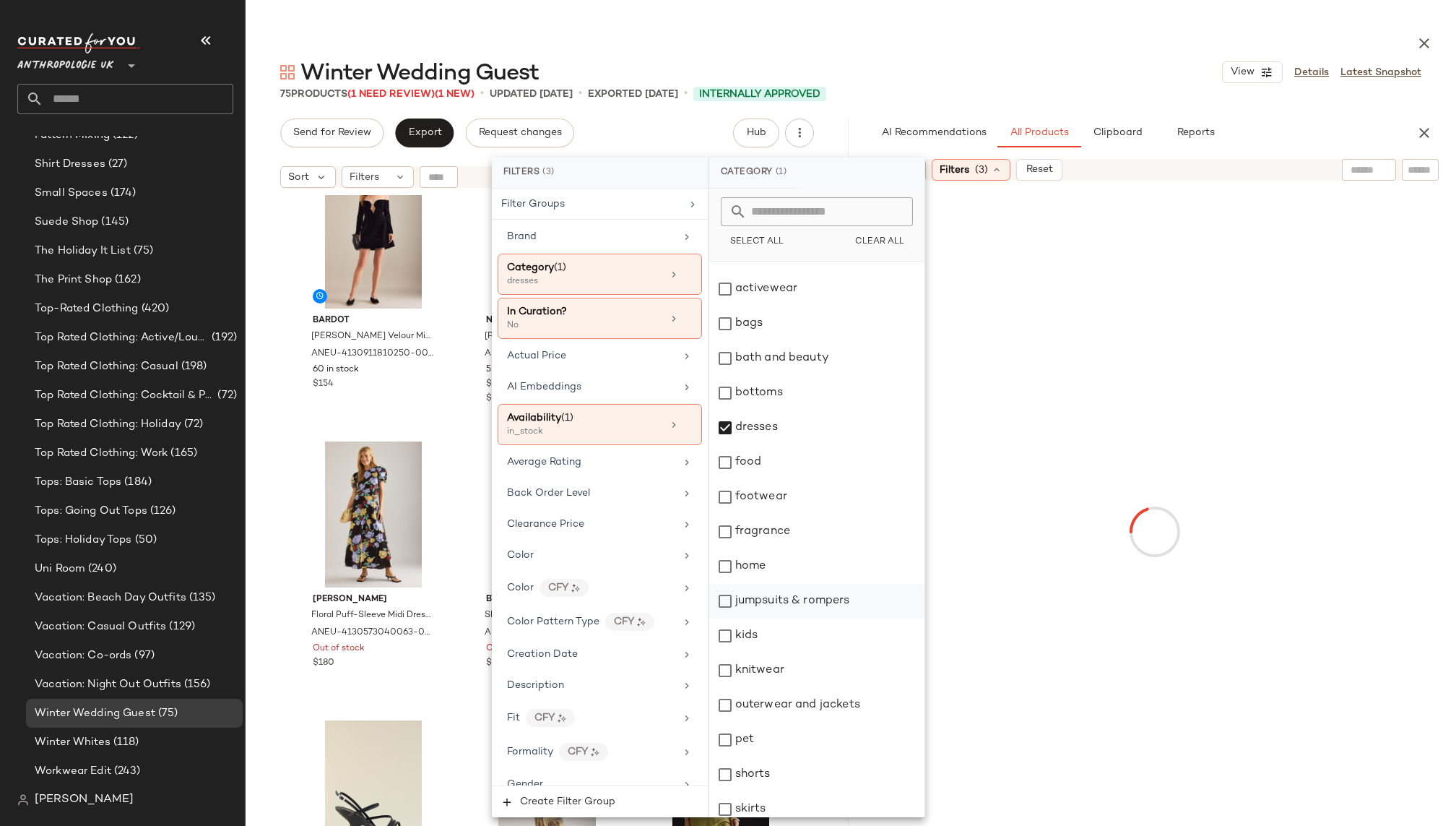
click at [806, 608] on div "jumpsuits & rompers" at bounding box center [816, 601] width 215 height 35
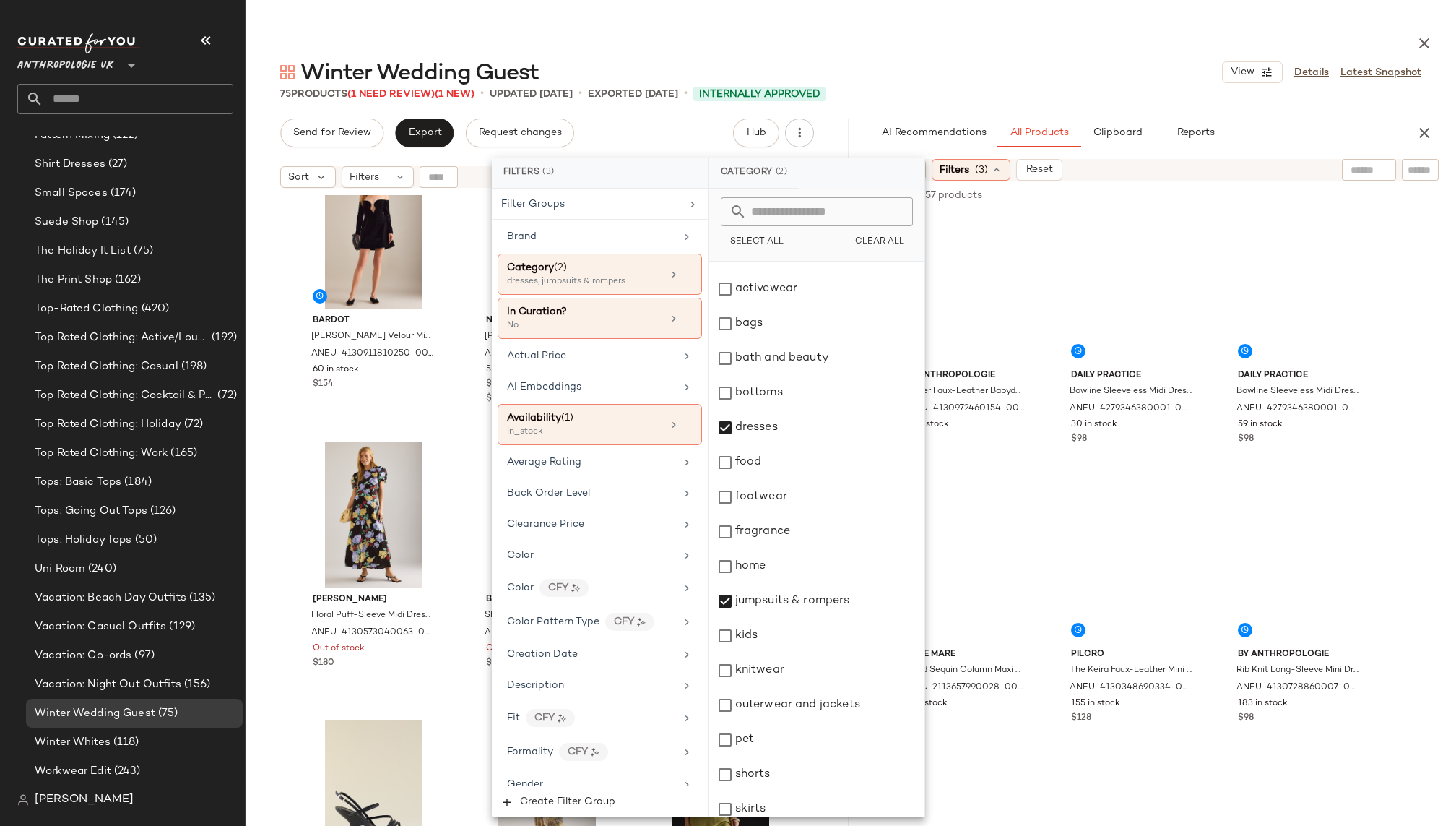
click at [1055, 36] on div at bounding box center [850, 40] width 1210 height 35
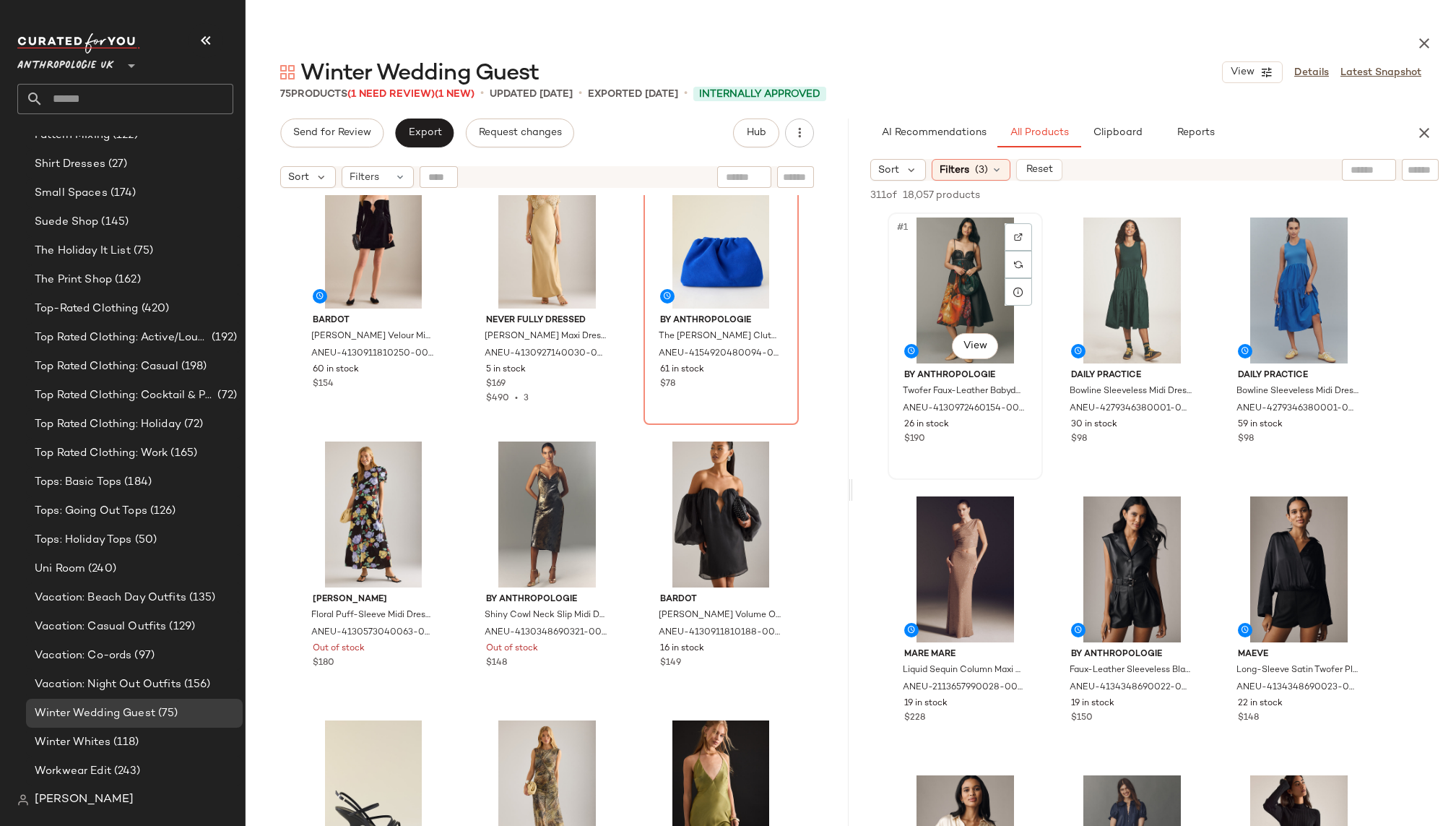
click at [973, 361] on div "#1 View" at bounding box center [965, 290] width 146 height 146
click at [973, 347] on body "Anthropologie UK ** Dashboard All Products Global Clipboards (9) 8.11-8.15 AM N…" at bounding box center [728, 413] width 1456 height 826
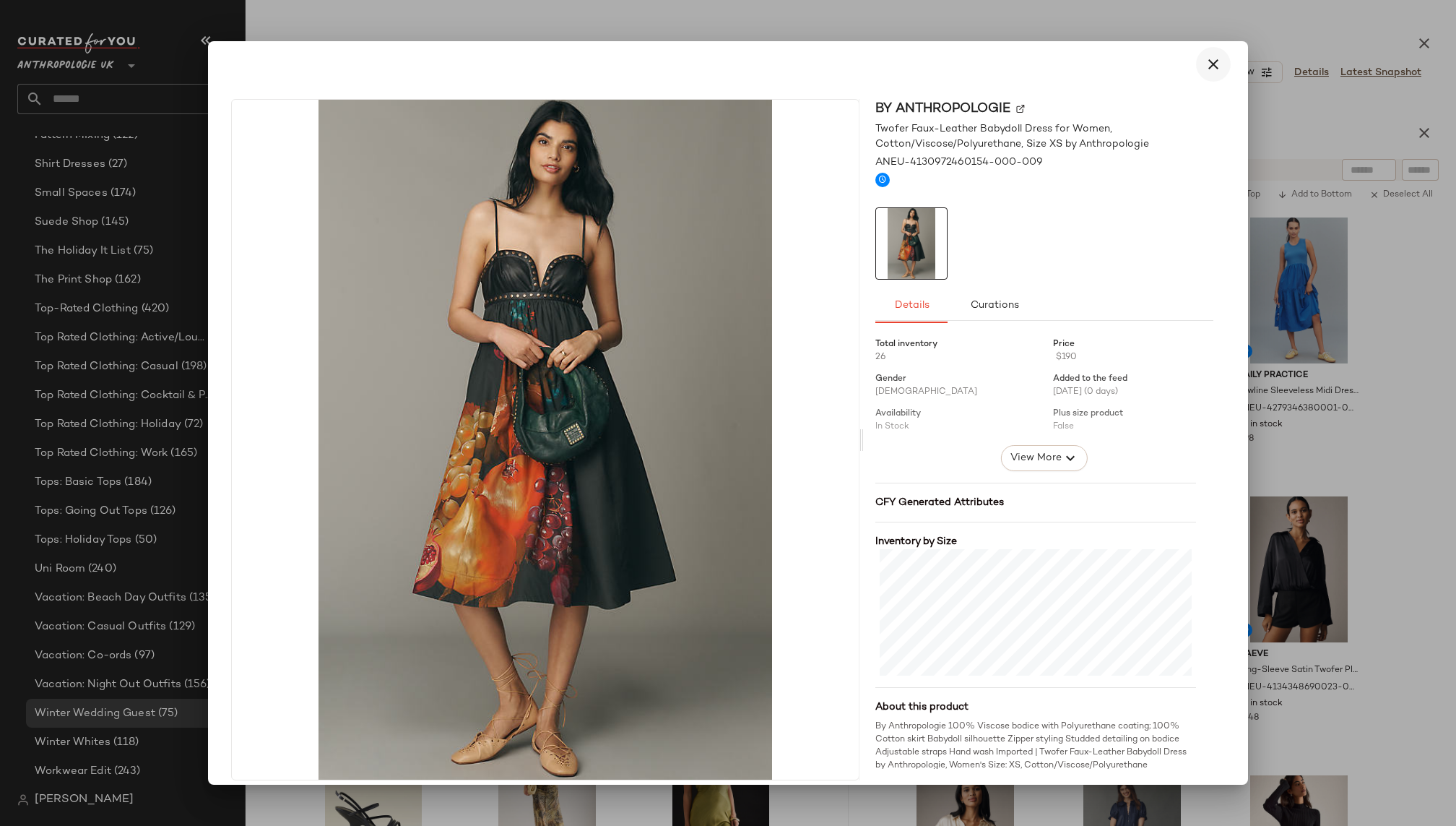
click at [1206, 58] on icon "button" at bounding box center [1213, 64] width 17 height 17
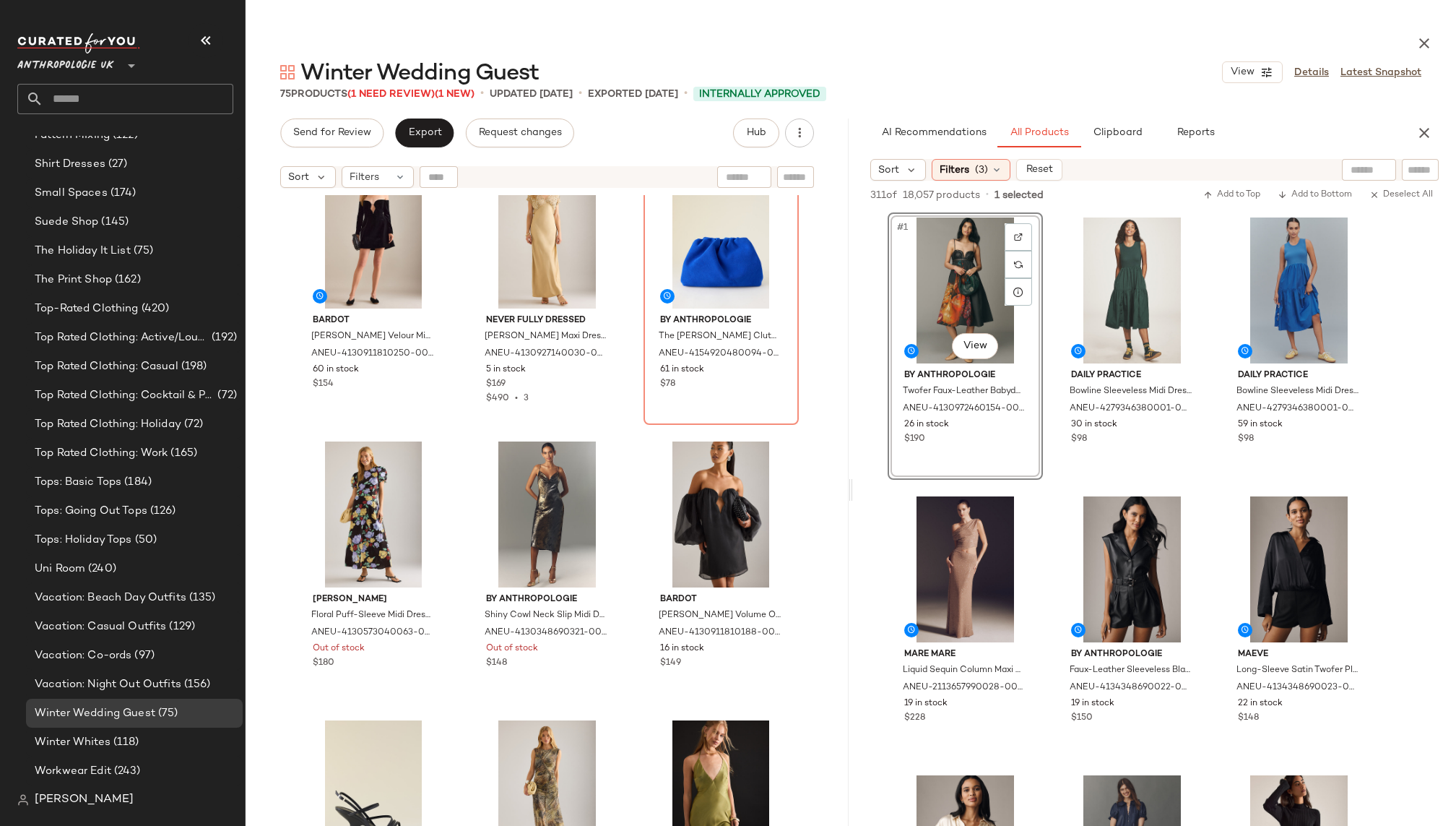
scroll to position [35, 0]
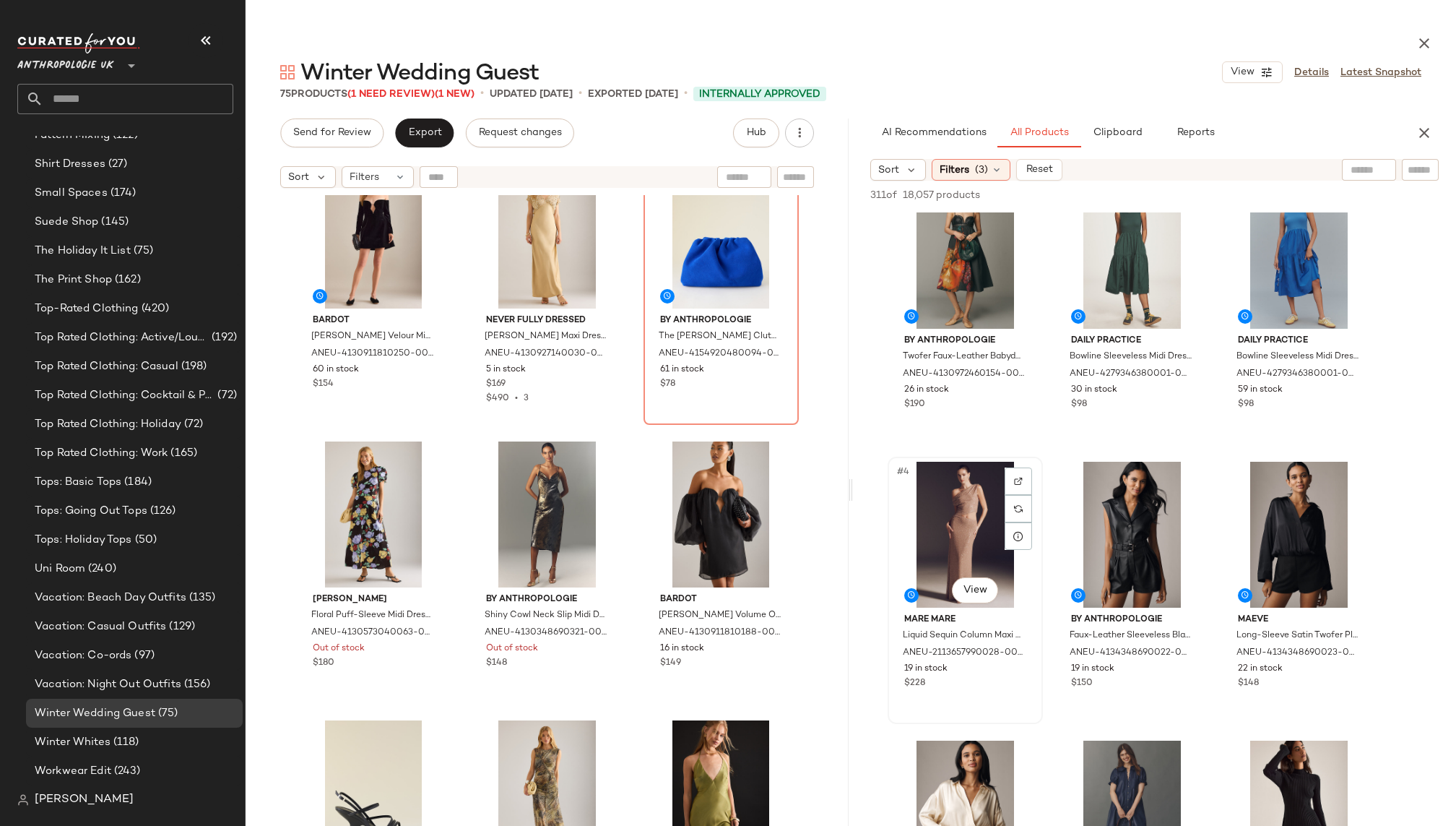
click at [974, 532] on div "#4 View" at bounding box center [965, 534] width 146 height 146
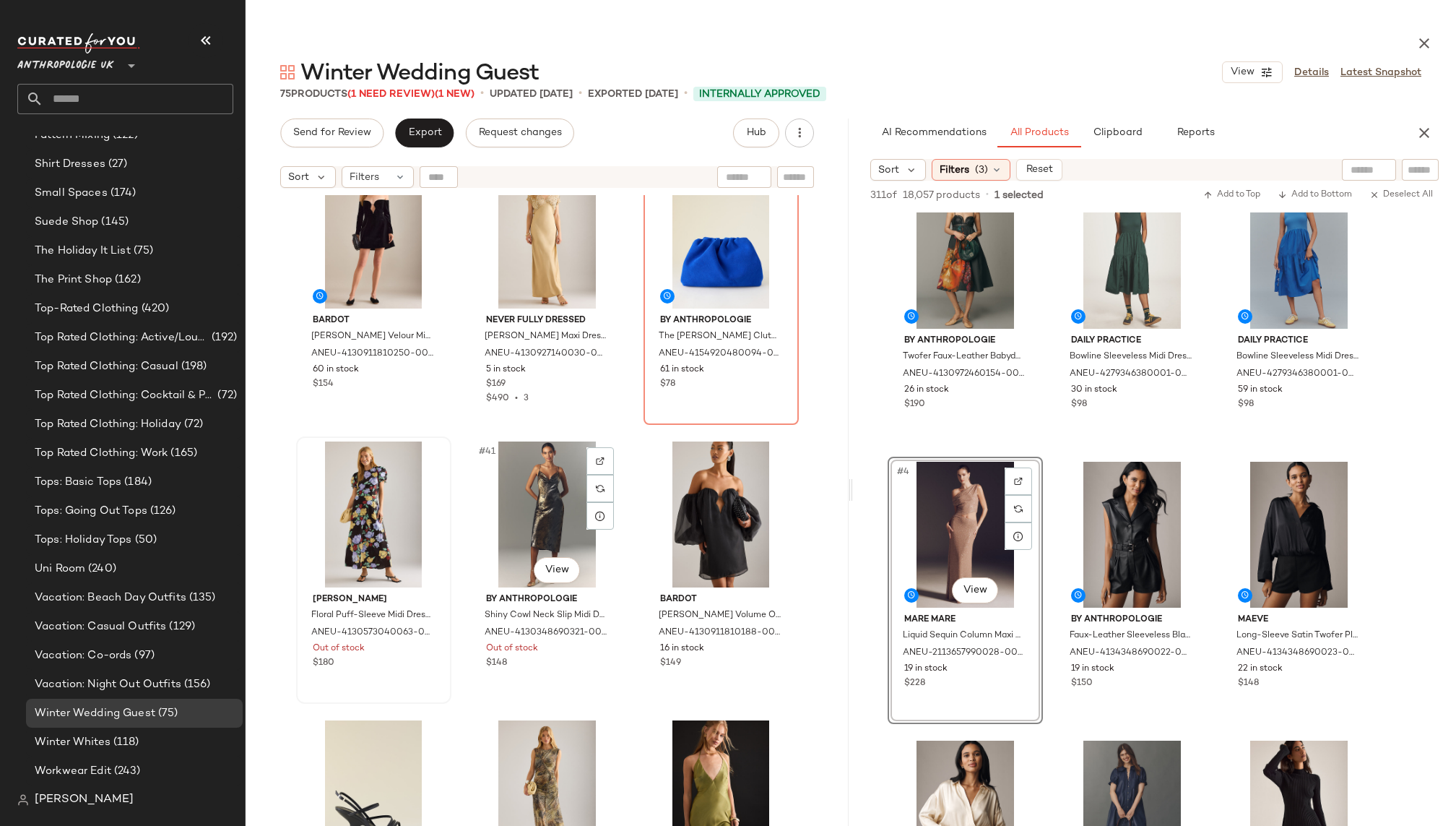
scroll to position [1622, 0]
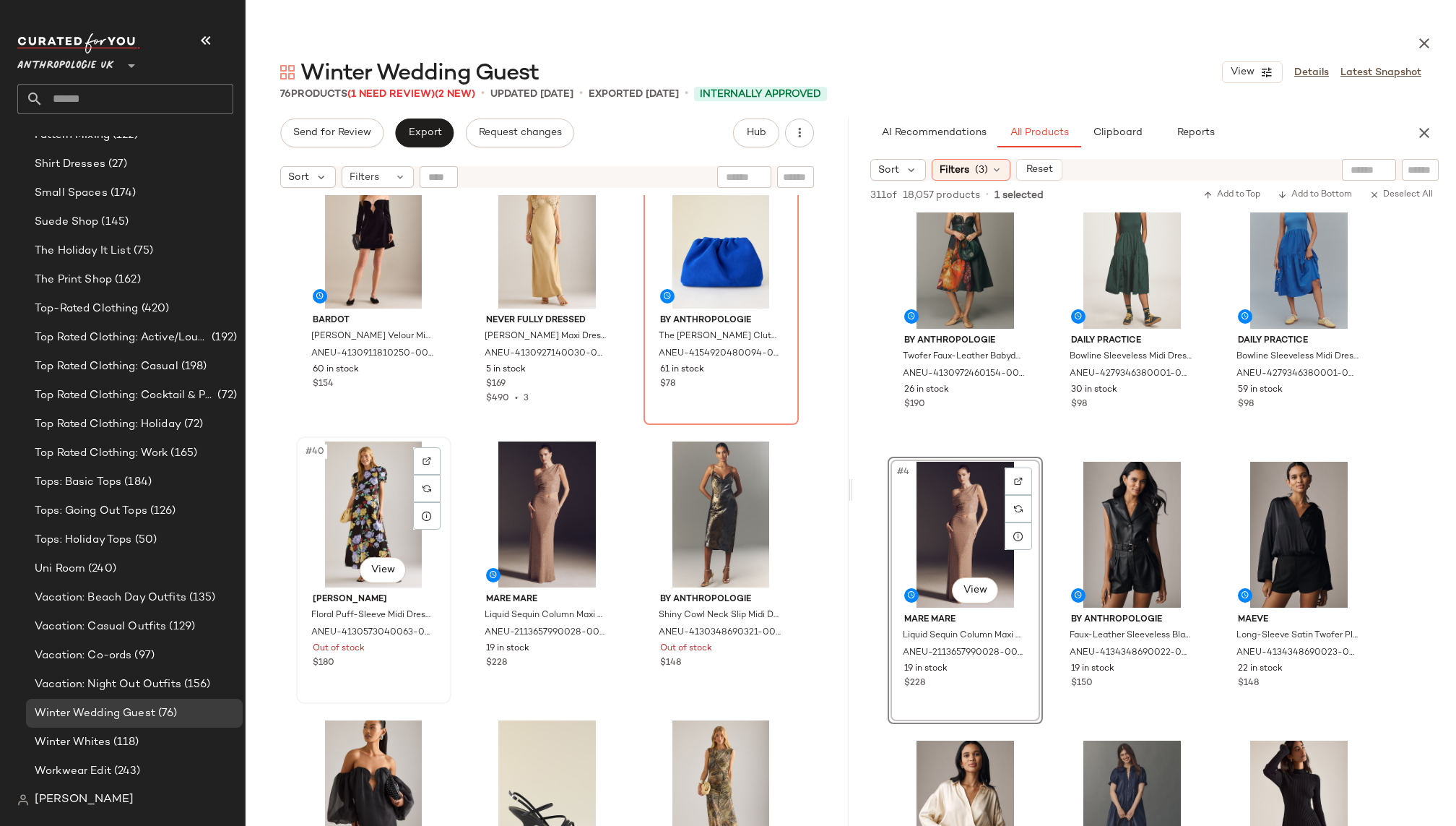
click at [360, 499] on div "#40 View" at bounding box center [374, 514] width 146 height 146
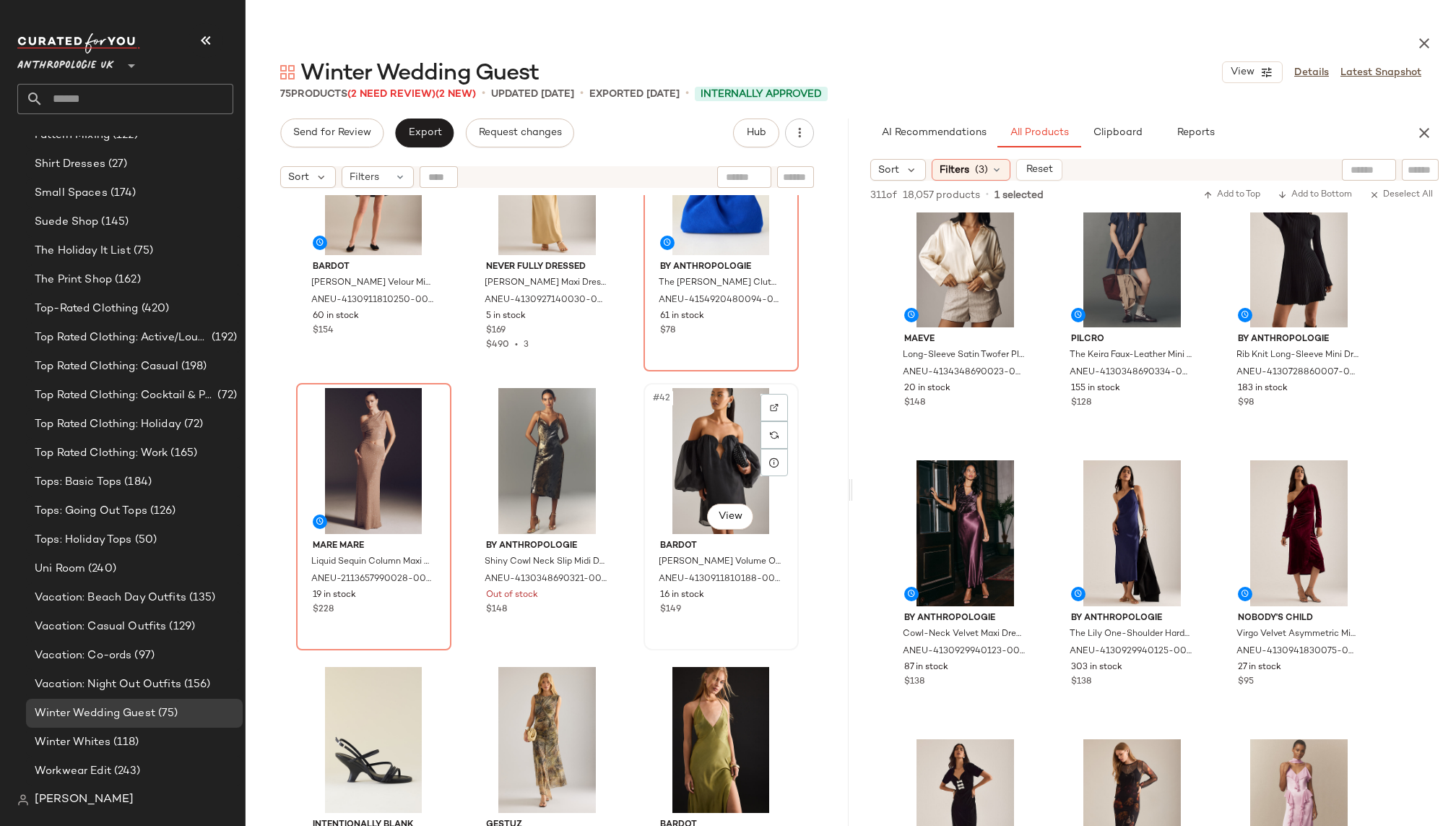
scroll to position [3450, 0]
click at [1129, 535] on div "#11 View" at bounding box center [1132, 533] width 146 height 146
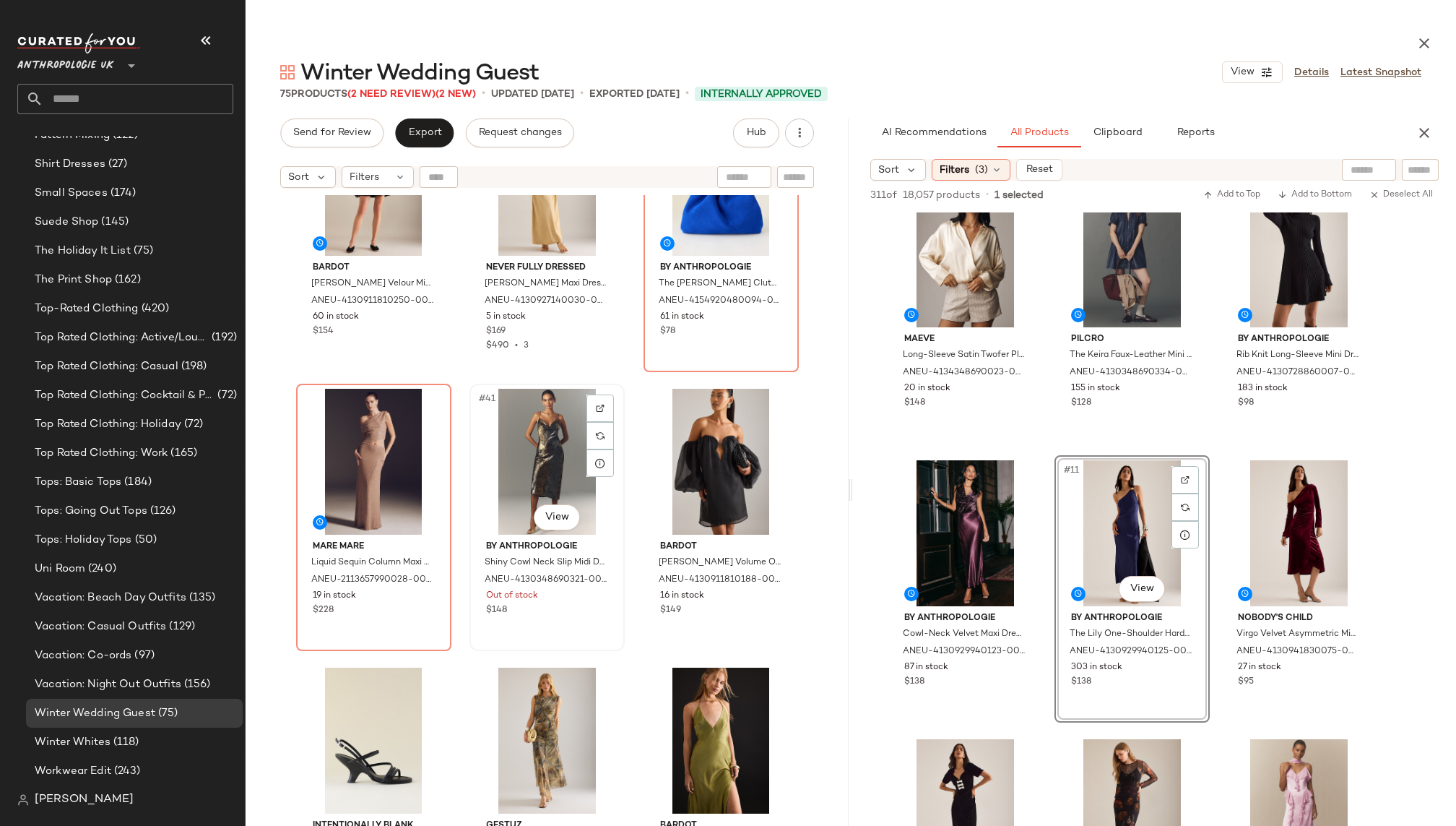
scroll to position [1264, 0]
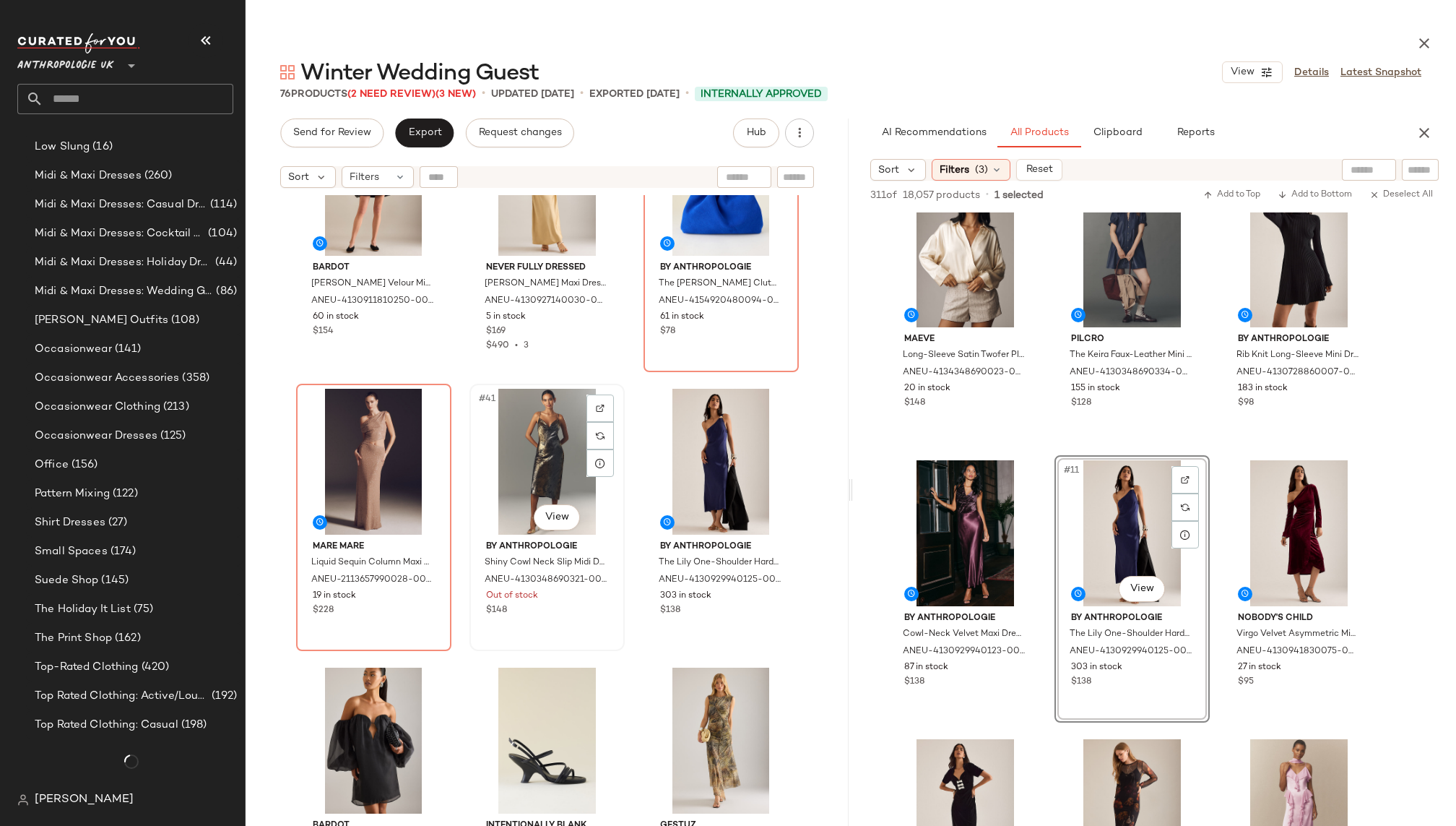
click at [526, 453] on div "#41 View" at bounding box center [547, 461] width 146 height 146
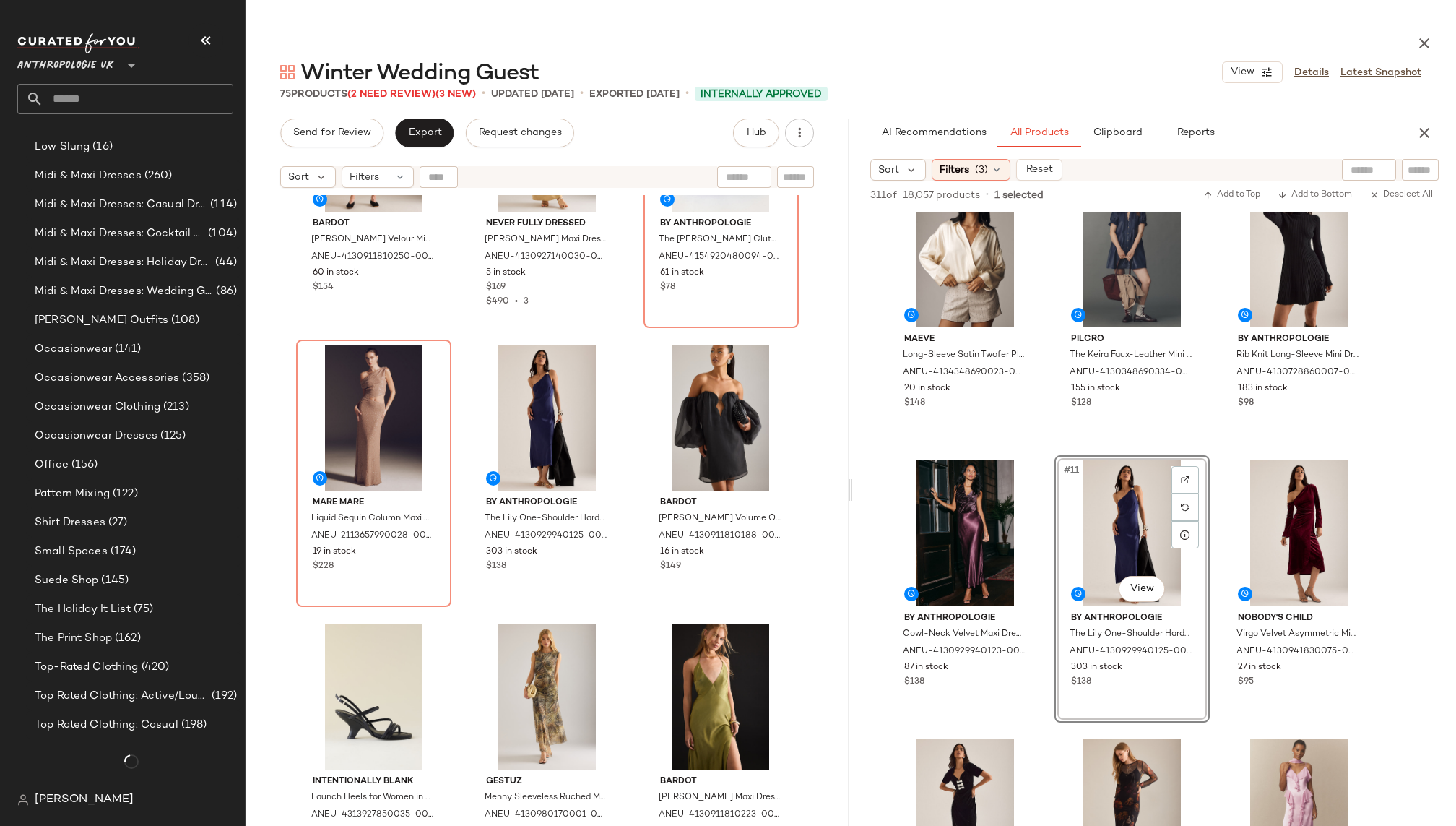
scroll to position [3506, 0]
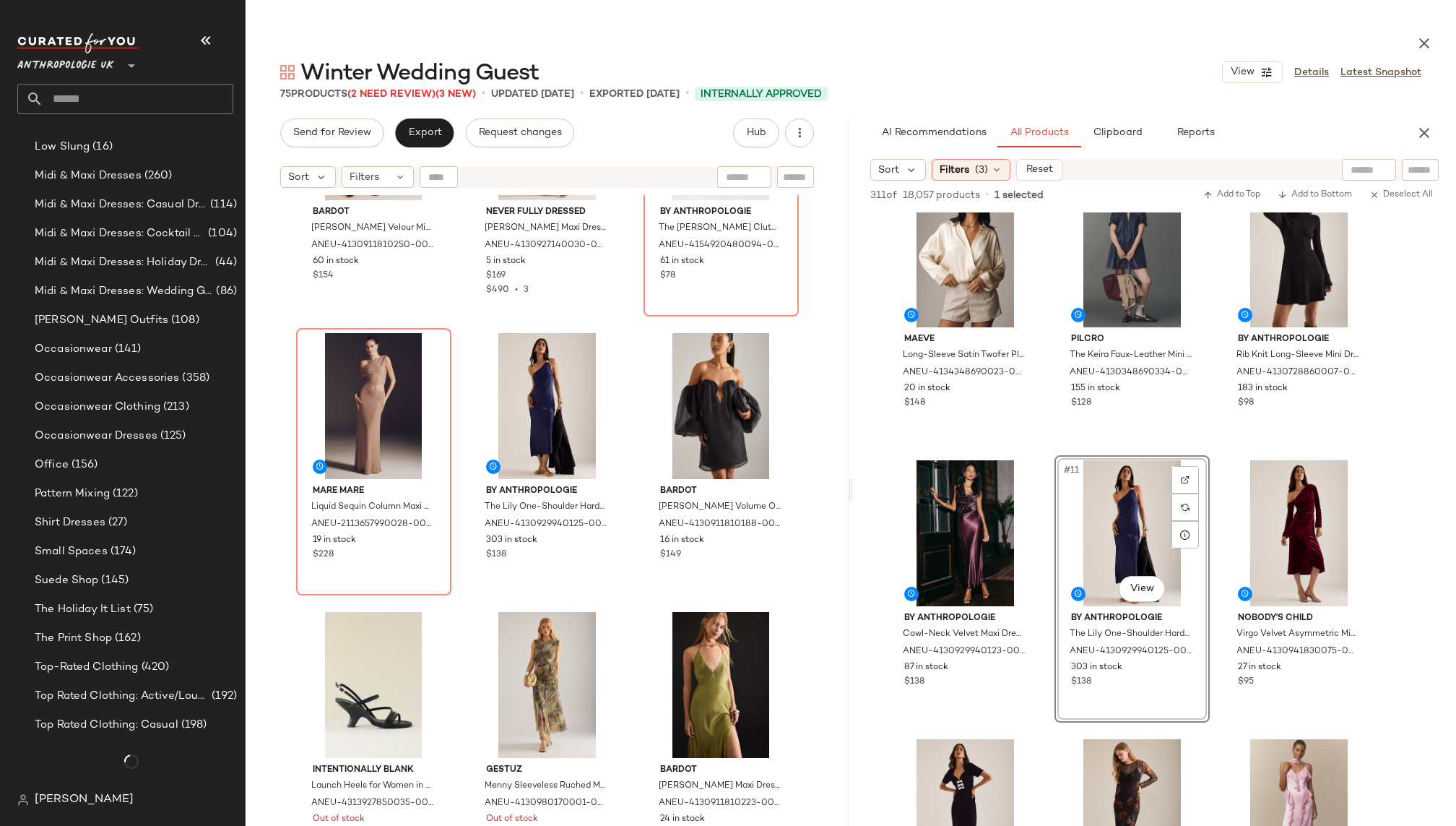
click at [630, 605] on div "[PERSON_NAME] Velour Mini Dress for Women in Black, Polyester/Elastane, Size Uk…" at bounding box center [547, 545] width 603 height 702
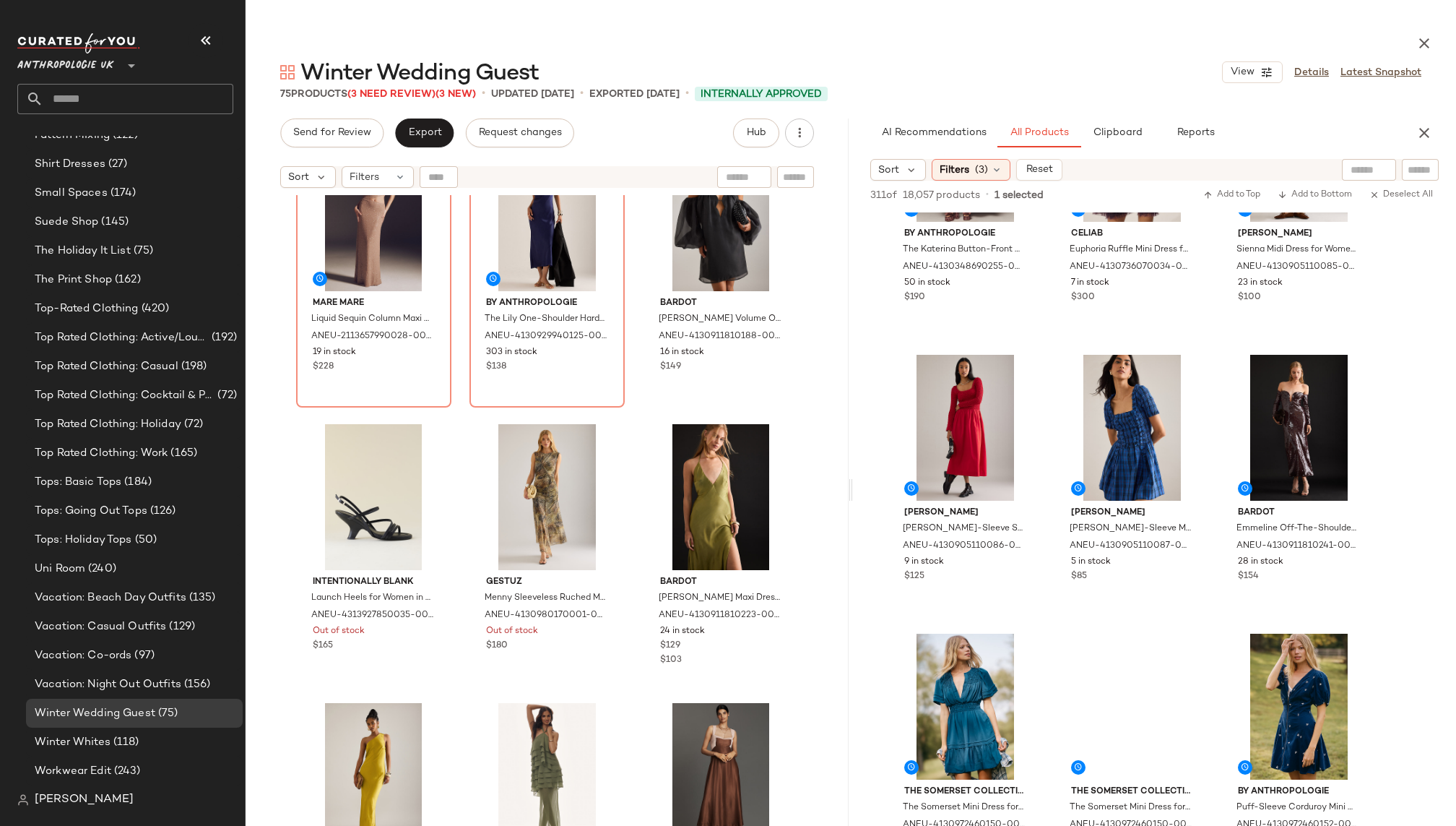
scroll to position [1545, 0]
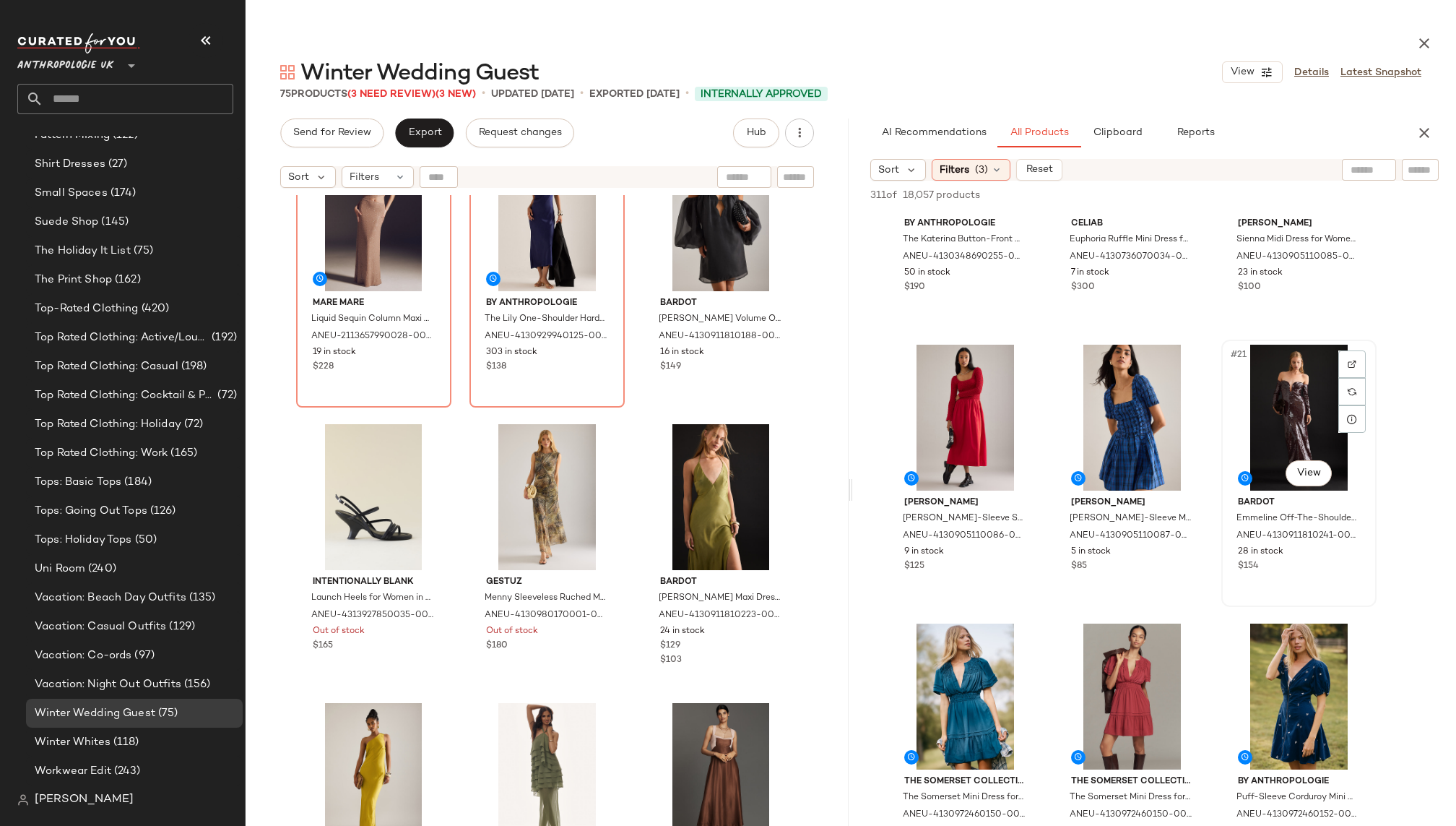
click at [1264, 427] on div "#21 View" at bounding box center [1299, 417] width 146 height 146
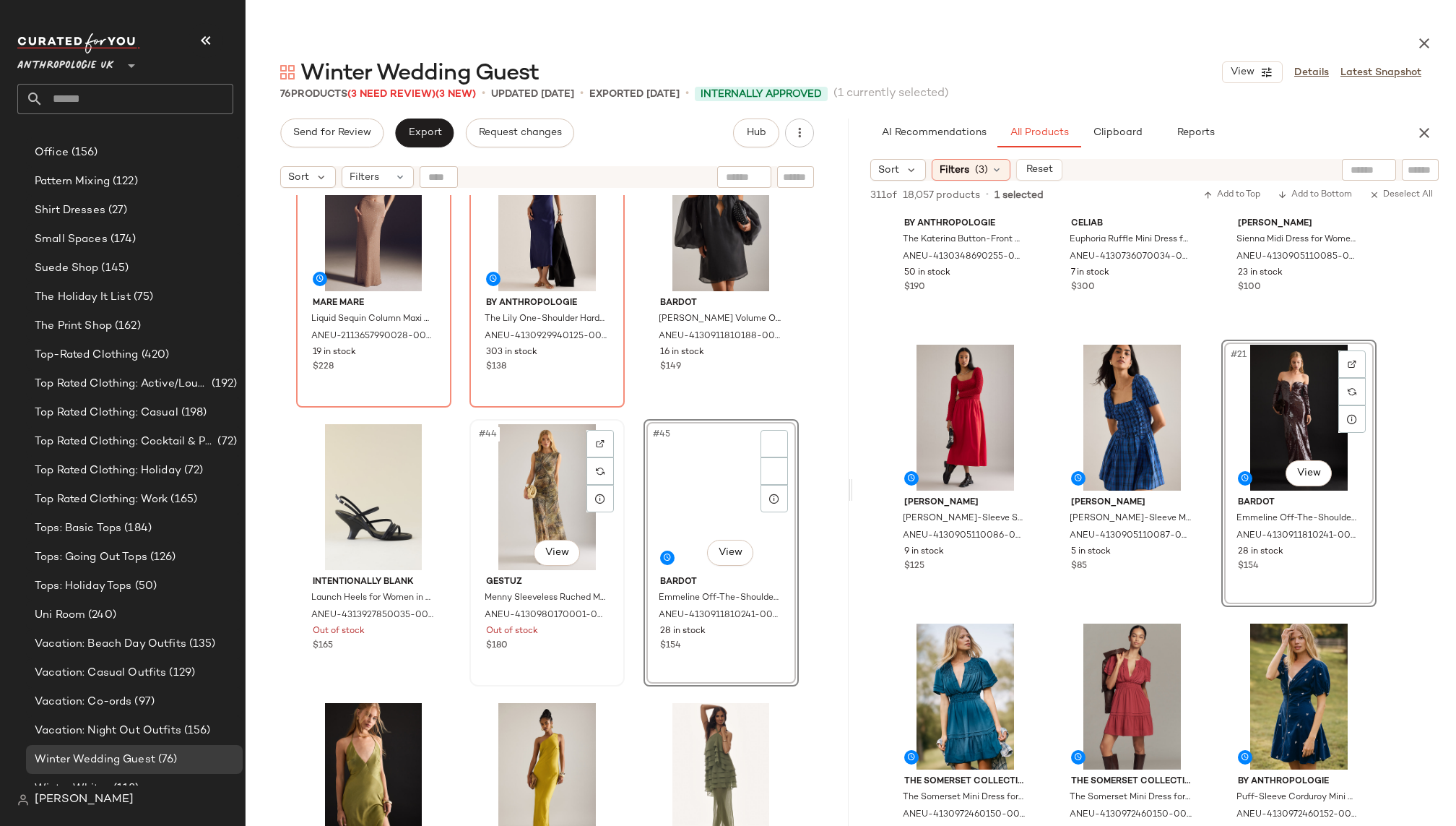
scroll to position [1622, 0]
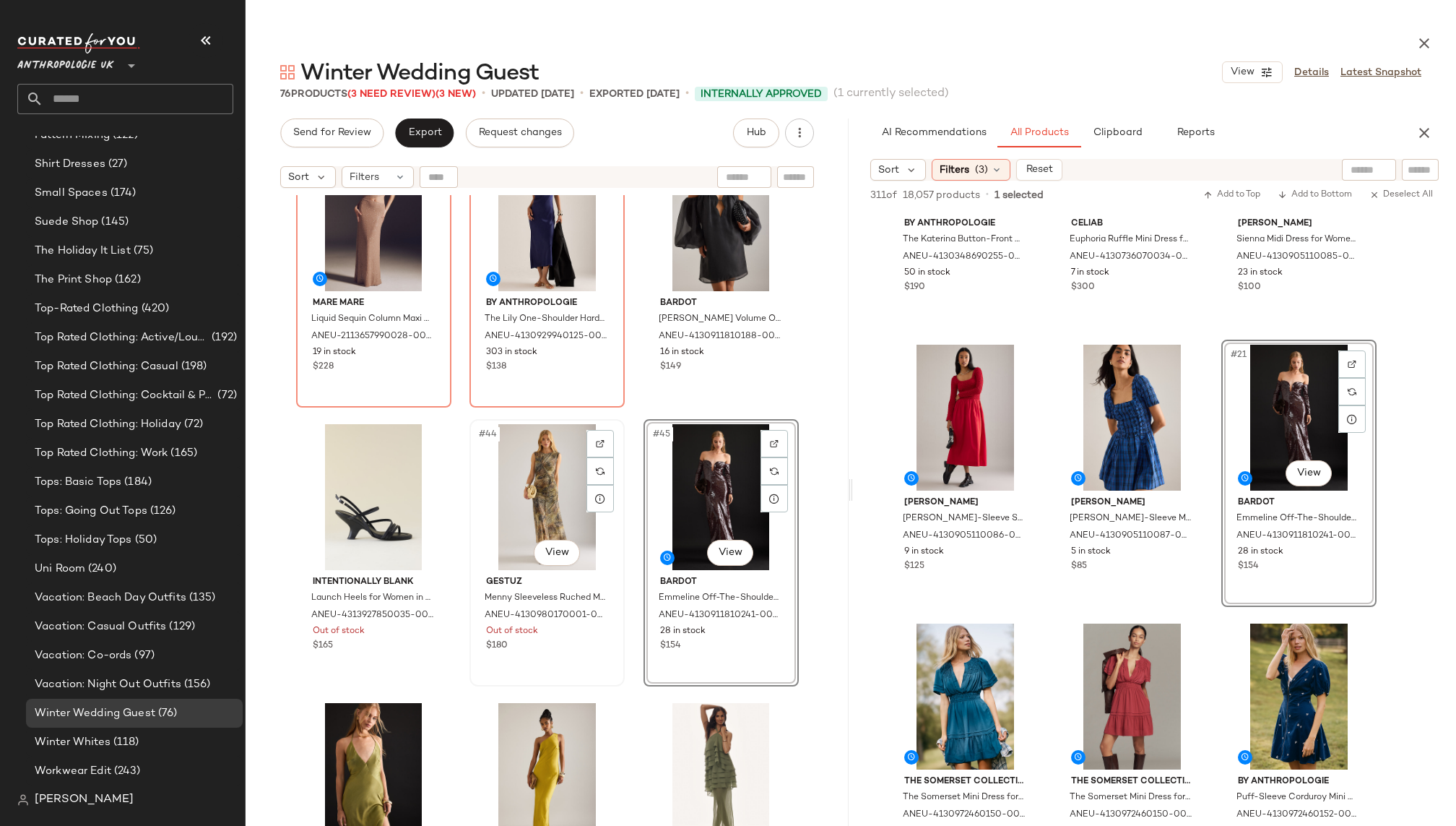
click at [531, 486] on div "#44 View" at bounding box center [547, 497] width 146 height 146
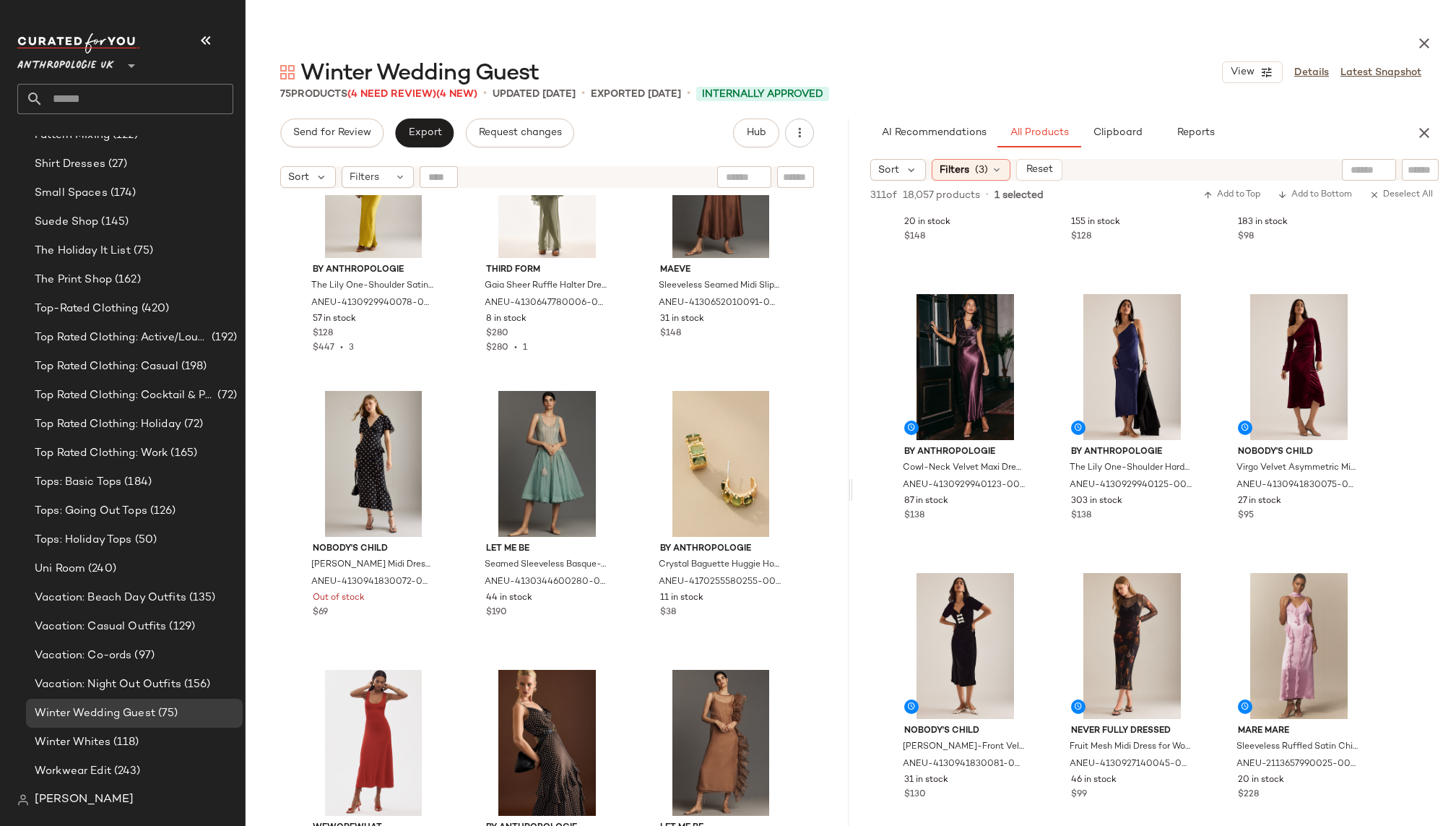
scroll to position [726, 0]
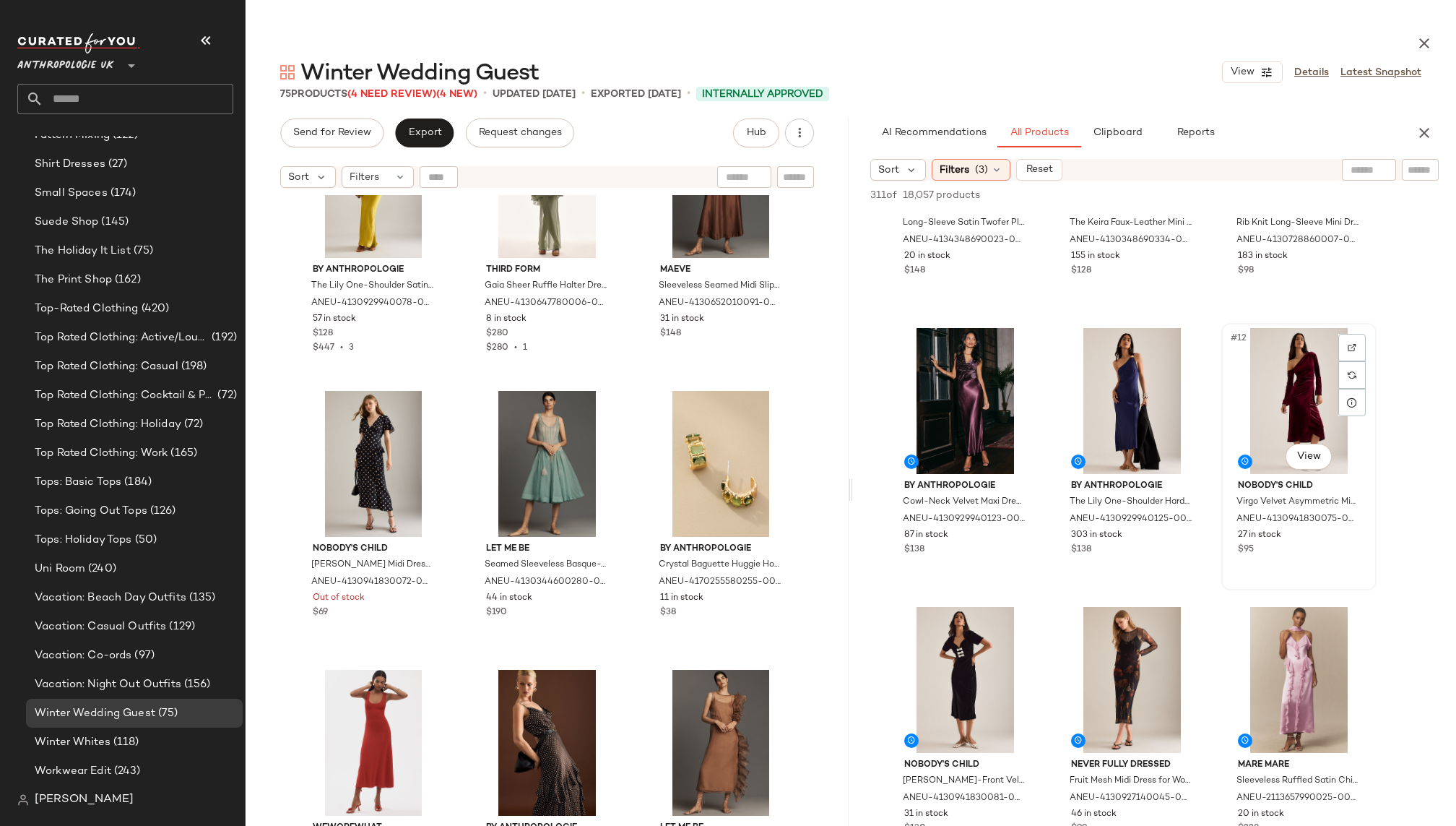
click at [1277, 406] on div "#12 View" at bounding box center [1299, 400] width 146 height 146
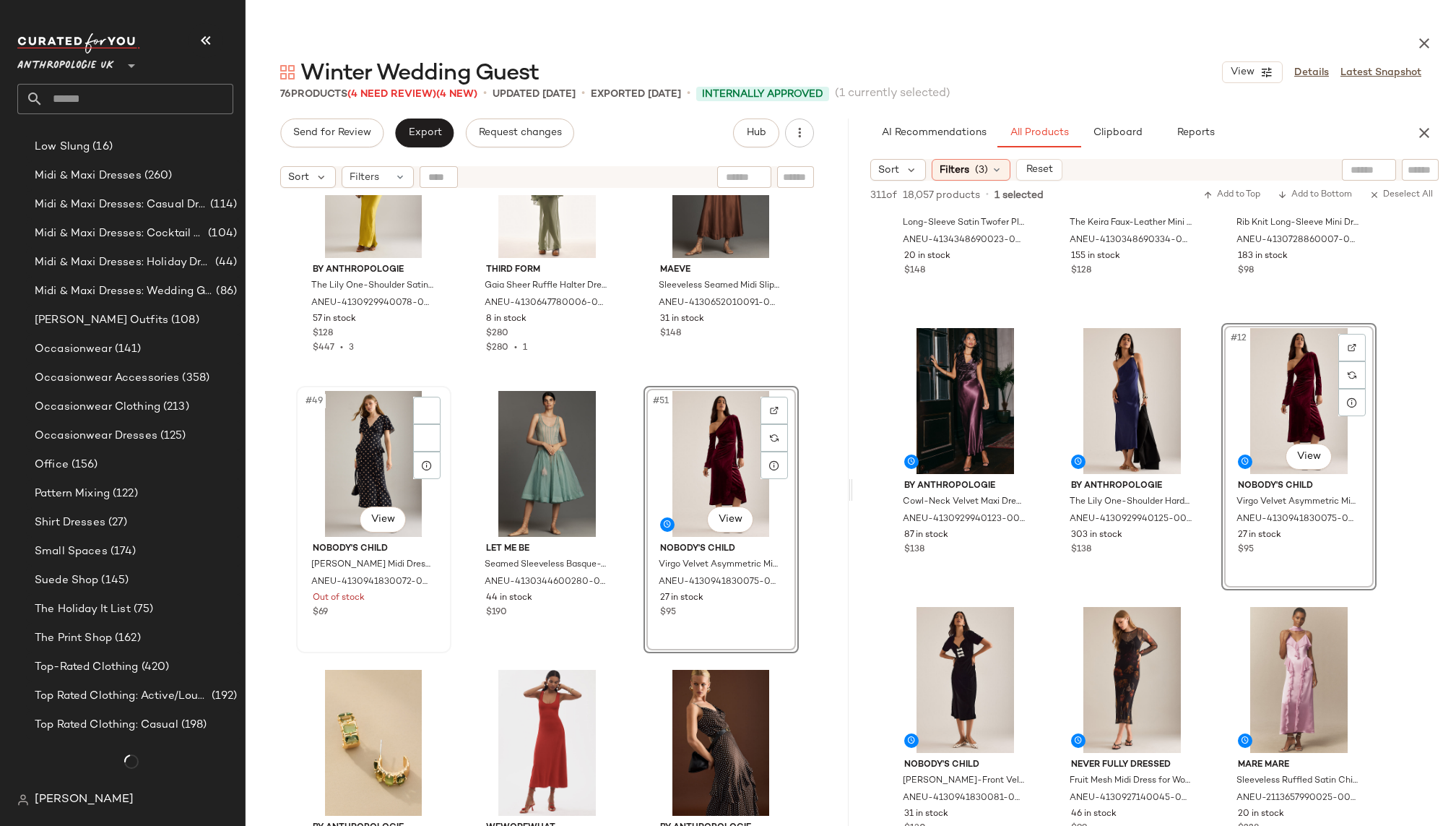
scroll to position [1575, 0]
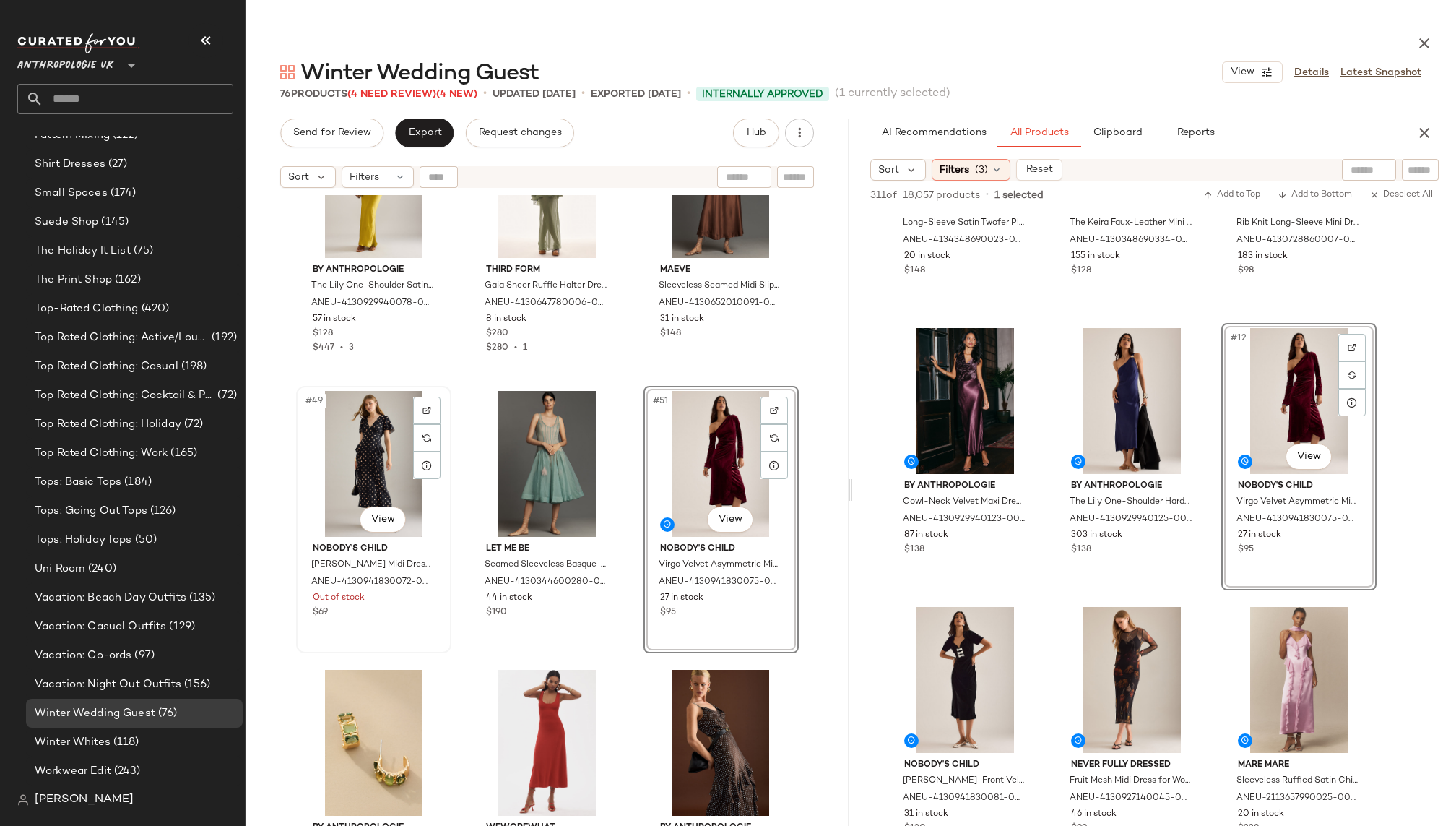
click at [362, 453] on div "#49 View" at bounding box center [374, 464] width 146 height 146
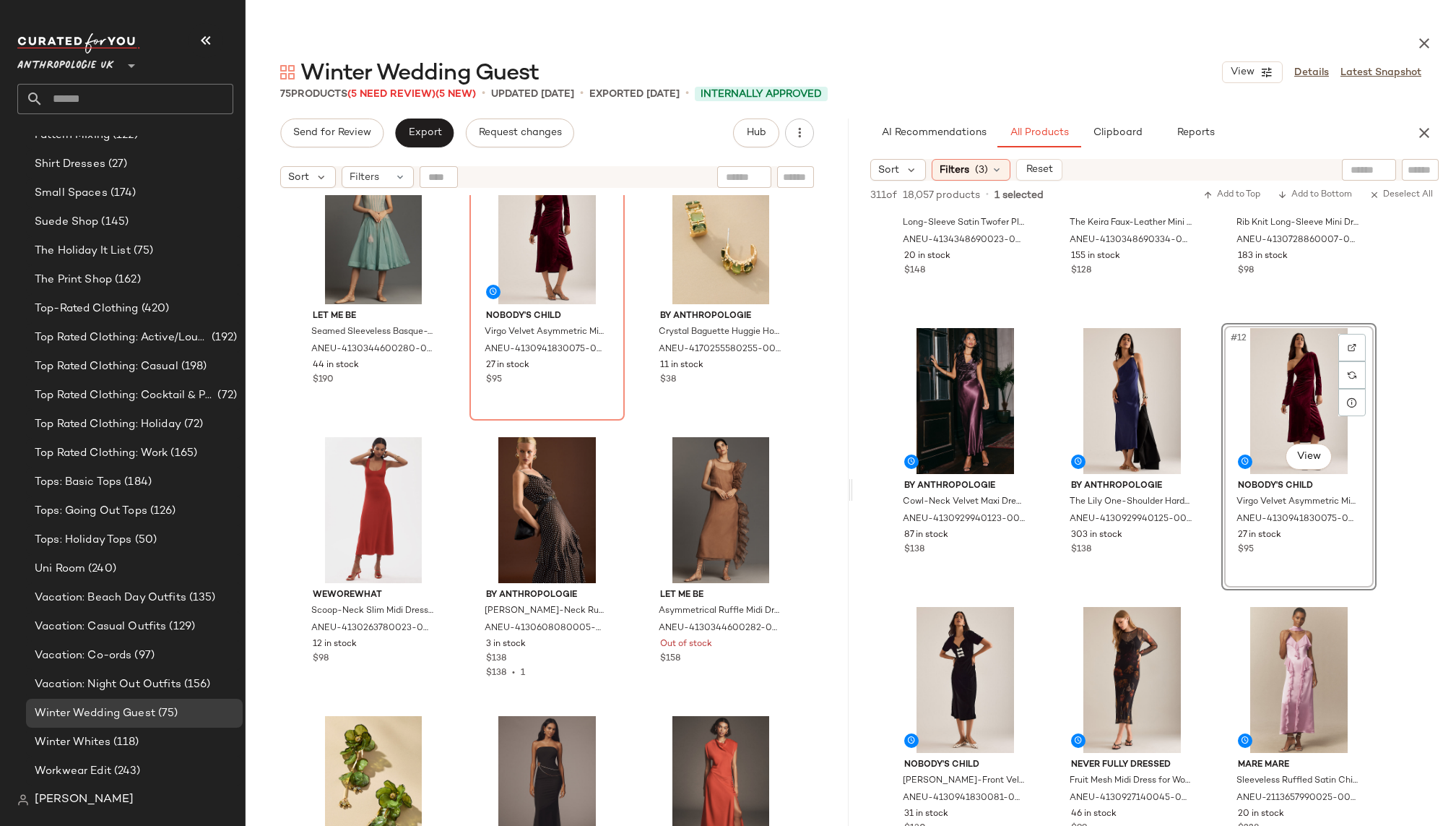
scroll to position [4523, 0]
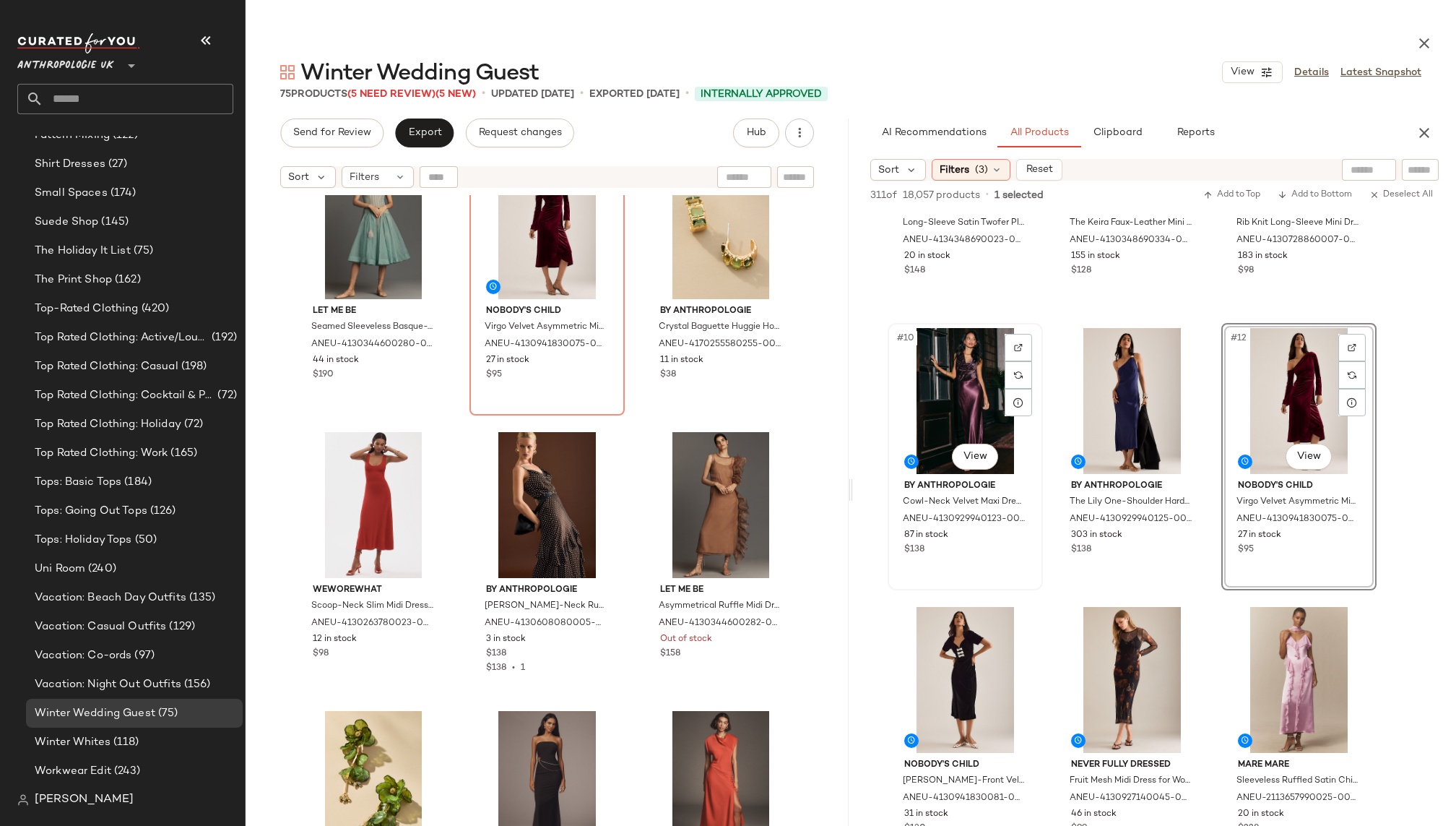
click at [953, 414] on div "#10 View" at bounding box center [965, 400] width 146 height 146
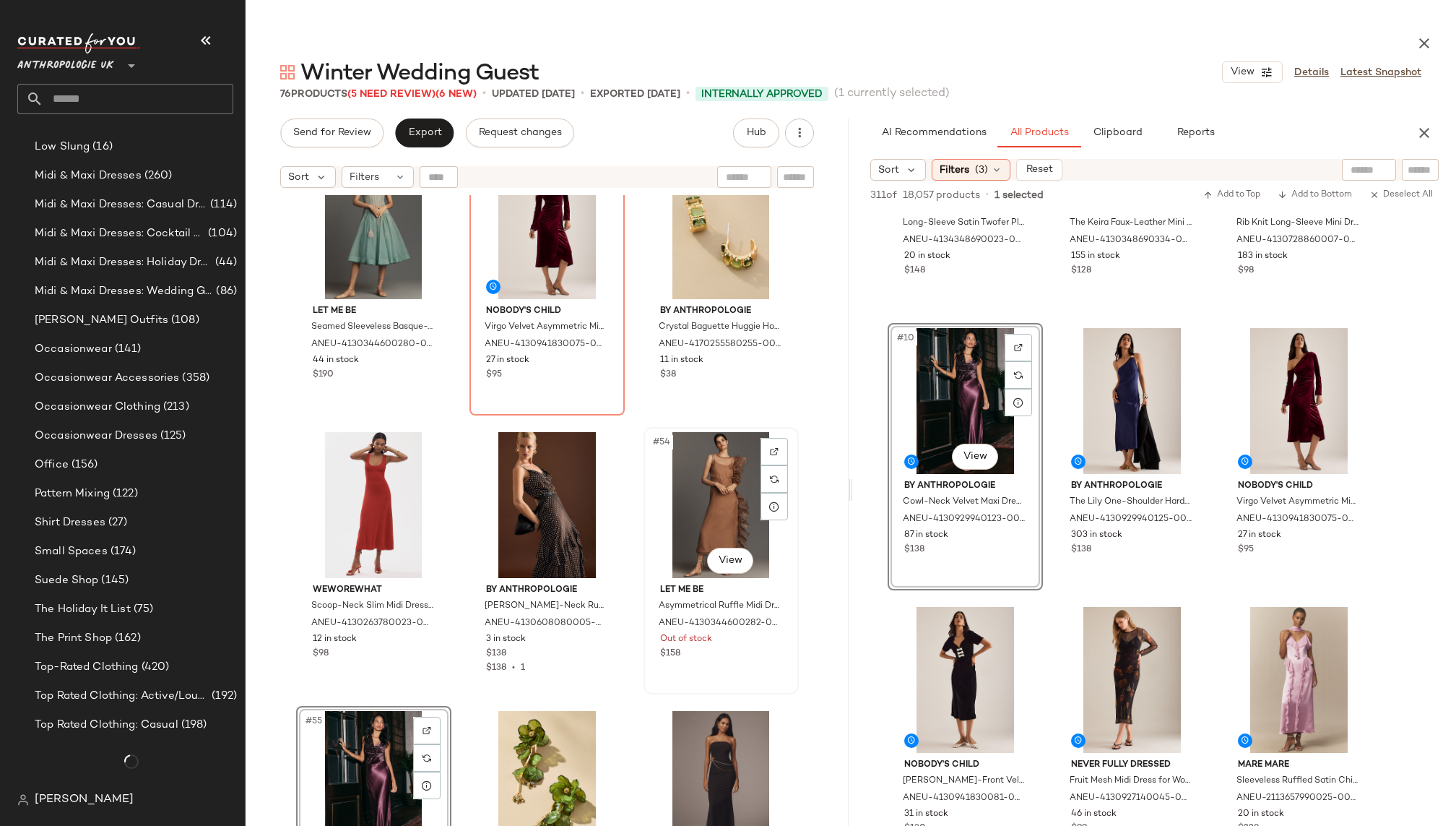
scroll to position [1575, 0]
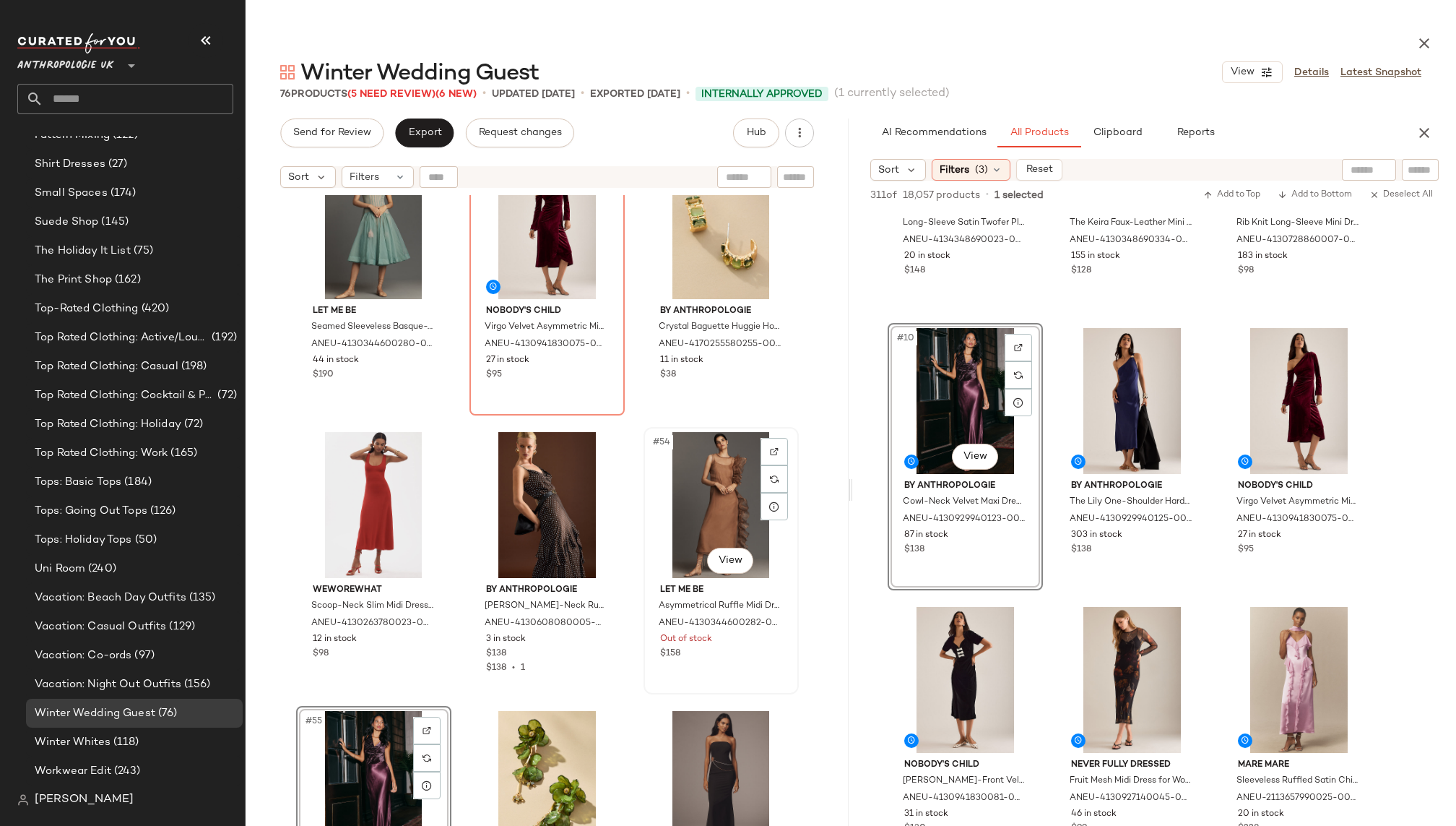
click at [693, 495] on div "#54 View" at bounding box center [721, 504] width 146 height 146
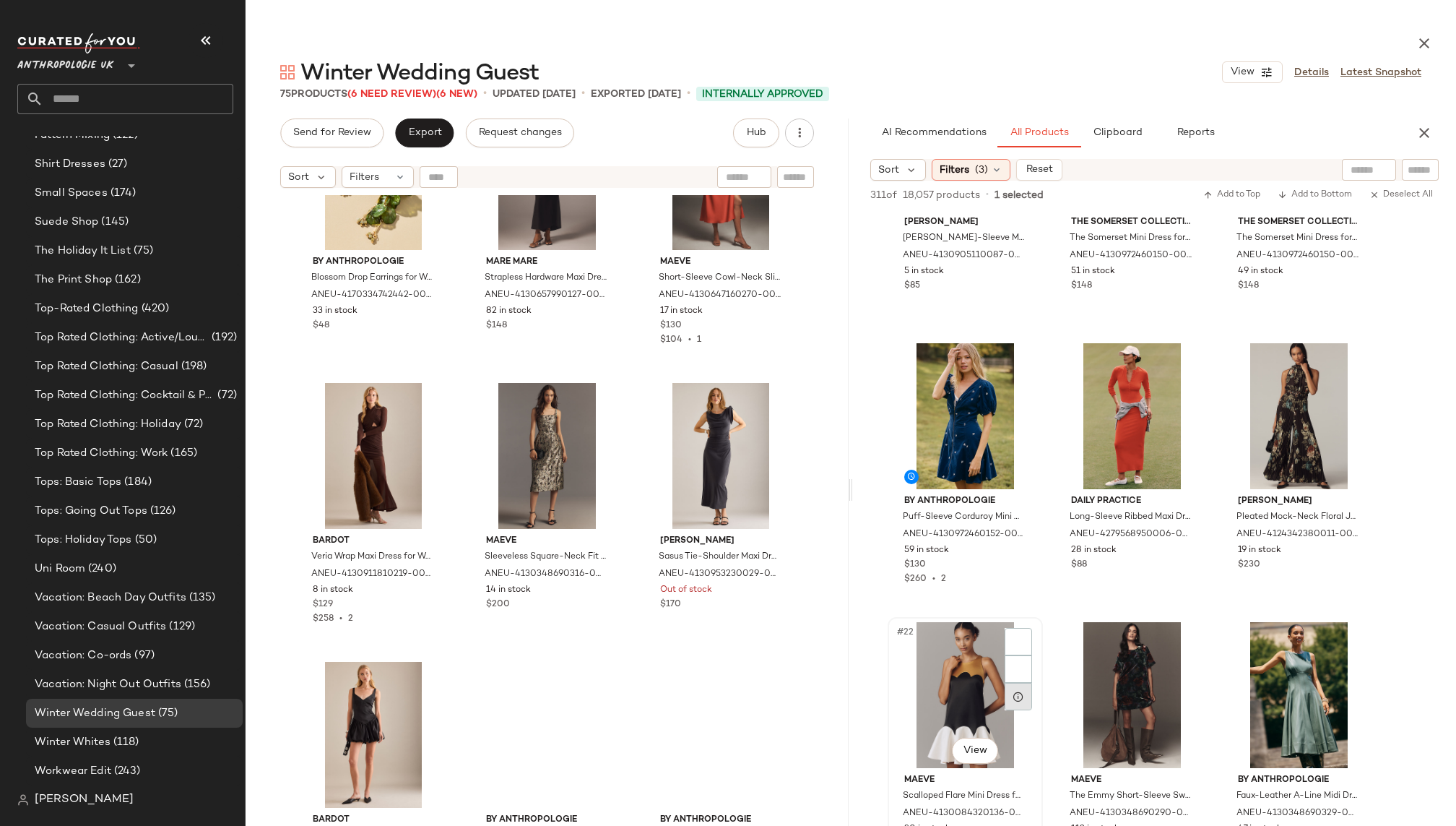
scroll to position [1588, 0]
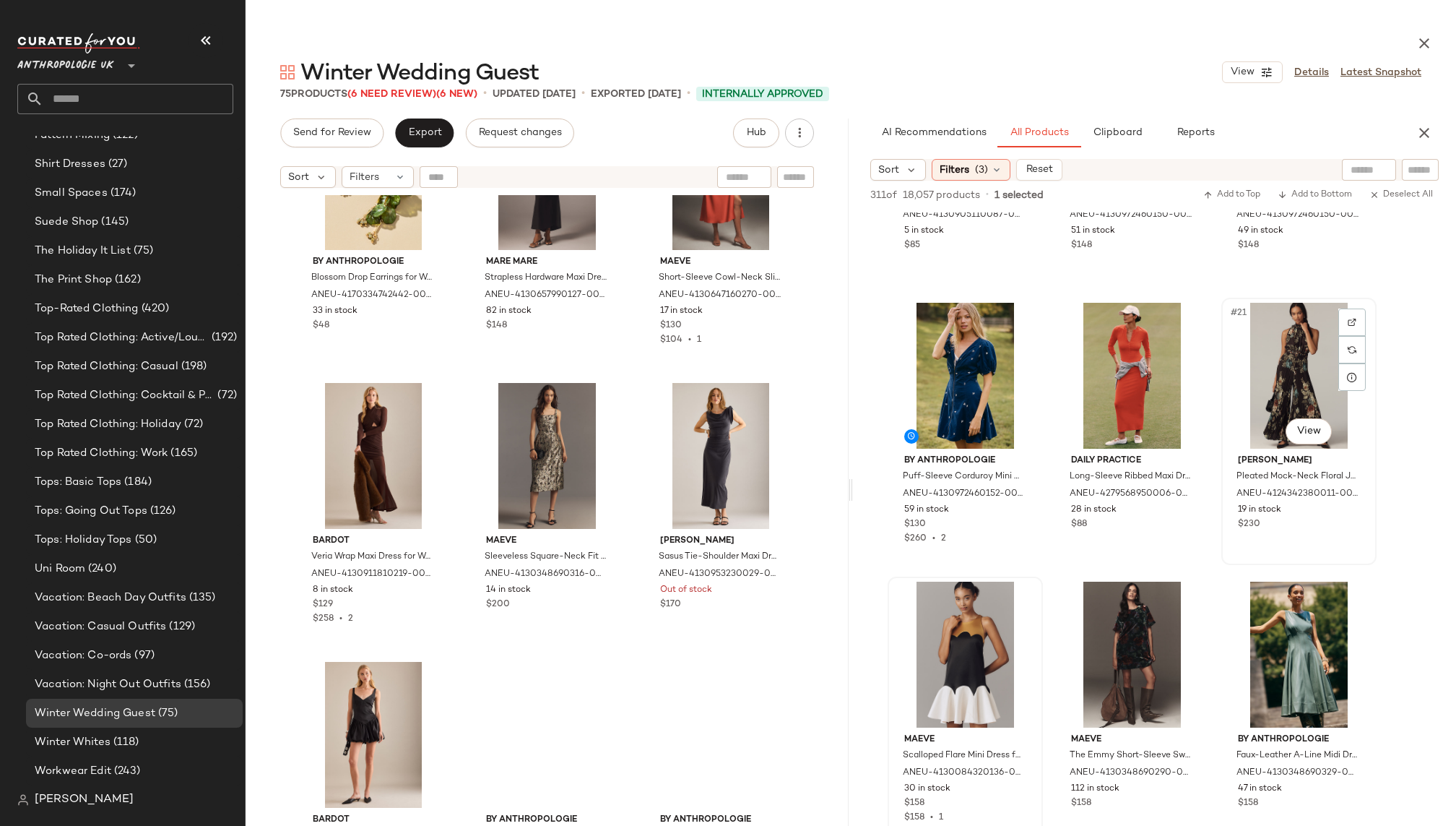
click at [1265, 400] on div "#21 View" at bounding box center [1299, 376] width 146 height 146
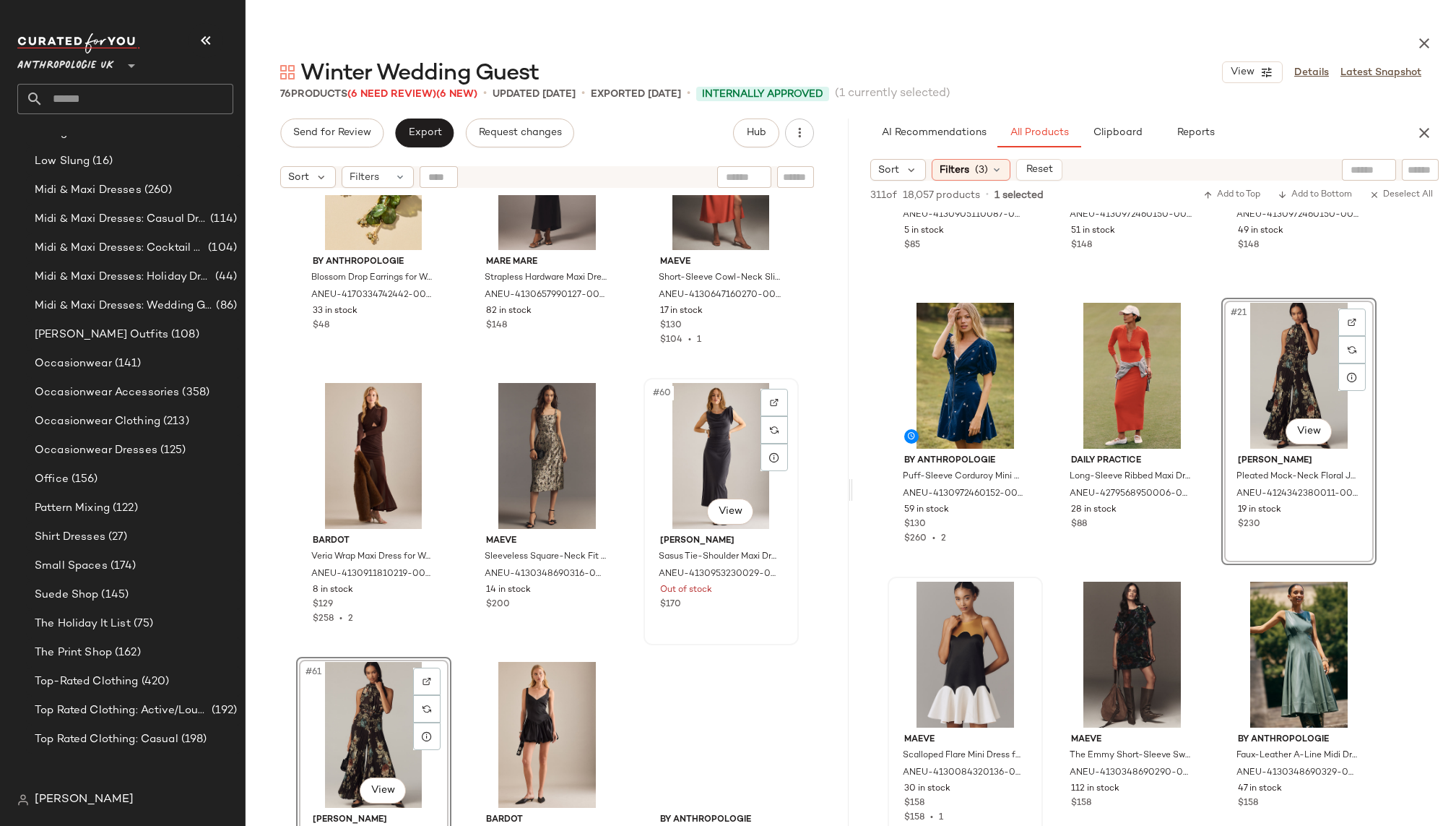
scroll to position [1264, 0]
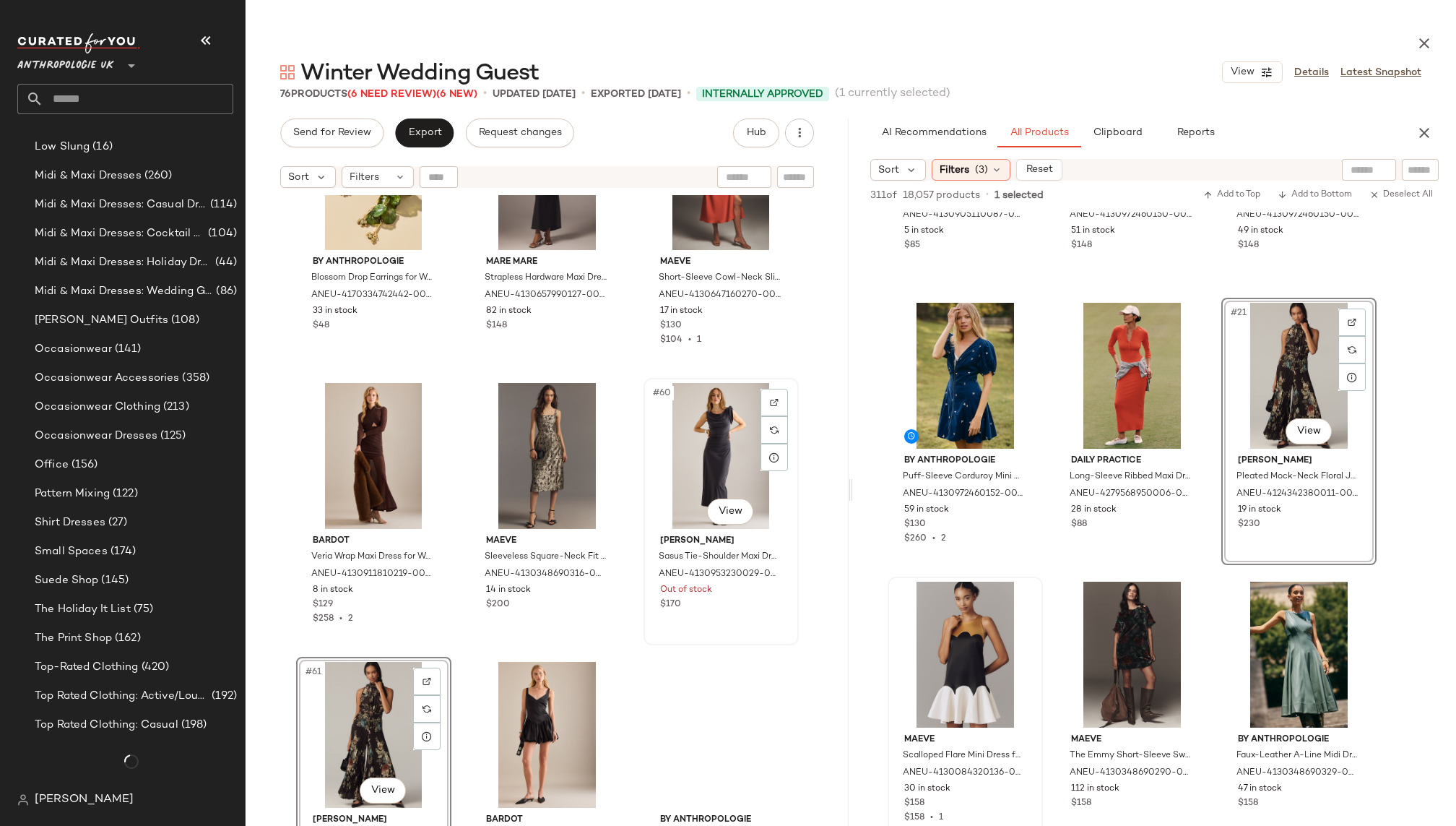
click at [711, 449] on div "#60 View" at bounding box center [721, 455] width 146 height 146
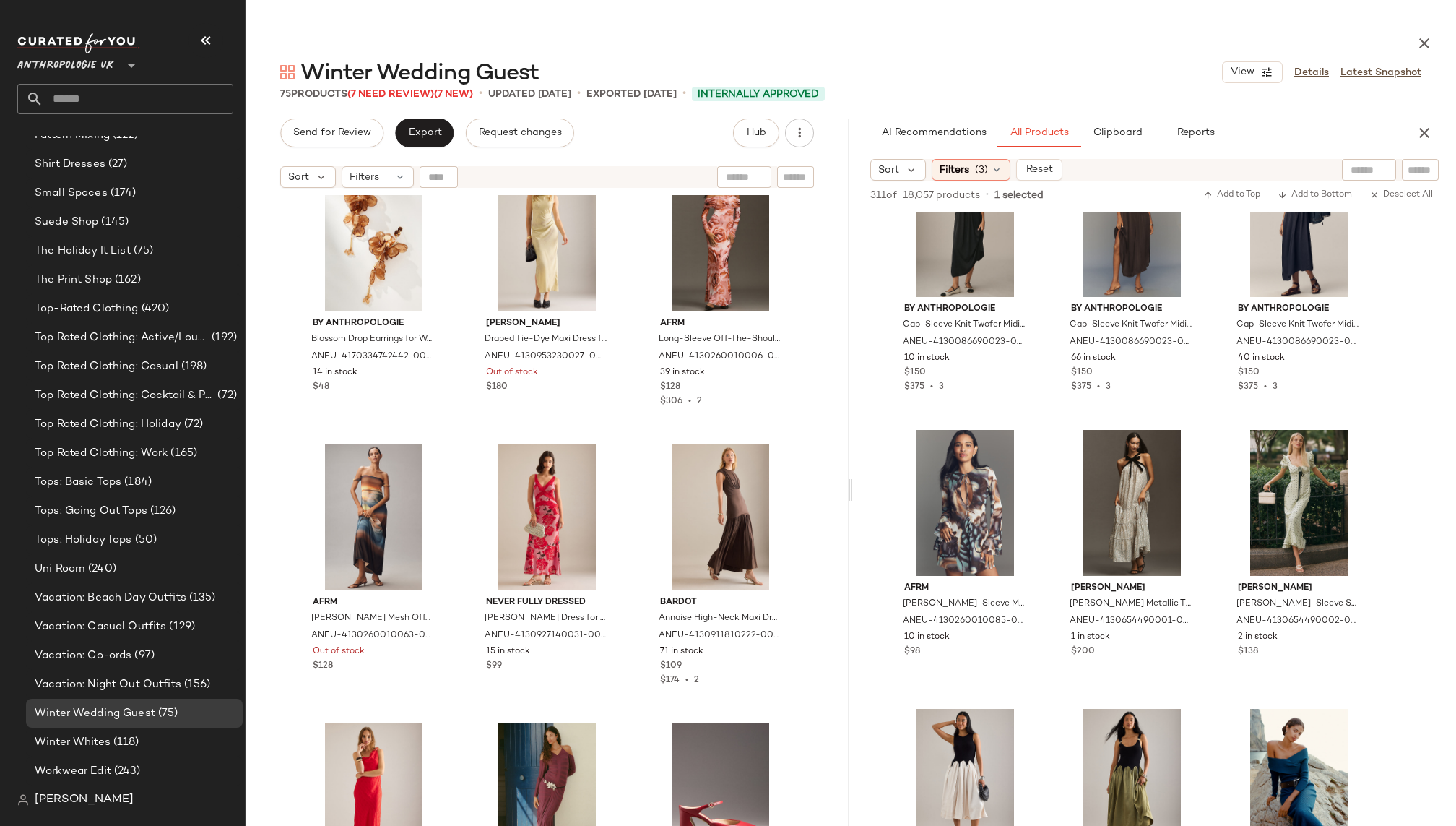
scroll to position [6083, 0]
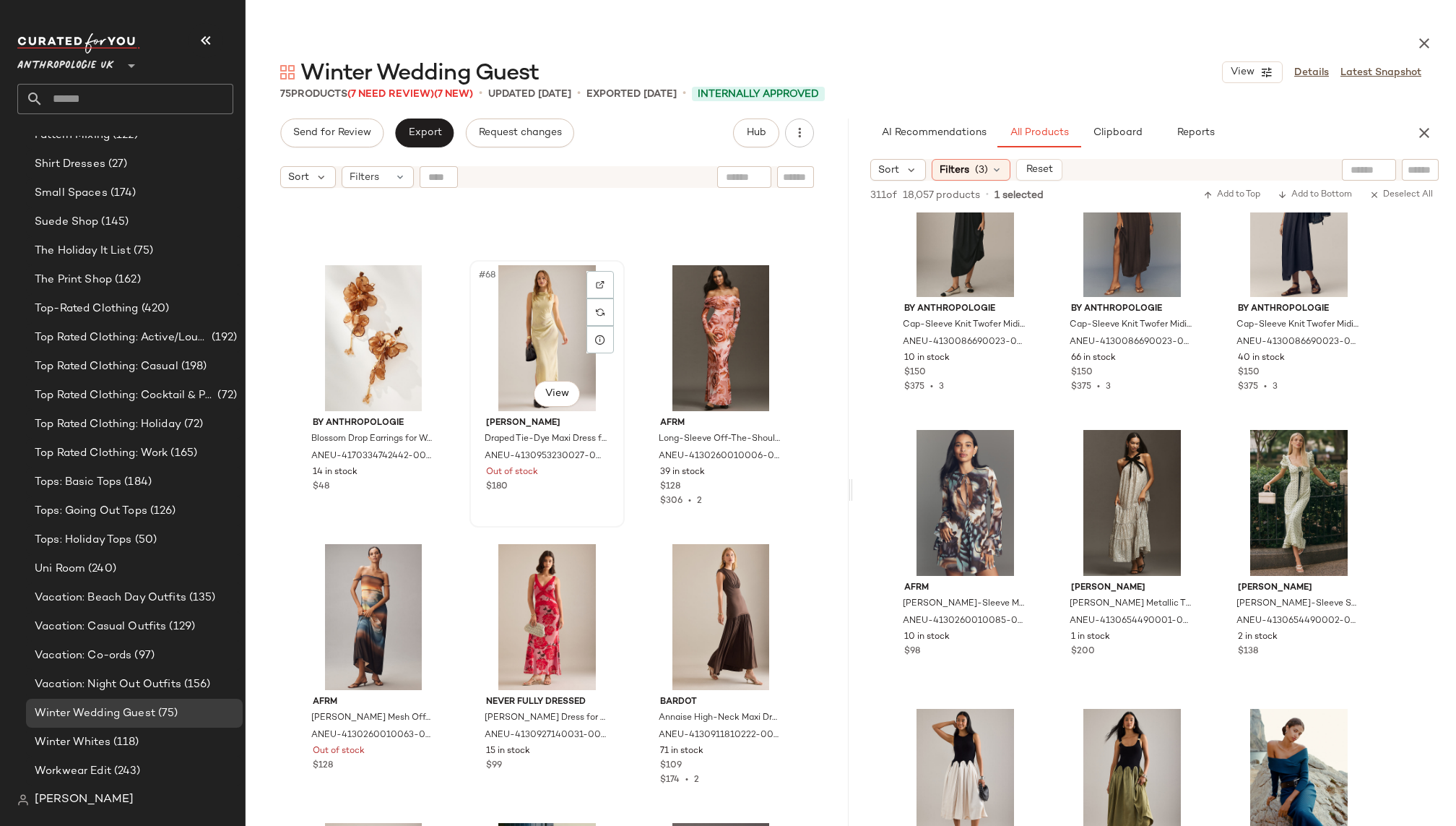
click at [519, 295] on div "#68 View" at bounding box center [547, 338] width 146 height 146
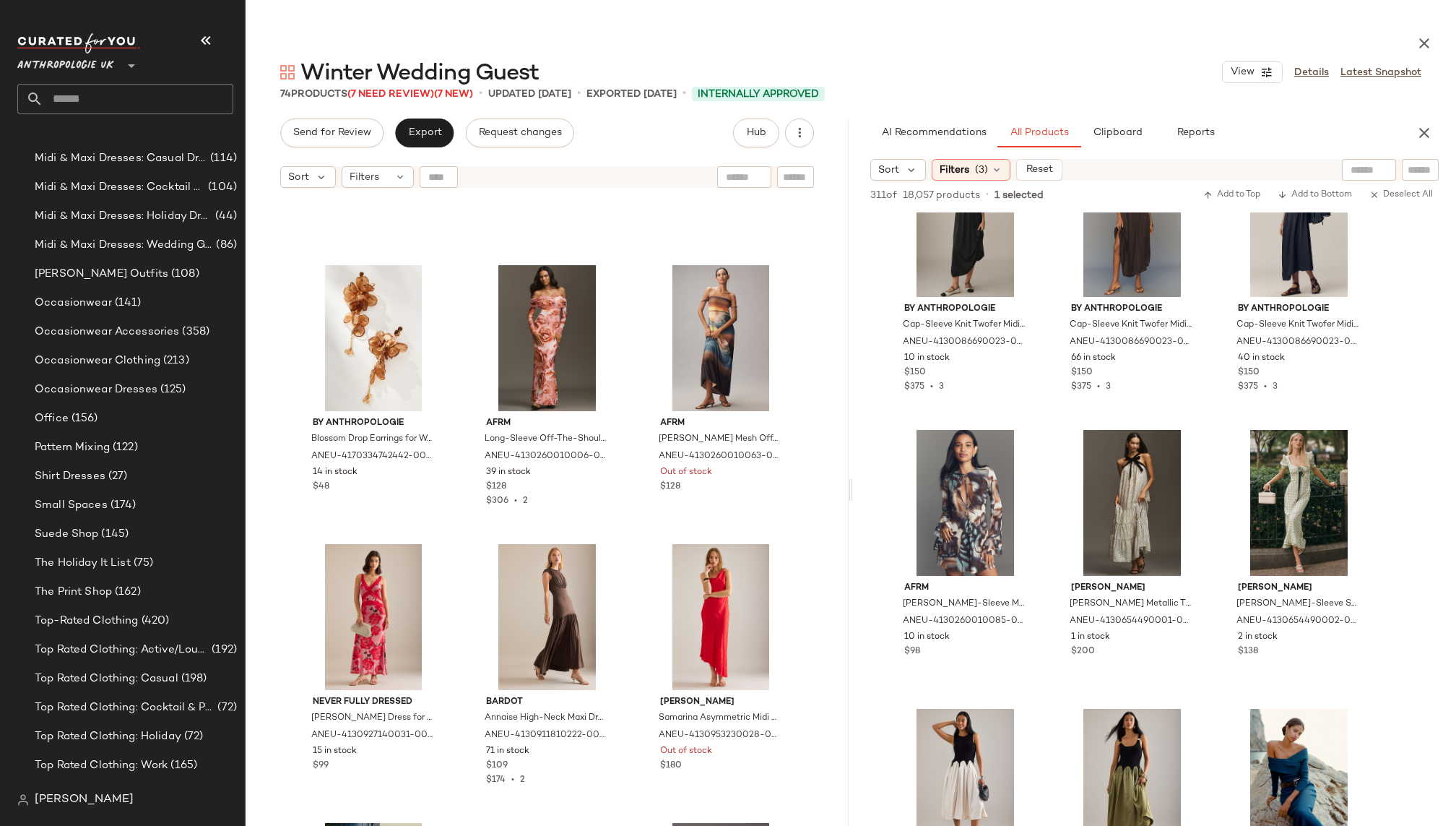
scroll to position [1575, 0]
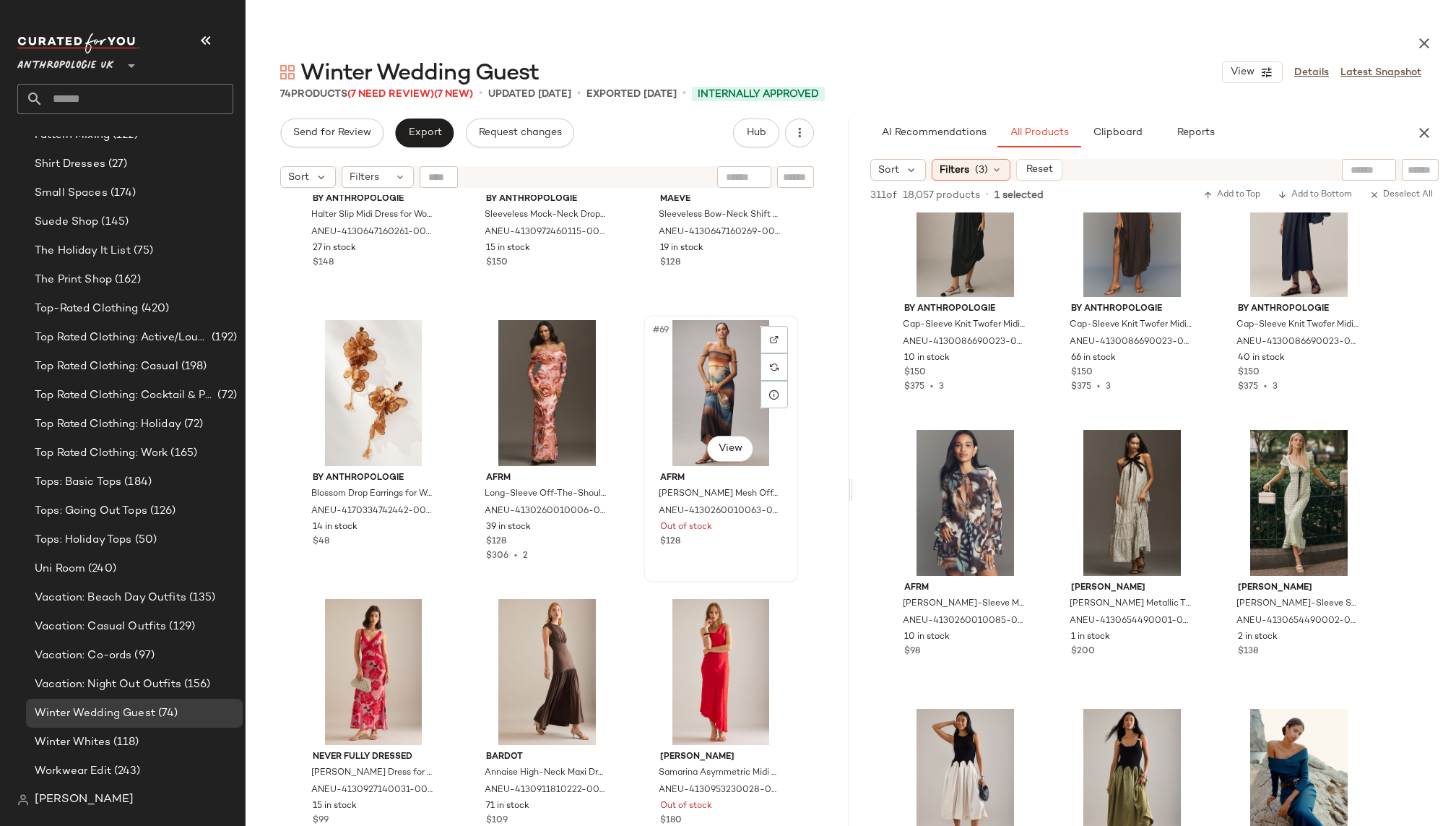
scroll to position [6027, 0]
click at [667, 382] on div "#69 View" at bounding box center [721, 395] width 146 height 146
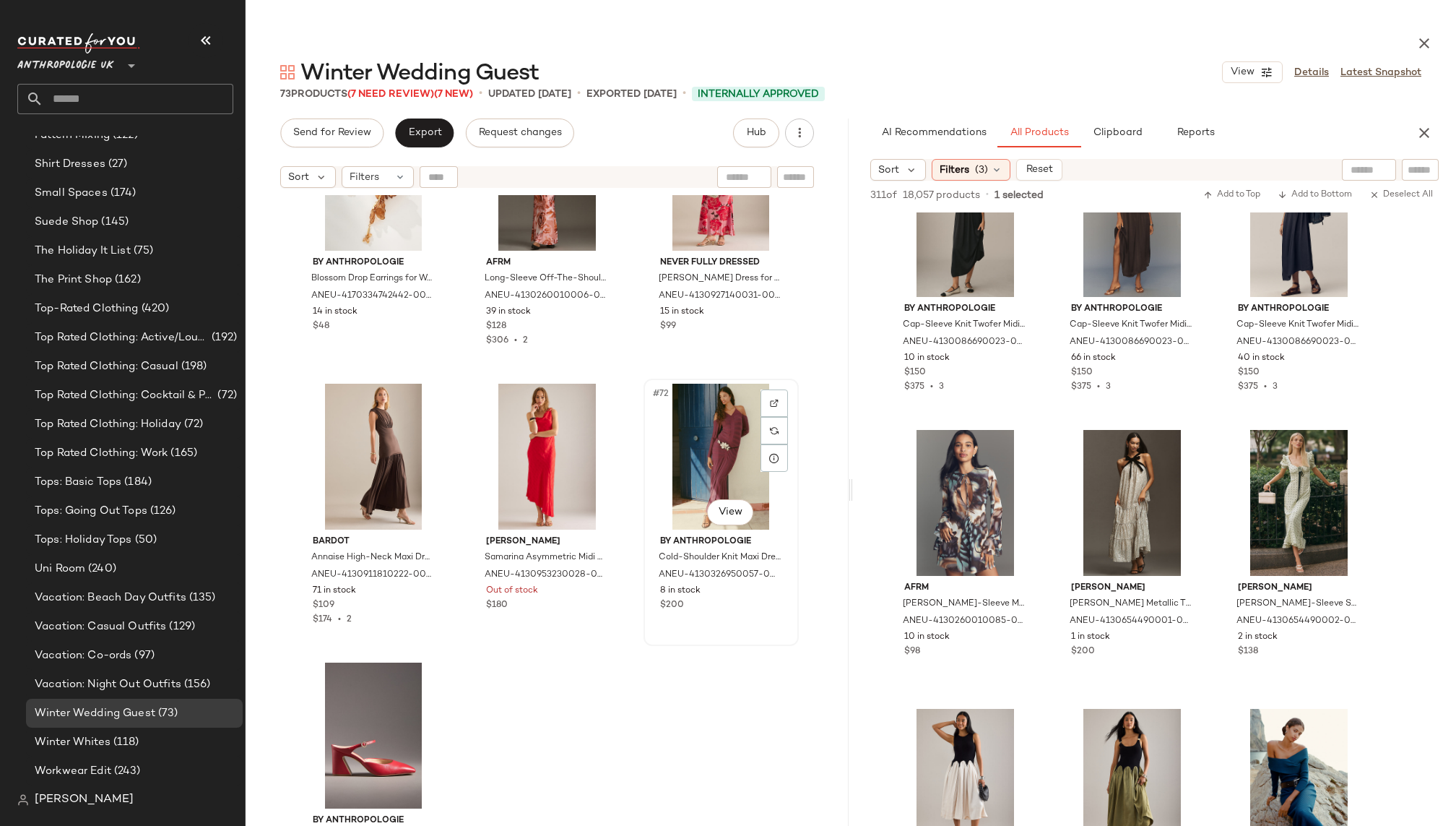
scroll to position [6272, 0]
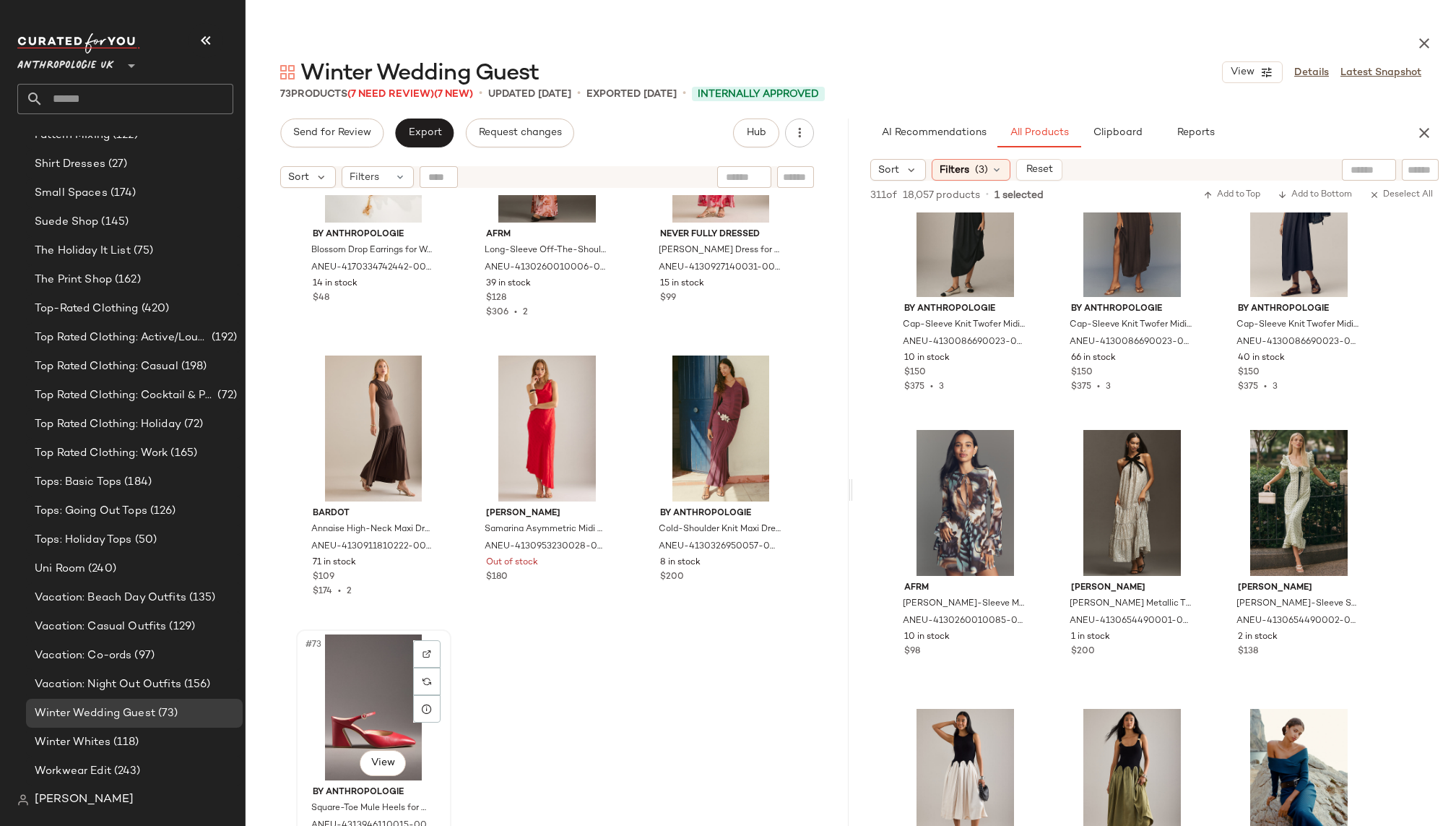
click at [362, 680] on div "#73 View" at bounding box center [374, 707] width 146 height 146
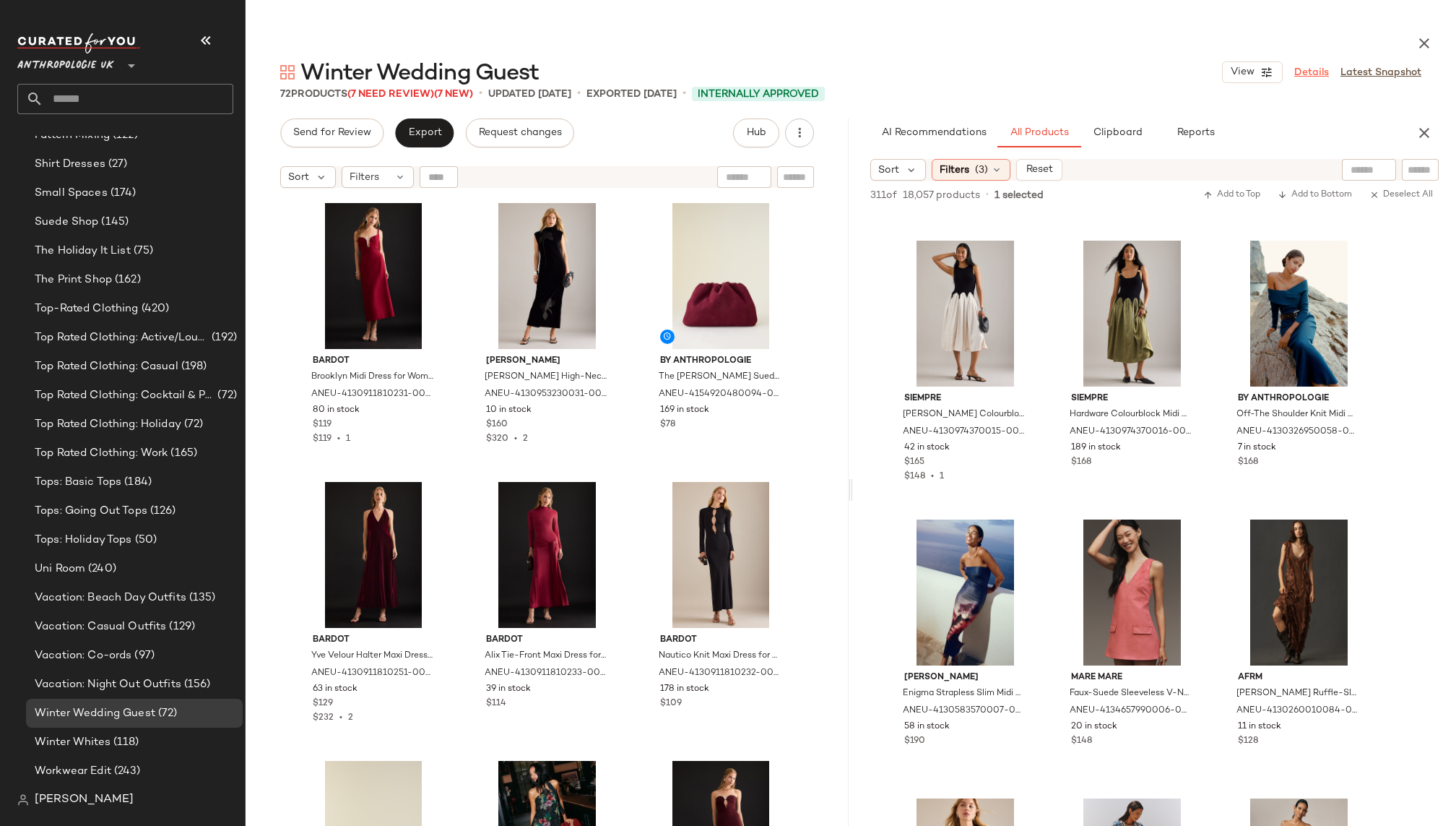
click at [1317, 74] on link "Details" at bounding box center [1310, 73] width 35 height 15
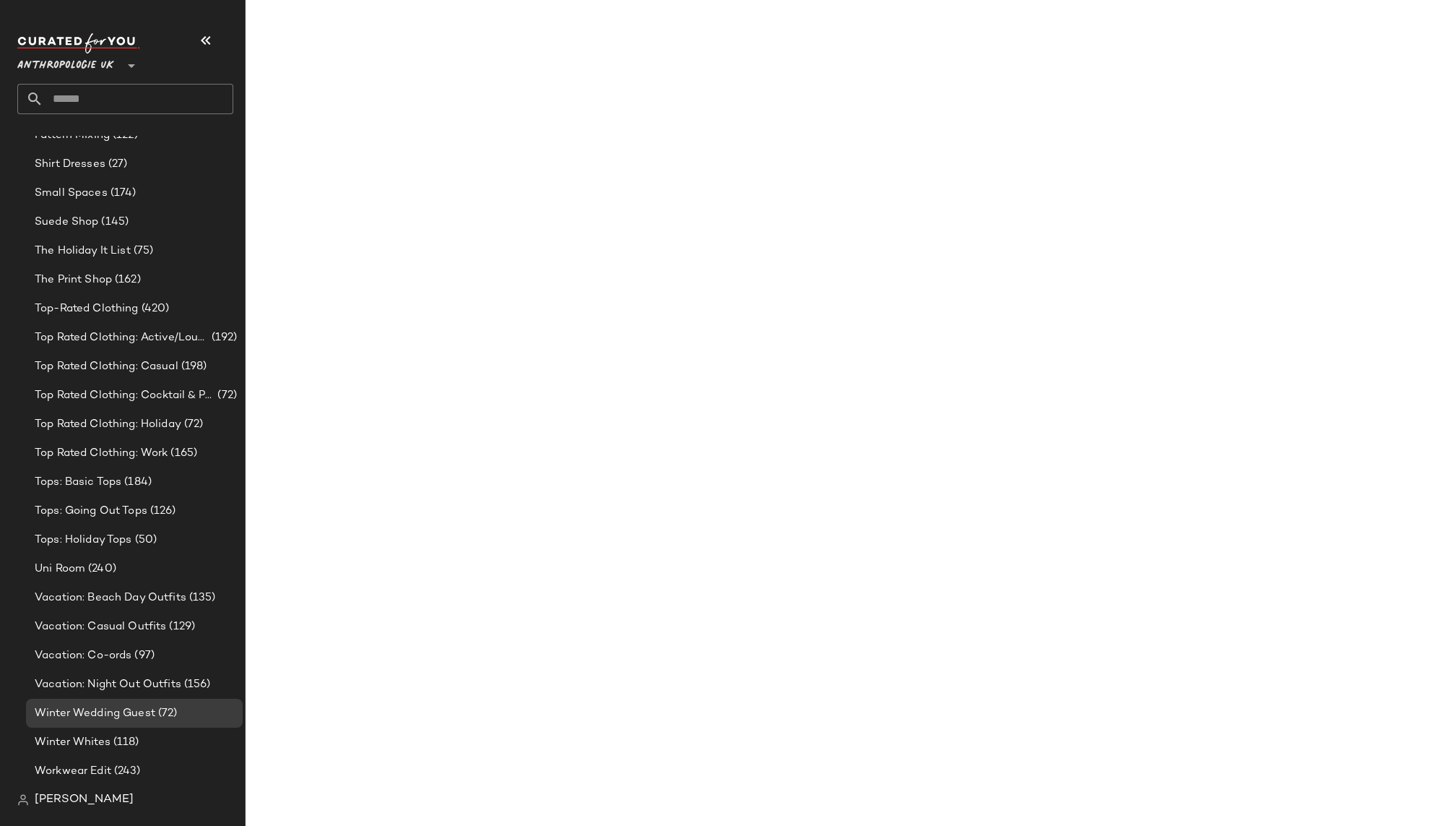
scroll to position [13081, 0]
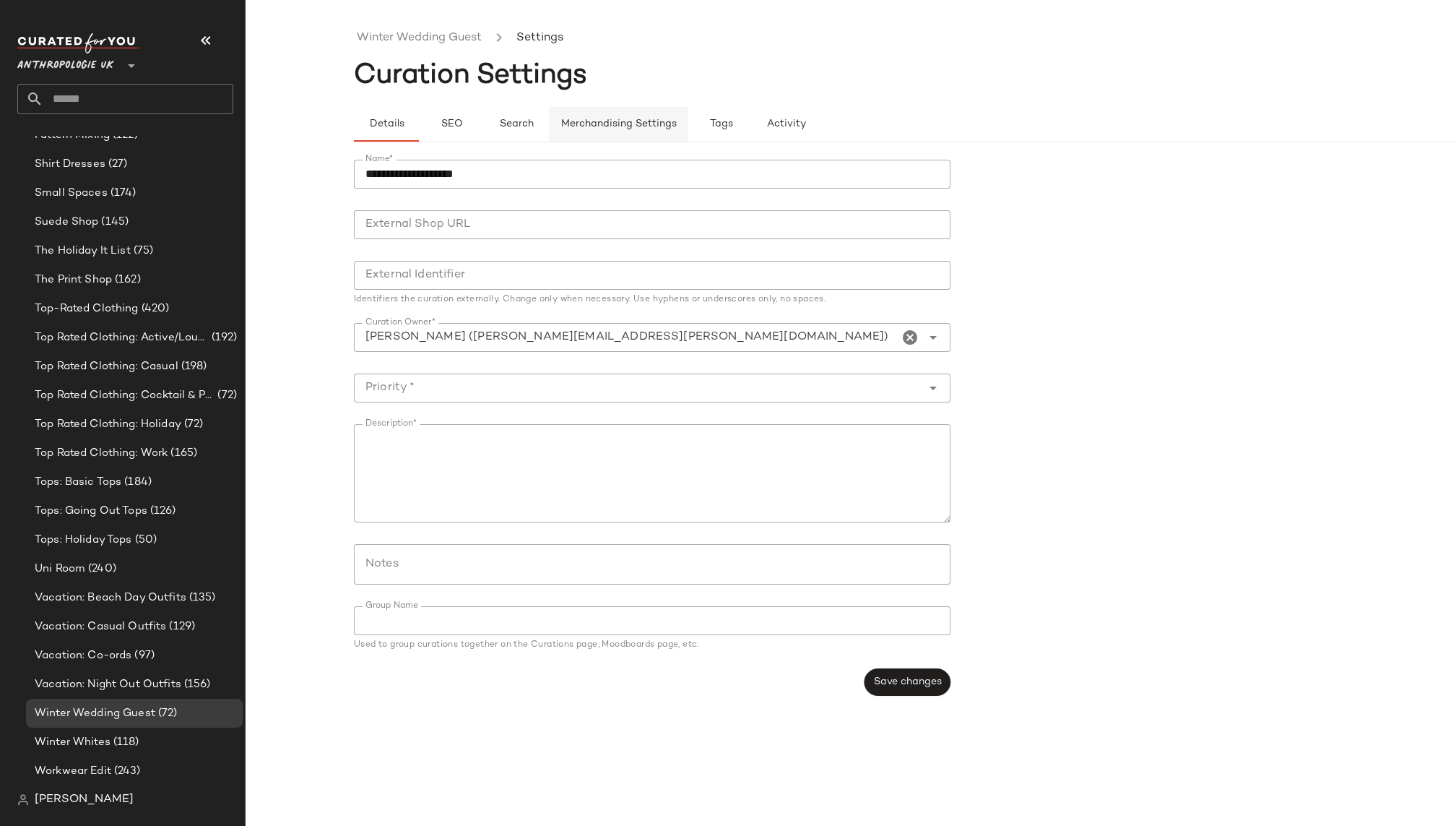
click at [602, 121] on span "Merchandising Settings" at bounding box center [618, 124] width 116 height 12
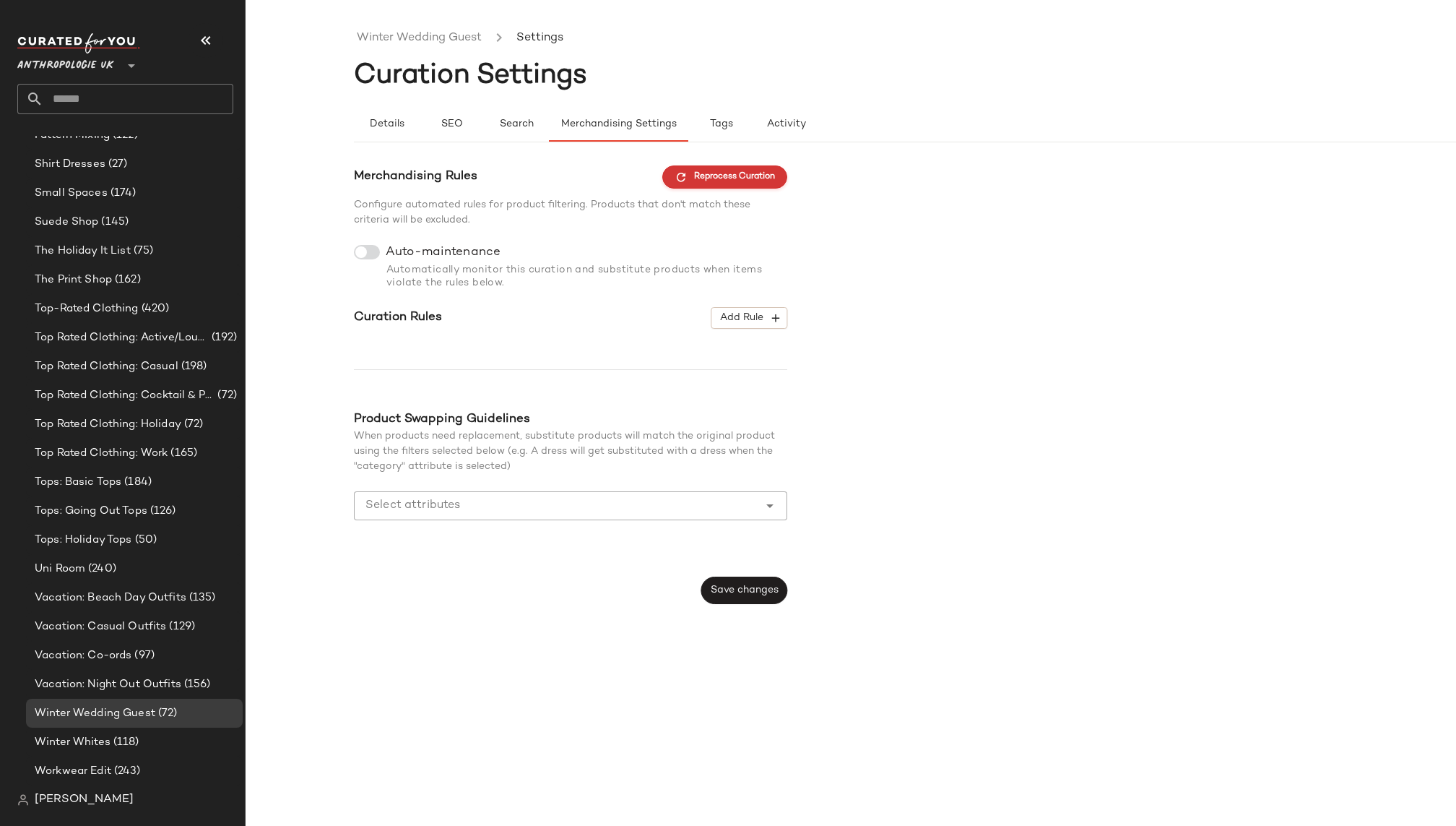
click at [695, 172] on span "Reprocess Curation" at bounding box center [724, 176] width 101 height 13
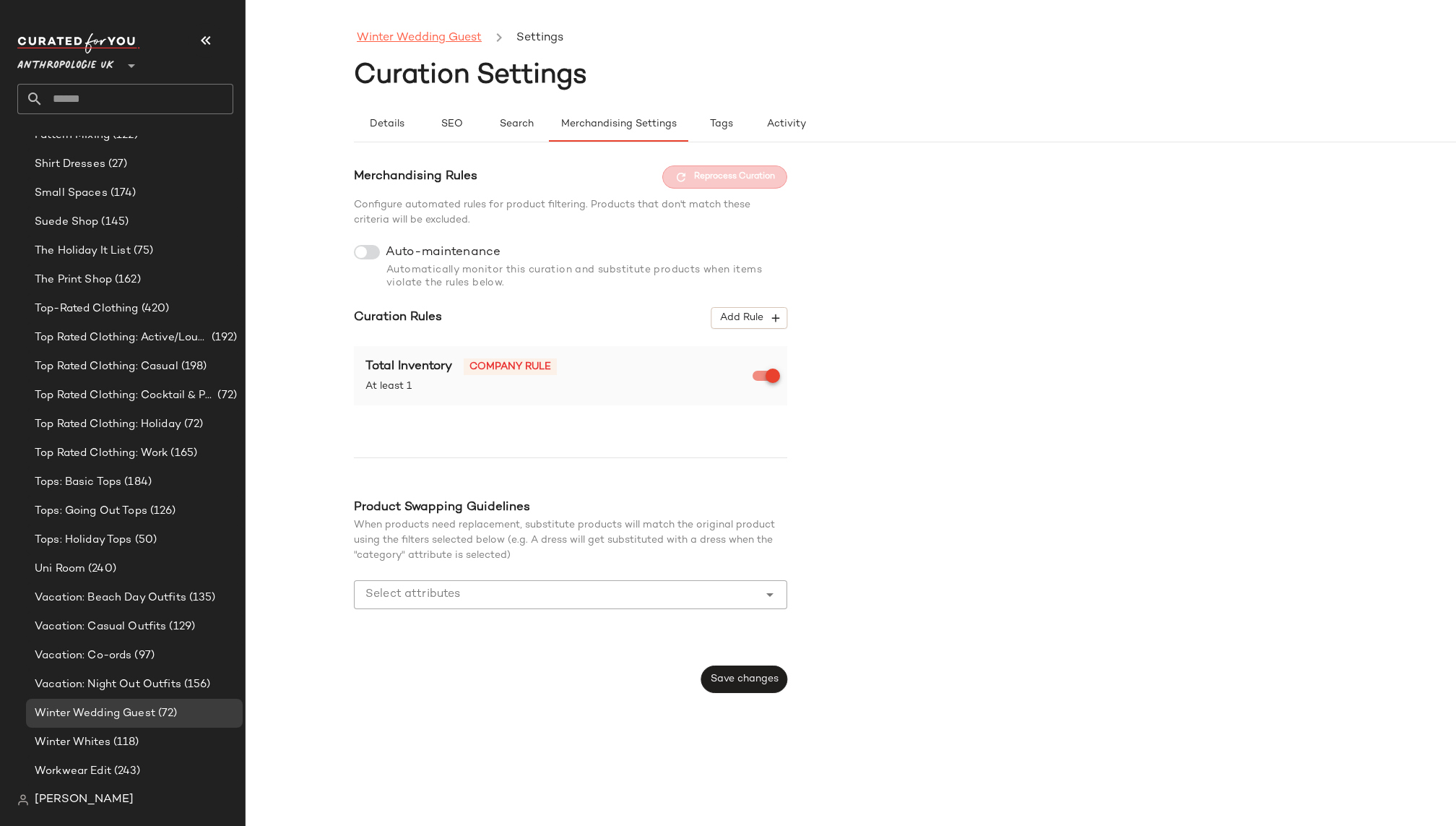
click at [438, 42] on link "Winter Wedding Guest" at bounding box center [420, 38] width 125 height 19
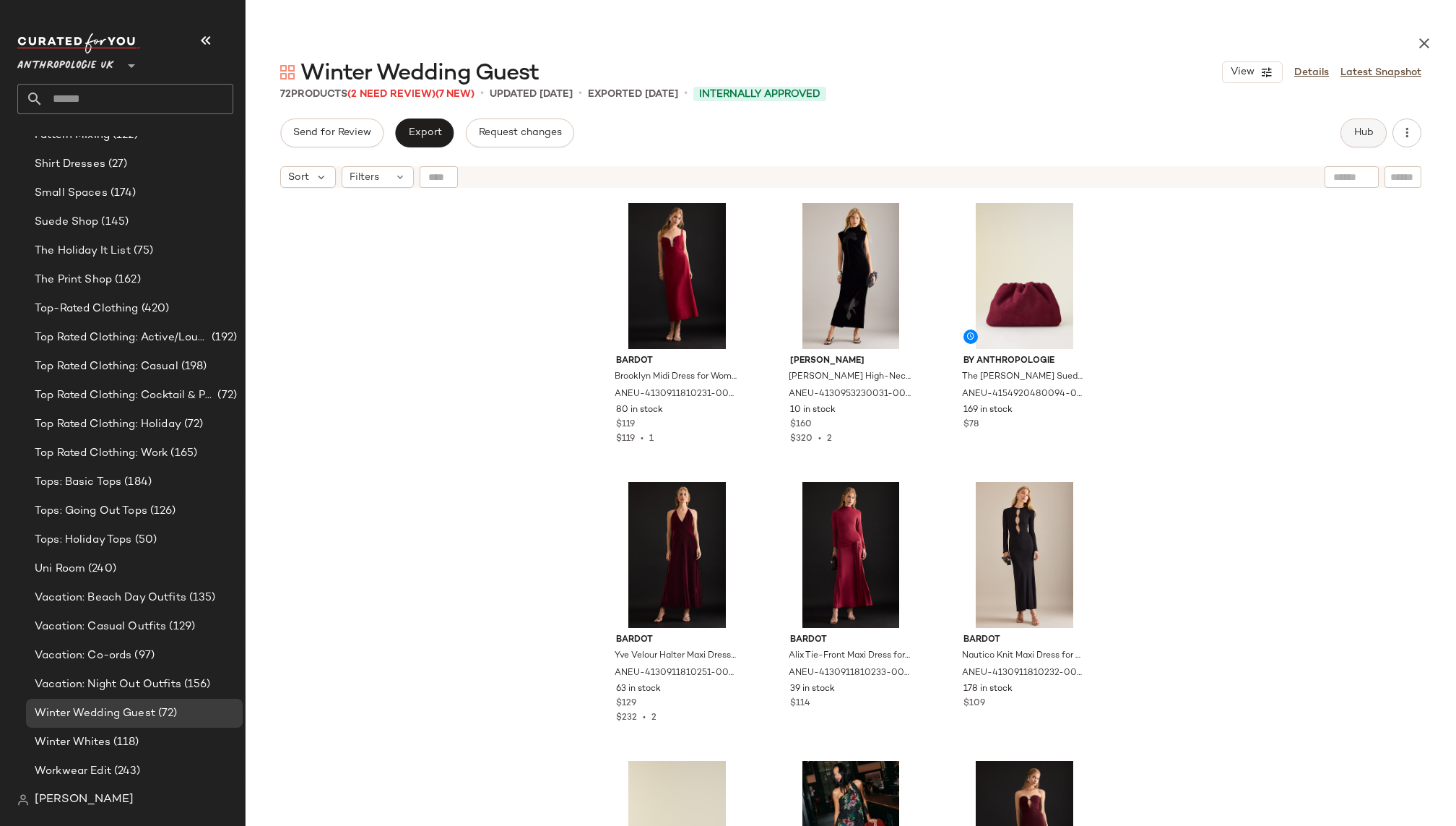
click at [1355, 134] on span "Hub" at bounding box center [1363, 133] width 20 height 12
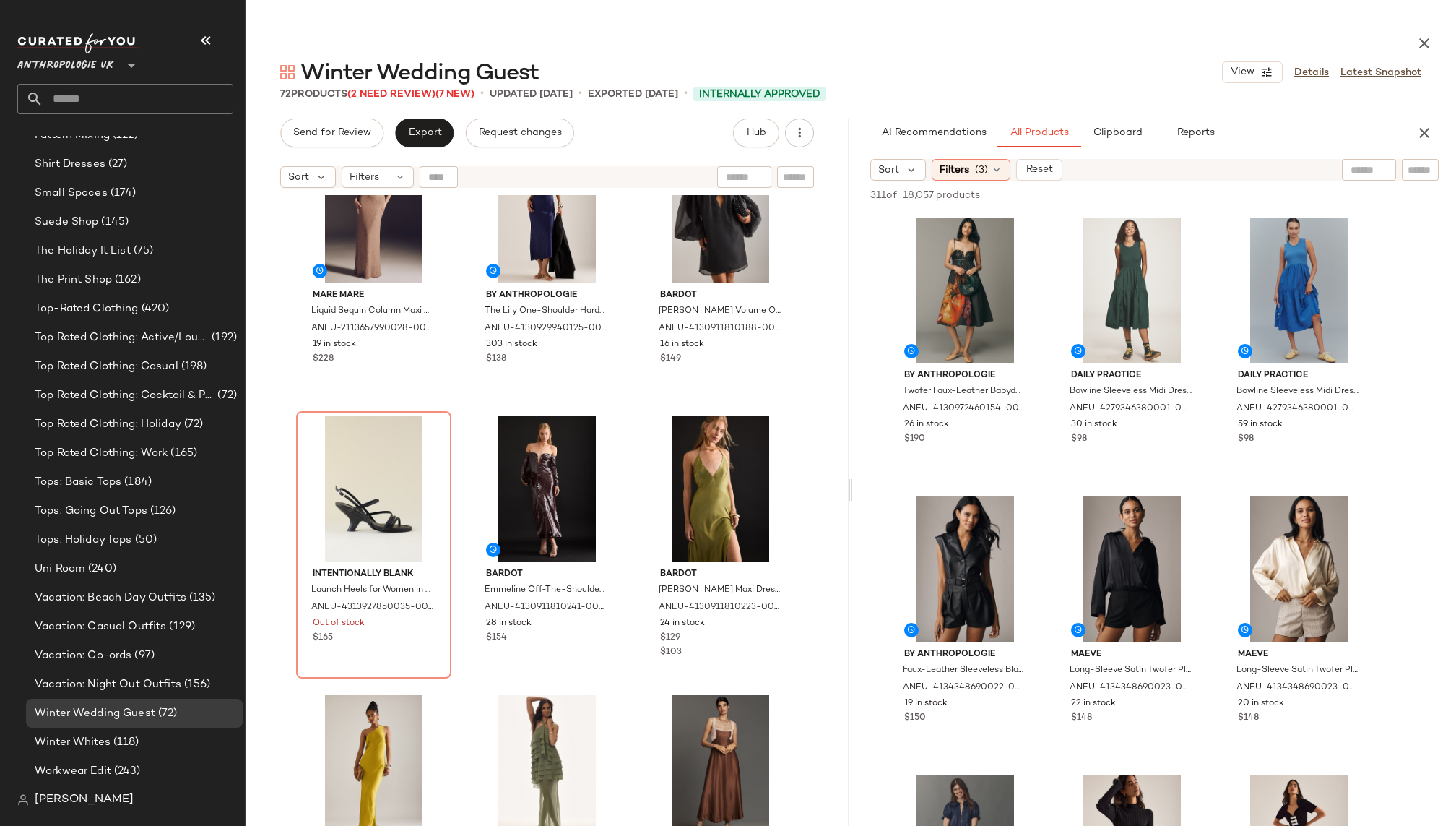
scroll to position [3701, 0]
click at [981, 165] on span "(3)" at bounding box center [981, 170] width 13 height 15
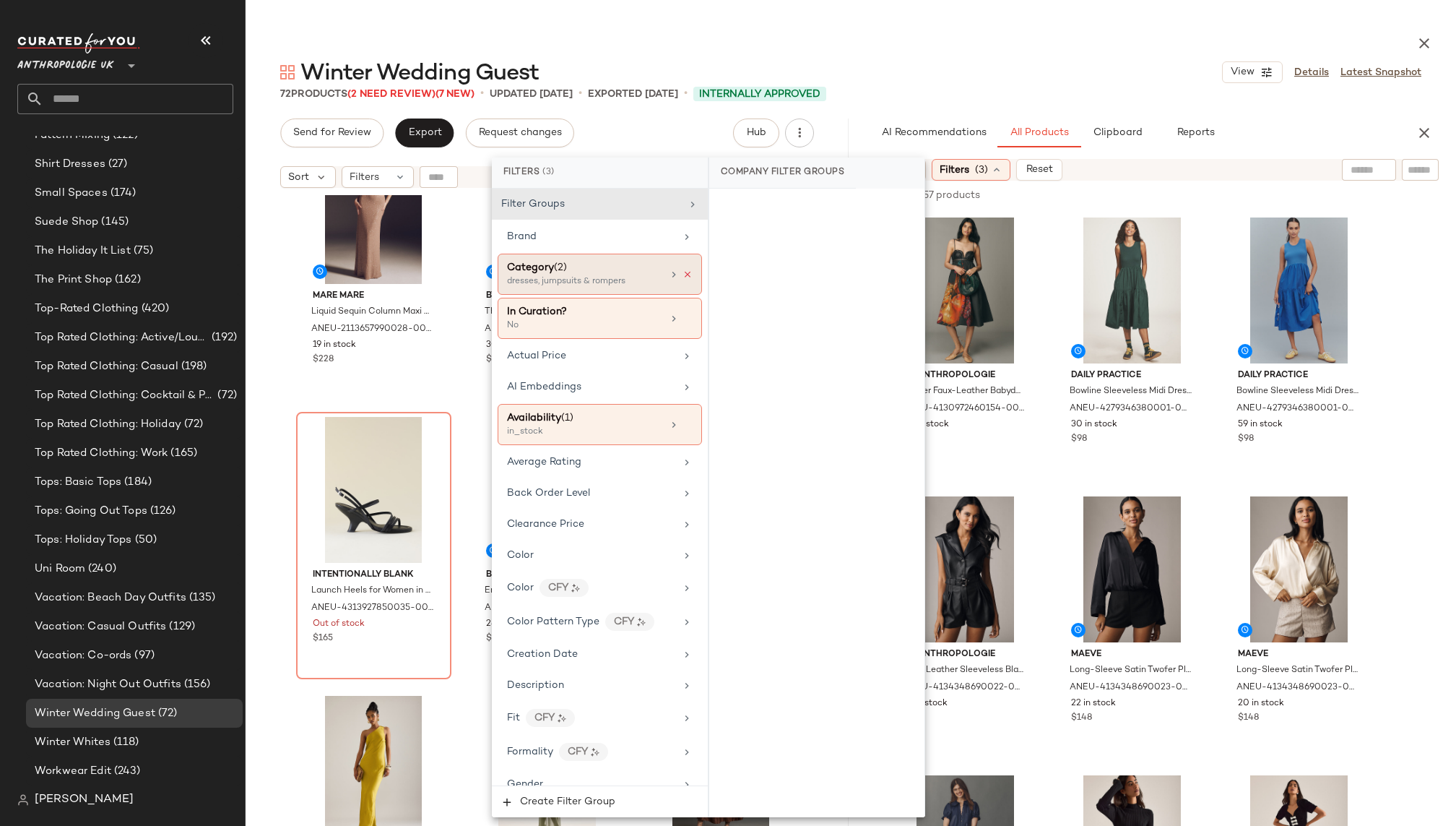
click at [684, 271] on icon at bounding box center [688, 274] width 10 height 10
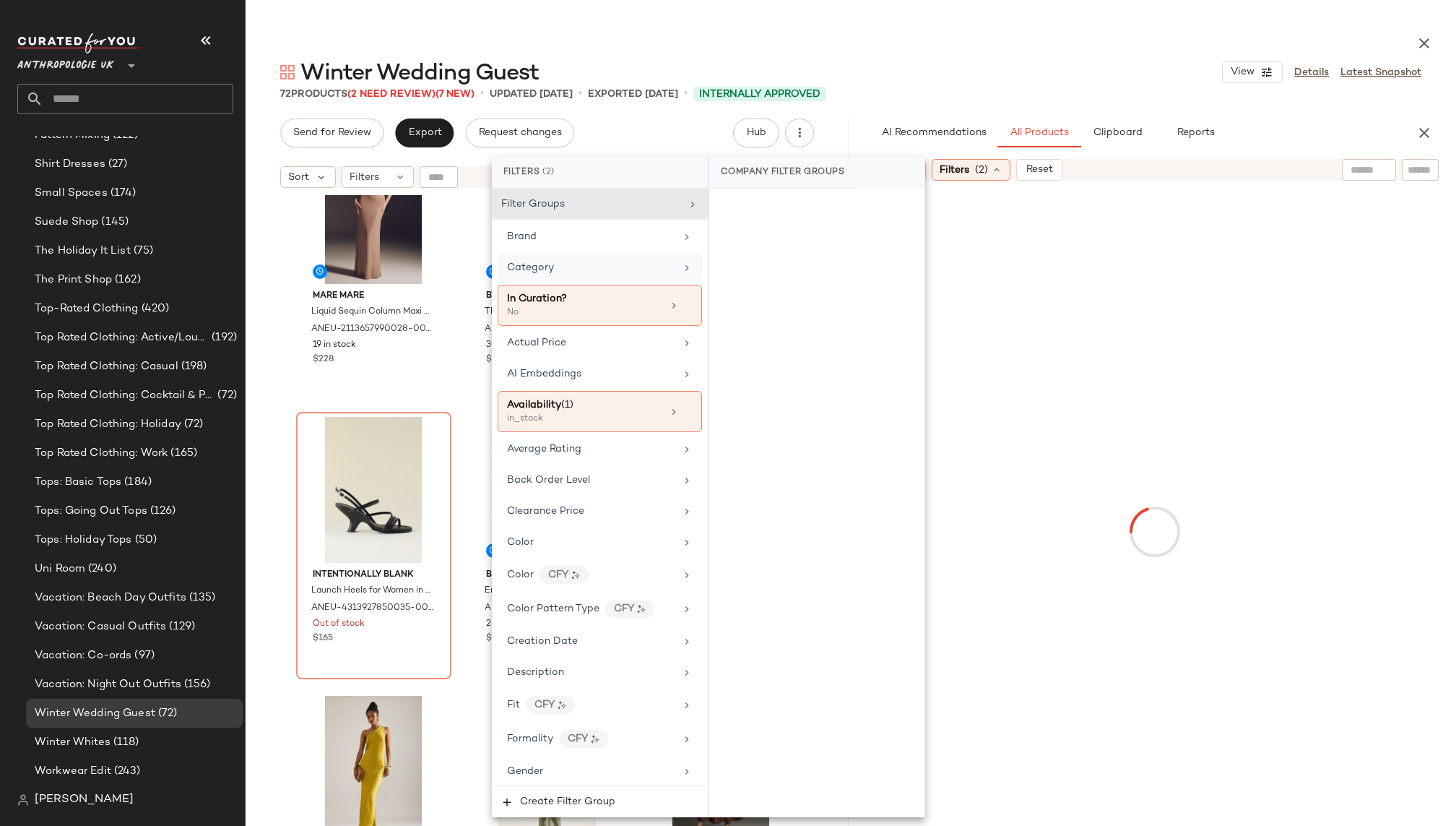
click at [643, 272] on div "Category" at bounding box center [591, 267] width 168 height 15
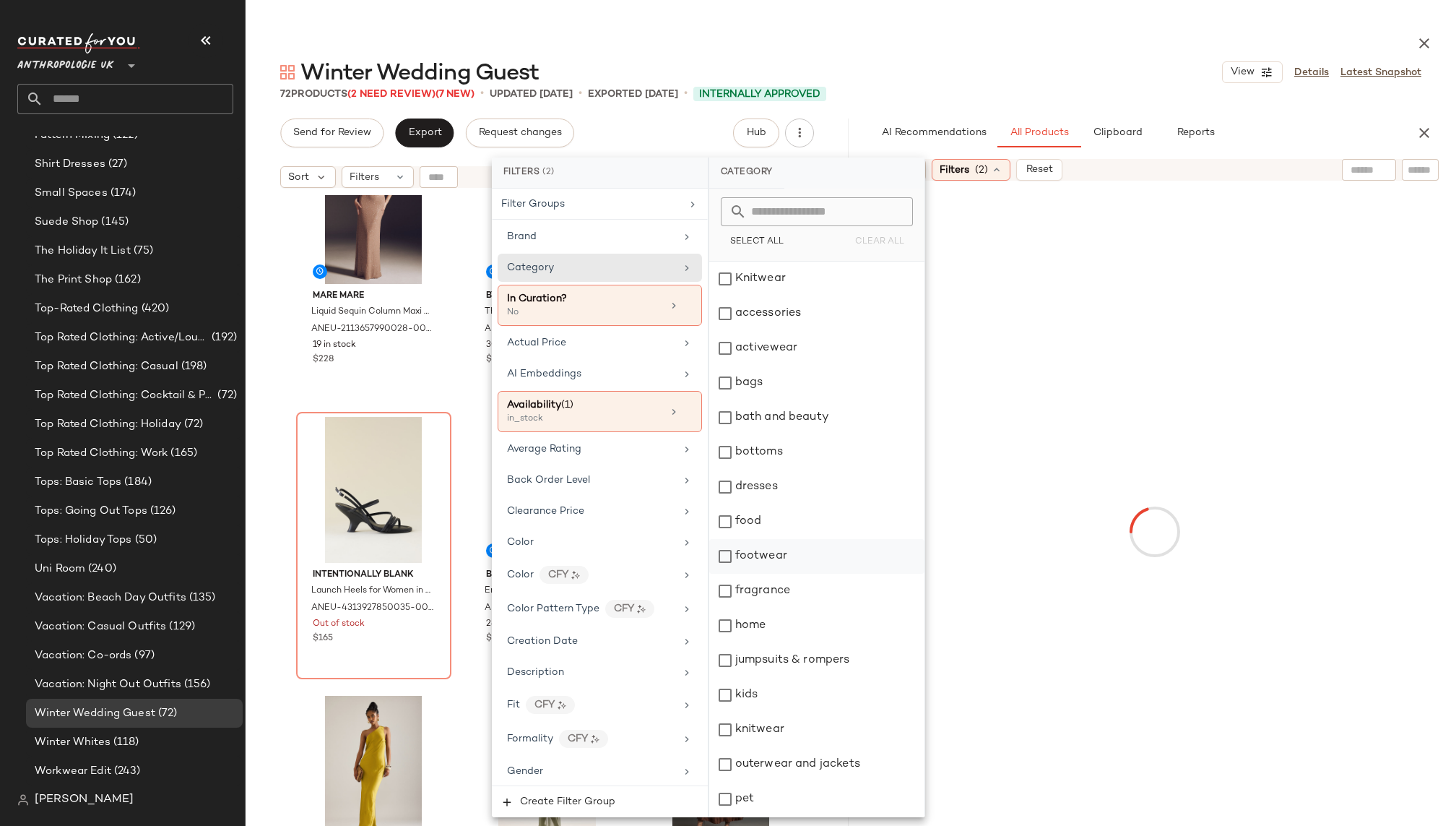
click at [774, 556] on div "footwear" at bounding box center [816, 556] width 215 height 35
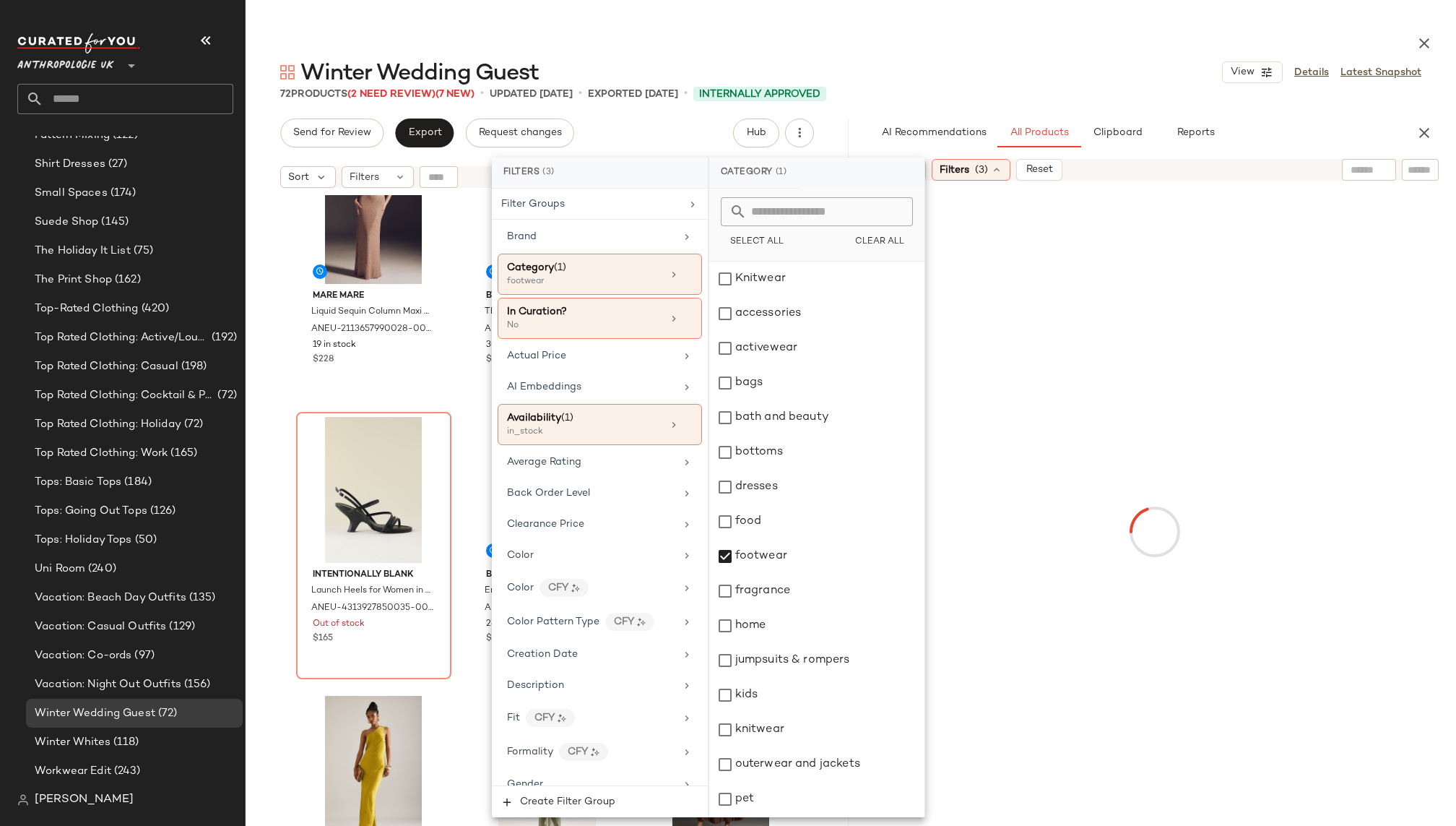
click at [1028, 90] on div "72 Products (2 Need Review) (7 New) • updated [DATE] • Exported [DATE] • Intern…" at bounding box center [850, 93] width 1210 height 14
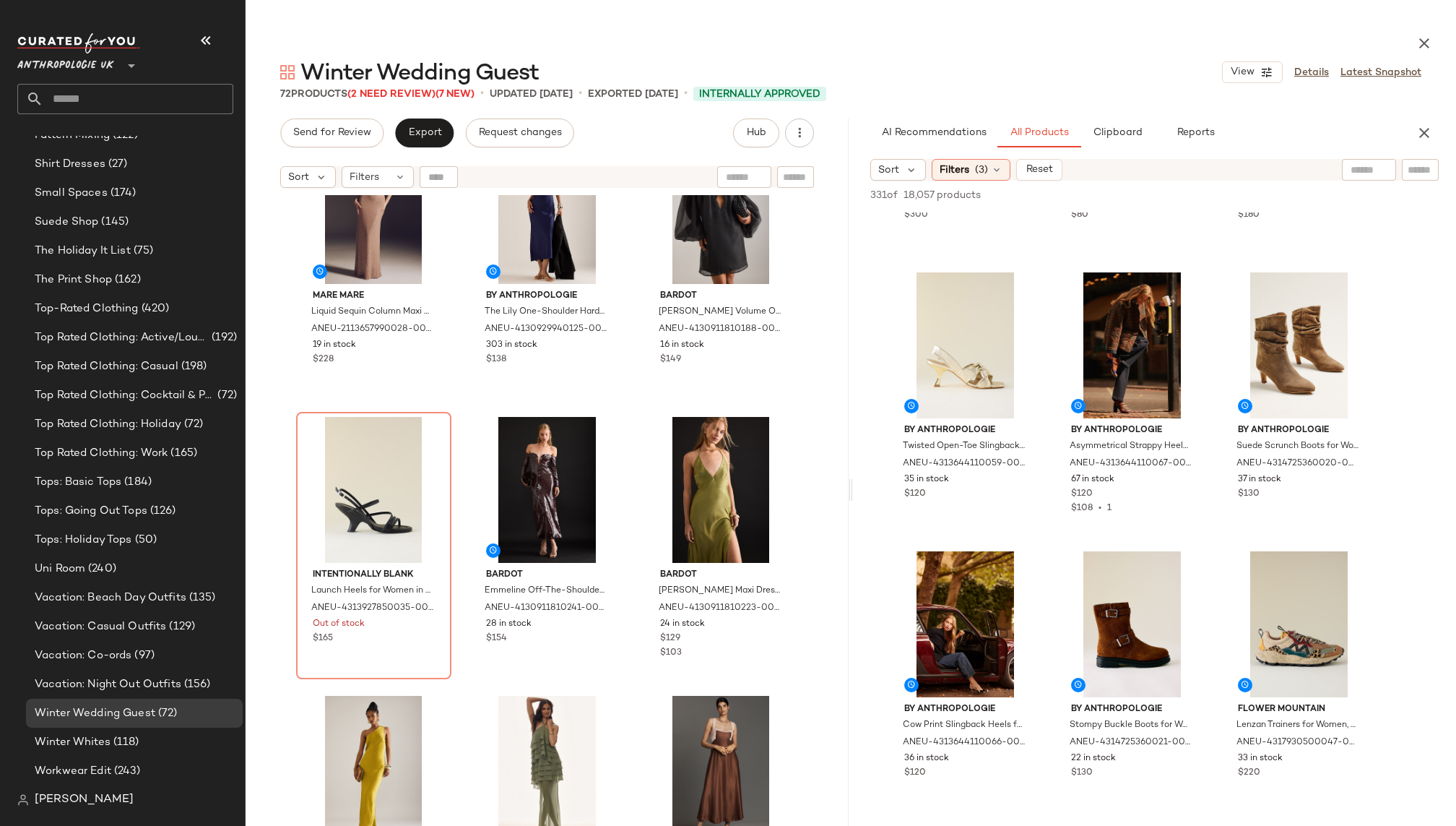
scroll to position [1644, 0]
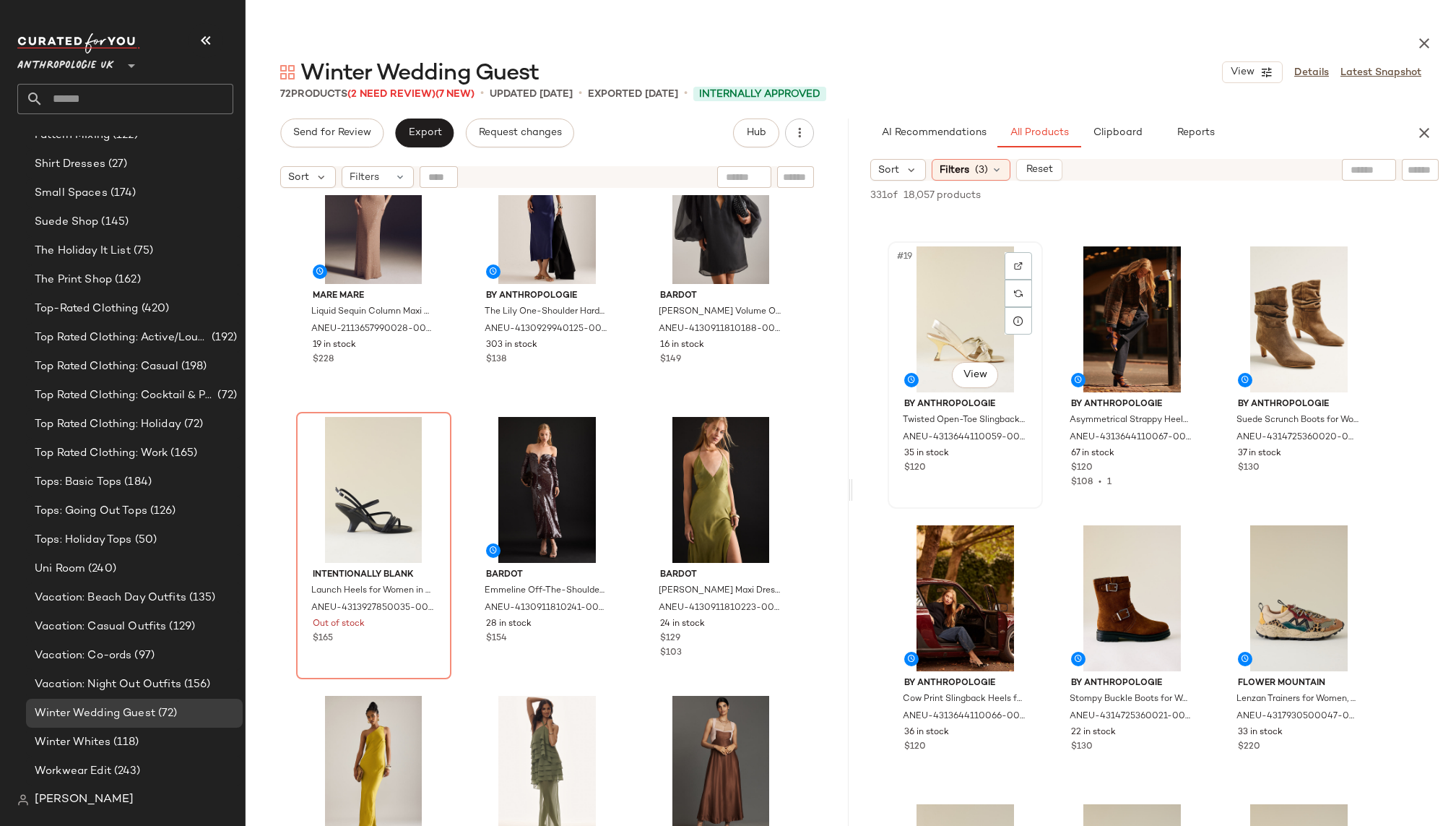
click at [944, 303] on div "#19 View" at bounding box center [965, 319] width 146 height 146
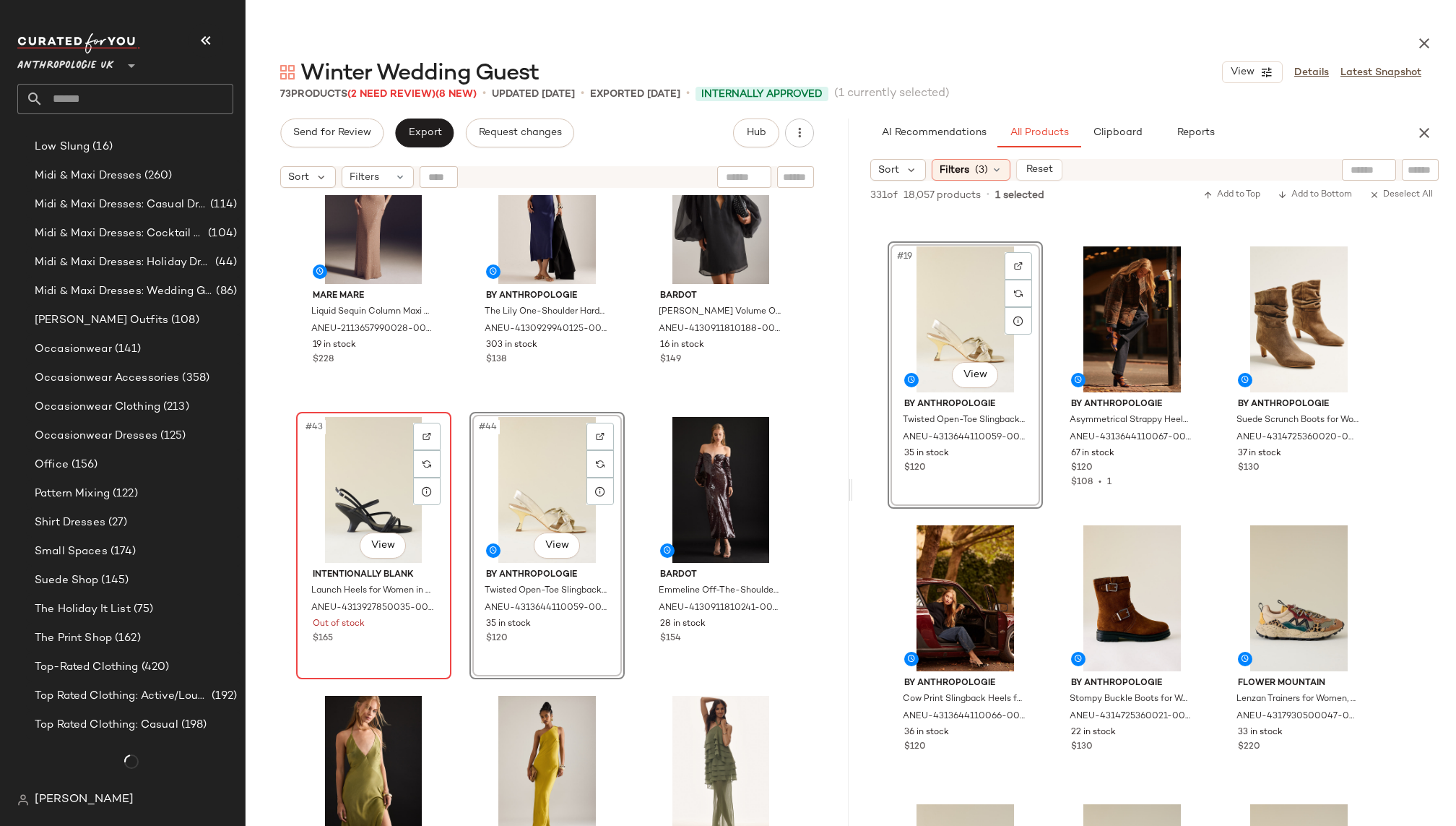
scroll to position [1575, 0]
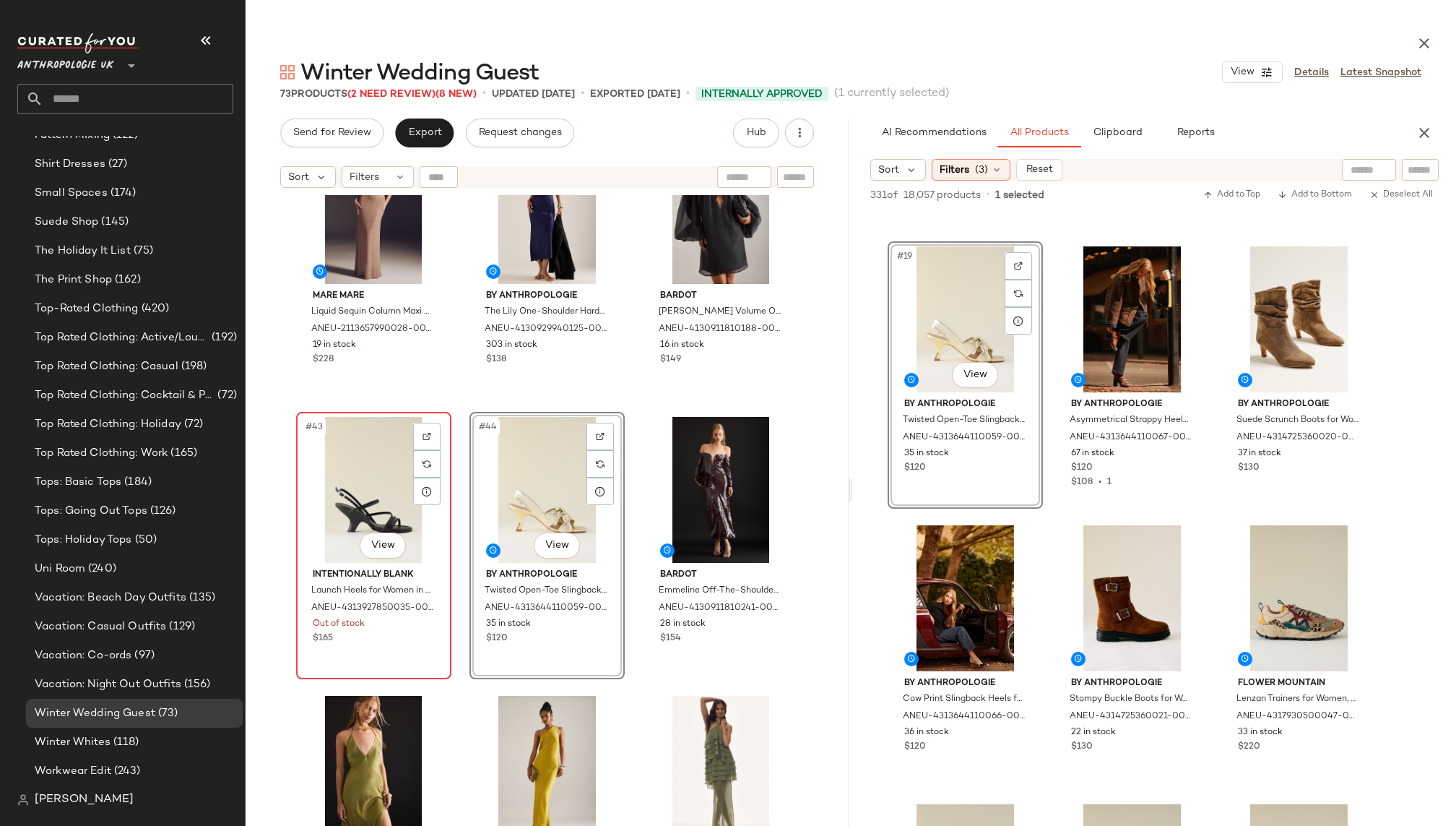
click at [354, 494] on div "#43 View" at bounding box center [374, 489] width 146 height 146
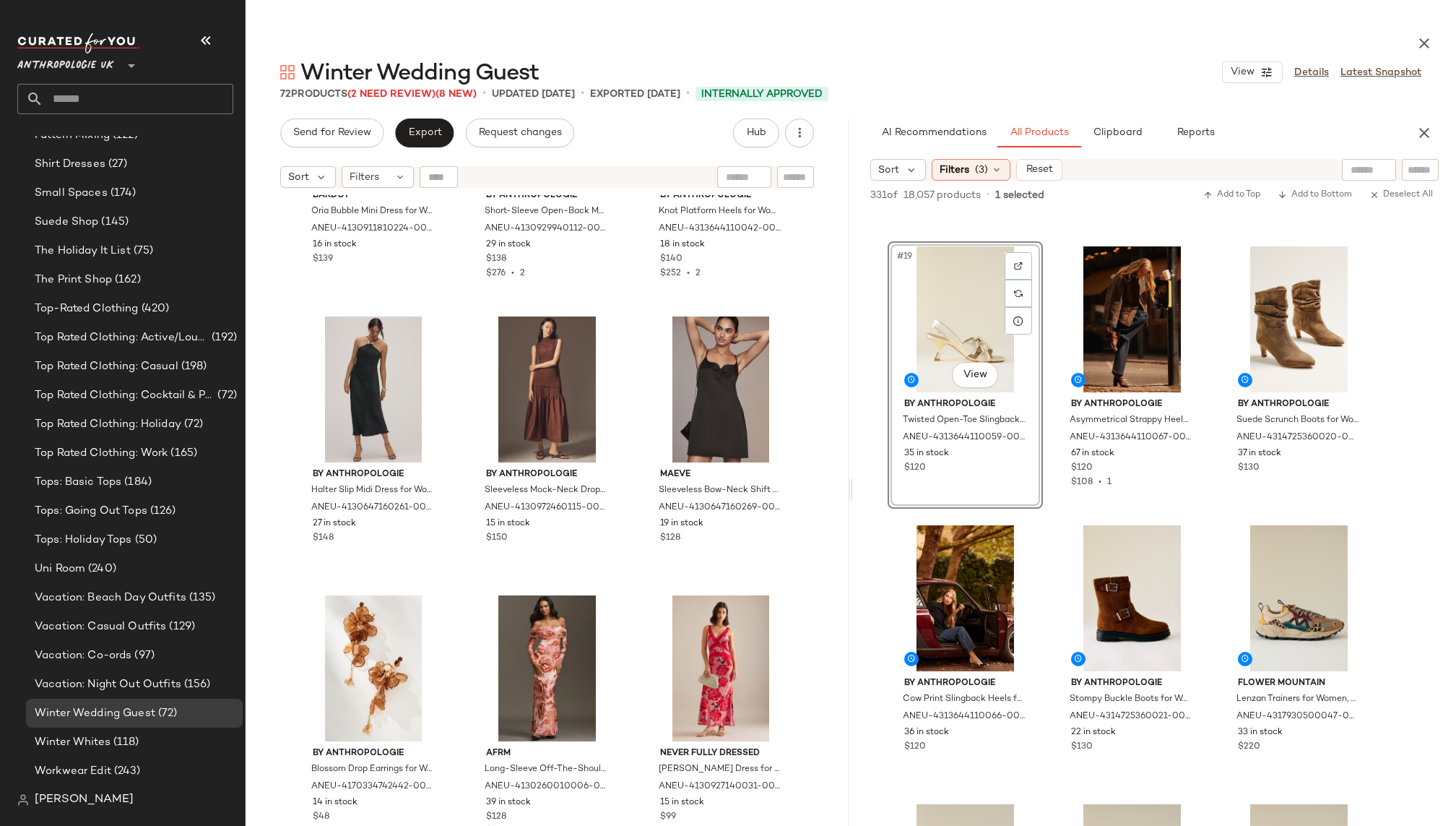
scroll to position [5993, 0]
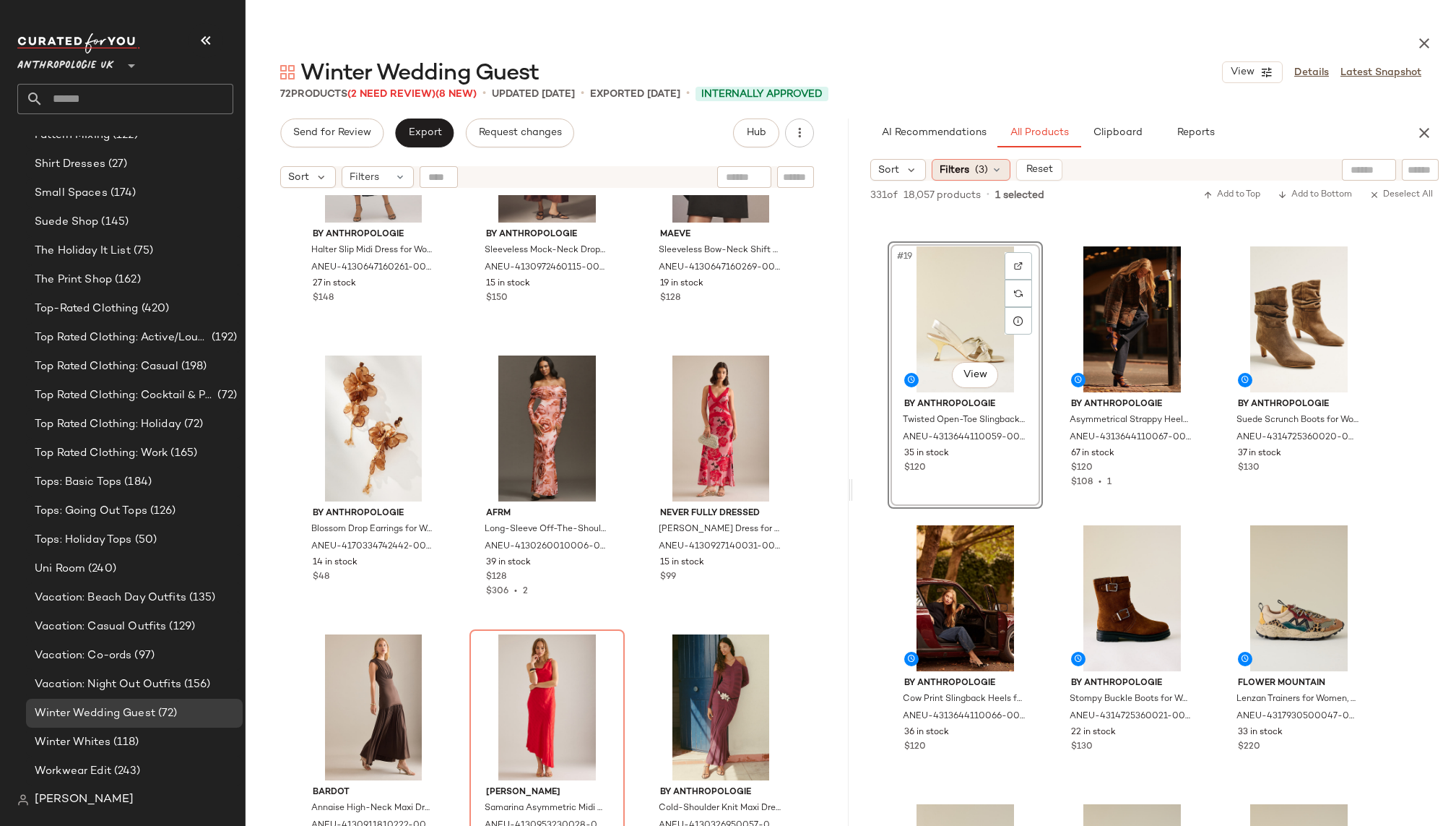
click at [982, 175] on span "(3)" at bounding box center [981, 170] width 13 height 15
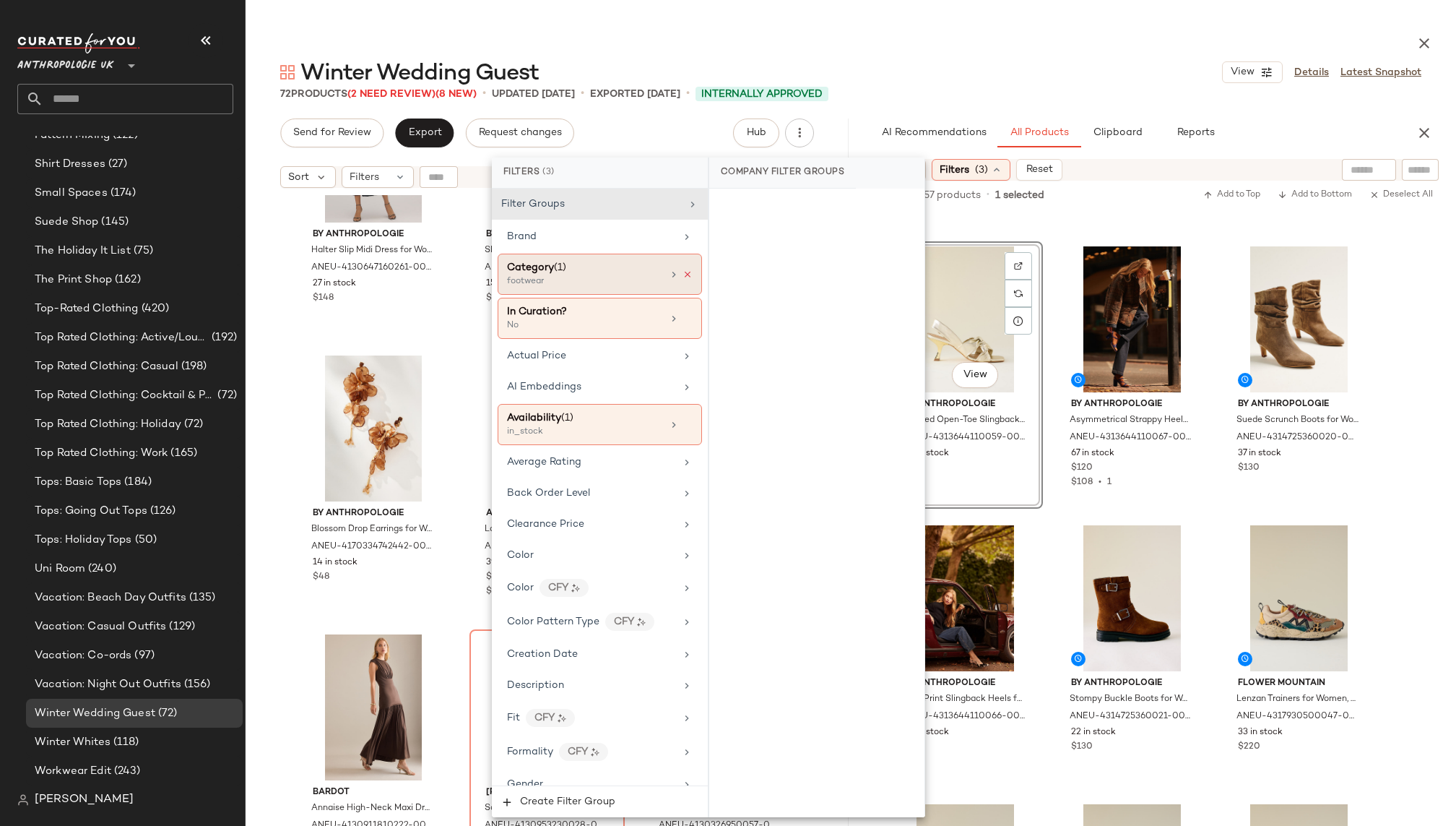
click at [683, 270] on icon at bounding box center [688, 274] width 10 height 10
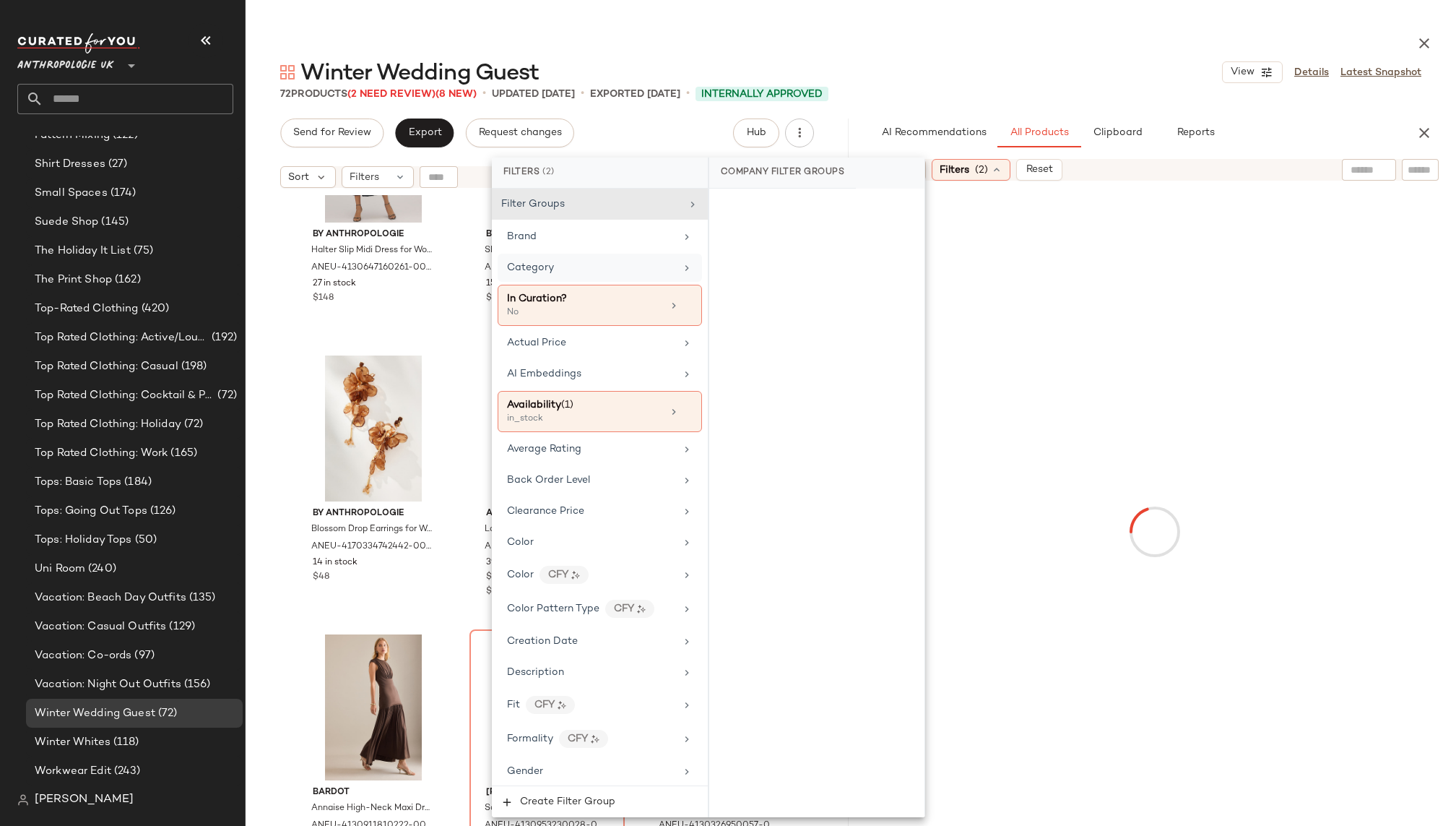
click at [627, 269] on div "Category" at bounding box center [591, 267] width 168 height 15
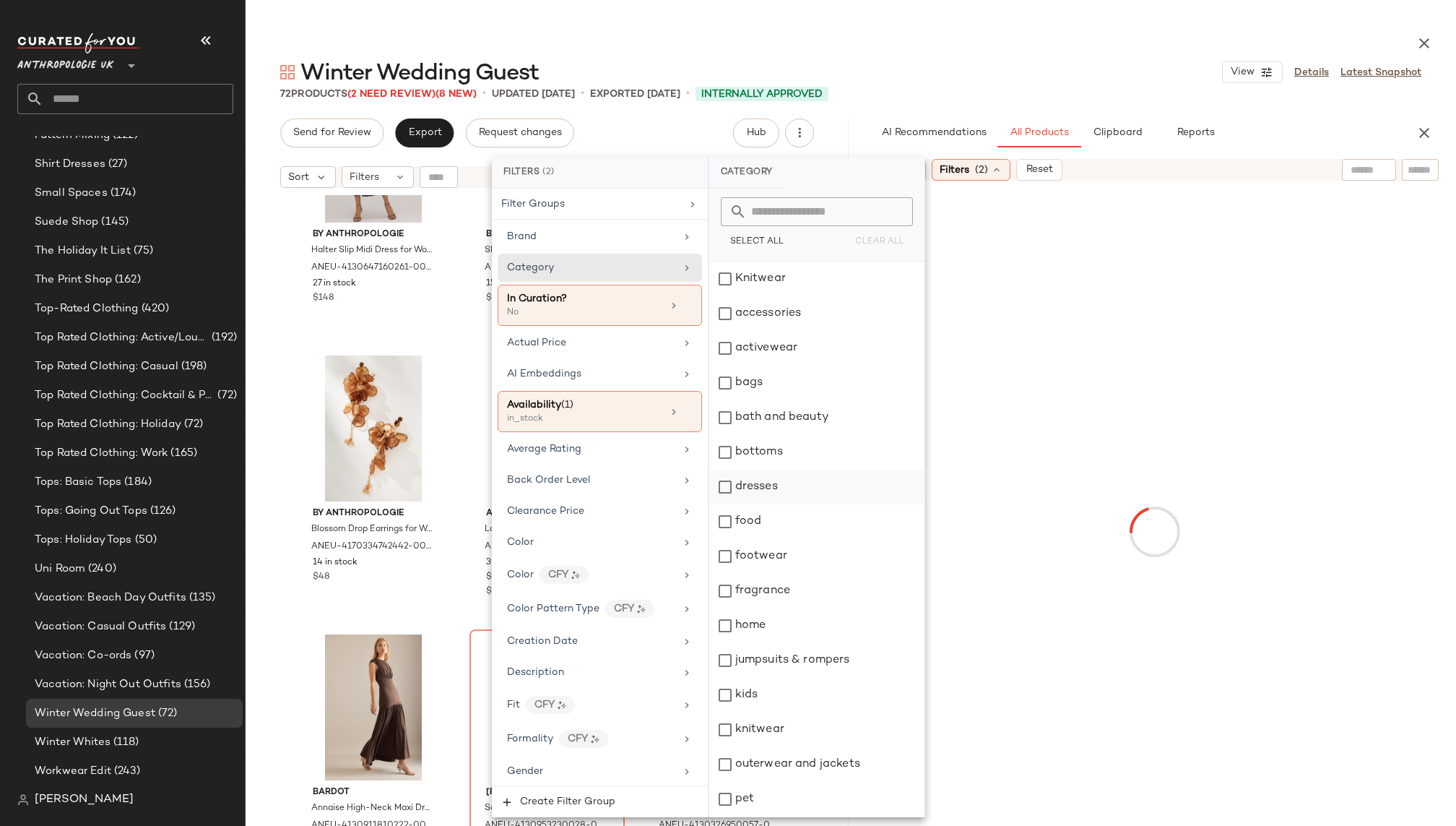
click at [779, 475] on div "dresses" at bounding box center [816, 487] width 215 height 35
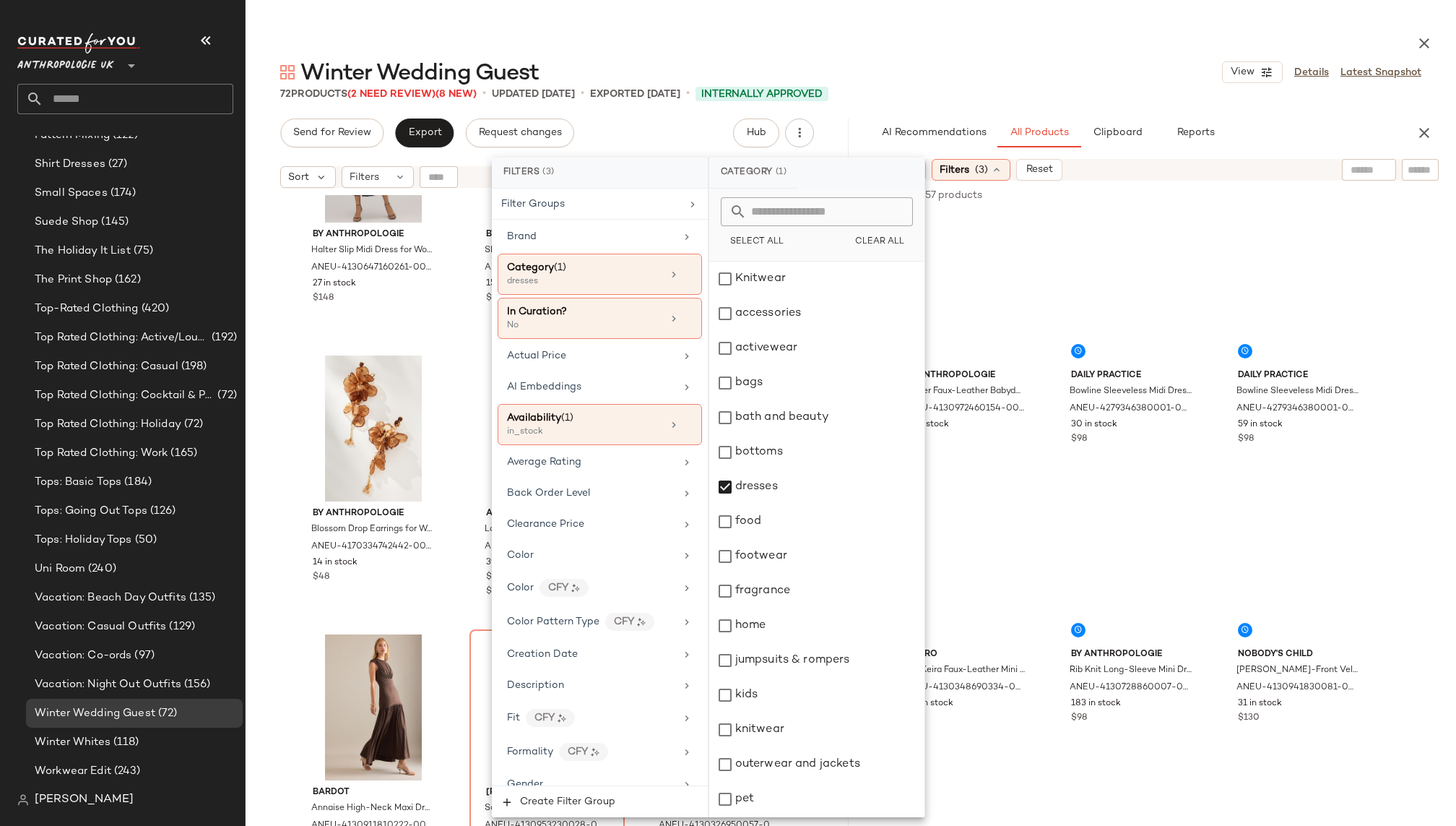
click at [1014, 85] on div "Winter Wedding Guest View Details Latest Snapshot" at bounding box center [850, 72] width 1210 height 29
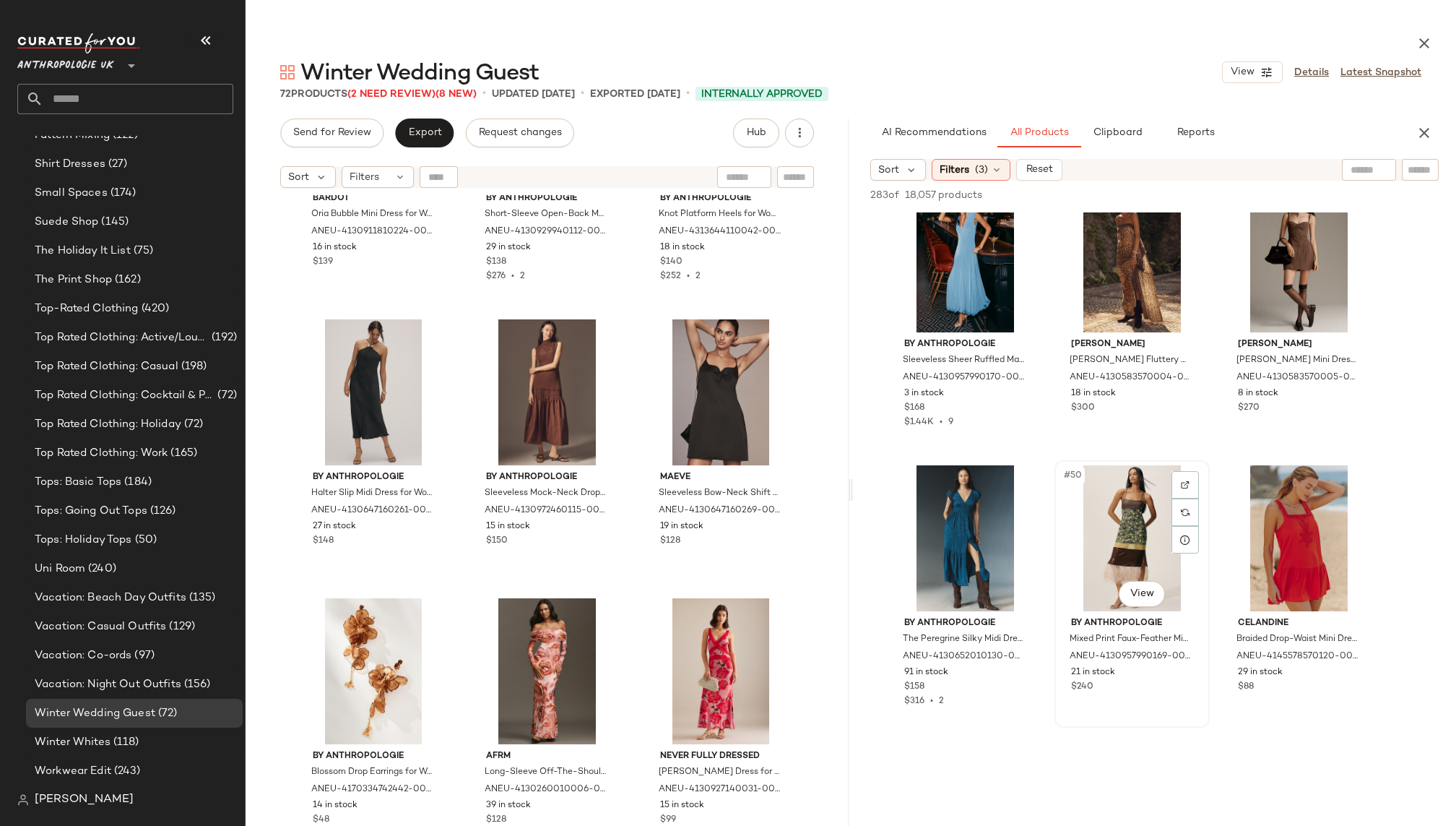
scroll to position [4485, 0]
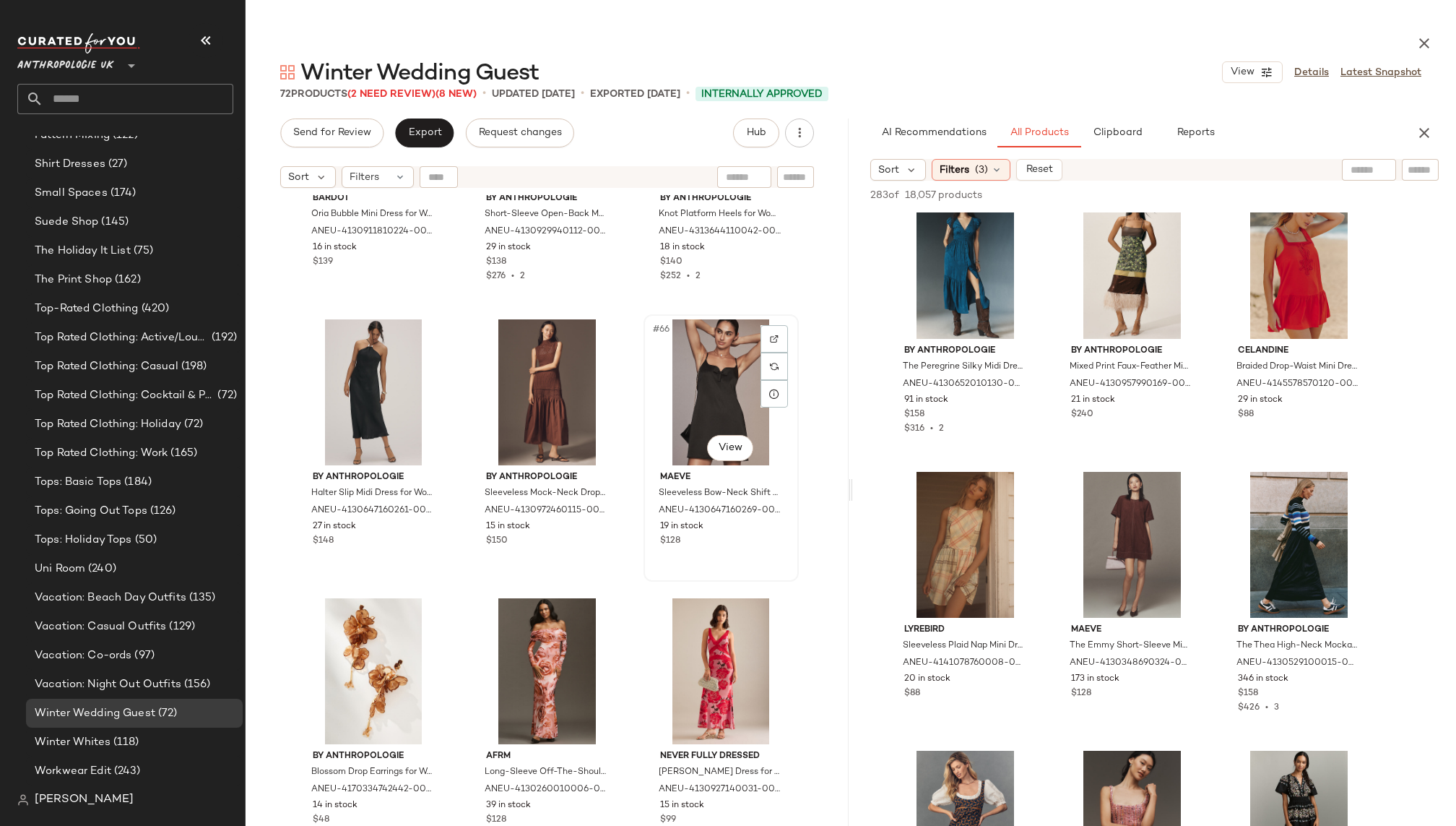
click at [683, 410] on div "#66 View" at bounding box center [721, 392] width 146 height 146
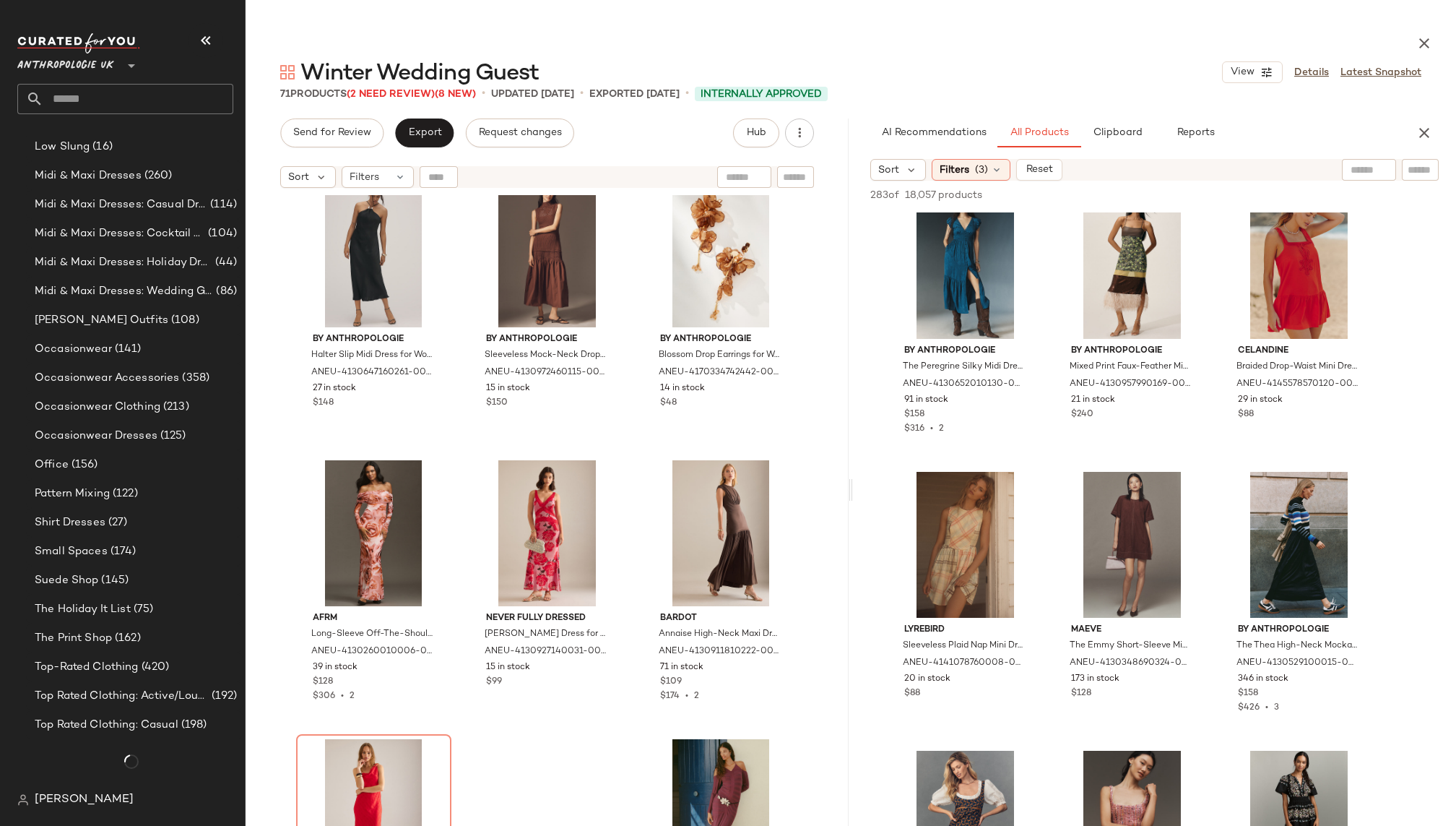
scroll to position [1575, 0]
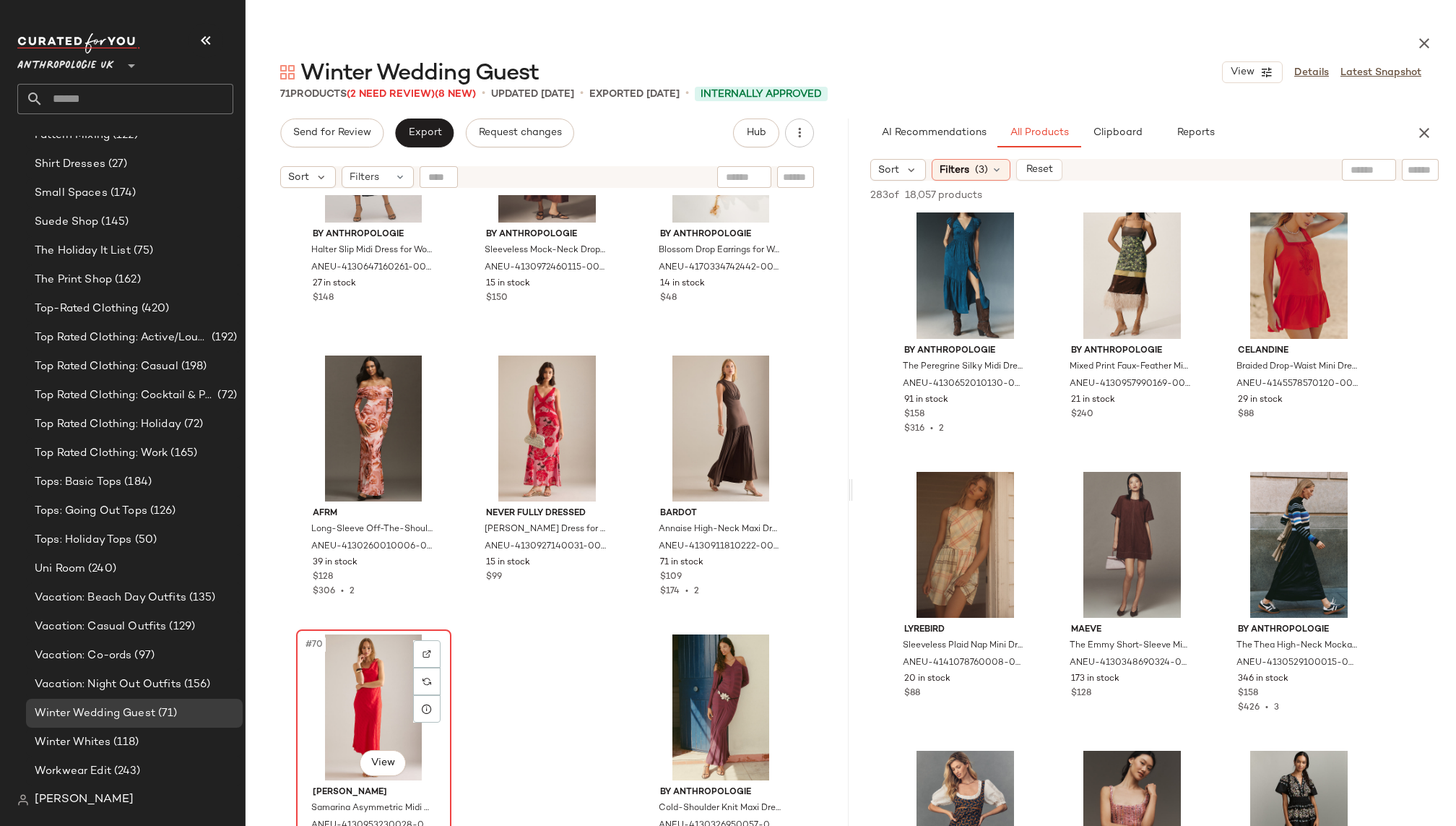
click at [374, 678] on div "#70 View" at bounding box center [374, 707] width 146 height 146
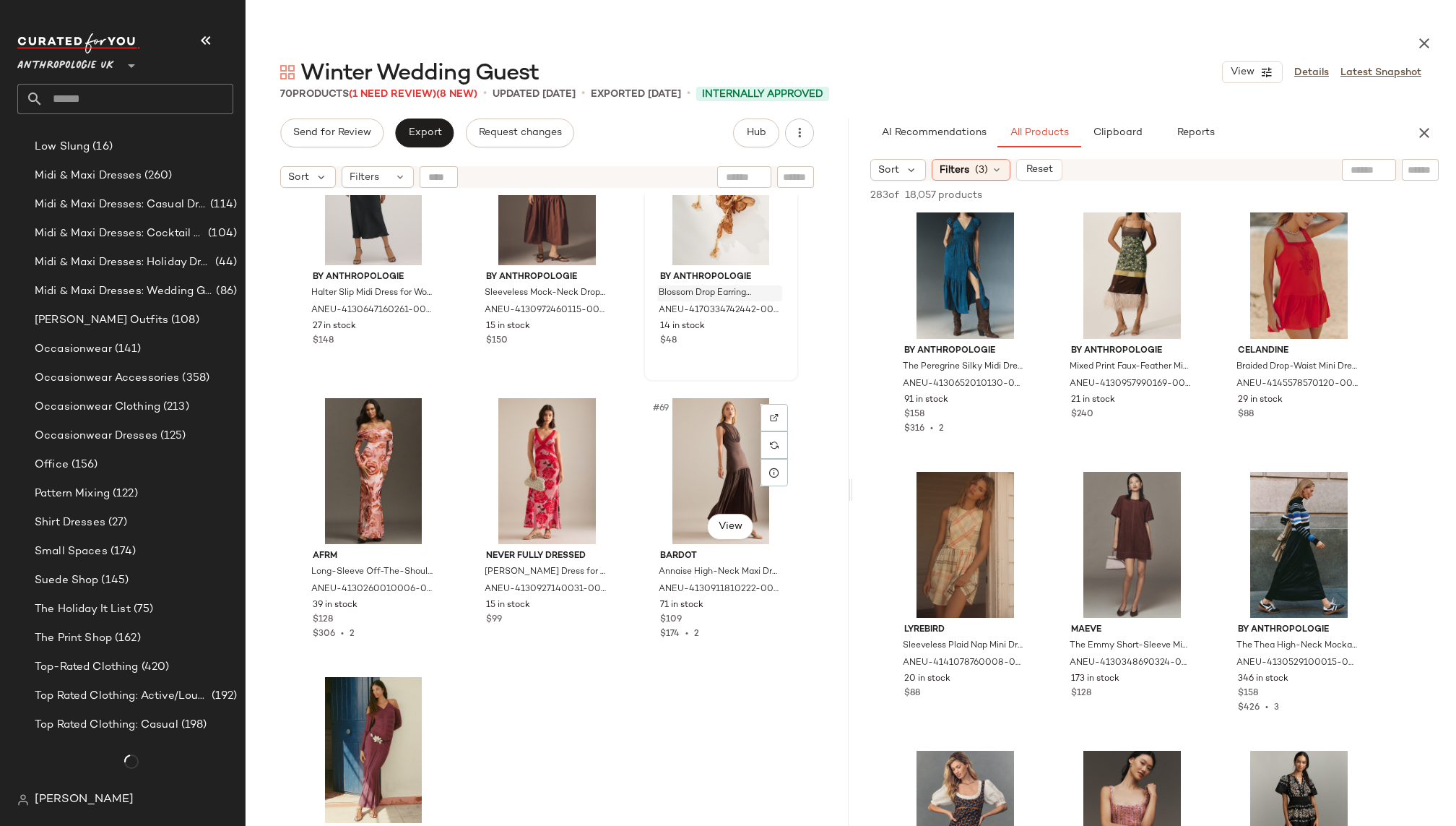
scroll to position [5915, 0]
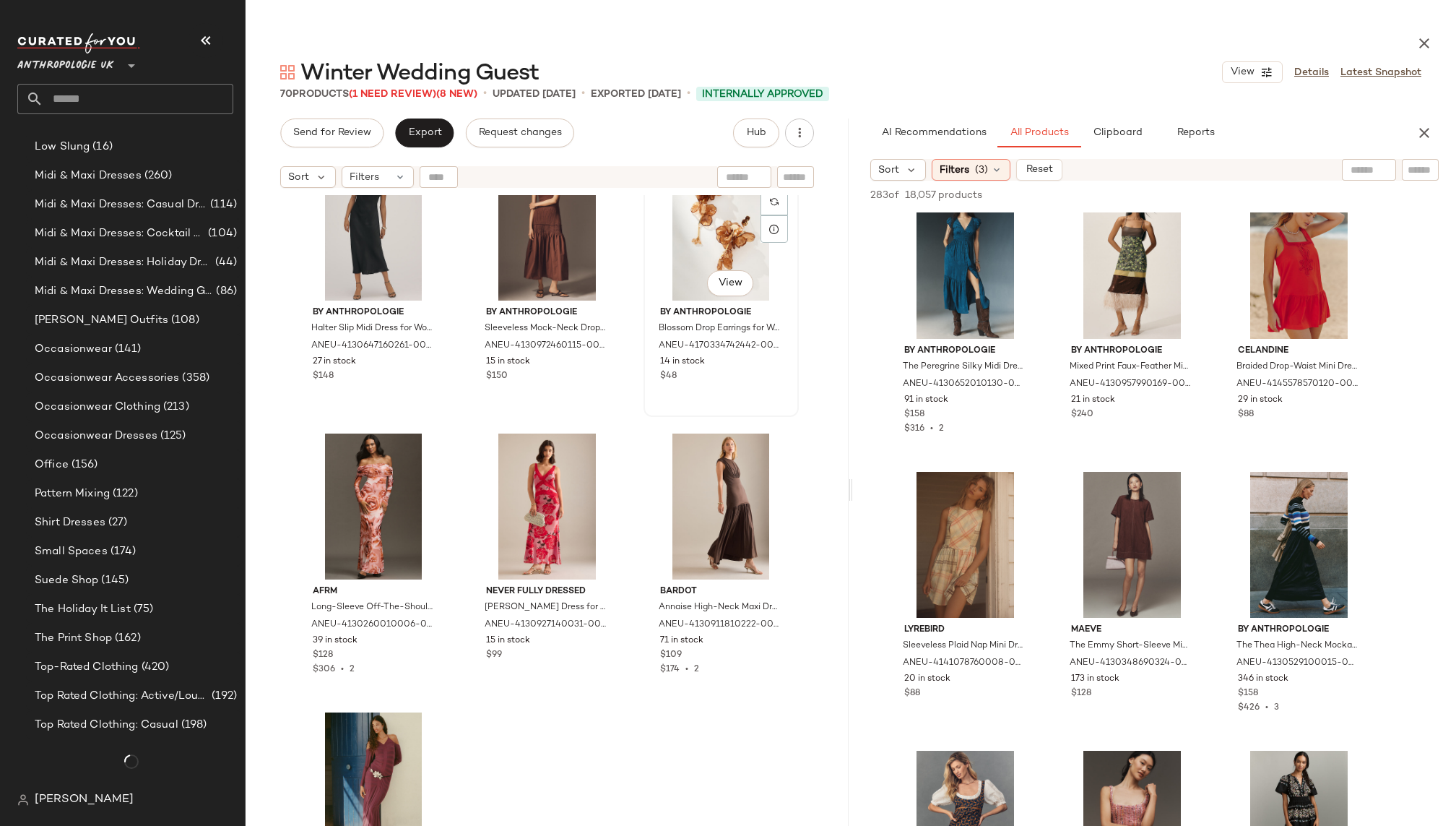
click at [689, 271] on div "#66 View" at bounding box center [721, 228] width 146 height 146
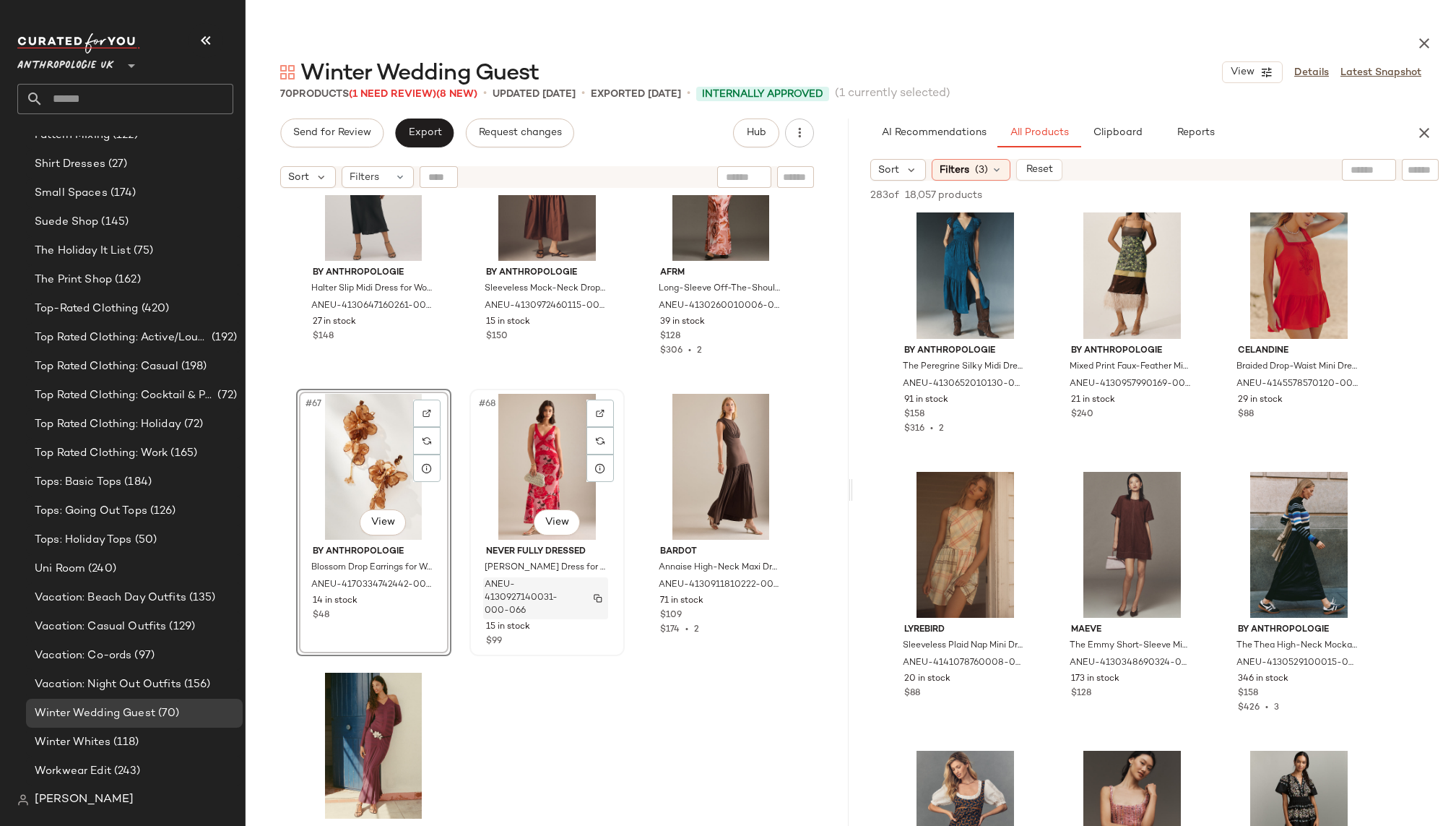
scroll to position [5993, 0]
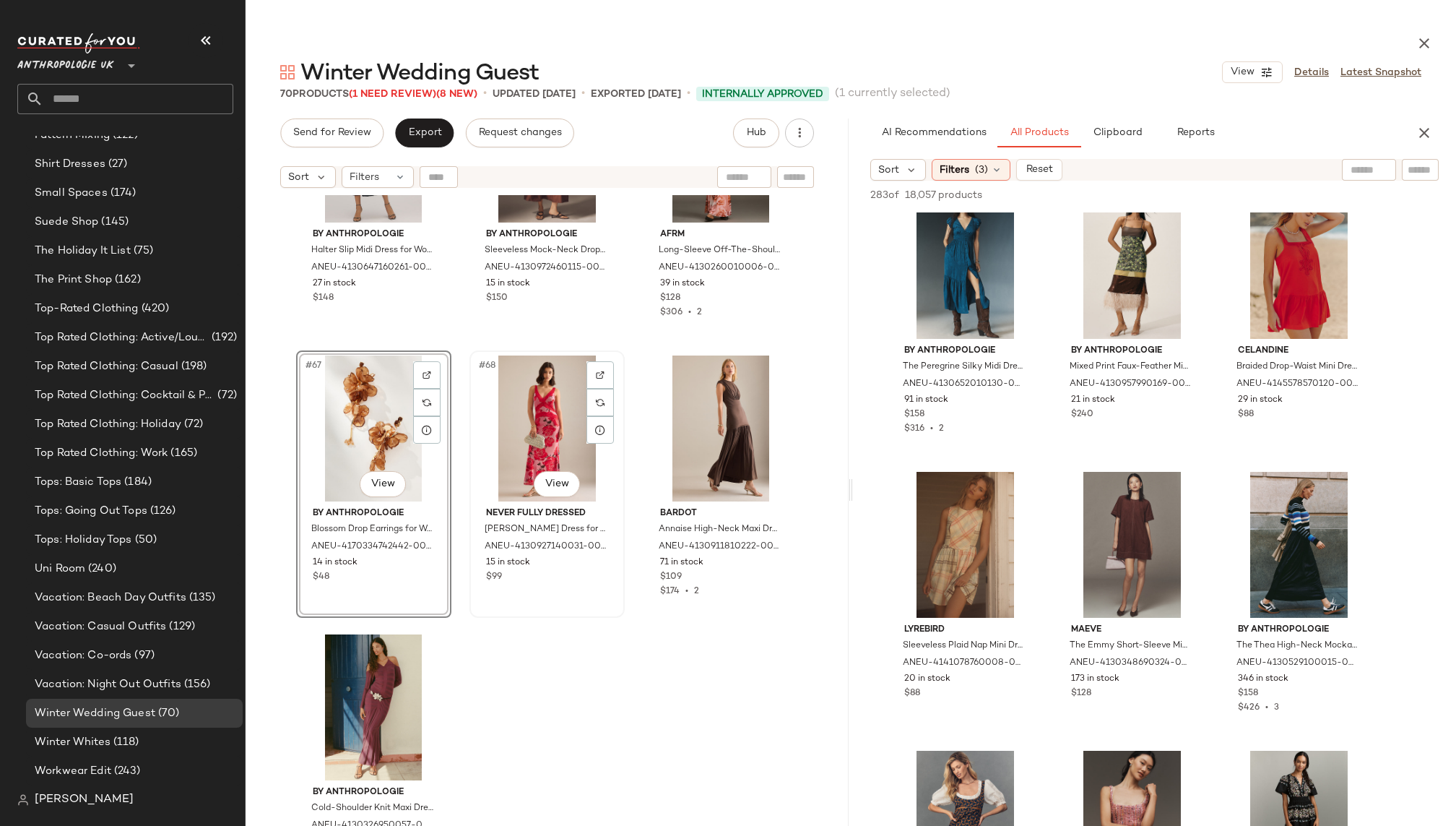
click at [530, 416] on div "#68 View" at bounding box center [547, 428] width 146 height 146
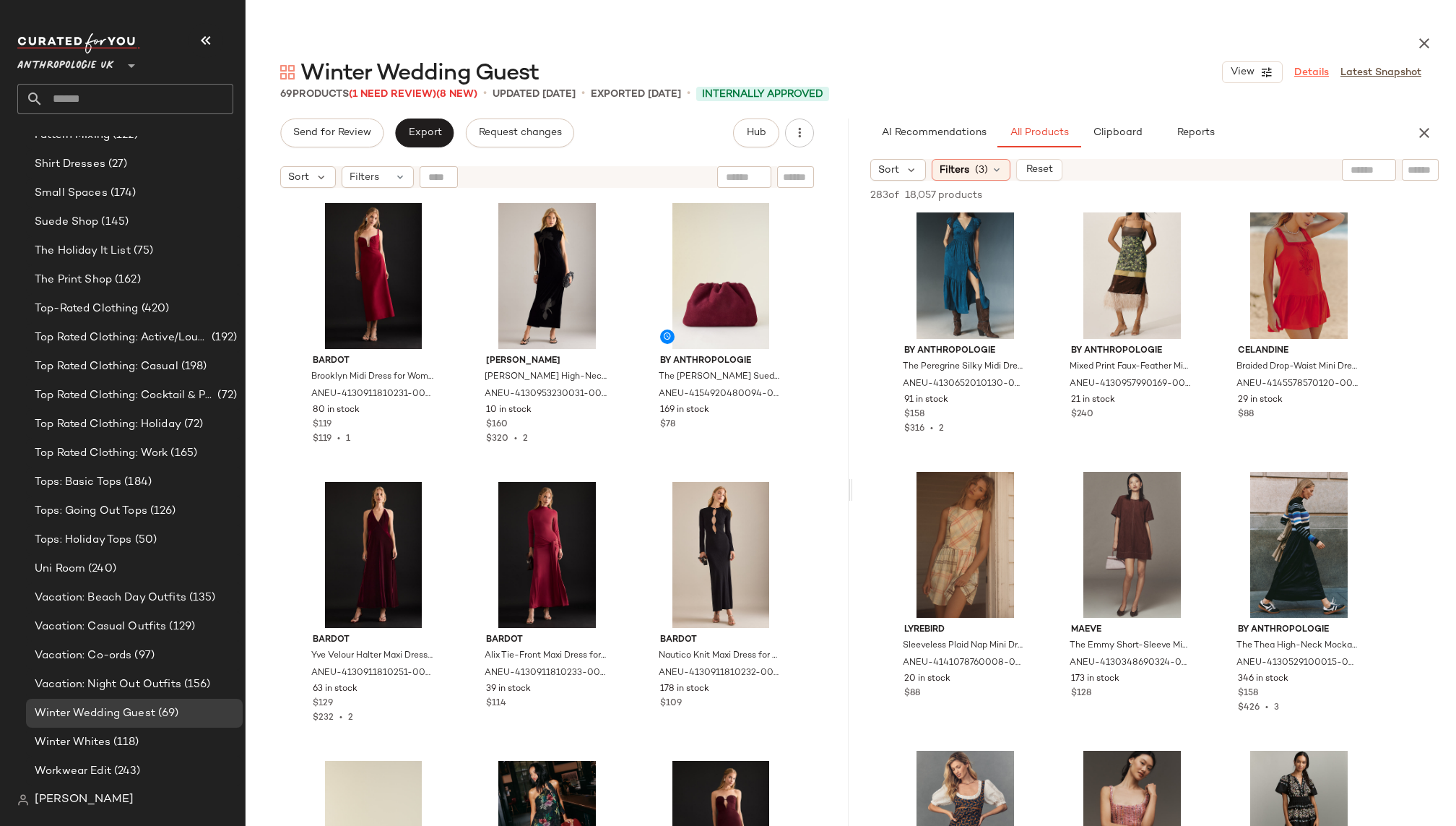
click at [1310, 71] on link "Details" at bounding box center [1310, 73] width 35 height 15
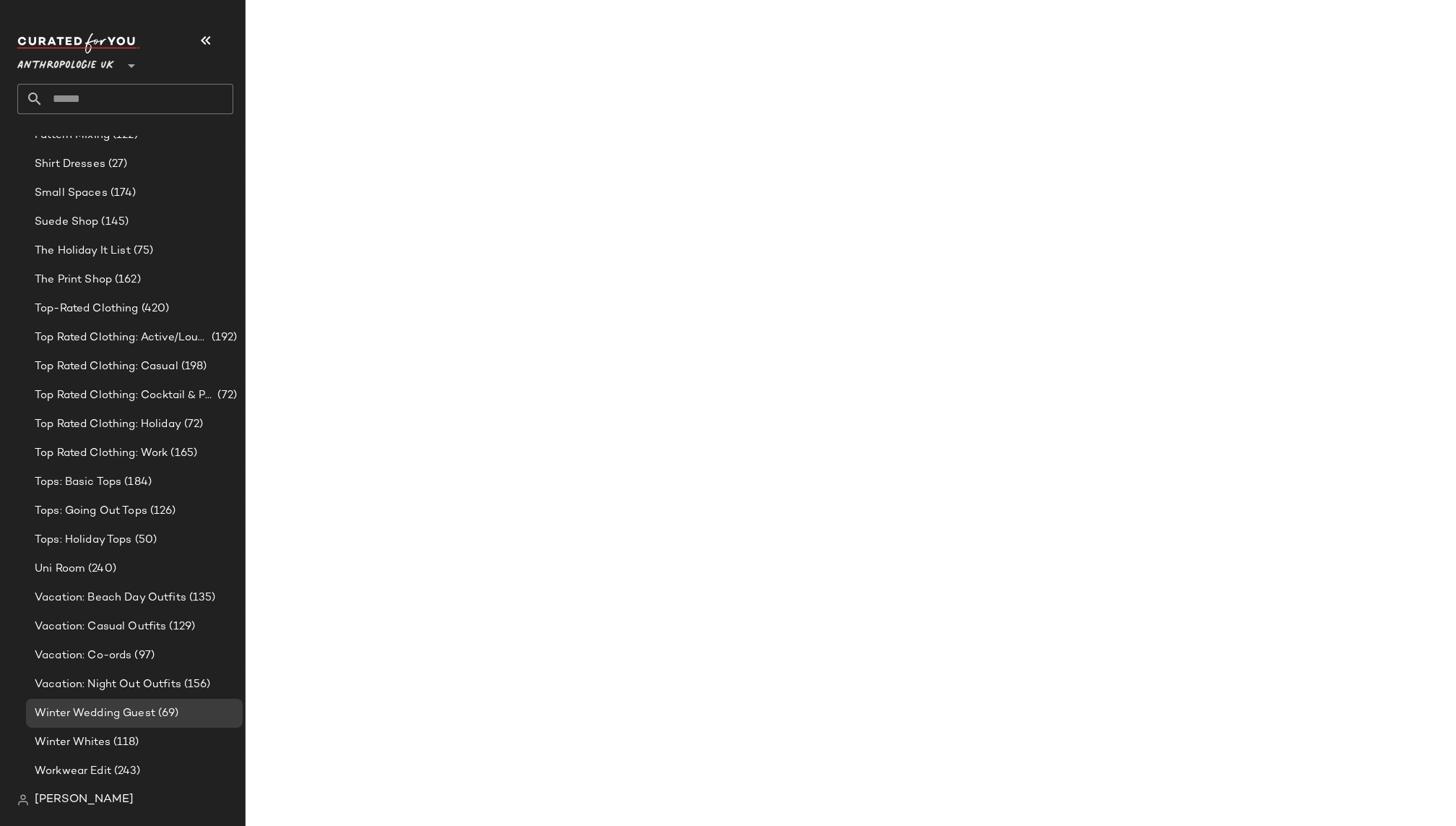
scroll to position [6716, 0]
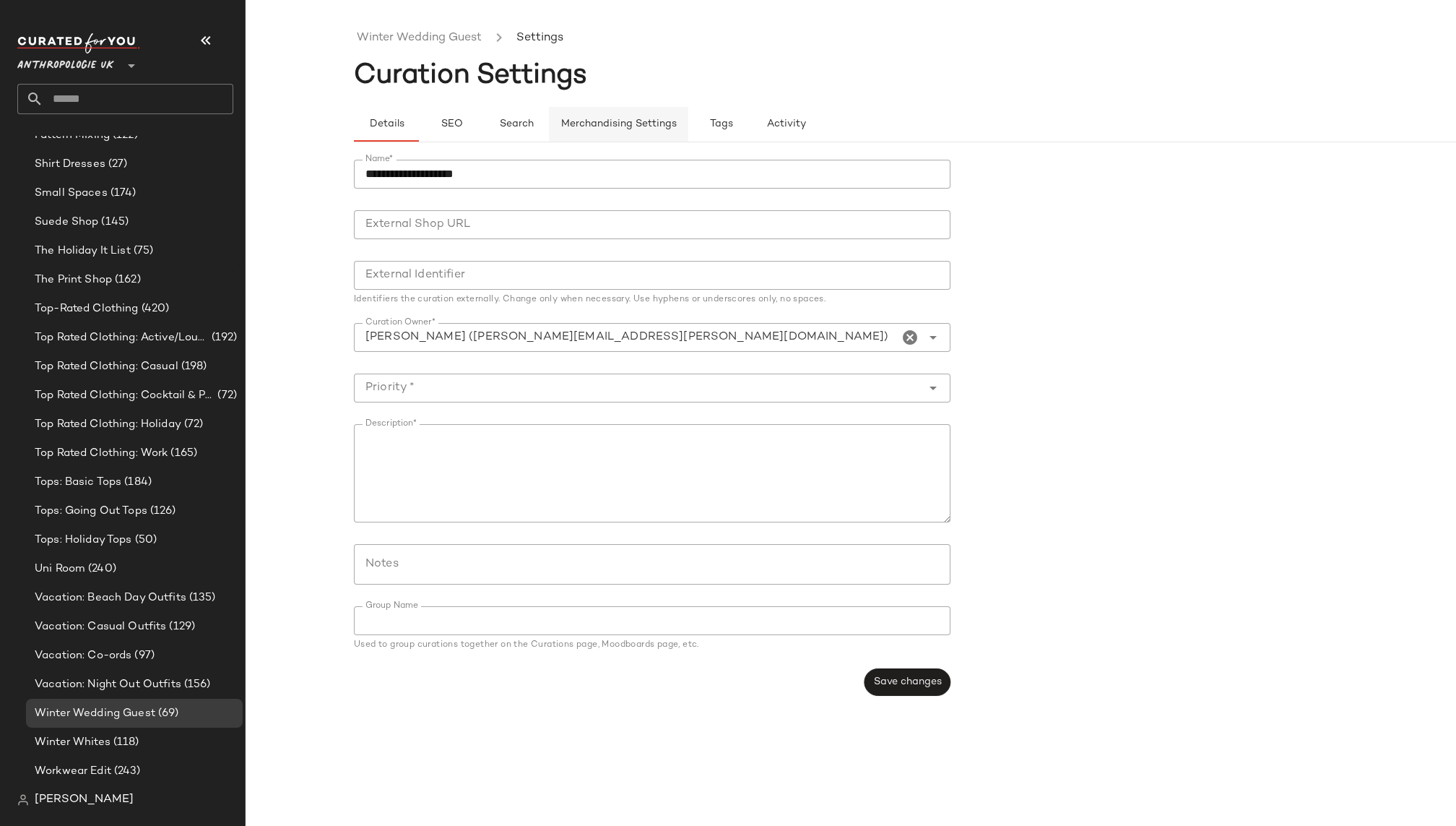
click at [648, 129] on button "Merchandising Settings" at bounding box center [618, 124] width 140 height 35
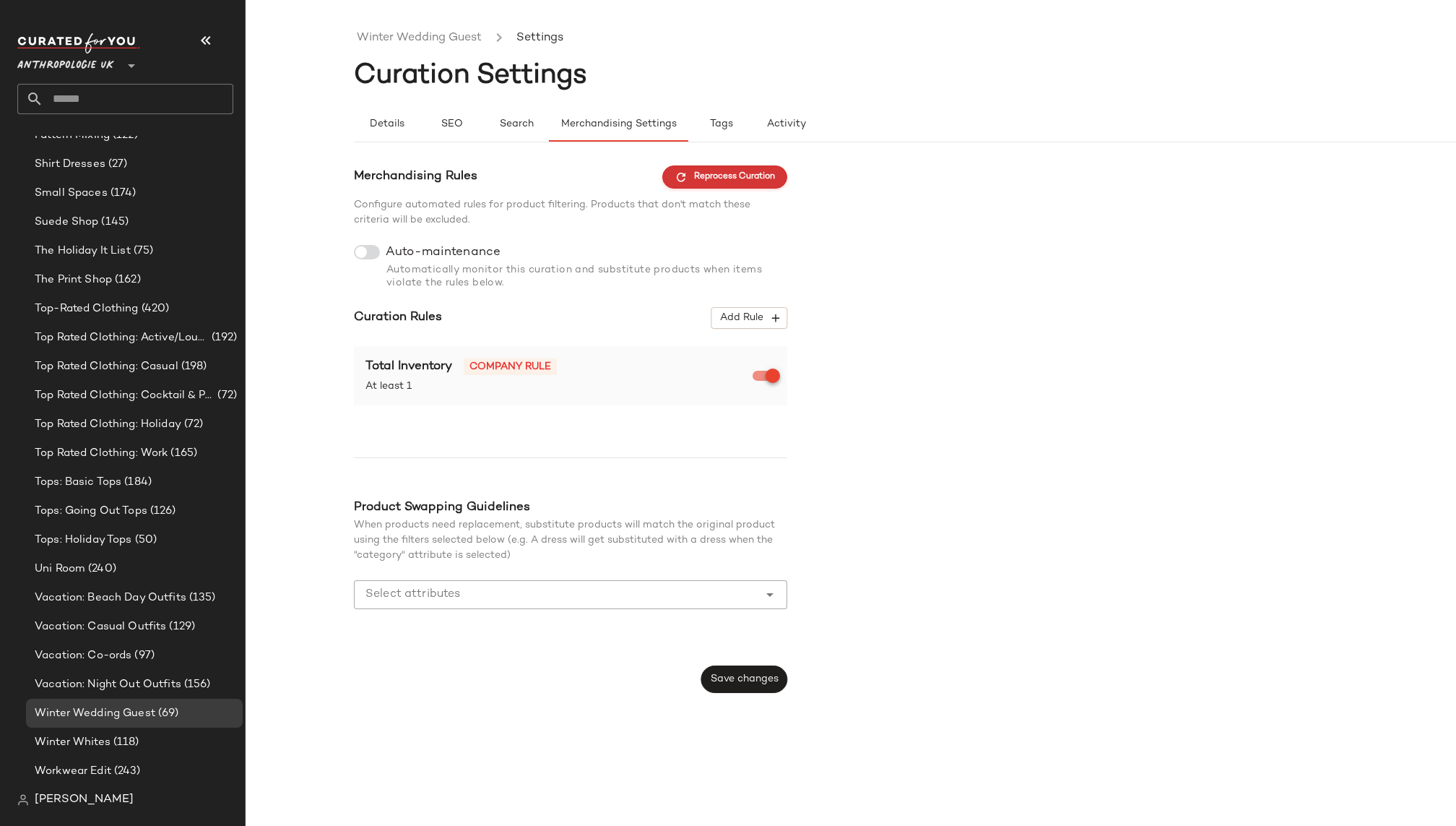
click at [712, 171] on span "Reprocess Curation" at bounding box center [724, 176] width 101 height 13
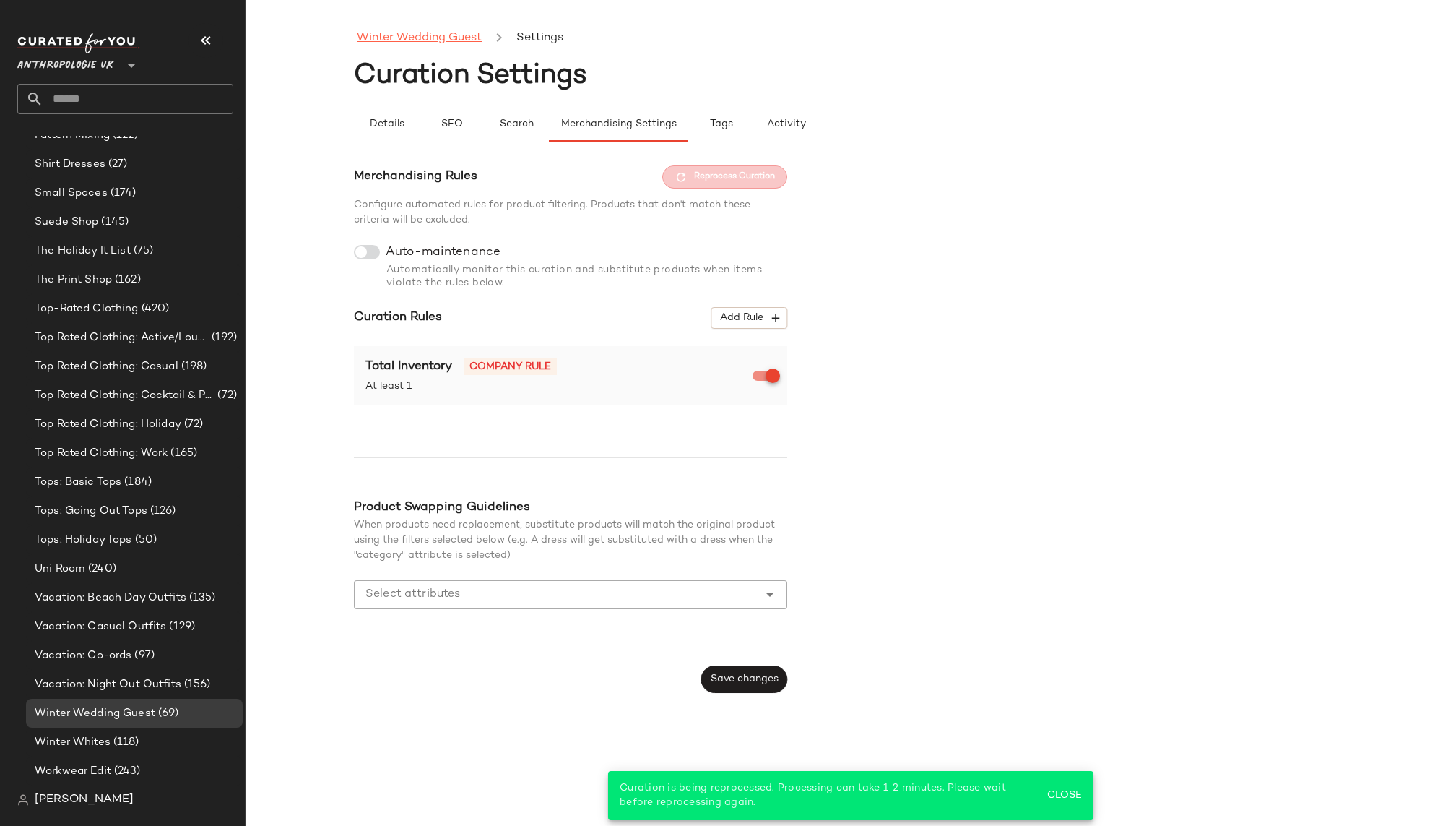
click at [446, 35] on link "Winter Wedding Guest" at bounding box center [420, 38] width 125 height 19
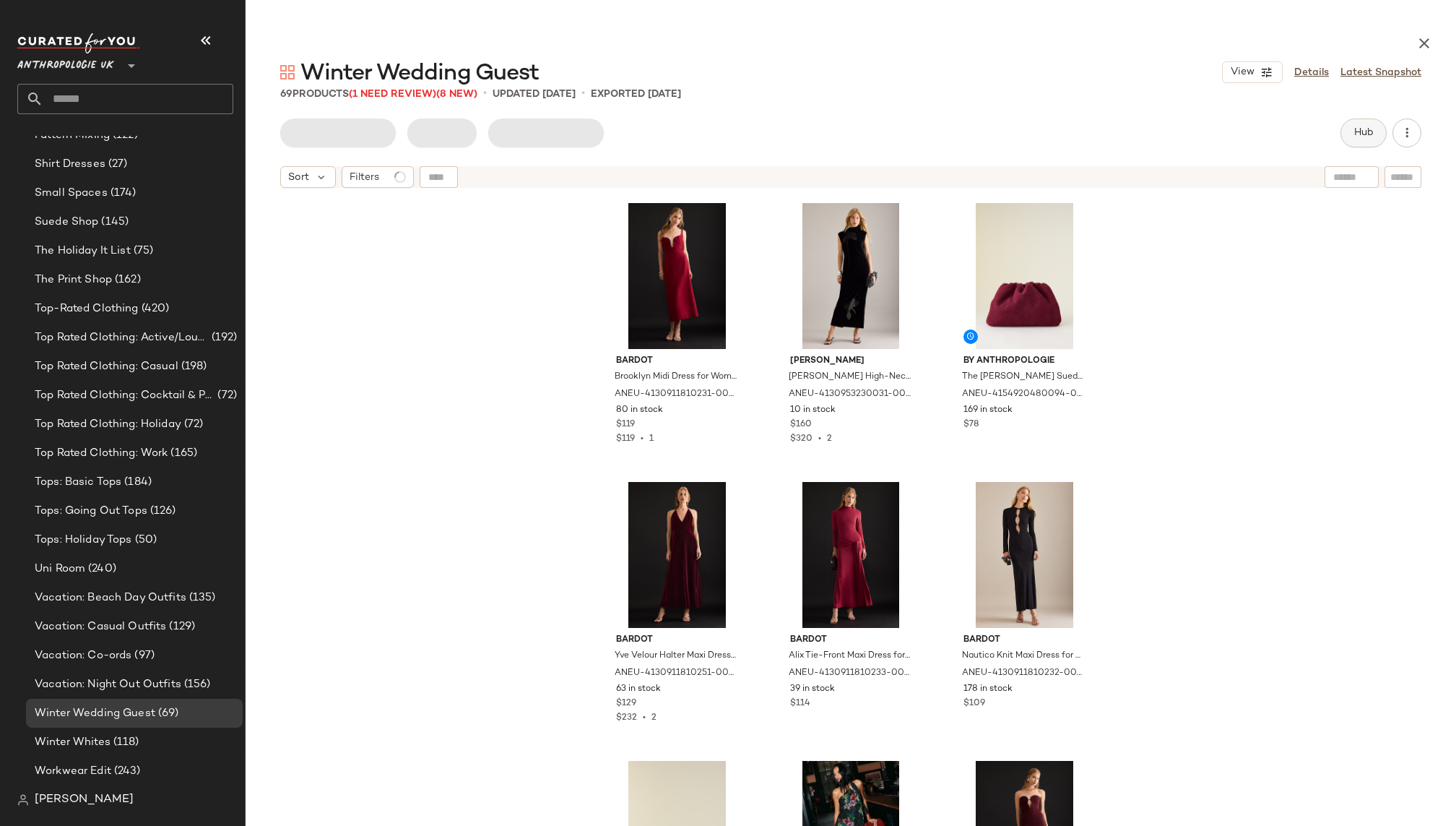
click at [1354, 140] on button "Hub" at bounding box center [1363, 133] width 47 height 29
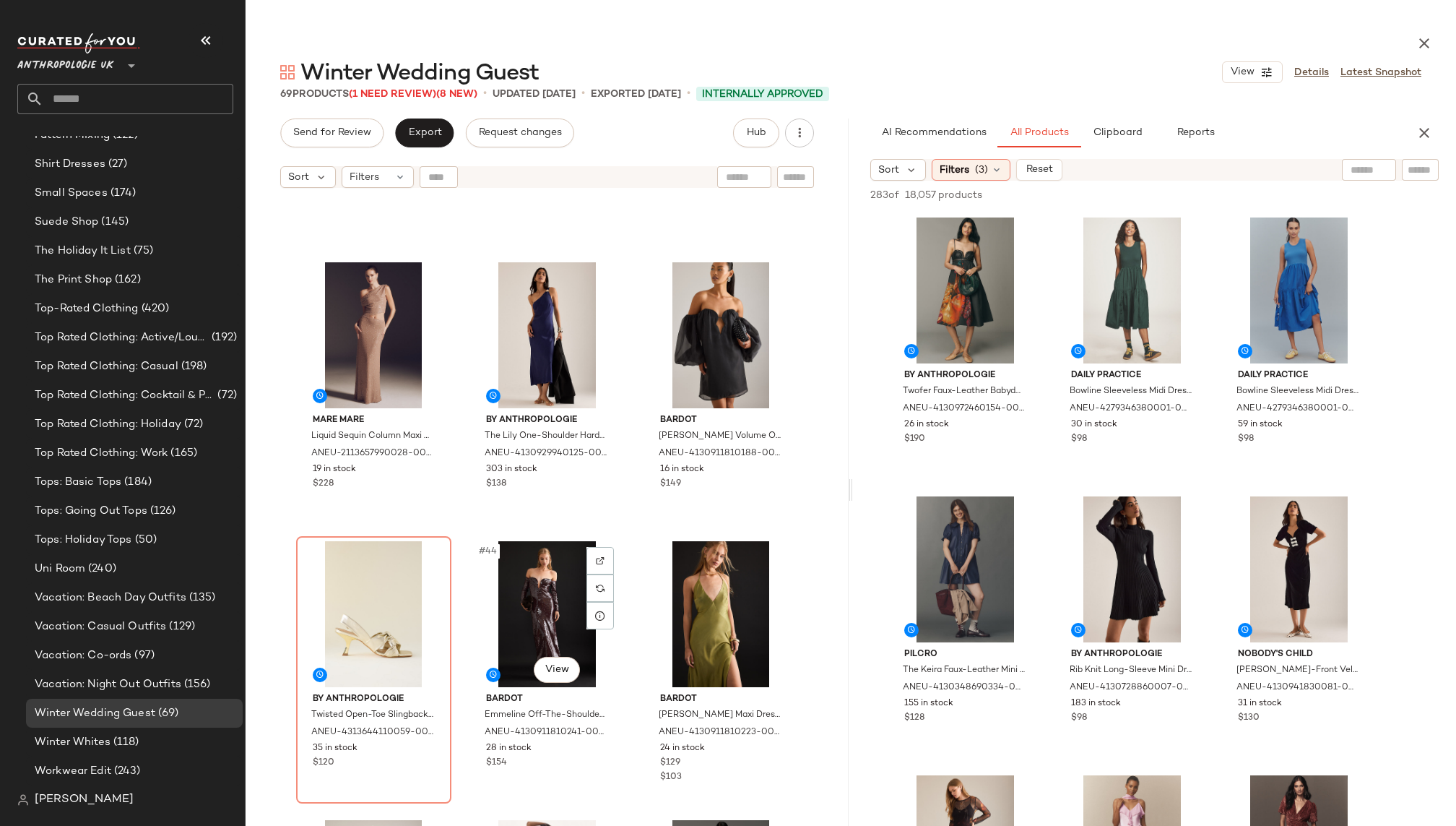
scroll to position [3571, 0]
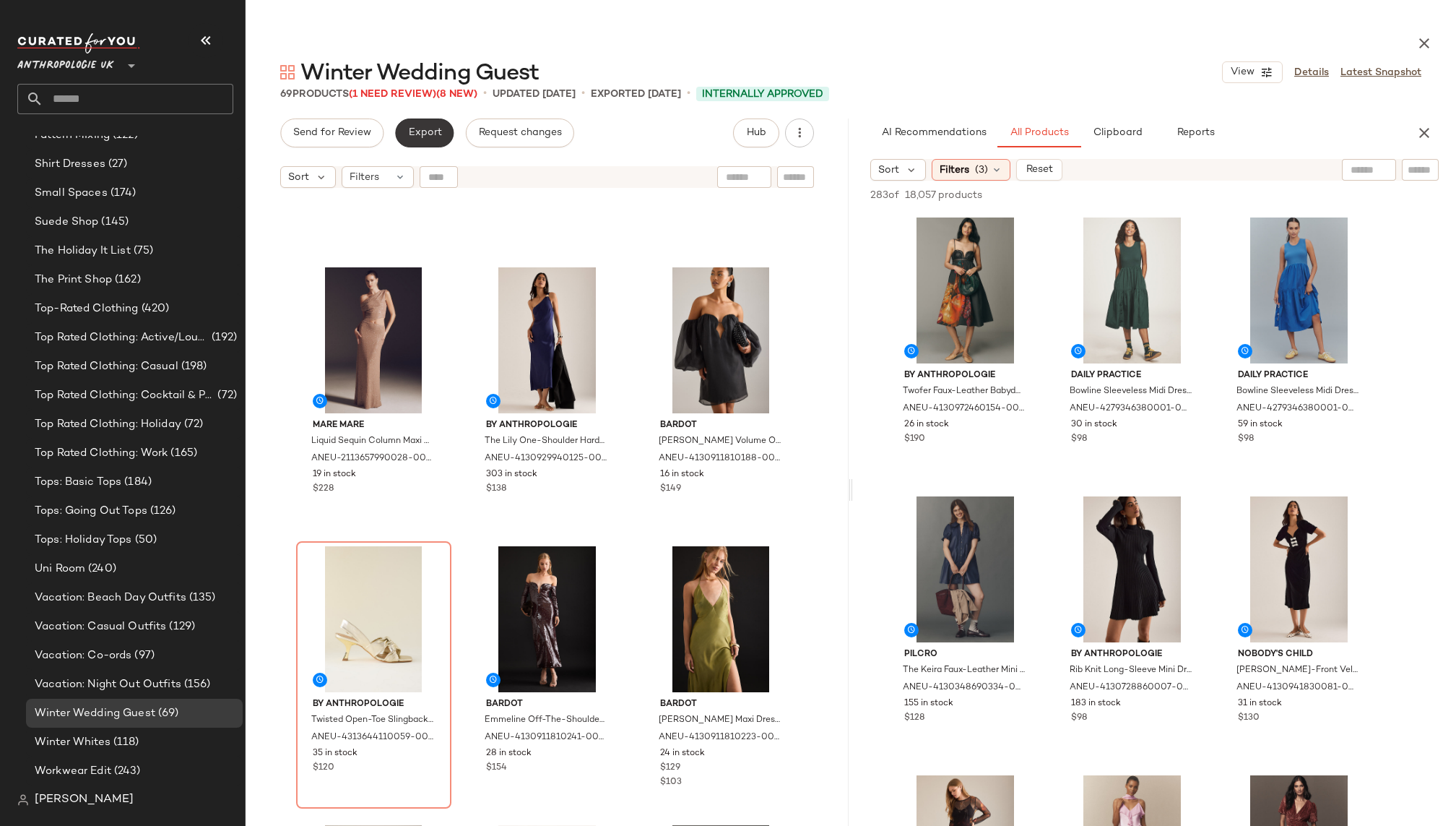
click at [423, 138] on span "Export" at bounding box center [424, 133] width 34 height 12
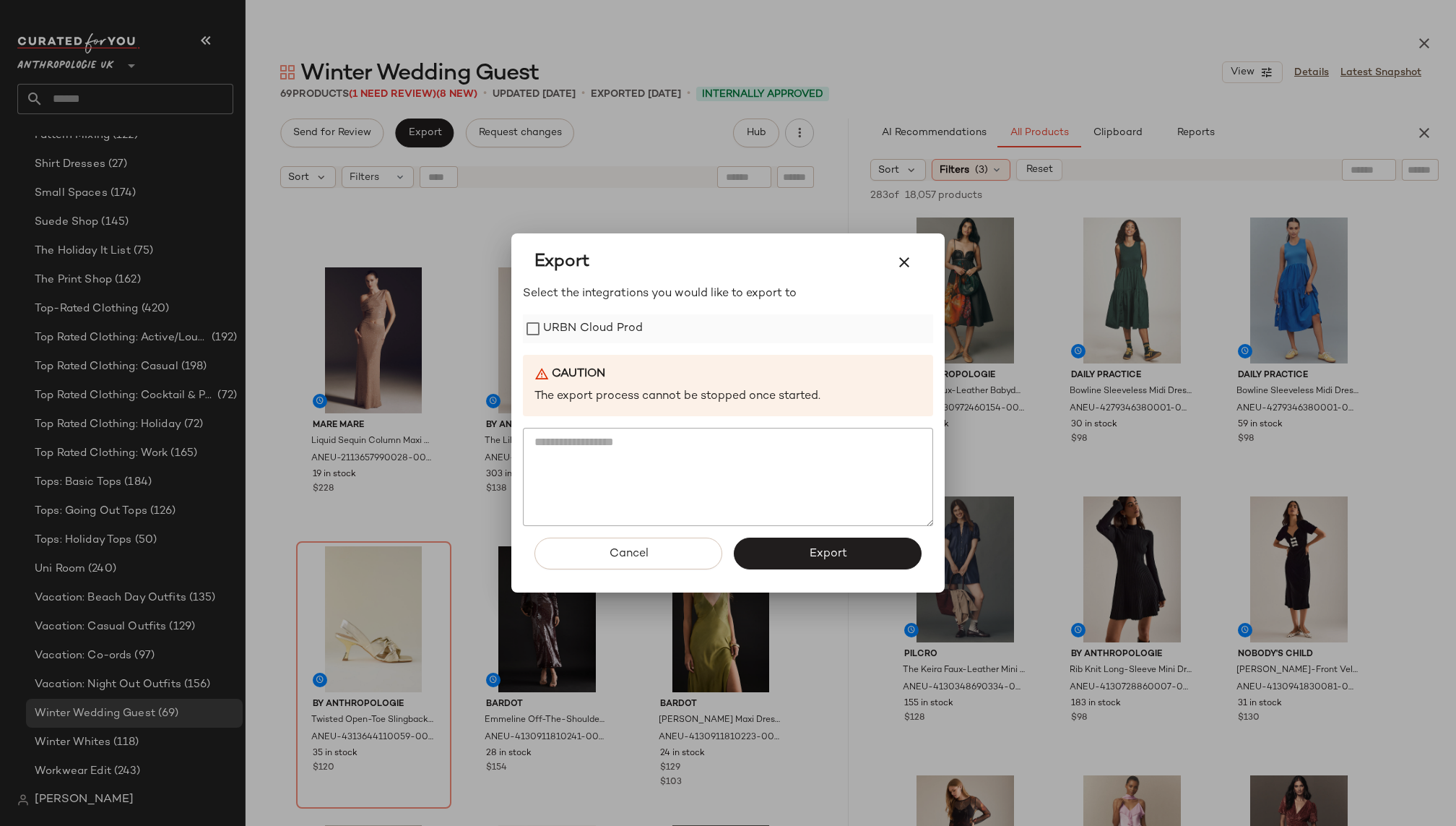
click at [581, 329] on label "URBN Cloud Prod" at bounding box center [593, 328] width 100 height 29
click at [833, 564] on button "Export" at bounding box center [827, 553] width 188 height 32
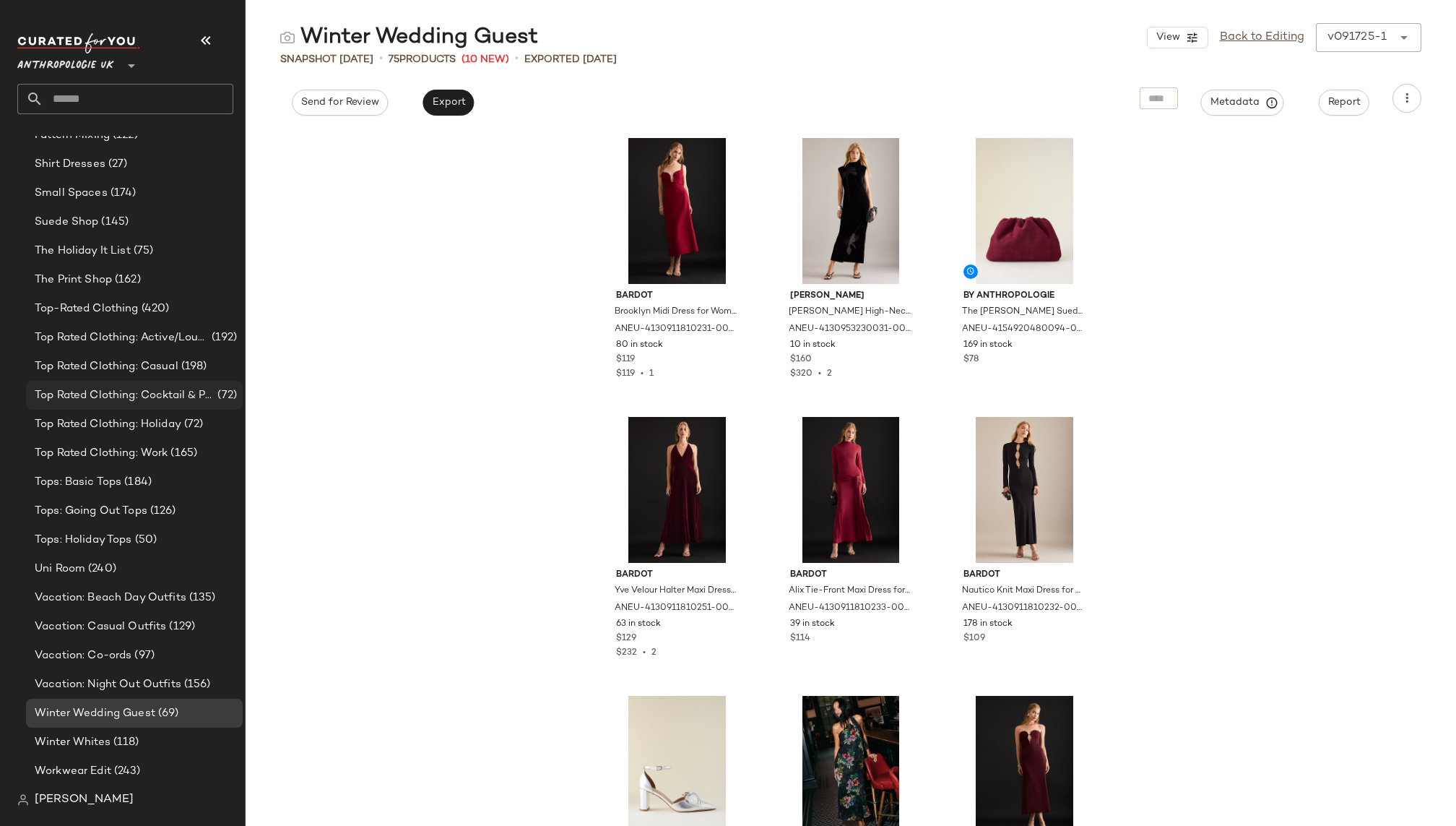
scroll to position [1544, 0]
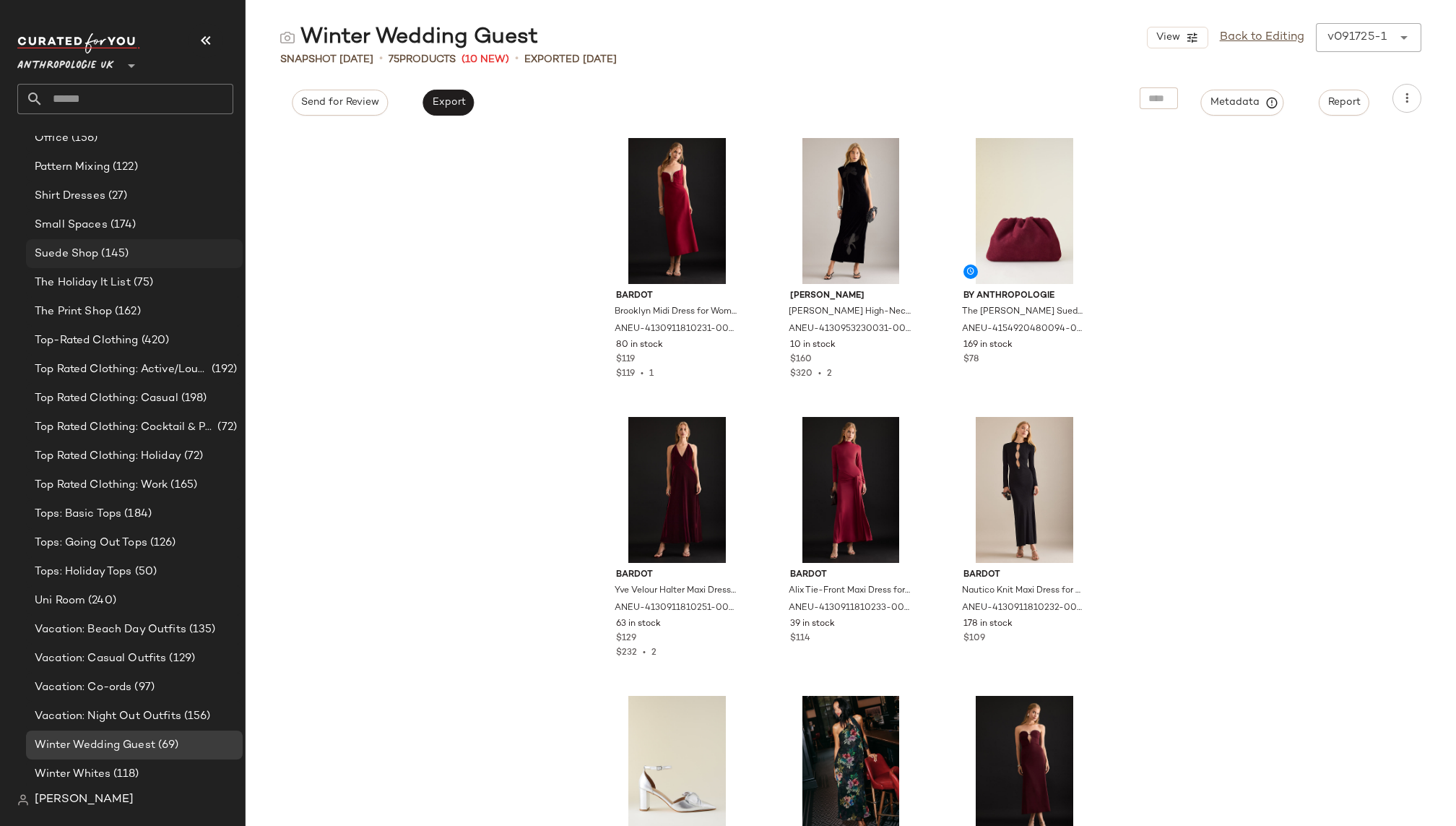
click at [143, 253] on div "Suede Shop (145)" at bounding box center [134, 254] width 206 height 17
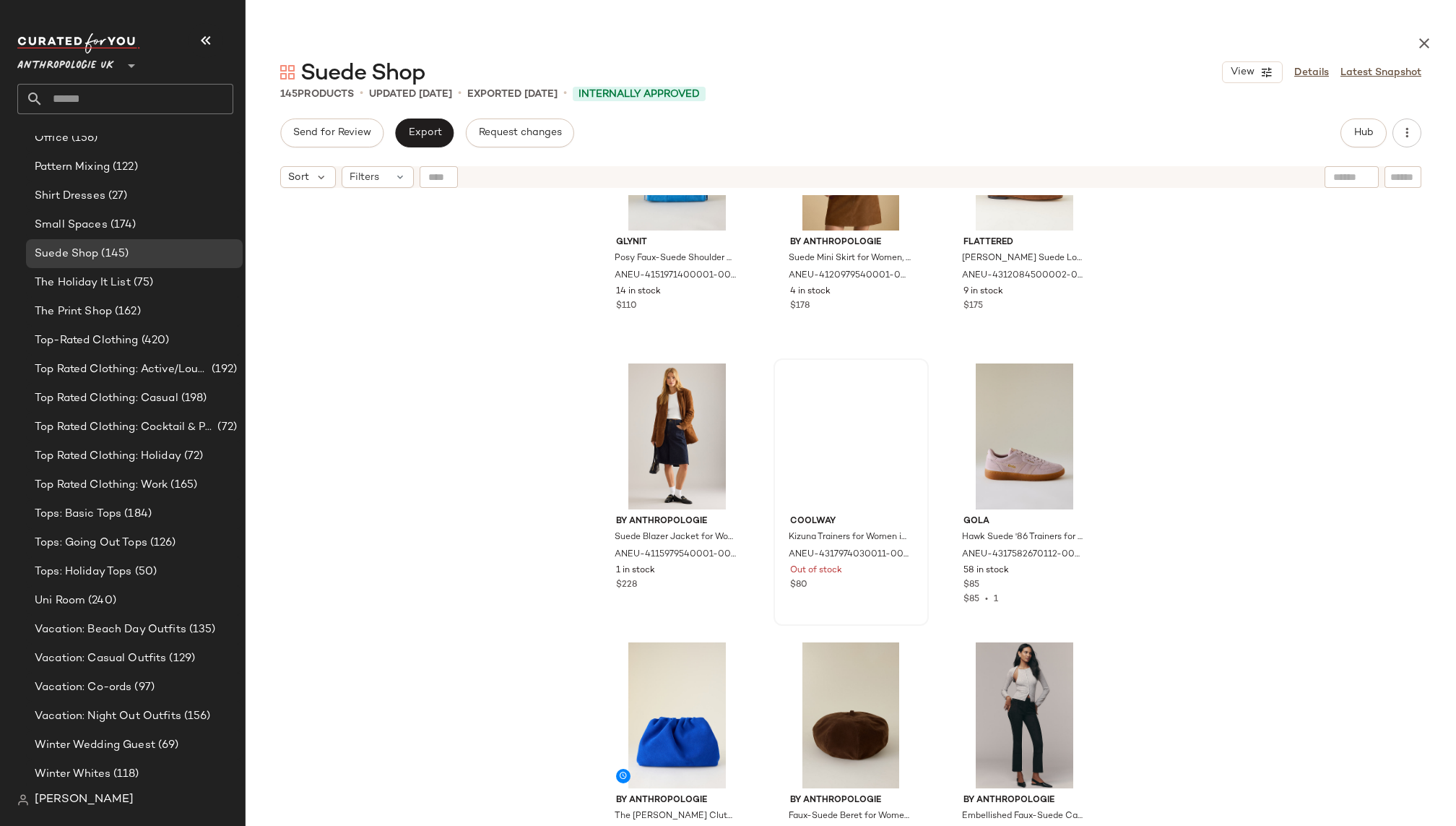
scroll to position [1259, 0]
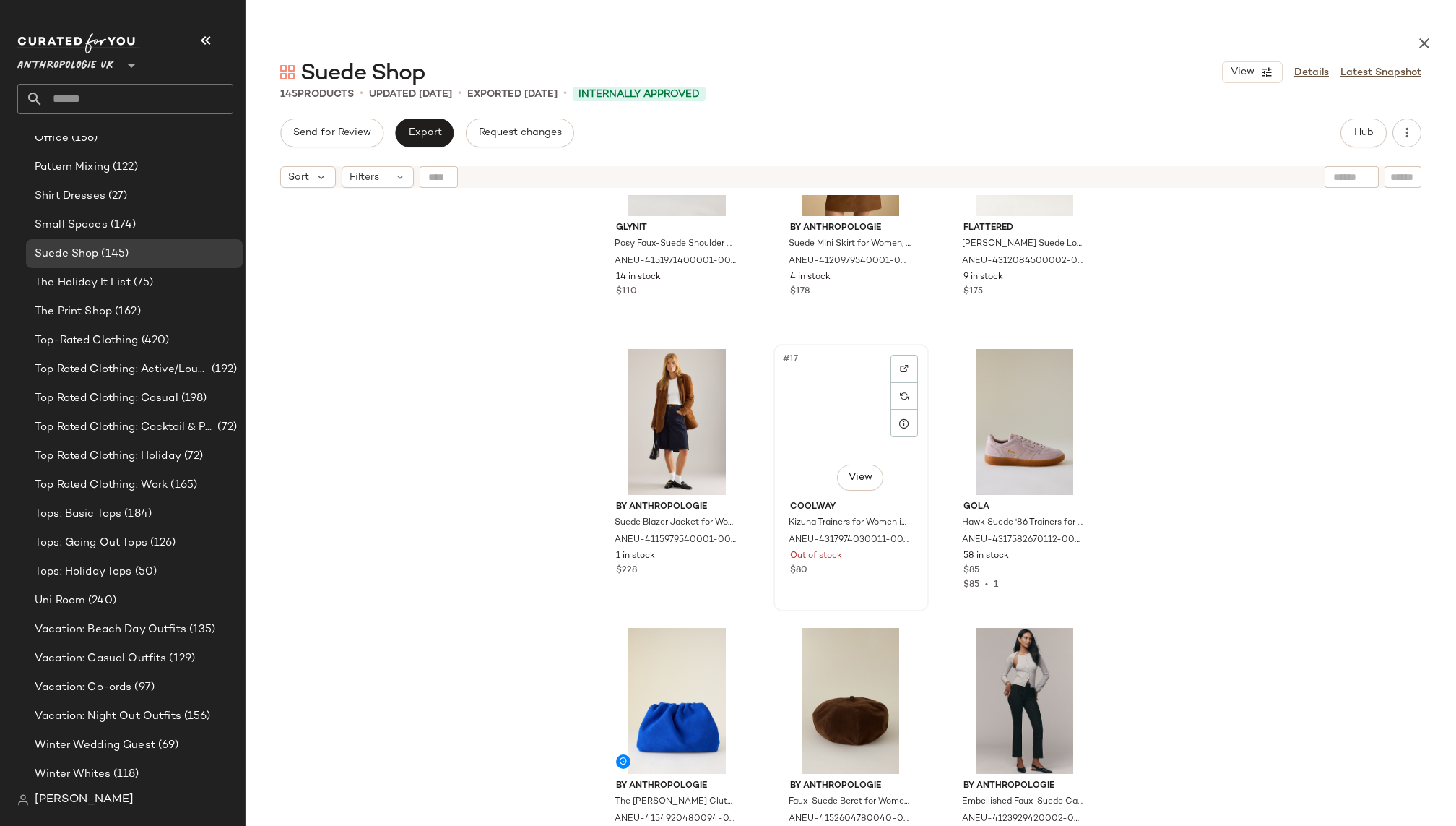
click at [824, 407] on div "#17 View" at bounding box center [851, 421] width 146 height 146
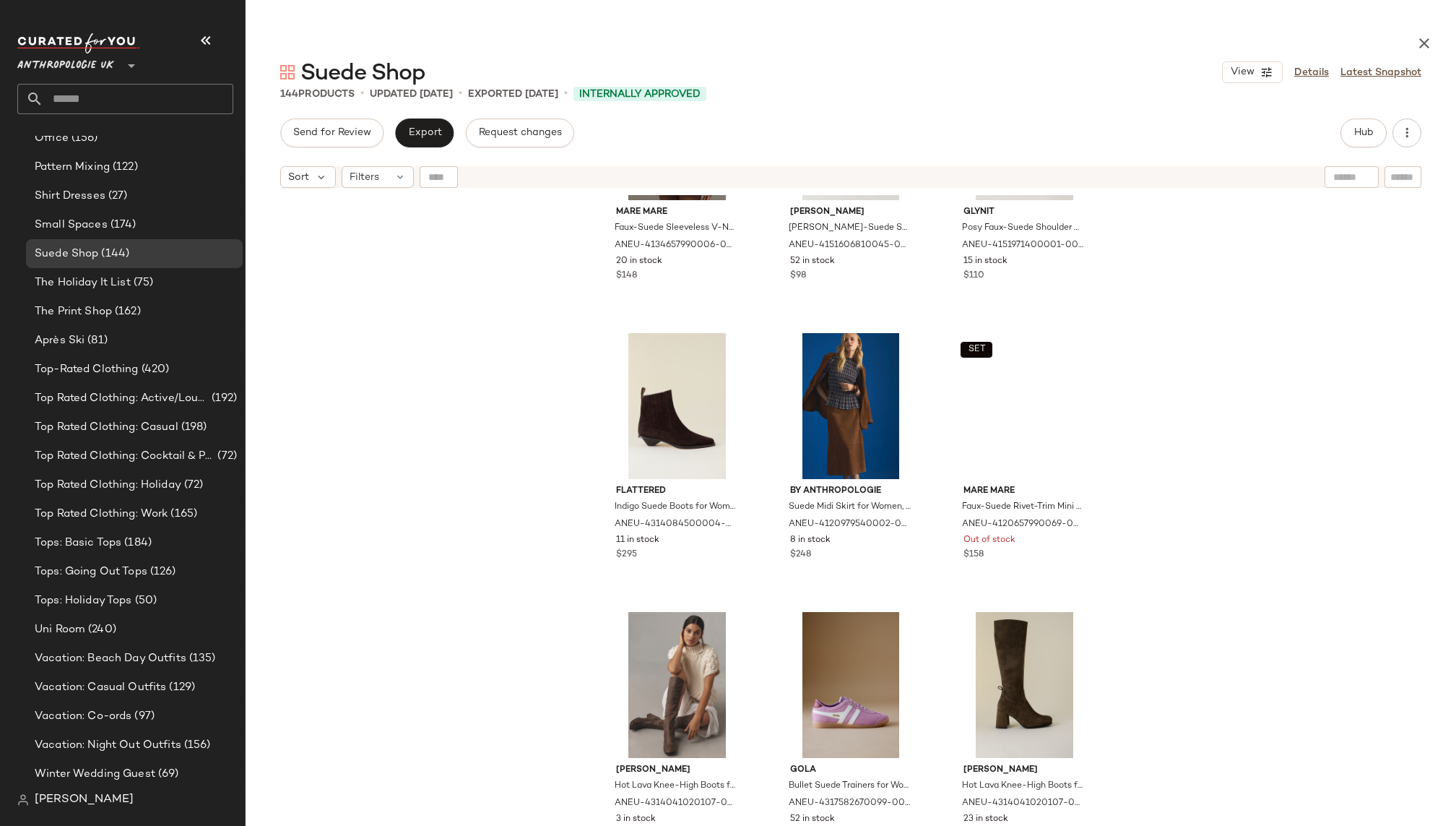
scroll to position [2137, 0]
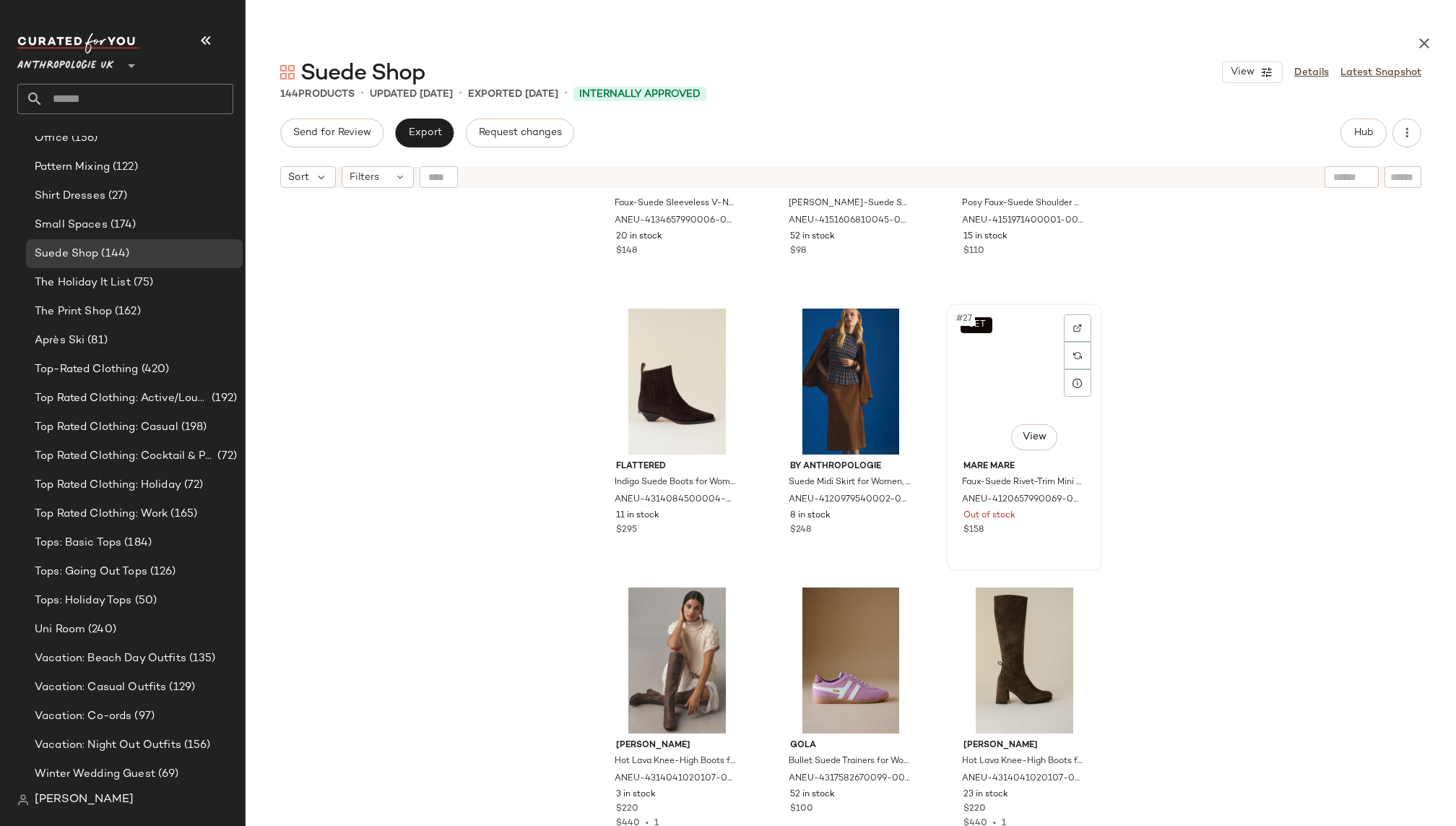
click at [984, 372] on div "SET #27 View" at bounding box center [1025, 381] width 146 height 146
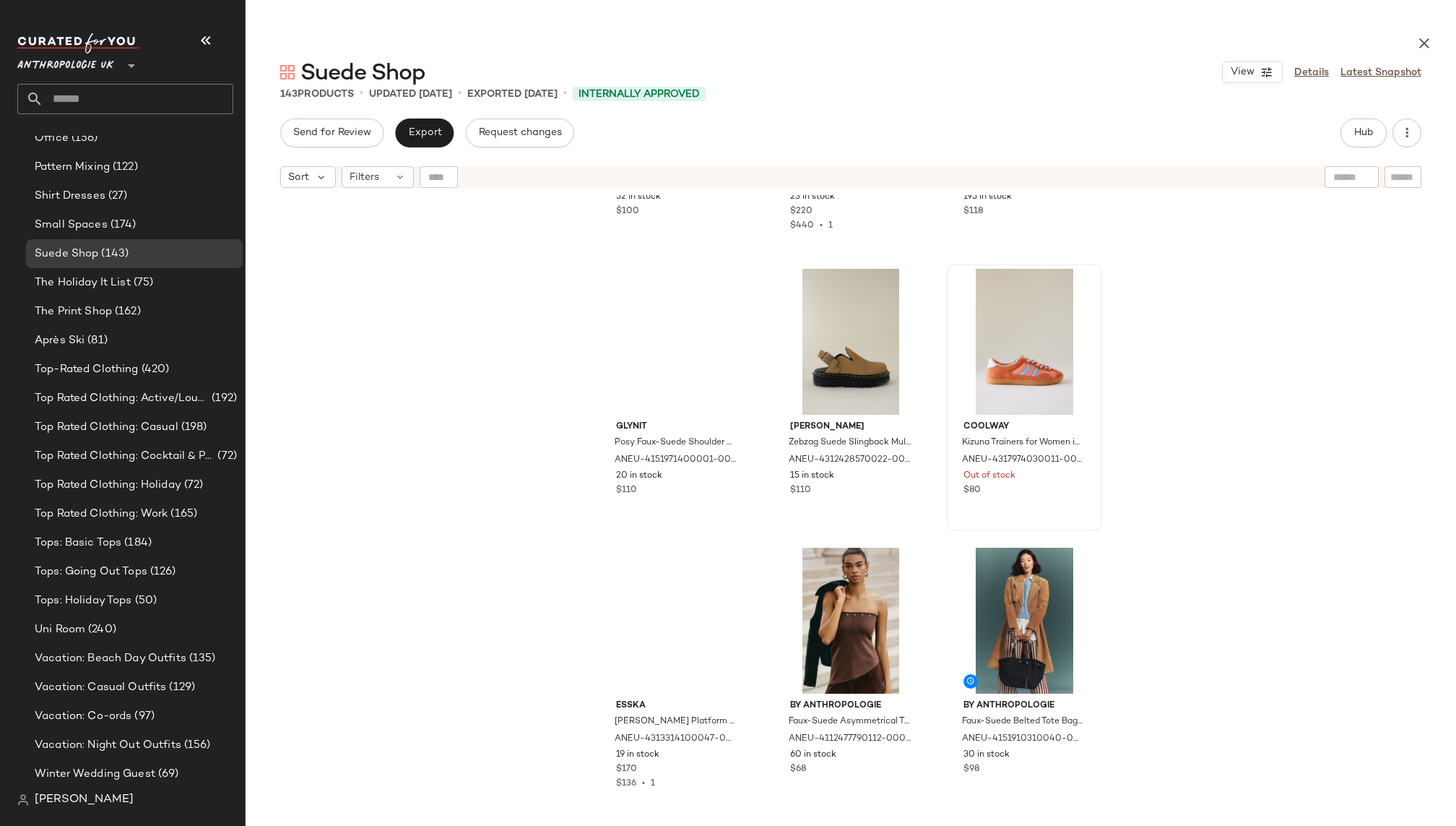
scroll to position [2667, 0]
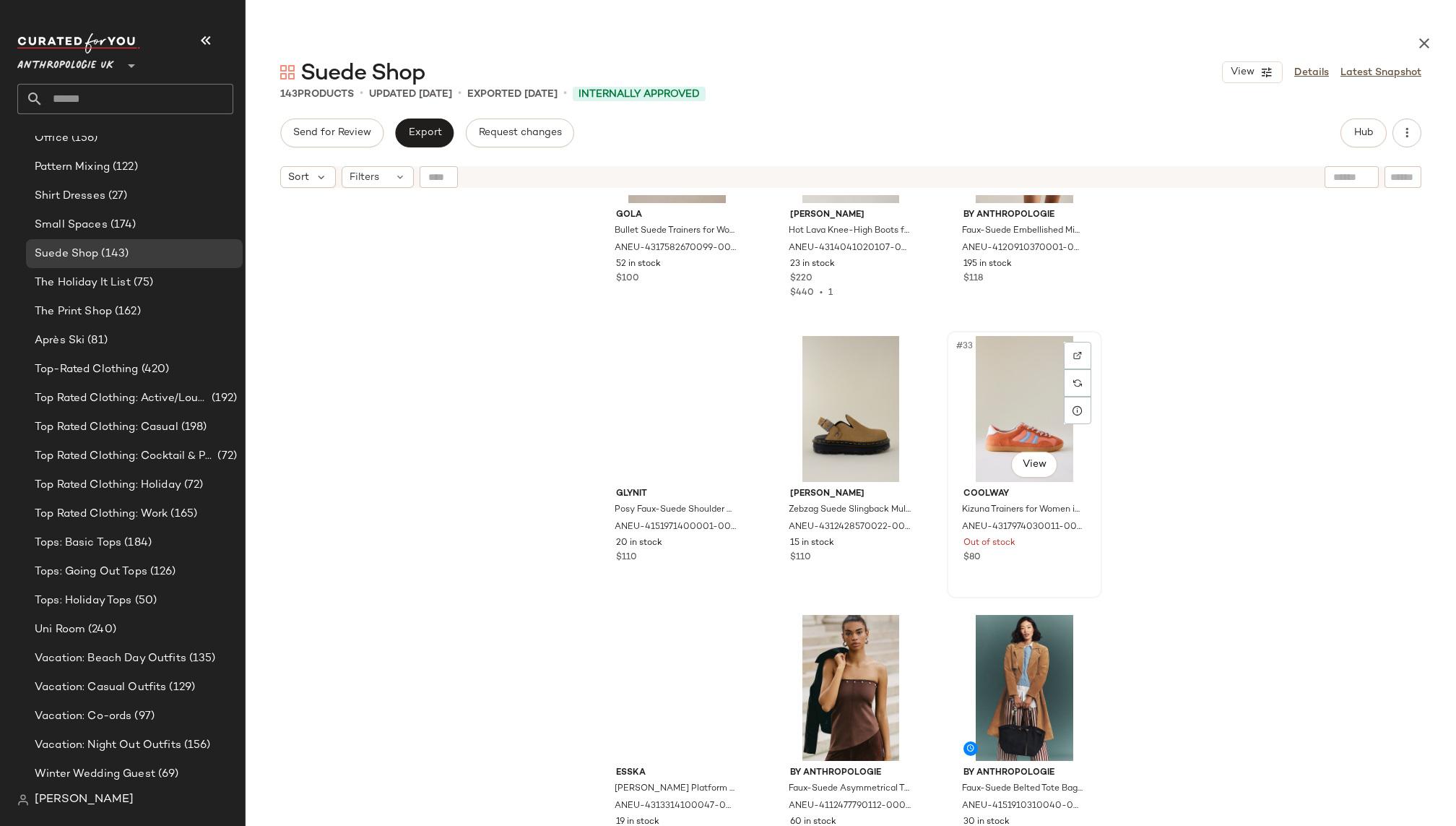
click at [994, 438] on div "#33 View" at bounding box center [1025, 409] width 146 height 146
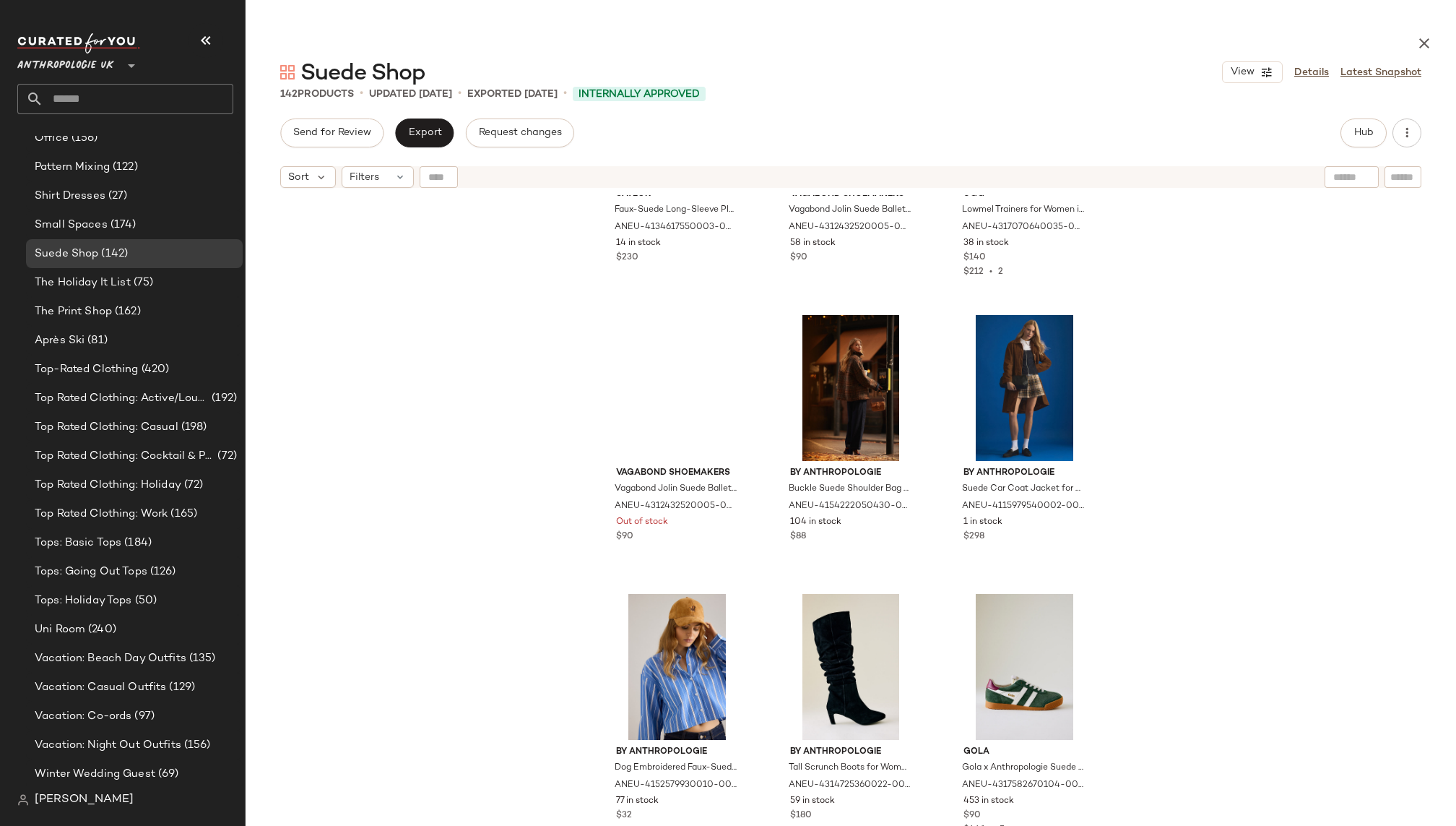
scroll to position [5476, 0]
click at [637, 348] on div "#61 View" at bounding box center [677, 387] width 146 height 146
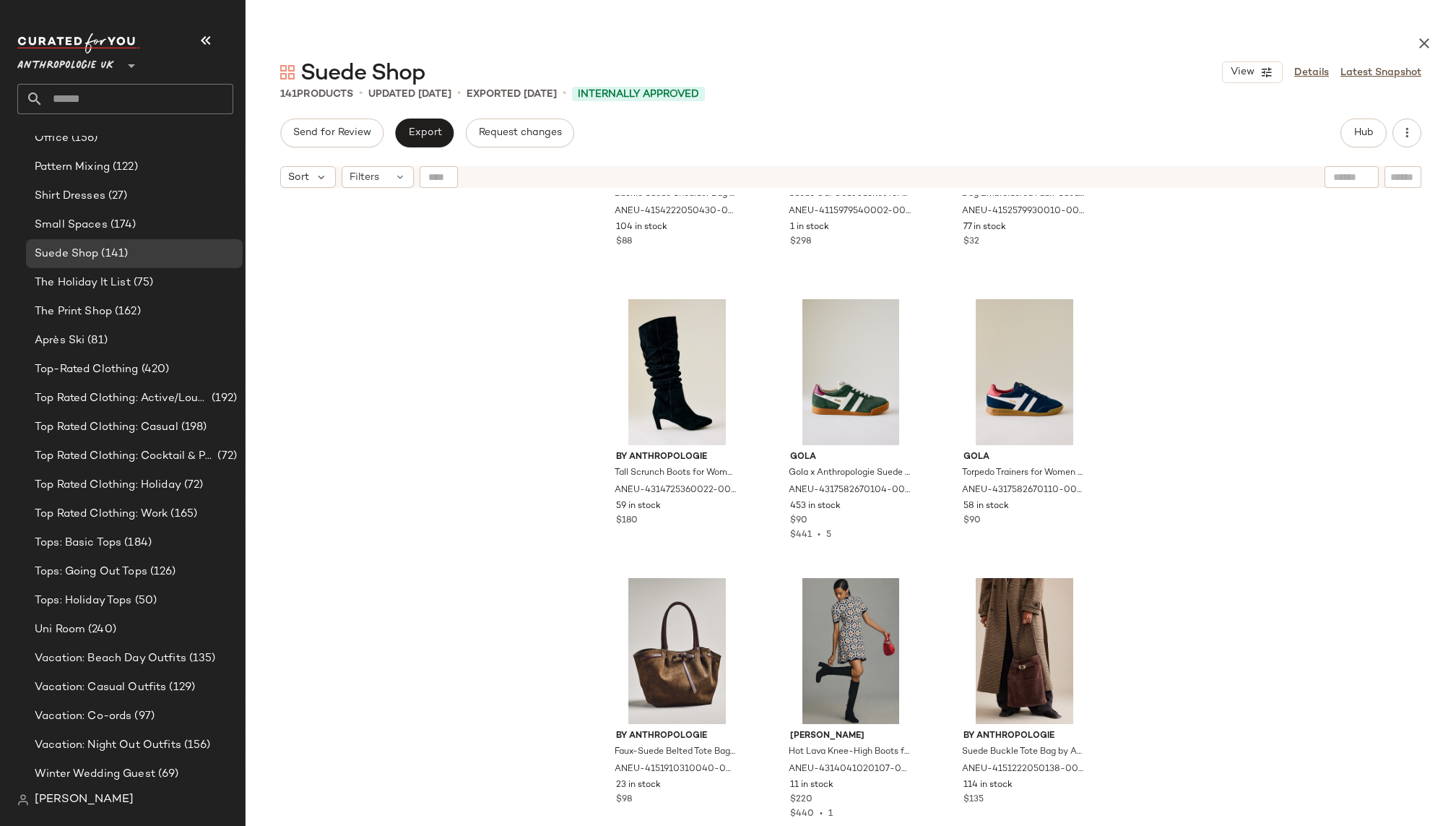
scroll to position [5806, 0]
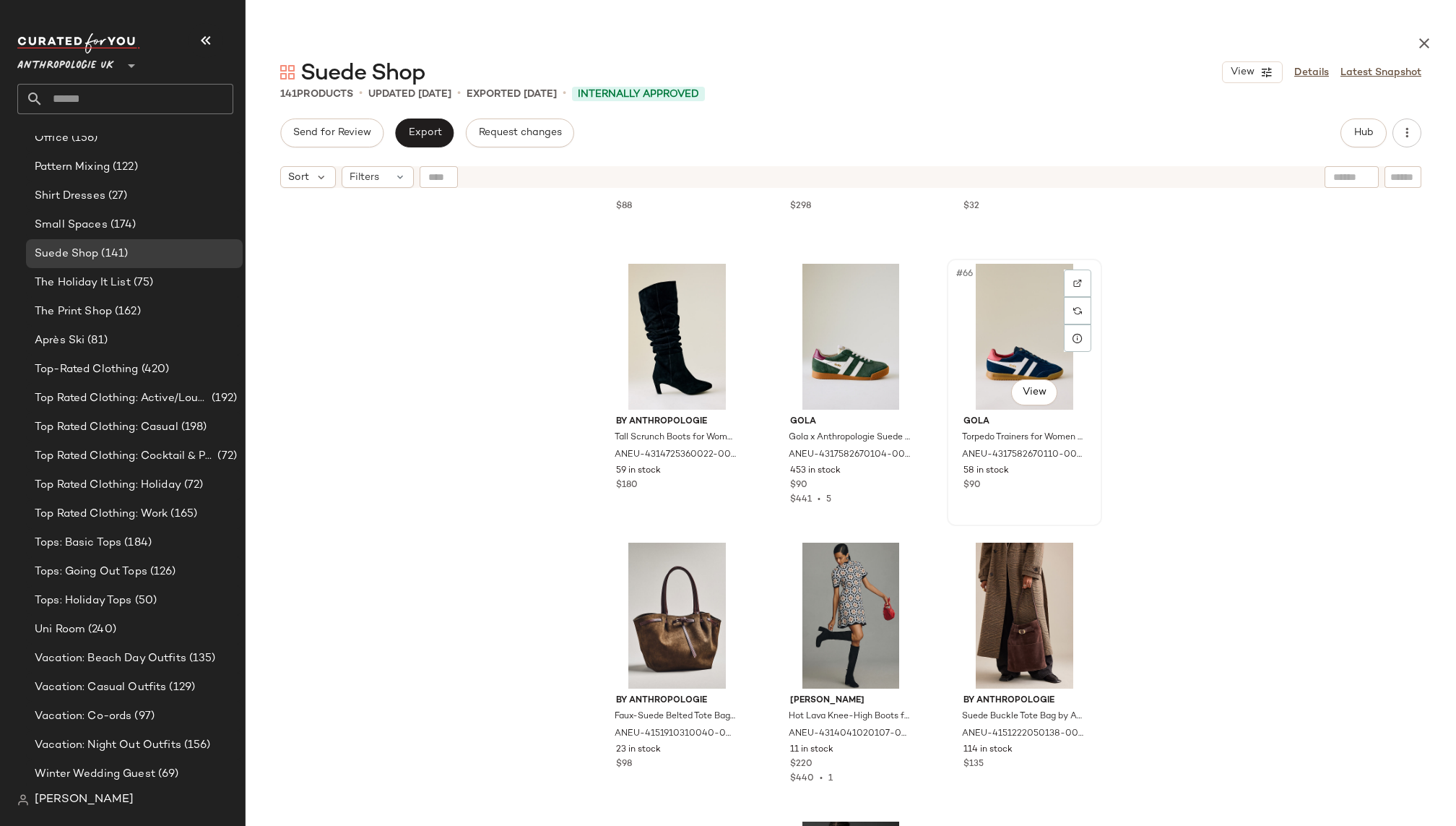
click at [1003, 358] on div "#66 View" at bounding box center [1025, 337] width 146 height 146
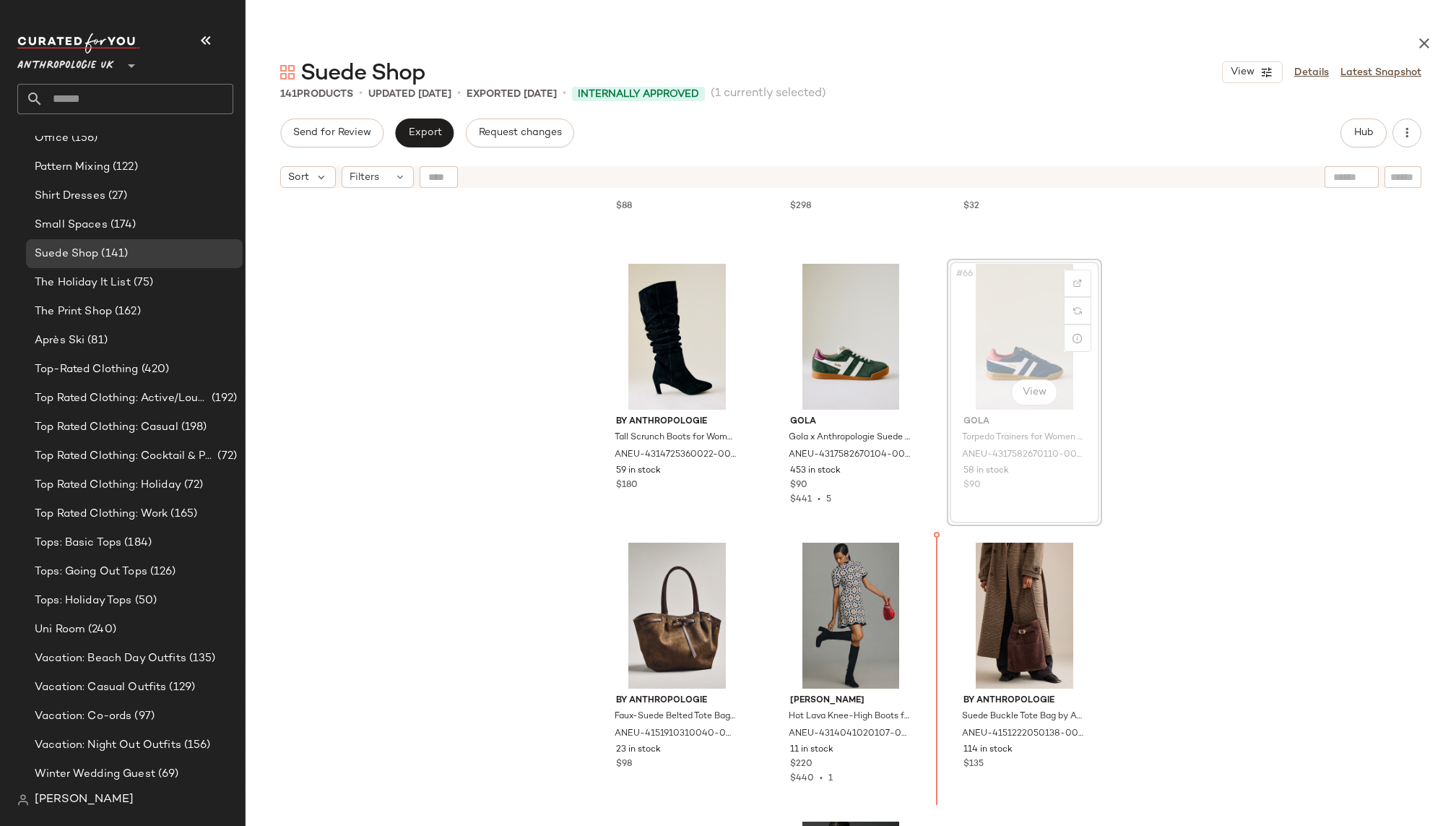
scroll to position [5806, 0]
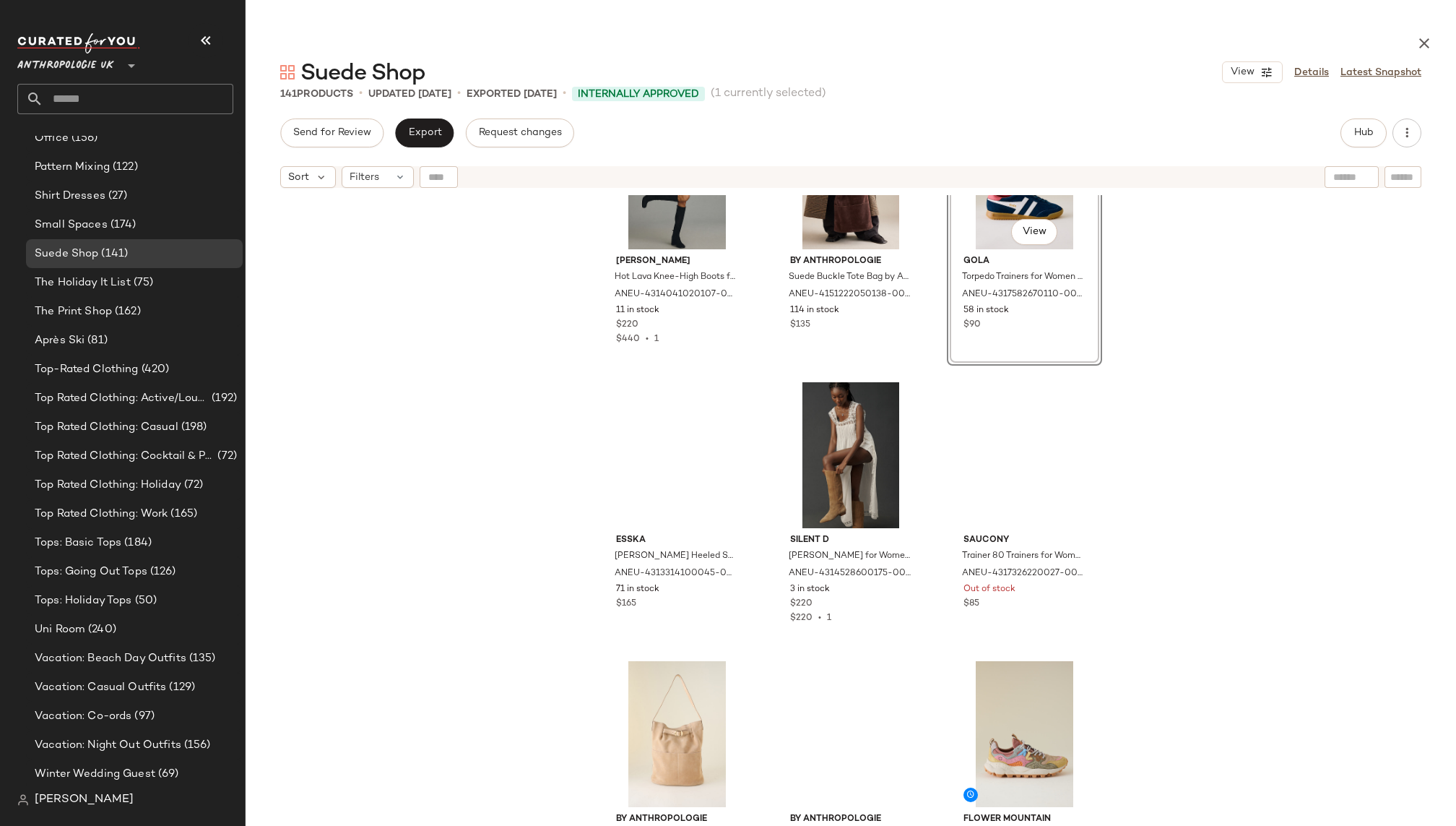
scroll to position [6275, 0]
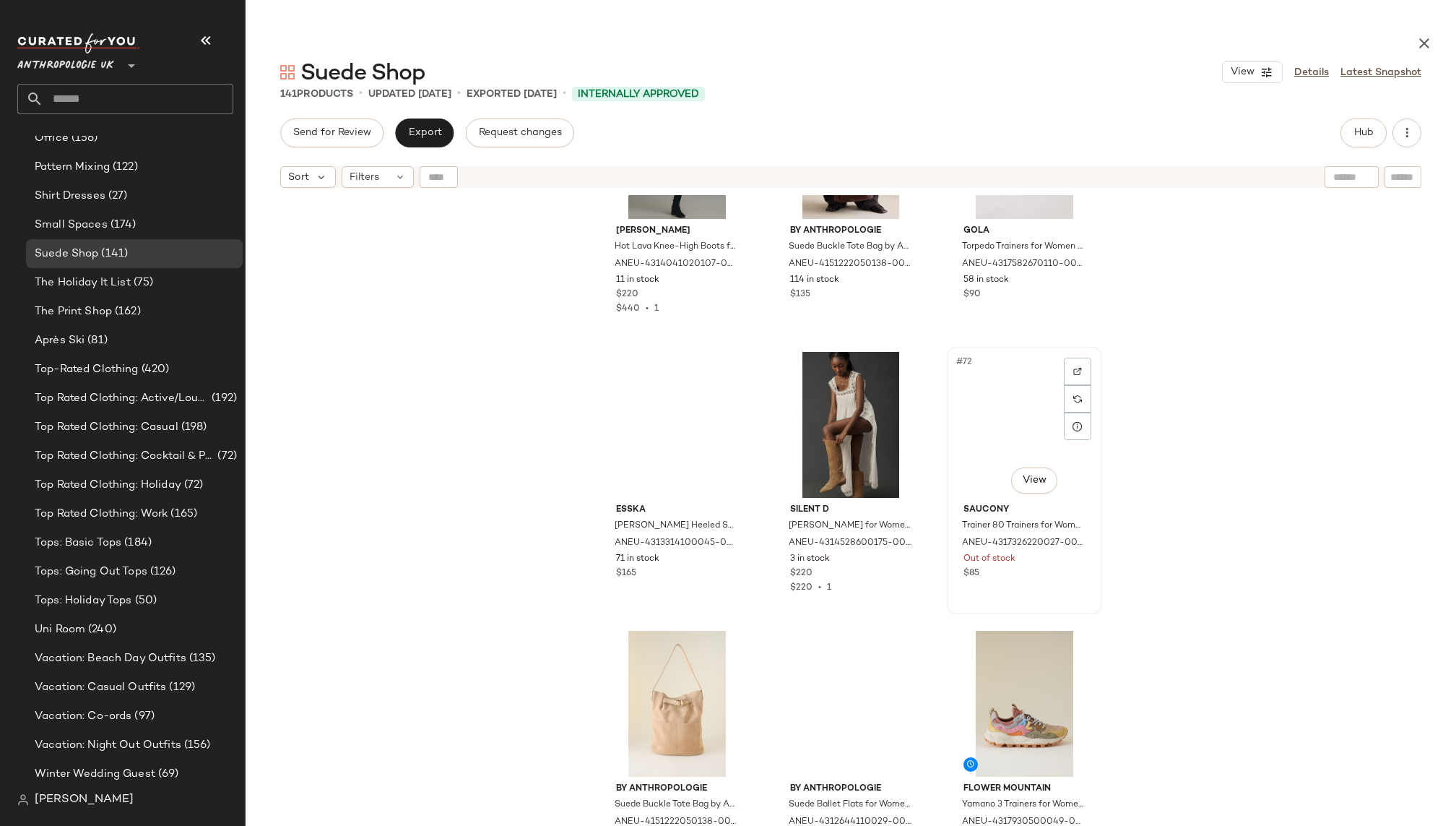
click at [964, 465] on div "#72 View" at bounding box center [1025, 425] width 146 height 146
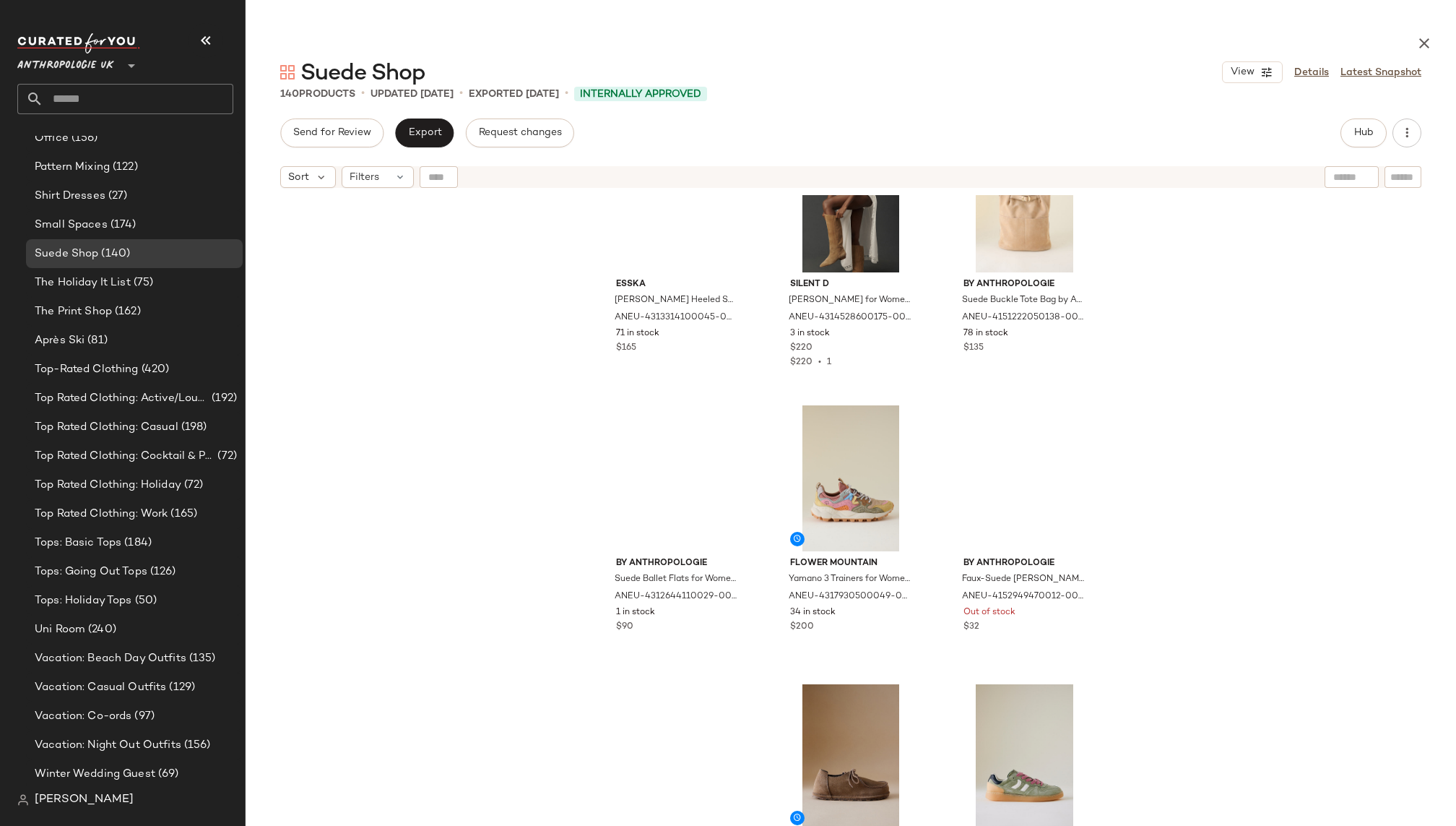
scroll to position [6549, 0]
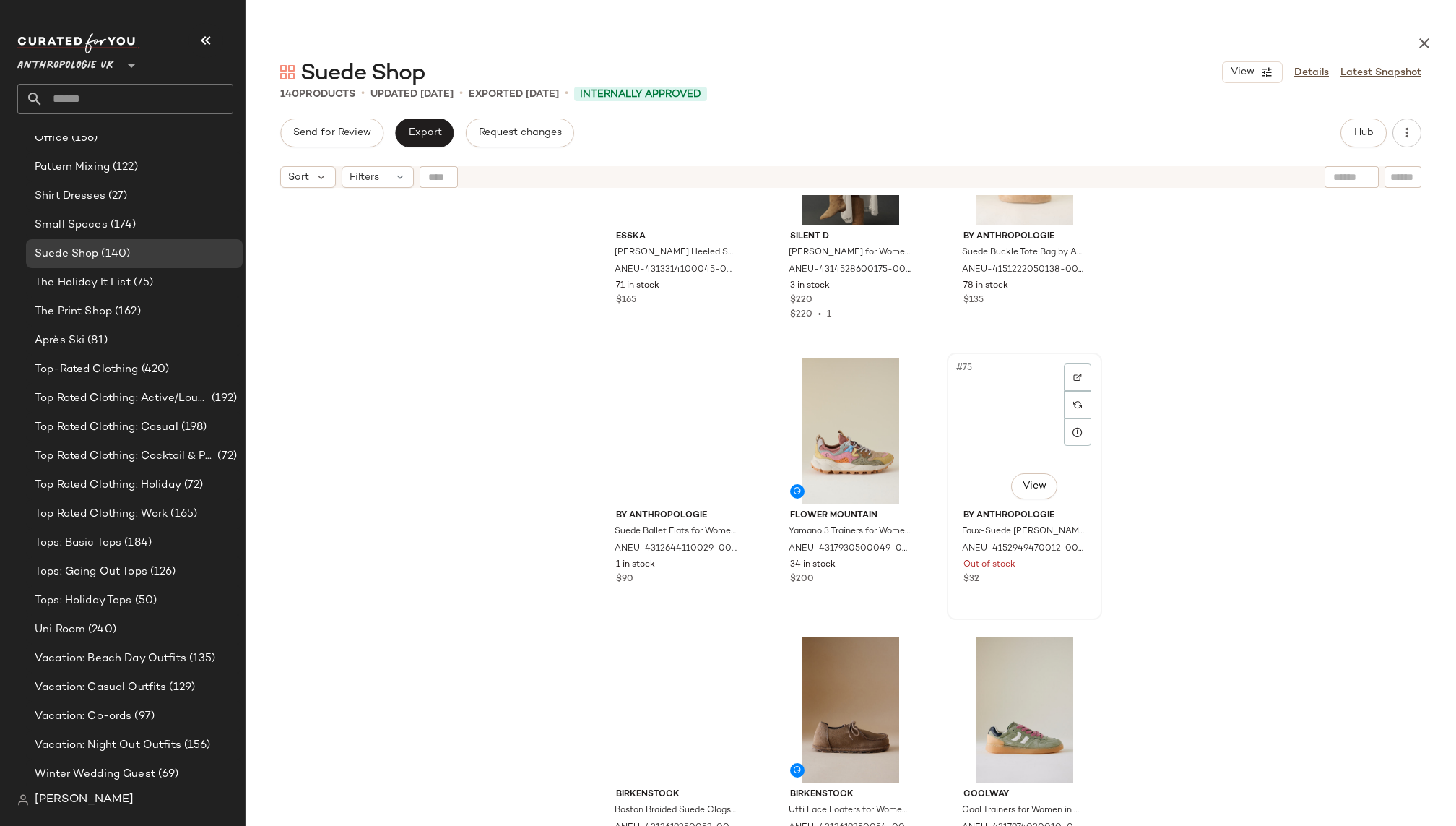
click at [984, 413] on div "#75 View" at bounding box center [1025, 430] width 146 height 146
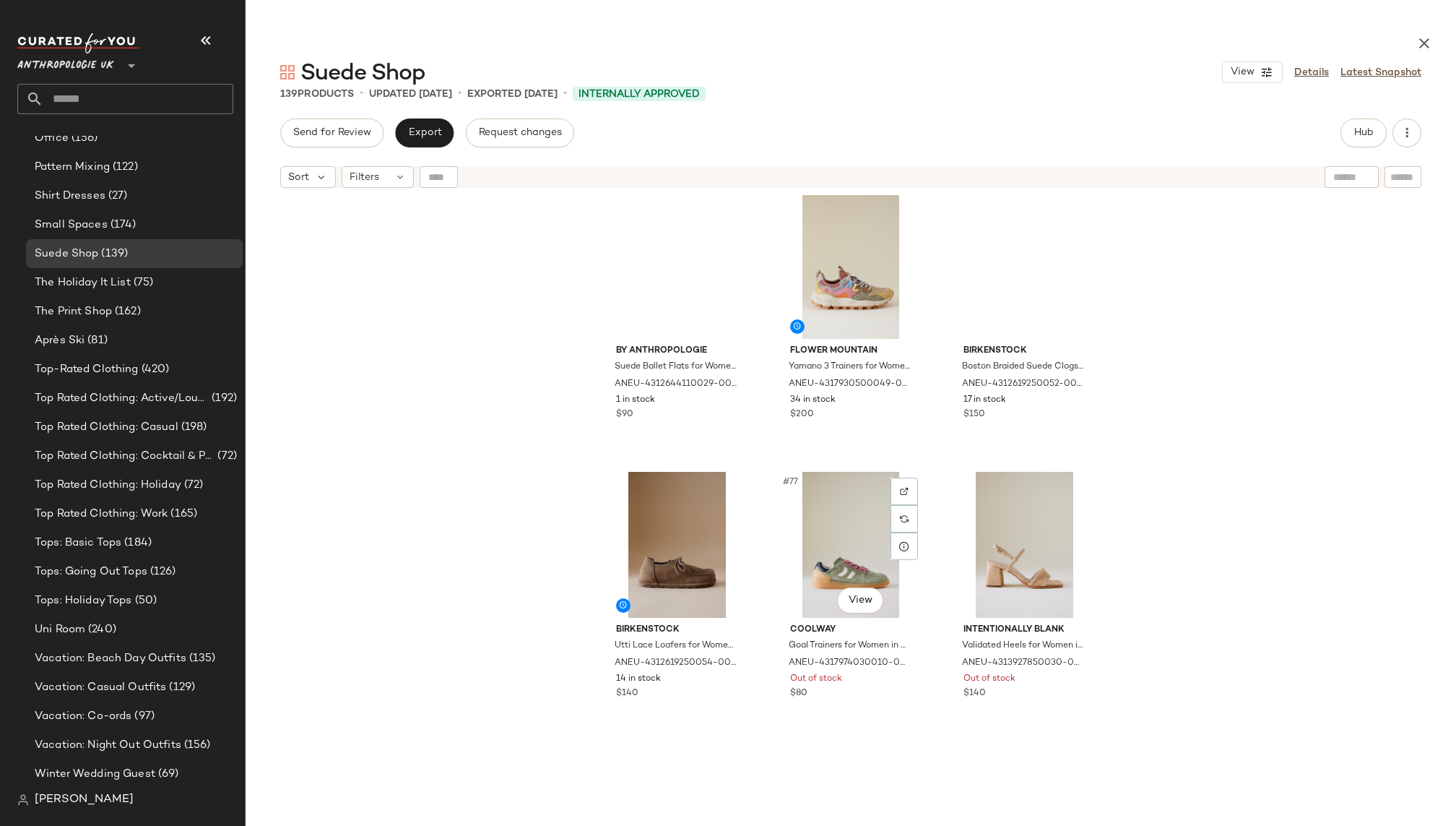
scroll to position [6751, 0]
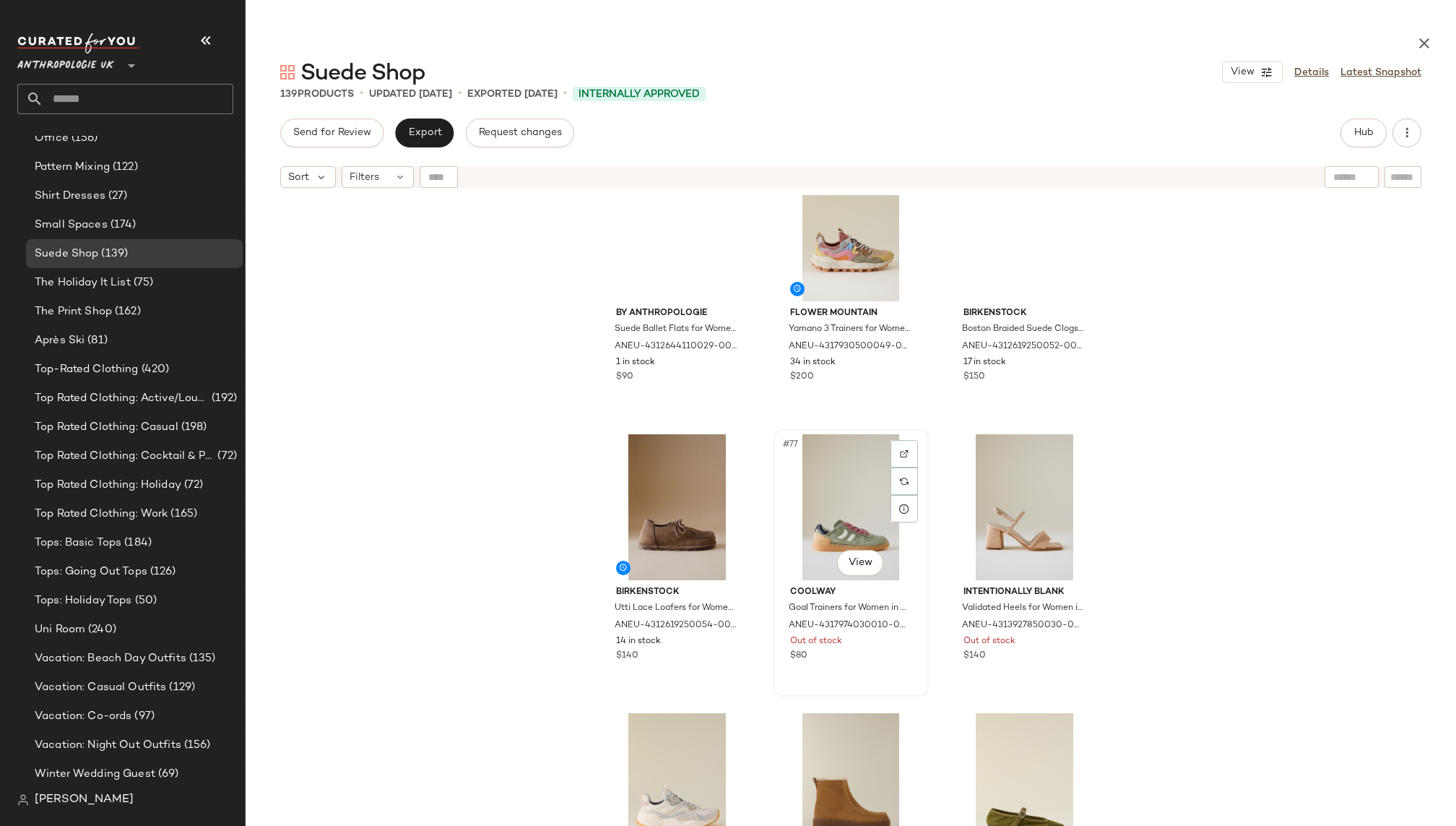
click at [843, 516] on div "#77 View" at bounding box center [851, 507] width 146 height 146
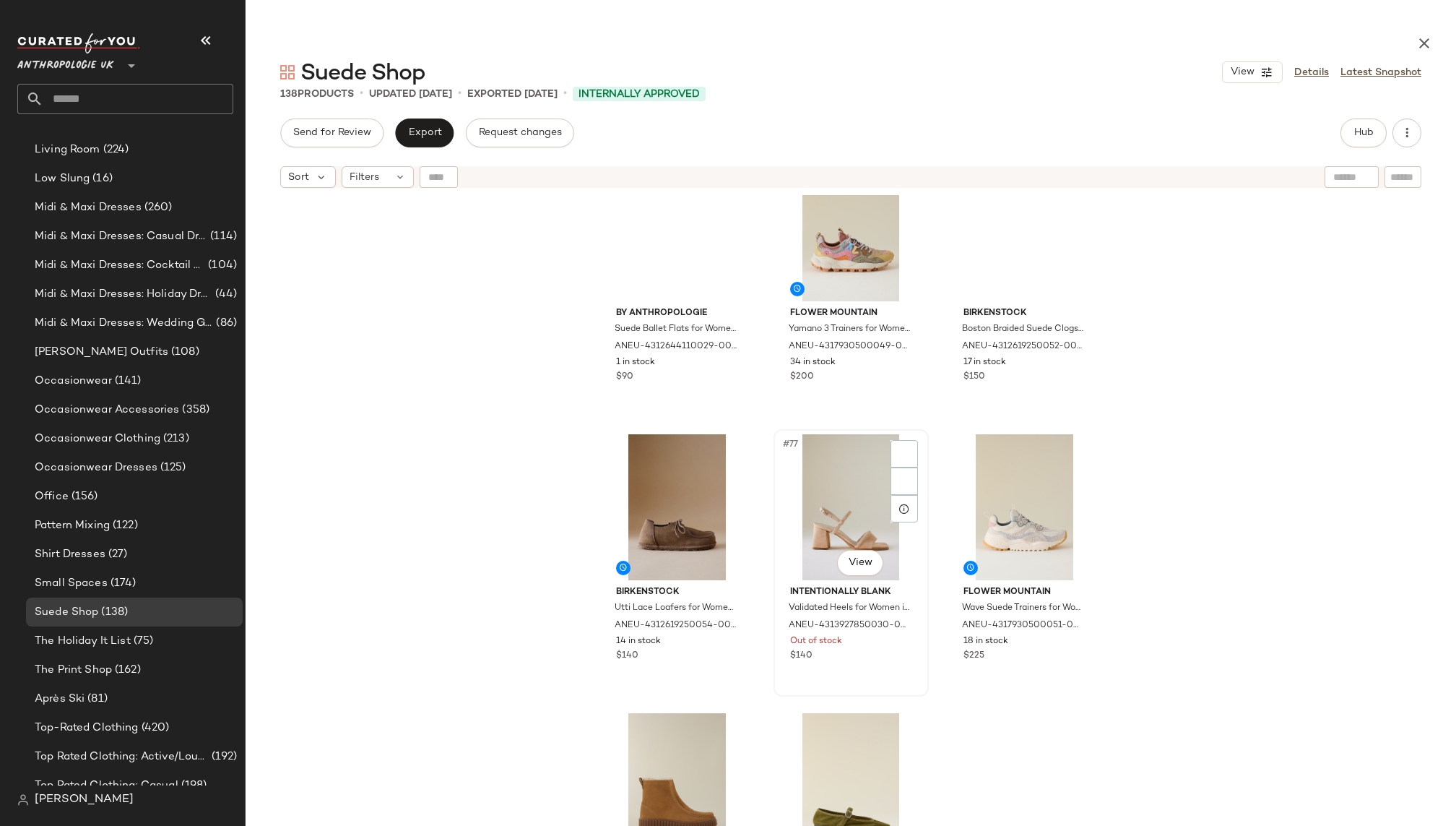
scroll to position [1515, 0]
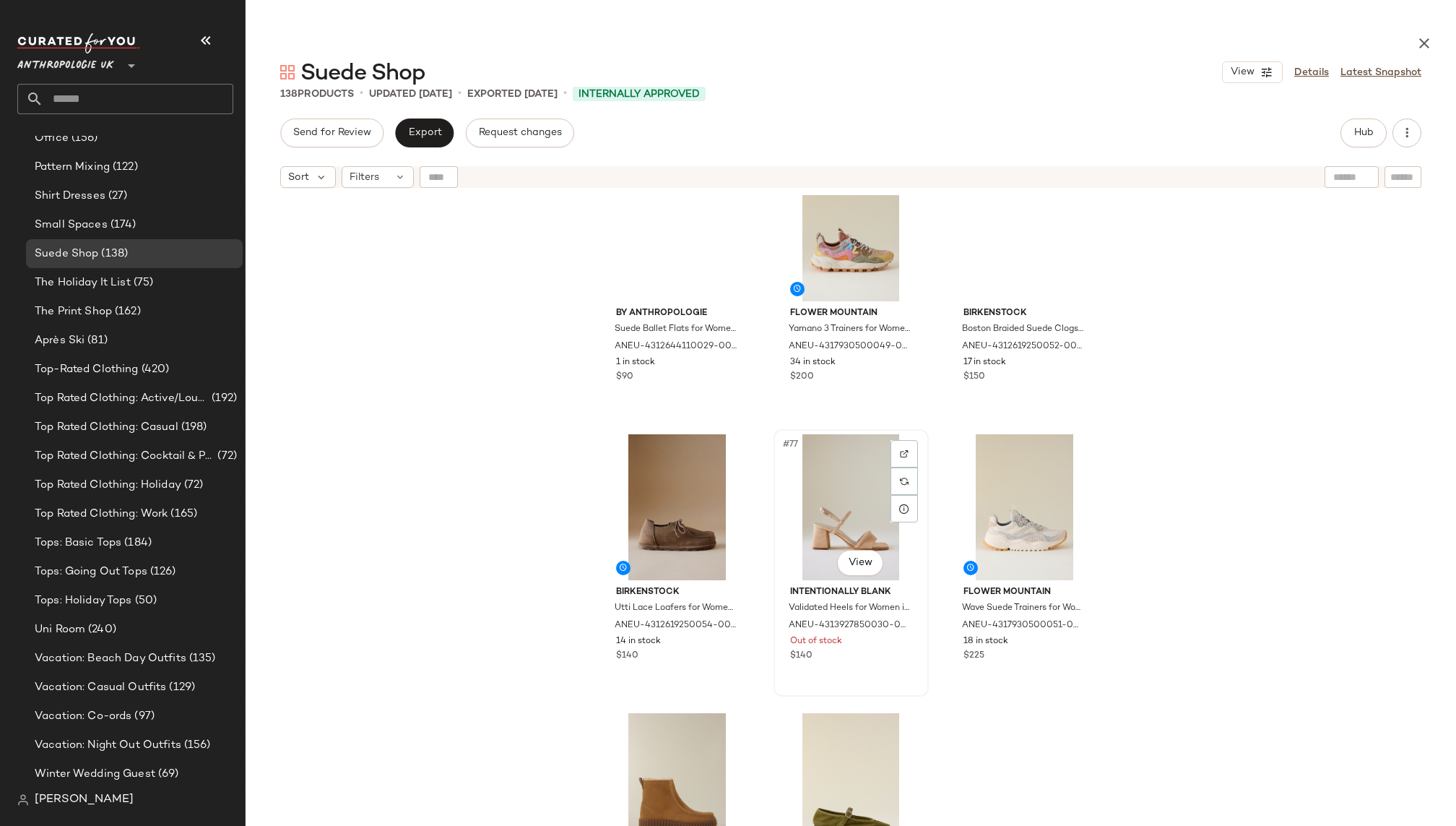
click at [819, 504] on div "#77 View" at bounding box center [851, 507] width 146 height 146
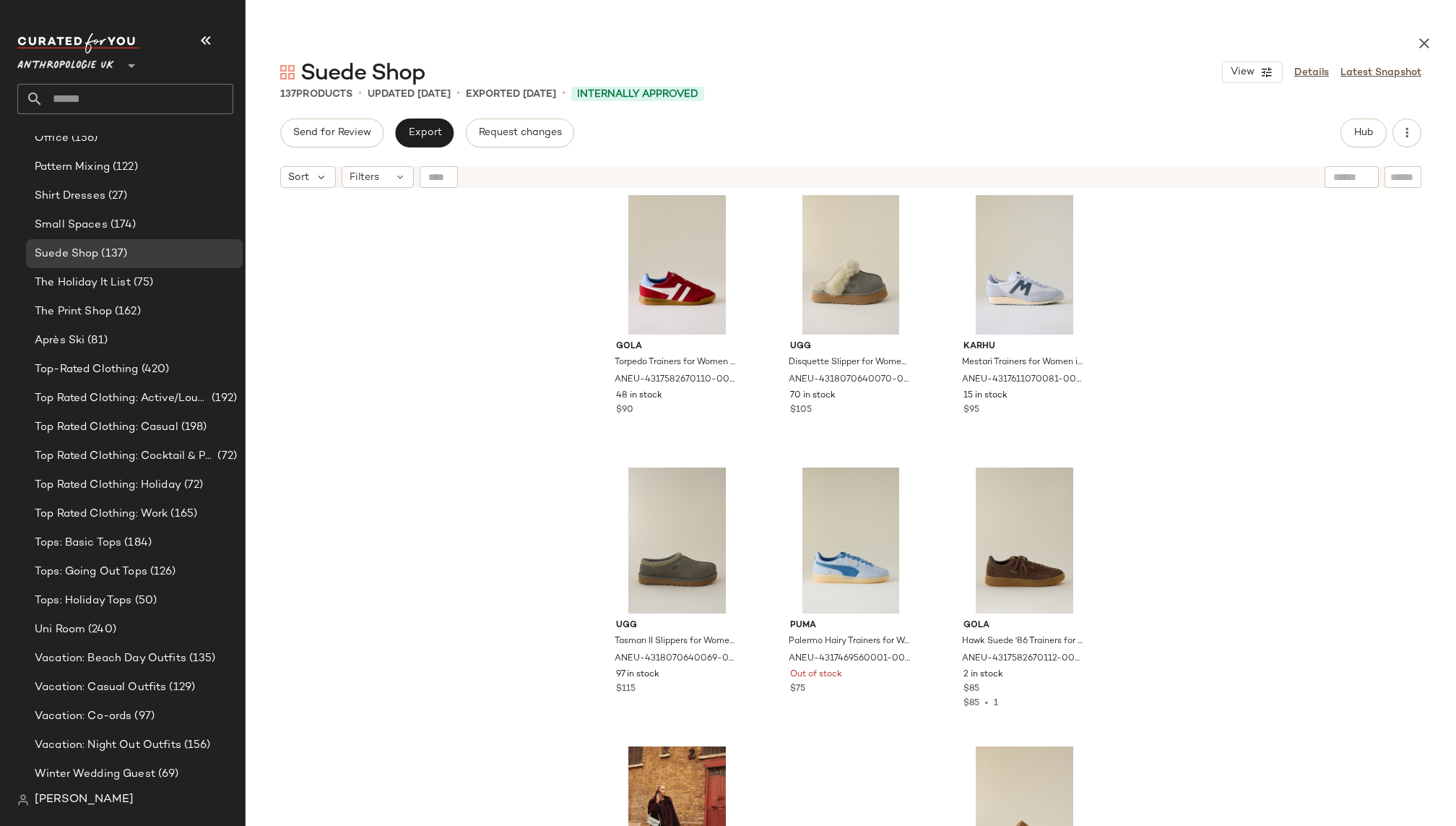
scroll to position [8436, 0]
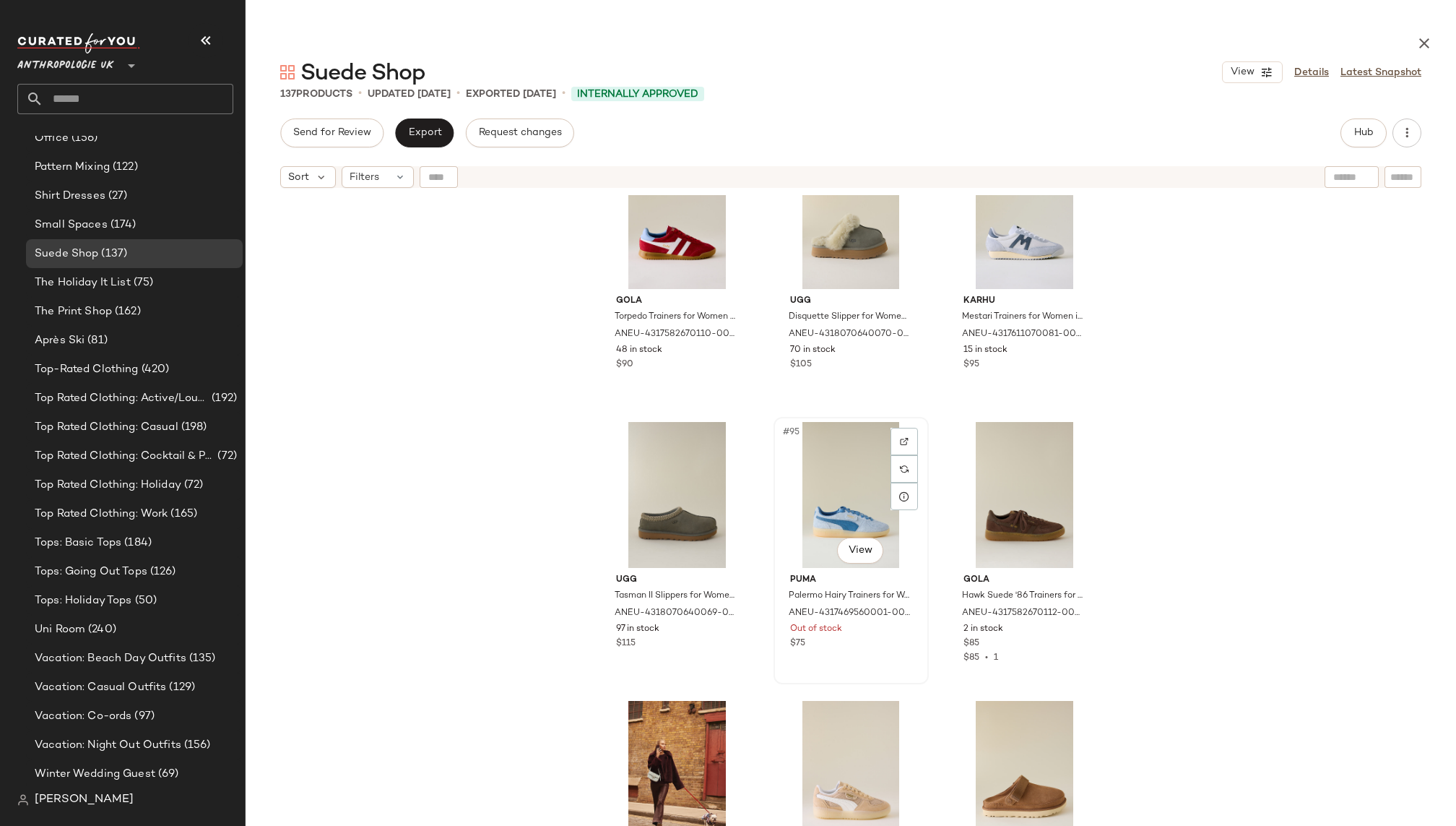
click at [821, 495] on div "#95 View" at bounding box center [851, 494] width 146 height 146
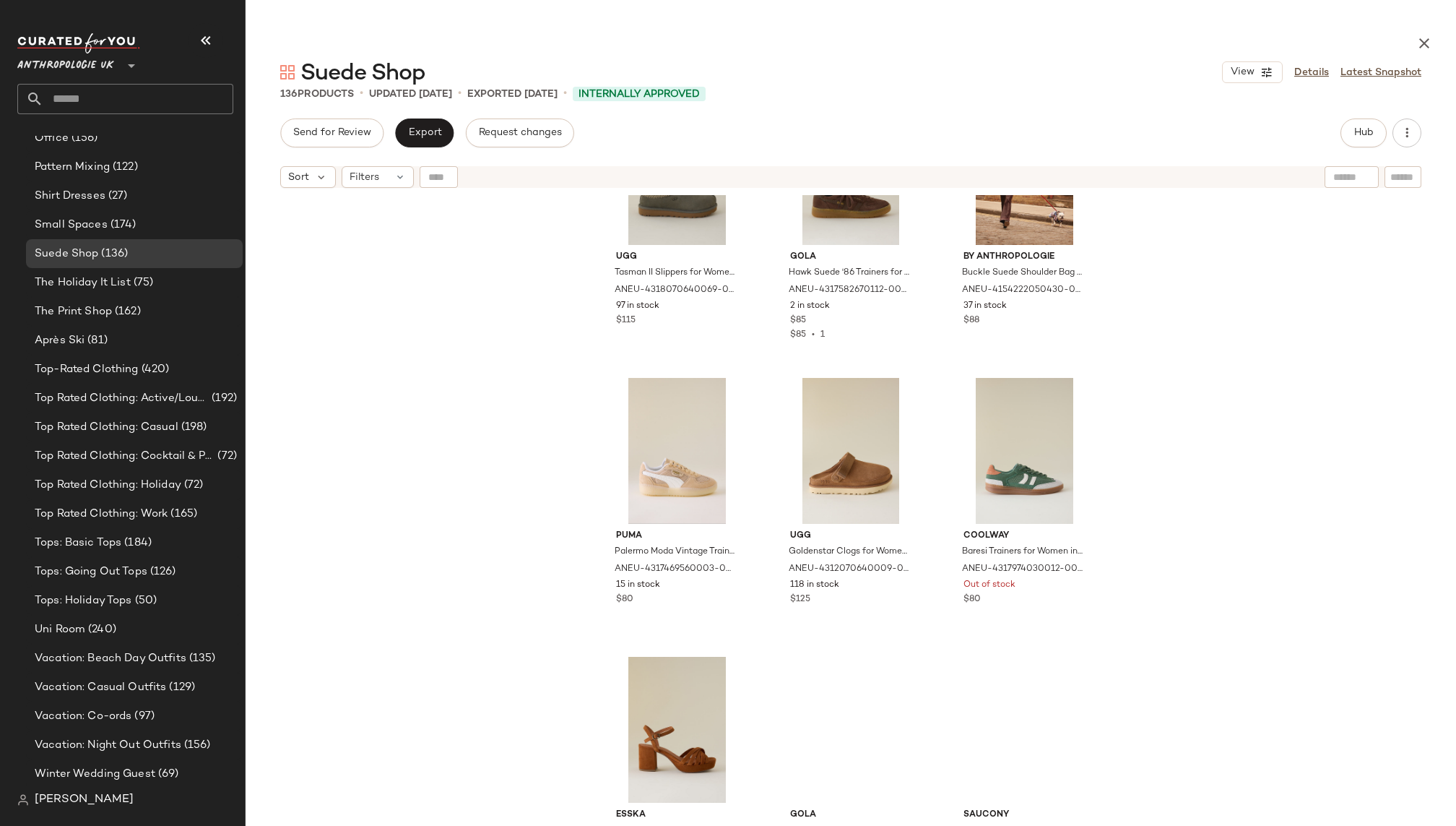
scroll to position [8786, 0]
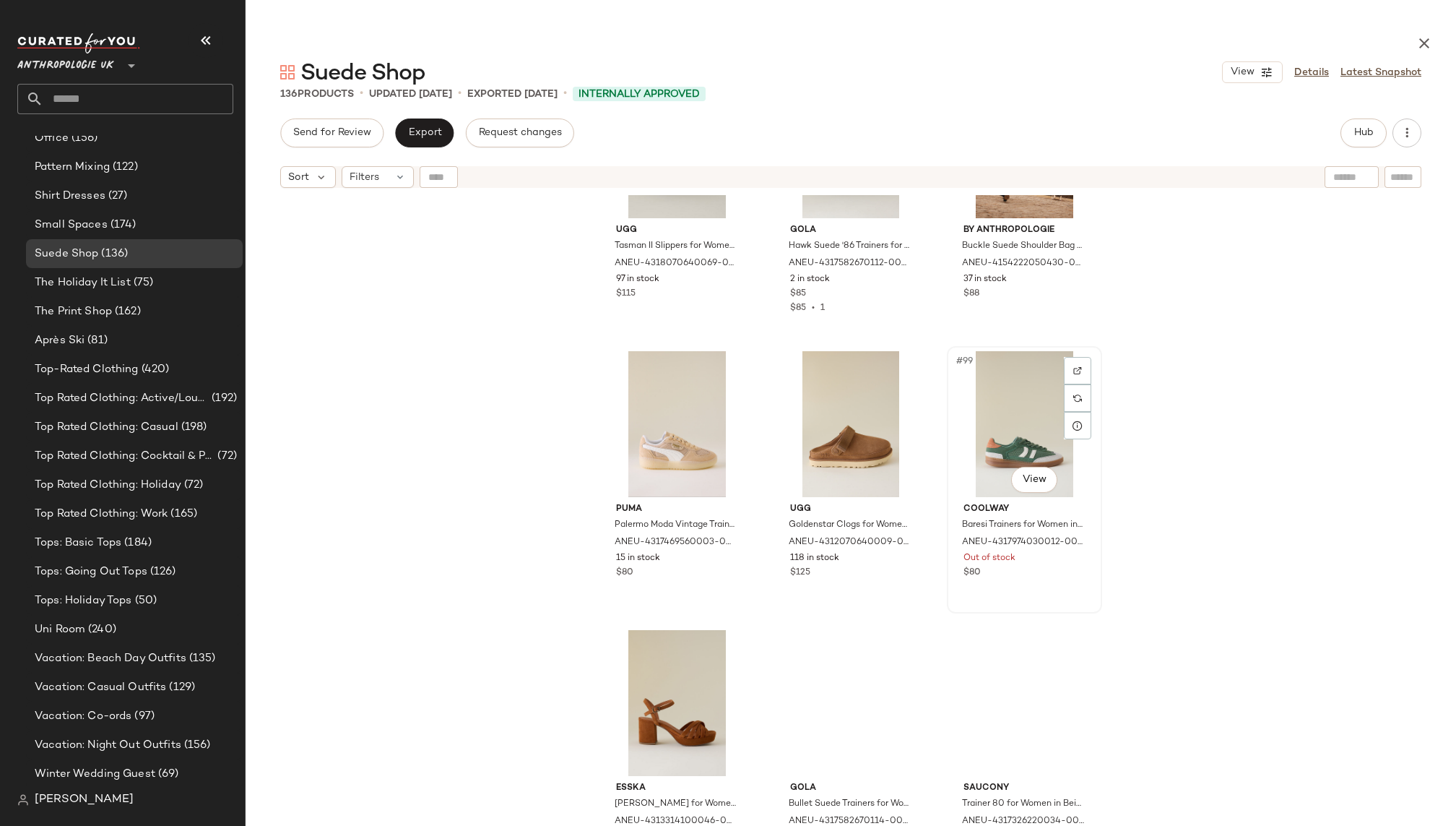
click at [978, 427] on div "#99 View" at bounding box center [1025, 424] width 146 height 146
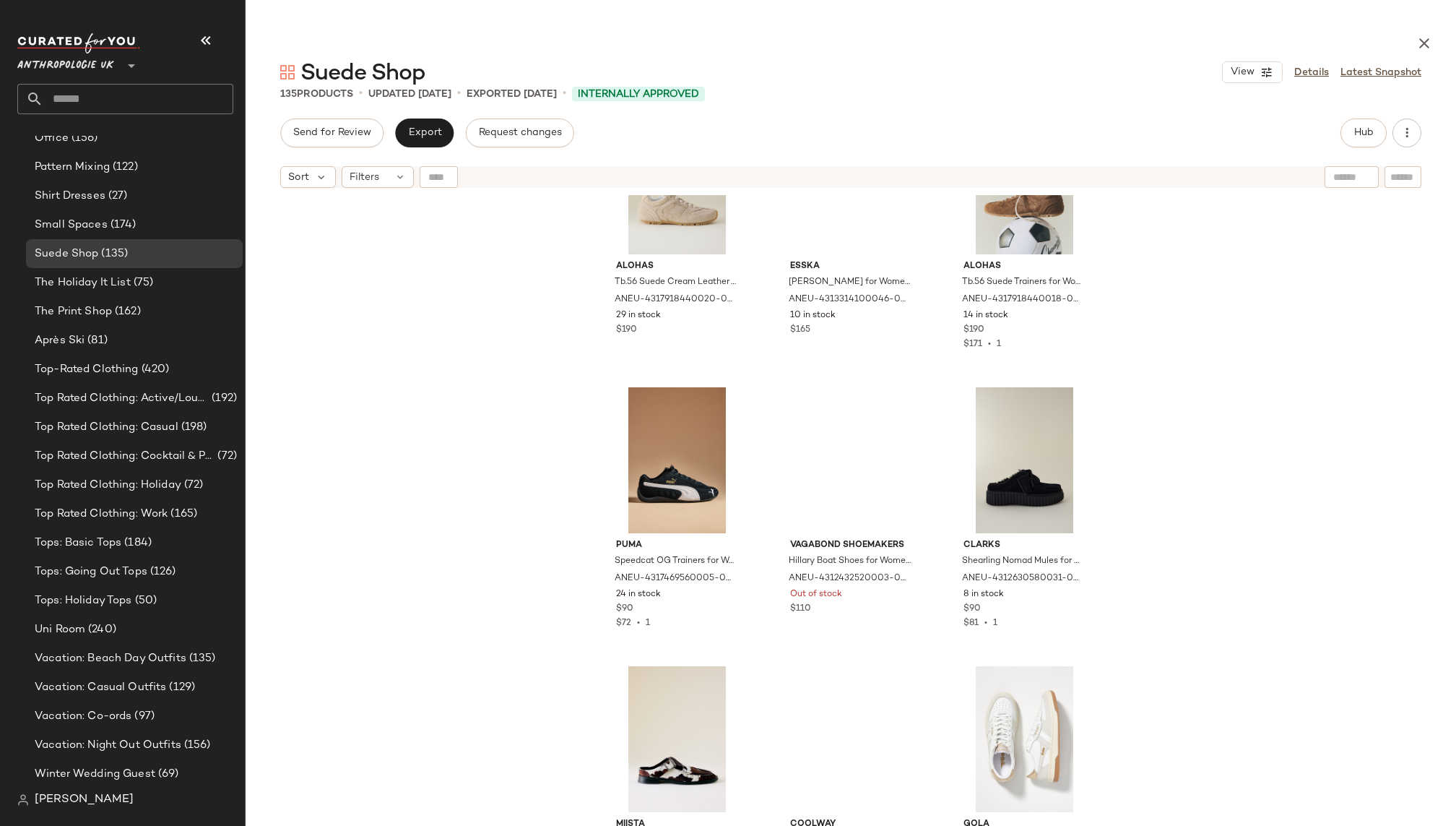
scroll to position [9590, 0]
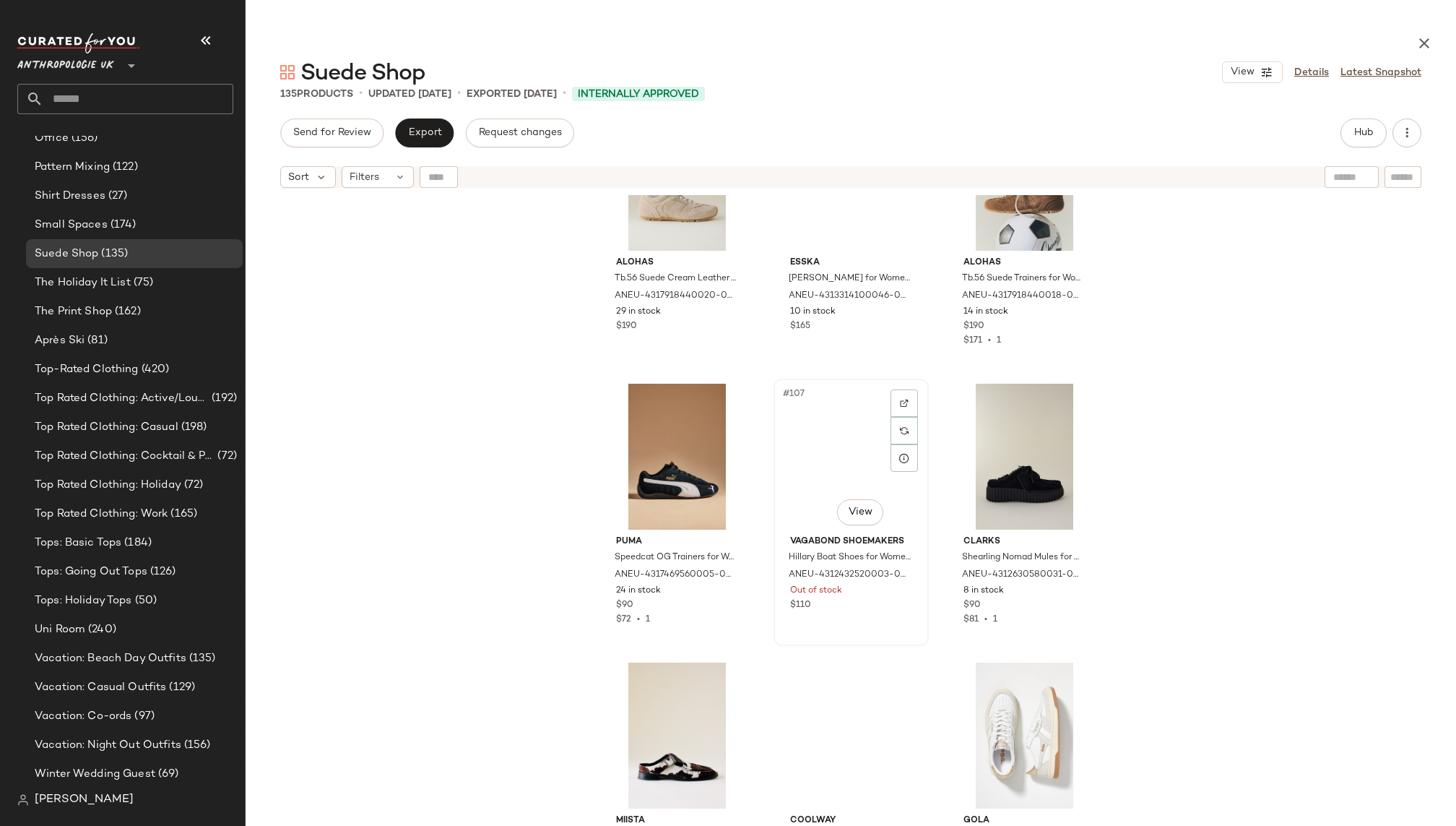
click at [831, 463] on div "#107 View" at bounding box center [851, 456] width 146 height 146
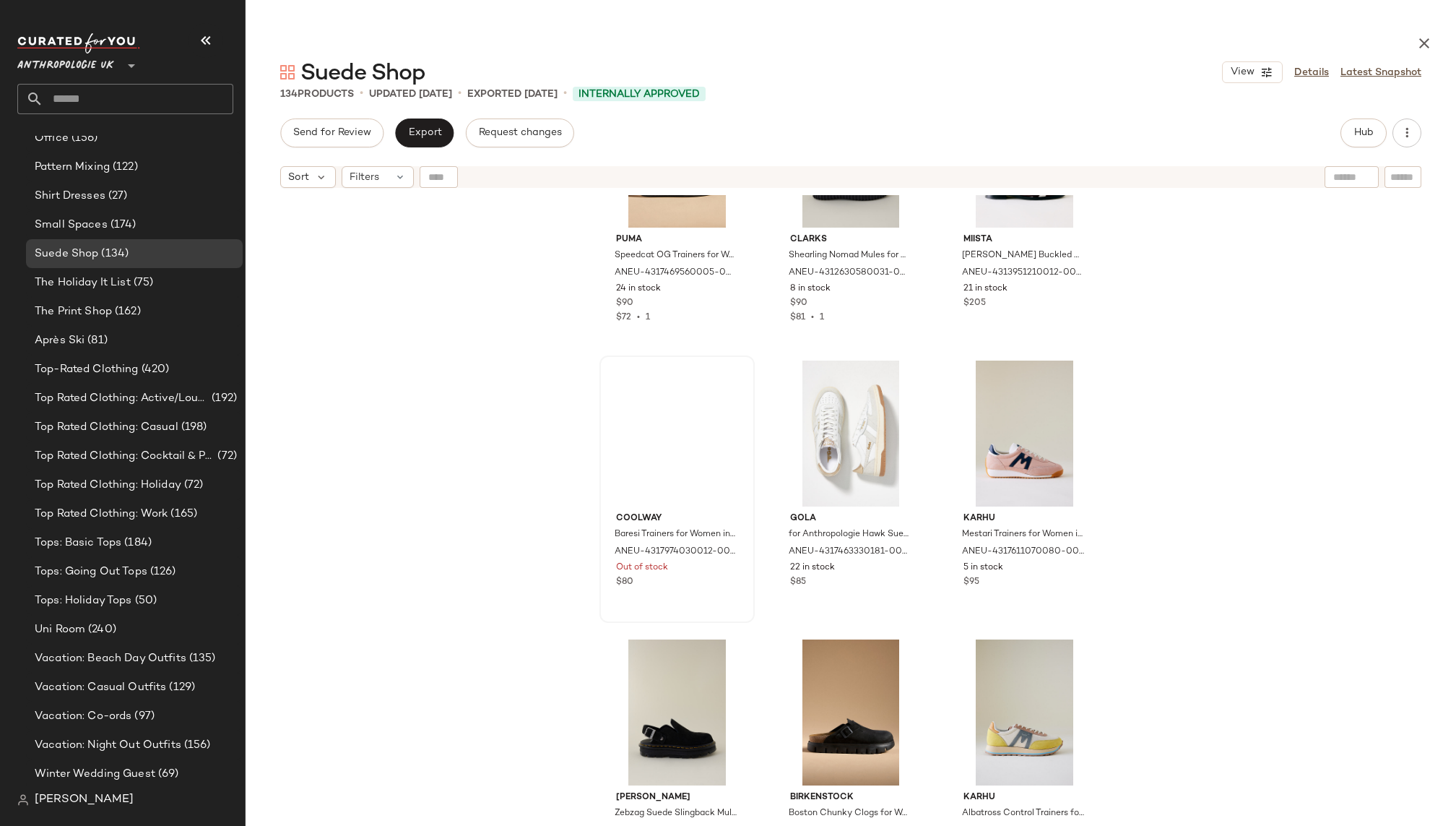
scroll to position [9893, 0]
click at [650, 427] on div "#109 View" at bounding box center [677, 432] width 146 height 146
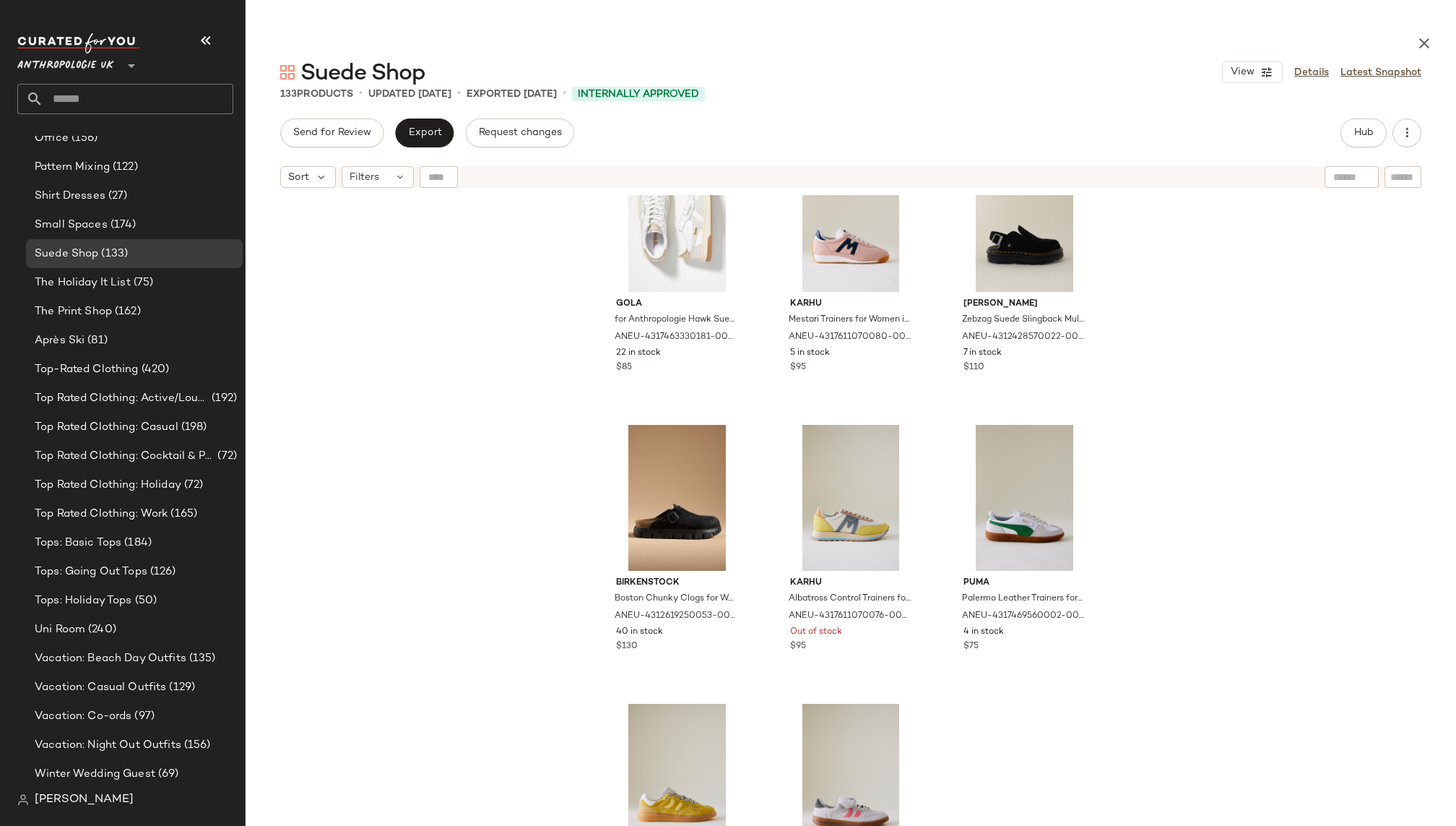
scroll to position [10215, 0]
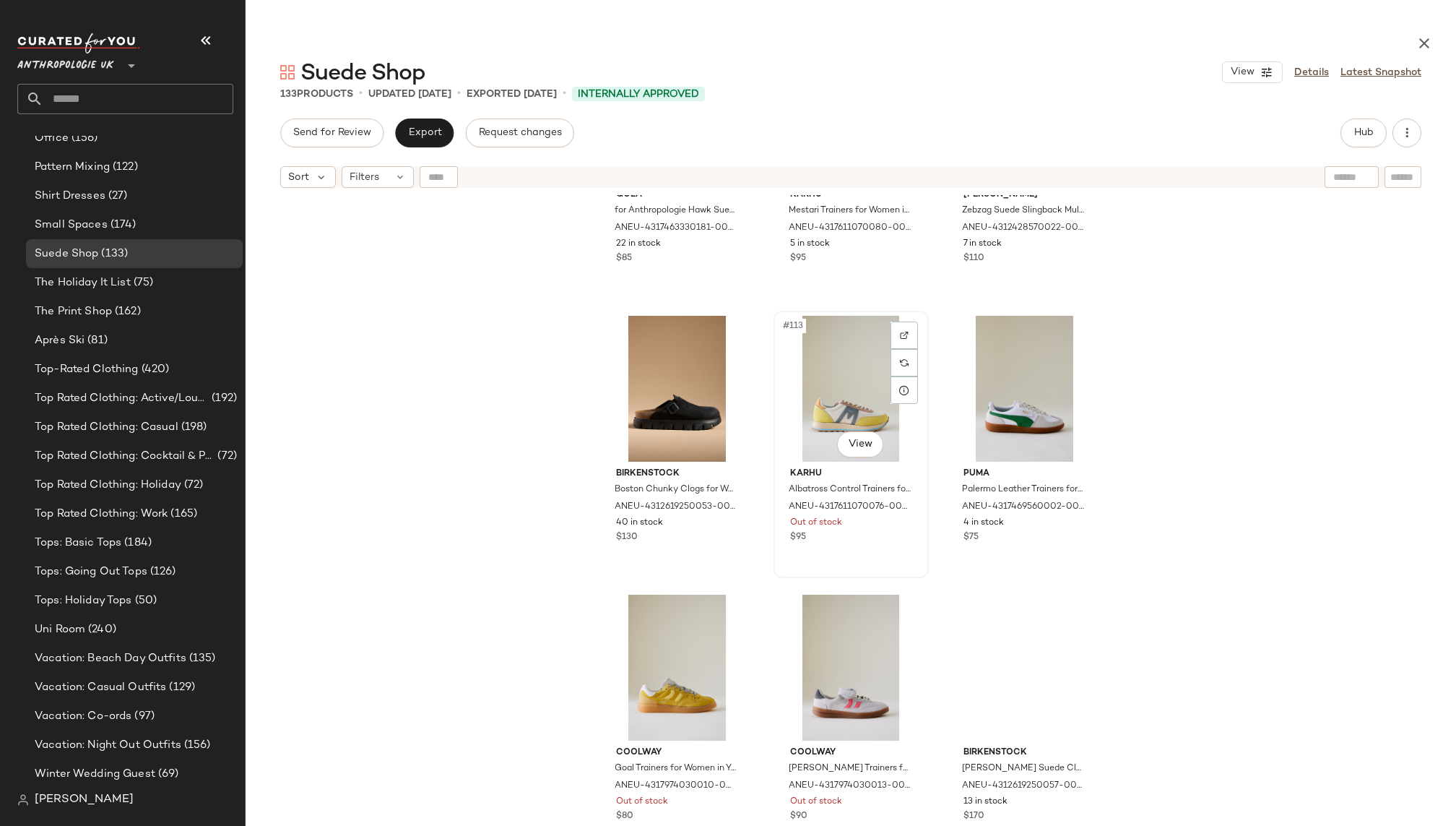
click at [796, 328] on span "#113" at bounding box center [793, 325] width 25 height 14
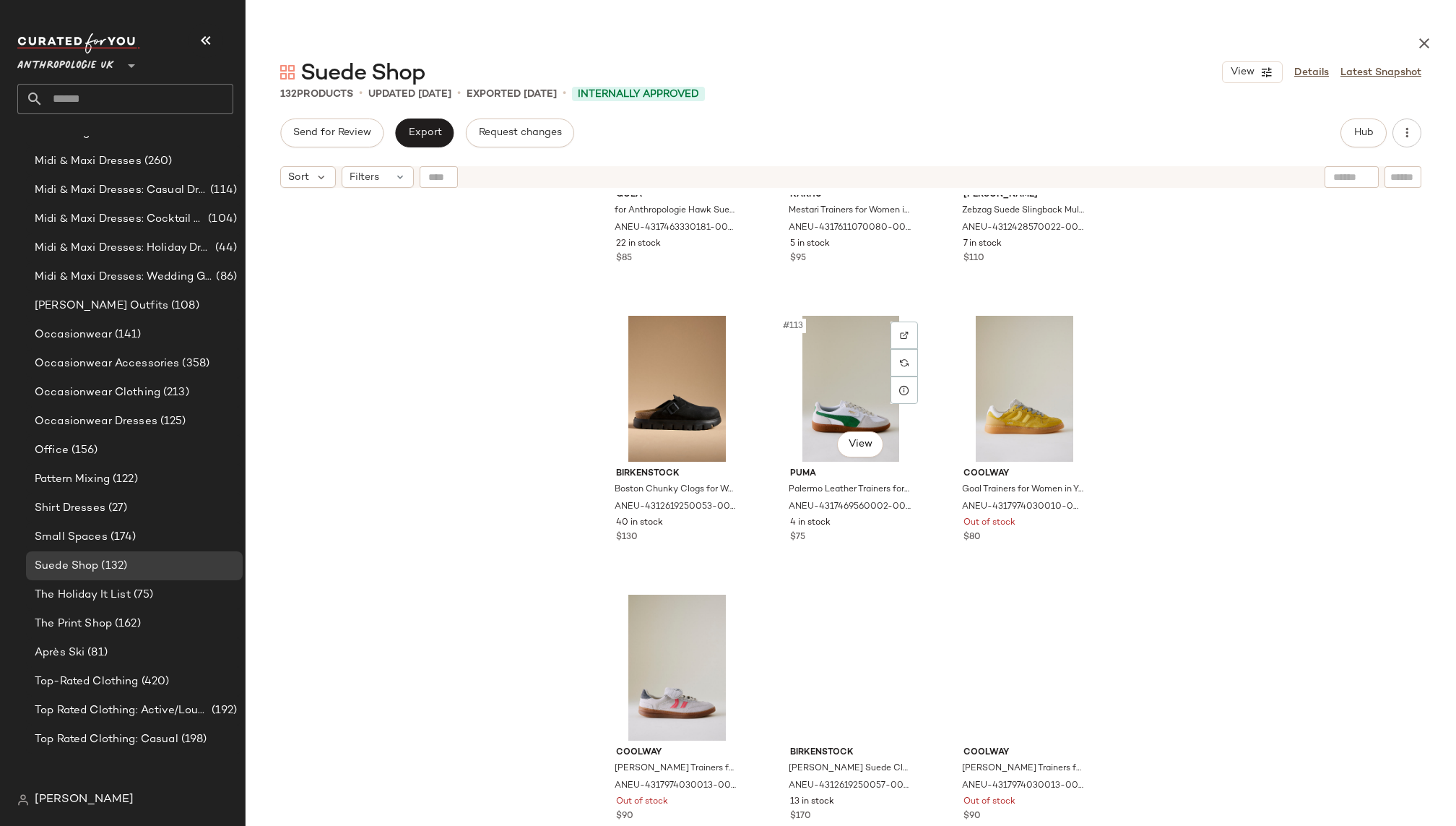
scroll to position [1264, 0]
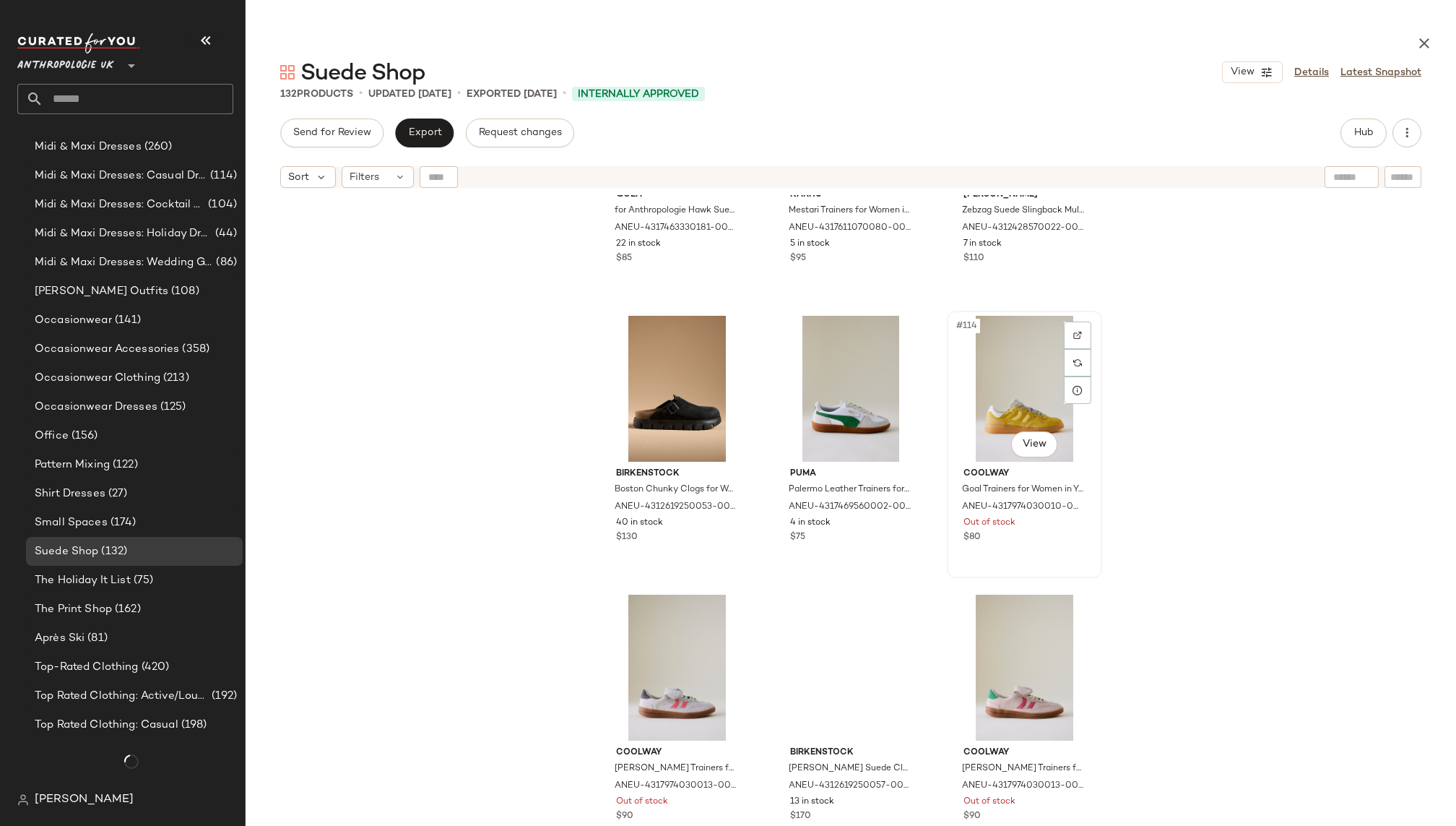
click at [956, 430] on div "#114 View" at bounding box center [1025, 388] width 146 height 146
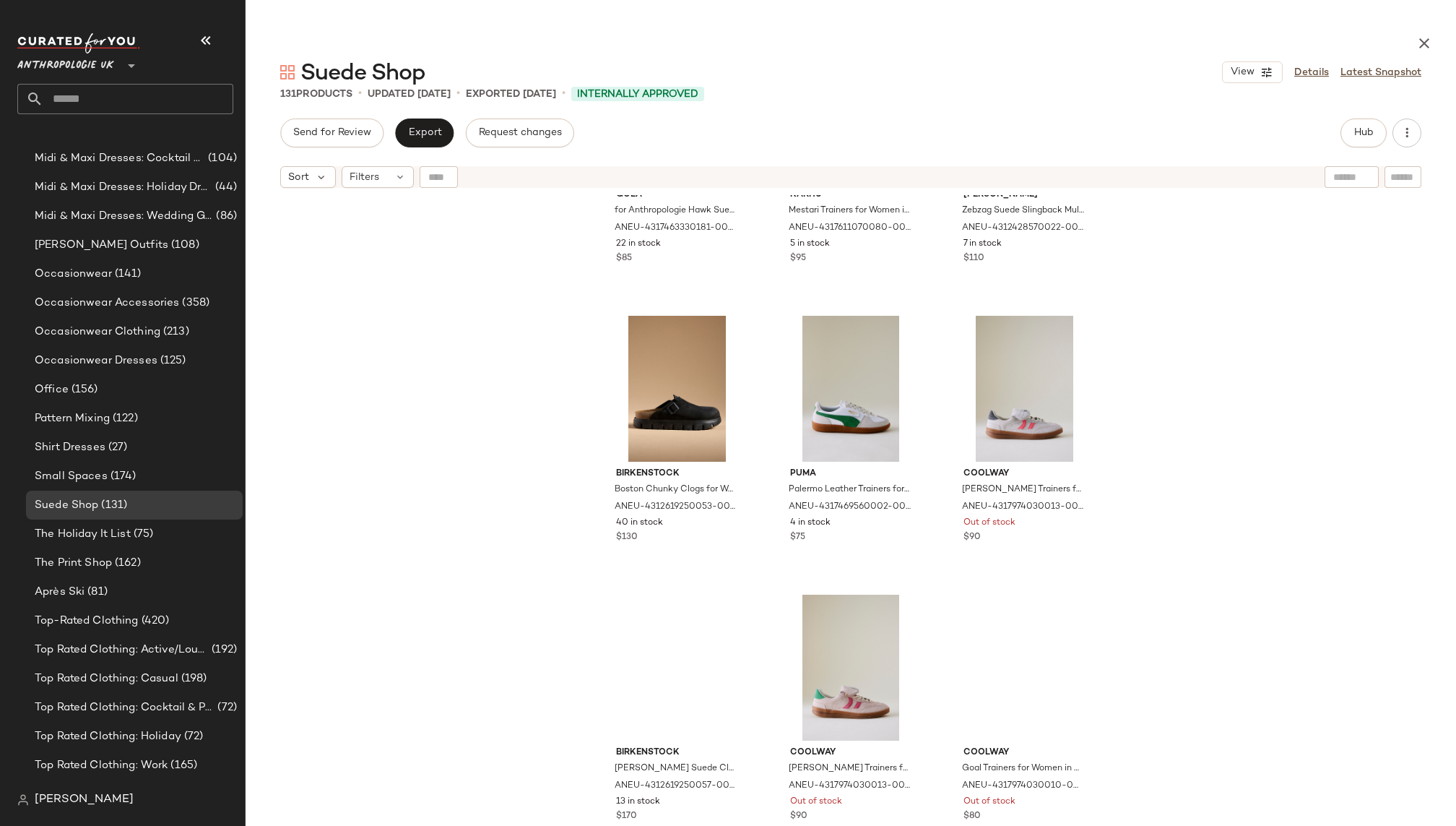
scroll to position [1515, 0]
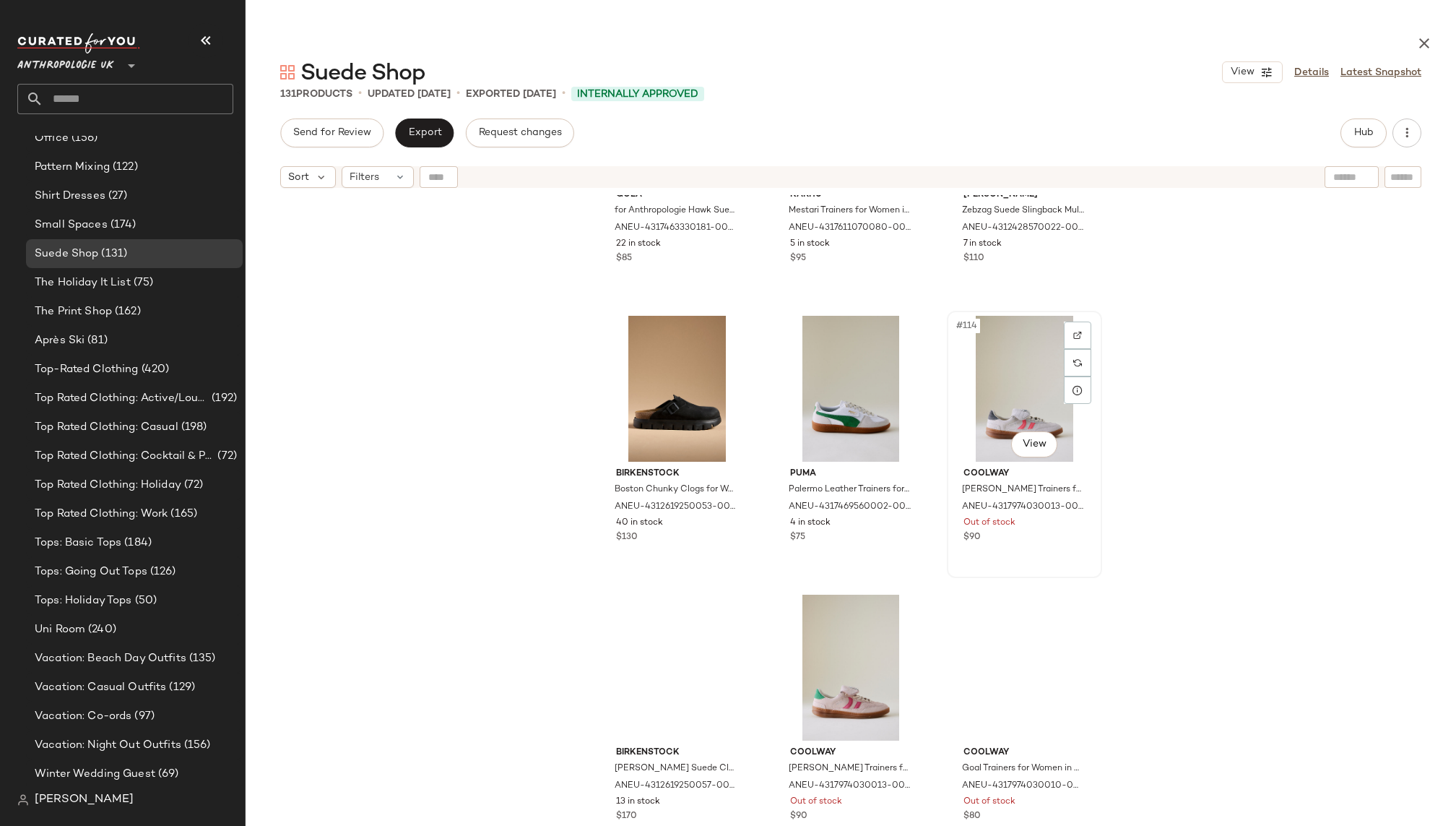
click at [981, 399] on div "#114 View" at bounding box center [1025, 388] width 146 height 146
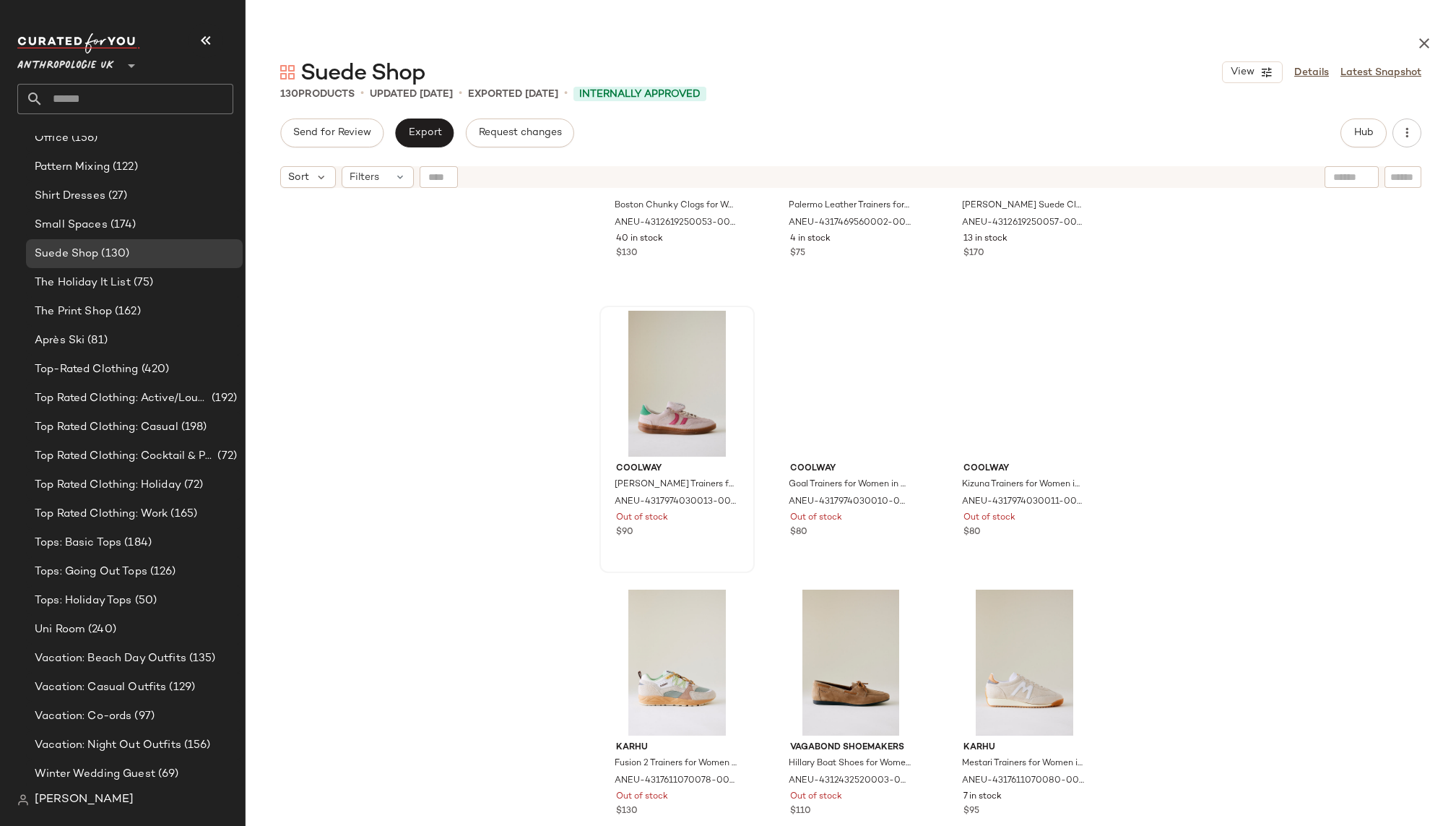
scroll to position [10504, 0]
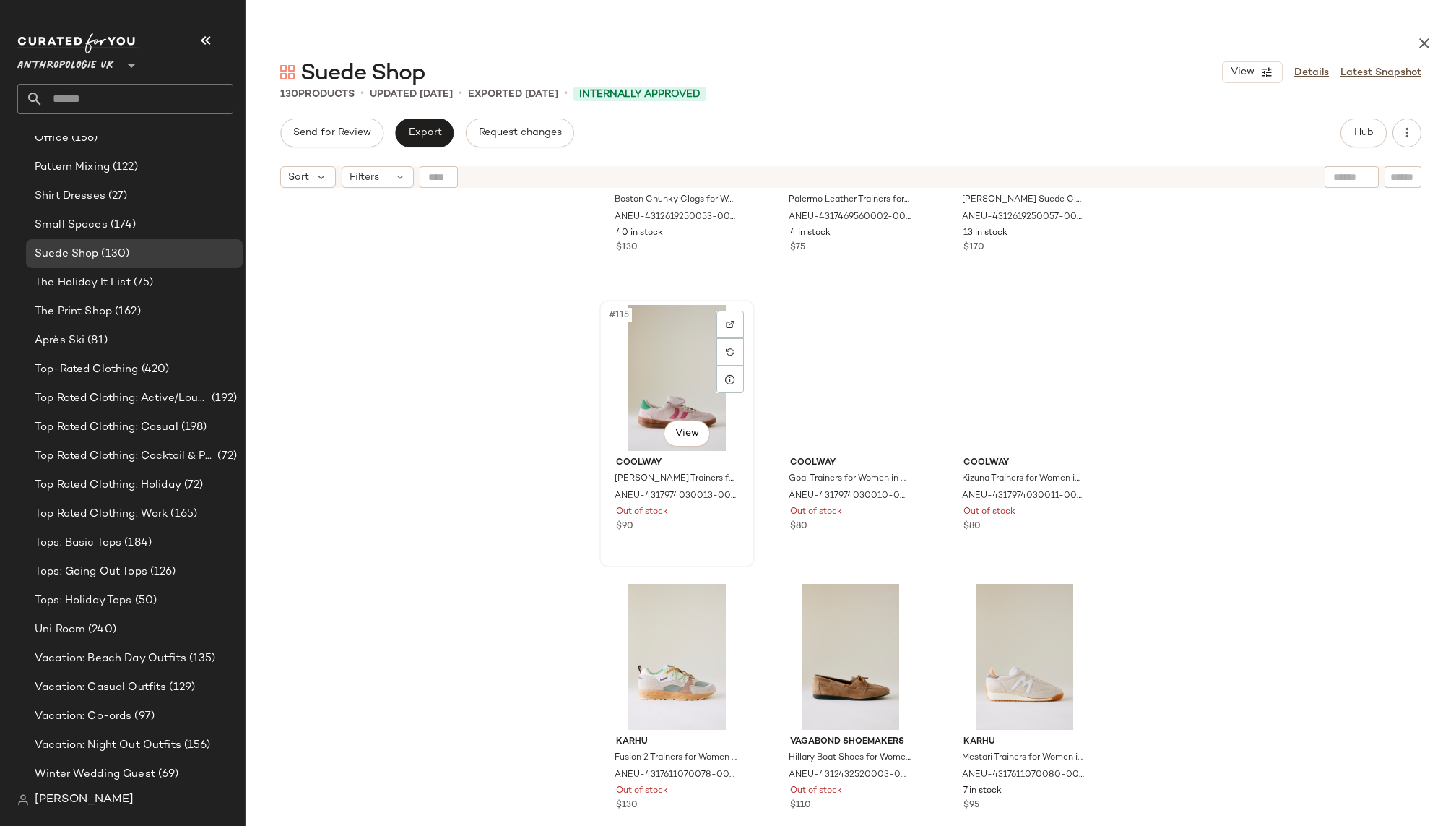
click at [630, 375] on div "#115 View" at bounding box center [677, 377] width 146 height 146
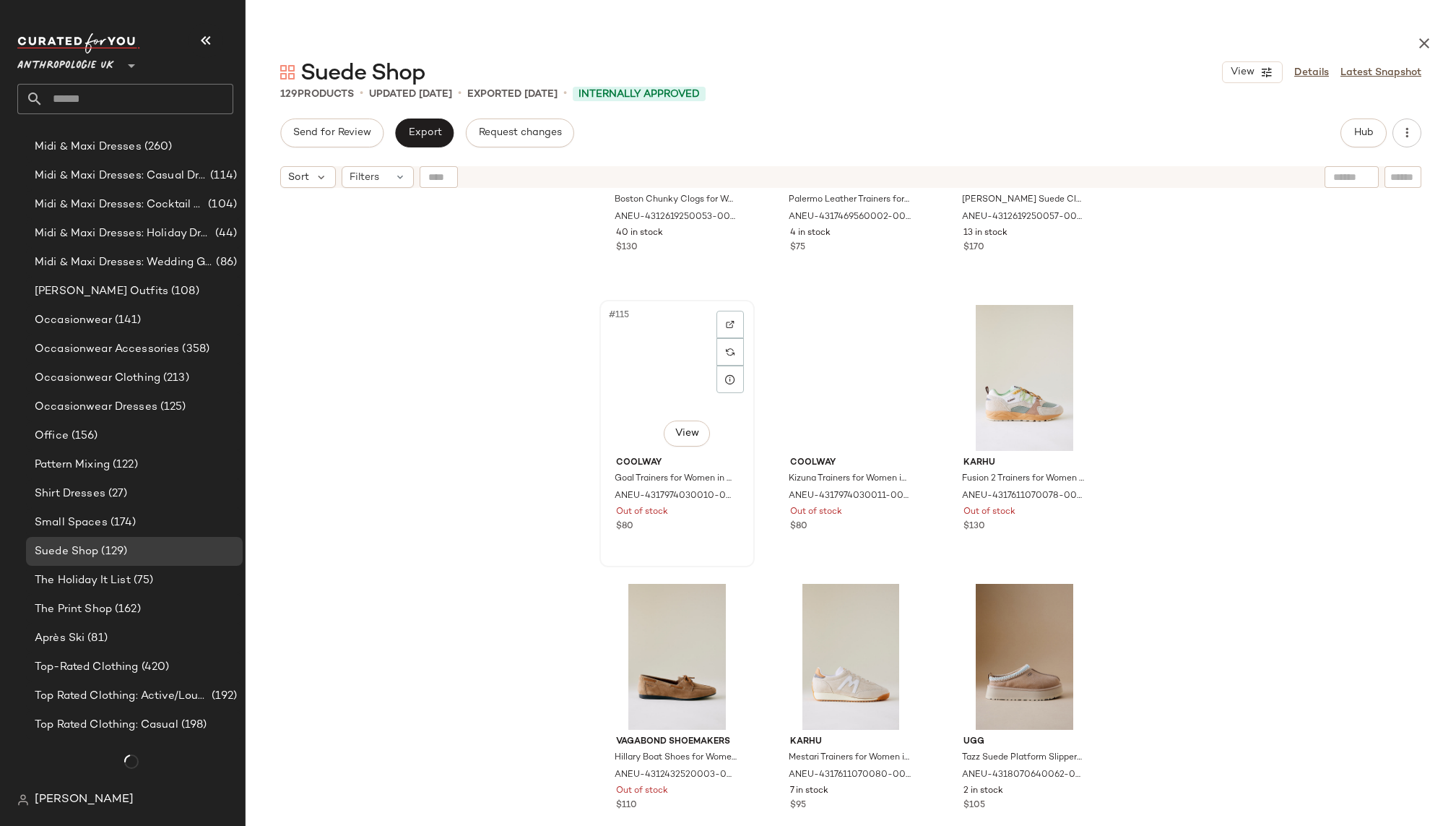
click at [654, 376] on div "#115 View" at bounding box center [677, 377] width 146 height 146
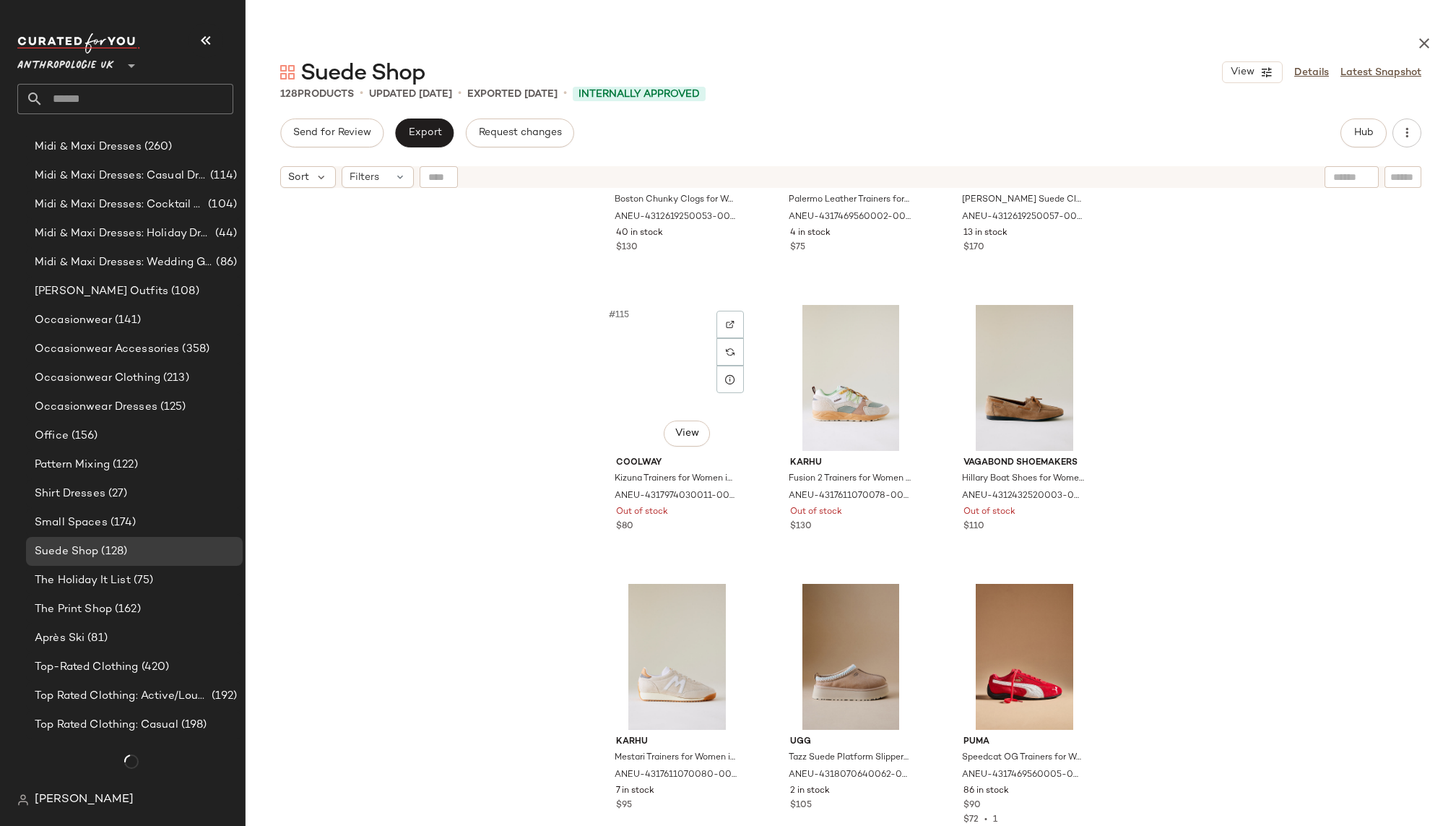
click at [654, 376] on div "#115 View" at bounding box center [677, 377] width 146 height 146
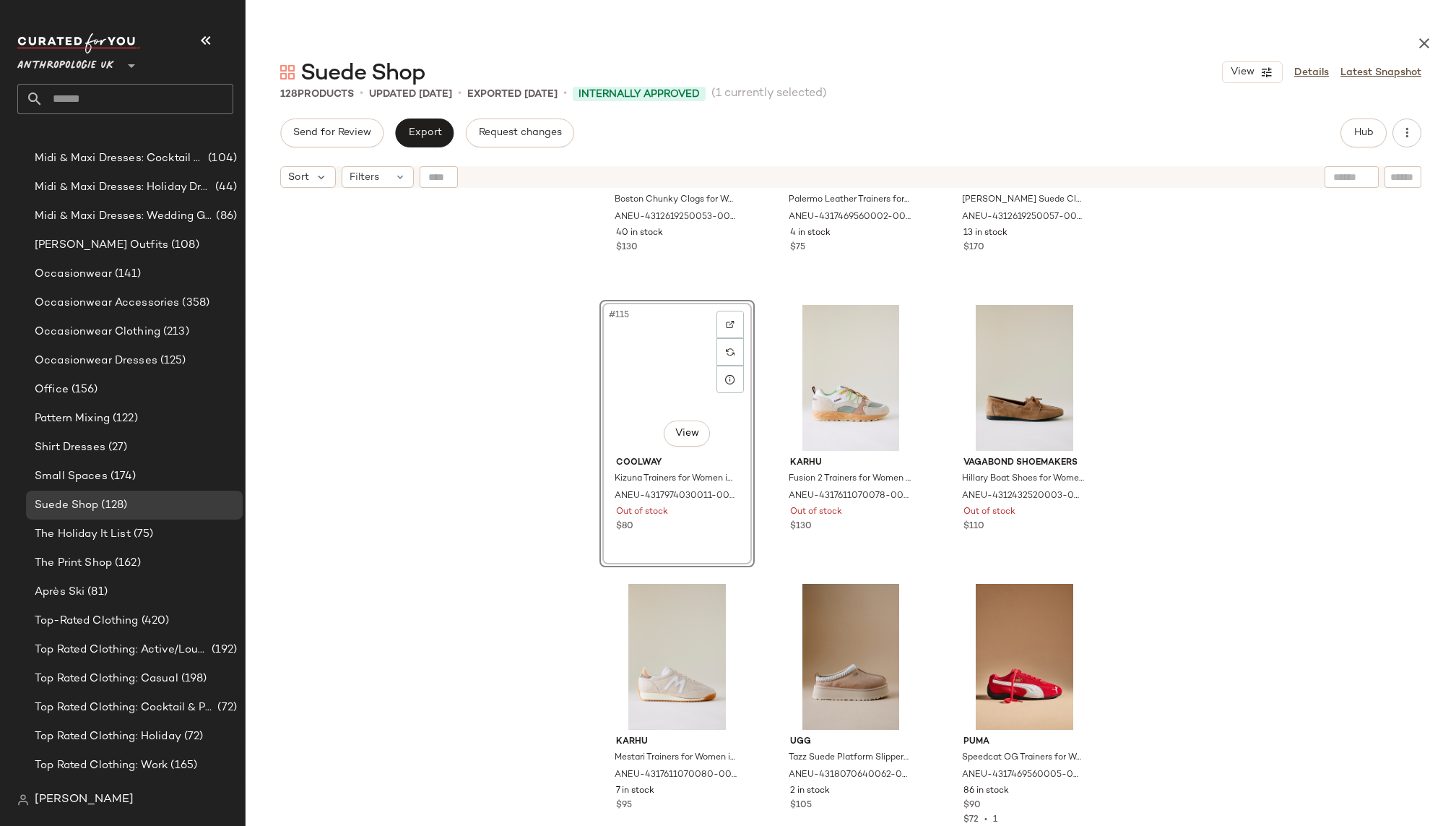
scroll to position [1515, 0]
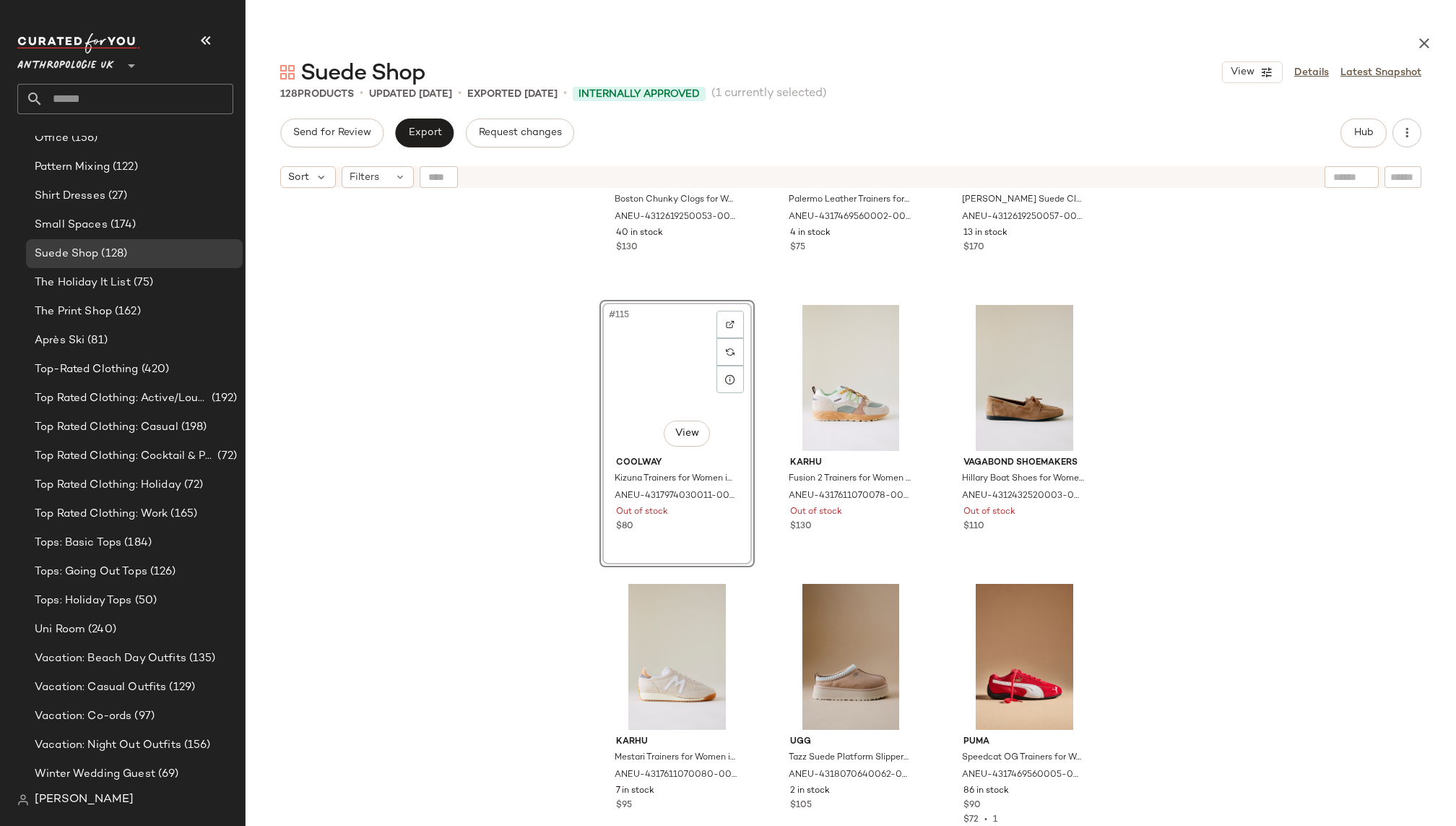
click at [654, 376] on div "#115 View" at bounding box center [677, 377] width 146 height 146
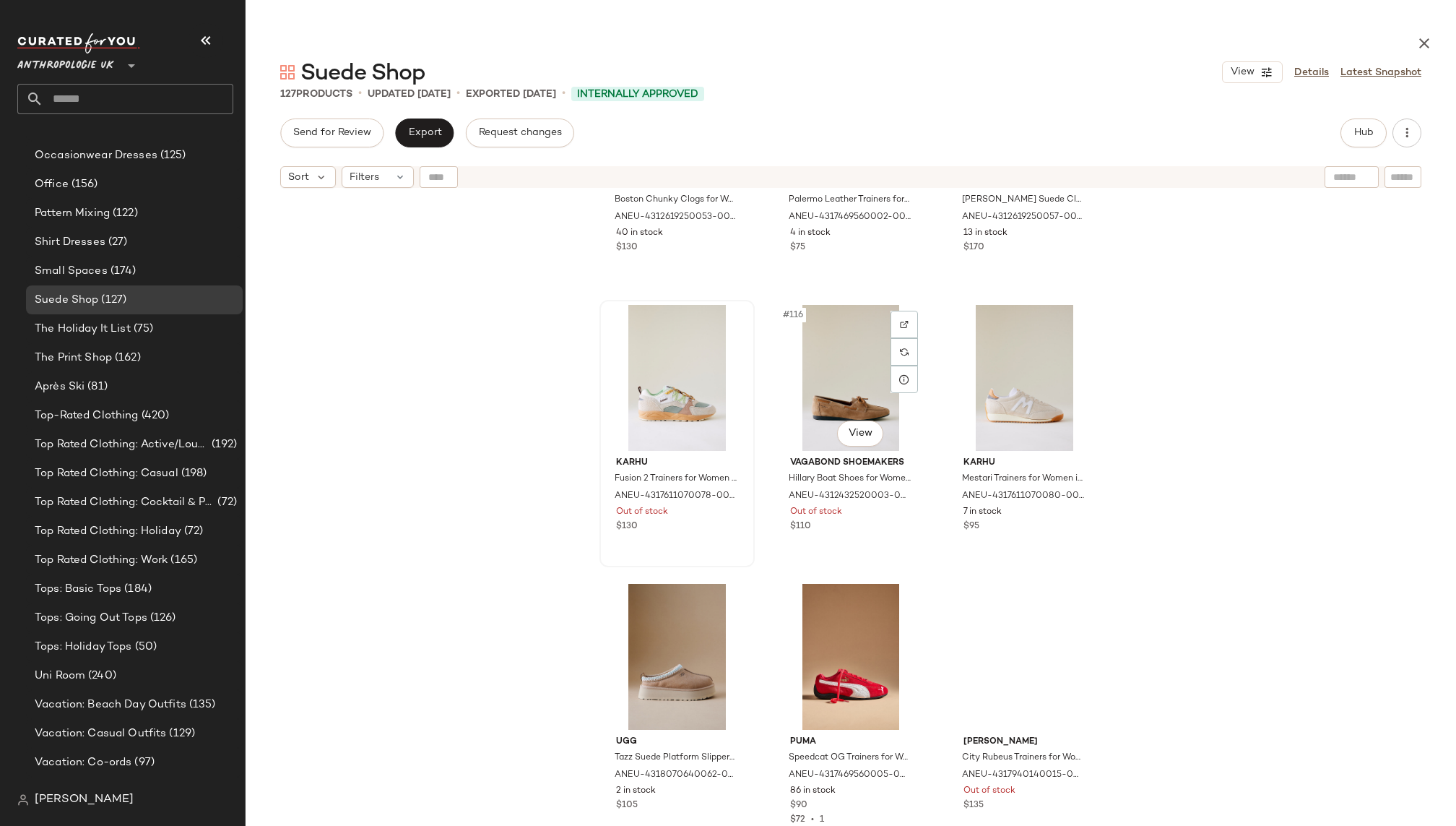
scroll to position [1561, 0]
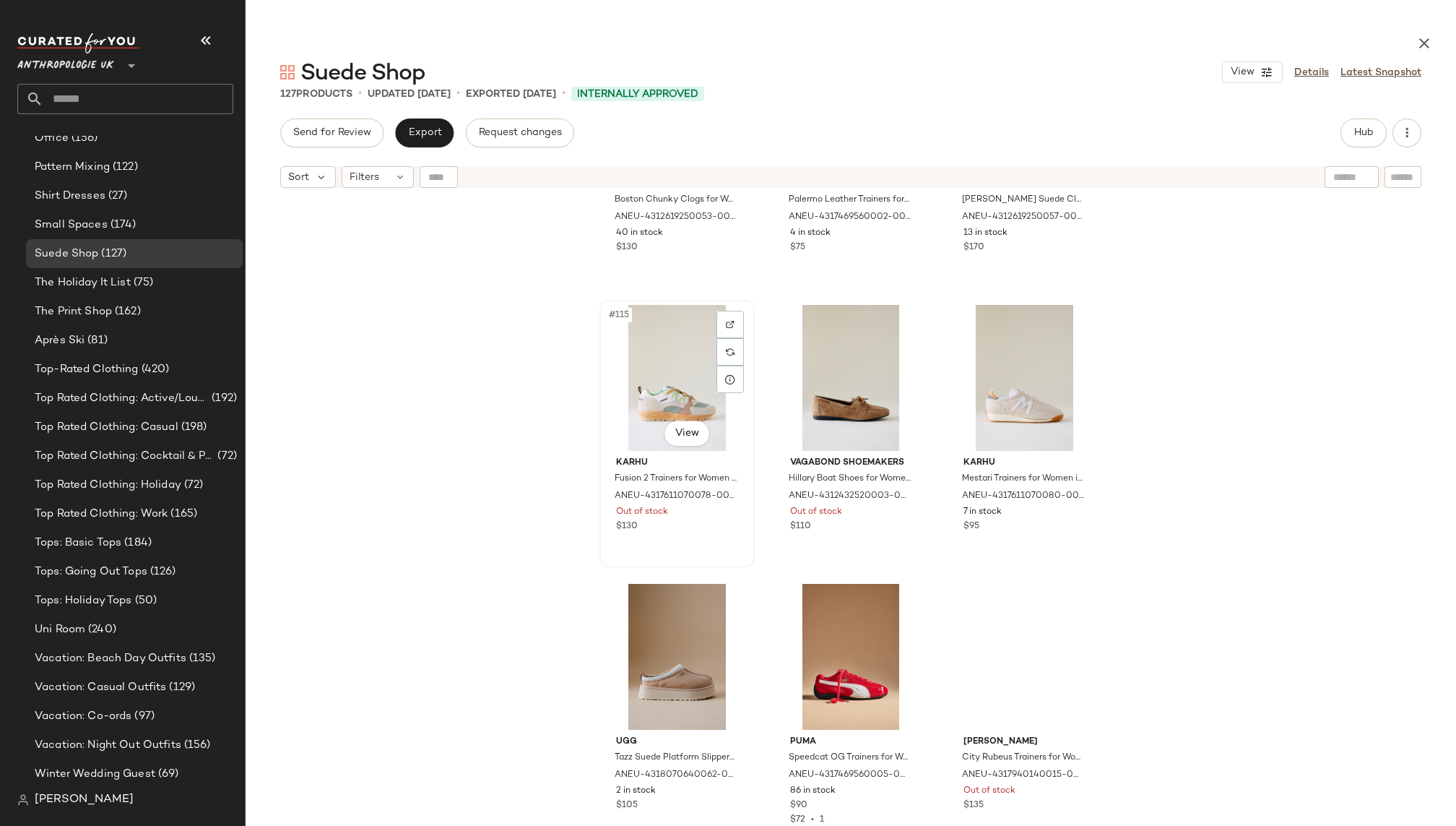
click at [659, 403] on div "#115 View" at bounding box center [677, 377] width 146 height 146
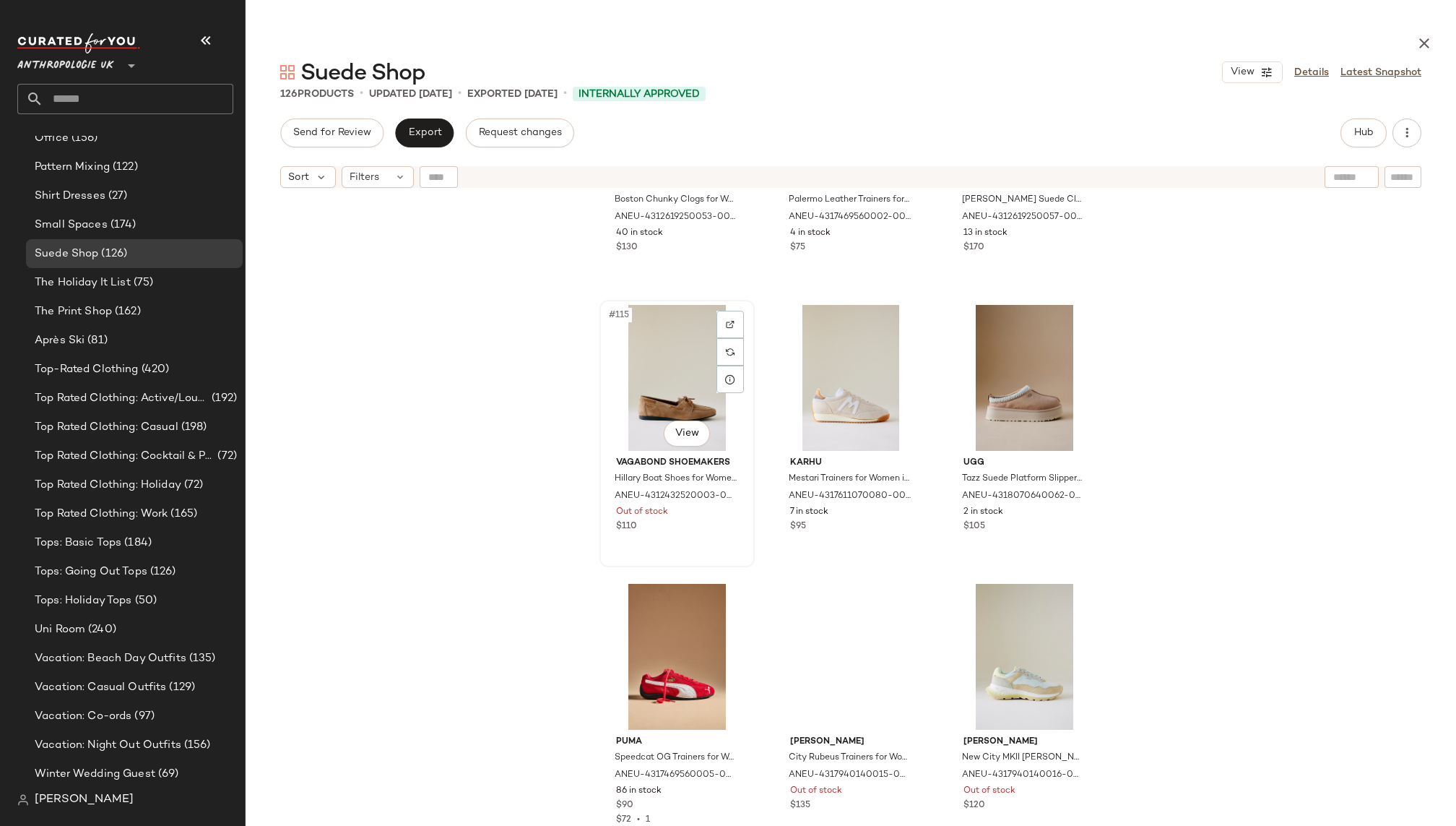
click at [658, 404] on div "#115 View" at bounding box center [677, 377] width 146 height 146
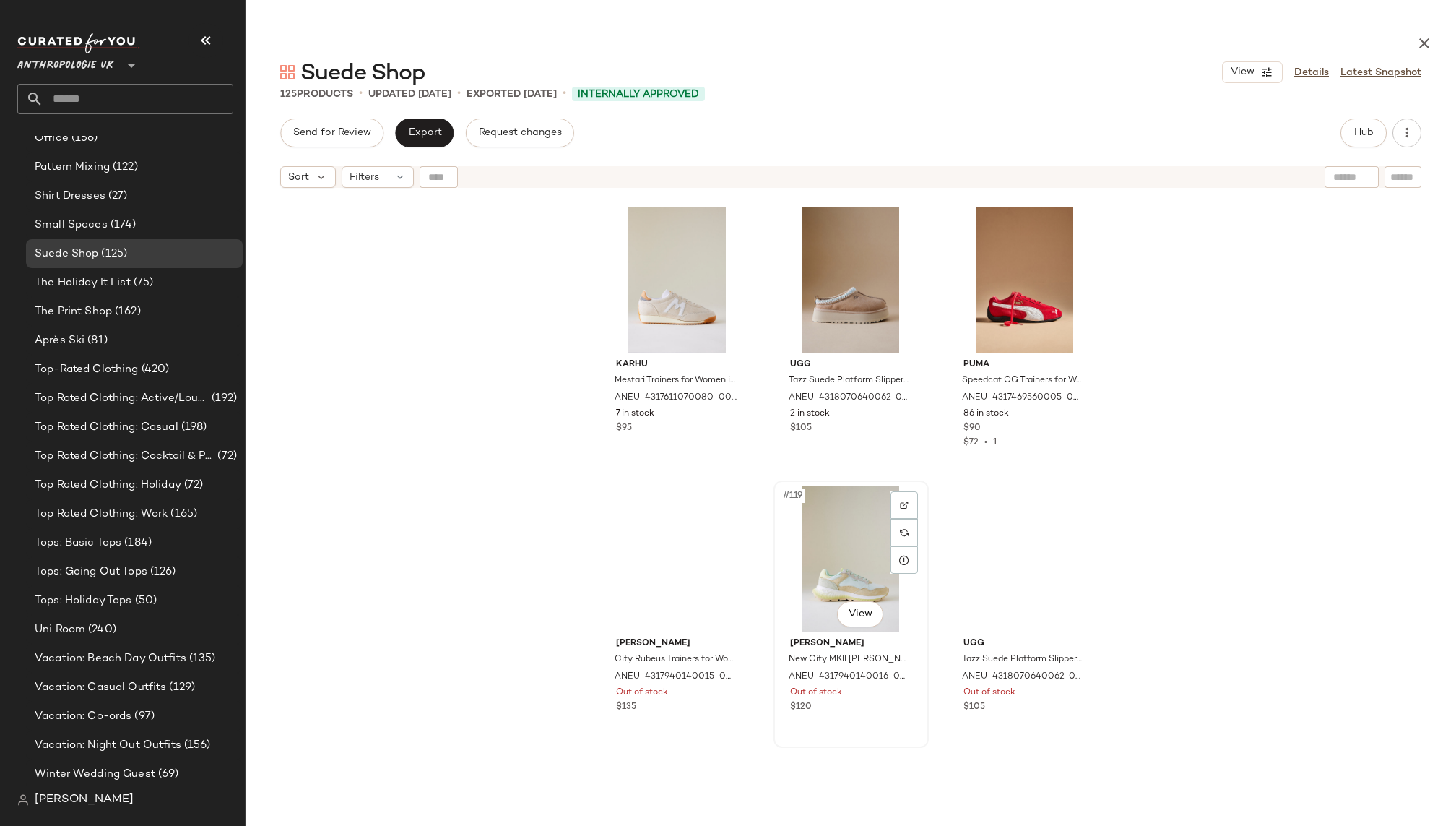
scroll to position [10663, 0]
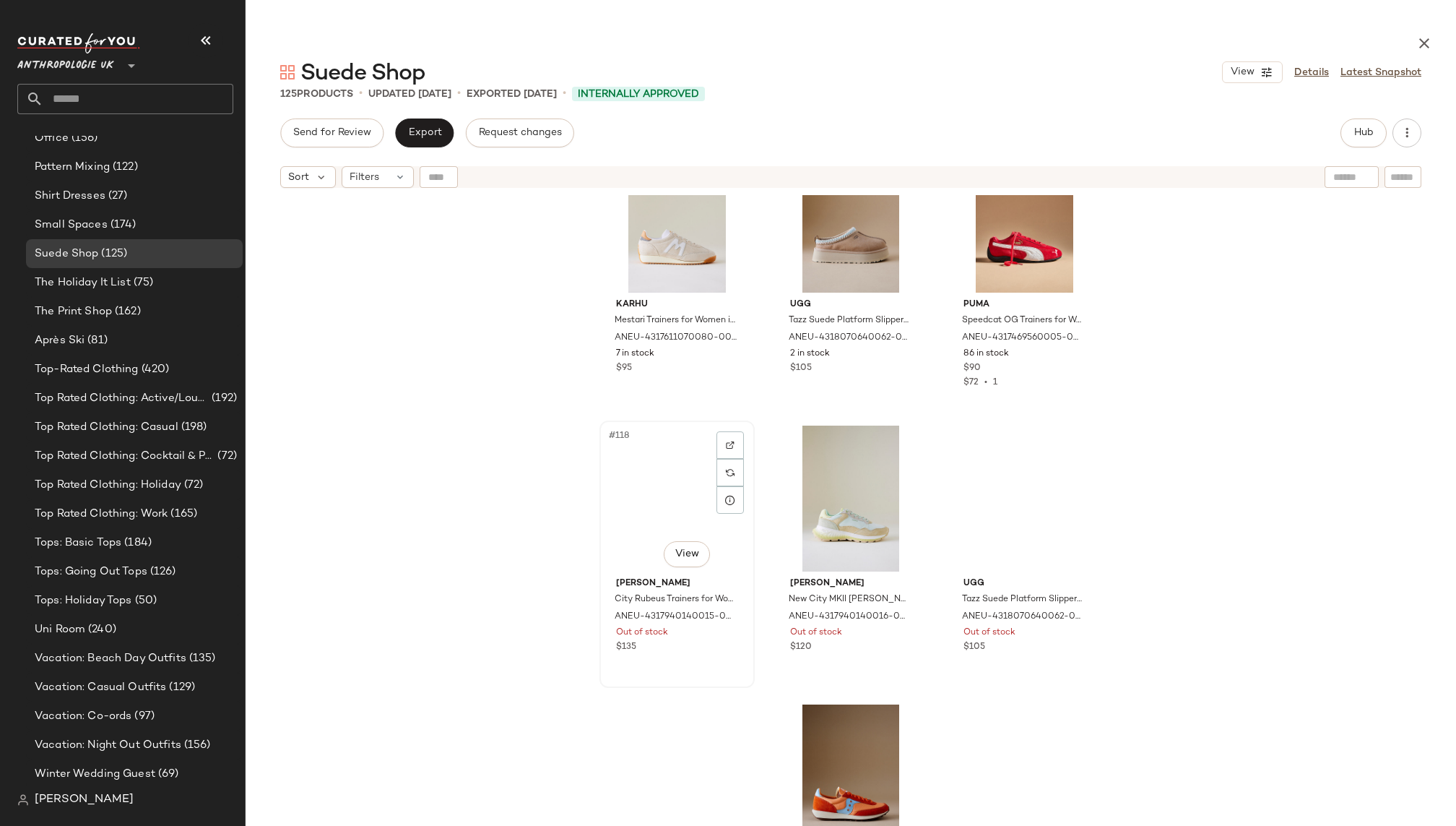
click at [678, 493] on div "#118 View" at bounding box center [677, 498] width 146 height 146
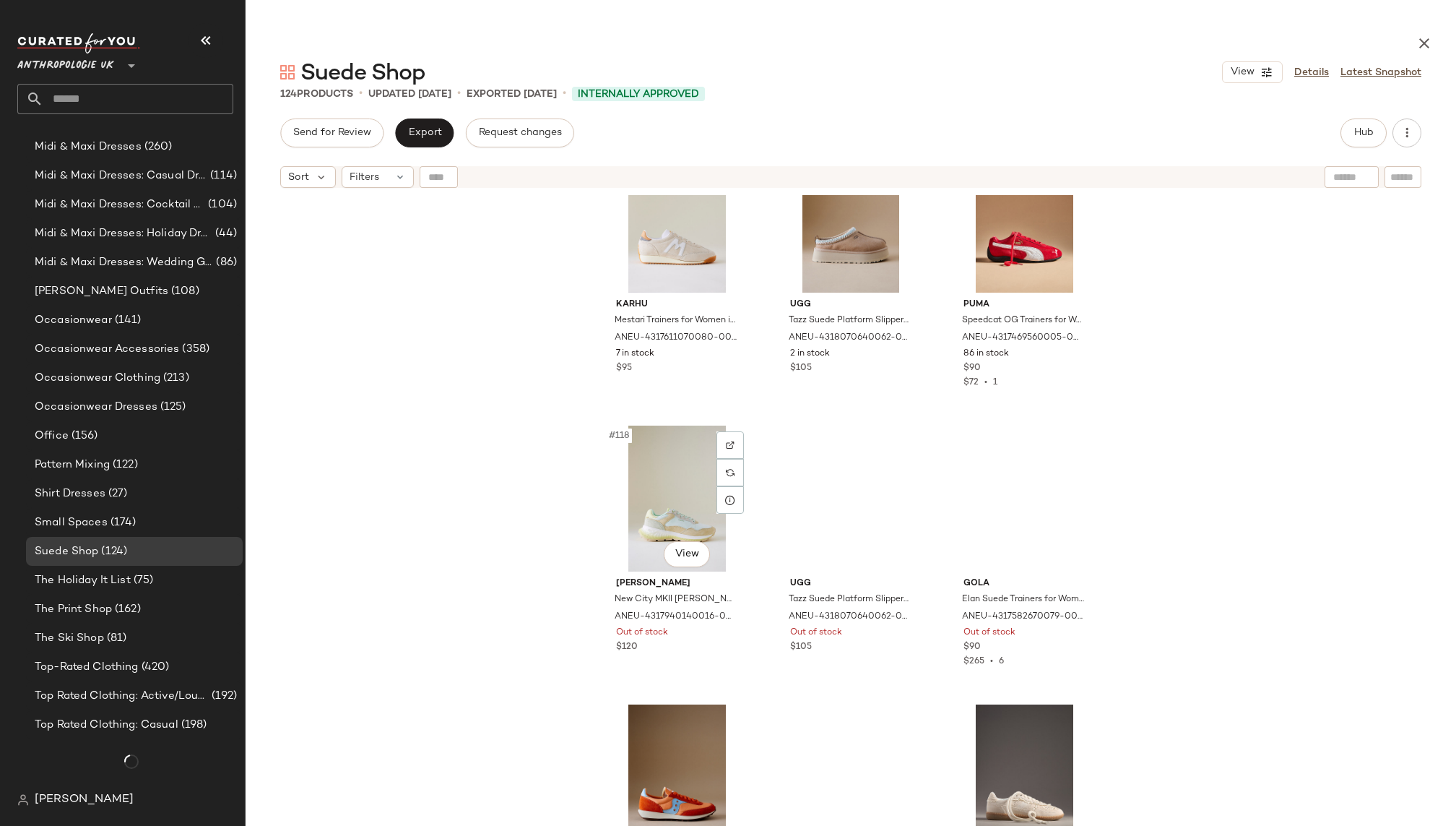
click at [678, 493] on div "#118 View" at bounding box center [677, 498] width 146 height 146
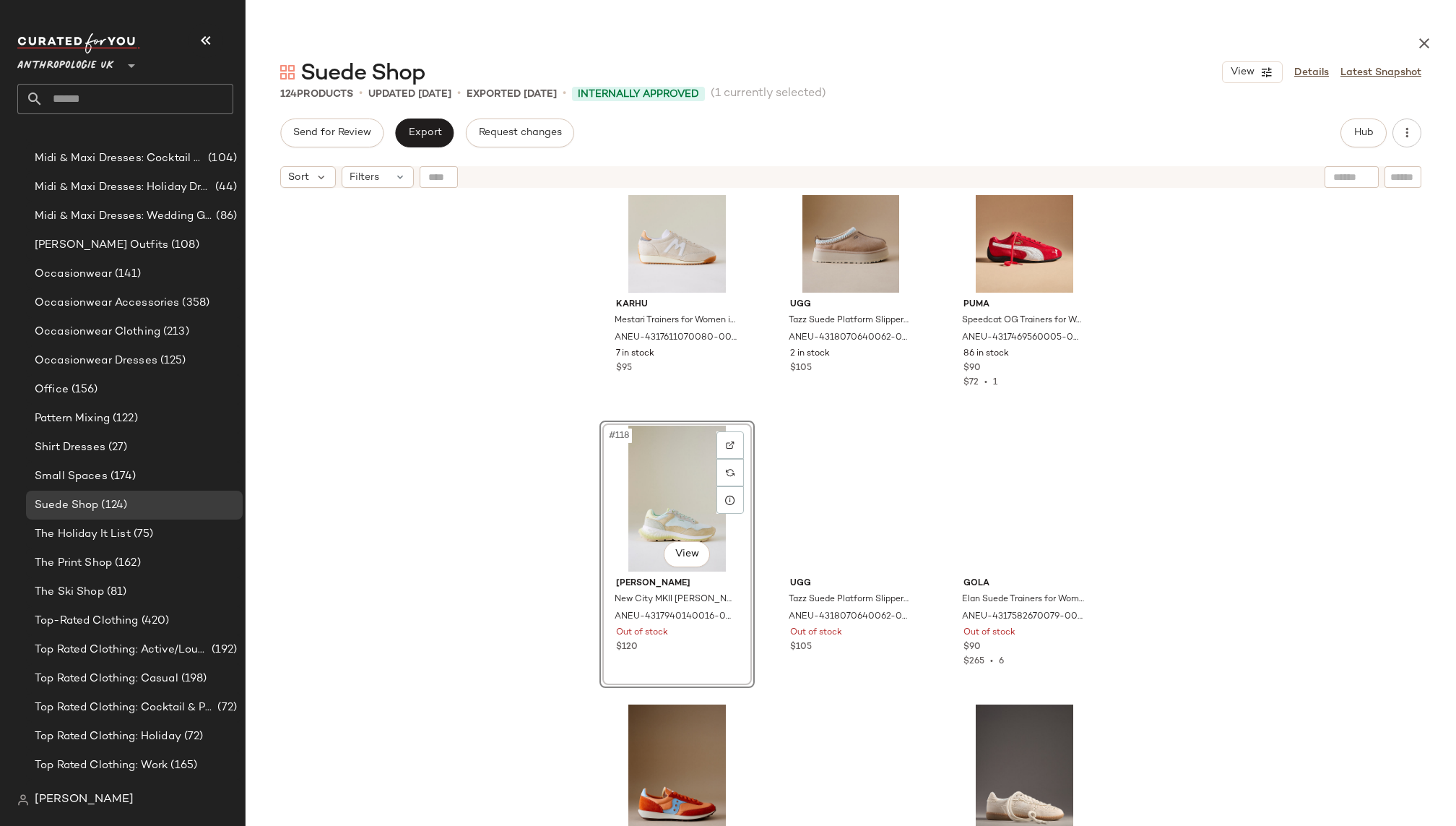
scroll to position [1515, 0]
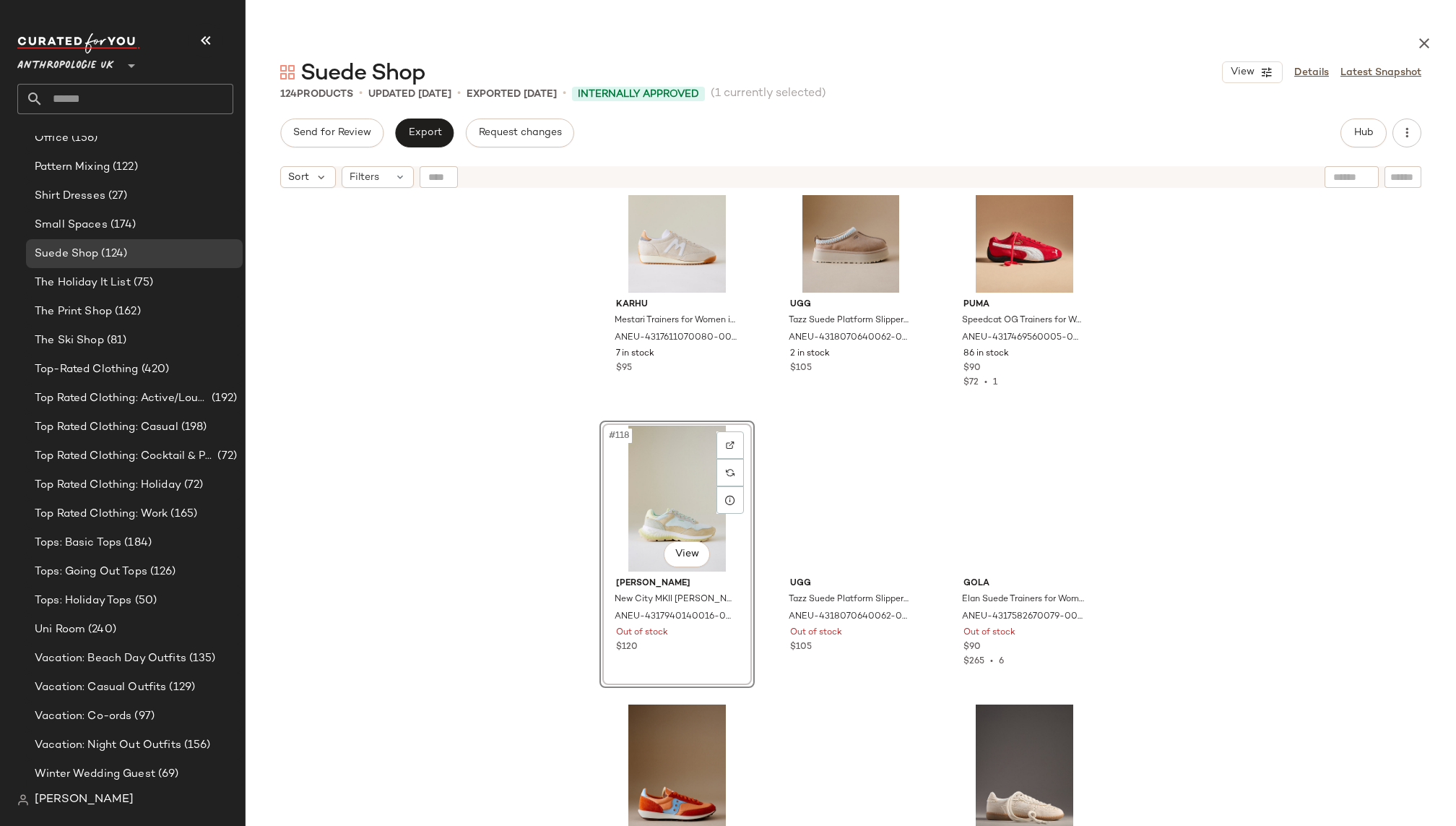
click at [678, 493] on div "#118 View" at bounding box center [677, 498] width 146 height 146
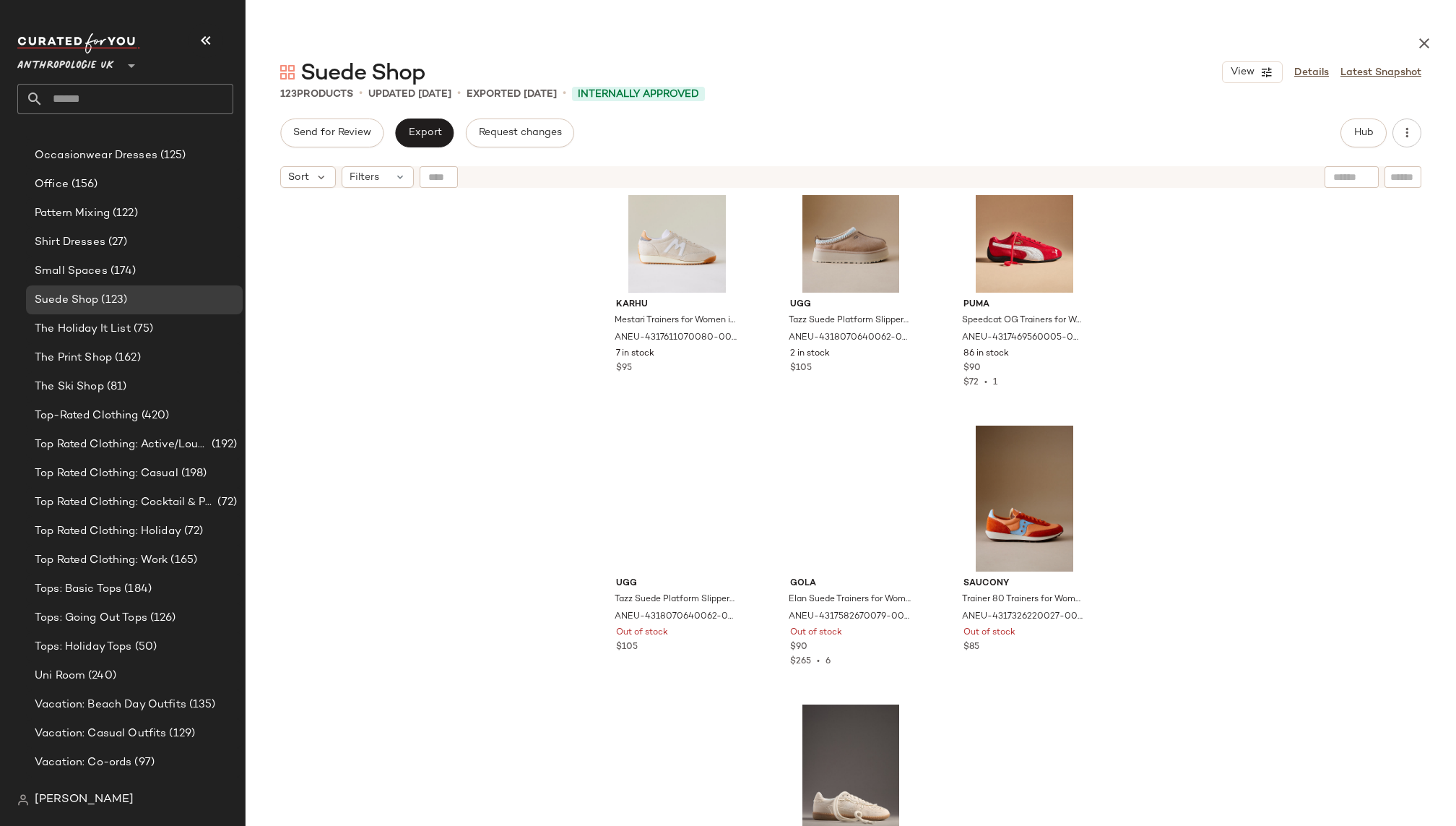
scroll to position [1561, 0]
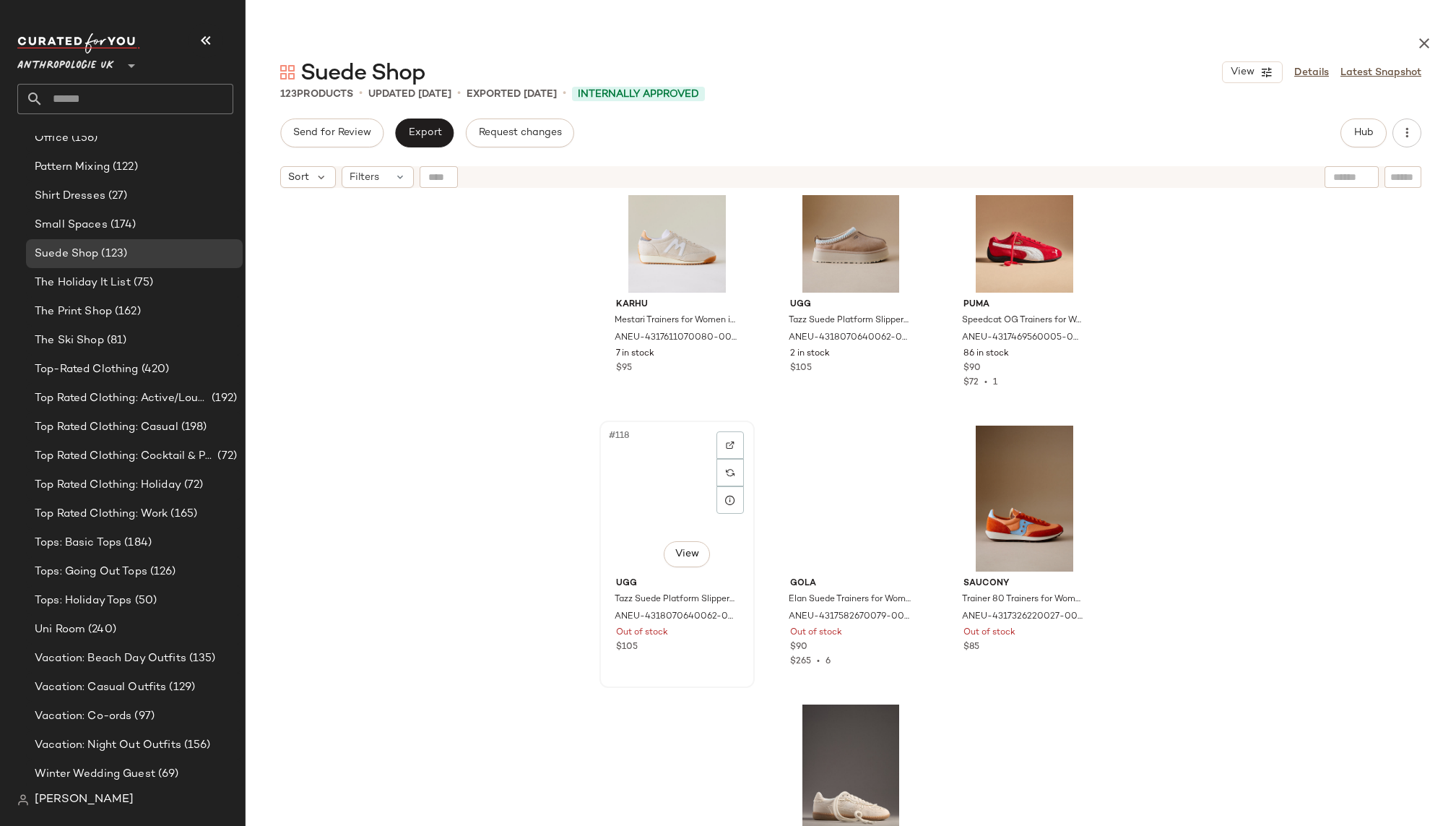
click at [678, 519] on div "#118 View" at bounding box center [677, 498] width 146 height 146
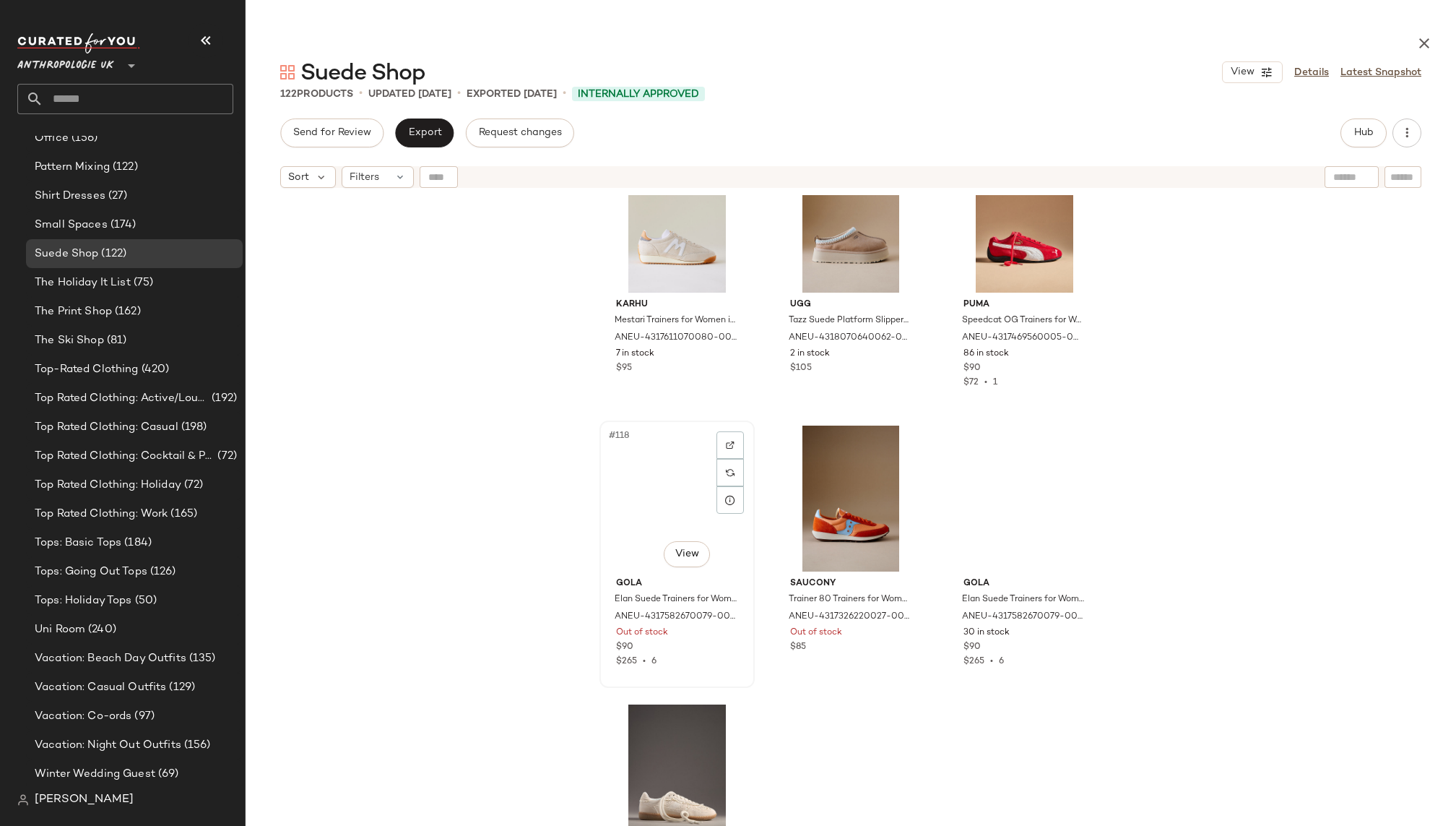
click at [672, 497] on div "#118 View" at bounding box center [677, 498] width 146 height 146
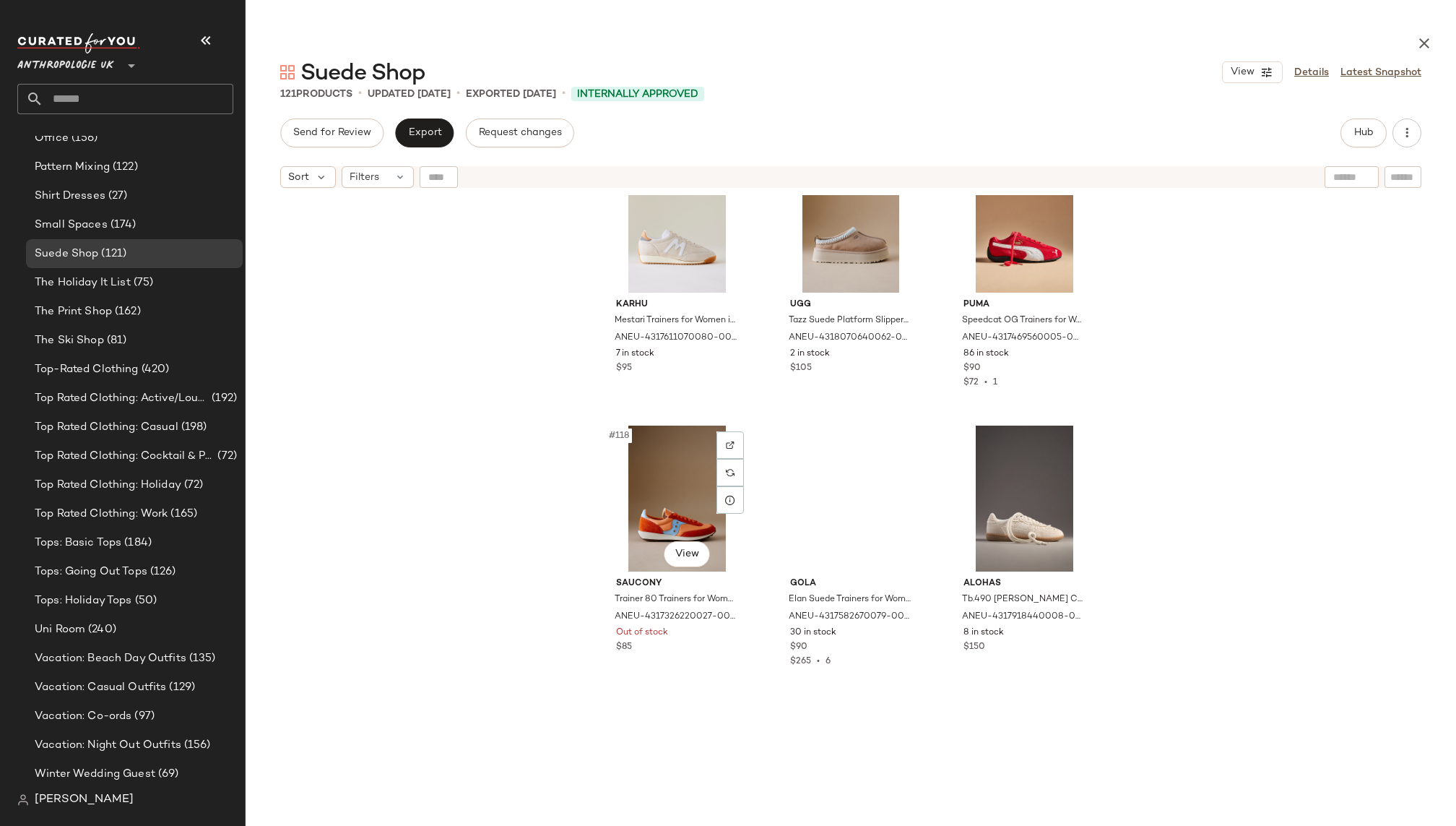
click at [672, 497] on div "#118 View" at bounding box center [677, 498] width 146 height 146
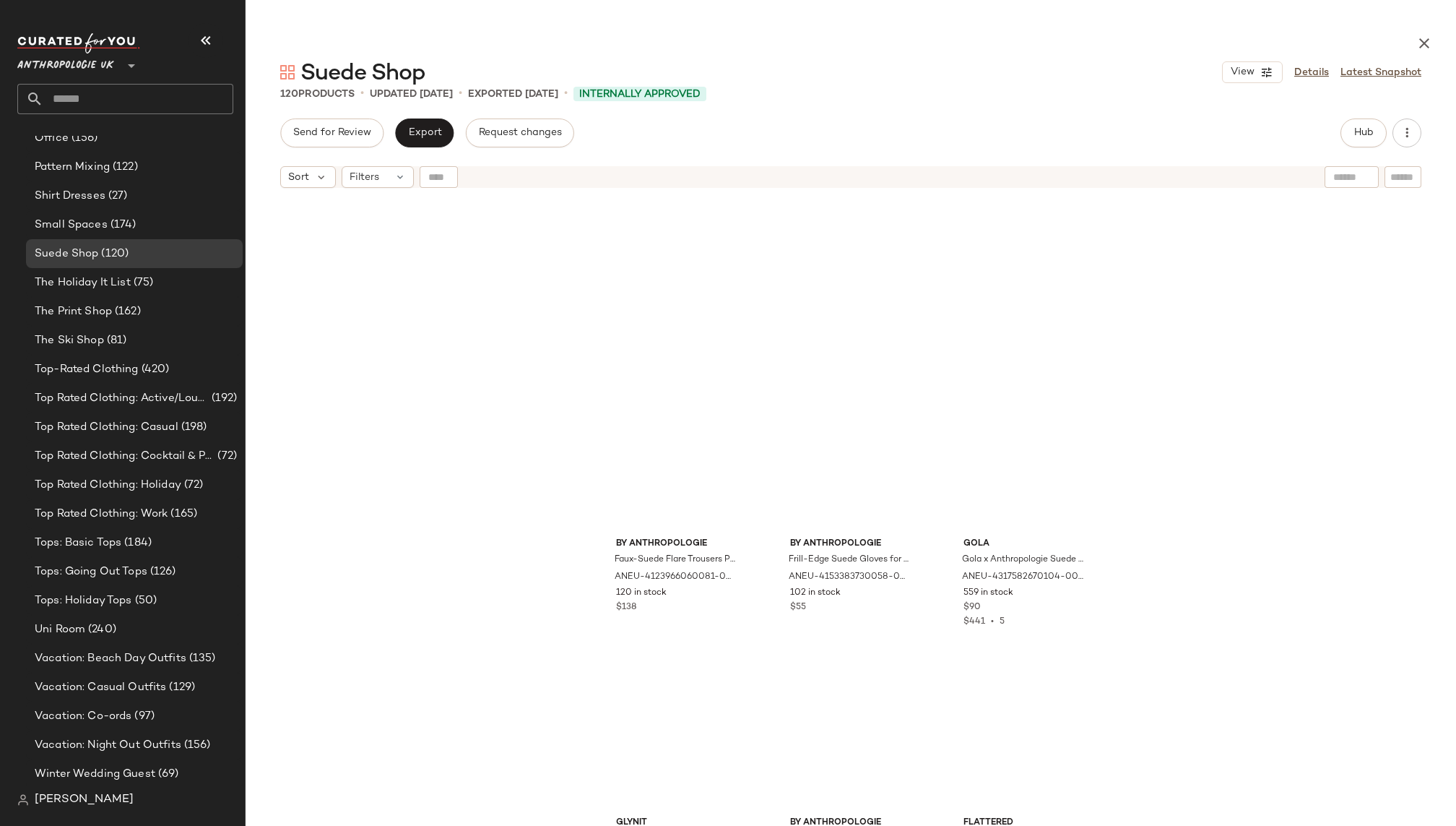
scroll to position [239, 0]
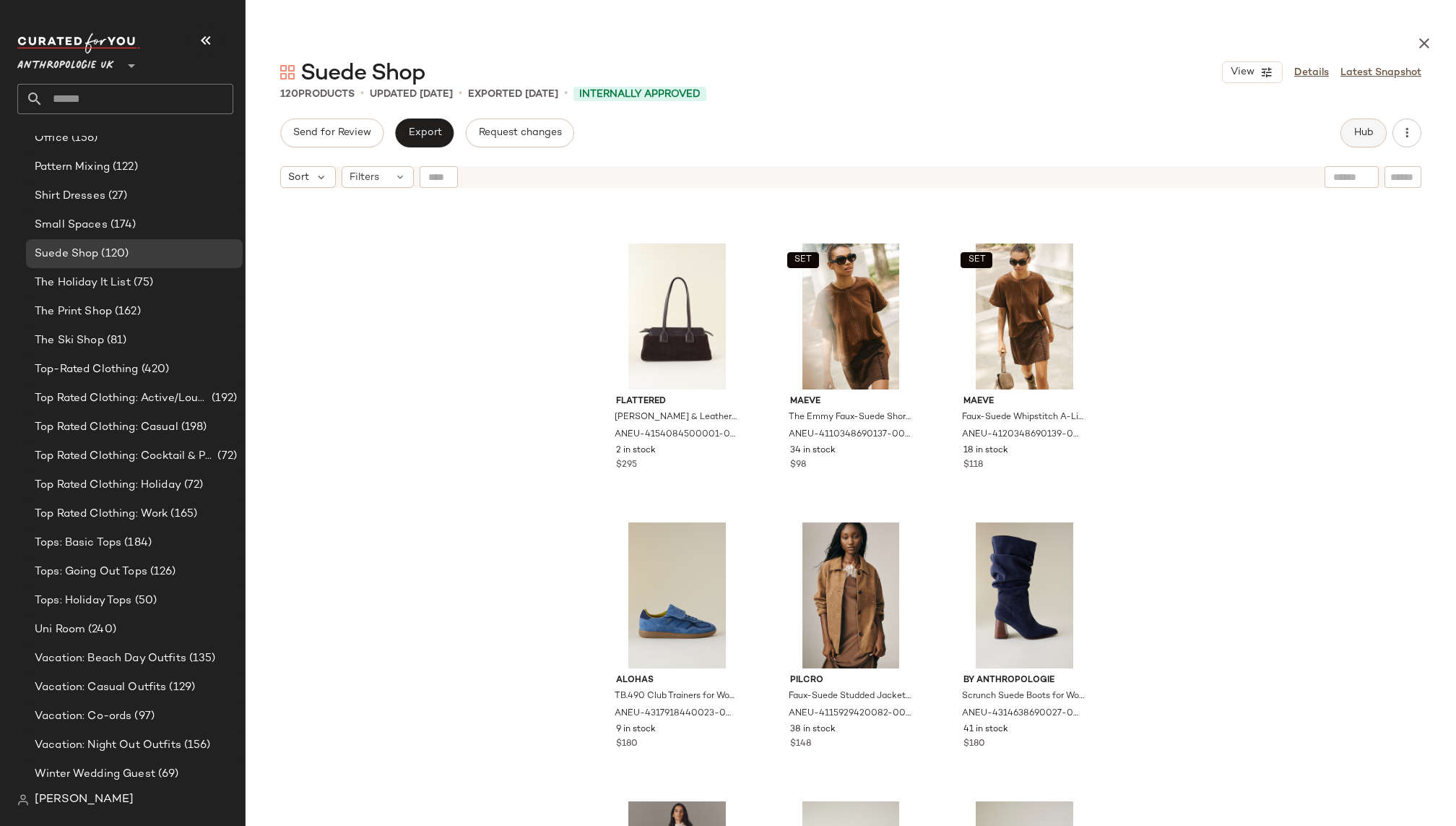
click at [1363, 135] on span "Hub" at bounding box center [1363, 133] width 20 height 12
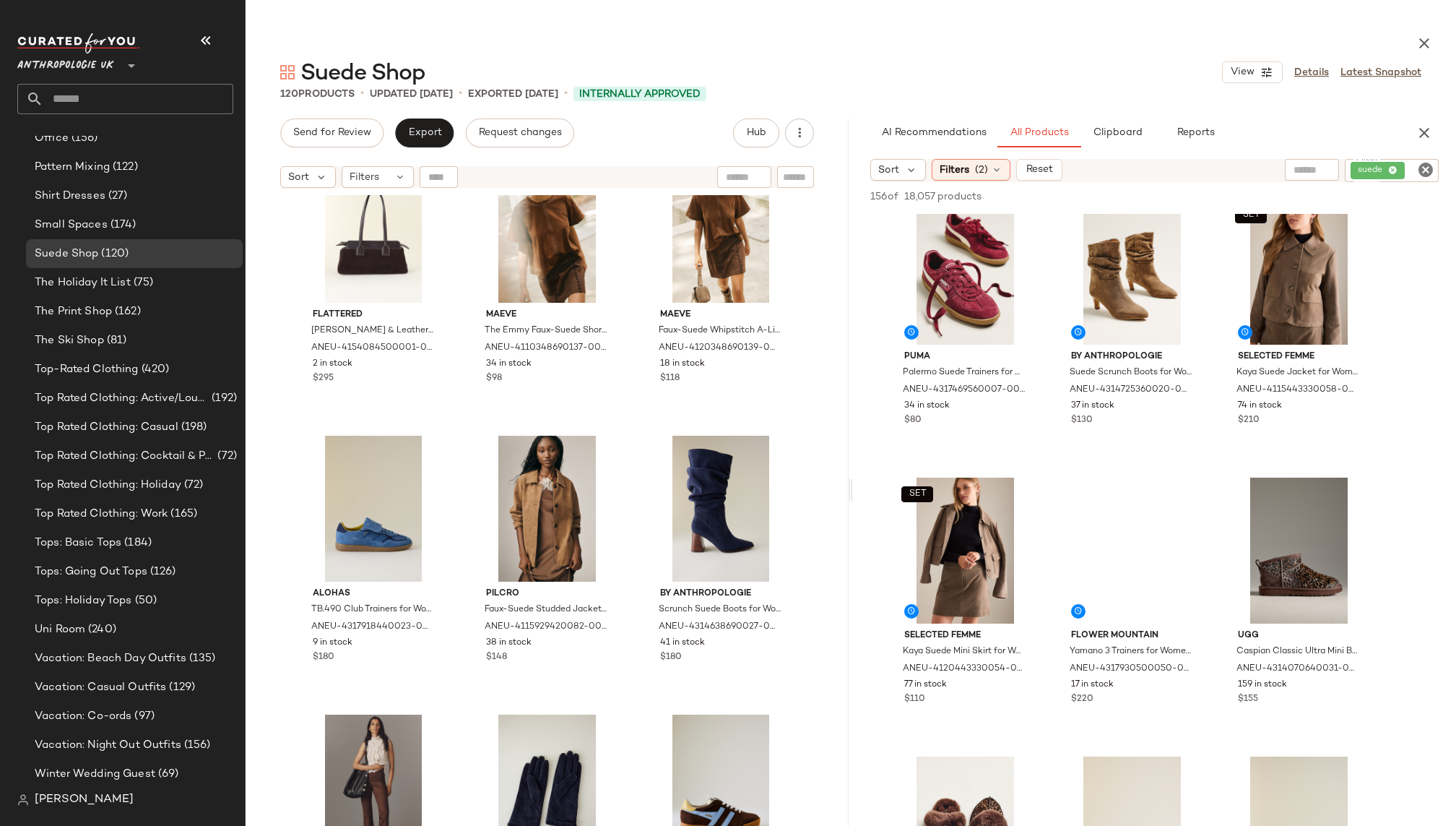
scroll to position [360, 0]
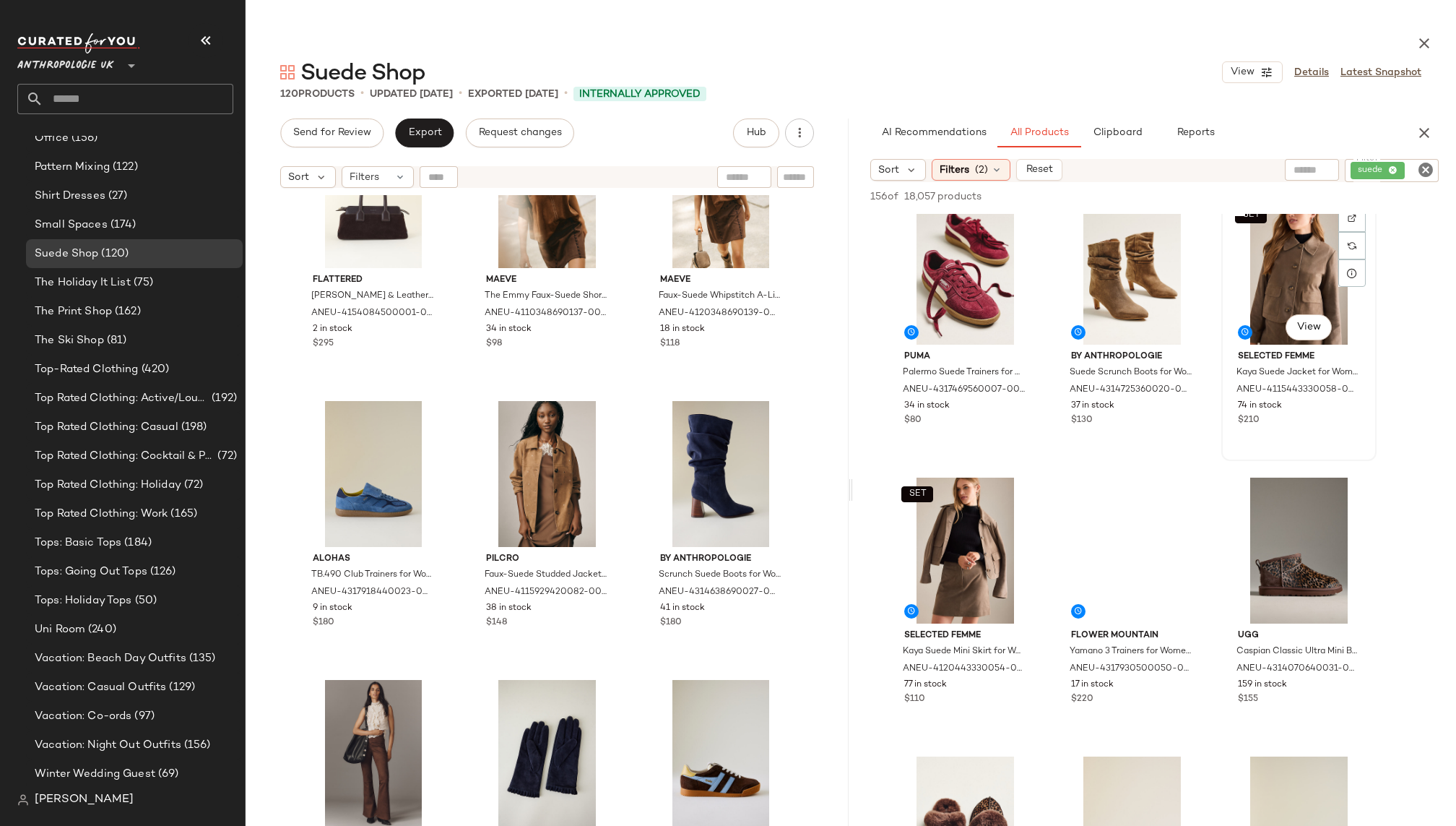
click at [1250, 306] on div "SET #9 View" at bounding box center [1299, 272] width 146 height 146
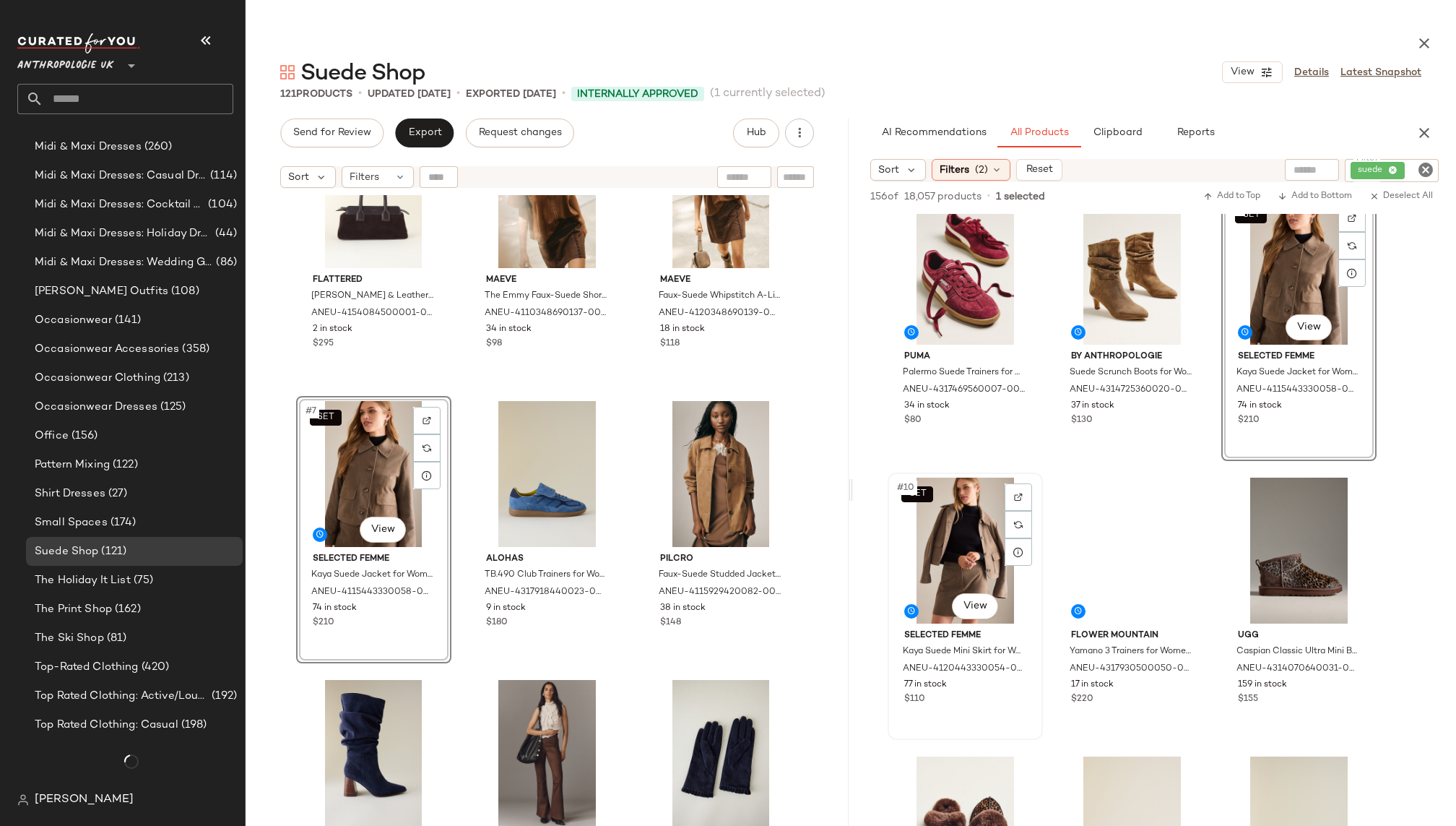
scroll to position [1264, 0]
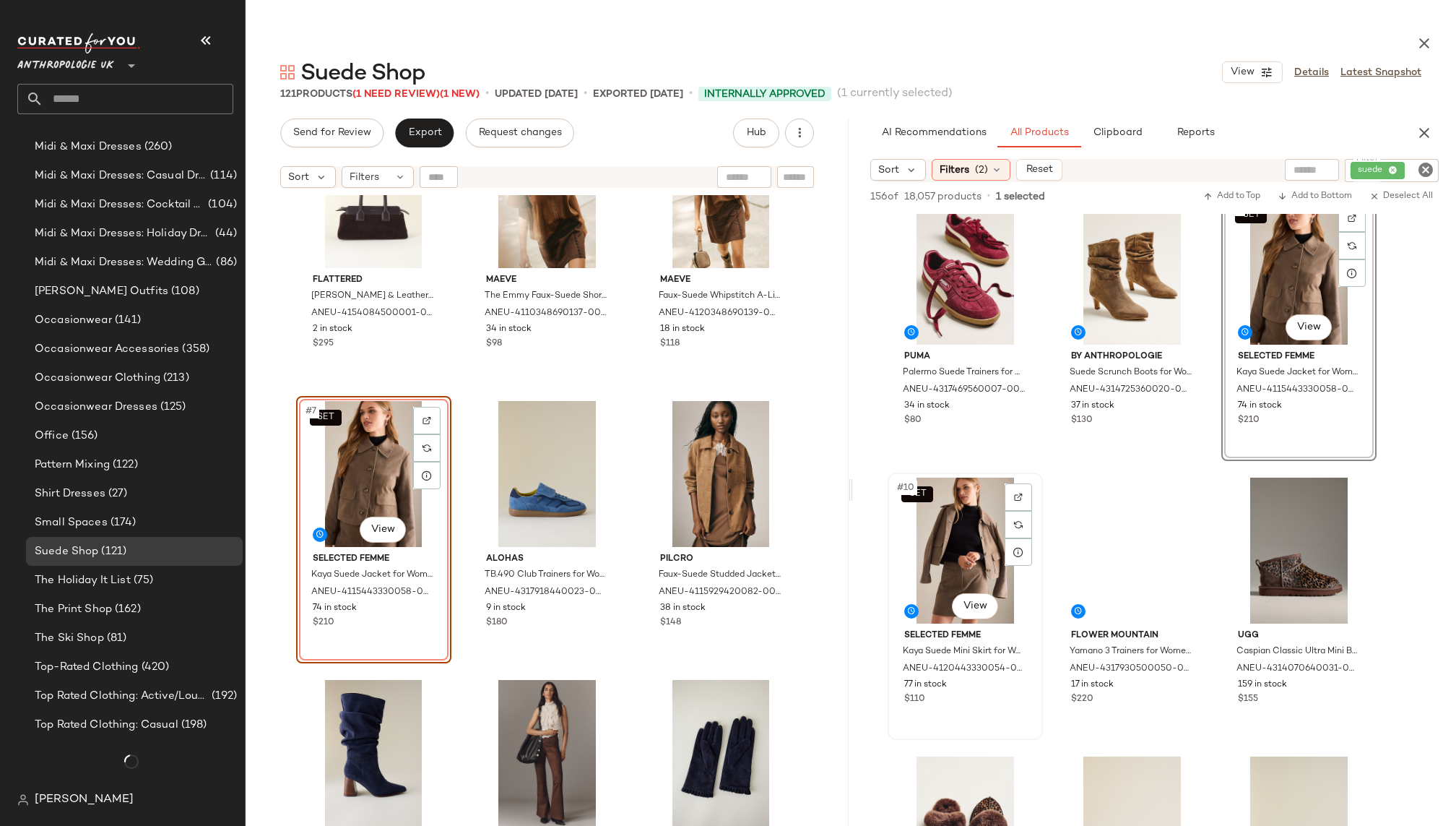
click at [938, 575] on div "SET #10 View" at bounding box center [965, 550] width 146 height 146
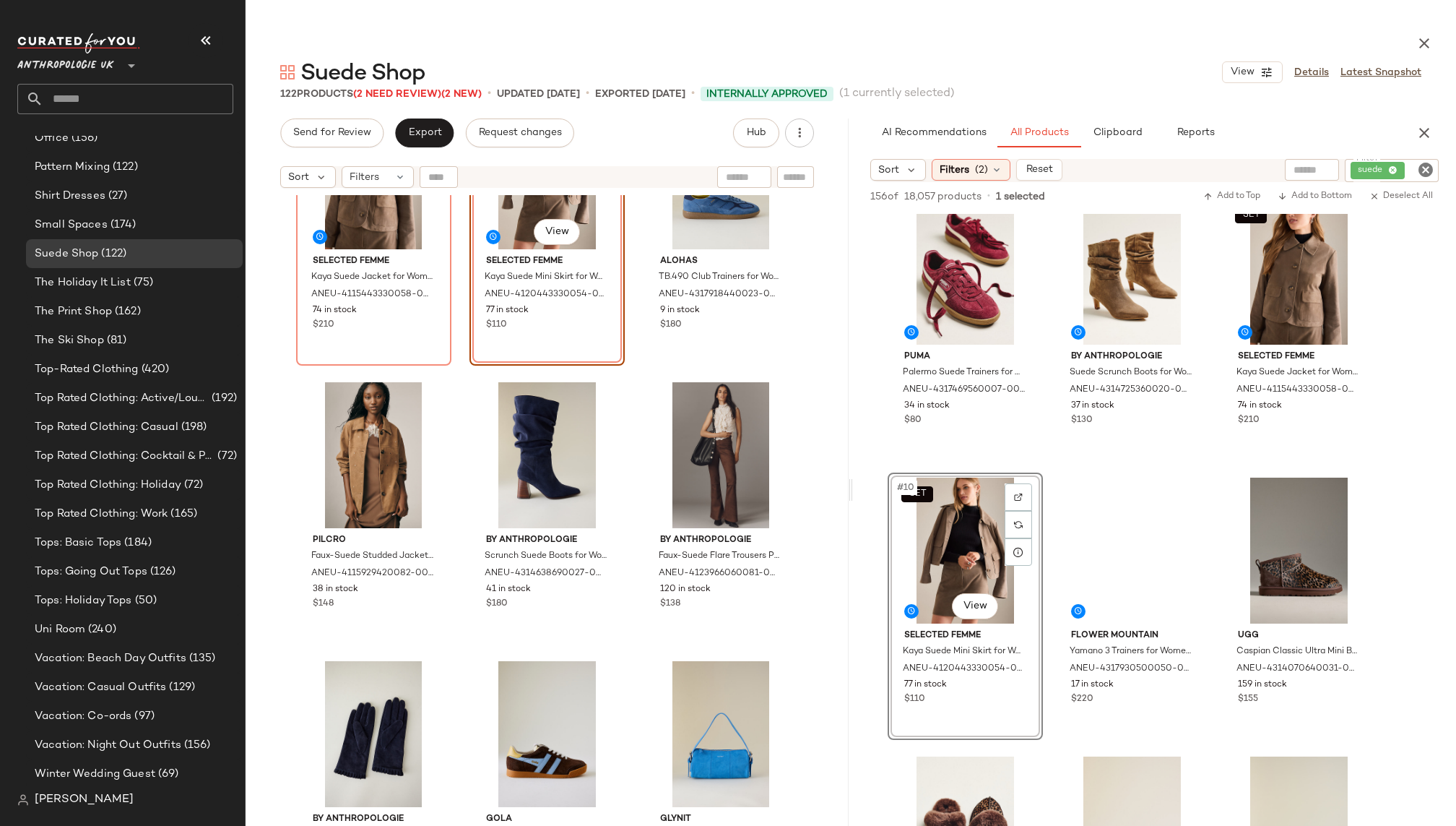
scroll to position [727, 0]
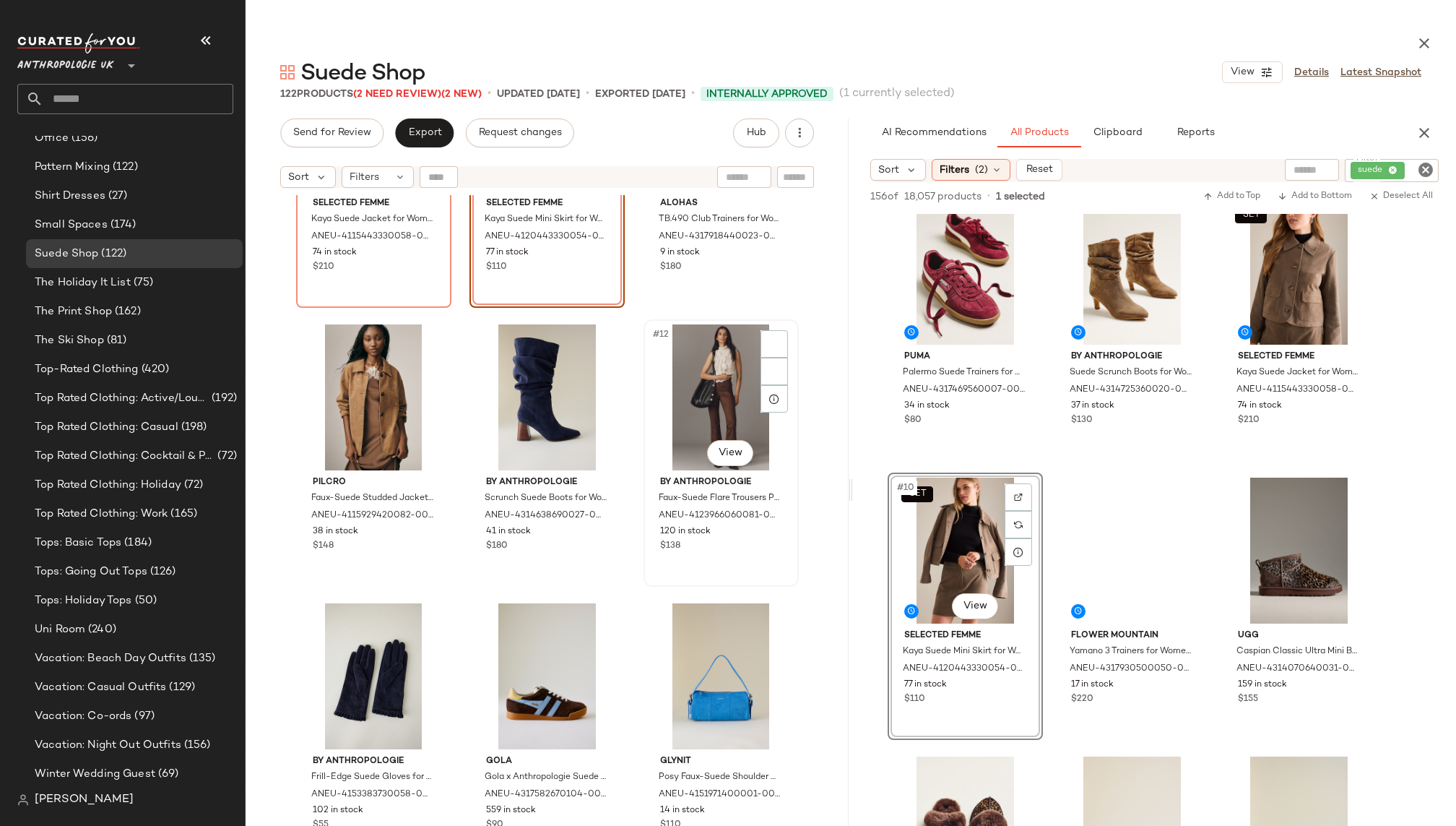
click at [653, 404] on div "#12 View" at bounding box center [721, 397] width 146 height 146
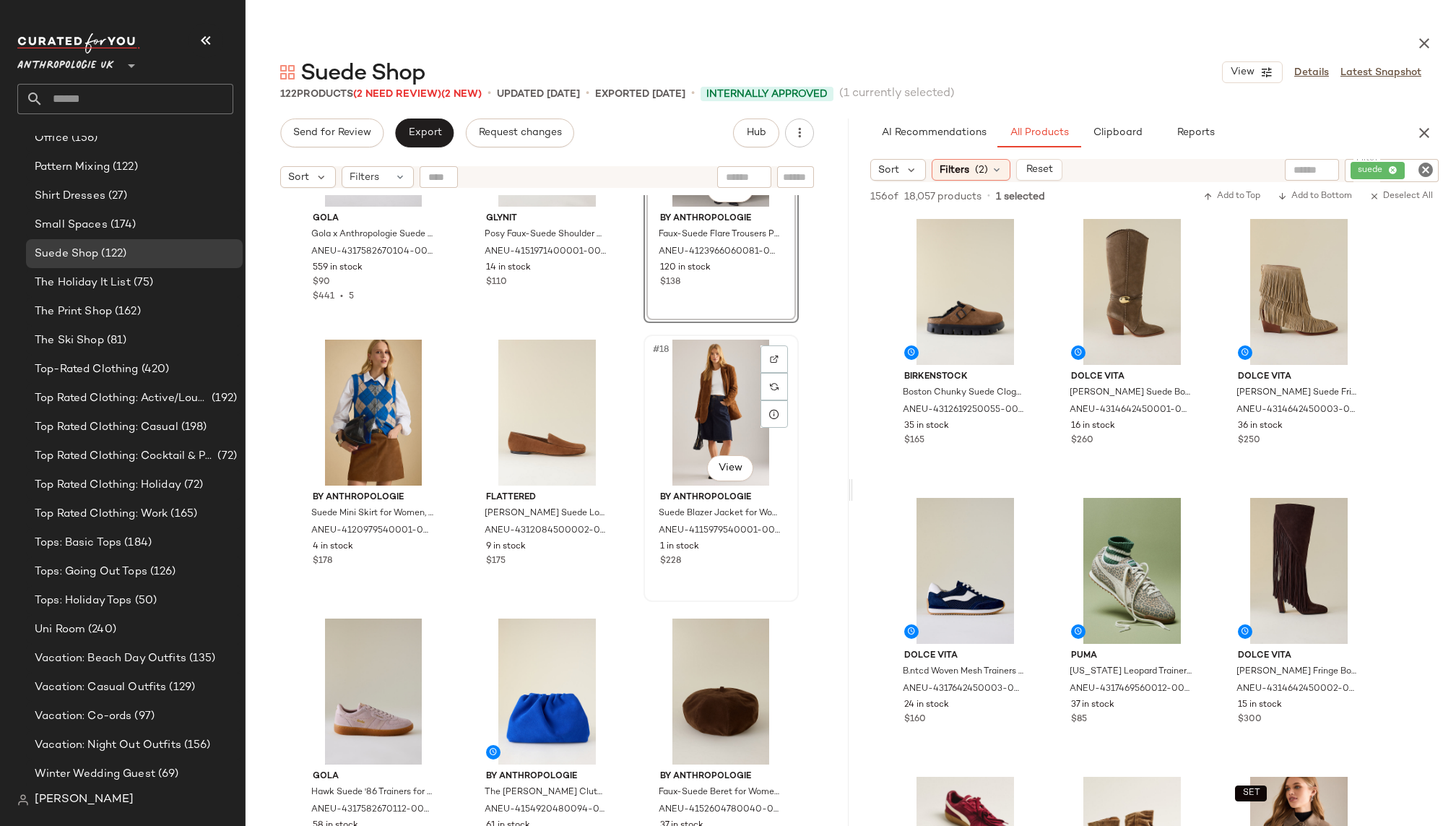
scroll to position [1269, 0]
click at [683, 403] on div "#18 View" at bounding box center [721, 412] width 146 height 146
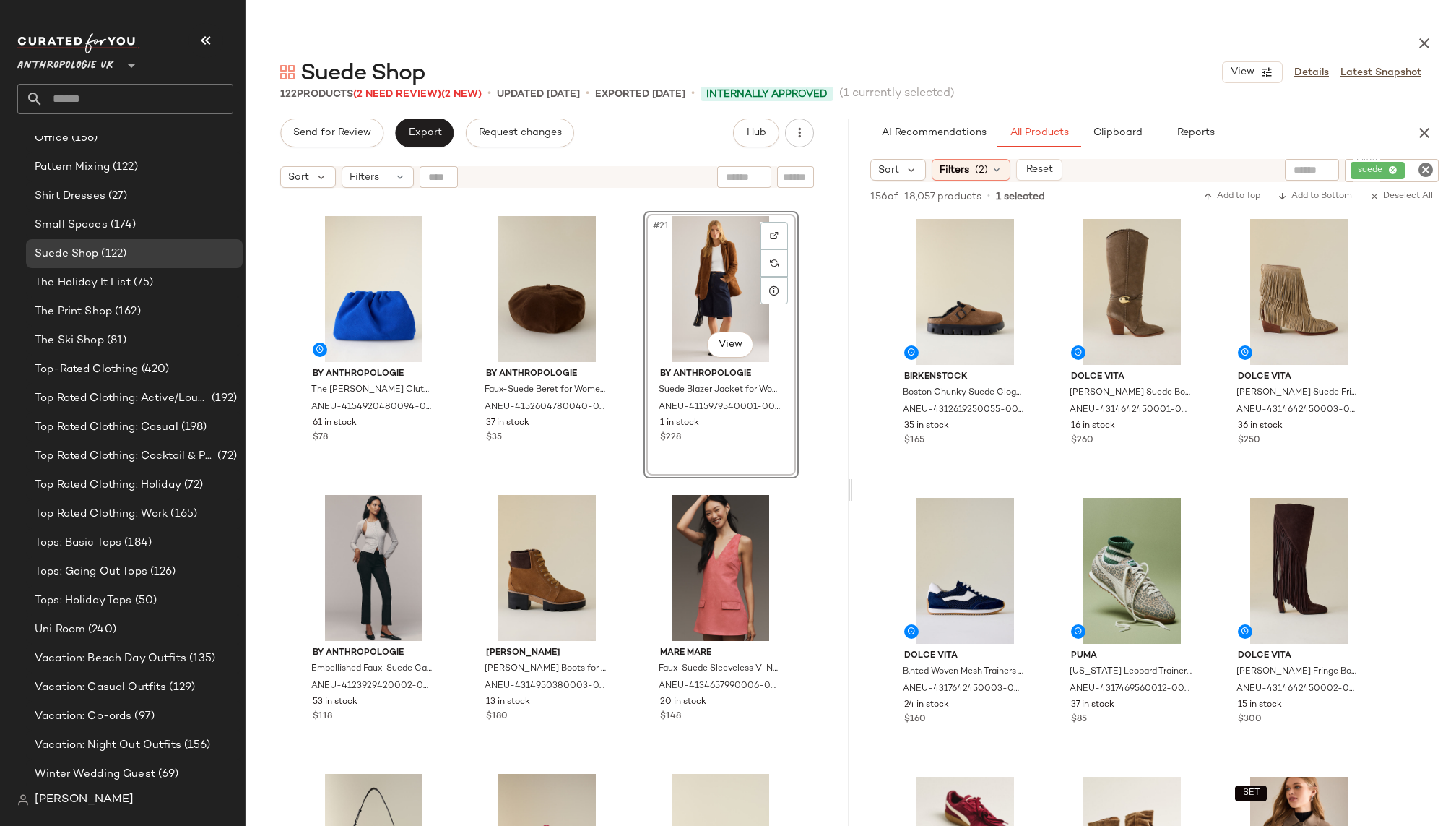
scroll to position [1673, 0]
click at [678, 589] on div "#24 View" at bounding box center [721, 566] width 146 height 146
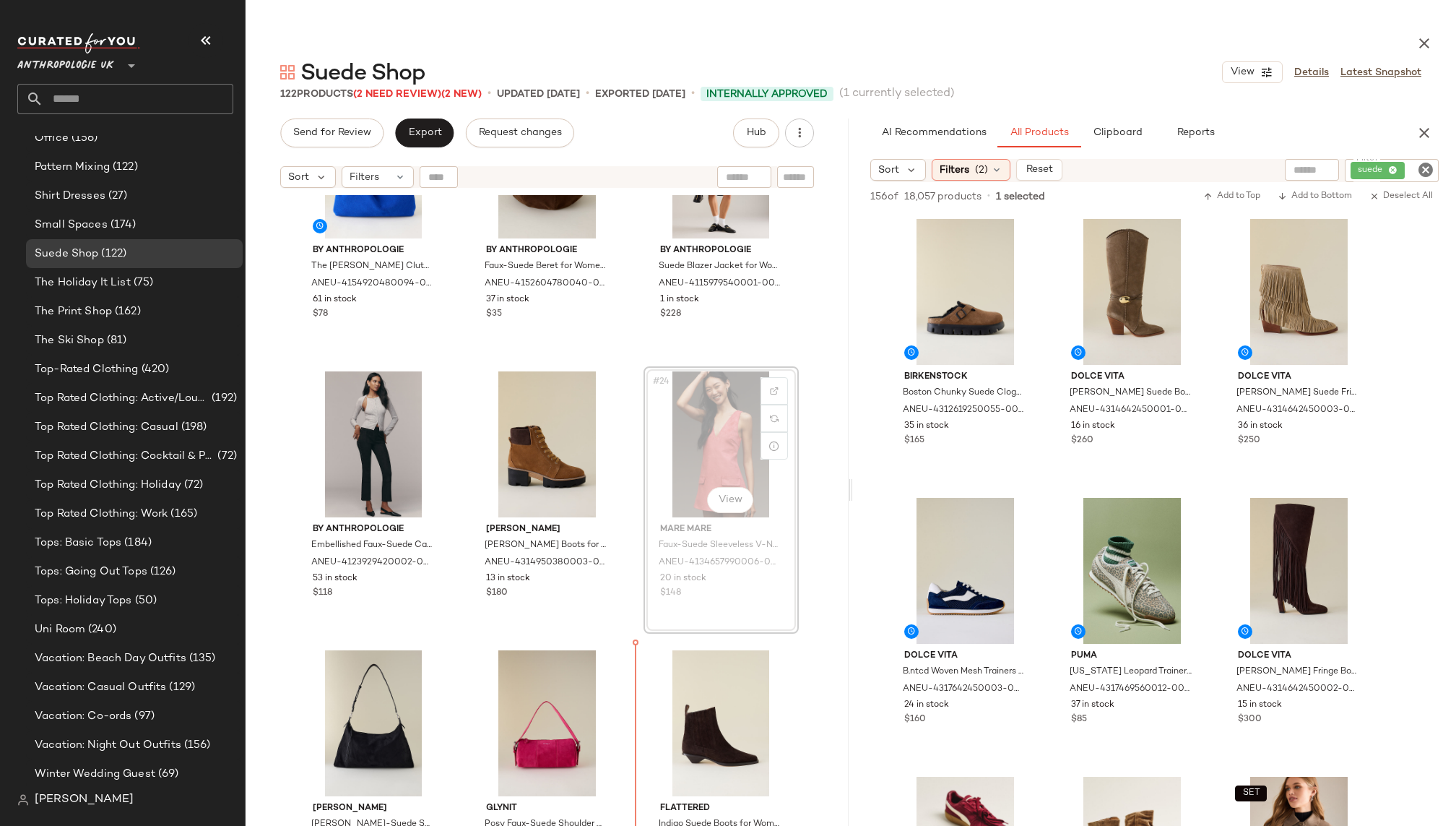
scroll to position [1798, 0]
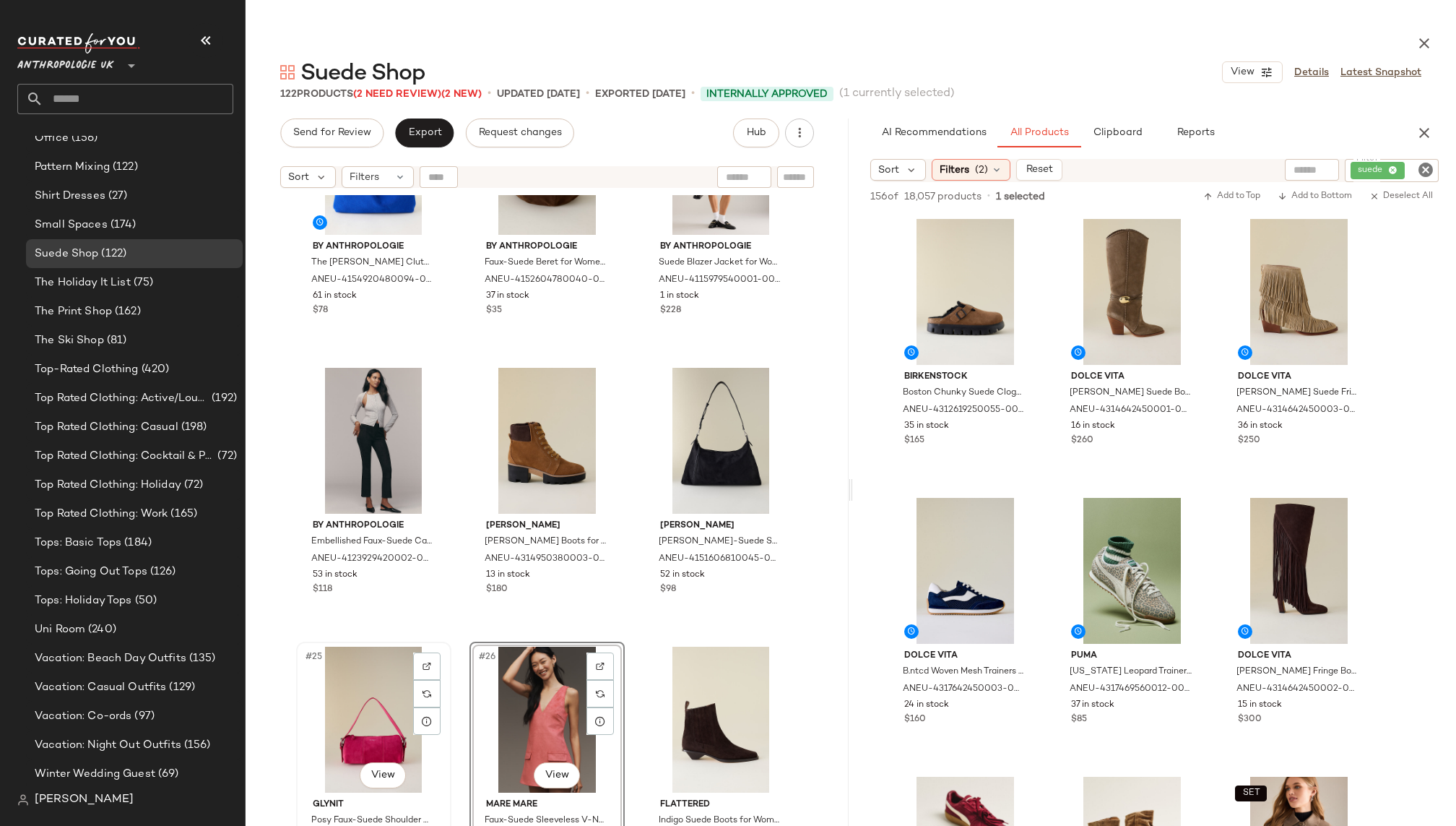
click at [376, 737] on div "#25 View" at bounding box center [374, 719] width 146 height 146
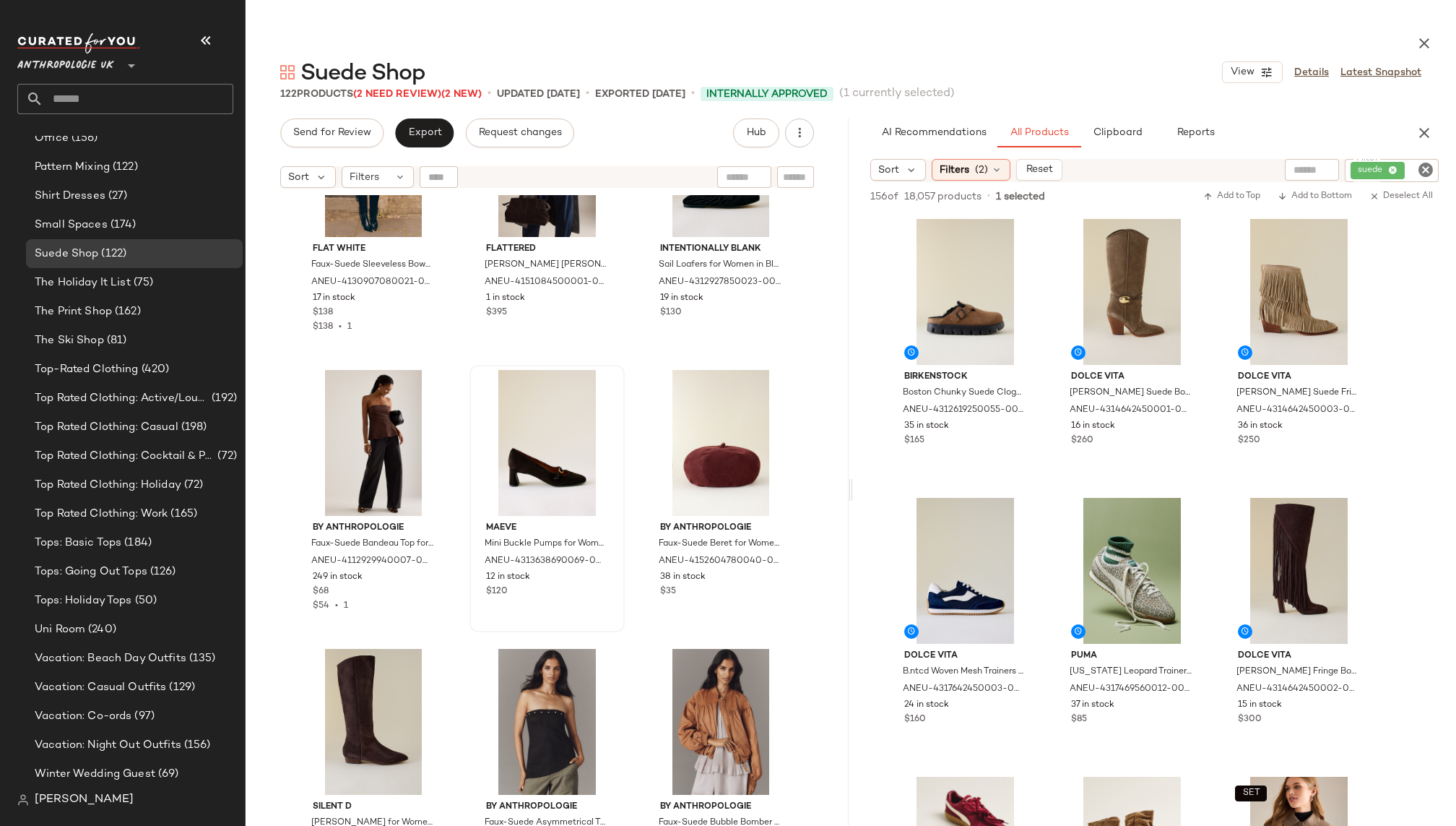
scroll to position [3670, 0]
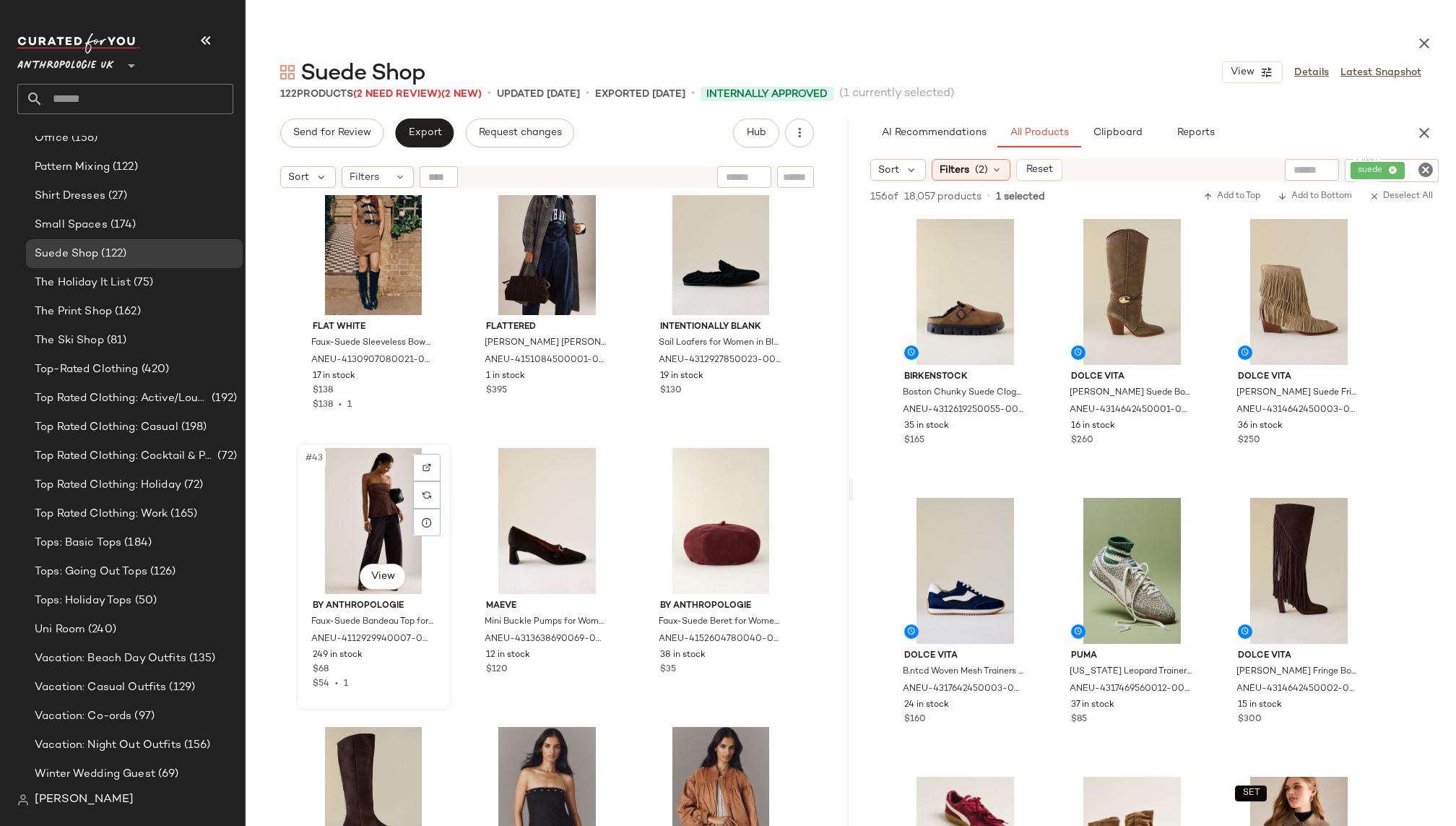
click at [323, 535] on div "#43 View" at bounding box center [374, 520] width 146 height 146
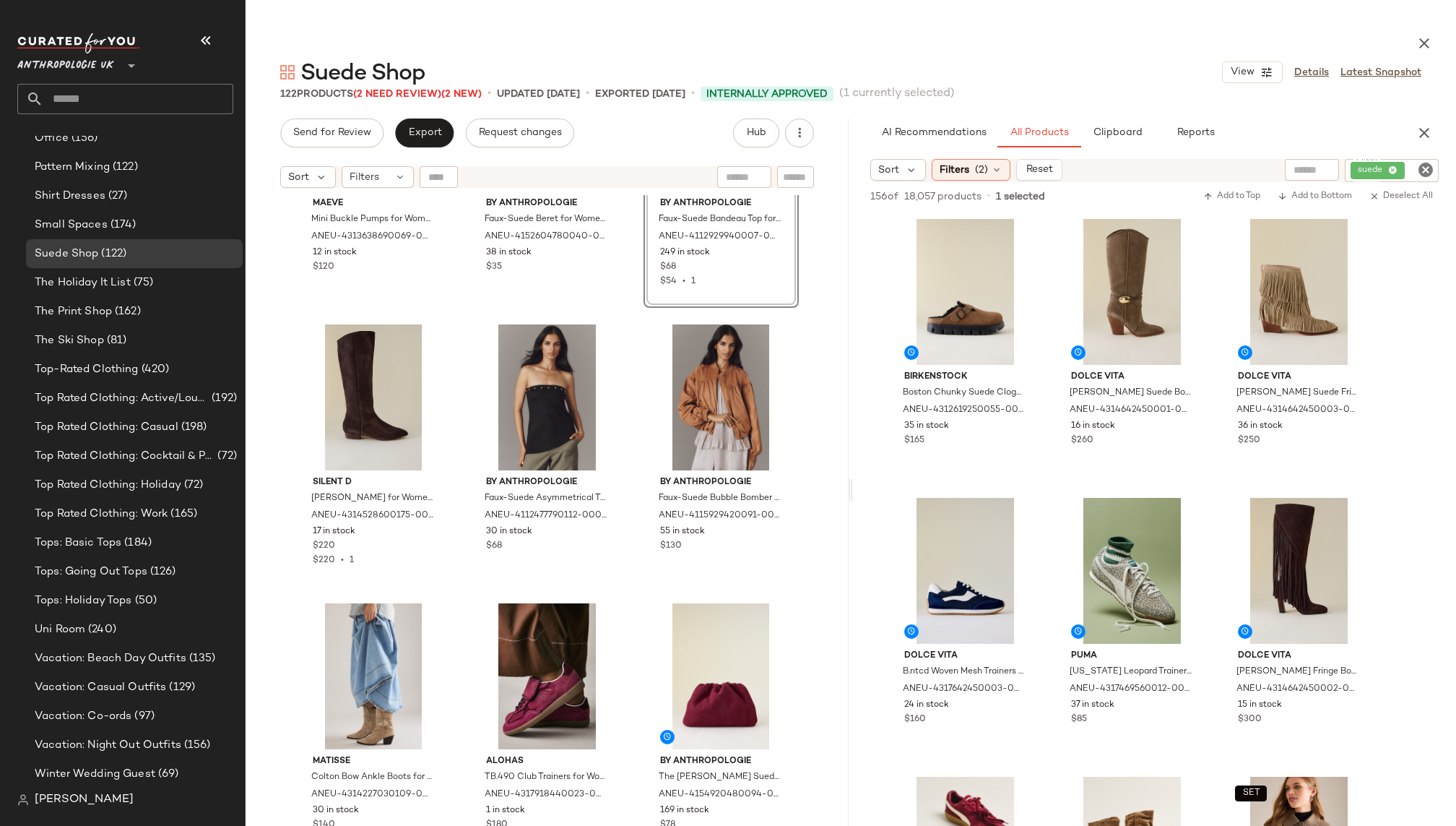
scroll to position [4075, 0]
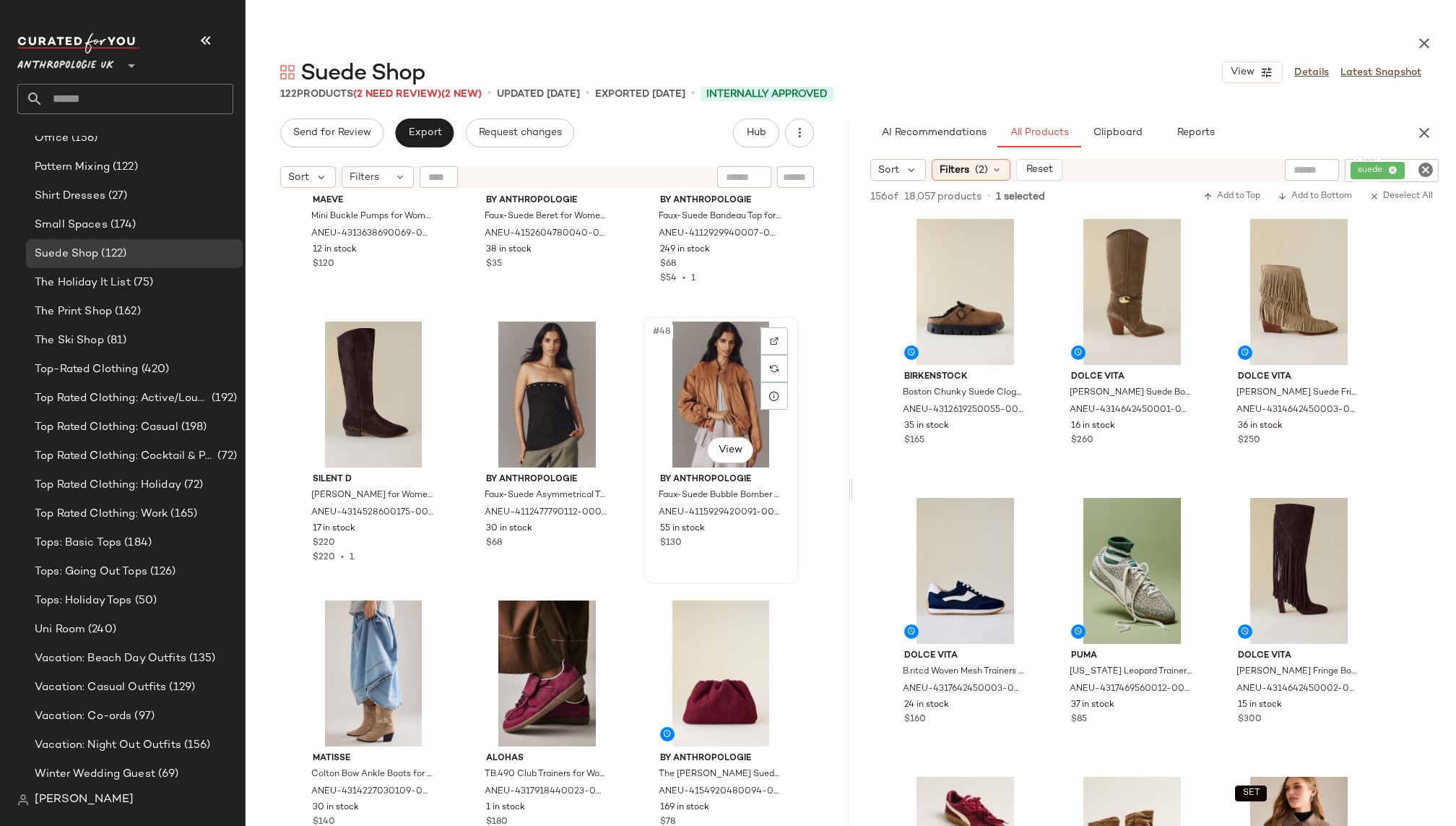
click at [660, 408] on div "#48 View" at bounding box center [721, 394] width 146 height 146
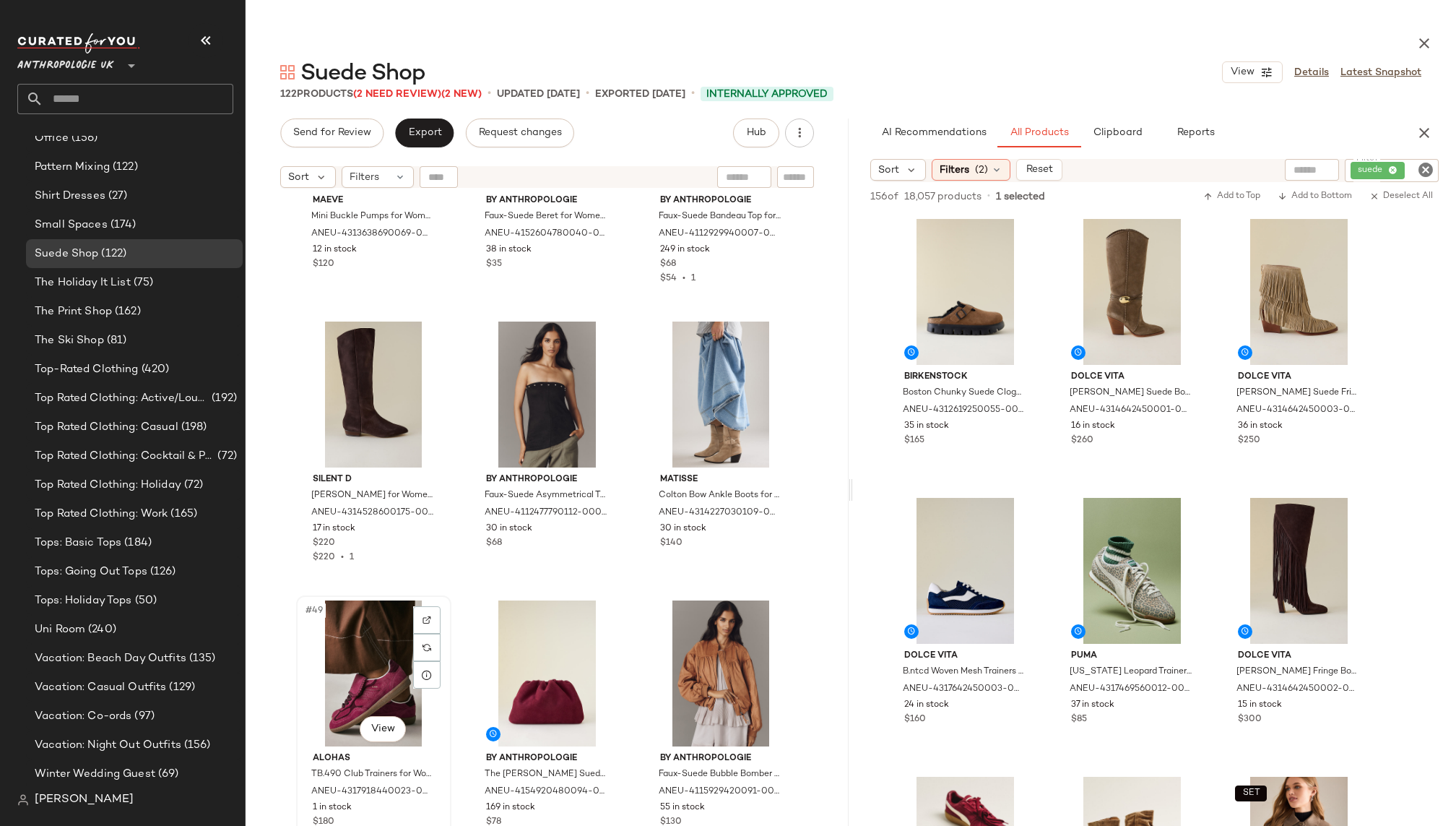
click at [310, 683] on div "#49 View" at bounding box center [374, 673] width 146 height 146
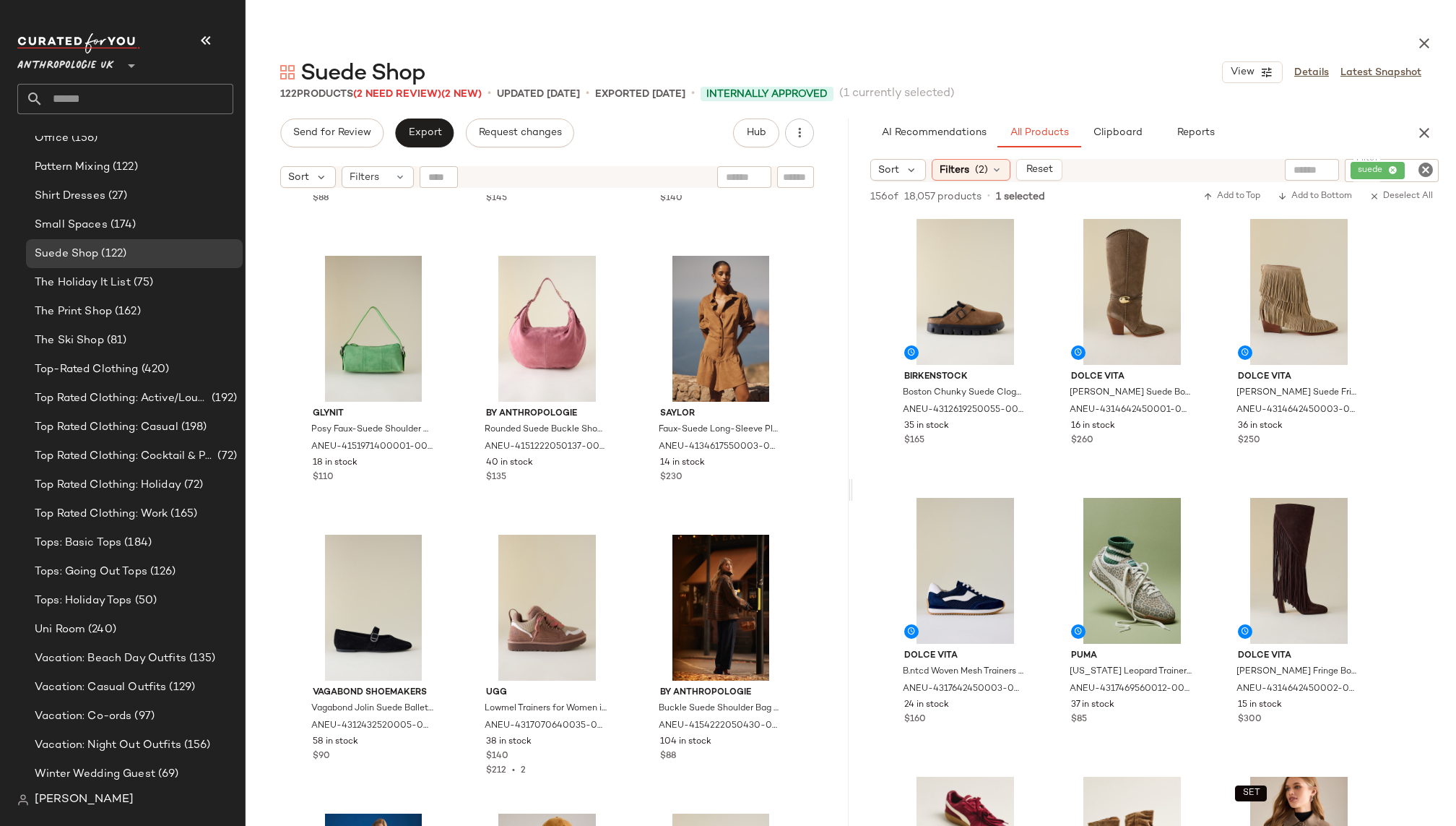
scroll to position [5337, 0]
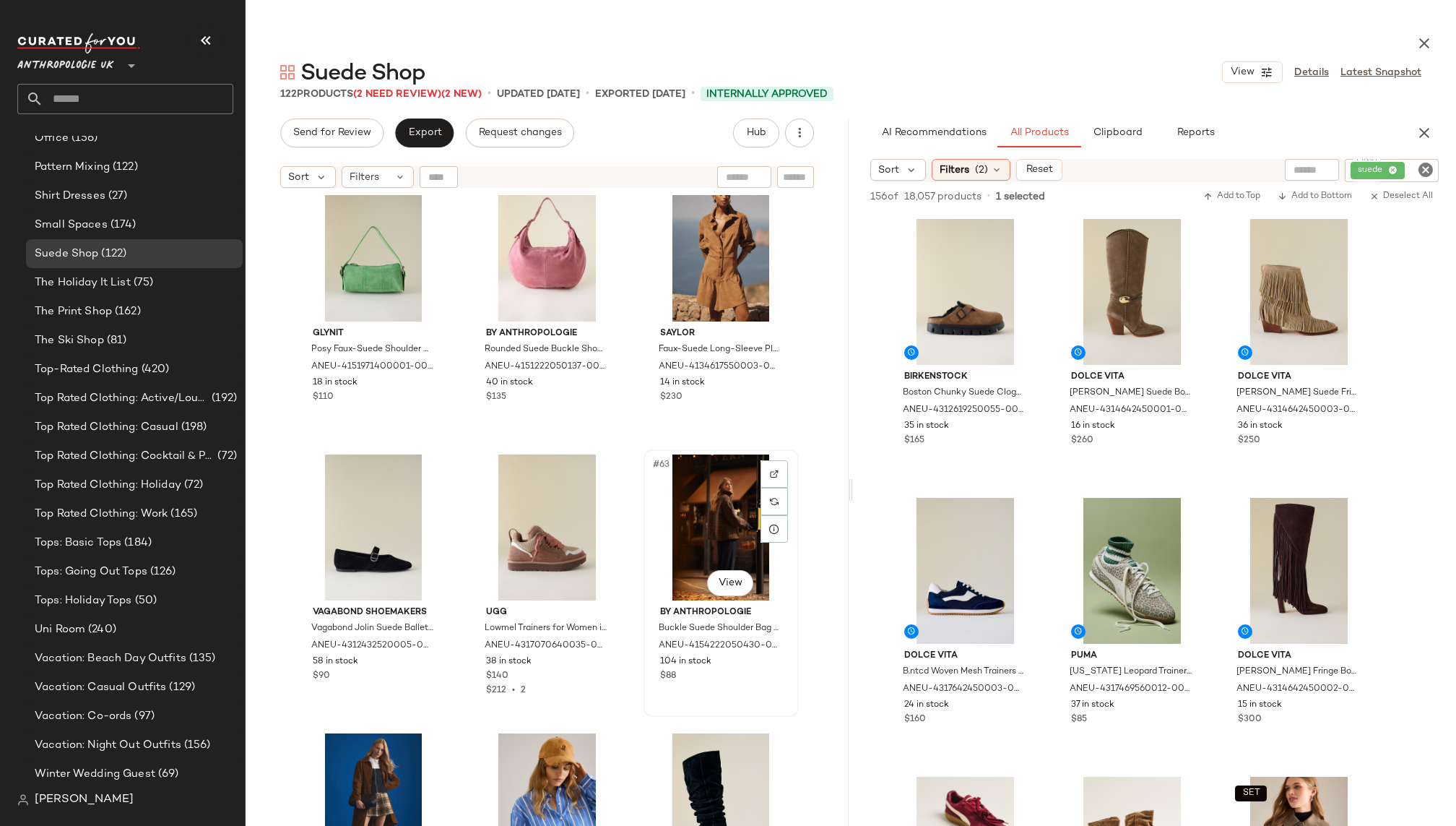
click at [662, 561] on div "#63 View" at bounding box center [721, 527] width 146 height 146
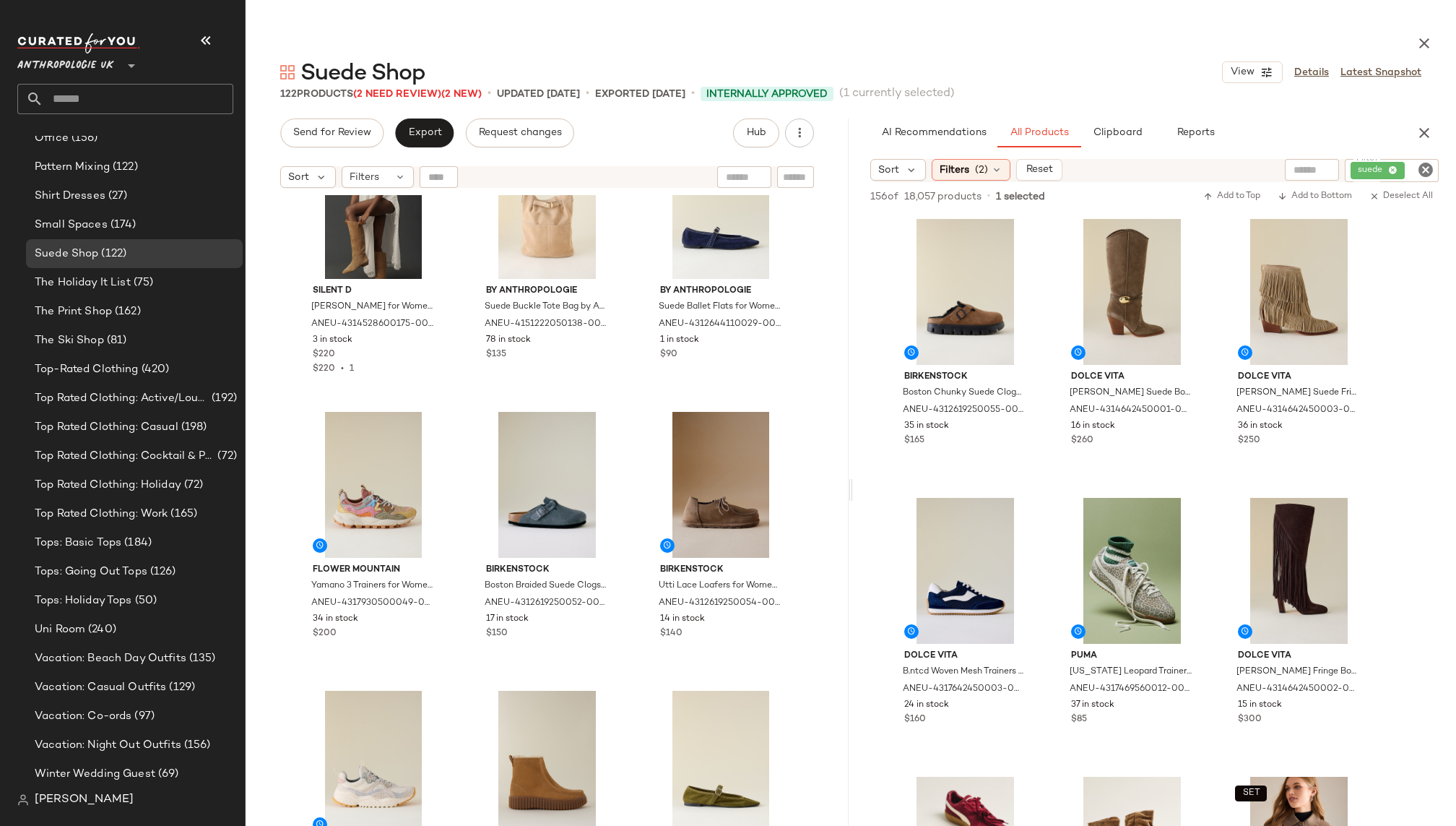
scroll to position [6819, 0]
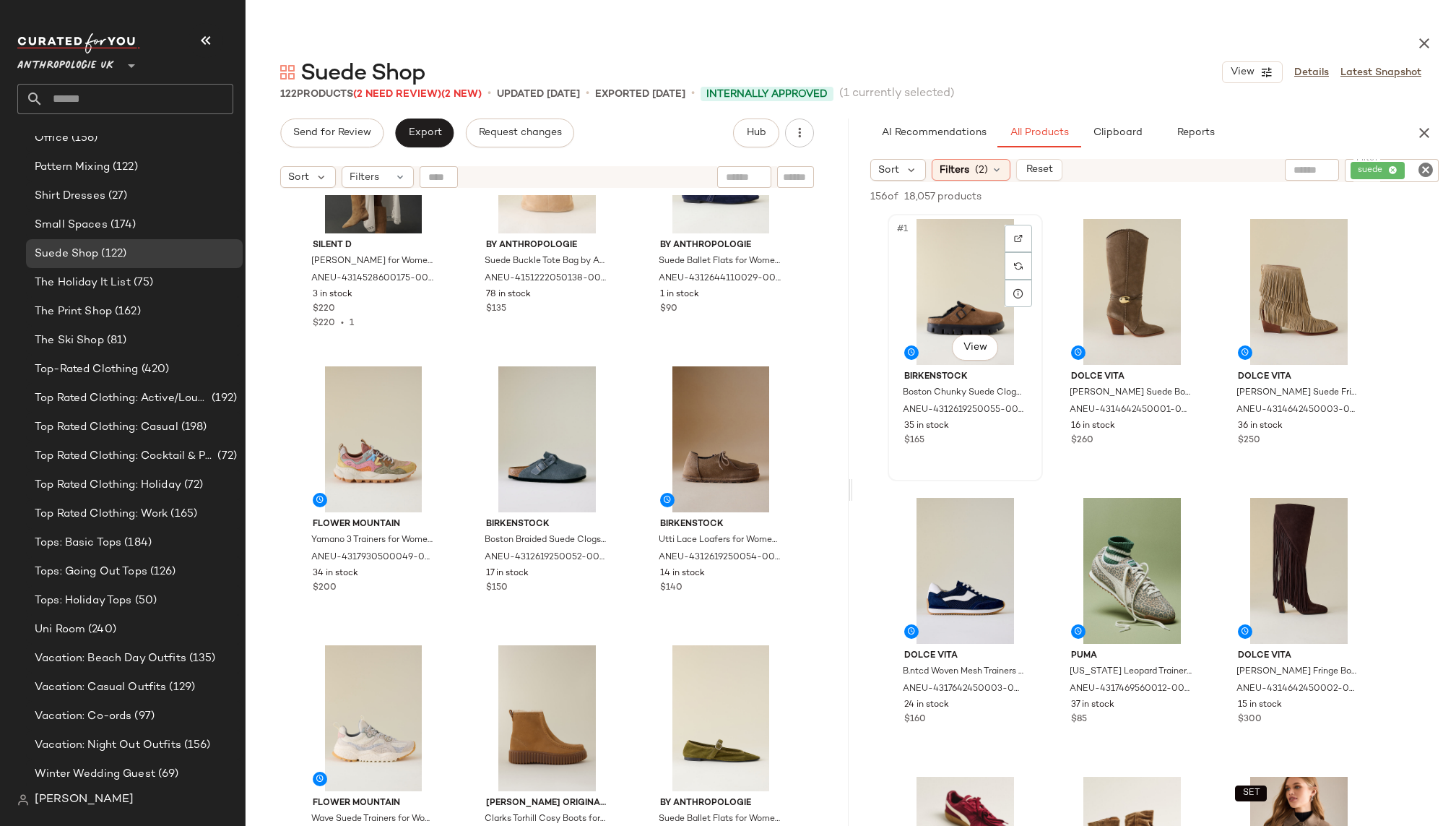
click at [935, 313] on div "#1 View" at bounding box center [965, 292] width 146 height 146
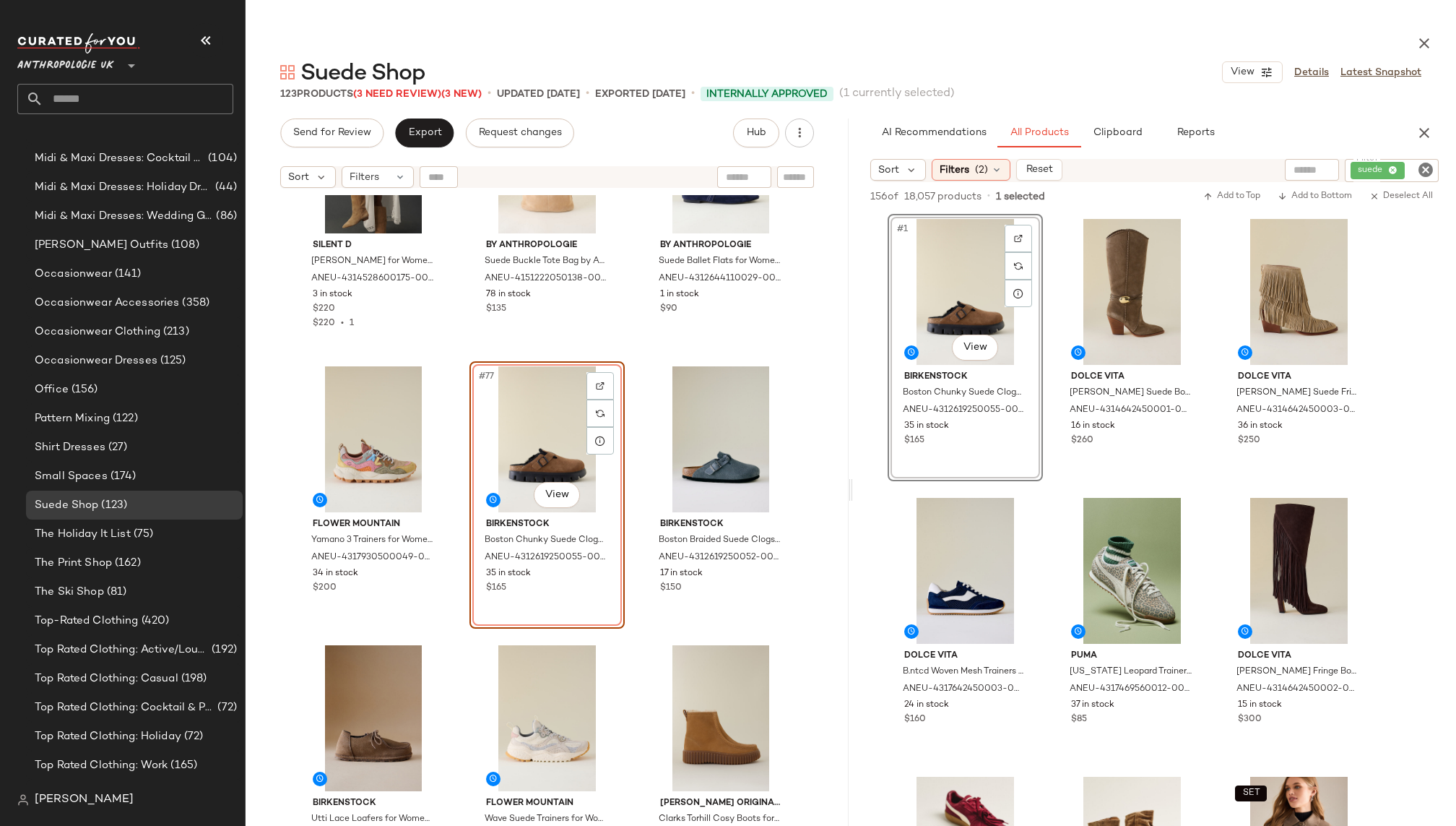
scroll to position [1515, 0]
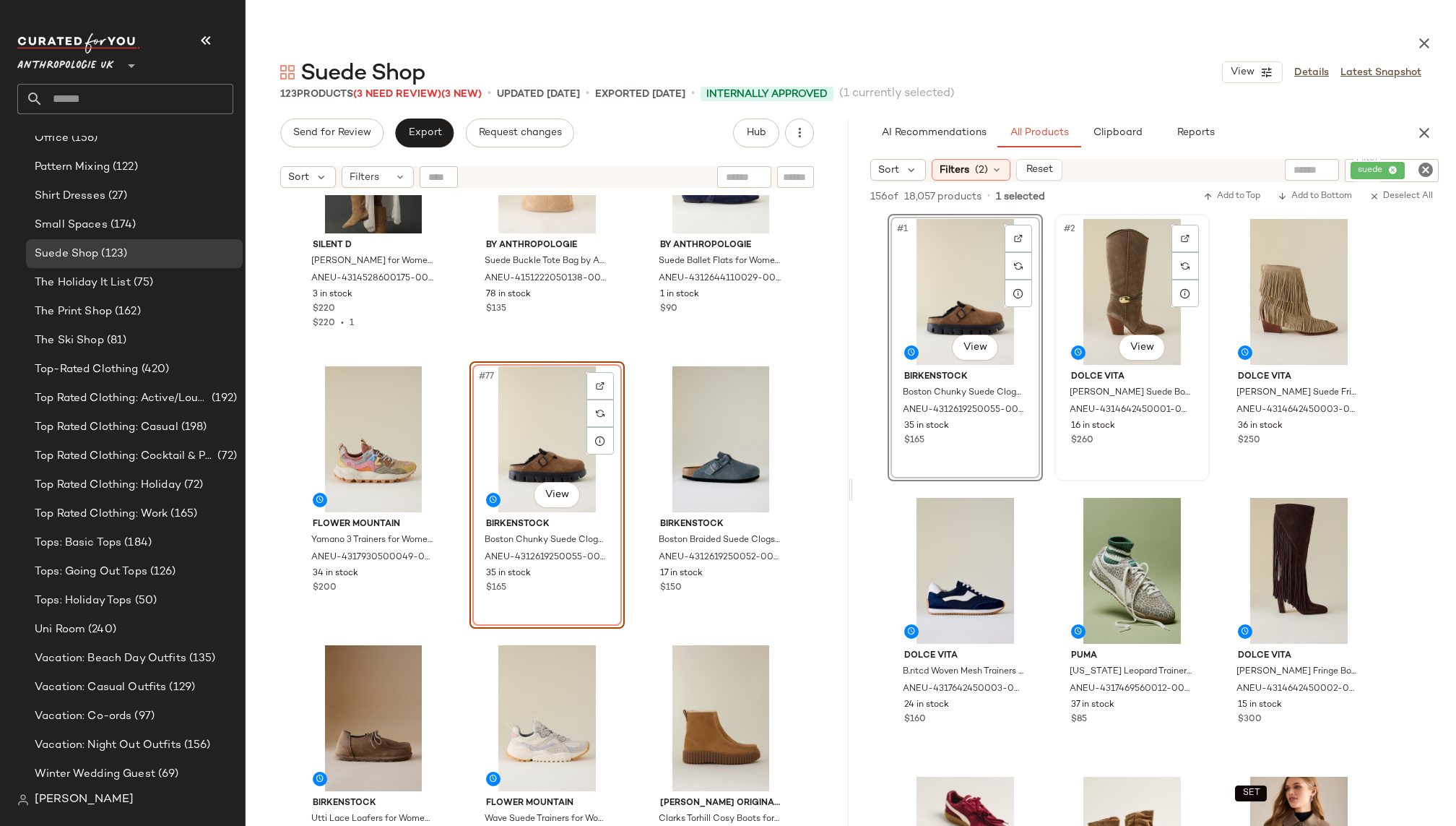
click at [1085, 287] on div "#2 View" at bounding box center [1132, 292] width 146 height 146
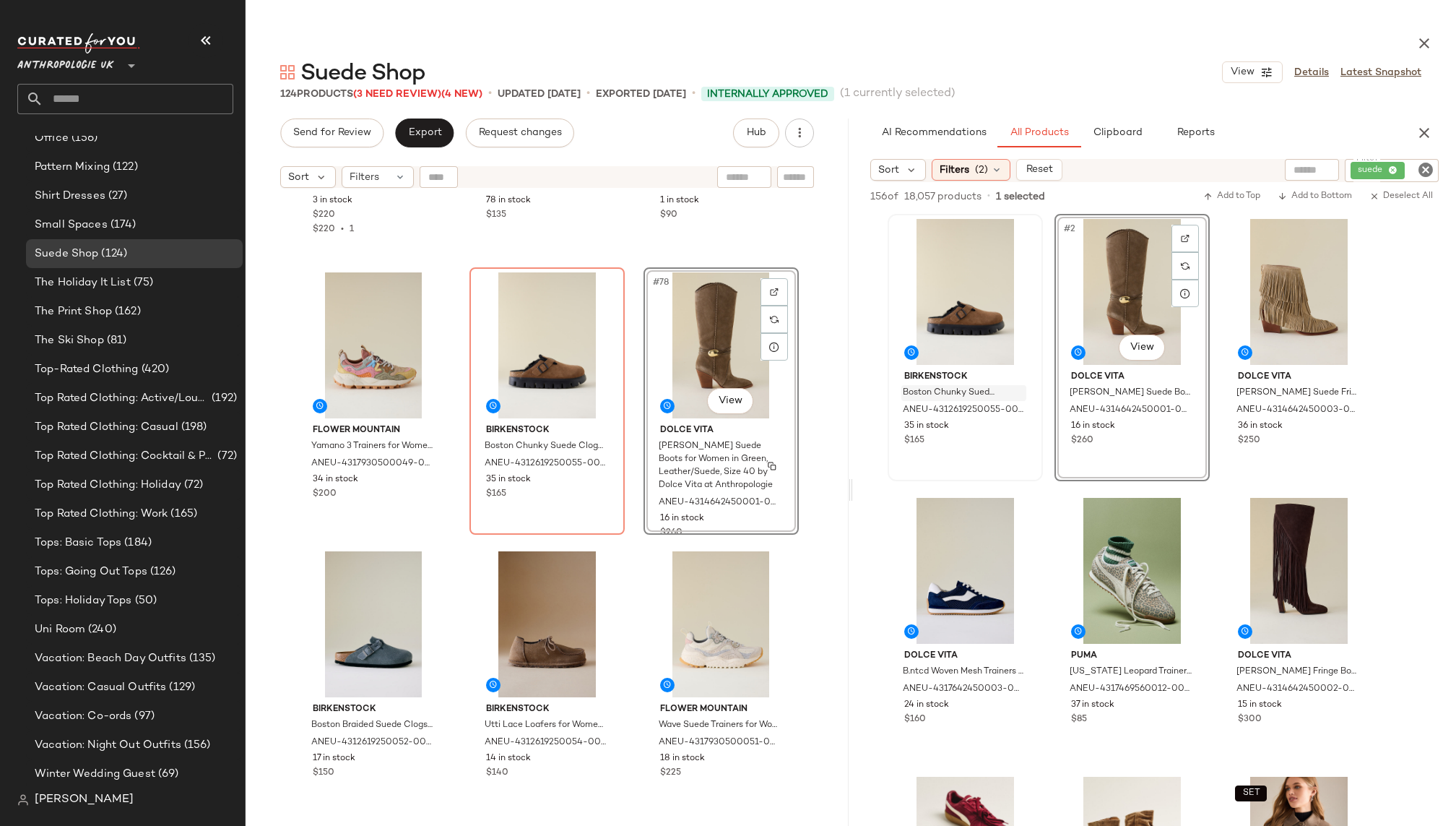
scroll to position [6924, 0]
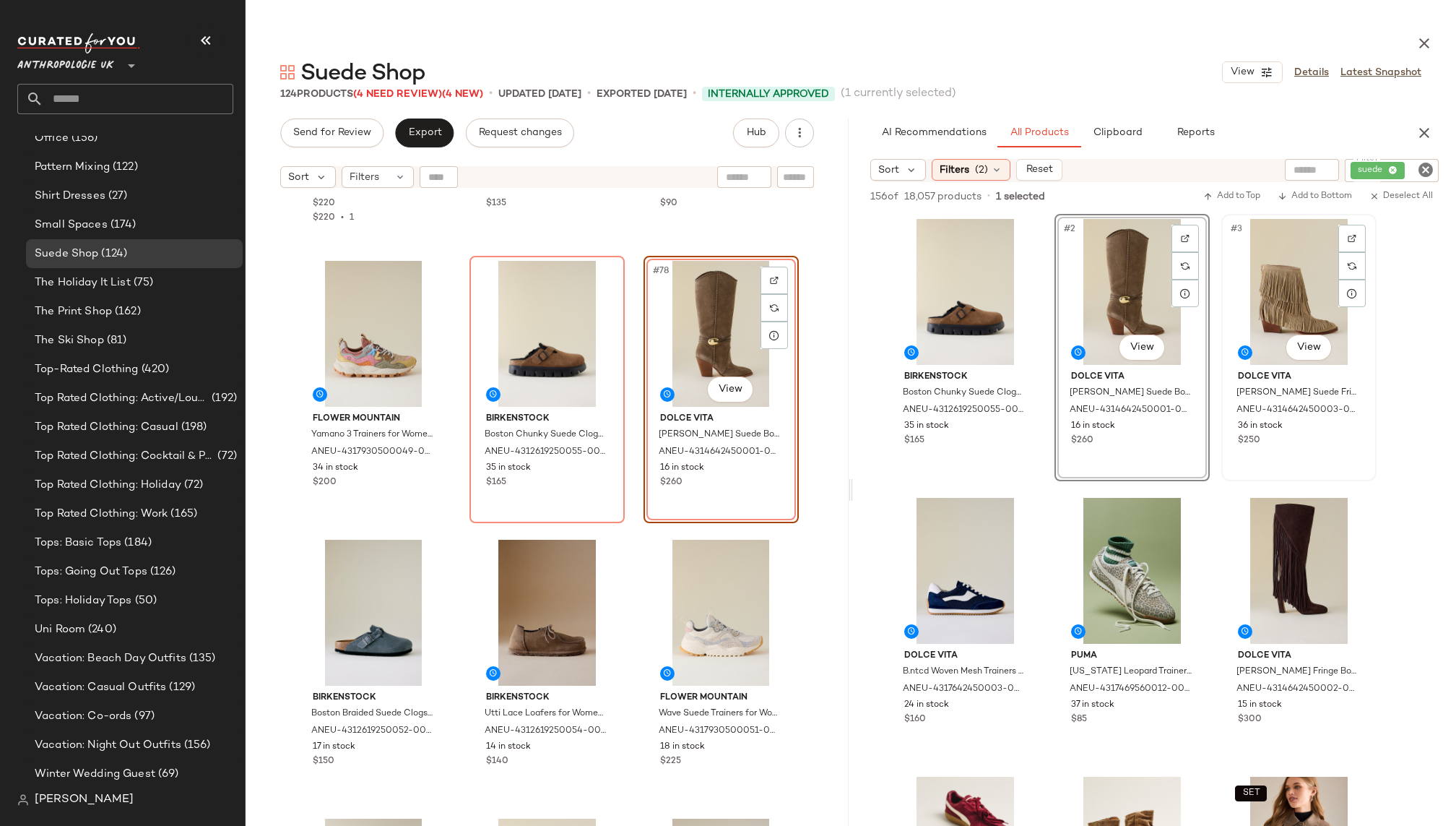
click at [1294, 275] on div "#3 View" at bounding box center [1299, 292] width 146 height 146
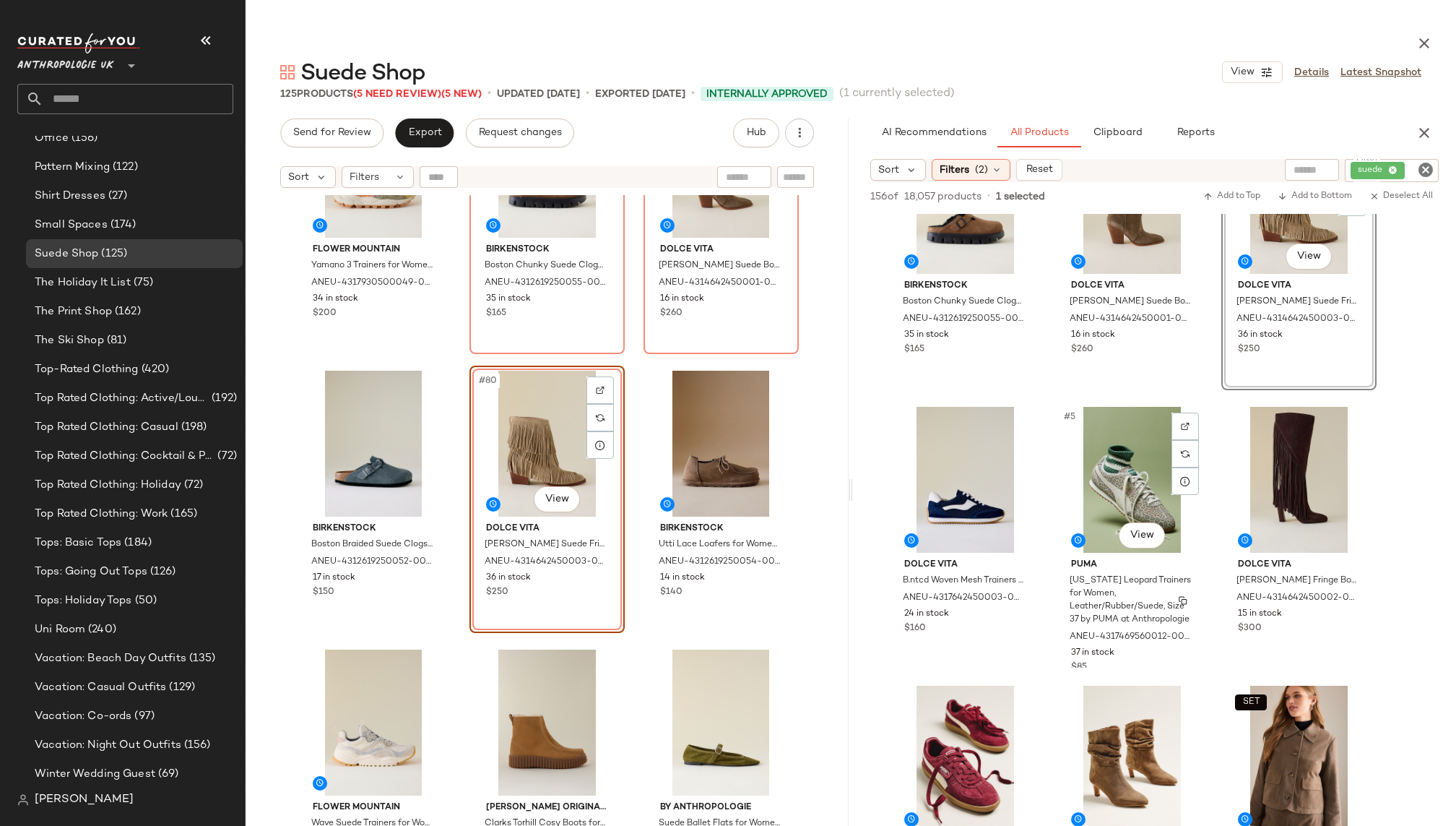
scroll to position [119, 0]
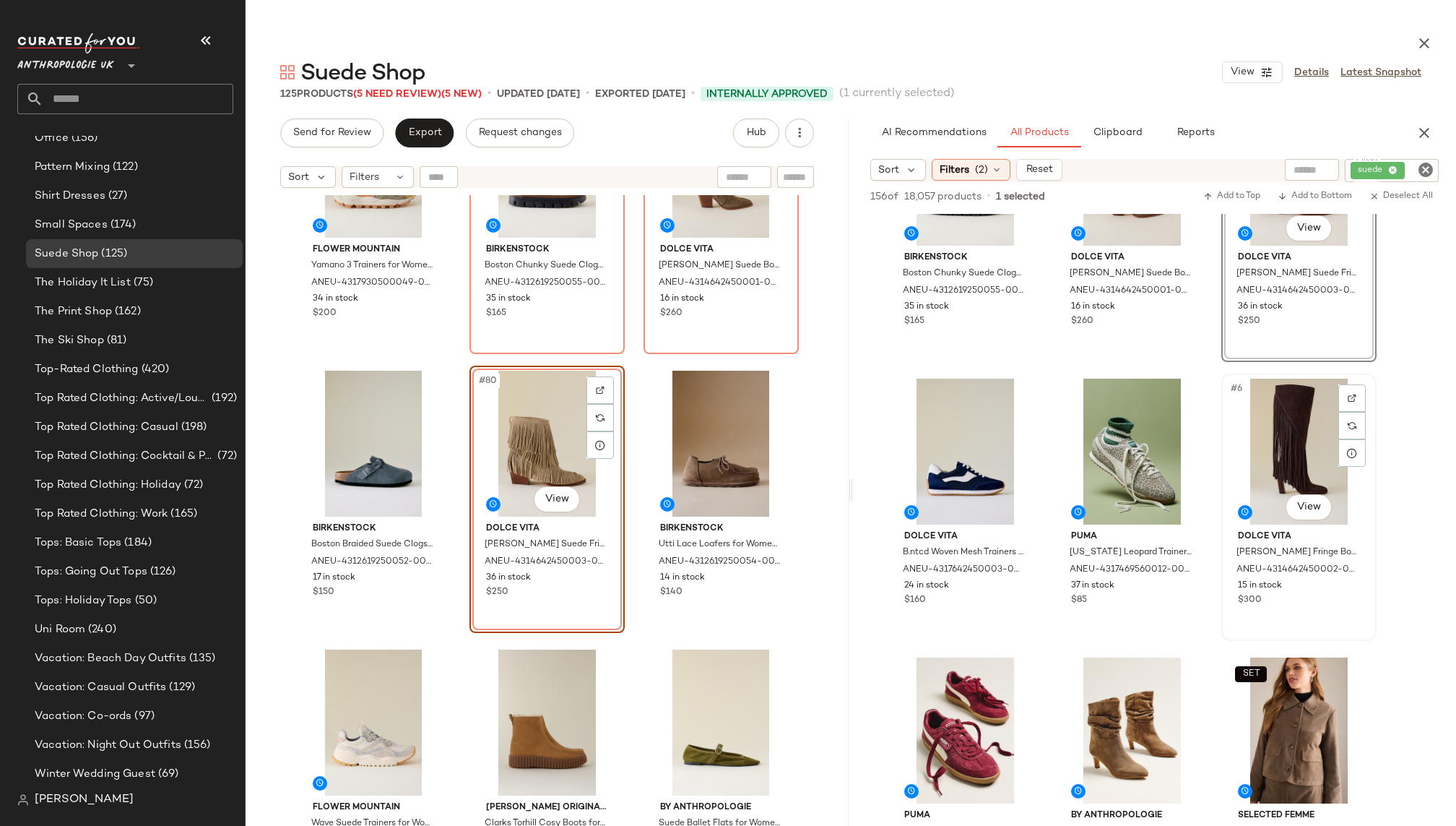
click at [1269, 480] on div "#6 View" at bounding box center [1299, 451] width 146 height 146
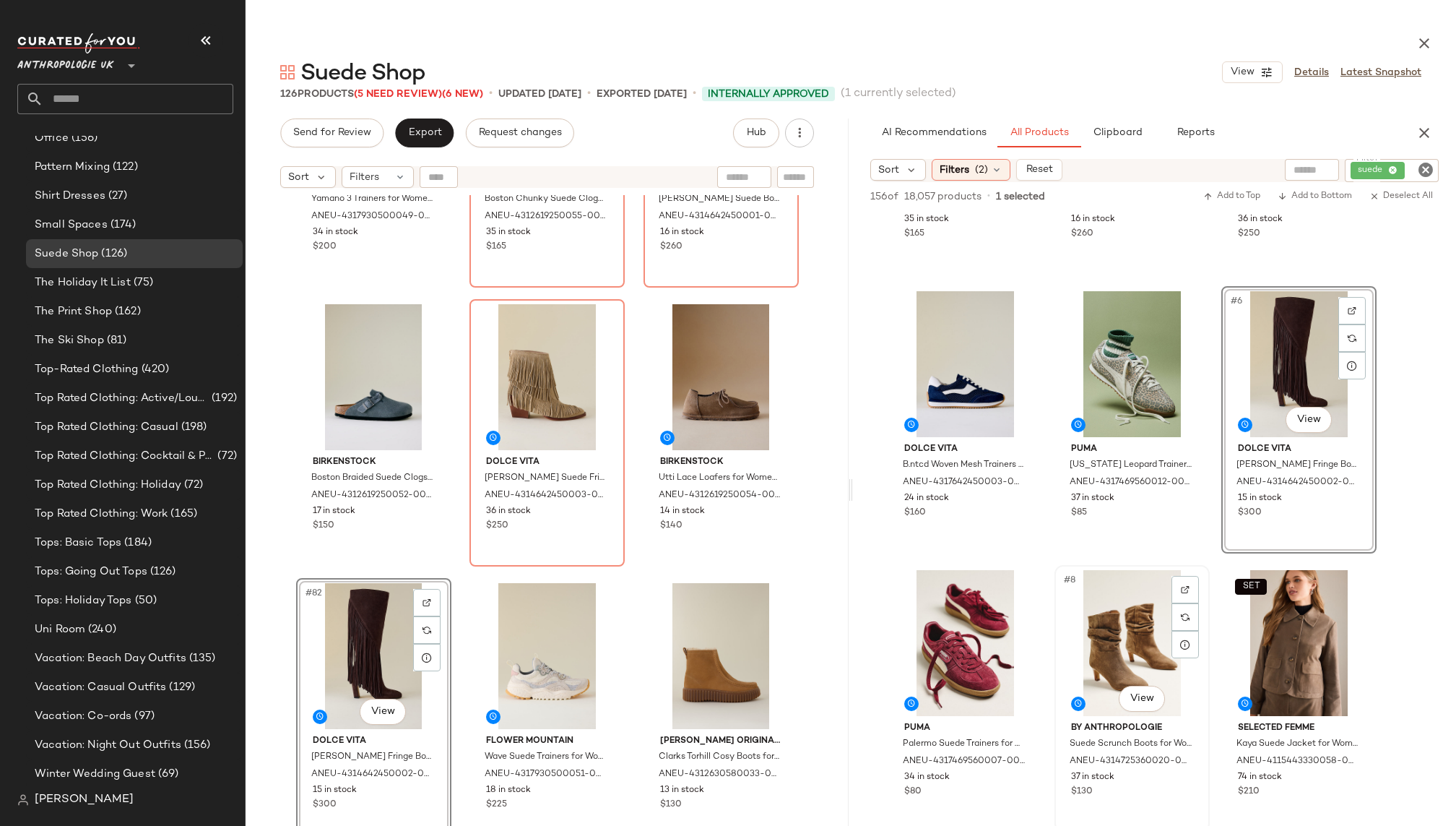
scroll to position [292, 0]
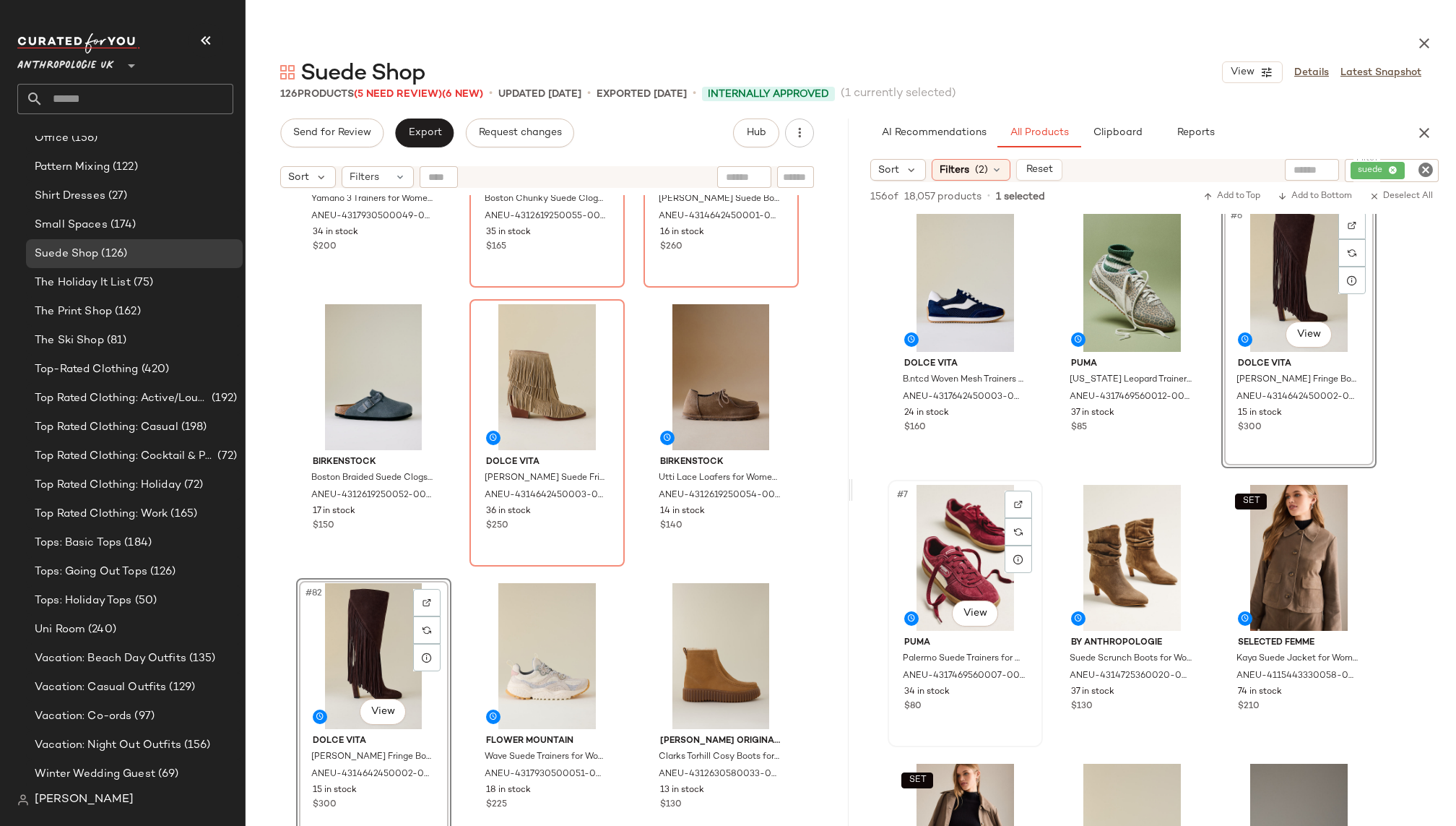
click at [946, 576] on div "#7 View" at bounding box center [965, 558] width 146 height 146
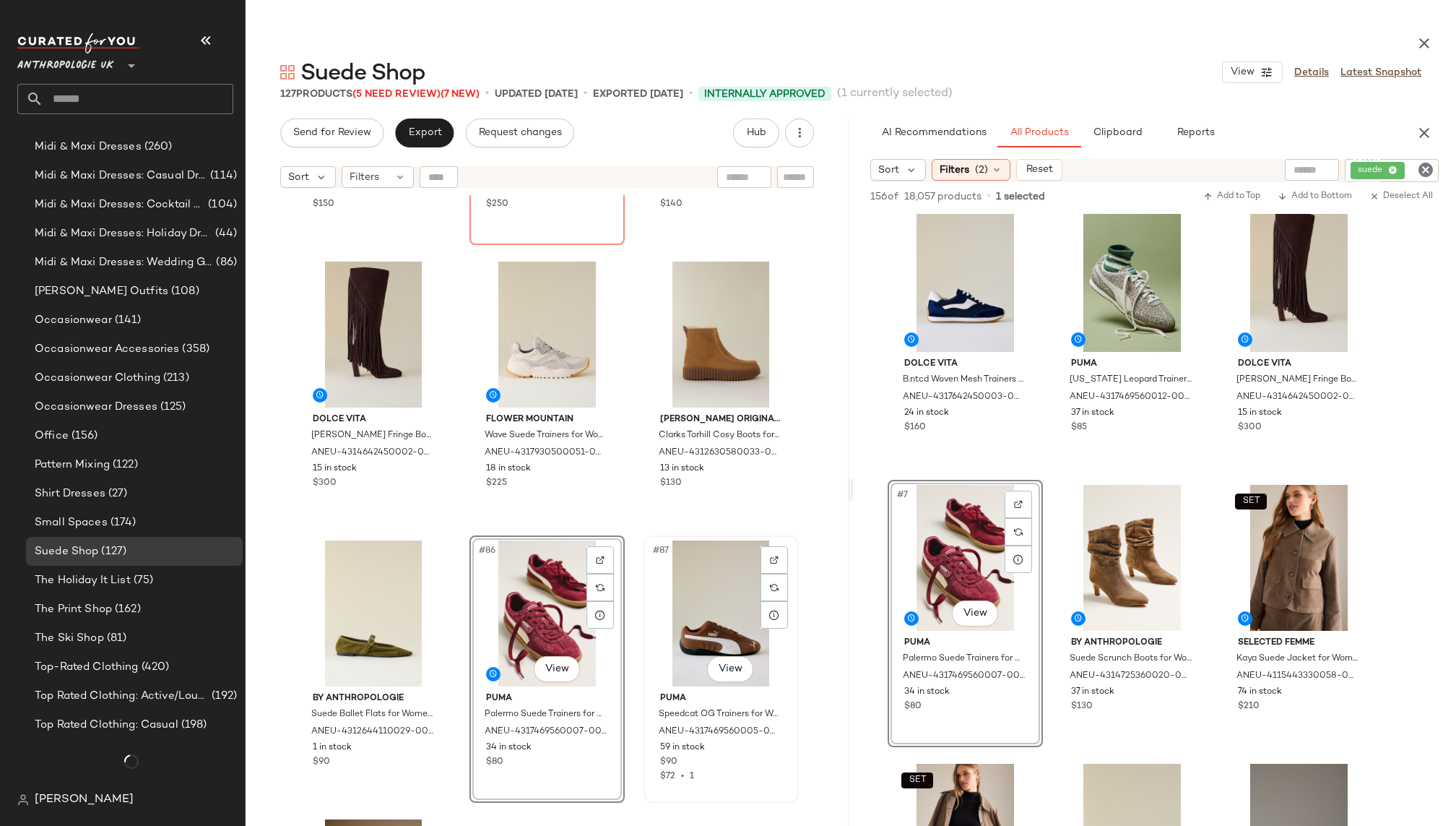
scroll to position [7557, 0]
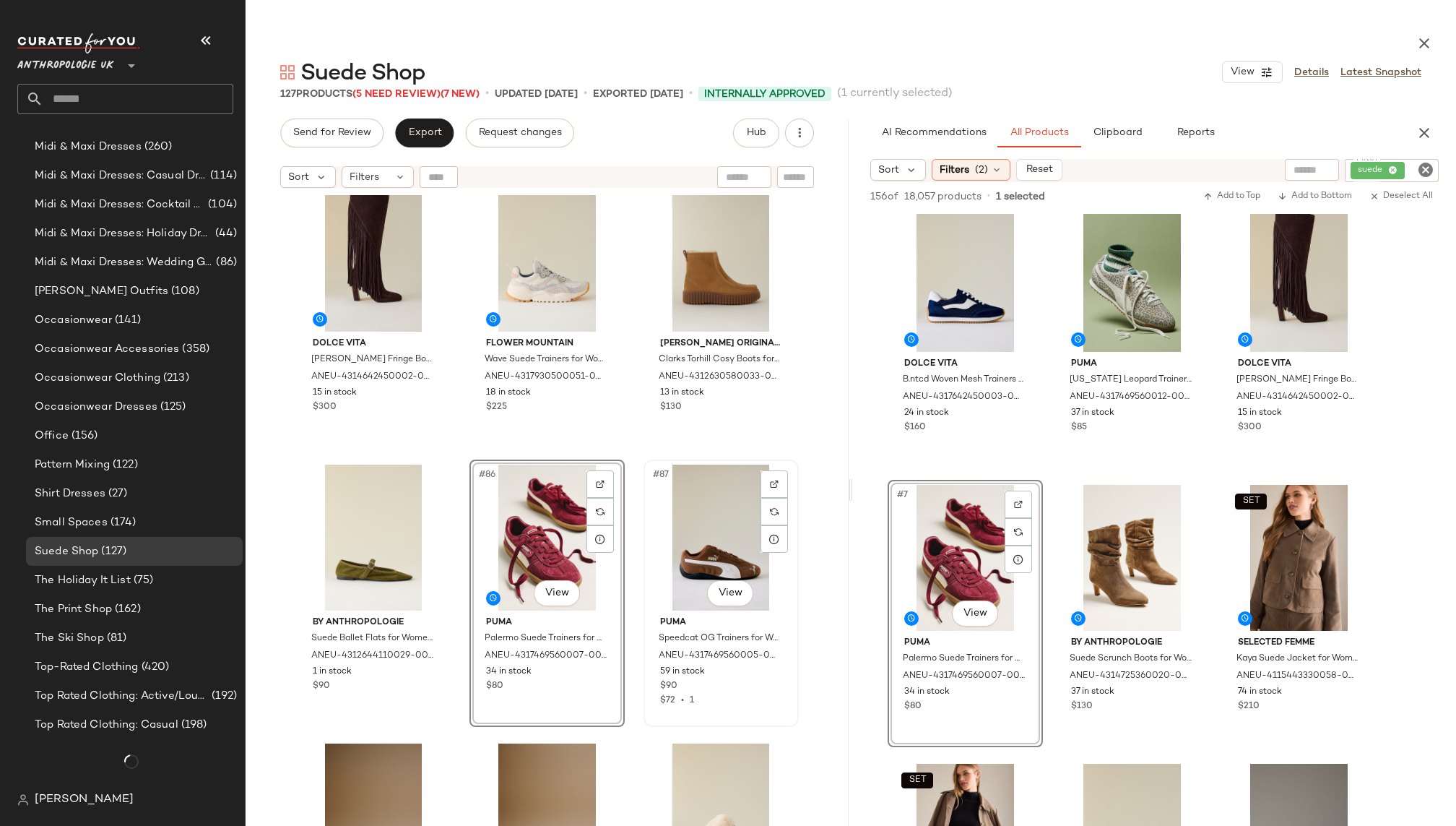
click at [662, 581] on div "#87 View" at bounding box center [721, 537] width 146 height 146
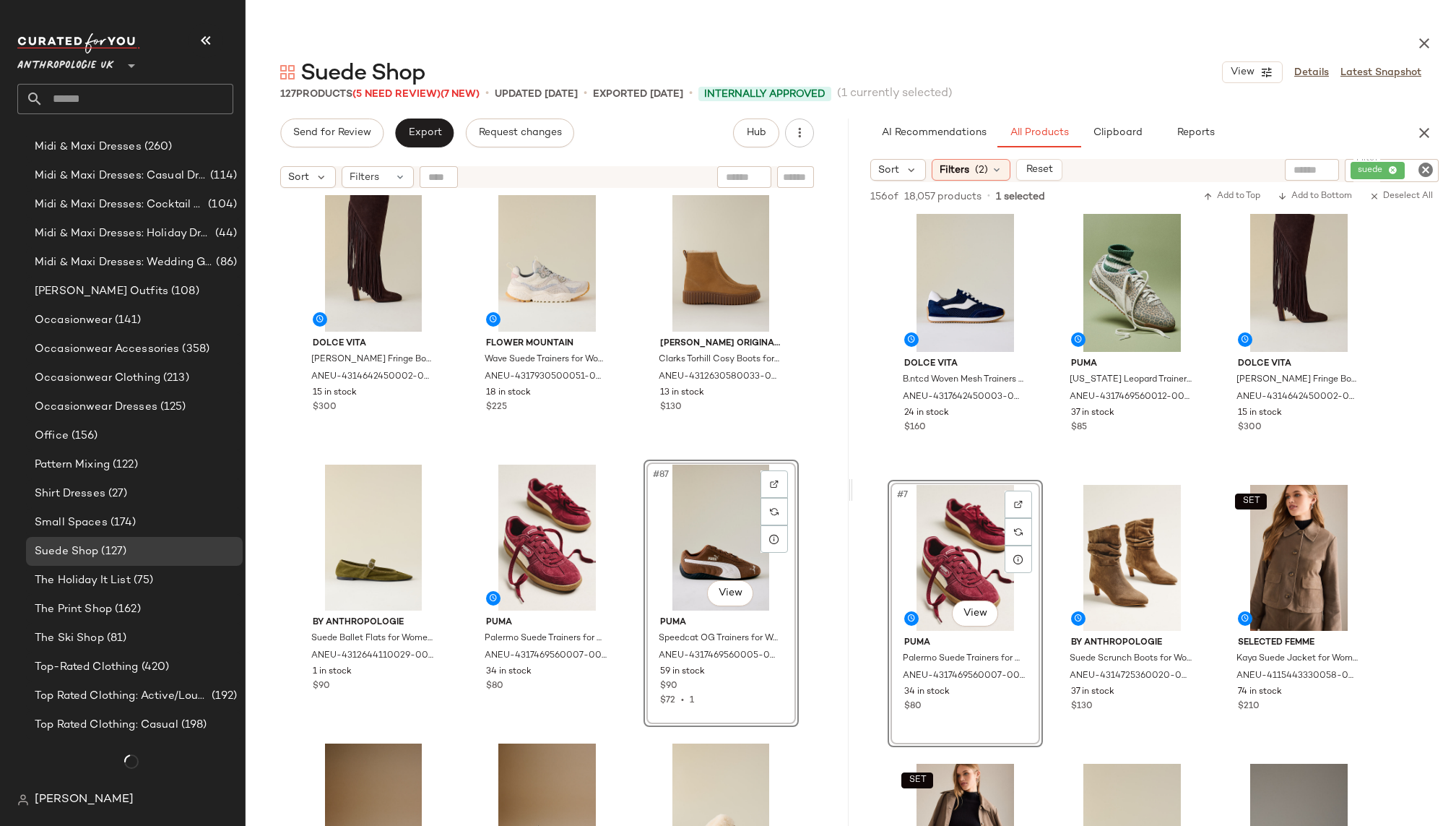
scroll to position [1515, 0]
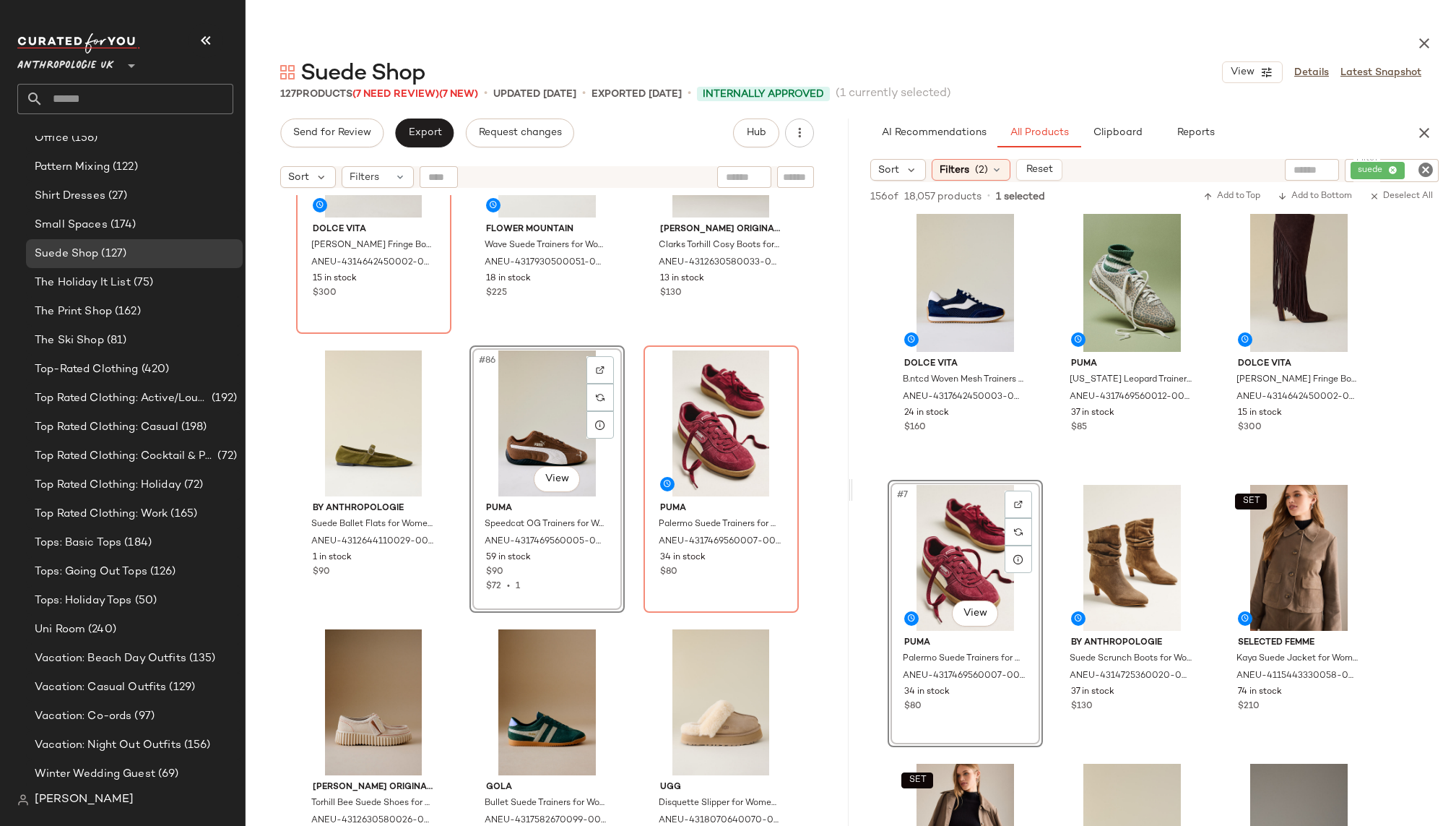
scroll to position [7693, 0]
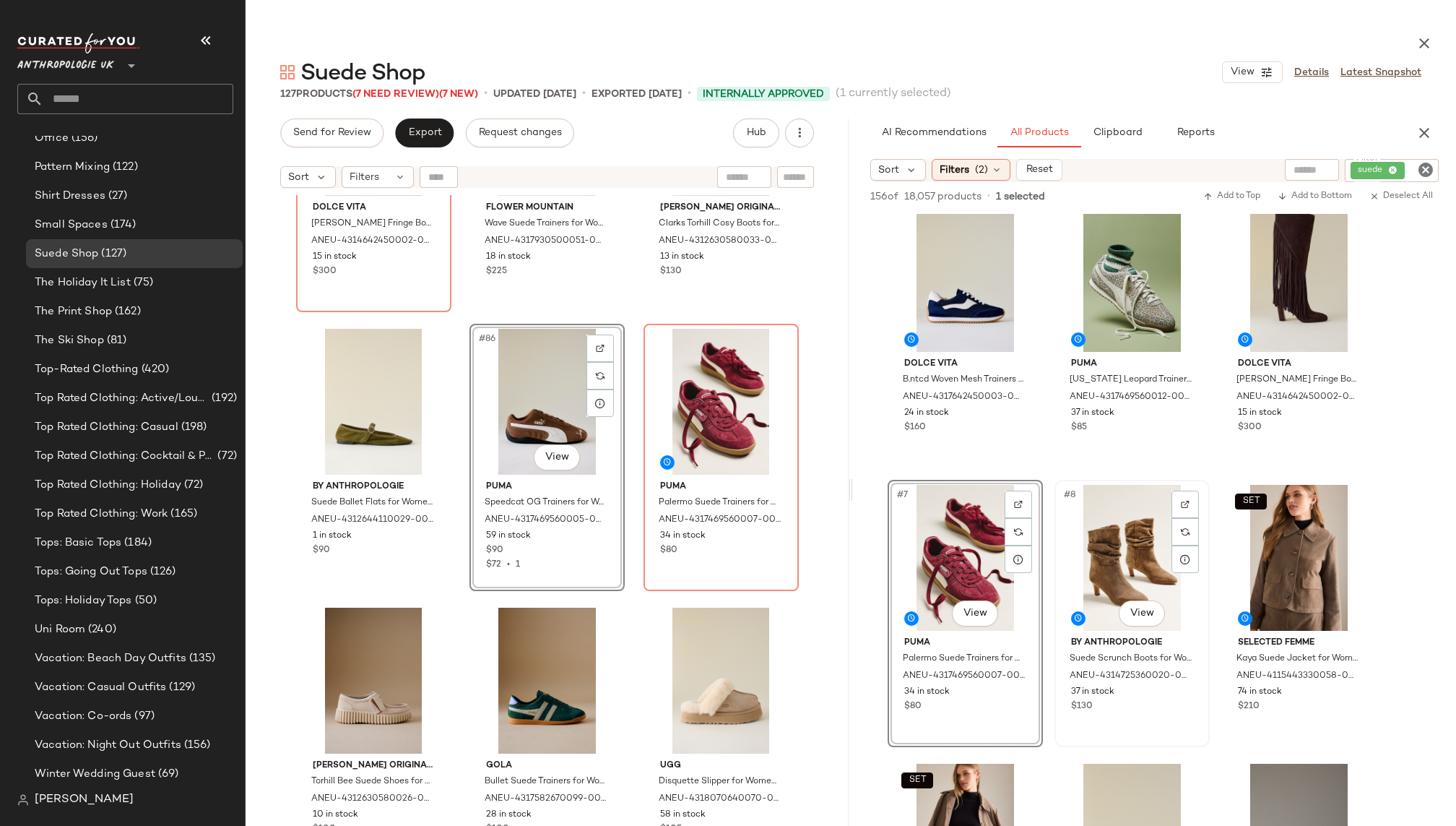
click at [1101, 581] on div "#8 View" at bounding box center [1132, 558] width 146 height 146
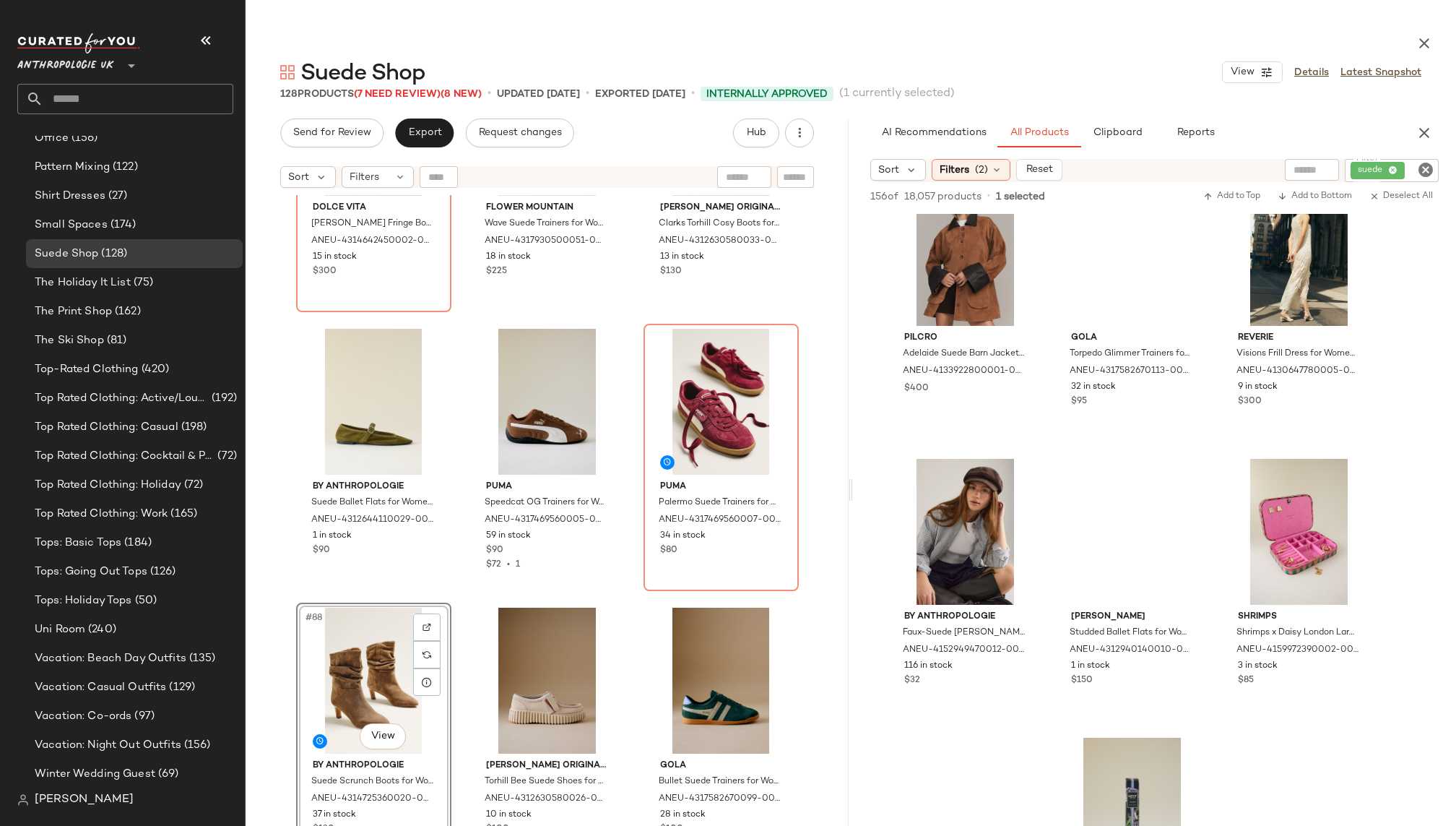
scroll to position [1506, 0]
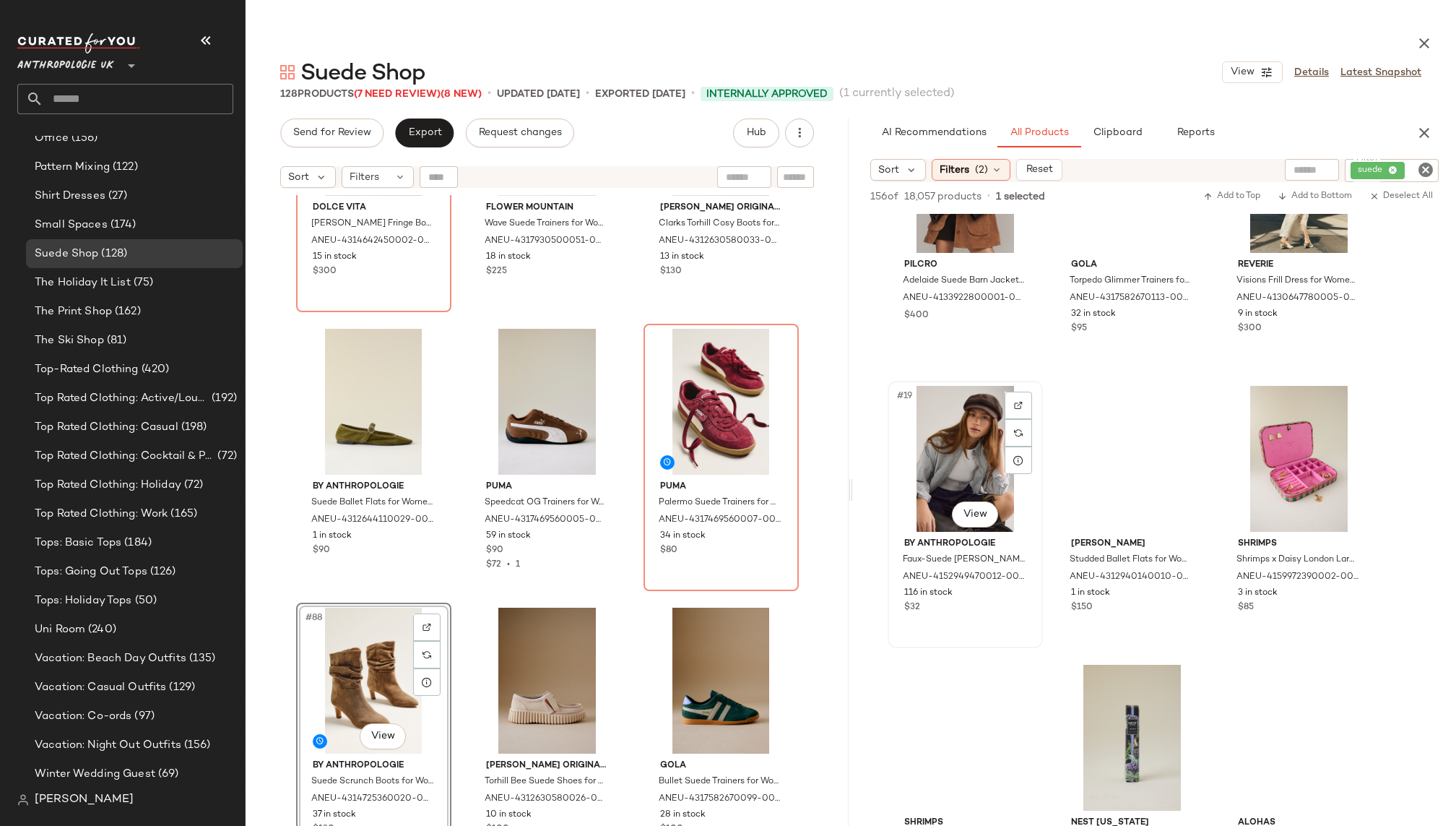
click at [947, 461] on div "#19 View" at bounding box center [965, 459] width 146 height 146
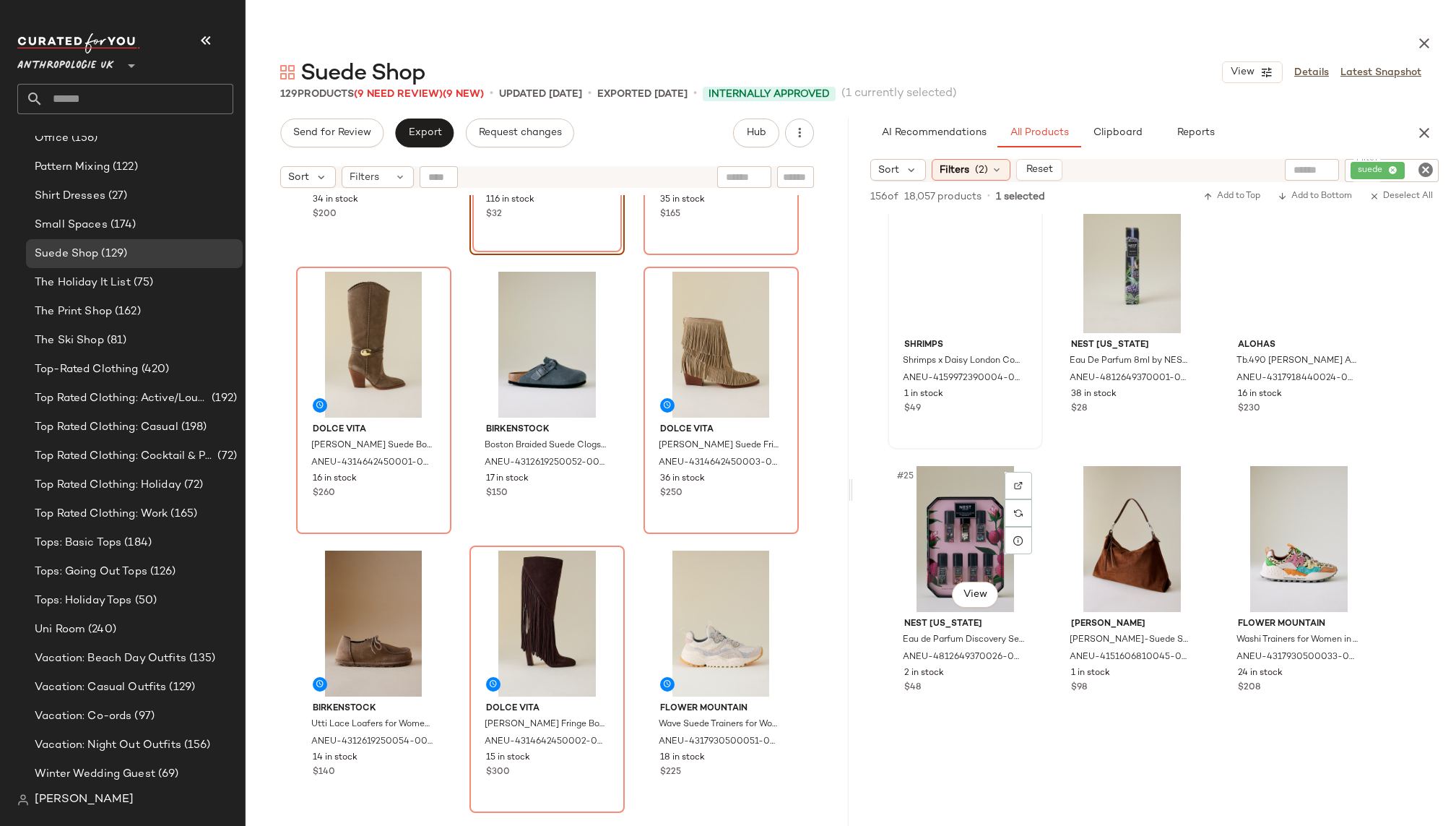
scroll to position [2035, 0]
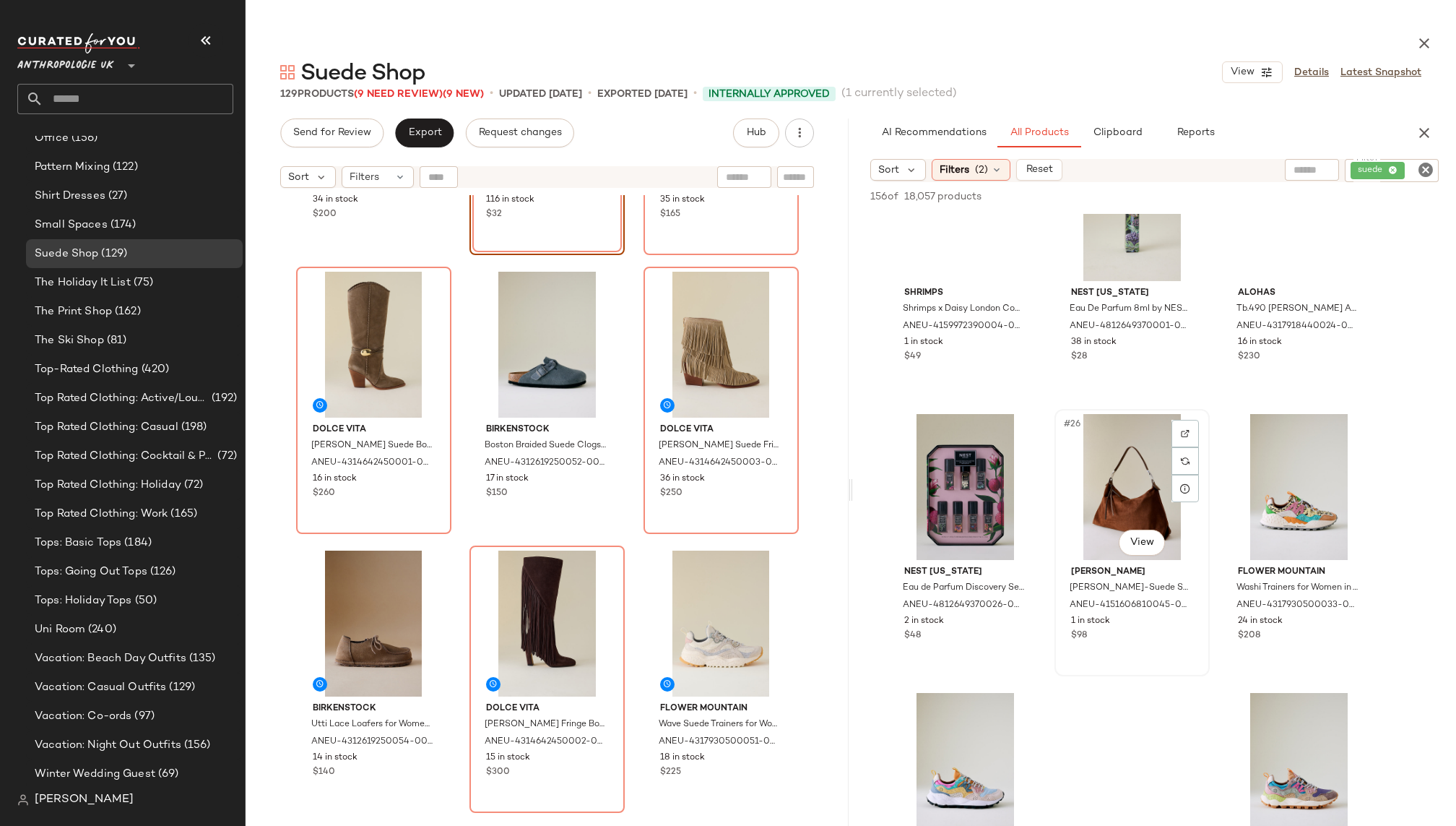
click at [1088, 534] on div "#26 View" at bounding box center [1132, 487] width 146 height 146
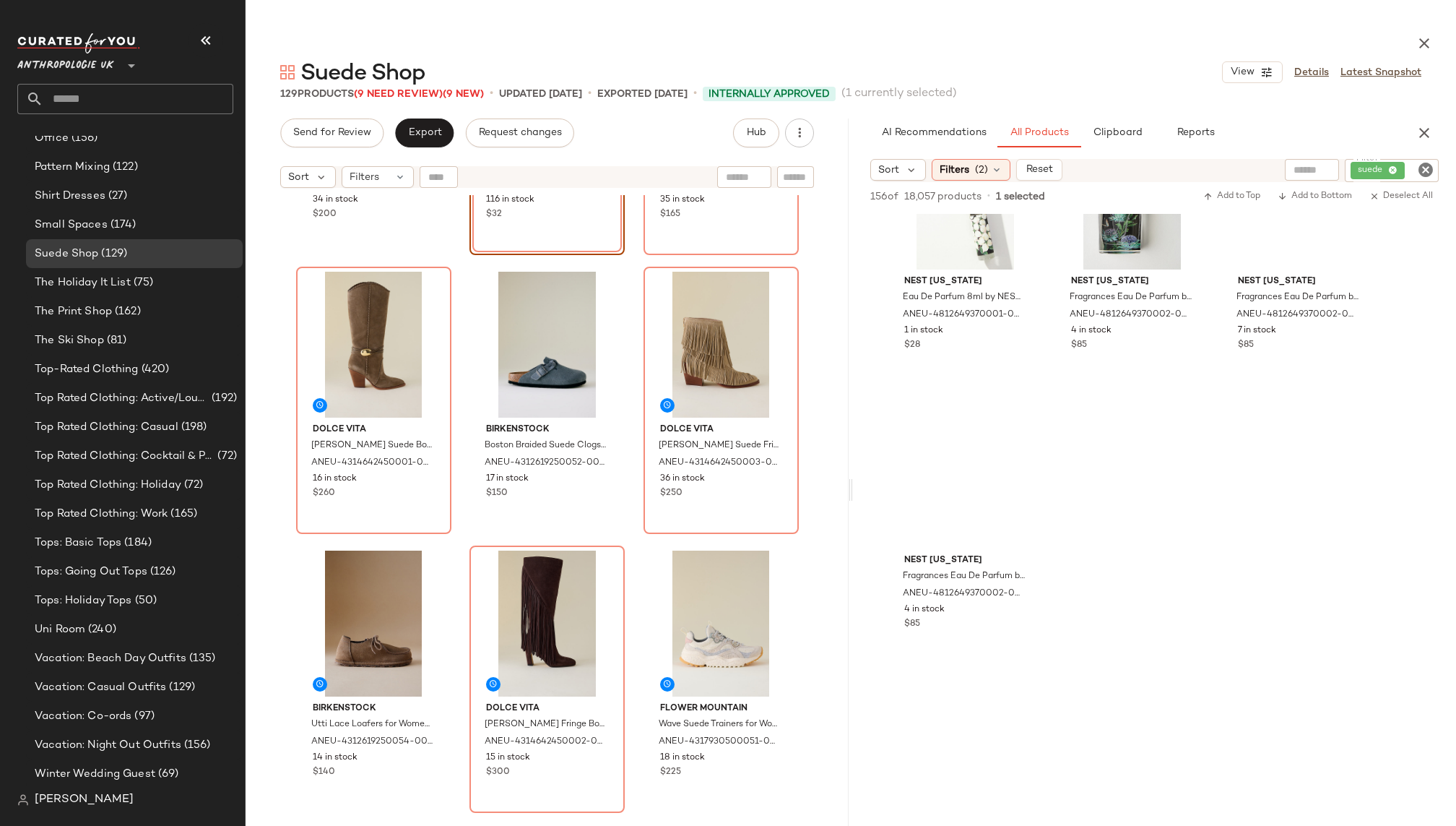
scroll to position [2619, 0]
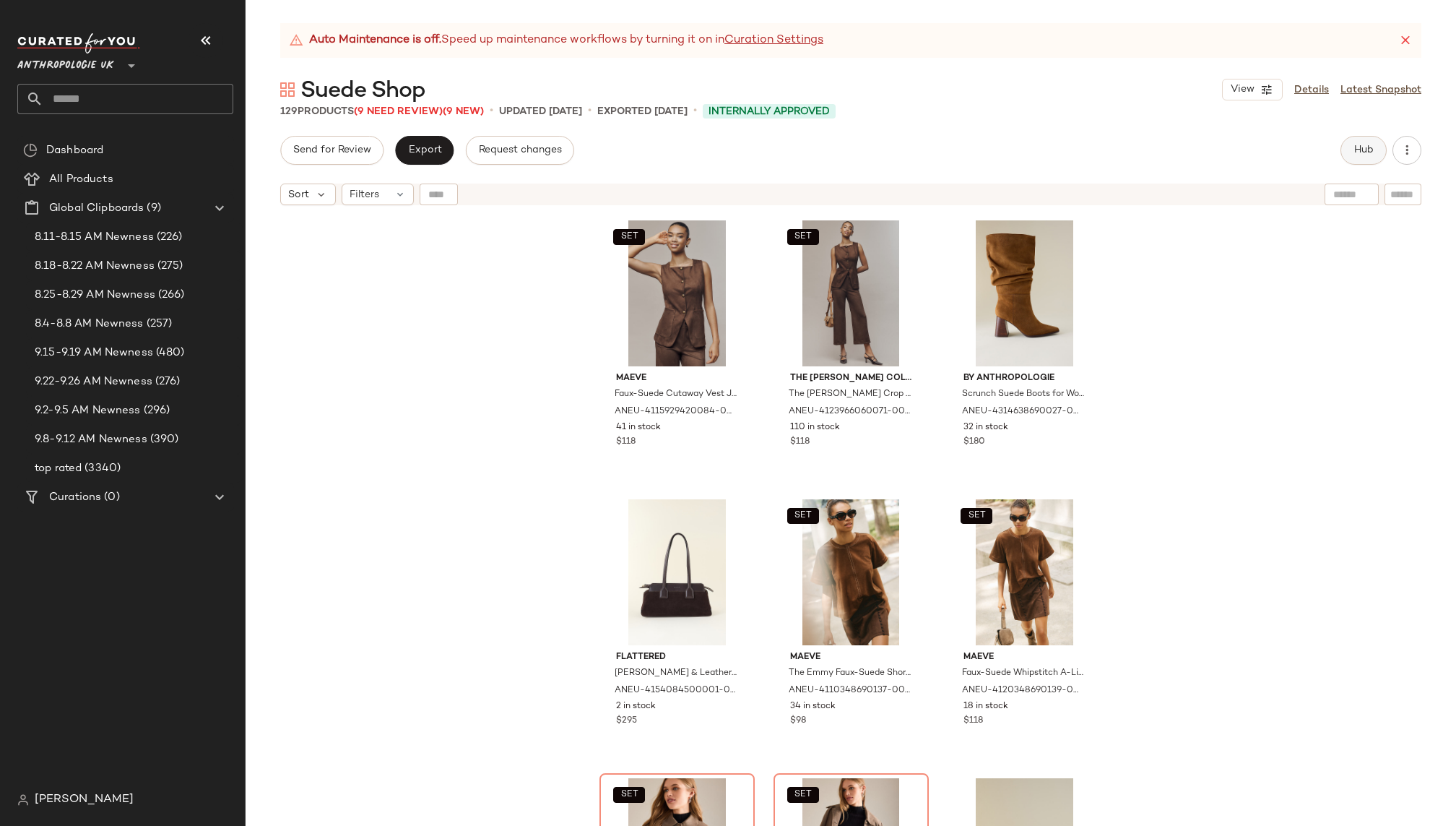
click at [1354, 146] on span "Hub" at bounding box center [1363, 151] width 20 height 12
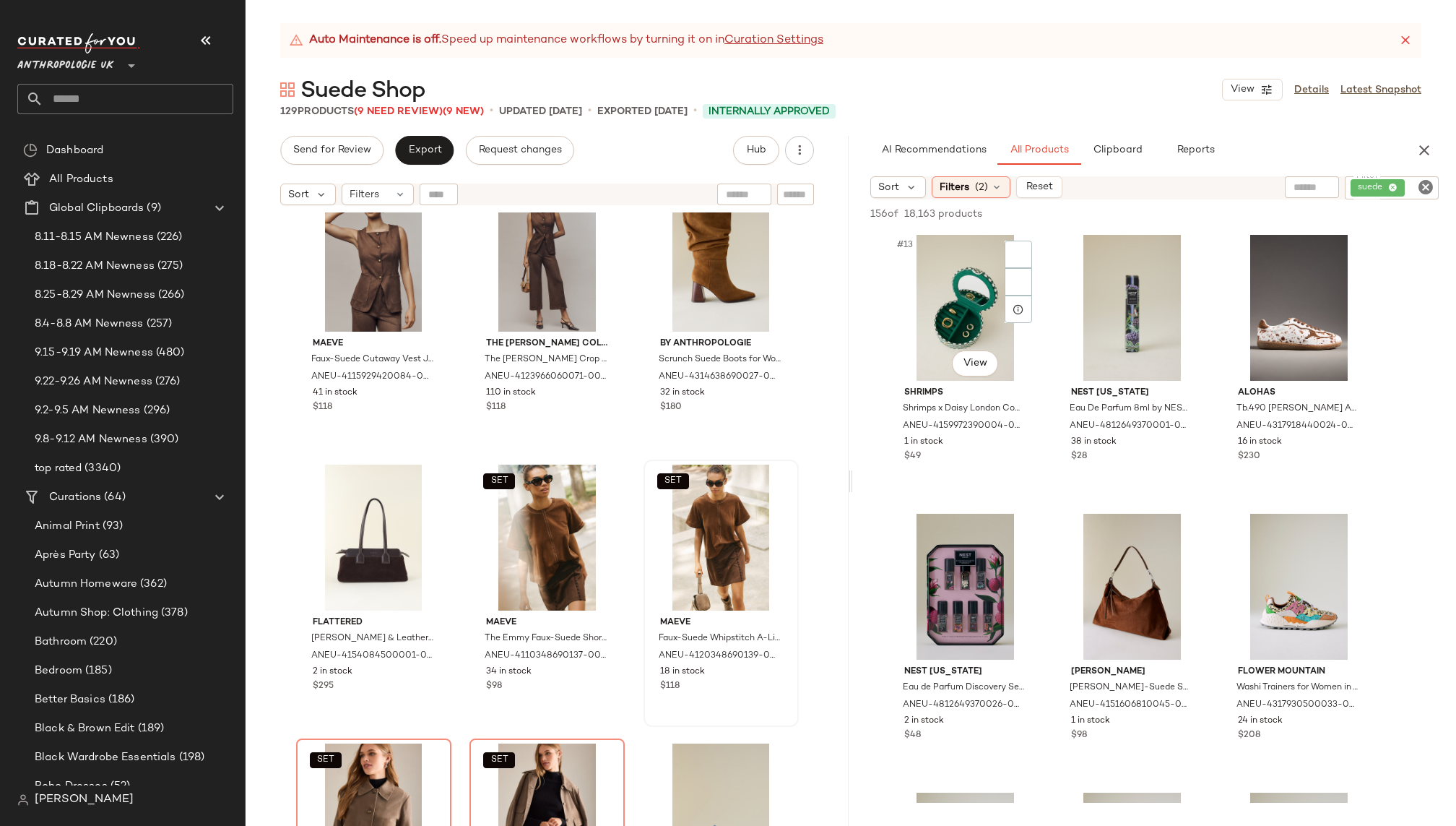
scroll to position [991, 0]
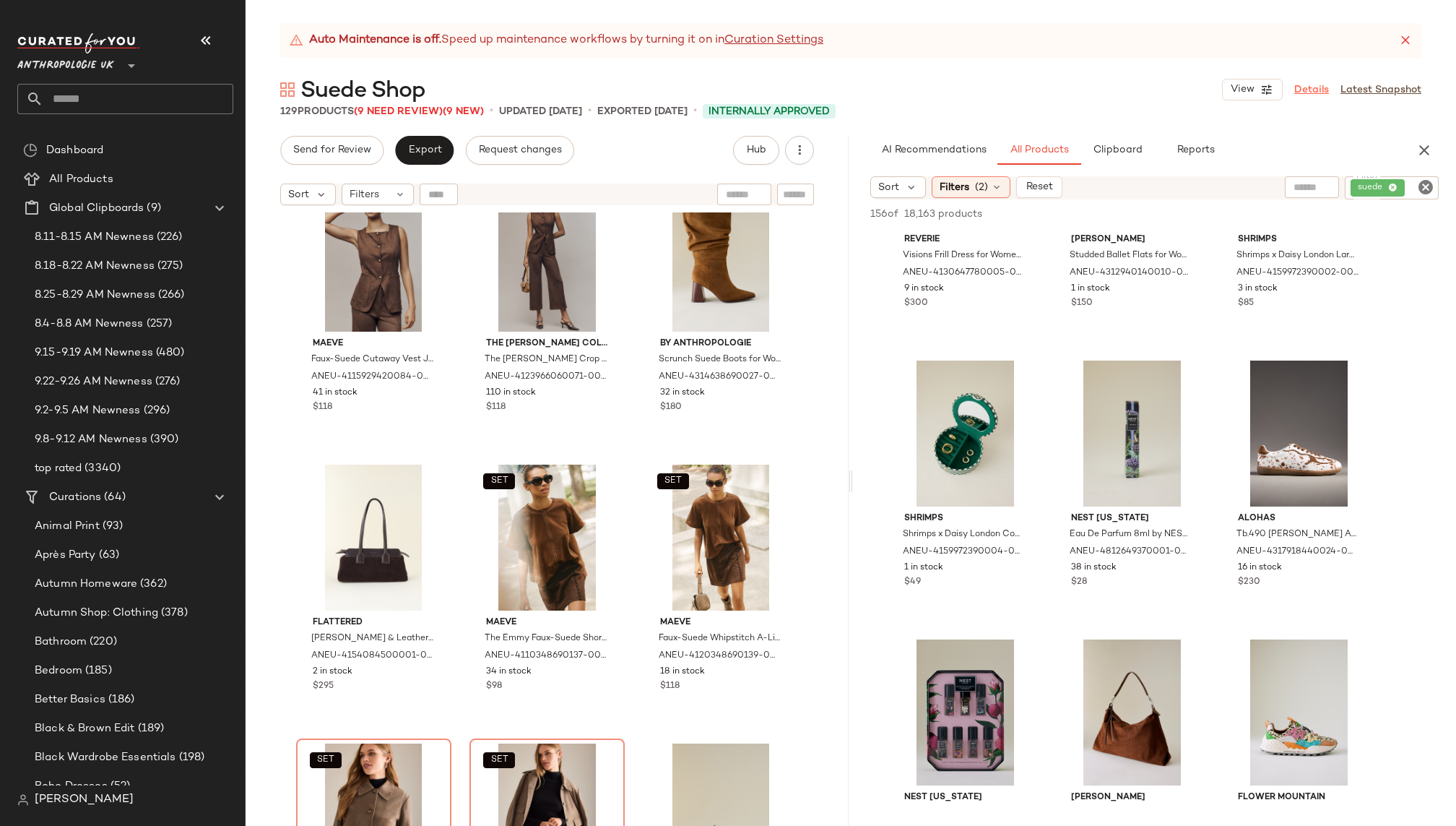
click at [1321, 89] on link "Details" at bounding box center [1310, 90] width 35 height 15
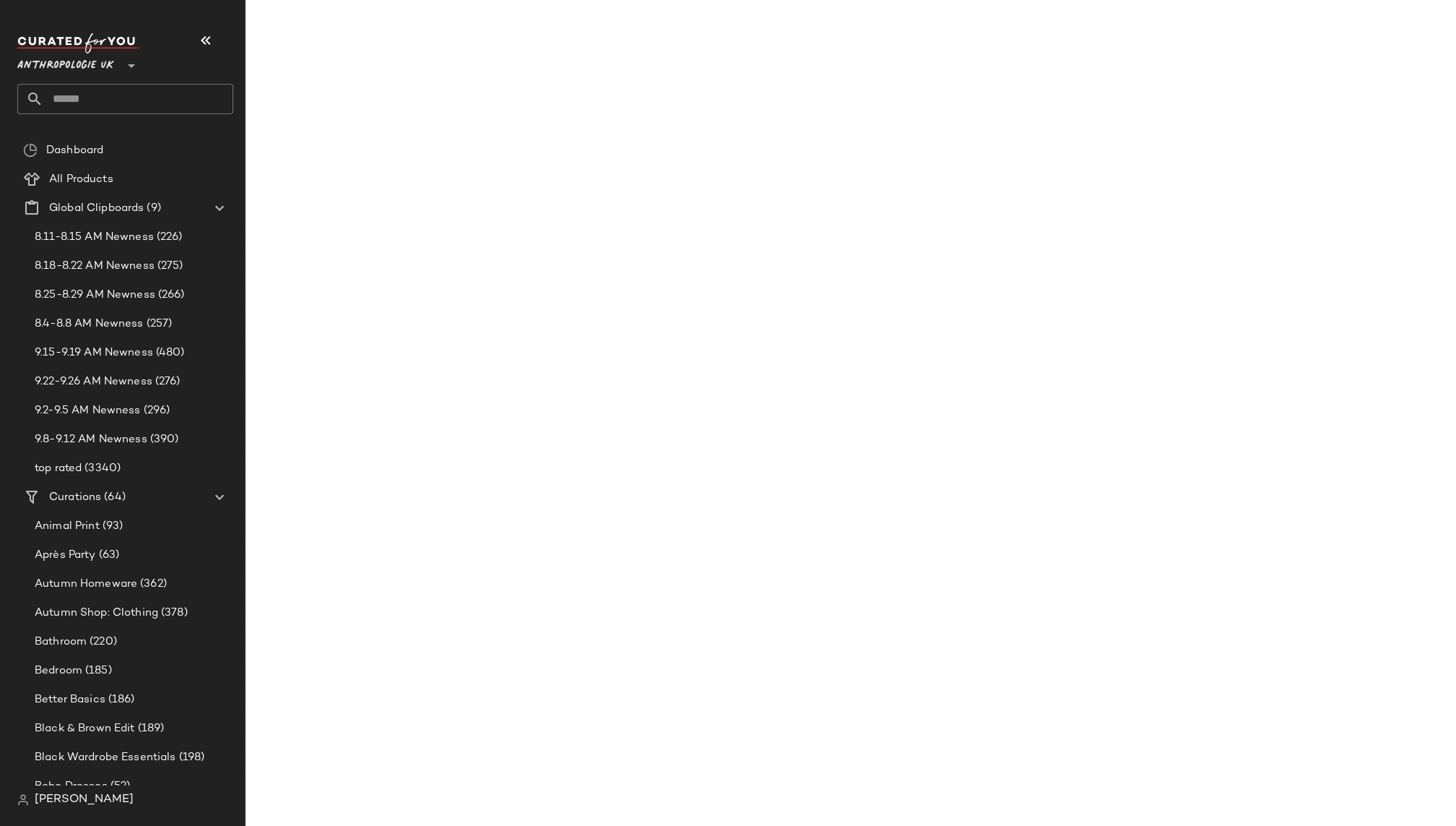
scroll to position [1269, 0]
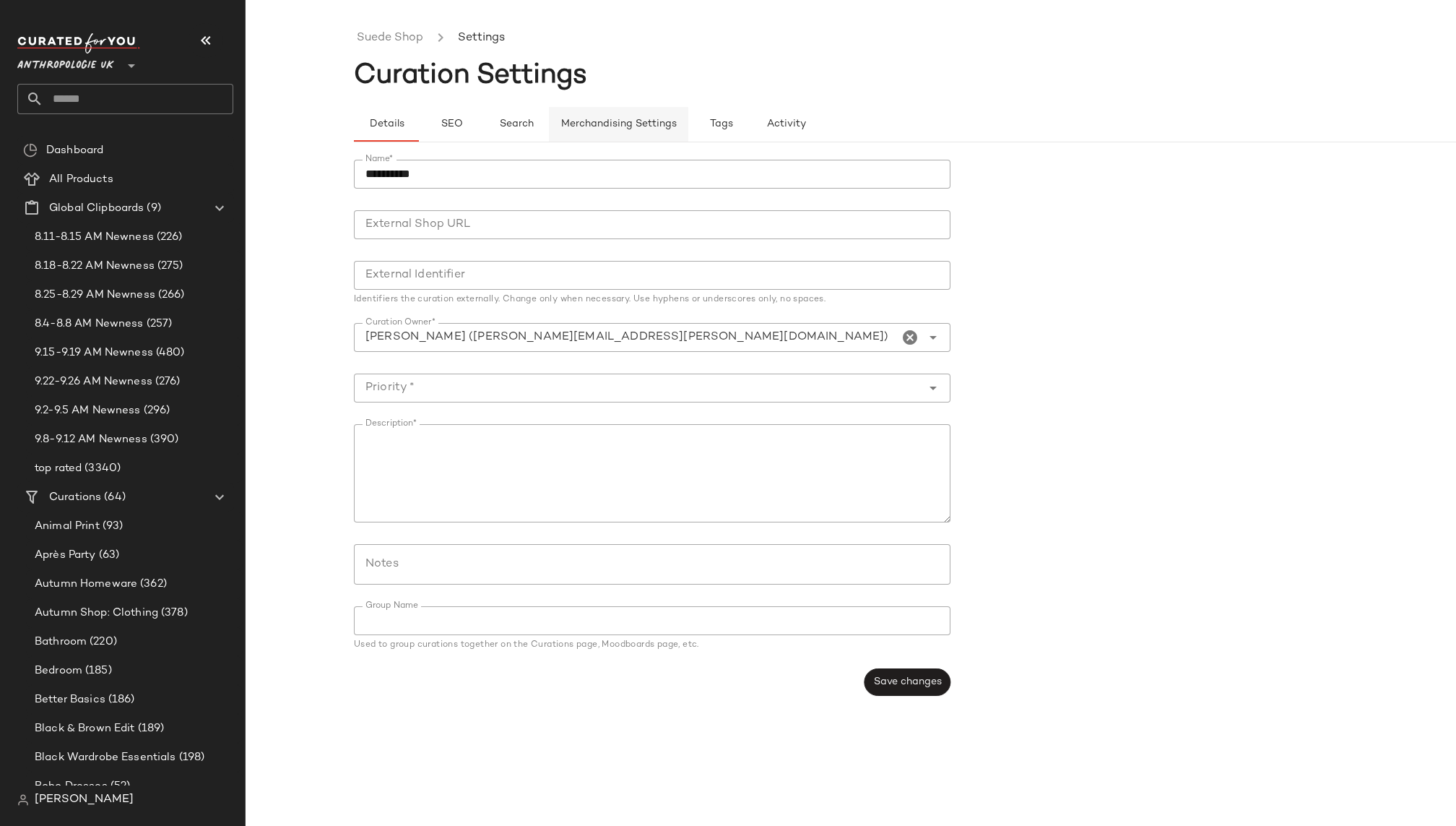
click at [639, 120] on span "Merchandising Settings" at bounding box center [618, 124] width 116 height 12
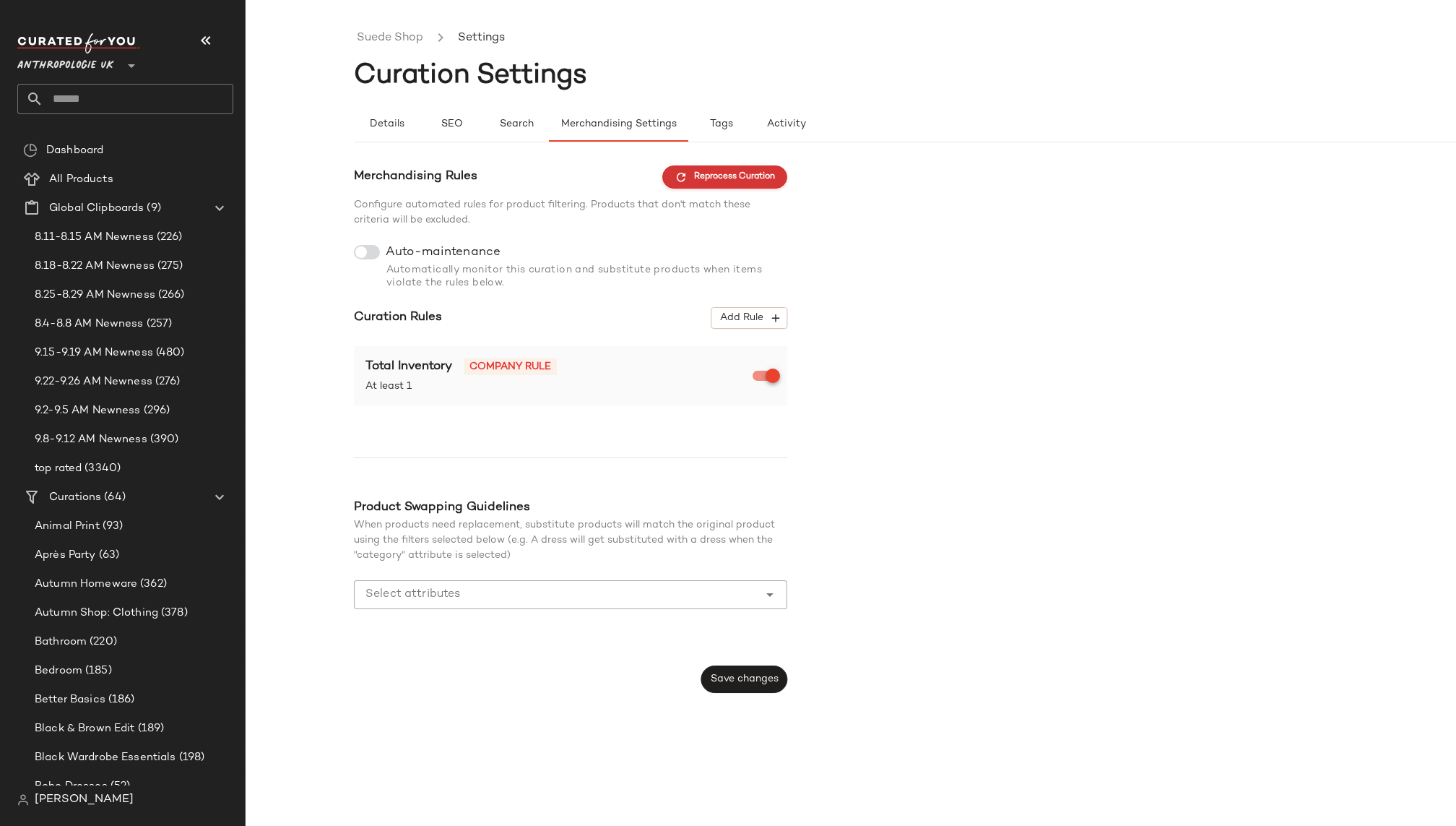
click at [707, 173] on span "Reprocess Curation" at bounding box center [724, 176] width 101 height 13
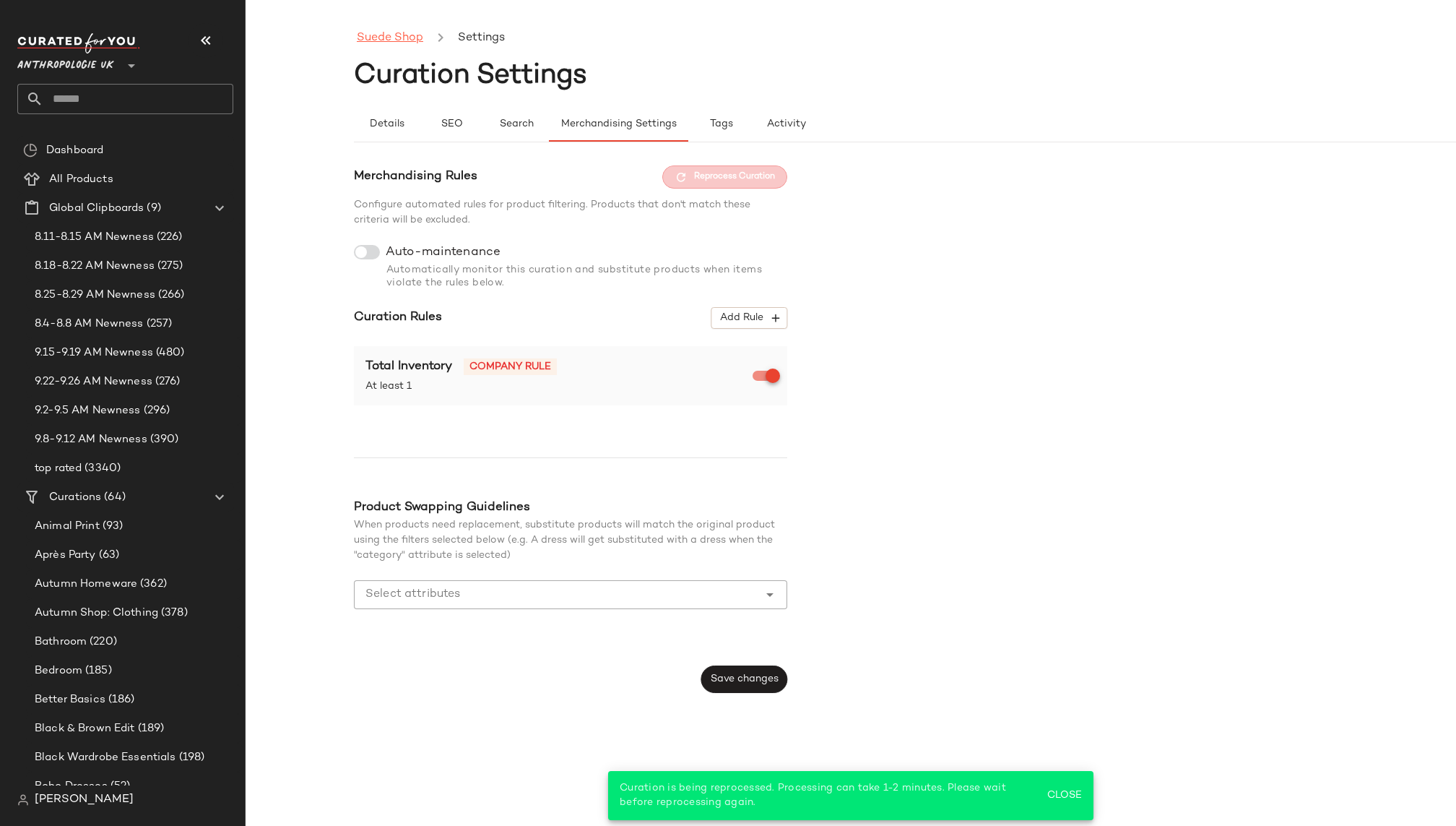
click at [392, 39] on link "Suede Shop" at bounding box center [390, 38] width 67 height 19
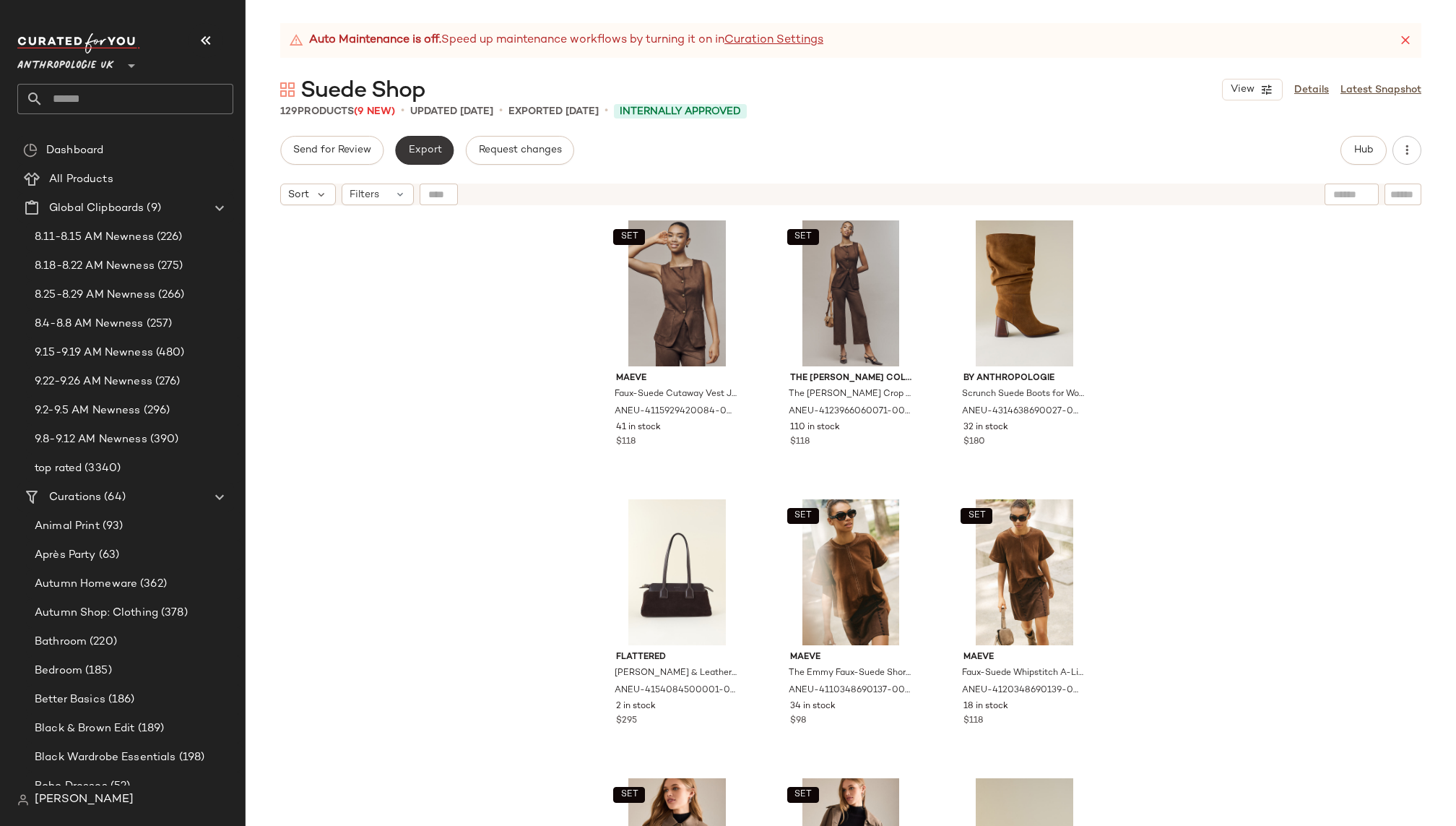
click at [412, 146] on span "Export" at bounding box center [424, 151] width 34 height 12
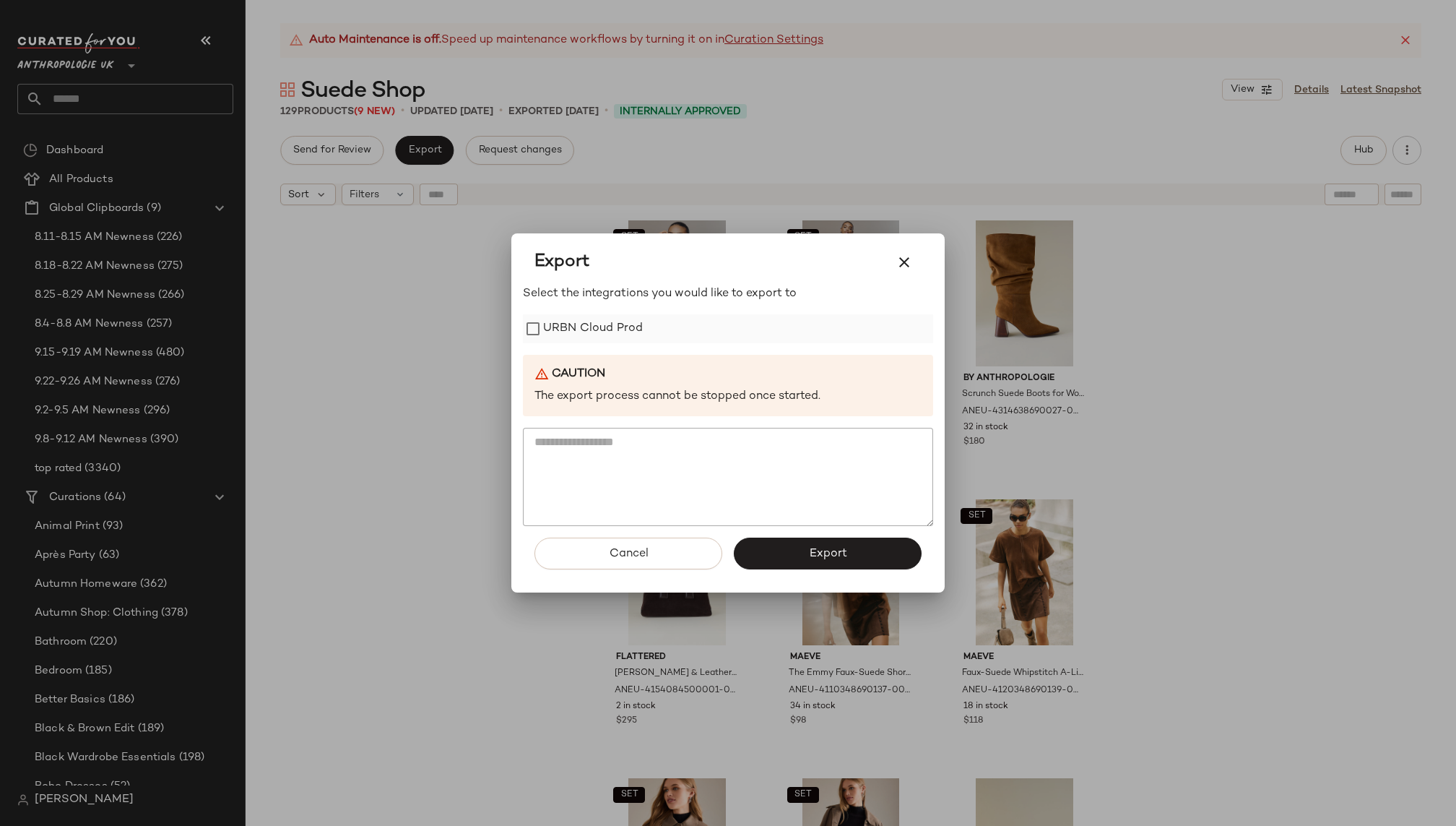
click at [569, 325] on label "URBN Cloud Prod" at bounding box center [593, 328] width 100 height 29
click at [781, 542] on button "Export" at bounding box center [827, 553] width 188 height 32
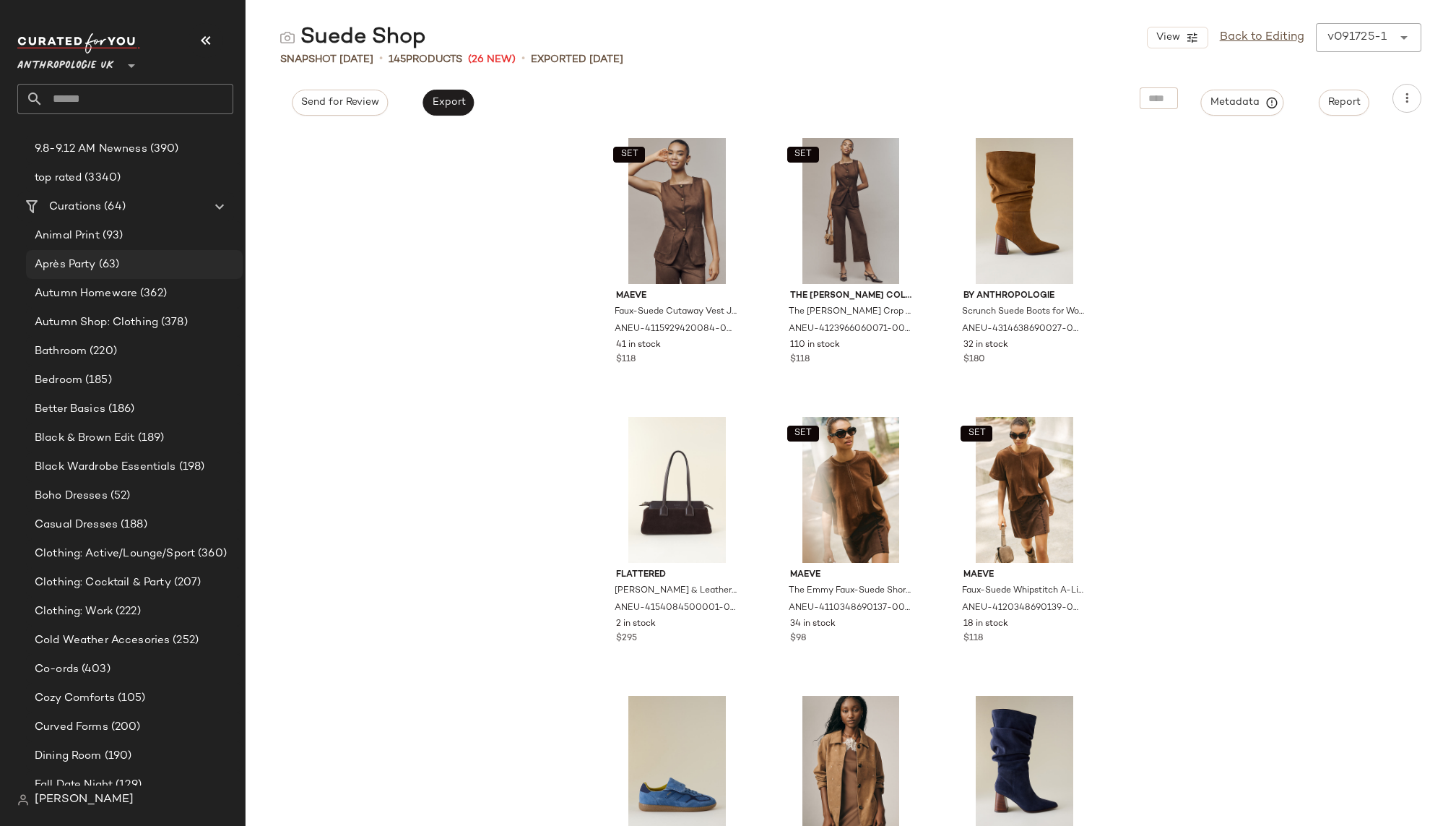
scroll to position [304, 0]
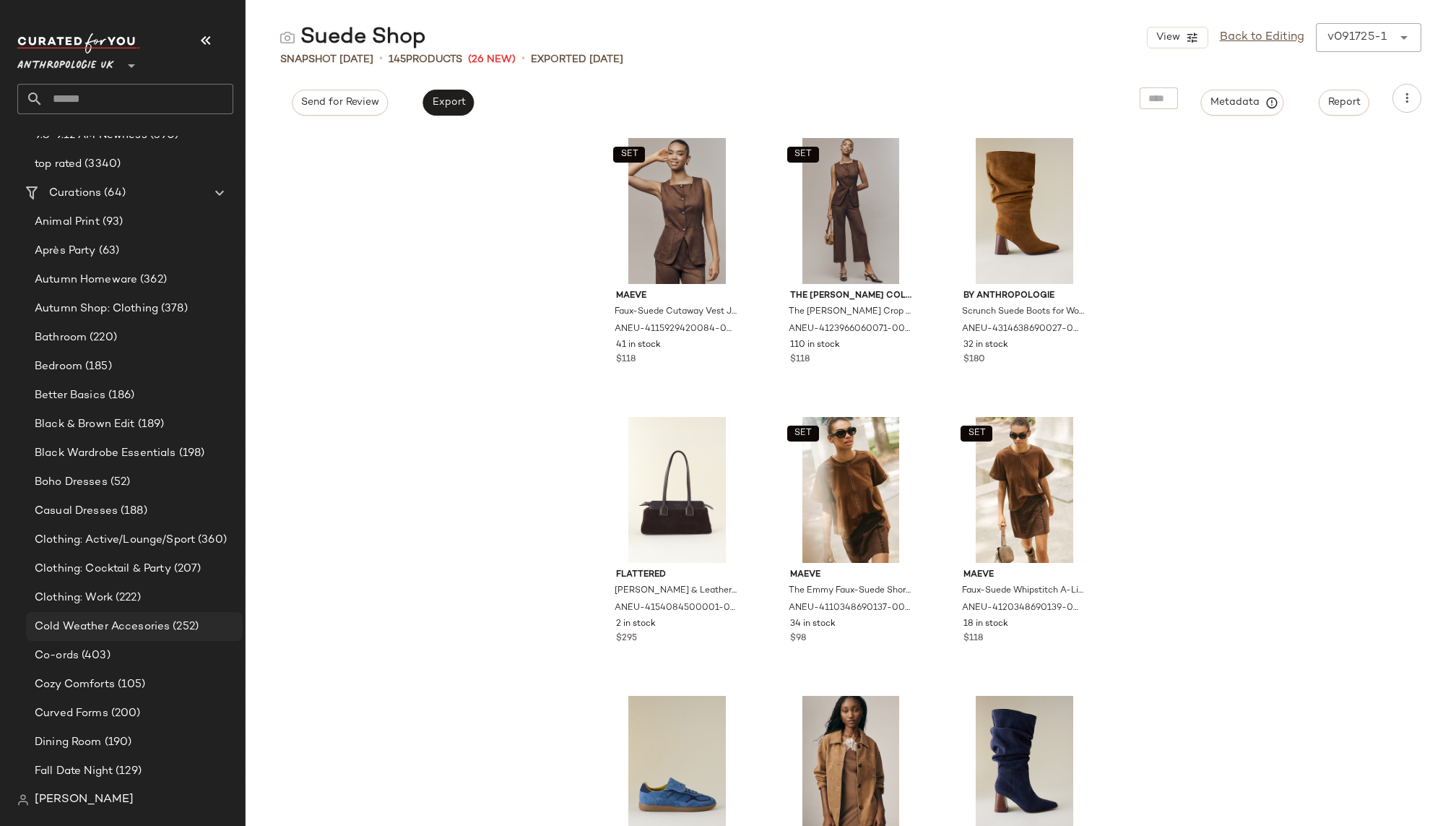
click at [130, 622] on span "Cold Weather Accesories" at bounding box center [102, 627] width 135 height 17
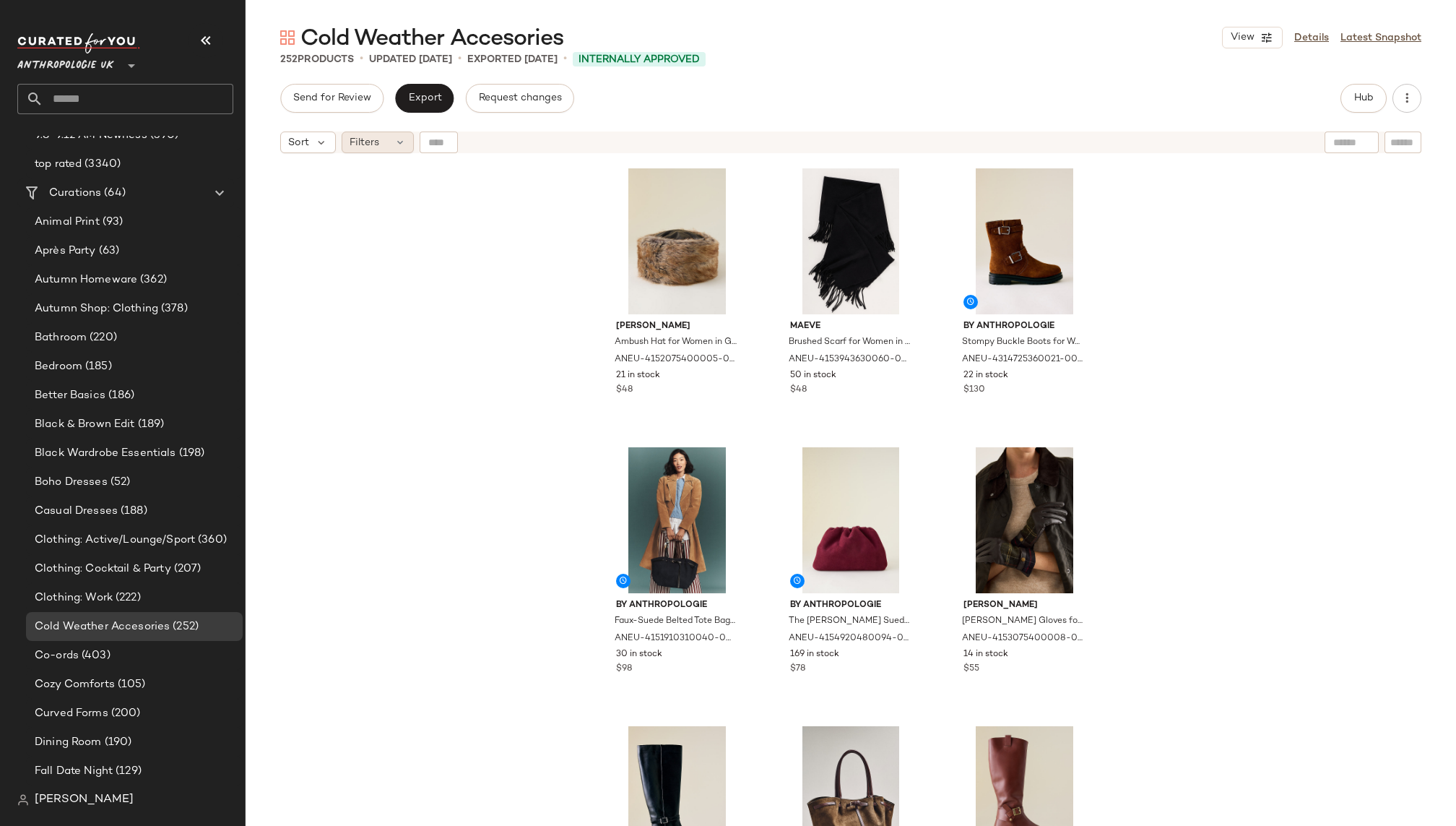
click at [404, 140] on icon at bounding box center [400, 142] width 12 height 12
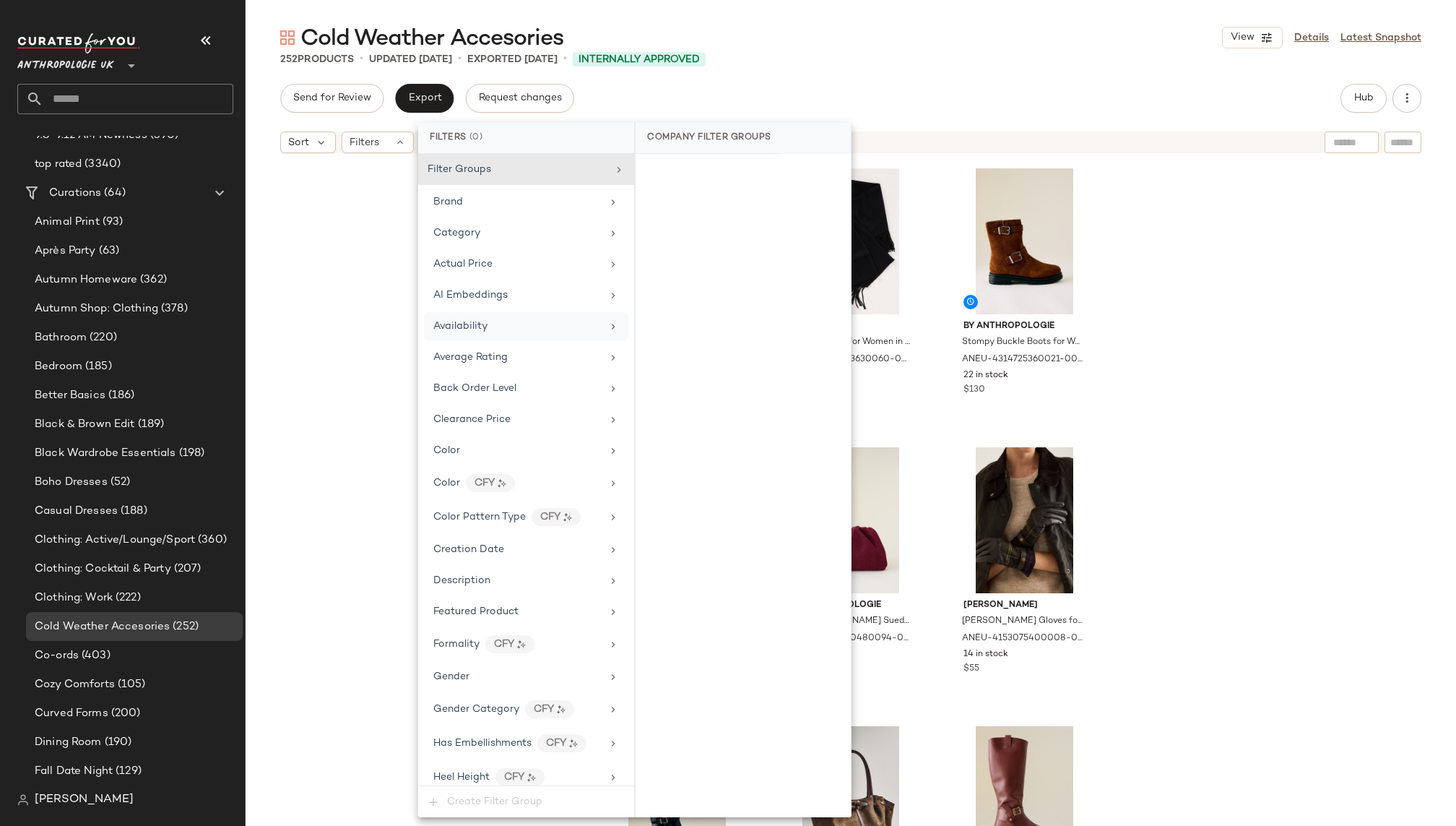
click at [486, 328] on div "Availability" at bounding box center [460, 326] width 54 height 15
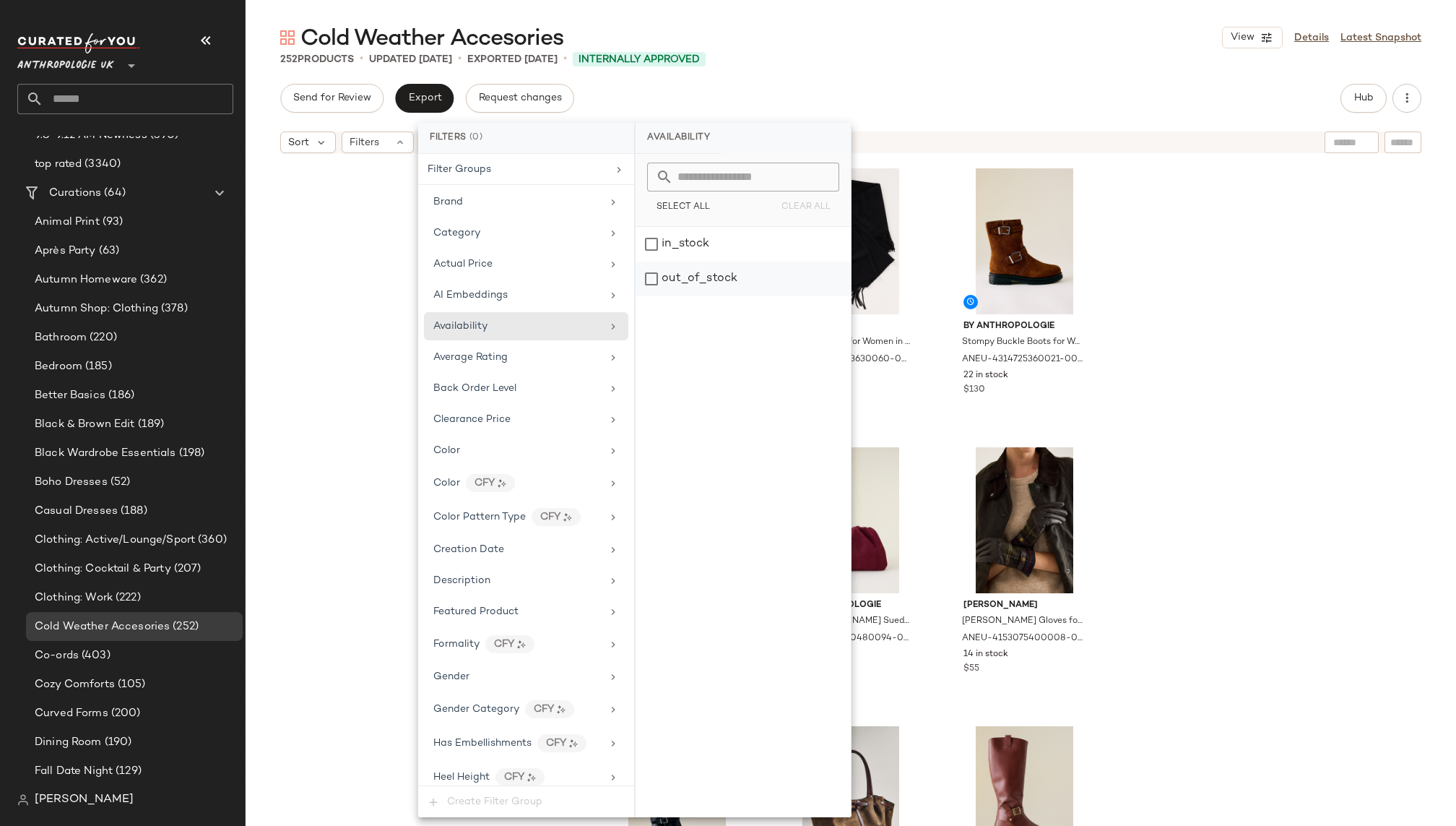
click at [686, 270] on div "out_of_stock" at bounding box center [743, 278] width 215 height 35
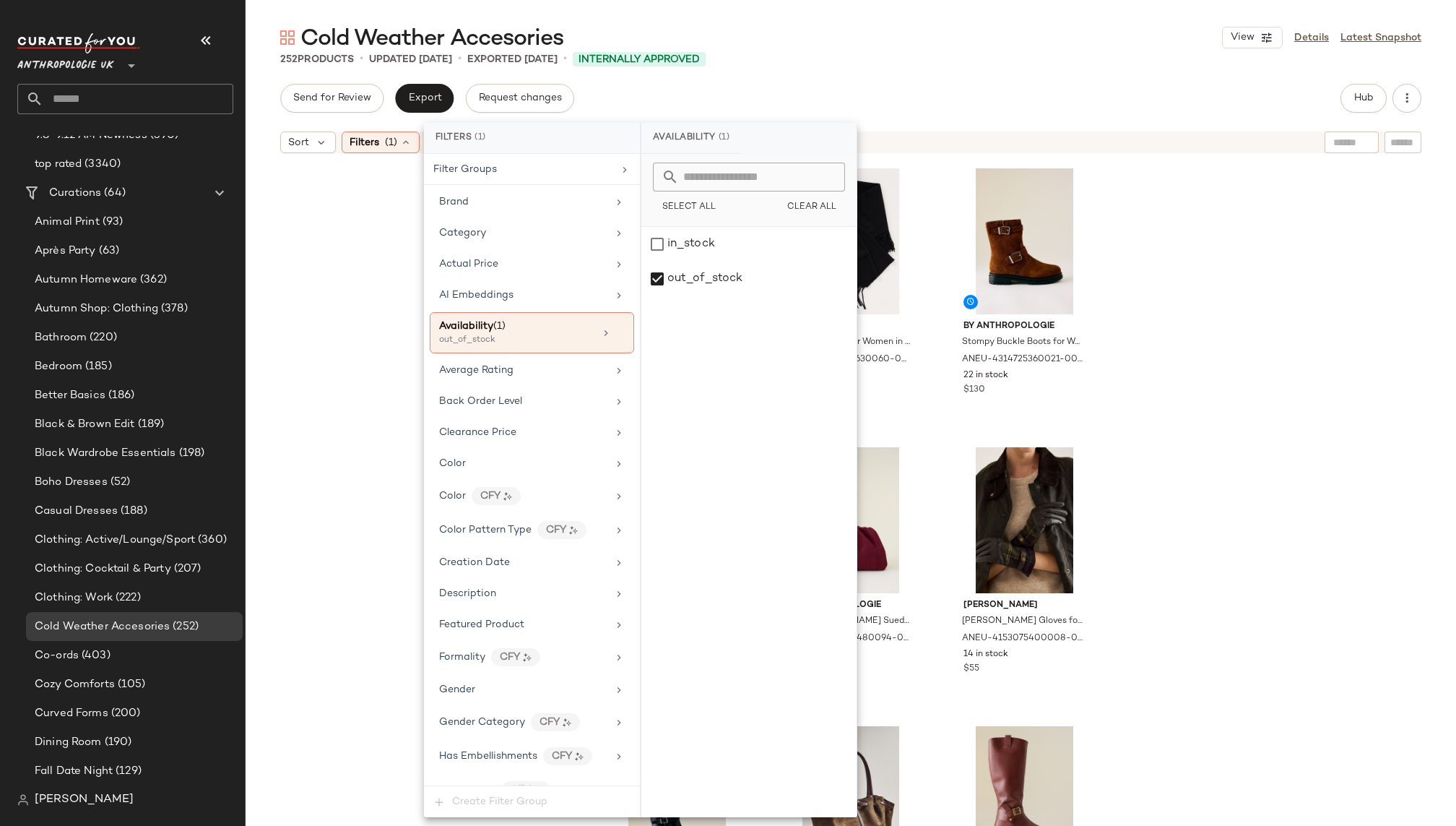
click at [964, 59] on div "252 Products • updated [DATE] • Exported [DATE] • Internally Approved" at bounding box center [850, 58] width 1210 height 14
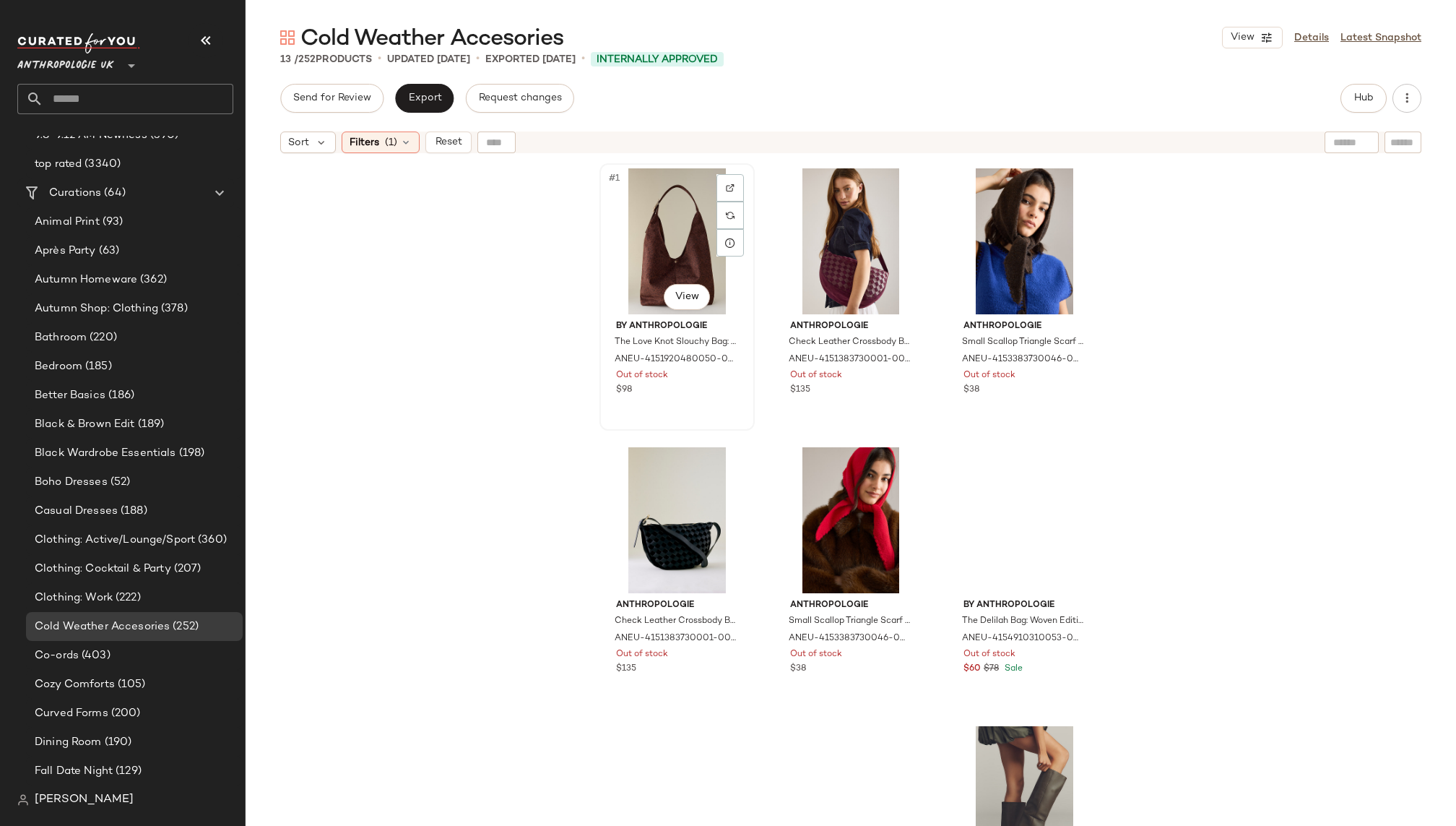
click at [663, 249] on div "#1 View" at bounding box center [677, 241] width 146 height 146
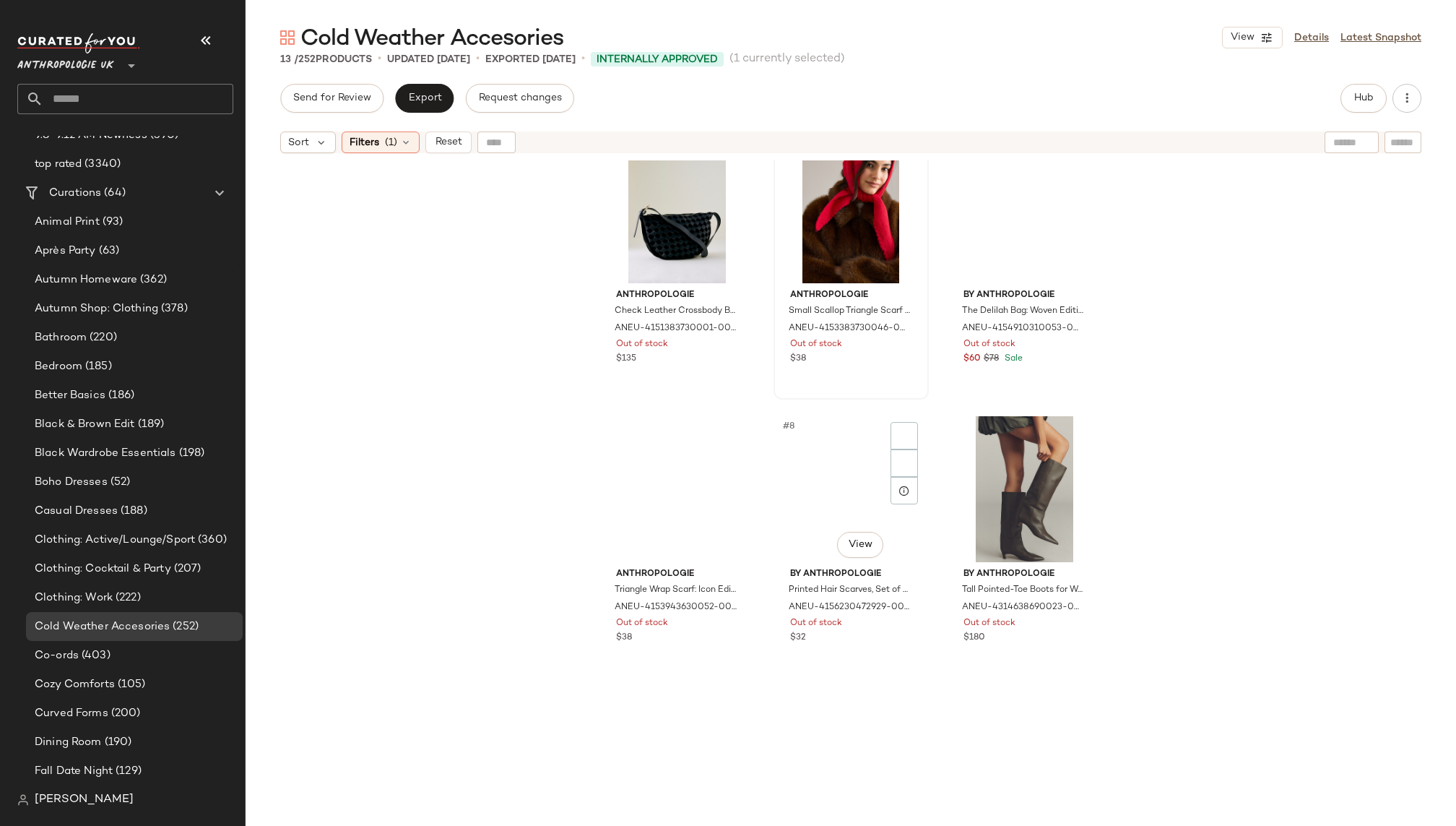
scroll to position [696, 0]
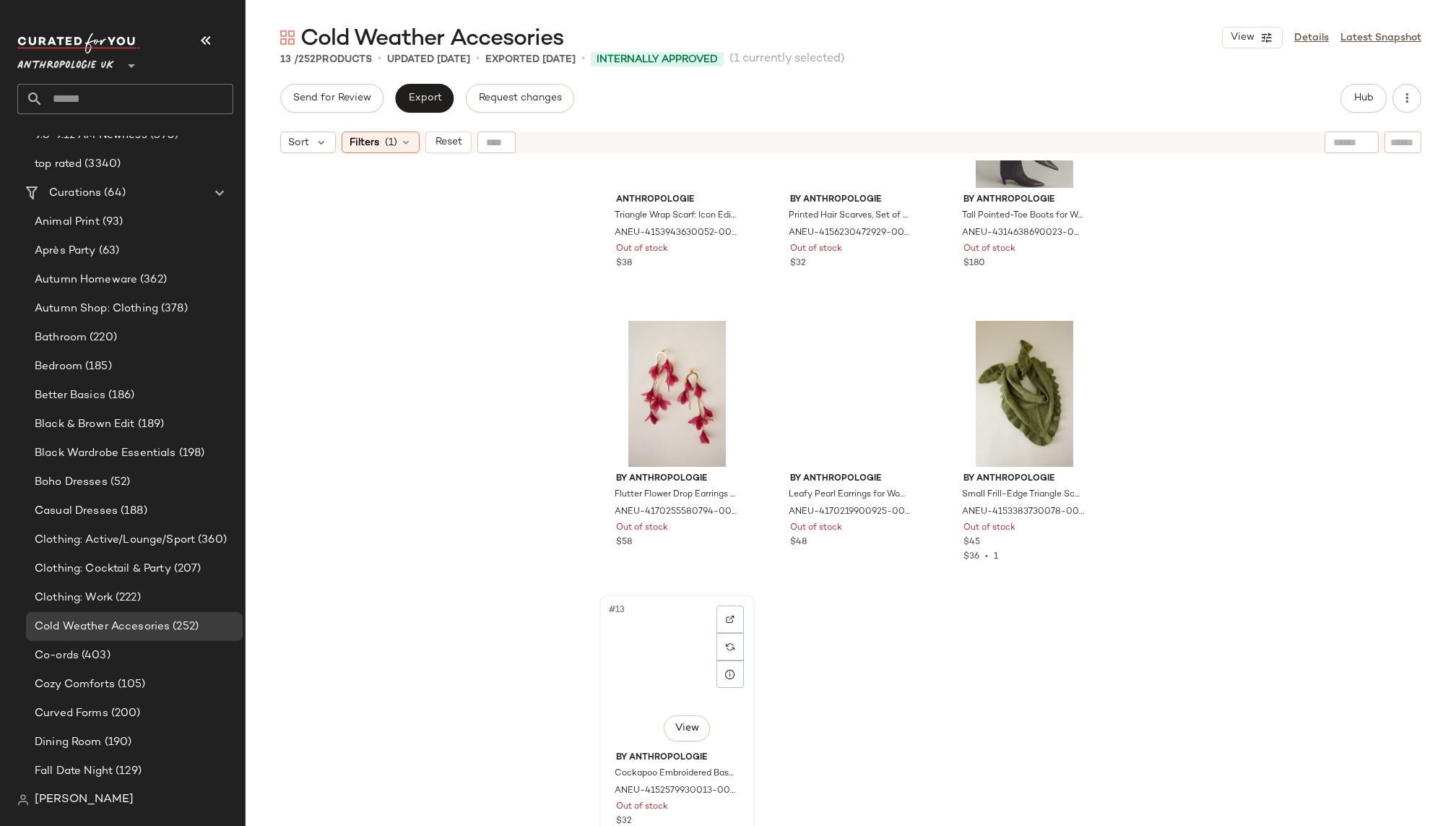
click at [680, 664] on div "#13 View" at bounding box center [677, 672] width 146 height 146
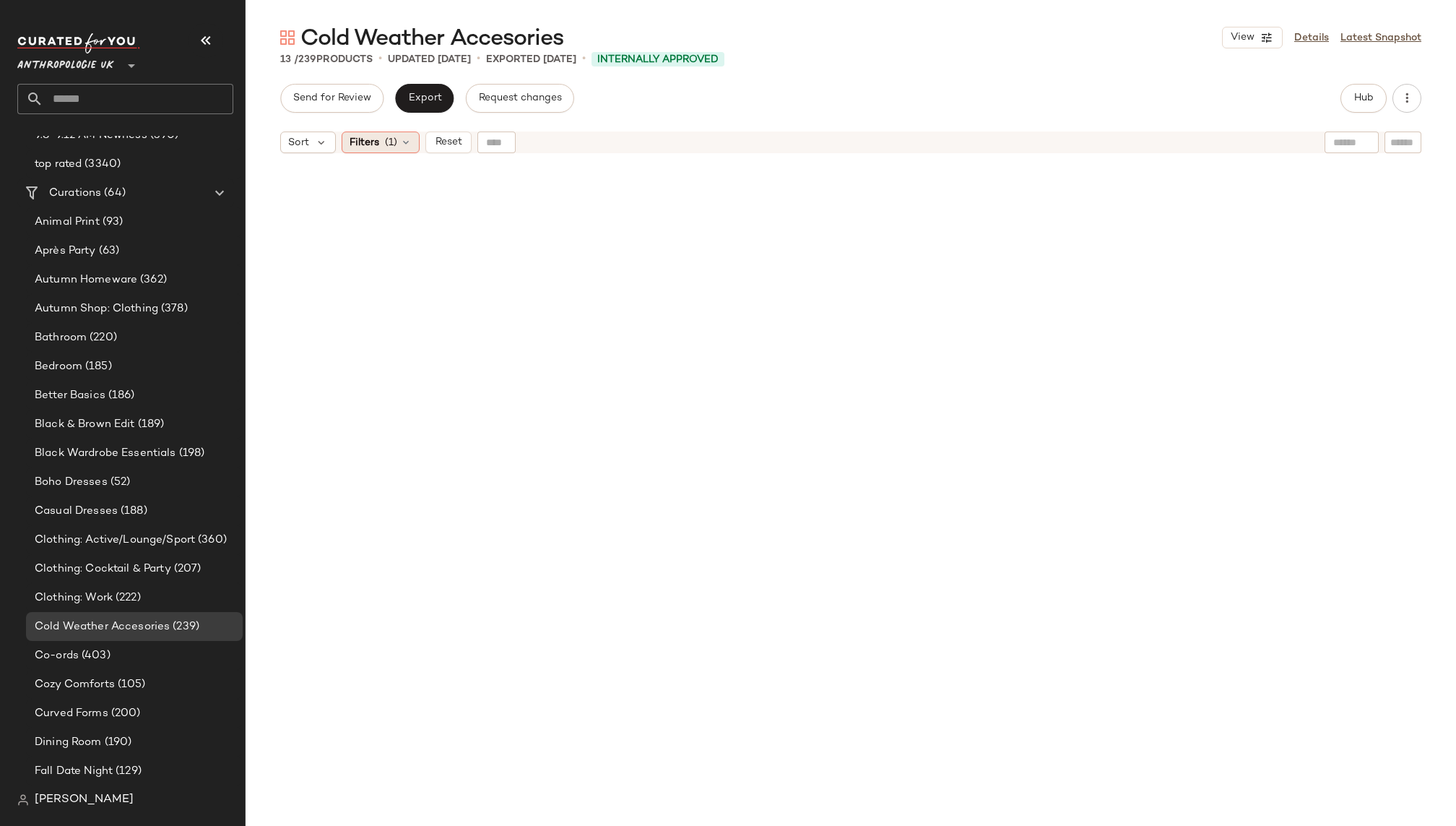
click at [404, 140] on icon at bounding box center [406, 142] width 12 height 12
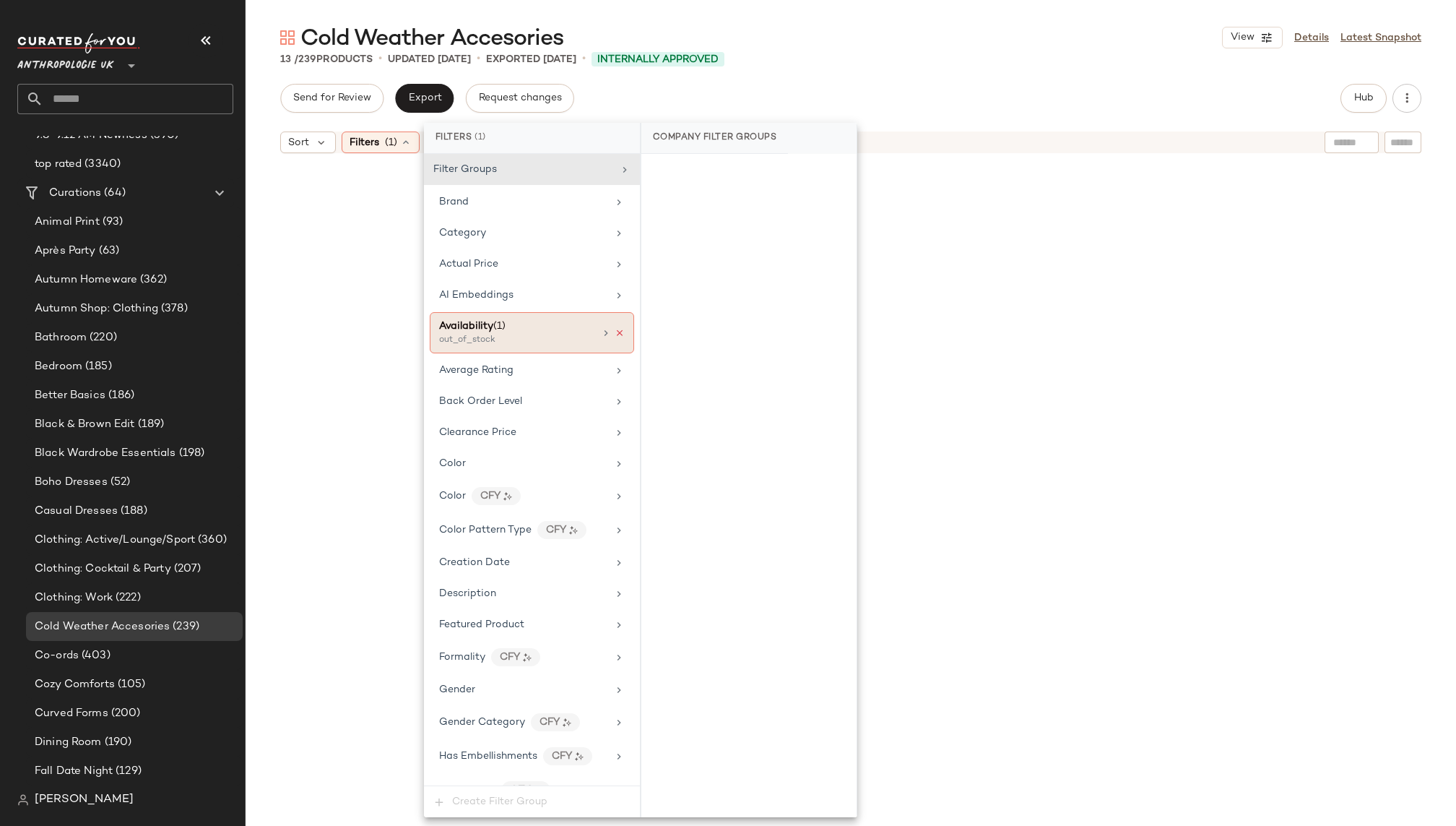
click at [615, 331] on icon at bounding box center [619, 333] width 10 height 10
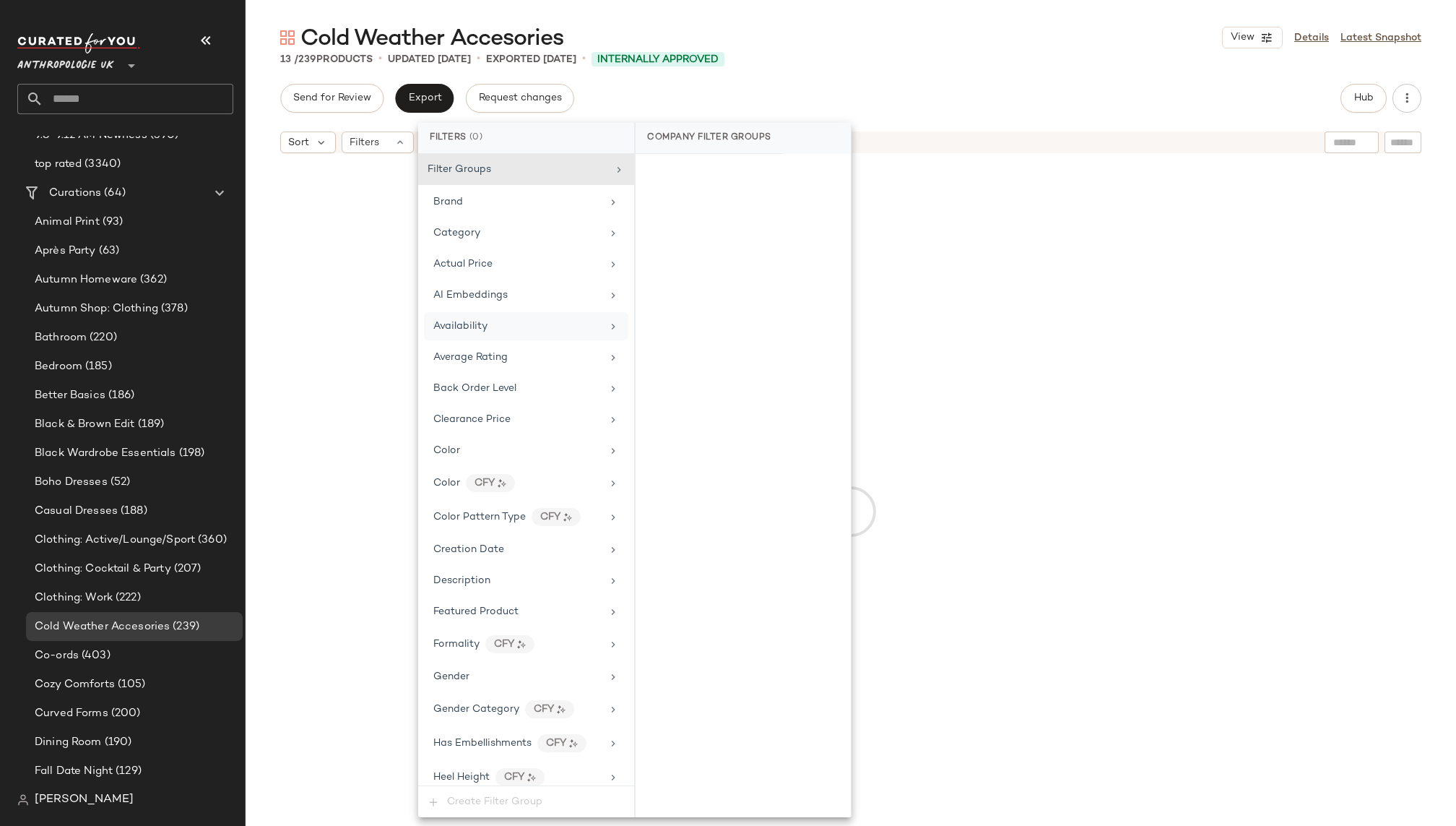
click at [996, 366] on div at bounding box center [851, 511] width 1205 height 696
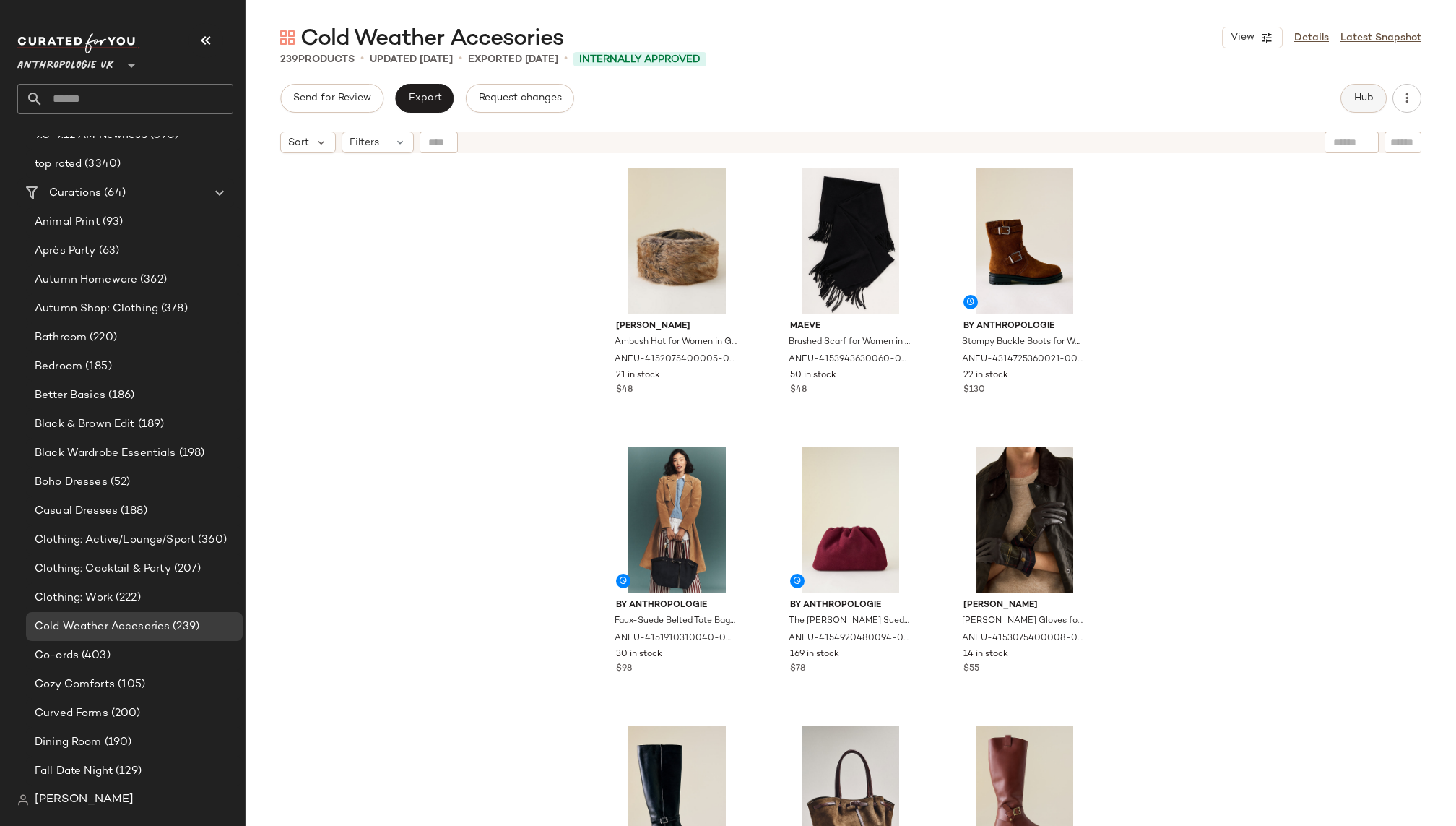
click at [1353, 102] on span "Hub" at bounding box center [1363, 98] width 20 height 12
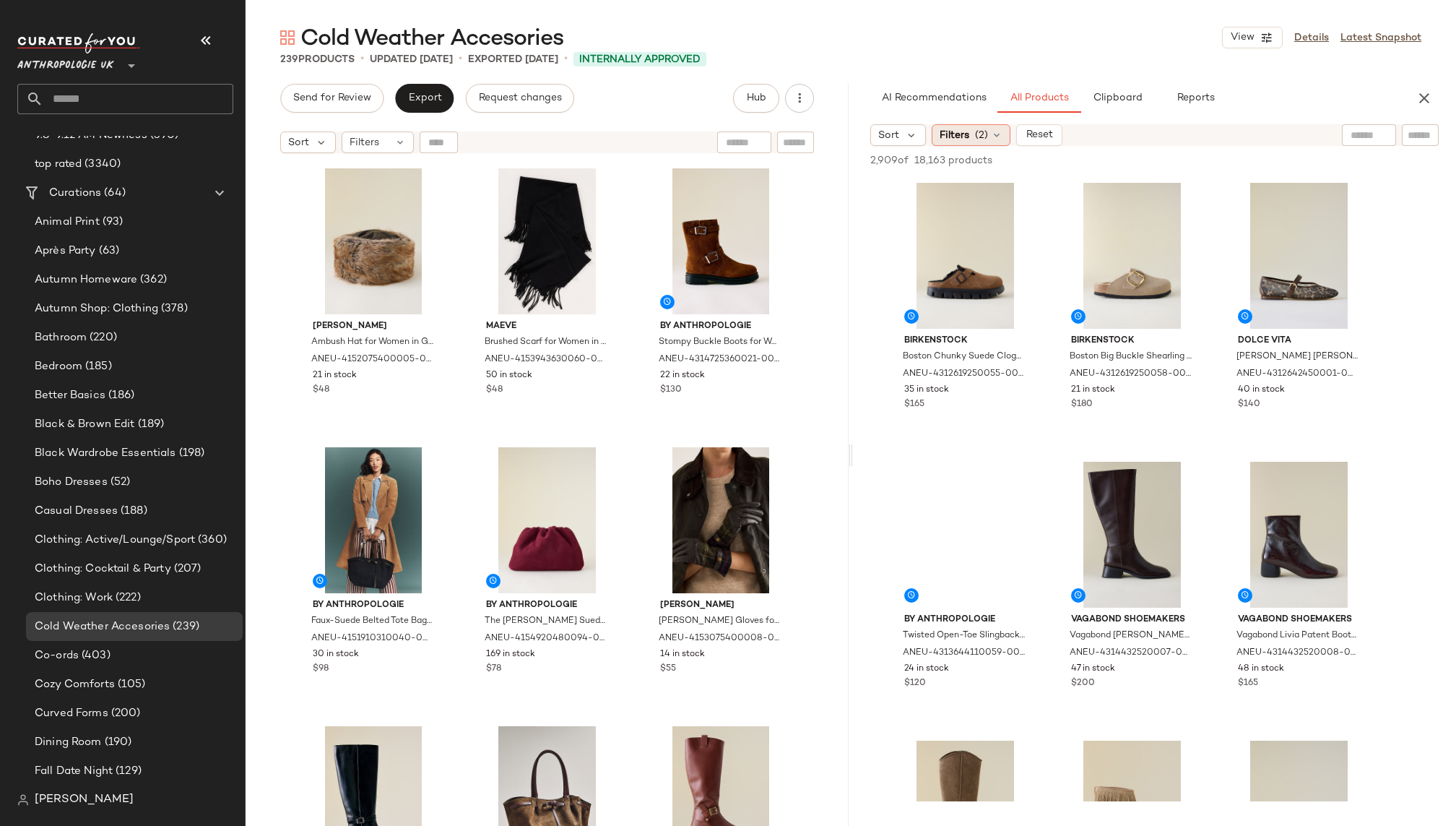
click at [978, 135] on span "(2)" at bounding box center [981, 135] width 13 height 15
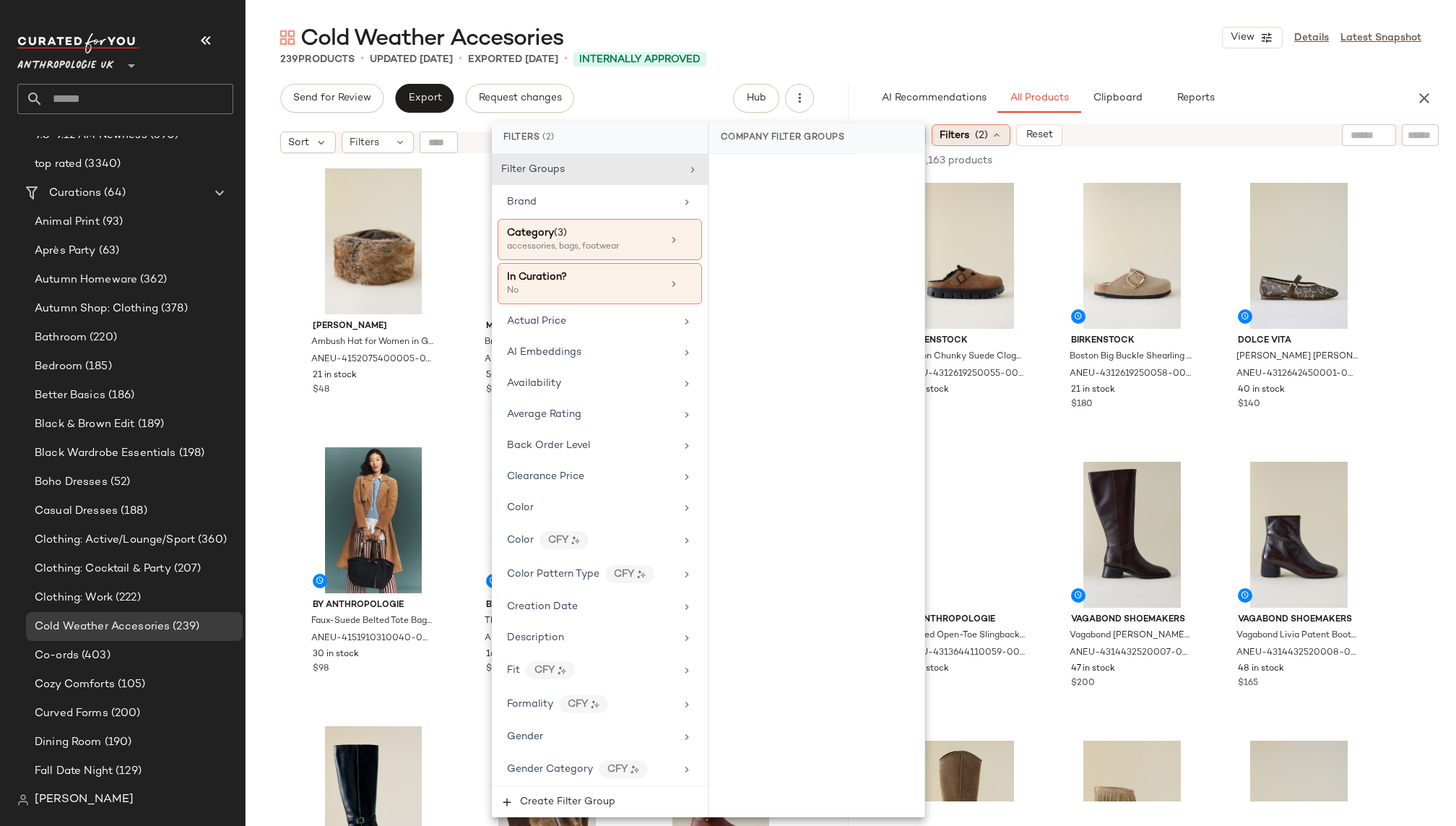
click at [981, 130] on span "(2)" at bounding box center [981, 135] width 13 height 15
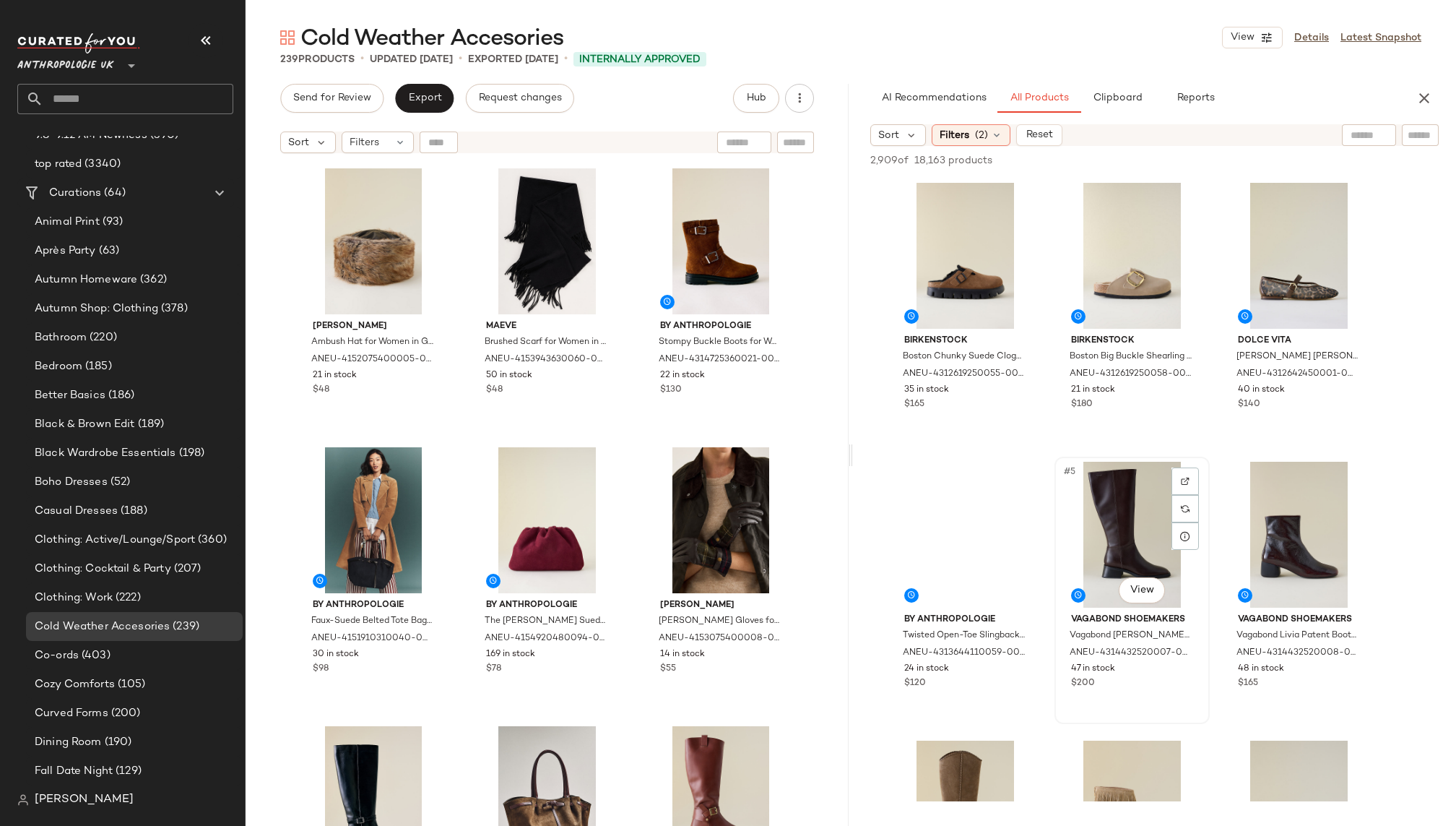
click at [1101, 526] on div "#5 View" at bounding box center [1132, 534] width 146 height 146
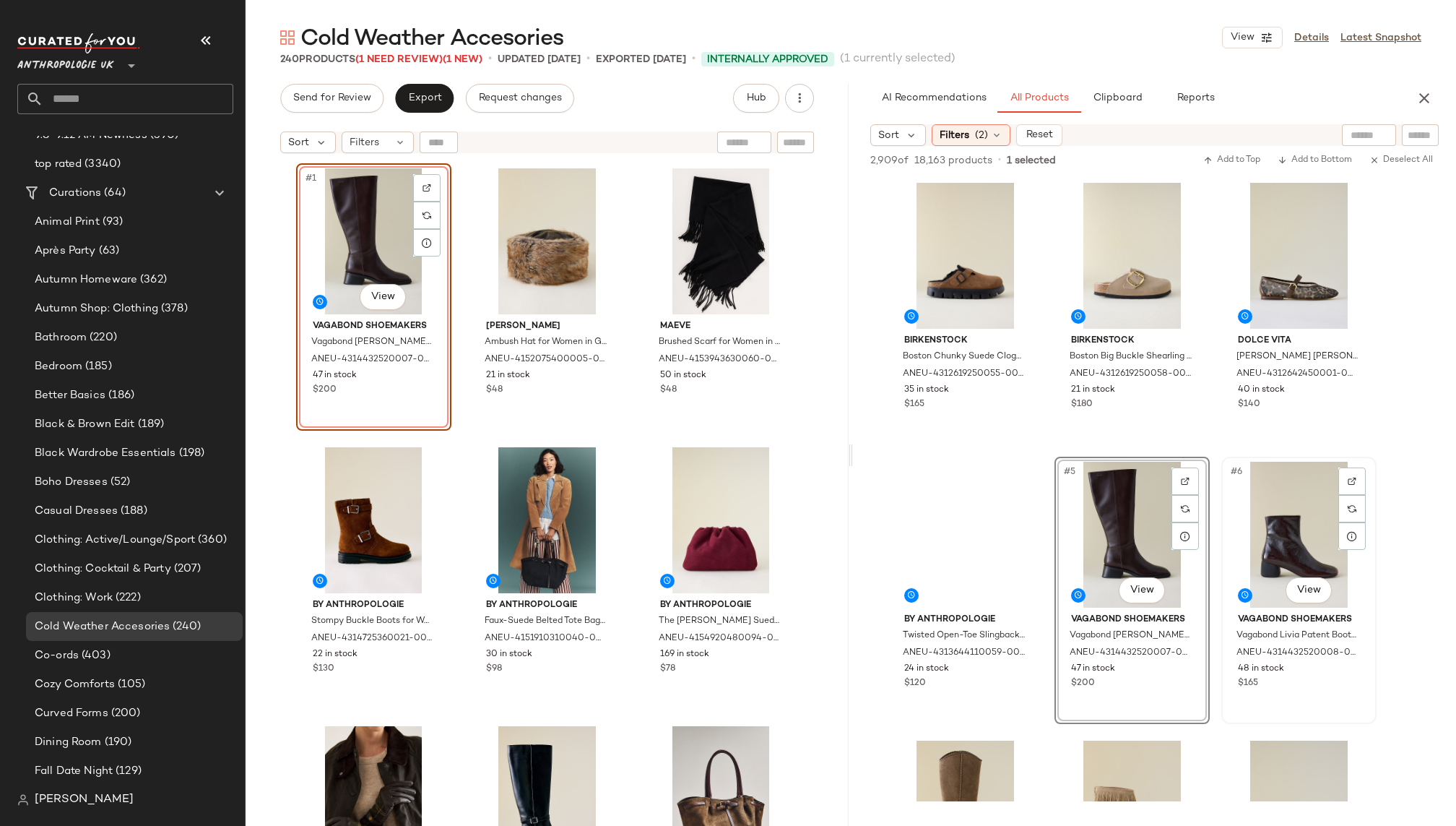
click at [1250, 550] on div "#6 View" at bounding box center [1299, 534] width 146 height 146
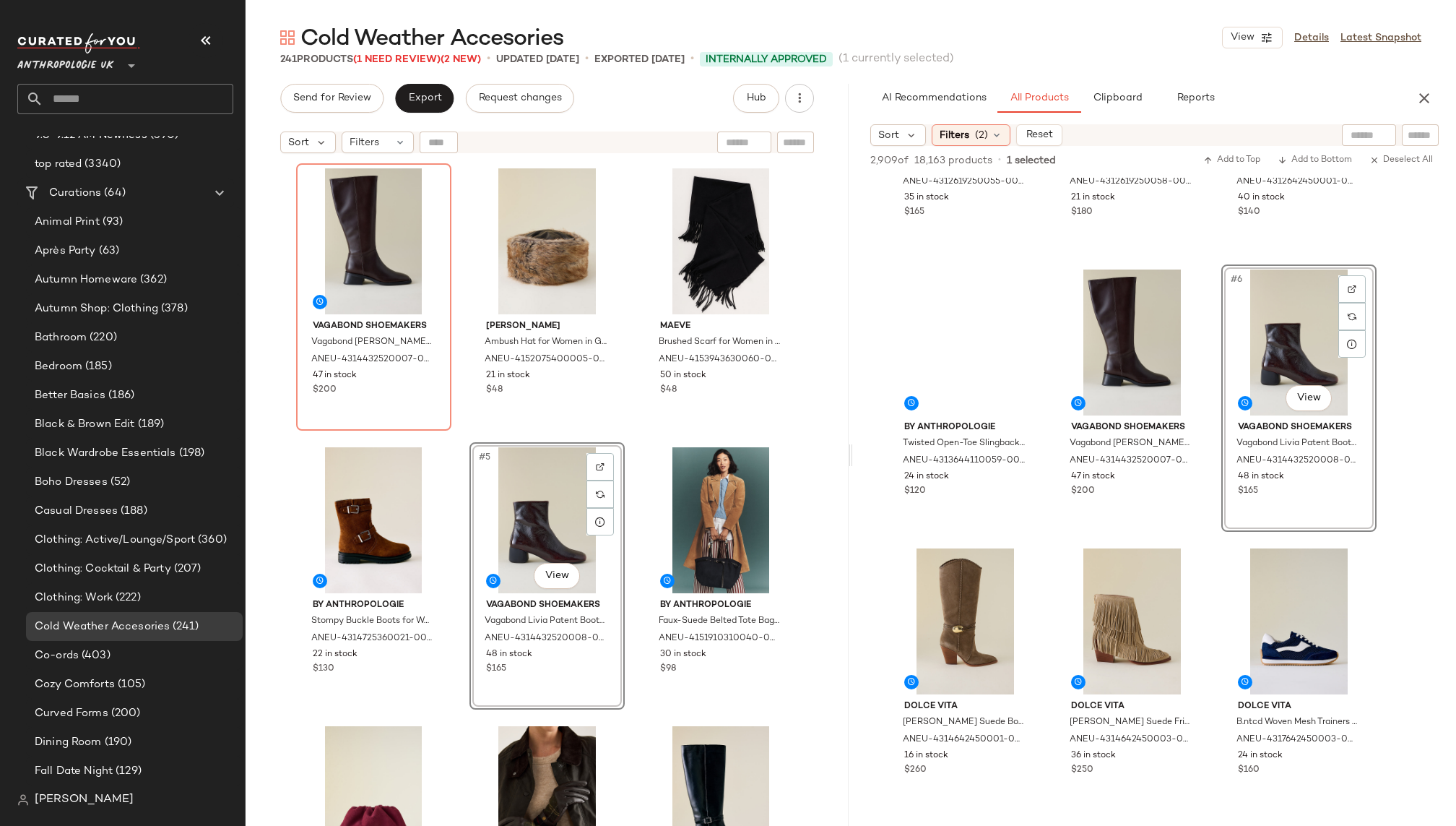
scroll to position [231, 0]
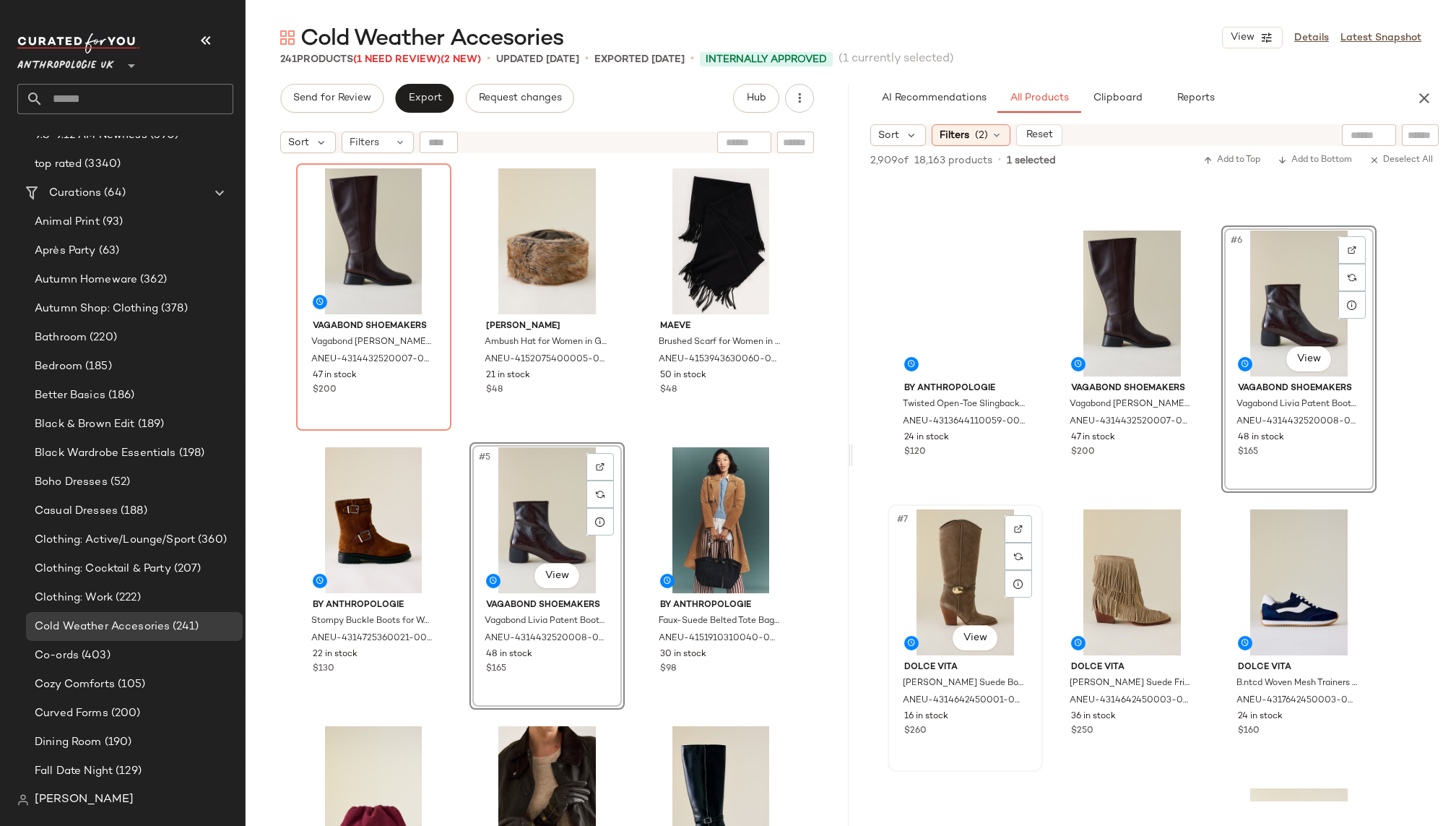
click at [948, 591] on div "#7 View" at bounding box center [965, 582] width 146 height 146
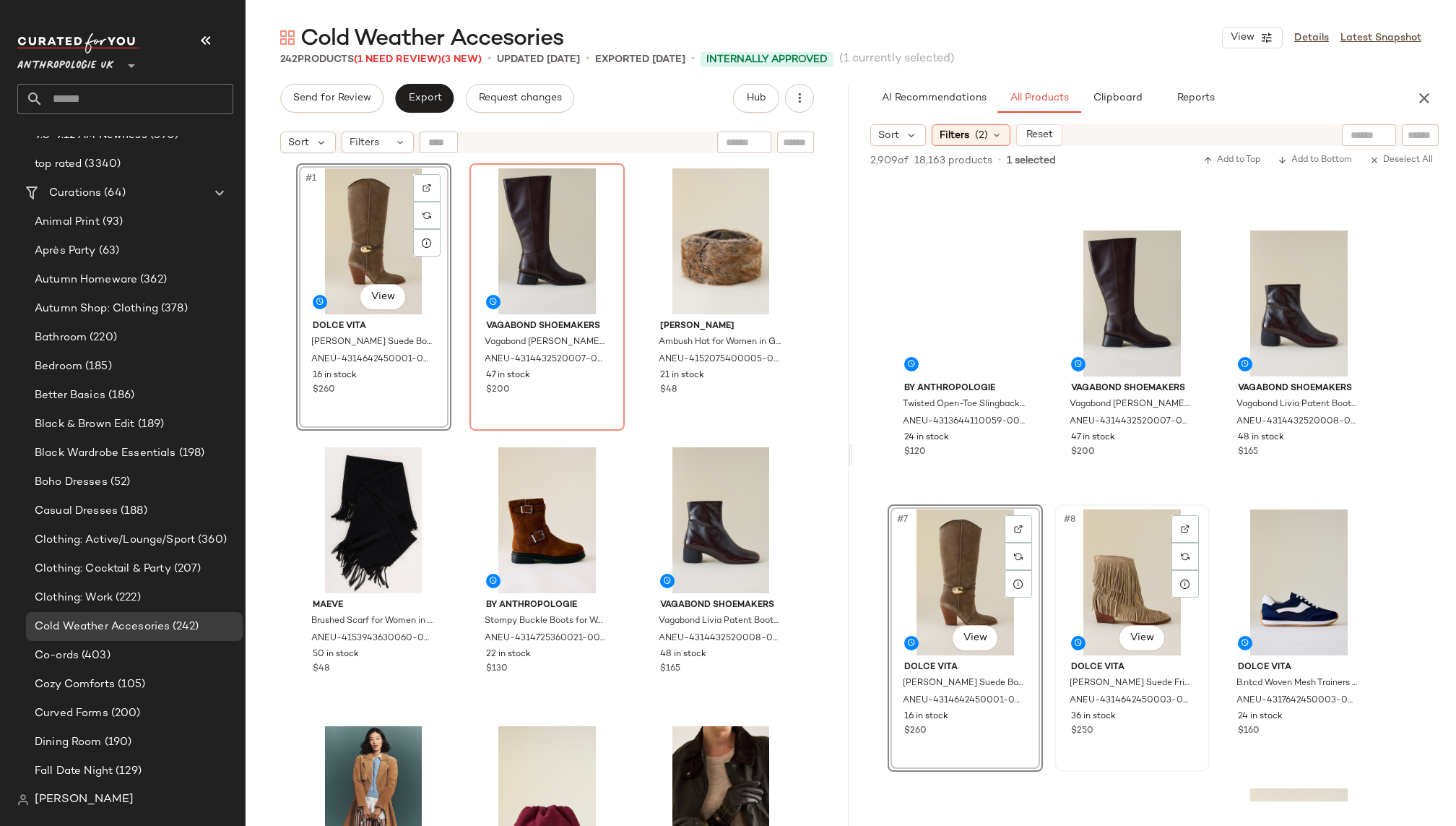
click at [1099, 591] on div "#8 View" at bounding box center [1132, 582] width 146 height 146
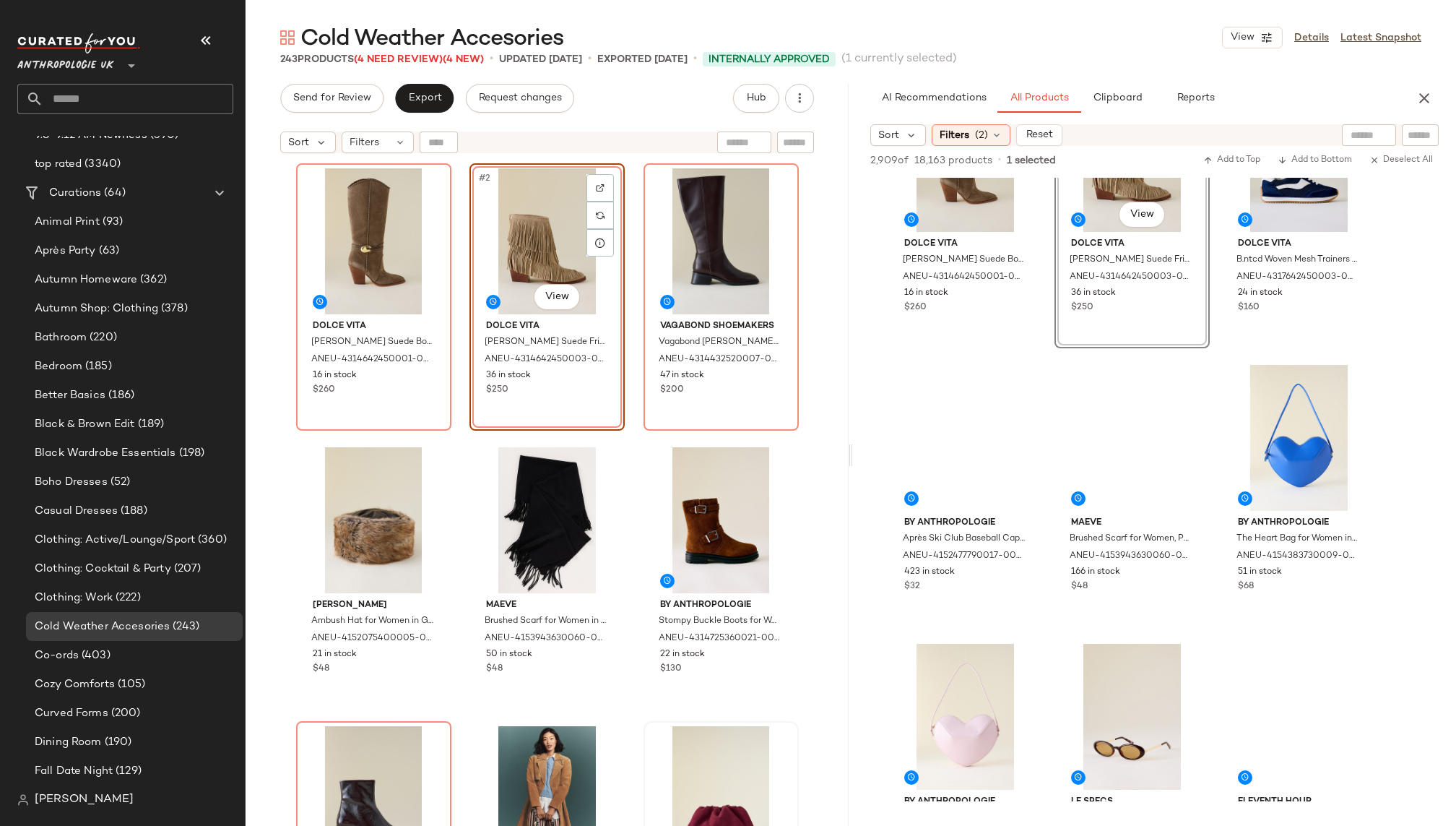
scroll to position [688, 0]
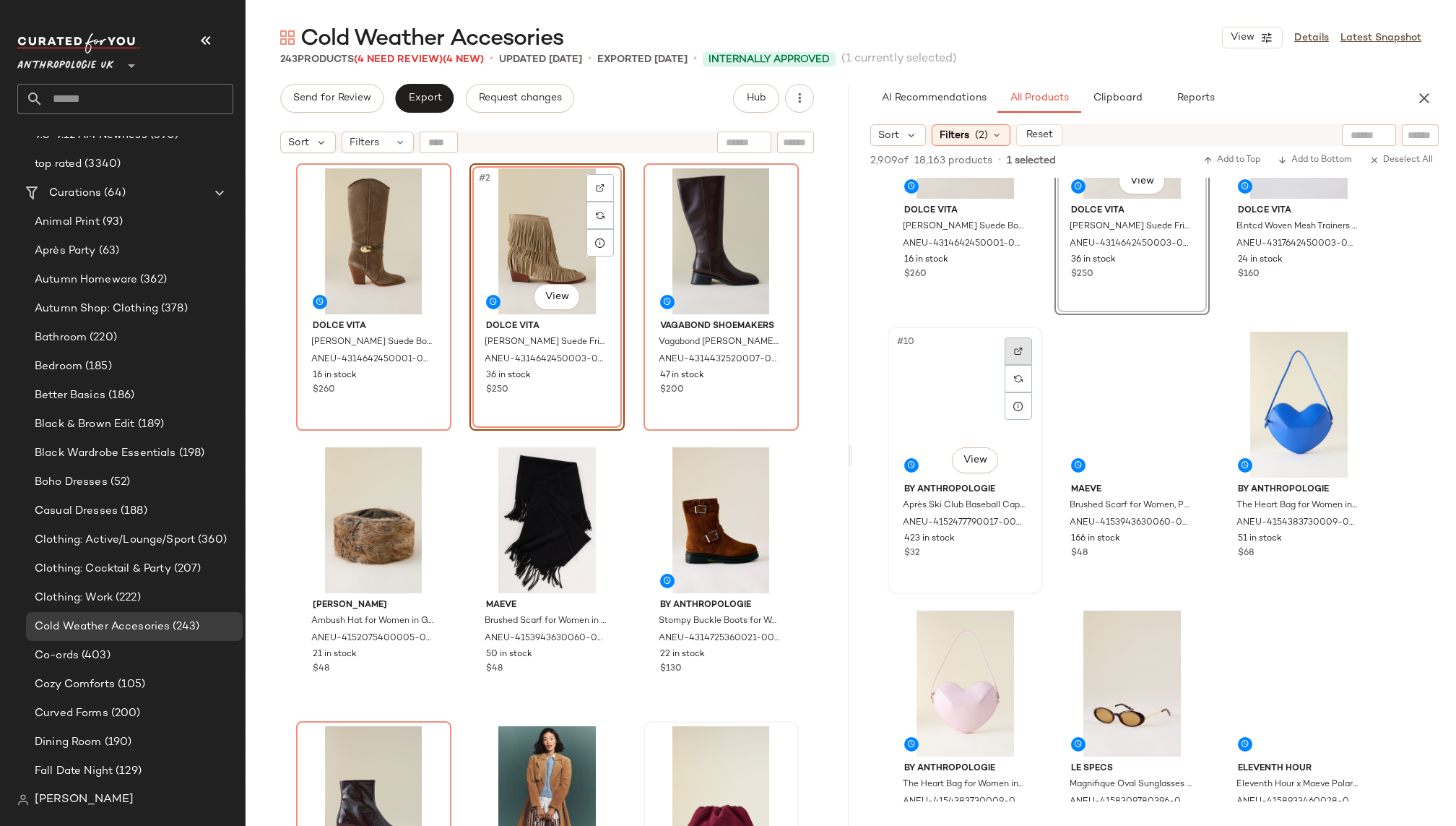
click at [1019, 348] on img at bounding box center [1018, 351] width 8 height 8
click at [1190, 344] on div at bounding box center [1184, 351] width 27 height 27
click at [1084, 397] on div "#11 View" at bounding box center [1132, 405] width 146 height 146
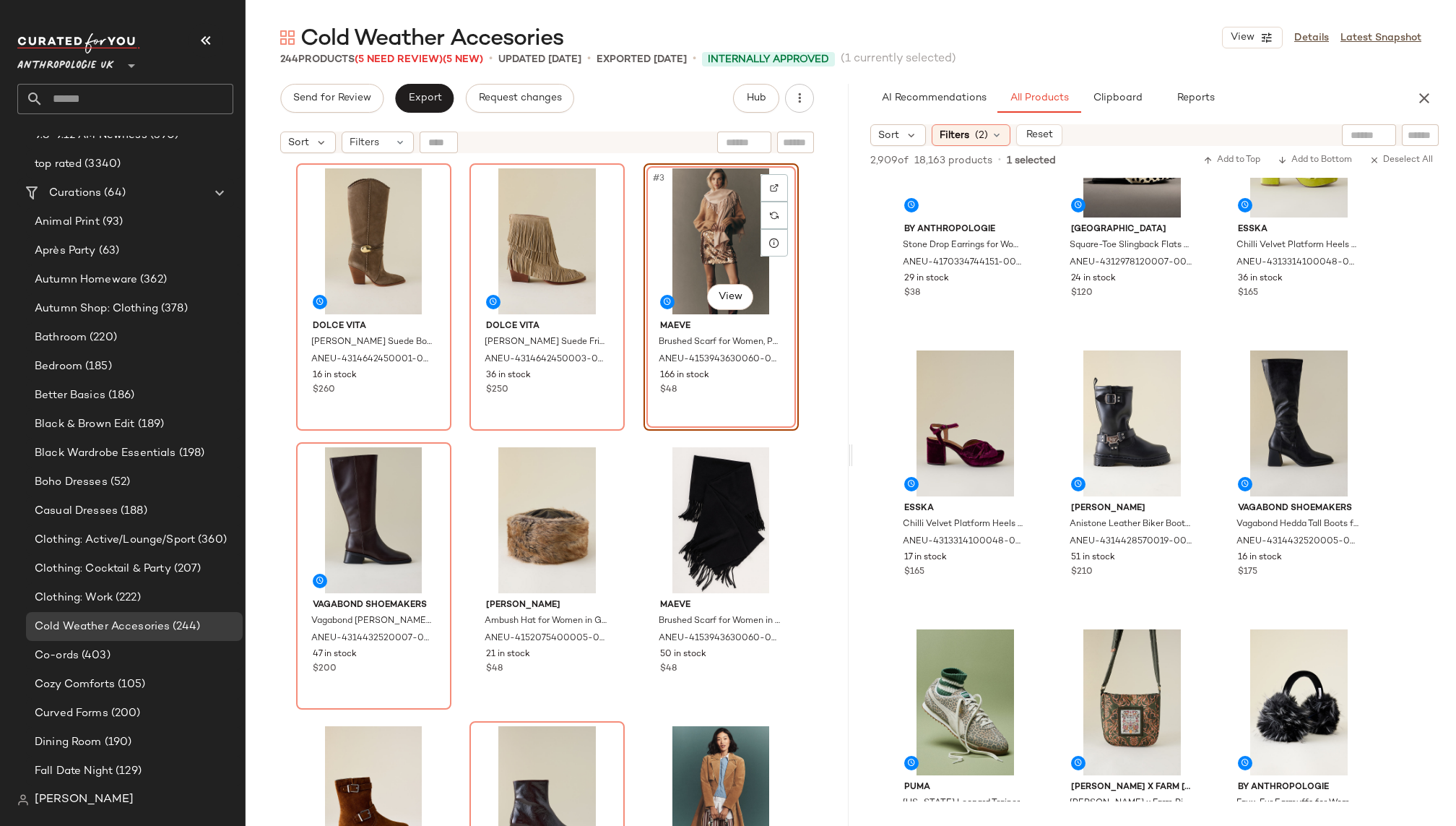
scroll to position [3182, 0]
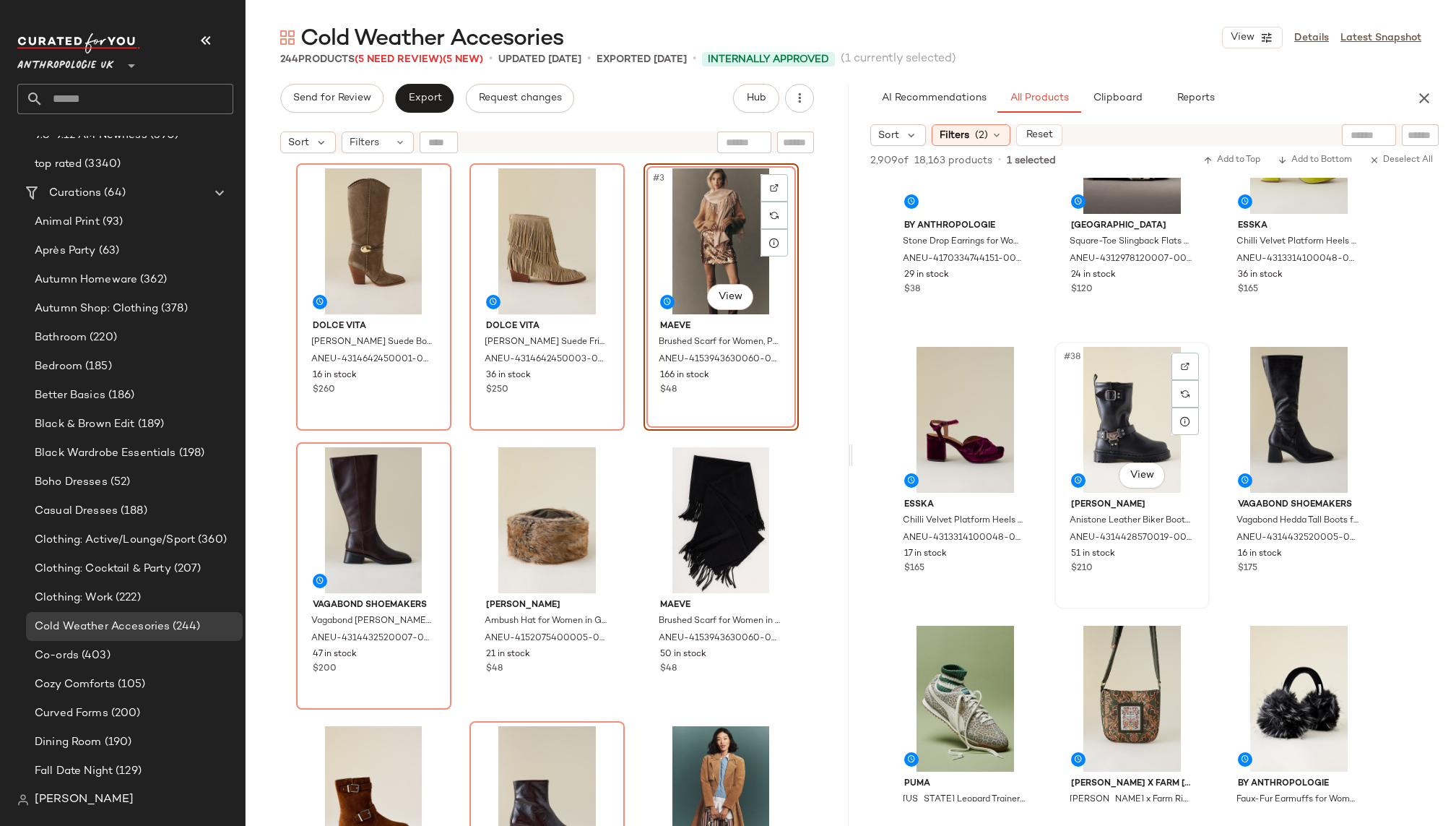
click at [1100, 438] on div "#38 View" at bounding box center [1132, 420] width 146 height 146
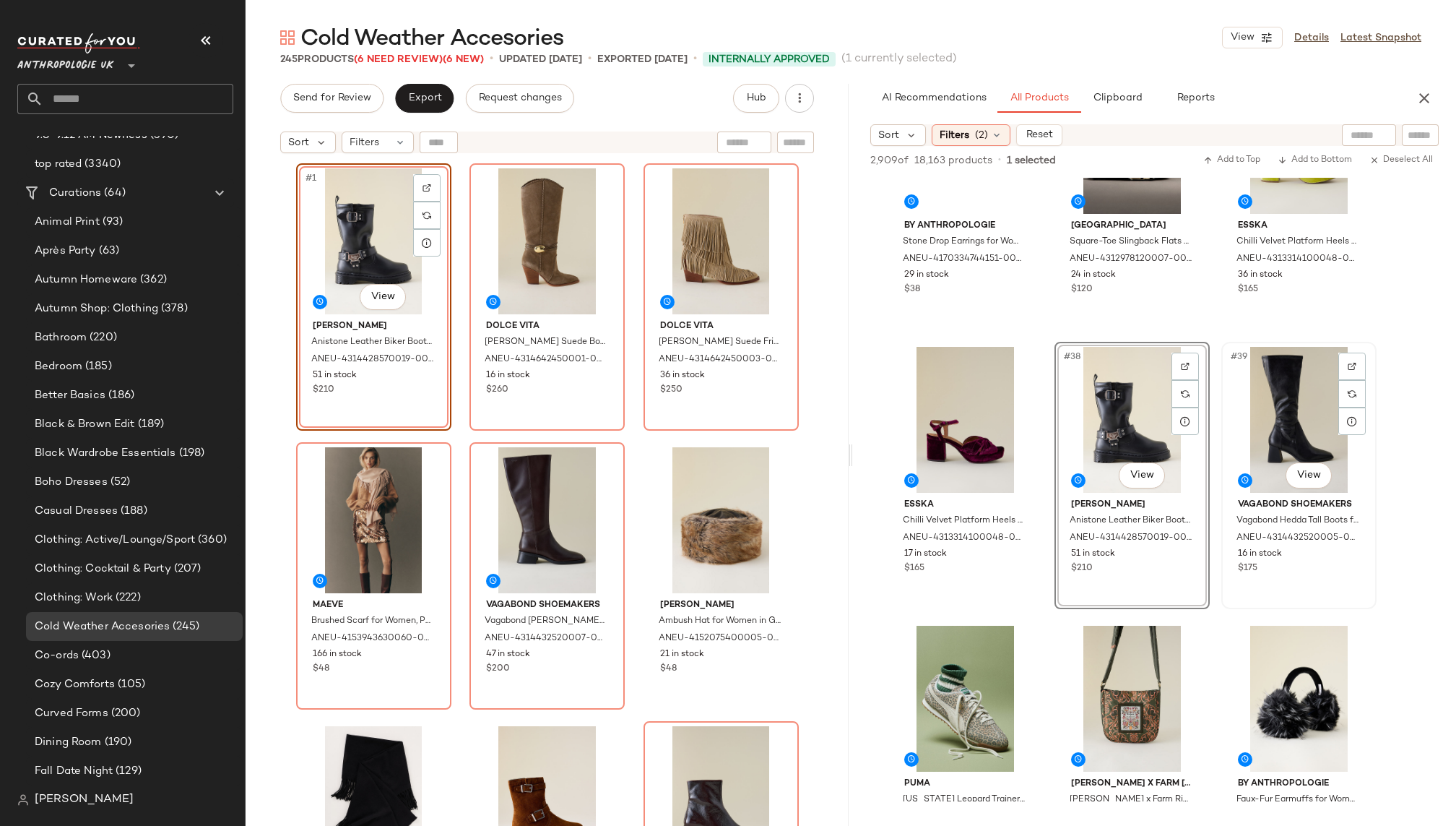
click at [1272, 441] on div "#39 View" at bounding box center [1299, 420] width 146 height 146
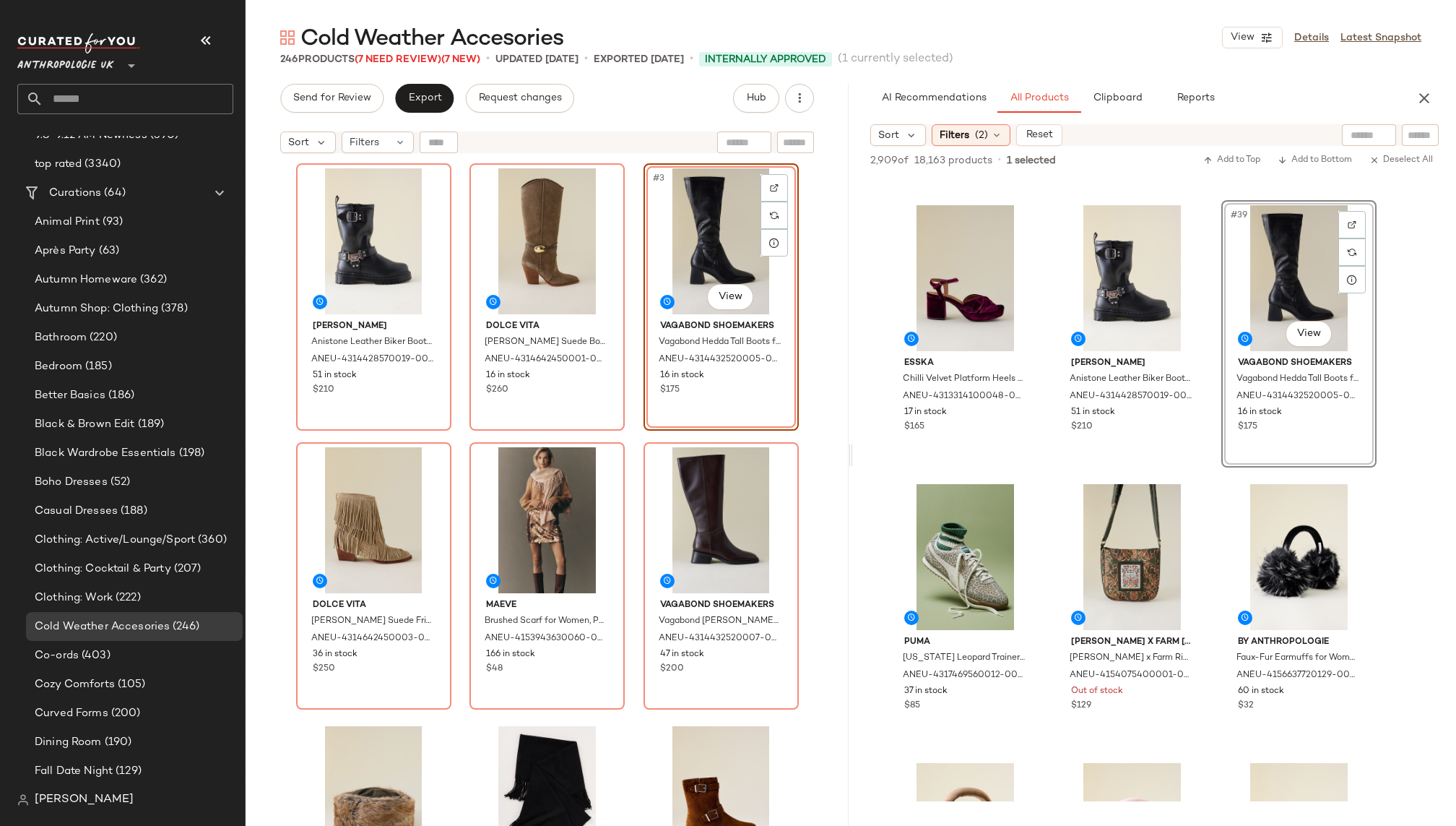
scroll to position [3340, 0]
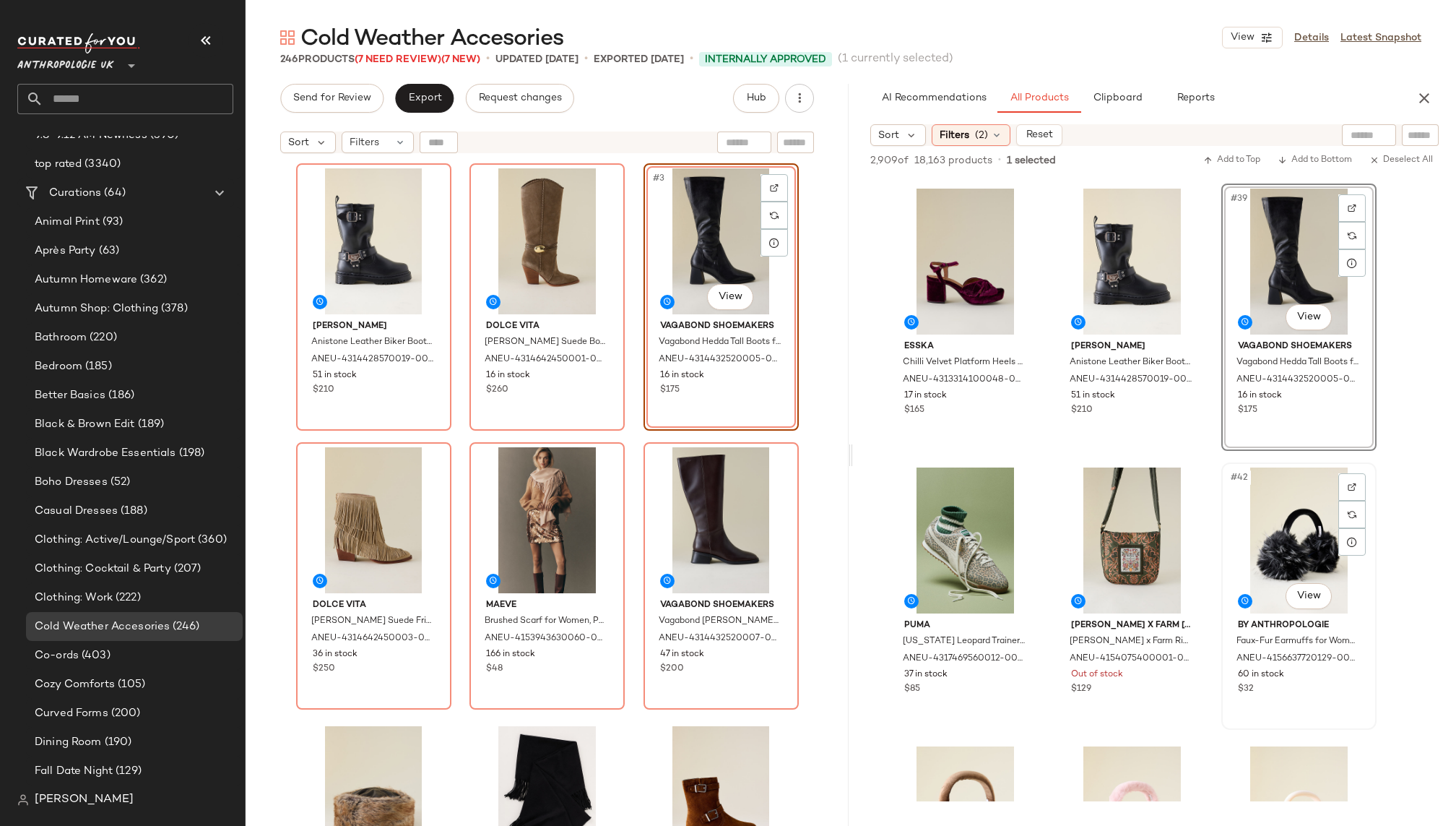
click at [1290, 532] on div "#42 View" at bounding box center [1299, 540] width 146 height 146
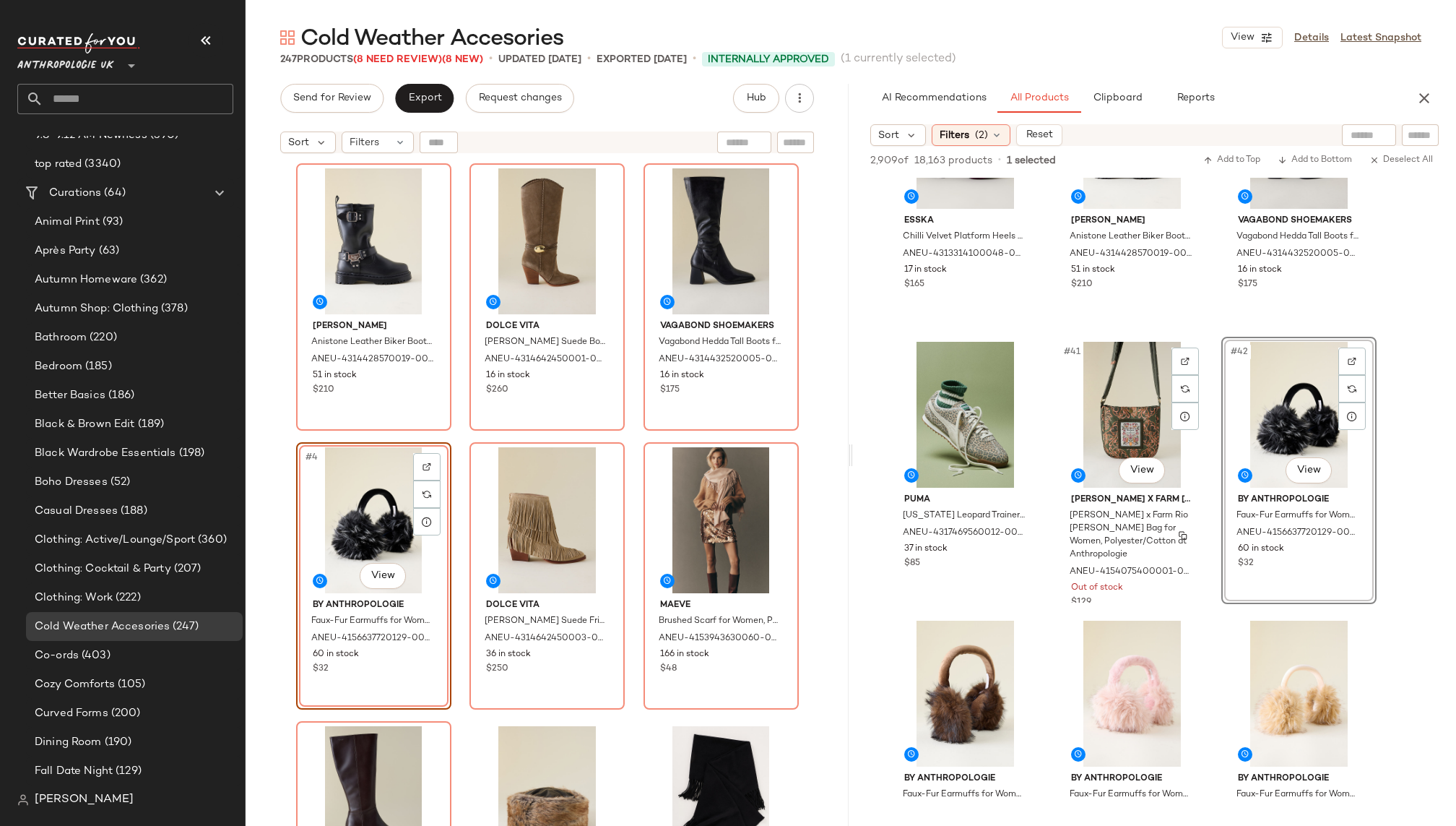
scroll to position [3584, 0]
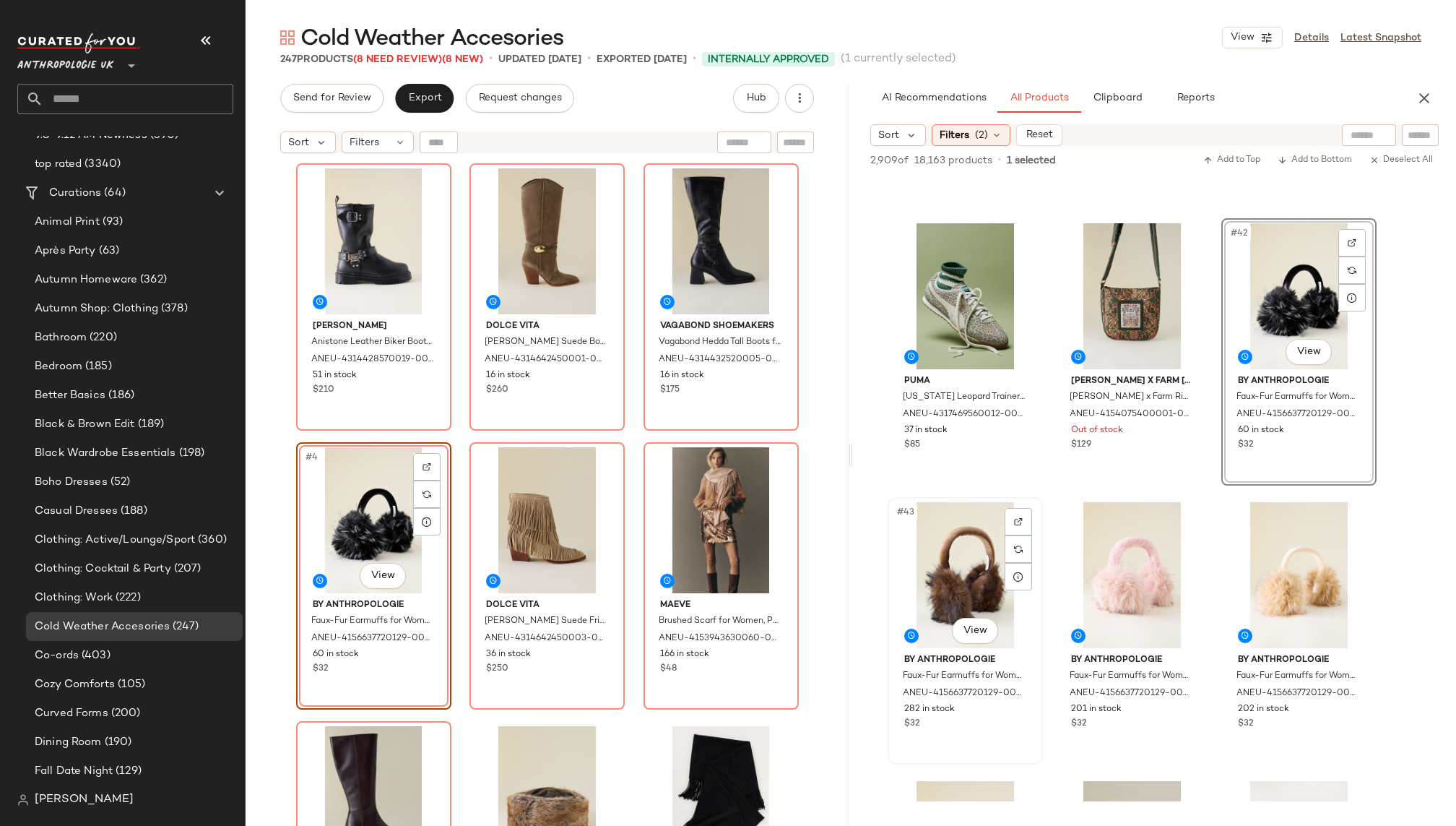
click at [925, 597] on div "#43 View" at bounding box center [965, 575] width 146 height 146
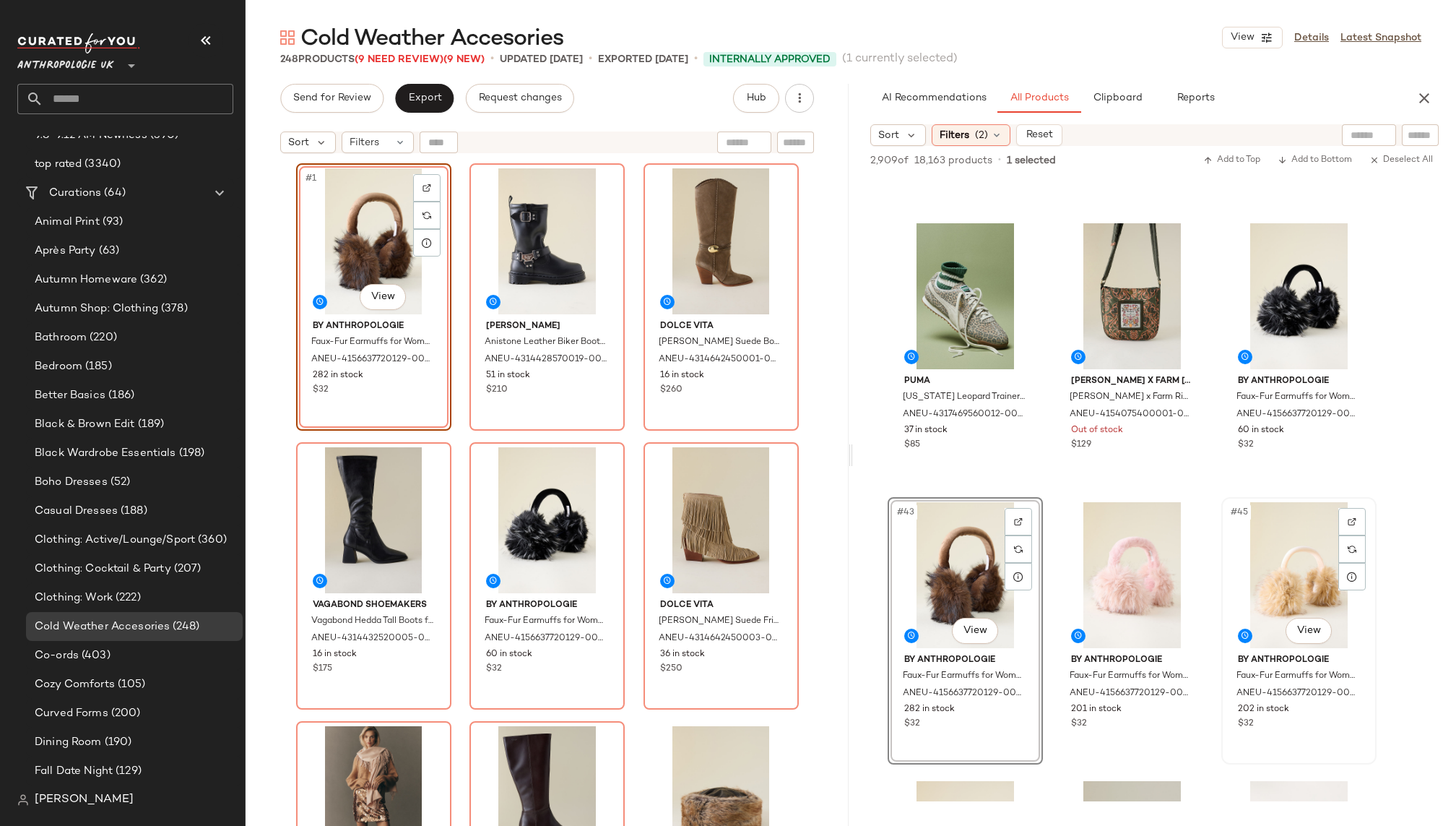
click at [1294, 570] on div "#45 View" at bounding box center [1299, 575] width 146 height 146
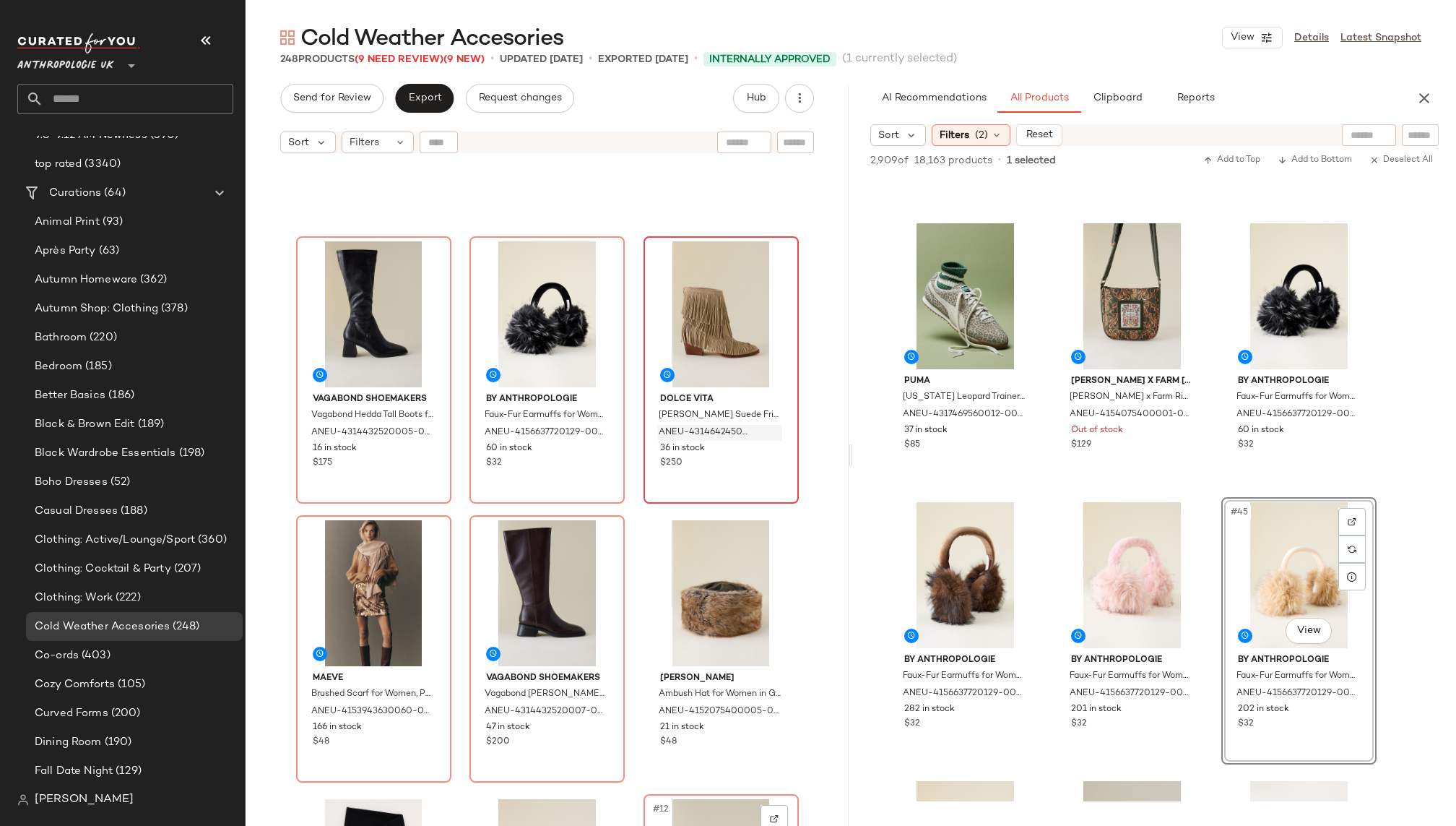
scroll to position [0, 0]
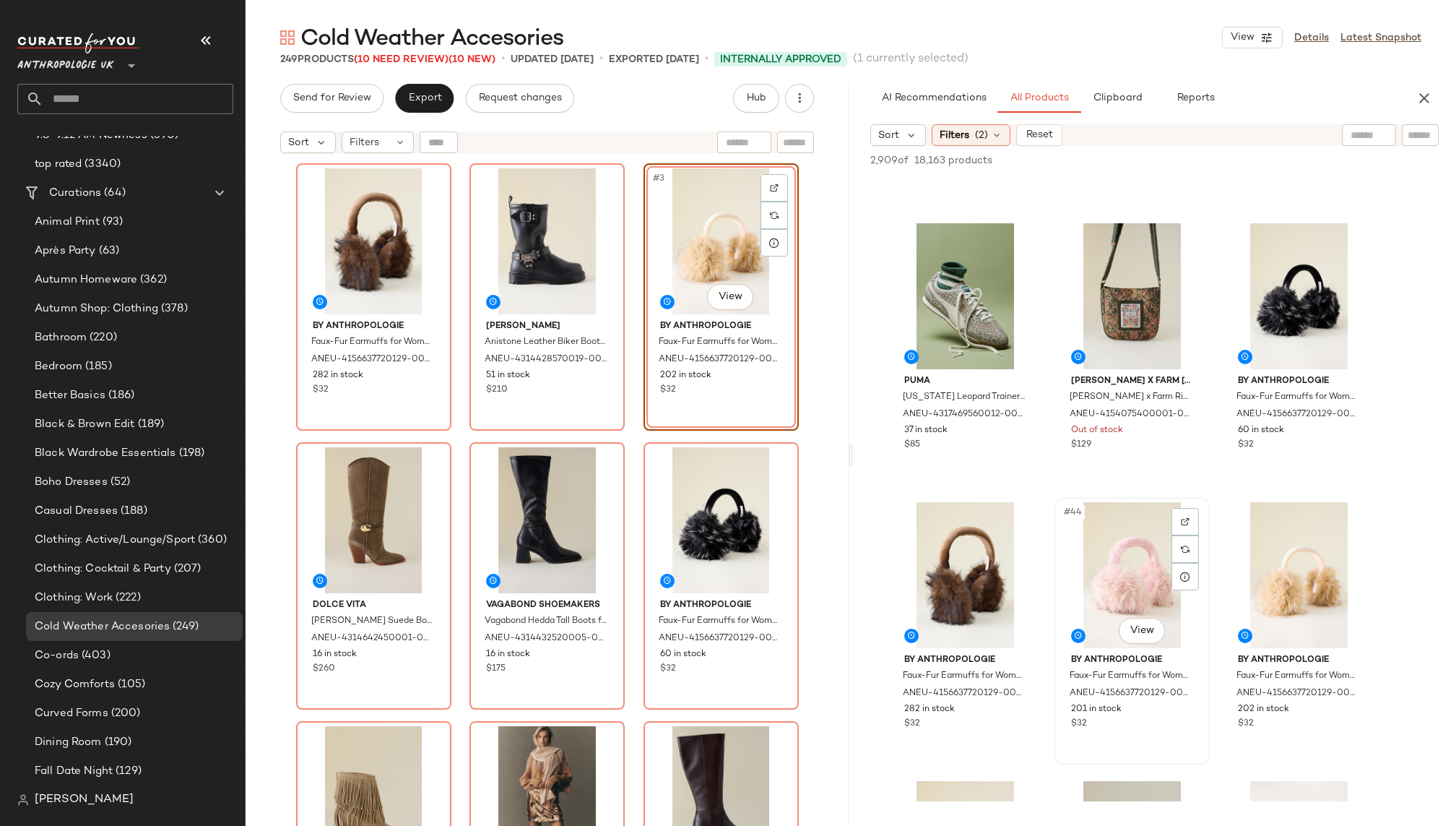
click at [1093, 592] on div "#44 View" at bounding box center [1132, 575] width 146 height 146
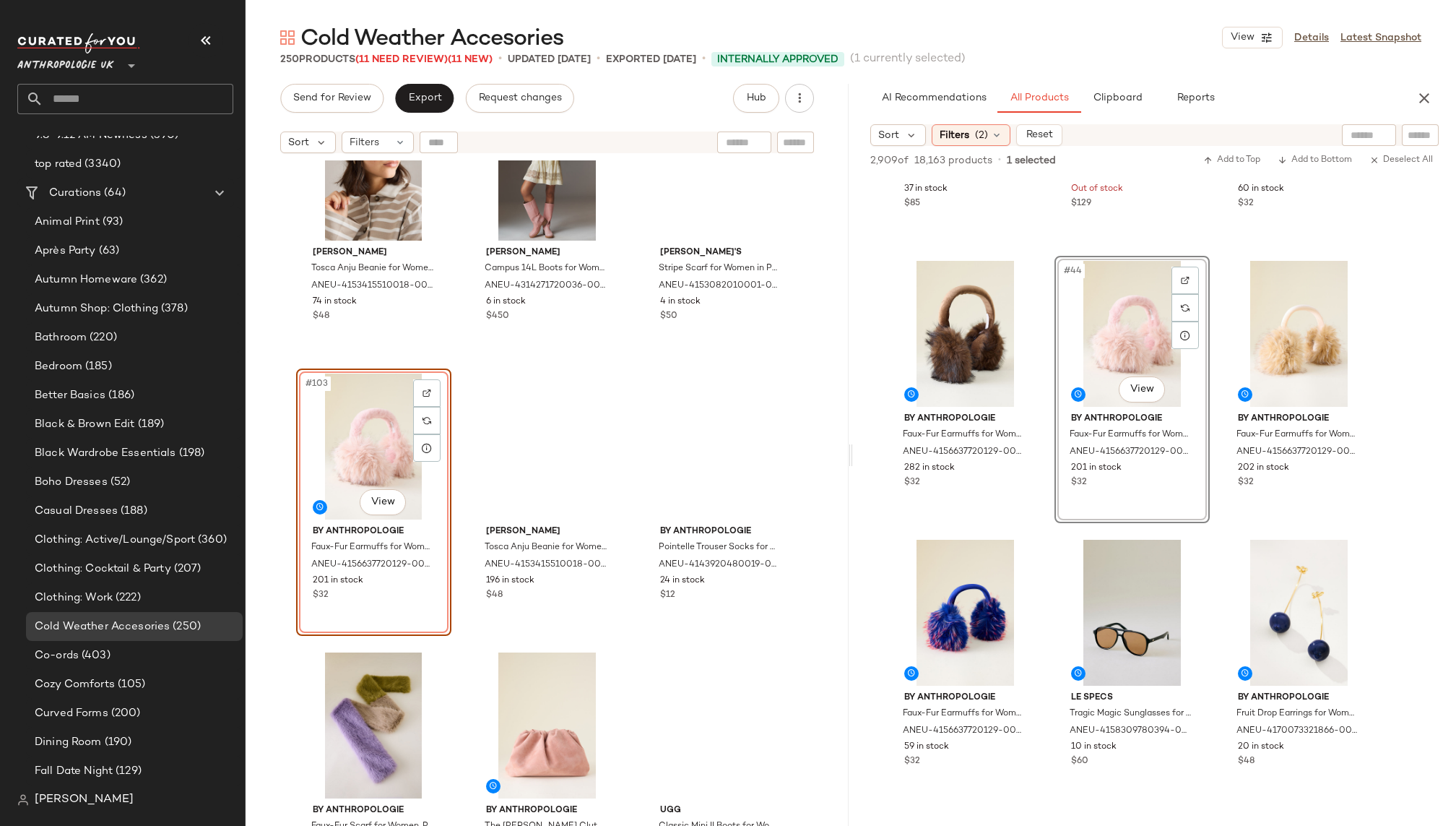
scroll to position [3844, 0]
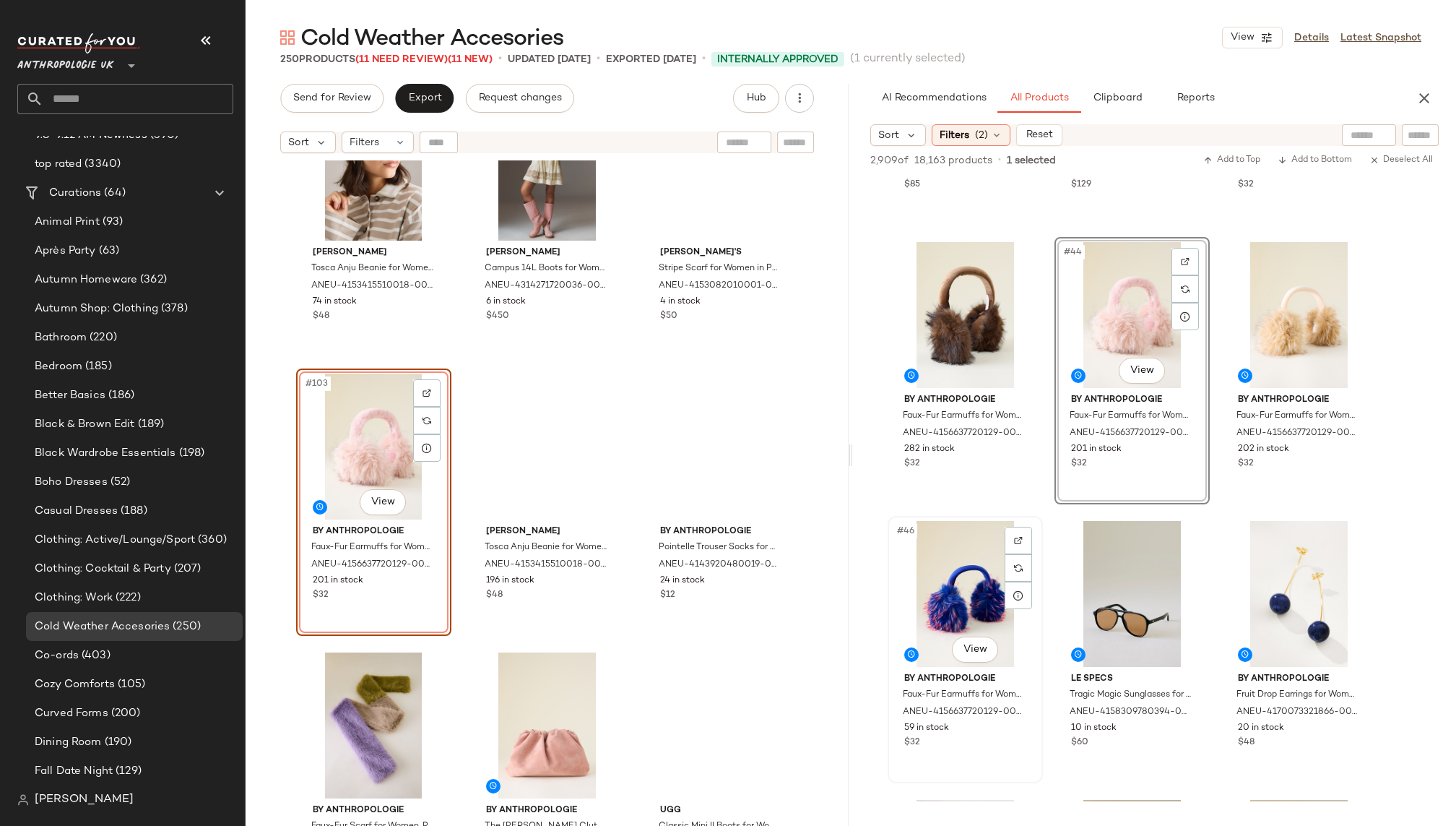
click at [956, 589] on div "#46 View" at bounding box center [965, 593] width 146 height 146
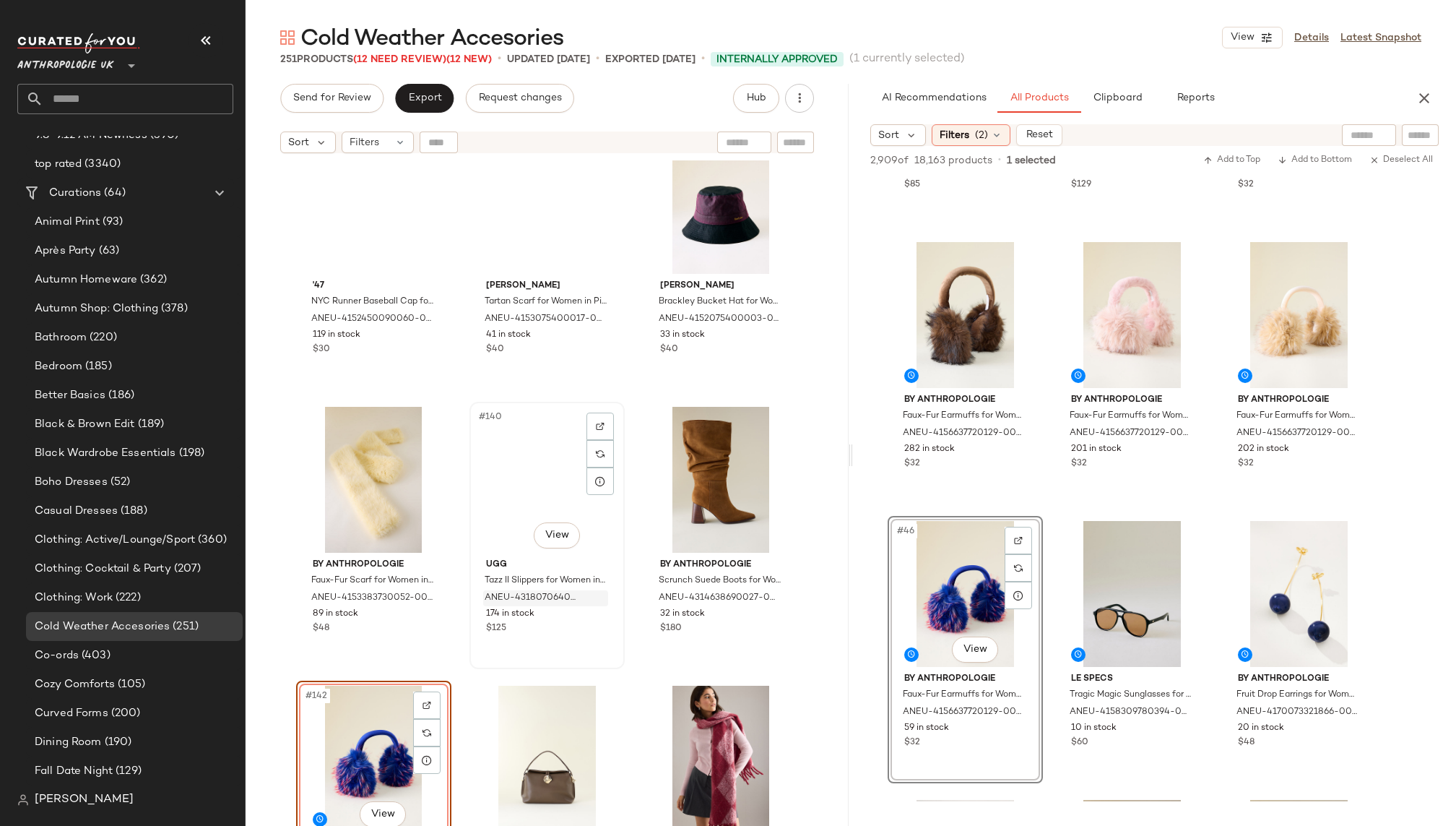
scroll to position [12610, 0]
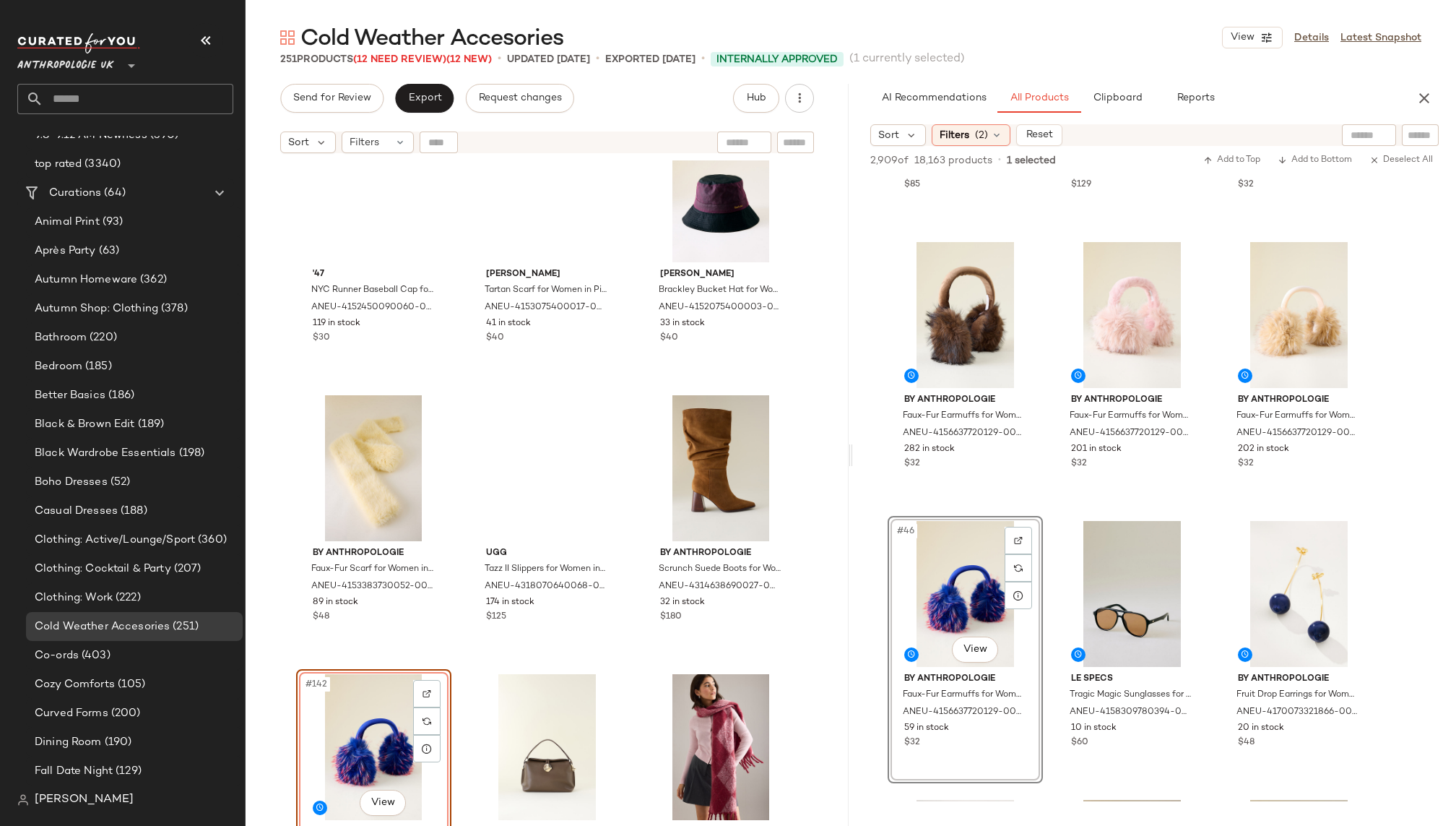
click at [357, 713] on div "#142 View" at bounding box center [374, 746] width 146 height 146
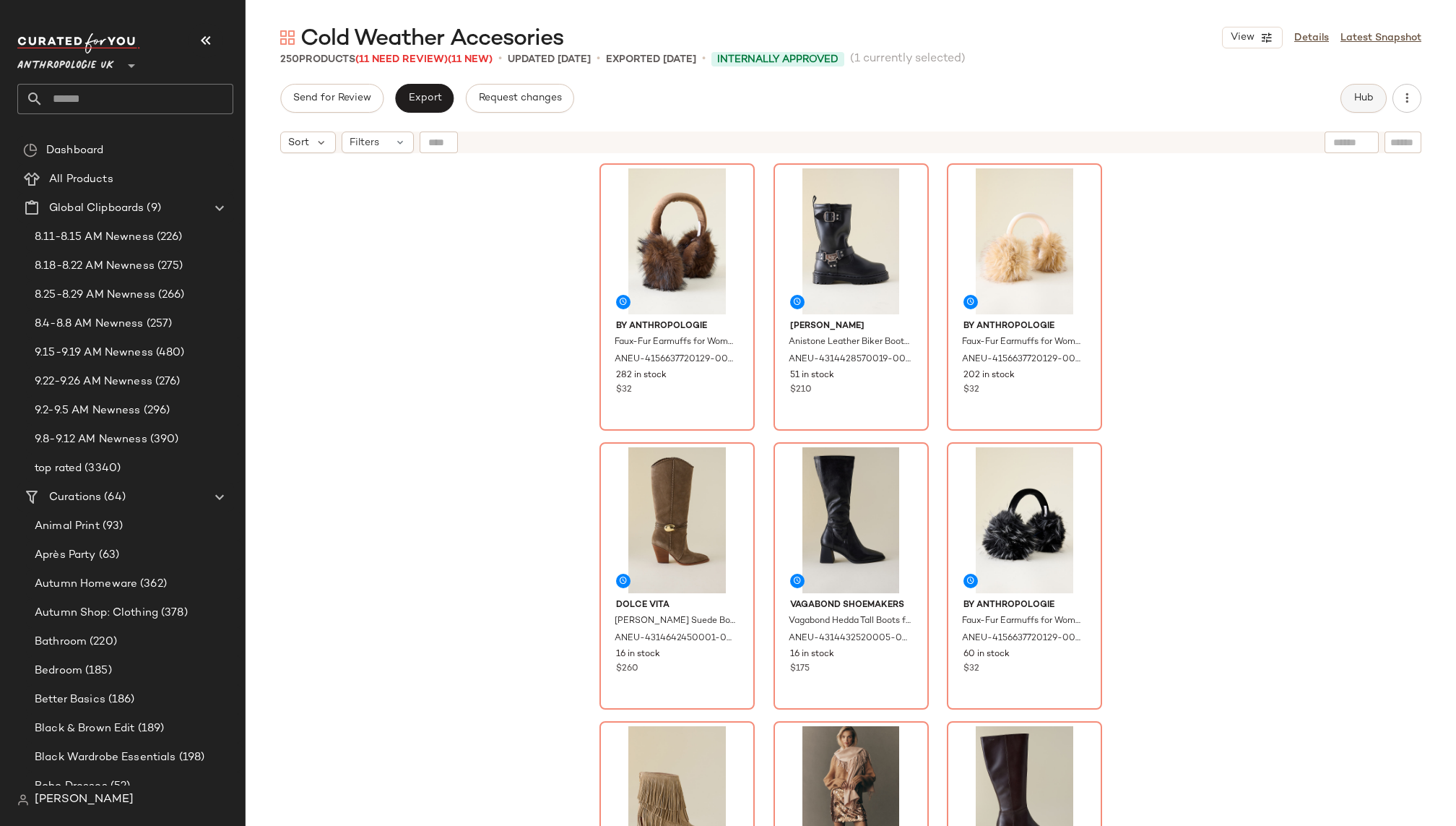
click at [1371, 101] on span "Hub" at bounding box center [1363, 98] width 20 height 12
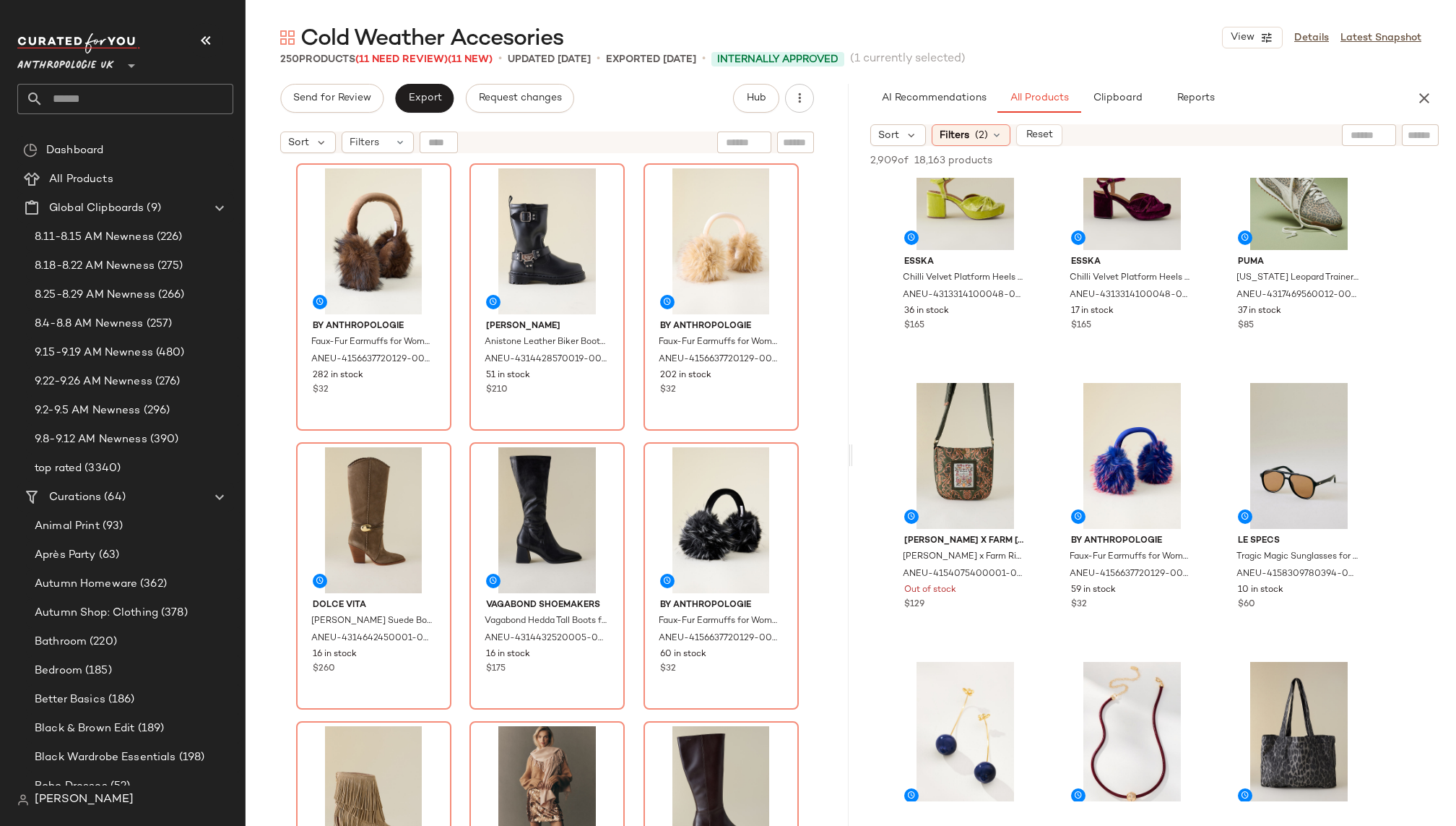
scroll to position [2867, 0]
click at [1103, 447] on div "#35 View" at bounding box center [1132, 454] width 146 height 146
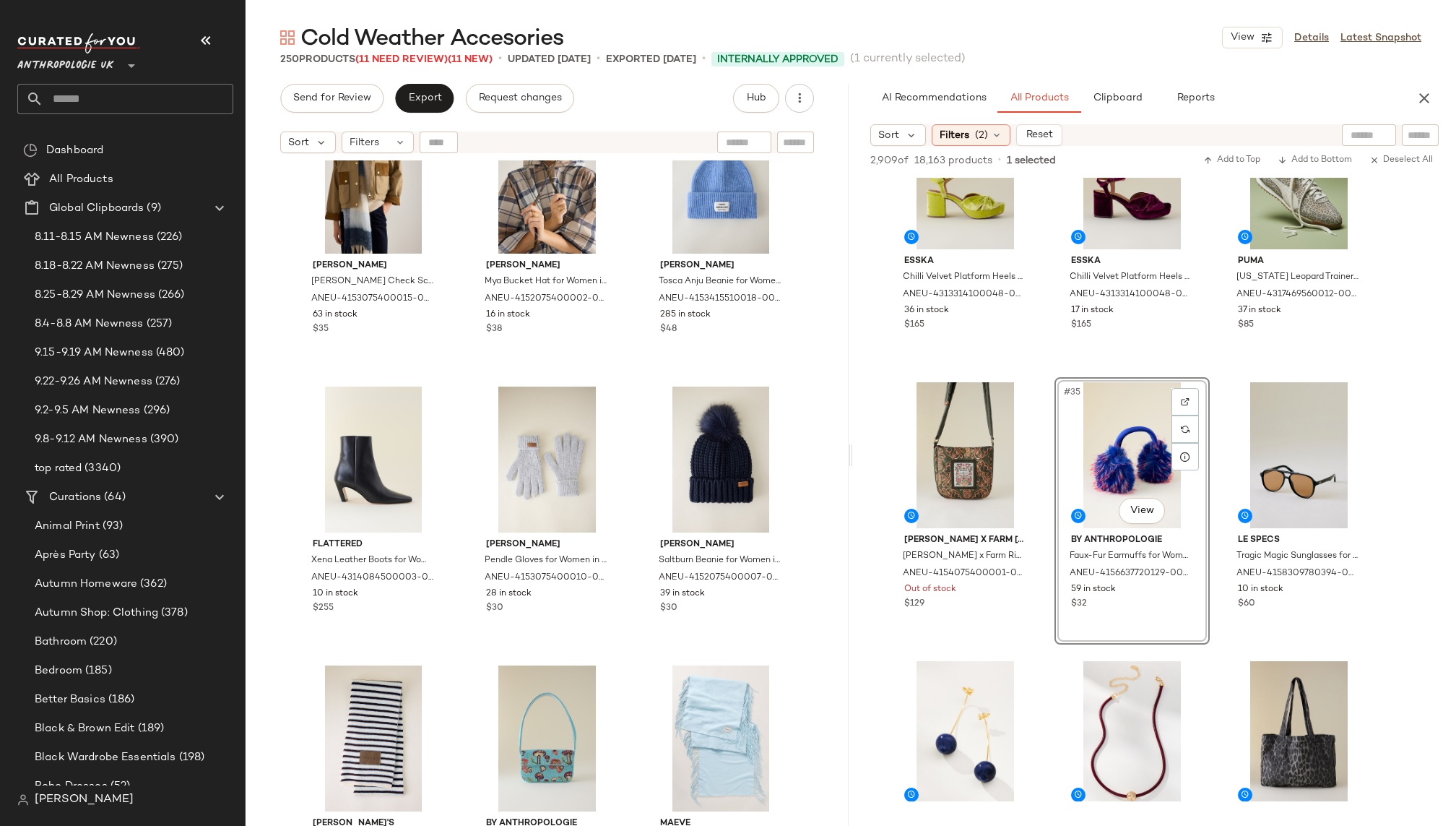
scroll to position [7348, 0]
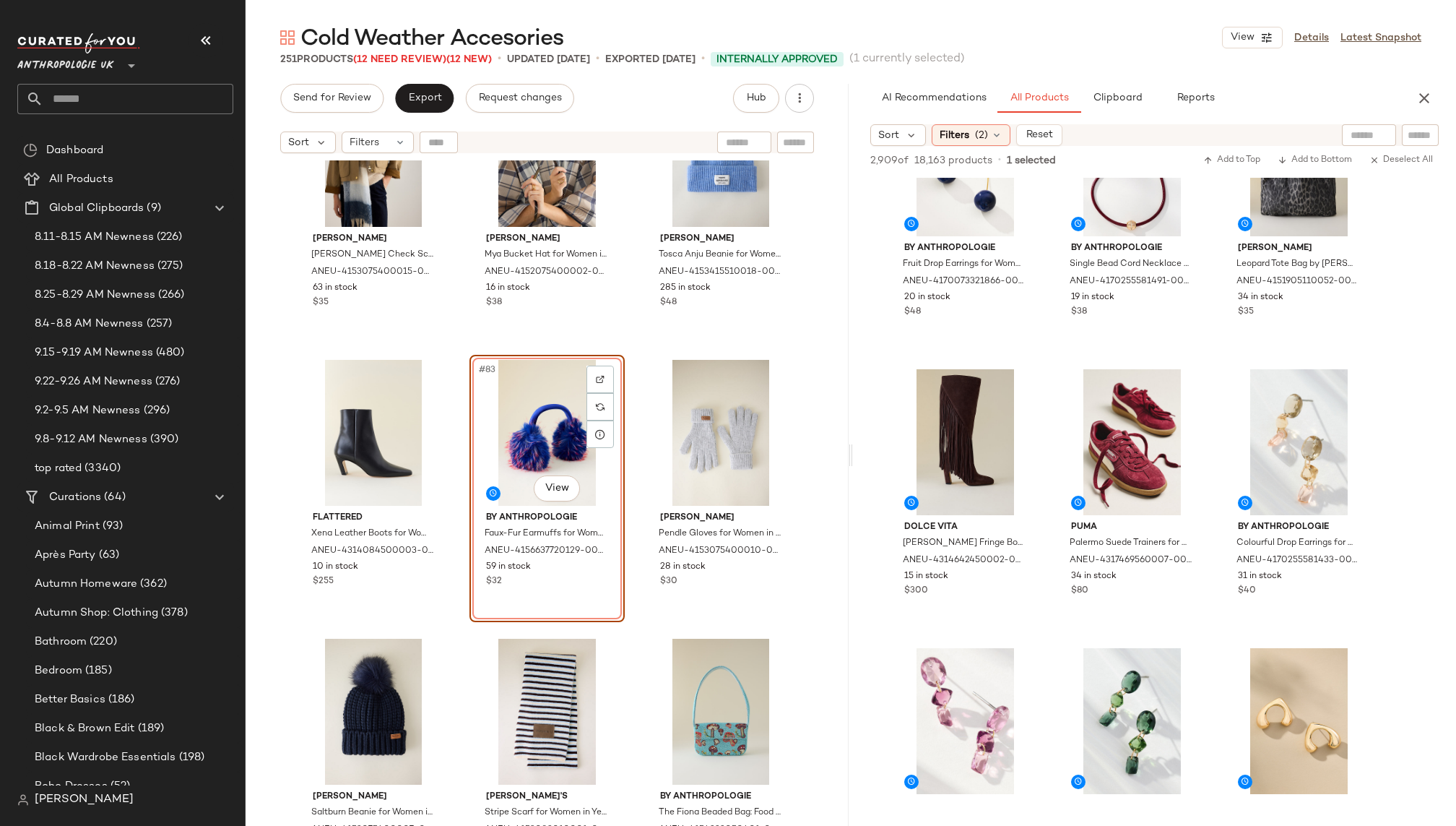
scroll to position [3439, 0]
click at [957, 435] on div "#40 View" at bounding box center [965, 440] width 146 height 146
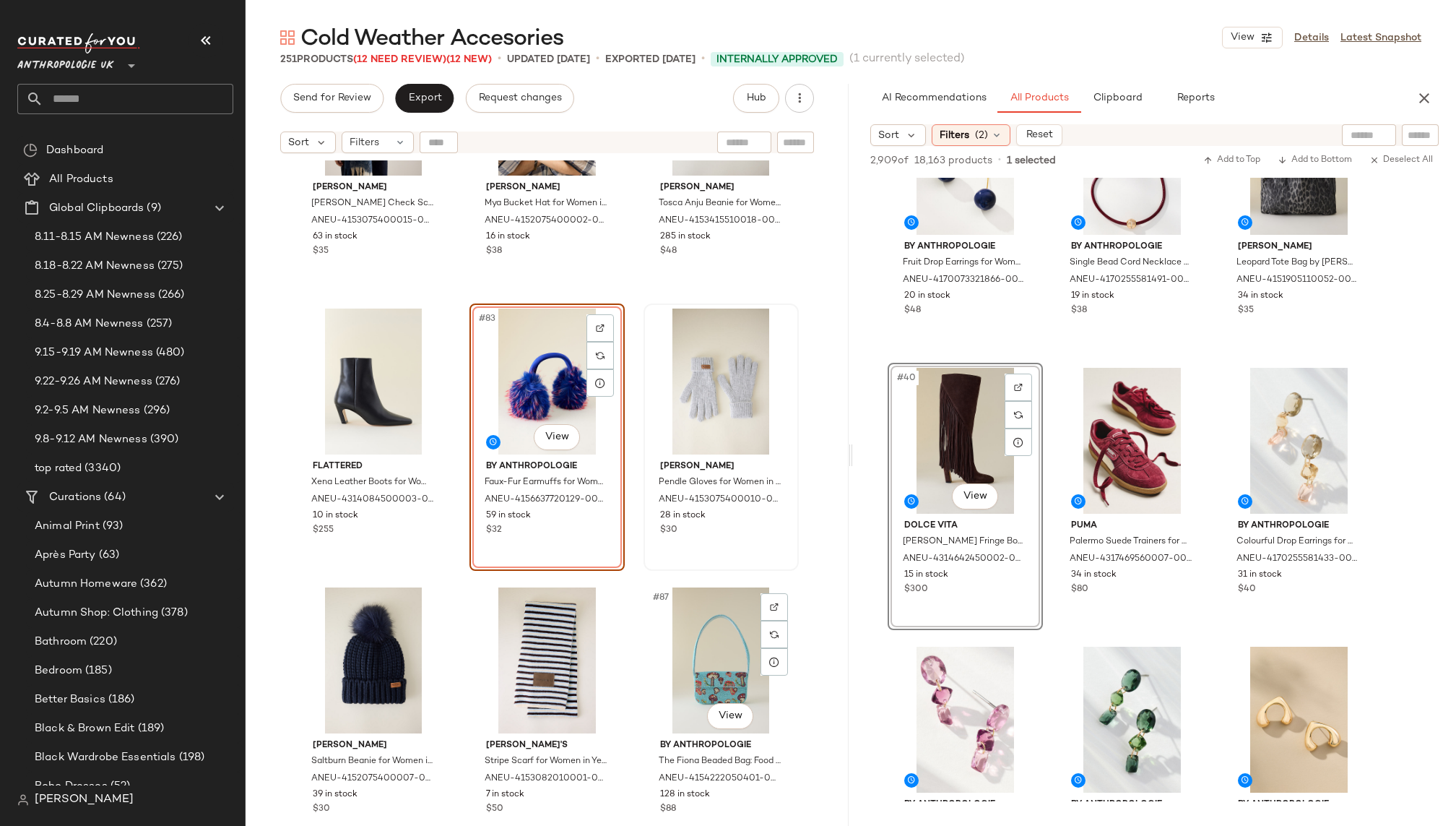
scroll to position [7514, 0]
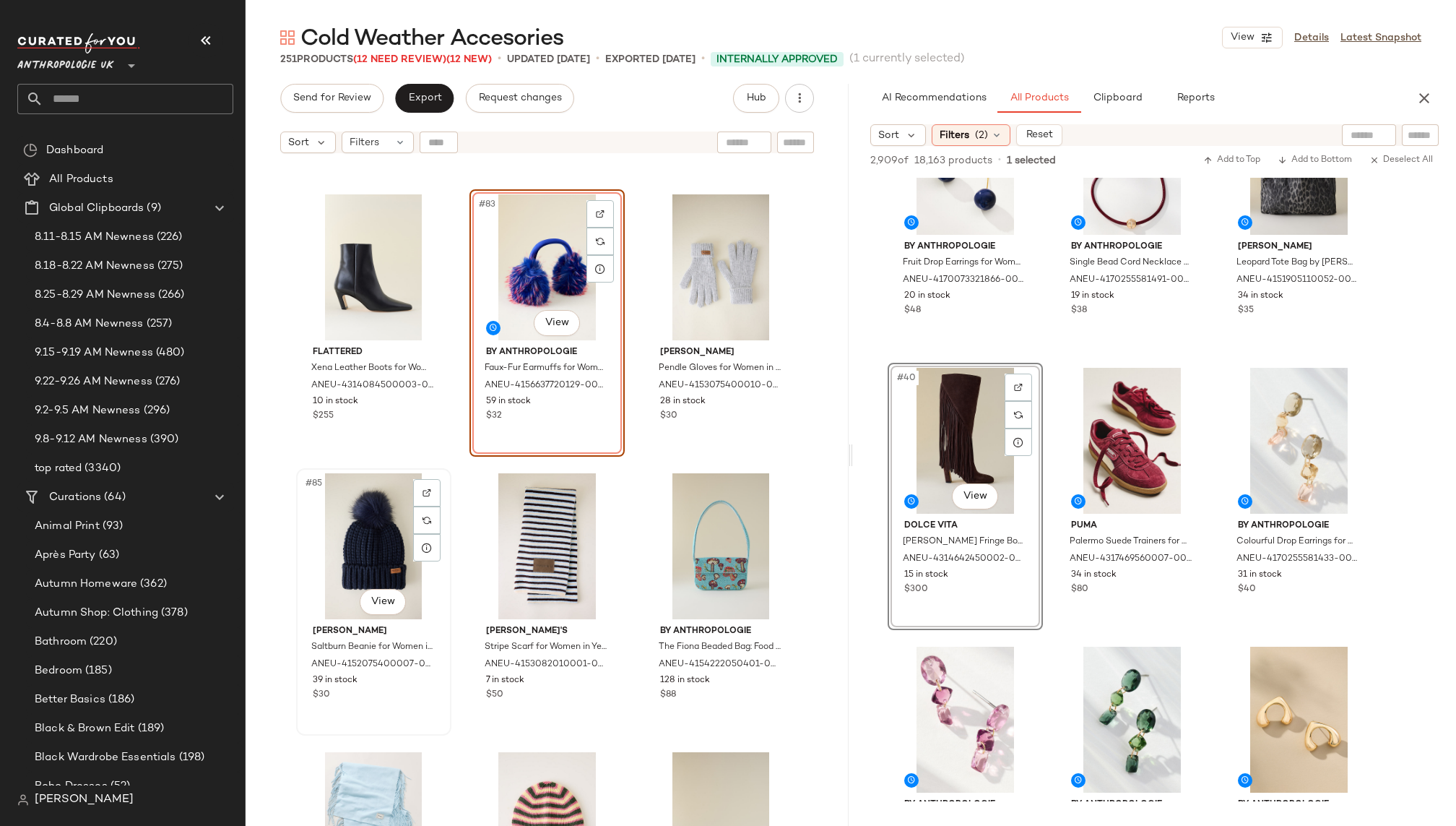
click at [373, 551] on div "#85 View" at bounding box center [374, 546] width 146 height 146
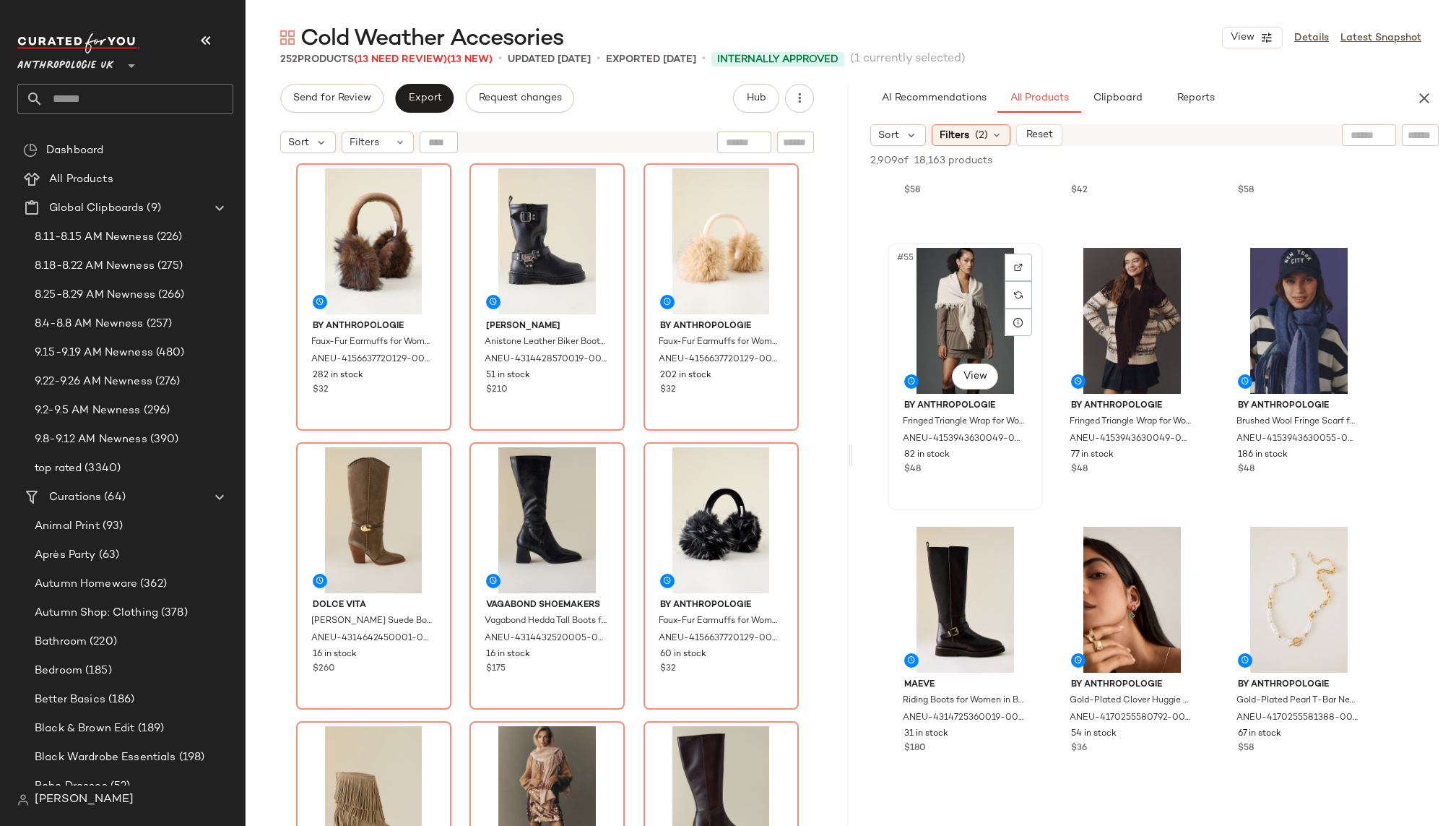
click at [947, 297] on div "#55 View" at bounding box center [965, 321] width 146 height 146
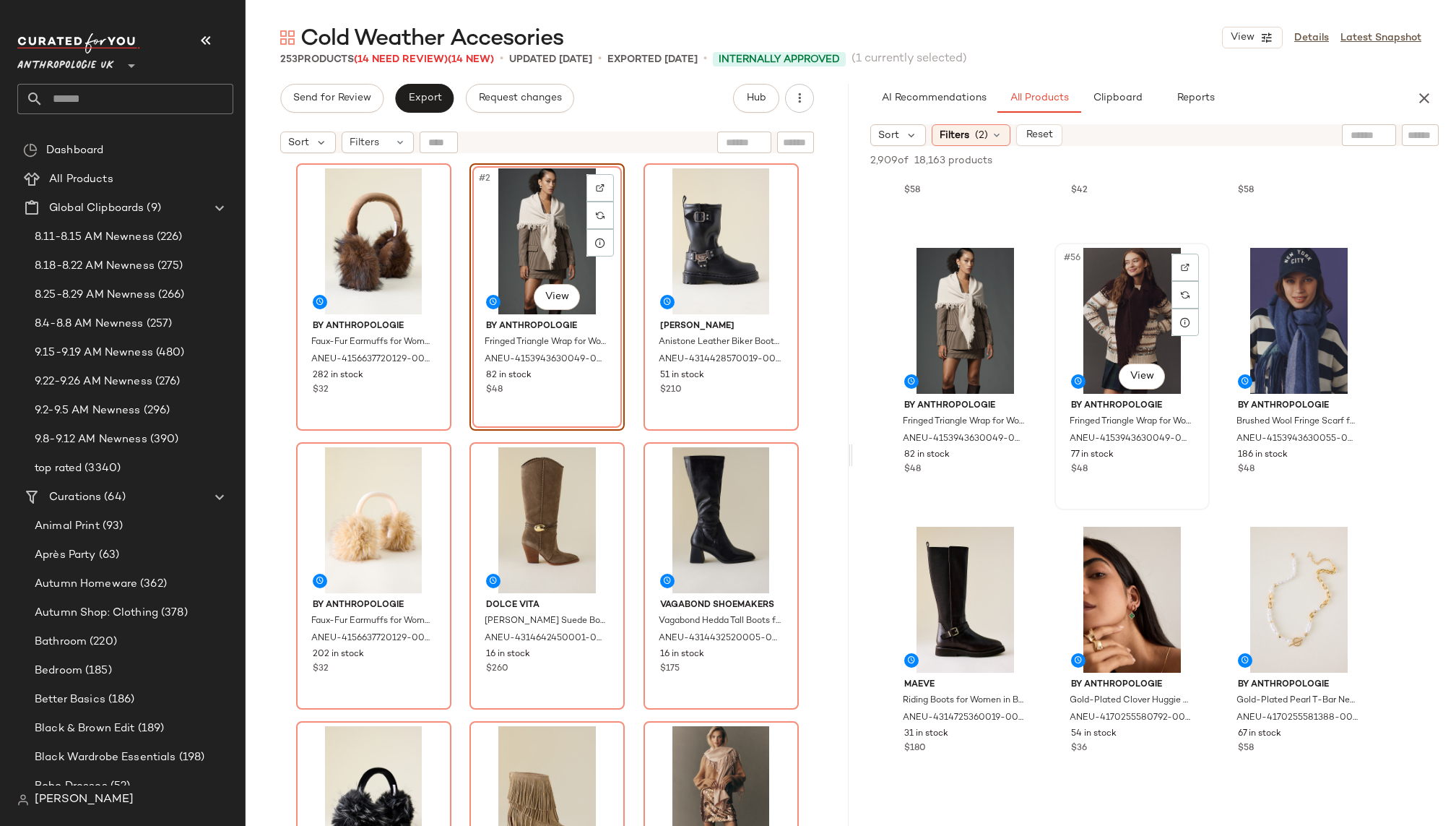
click at [1080, 346] on div "#56 View" at bounding box center [1132, 321] width 146 height 146
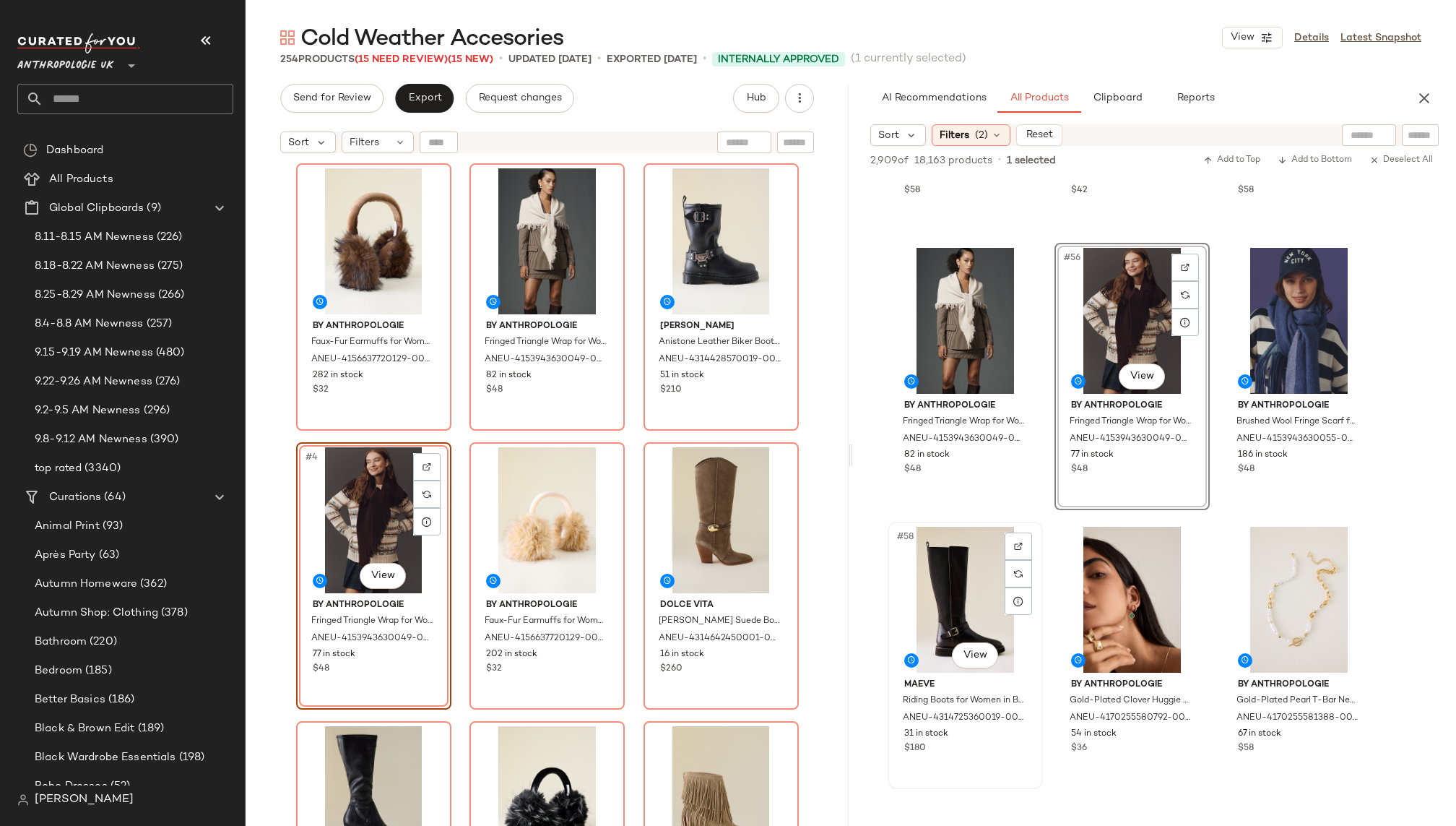
scroll to position [4996, 0]
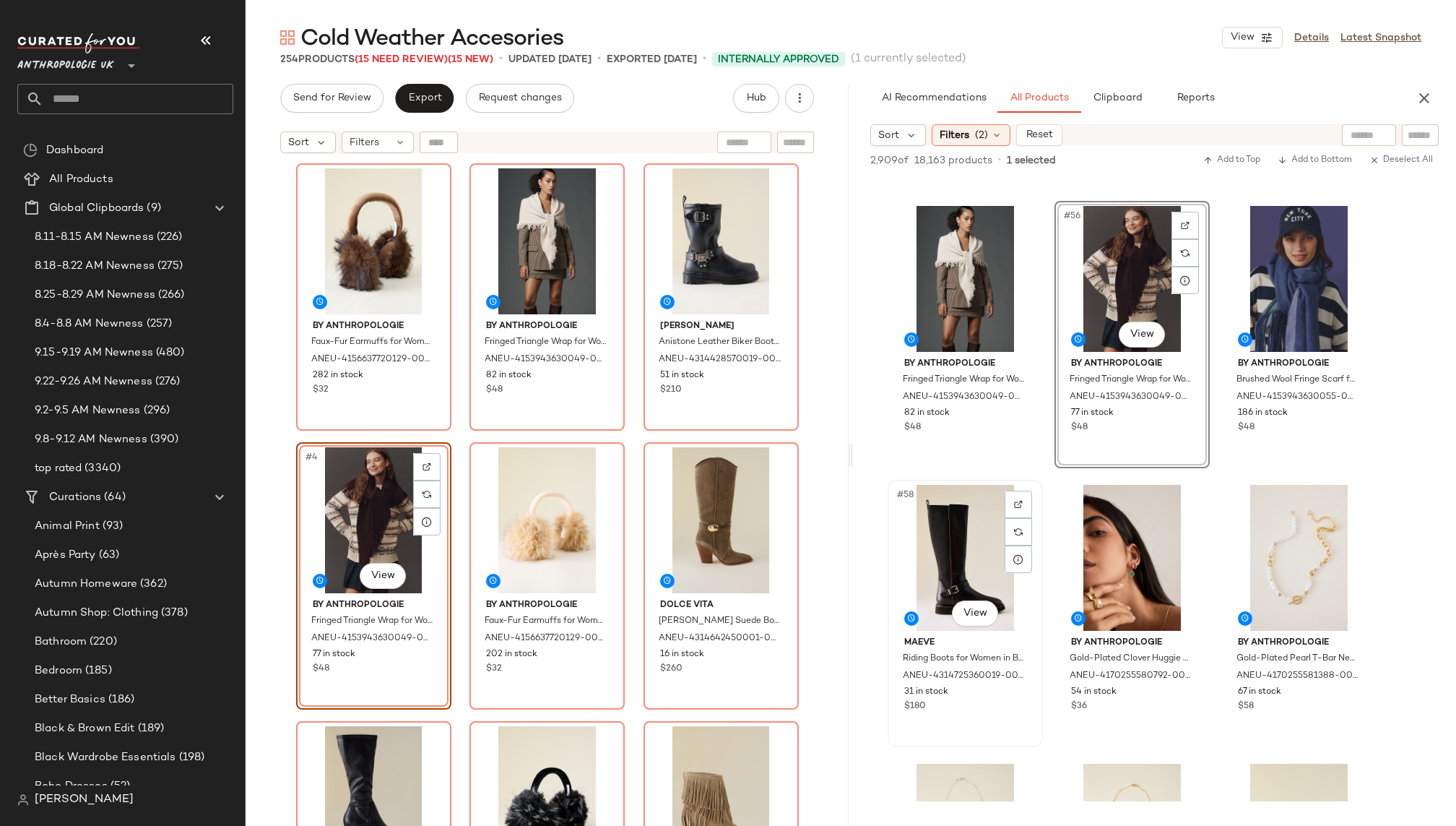
click at [956, 575] on div "#58 View" at bounding box center [965, 558] width 146 height 146
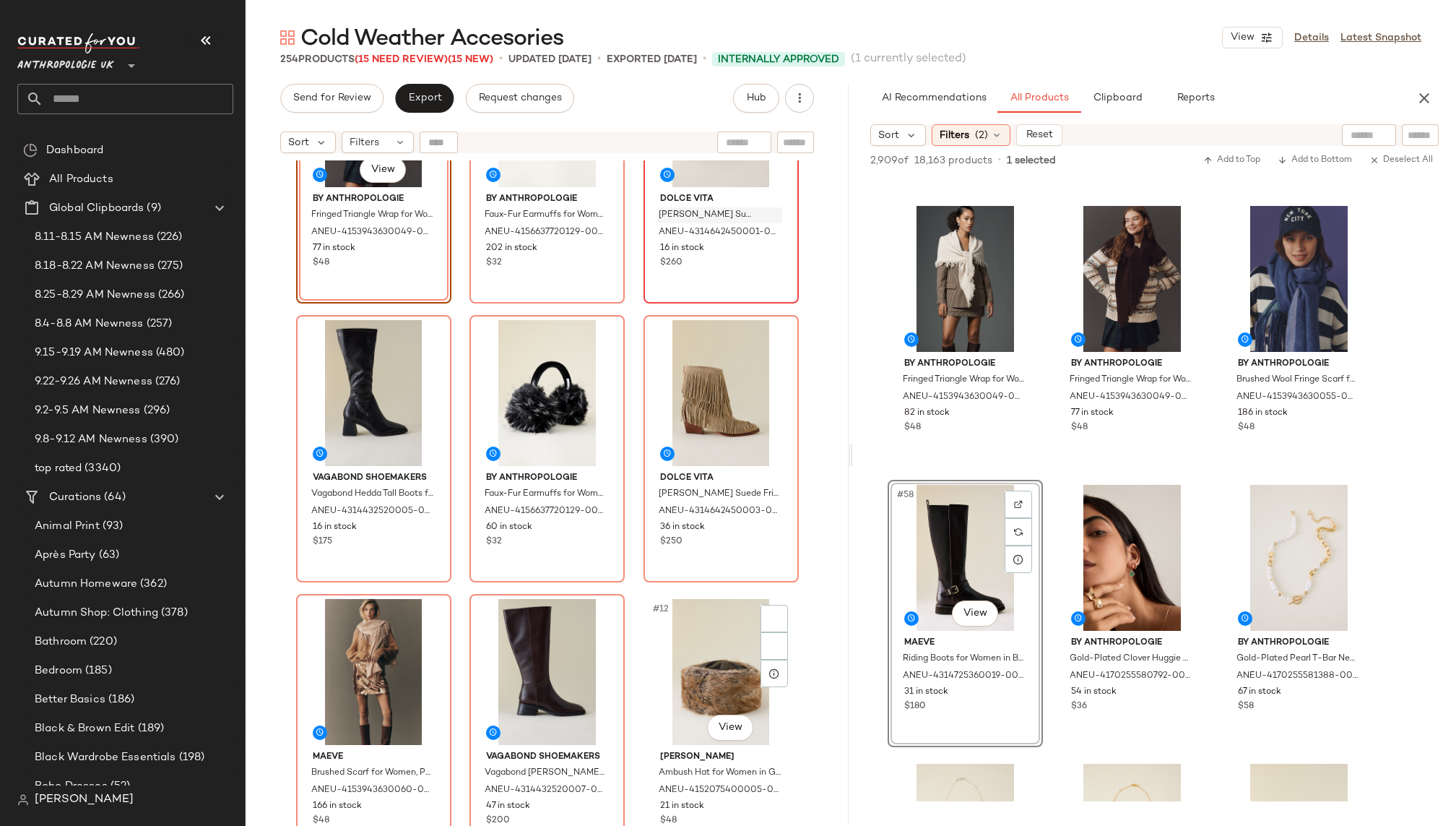
scroll to position [462, 0]
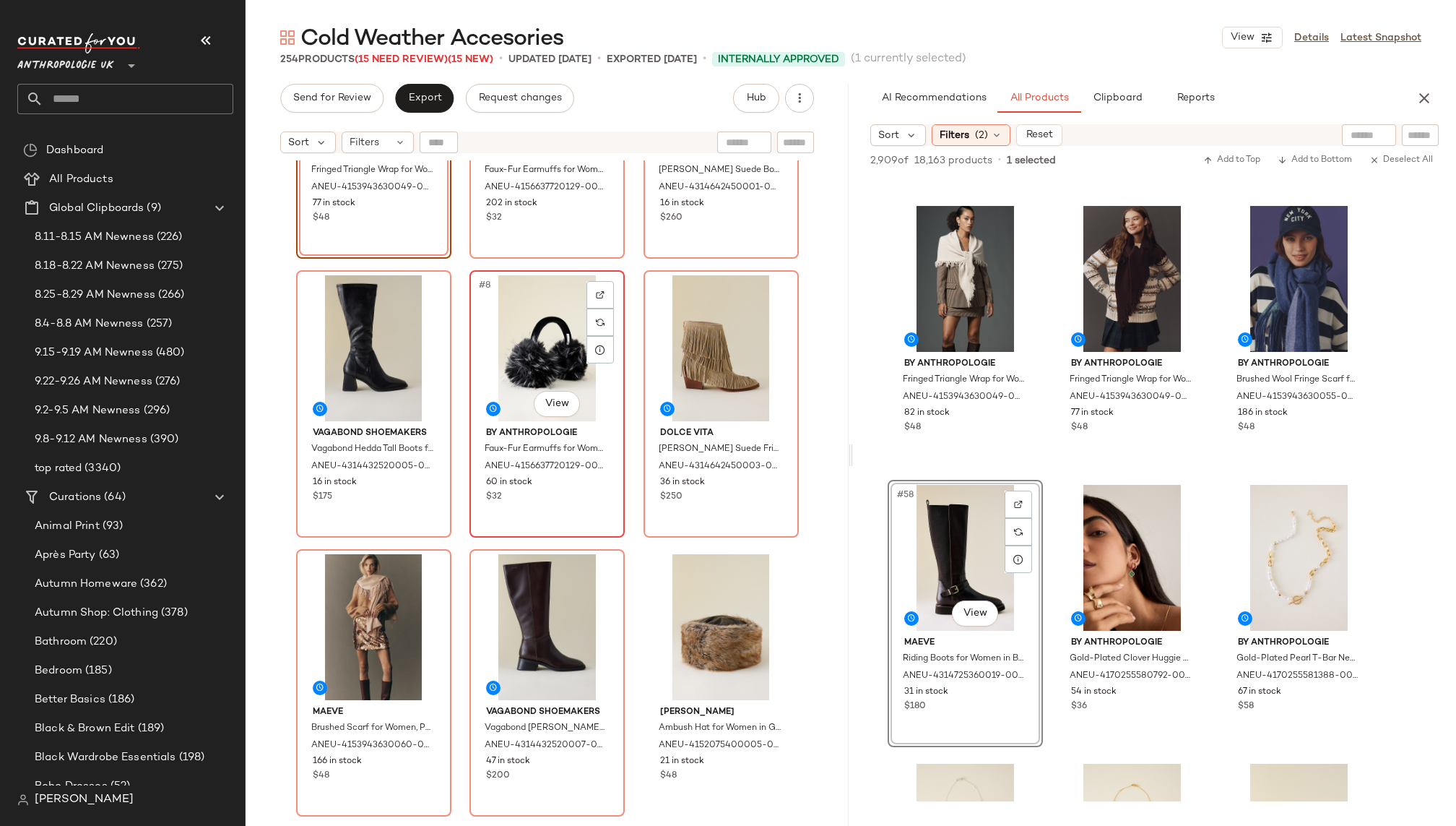
click at [549, 377] on div "#8 View" at bounding box center [547, 348] width 146 height 146
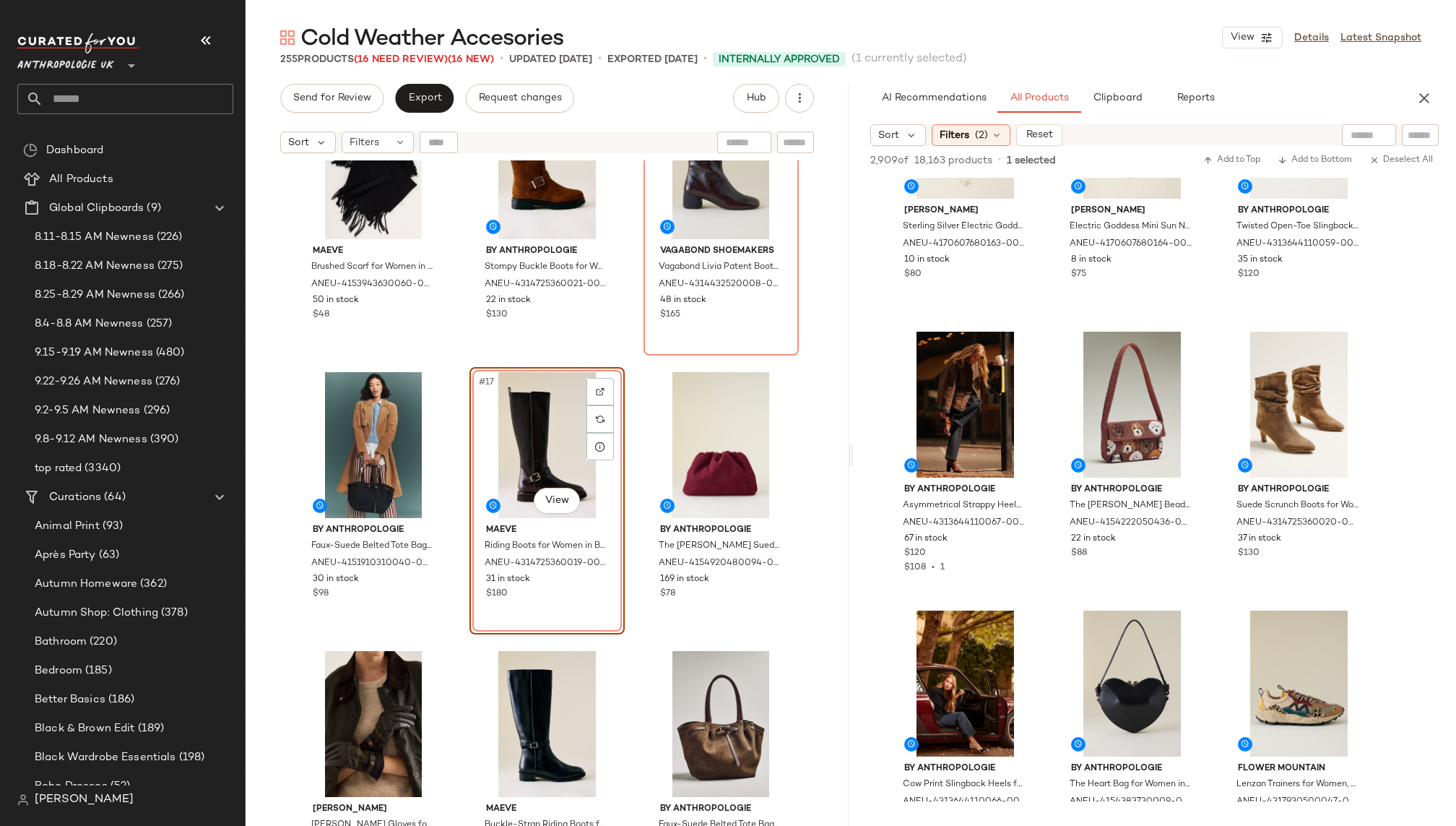
scroll to position [5708, 0]
click at [1248, 409] on div "#66 View" at bounding box center [1299, 403] width 146 height 146
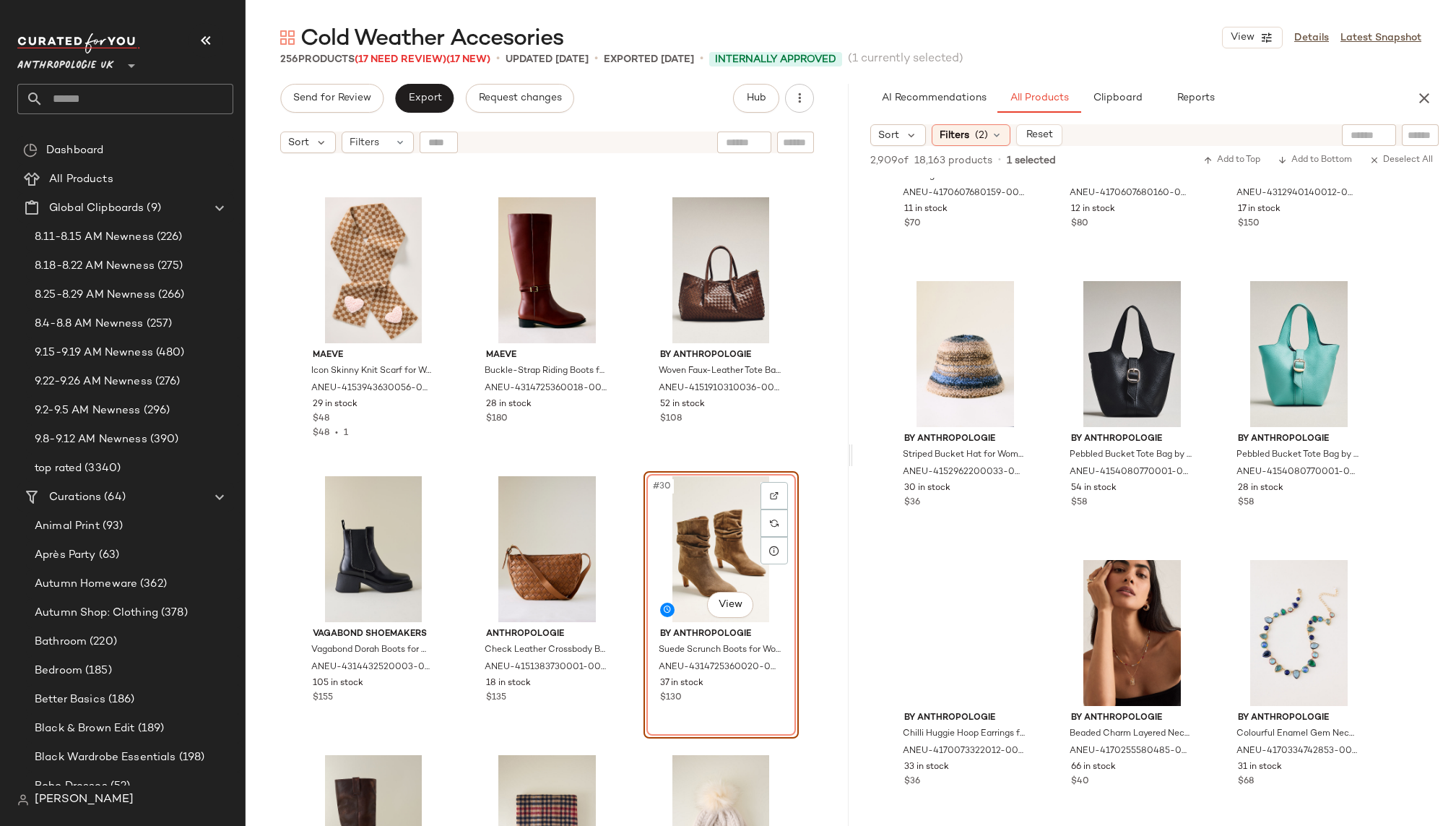
scroll to position [9665, 0]
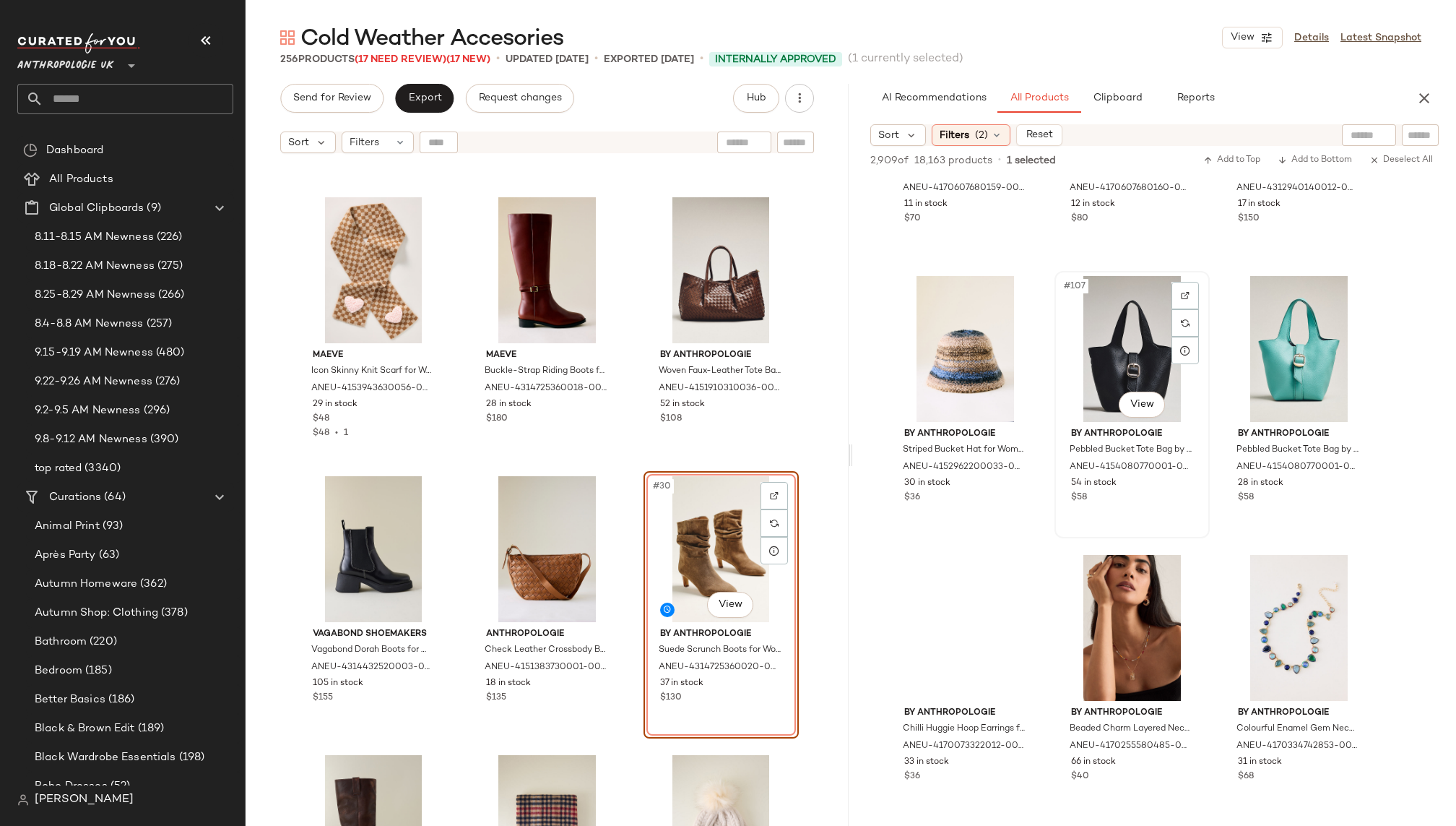
click at [1102, 333] on div "#107 View" at bounding box center [1132, 349] width 146 height 146
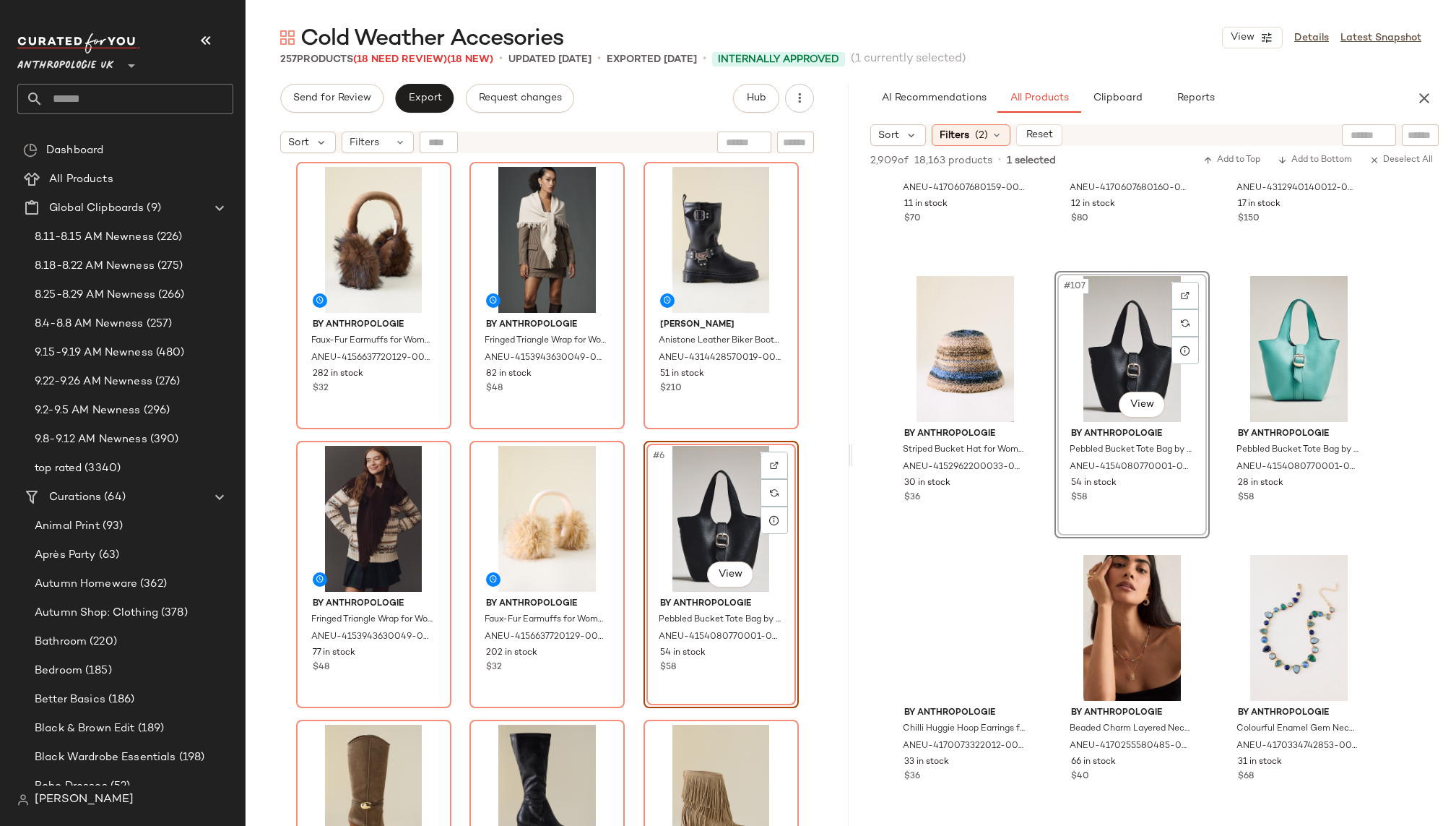
scroll to position [0, 0]
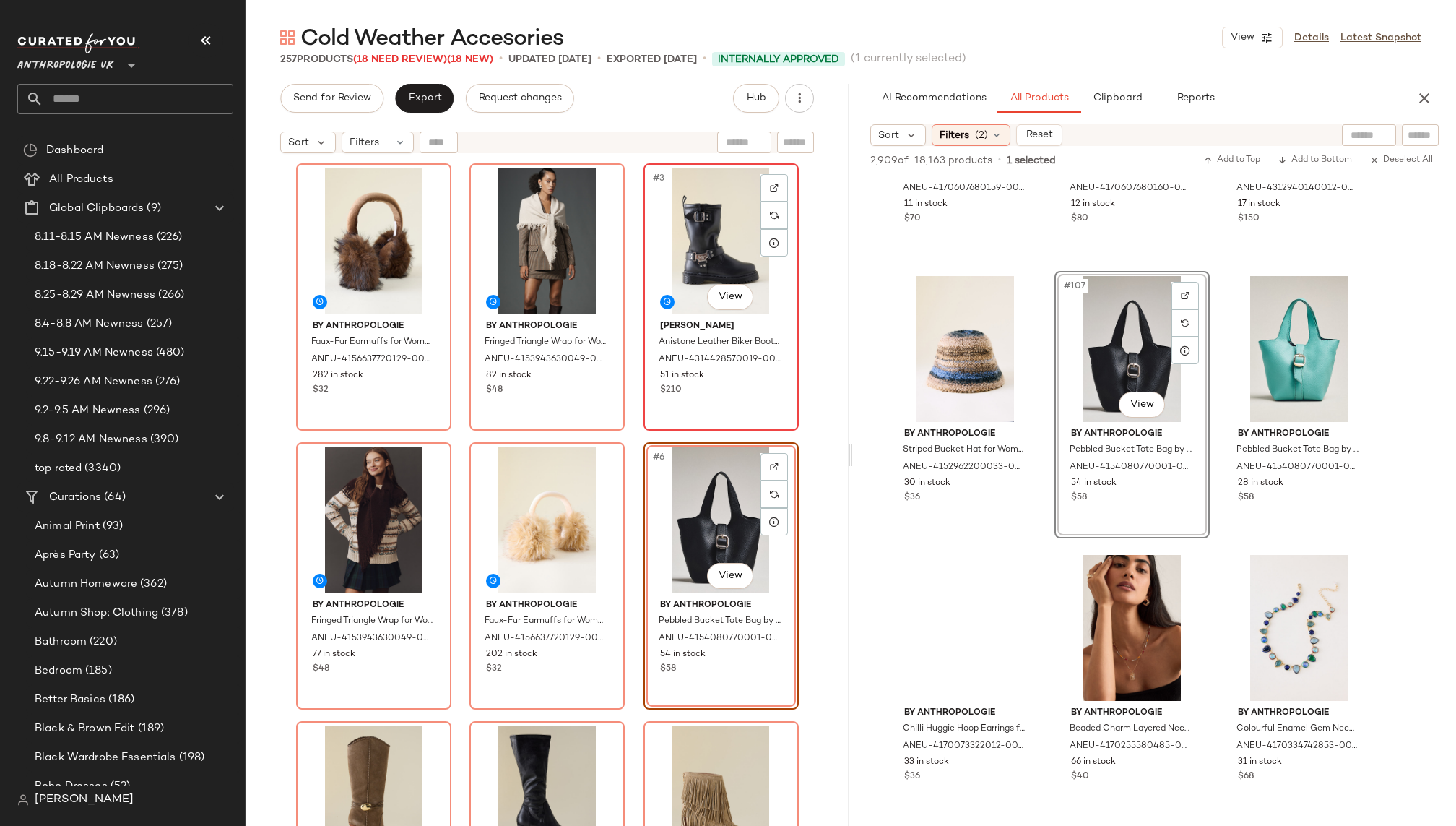
click at [668, 289] on div "#3 View" at bounding box center [721, 241] width 146 height 146
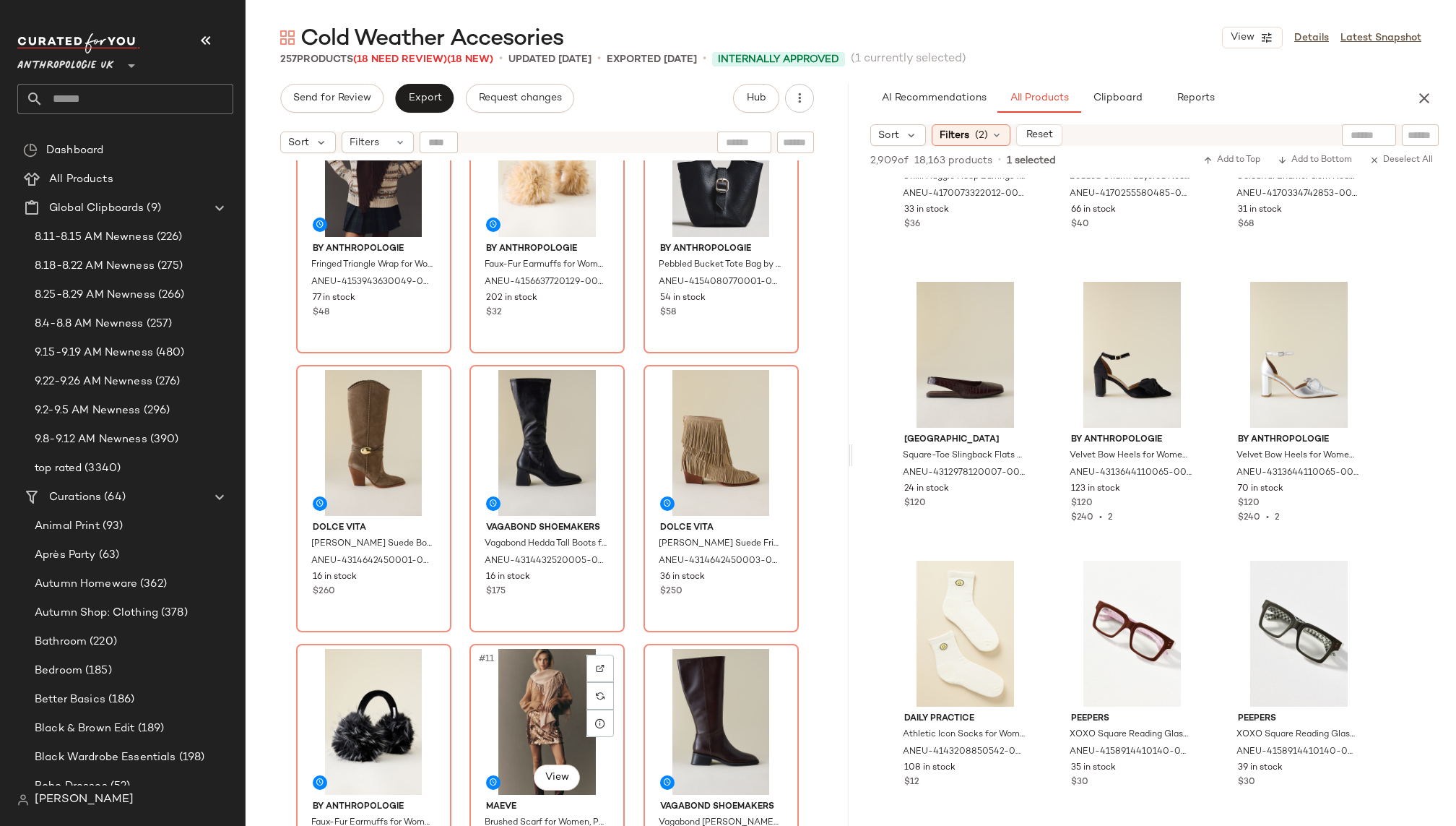
scroll to position [393, 0]
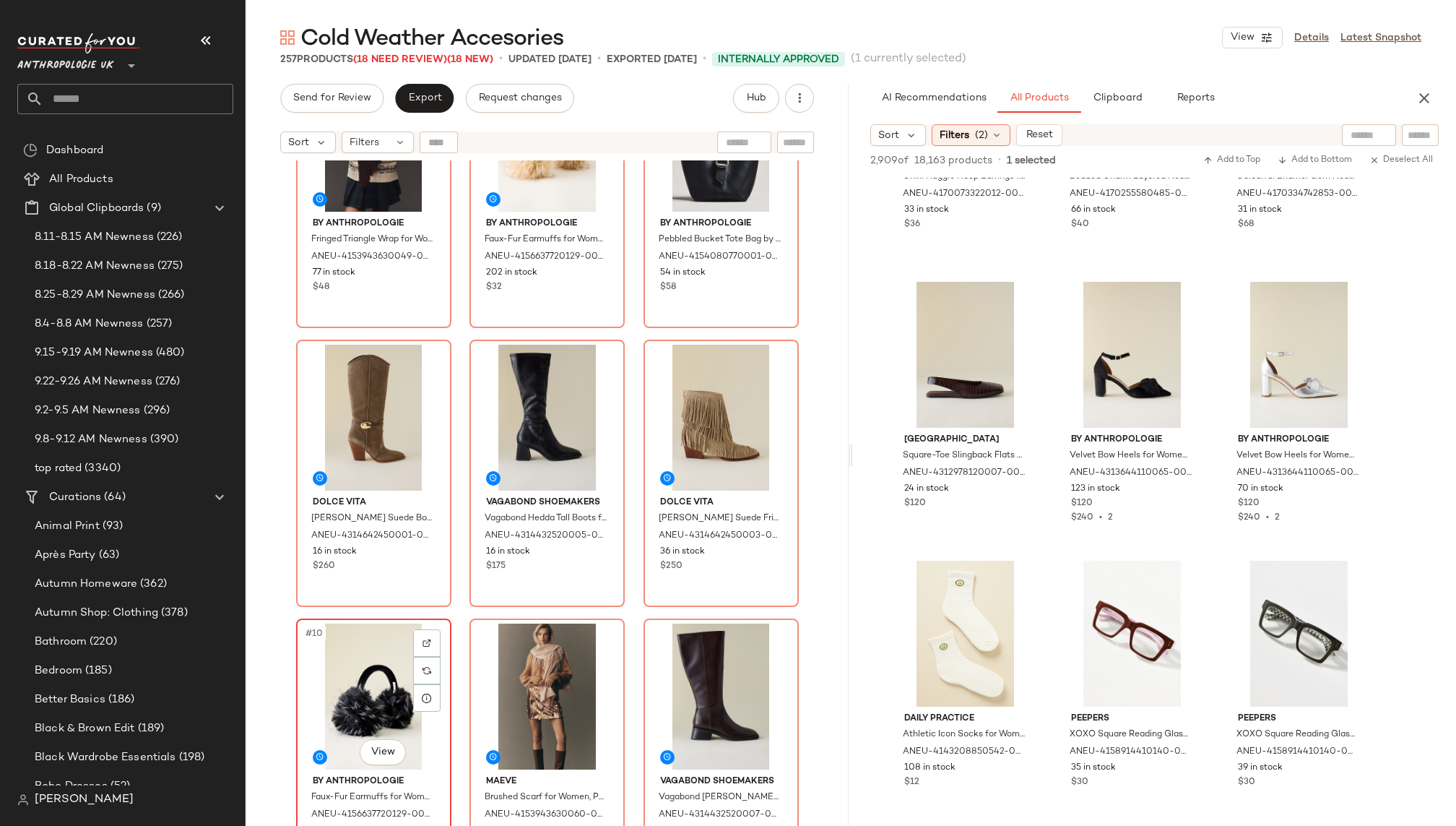
click at [321, 703] on div "#10 View" at bounding box center [374, 697] width 146 height 146
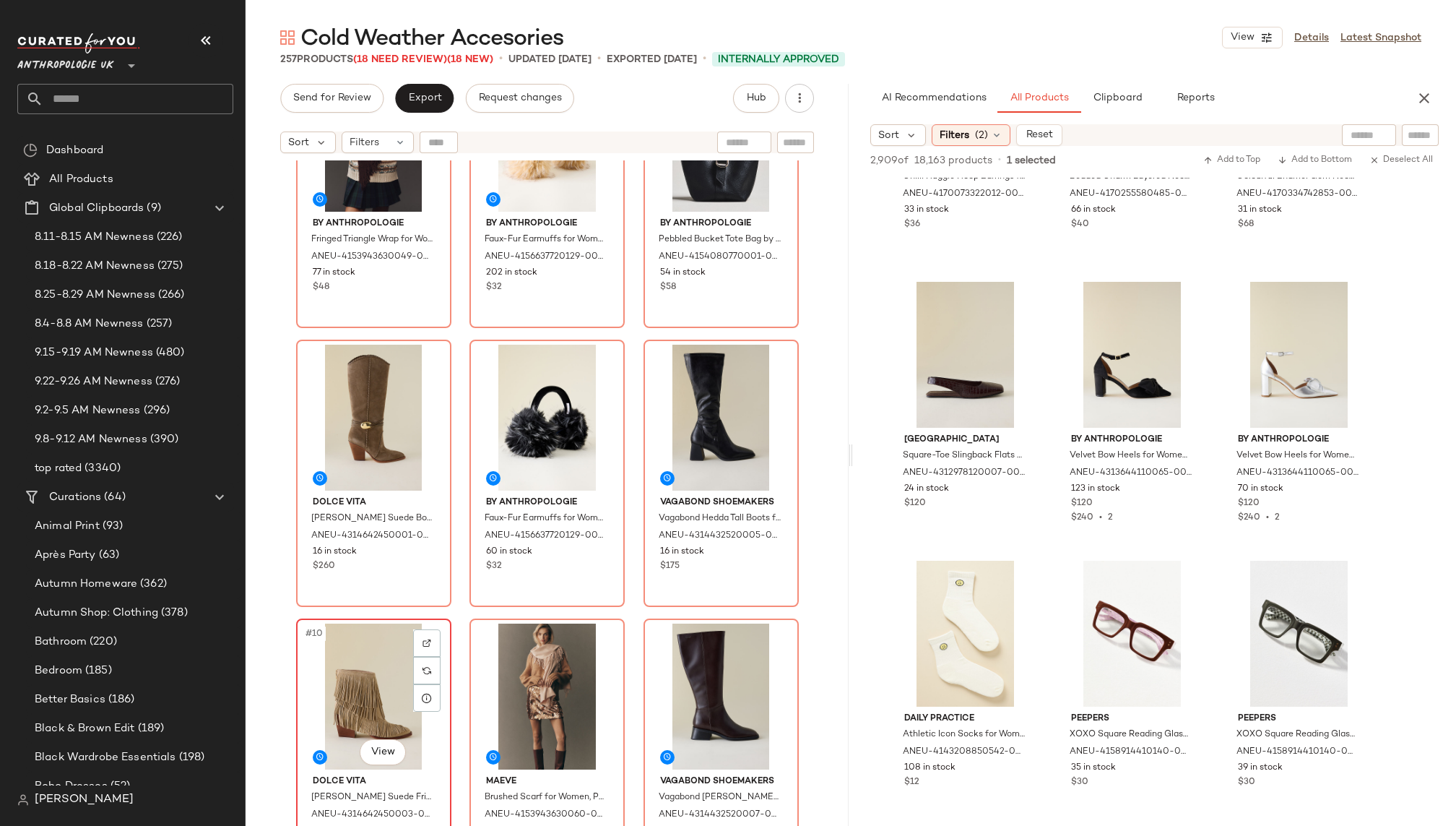
click at [318, 723] on div "#10 View" at bounding box center [374, 697] width 146 height 146
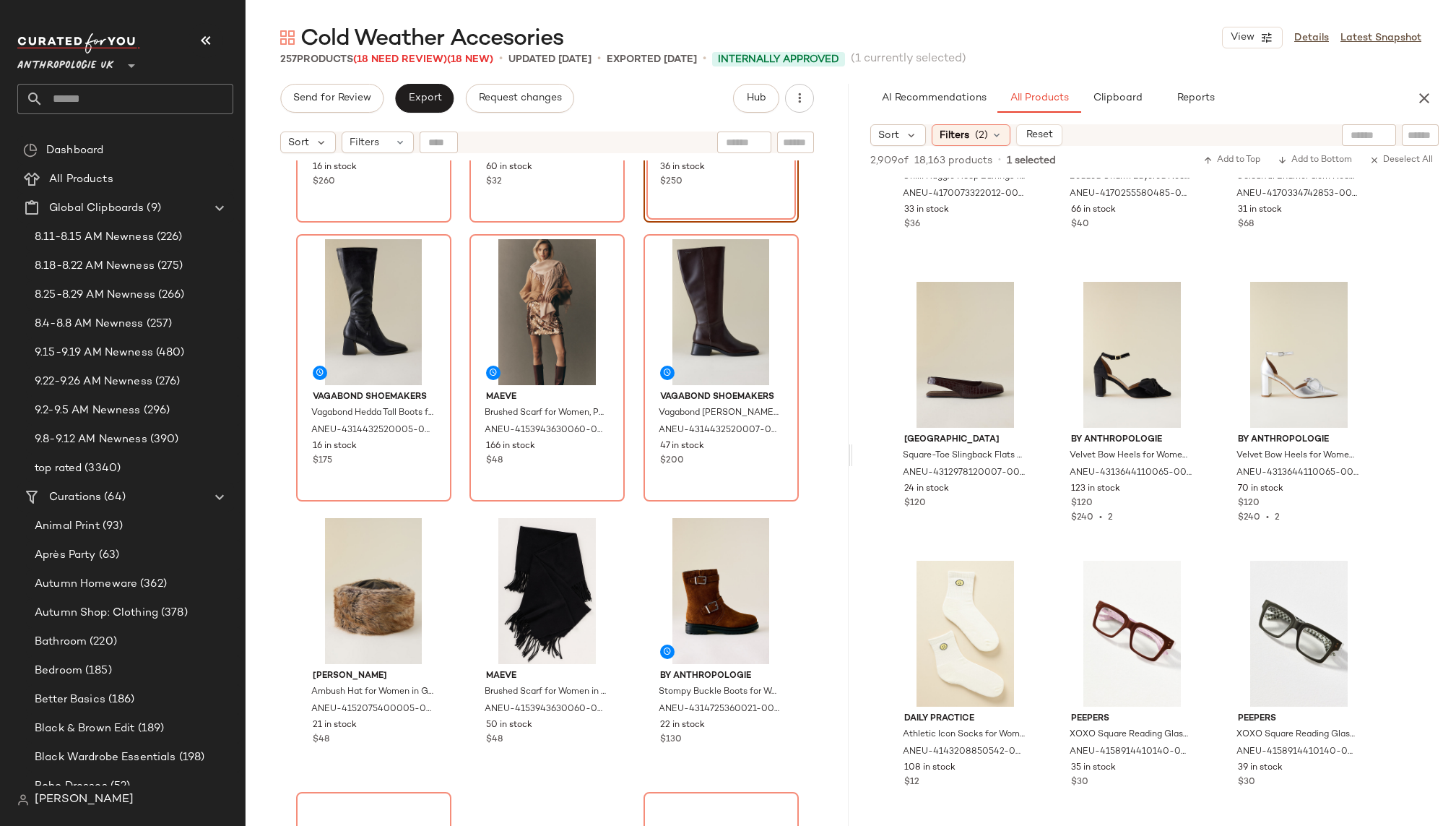
scroll to position [790, 0]
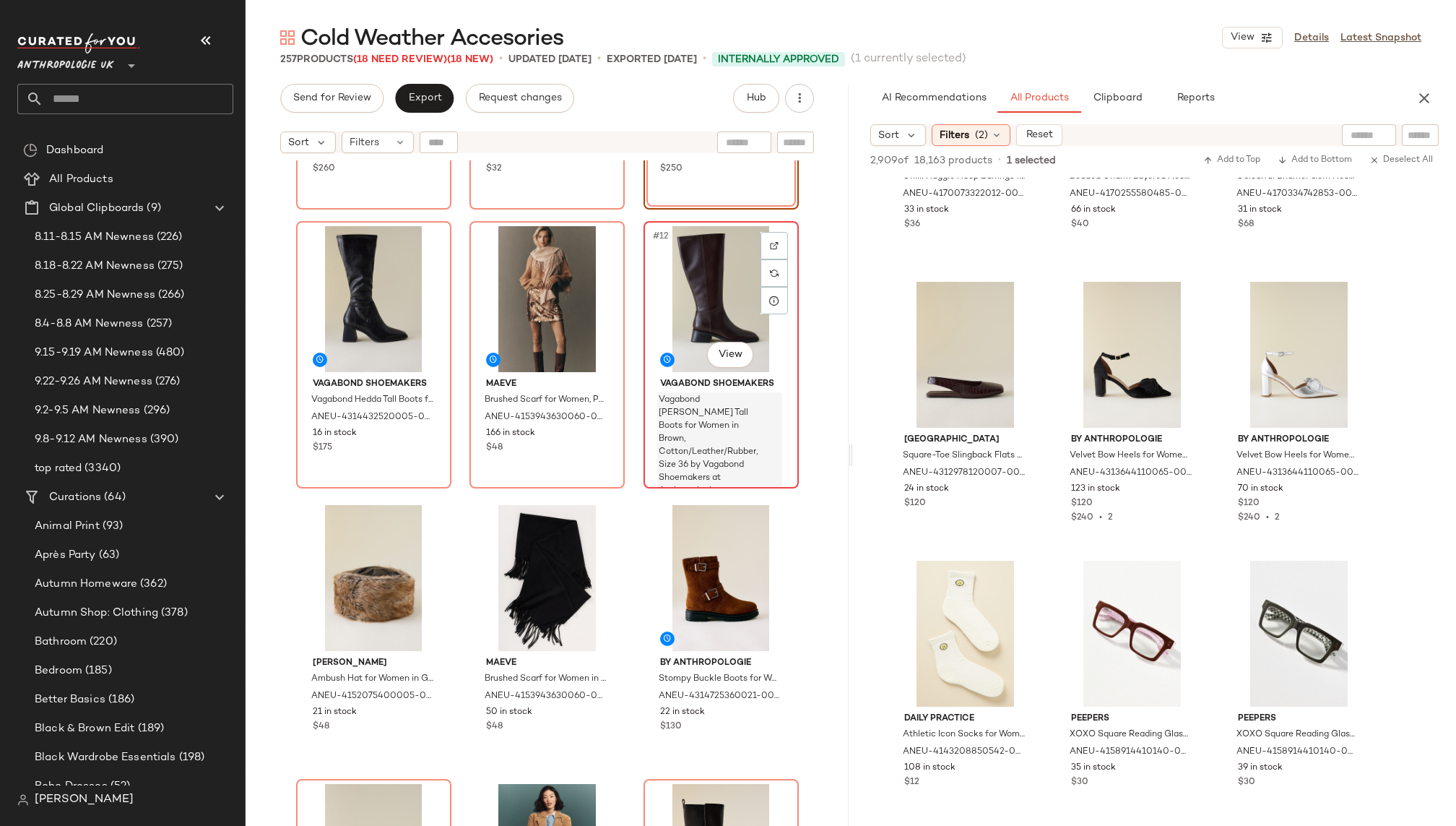
click at [663, 392] on div "Vagabond [PERSON_NAME] Tall Boots for Women in Brown, Cotton/Leather/Rubber, Si…" at bounding box center [720, 445] width 125 height 107
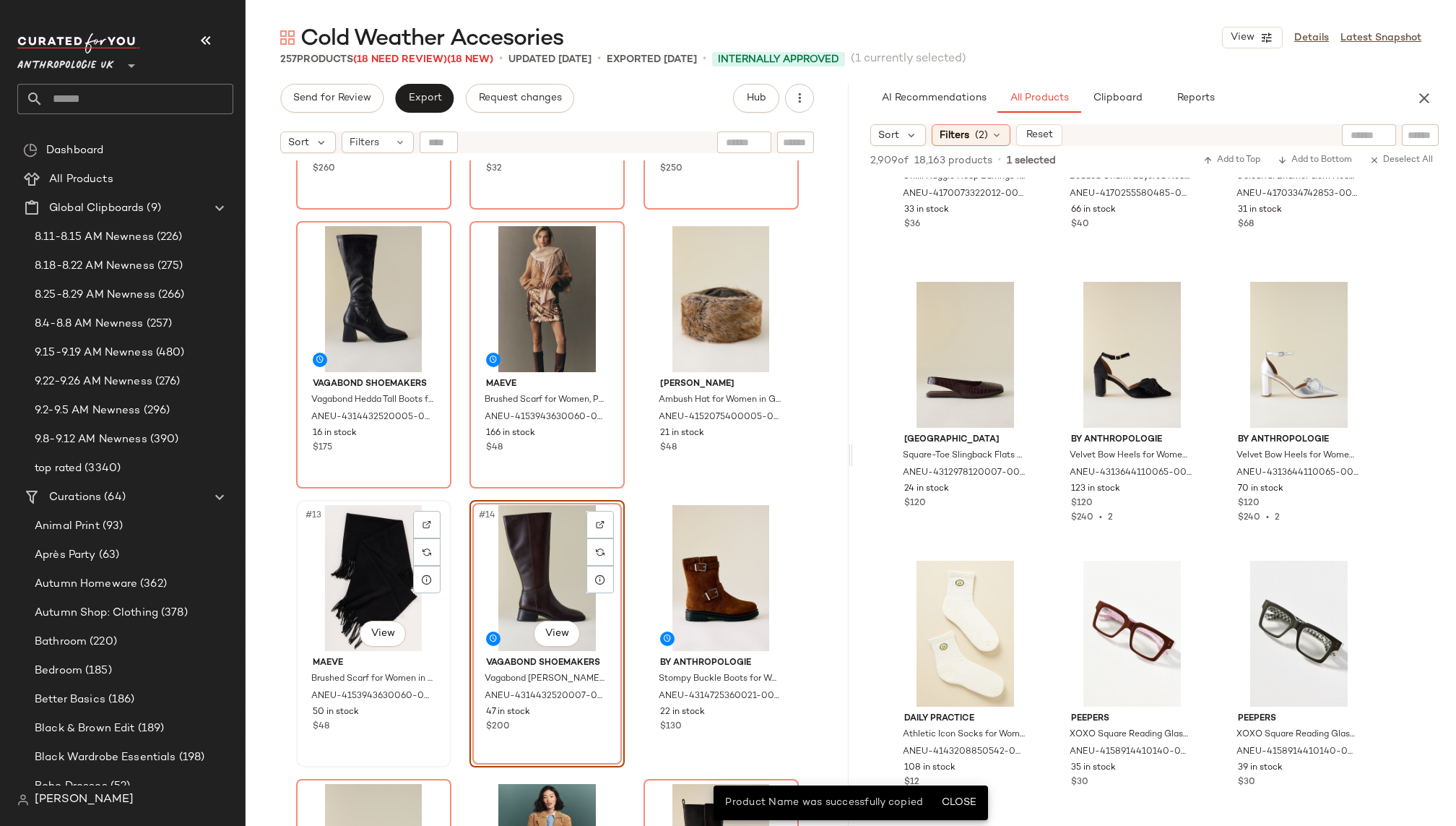
click at [335, 593] on div "#13 View" at bounding box center [374, 578] width 146 height 146
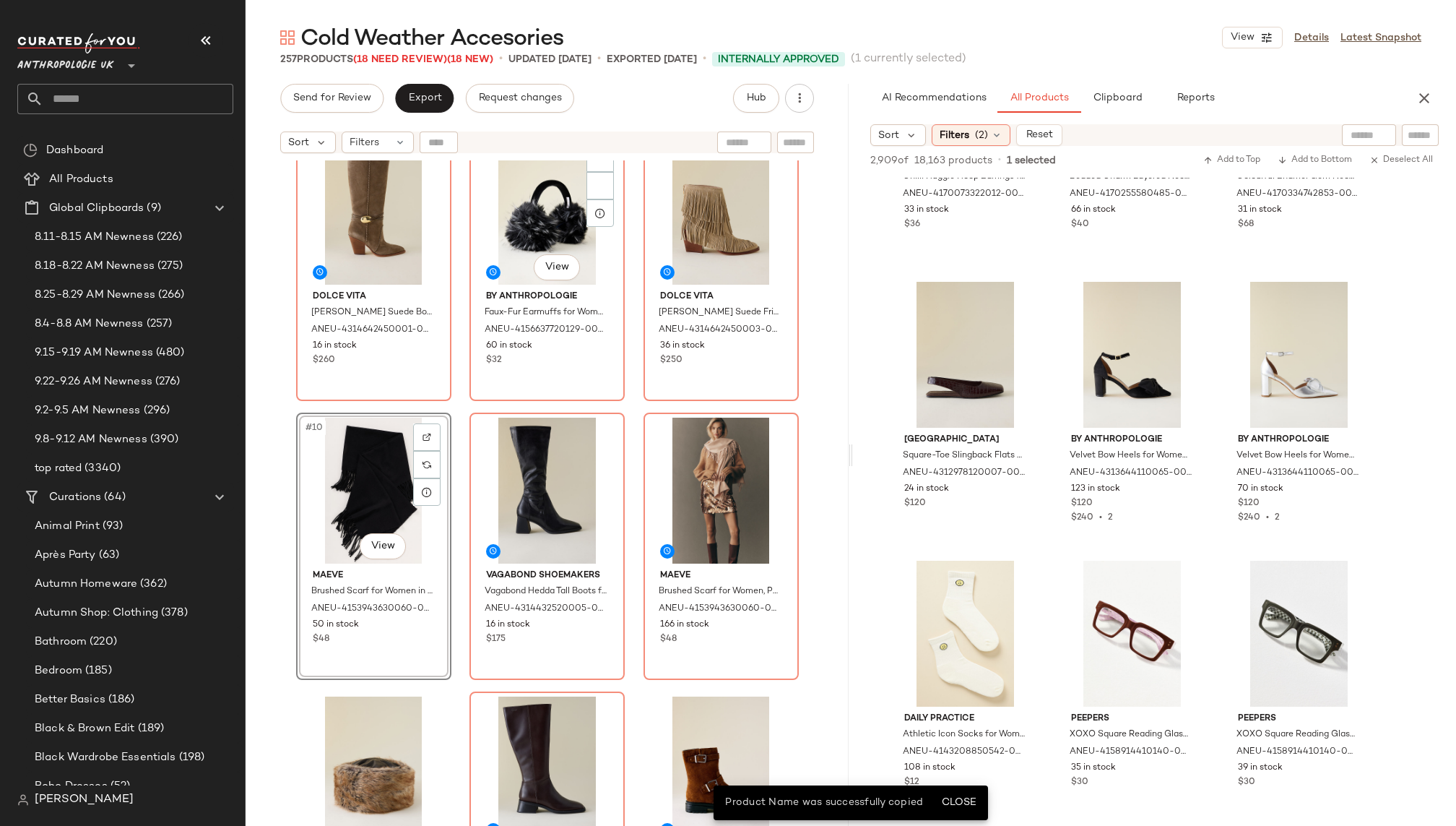
scroll to position [483, 0]
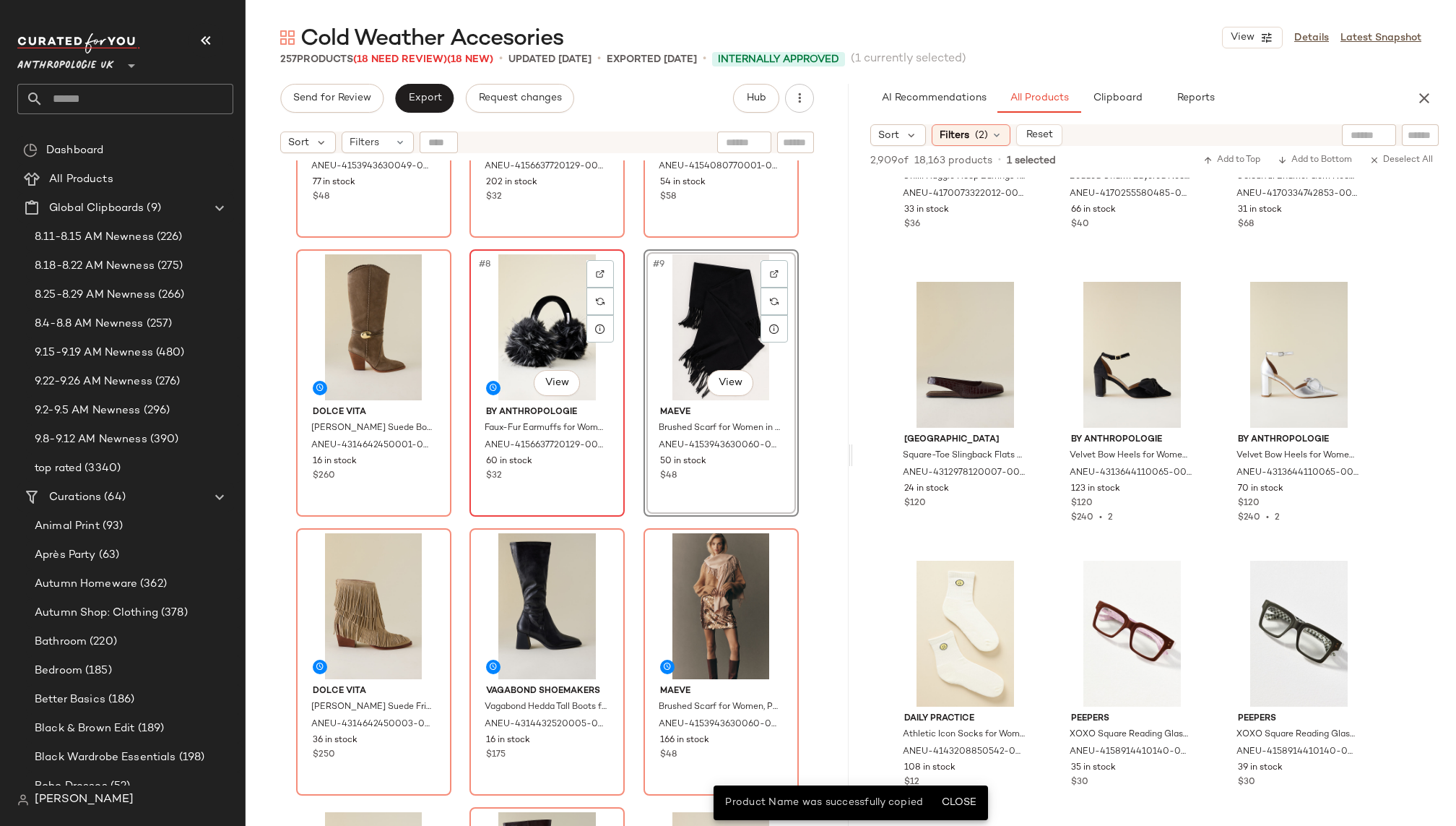
click at [507, 328] on div "#8 View" at bounding box center [547, 327] width 146 height 146
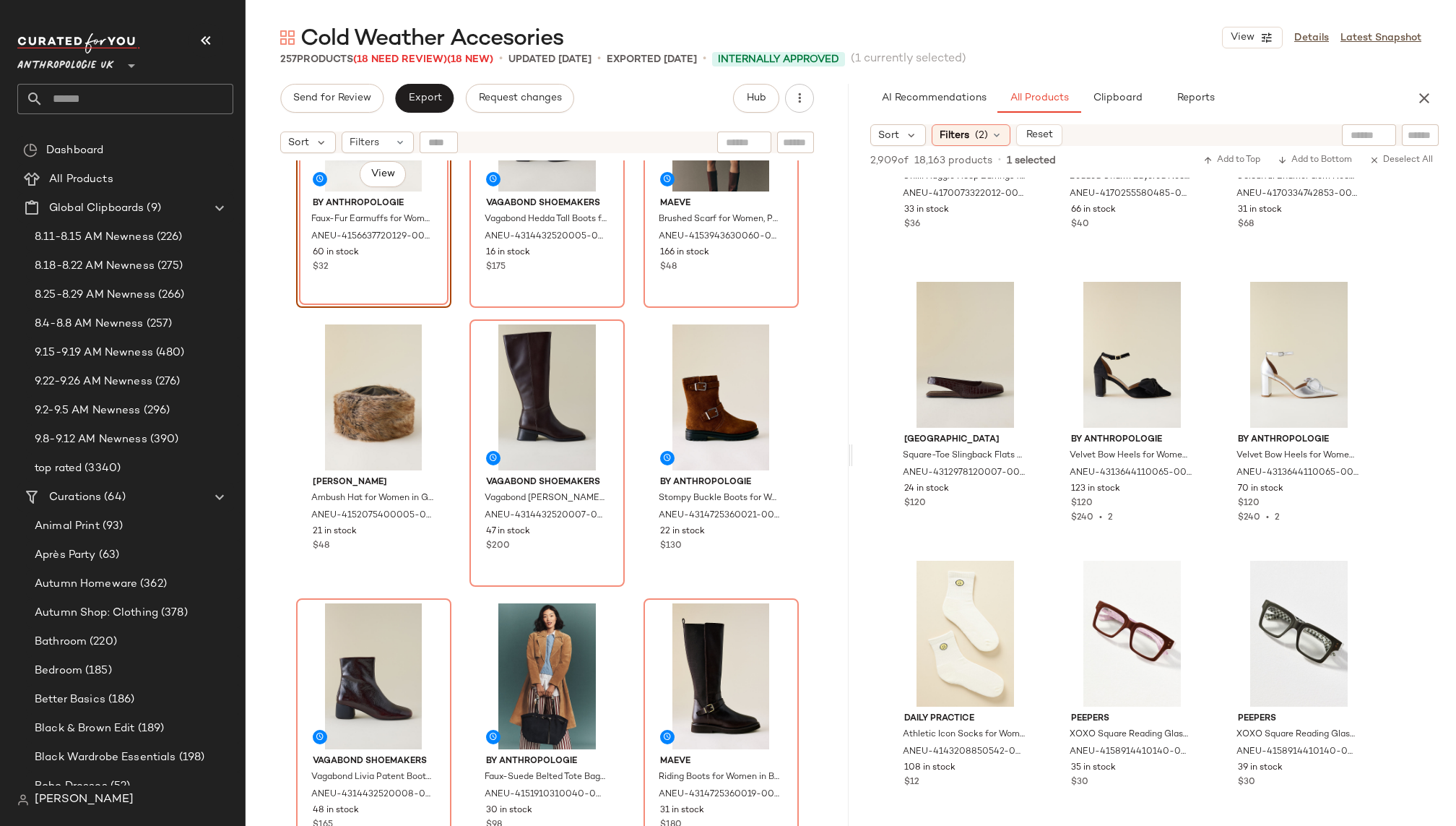
scroll to position [899, 0]
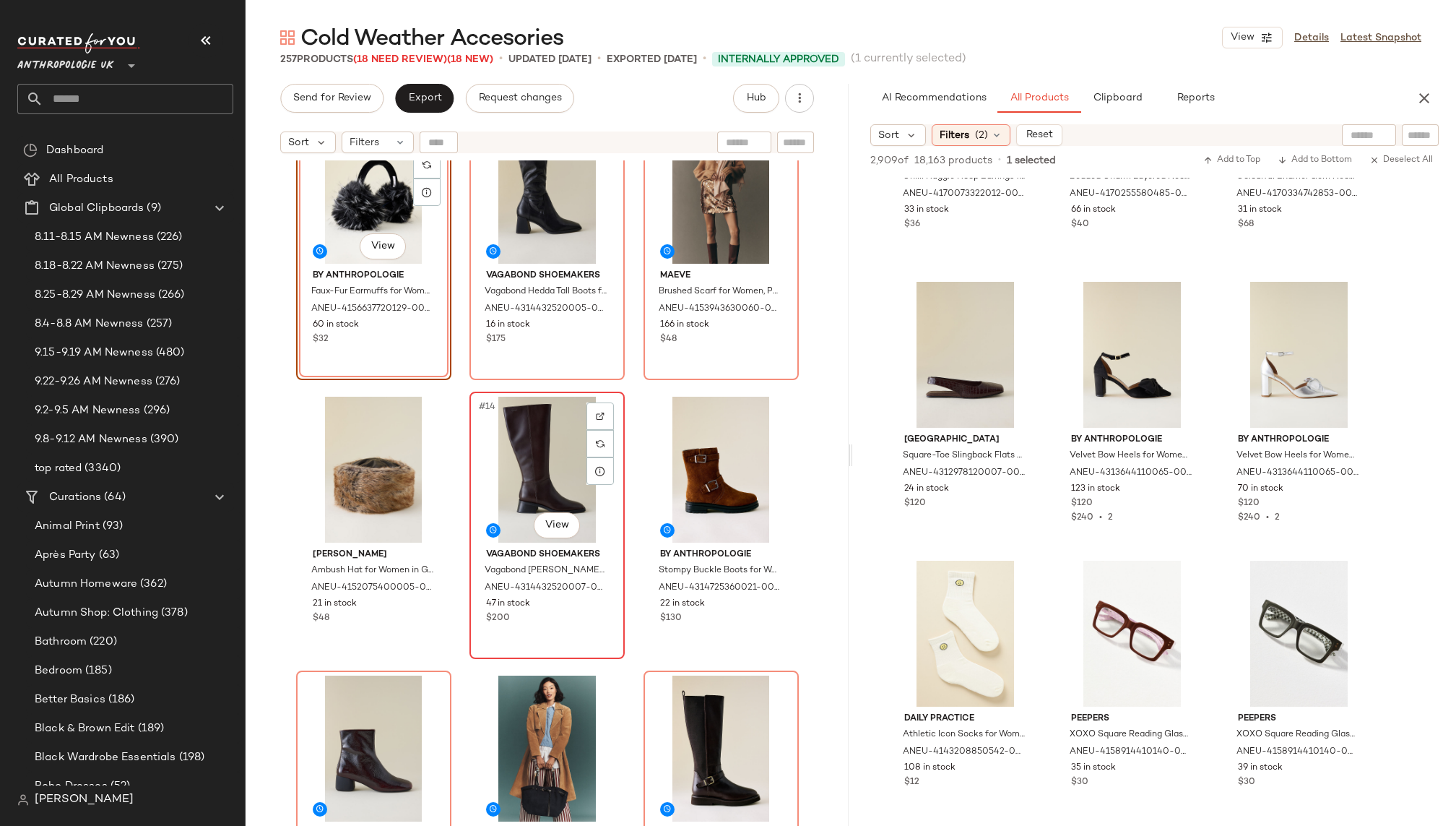
click at [513, 469] on div "#14 View" at bounding box center [547, 470] width 146 height 146
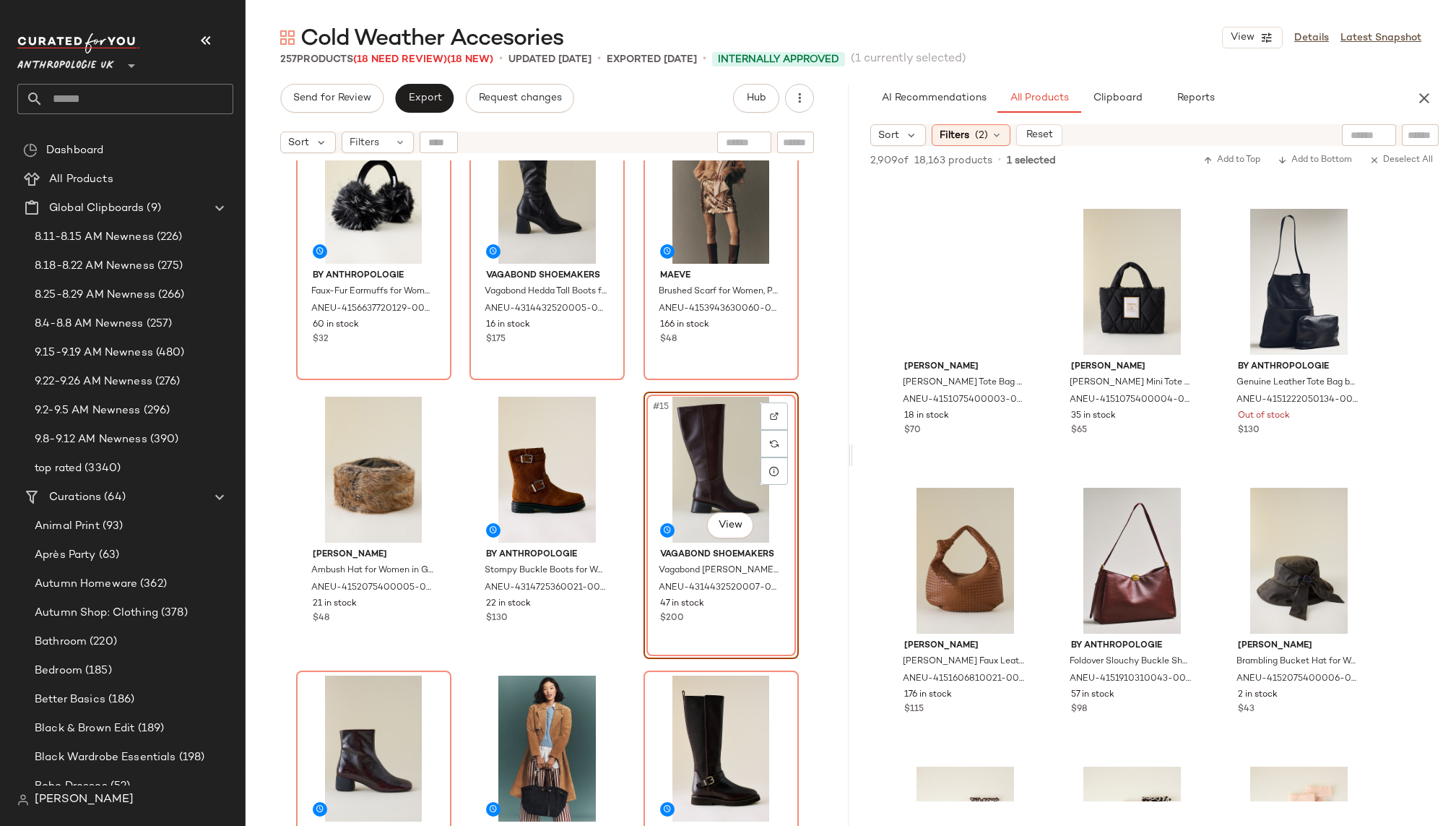
scroll to position [14767, 0]
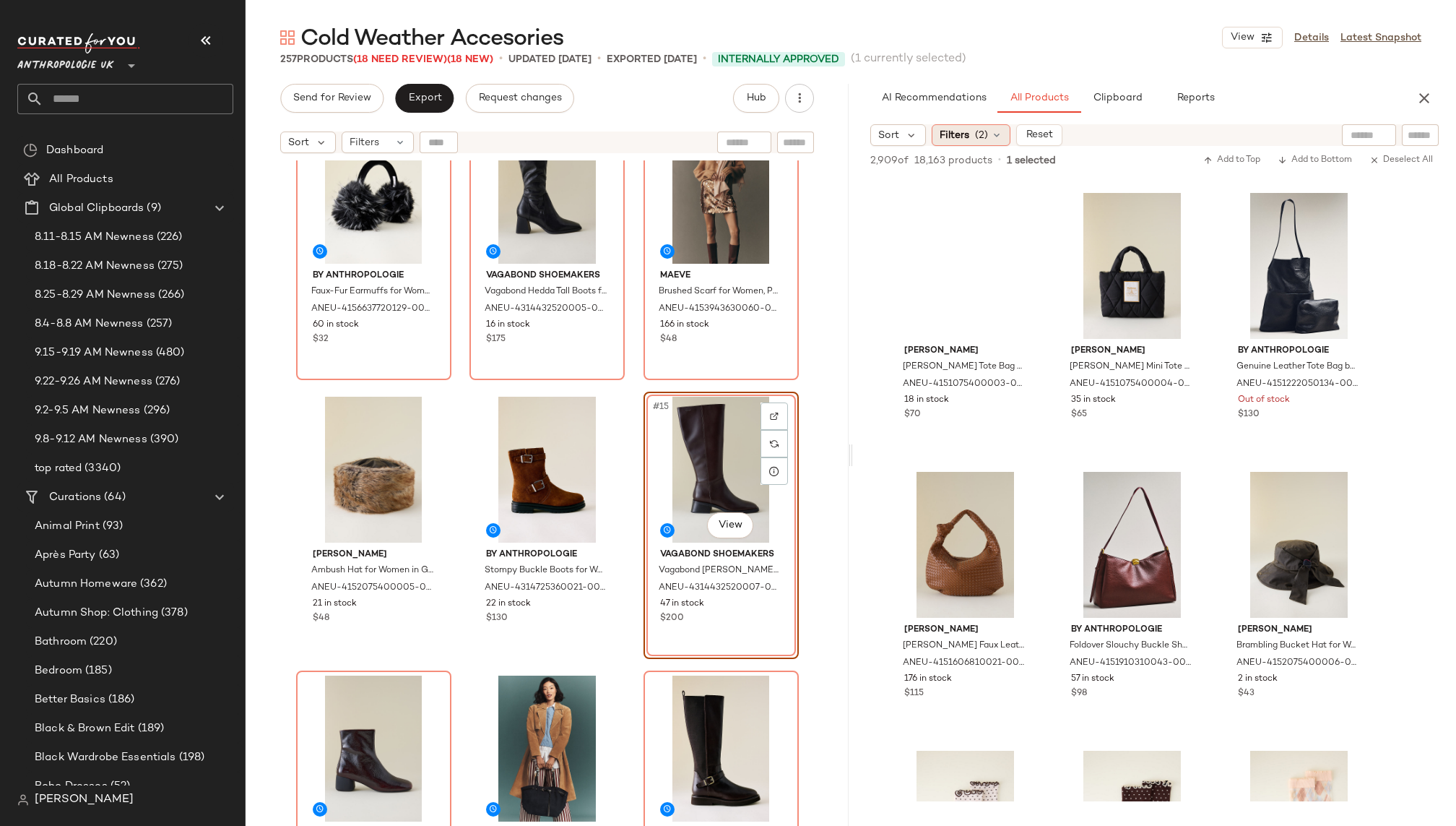
click at [983, 129] on span "(2)" at bounding box center [981, 135] width 13 height 15
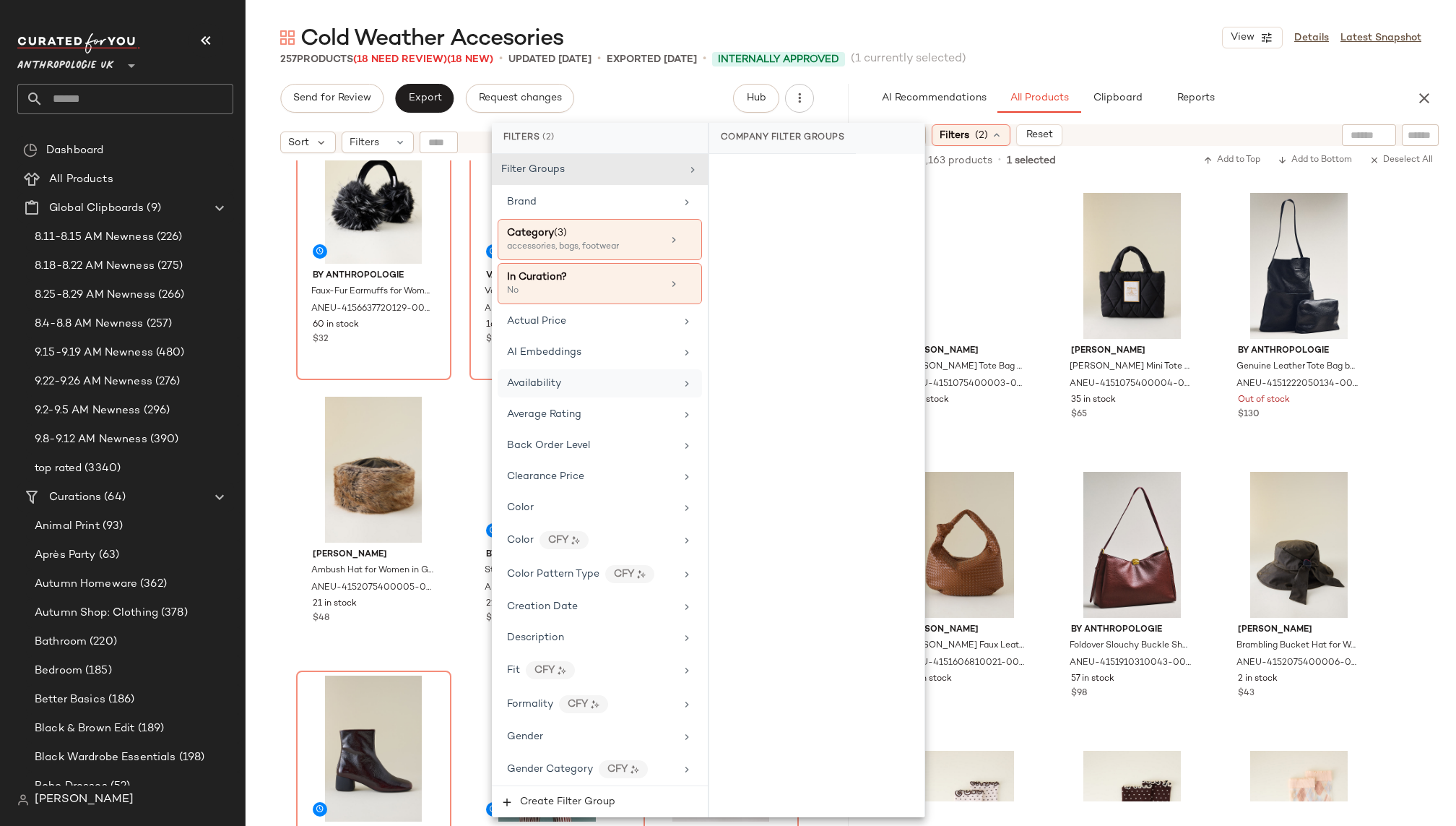
click at [604, 387] on div "Availability" at bounding box center [591, 383] width 168 height 15
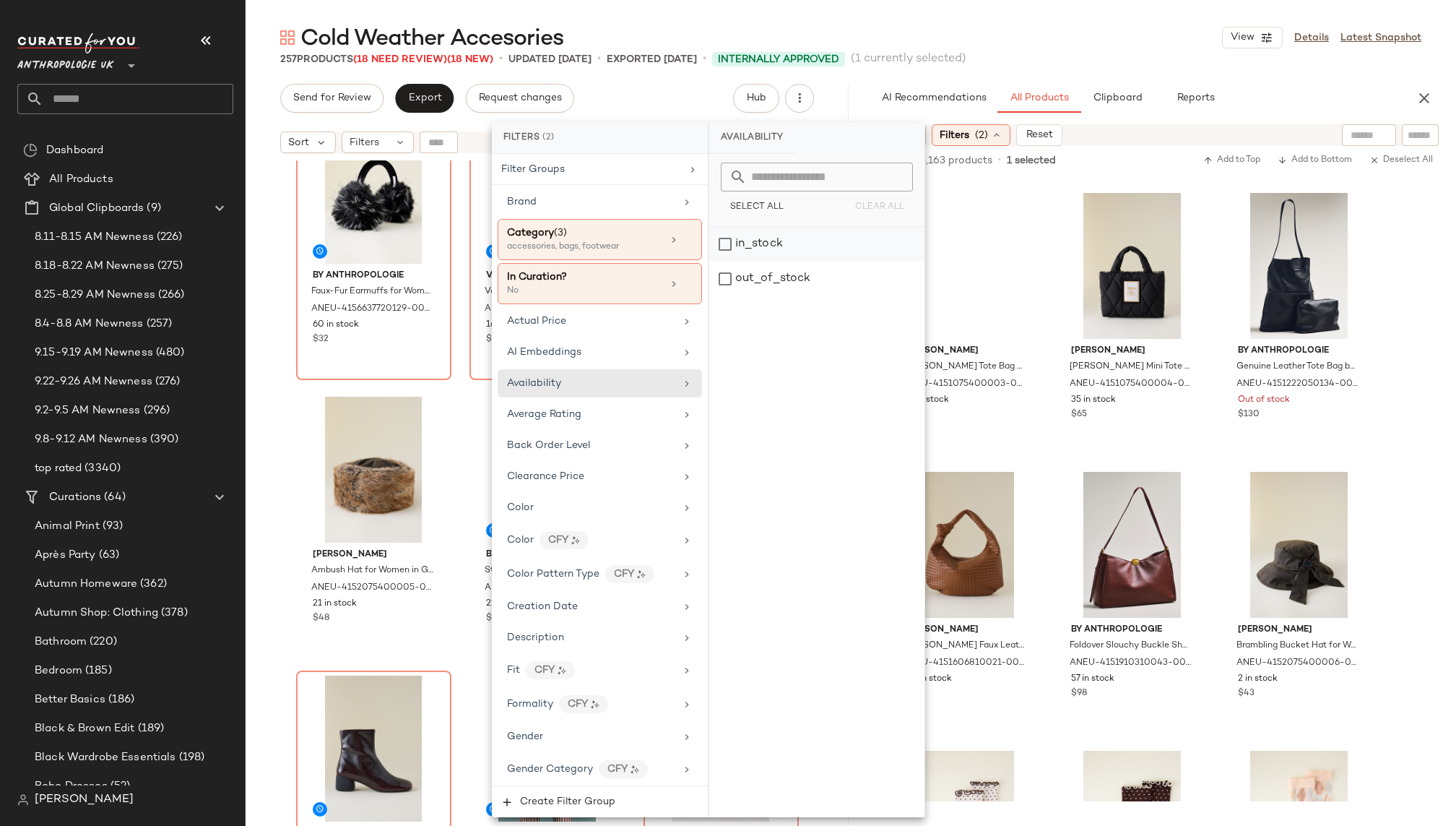
click at [760, 240] on div "in_stock" at bounding box center [816, 244] width 215 height 35
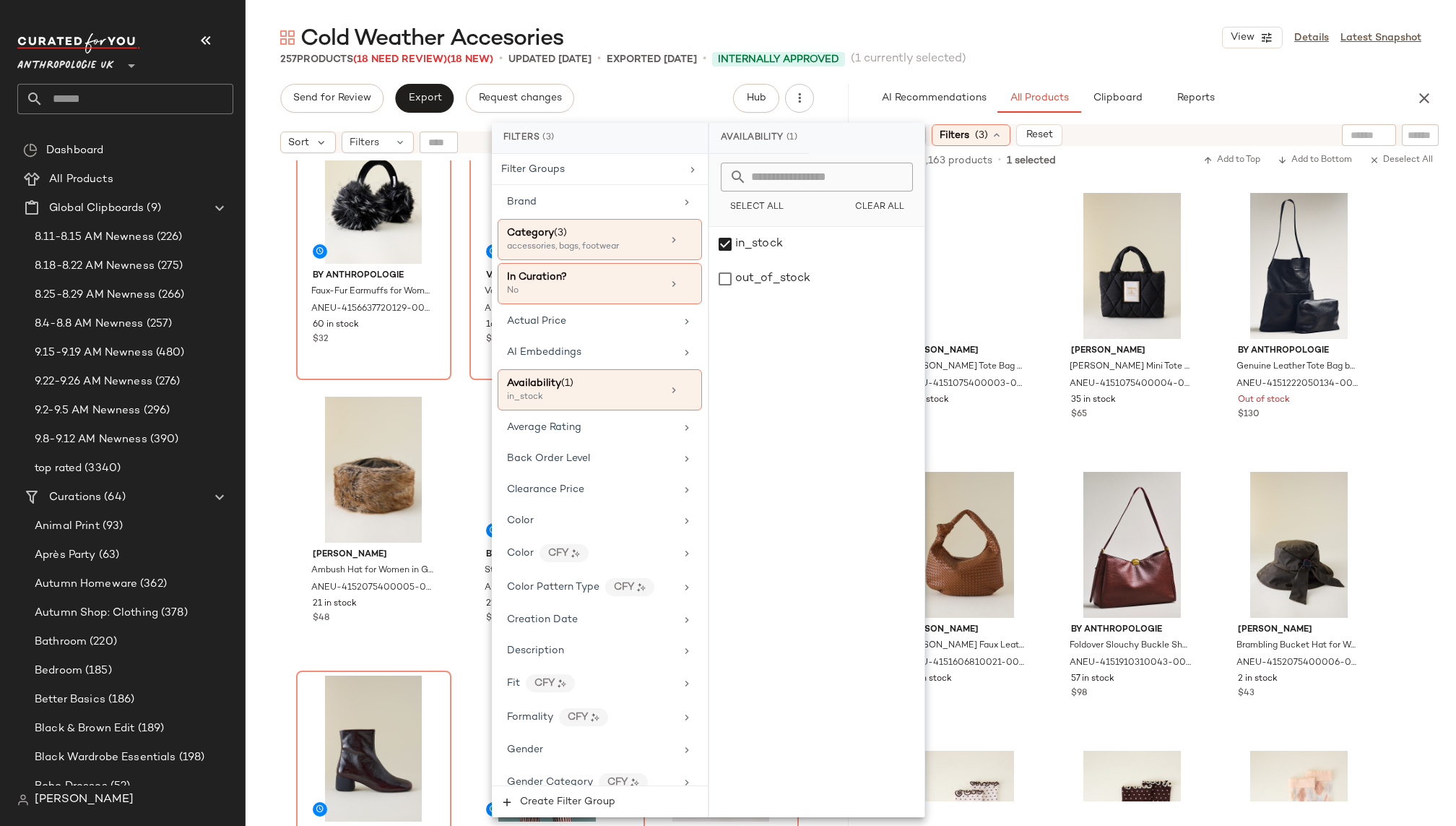
click at [1084, 43] on div "Cold Weather Accesories View Details Latest Snapshot" at bounding box center [850, 37] width 1210 height 29
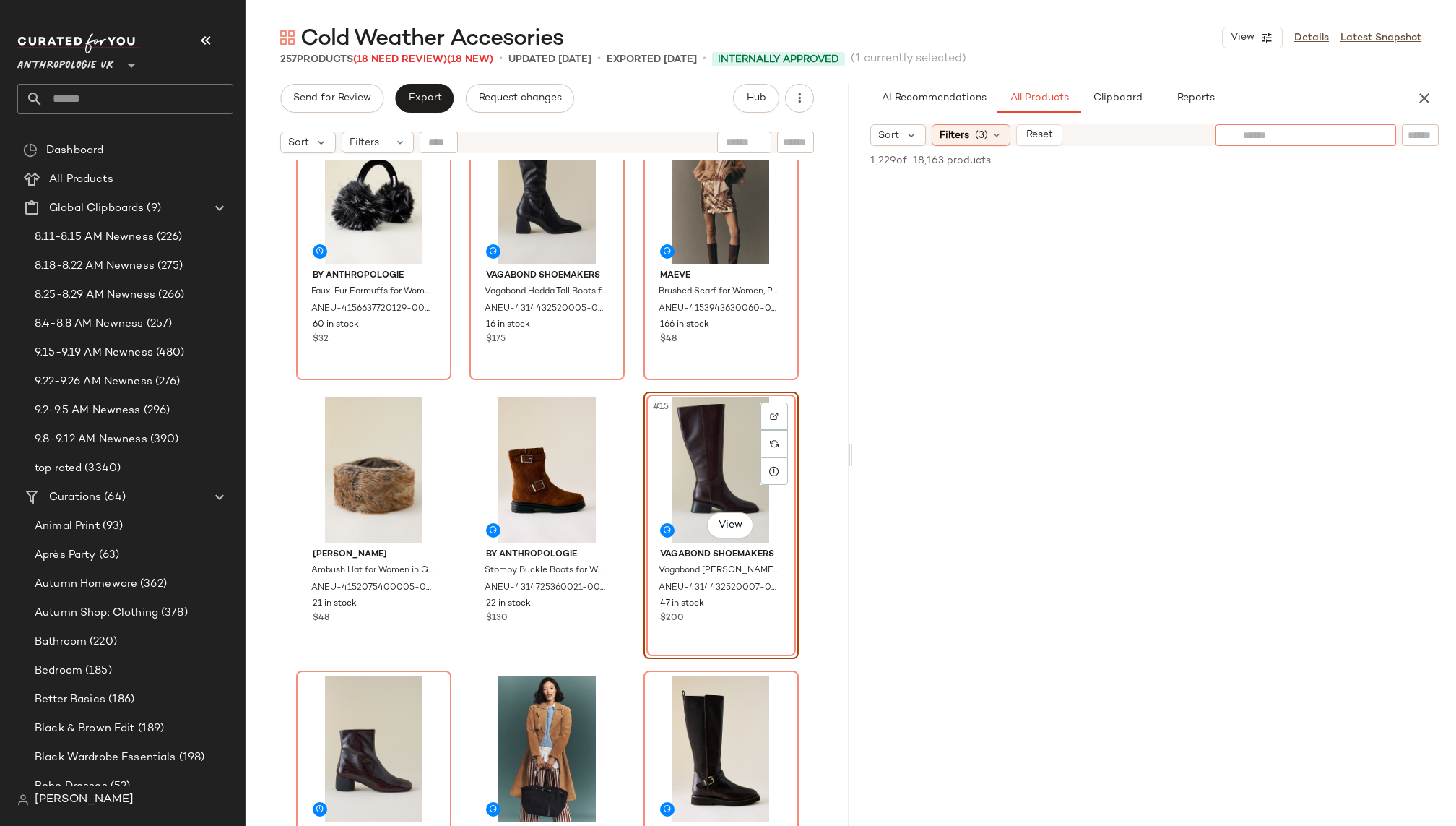
click at [1378, 132] on div at bounding box center [1305, 135] width 180 height 22
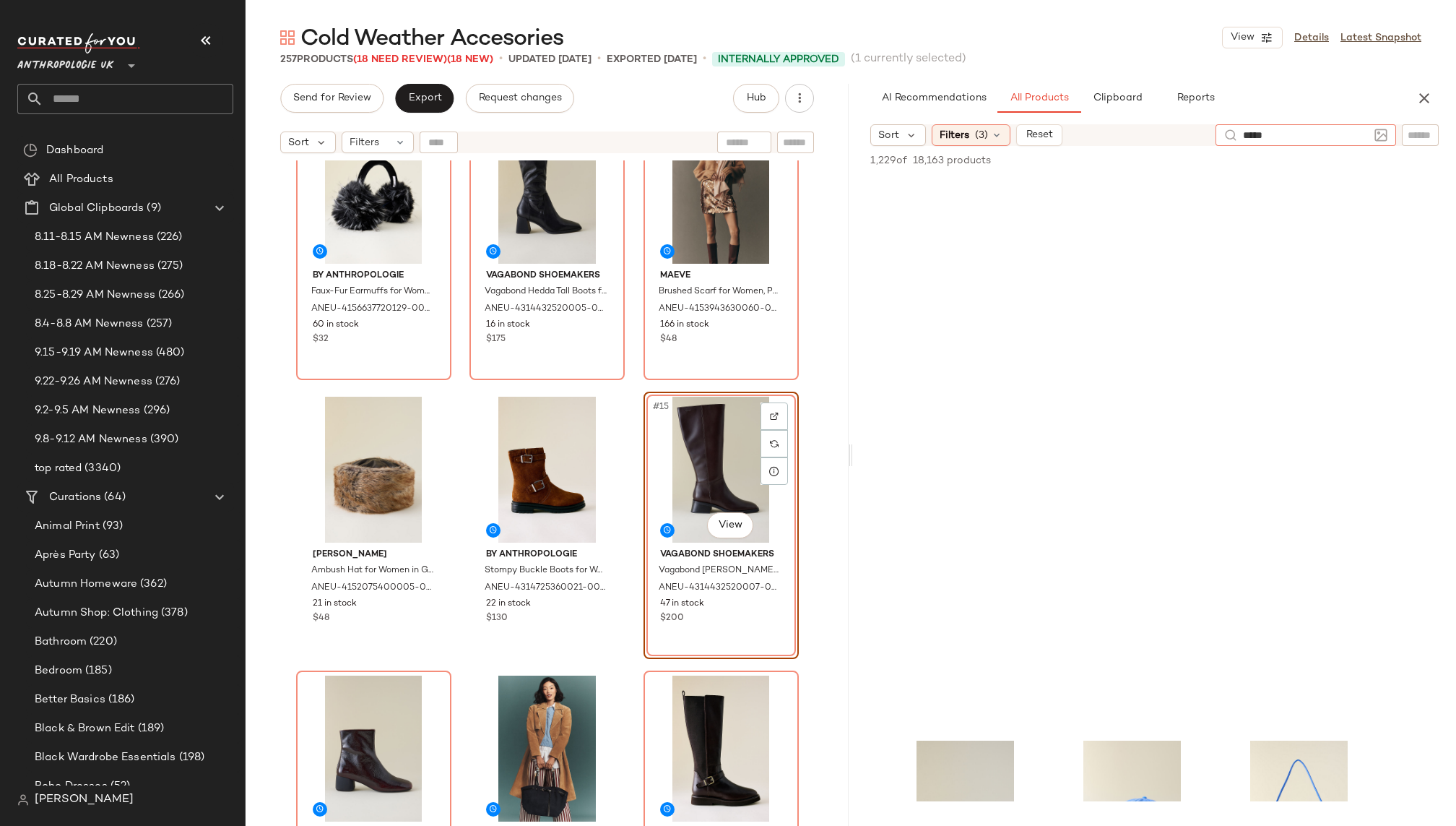
type input "******"
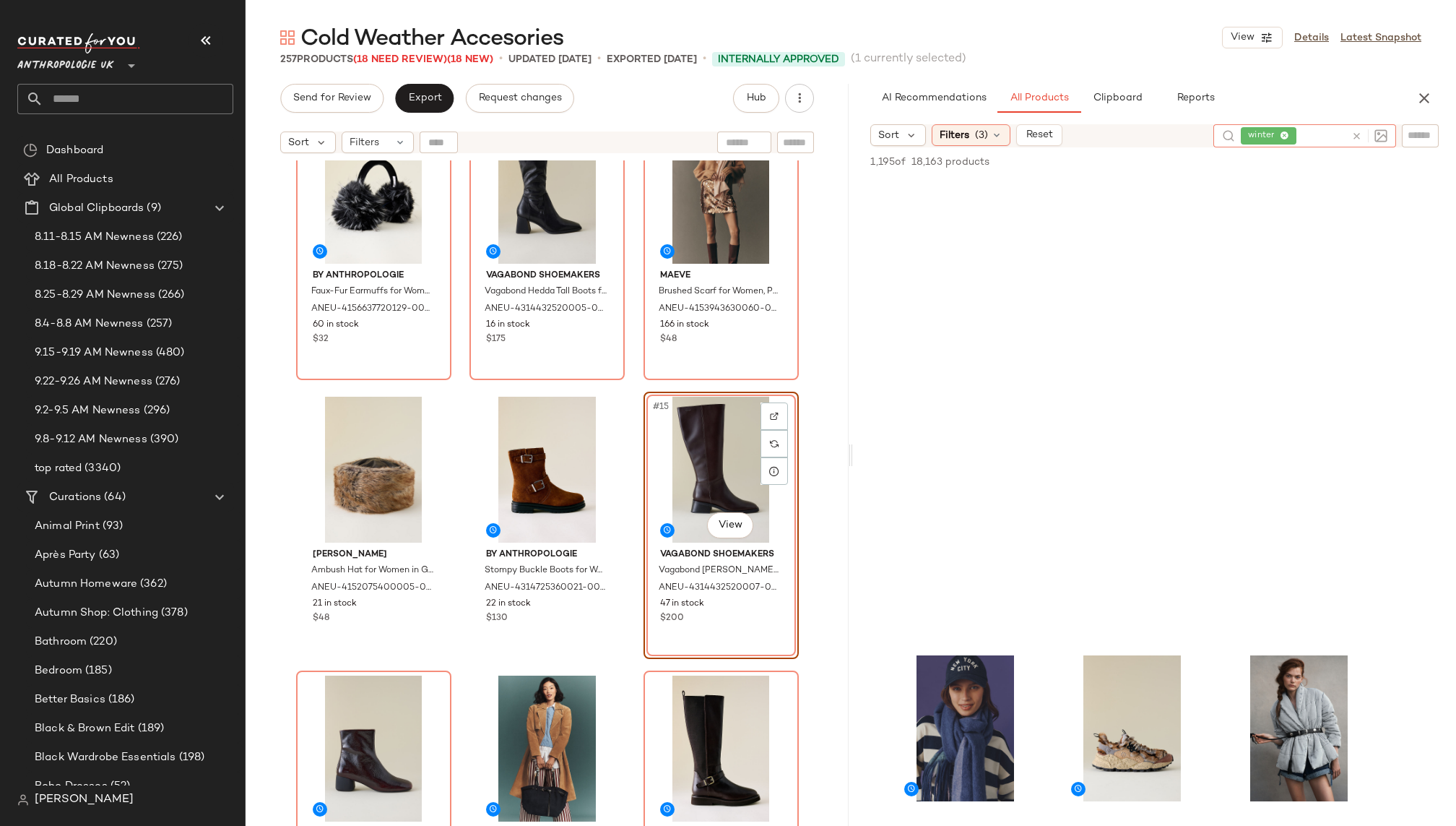
scroll to position [0, 0]
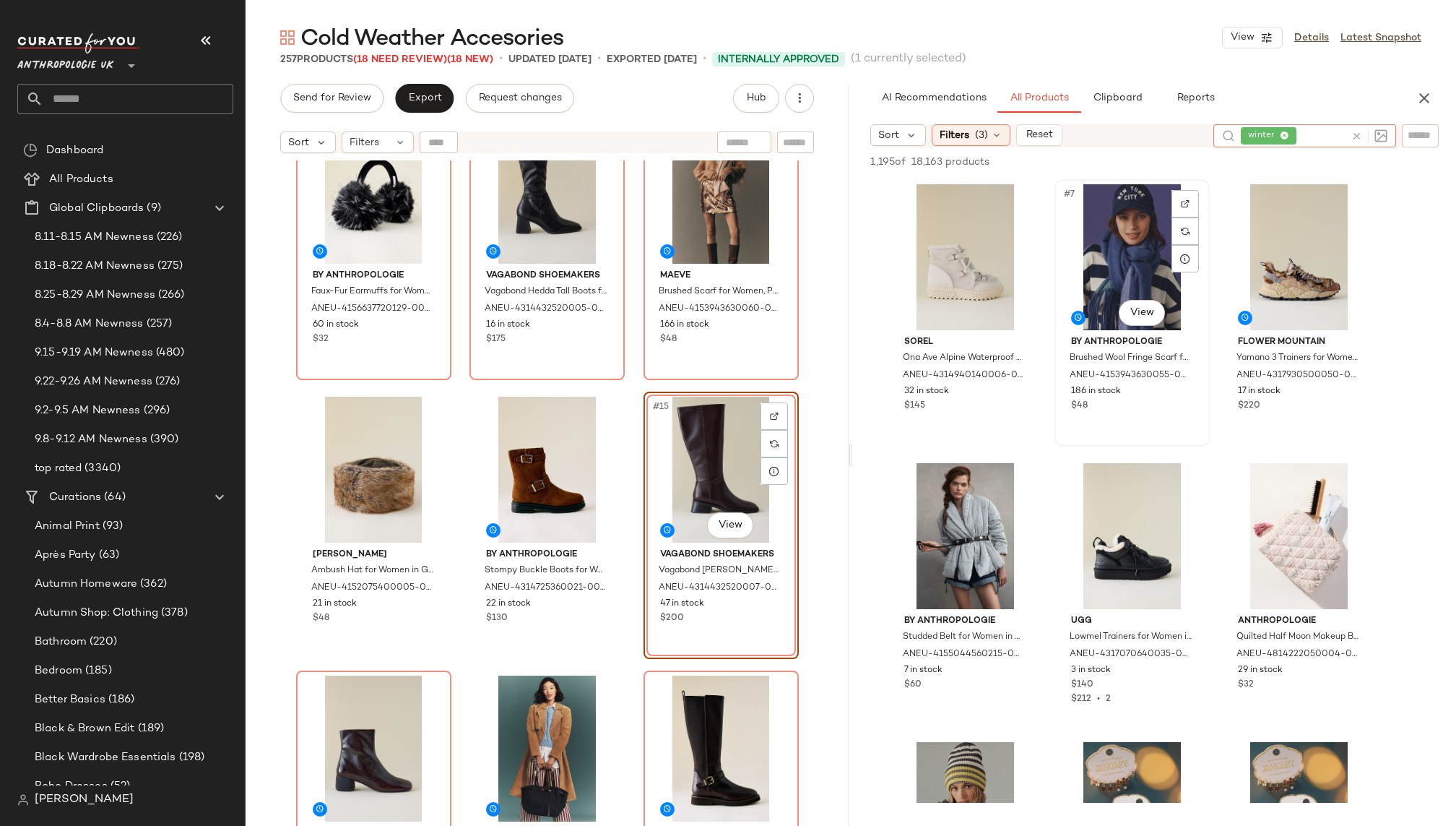
click at [1117, 243] on div "#7 View" at bounding box center [1132, 257] width 146 height 146
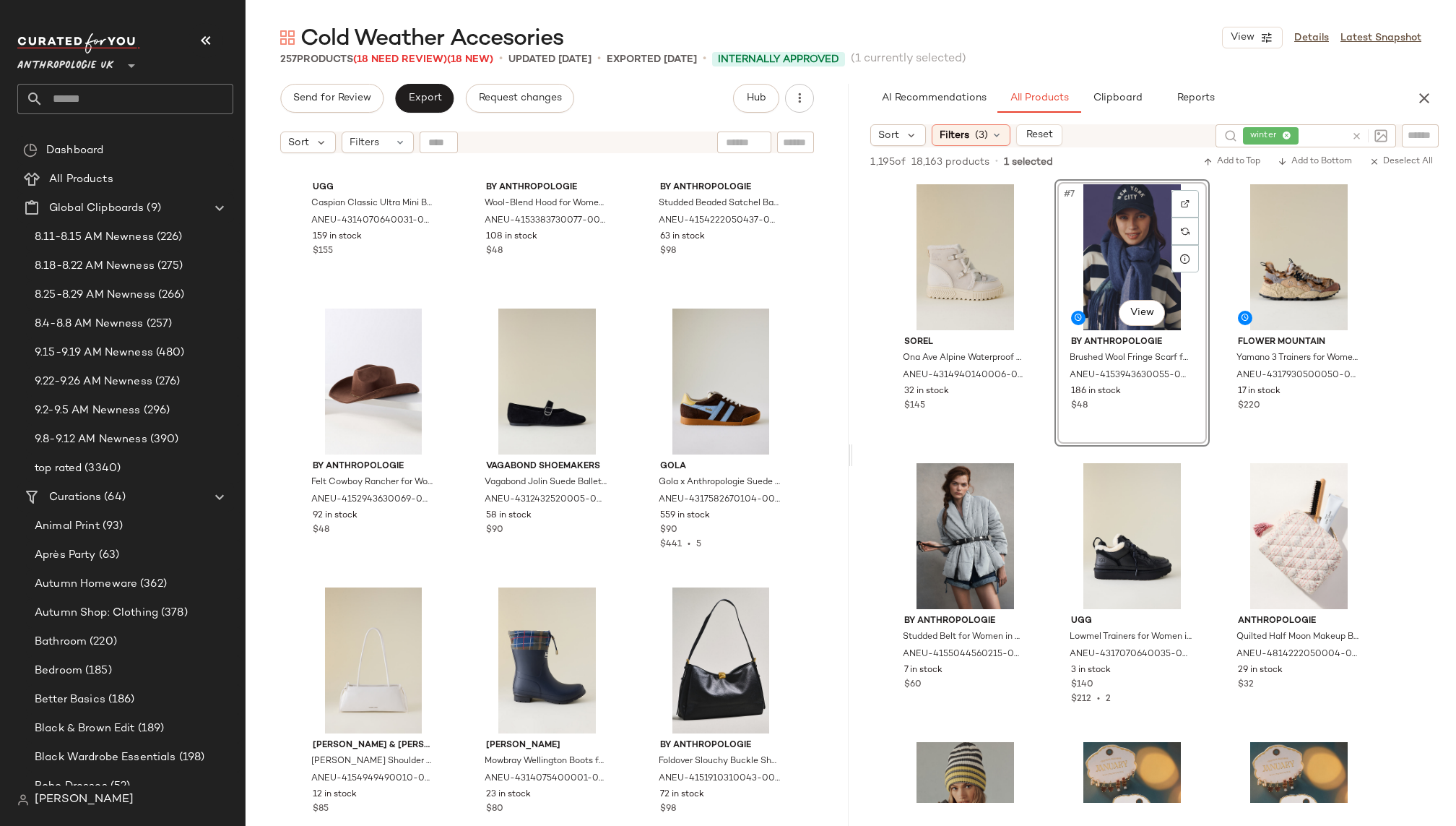
scroll to position [6826, 0]
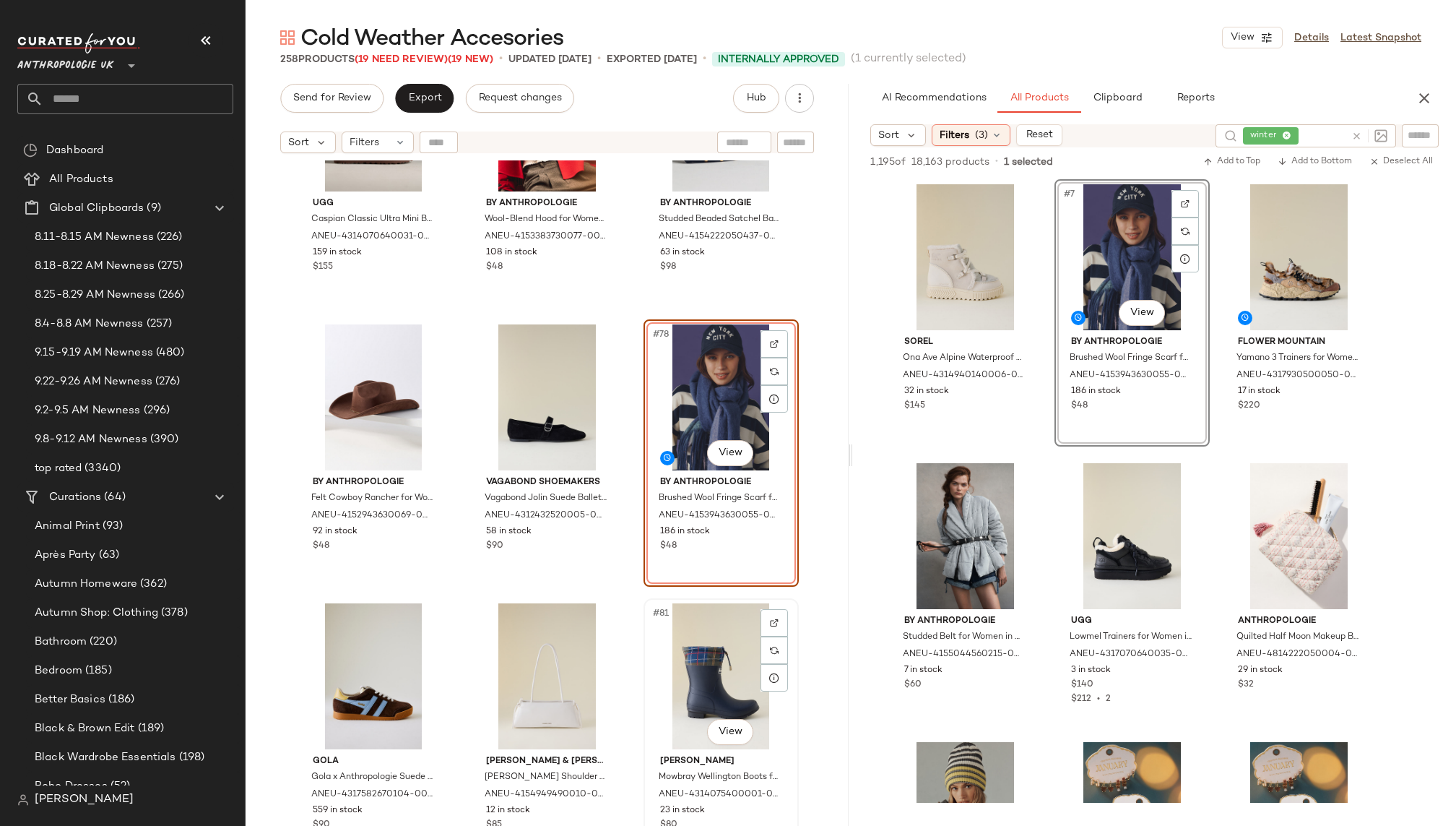
click at [683, 668] on div "#81 View" at bounding box center [721, 676] width 146 height 146
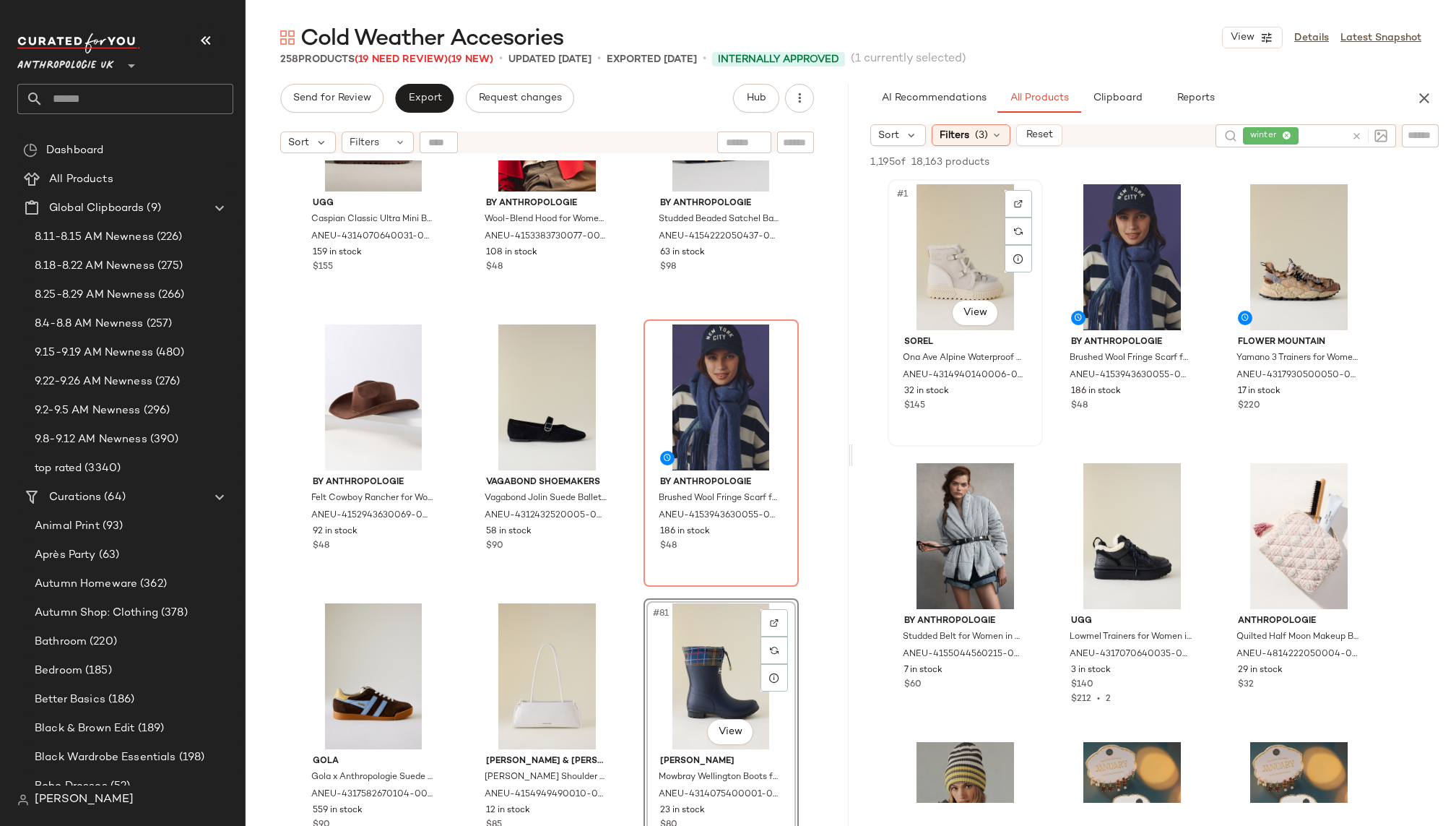
click at [934, 275] on div "#1 View" at bounding box center [965, 257] width 146 height 146
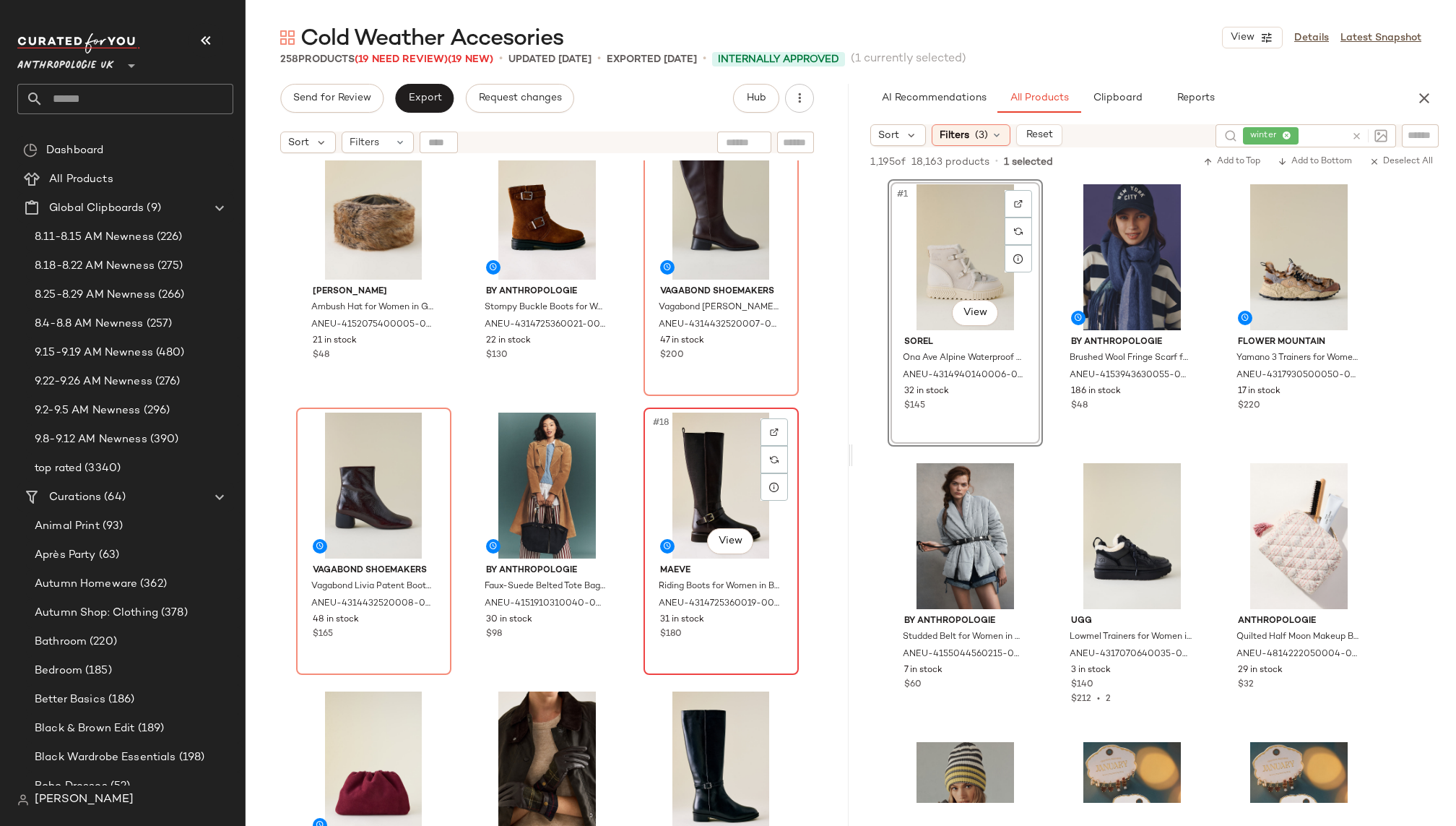
scroll to position [1176, 0]
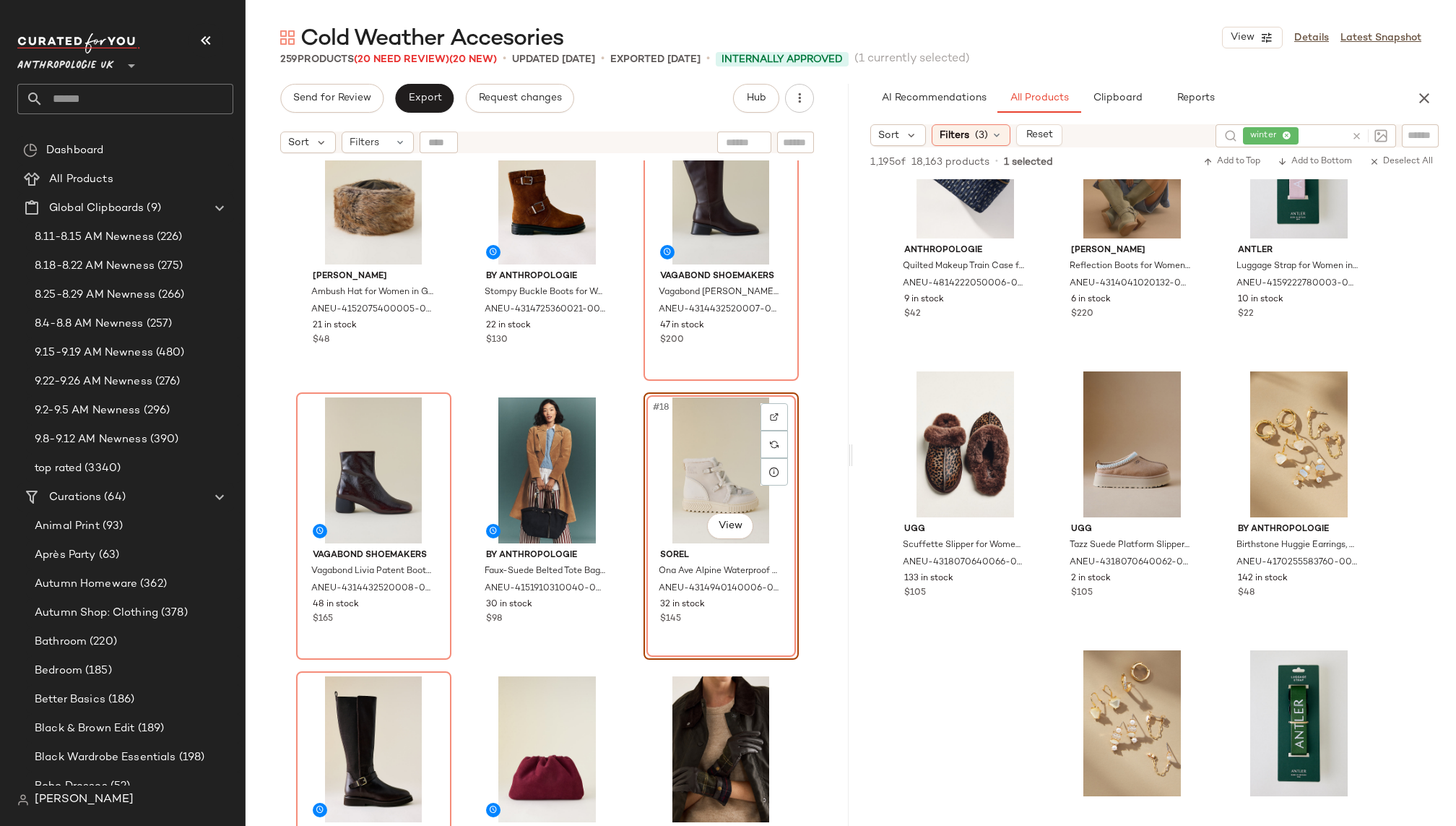
scroll to position [2080, 0]
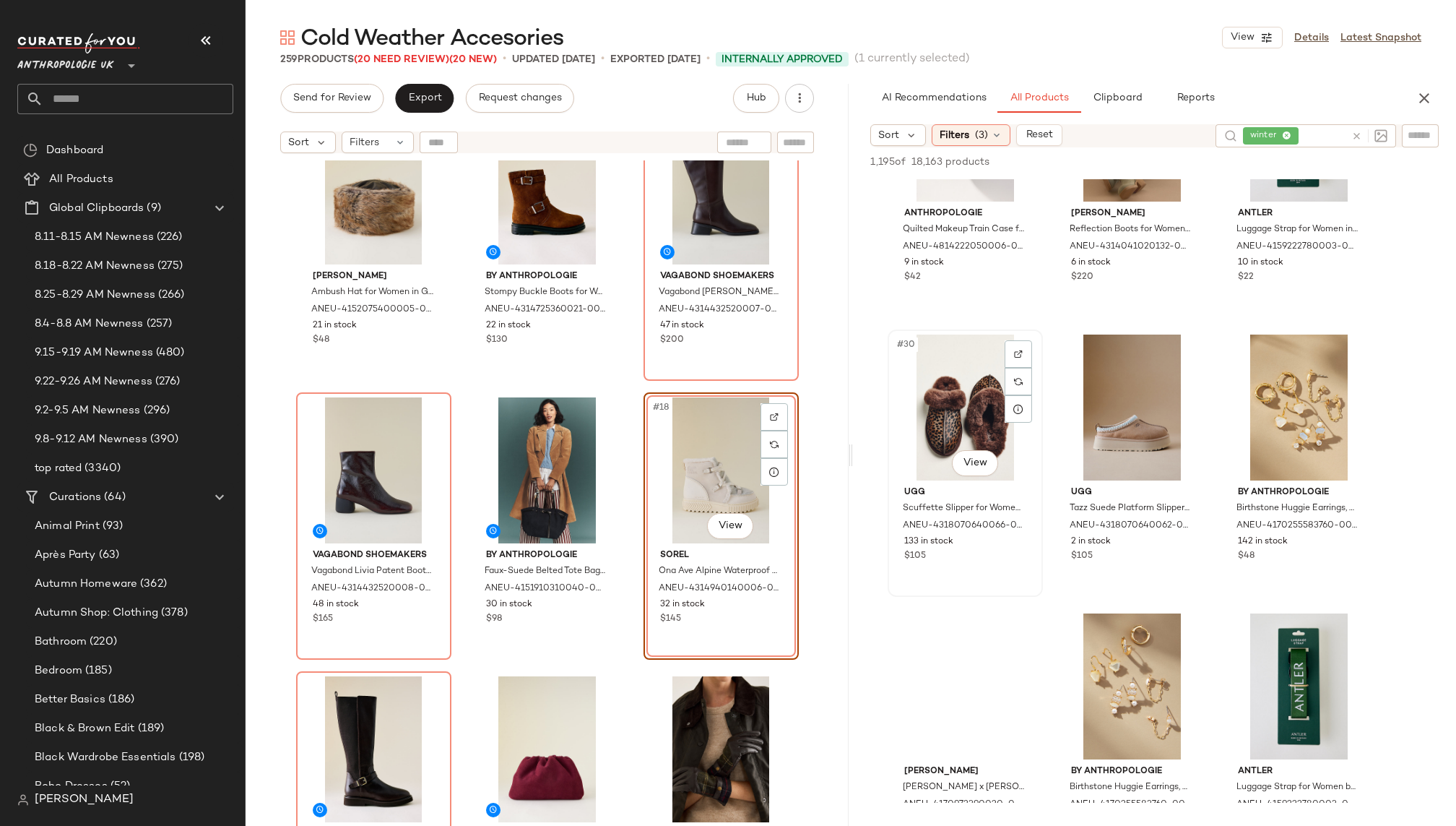
click at [949, 394] on div "#30 View" at bounding box center [965, 407] width 146 height 146
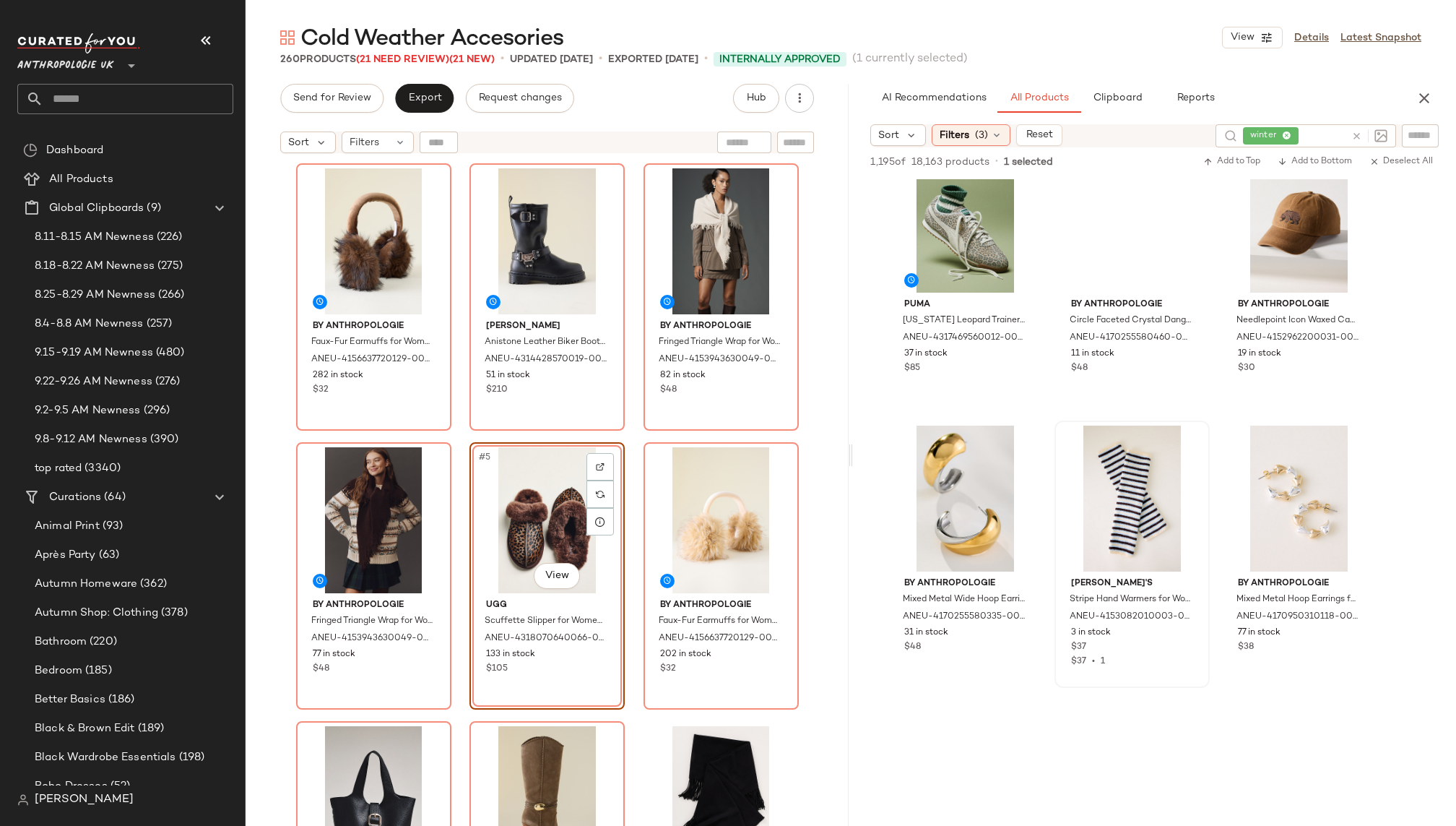
scroll to position [6736, 0]
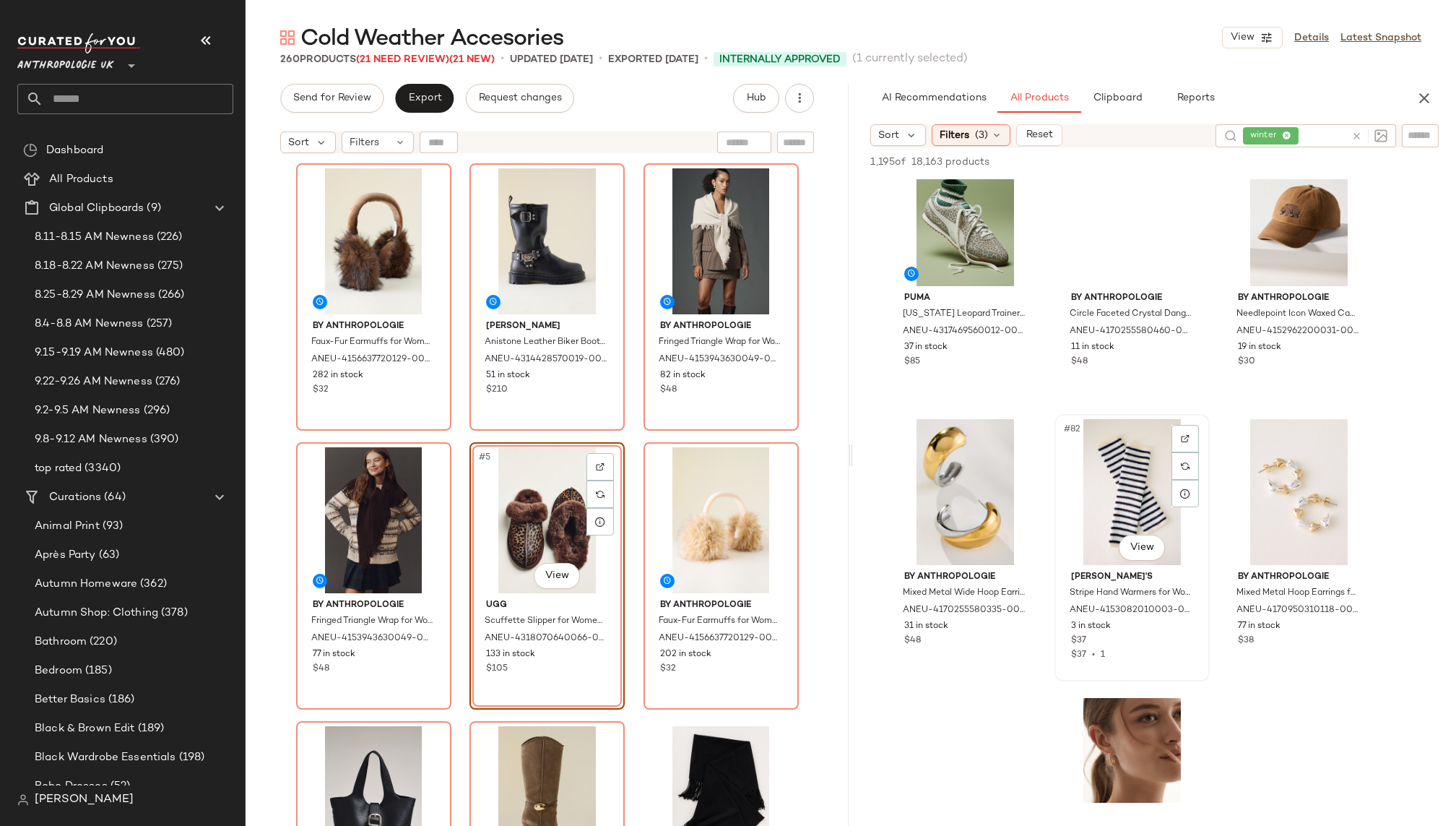
click at [1085, 491] on div "#82 View" at bounding box center [1132, 492] width 146 height 146
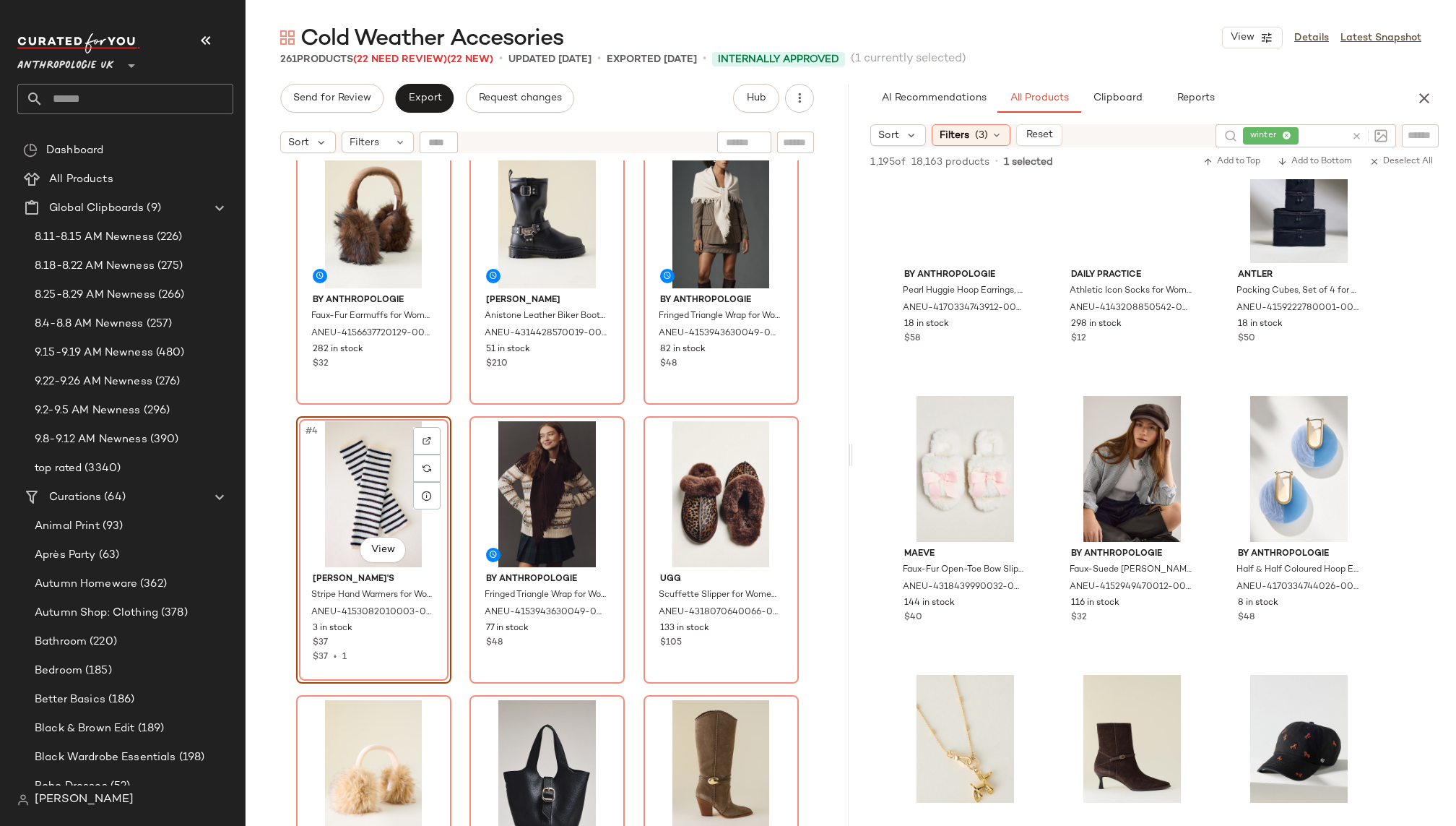
scroll to position [9553, 0]
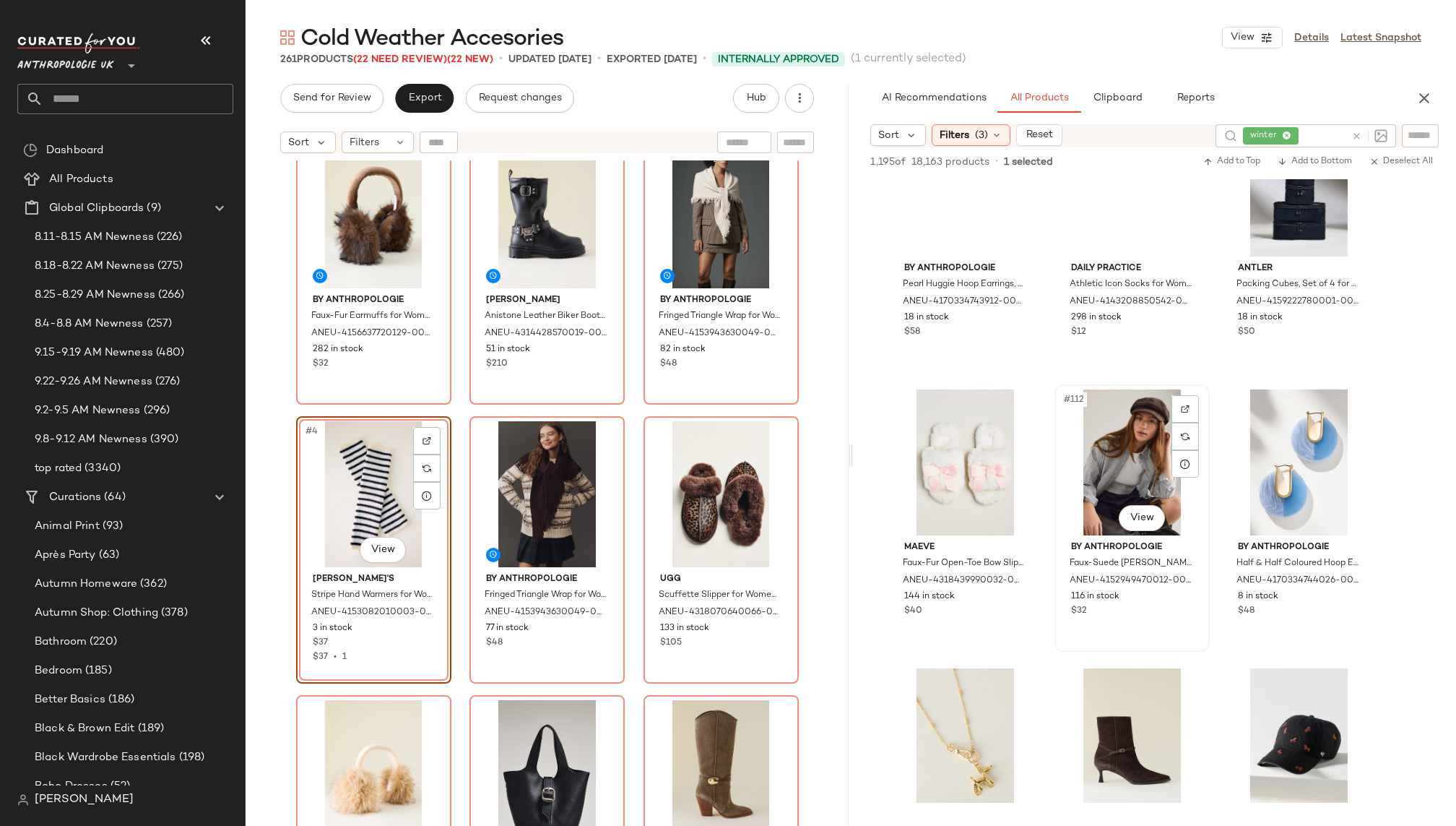
click at [1108, 476] on div "#112 View" at bounding box center [1132, 462] width 146 height 146
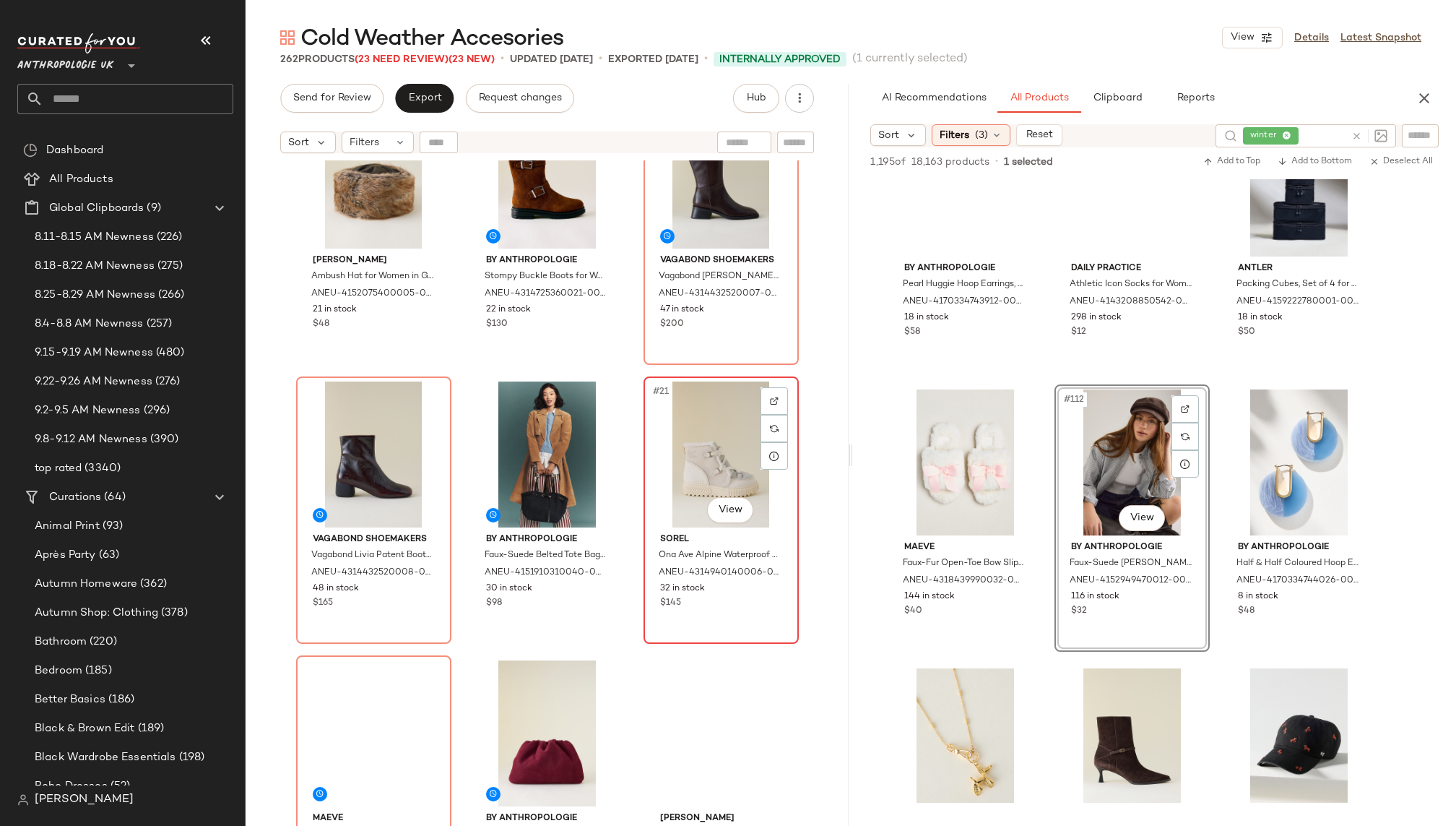
scroll to position [1561, 0]
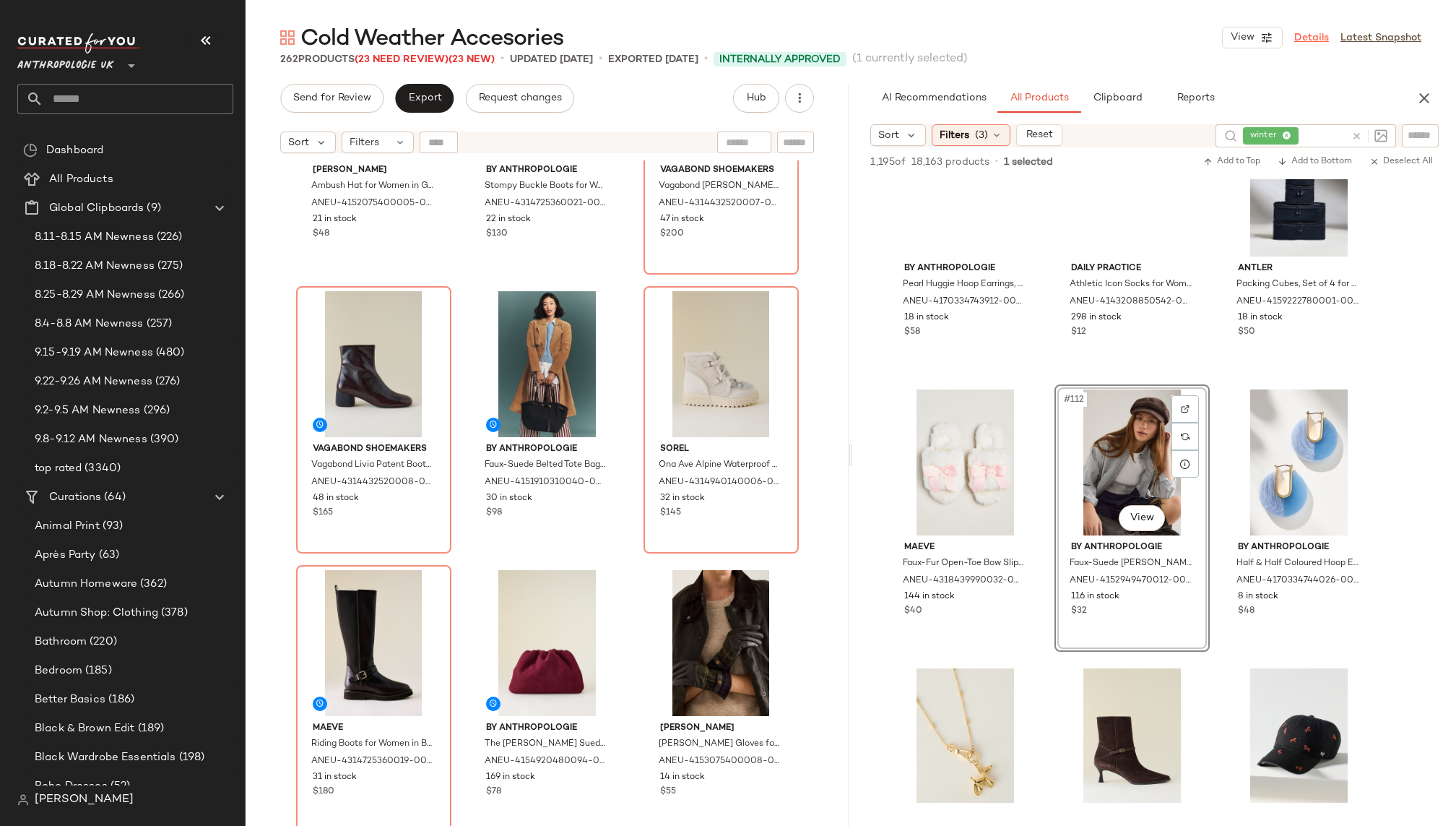
click at [1316, 41] on link "Details" at bounding box center [1310, 38] width 35 height 15
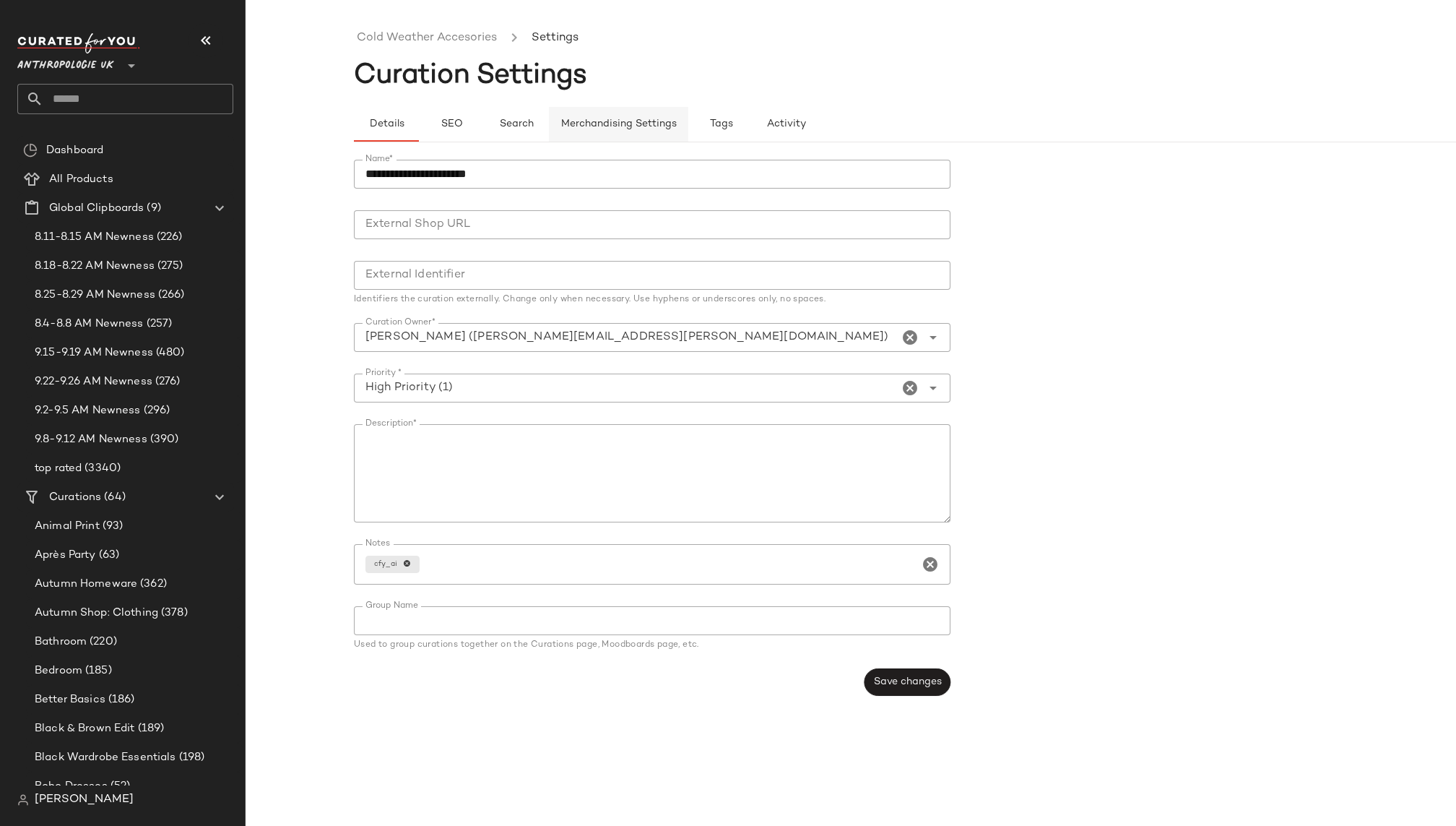
click at [607, 115] on button "Merchandising Settings" at bounding box center [618, 124] width 140 height 35
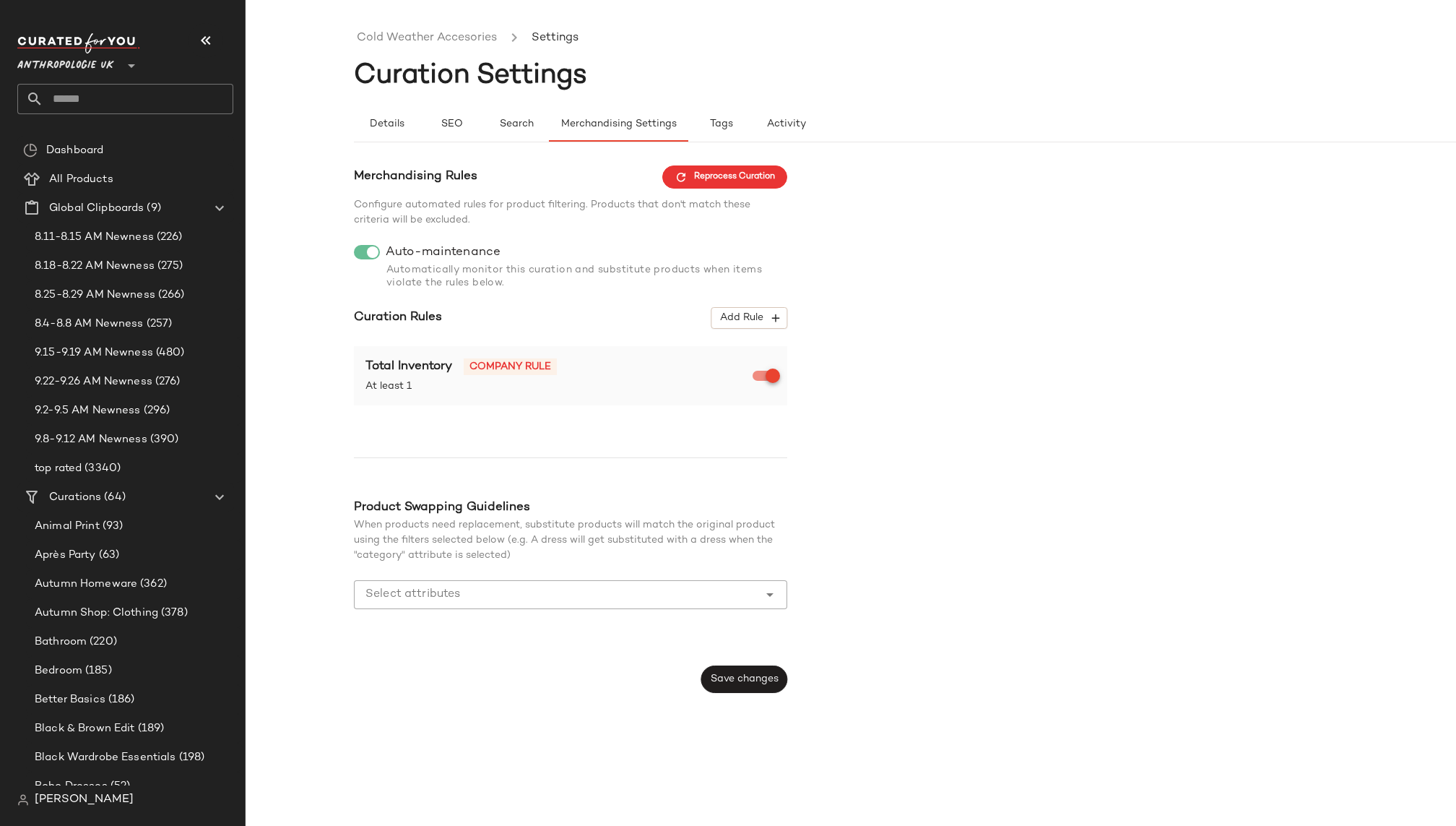
click at [715, 161] on div "Merchandising Rules Reprocess Curation Configure automated rules for product fi…" at bounding box center [959, 421] width 1210 height 559
click at [715, 168] on button "Reprocess Curation" at bounding box center [725, 176] width 125 height 23
click at [459, 42] on link "Cold Weather Accesories" at bounding box center [427, 38] width 140 height 19
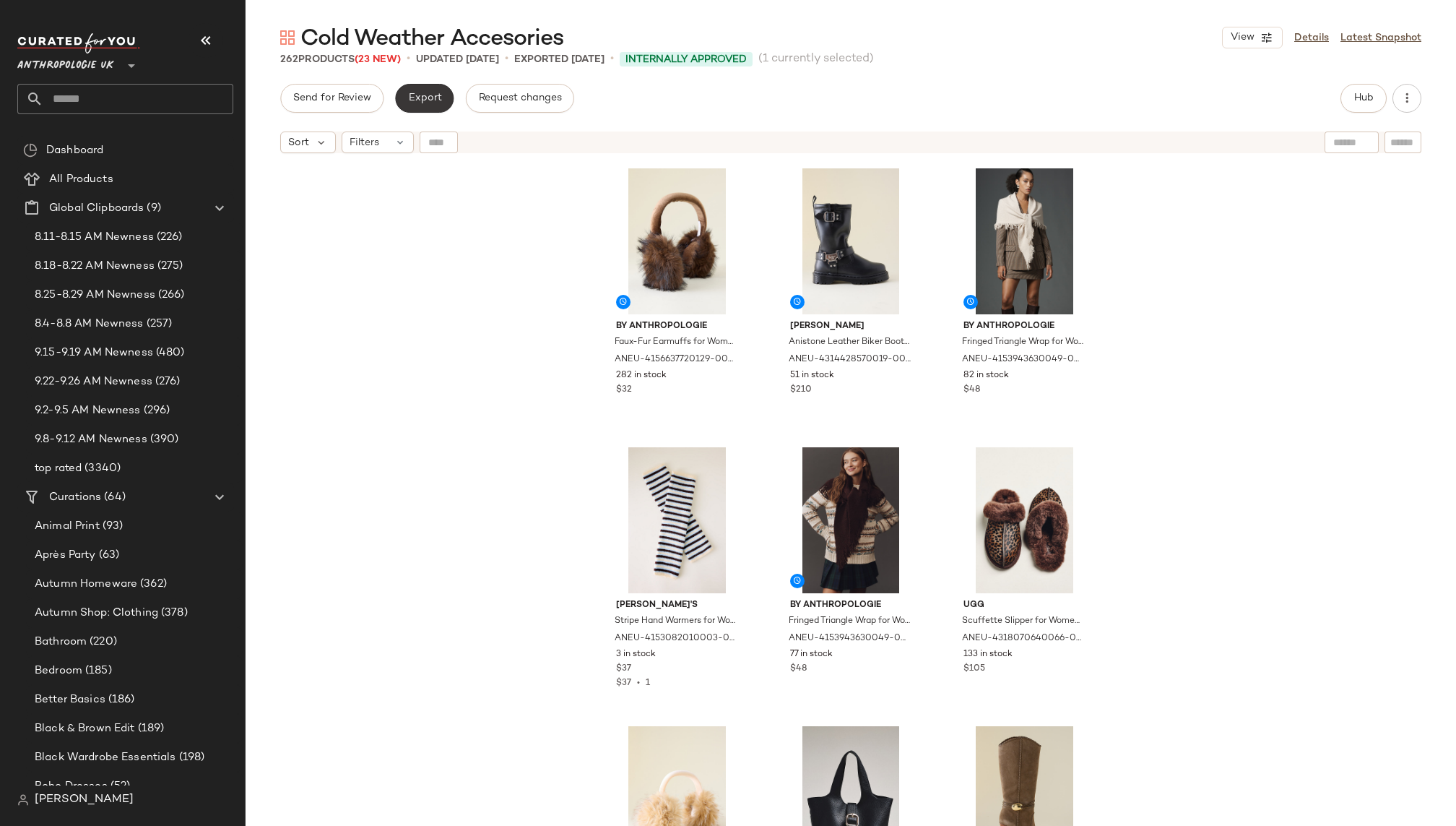
click at [424, 96] on span "Export" at bounding box center [424, 98] width 34 height 12
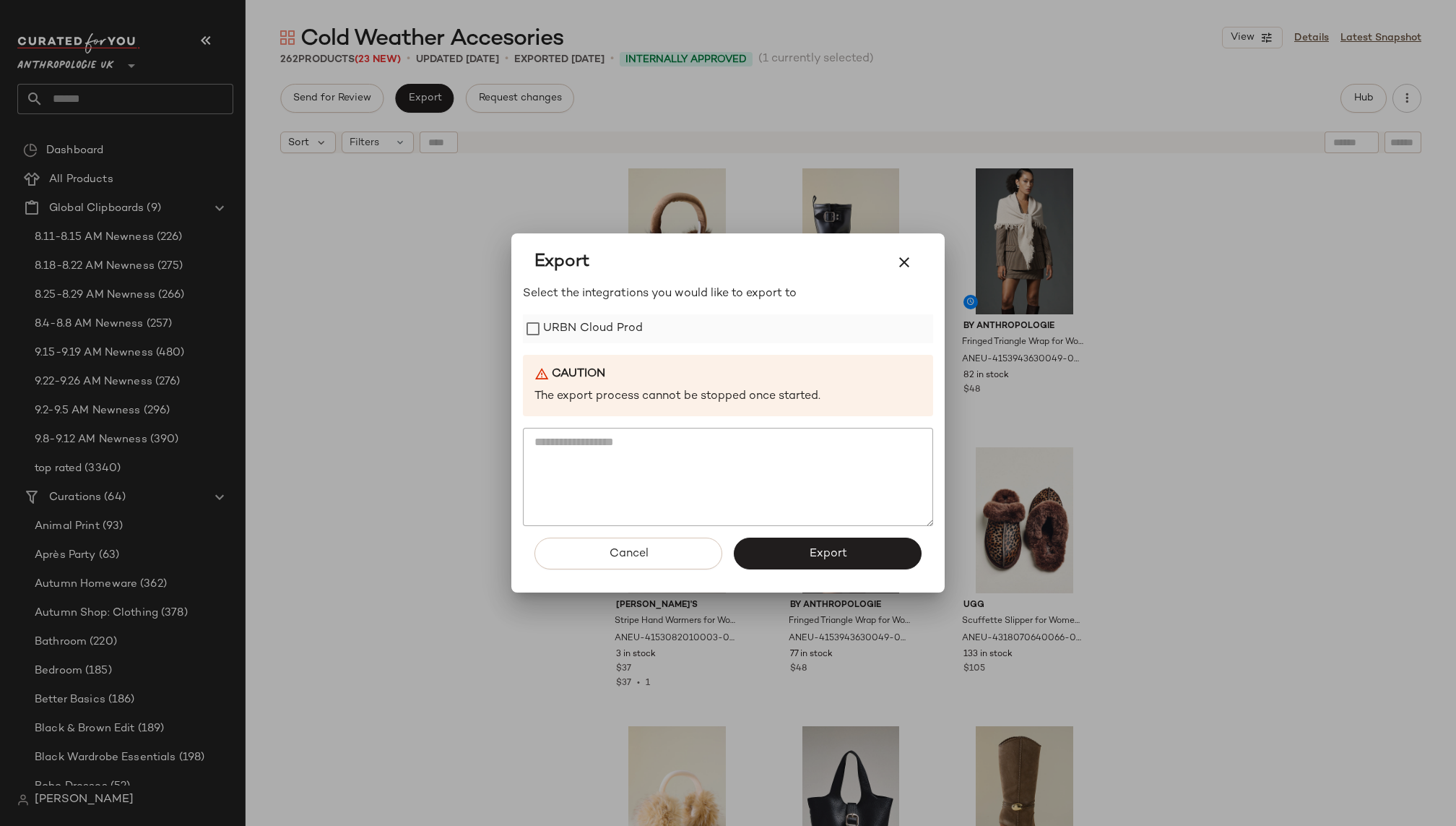
click at [620, 317] on label "URBN Cloud Prod" at bounding box center [593, 328] width 100 height 29
click at [804, 554] on button "Export" at bounding box center [827, 553] width 188 height 32
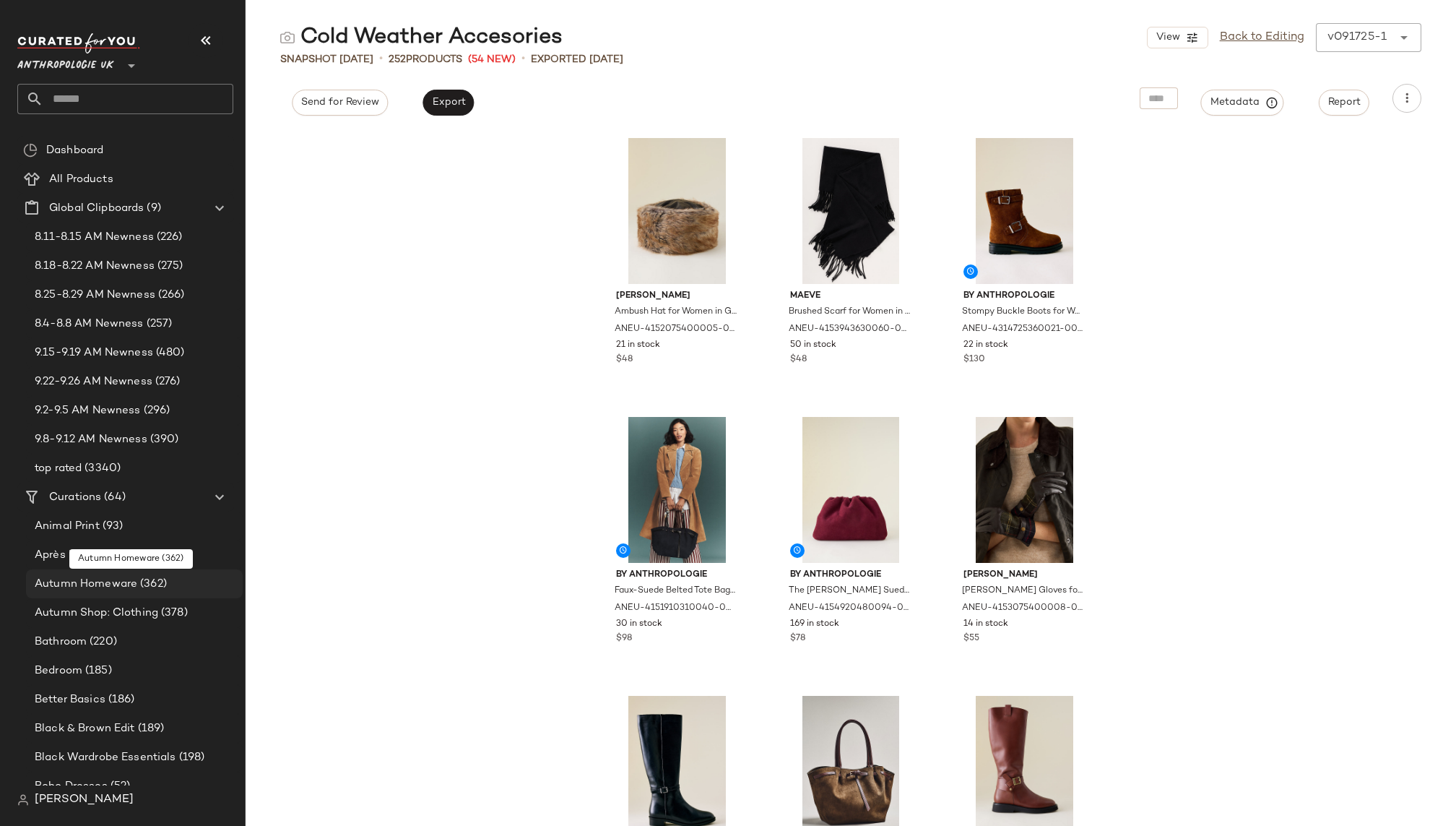
click at [124, 584] on span "Autumn Homeware" at bounding box center [85, 584] width 102 height 17
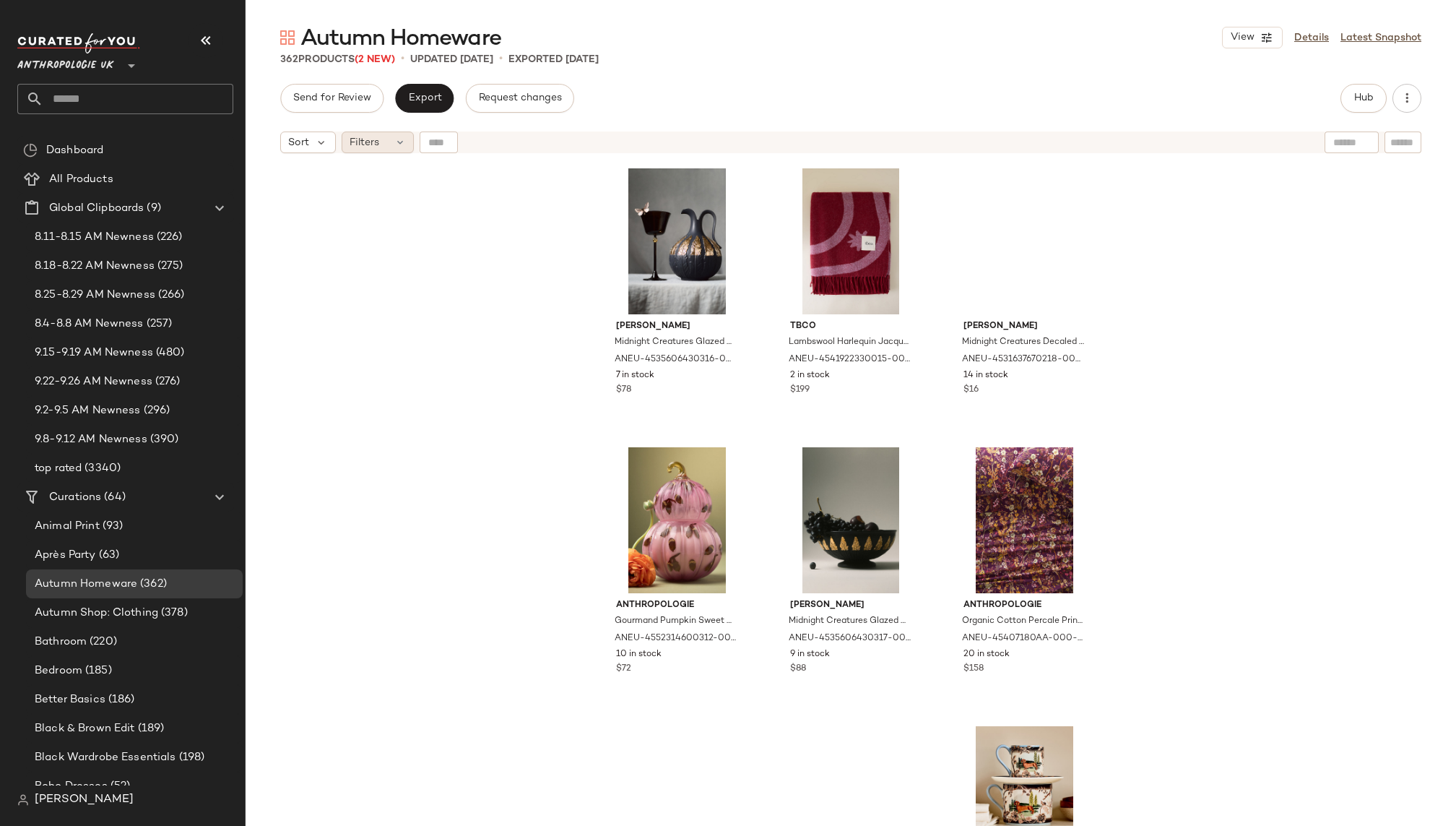
click at [386, 143] on div "Filters" at bounding box center [377, 142] width 72 height 22
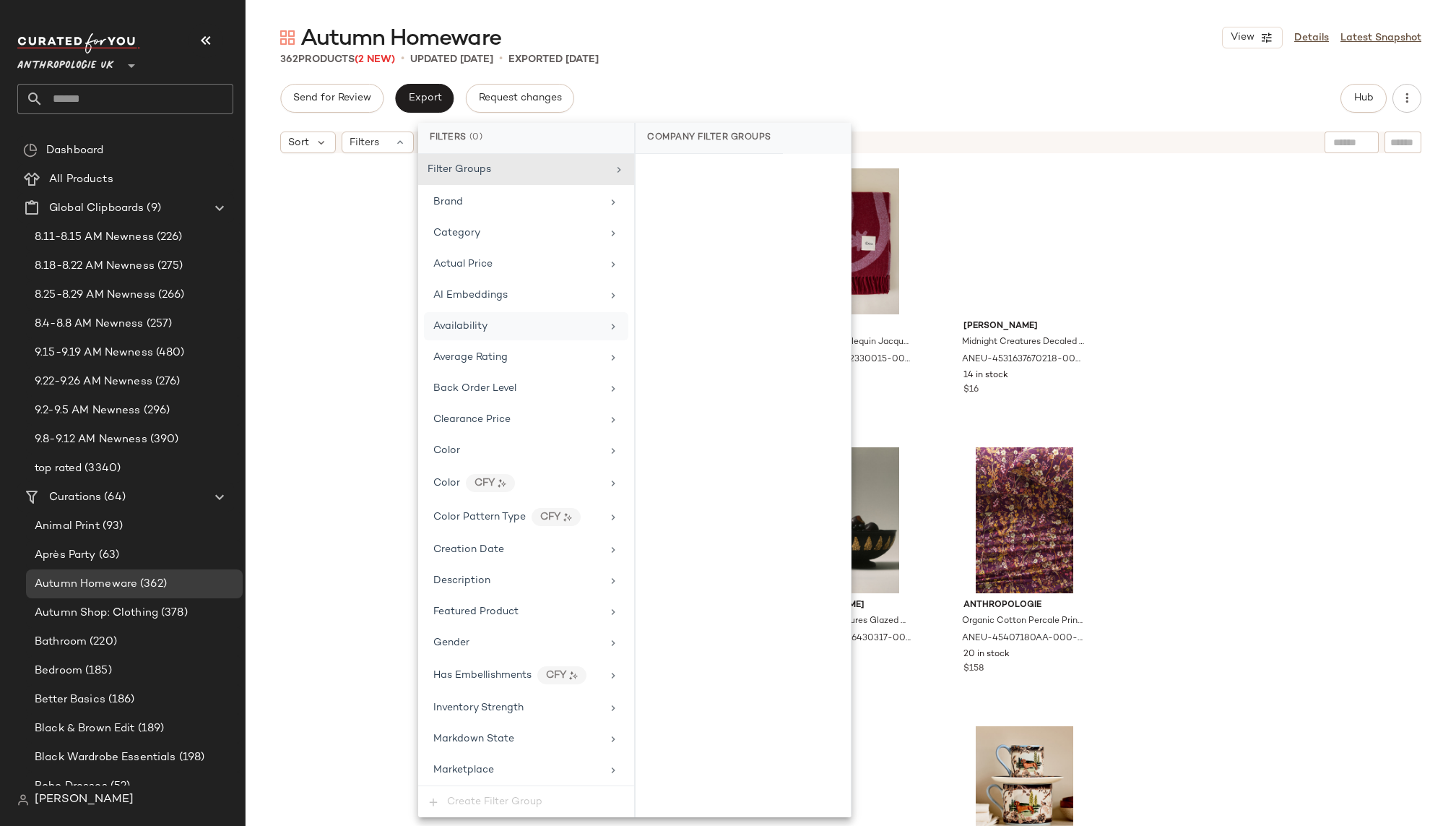
click at [504, 318] on div "Availability" at bounding box center [517, 326] width 168 height 15
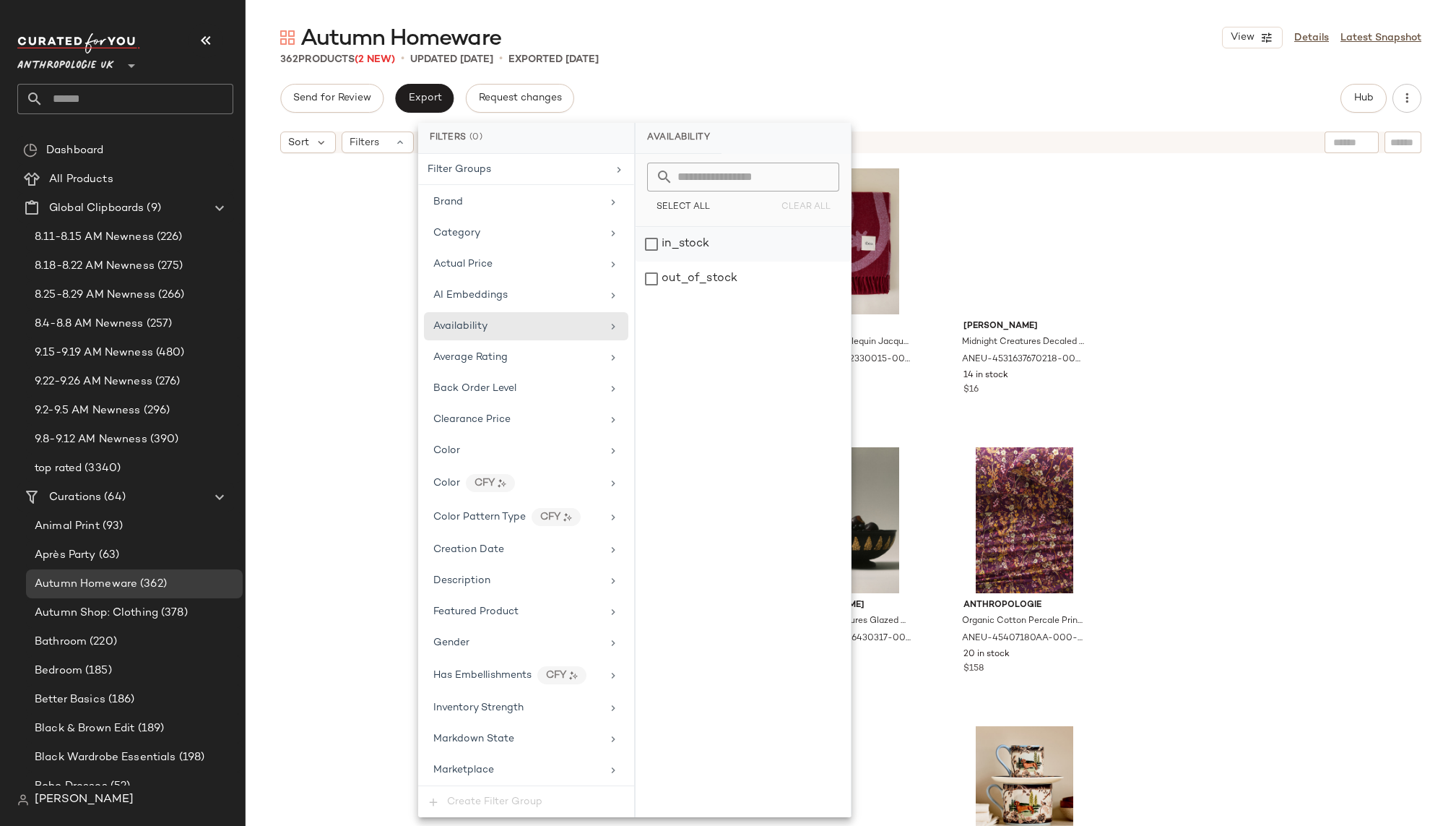
click at [706, 235] on div "in_stock" at bounding box center [743, 244] width 215 height 35
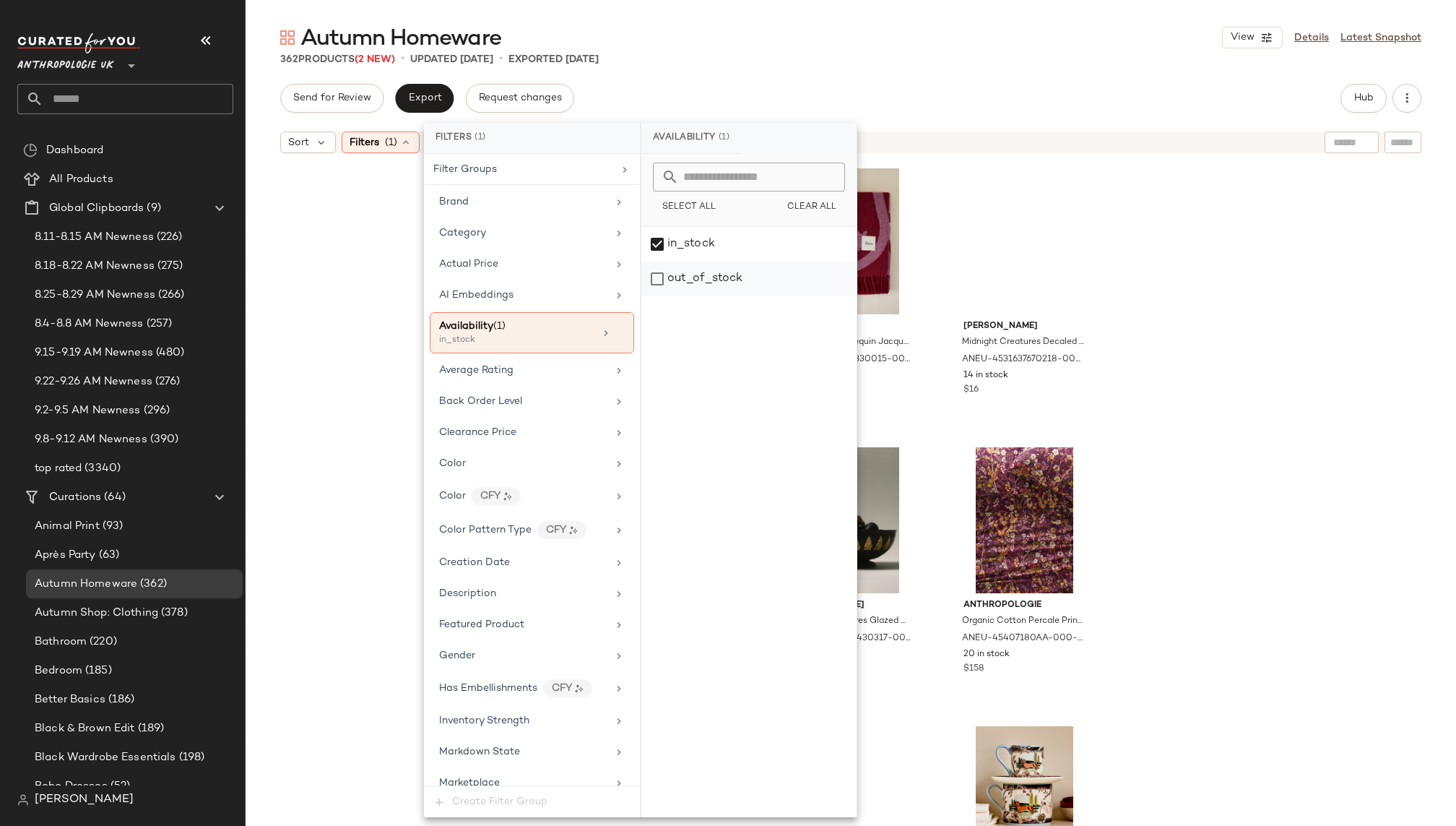
click at [657, 278] on div "out_of_stock" at bounding box center [749, 278] width 215 height 35
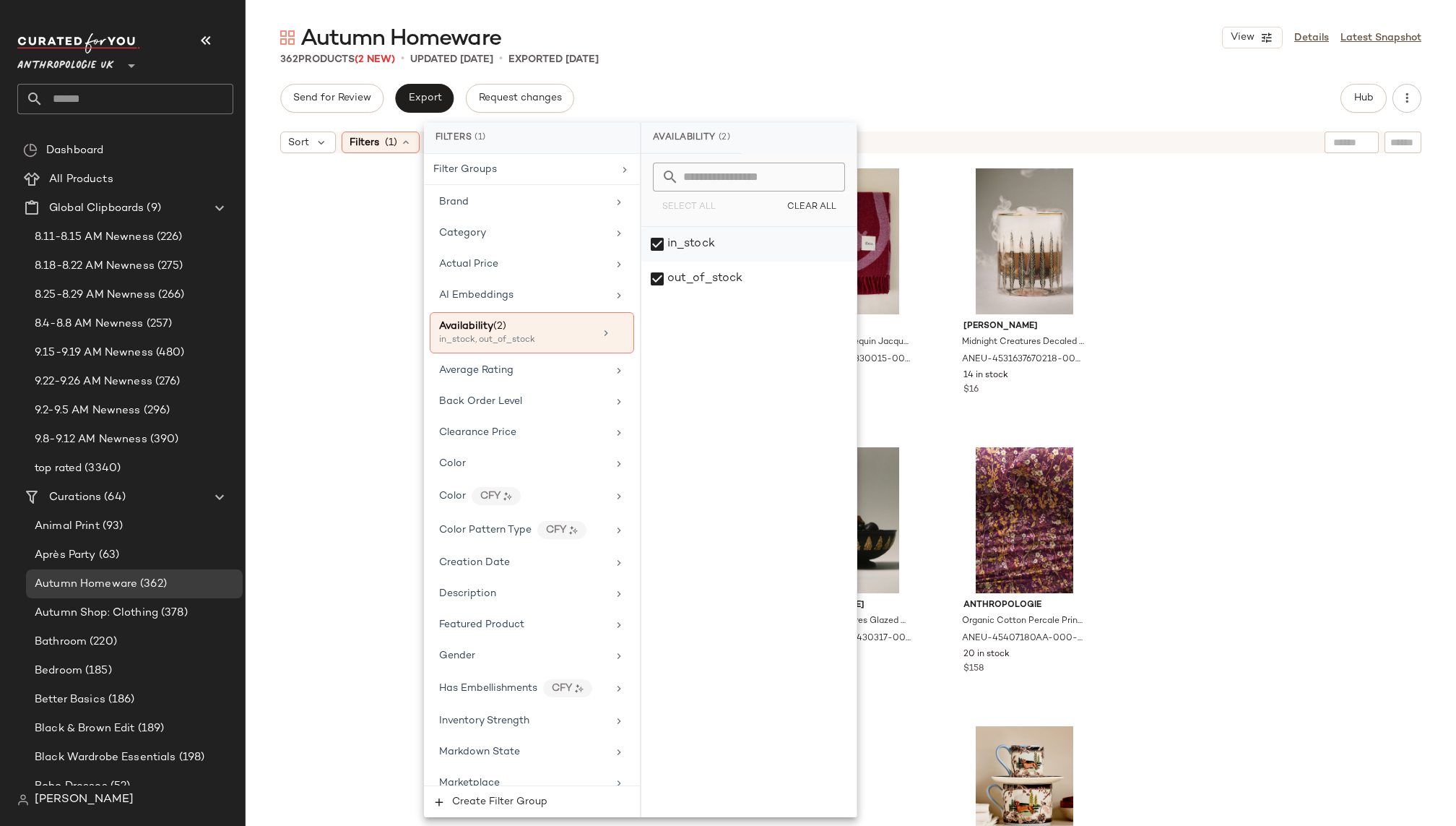
click at [657, 237] on div "in_stock" at bounding box center [749, 244] width 215 height 35
click at [839, 79] on div "Autumn Homeware View Details Latest Snapshot 362 Products (2 New) • updated [DA…" at bounding box center [850, 424] width 1210 height 802
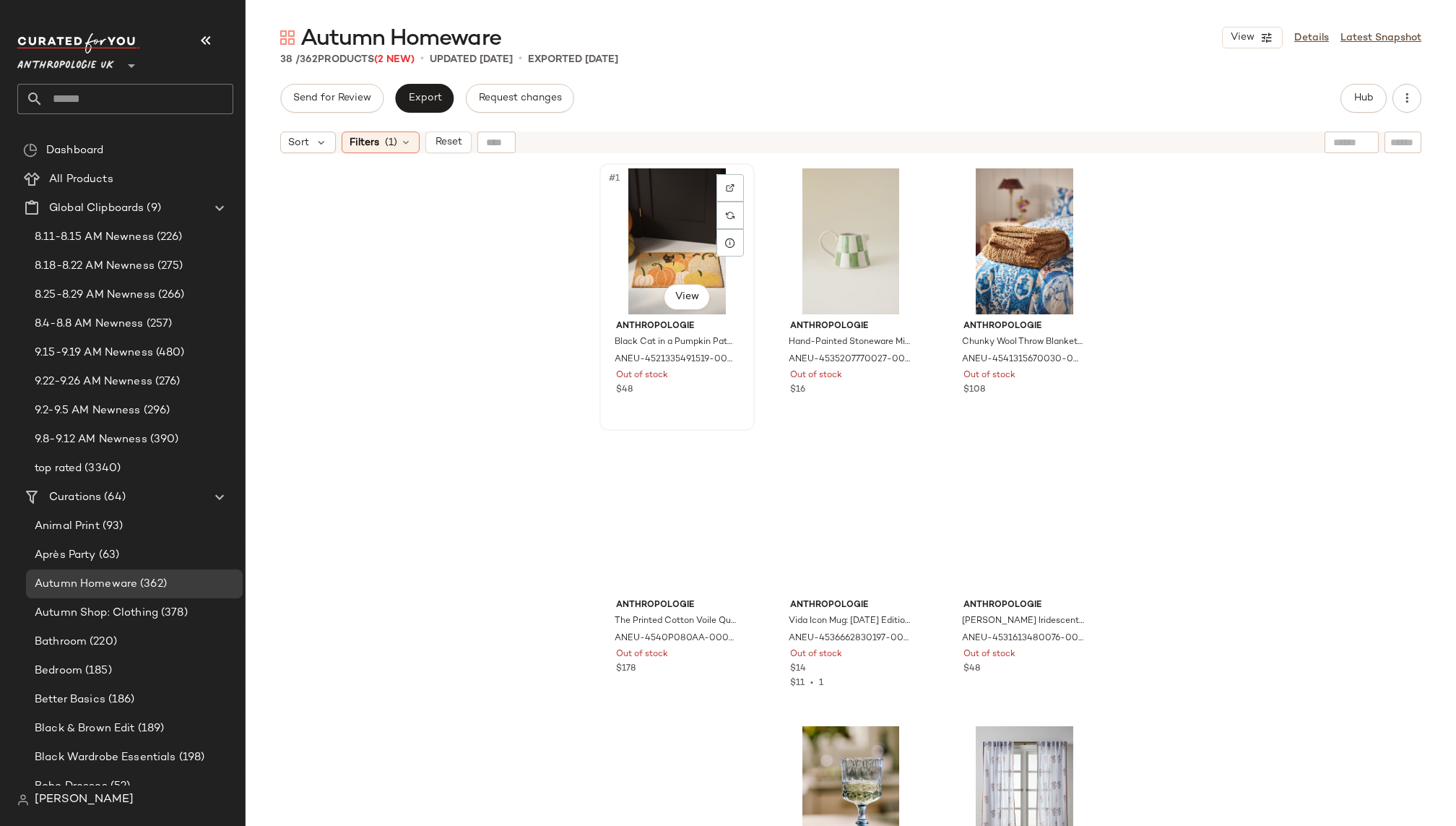
click at [657, 253] on div "#1 View" at bounding box center [677, 241] width 146 height 146
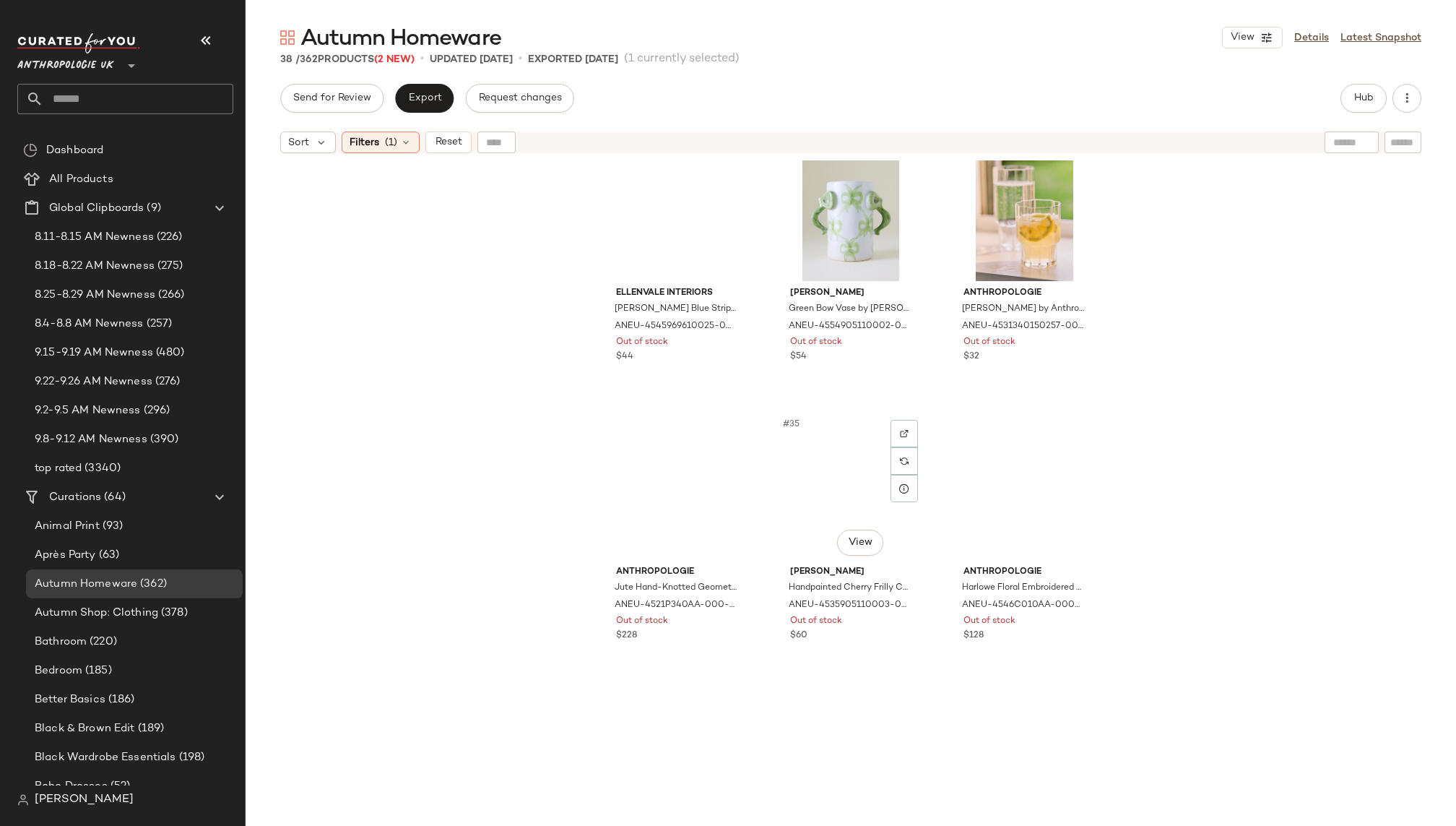
scroll to position [2926, 0]
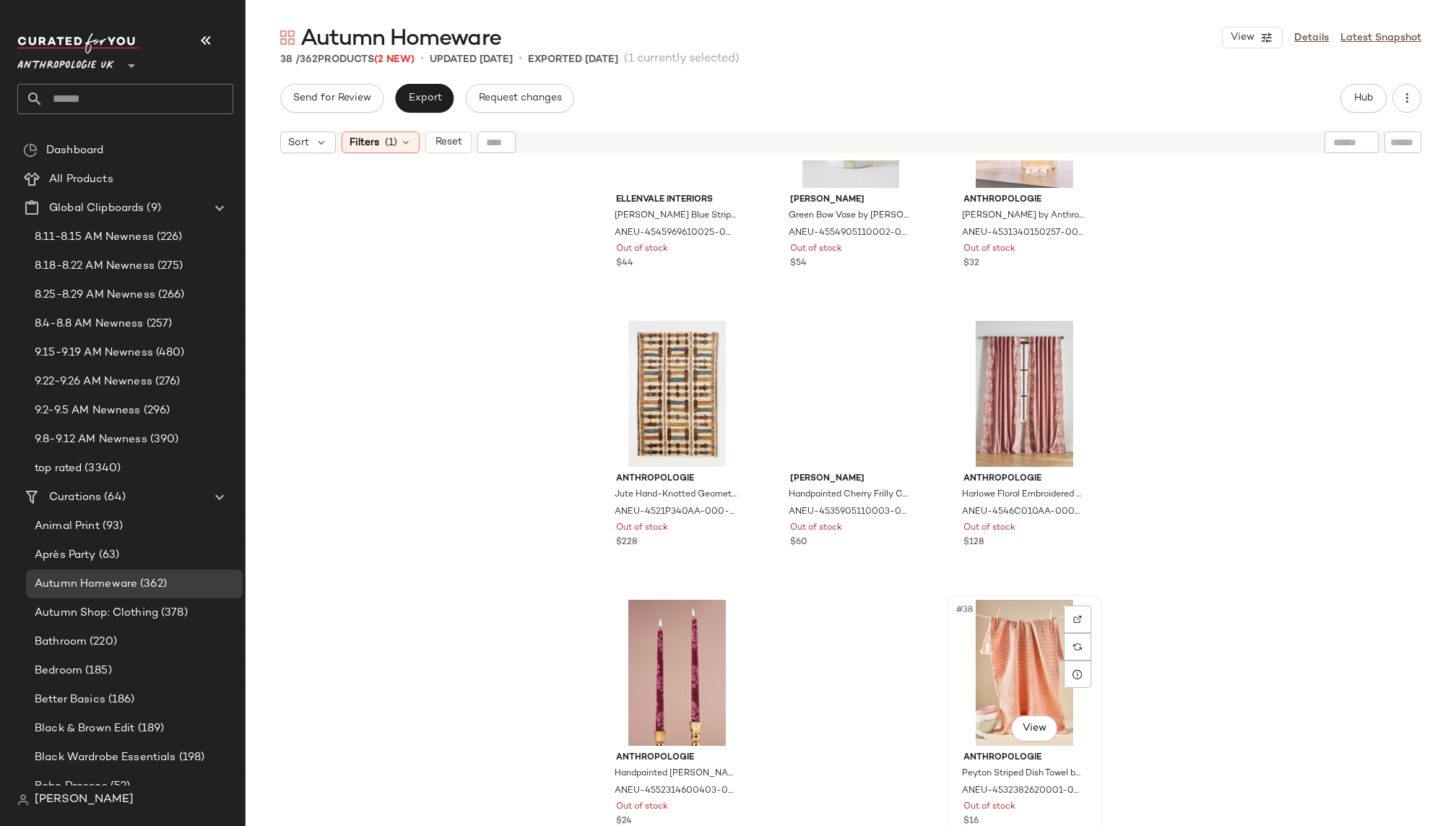
click at [996, 669] on div "#38 View" at bounding box center [1025, 672] width 146 height 146
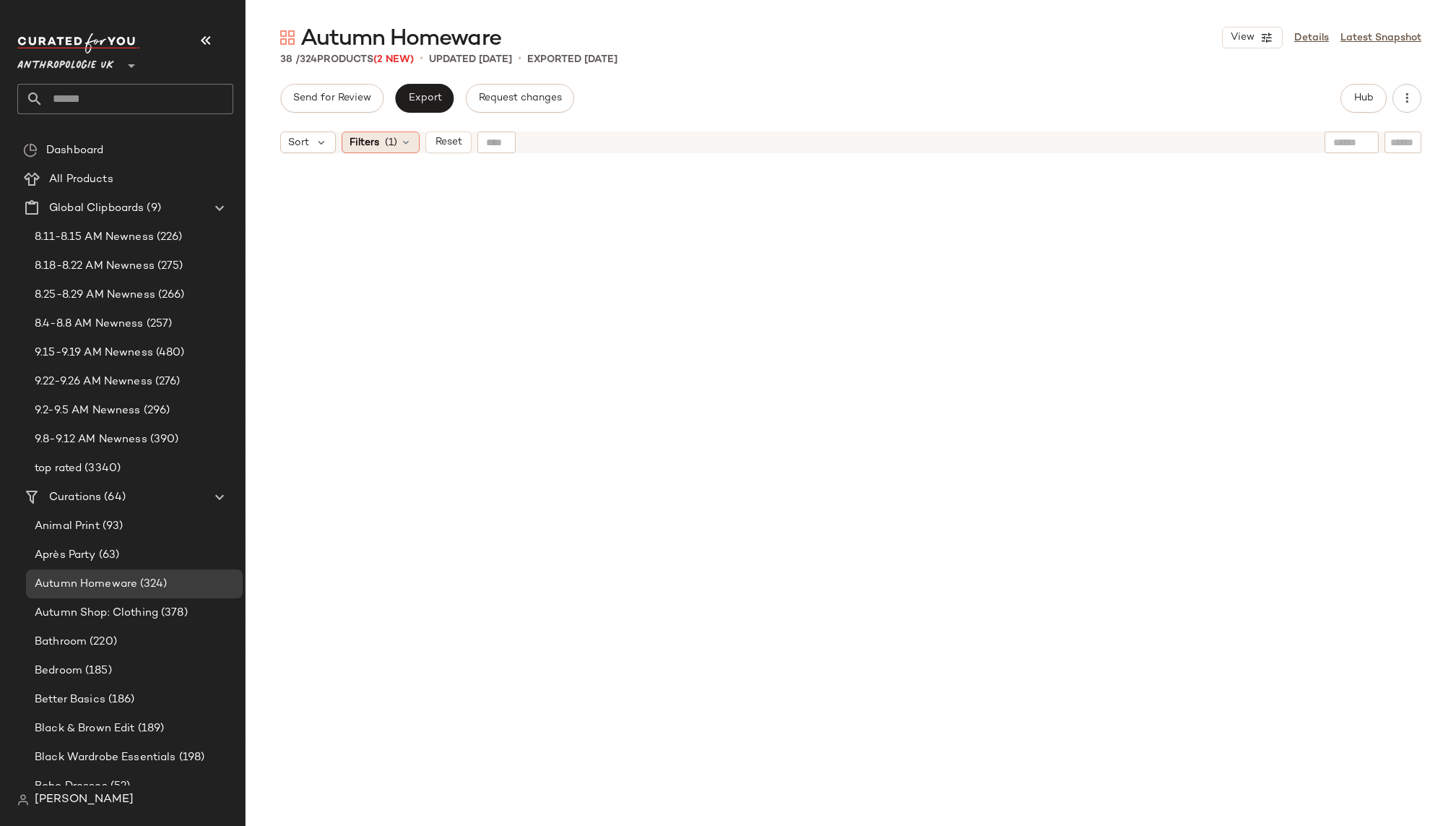
click at [409, 140] on icon at bounding box center [406, 142] width 12 height 12
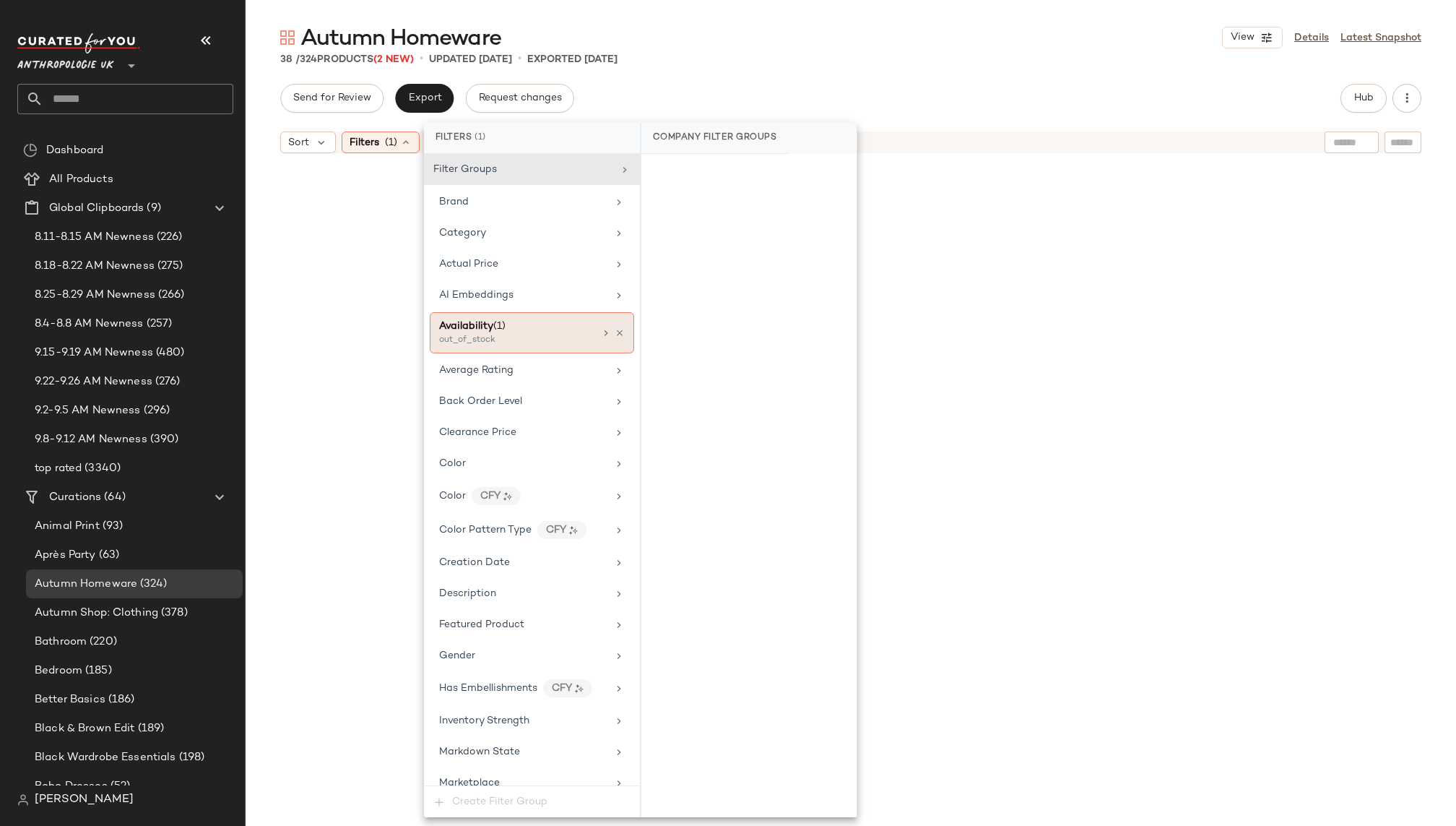
click at [615, 328] on div at bounding box center [612, 333] width 25 height 12
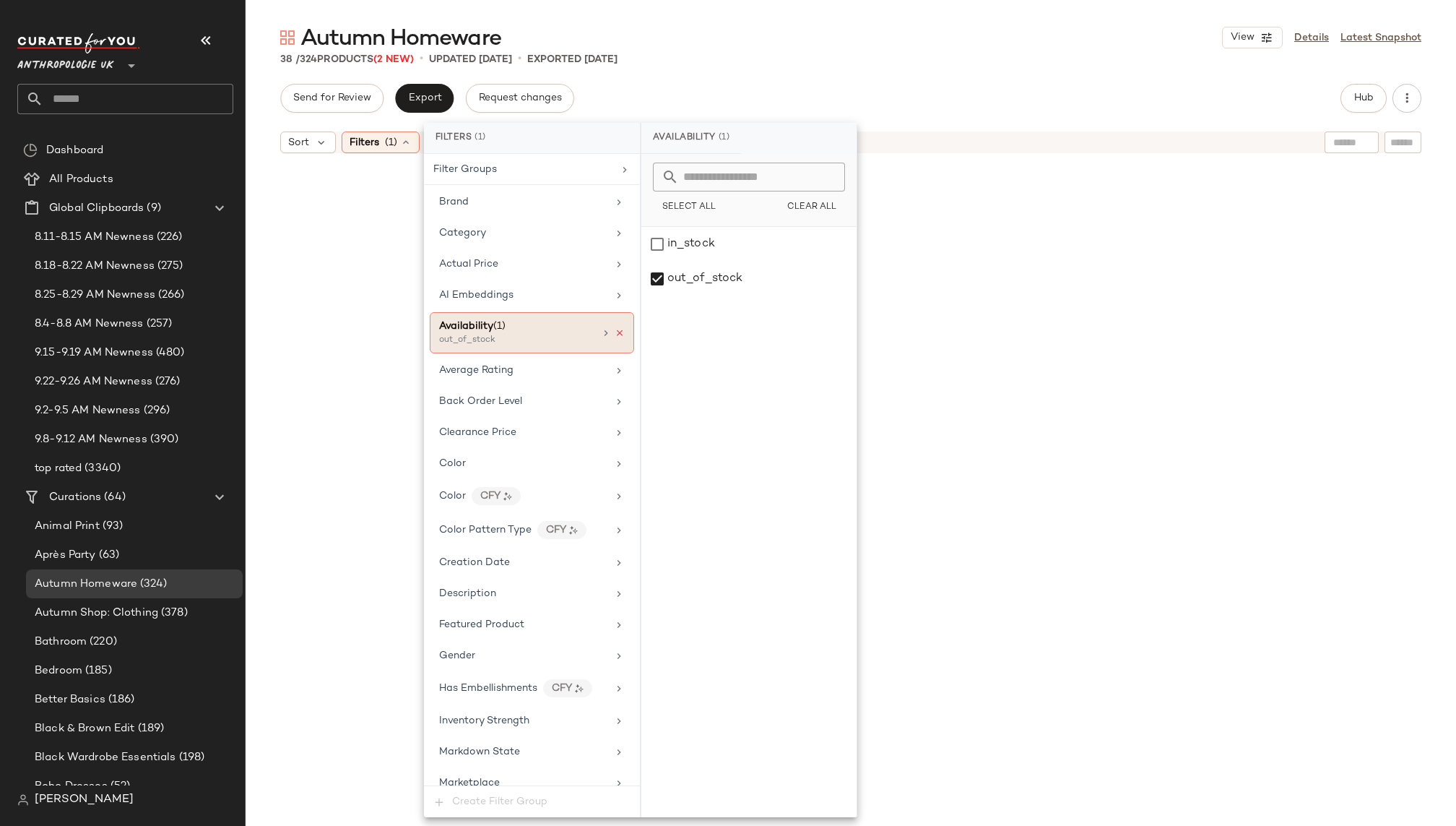
click at [614, 328] on icon at bounding box center [619, 333] width 10 height 10
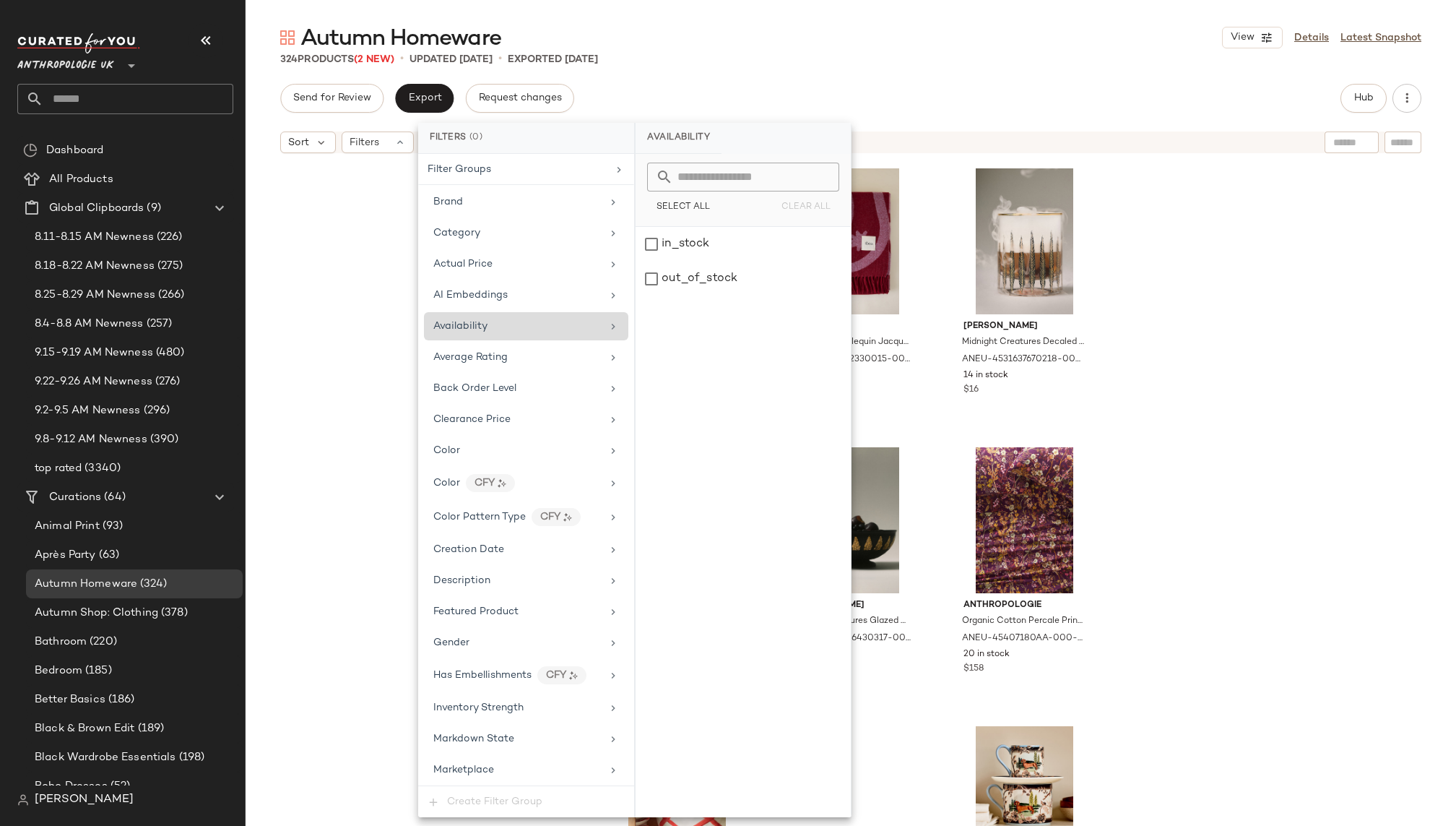
click at [1159, 300] on div "[PERSON_NAME] Midnight Creatures Glazed Stoneware Jug by [PERSON_NAME] in Black…" at bounding box center [850, 510] width 1210 height 702
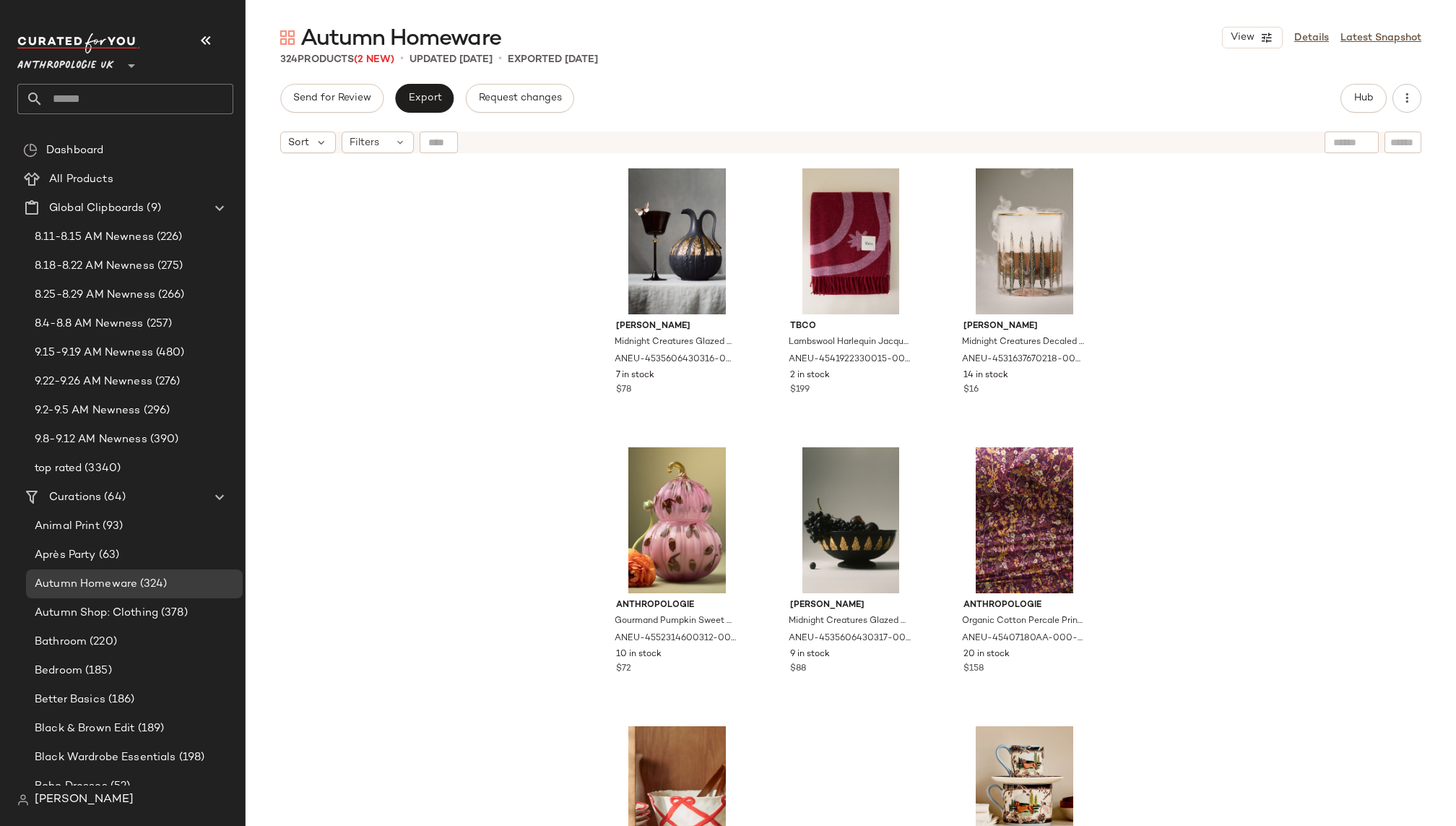
click at [1370, 83] on div "Autumn Homeware View Details Latest Snapshot 324 Products (2 New) • updated [DA…" at bounding box center [850, 424] width 1210 height 802
click at [1349, 94] on button "Hub" at bounding box center [1363, 98] width 47 height 29
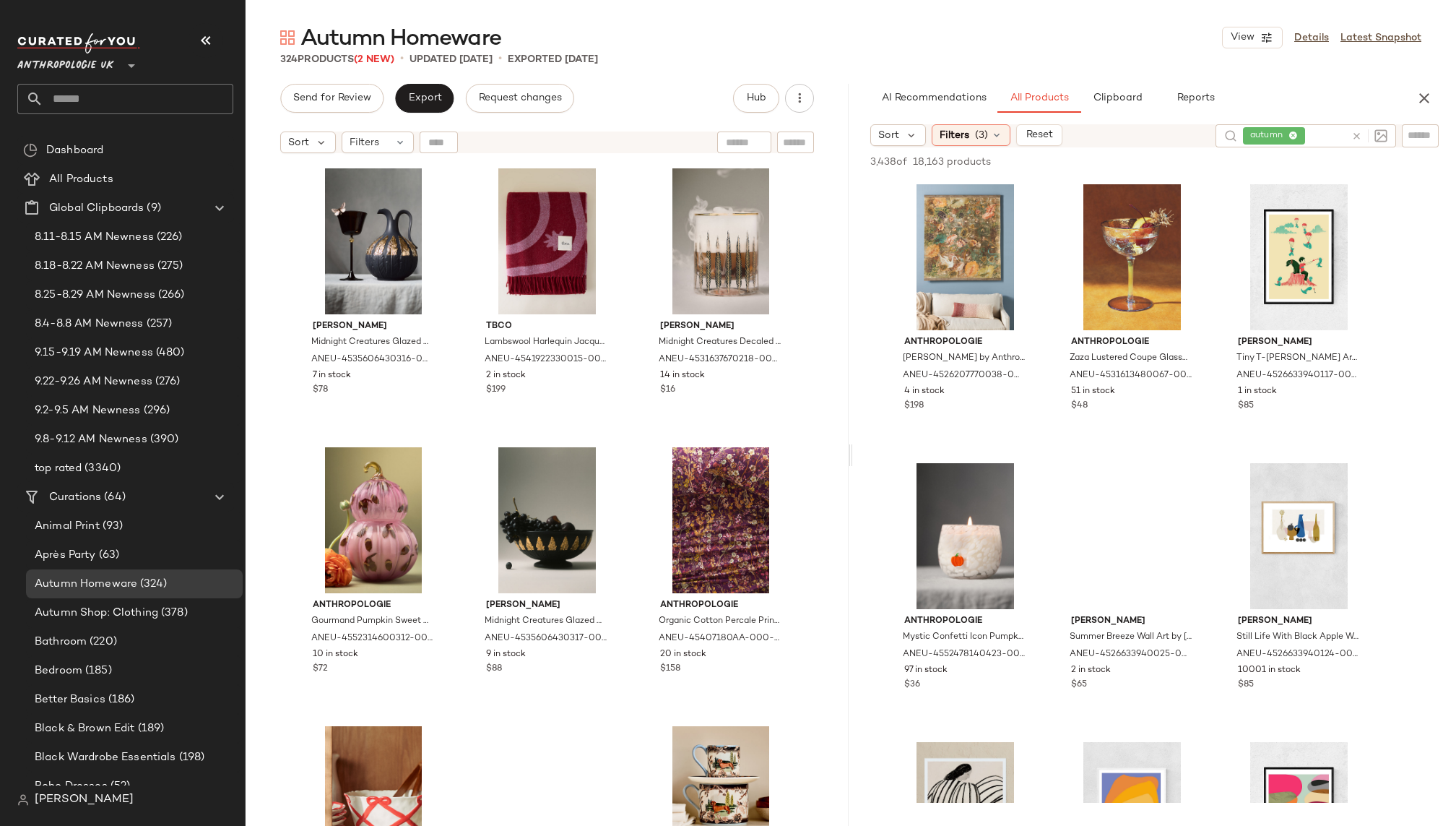
click at [1358, 135] on icon at bounding box center [1356, 135] width 11 height 11
click at [1343, 111] on div "AI Recommendations All Products Clipboard Reports" at bounding box center [1130, 98] width 522 height 29
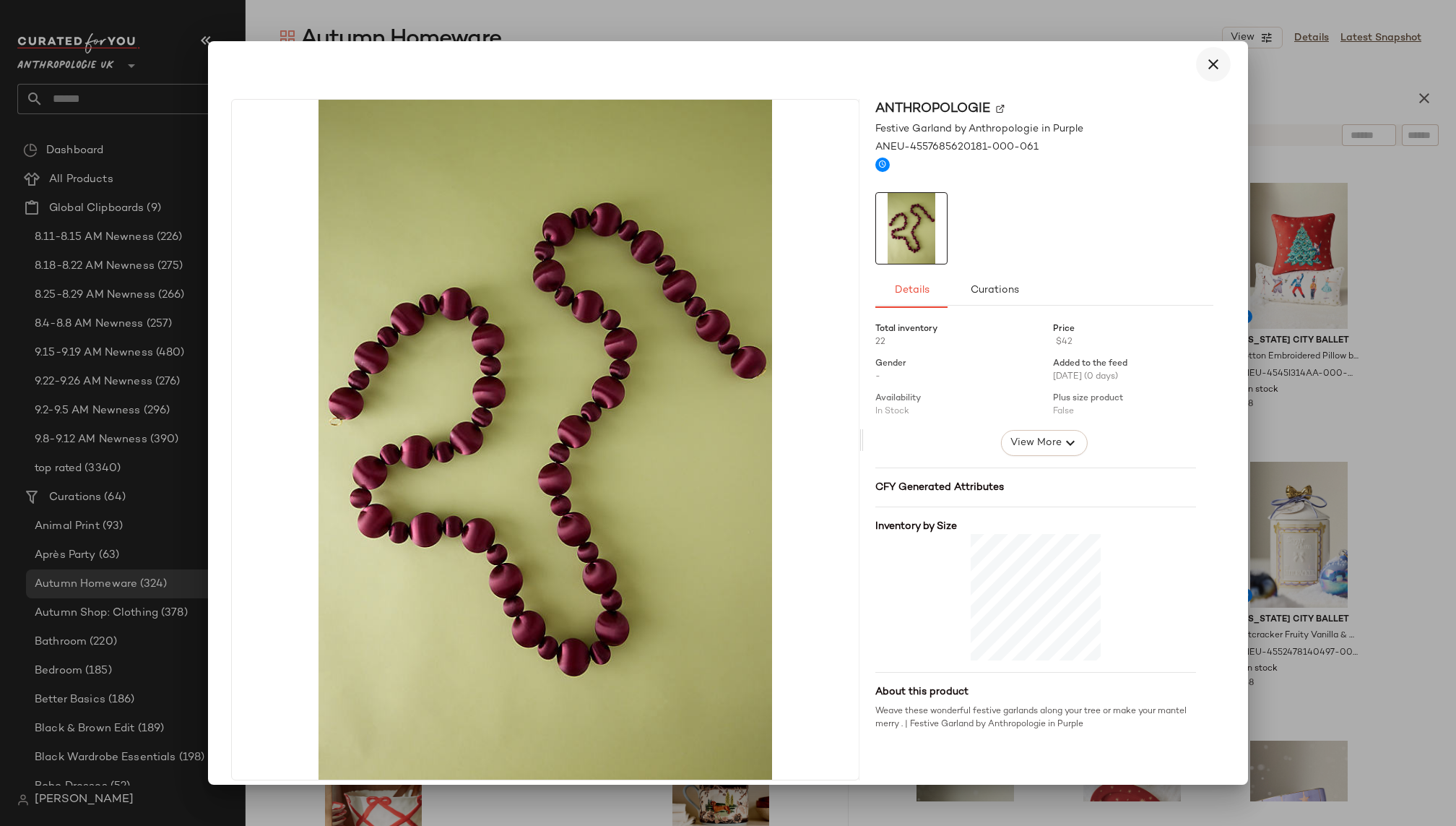
click at [1205, 67] on icon "button" at bounding box center [1213, 64] width 17 height 17
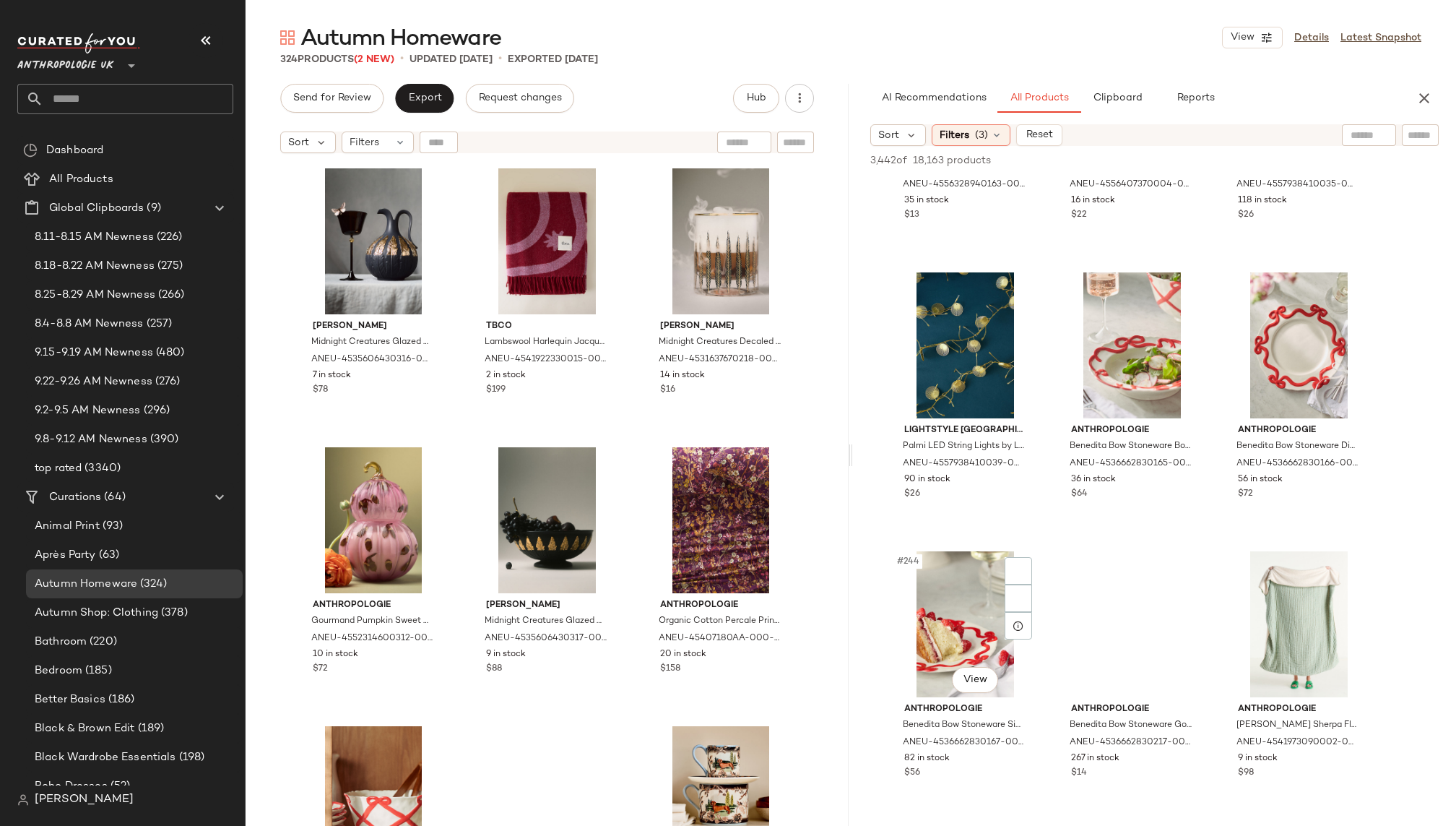
scroll to position [21688, 0]
